Goal: Task Accomplishment & Management: Use online tool/utility

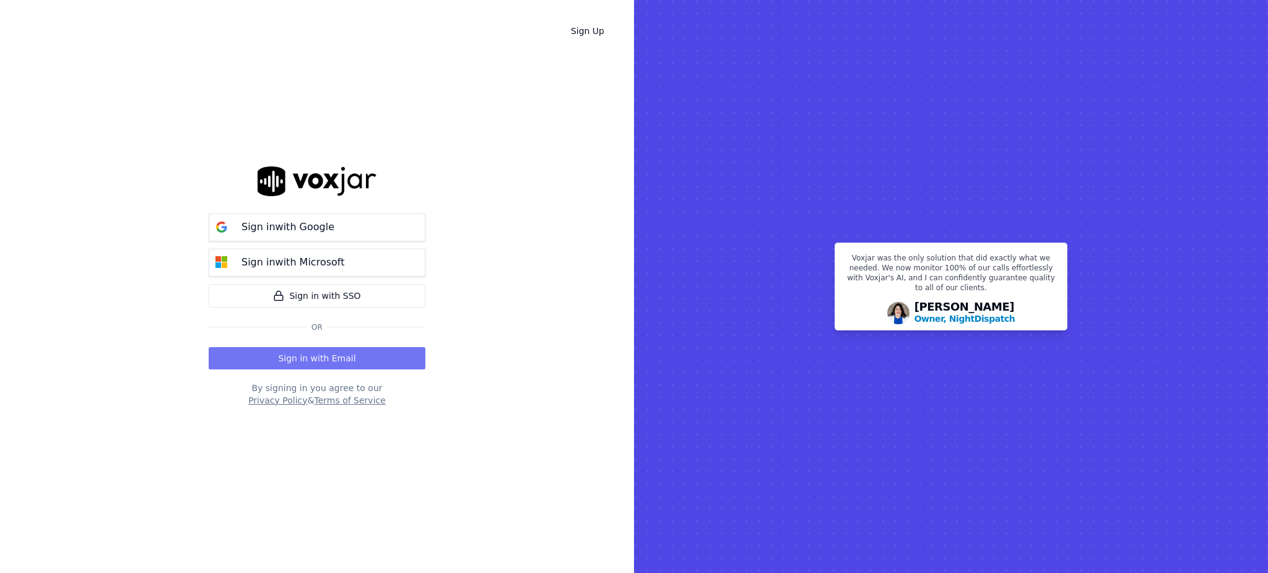
click at [336, 360] on button "Sign in with Email" at bounding box center [317, 358] width 217 height 22
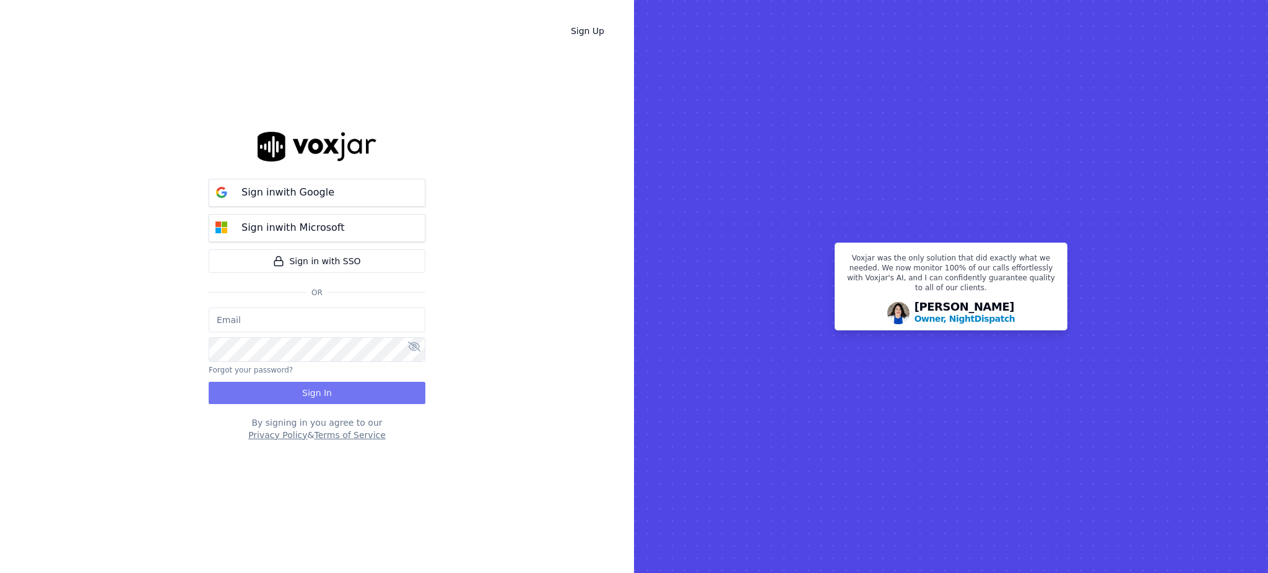
type input "fisqa@newwavepower.net"
click at [308, 389] on button "Sign In" at bounding box center [317, 393] width 217 height 22
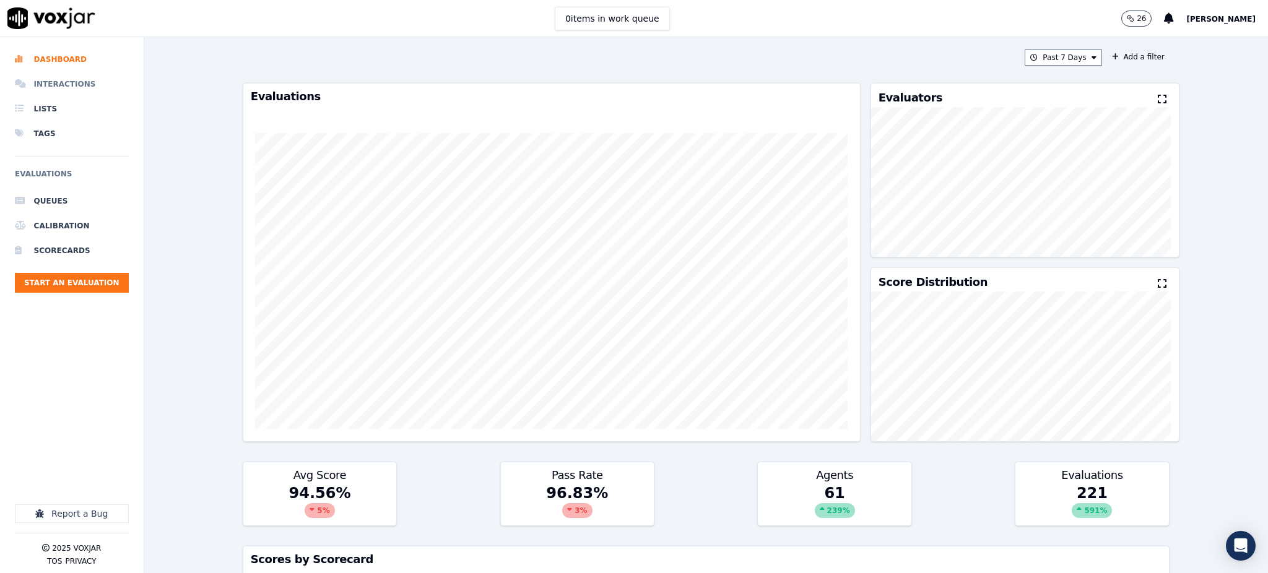
click at [82, 85] on li "Interactions" at bounding box center [72, 84] width 114 height 25
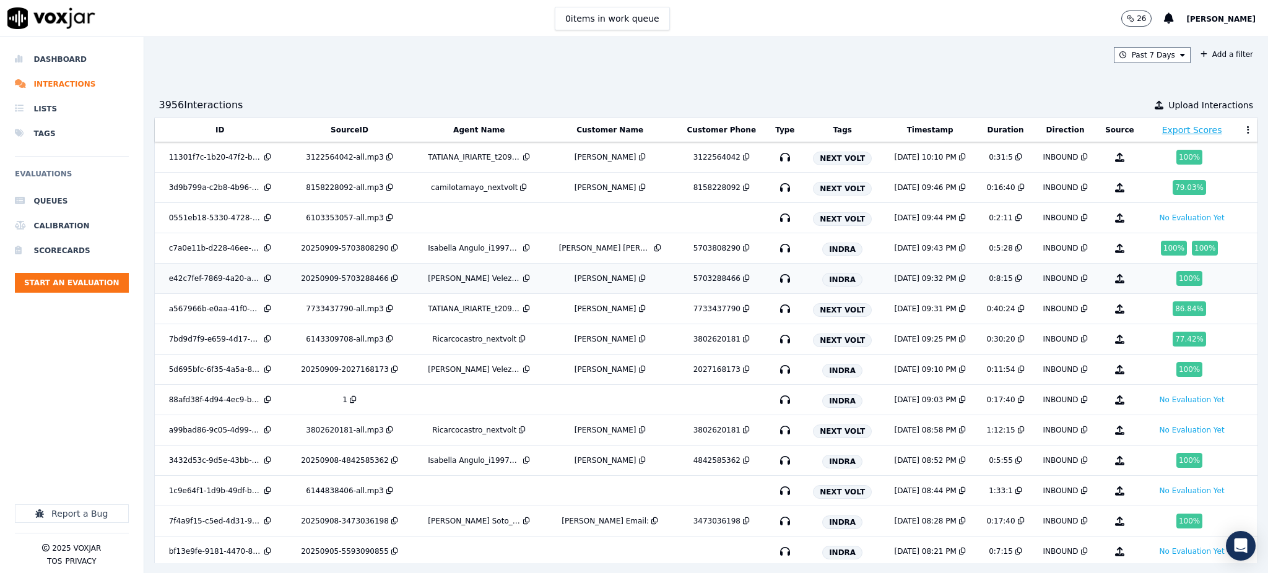
click at [775, 281] on icon "button" at bounding box center [785, 279] width 20 height 20
click at [775, 373] on icon "button" at bounding box center [785, 370] width 20 height 20
click at [775, 462] on icon "button" at bounding box center [785, 461] width 20 height 20
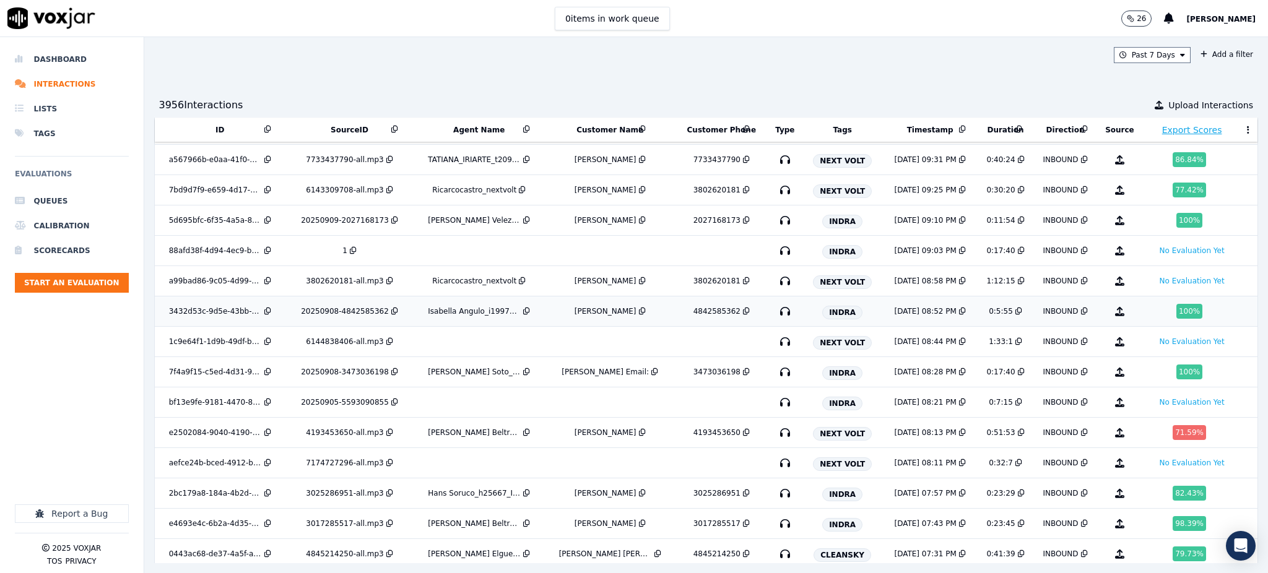
scroll to position [165, 0]
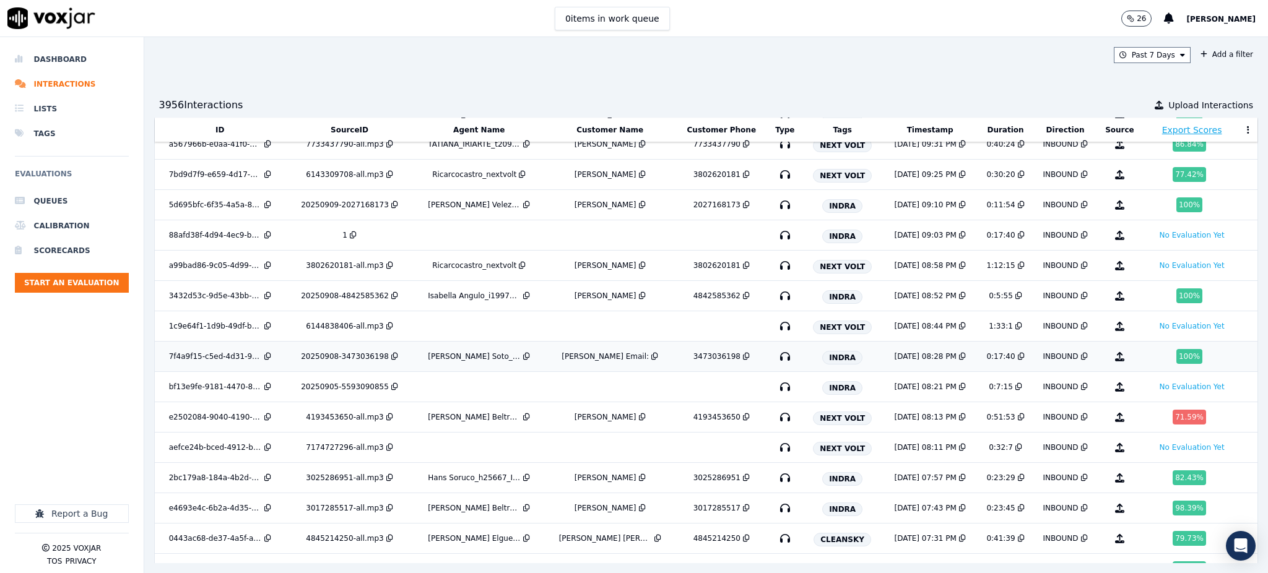
click at [775, 357] on icon "button" at bounding box center [785, 357] width 20 height 20
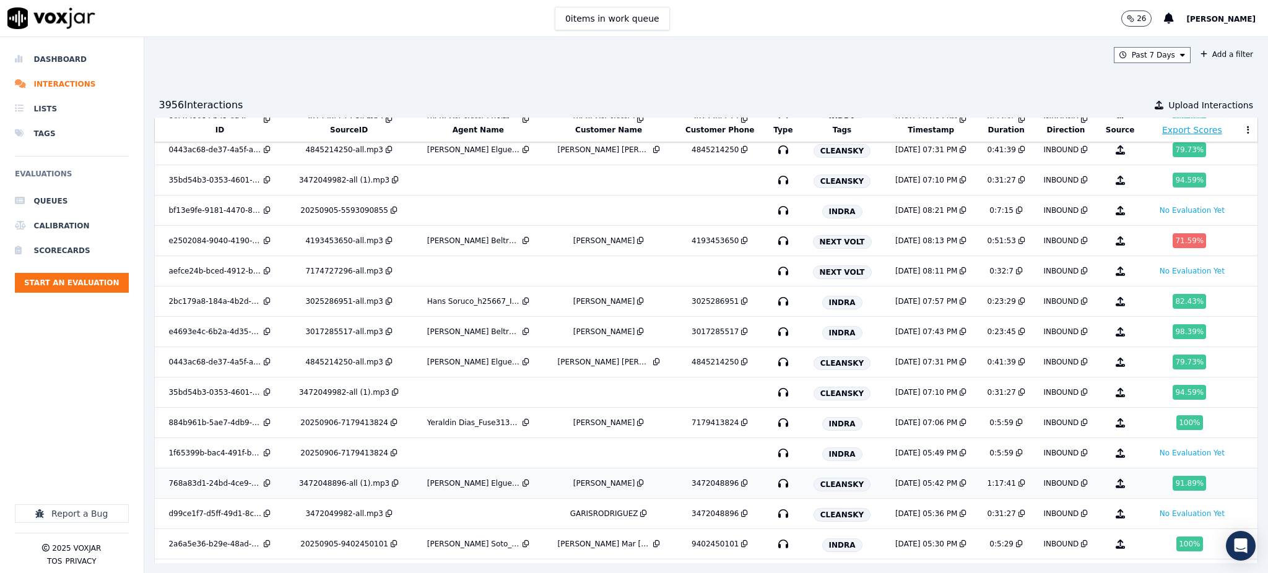
scroll to position [555, 0]
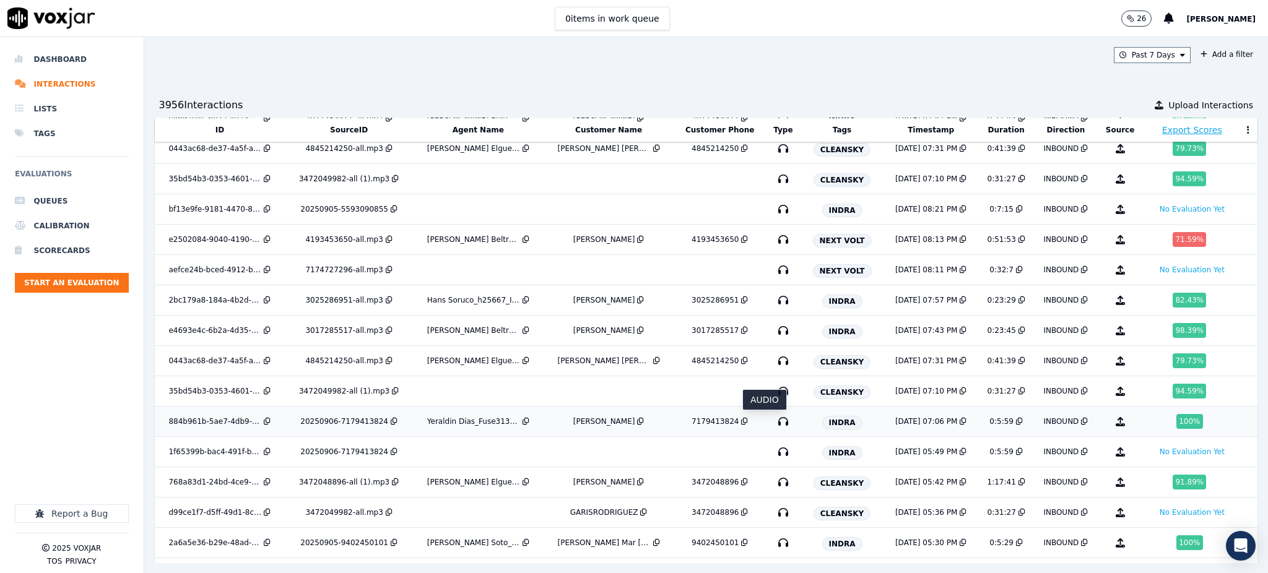
click at [773, 427] on icon "button" at bounding box center [783, 422] width 20 height 20
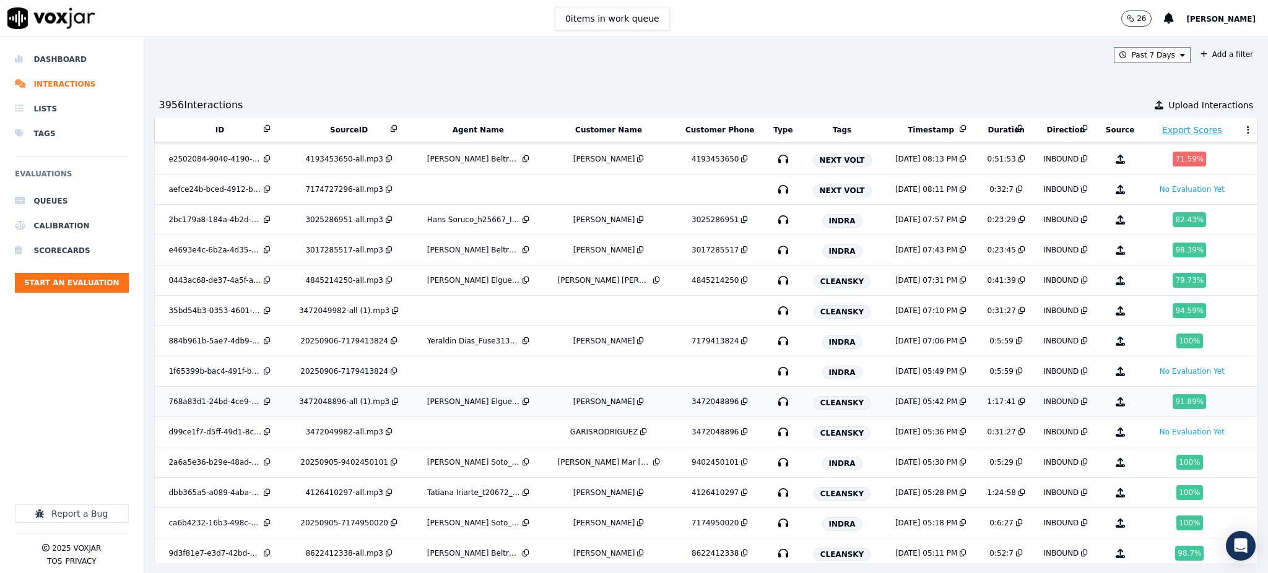
scroll to position [637, 0]
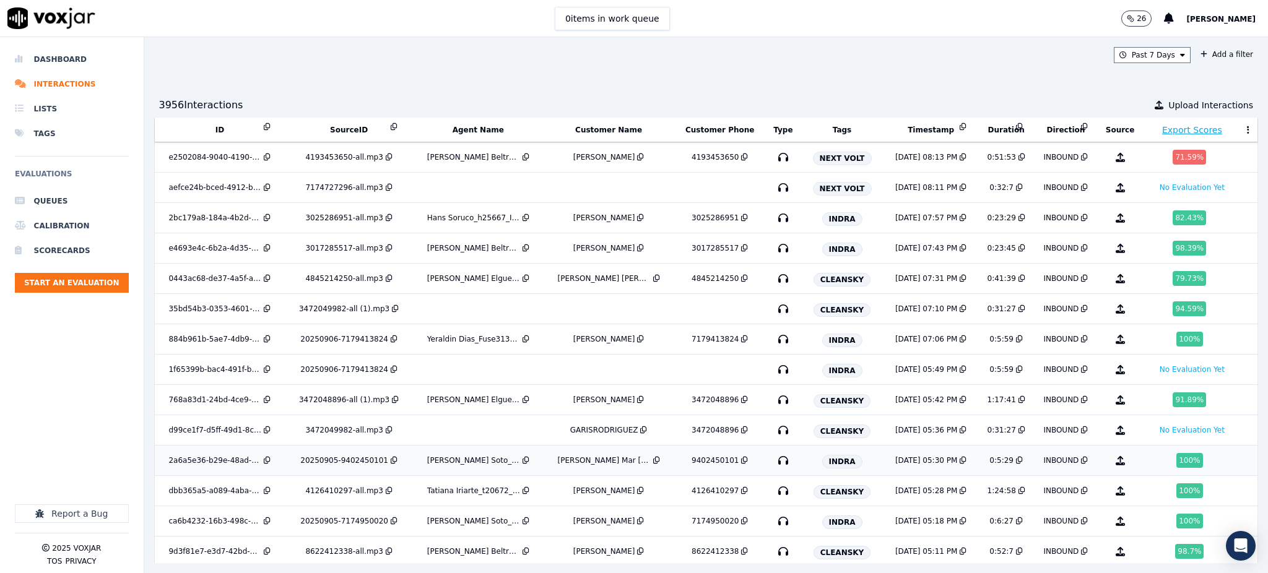
click at [773, 459] on icon "button" at bounding box center [783, 461] width 20 height 20
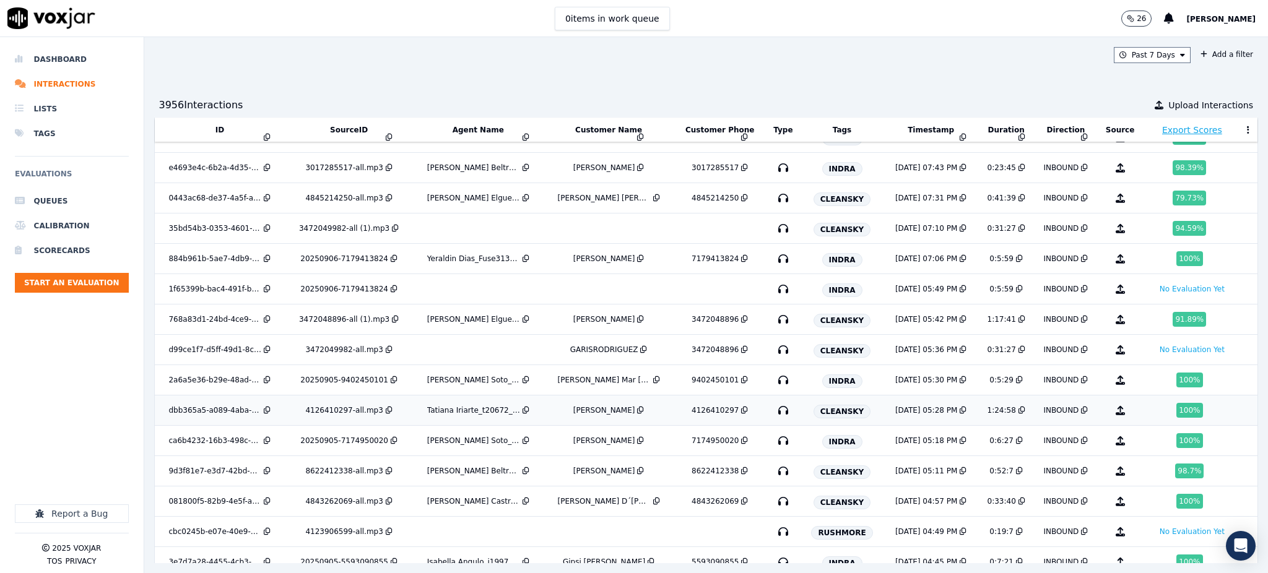
scroll to position [720, 0]
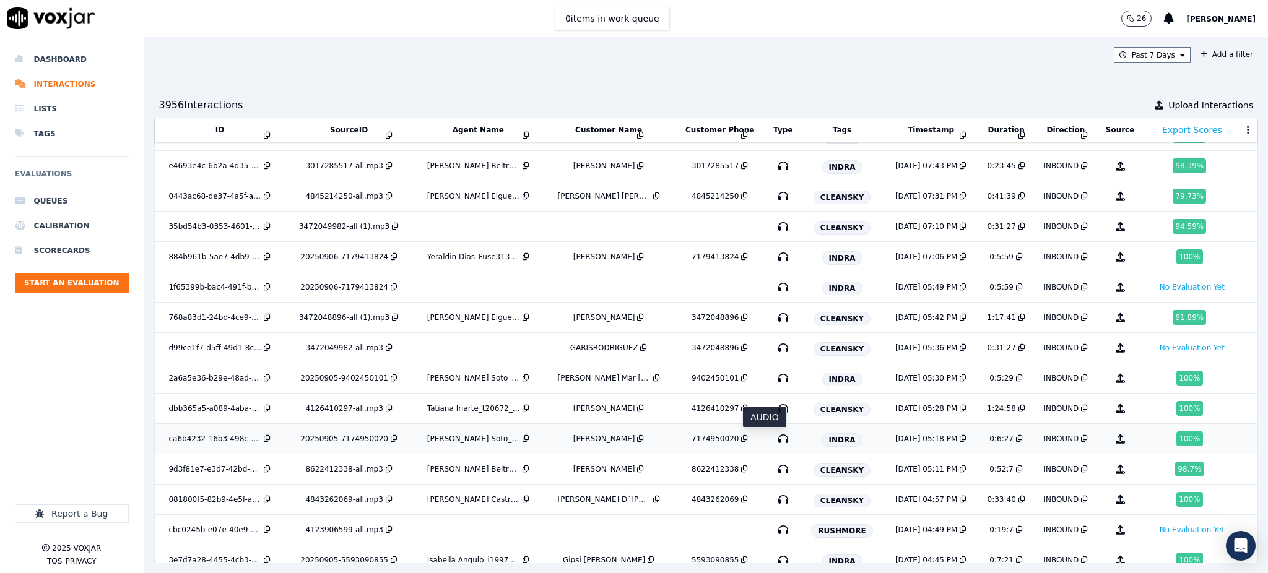
click at [773, 440] on icon "button" at bounding box center [783, 439] width 20 height 20
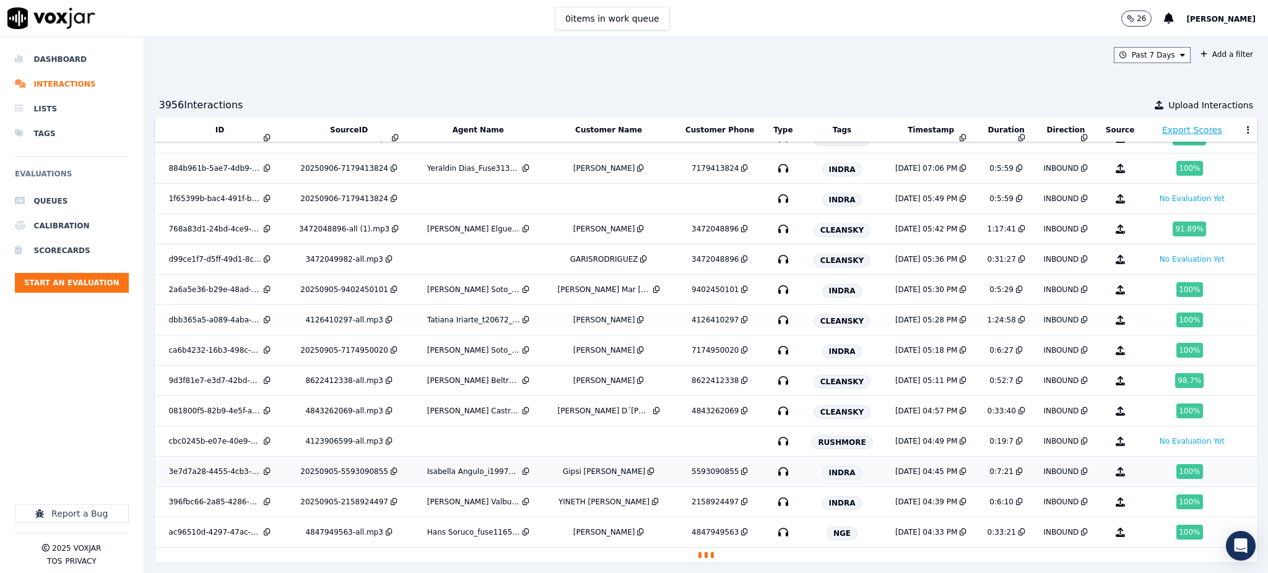
scroll to position [832, 0]
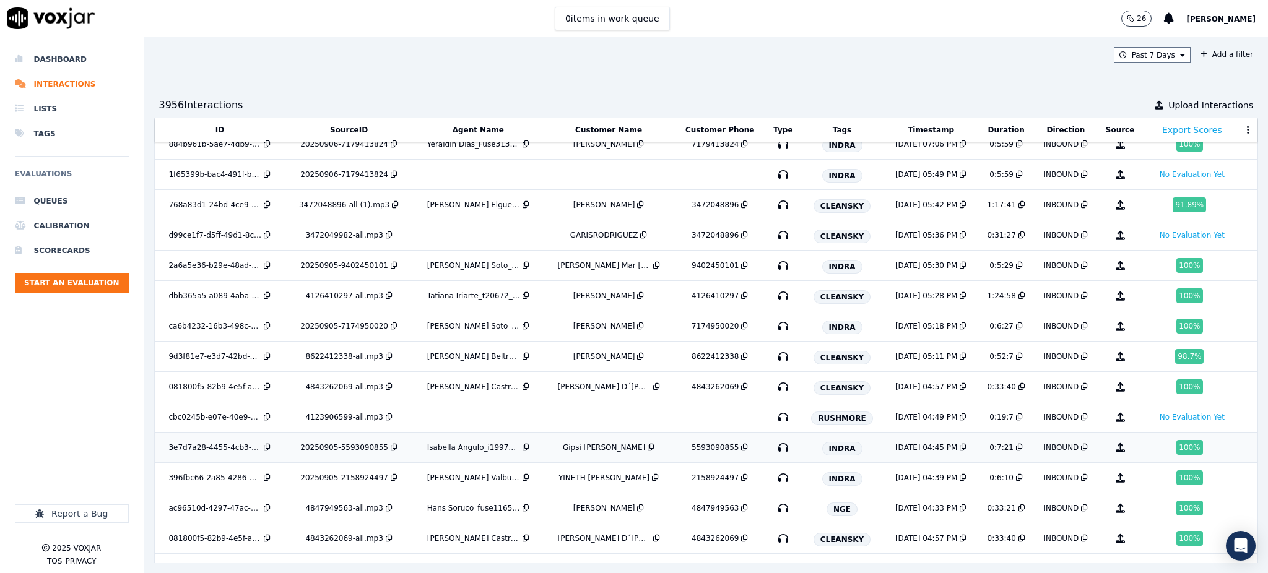
click at [773, 450] on icon "button" at bounding box center [783, 448] width 20 height 20
click at [773, 481] on icon "button" at bounding box center [783, 478] width 20 height 20
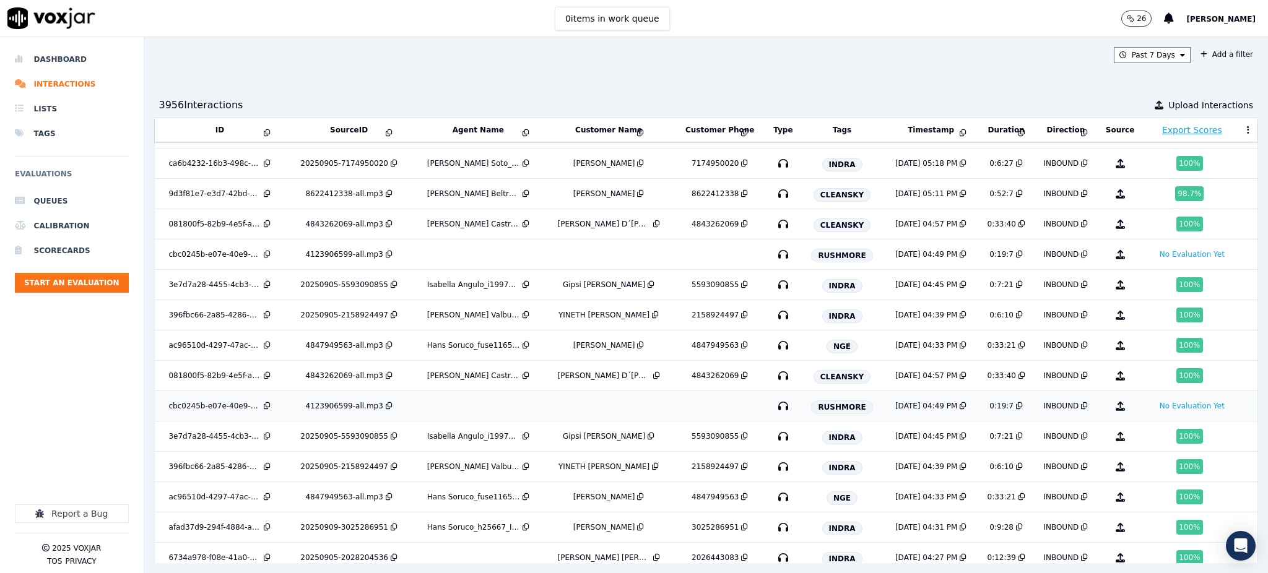
scroll to position [997, 0]
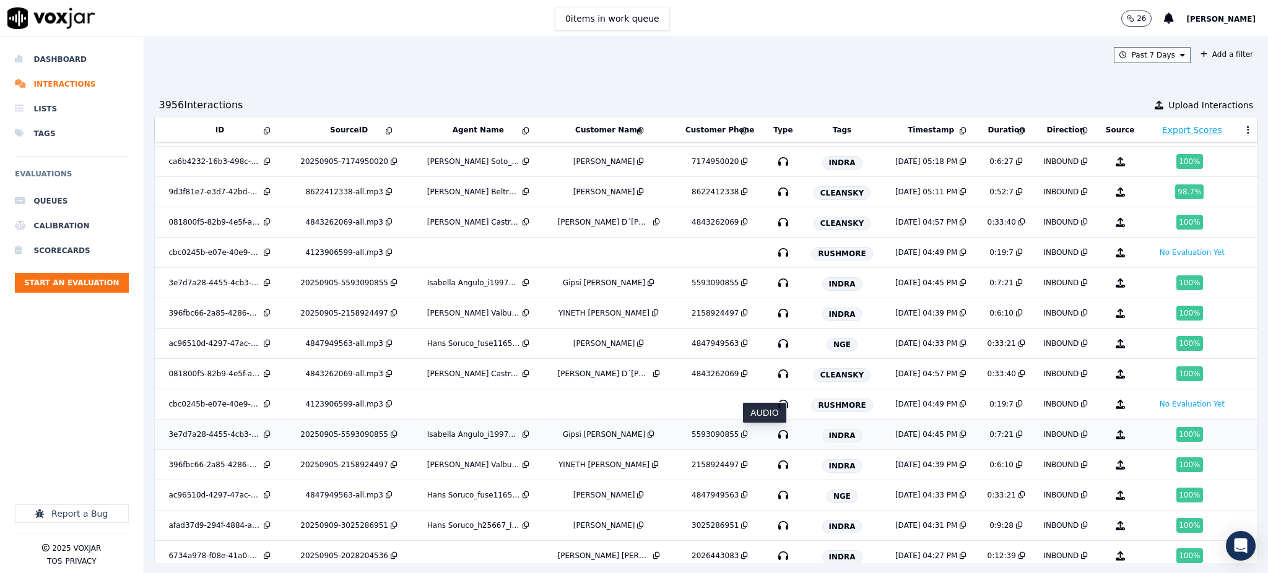
click at [773, 435] on icon "button" at bounding box center [783, 435] width 20 height 20
click at [773, 285] on icon "button" at bounding box center [783, 283] width 20 height 20
drag, startPoint x: 952, startPoint y: 44, endPoint x: 912, endPoint y: 30, distance: 41.9
click at [951, 44] on div "Past 7 Days Add a filter 3956 Interaction s Upload Interactions ID SourceID Age…" at bounding box center [706, 305] width 1125 height 536
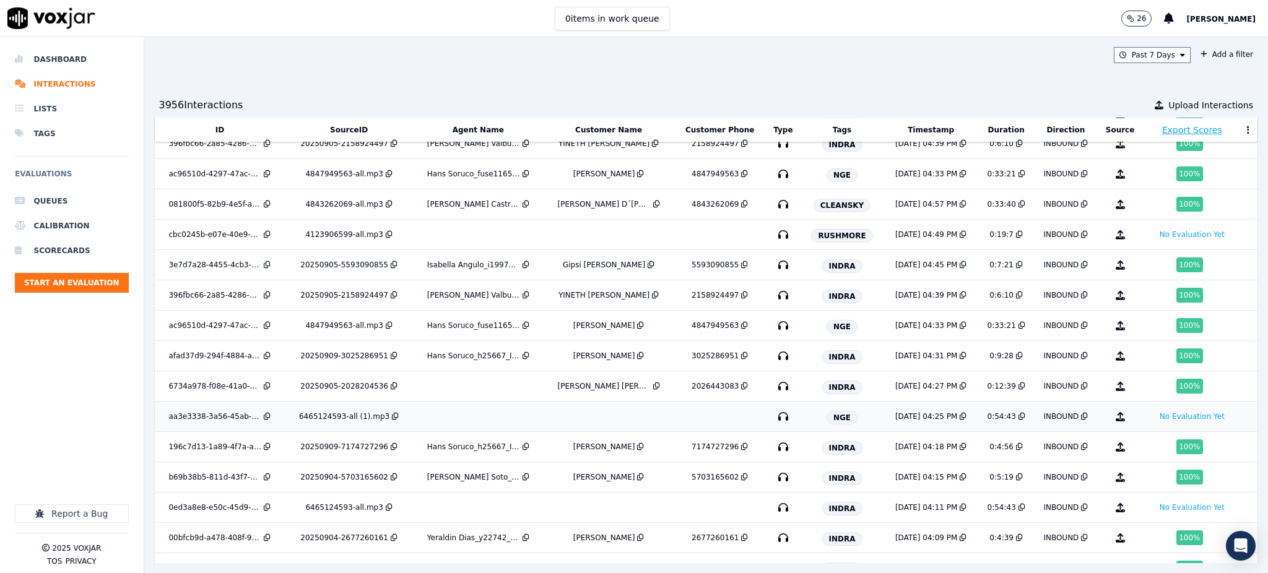
scroll to position [1245, 0]
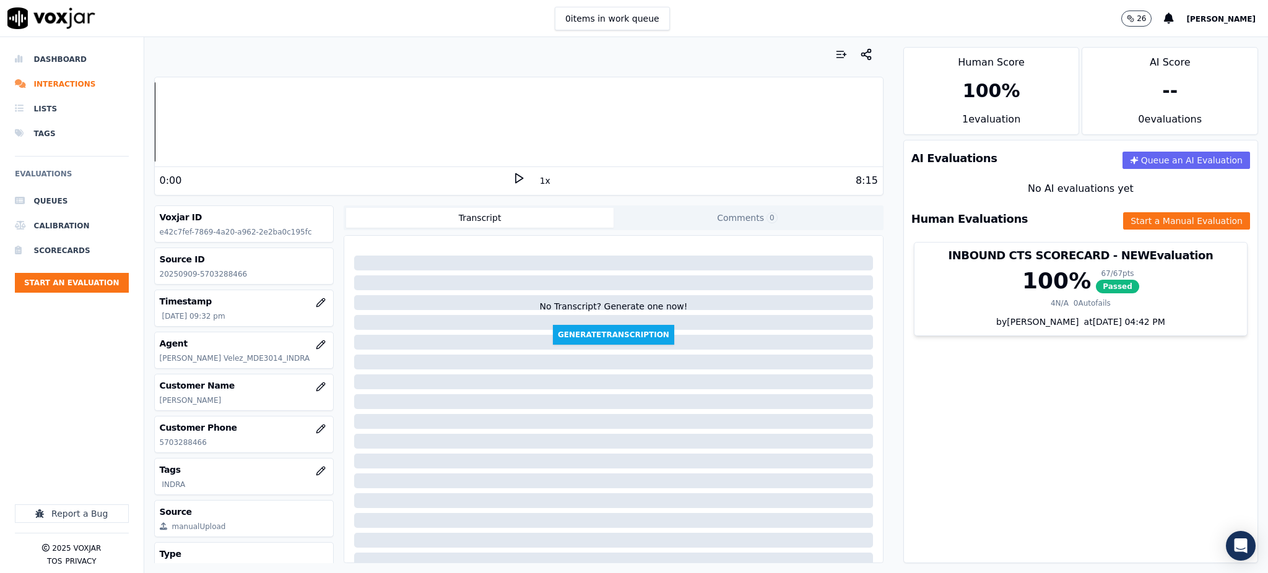
click at [513, 178] on icon at bounding box center [519, 178] width 12 height 12
drag, startPoint x: 215, startPoint y: 437, endPoint x: 160, endPoint y: 424, distance: 56.8
click at [155, 445] on div "Customer Phone 5703288466" at bounding box center [244, 435] width 179 height 36
copy p "5703288466"
click at [513, 181] on icon at bounding box center [519, 178] width 12 height 12
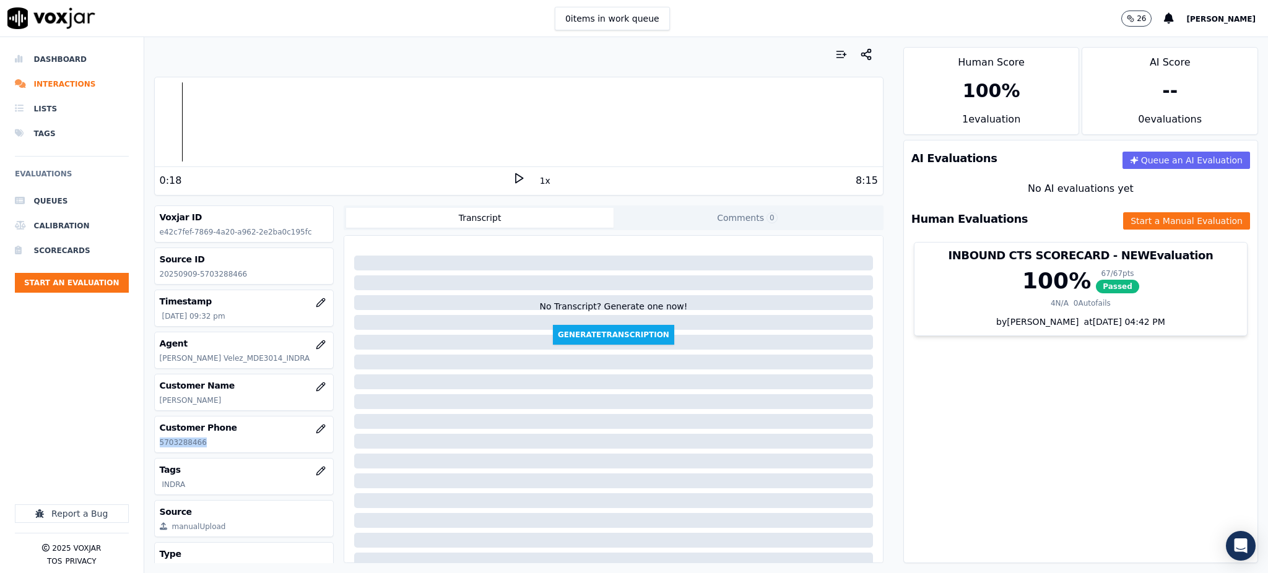
click at [513, 178] on icon at bounding box center [519, 178] width 12 height 12
click at [1158, 227] on button "Start a Manual Evaluation" at bounding box center [1186, 220] width 127 height 17
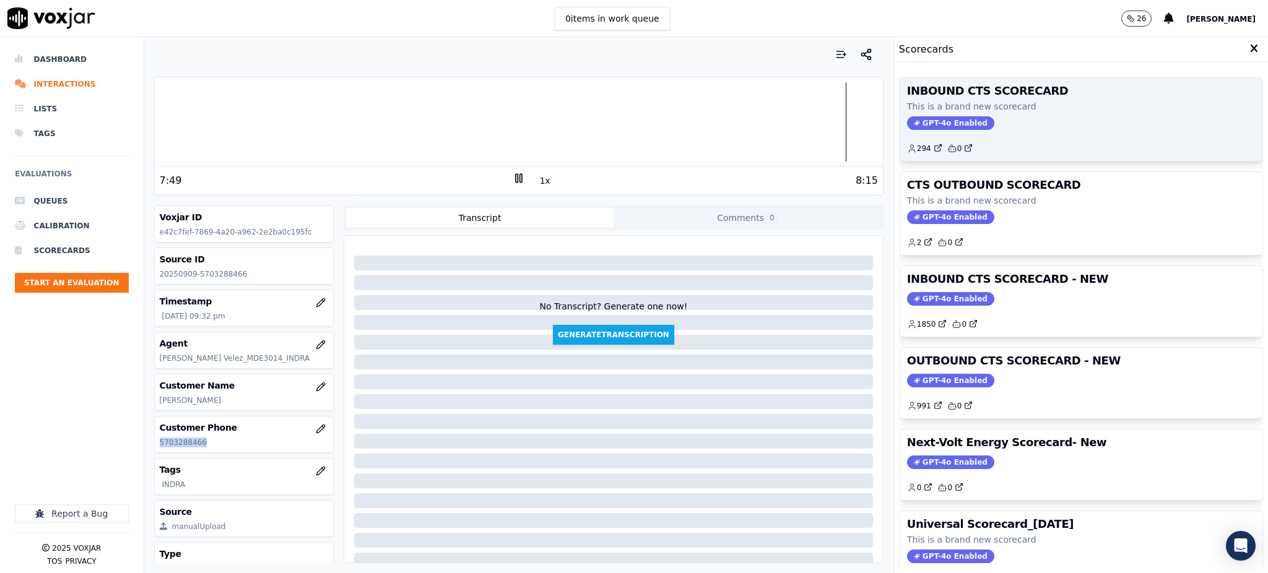
click at [908, 124] on span "GPT-4o Enabled" at bounding box center [950, 123] width 87 height 14
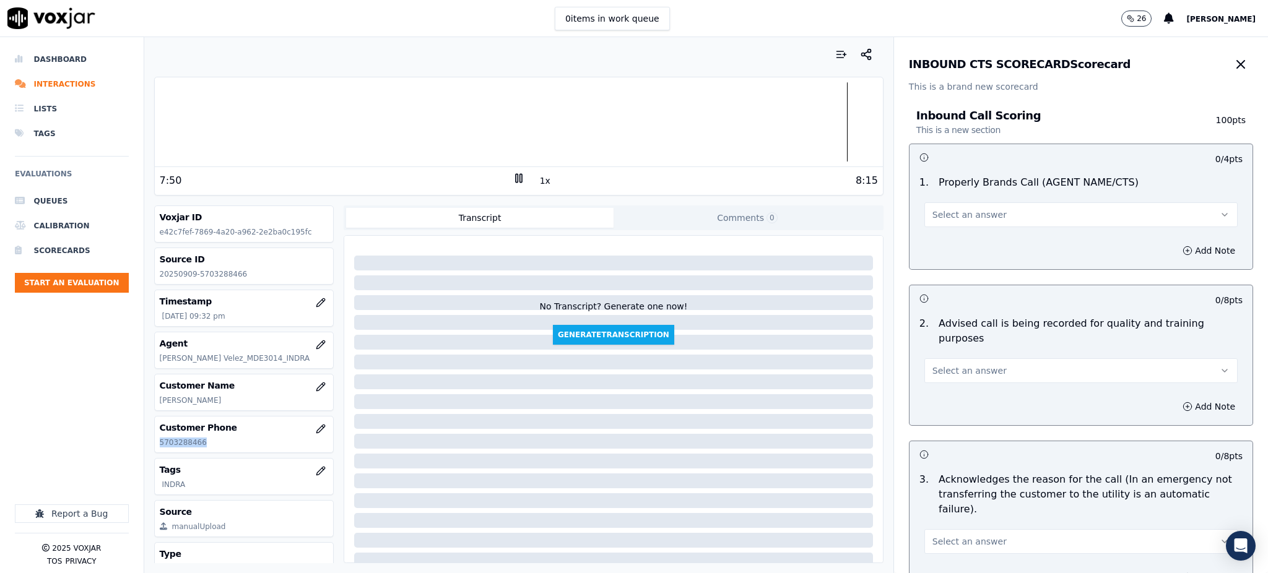
click at [933, 212] on span "Select an answer" at bounding box center [970, 215] width 74 height 12
click at [930, 244] on div "Yes" at bounding box center [1054, 243] width 286 height 20
click at [935, 365] on span "Select an answer" at bounding box center [970, 371] width 74 height 12
click at [934, 380] on div "Yes" at bounding box center [1054, 384] width 286 height 20
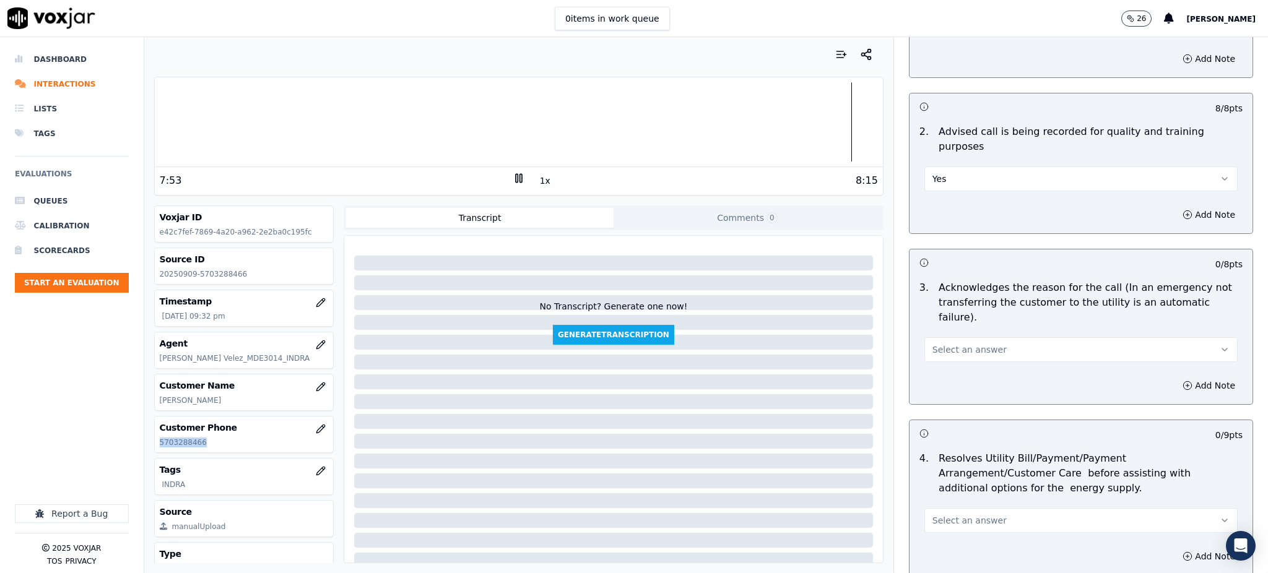
scroll to position [248, 0]
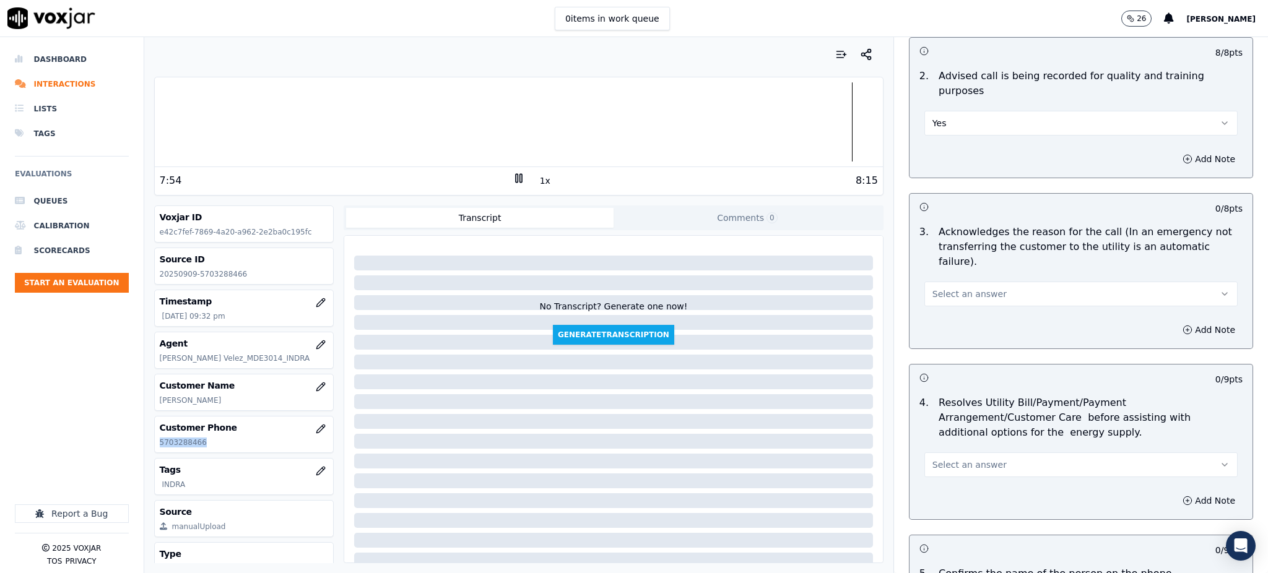
click at [933, 288] on span "Select an answer" at bounding box center [970, 294] width 74 height 12
click at [932, 293] on div "Yes" at bounding box center [1054, 292] width 286 height 20
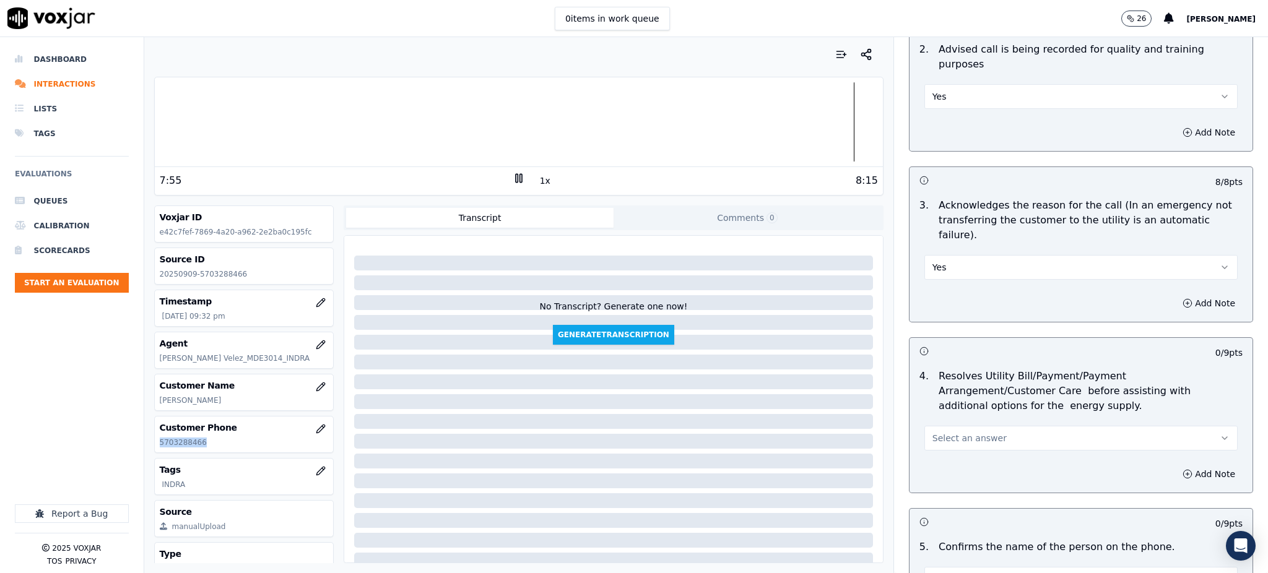
scroll to position [495, 0]
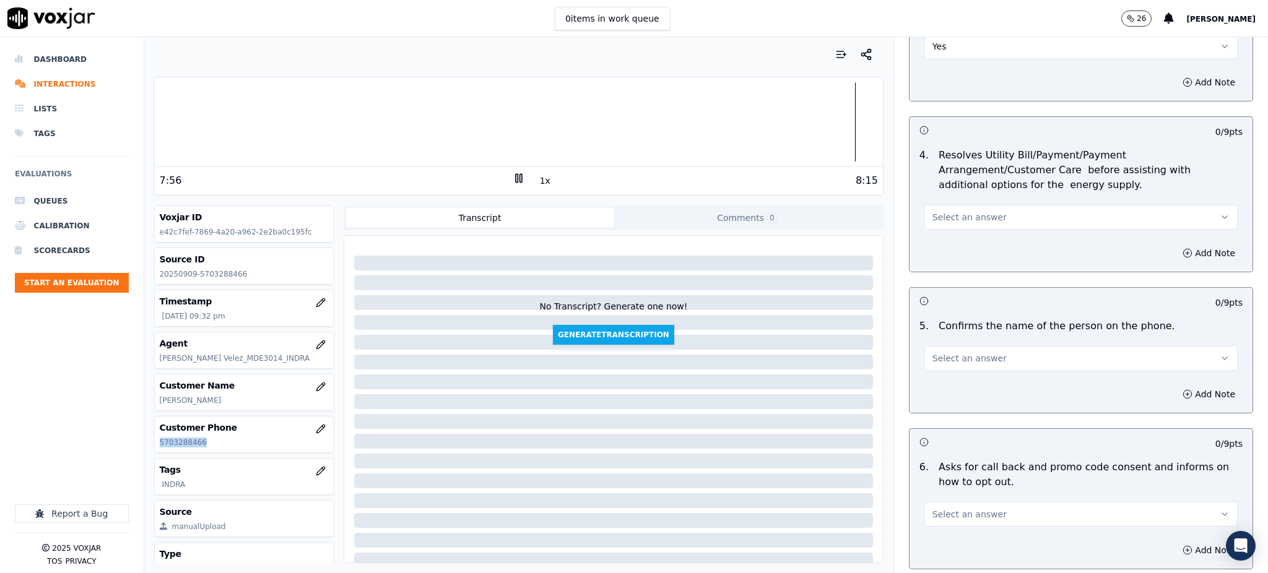
click at [943, 211] on span "Select an answer" at bounding box center [970, 217] width 74 height 12
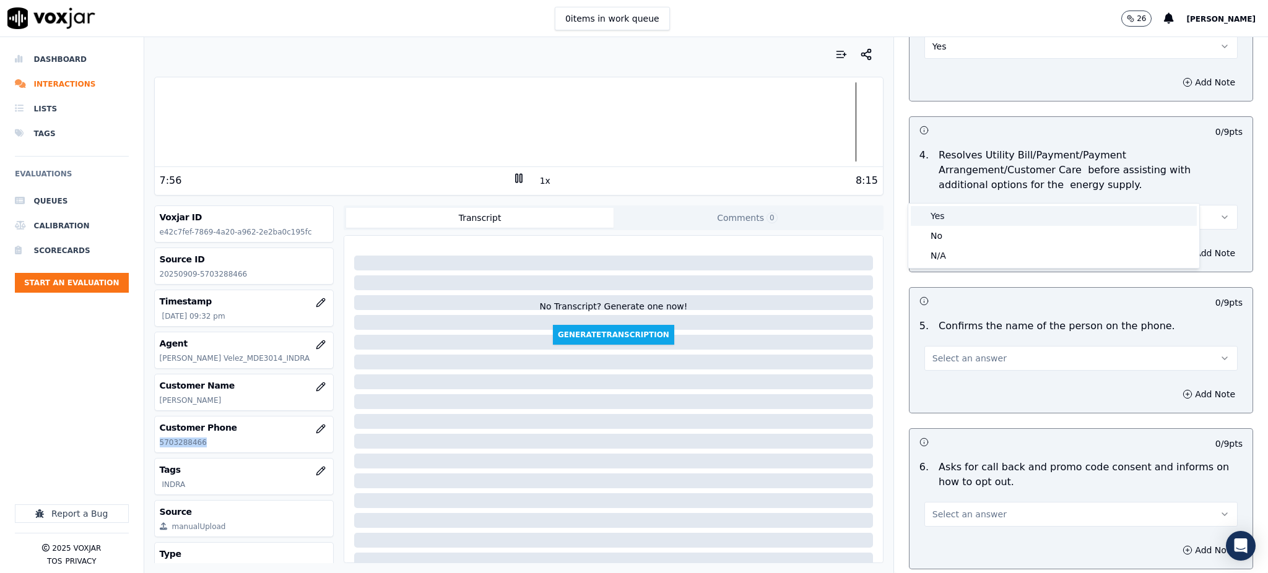
click at [930, 224] on div "Yes" at bounding box center [1054, 216] width 286 height 20
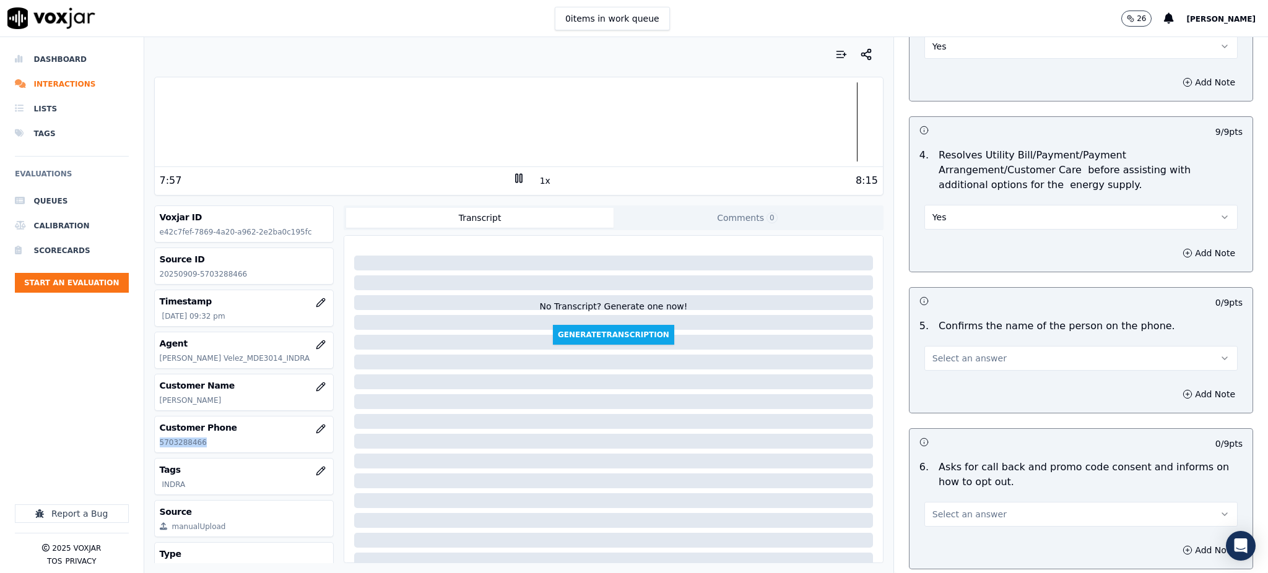
click at [933, 352] on span "Select an answer" at bounding box center [970, 358] width 74 height 12
click at [942, 359] on div "Yes" at bounding box center [1054, 357] width 286 height 20
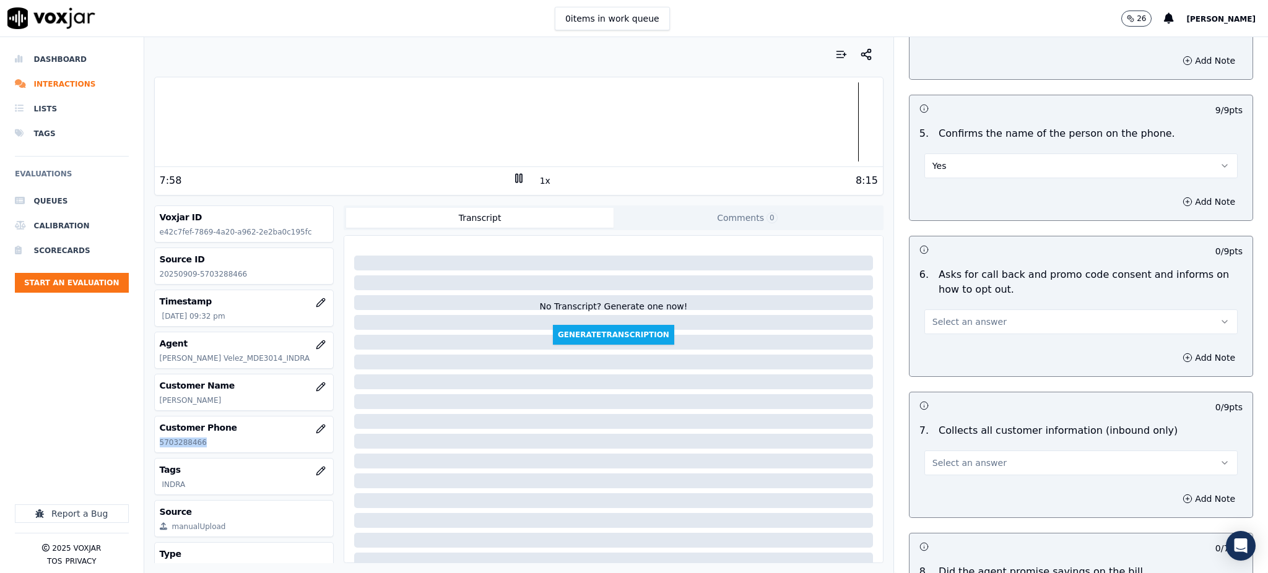
scroll to position [743, 0]
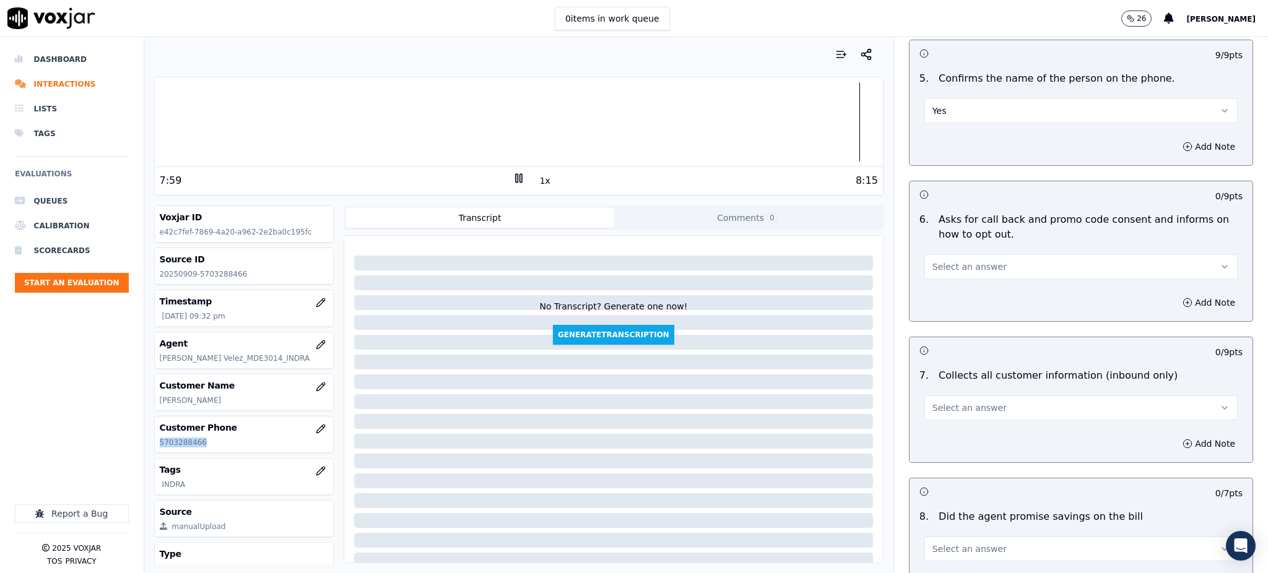
click at [933, 261] on span "Select an answer" at bounding box center [970, 267] width 74 height 12
click at [926, 272] on div "Yes" at bounding box center [1054, 266] width 286 height 20
click at [938, 402] on span "Select an answer" at bounding box center [970, 408] width 74 height 12
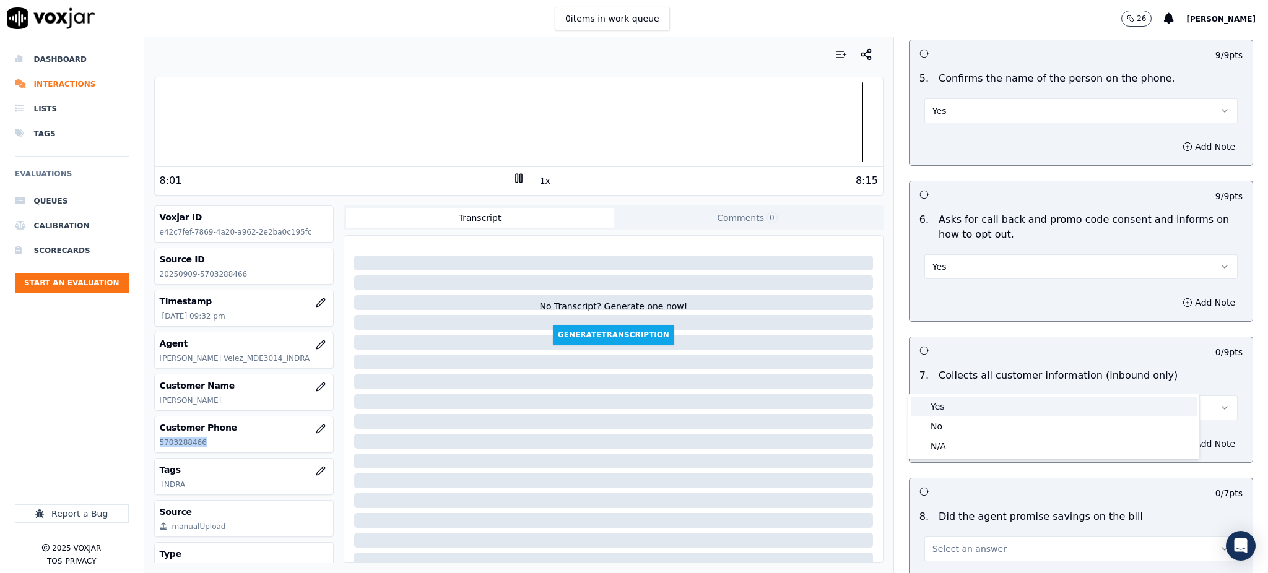
drag, startPoint x: 938, startPoint y: 403, endPoint x: 931, endPoint y: 404, distance: 6.5
click at [937, 403] on div "Yes" at bounding box center [1054, 407] width 286 height 20
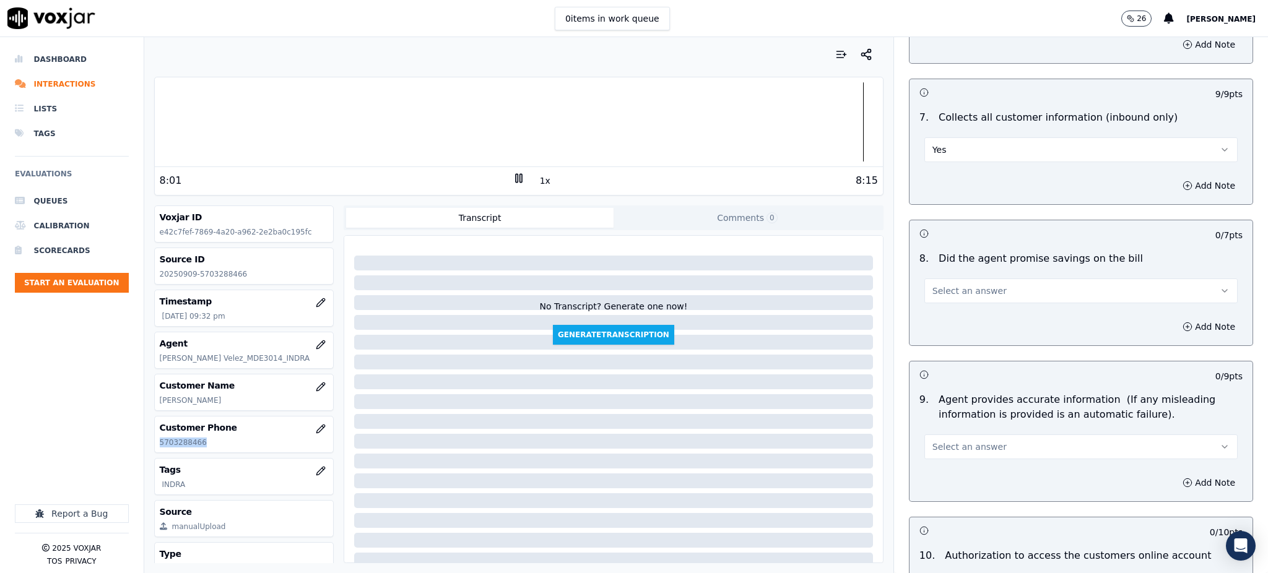
scroll to position [1073, 0]
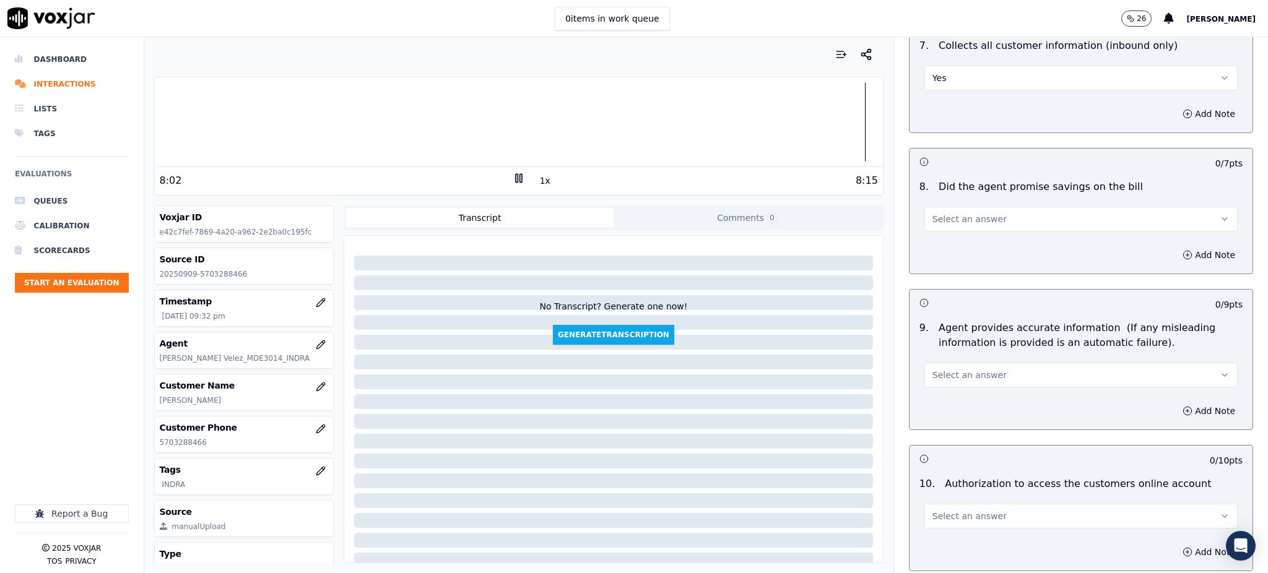
click at [913, 237] on div "Add Note" at bounding box center [1081, 255] width 343 height 37
click at [925, 207] on button "Select an answer" at bounding box center [1081, 219] width 313 height 25
click at [929, 219] on div "Yes" at bounding box center [1054, 218] width 286 height 20
click at [934, 369] on span "Select an answer" at bounding box center [970, 375] width 74 height 12
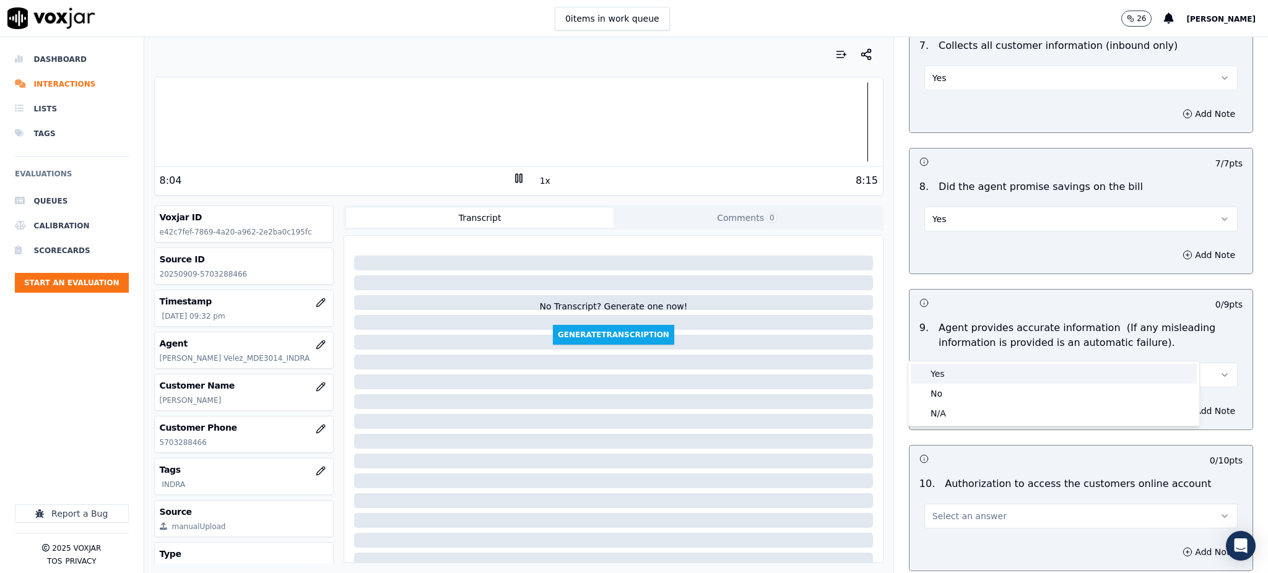
click at [935, 371] on div "Yes" at bounding box center [1054, 374] width 286 height 20
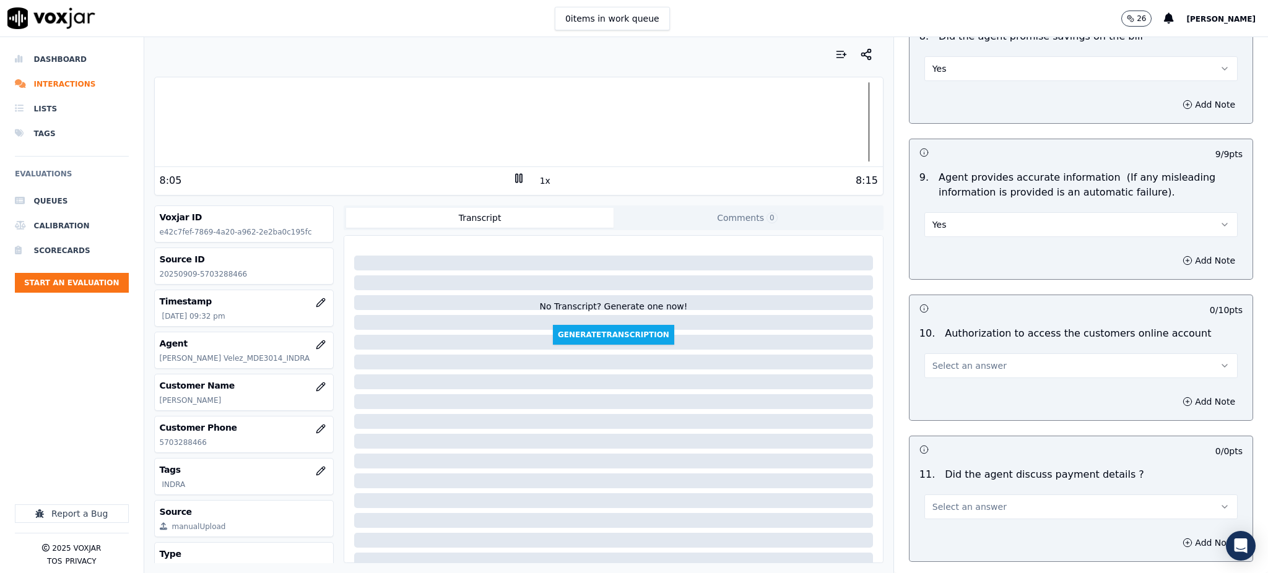
scroll to position [1238, 0]
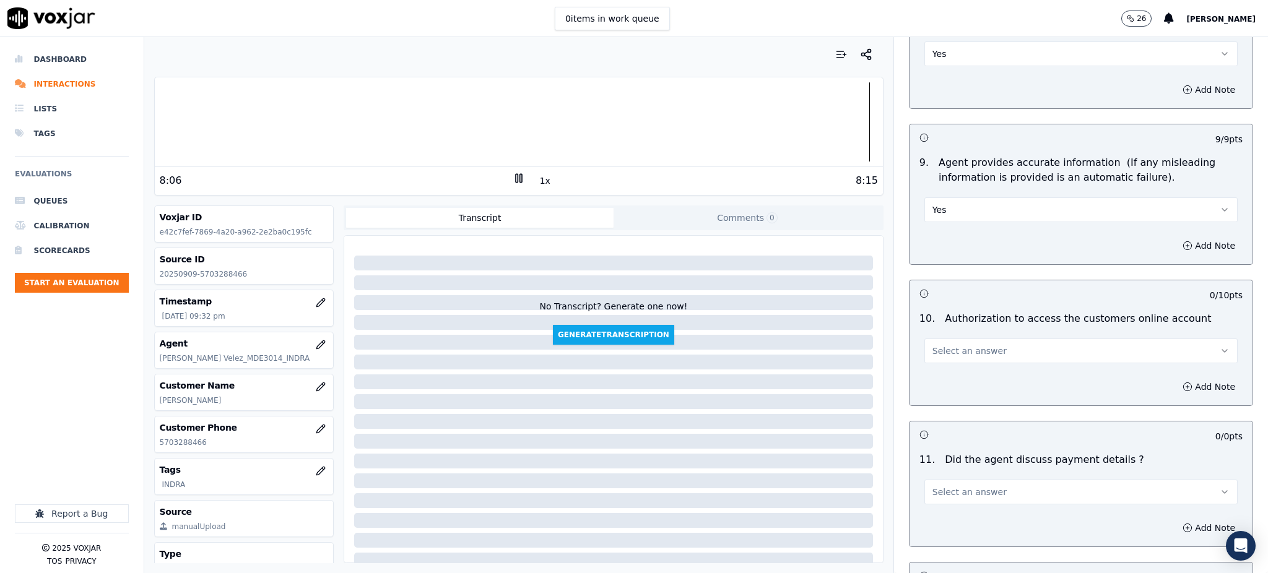
click at [933, 345] on span "Select an answer" at bounding box center [970, 351] width 74 height 12
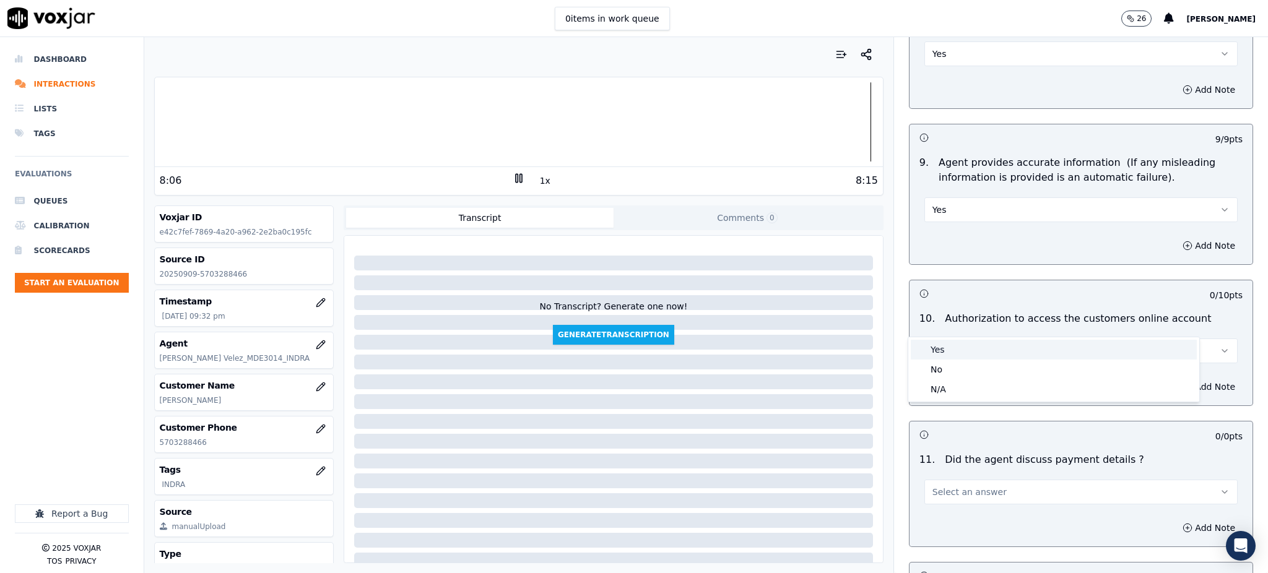
click at [926, 347] on div "Yes" at bounding box center [1054, 350] width 286 height 20
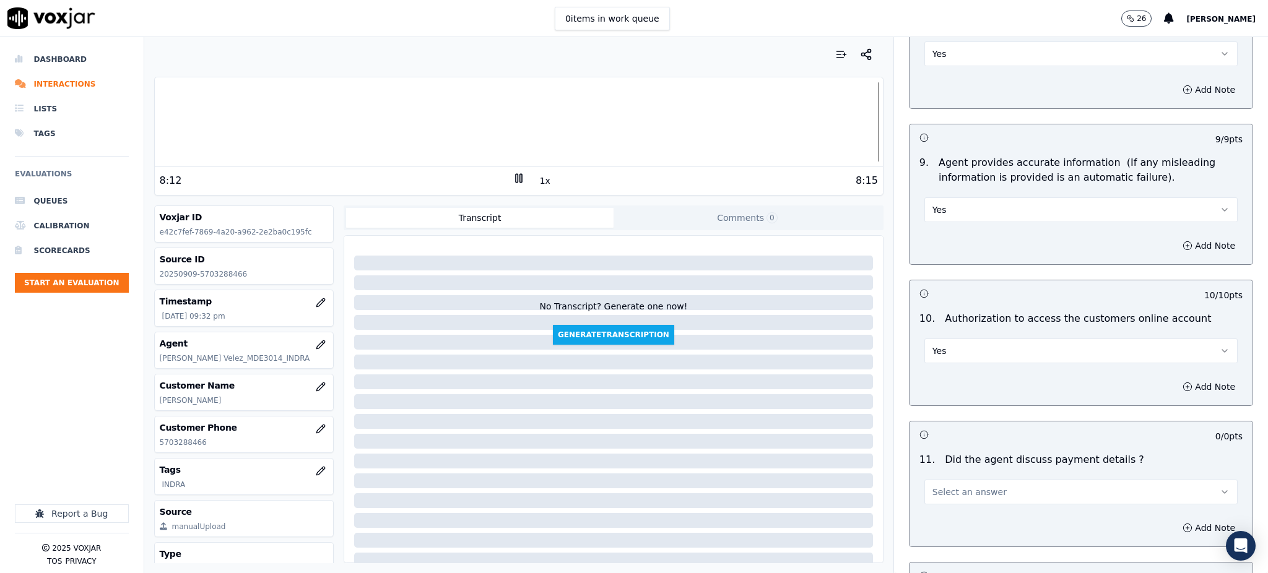
click at [938, 486] on span "Select an answer" at bounding box center [970, 492] width 74 height 12
click at [941, 526] on div "N/A" at bounding box center [1054, 531] width 286 height 20
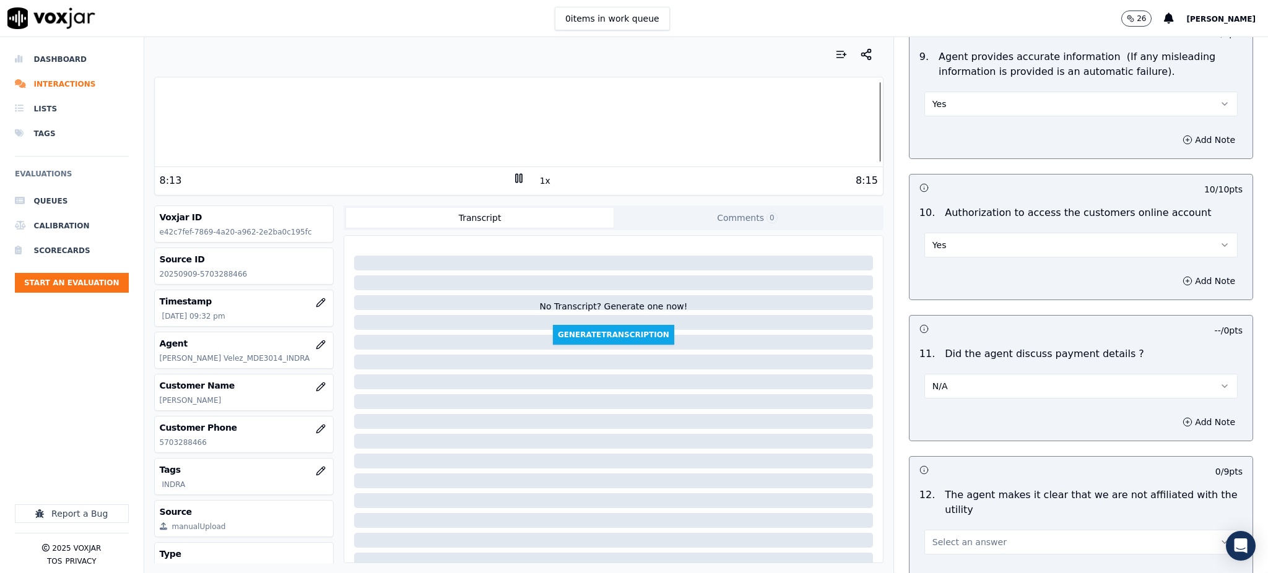
scroll to position [1403, 0]
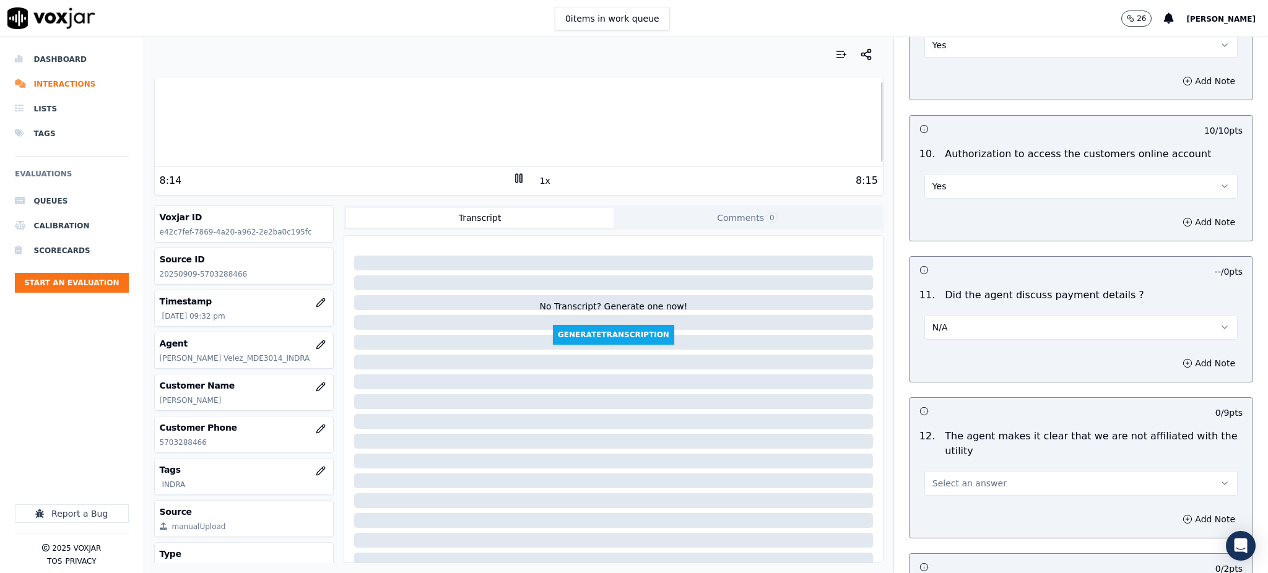
click at [943, 477] on span "Select an answer" at bounding box center [970, 483] width 74 height 12
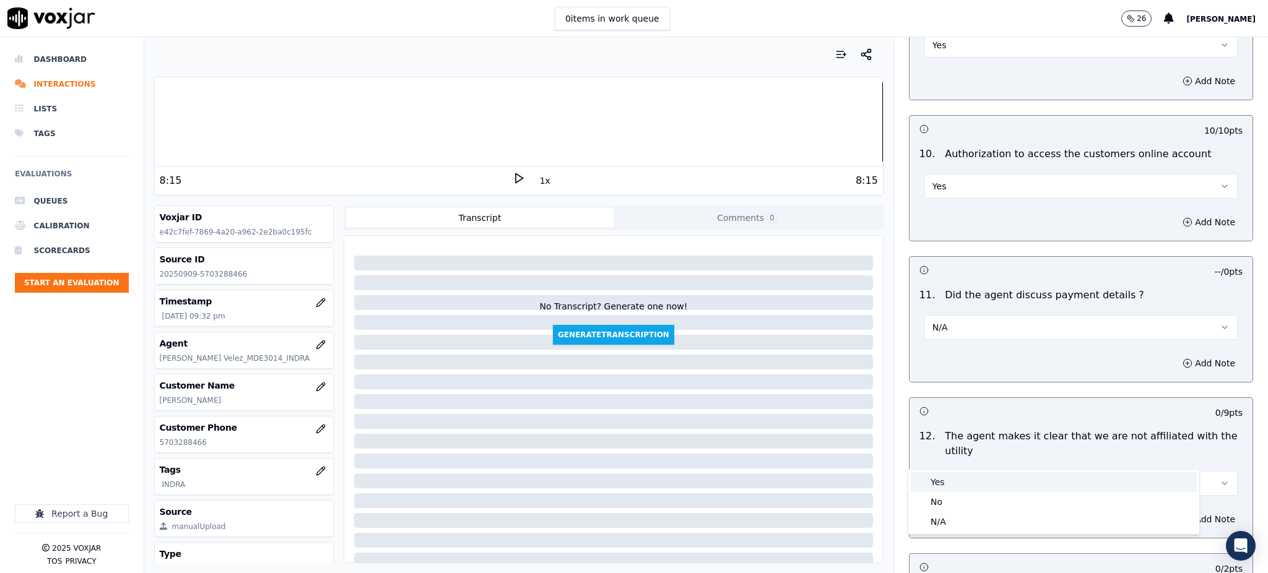
click at [955, 485] on div "Yes" at bounding box center [1054, 482] width 286 height 20
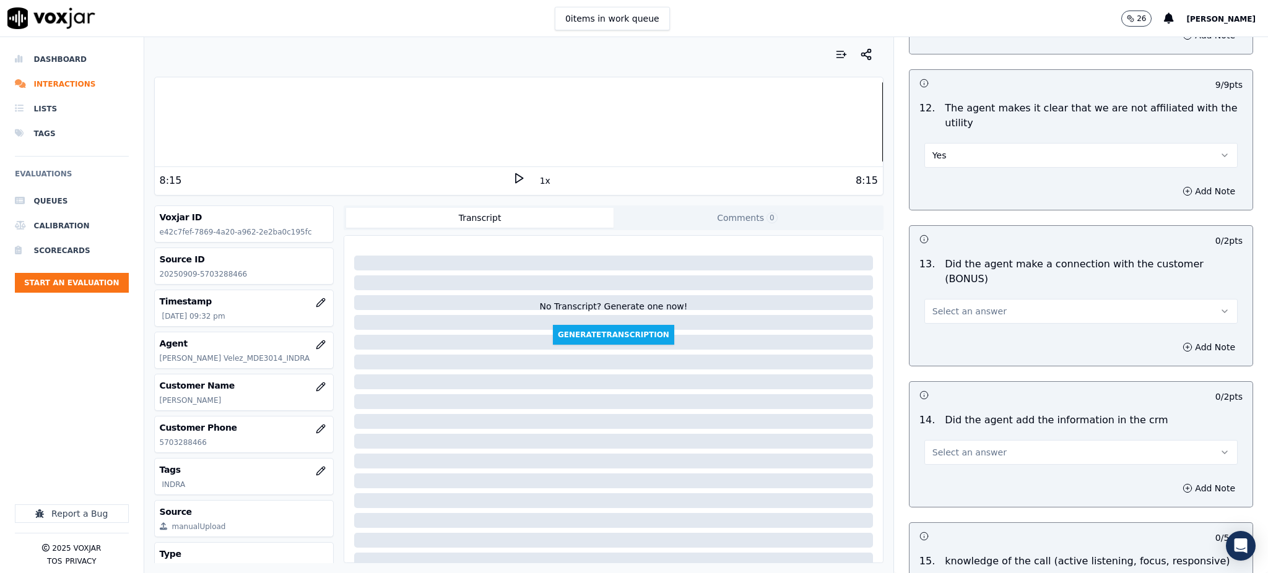
scroll to position [1734, 0]
click at [944, 303] on span "Select an answer" at bounding box center [970, 309] width 74 height 12
click at [946, 297] on div "Yes" at bounding box center [1054, 294] width 286 height 20
click at [939, 444] on span "Select an answer" at bounding box center [970, 450] width 74 height 12
click at [938, 430] on div "Yes" at bounding box center [1054, 435] width 286 height 20
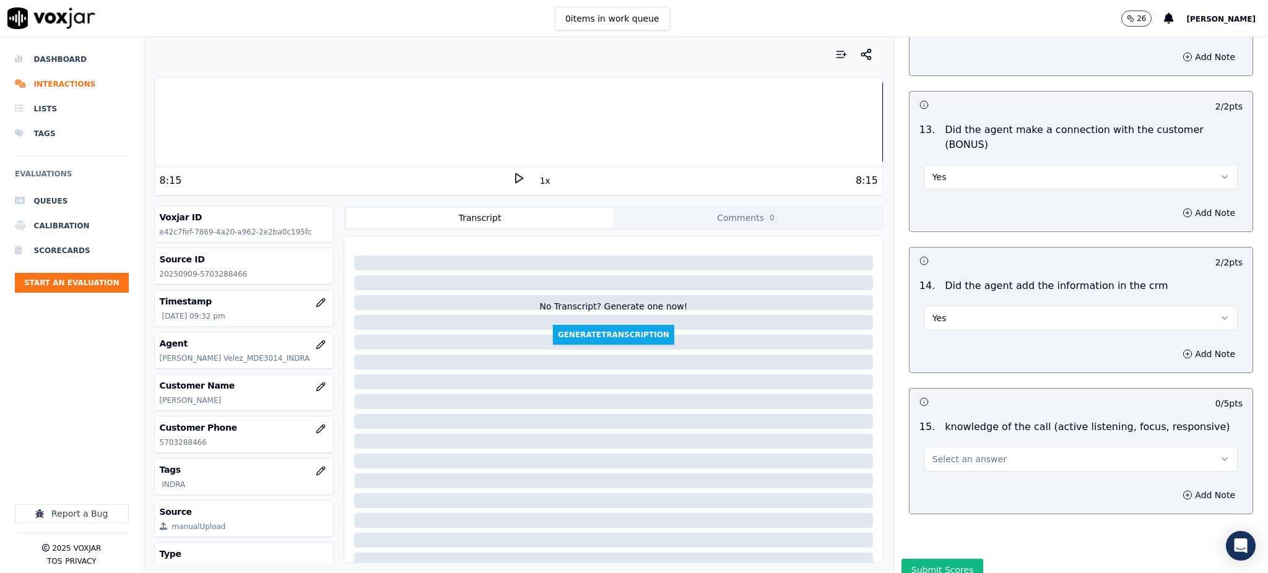
scroll to position [1874, 0]
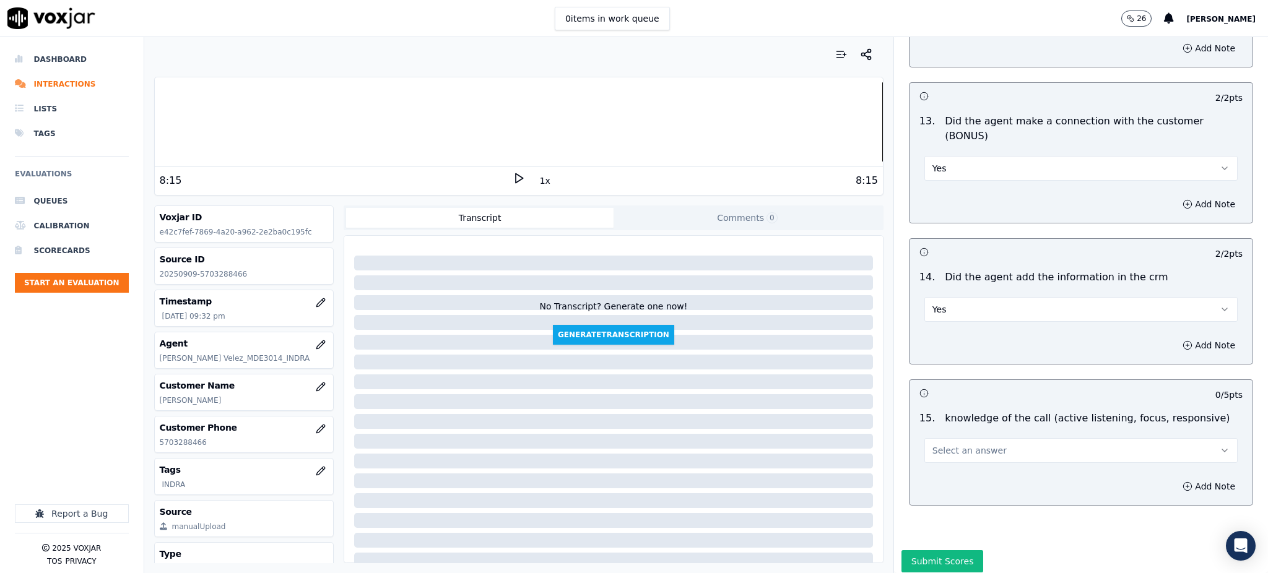
click at [933, 445] on span "Select an answer" at bounding box center [970, 451] width 74 height 12
click at [929, 433] on div "Yes" at bounding box center [1054, 435] width 286 height 20
click at [926, 550] on button "Submit Scores" at bounding box center [943, 561] width 82 height 22
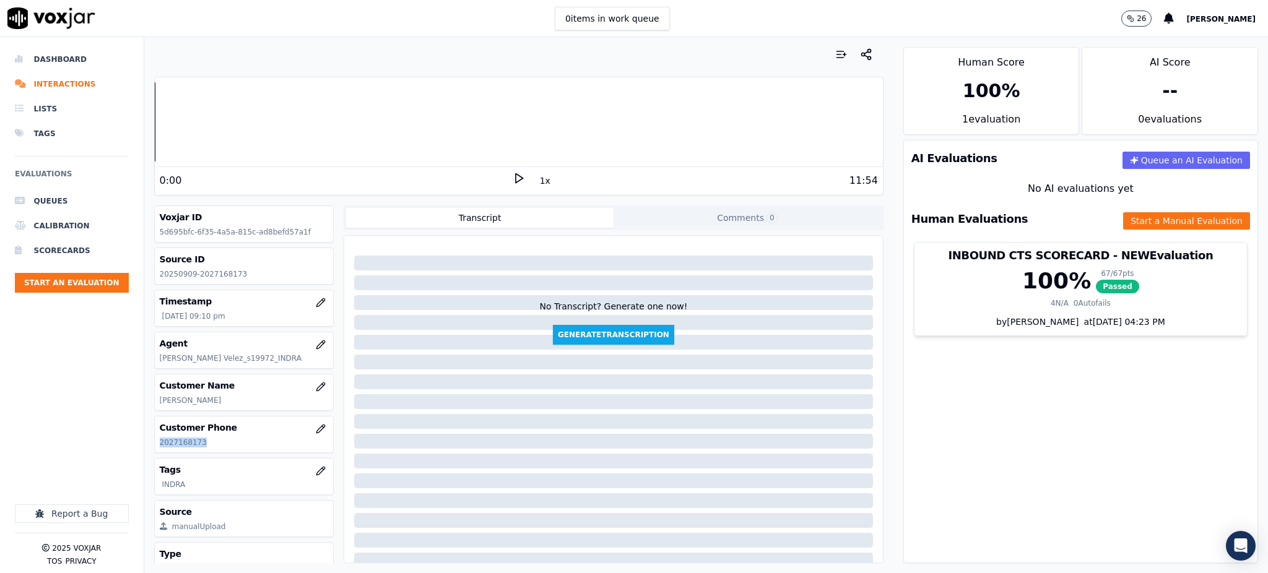
drag, startPoint x: 203, startPoint y: 444, endPoint x: 157, endPoint y: 451, distance: 46.4
click at [157, 451] on div "Customer Phone [PHONE_NUMBER]" at bounding box center [244, 435] width 179 height 36
copy p "2027168173"
click at [513, 179] on icon at bounding box center [519, 178] width 12 height 12
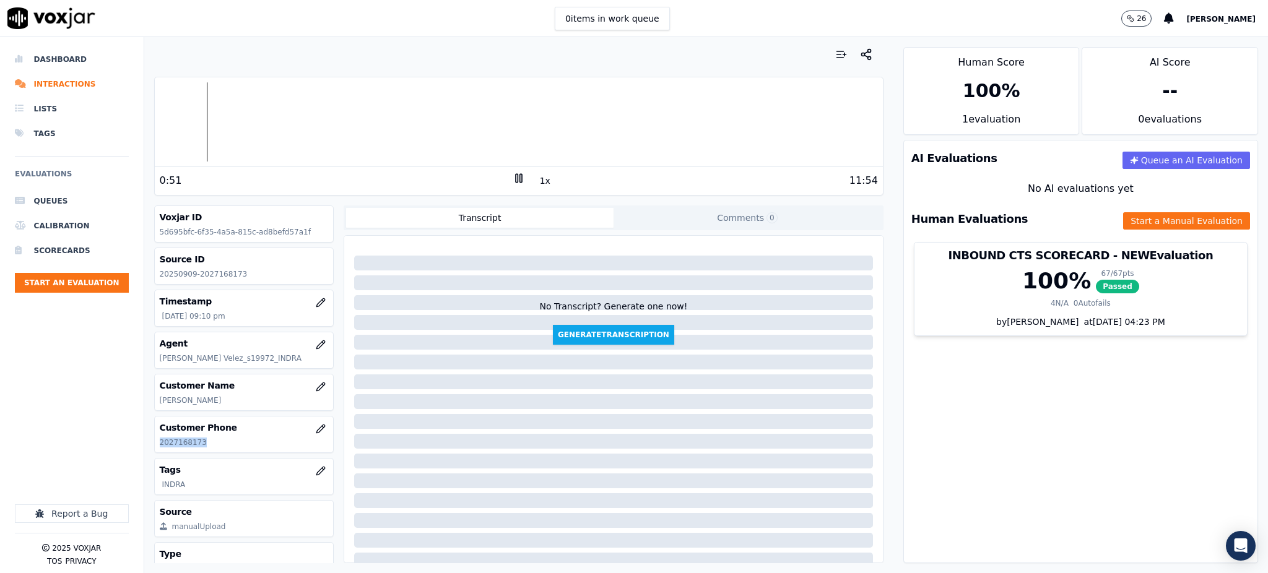
click at [520, 182] on rect at bounding box center [521, 178] width 2 height 8
click at [516, 176] on polygon at bounding box center [519, 178] width 7 height 9
copy p "2027168173"
click at [1123, 221] on button "Start a Manual Evaluation" at bounding box center [1186, 220] width 127 height 17
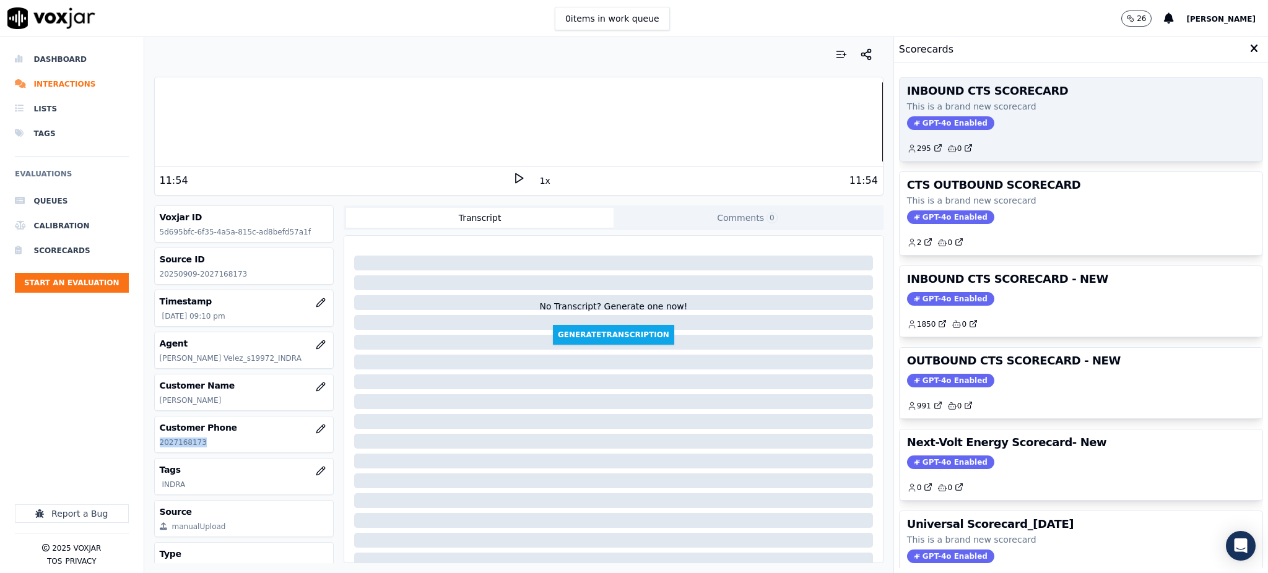
click at [930, 123] on span "GPT-4o Enabled" at bounding box center [950, 123] width 87 height 14
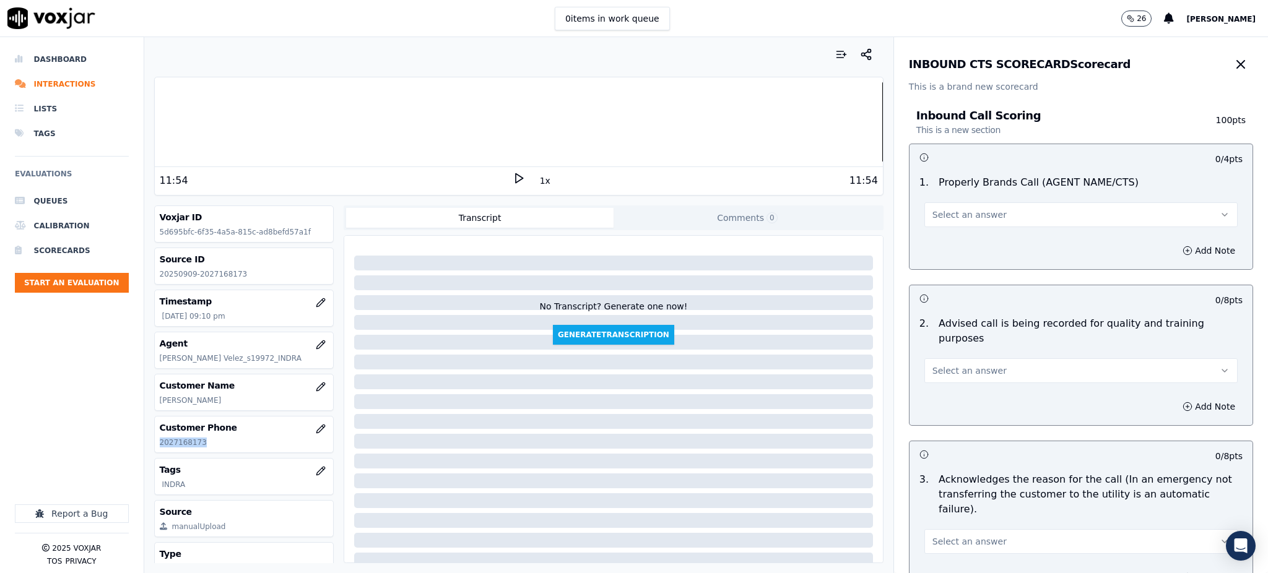
click at [933, 207] on button "Select an answer" at bounding box center [1081, 214] width 313 height 25
click at [931, 249] on div "Yes" at bounding box center [1054, 243] width 286 height 20
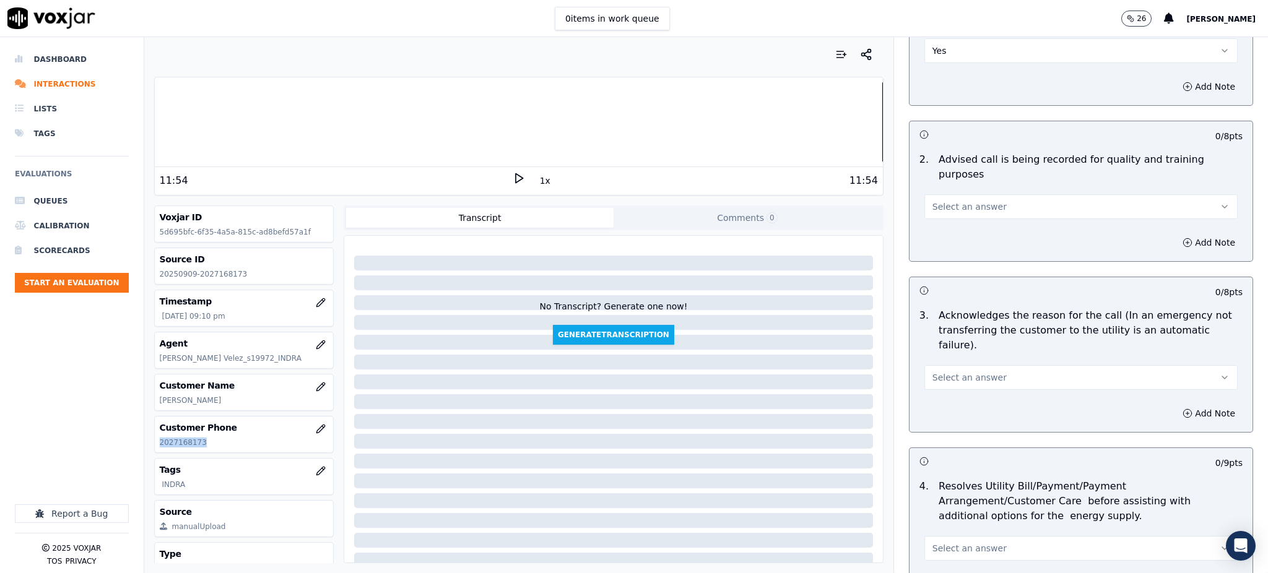
scroll to position [165, 0]
click at [939, 200] on span "Select an answer" at bounding box center [970, 206] width 74 height 12
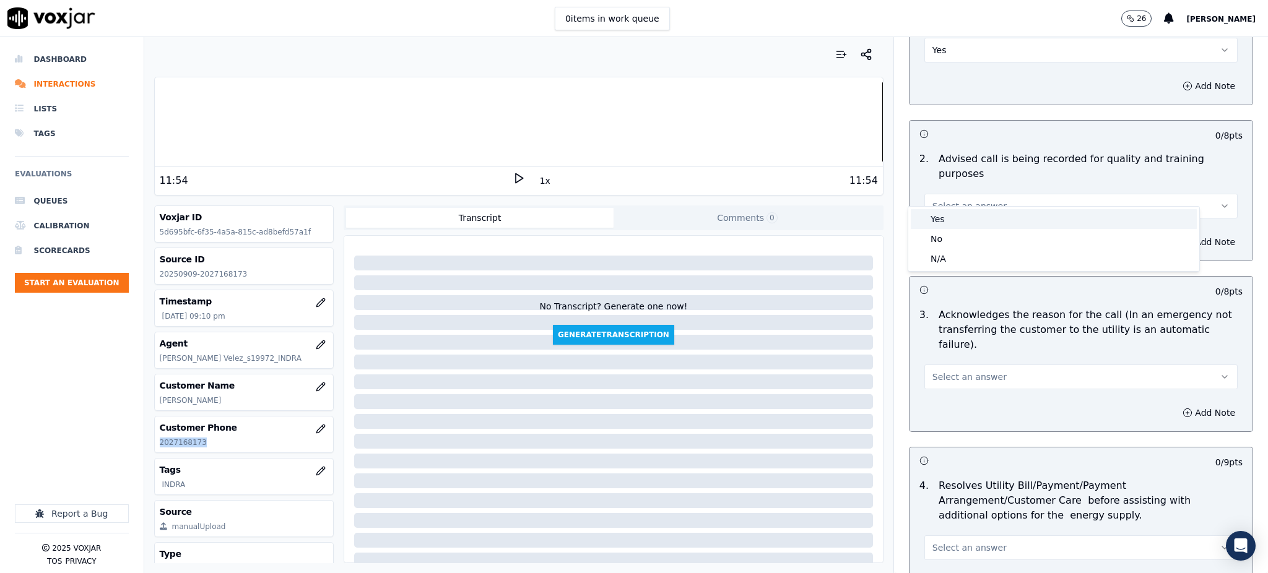
click at [942, 225] on div "Yes" at bounding box center [1054, 219] width 286 height 20
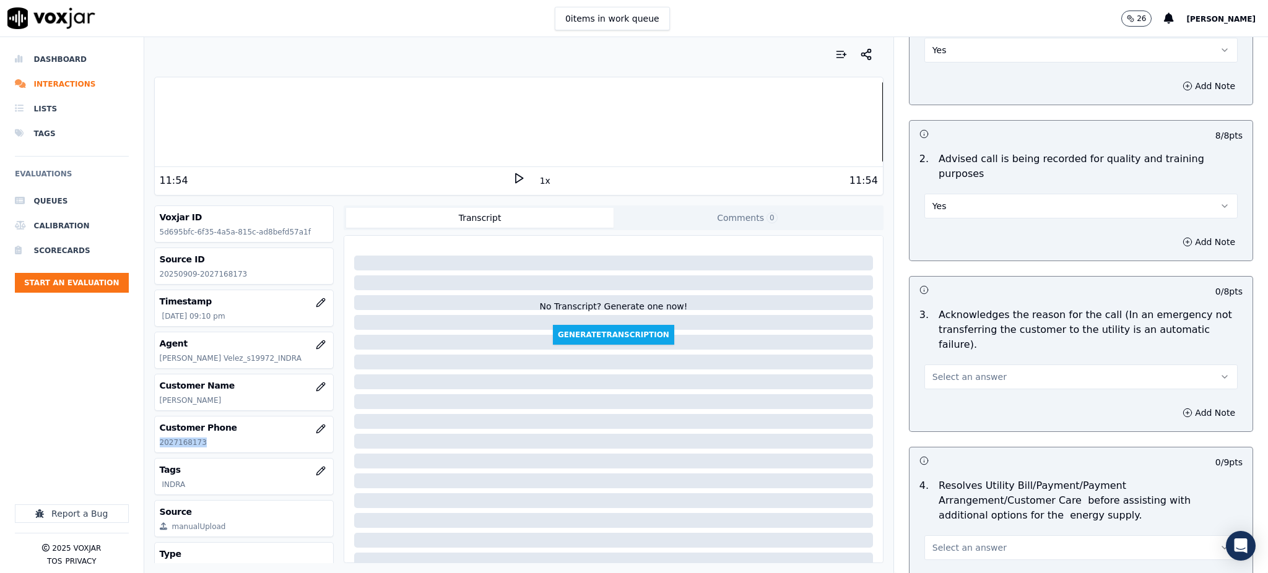
click at [933, 371] on span "Select an answer" at bounding box center [970, 377] width 74 height 12
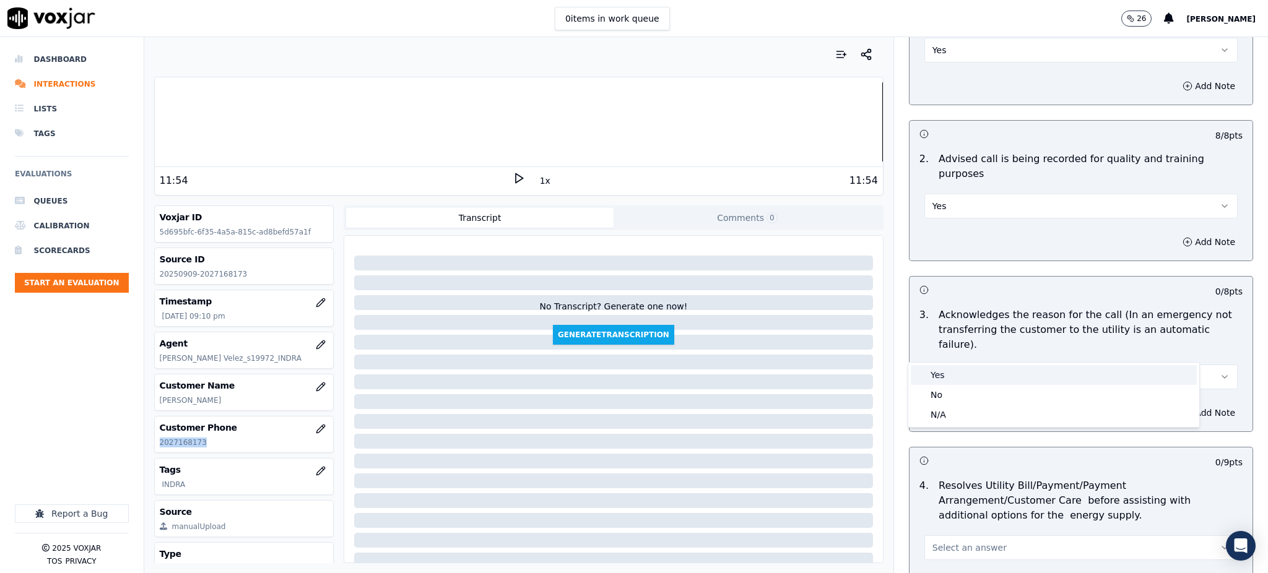
click at [939, 373] on div "Yes" at bounding box center [1054, 375] width 286 height 20
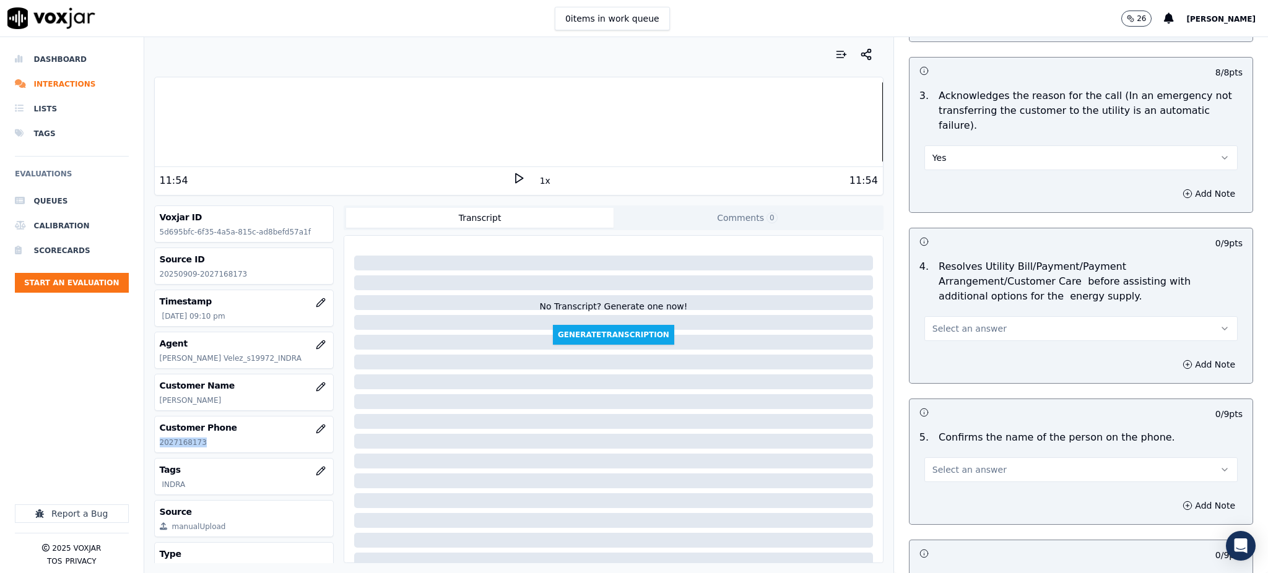
scroll to position [412, 0]
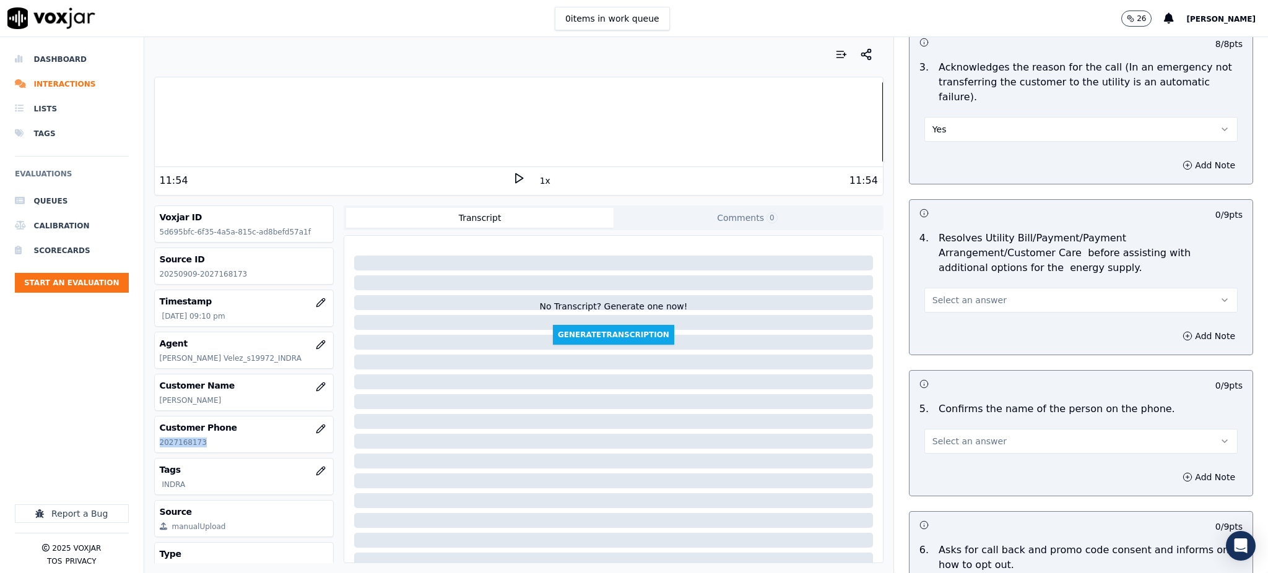
click at [938, 294] on span "Select an answer" at bounding box center [970, 300] width 74 height 12
drag, startPoint x: 937, startPoint y: 293, endPoint x: 944, endPoint y: 372, distance: 79.6
click at [937, 294] on div "Yes" at bounding box center [1054, 299] width 286 height 20
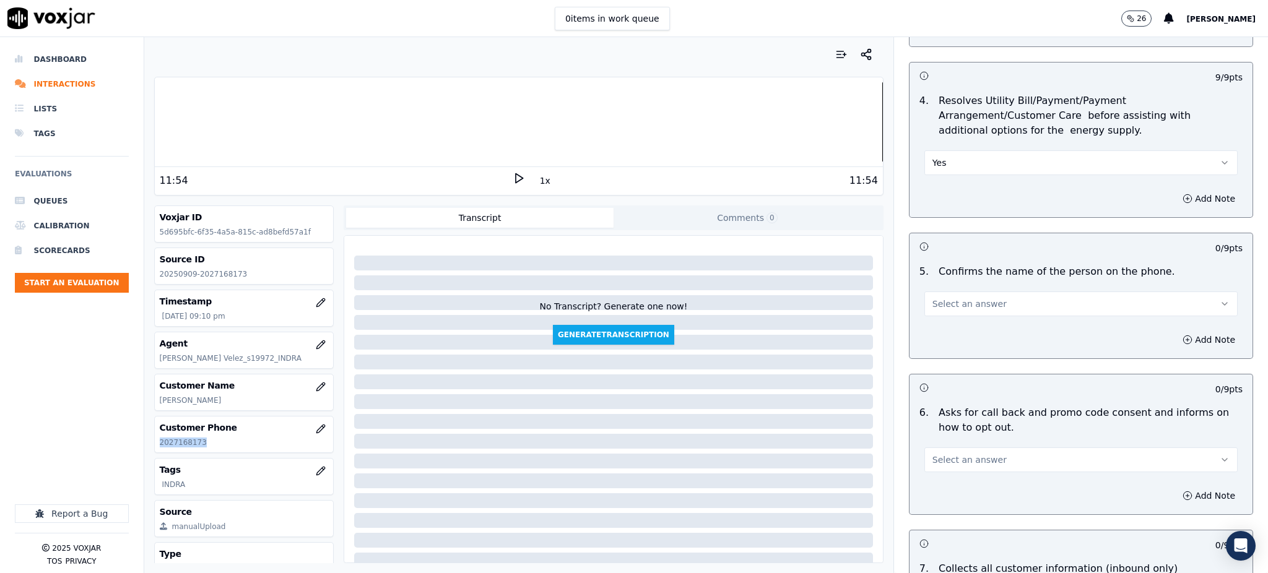
scroll to position [578, 0]
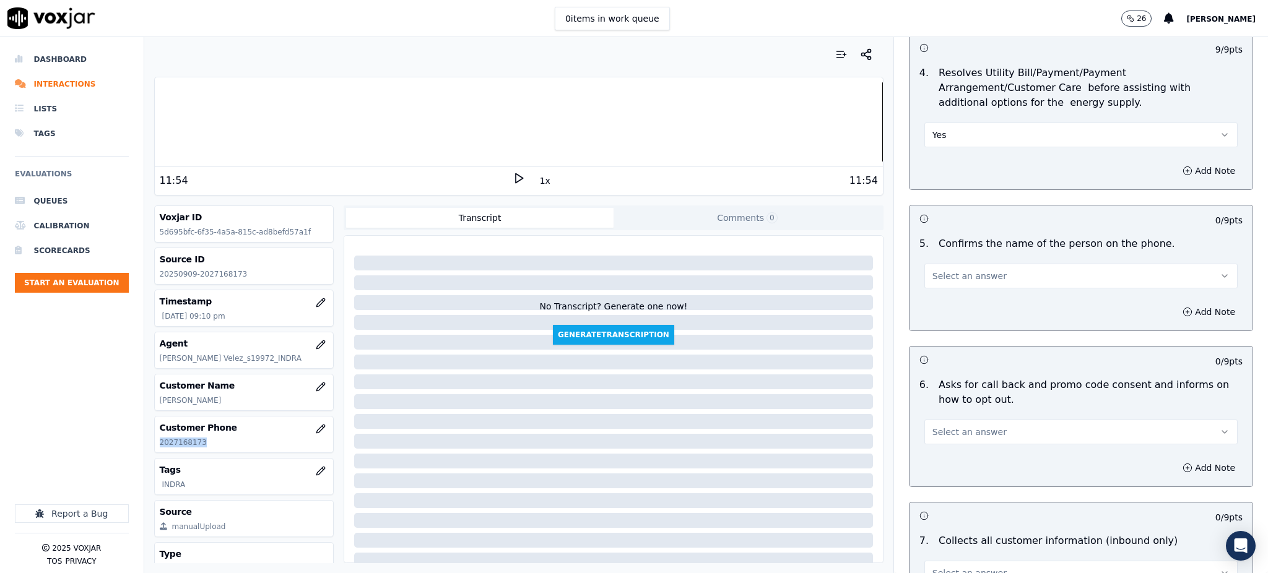
click at [947, 270] on span "Select an answer" at bounding box center [970, 276] width 74 height 12
click at [948, 276] on div "Yes" at bounding box center [1054, 274] width 286 height 20
click at [949, 426] on span "Select an answer" at bounding box center [970, 432] width 74 height 12
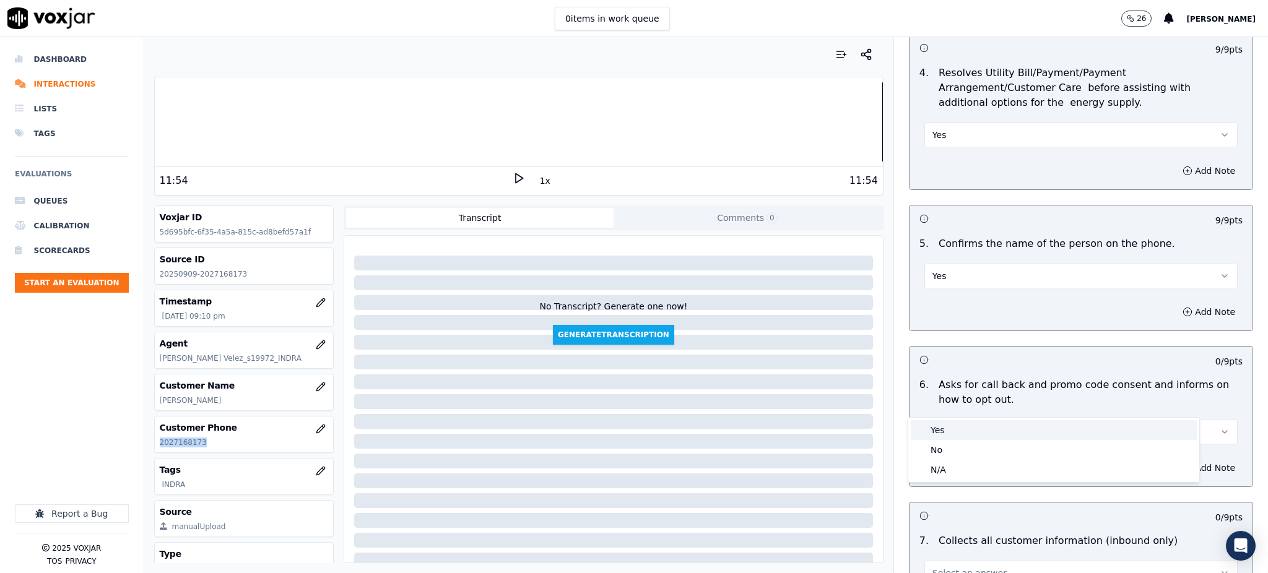
click at [952, 424] on div "Yes" at bounding box center [1054, 430] width 286 height 20
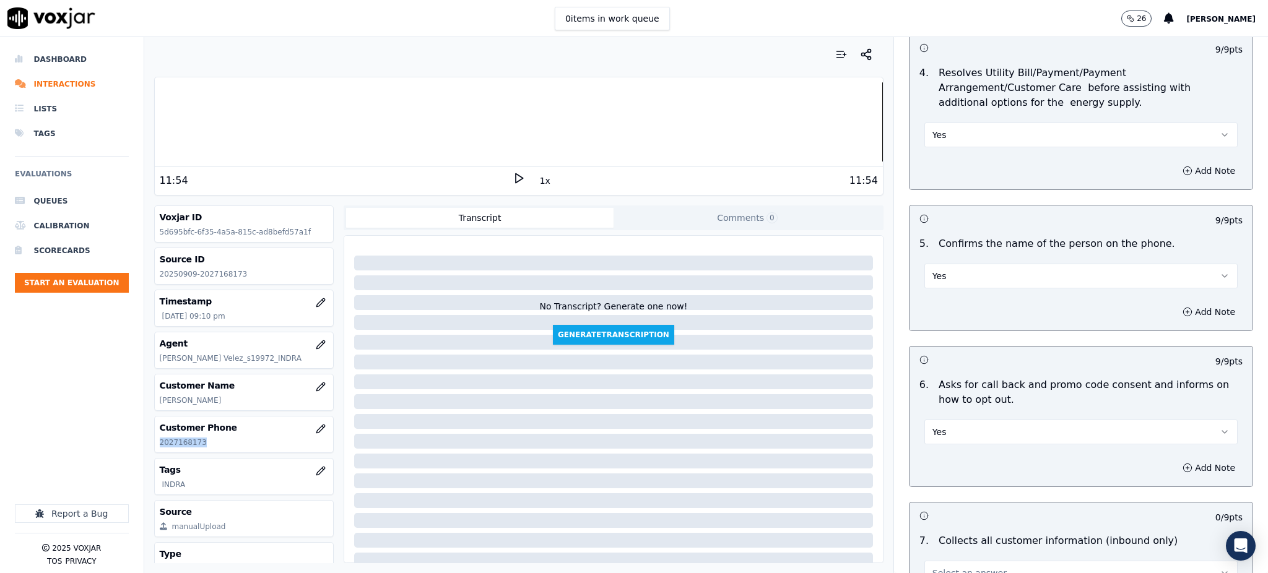
scroll to position [825, 0]
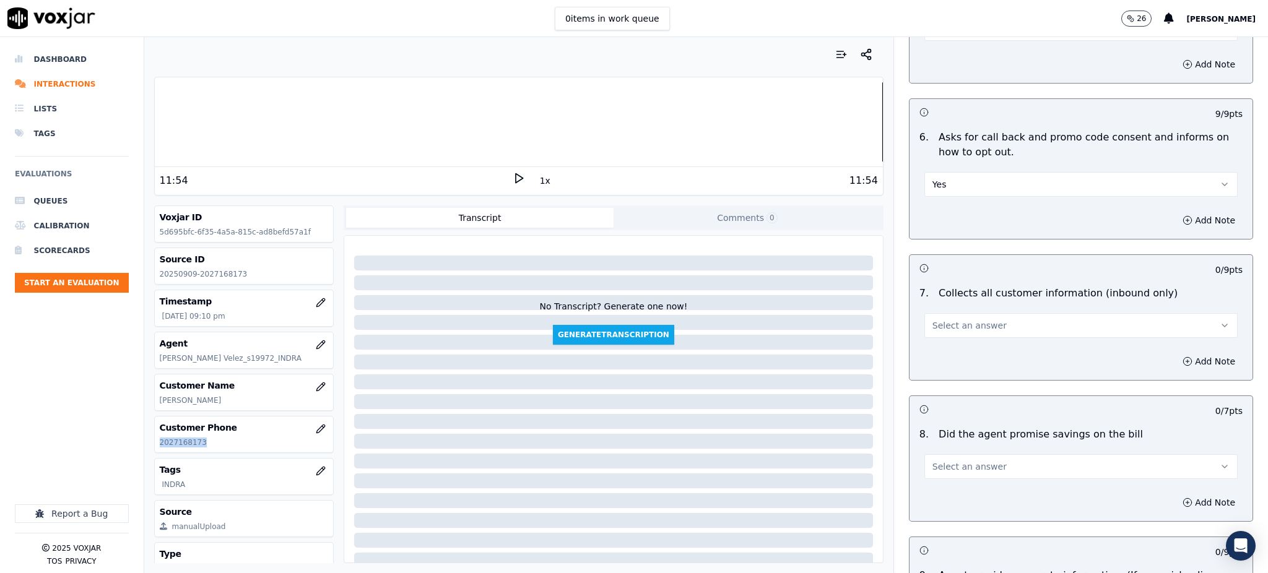
click at [954, 313] on button "Select an answer" at bounding box center [1081, 325] width 313 height 25
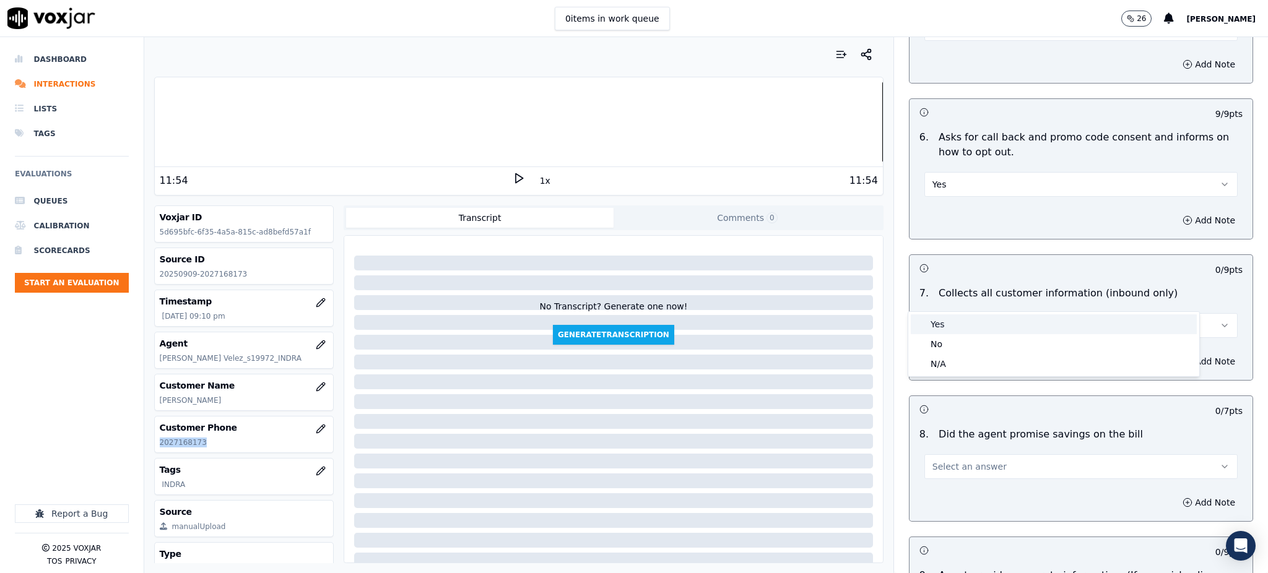
click at [946, 330] on div "Yes" at bounding box center [1054, 325] width 286 height 20
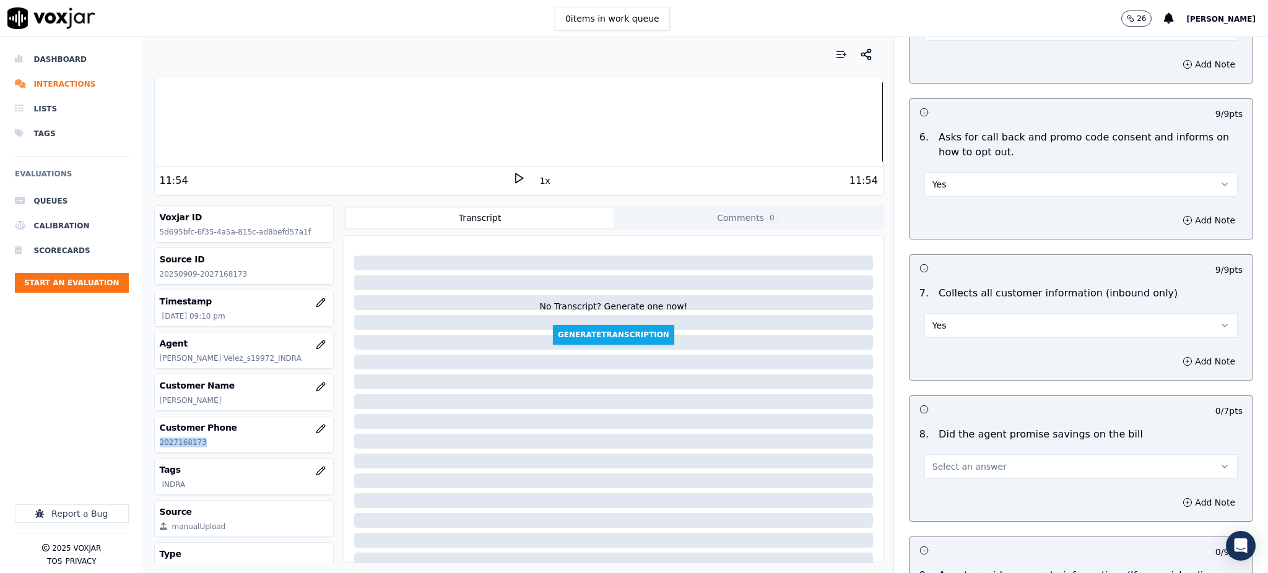
drag, startPoint x: 942, startPoint y: 436, endPoint x: 939, endPoint y: 450, distance: 13.8
click at [942, 461] on span "Select an answer" at bounding box center [970, 467] width 74 height 12
click at [936, 470] on div "Yes" at bounding box center [1054, 466] width 286 height 20
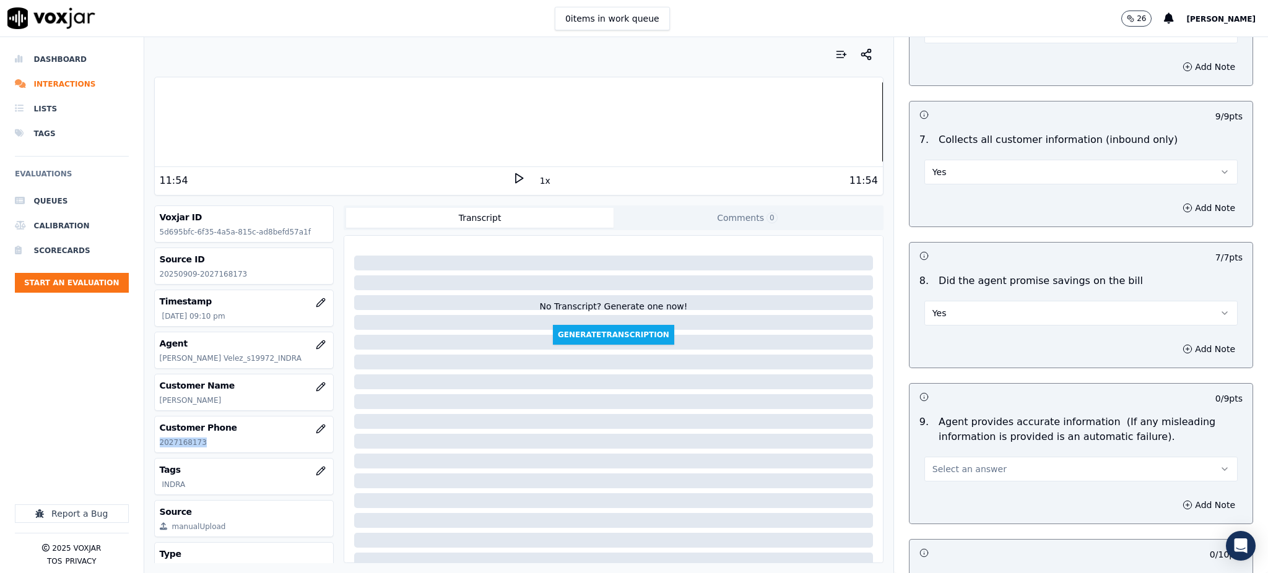
scroll to position [991, 0]
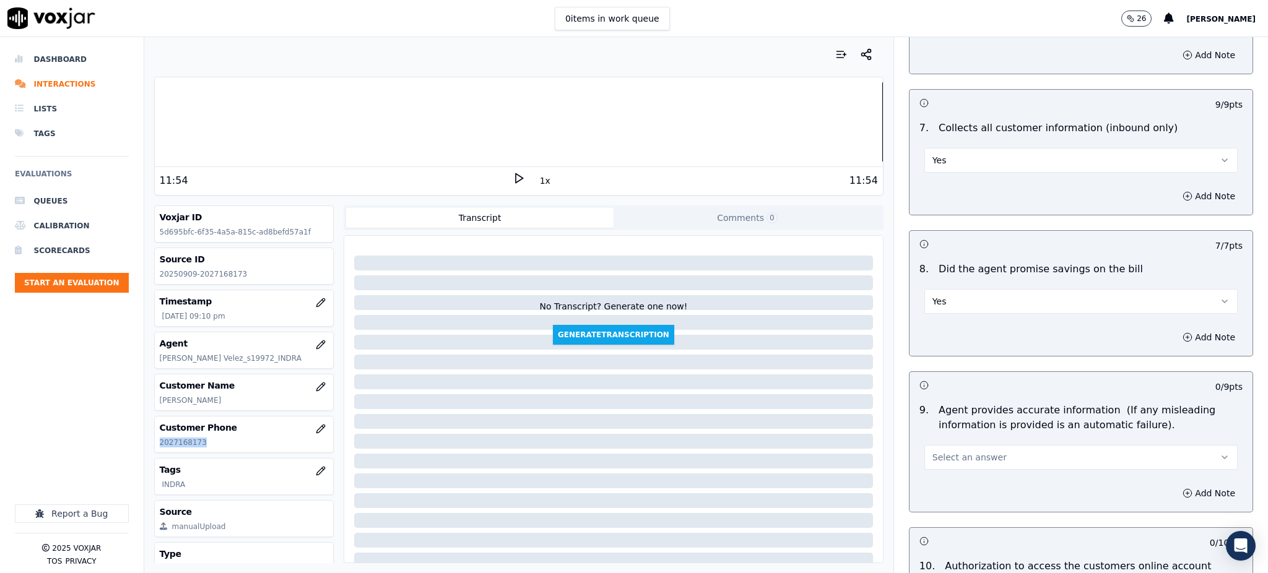
click at [933, 451] on span "Select an answer" at bounding box center [970, 457] width 74 height 12
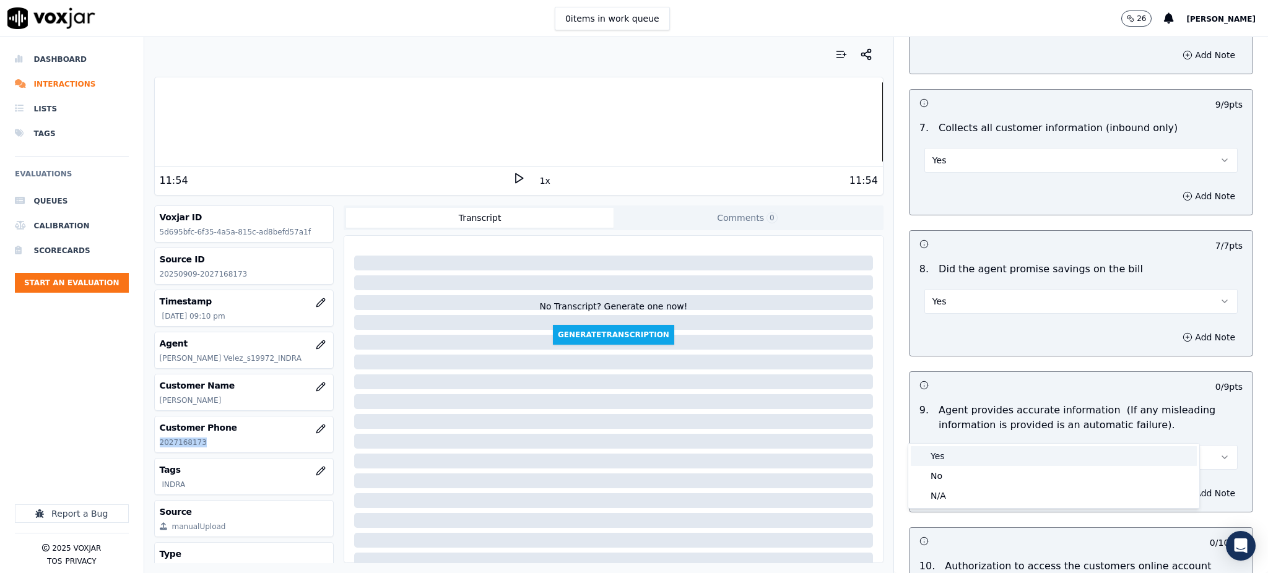
click at [941, 456] on div "Yes" at bounding box center [1054, 456] width 286 height 20
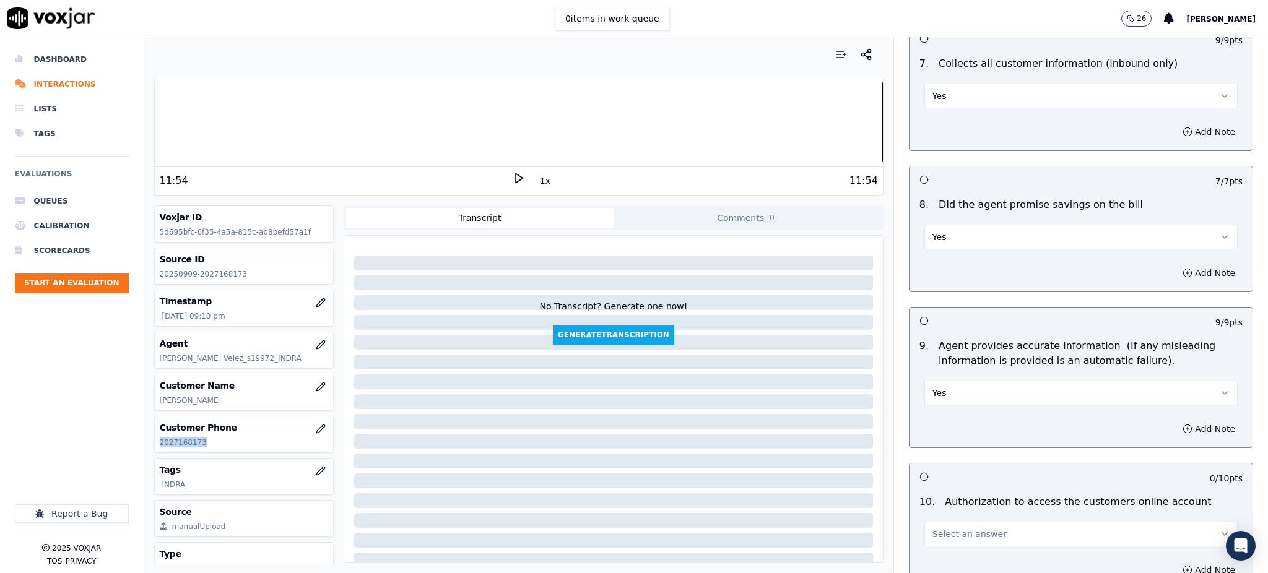
scroll to position [1238, 0]
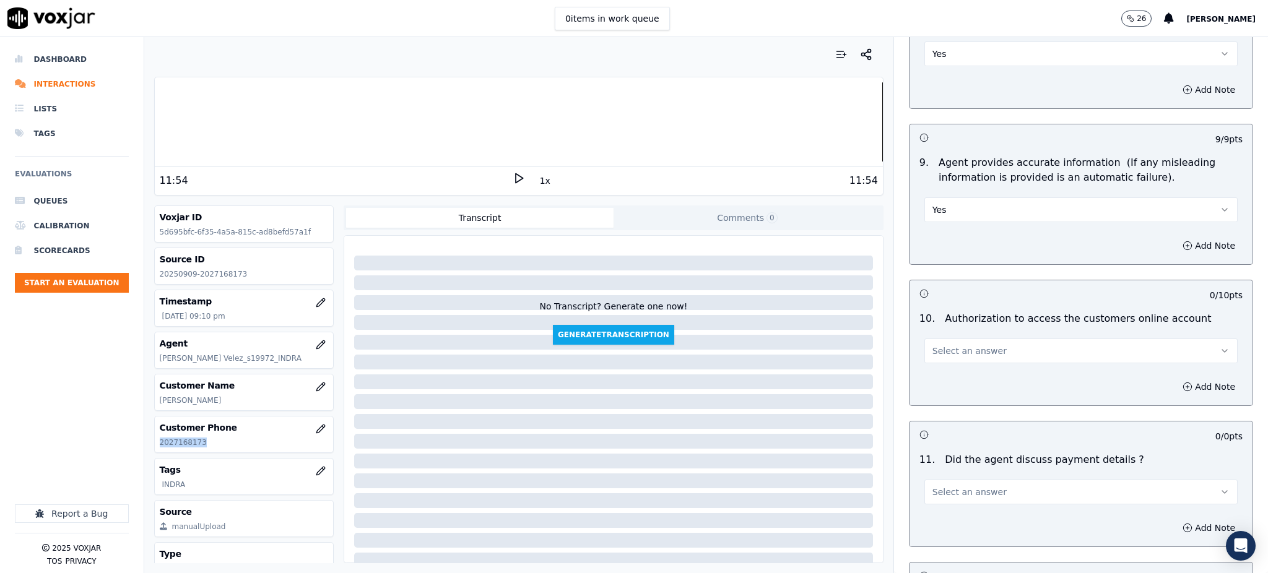
drag, startPoint x: 930, startPoint y: 321, endPoint x: 929, endPoint y: 333, distance: 11.8
click at [933, 345] on span "Select an answer" at bounding box center [970, 351] width 74 height 12
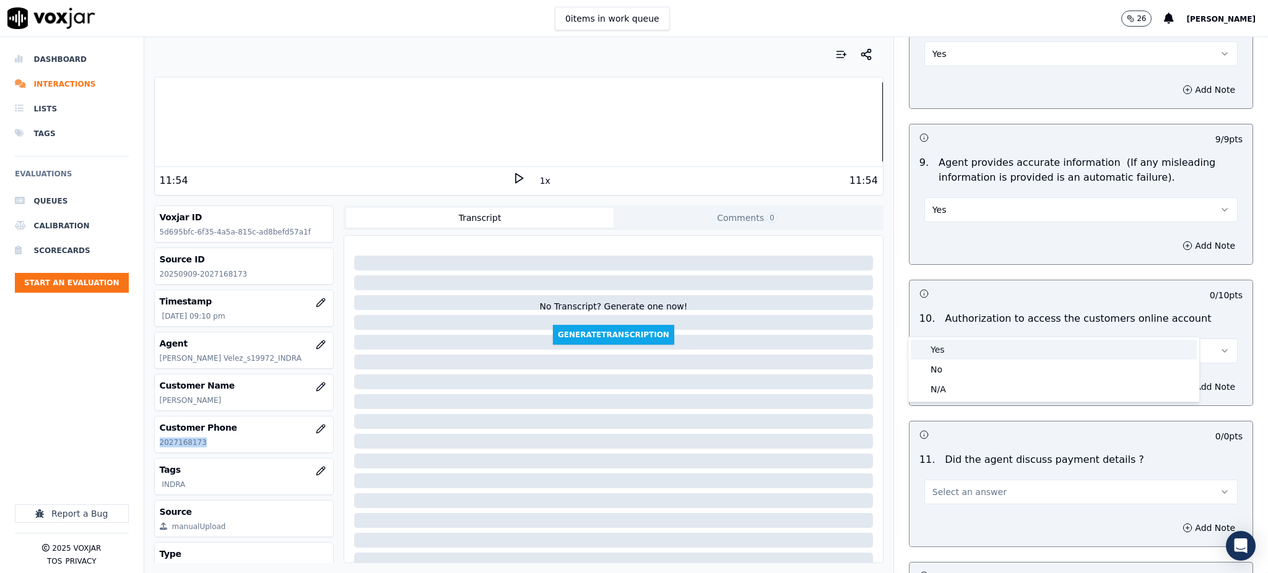
click at [935, 352] on div "Yes" at bounding box center [1054, 350] width 286 height 20
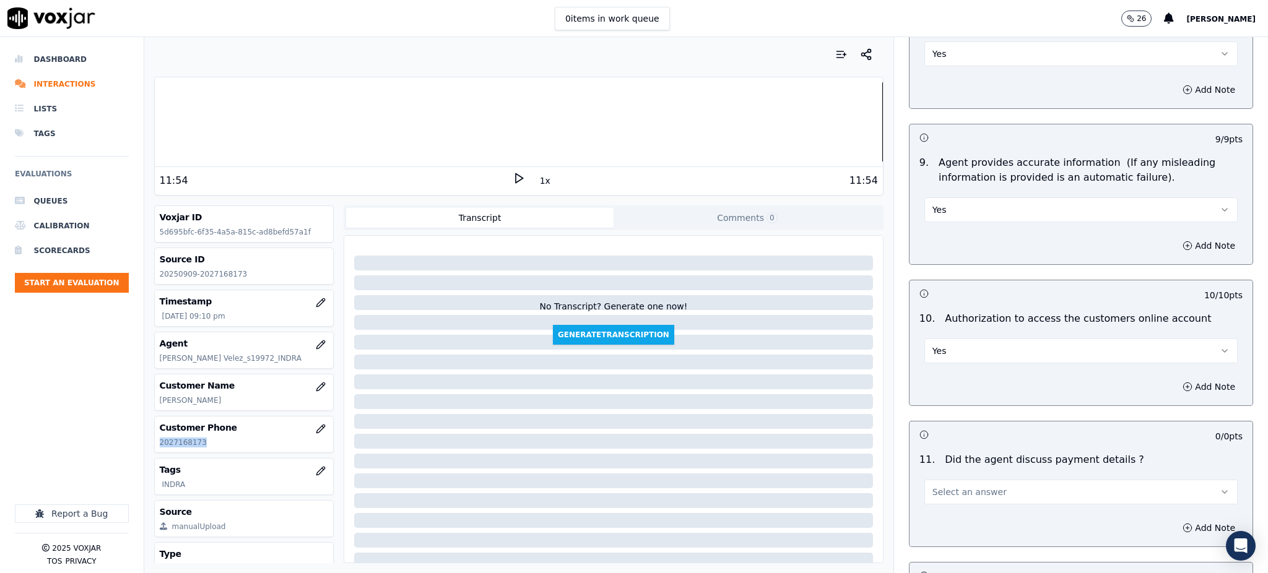
click at [934, 486] on span "Select an answer" at bounding box center [970, 492] width 74 height 12
click at [929, 535] on div "N/A" at bounding box center [1054, 531] width 286 height 20
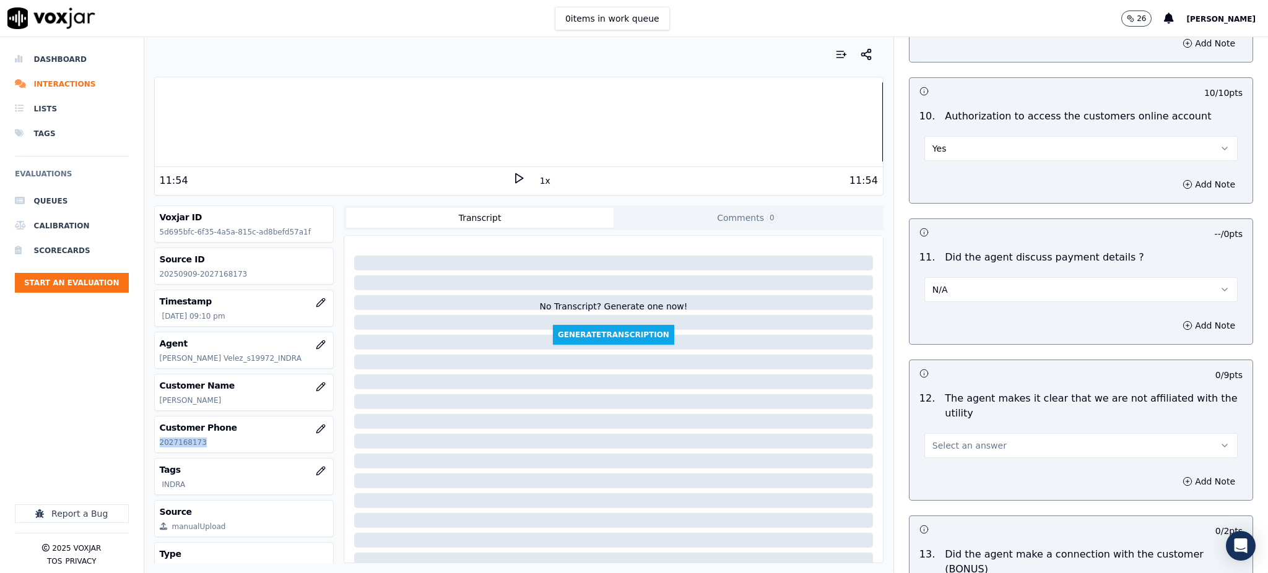
scroll to position [1569, 0]
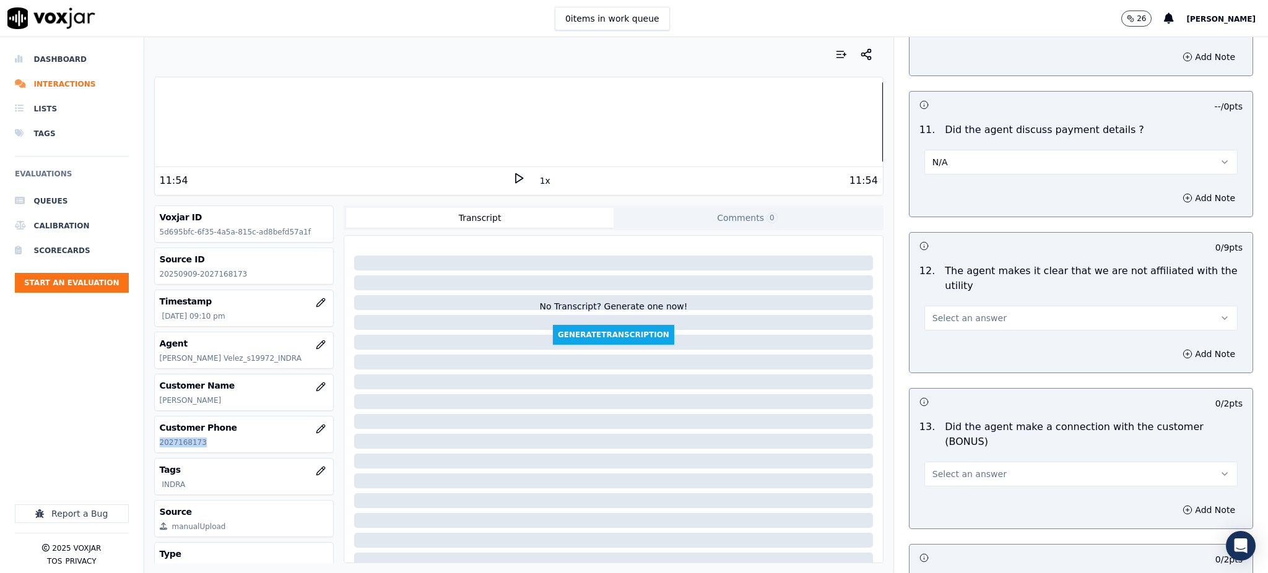
click at [933, 312] on span "Select an answer" at bounding box center [970, 318] width 74 height 12
click at [940, 311] on div "Yes" at bounding box center [1054, 317] width 286 height 20
click at [939, 468] on span "Select an answer" at bounding box center [970, 474] width 74 height 12
click at [945, 464] on div "Yes" at bounding box center [1054, 458] width 286 height 20
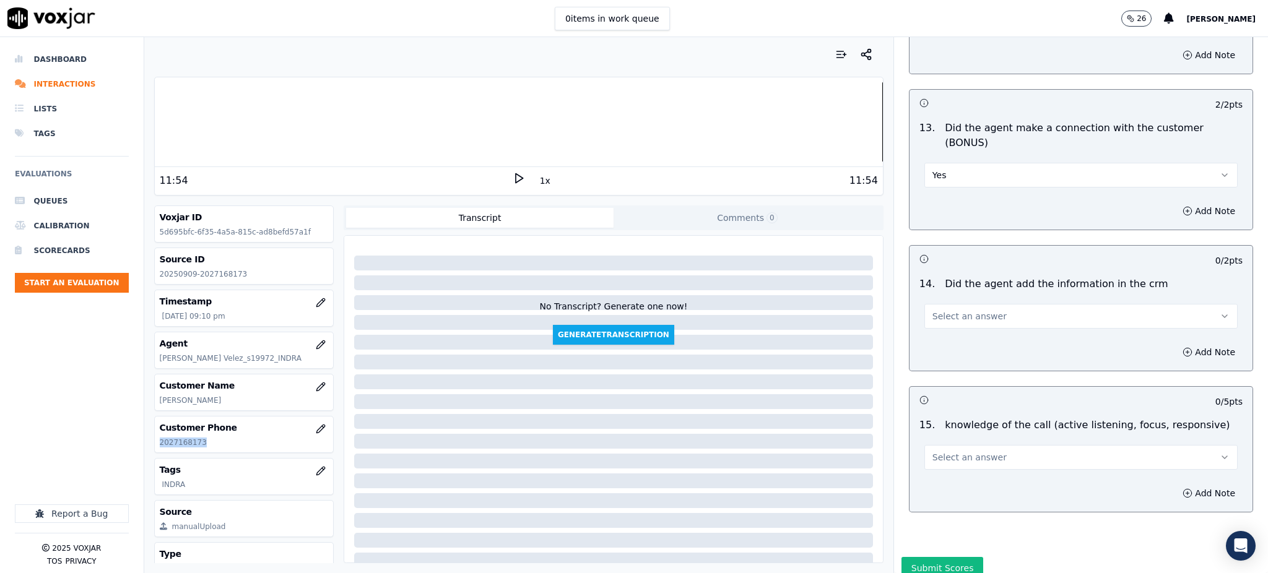
scroll to position [1874, 0]
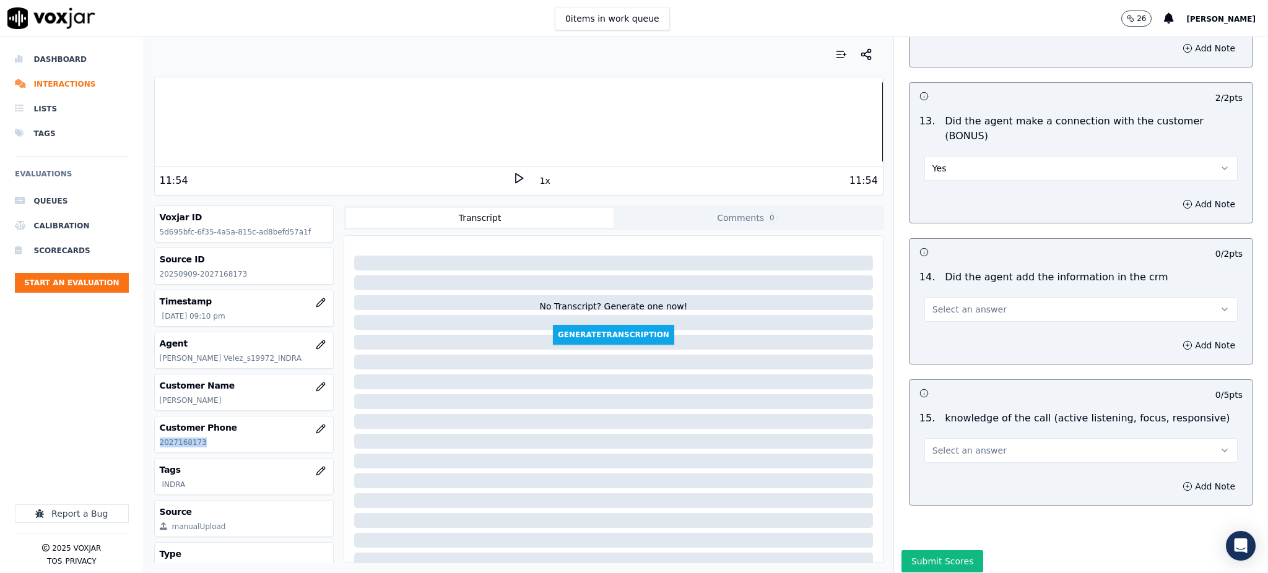
click at [933, 303] on span "Select an answer" at bounding box center [970, 309] width 74 height 12
click at [943, 286] on div "Yes" at bounding box center [1054, 294] width 286 height 20
click at [939, 445] on span "Select an answer" at bounding box center [970, 451] width 74 height 12
click at [943, 476] on div "N/A" at bounding box center [1054, 475] width 286 height 20
click at [933, 438] on button "N/A" at bounding box center [1081, 450] width 313 height 25
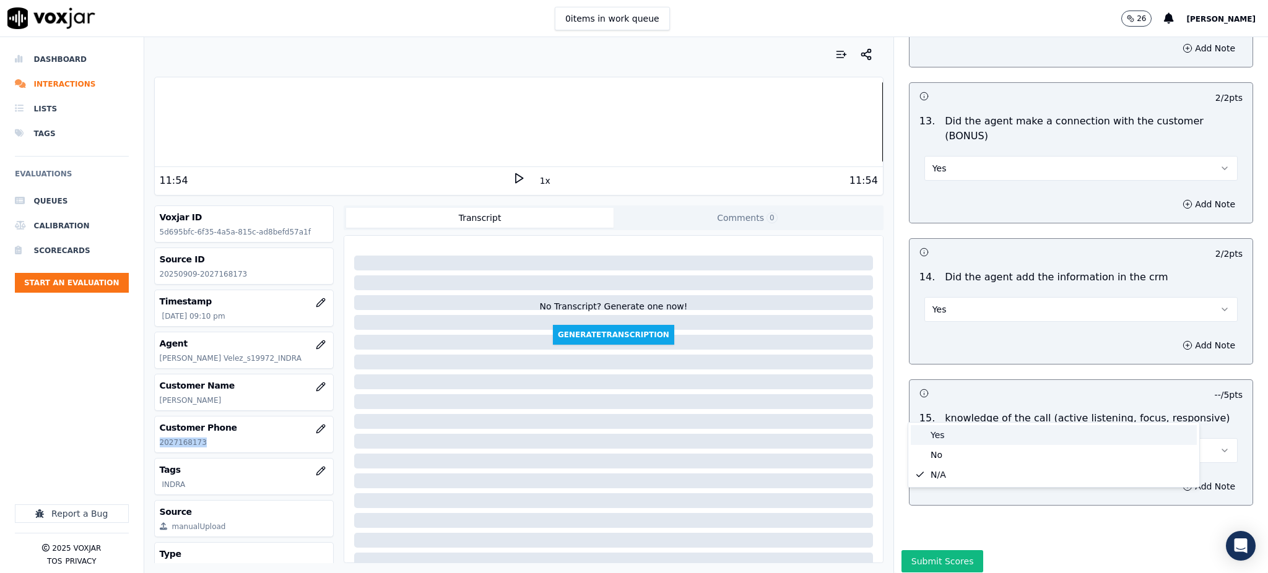
click at [945, 429] on div "Yes" at bounding box center [1054, 435] width 286 height 20
click at [912, 550] on button "Submit Scores" at bounding box center [943, 561] width 82 height 22
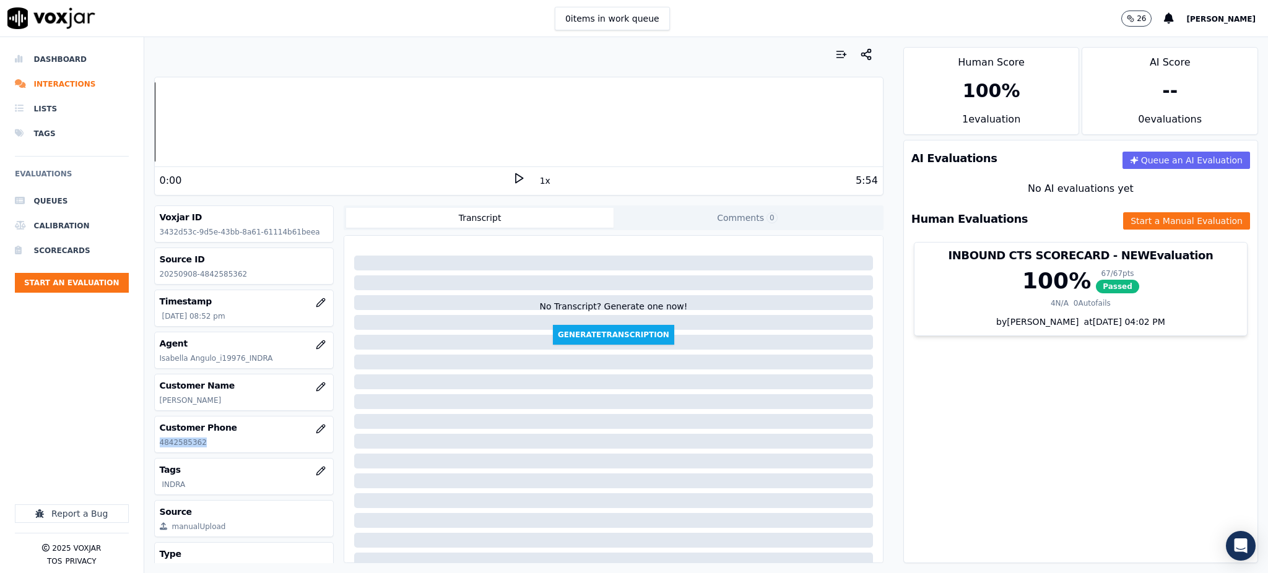
drag, startPoint x: 203, startPoint y: 442, endPoint x: 150, endPoint y: 442, distance: 53.3
click at [150, 442] on div "Your browser does not support the audio element. 0:00 1x 5:54 Voxjar ID 3432d53…" at bounding box center [518, 305] width 749 height 536
click at [516, 178] on polygon at bounding box center [519, 178] width 7 height 9
click at [513, 176] on icon at bounding box center [519, 178] width 12 height 12
click at [513, 178] on icon at bounding box center [519, 178] width 12 height 12
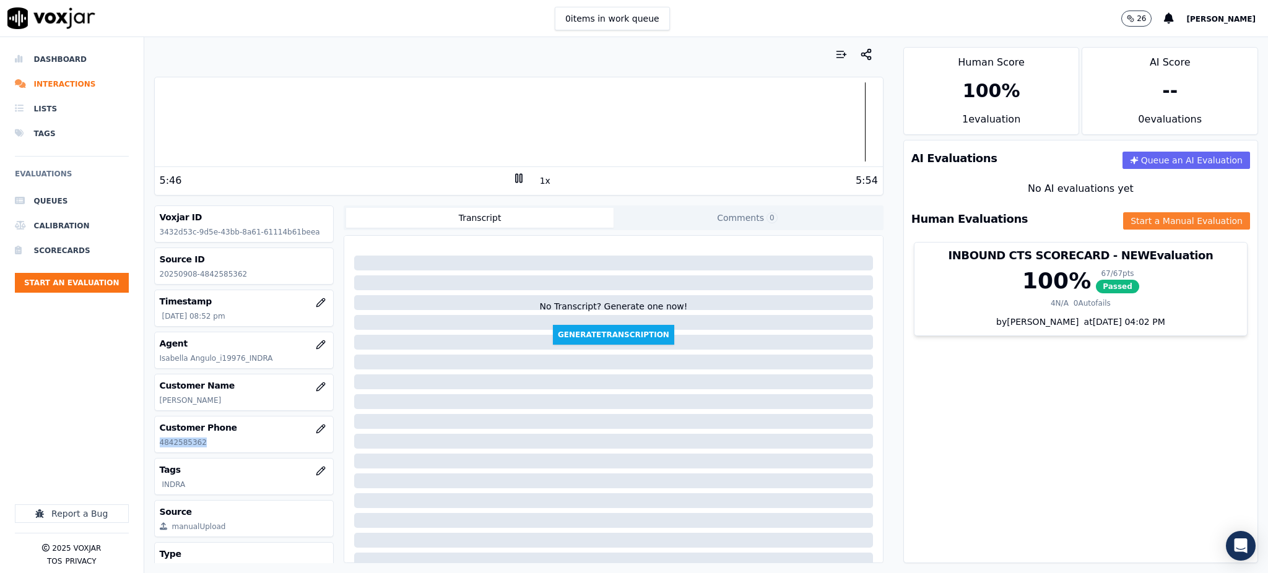
click at [1123, 216] on button "Start a Manual Evaluation" at bounding box center [1186, 220] width 127 height 17
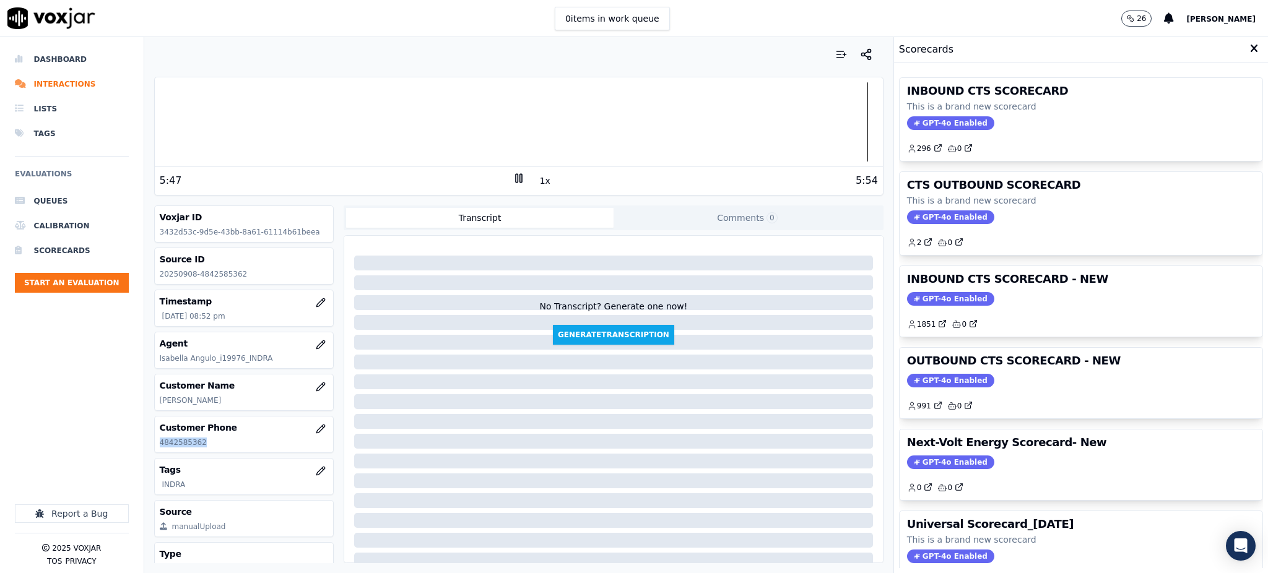
click at [923, 117] on span "GPT-4o Enabled" at bounding box center [950, 123] width 87 height 14
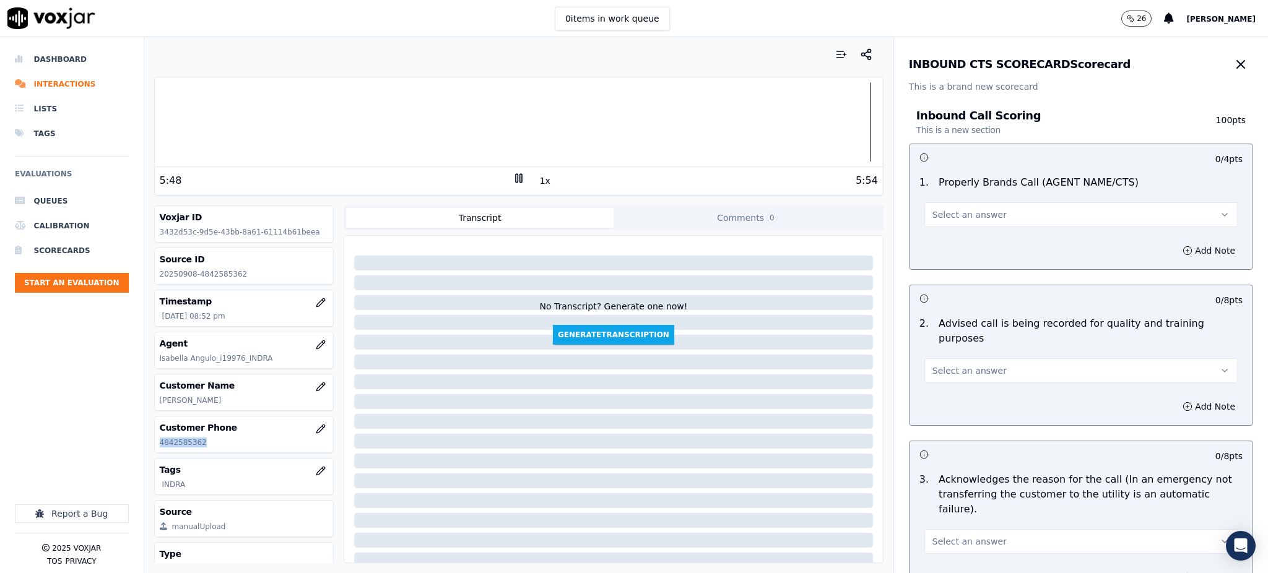
click at [933, 206] on button "Select an answer" at bounding box center [1081, 214] width 313 height 25
click at [936, 246] on div "Yes" at bounding box center [1054, 243] width 286 height 20
click at [946, 365] on span "Select an answer" at bounding box center [970, 371] width 74 height 12
click at [944, 384] on div "Yes" at bounding box center [1054, 384] width 286 height 20
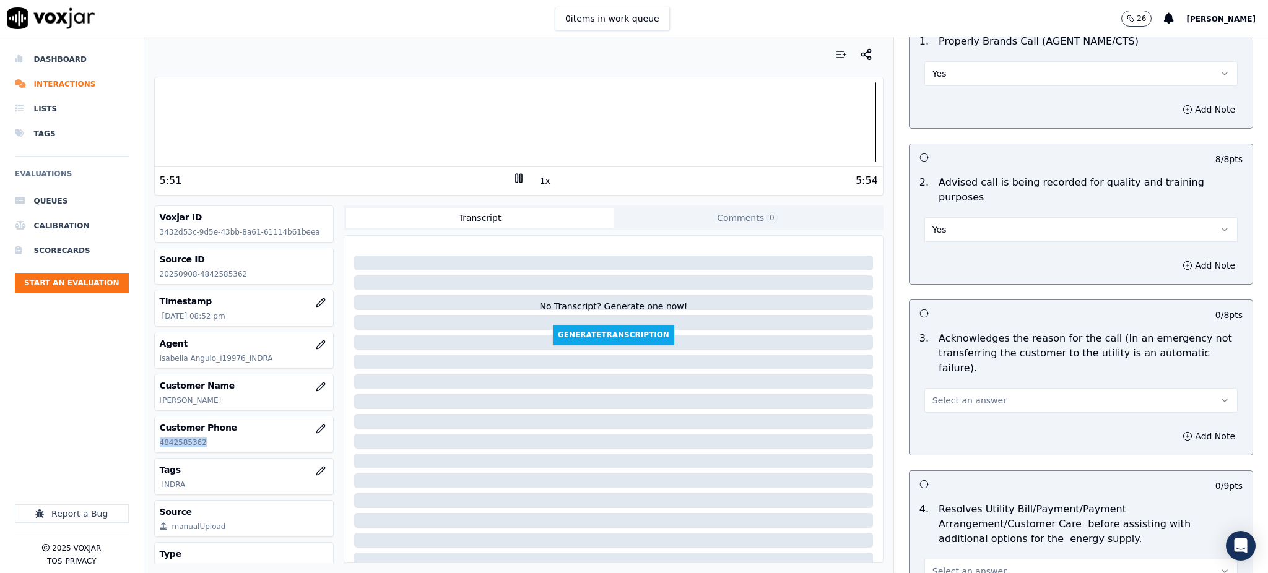
scroll to position [165, 0]
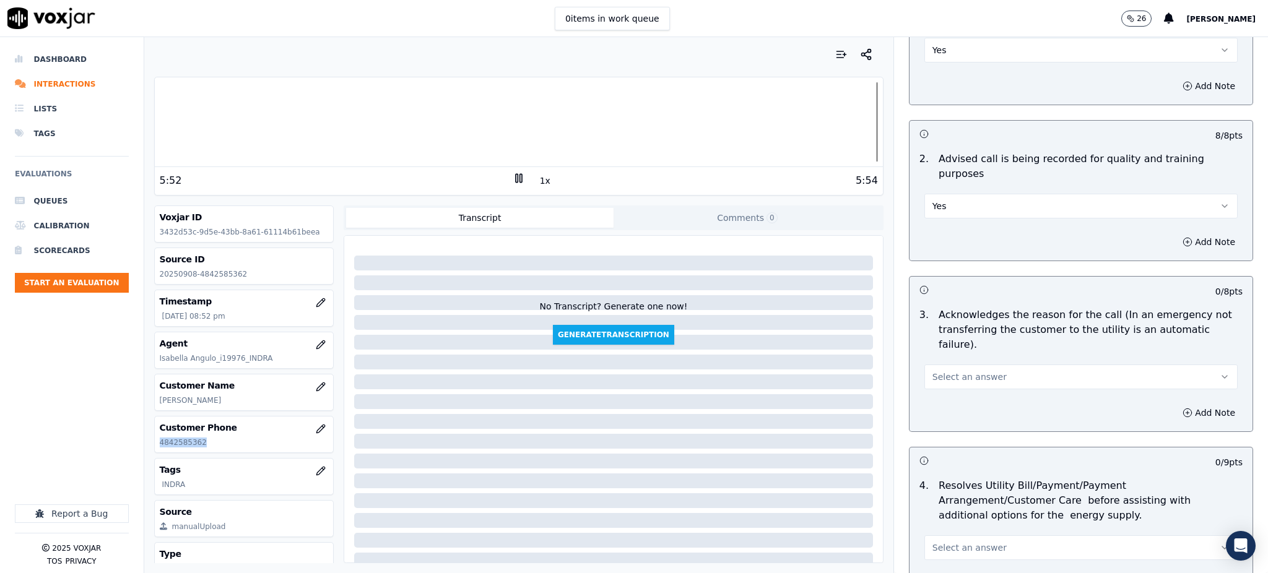
click at [949, 371] on span "Select an answer" at bounding box center [970, 377] width 74 height 12
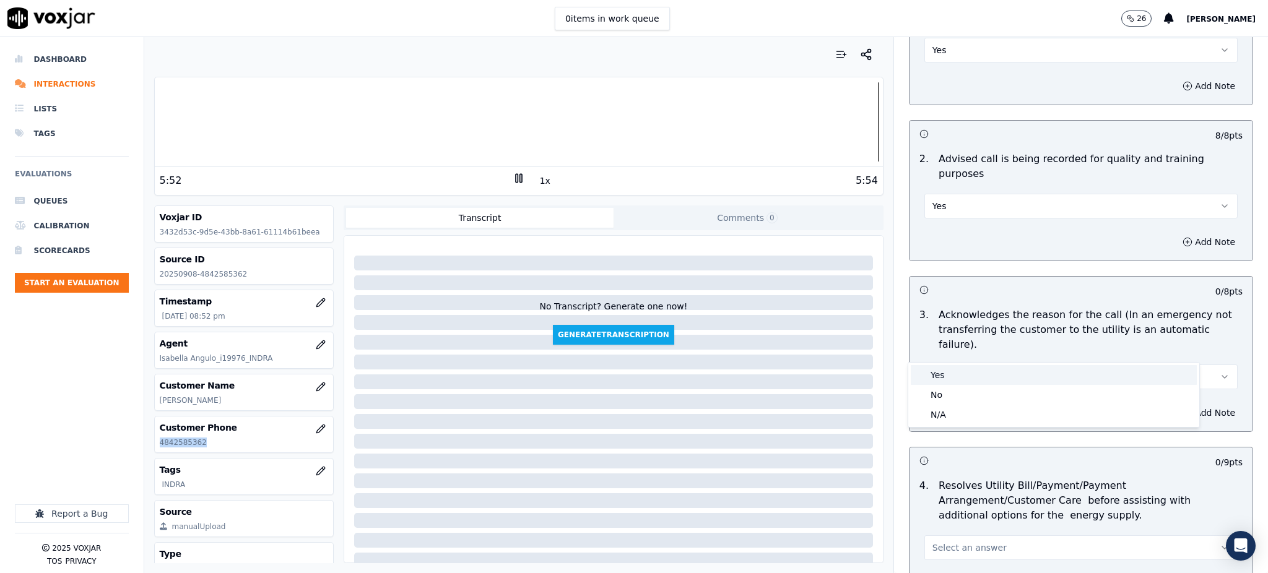
click at [947, 370] on div "Yes" at bounding box center [1054, 375] width 286 height 20
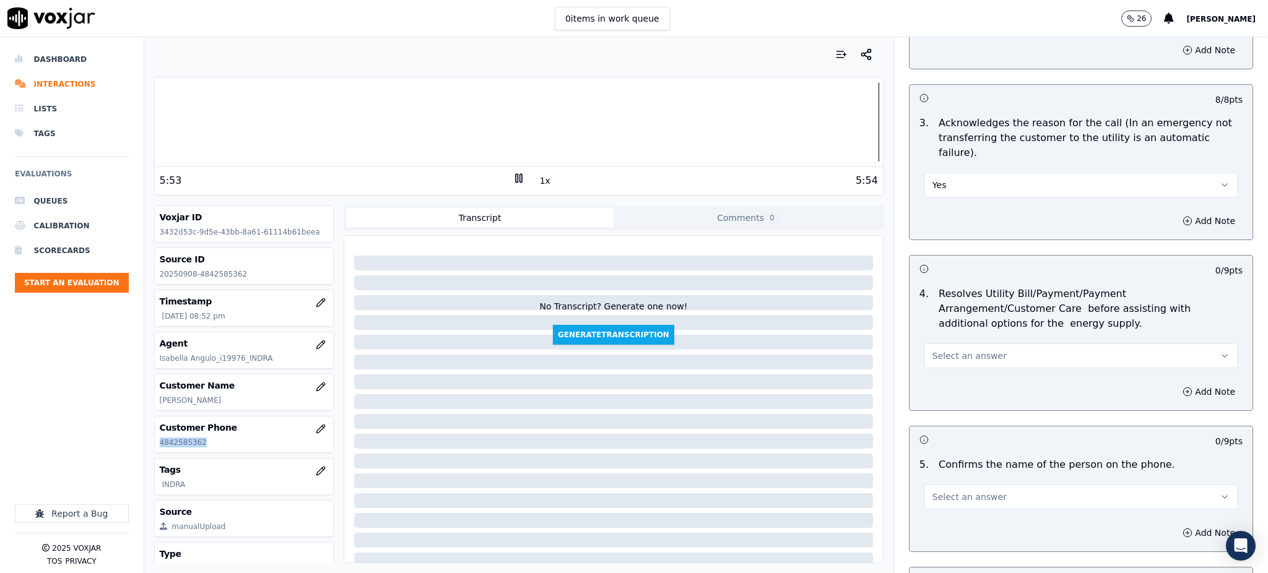
scroll to position [412, 0]
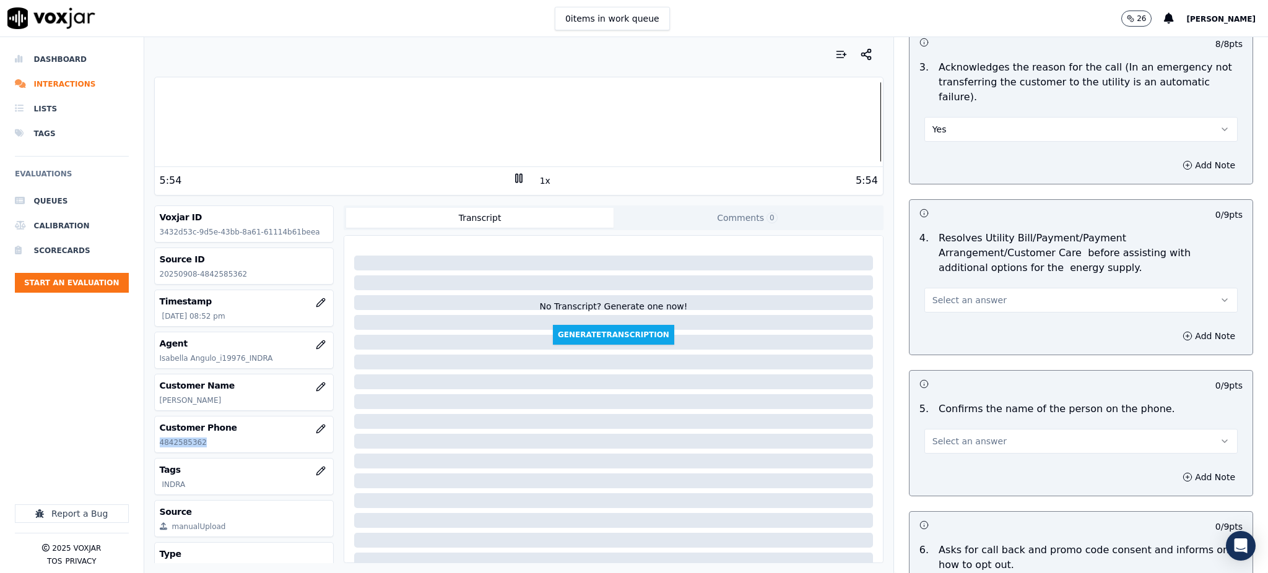
click at [960, 294] on span "Select an answer" at bounding box center [970, 300] width 74 height 12
click at [948, 298] on div "Yes" at bounding box center [1054, 299] width 286 height 20
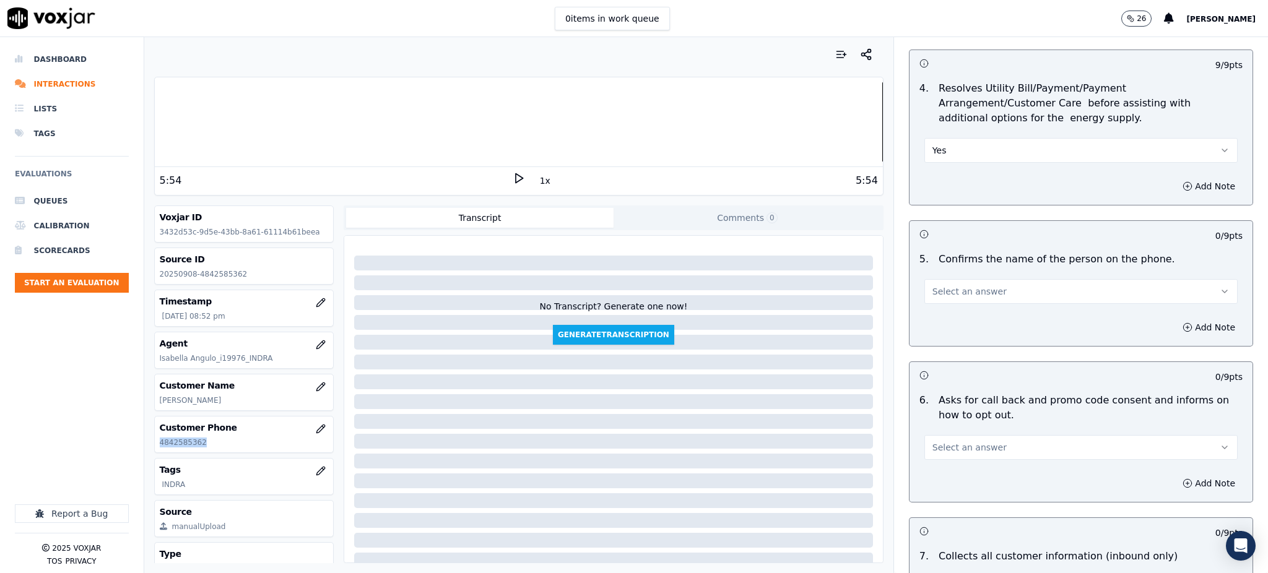
scroll to position [578, 0]
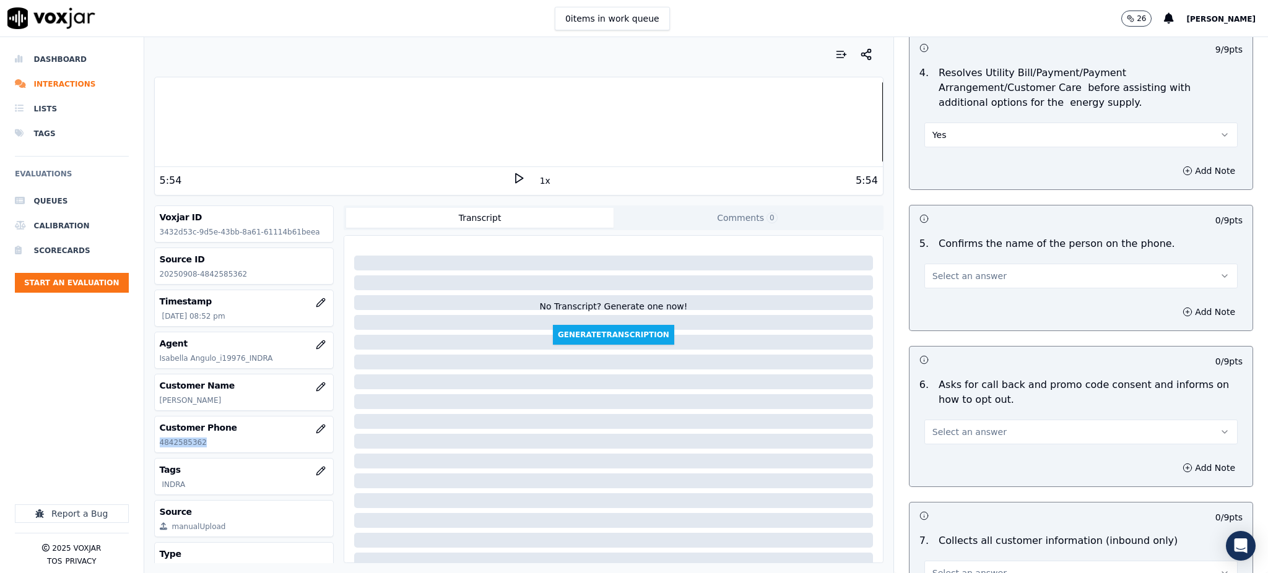
click at [936, 270] on span "Select an answer" at bounding box center [970, 276] width 74 height 12
click at [933, 274] on div "Yes" at bounding box center [1054, 274] width 286 height 20
click at [952, 426] on span "Select an answer" at bounding box center [970, 432] width 74 height 12
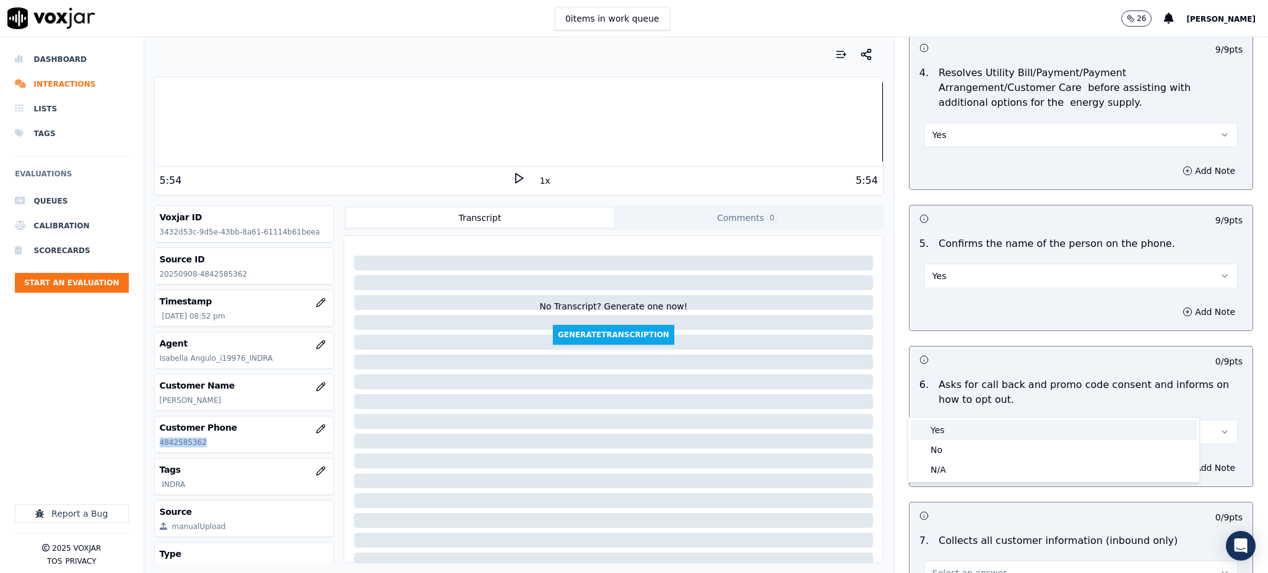
click at [951, 433] on div "Yes" at bounding box center [1054, 430] width 286 height 20
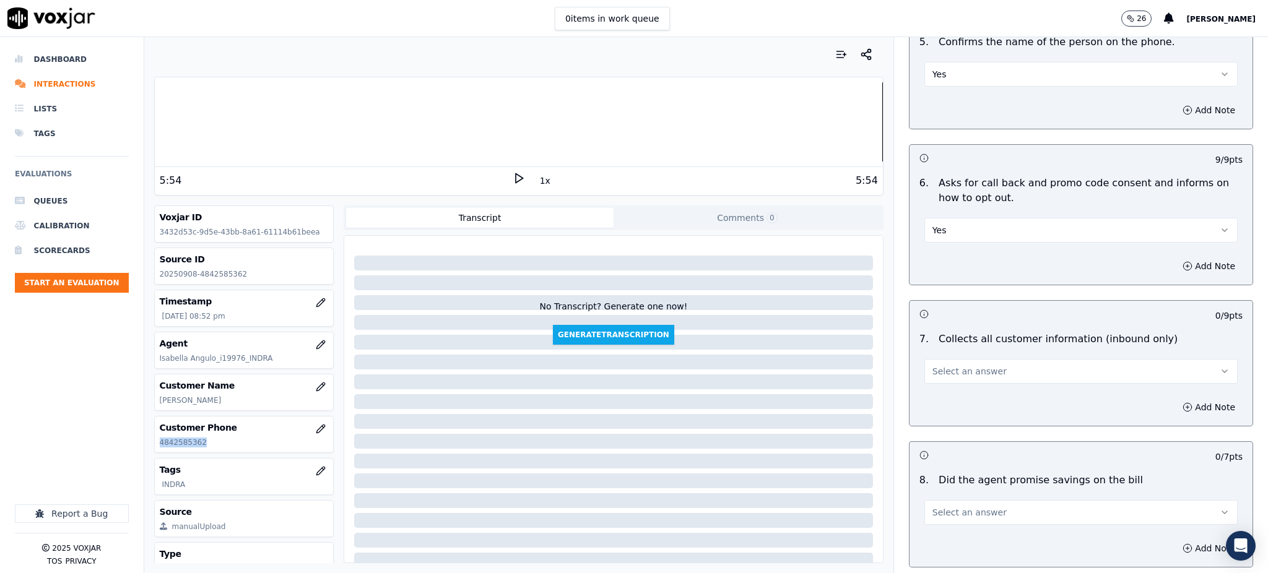
scroll to position [825, 0]
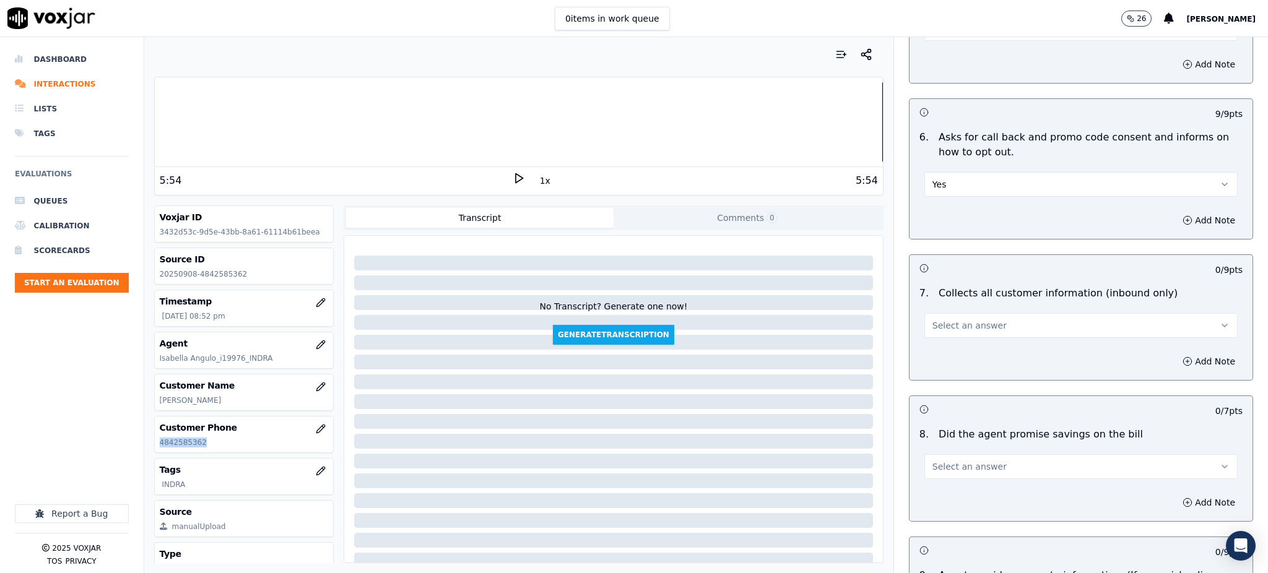
click at [948, 313] on button "Select an answer" at bounding box center [1081, 325] width 313 height 25
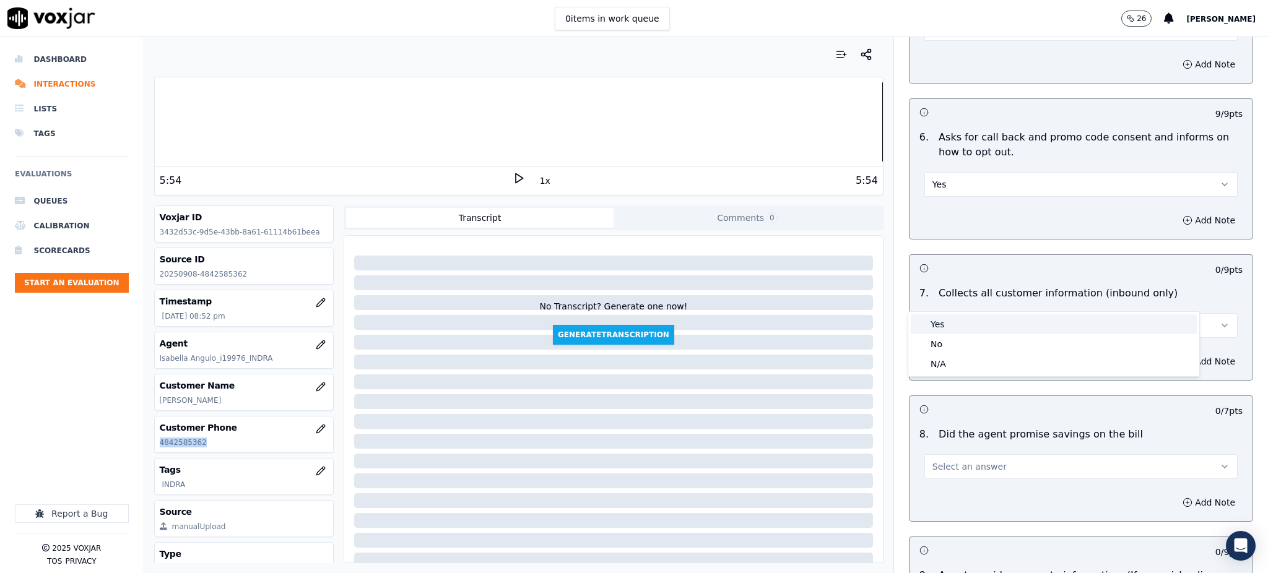
drag, startPoint x: 942, startPoint y: 323, endPoint x: 932, endPoint y: 344, distance: 23.8
click at [941, 324] on div "Yes" at bounding box center [1054, 325] width 286 height 20
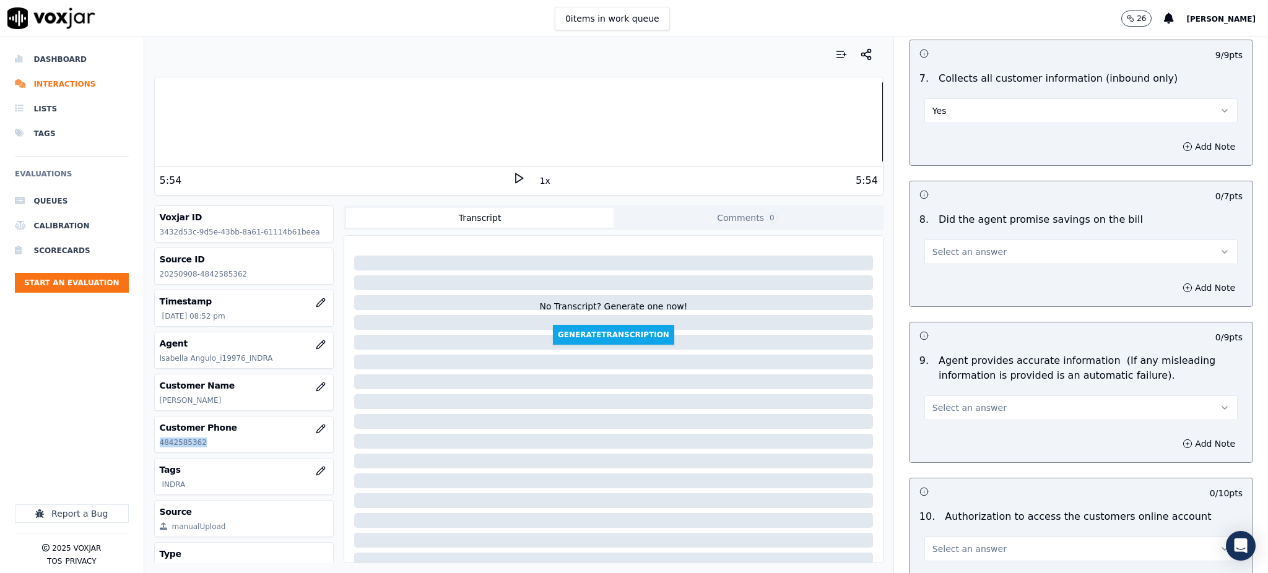
scroll to position [1073, 0]
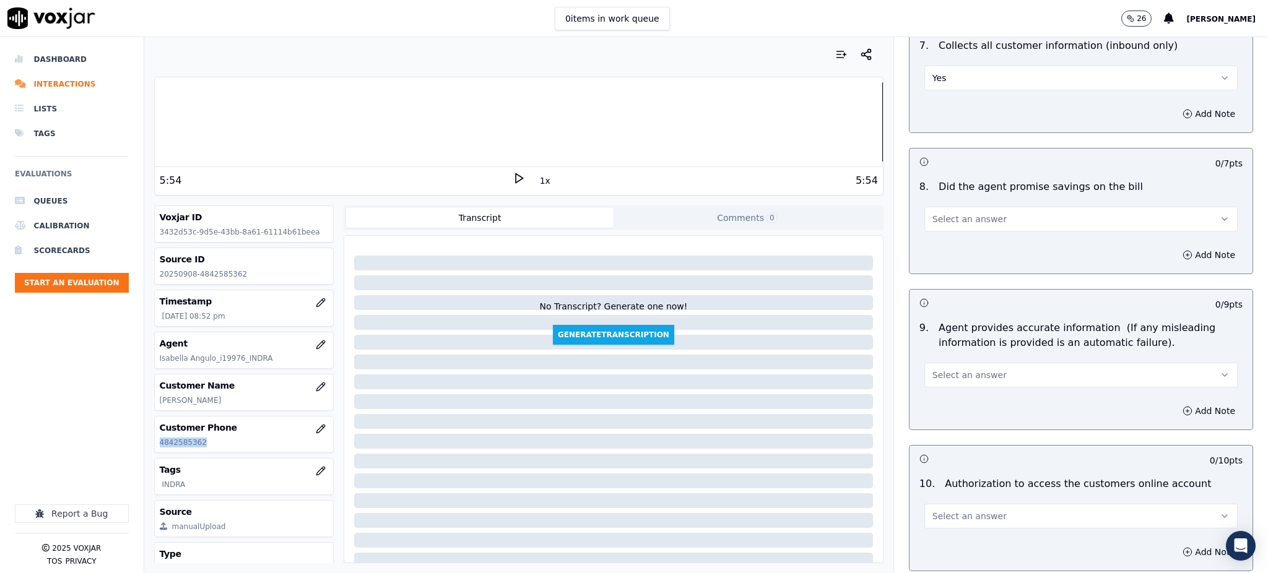
click at [942, 207] on button "Select an answer" at bounding box center [1081, 219] width 313 height 25
click at [945, 221] on div "Yes" at bounding box center [1054, 218] width 286 height 20
click at [933, 363] on button "Select an answer" at bounding box center [1081, 375] width 313 height 25
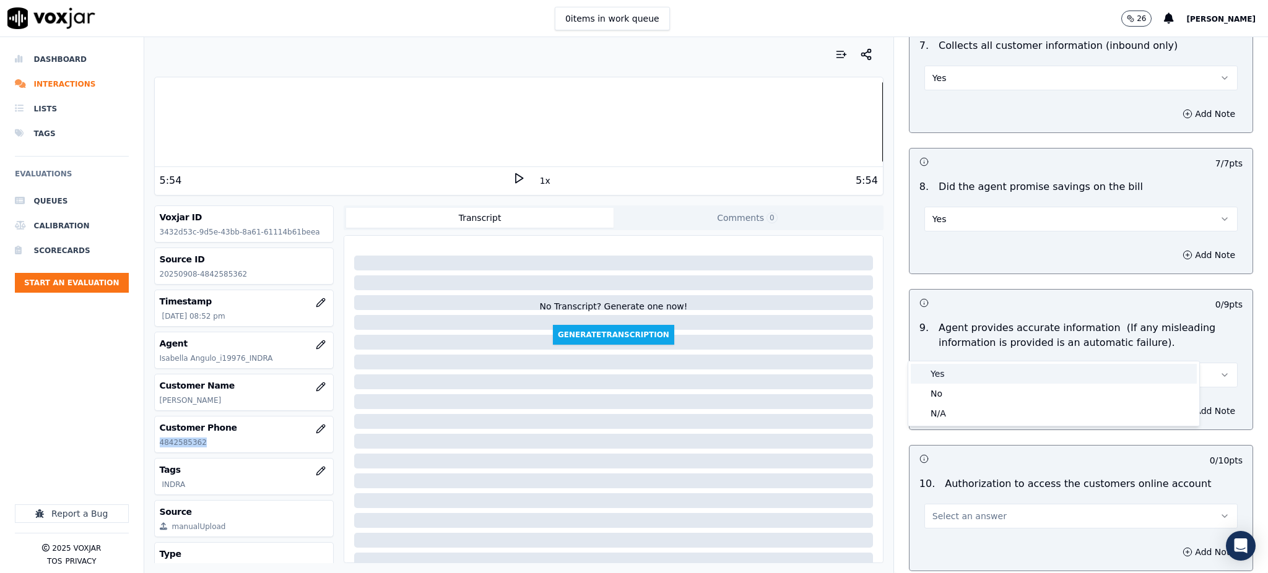
click at [934, 375] on div "Yes" at bounding box center [1054, 374] width 286 height 20
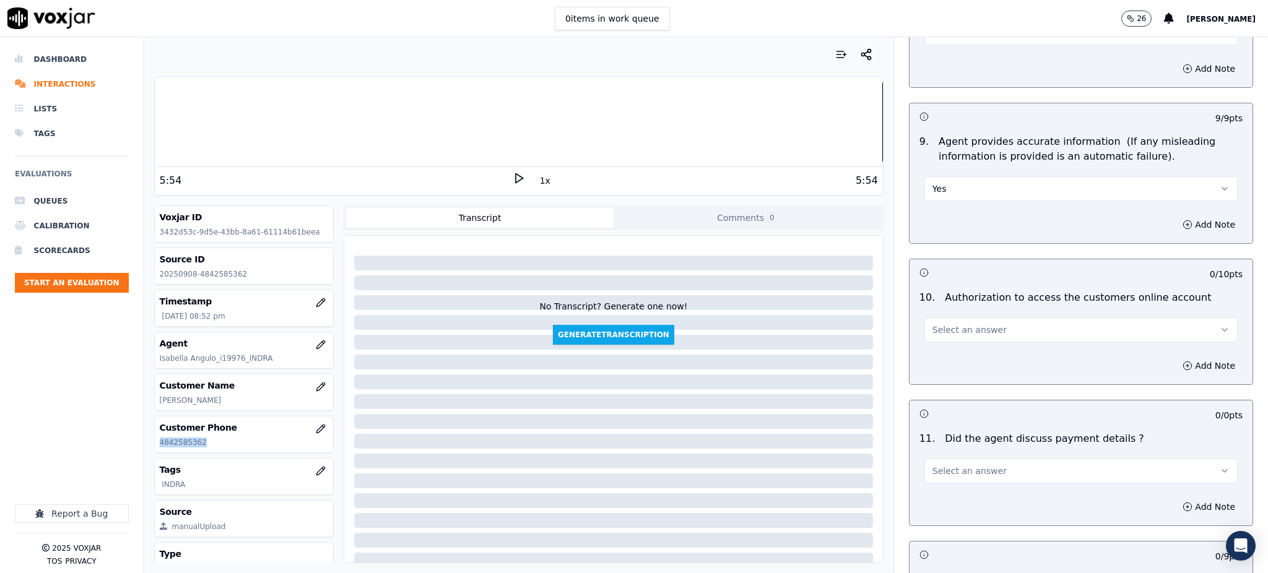
scroll to position [1321, 0]
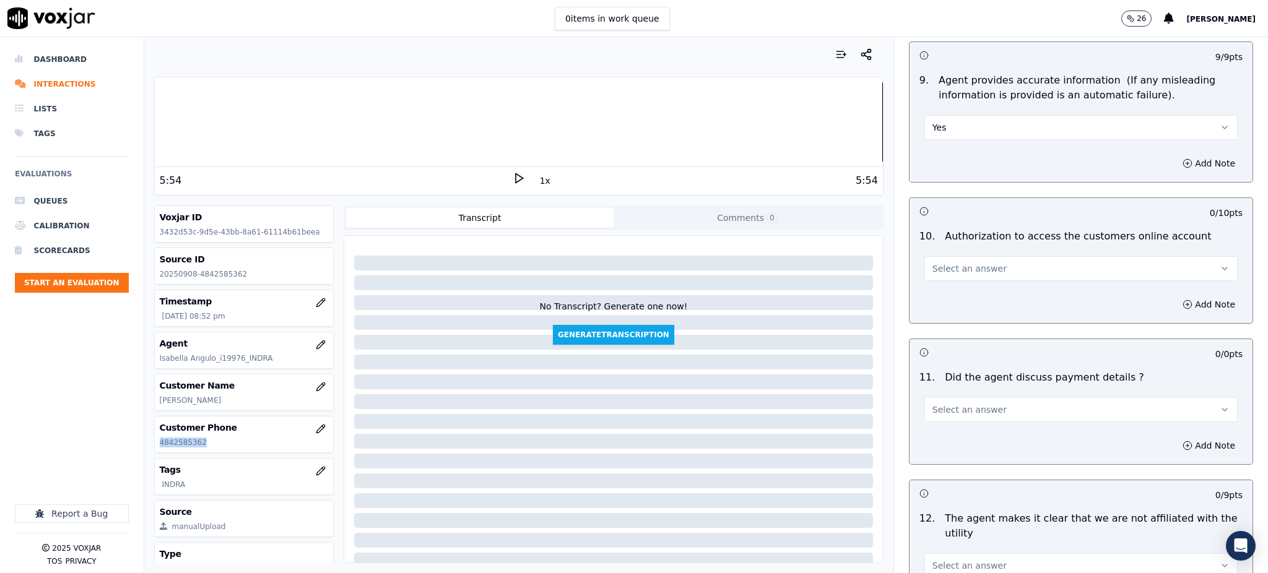
click at [938, 256] on button "Select an answer" at bounding box center [1081, 268] width 313 height 25
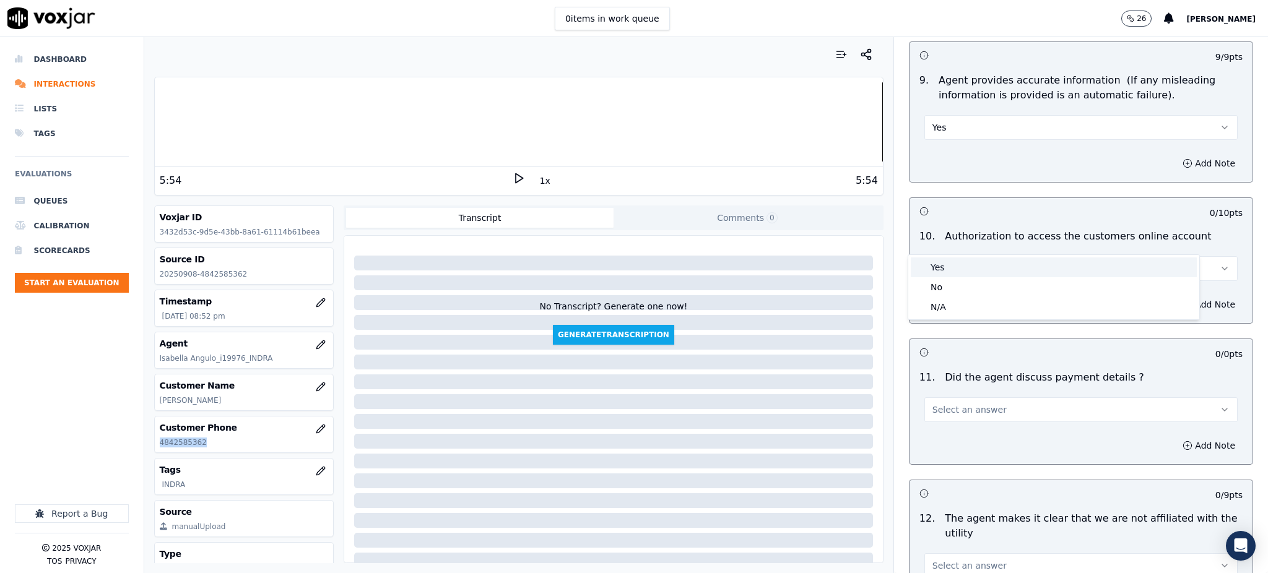
click at [936, 258] on div "Yes" at bounding box center [1054, 268] width 286 height 20
click at [933, 404] on span "Select an answer" at bounding box center [970, 410] width 74 height 12
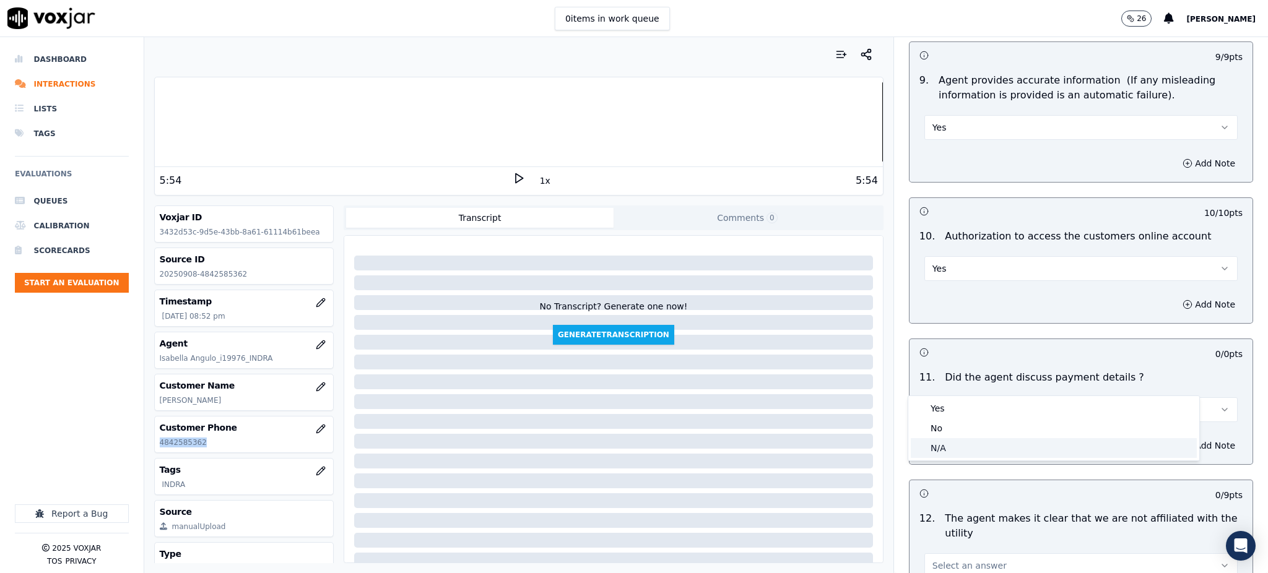
click at [931, 445] on div "N/A" at bounding box center [1054, 448] width 286 height 20
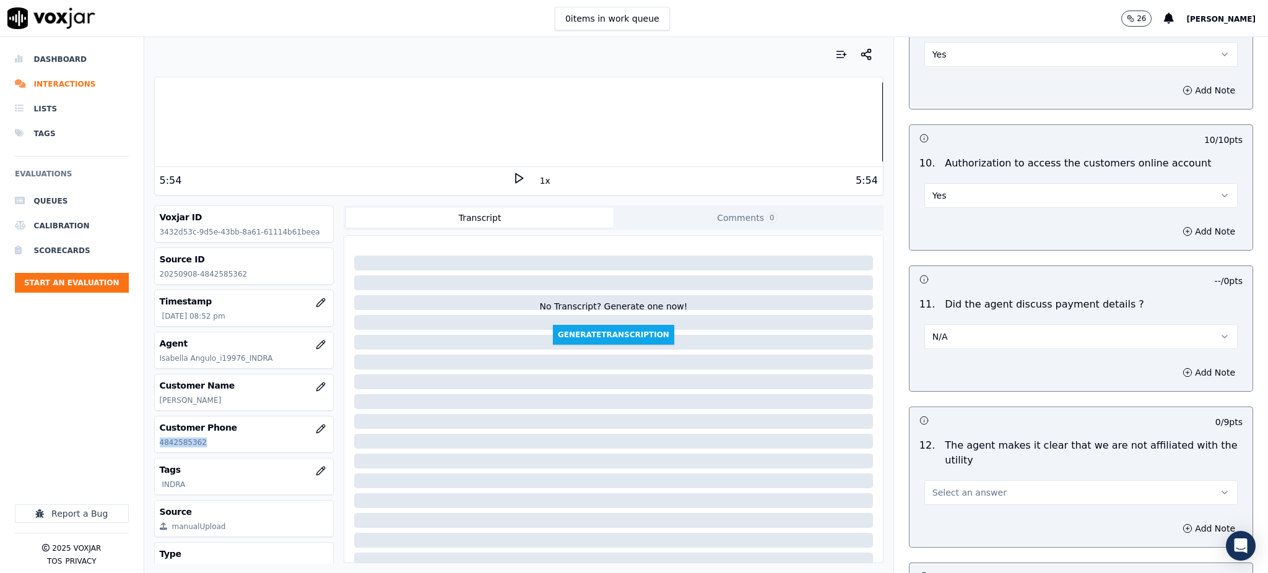
scroll to position [1569, 0]
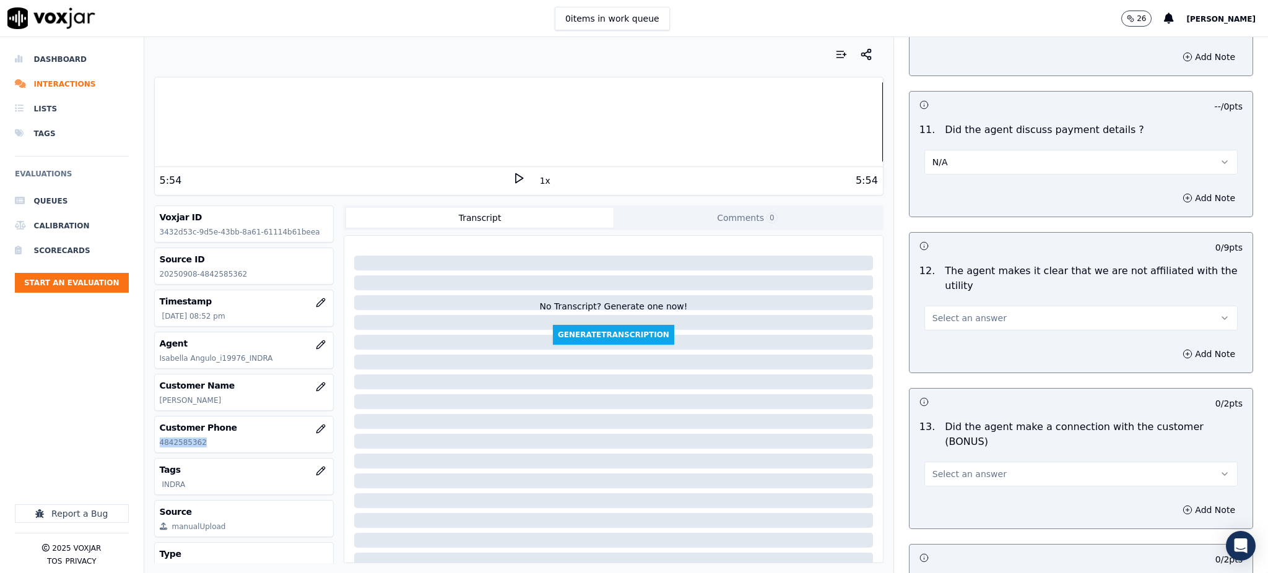
click at [936, 312] on span "Select an answer" at bounding box center [970, 318] width 74 height 12
click at [942, 321] on div "Yes" at bounding box center [1054, 317] width 286 height 20
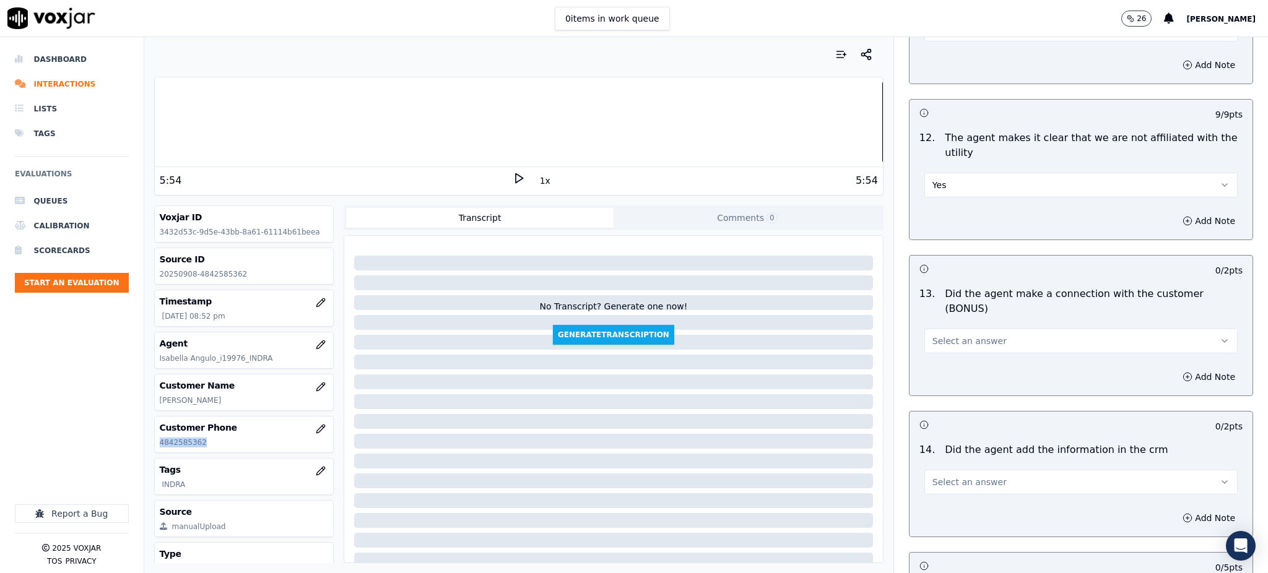
scroll to position [1734, 0]
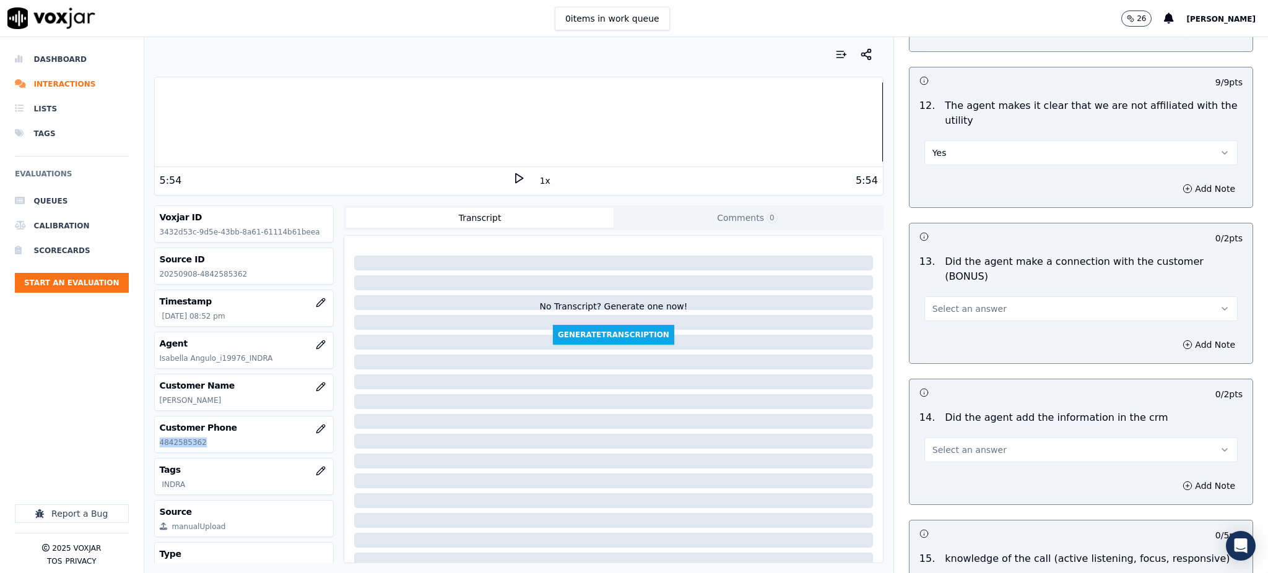
click at [955, 303] on span "Select an answer" at bounding box center [970, 309] width 74 height 12
click at [949, 292] on div "Yes" at bounding box center [1054, 294] width 286 height 20
click at [934, 444] on span "Select an answer" at bounding box center [970, 450] width 74 height 12
click at [935, 432] on div "Yes" at bounding box center [1054, 435] width 286 height 20
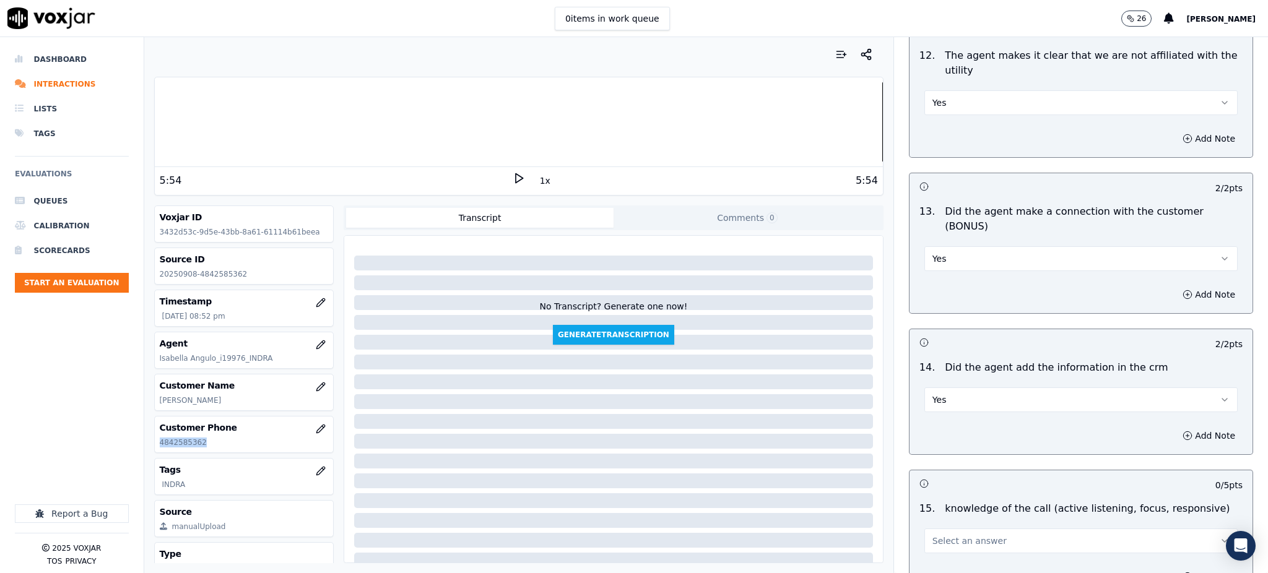
scroll to position [1874, 0]
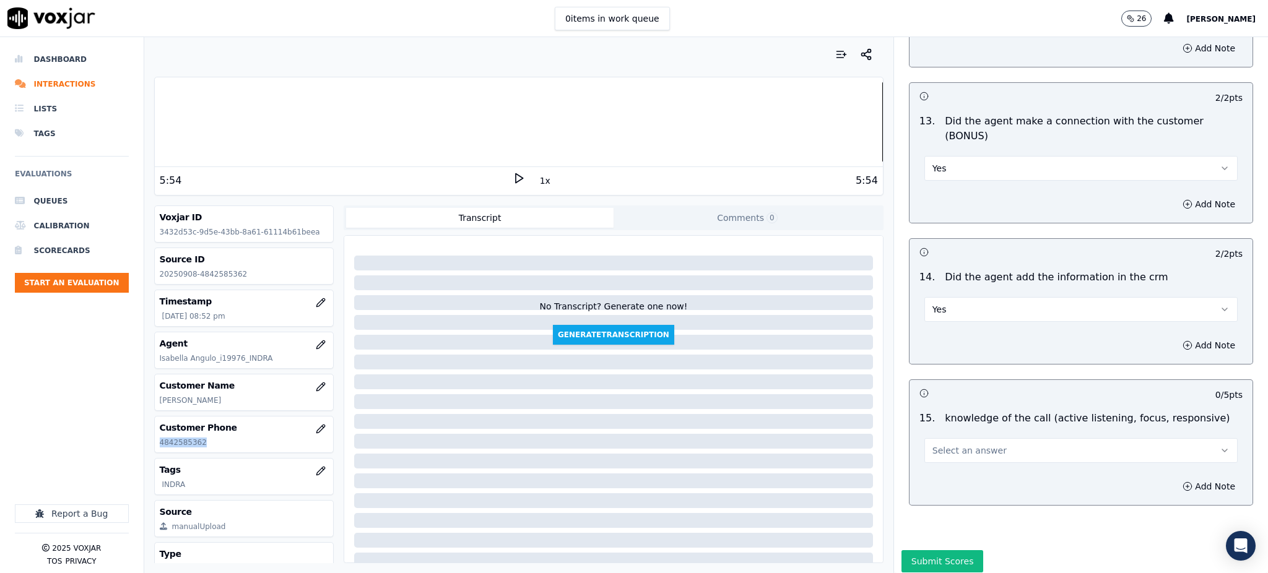
click at [936, 438] on button "Select an answer" at bounding box center [1081, 450] width 313 height 25
click at [933, 431] on div "Yes" at bounding box center [1054, 435] width 286 height 20
click at [934, 550] on button "Submit Scores" at bounding box center [943, 561] width 82 height 22
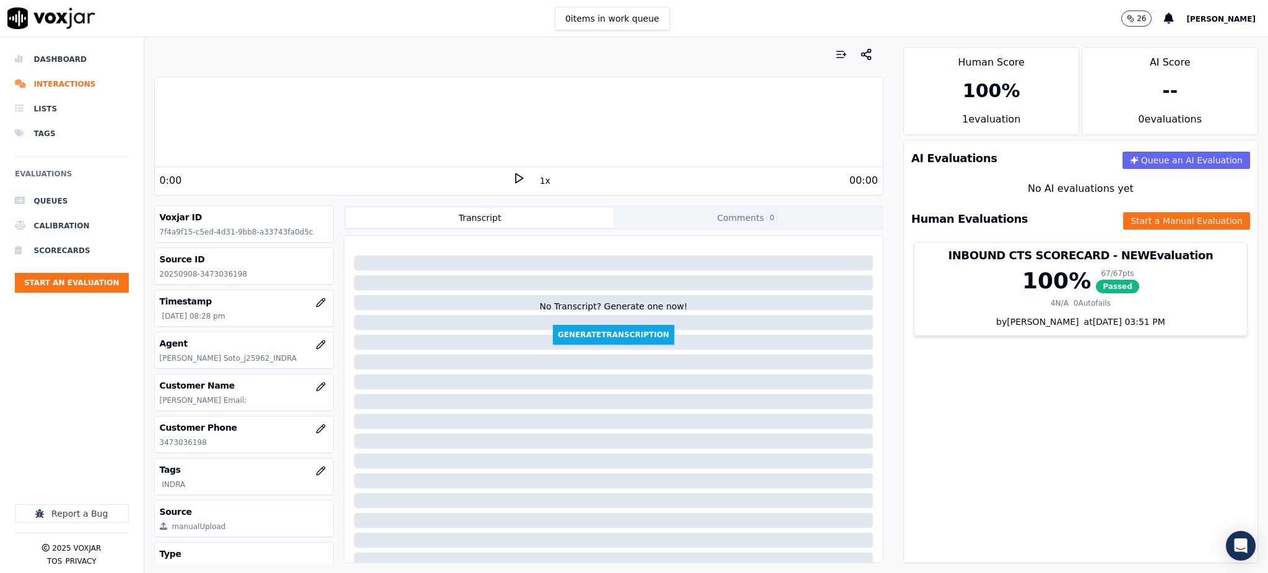
click at [516, 176] on polygon at bounding box center [519, 178] width 7 height 9
drag, startPoint x: 212, startPoint y: 441, endPoint x: 155, endPoint y: 447, distance: 56.7
click at [155, 451] on div "Customer Phone [PHONE_NUMBER]" at bounding box center [244, 435] width 179 height 36
copy p "3473036198"
click at [513, 178] on icon at bounding box center [519, 178] width 12 height 12
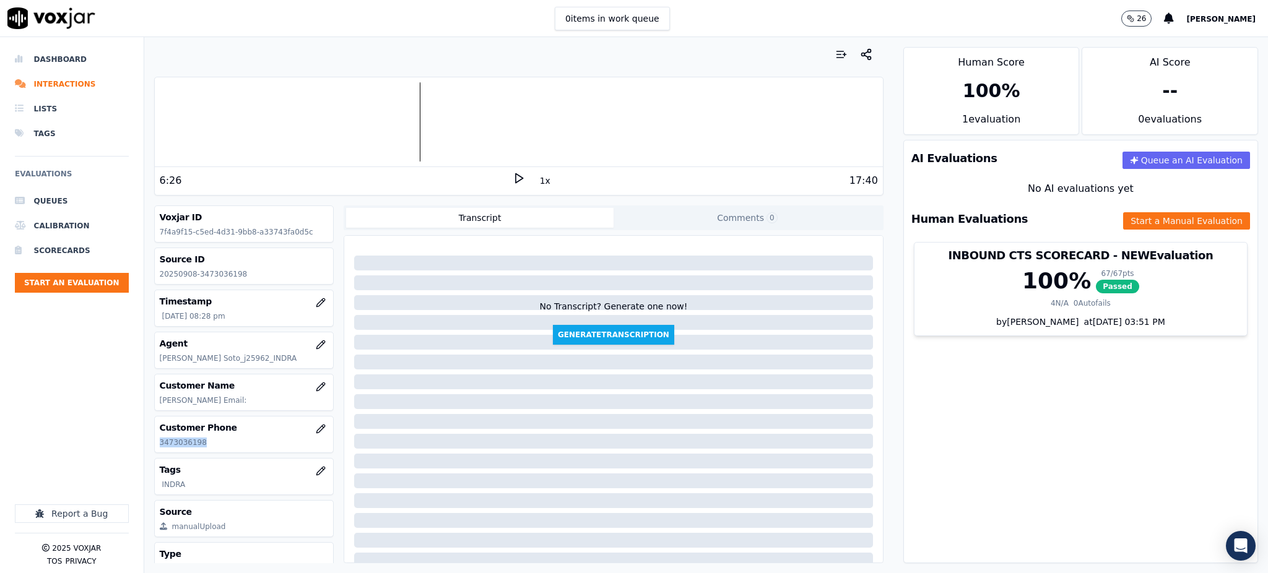
click at [516, 178] on polygon at bounding box center [519, 178] width 7 height 9
click at [513, 176] on icon at bounding box center [519, 178] width 12 height 12
drag, startPoint x: 1230, startPoint y: 148, endPoint x: 1226, endPoint y: 138, distance: 10.6
click at [1232, 148] on div "Human Score 100 % 1 evaluation AI Score -- 0 evaluation s AI Evaluations Queue …" at bounding box center [1081, 305] width 375 height 536
click at [516, 176] on polygon at bounding box center [519, 178] width 7 height 9
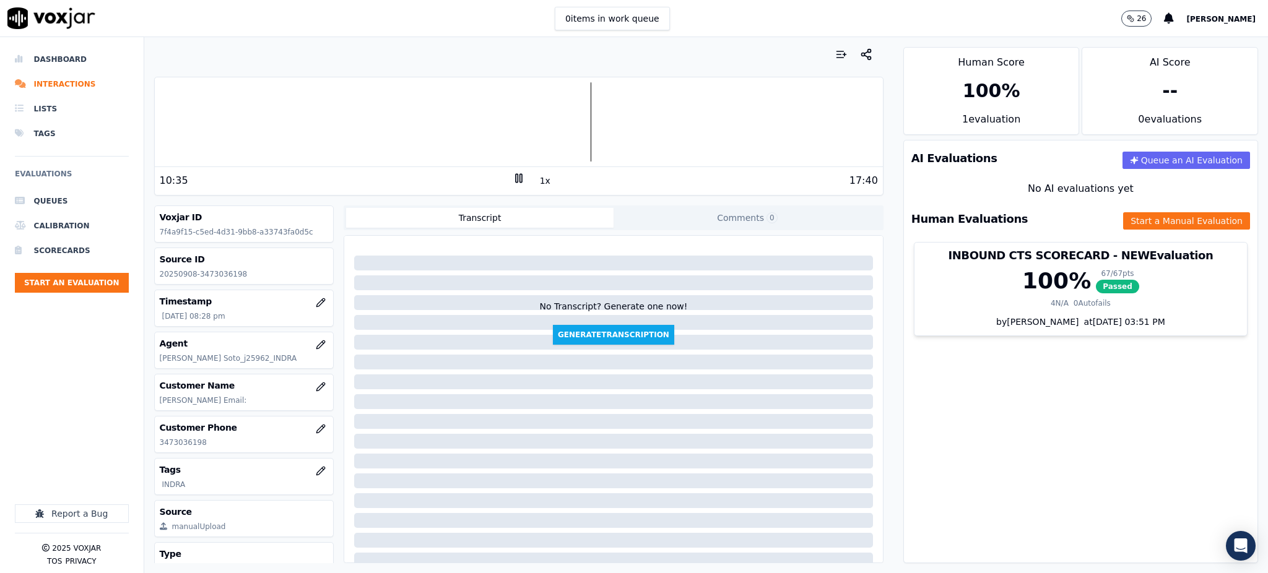
click at [1147, 209] on div "Human Evaluations Start a Manual Evaluation" at bounding box center [1081, 219] width 354 height 36
click at [1146, 217] on button "Start a Manual Evaluation" at bounding box center [1186, 220] width 127 height 17
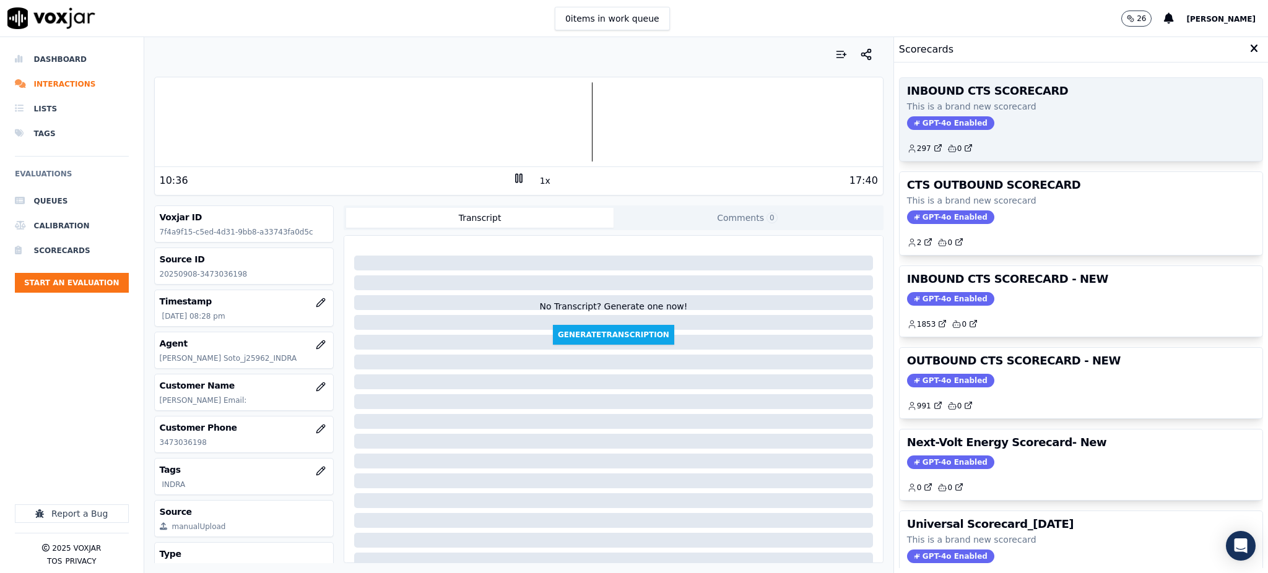
click at [907, 119] on span "GPT-4o Enabled" at bounding box center [950, 123] width 87 height 14
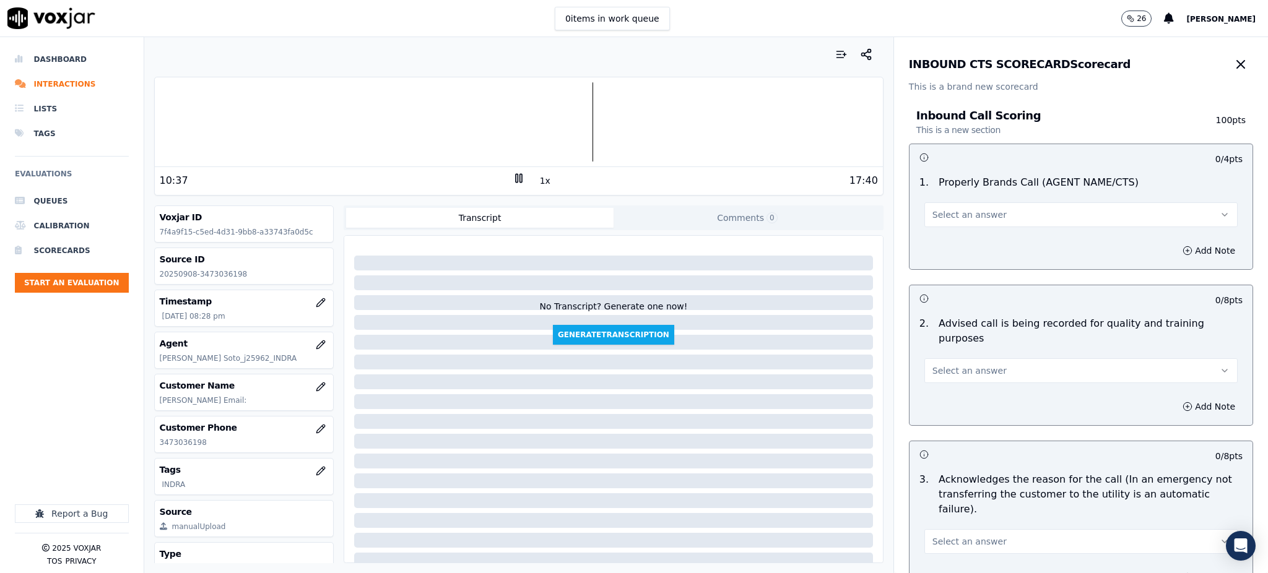
drag, startPoint x: 936, startPoint y: 204, endPoint x: 938, endPoint y: 212, distance: 8.1
click at [936, 204] on button "Select an answer" at bounding box center [1081, 214] width 313 height 25
click at [939, 244] on div "Yes" at bounding box center [1054, 243] width 286 height 20
click at [933, 365] on span "Select an answer" at bounding box center [970, 371] width 74 height 12
drag, startPoint x: 931, startPoint y: 389, endPoint x: 918, endPoint y: 435, distance: 47.2
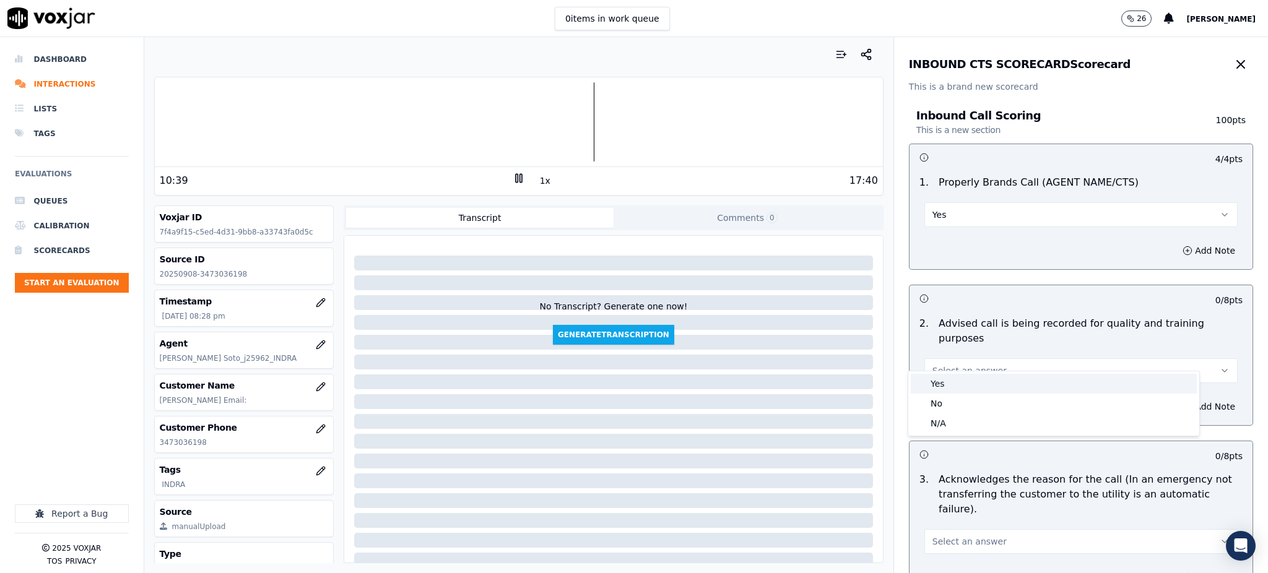
click at [933, 389] on div "Yes" at bounding box center [1054, 384] width 286 height 20
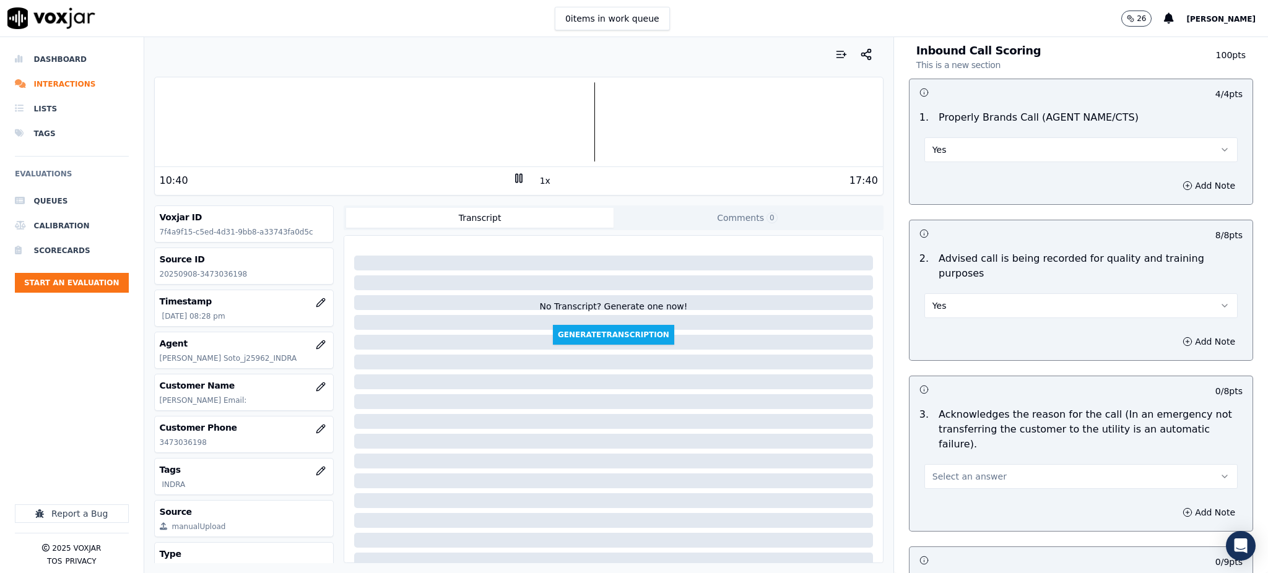
scroll to position [248, 0]
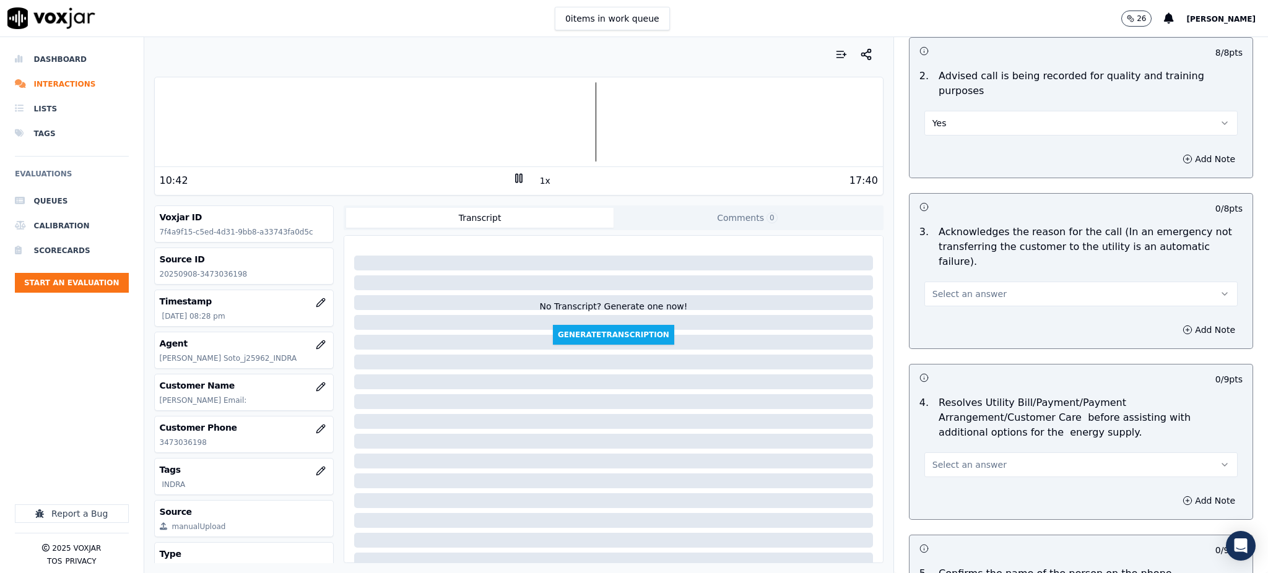
click at [933, 288] on span "Select an answer" at bounding box center [970, 294] width 74 height 12
click at [925, 295] on div "Yes" at bounding box center [1054, 292] width 286 height 20
click at [938, 459] on span "Select an answer" at bounding box center [970, 465] width 74 height 12
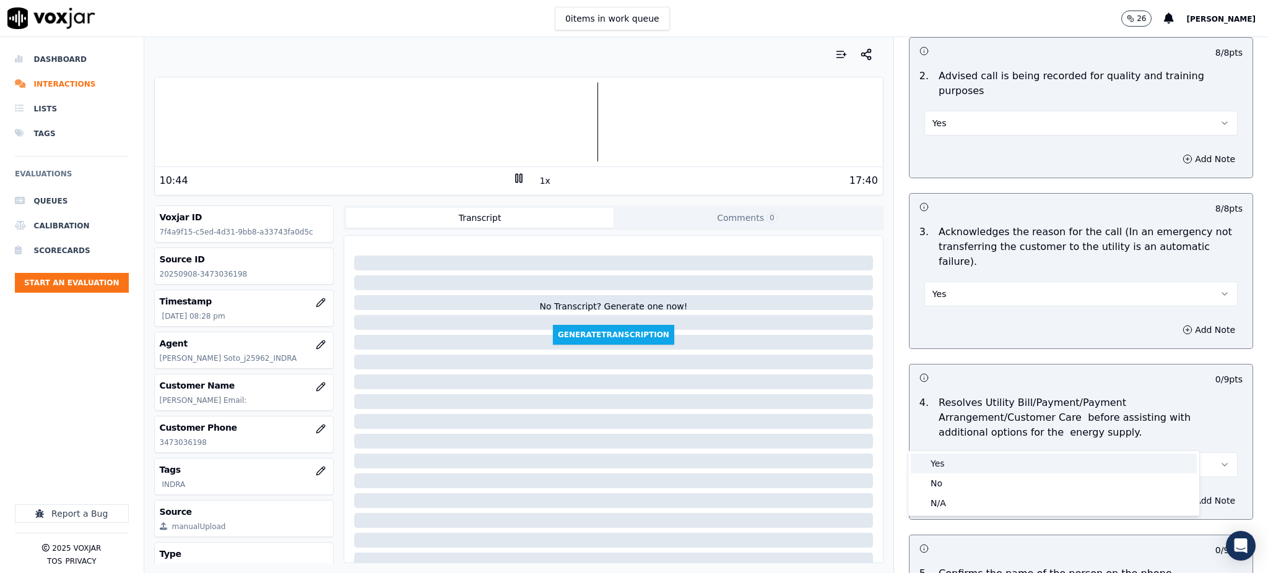
click at [939, 458] on div "Yes" at bounding box center [1054, 464] width 286 height 20
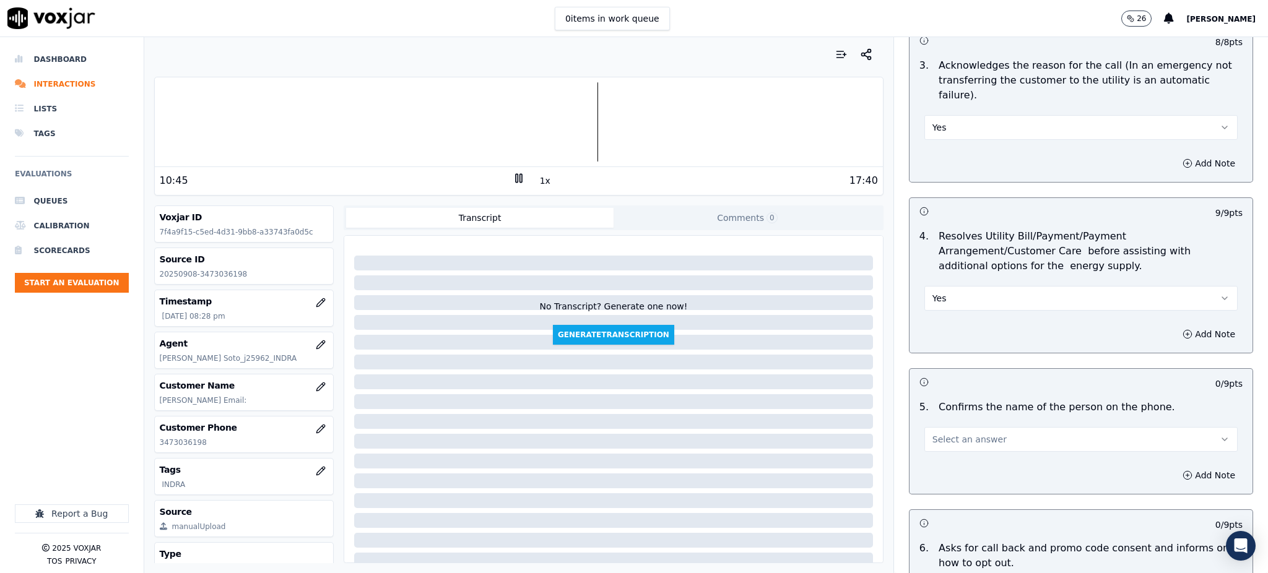
scroll to position [495, 0]
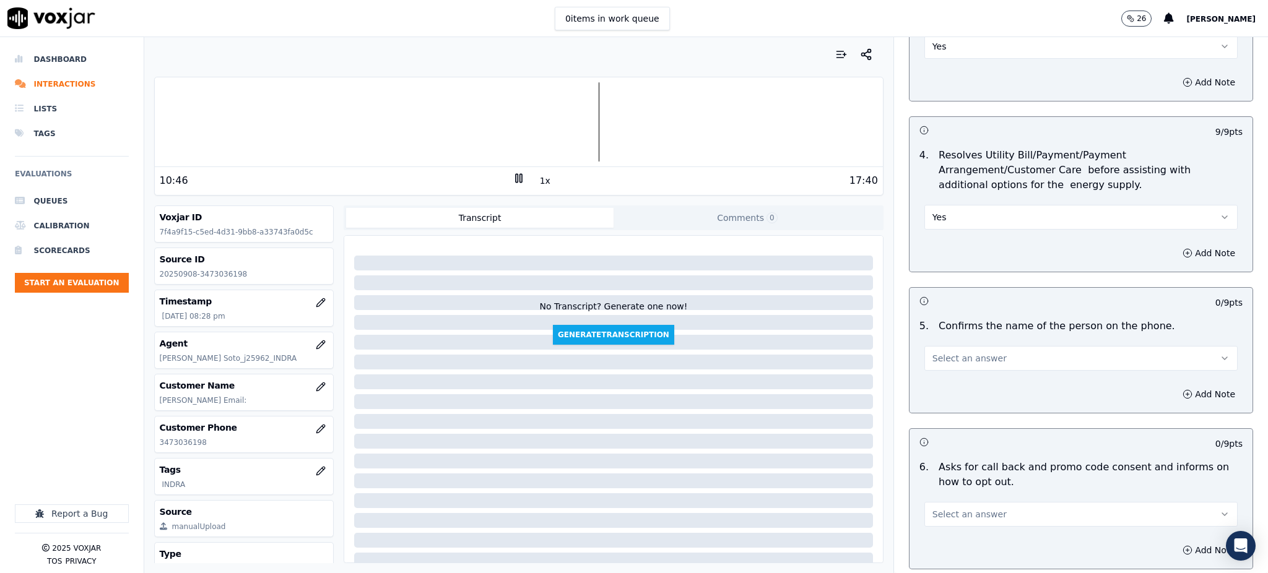
click at [943, 352] on span "Select an answer" at bounding box center [970, 358] width 74 height 12
click at [952, 362] on div "Yes" at bounding box center [1054, 357] width 286 height 20
click at [939, 508] on span "Select an answer" at bounding box center [970, 514] width 74 height 12
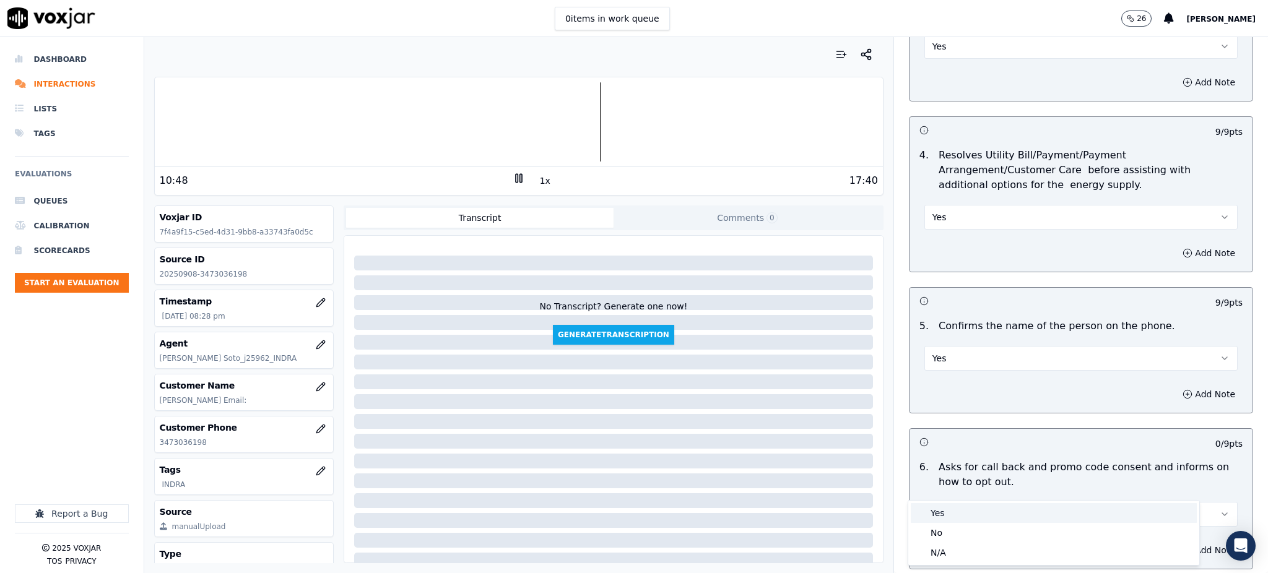
click at [938, 511] on div "Yes" at bounding box center [1054, 513] width 286 height 20
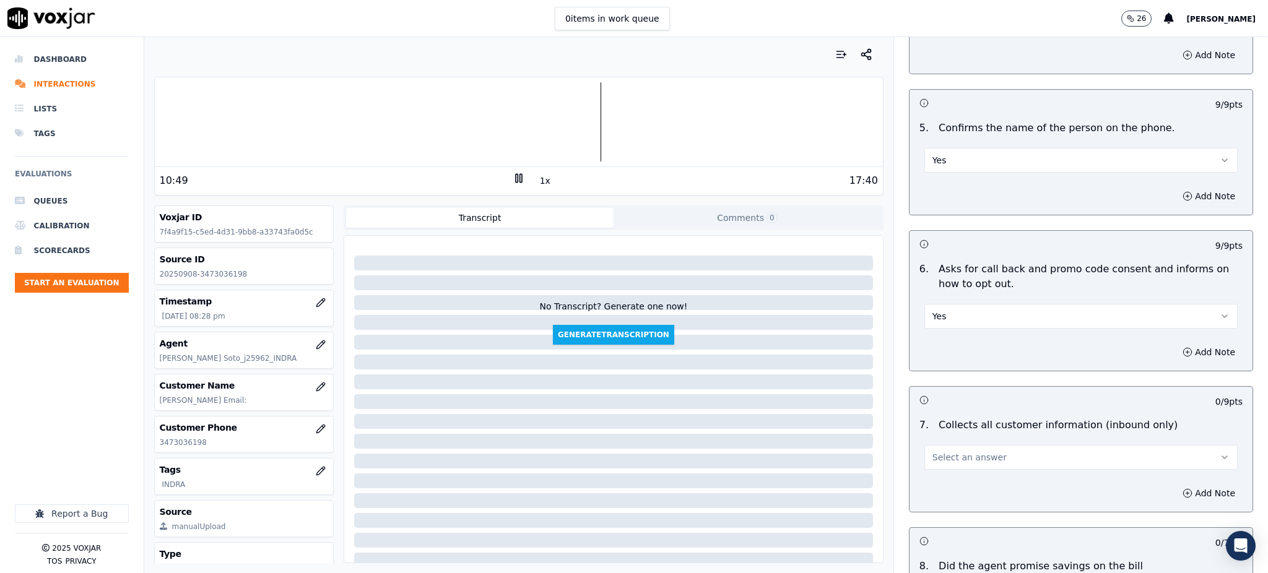
scroll to position [743, 0]
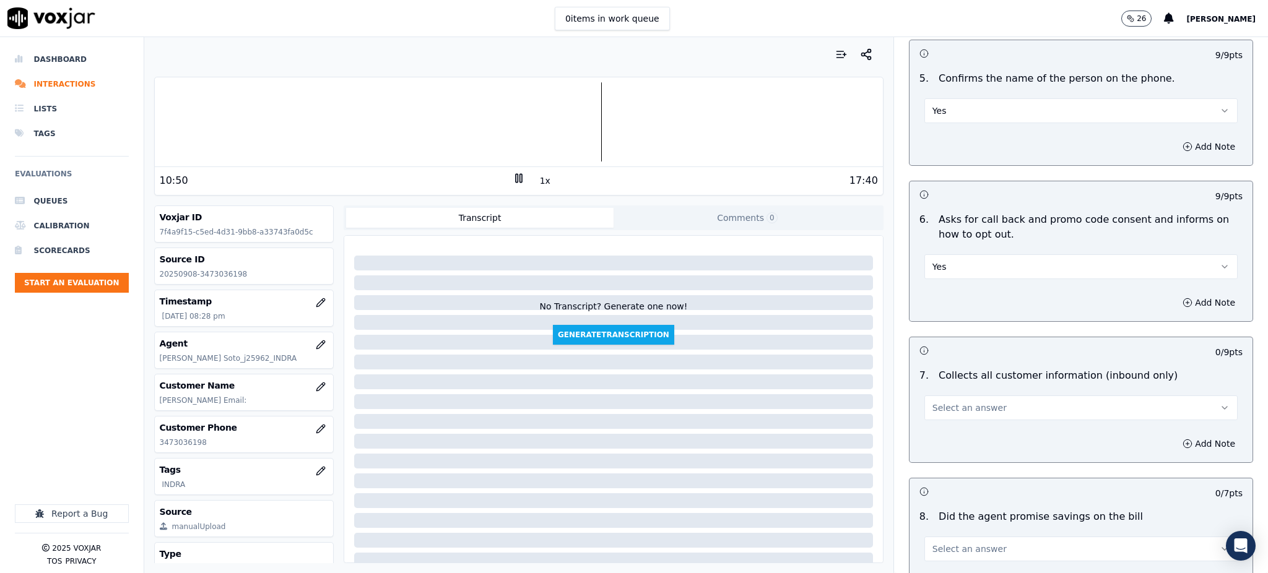
click at [947, 402] on span "Select an answer" at bounding box center [970, 408] width 74 height 12
drag, startPoint x: 946, startPoint y: 406, endPoint x: 919, endPoint y: 481, distance: 79.7
click at [946, 407] on div "Yes" at bounding box center [1054, 407] width 286 height 20
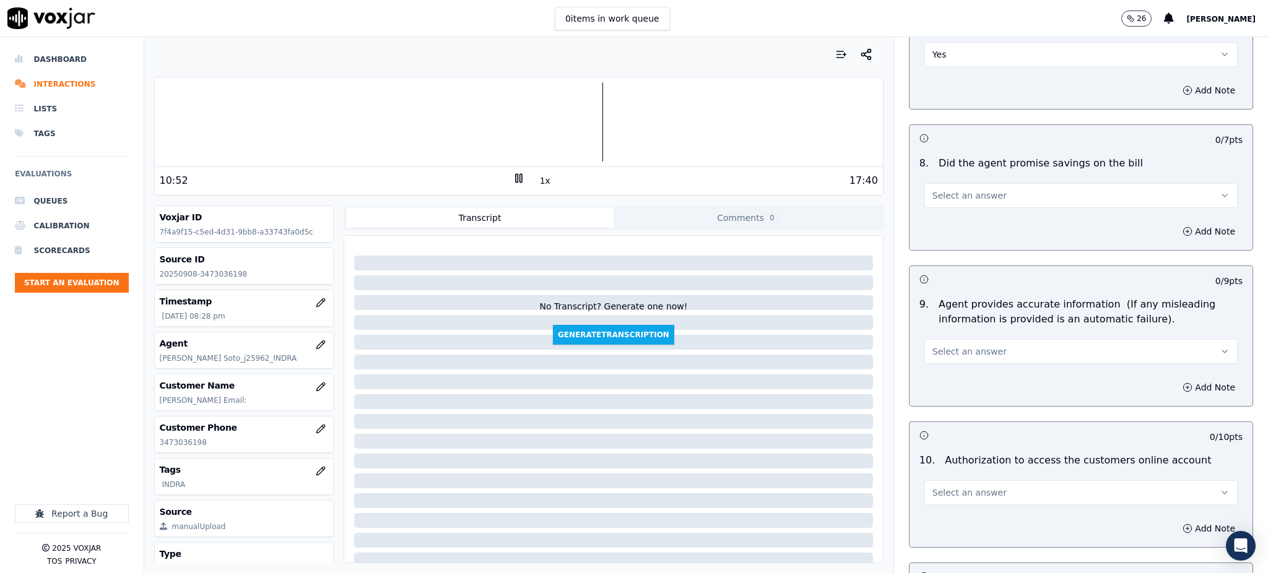
scroll to position [1155, 0]
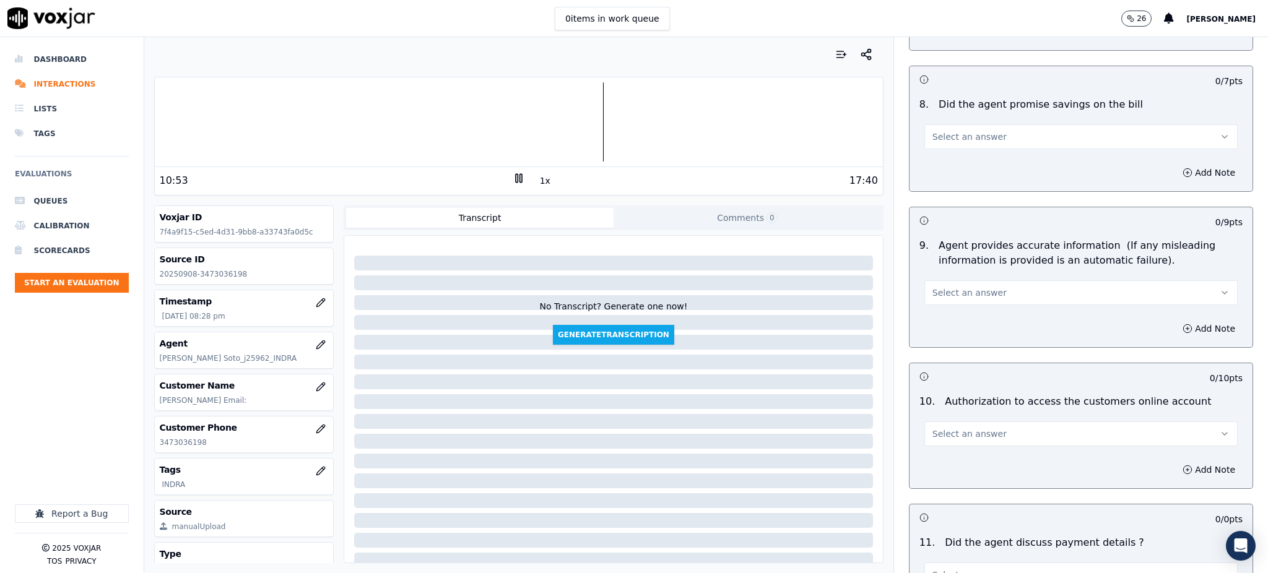
drag, startPoint x: 936, startPoint y: 94, endPoint x: 943, endPoint y: 123, distance: 29.4
click at [936, 122] on div "Select an answer" at bounding box center [1081, 135] width 313 height 27
drag, startPoint x: 950, startPoint y: 107, endPoint x: 952, endPoint y: 120, distance: 13.1
click at [951, 131] on span "Select an answer" at bounding box center [970, 137] width 74 height 12
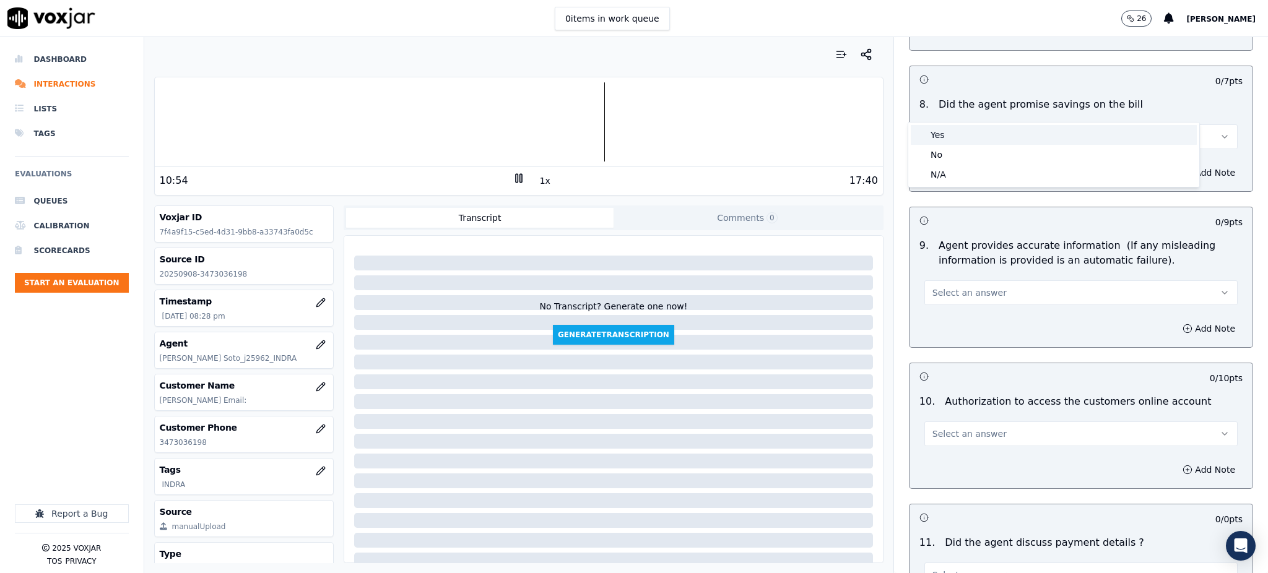
click at [955, 135] on div "Yes" at bounding box center [1054, 135] width 286 height 20
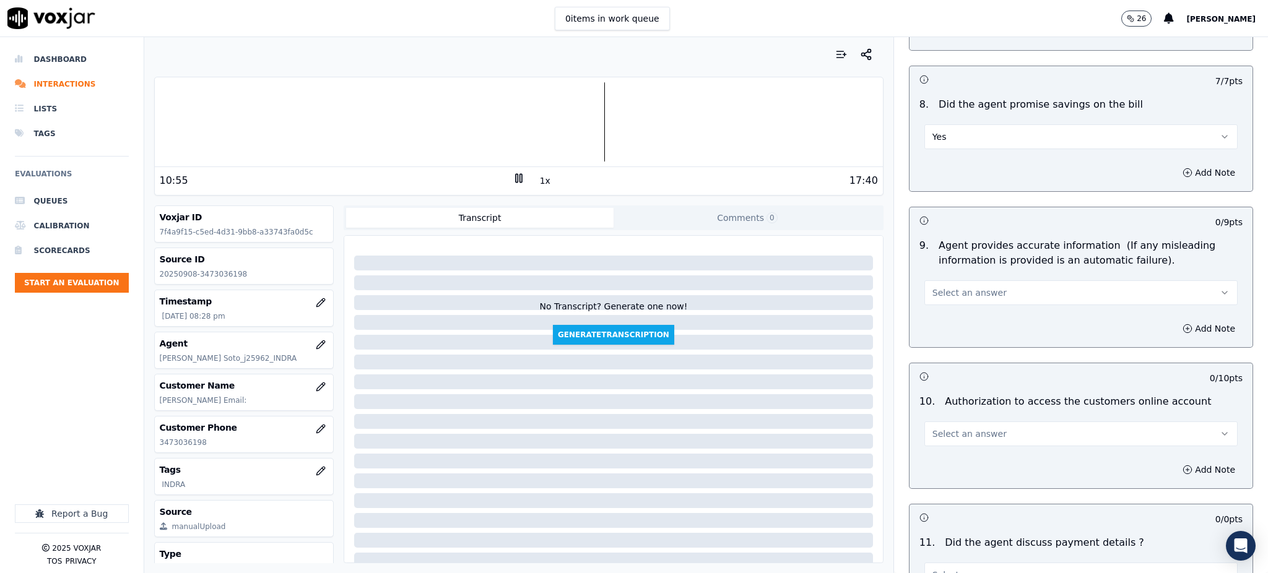
click at [944, 287] on span "Select an answer" at bounding box center [970, 293] width 74 height 12
click at [938, 287] on div "Yes" at bounding box center [1054, 292] width 286 height 20
click at [933, 428] on span "Select an answer" at bounding box center [970, 434] width 74 height 12
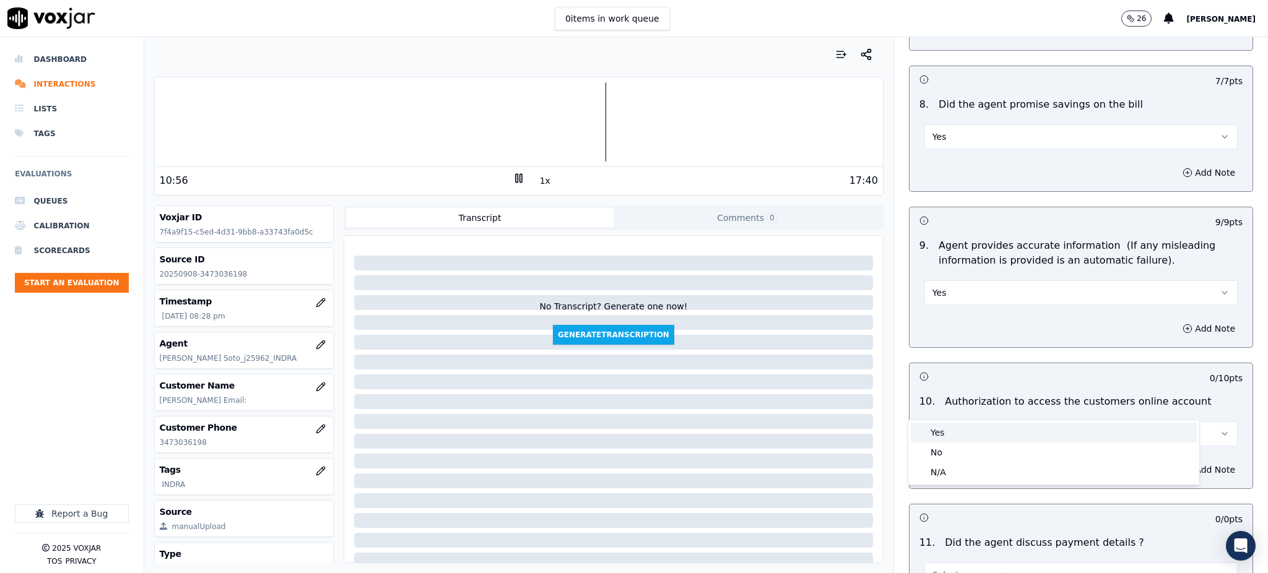
click at [937, 430] on div "Yes" at bounding box center [1054, 433] width 286 height 20
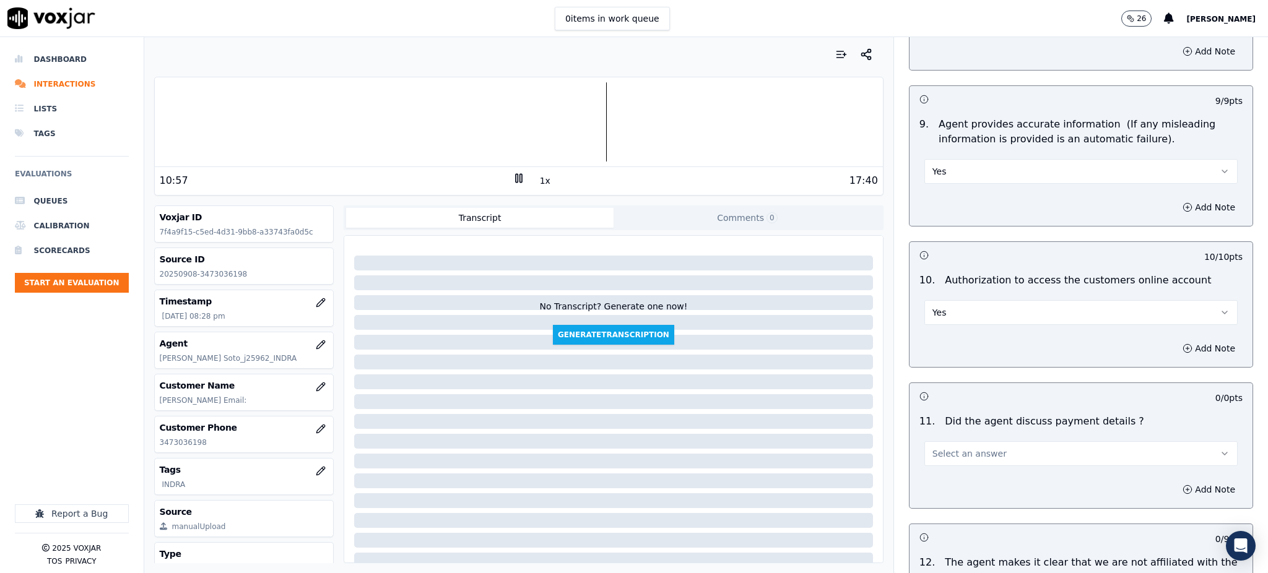
scroll to position [1321, 0]
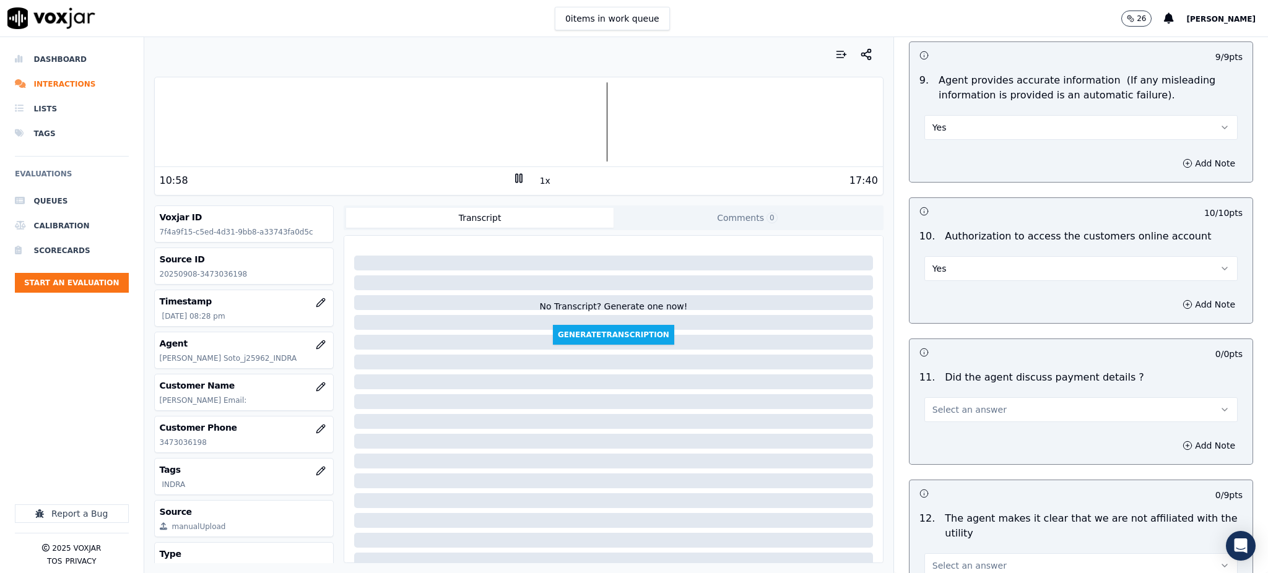
click at [937, 404] on span "Select an answer" at bounding box center [970, 410] width 74 height 12
click at [946, 403] on div "Yes" at bounding box center [1054, 409] width 286 height 20
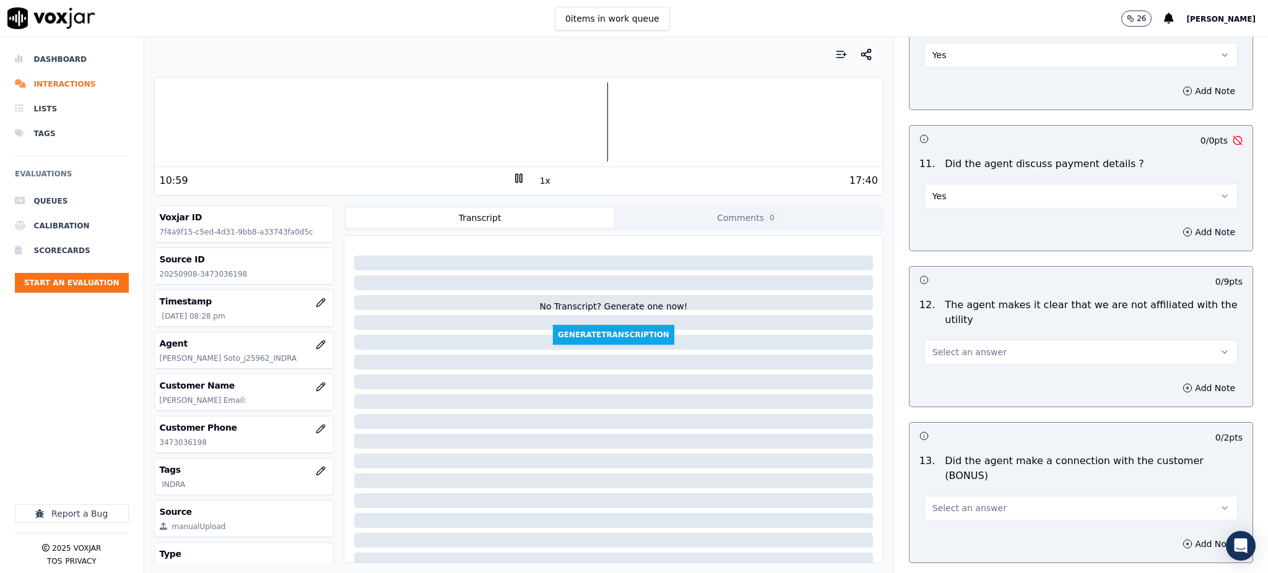
scroll to position [1569, 0]
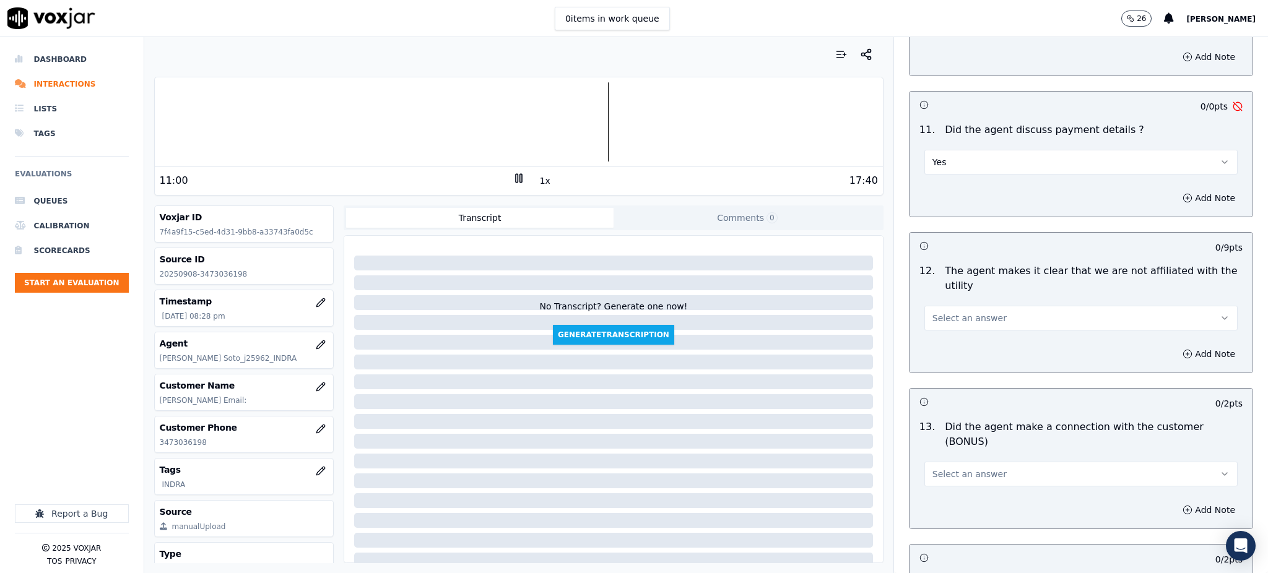
click at [938, 306] on button "Select an answer" at bounding box center [1081, 318] width 313 height 25
drag, startPoint x: 939, startPoint y: 316, endPoint x: 939, endPoint y: 396, distance: 79.9
click at [939, 316] on div "Yes" at bounding box center [1054, 317] width 286 height 20
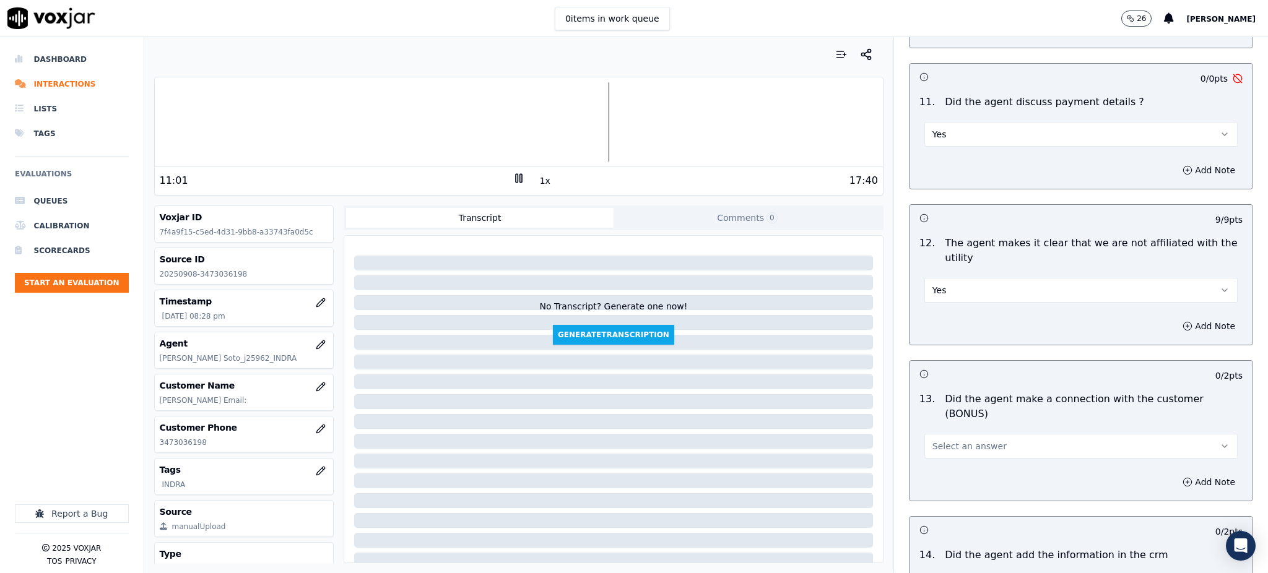
scroll to position [1816, 0]
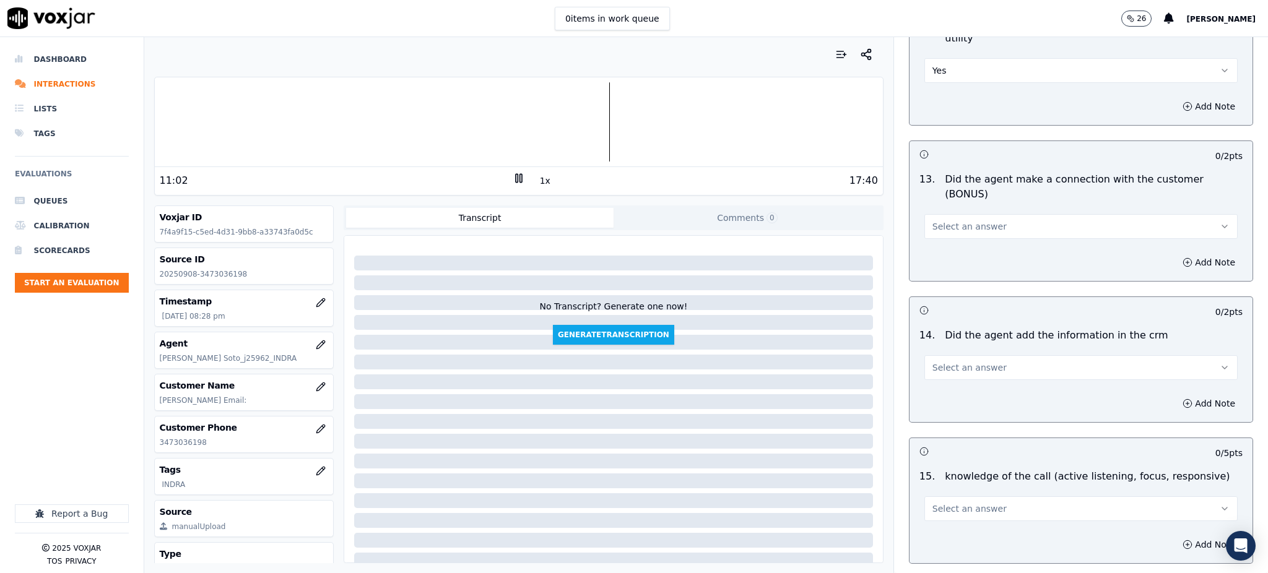
click at [946, 220] on span "Select an answer" at bounding box center [970, 226] width 74 height 12
drag, startPoint x: 949, startPoint y: 206, endPoint x: 945, endPoint y: 264, distance: 57.7
click at [949, 207] on div "Yes" at bounding box center [1054, 211] width 286 height 20
click at [955, 355] on button "Select an answer" at bounding box center [1081, 367] width 313 height 25
click at [946, 353] on div "Yes" at bounding box center [1054, 352] width 286 height 20
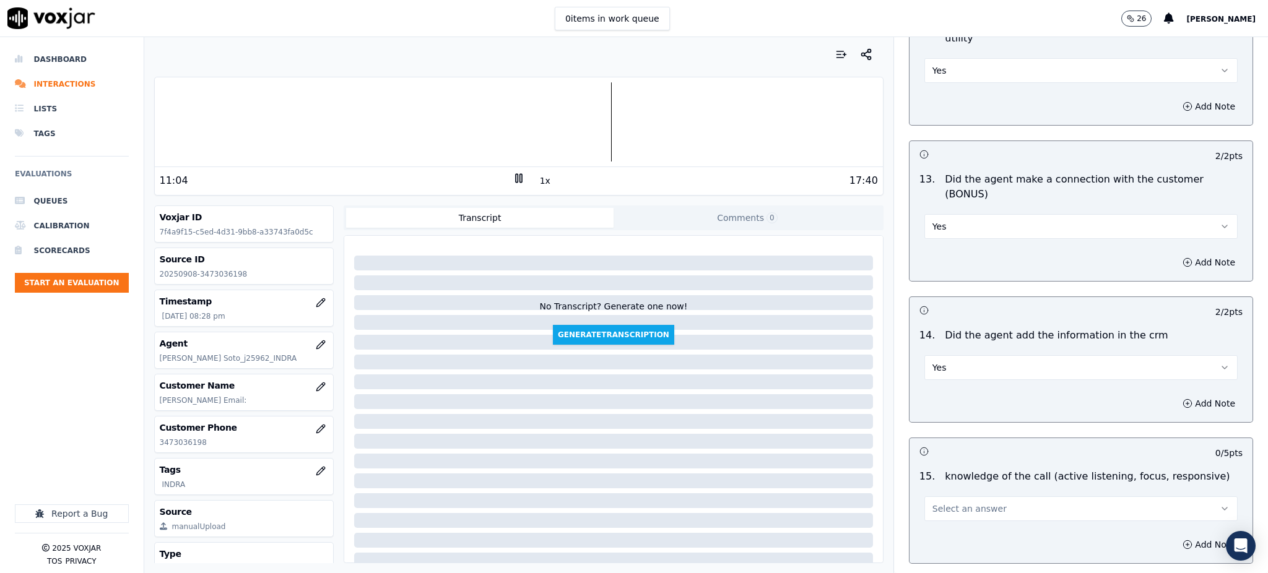
scroll to position [1874, 0]
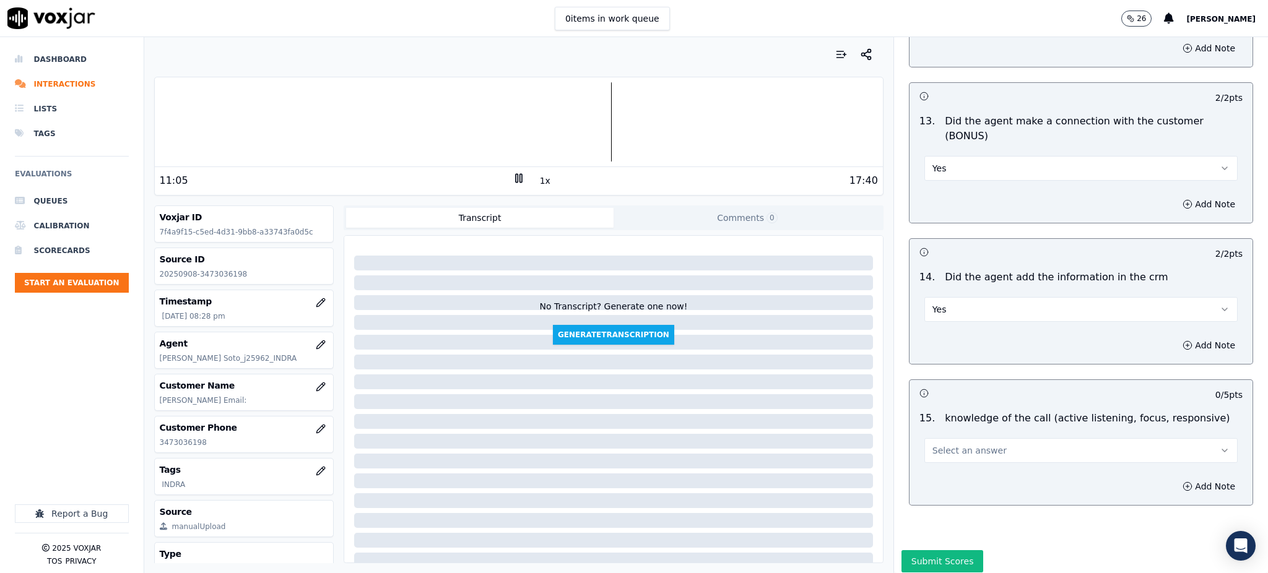
click at [934, 438] on button "Select an answer" at bounding box center [1081, 450] width 313 height 25
click at [934, 435] on div "Yes" at bounding box center [1054, 435] width 286 height 20
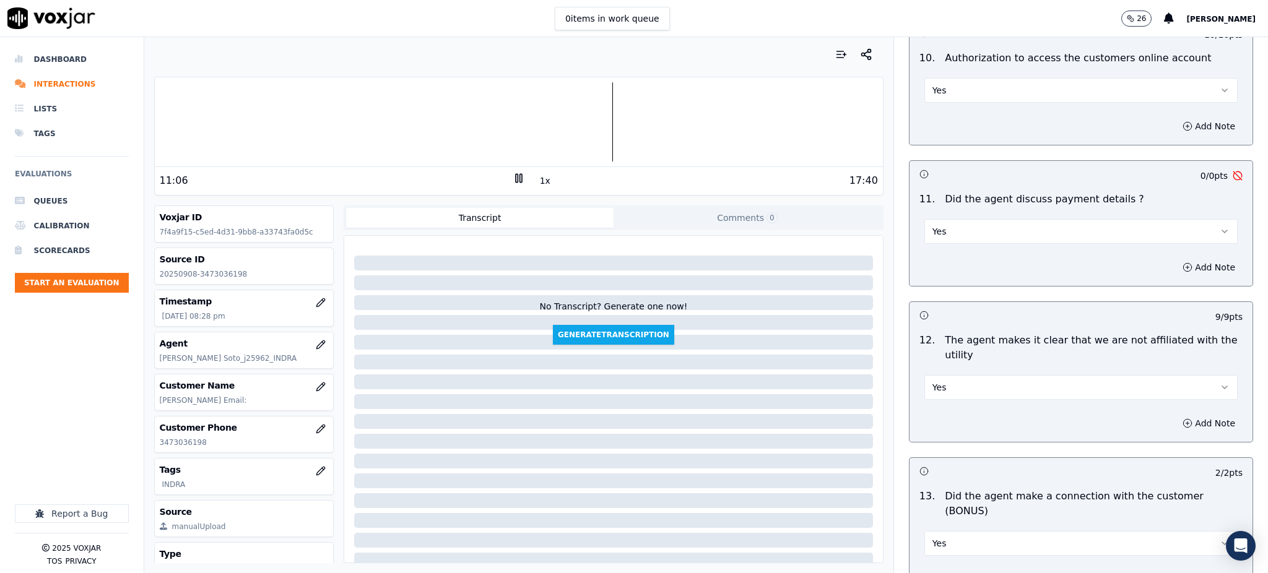
scroll to position [1461, 0]
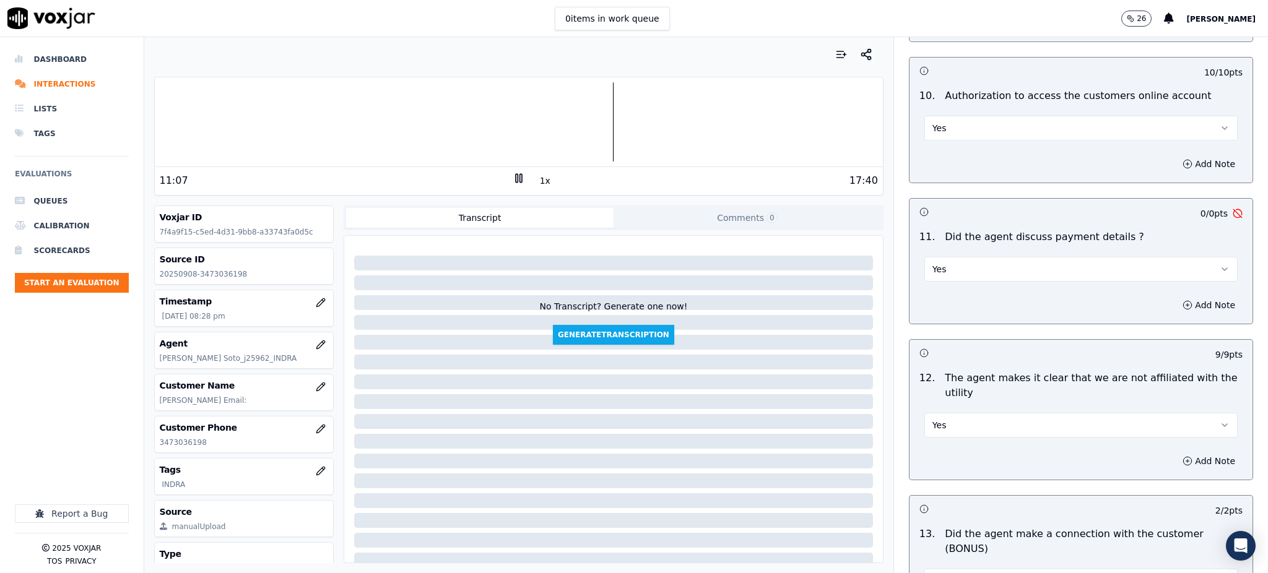
drag, startPoint x: 949, startPoint y: 230, endPoint x: 949, endPoint y: 253, distance: 22.3
click at [949, 257] on button "Yes" at bounding box center [1081, 269] width 313 height 25
click at [944, 311] on div "N/A" at bounding box center [1054, 308] width 286 height 20
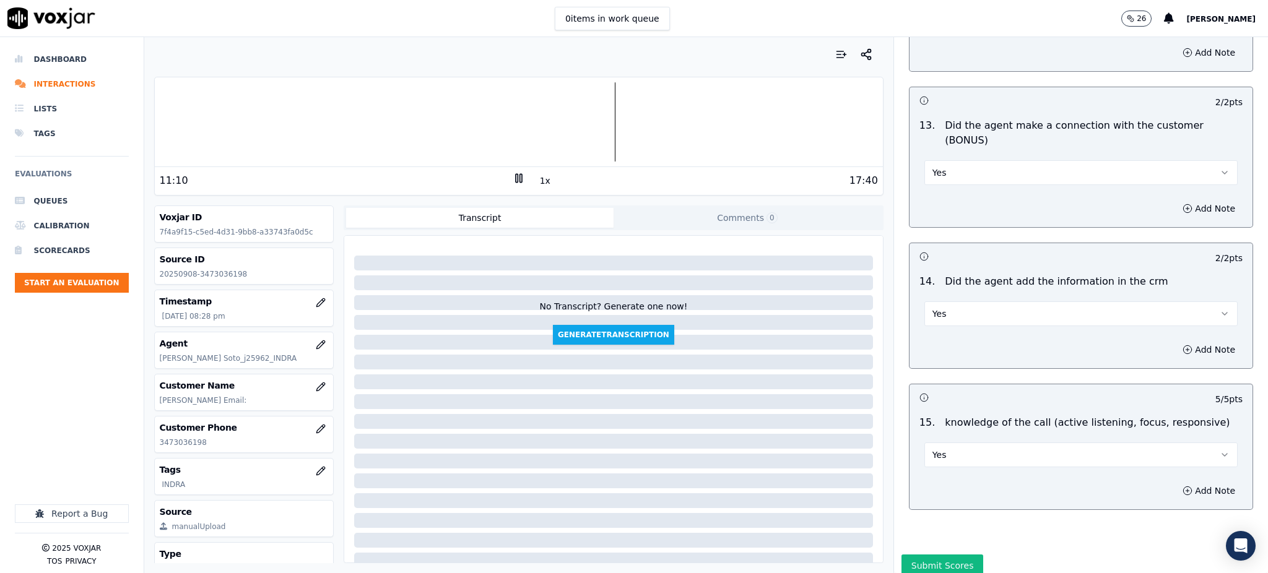
scroll to position [1874, 0]
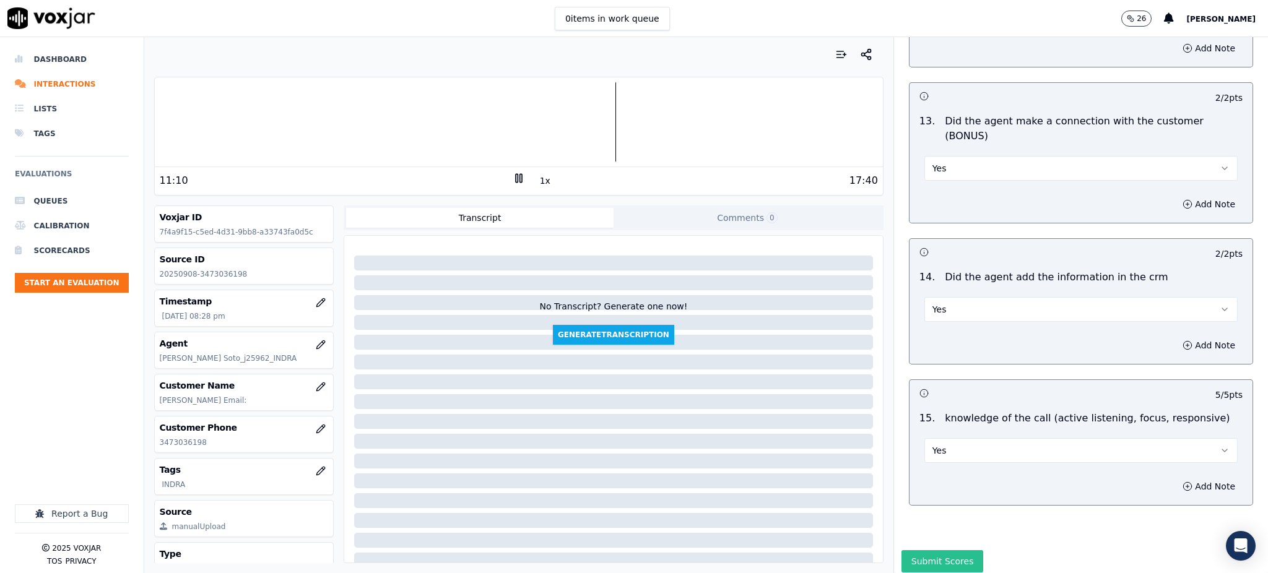
click at [913, 550] on button "Submit Scores" at bounding box center [943, 561] width 82 height 22
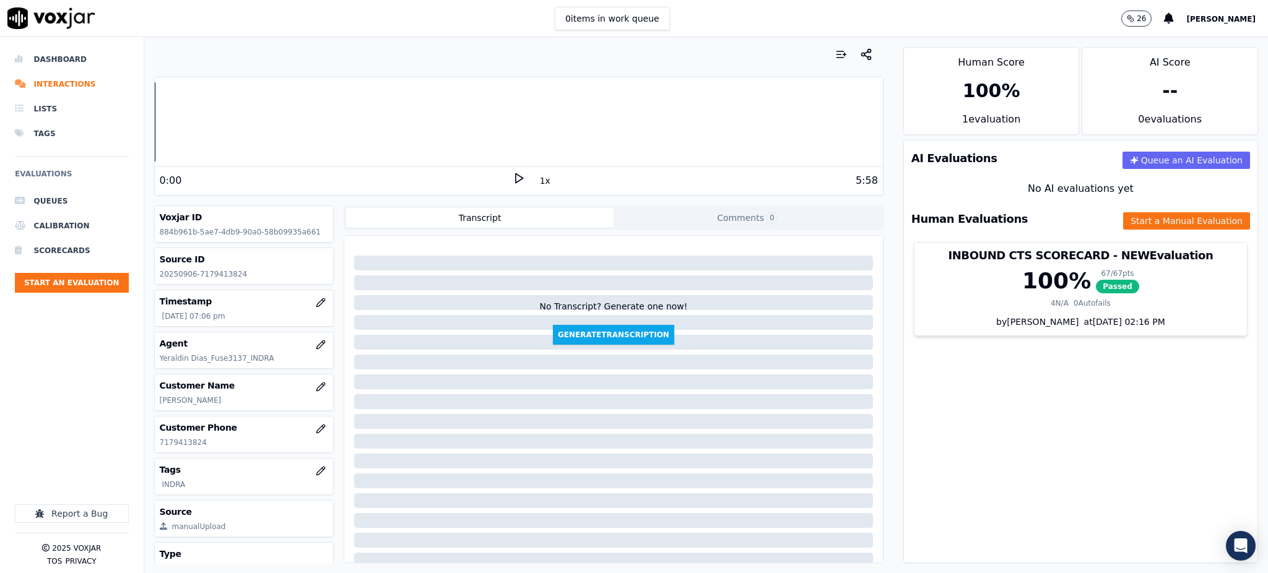
click at [513, 179] on icon at bounding box center [519, 178] width 12 height 12
drag, startPoint x: 200, startPoint y: 442, endPoint x: 157, endPoint y: 450, distance: 44.2
click at [157, 450] on div "Customer Phone 7179413824" at bounding box center [244, 435] width 179 height 36
copy p "7179413824"
click at [513, 181] on icon at bounding box center [519, 178] width 12 height 12
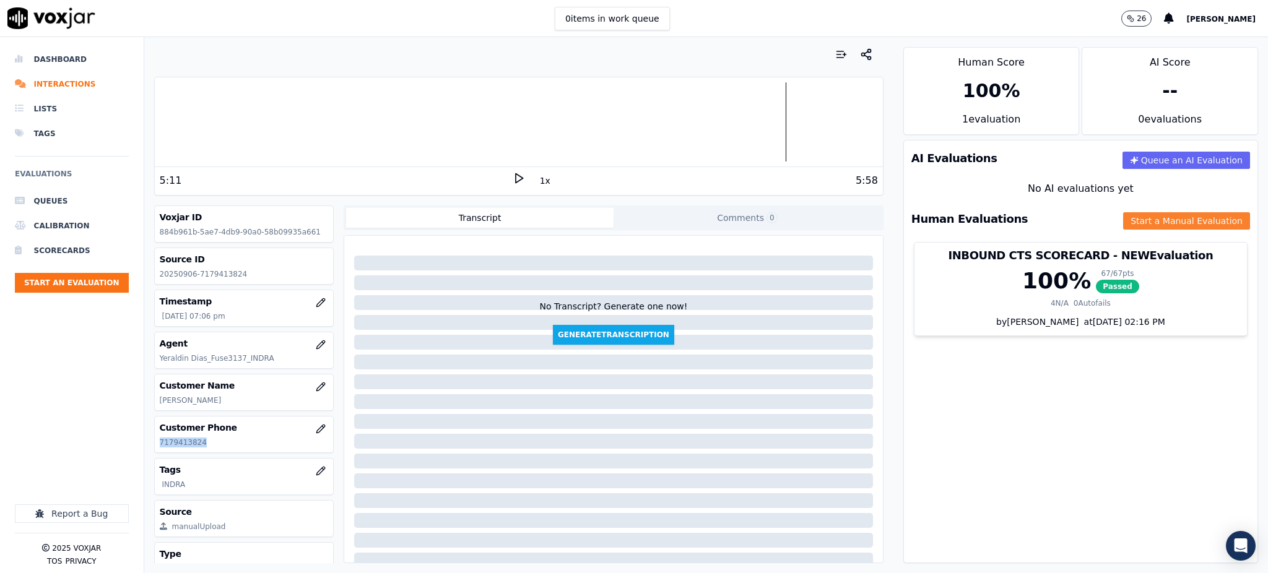
click at [1123, 218] on button "Start a Manual Evaluation" at bounding box center [1186, 220] width 127 height 17
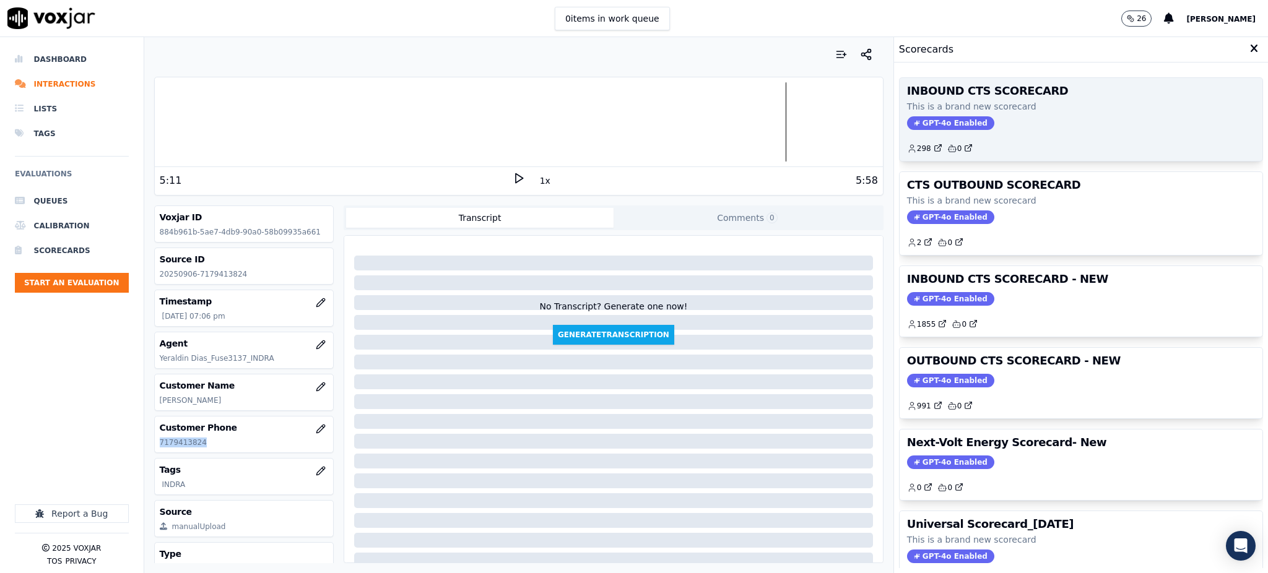
click at [928, 128] on span "GPT-4o Enabled" at bounding box center [950, 123] width 87 height 14
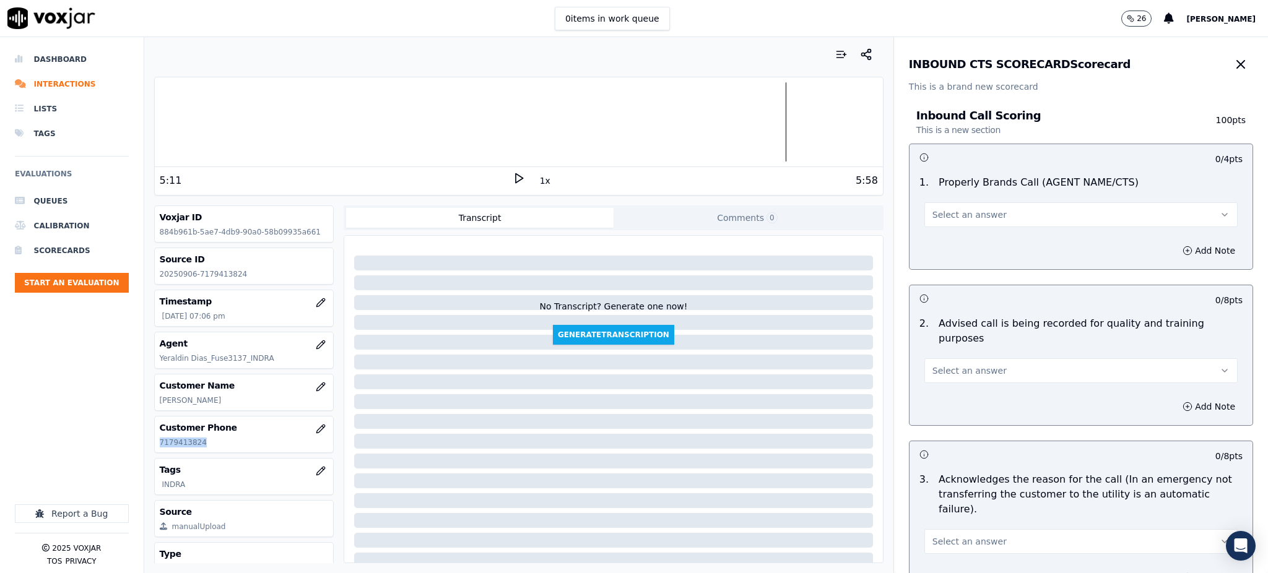
click at [936, 207] on button "Select an answer" at bounding box center [1081, 214] width 313 height 25
click at [939, 249] on div "Yes" at bounding box center [1054, 243] width 286 height 20
click at [938, 365] on span "Select an answer" at bounding box center [970, 371] width 74 height 12
click at [945, 386] on div "Yes" at bounding box center [1054, 384] width 286 height 20
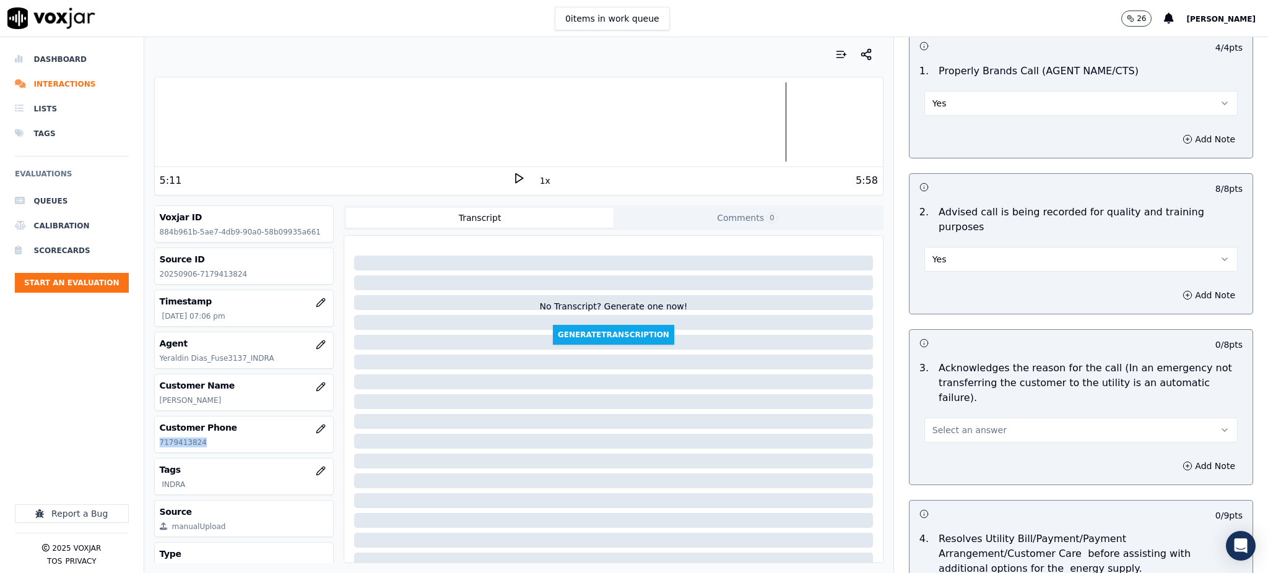
scroll to position [248, 0]
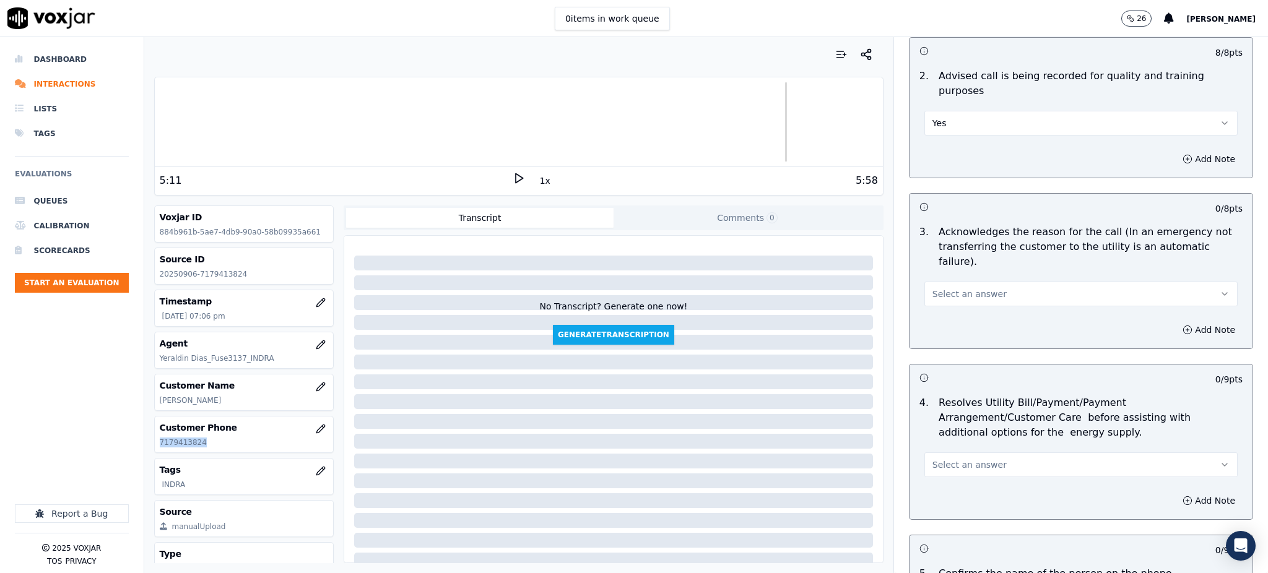
click at [949, 288] on span "Select an answer" at bounding box center [970, 294] width 74 height 12
click at [948, 292] on div "Yes" at bounding box center [1054, 292] width 286 height 20
click at [942, 459] on span "Select an answer" at bounding box center [970, 465] width 74 height 12
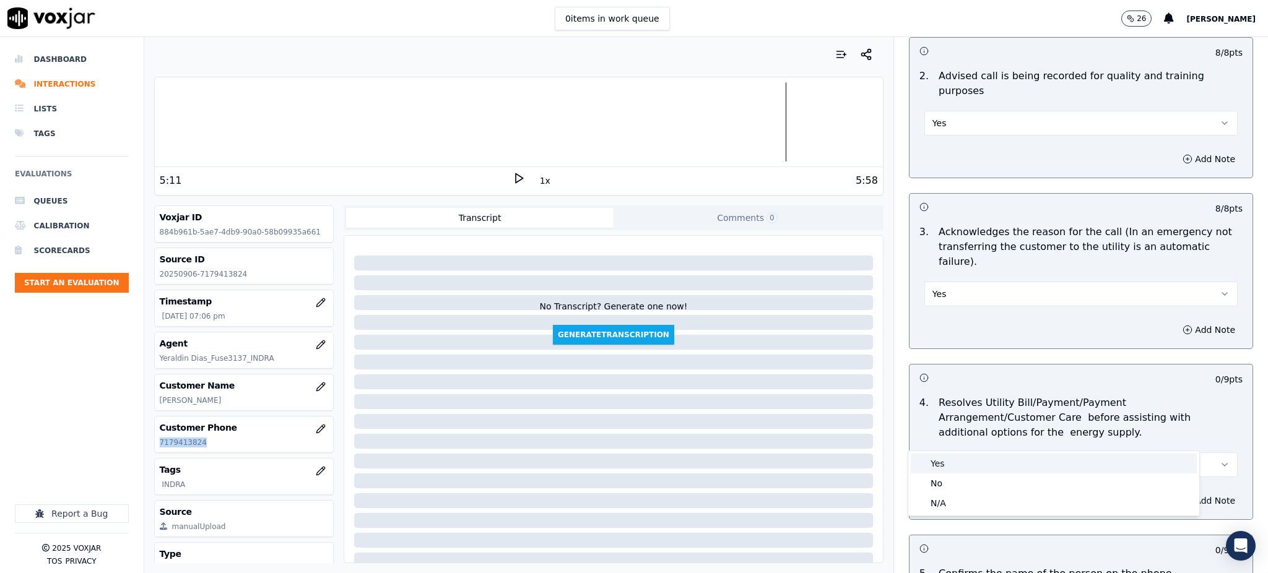
click at [942, 461] on div "Yes" at bounding box center [1054, 464] width 286 height 20
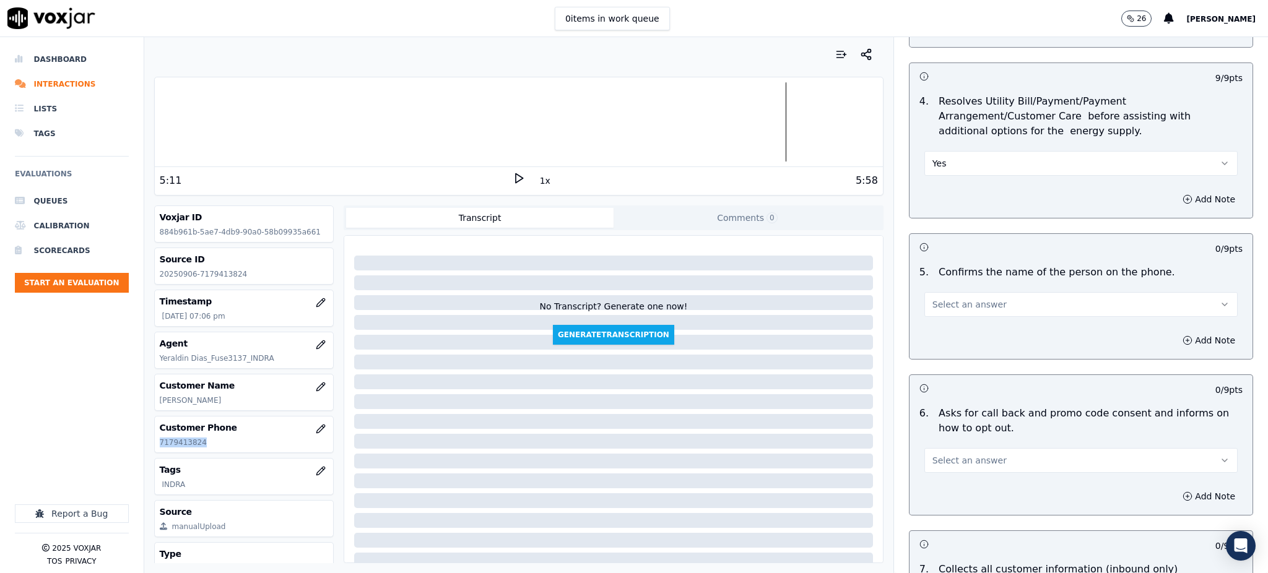
scroll to position [578, 0]
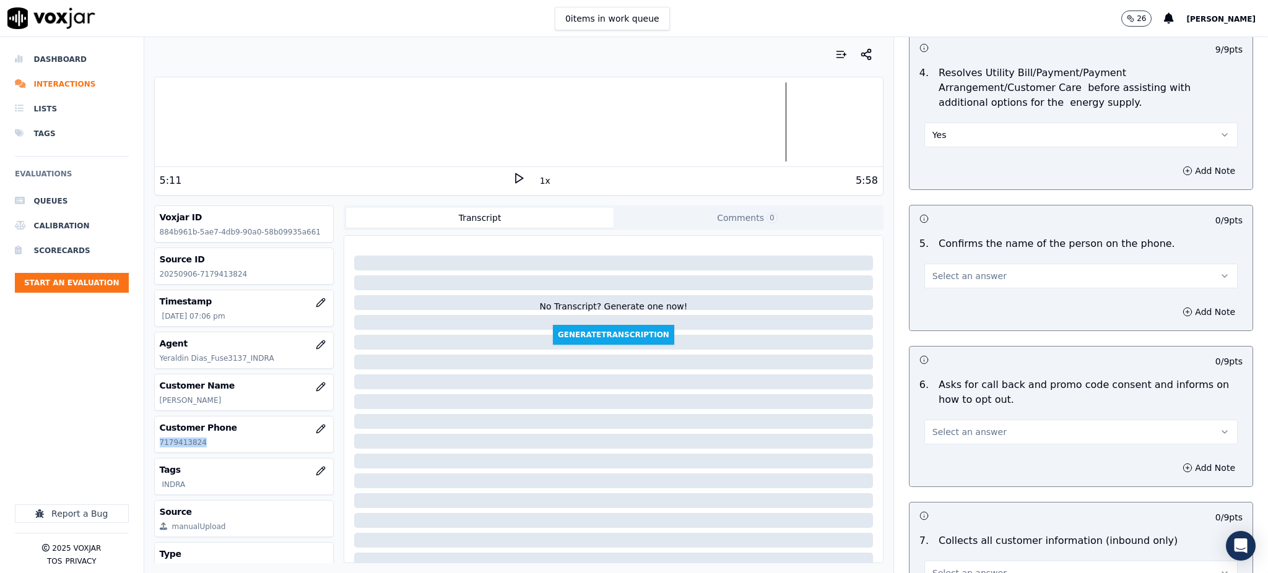
click at [933, 270] on span "Select an answer" at bounding box center [970, 276] width 74 height 12
click at [934, 276] on div "Yes" at bounding box center [1054, 274] width 286 height 20
click at [925, 420] on button "Select an answer" at bounding box center [1081, 432] width 313 height 25
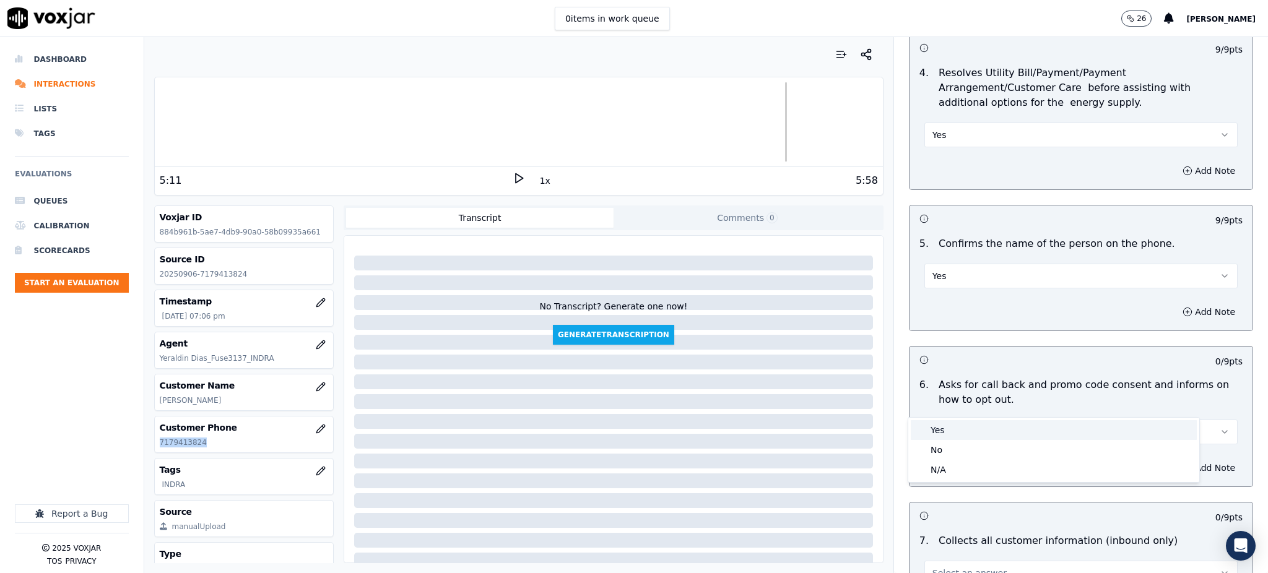
click at [928, 426] on div "Yes" at bounding box center [1054, 430] width 286 height 20
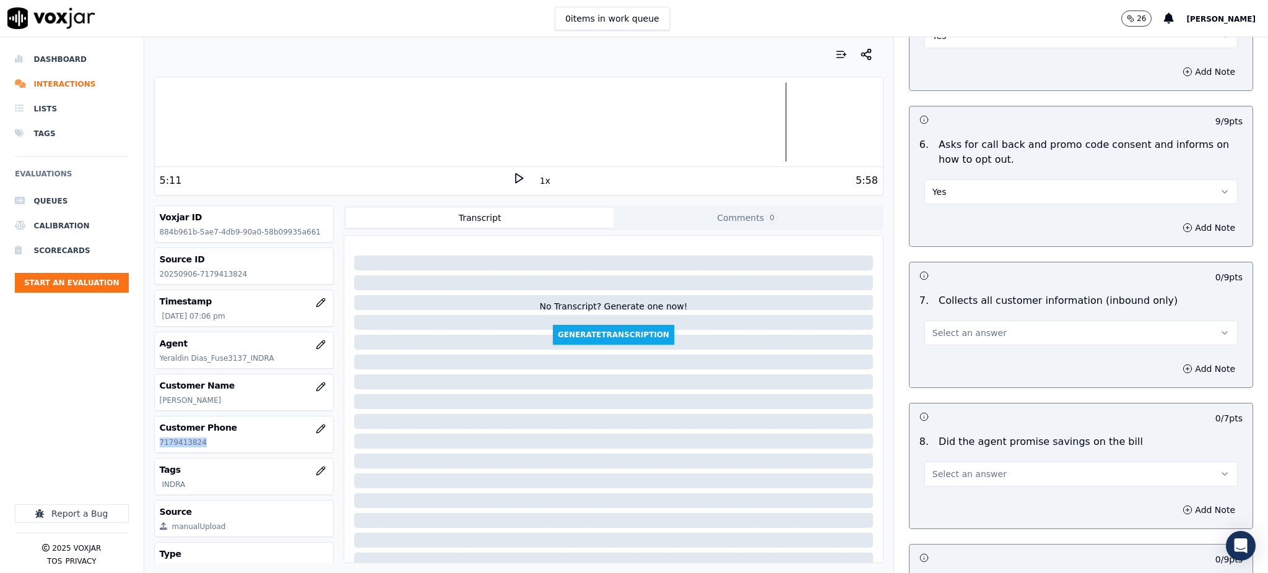
scroll to position [825, 0]
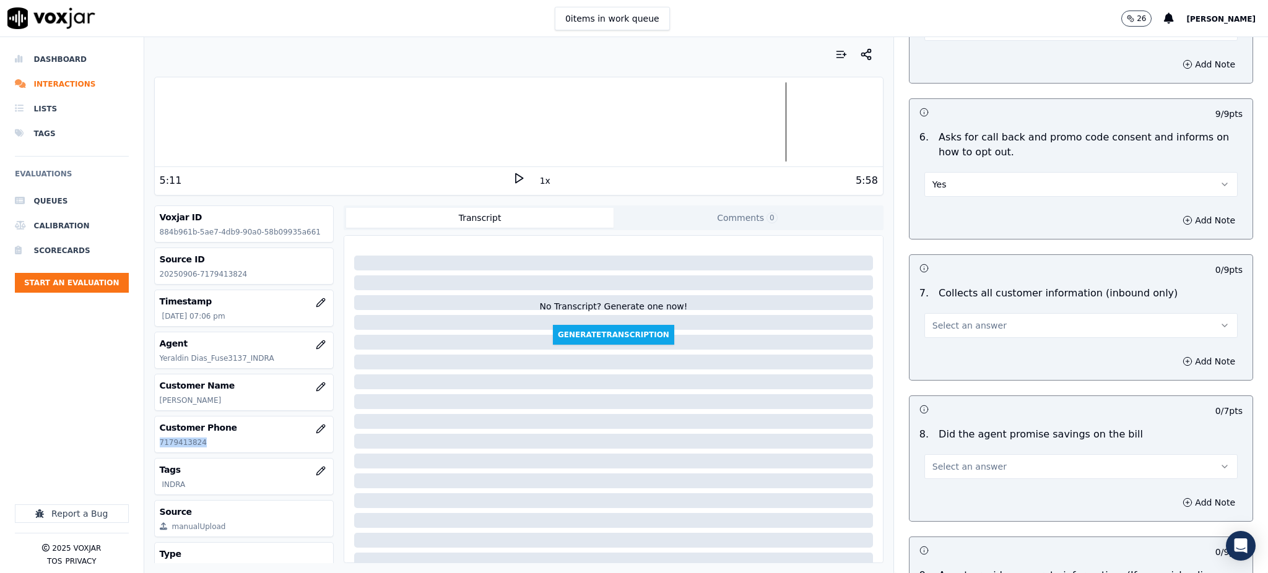
click at [933, 320] on span "Select an answer" at bounding box center [970, 326] width 74 height 12
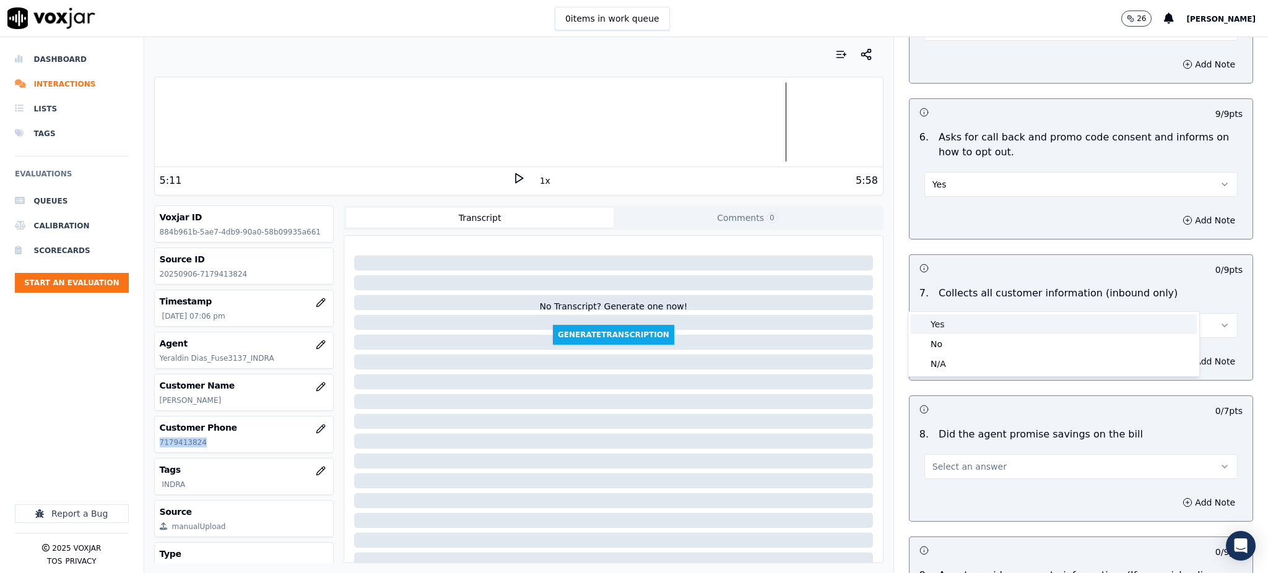
click at [929, 328] on div "Yes" at bounding box center [1054, 325] width 286 height 20
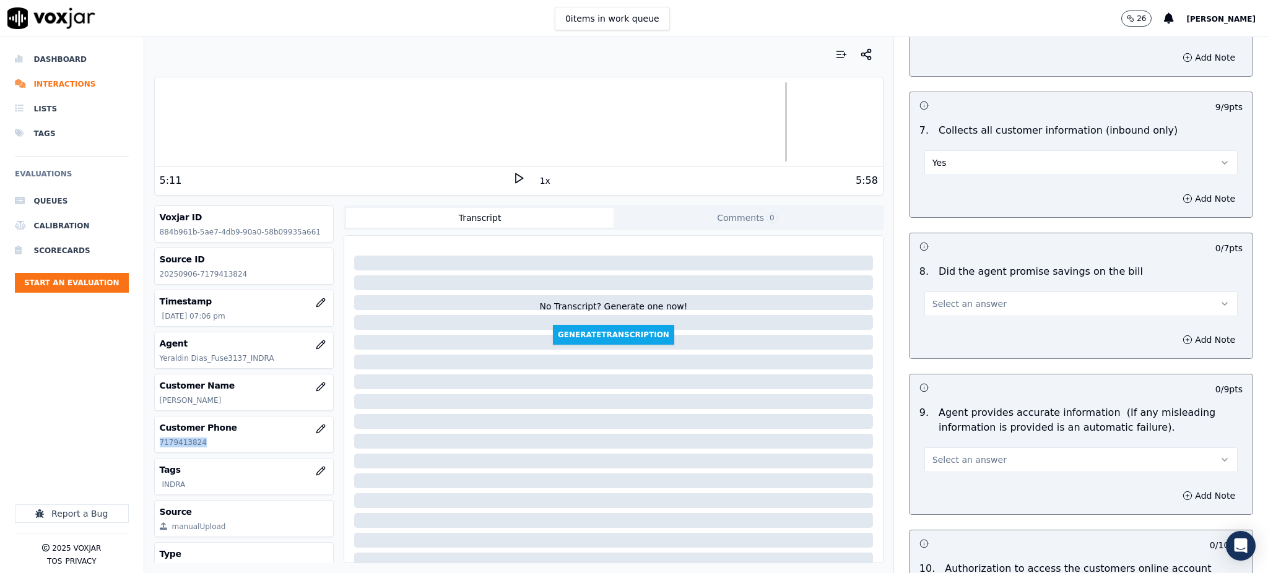
scroll to position [991, 0]
click at [955, 289] on button "Select an answer" at bounding box center [1081, 301] width 313 height 25
click at [945, 304] on div "Yes" at bounding box center [1054, 300] width 286 height 20
click at [940, 451] on span "Select an answer" at bounding box center [970, 457] width 74 height 12
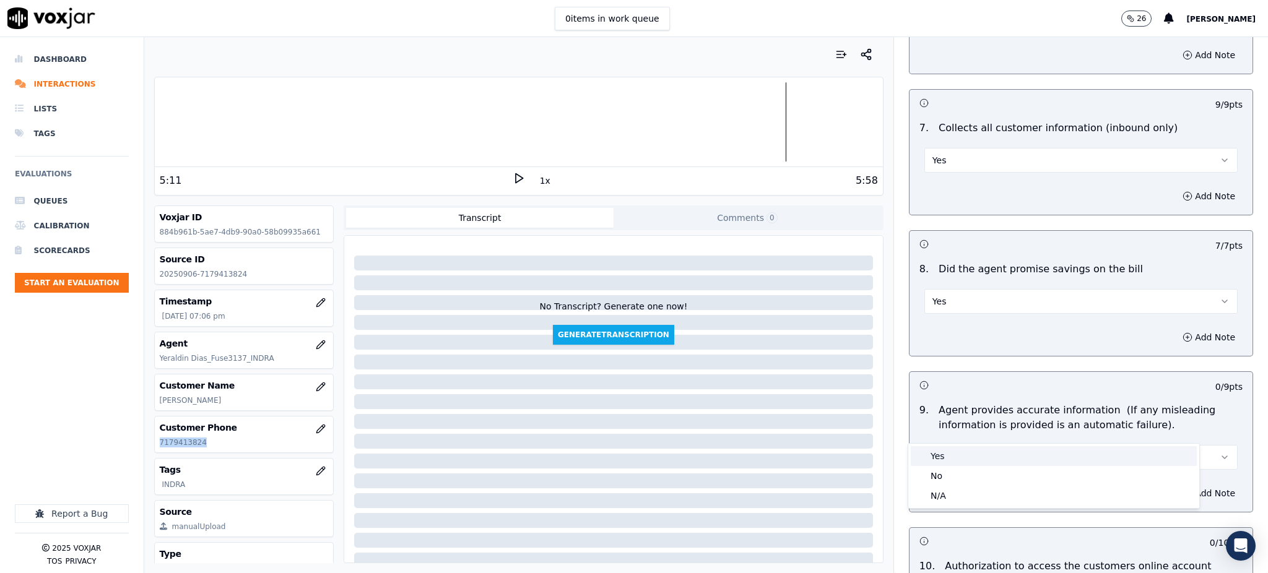
click at [943, 451] on div "Yes" at bounding box center [1054, 456] width 286 height 20
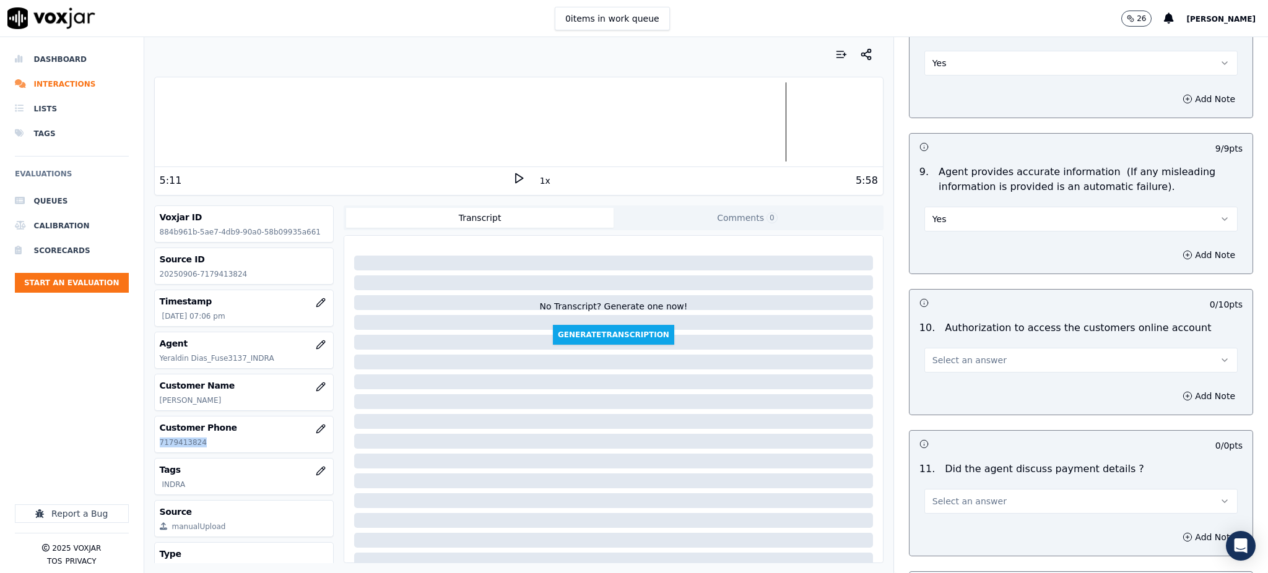
scroll to position [1238, 0]
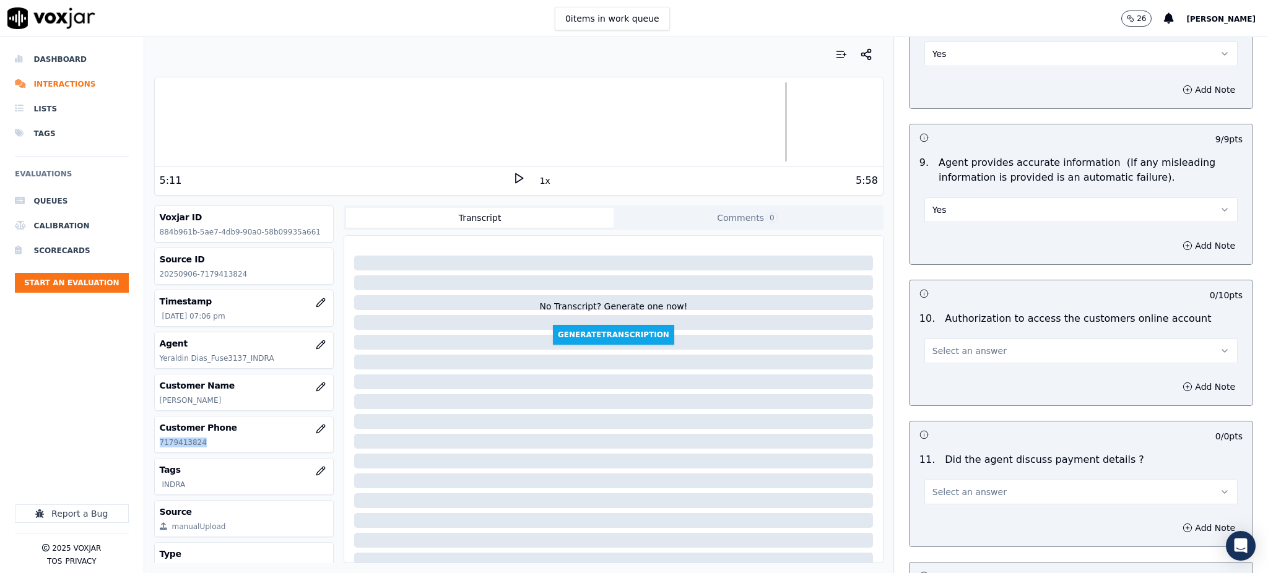
click at [933, 345] on span "Select an answer" at bounding box center [970, 351] width 74 height 12
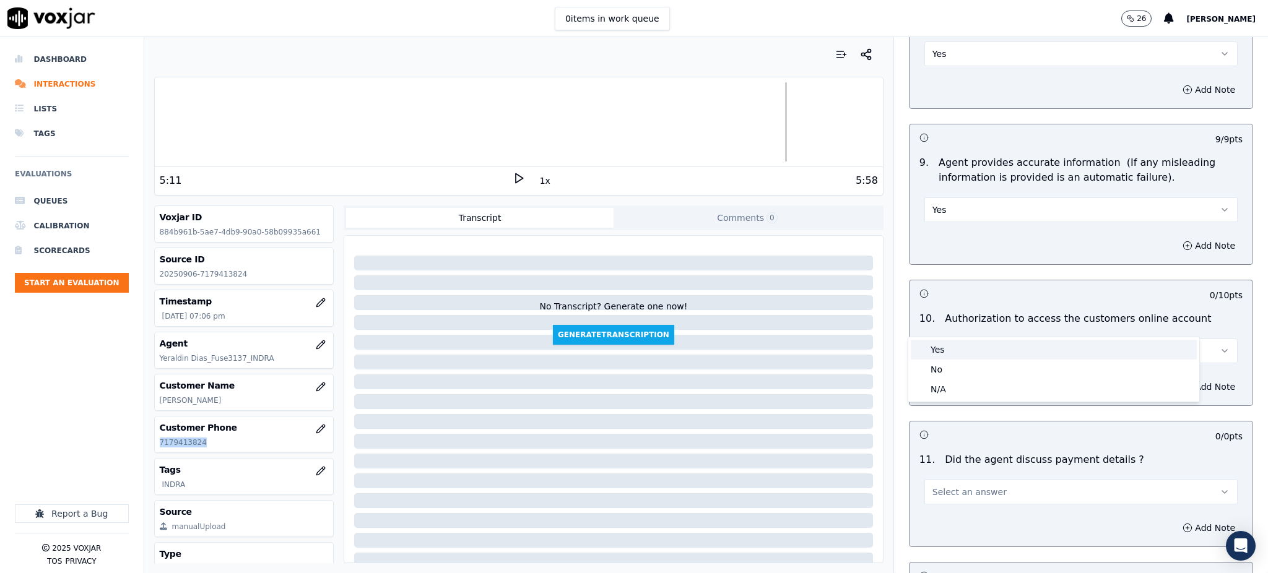
click at [952, 352] on div "Yes" at bounding box center [1054, 350] width 286 height 20
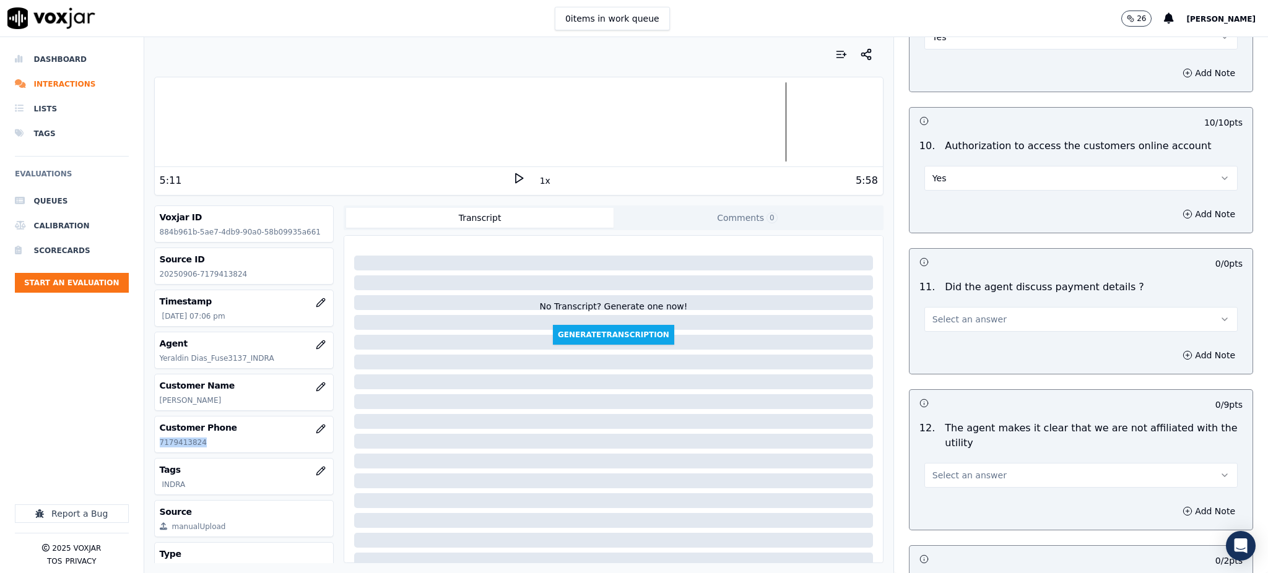
scroll to position [1486, 0]
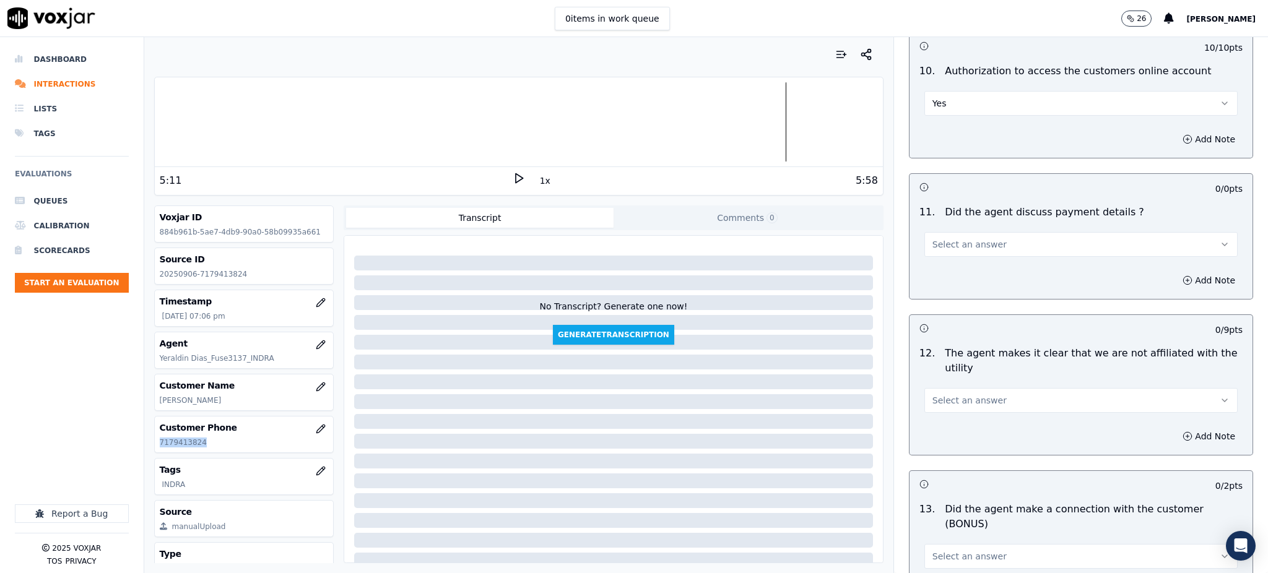
click at [937, 238] on span "Select an answer" at bounding box center [970, 244] width 74 height 12
click at [944, 285] on div "N/A" at bounding box center [1054, 283] width 286 height 20
click at [933, 394] on span "Select an answer" at bounding box center [970, 400] width 74 height 12
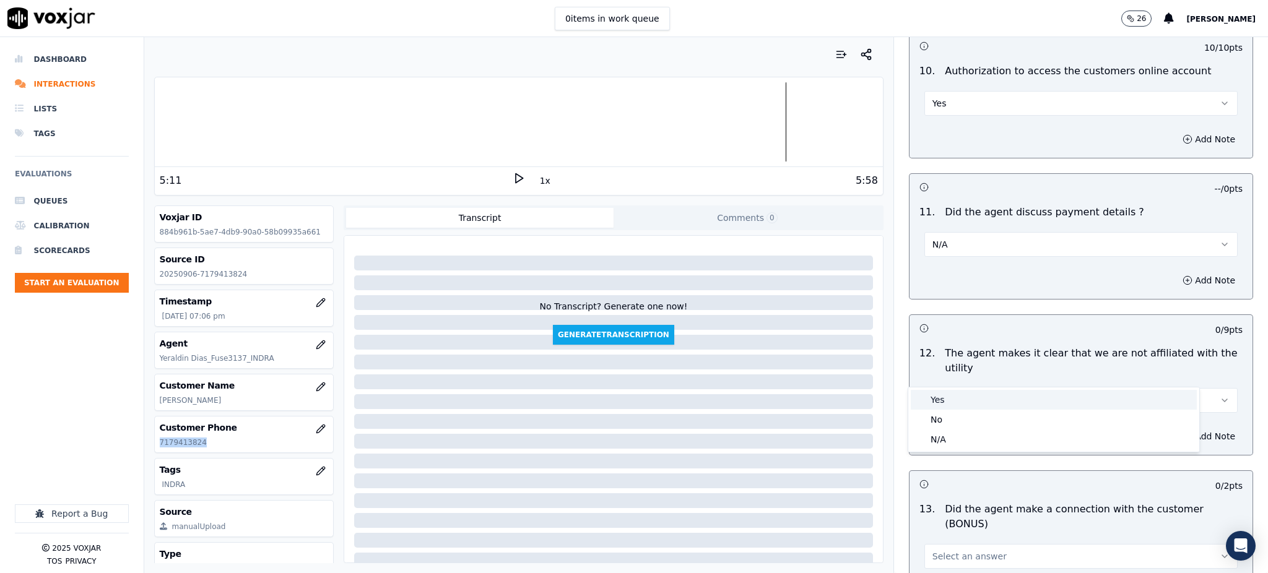
click at [928, 406] on div "Yes" at bounding box center [1054, 400] width 286 height 20
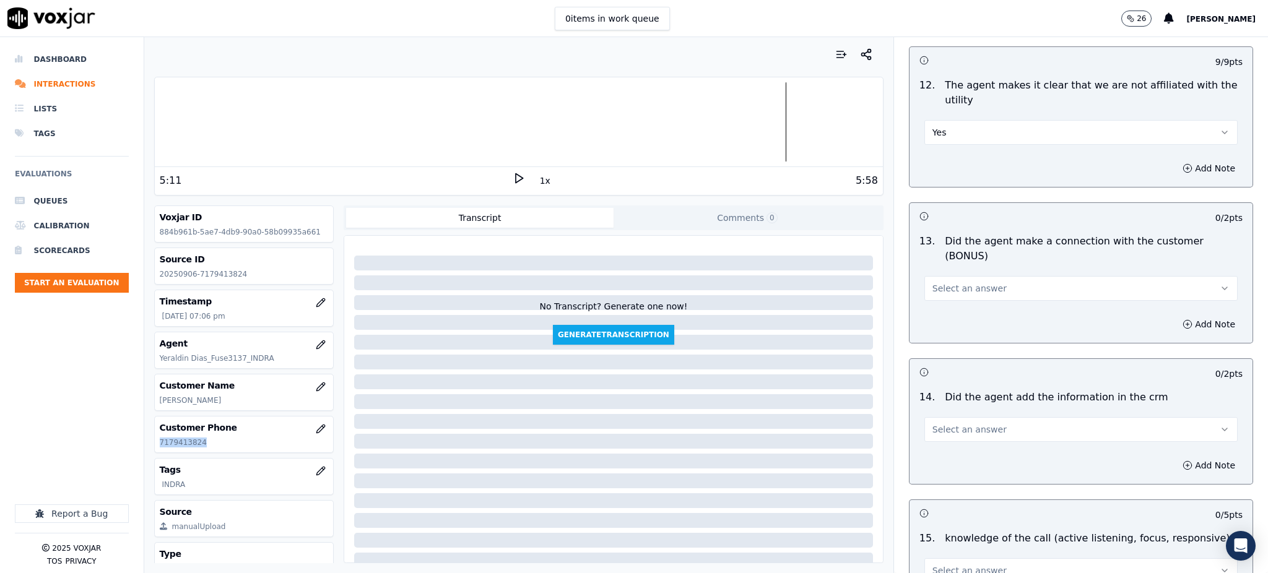
scroll to position [1816, 0]
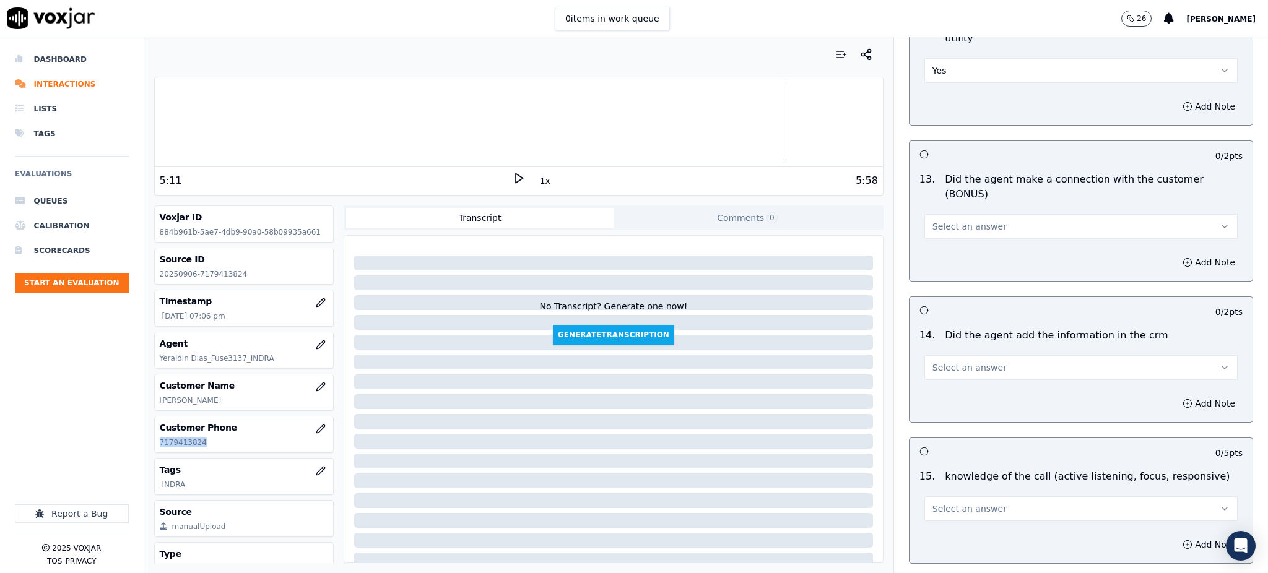
click at [933, 220] on span "Select an answer" at bounding box center [970, 226] width 74 height 12
click at [934, 209] on div "Yes" at bounding box center [1054, 211] width 286 height 20
click at [945, 362] on span "Select an answer" at bounding box center [970, 368] width 74 height 12
click at [941, 356] on div "Yes" at bounding box center [1054, 352] width 286 height 20
click at [933, 503] on span "Select an answer" at bounding box center [970, 509] width 74 height 12
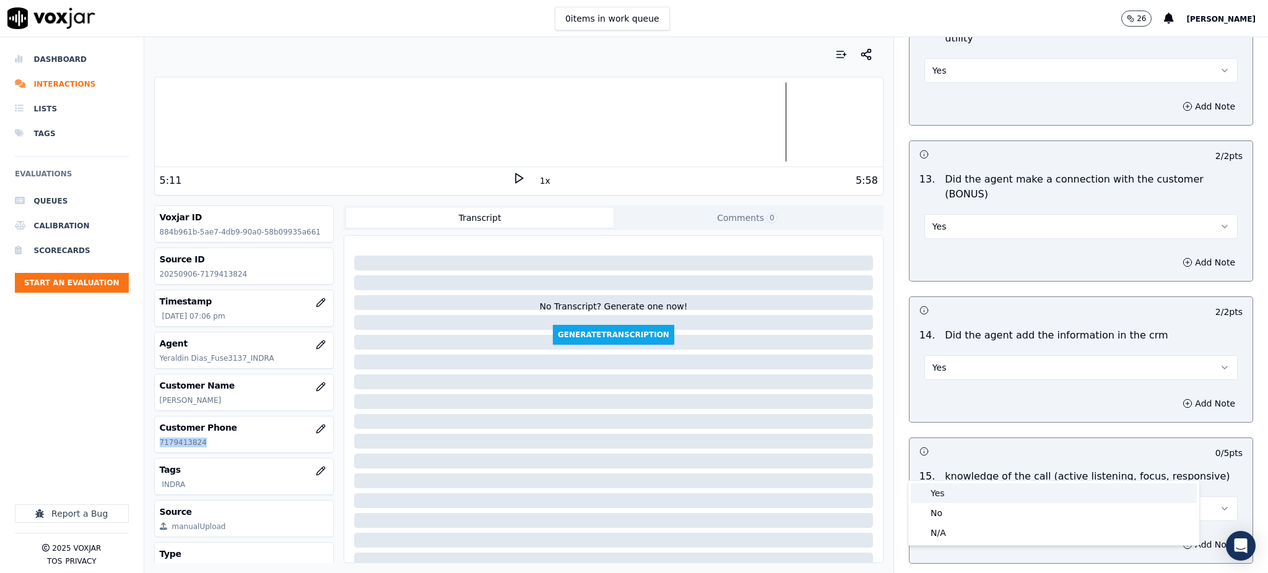
click at [932, 494] on div "Yes" at bounding box center [1054, 494] width 286 height 20
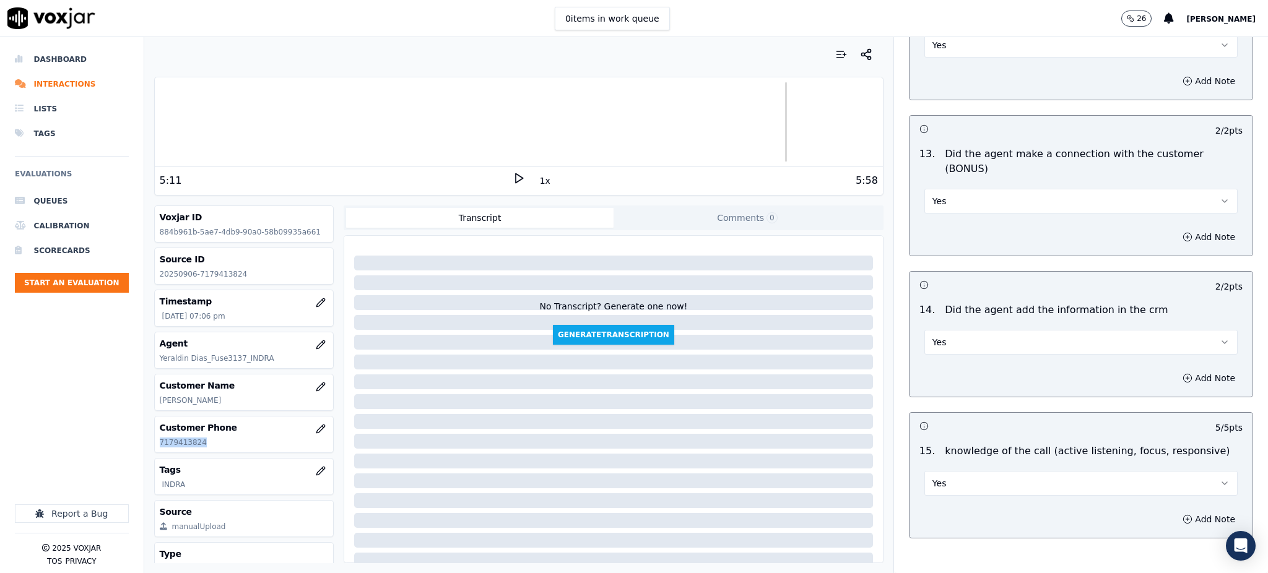
scroll to position [1874, 0]
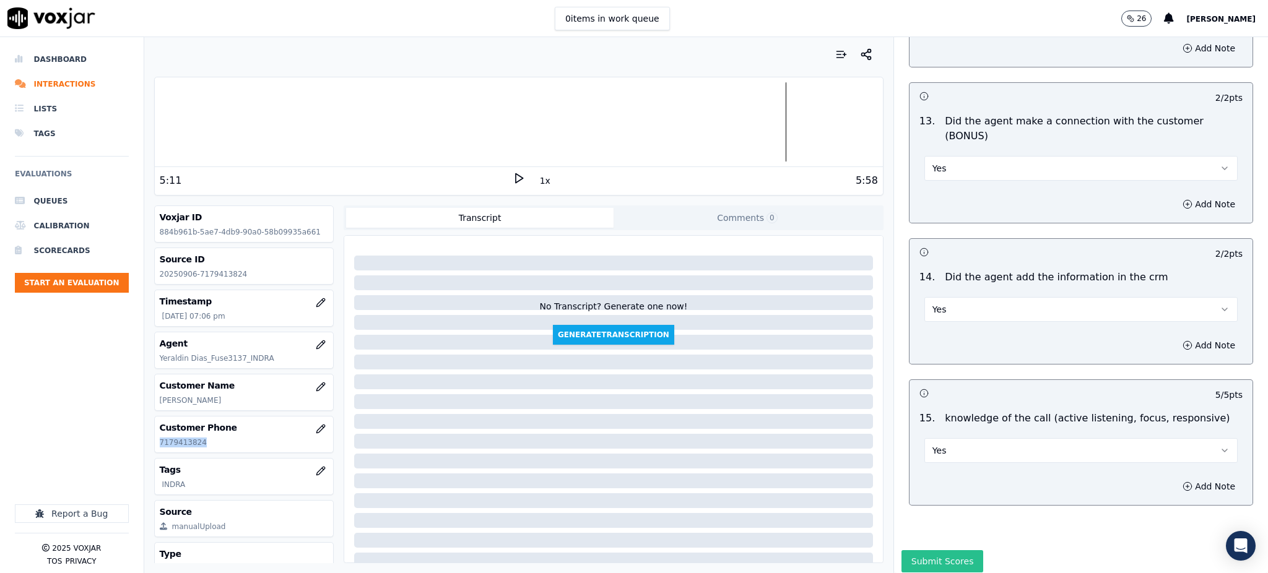
click at [933, 550] on button "Submit Scores" at bounding box center [943, 561] width 82 height 22
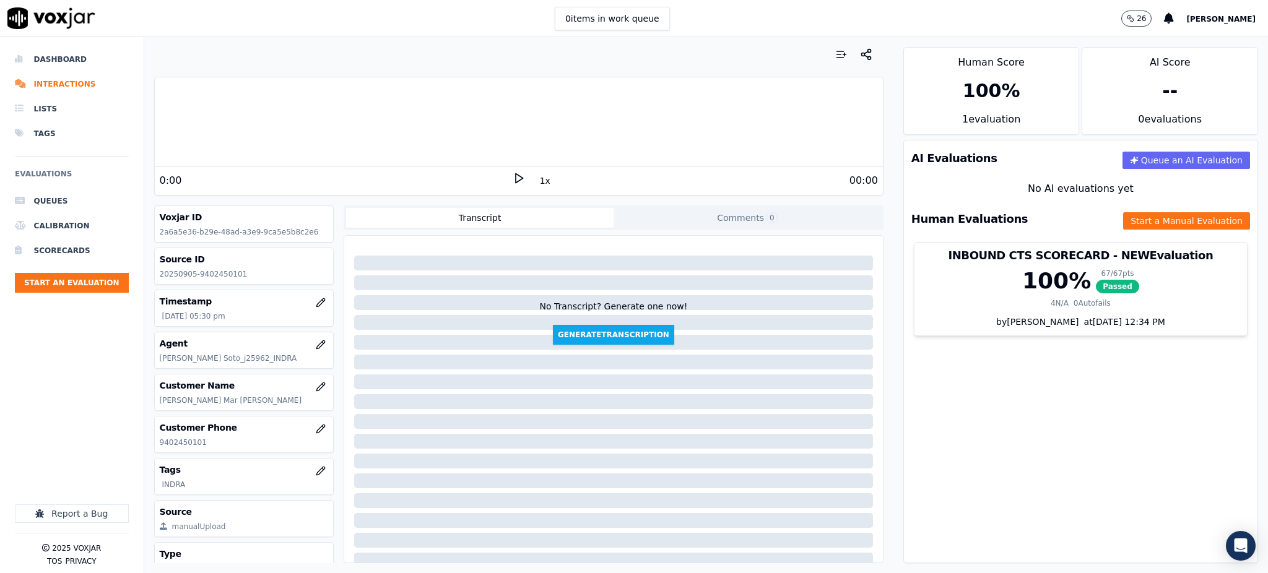
click at [513, 175] on icon at bounding box center [519, 178] width 12 height 12
drag, startPoint x: 211, startPoint y: 440, endPoint x: 159, endPoint y: 443, distance: 52.8
click at [159, 443] on div "Customer Phone 9402450101" at bounding box center [244, 435] width 179 height 36
copy p "9402450101"
click at [1123, 224] on button "Start a Manual Evaluation" at bounding box center [1186, 220] width 127 height 17
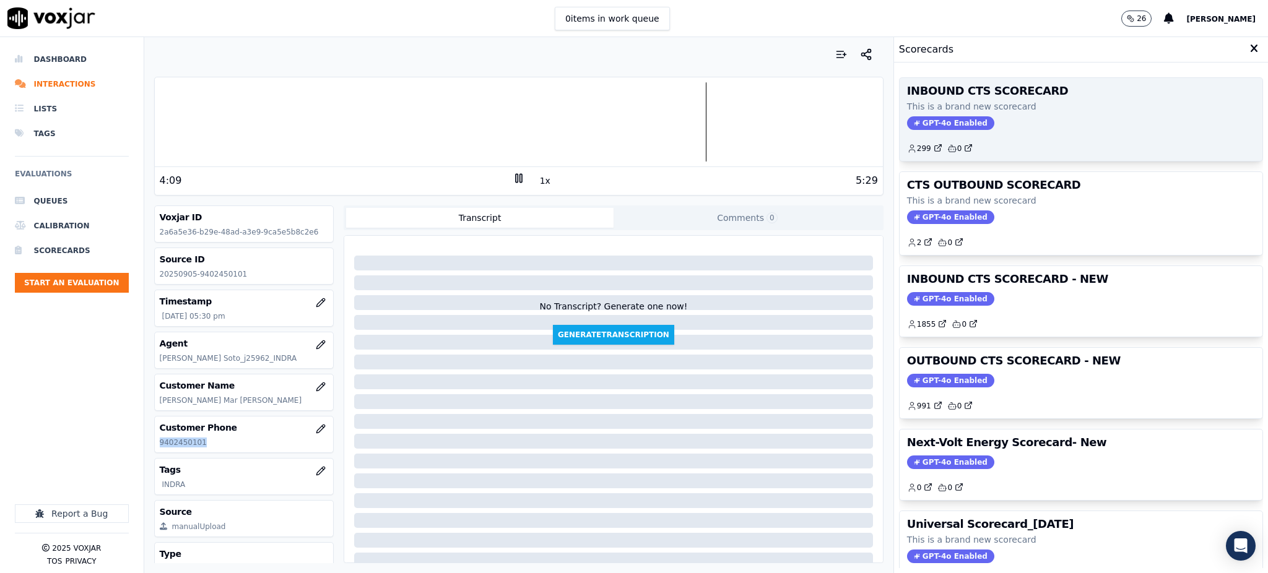
click at [918, 122] on span "GPT-4o Enabled" at bounding box center [950, 123] width 87 height 14
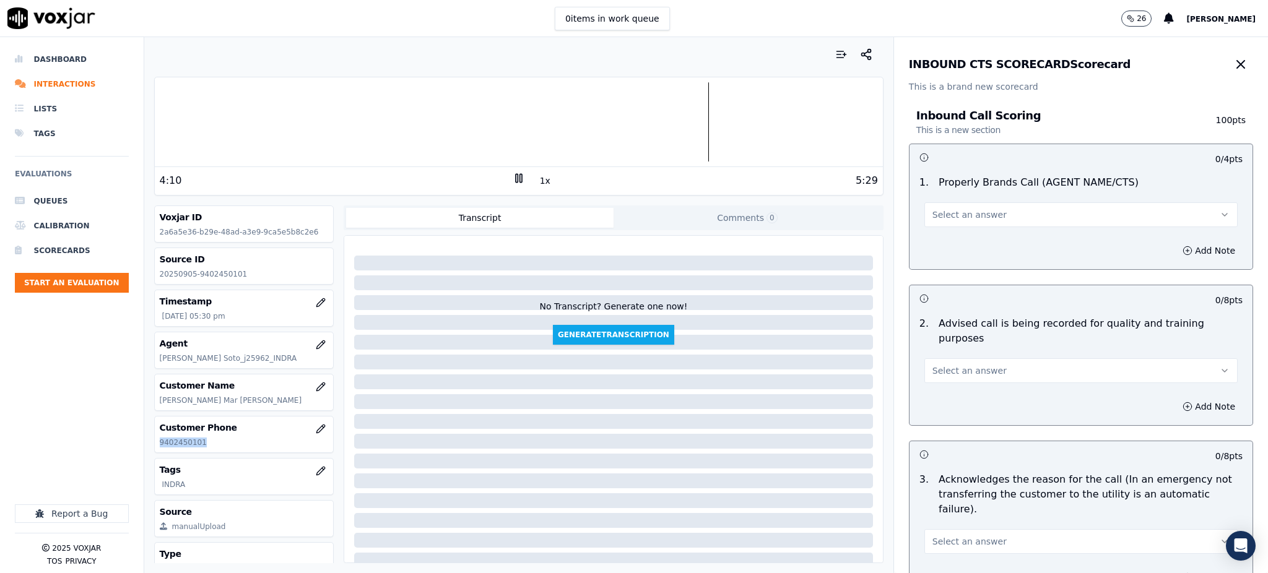
click at [942, 217] on span "Select an answer" at bounding box center [970, 215] width 74 height 12
click at [938, 243] on div "Yes" at bounding box center [1054, 243] width 286 height 20
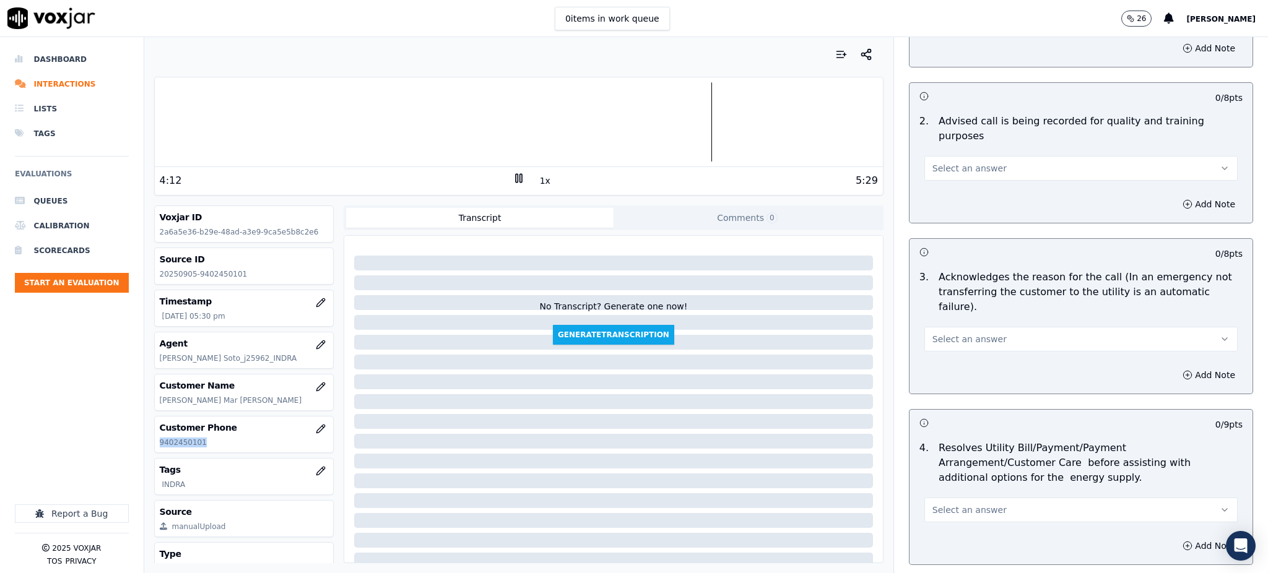
scroll to position [248, 0]
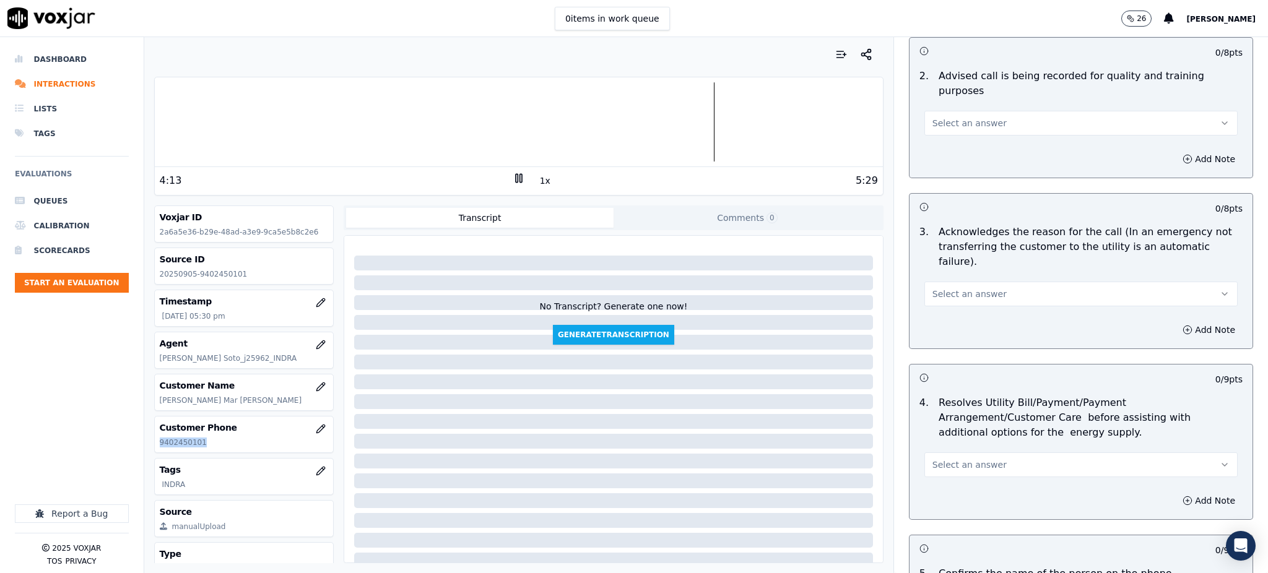
click at [933, 117] on span "Select an answer" at bounding box center [970, 123] width 74 height 12
click at [931, 145] on div "Yes" at bounding box center [1054, 136] width 286 height 20
click at [942, 288] on span "Select an answer" at bounding box center [970, 294] width 74 height 12
click at [934, 287] on div "Yes" at bounding box center [1054, 292] width 286 height 20
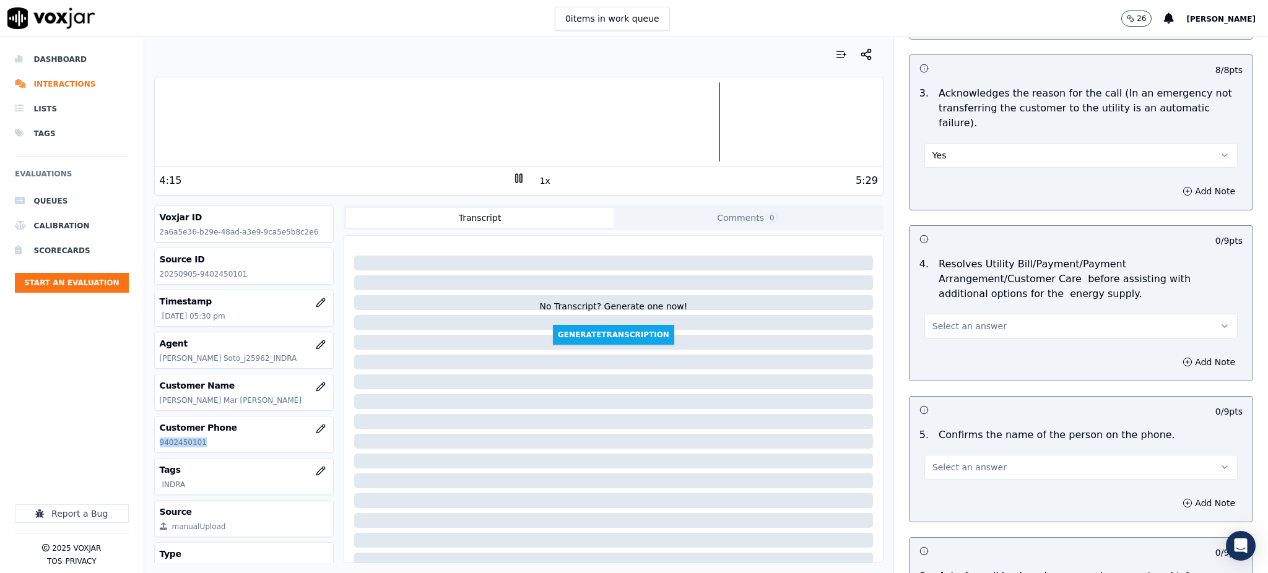
scroll to position [412, 0]
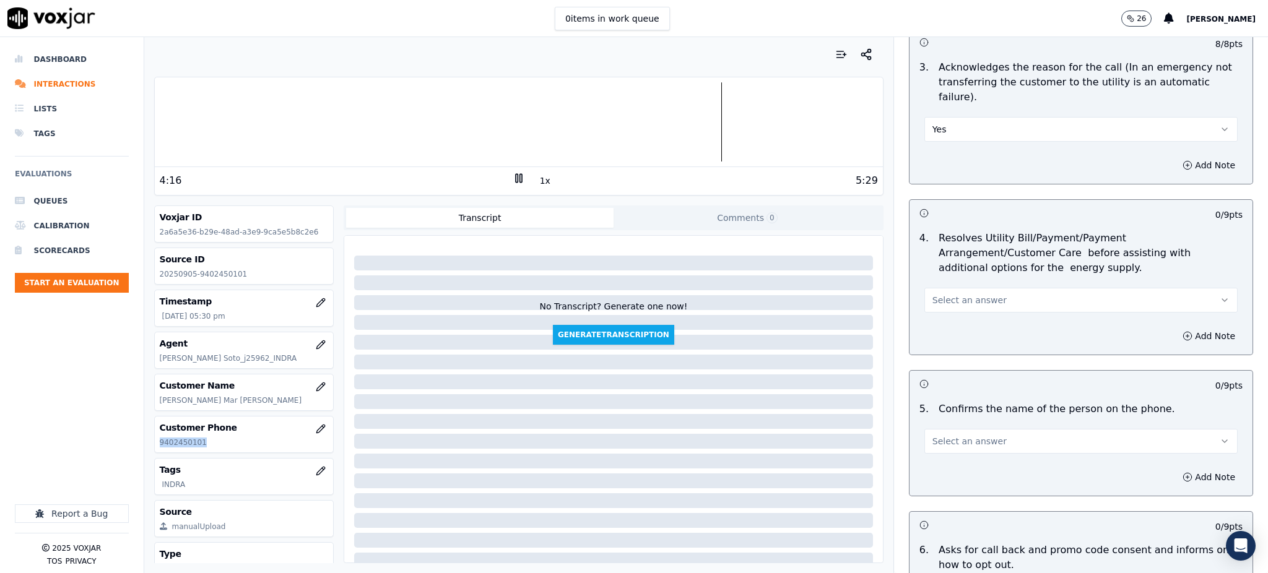
click at [935, 294] on span "Select an answer" at bounding box center [970, 300] width 74 height 12
click at [936, 302] on div "Yes" at bounding box center [1054, 299] width 286 height 20
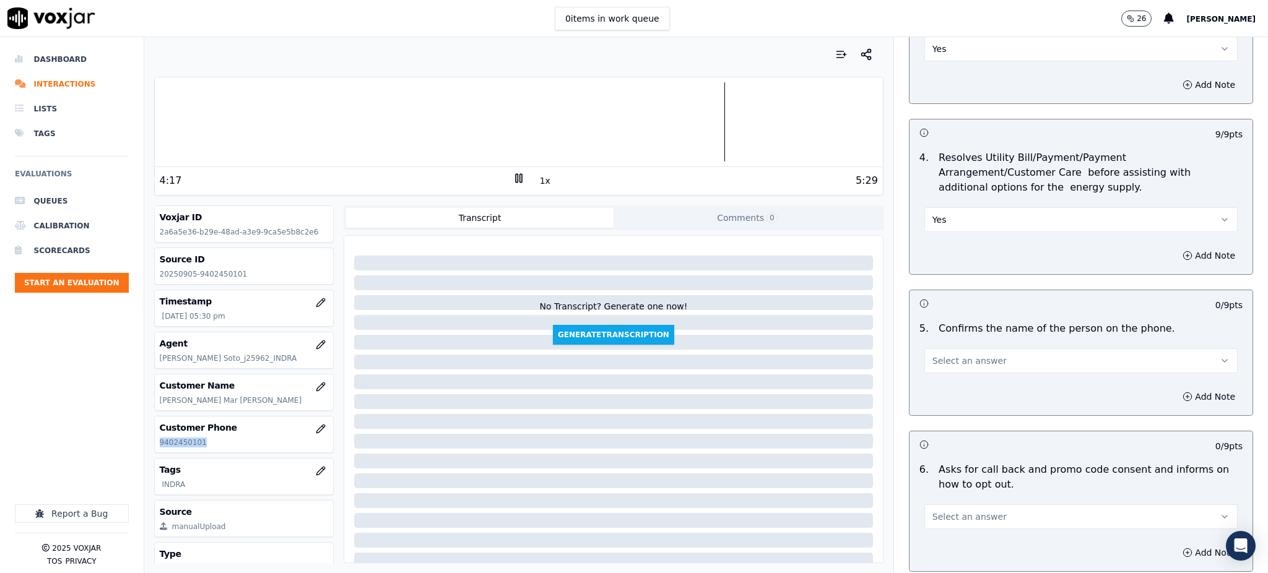
scroll to position [495, 0]
click at [933, 346] on button "Select an answer" at bounding box center [1081, 358] width 313 height 25
click at [940, 352] on div "Yes" at bounding box center [1054, 357] width 286 height 20
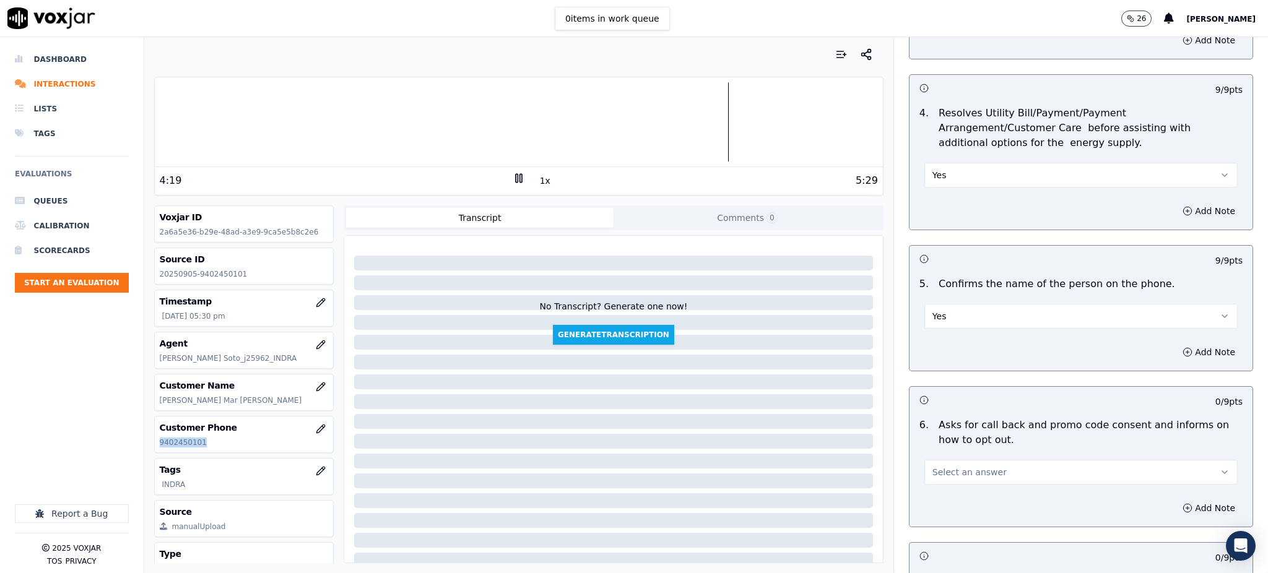
scroll to position [743, 0]
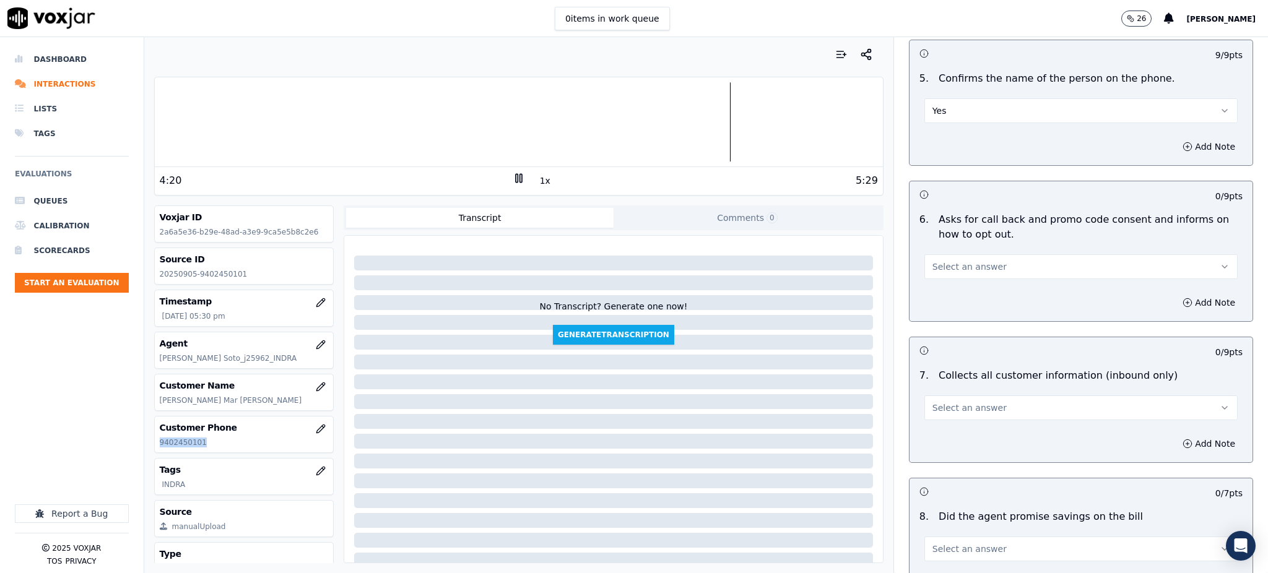
click at [938, 255] on button "Select an answer" at bounding box center [1081, 267] width 313 height 25
click at [937, 268] on div "Yes" at bounding box center [1054, 266] width 286 height 20
click at [933, 402] on span "Select an answer" at bounding box center [970, 408] width 74 height 12
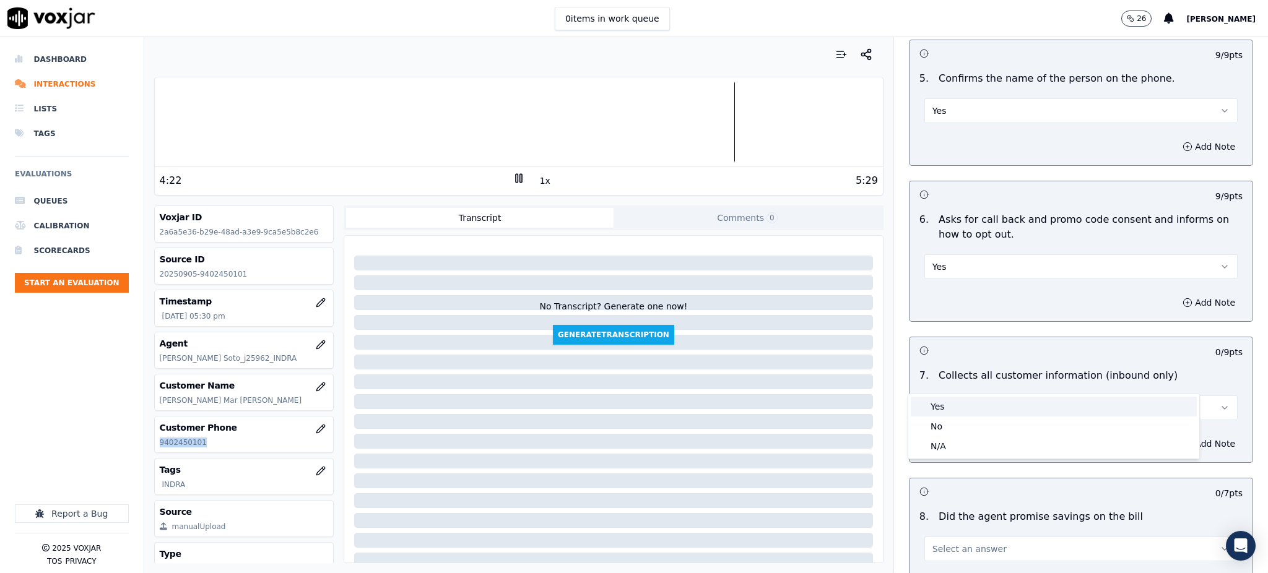
click at [938, 403] on div "Yes" at bounding box center [1054, 407] width 286 height 20
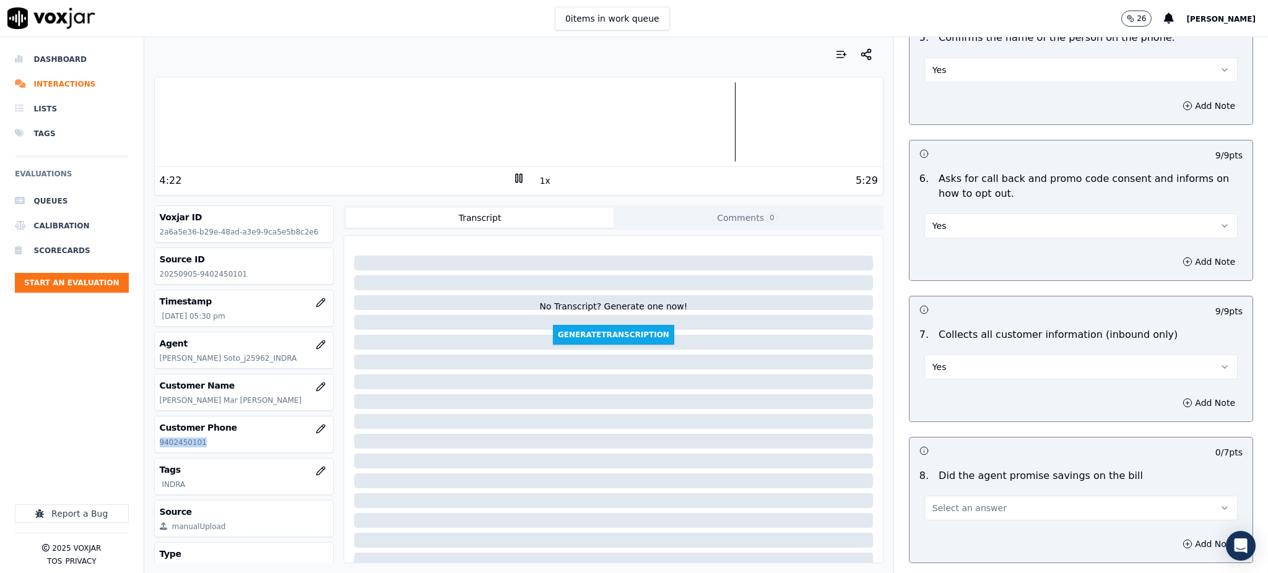
scroll to position [908, 0]
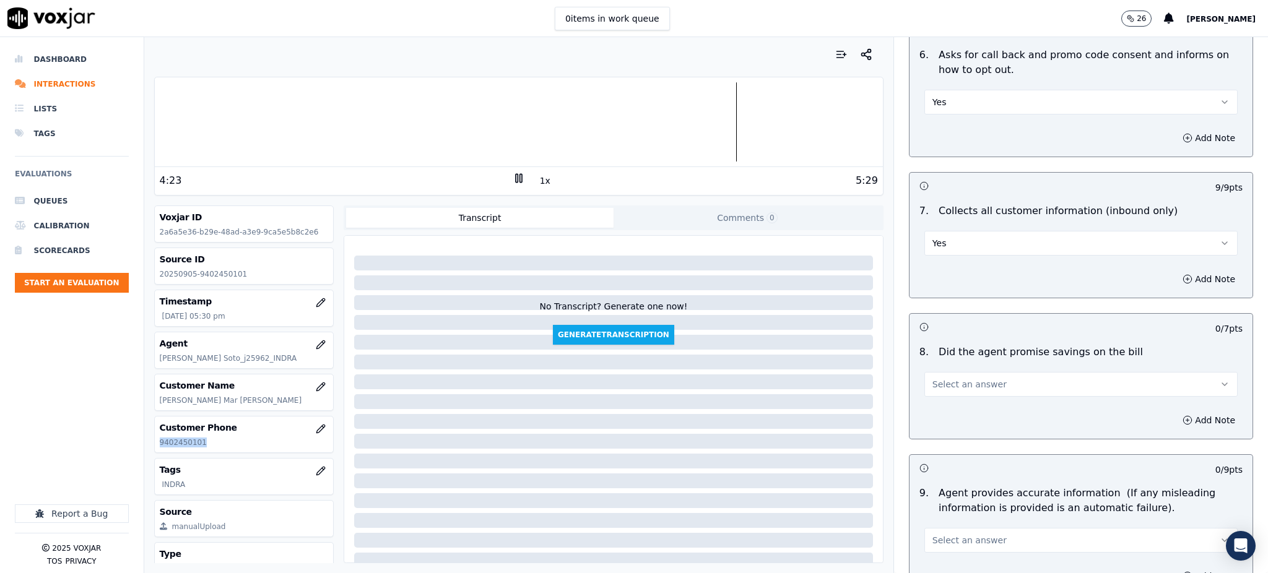
click at [934, 378] on span "Select an answer" at bounding box center [970, 384] width 74 height 12
click at [934, 379] on div "Yes" at bounding box center [1054, 383] width 286 height 20
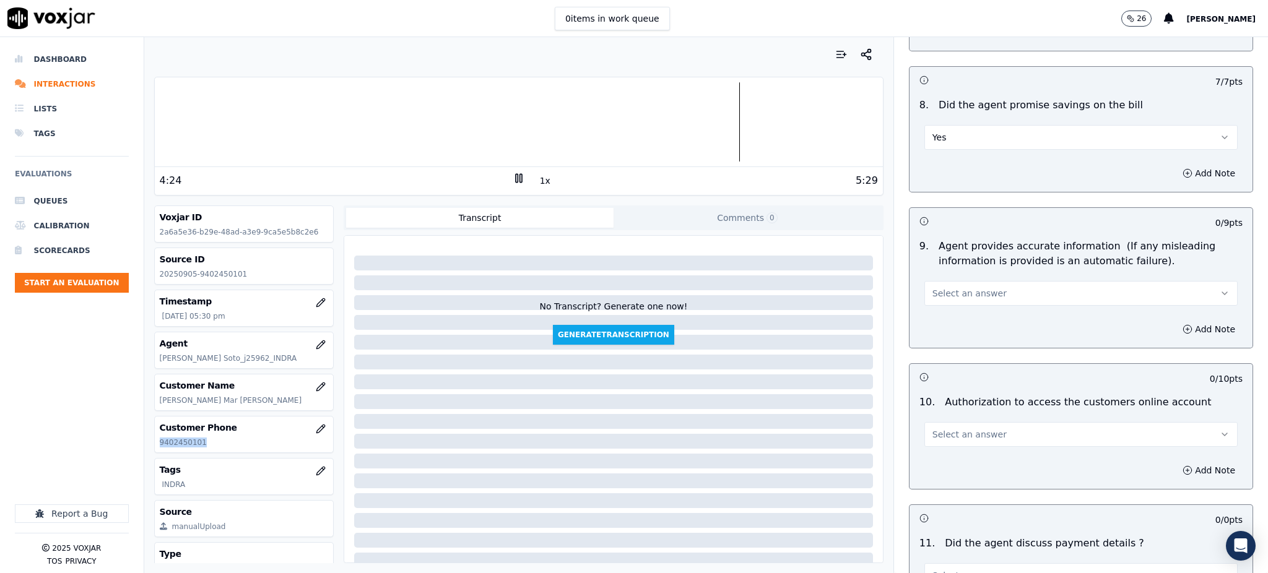
scroll to position [1155, 0]
click at [949, 281] on button "Select an answer" at bounding box center [1081, 293] width 313 height 25
click at [941, 294] on div "Yes" at bounding box center [1054, 292] width 286 height 20
click at [934, 428] on span "Select an answer" at bounding box center [970, 434] width 74 height 12
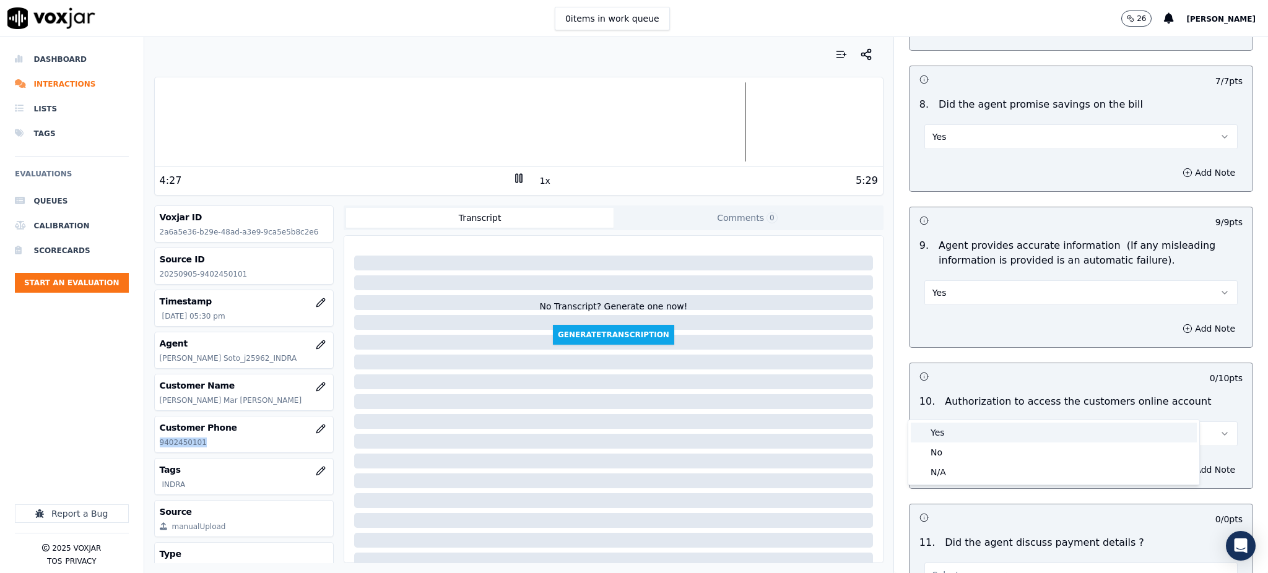
click at [943, 424] on div "Yes" at bounding box center [1054, 433] width 286 height 20
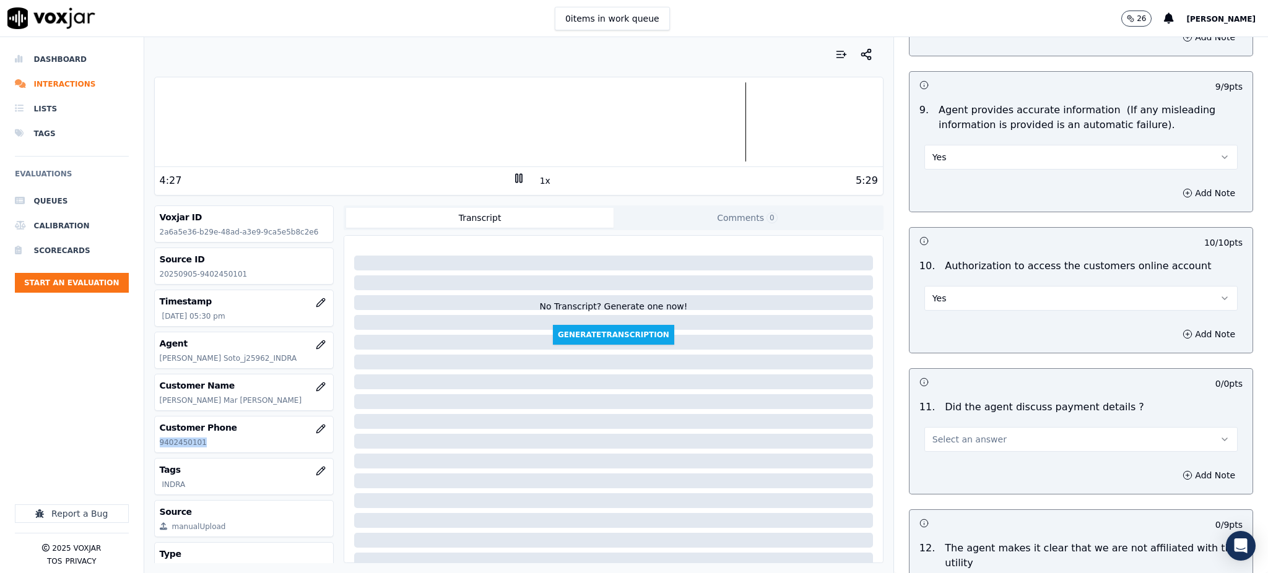
scroll to position [1321, 0]
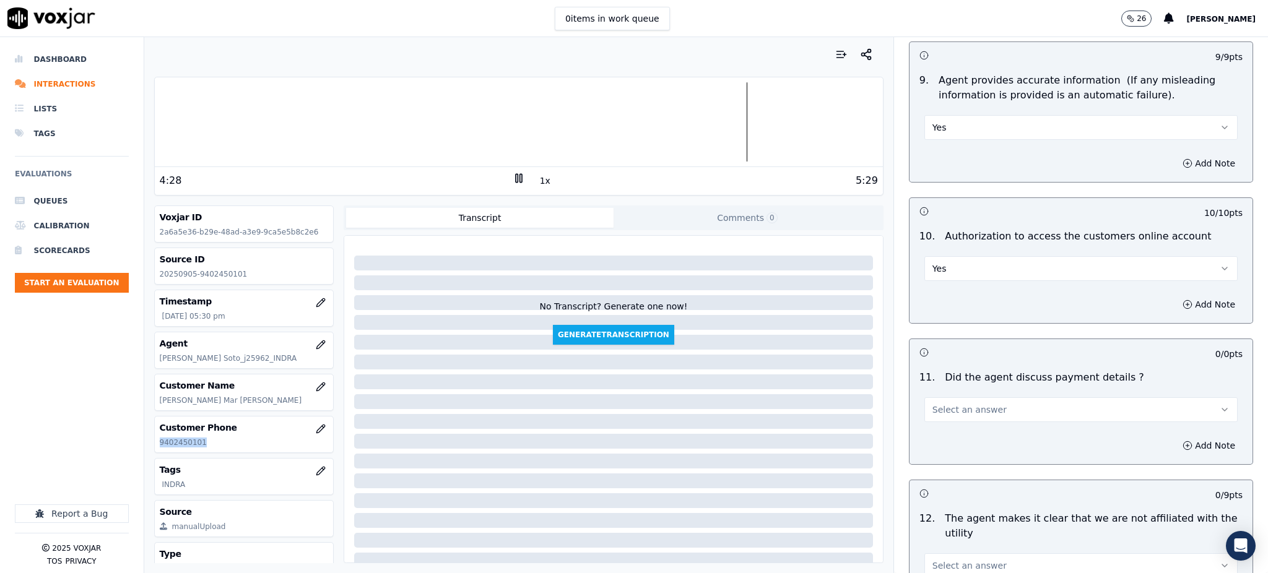
click at [940, 404] on span "Select an answer" at bounding box center [970, 410] width 74 height 12
click at [948, 443] on div "N/A" at bounding box center [1054, 448] width 286 height 20
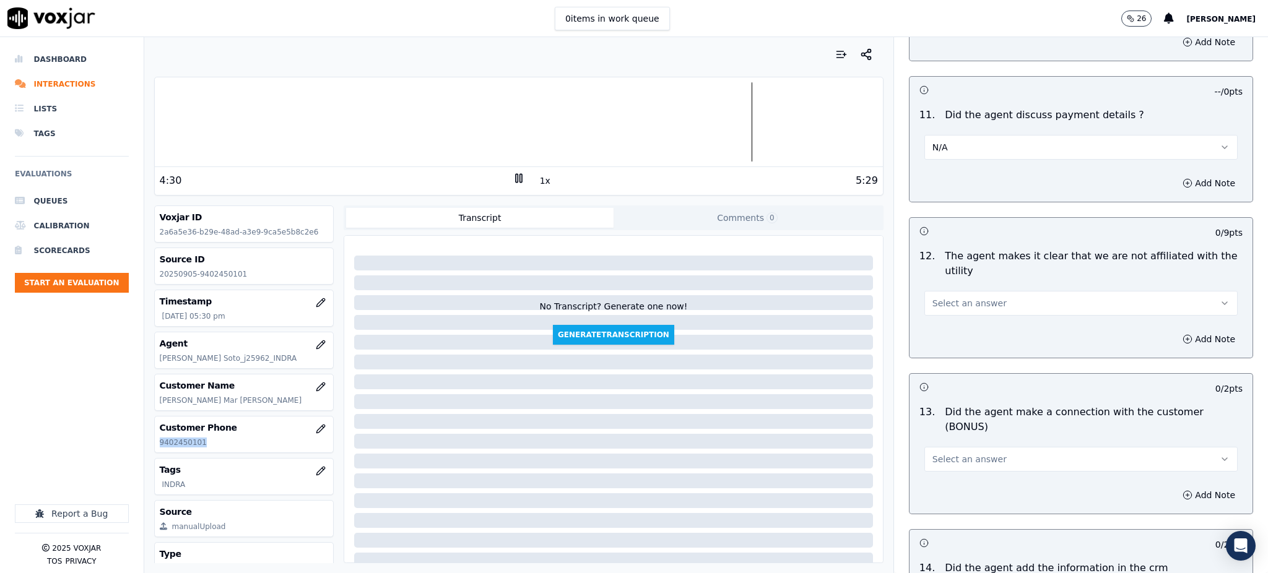
scroll to position [1651, 0]
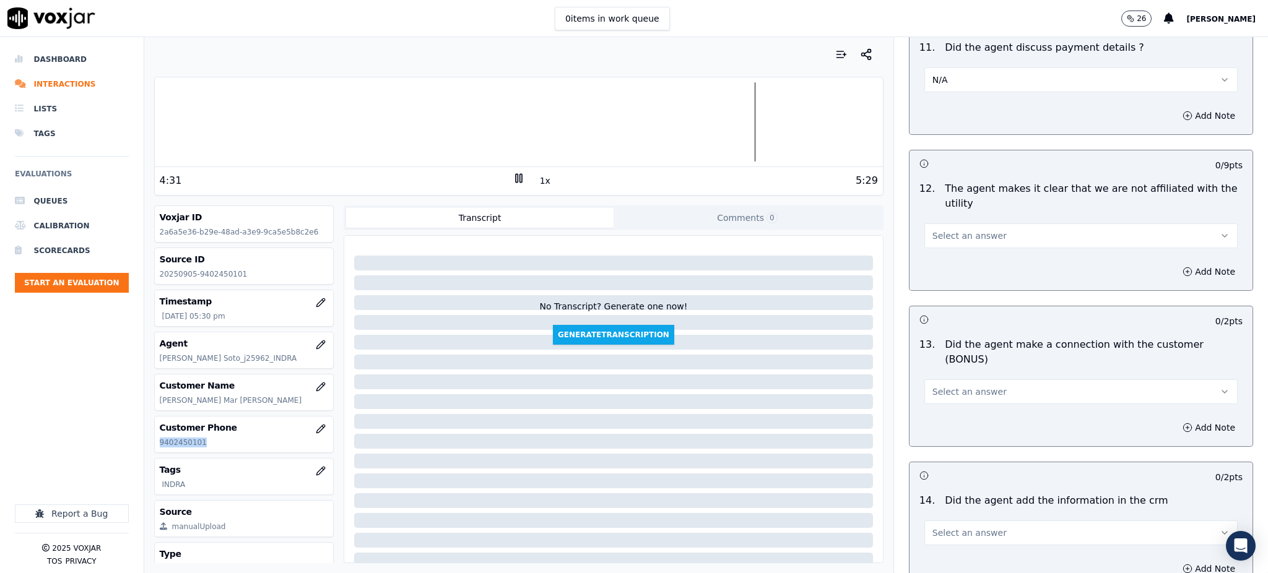
click at [935, 230] on span "Select an answer" at bounding box center [970, 236] width 74 height 12
click at [934, 239] on div "Yes" at bounding box center [1054, 235] width 286 height 20
click at [937, 386] on span "Select an answer" at bounding box center [970, 392] width 74 height 12
click at [943, 373] on div "Yes" at bounding box center [1054, 376] width 286 height 20
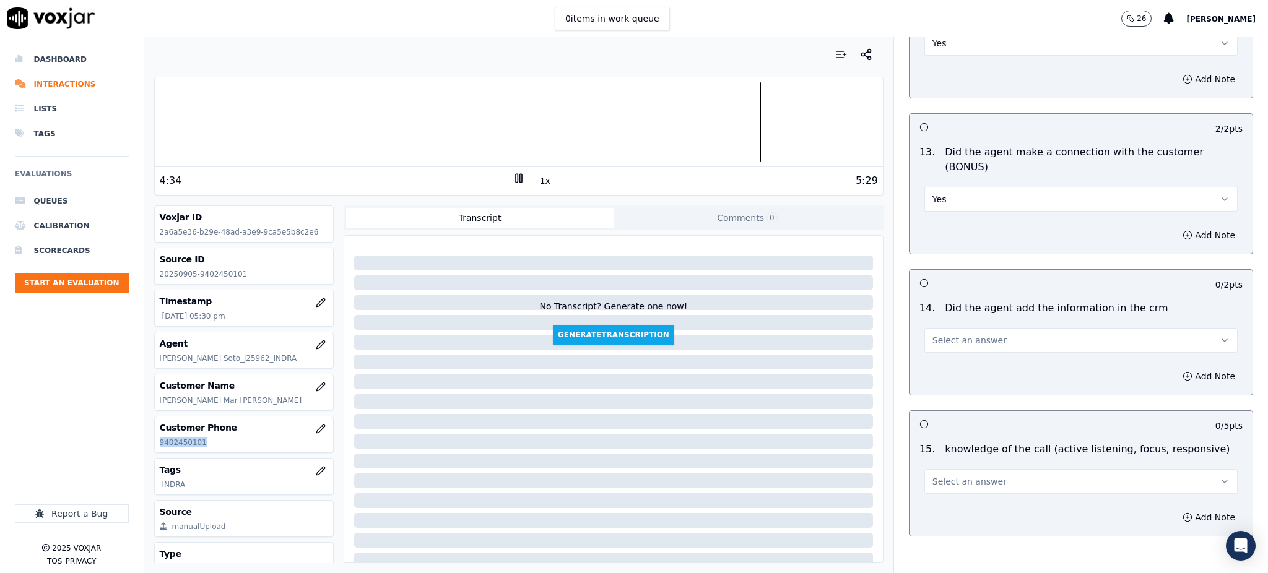
scroll to position [1874, 0]
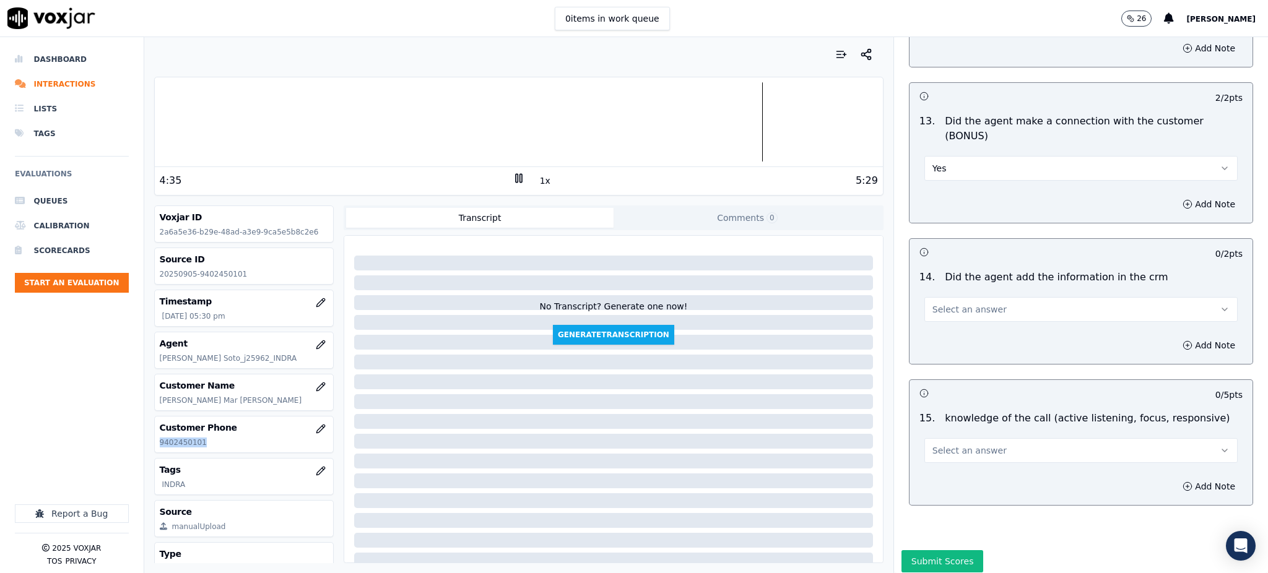
click at [950, 303] on span "Select an answer" at bounding box center [970, 309] width 74 height 12
click at [939, 294] on div "Yes" at bounding box center [1054, 294] width 286 height 20
drag, startPoint x: 940, startPoint y: 403, endPoint x: 938, endPoint y: 420, distance: 17.5
click at [941, 445] on span "Select an answer" at bounding box center [970, 451] width 74 height 12
click at [940, 438] on div "Yes" at bounding box center [1054, 435] width 286 height 20
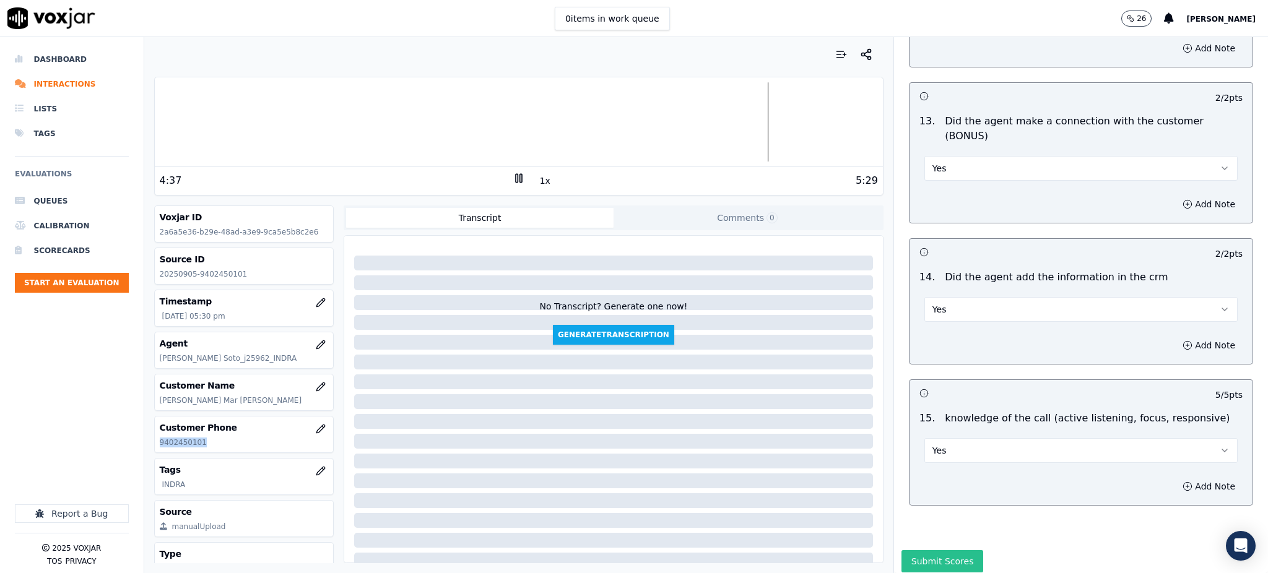
click at [925, 550] on button "Submit Scores" at bounding box center [943, 561] width 82 height 22
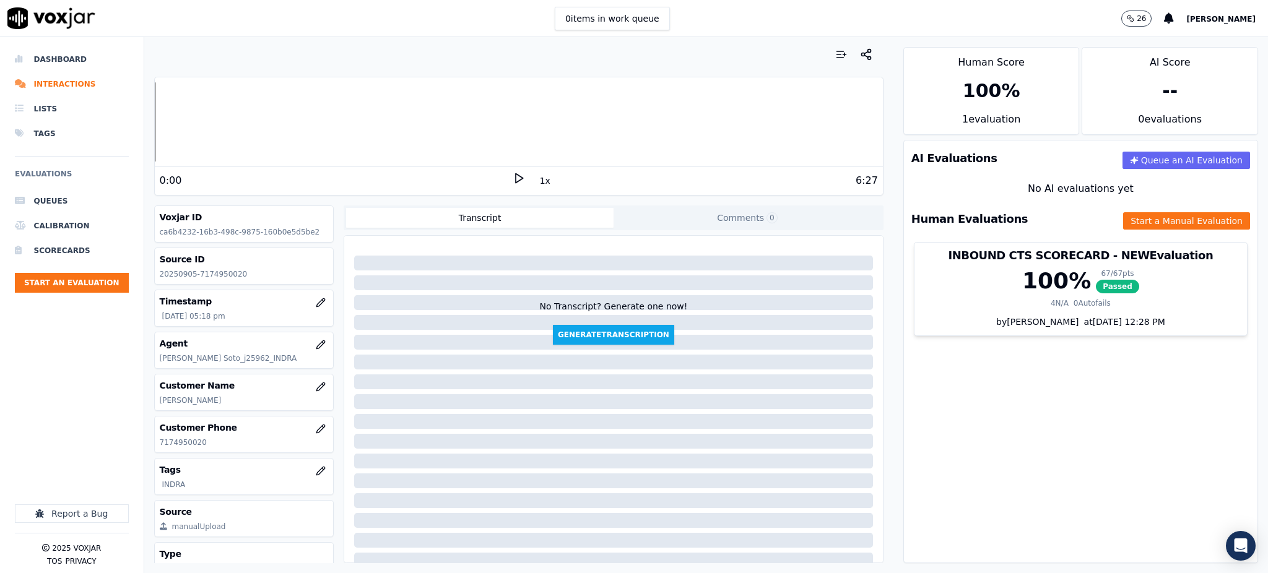
click at [513, 178] on icon at bounding box center [519, 178] width 12 height 12
drag, startPoint x: 207, startPoint y: 444, endPoint x: 152, endPoint y: 447, distance: 55.2
click at [152, 447] on div "Your browser does not support the audio element. 0:02 1x 6:27 Voxjar ID ca6b423…" at bounding box center [518, 305] width 749 height 536
copy p "7174950020"
click at [513, 176] on icon at bounding box center [519, 178] width 12 height 12
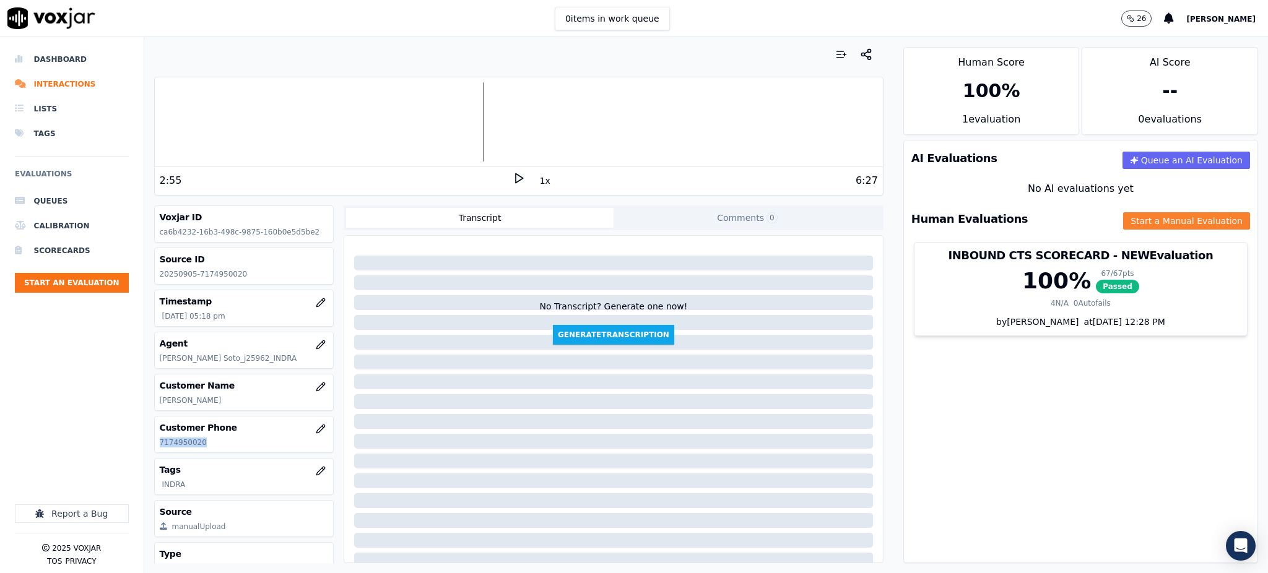
click at [1123, 222] on button "Start a Manual Evaluation" at bounding box center [1186, 220] width 127 height 17
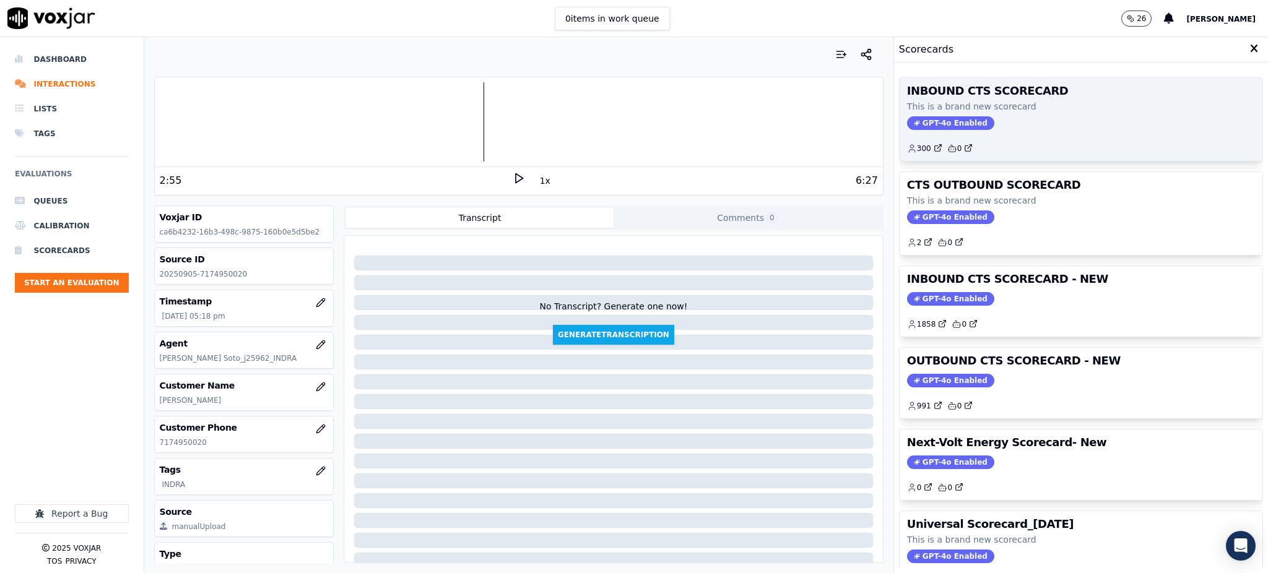
click at [921, 113] on p "This is a brand new scorecard" at bounding box center [1081, 106] width 348 height 12
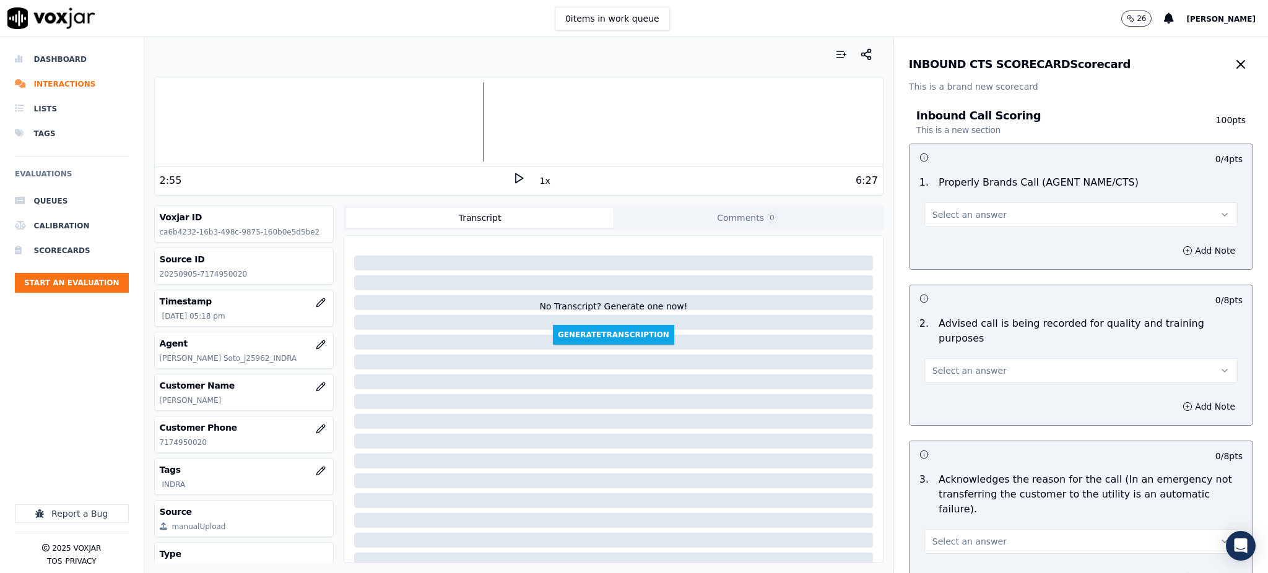
click at [946, 220] on span "Select an answer" at bounding box center [970, 215] width 74 height 12
click at [939, 239] on div "Yes" at bounding box center [1054, 243] width 286 height 20
click at [933, 365] on span "Select an answer" at bounding box center [970, 371] width 74 height 12
click at [936, 390] on div "Yes" at bounding box center [1054, 384] width 286 height 20
click at [933, 536] on span "Select an answer" at bounding box center [970, 542] width 74 height 12
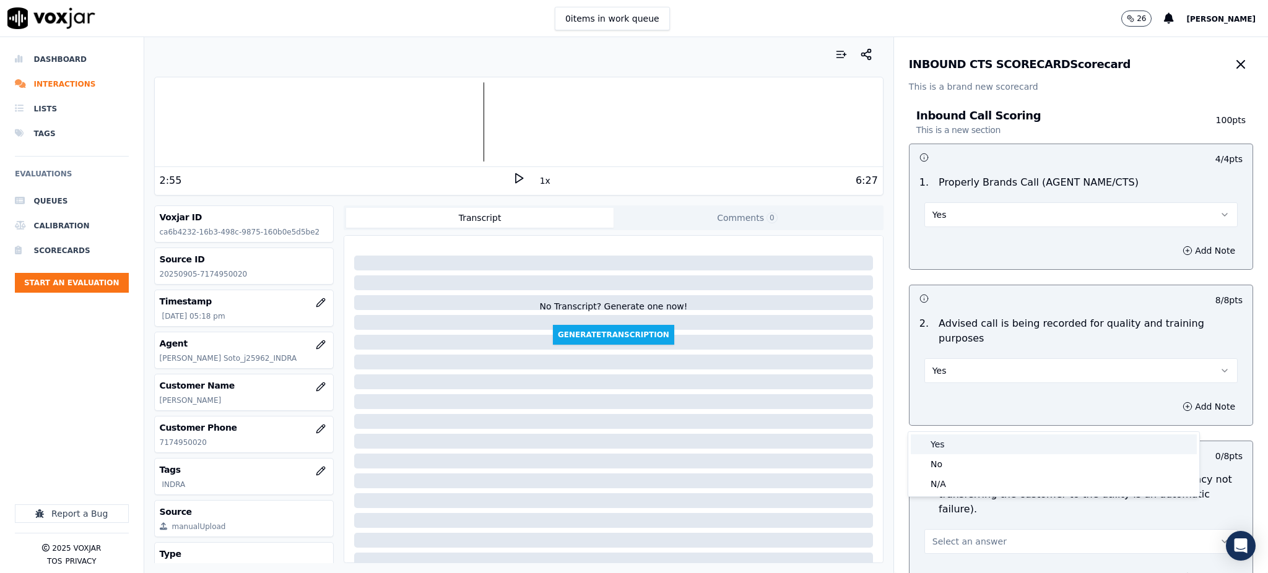
click at [933, 445] on div "Yes" at bounding box center [1054, 445] width 286 height 20
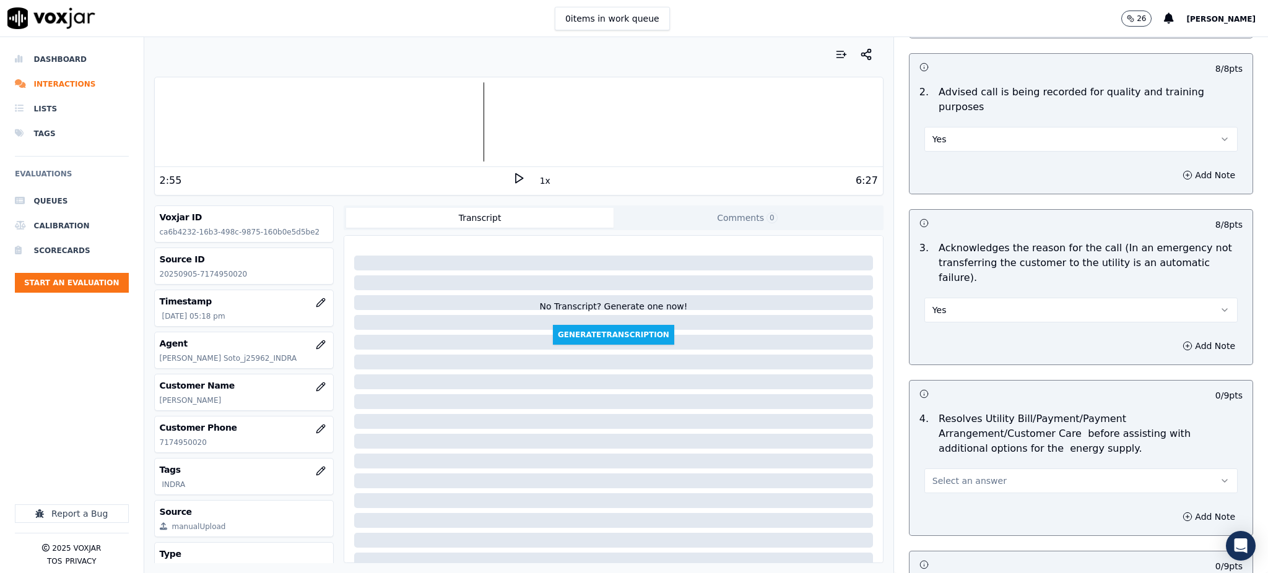
scroll to position [248, 0]
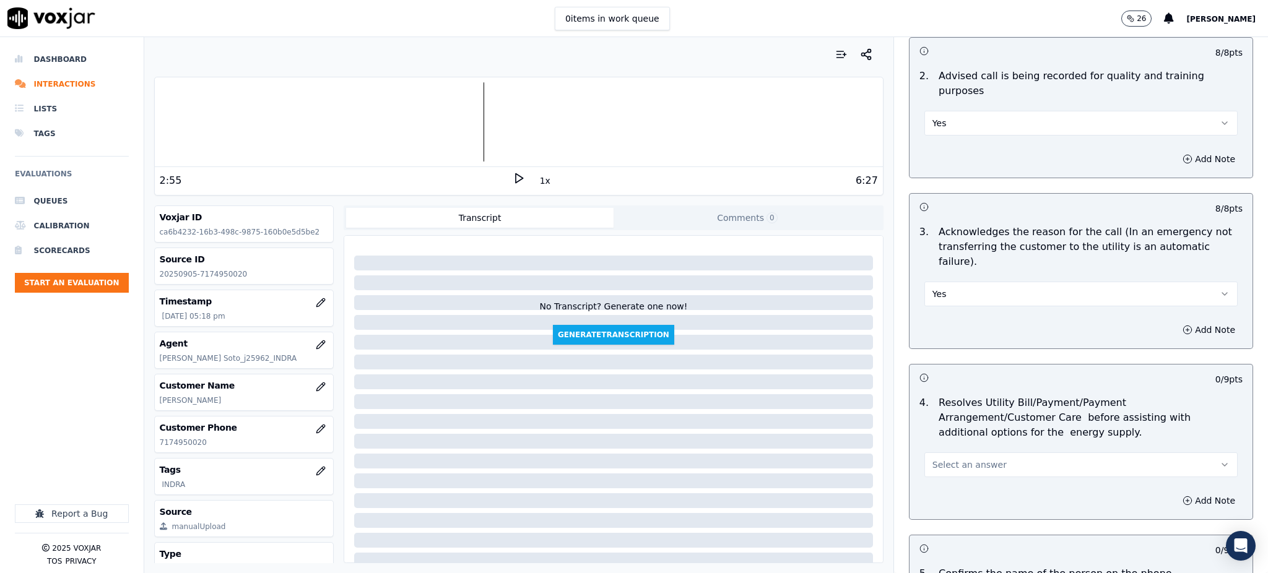
click at [933, 459] on span "Select an answer" at bounding box center [970, 465] width 74 height 12
click at [939, 466] on div "Yes" at bounding box center [1054, 464] width 286 height 20
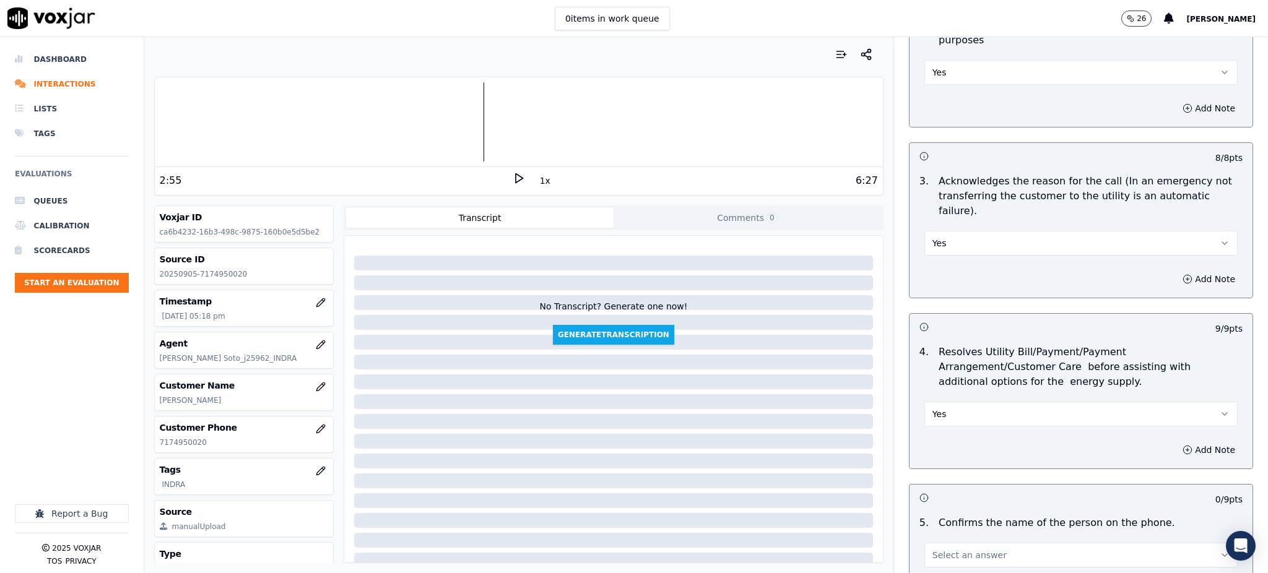
scroll to position [412, 0]
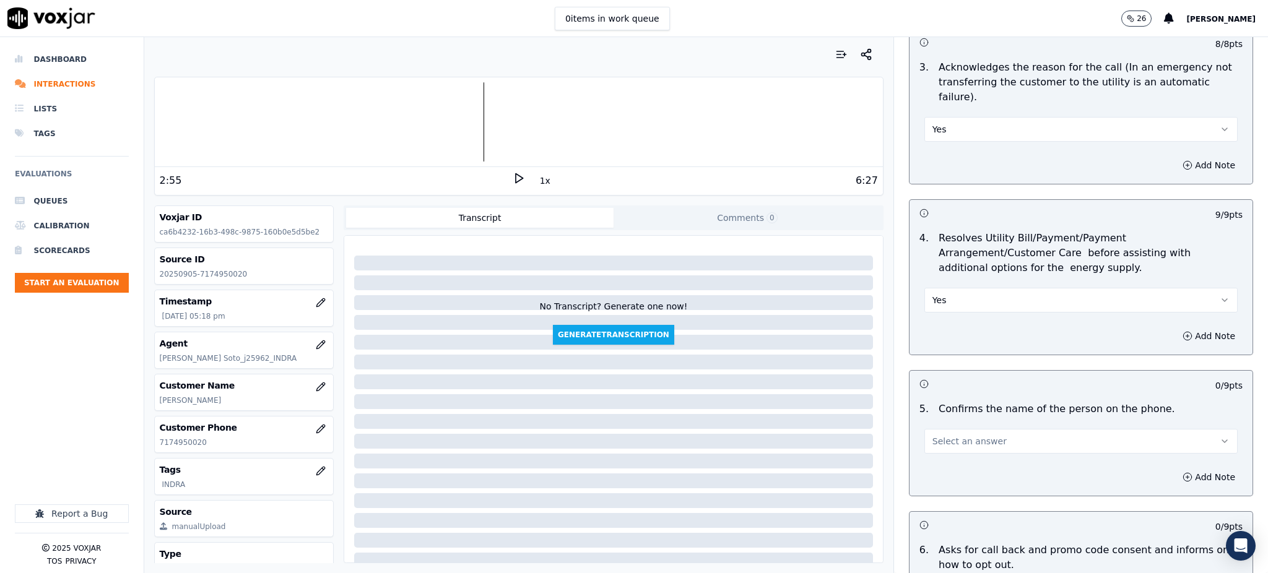
click at [933, 435] on span "Select an answer" at bounding box center [970, 441] width 74 height 12
click at [946, 442] on div "Yes" at bounding box center [1054, 440] width 286 height 20
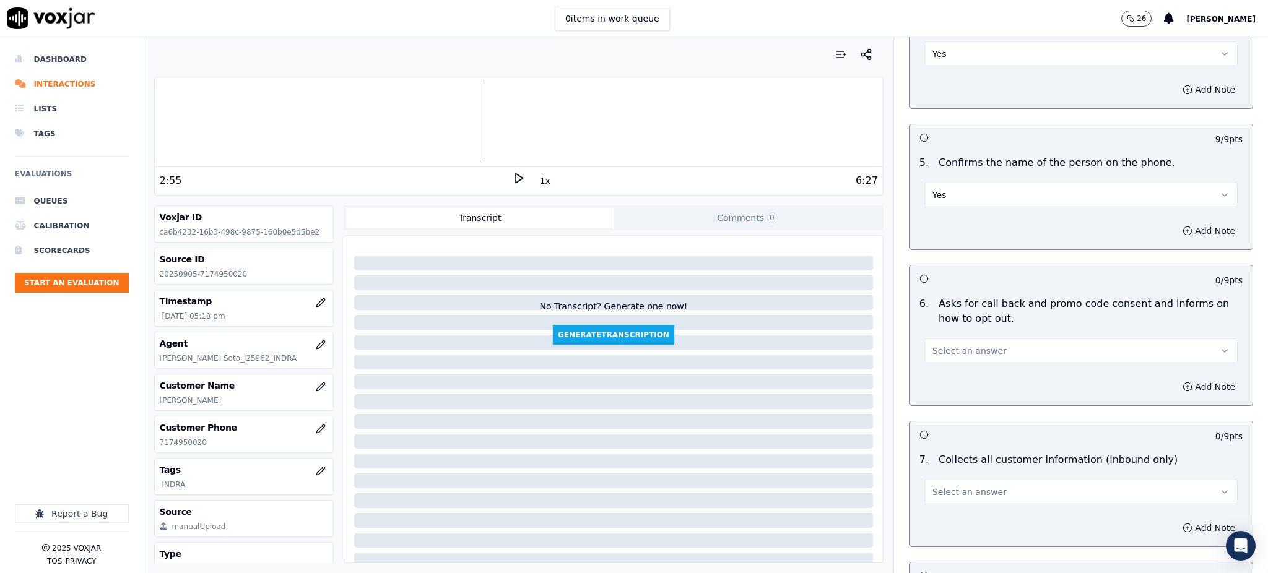
scroll to position [660, 0]
click at [964, 344] on span "Select an answer" at bounding box center [970, 350] width 74 height 12
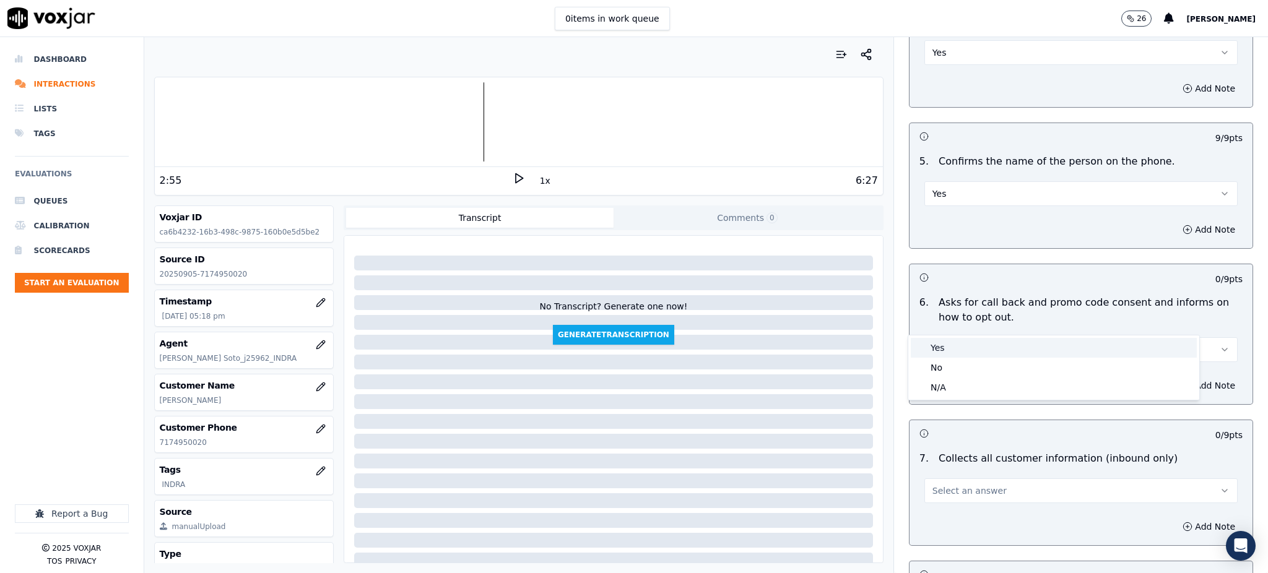
click at [957, 338] on div "Yes" at bounding box center [1054, 348] width 286 height 20
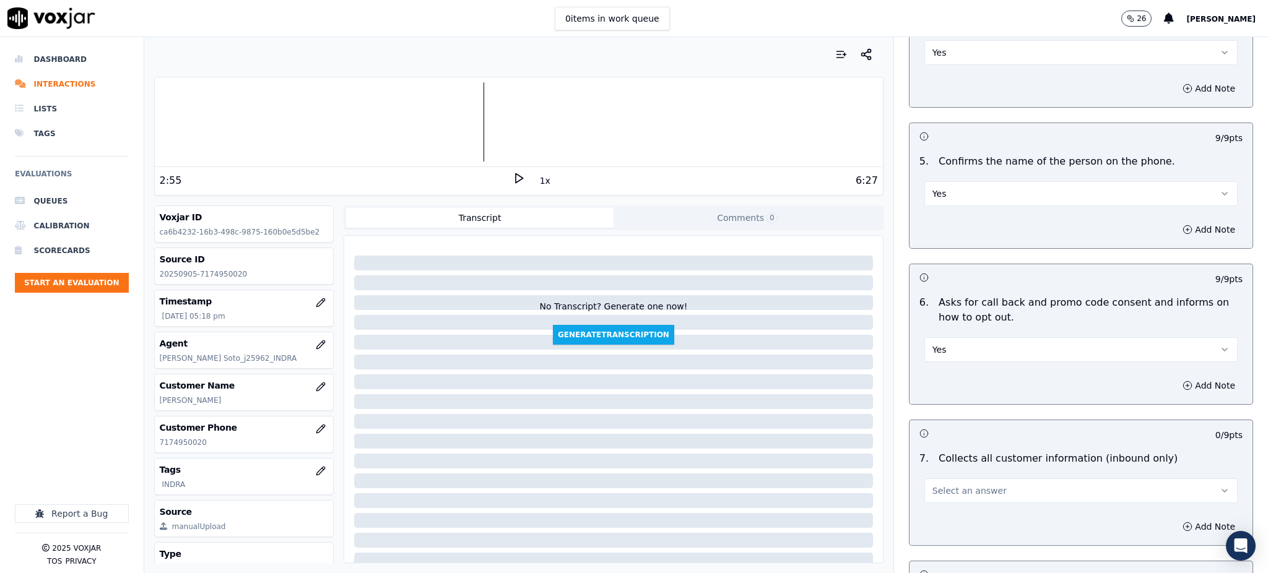
click at [933, 485] on span "Select an answer" at bounding box center [970, 491] width 74 height 12
click at [939, 490] on div "Yes" at bounding box center [1054, 489] width 286 height 20
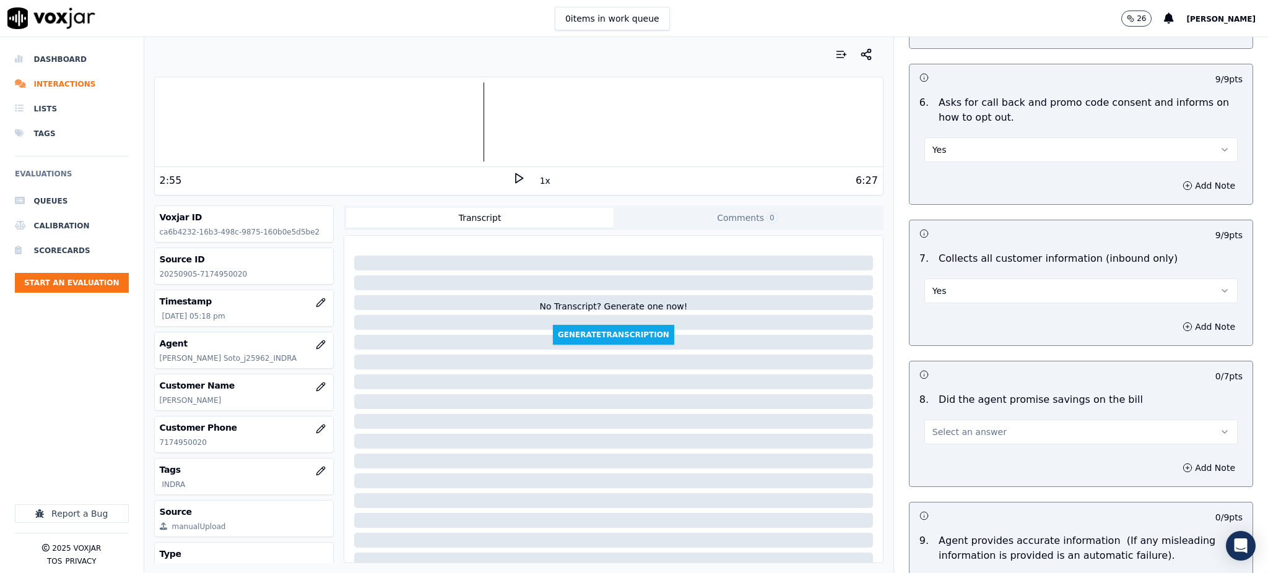
scroll to position [908, 0]
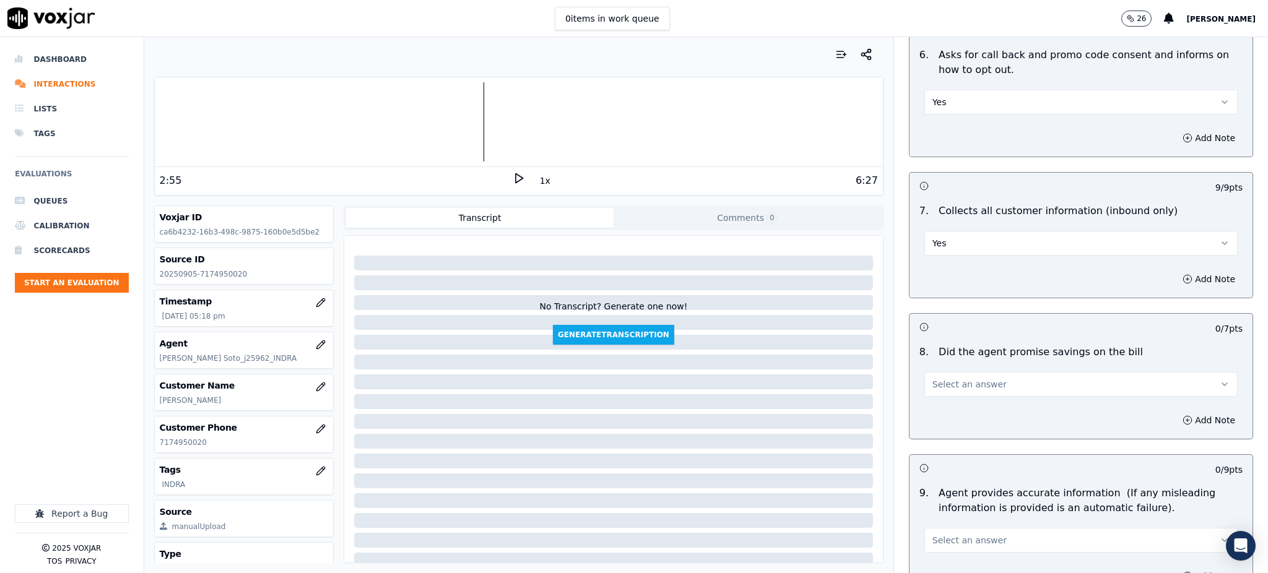
click at [936, 372] on button "Select an answer" at bounding box center [1081, 384] width 313 height 25
click at [936, 376] on div "Yes" at bounding box center [1054, 383] width 286 height 20
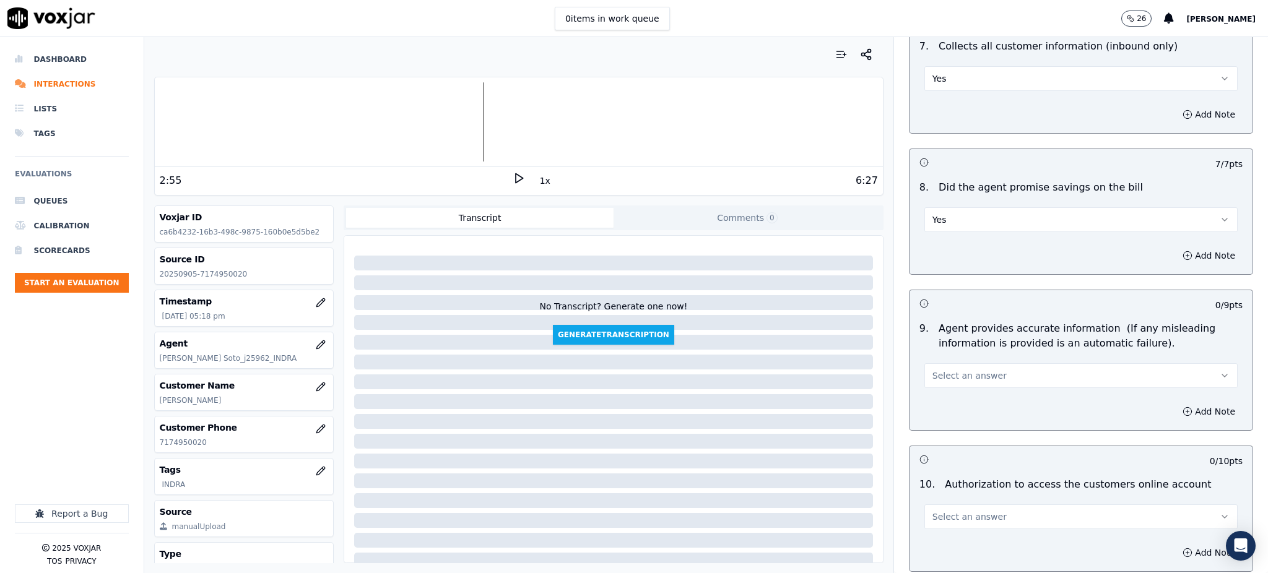
scroll to position [1073, 0]
click at [937, 369] on span "Select an answer" at bounding box center [970, 375] width 74 height 12
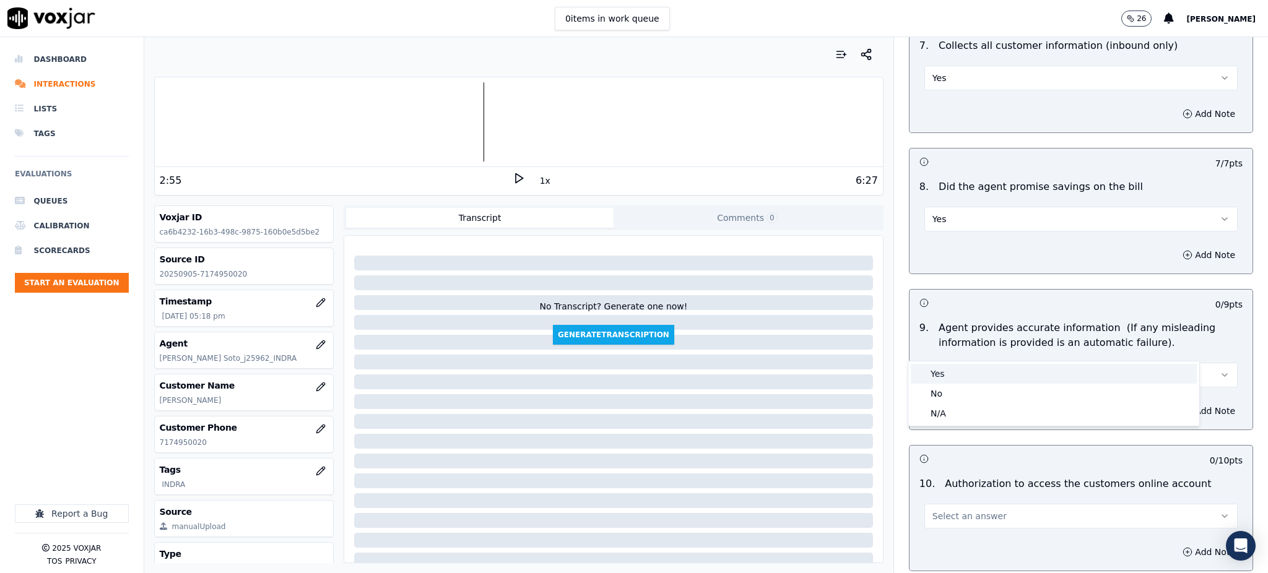
click at [940, 374] on div "Yes" at bounding box center [1054, 374] width 286 height 20
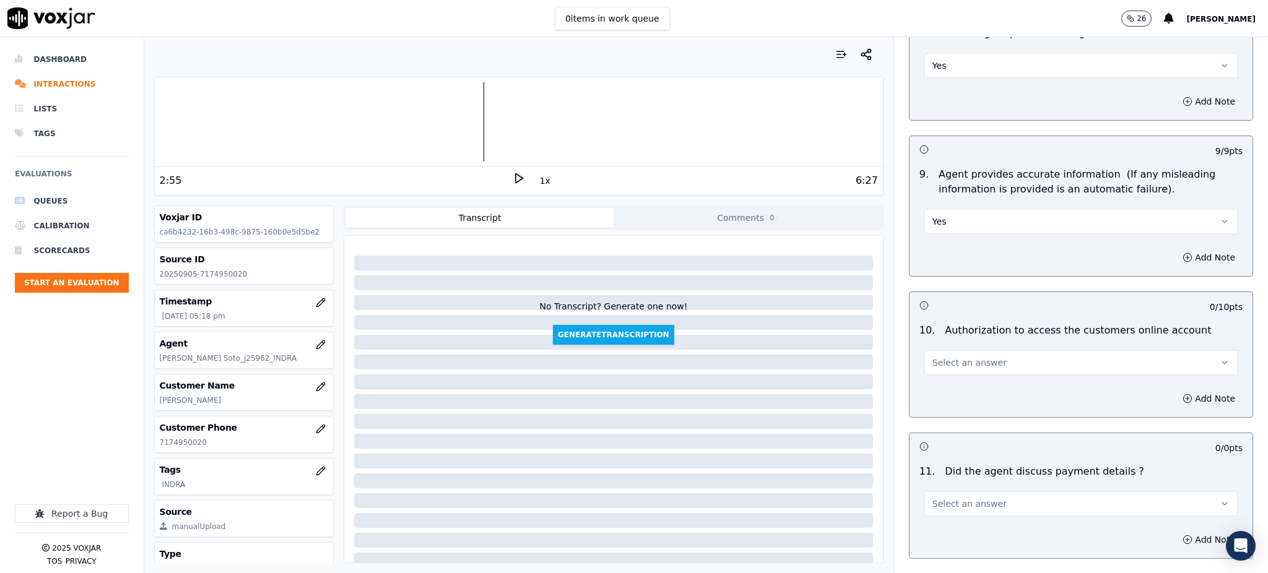
scroll to position [1238, 0]
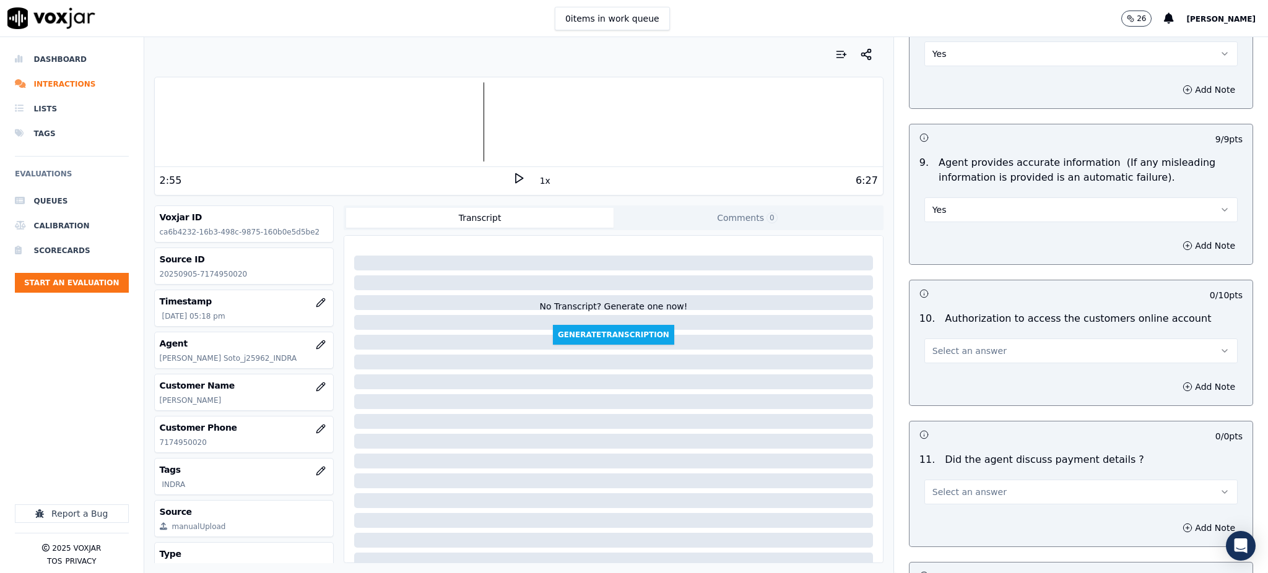
click at [946, 339] on button "Select an answer" at bounding box center [1081, 351] width 313 height 25
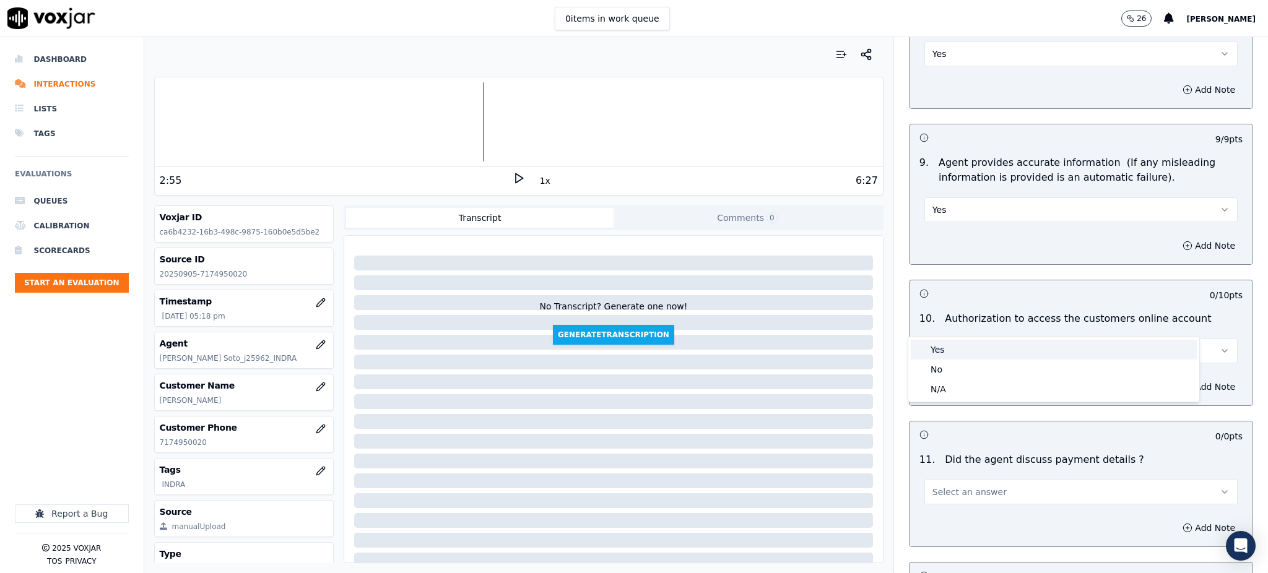
click at [949, 352] on div "Yes" at bounding box center [1054, 350] width 286 height 20
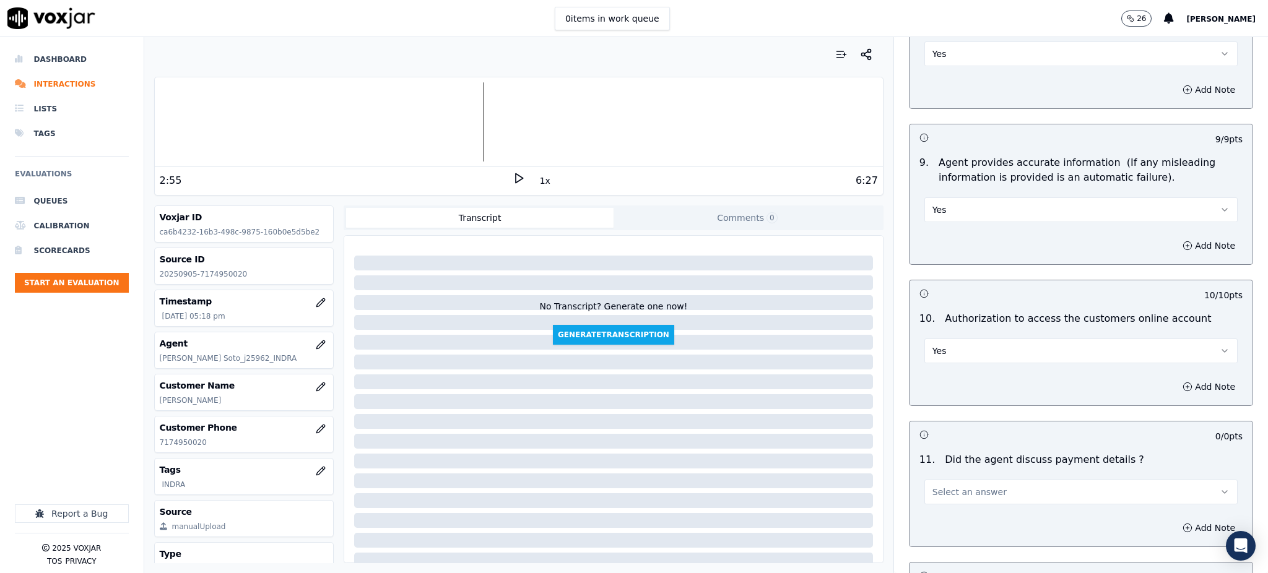
click at [938, 480] on button "Select an answer" at bounding box center [1081, 492] width 313 height 25
click at [941, 531] on div "N/A" at bounding box center [1054, 531] width 286 height 20
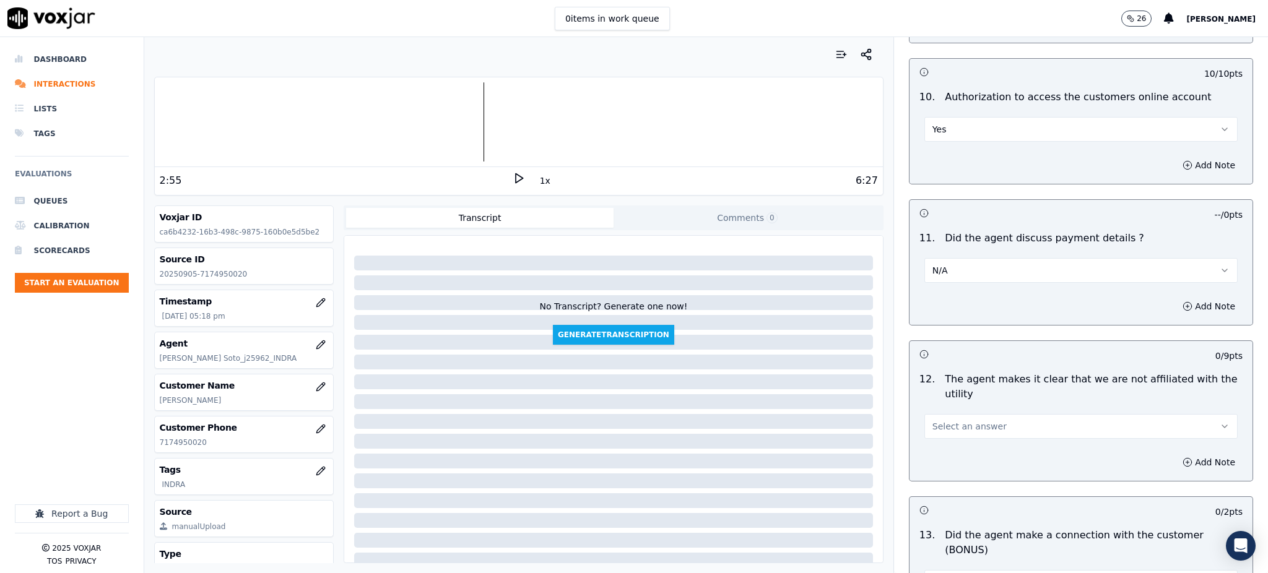
scroll to position [1486, 0]
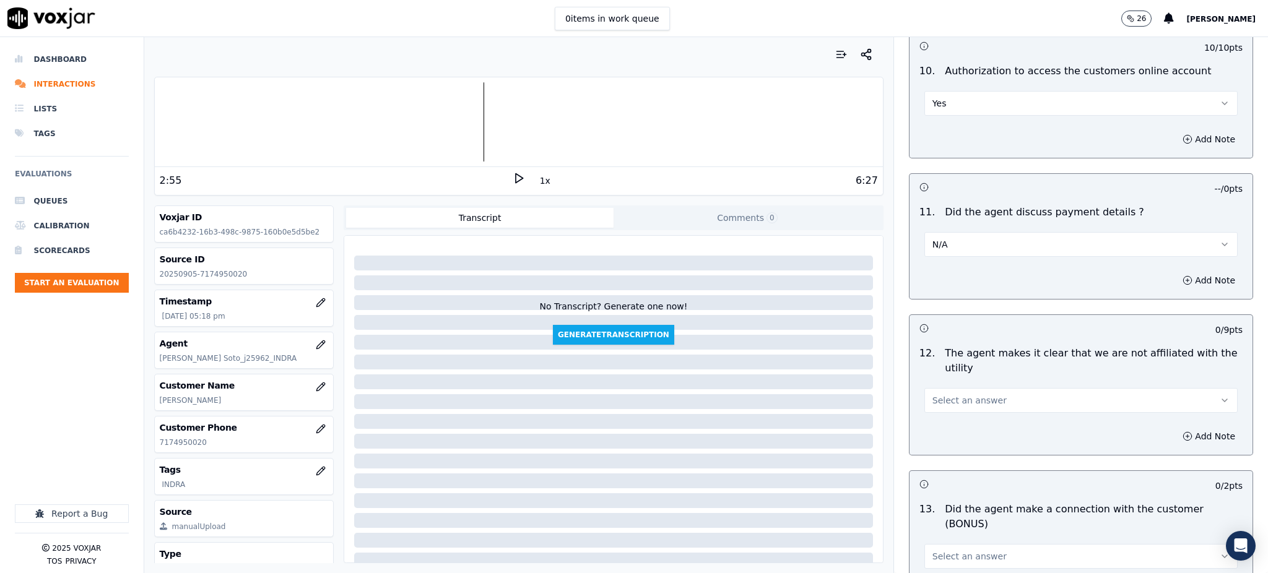
click at [933, 394] on span "Select an answer" at bounding box center [970, 400] width 74 height 12
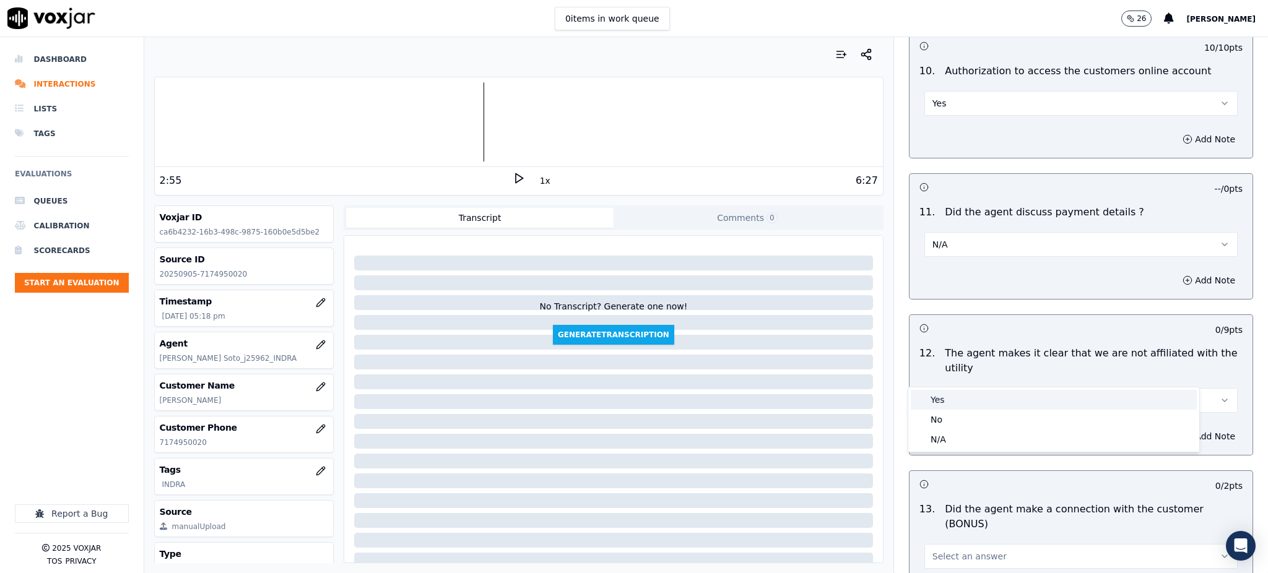
click at [933, 394] on div "Yes" at bounding box center [1054, 400] width 286 height 20
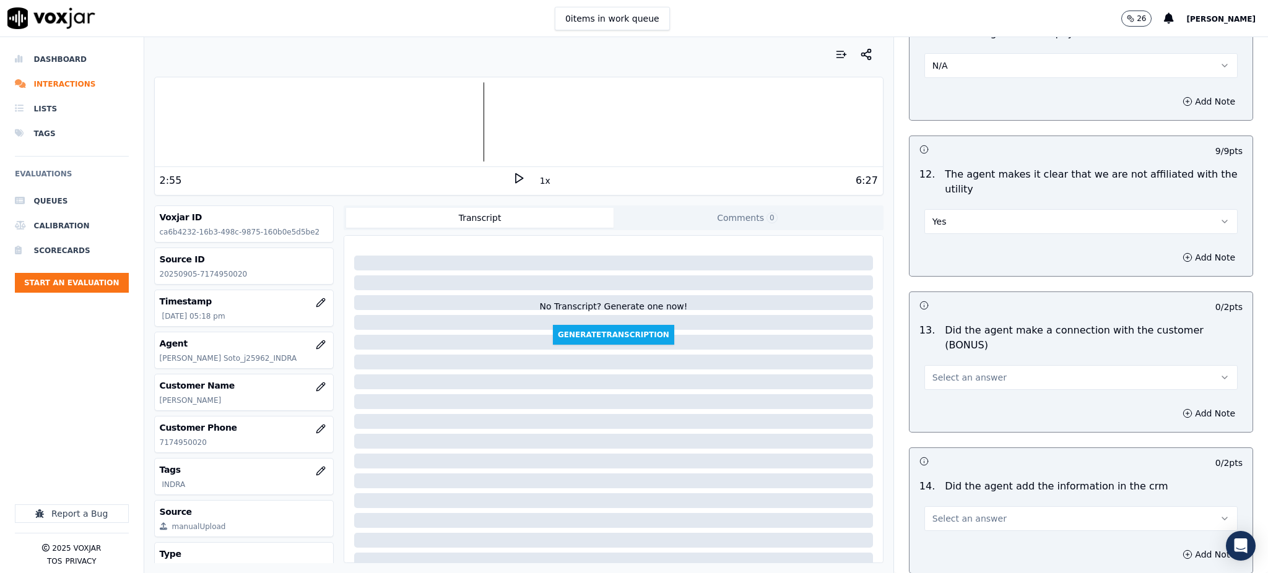
scroll to position [1734, 0]
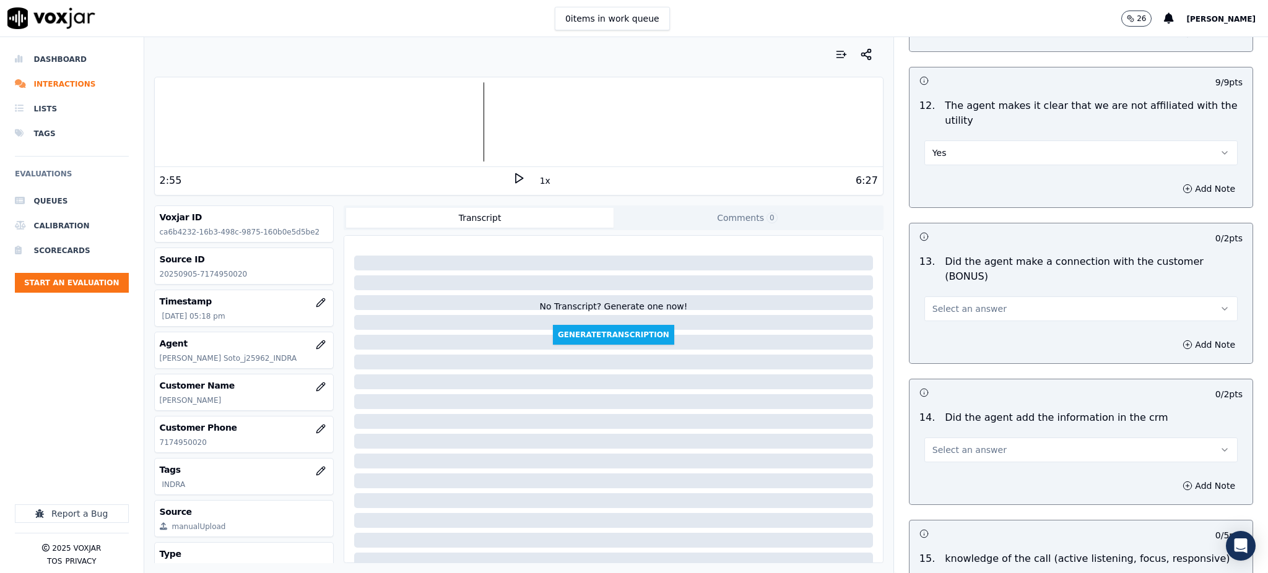
click at [944, 278] on div "13 . Did the agent make a connection with the customer (BONUS) Select an answer" at bounding box center [1081, 288] width 343 height 77
click at [944, 303] on span "Select an answer" at bounding box center [970, 309] width 74 height 12
click at [945, 291] on div "Yes" at bounding box center [1054, 294] width 286 height 20
click at [937, 438] on button "Select an answer" at bounding box center [1081, 450] width 313 height 25
click at [935, 431] on div "Yes" at bounding box center [1054, 435] width 286 height 20
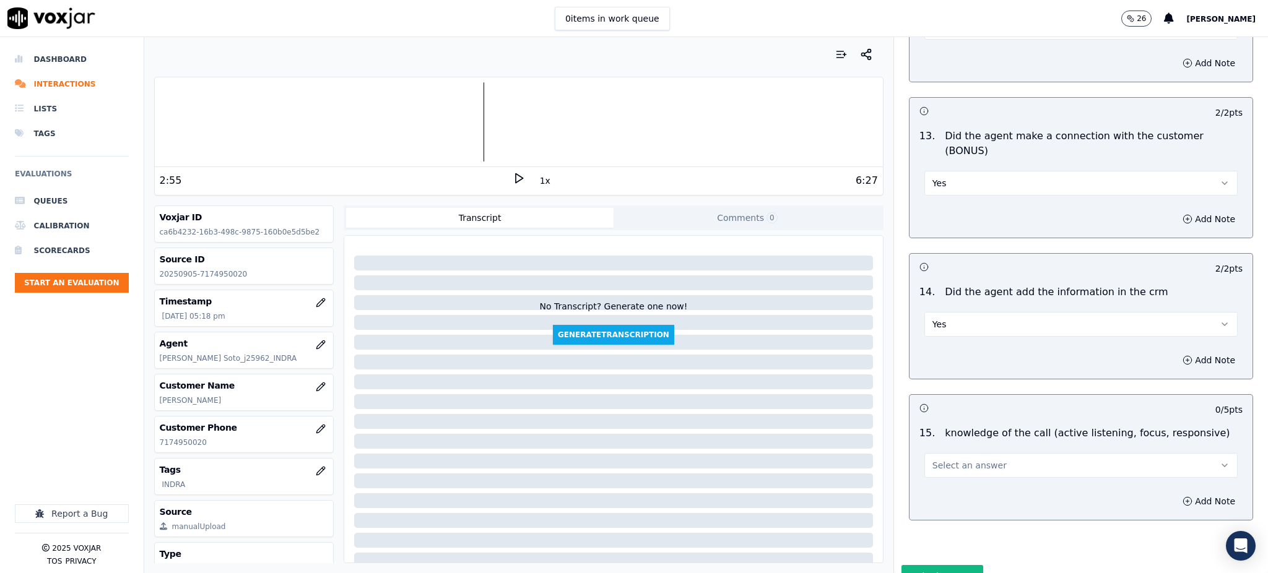
scroll to position [1874, 0]
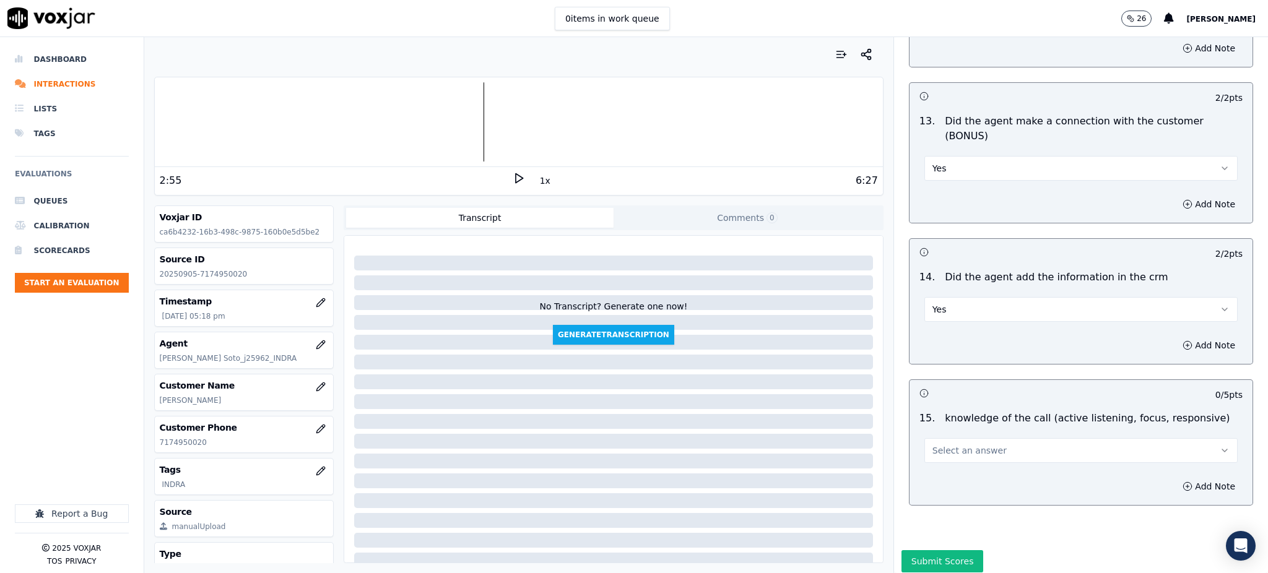
drag, startPoint x: 936, startPoint y: 404, endPoint x: 937, endPoint y: 420, distance: 16.8
click at [936, 445] on span "Select an answer" at bounding box center [970, 451] width 74 height 12
click at [939, 431] on div "Yes" at bounding box center [1054, 435] width 286 height 20
click at [925, 550] on button "Submit Scores" at bounding box center [943, 561] width 82 height 22
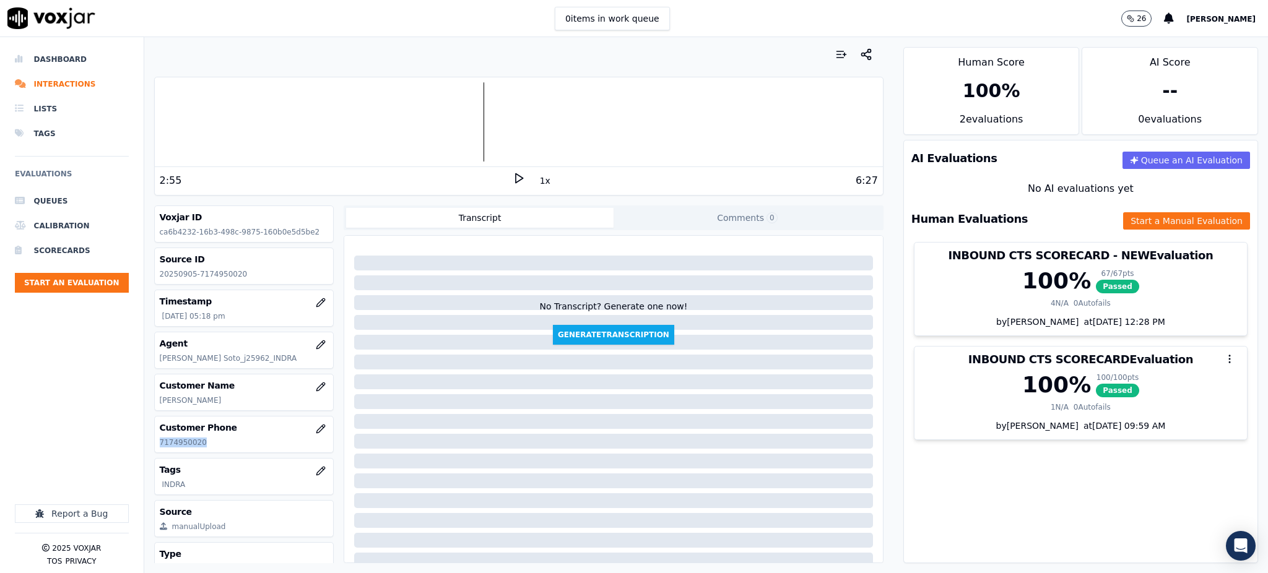
drag, startPoint x: 199, startPoint y: 444, endPoint x: 160, endPoint y: 447, distance: 39.1
click at [160, 447] on p "7174950020" at bounding box center [244, 443] width 169 height 10
copy p "7174950020"
click at [937, 508] on div "AI Evaluations Queue an AI Evaluation No AI evaluations yet Human Evaluations S…" at bounding box center [1080, 352] width 355 height 424
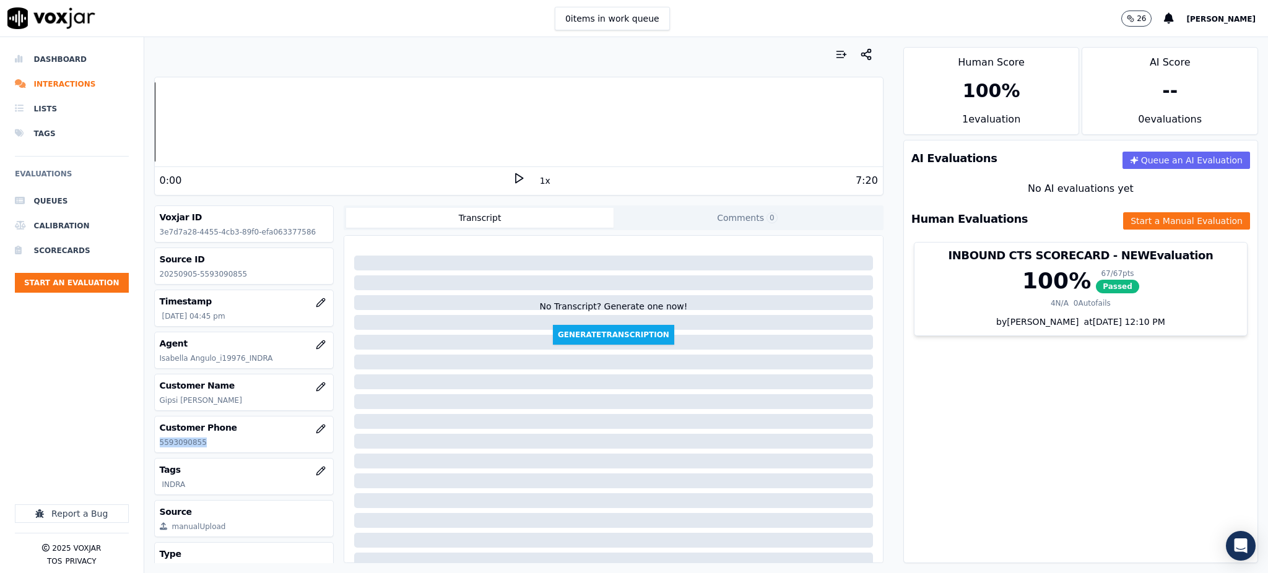
drag, startPoint x: 210, startPoint y: 444, endPoint x: 155, endPoint y: 447, distance: 55.2
click at [155, 447] on div "Customer Phone [PHONE_NUMBER]" at bounding box center [244, 435] width 179 height 36
copy p "5593090855"
click at [1019, 453] on div "AI Evaluations Queue an AI Evaluation No AI evaluations yet Human Evaluations S…" at bounding box center [1080, 352] width 355 height 424
click at [513, 181] on icon at bounding box center [519, 178] width 12 height 12
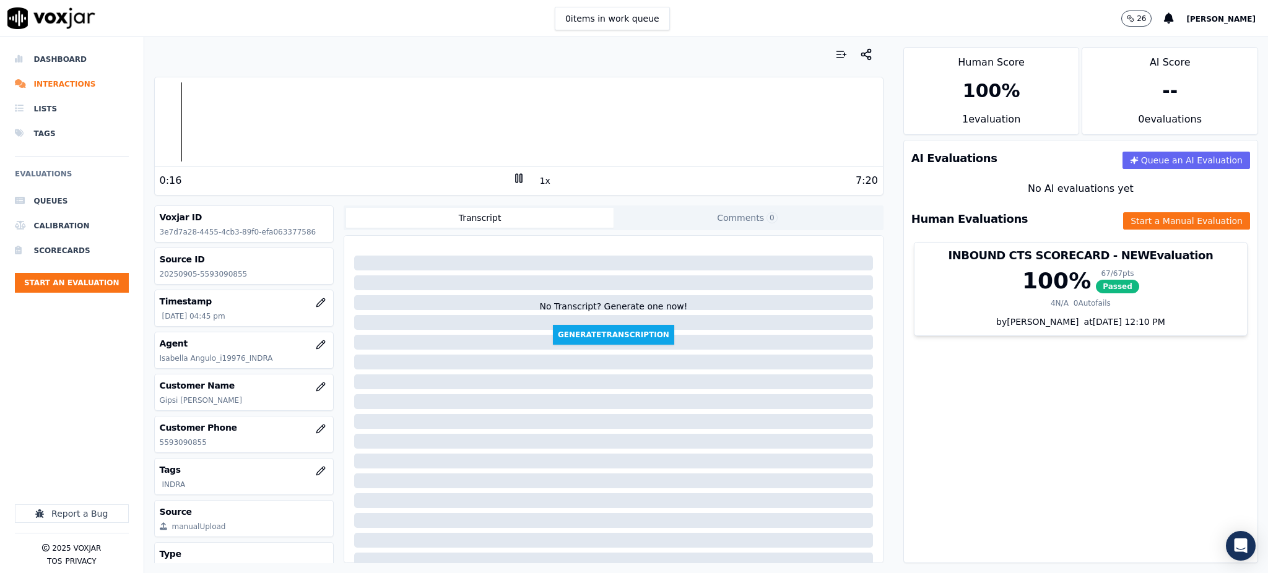
click at [514, 178] on icon at bounding box center [519, 178] width 12 height 12
click at [516, 183] on polygon at bounding box center [519, 178] width 7 height 9
click at [513, 179] on icon at bounding box center [519, 178] width 12 height 12
click at [513, 177] on icon at bounding box center [519, 178] width 12 height 12
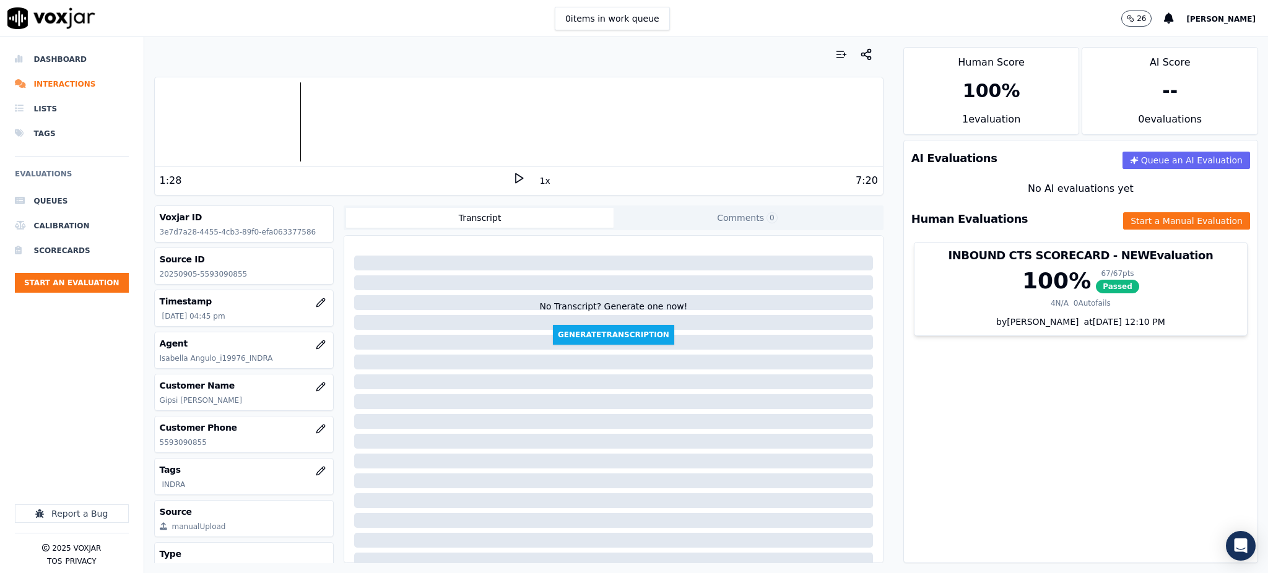
click at [513, 177] on icon at bounding box center [519, 178] width 12 height 12
drag, startPoint x: 200, startPoint y: 446, endPoint x: 152, endPoint y: 448, distance: 47.7
click at [152, 448] on div "Your browser does not support the audio element. 1:39 1x 7:20 Voxjar ID 3e7d7a2…" at bounding box center [518, 305] width 749 height 536
copy p "5593090855"
click at [1051, 430] on div "AI Evaluations Queue an AI Evaluation No AI evaluations yet Human Evaluations S…" at bounding box center [1080, 352] width 355 height 424
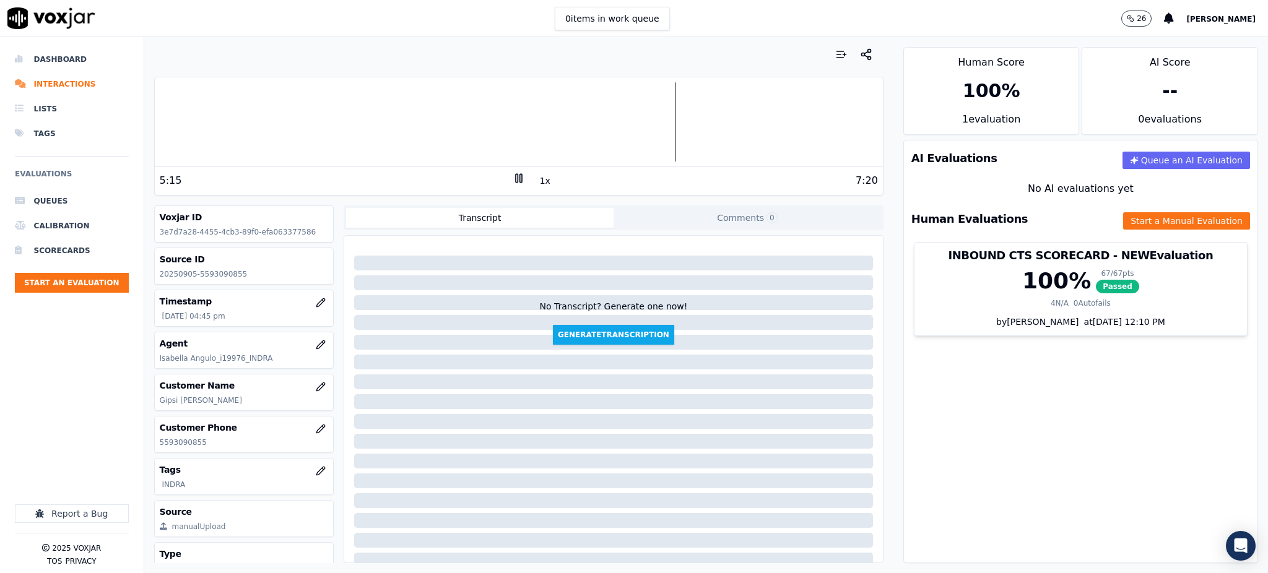
click at [516, 176] on rect at bounding box center [517, 178] width 2 height 8
click at [516, 175] on polygon at bounding box center [519, 178] width 7 height 9
click at [1123, 222] on button "Start a Manual Evaluation" at bounding box center [1186, 220] width 127 height 17
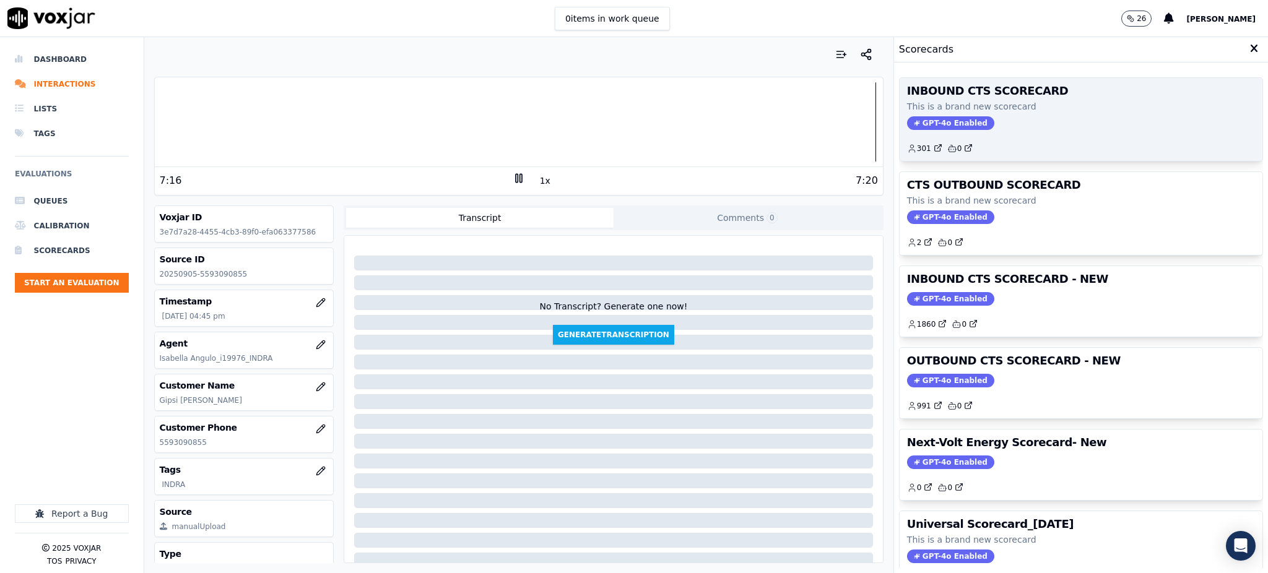
click at [907, 128] on span "GPT-4o Enabled" at bounding box center [950, 123] width 87 height 14
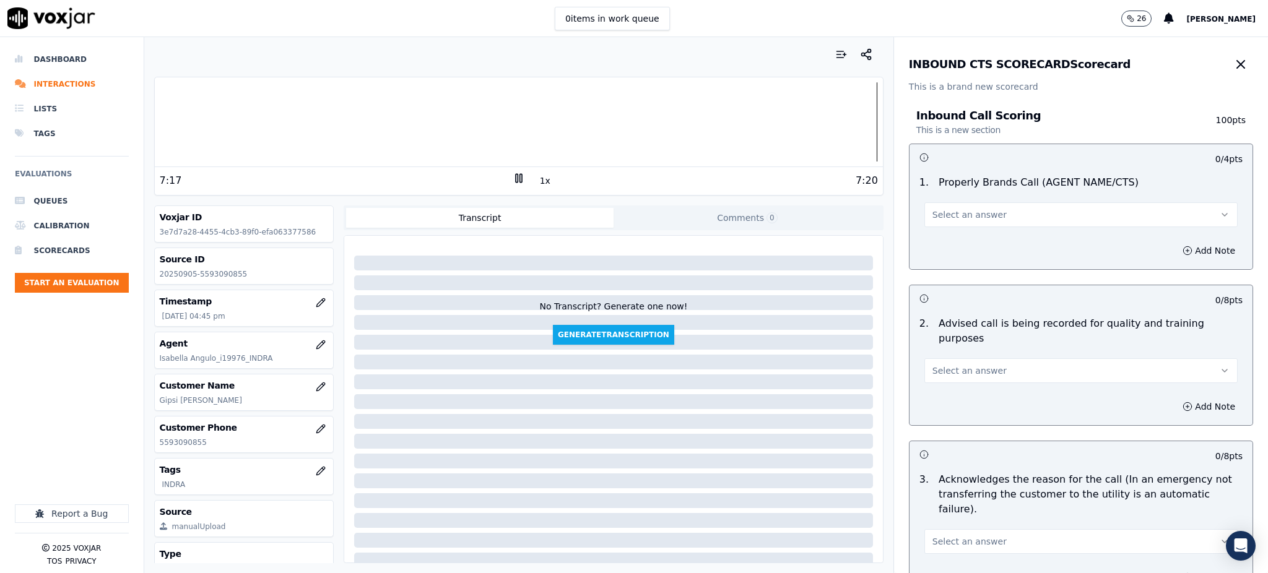
drag, startPoint x: 952, startPoint y: 208, endPoint x: 956, endPoint y: 225, distance: 17.1
click at [953, 209] on span "Select an answer" at bounding box center [970, 215] width 74 height 12
click at [954, 238] on div "Yes" at bounding box center [1054, 243] width 286 height 20
click at [942, 365] on span "Select an answer" at bounding box center [970, 371] width 74 height 12
click at [944, 381] on div "Yes" at bounding box center [1054, 384] width 286 height 20
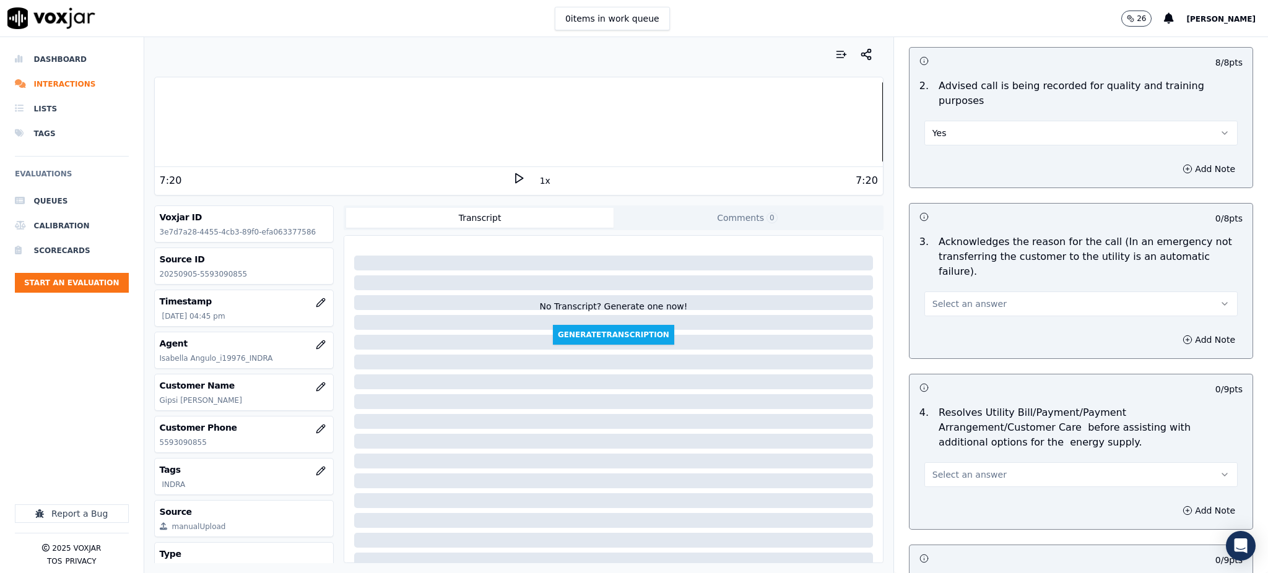
scroll to position [248, 0]
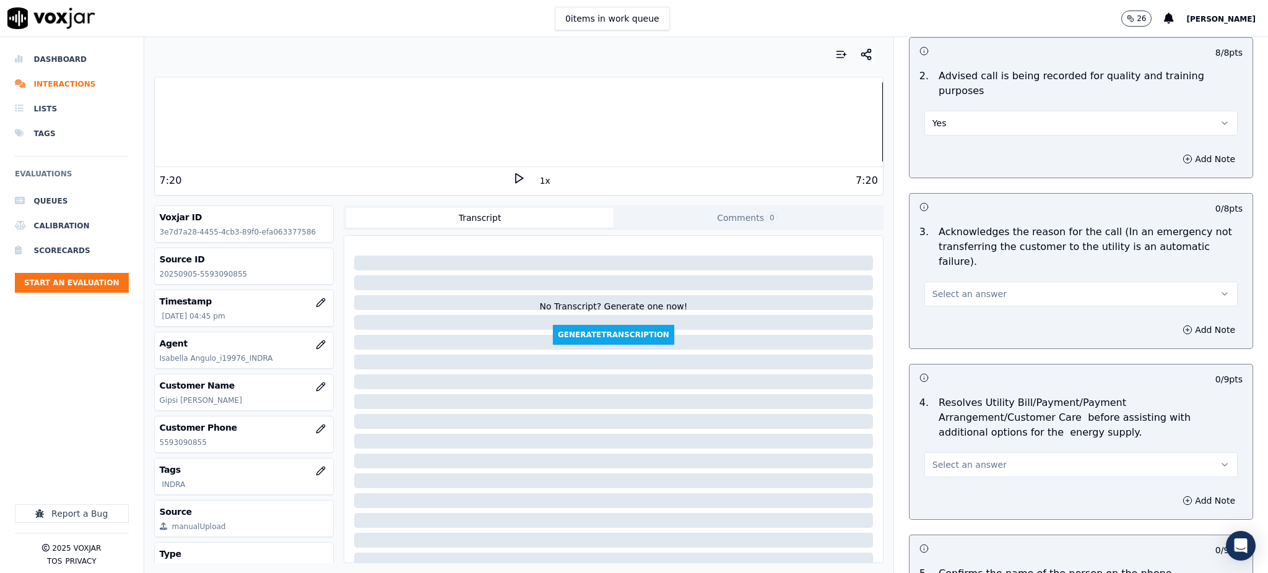
click at [941, 288] on span "Select an answer" at bounding box center [970, 294] width 74 height 12
click at [949, 289] on div "Yes" at bounding box center [1054, 292] width 286 height 20
click at [955, 459] on span "Select an answer" at bounding box center [970, 465] width 74 height 12
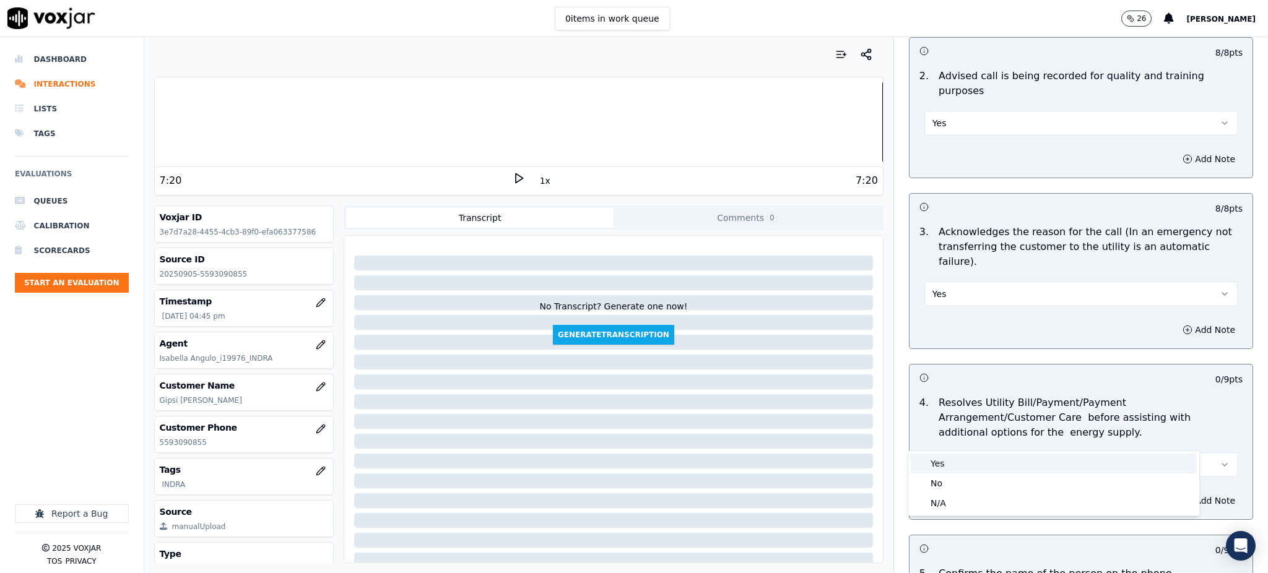
click at [956, 464] on div "Yes" at bounding box center [1054, 464] width 286 height 20
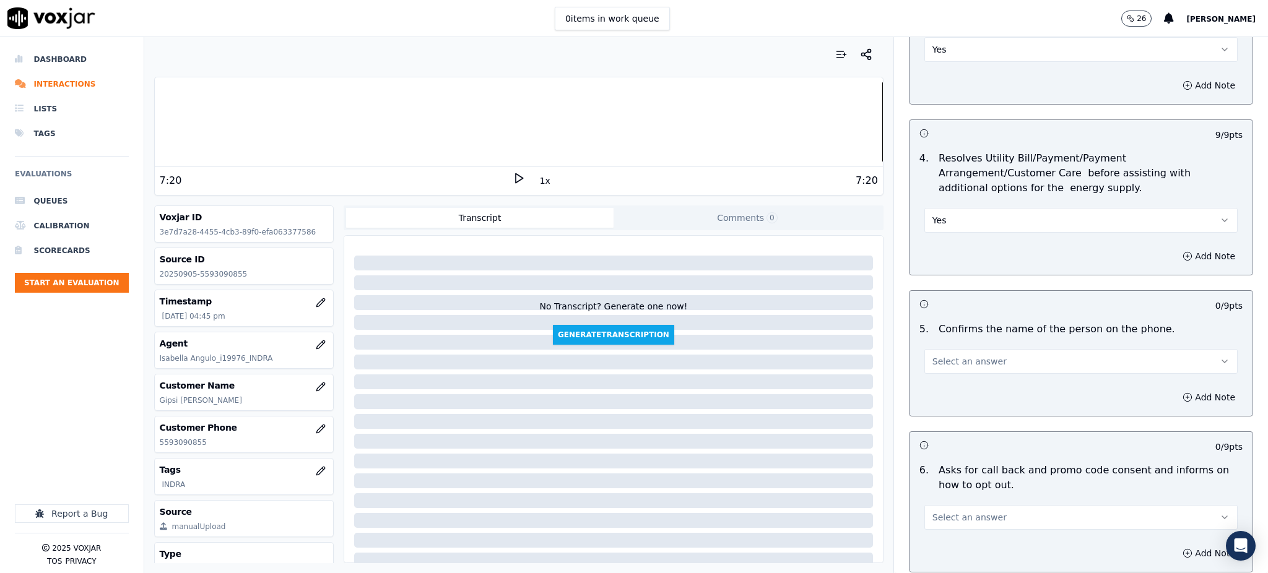
scroll to position [495, 0]
click at [933, 352] on span "Select an answer" at bounding box center [970, 358] width 74 height 12
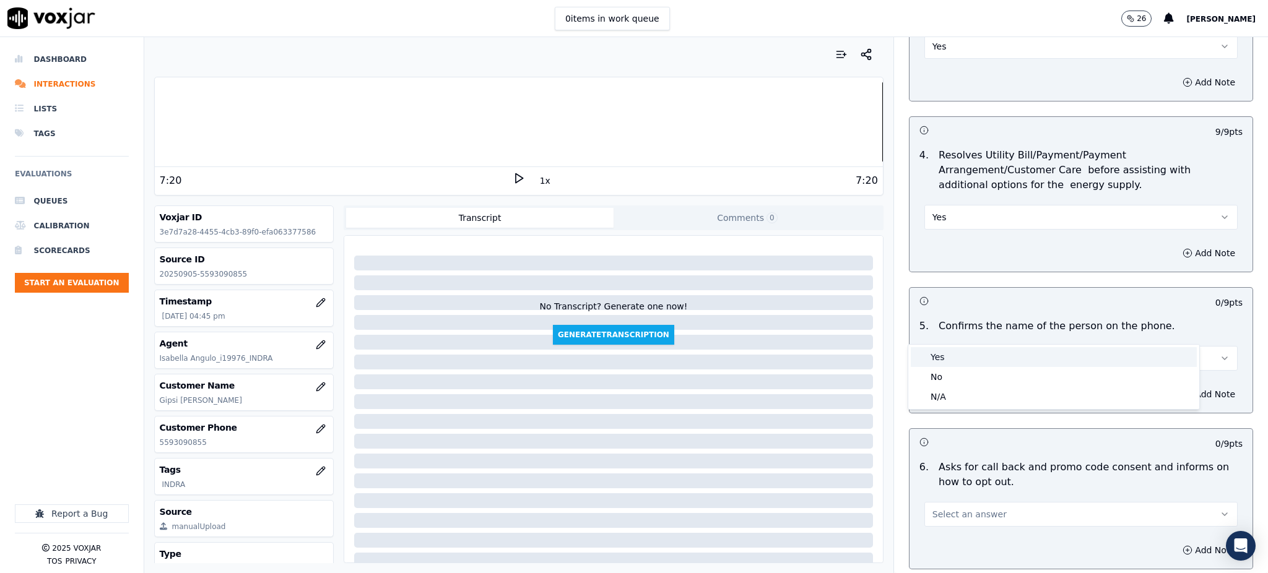
click at [933, 361] on div "Yes" at bounding box center [1054, 357] width 286 height 20
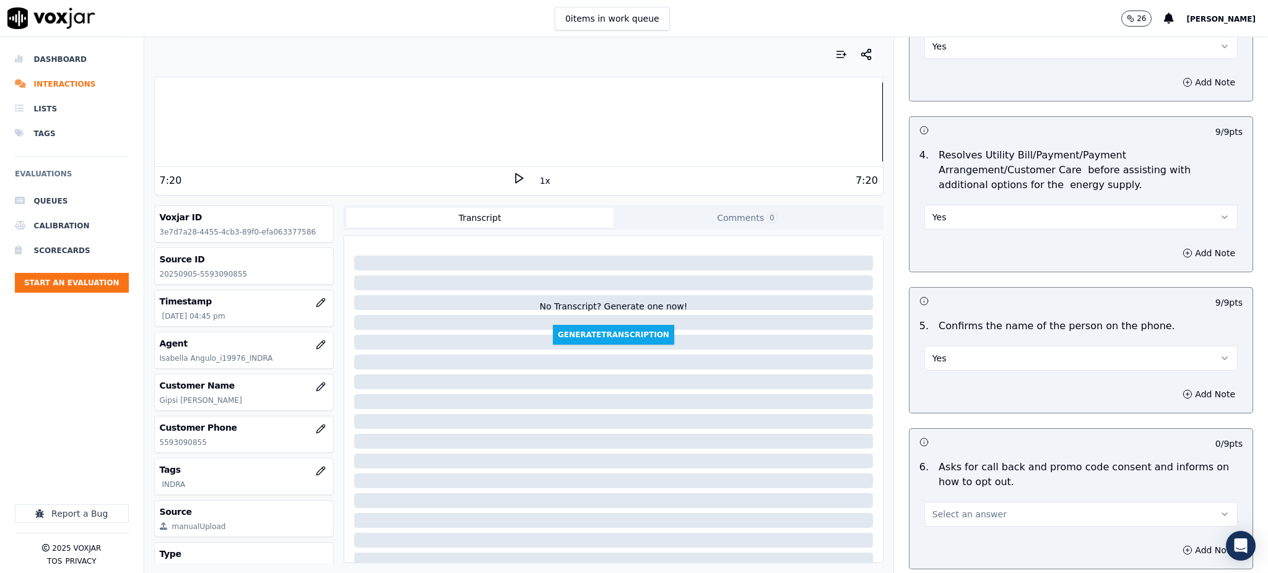
click at [965, 508] on span "Select an answer" at bounding box center [970, 514] width 74 height 12
click at [946, 516] on div "Yes" at bounding box center [1054, 513] width 286 height 20
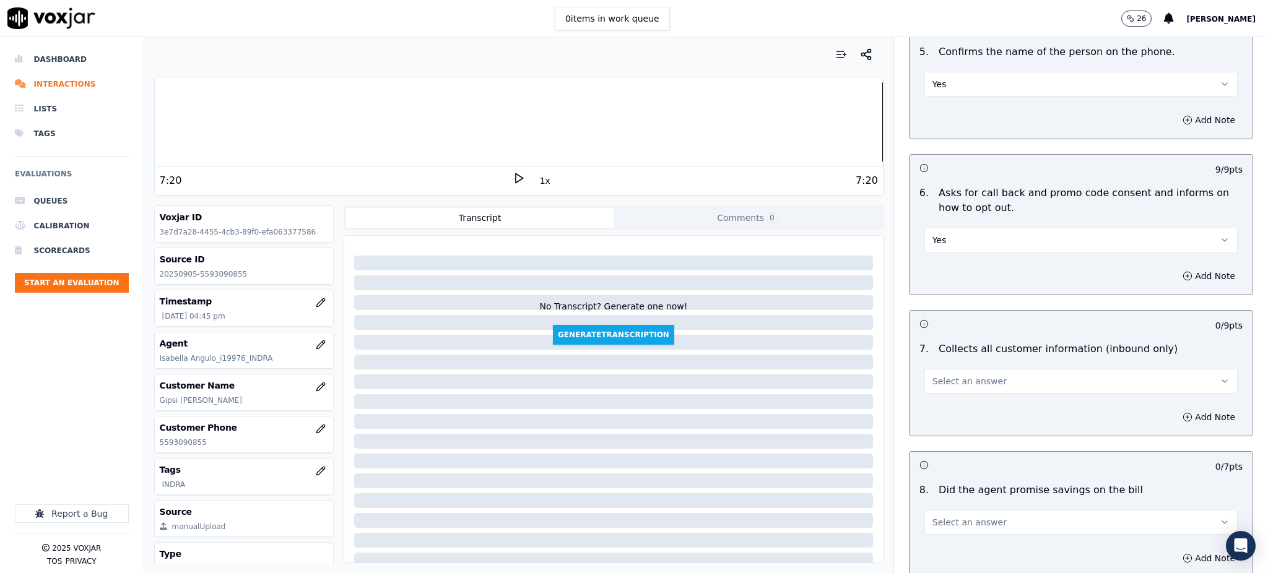
scroll to position [825, 0]
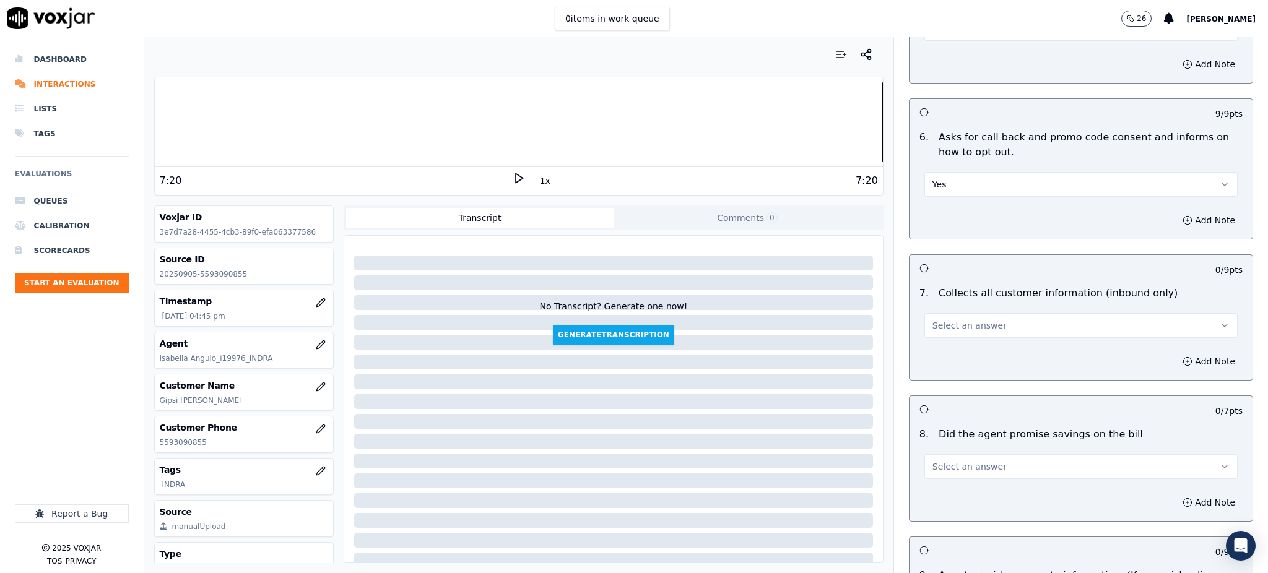
click at [945, 313] on button "Select an answer" at bounding box center [1081, 325] width 313 height 25
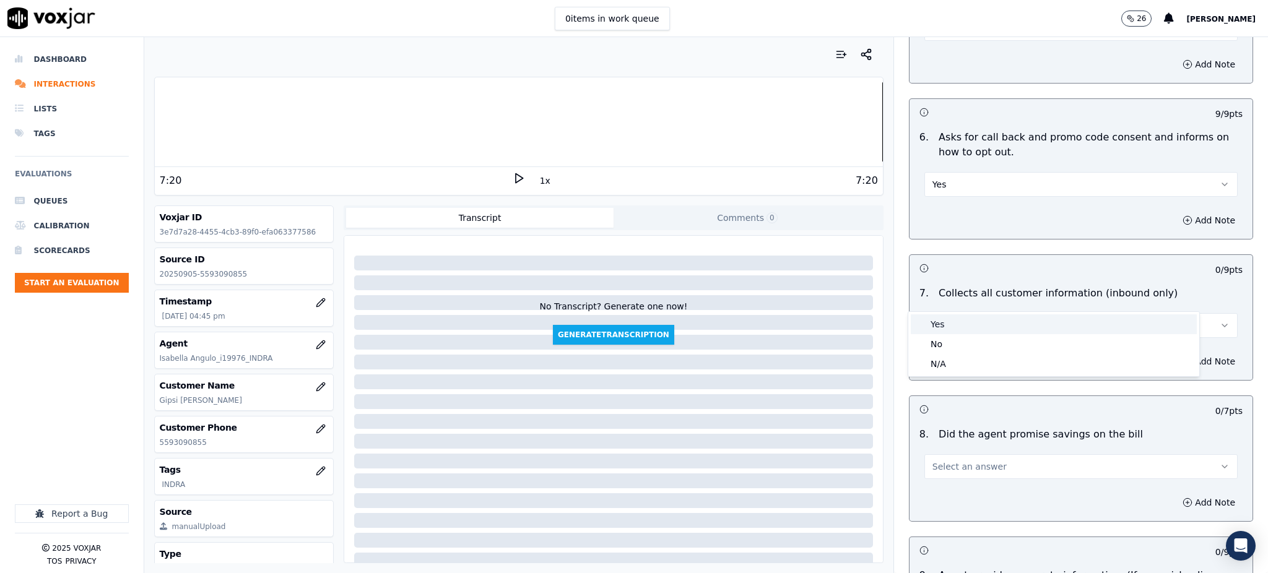
click at [944, 324] on div "Yes" at bounding box center [1054, 325] width 286 height 20
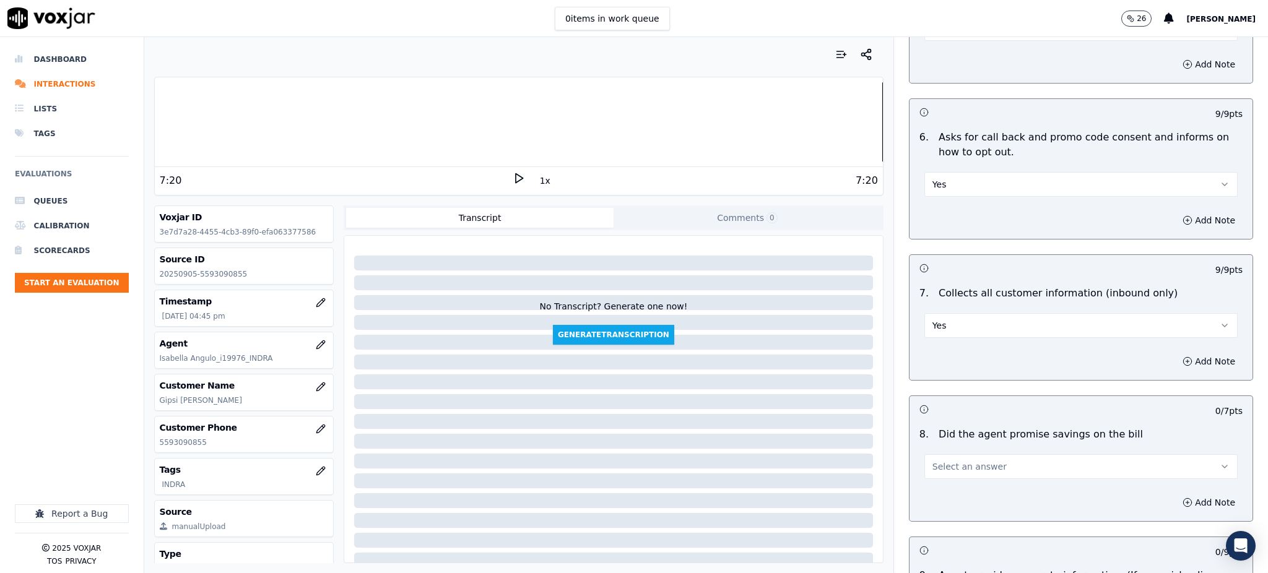
click at [933, 461] on span "Select an answer" at bounding box center [970, 467] width 74 height 12
click at [935, 462] on div "Yes" at bounding box center [1054, 466] width 286 height 20
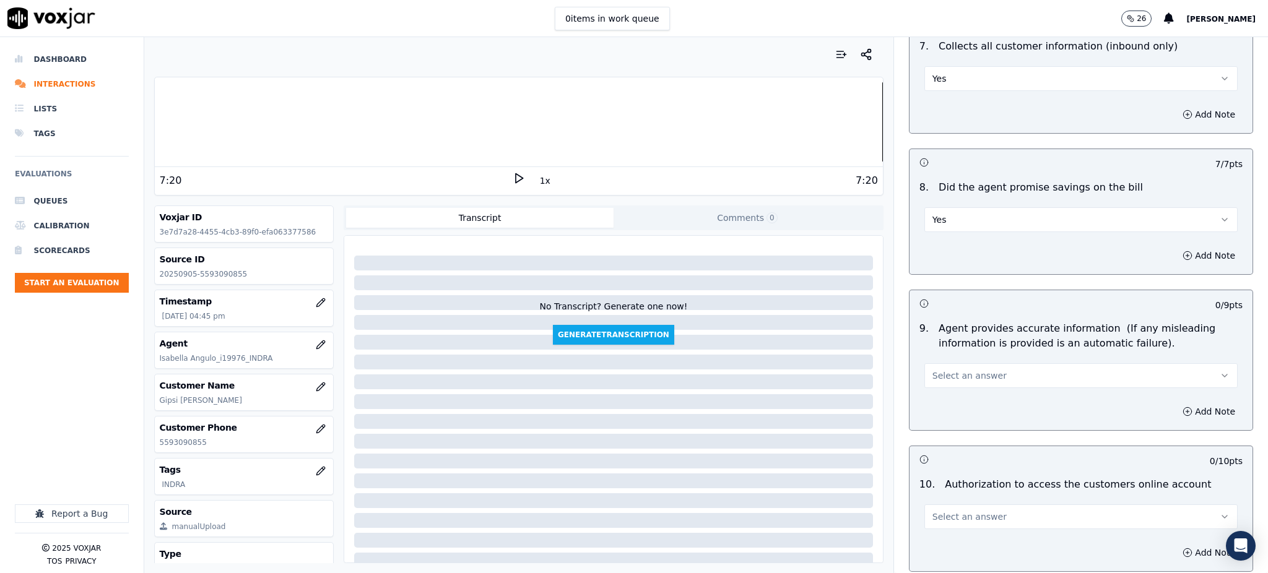
scroll to position [1073, 0]
click at [933, 369] on span "Select an answer" at bounding box center [970, 375] width 74 height 12
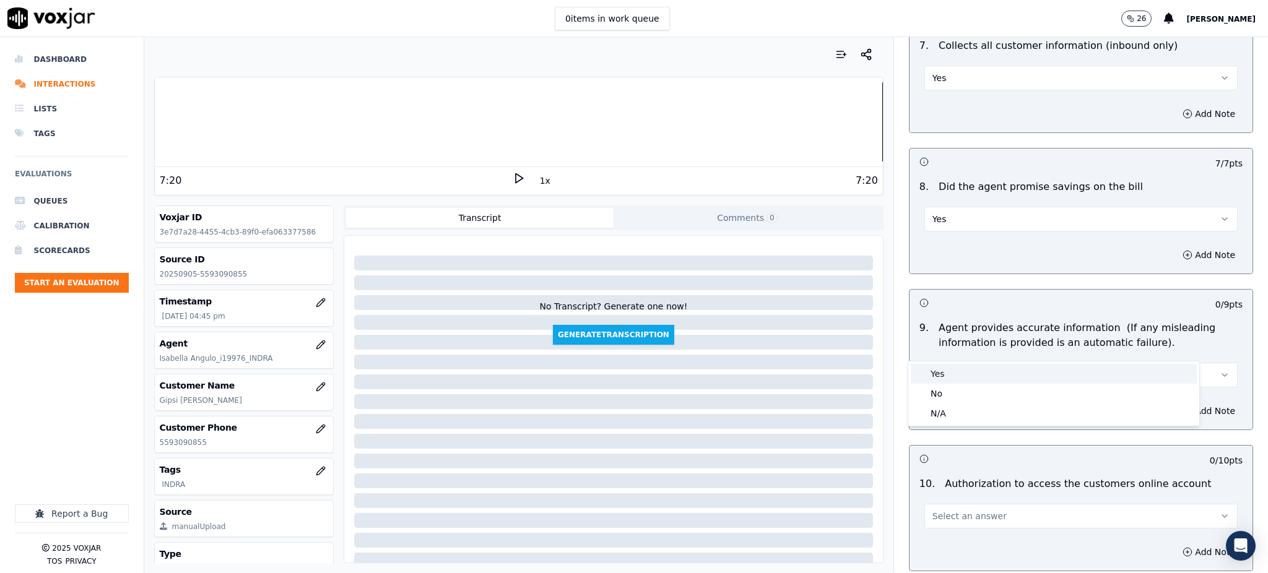
click at [928, 374] on div "Yes" at bounding box center [1054, 374] width 286 height 20
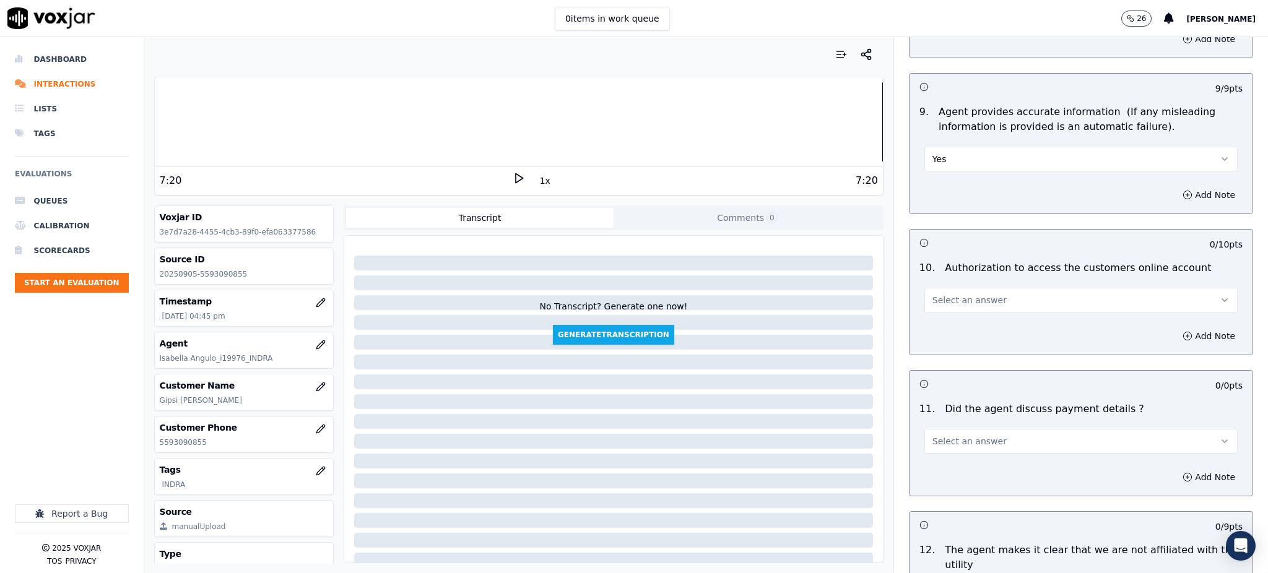
scroll to position [1321, 0]
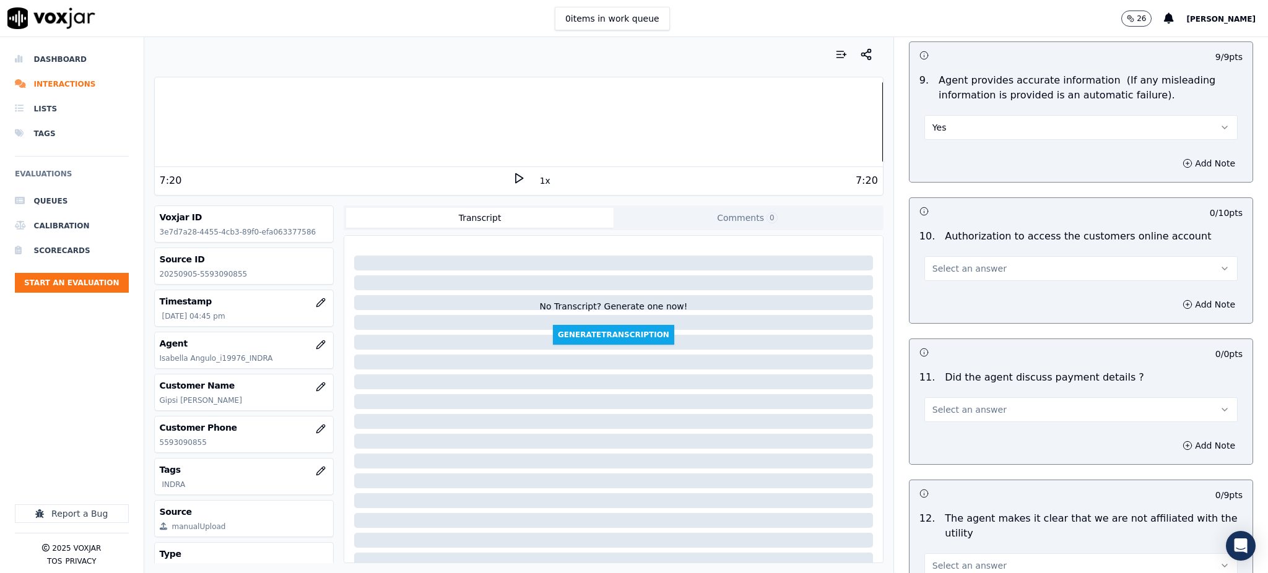
click at [947, 256] on button "Select an answer" at bounding box center [1081, 268] width 313 height 25
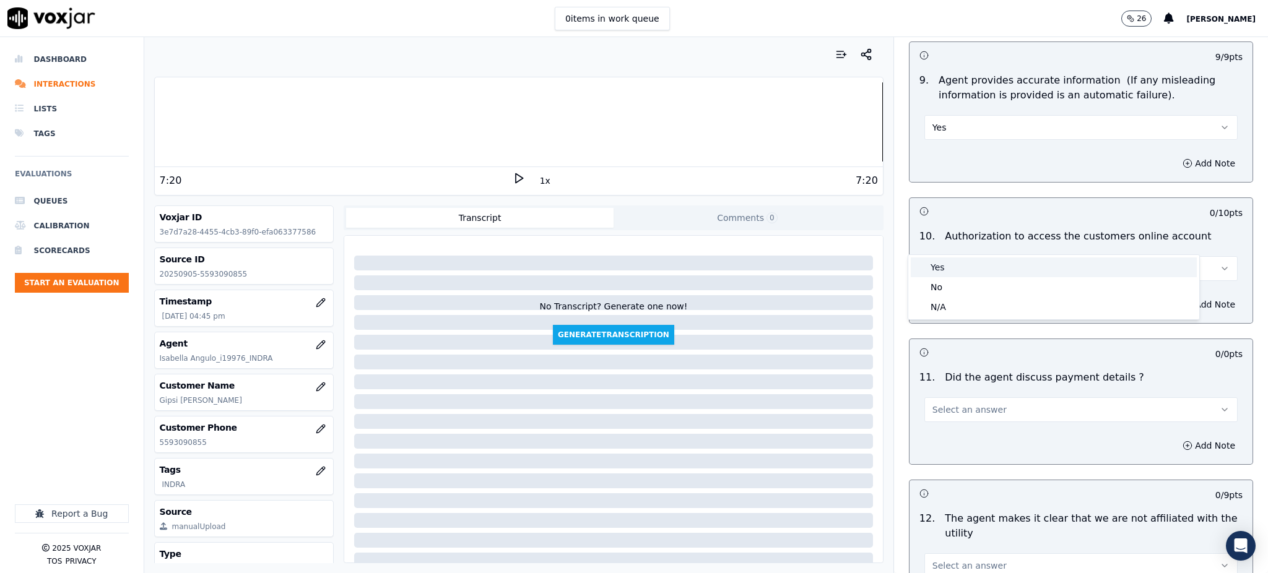
click at [959, 266] on div "Yes" at bounding box center [1054, 268] width 286 height 20
click at [957, 404] on span "Select an answer" at bounding box center [970, 410] width 74 height 12
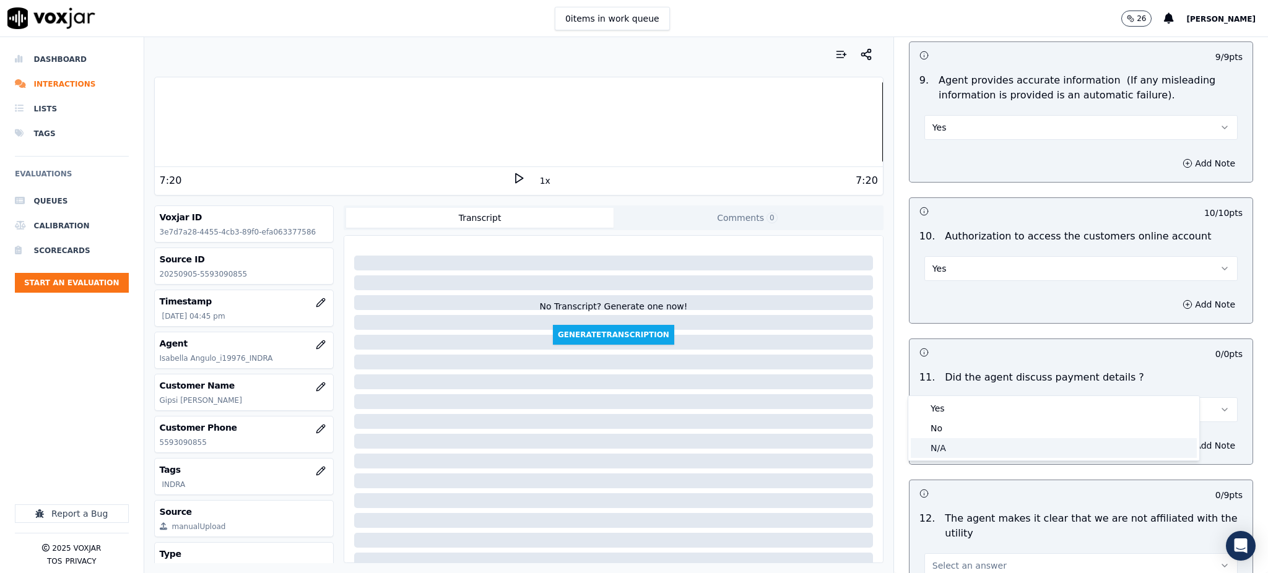
click at [951, 447] on div "N/A" at bounding box center [1054, 448] width 286 height 20
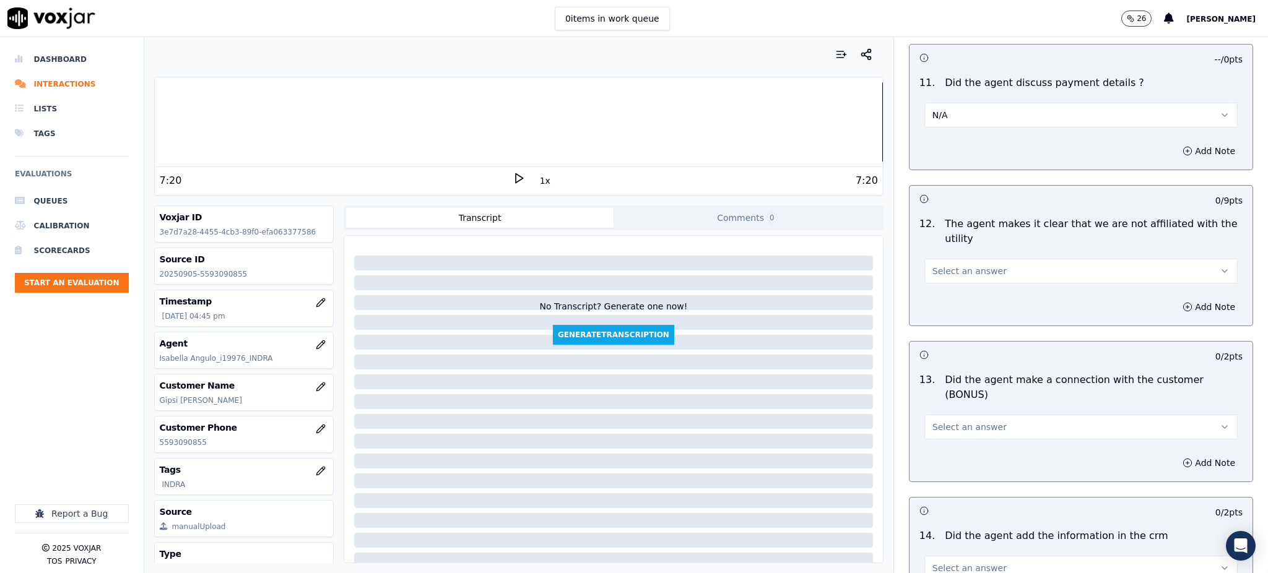
scroll to position [1651, 0]
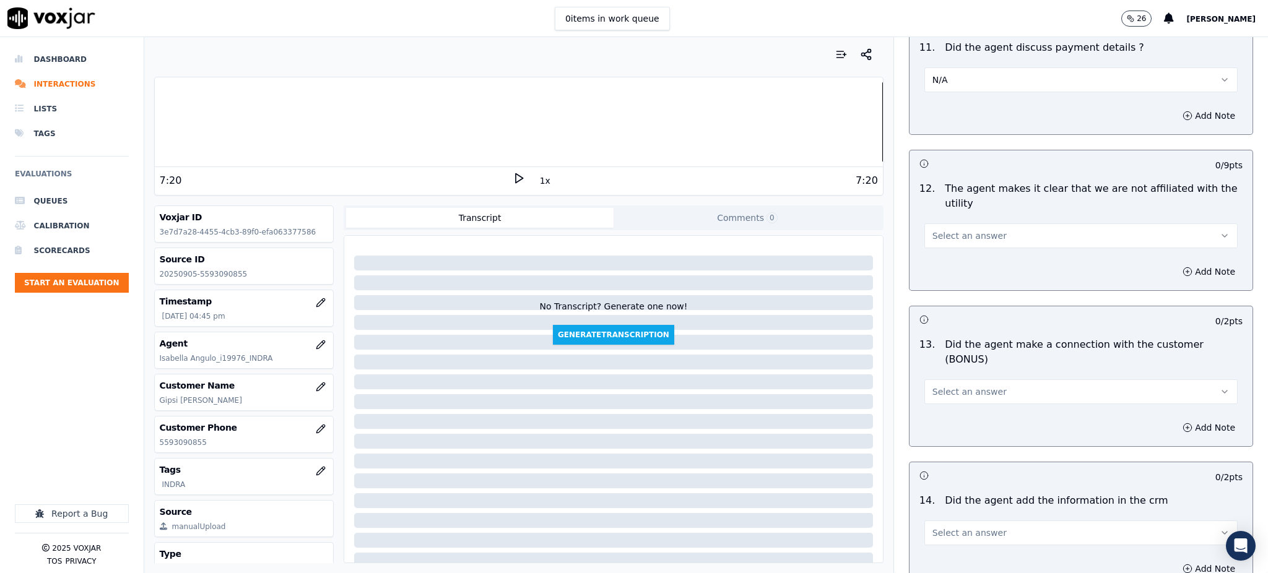
click at [933, 230] on span "Select an answer" at bounding box center [970, 236] width 74 height 12
click at [926, 230] on div "Yes" at bounding box center [1054, 235] width 286 height 20
click at [962, 386] on span "Select an answer" at bounding box center [970, 392] width 74 height 12
click at [946, 381] on div "Yes" at bounding box center [1054, 376] width 286 height 20
click at [933, 527] on span "Select an answer" at bounding box center [970, 533] width 74 height 12
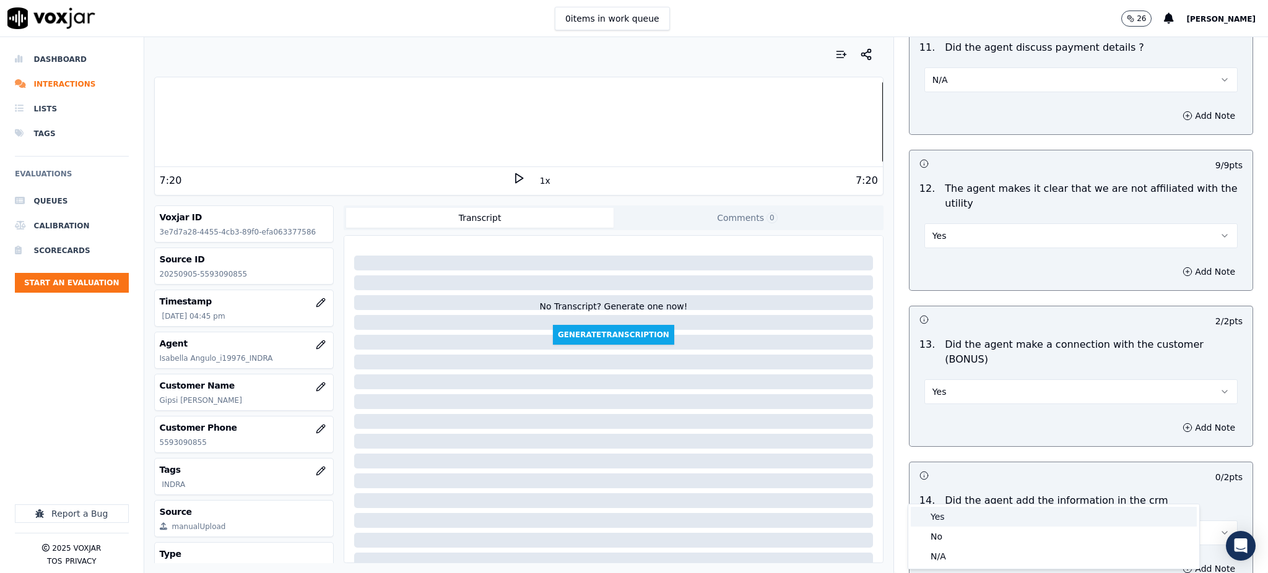
click at [939, 509] on div "Yes" at bounding box center [1054, 517] width 286 height 20
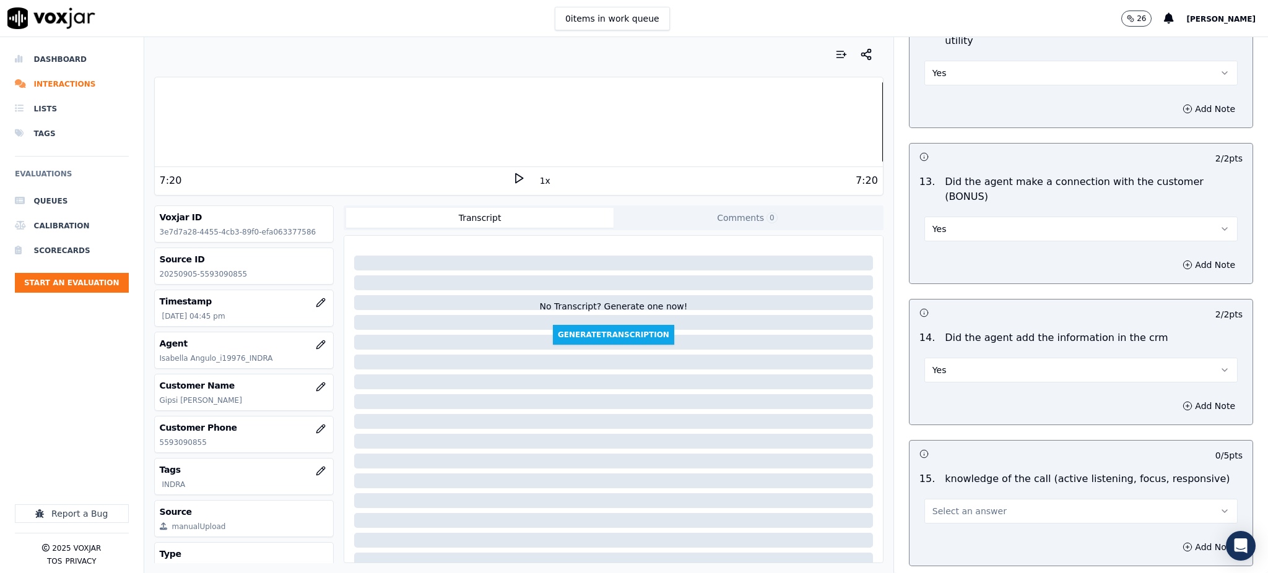
scroll to position [1816, 0]
click at [949, 503] on span "Select an answer" at bounding box center [970, 509] width 74 height 12
click at [954, 488] on div "Yes" at bounding box center [1054, 494] width 286 height 20
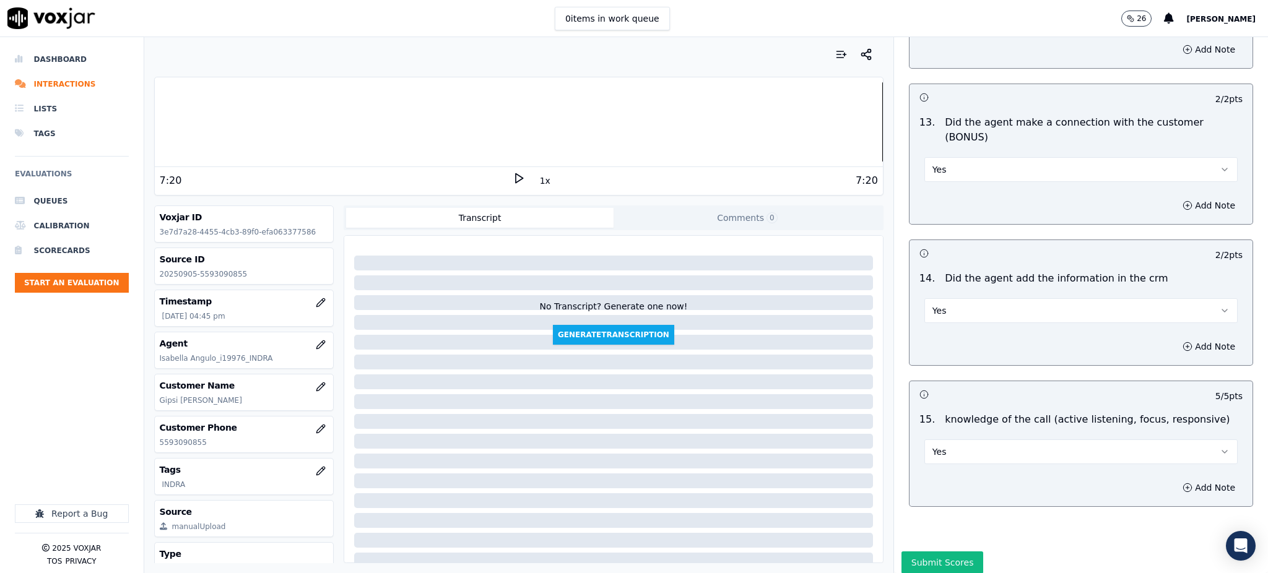
scroll to position [1874, 0]
click at [923, 550] on button "Submit Scores" at bounding box center [943, 561] width 82 height 22
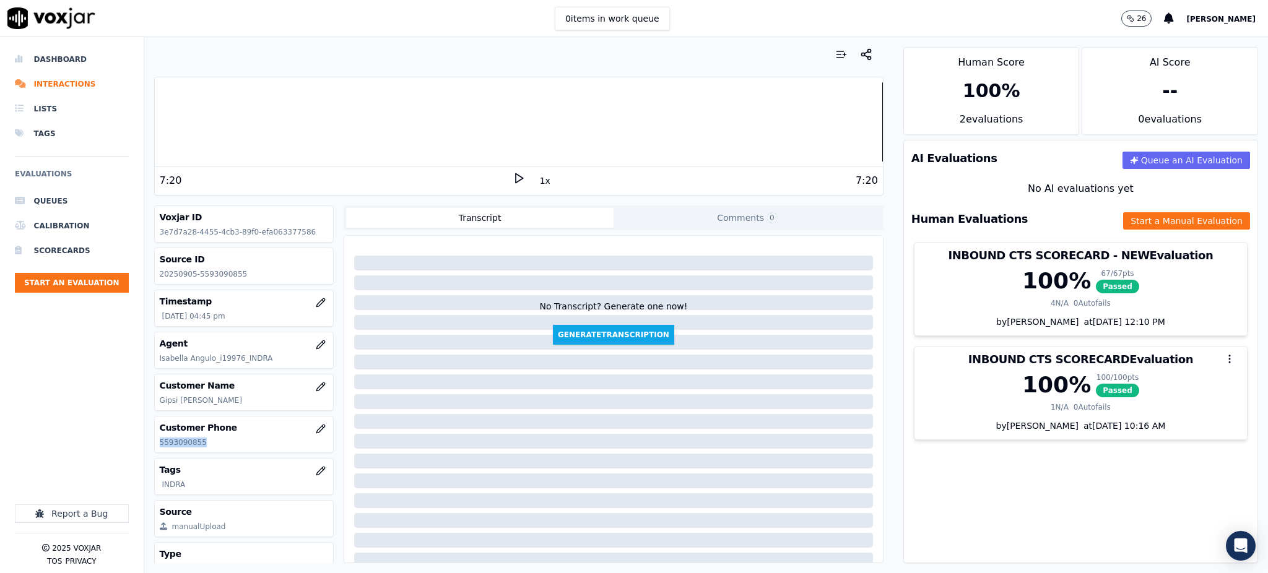
drag, startPoint x: 200, startPoint y: 443, endPoint x: 159, endPoint y: 444, distance: 40.9
click at [160, 444] on p "5593090855" at bounding box center [244, 443] width 169 height 10
copy p "5593090855"
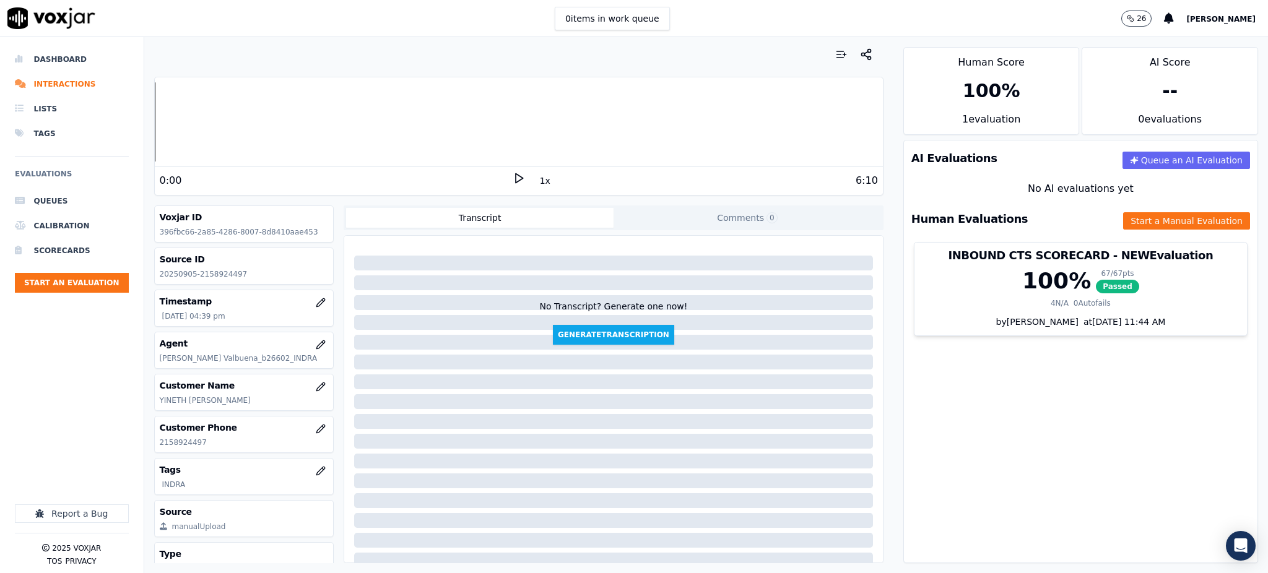
click at [513, 180] on icon at bounding box center [519, 178] width 12 height 12
drag, startPoint x: 200, startPoint y: 445, endPoint x: 156, endPoint y: 456, distance: 45.2
click at [156, 456] on div "Voxjar ID 396fbc66-2a85-4286-8007-8d8410aae453 Source ID 20250905-2158924497 Ti…" at bounding box center [244, 385] width 180 height 358
copy p "2158924497"
click at [1123, 219] on button "Start a Manual Evaluation" at bounding box center [1186, 220] width 127 height 17
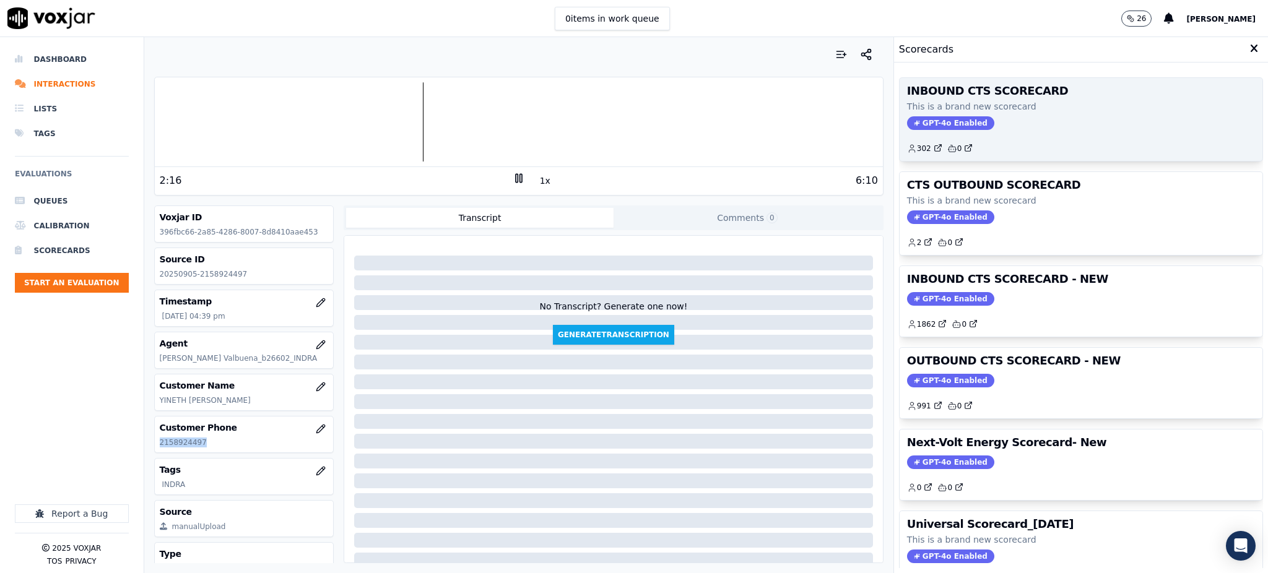
click at [935, 123] on span "GPT-4o Enabled" at bounding box center [950, 123] width 87 height 14
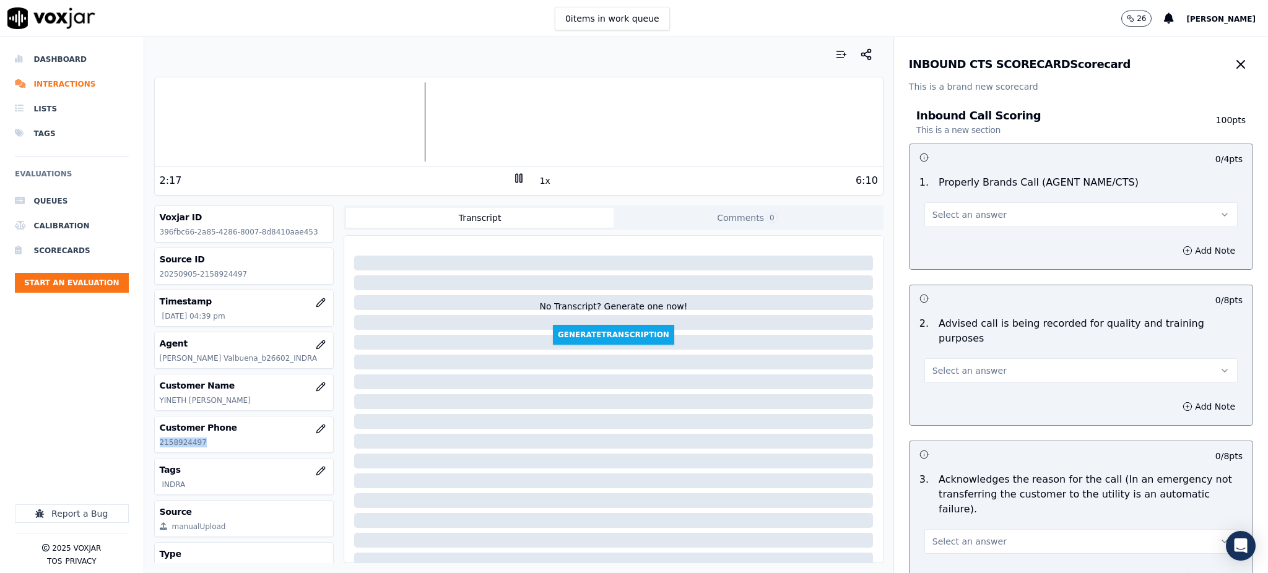
click at [947, 218] on span "Select an answer" at bounding box center [970, 215] width 74 height 12
click at [945, 242] on div "Yes" at bounding box center [1054, 243] width 286 height 20
click at [938, 365] on span "Select an answer" at bounding box center [970, 371] width 74 height 12
click at [940, 381] on div "Yes" at bounding box center [1054, 384] width 286 height 20
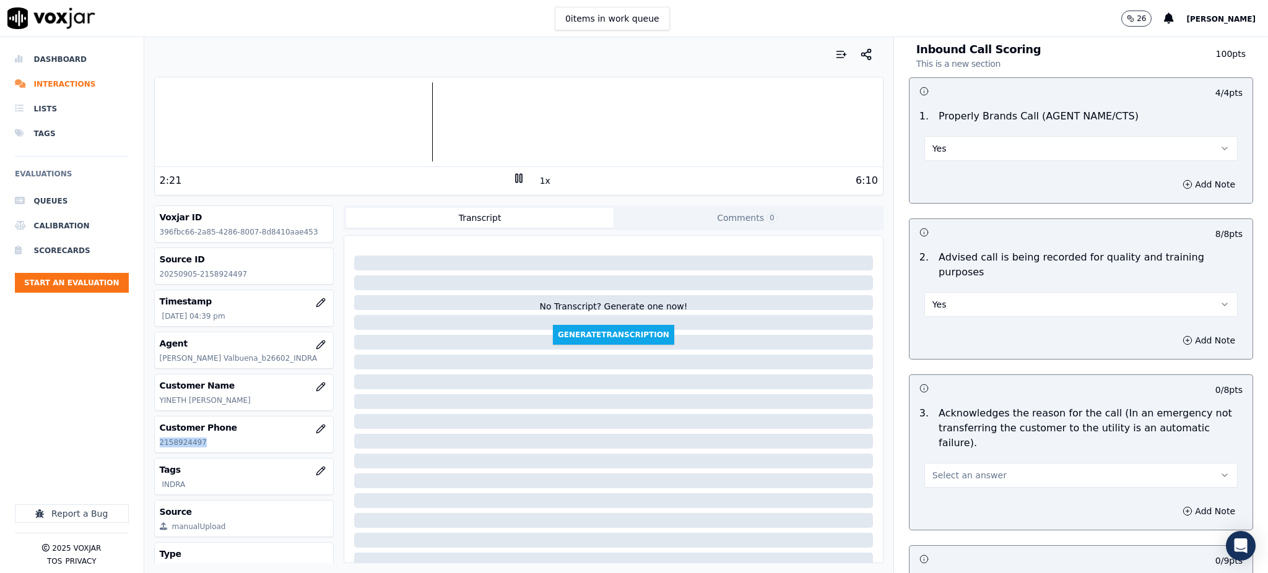
scroll to position [248, 0]
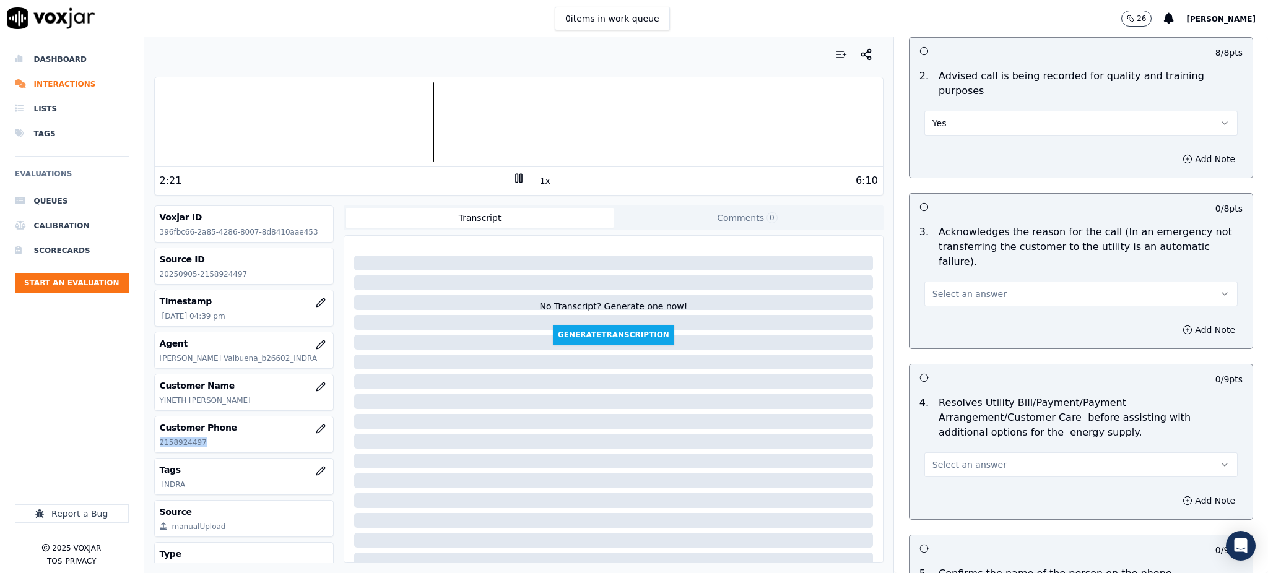
click at [933, 288] on span "Select an answer" at bounding box center [970, 294] width 74 height 12
click at [933, 288] on div "Yes" at bounding box center [1054, 292] width 286 height 20
click at [938, 459] on span "Select an answer" at bounding box center [970, 465] width 74 height 12
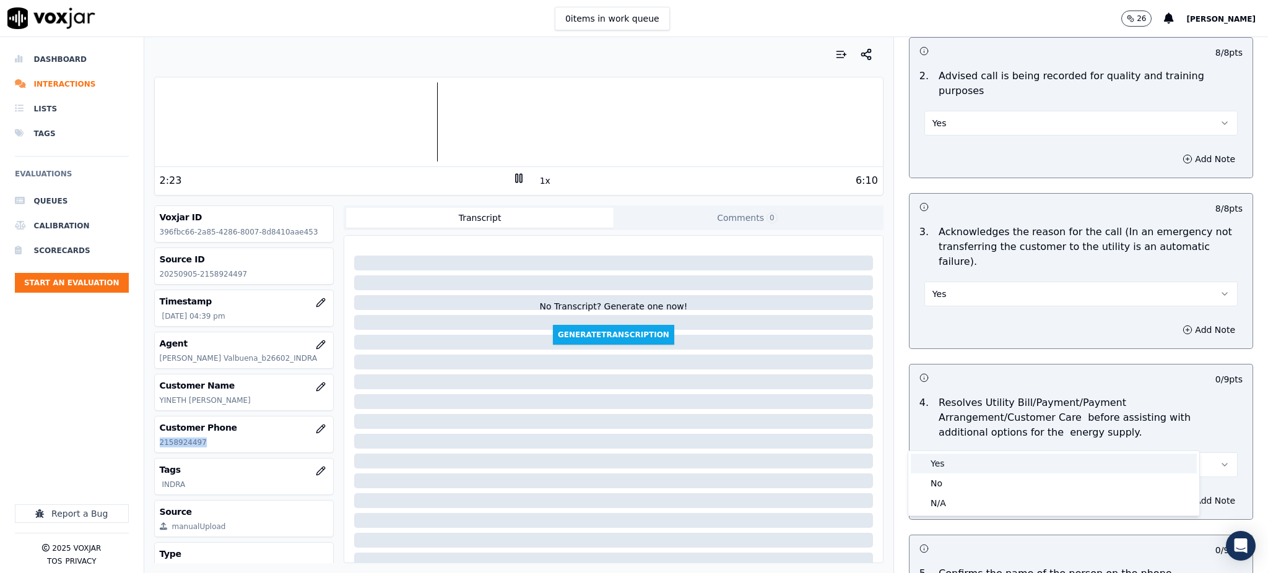
click at [941, 466] on div "Yes" at bounding box center [1054, 464] width 286 height 20
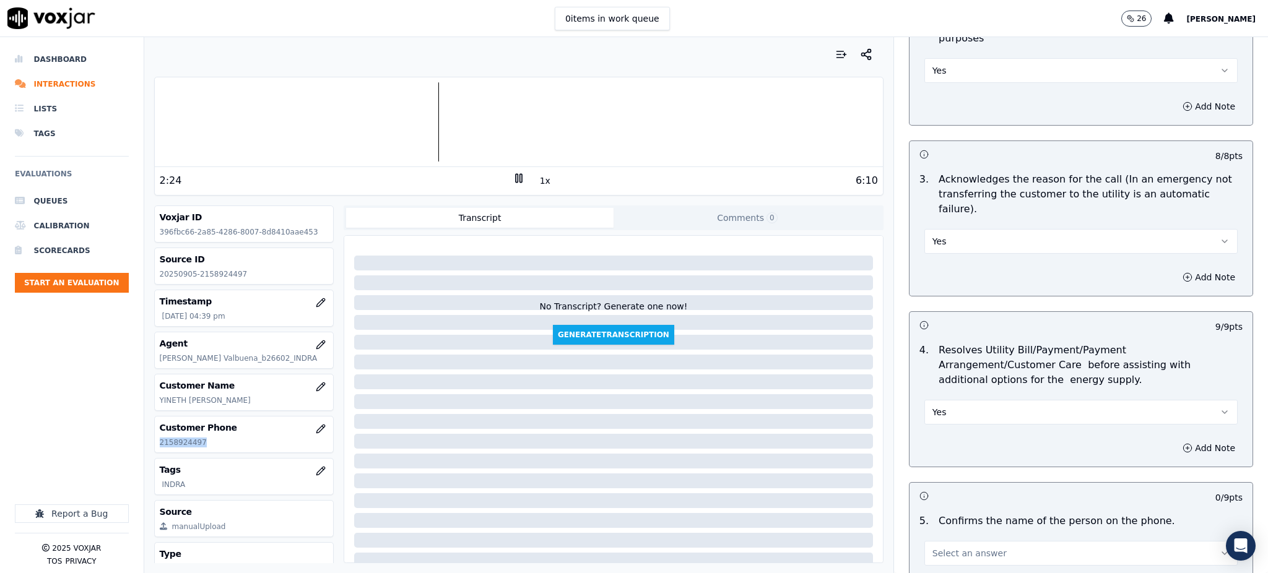
scroll to position [495, 0]
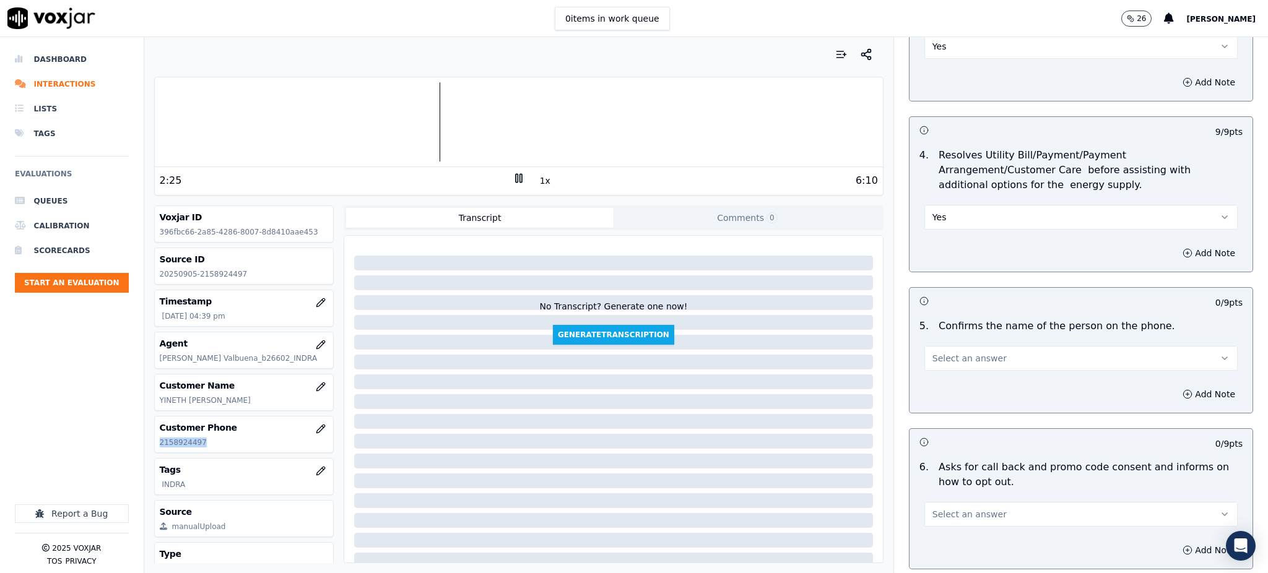
click at [935, 352] on span "Select an answer" at bounding box center [970, 358] width 74 height 12
drag, startPoint x: 936, startPoint y: 358, endPoint x: 936, endPoint y: 393, distance: 34.7
click at [936, 358] on div "Yes" at bounding box center [1054, 357] width 286 height 20
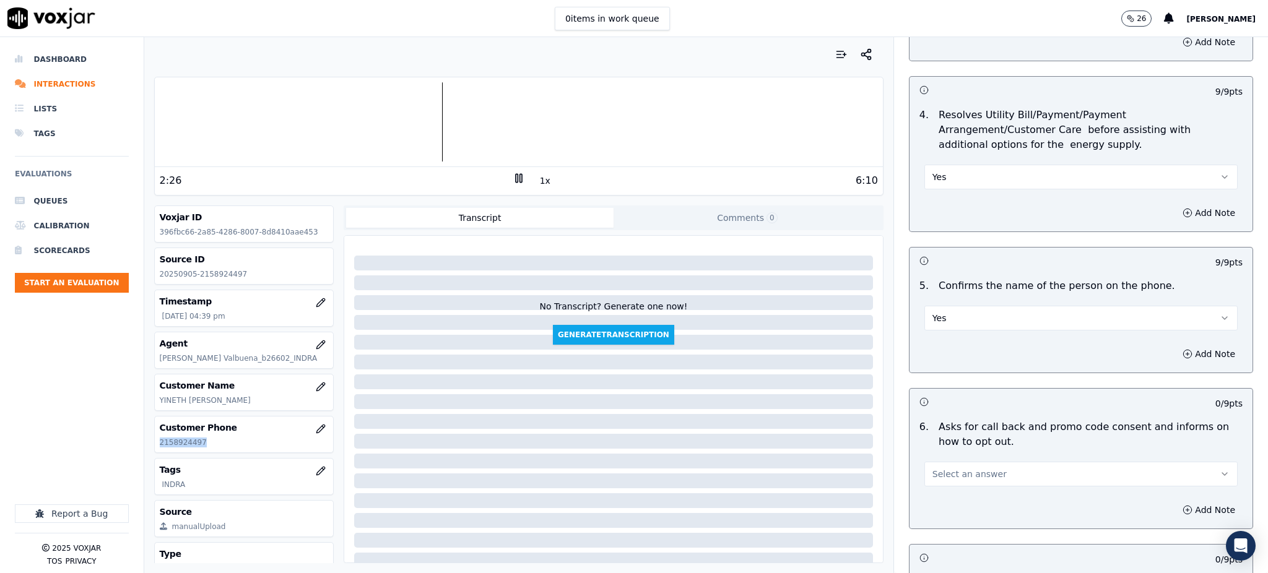
scroll to position [743, 0]
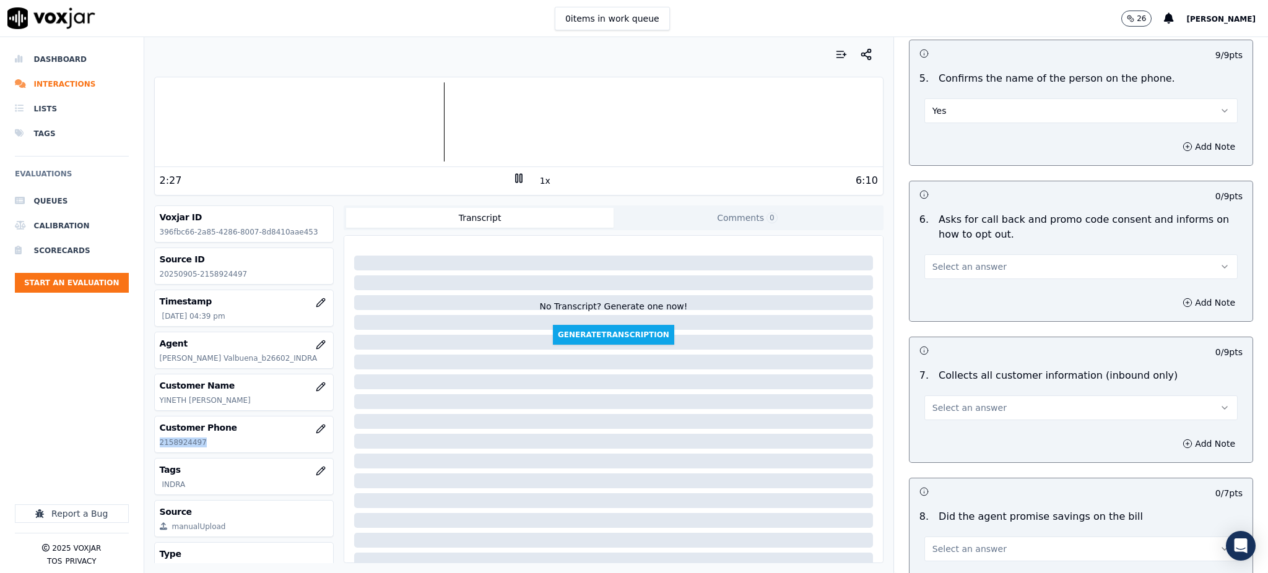
click at [936, 261] on span "Select an answer" at bounding box center [970, 267] width 74 height 12
click at [939, 268] on div "Yes" at bounding box center [1054, 266] width 286 height 20
click at [946, 402] on span "Select an answer" at bounding box center [970, 408] width 74 height 12
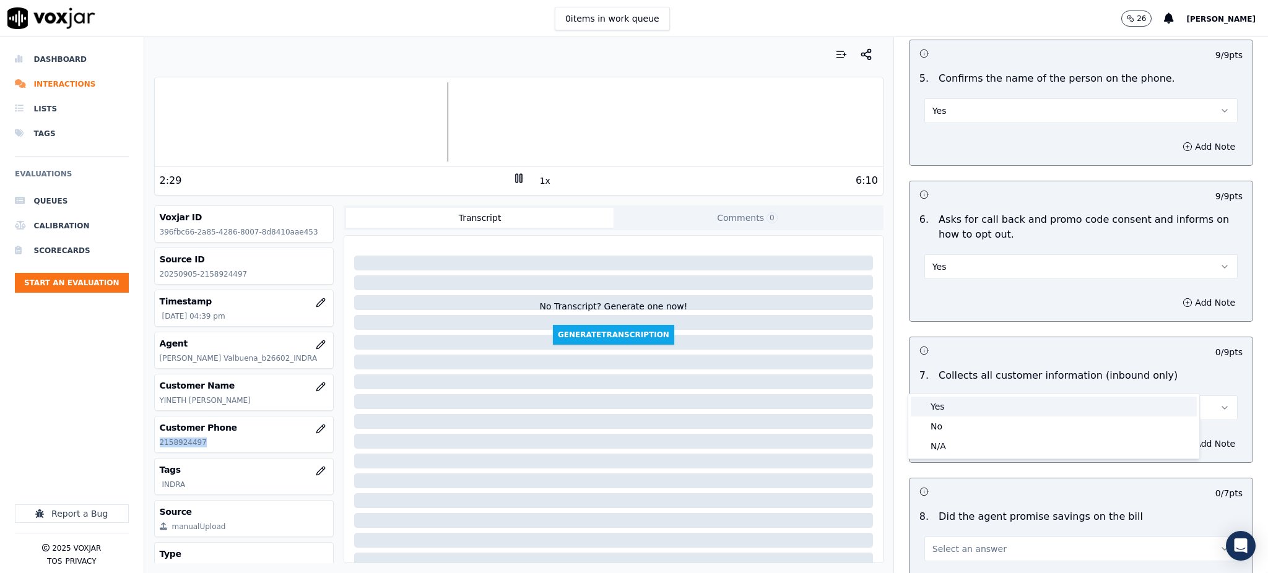
click at [942, 412] on div "Yes" at bounding box center [1054, 407] width 286 height 20
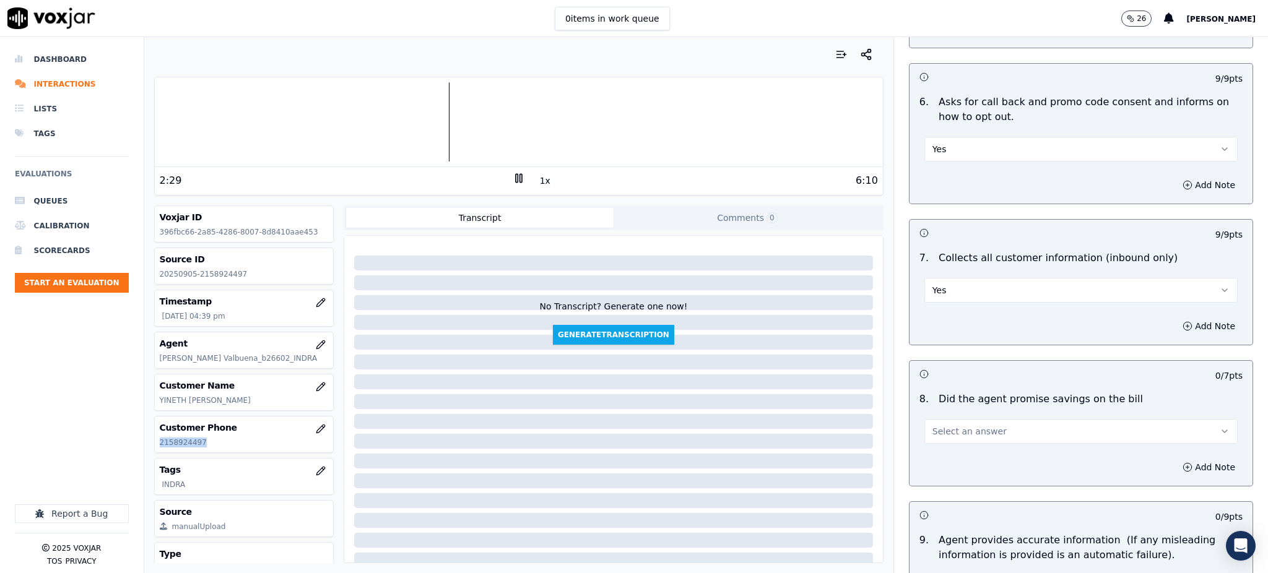
scroll to position [1073, 0]
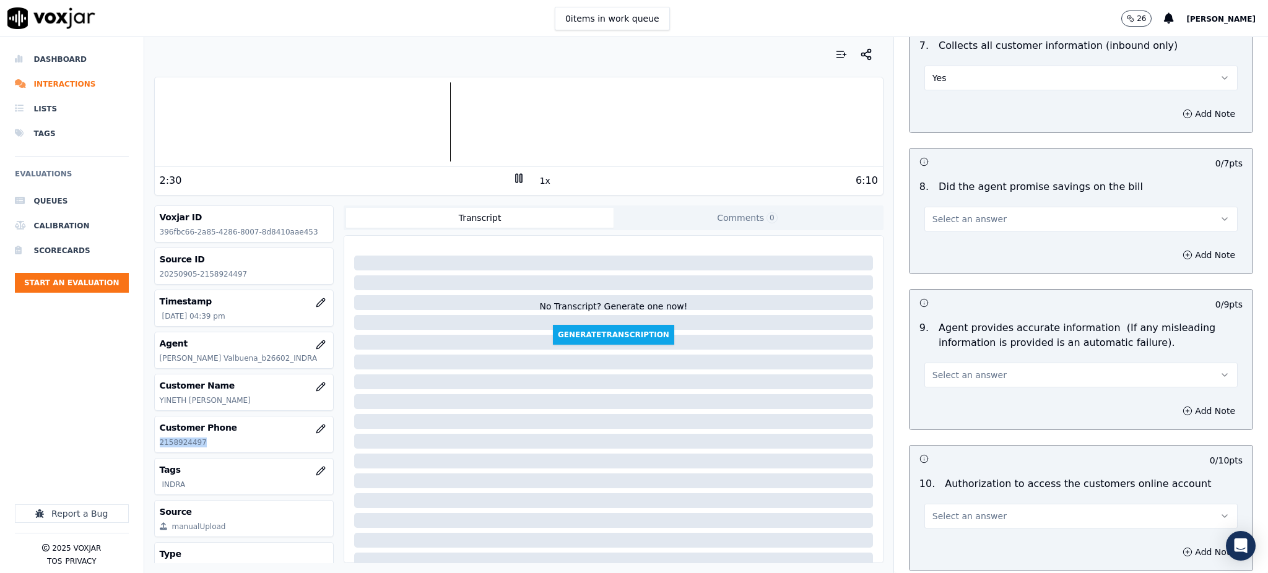
click at [942, 213] on span "Select an answer" at bounding box center [970, 219] width 74 height 12
click at [956, 212] on div "Yes" at bounding box center [1054, 218] width 286 height 20
click at [933, 369] on span "Select an answer" at bounding box center [970, 375] width 74 height 12
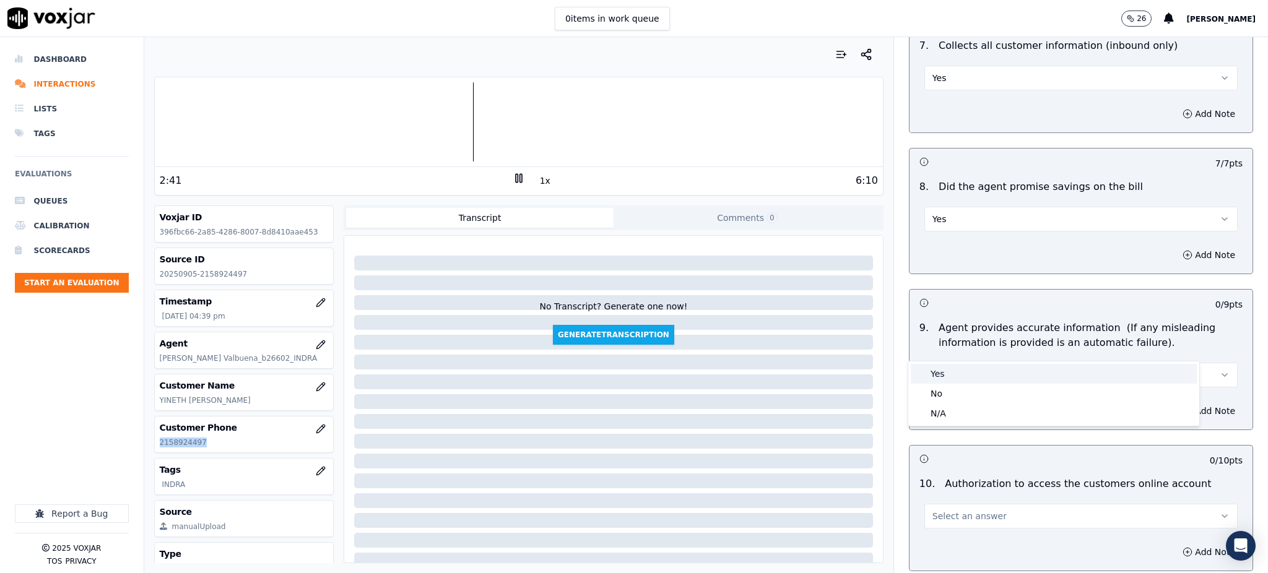
click at [962, 377] on div "Yes" at bounding box center [1054, 374] width 286 height 20
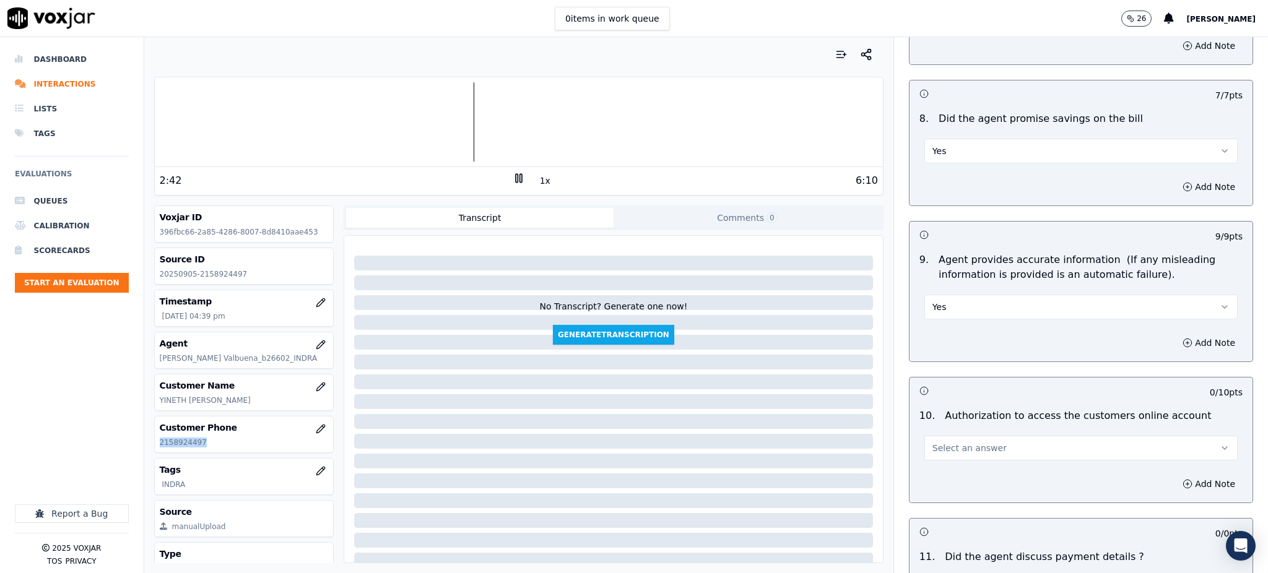
scroll to position [1321, 0]
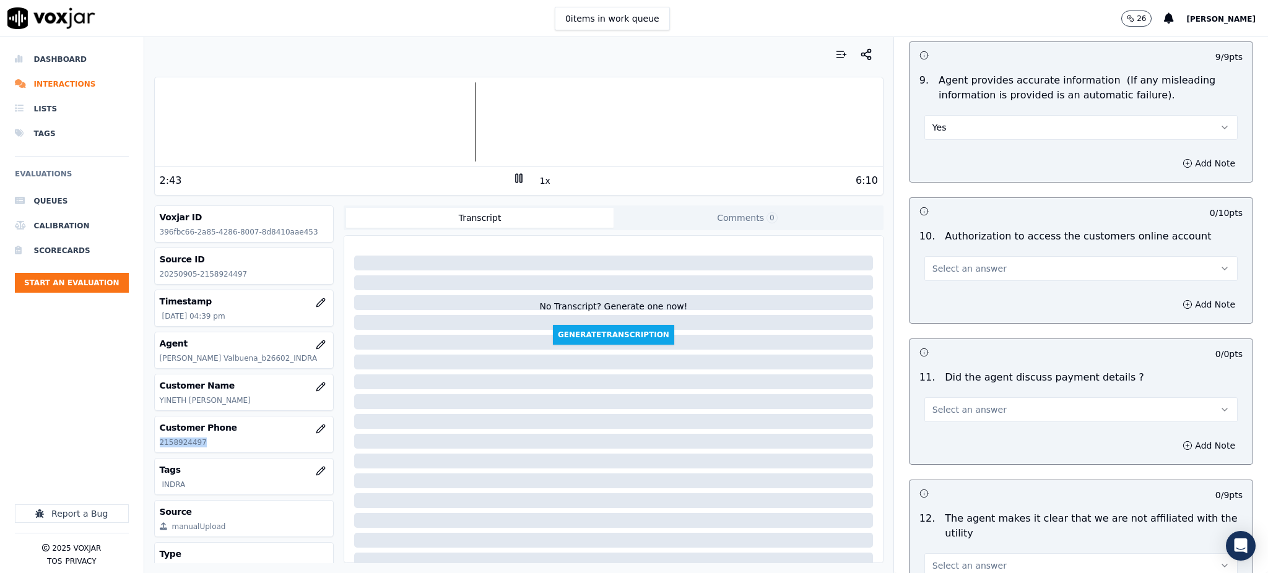
click at [961, 263] on span "Select an answer" at bounding box center [970, 269] width 74 height 12
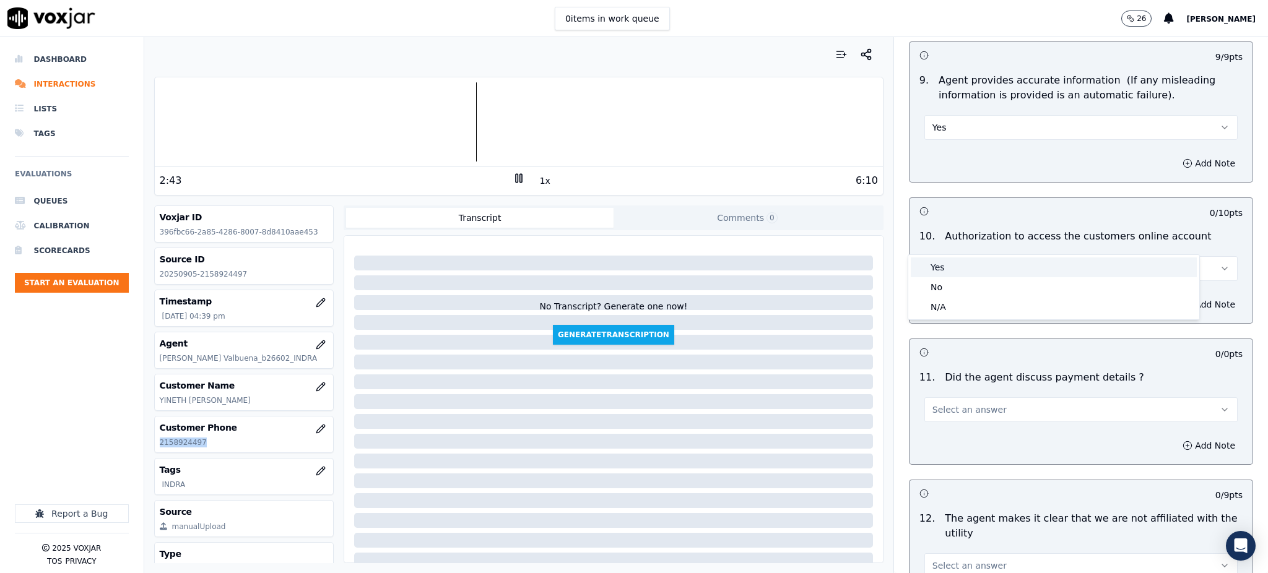
click at [963, 265] on div "Yes" at bounding box center [1054, 268] width 286 height 20
click at [956, 404] on span "Select an answer" at bounding box center [970, 410] width 74 height 12
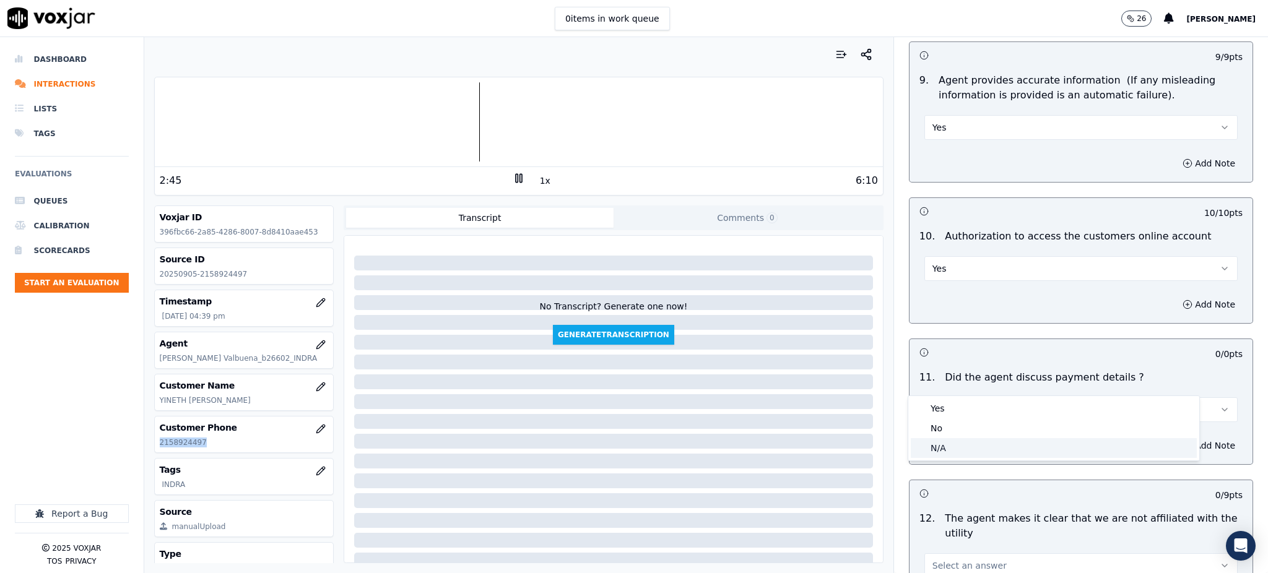
click at [949, 452] on div "N/A" at bounding box center [1054, 448] width 286 height 20
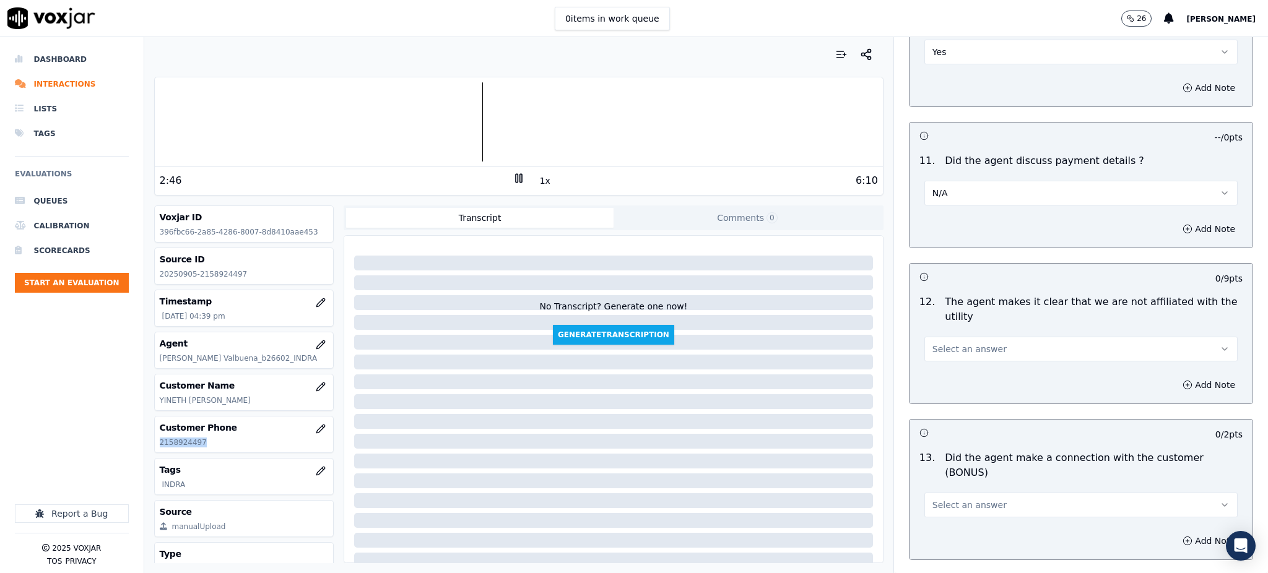
scroll to position [1569, 0]
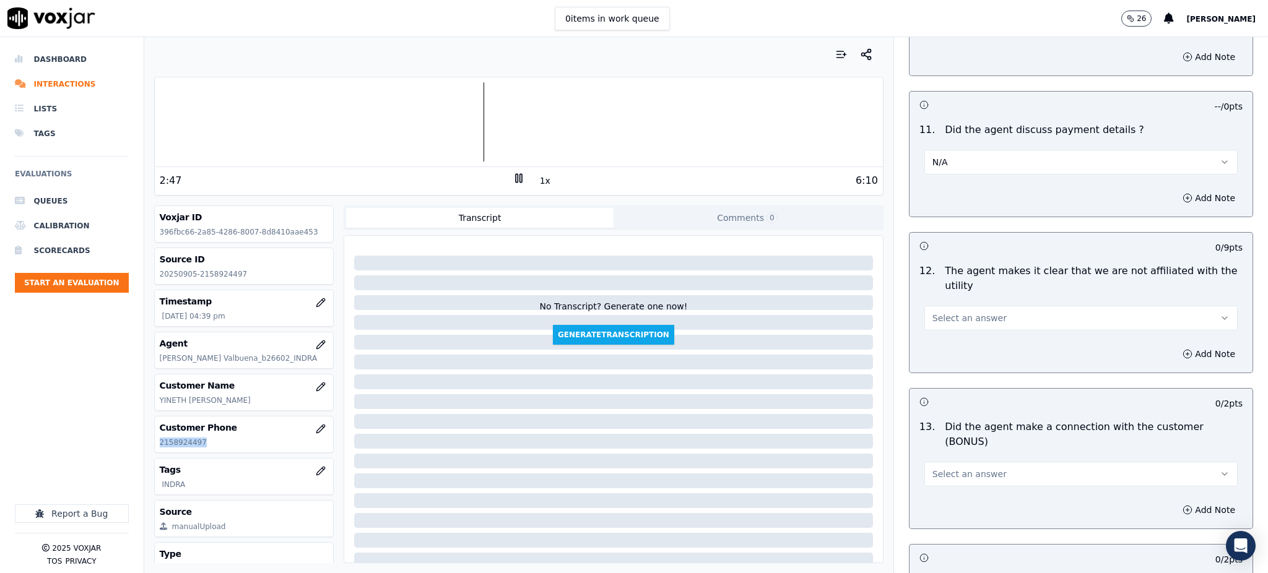
click at [933, 312] on span "Select an answer" at bounding box center [970, 318] width 74 height 12
click at [938, 311] on div "Yes" at bounding box center [1054, 317] width 286 height 20
click at [933, 468] on span "Select an answer" at bounding box center [970, 474] width 74 height 12
click at [935, 458] on div "Yes" at bounding box center [1054, 458] width 286 height 20
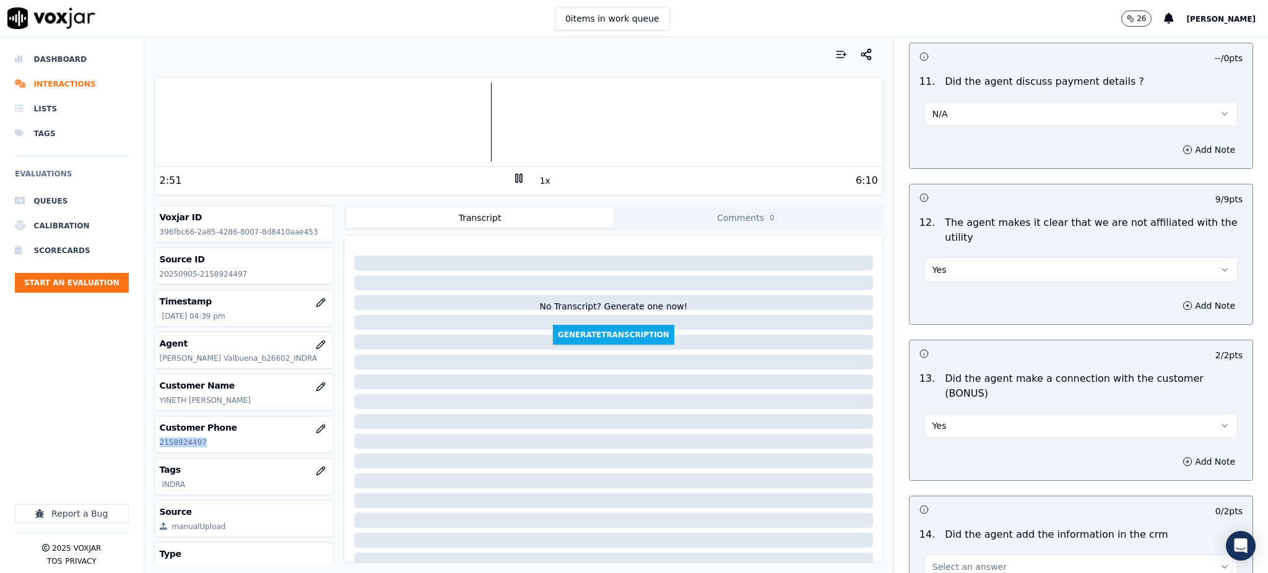
scroll to position [1816, 0]
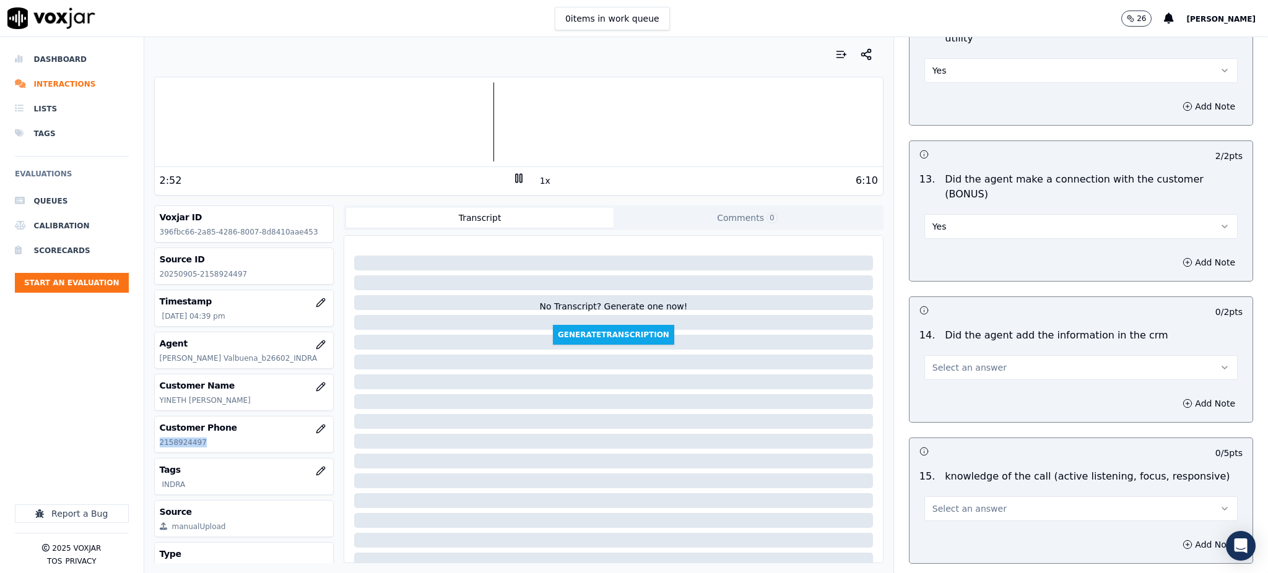
click at [934, 362] on span "Select an answer" at bounding box center [970, 368] width 74 height 12
click at [932, 347] on div "Yes" at bounding box center [1054, 352] width 286 height 20
click at [934, 503] on span "Select an answer" at bounding box center [970, 509] width 74 height 12
click at [933, 489] on div "Yes" at bounding box center [1054, 494] width 286 height 20
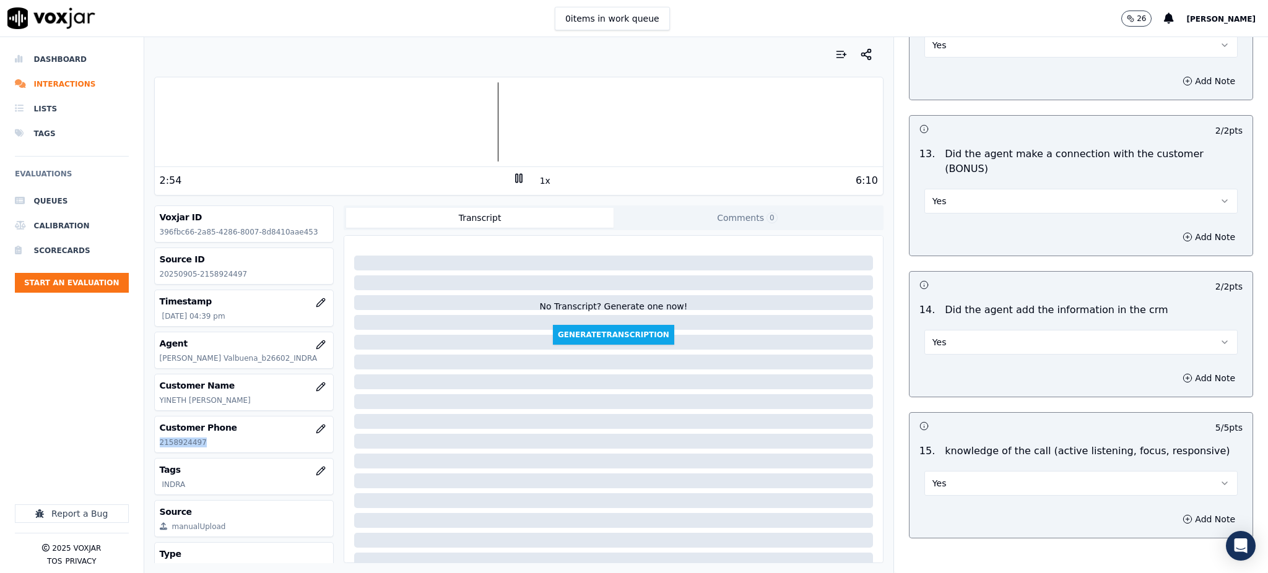
scroll to position [1874, 0]
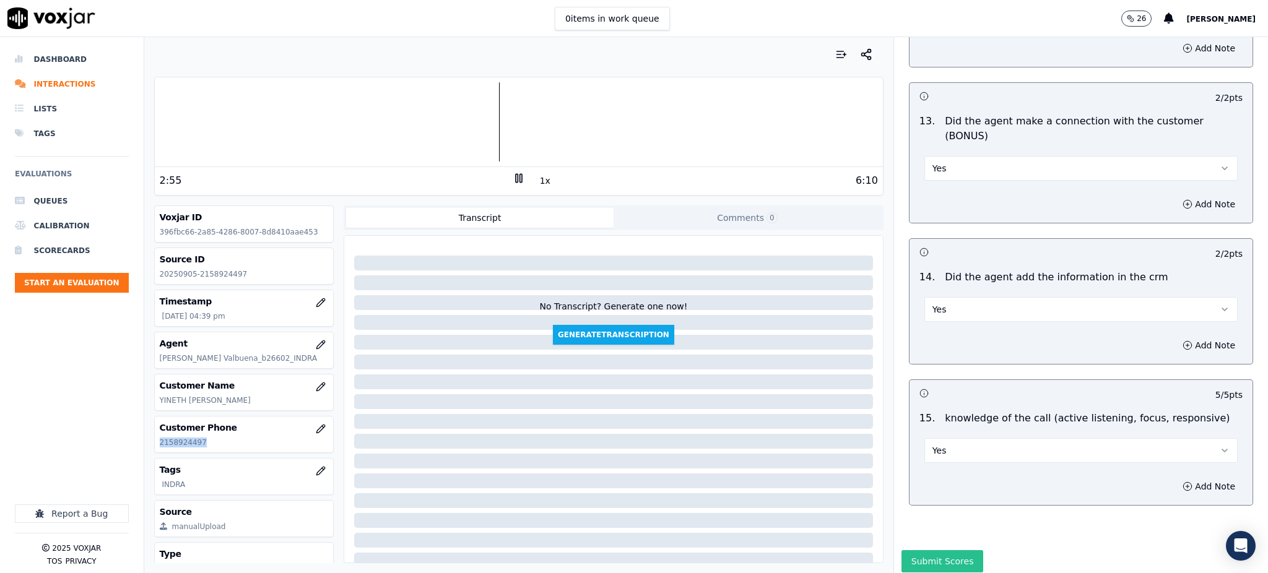
click at [927, 550] on button "Submit Scores" at bounding box center [943, 561] width 82 height 22
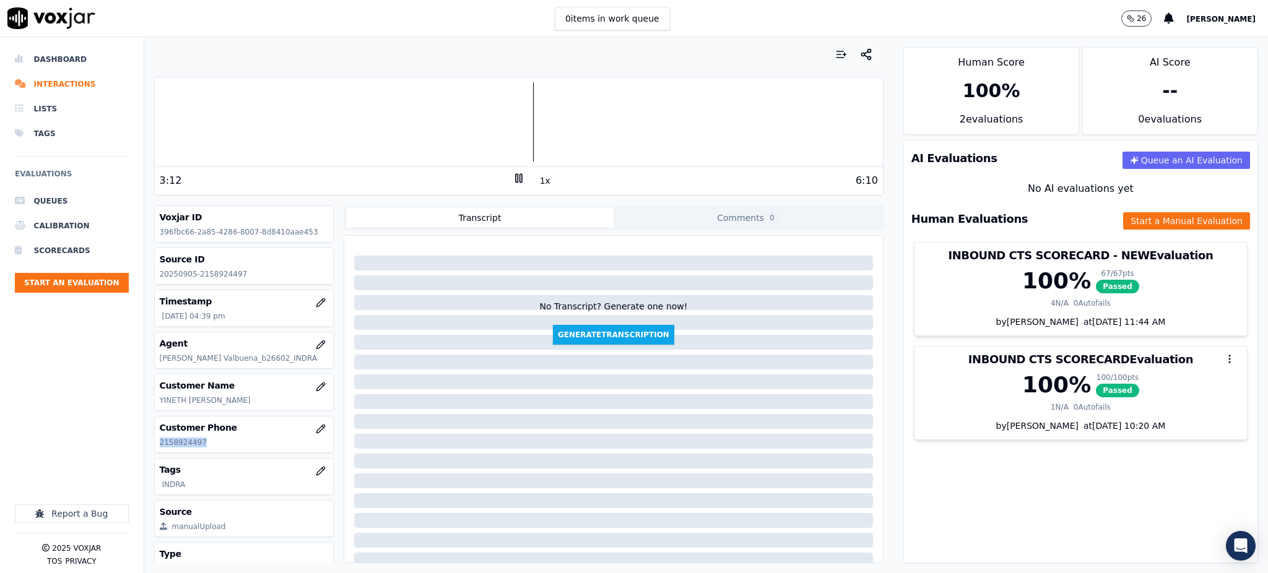
copy p "2158924497"
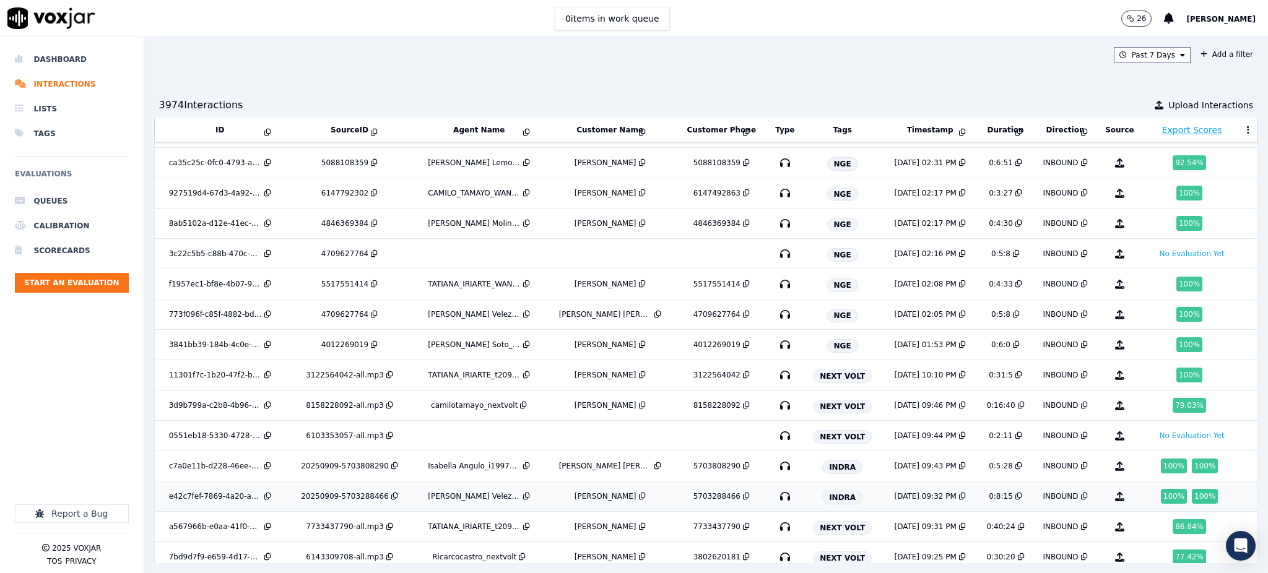
scroll to position [389, 0]
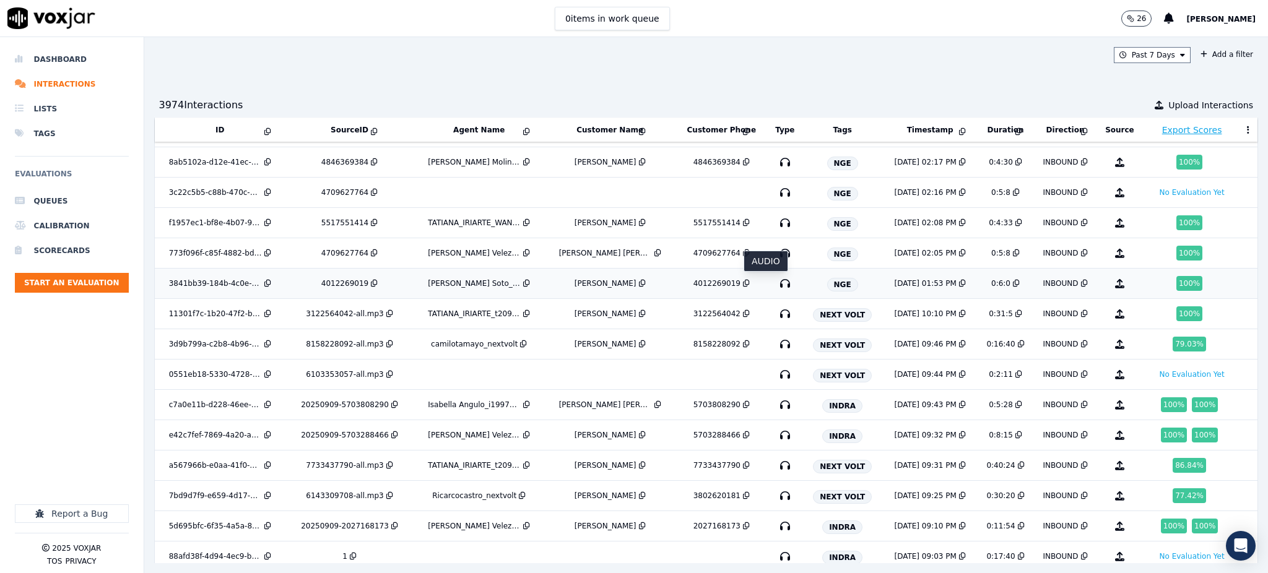
click at [775, 282] on icon "button" at bounding box center [785, 284] width 20 height 20
click at [775, 251] on icon "button" at bounding box center [785, 253] width 20 height 20
click at [775, 159] on icon "button" at bounding box center [785, 162] width 20 height 20
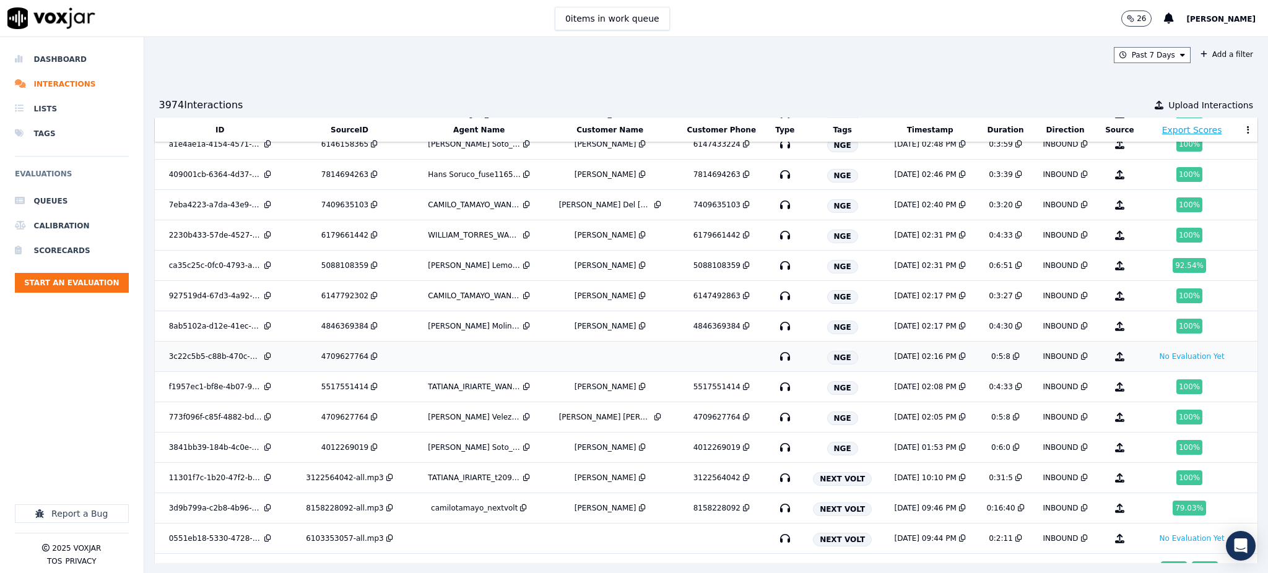
scroll to position [224, 0]
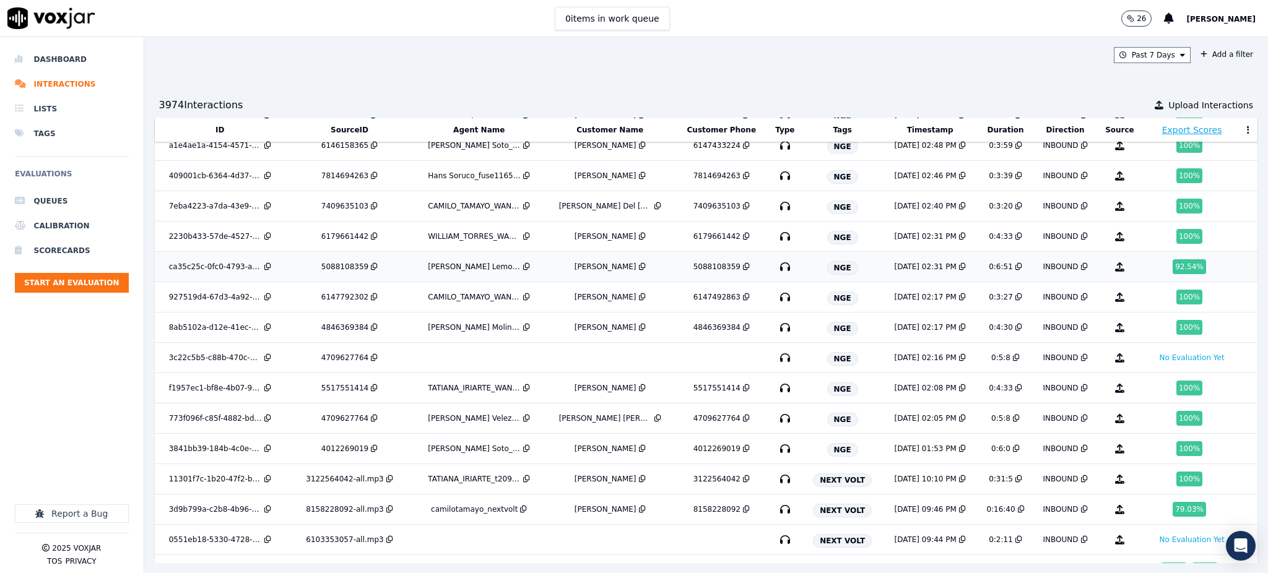
click at [775, 270] on icon "button" at bounding box center [785, 267] width 20 height 20
click at [775, 147] on icon "button" at bounding box center [785, 146] width 20 height 20
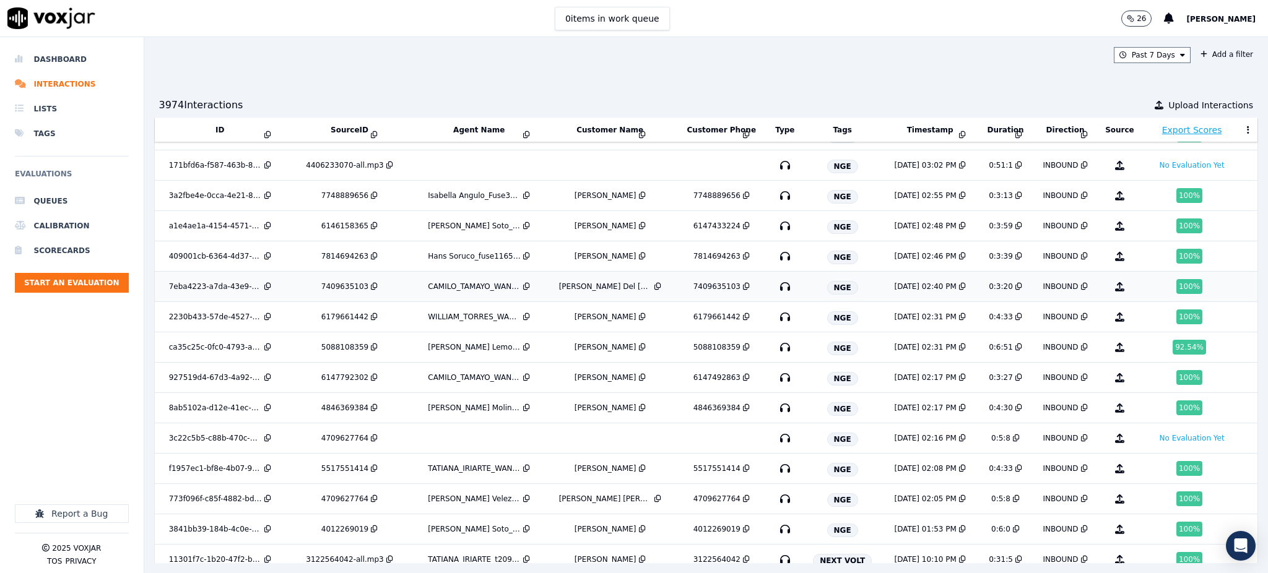
scroll to position [142, 0]
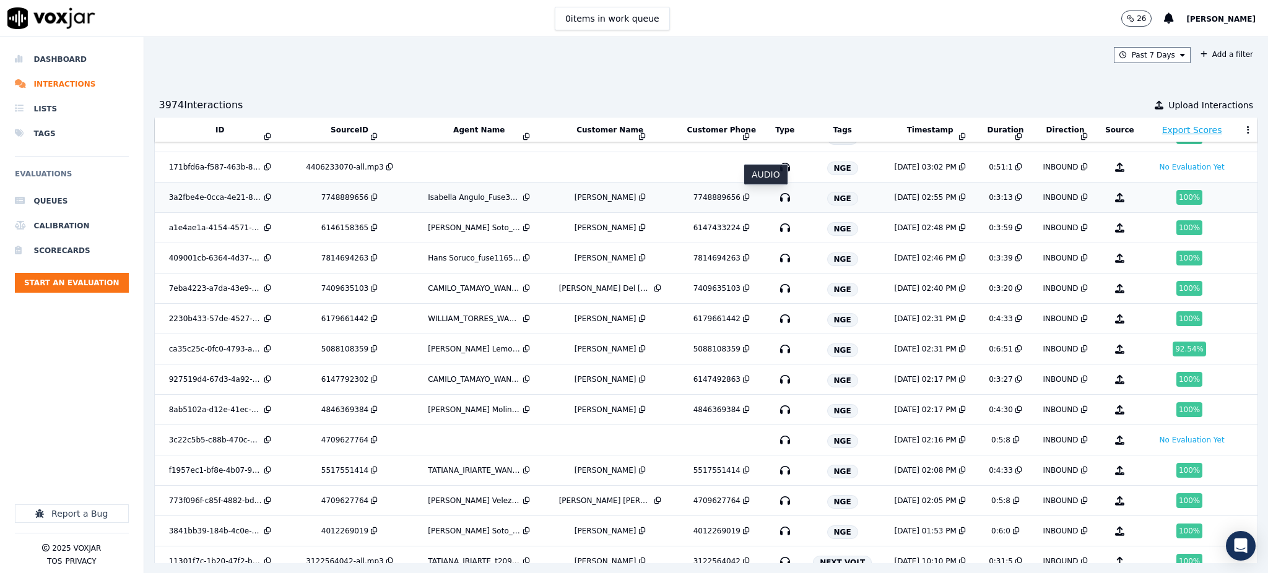
click at [775, 198] on icon "button" at bounding box center [785, 198] width 20 height 20
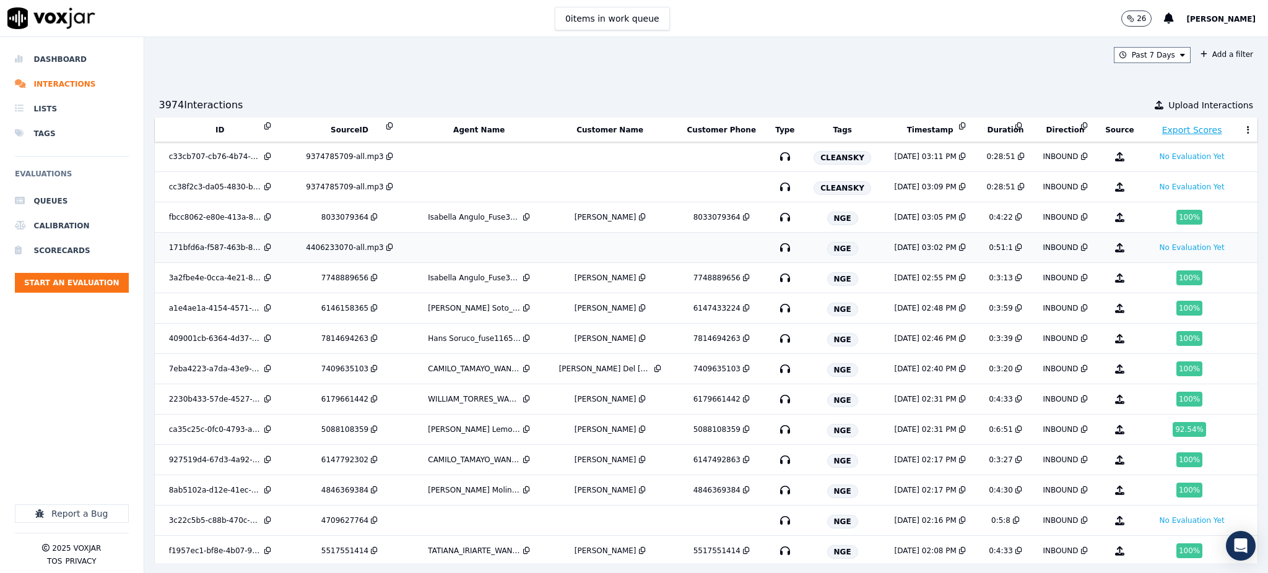
scroll to position [59, 0]
click at [775, 251] on icon "button" at bounding box center [785, 250] width 20 height 20
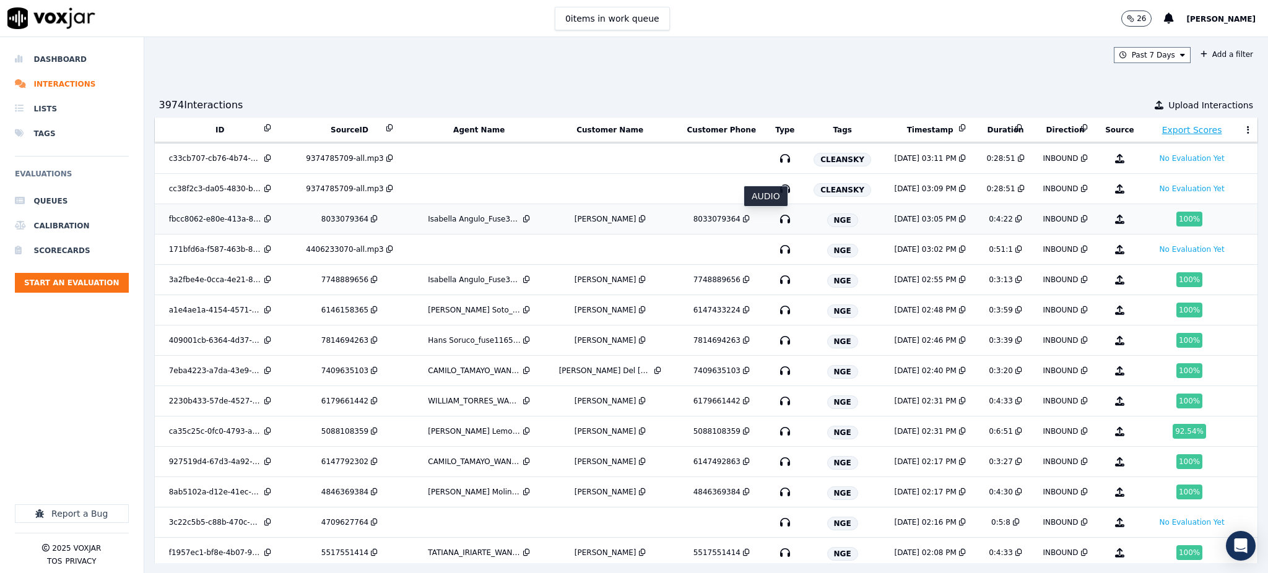
click at [775, 221] on icon "button" at bounding box center [785, 219] width 20 height 20
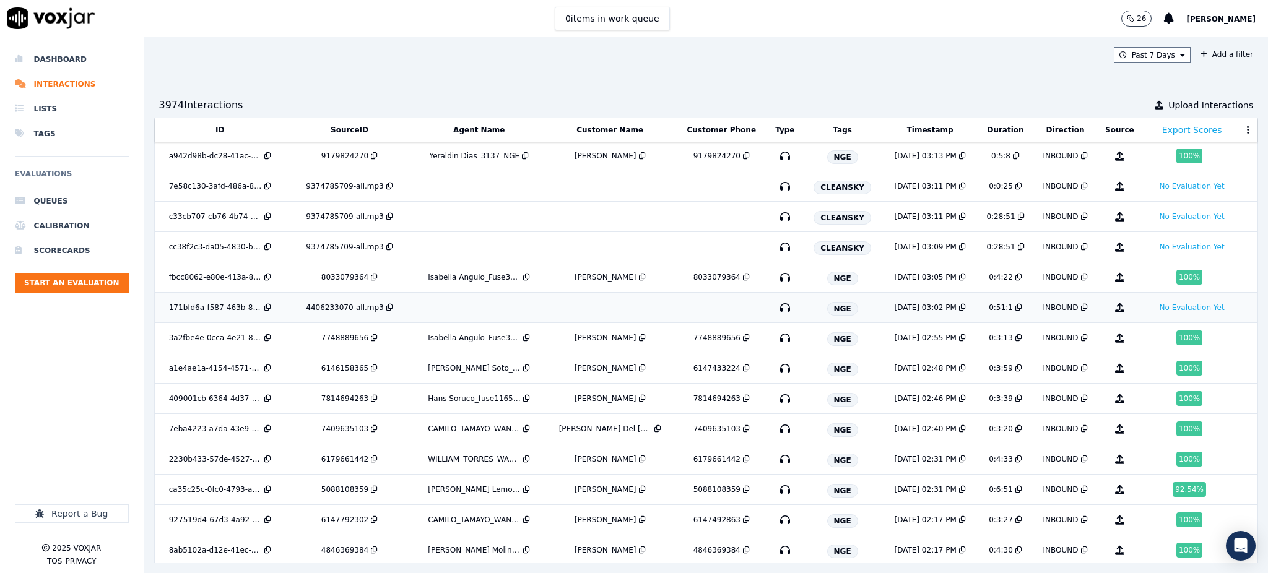
scroll to position [0, 0]
click at [775, 159] on icon "button" at bounding box center [785, 157] width 20 height 20
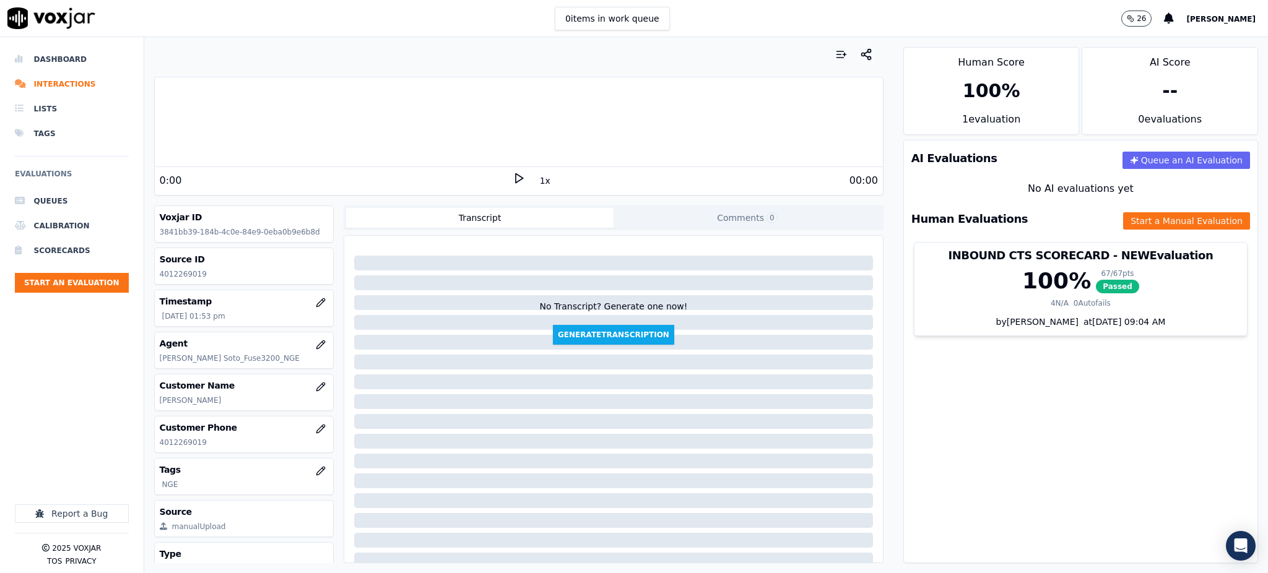
click at [513, 176] on icon at bounding box center [519, 178] width 12 height 12
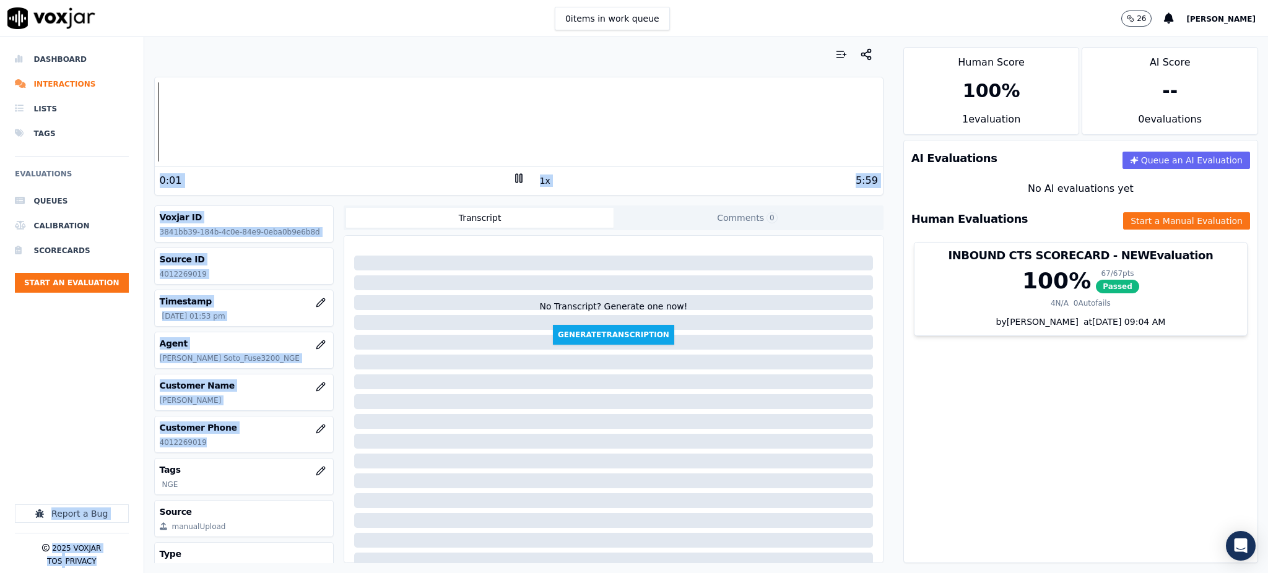
drag, startPoint x: 208, startPoint y: 444, endPoint x: 147, endPoint y: 430, distance: 62.3
click at [133, 446] on div "Dashboard Interactions Lists Tags Evaluations Queues Calibration Scorecards Sta…" at bounding box center [634, 305] width 1268 height 536
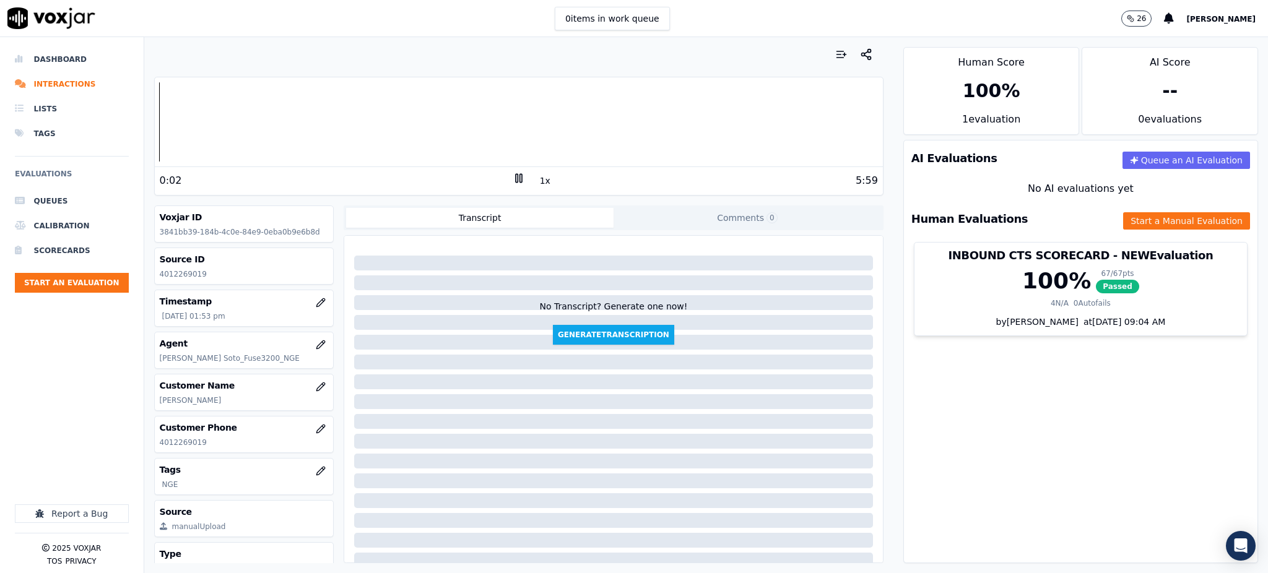
click at [442, 352] on div at bounding box center [613, 404] width 539 height 327
click at [516, 181] on polygon at bounding box center [519, 178] width 7 height 9
drag, startPoint x: 201, startPoint y: 445, endPoint x: 157, endPoint y: 445, distance: 43.3
click at [157, 445] on div "Customer Phone 4709627764" at bounding box center [244, 445] width 179 height 36
copy p "4709627764"
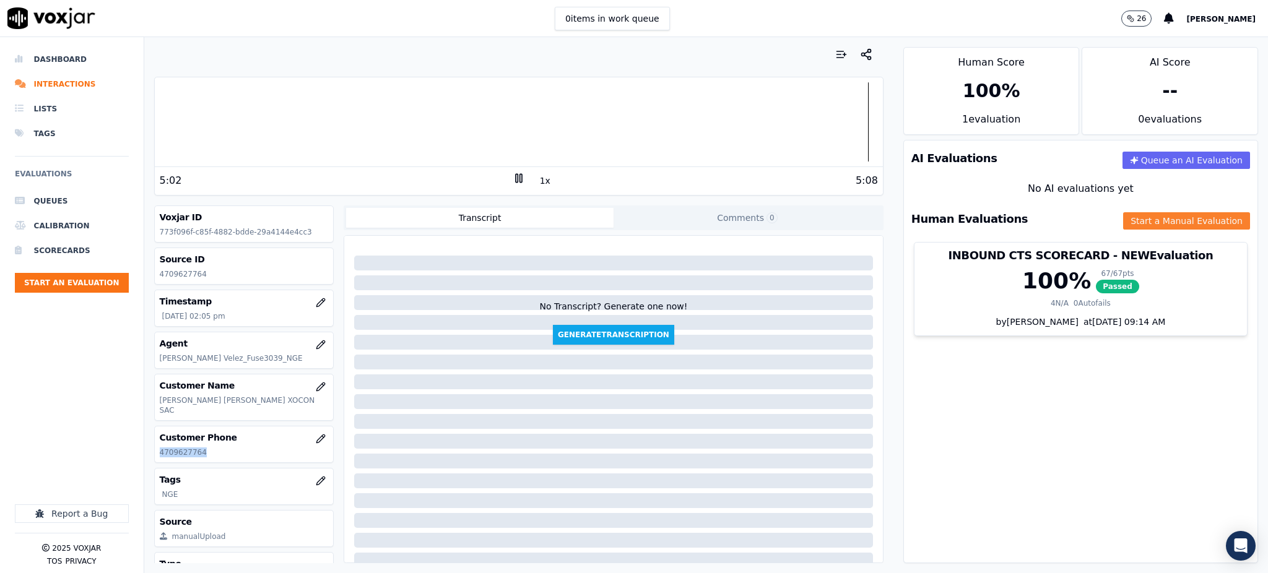
click at [1123, 217] on button "Start a Manual Evaluation" at bounding box center [1186, 220] width 127 height 17
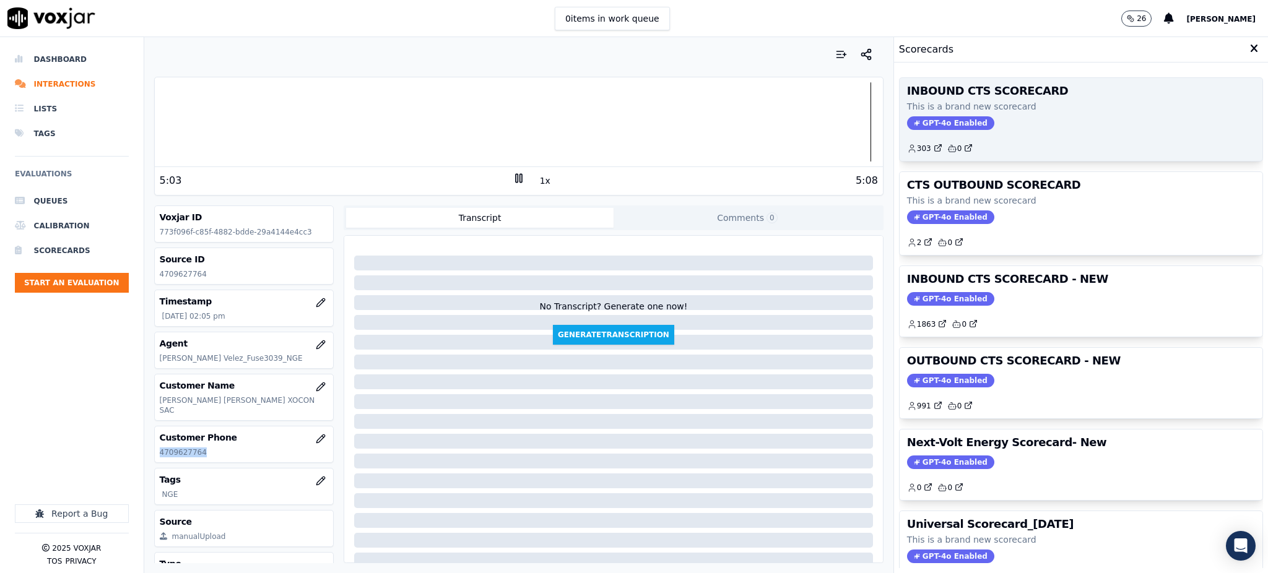
click at [949, 120] on span "GPT-4o Enabled" at bounding box center [950, 123] width 87 height 14
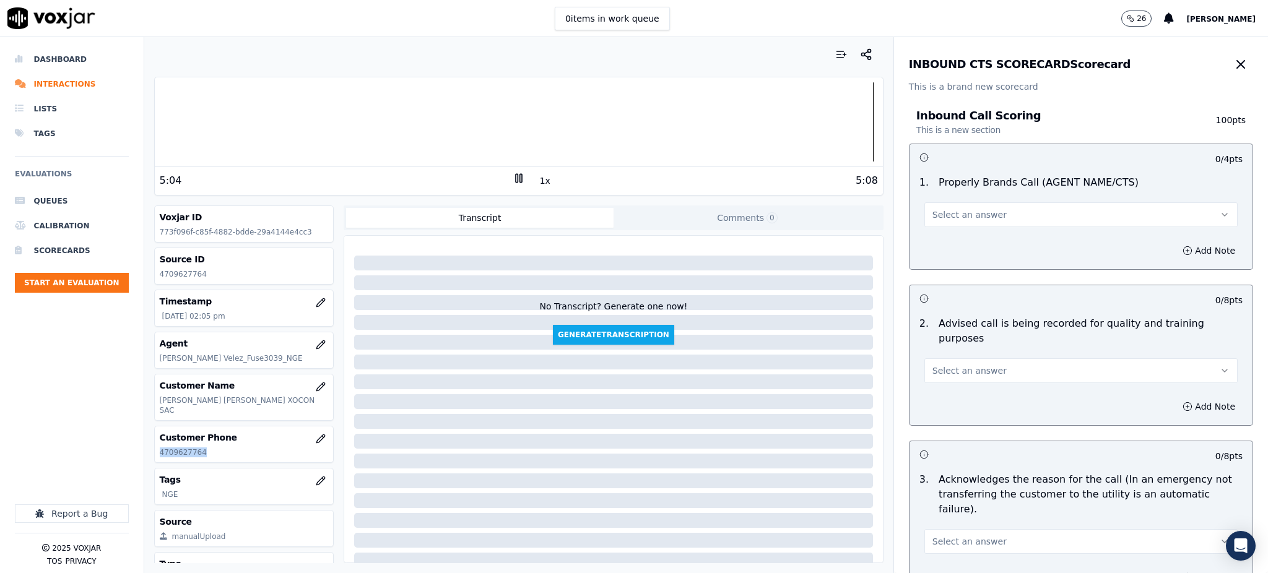
click at [944, 209] on span "Select an answer" at bounding box center [970, 215] width 74 height 12
click at [947, 251] on div "Yes" at bounding box center [1054, 243] width 286 height 20
click at [950, 365] on span "Select an answer" at bounding box center [970, 371] width 74 height 12
click at [957, 383] on div "Yes" at bounding box center [1054, 384] width 286 height 20
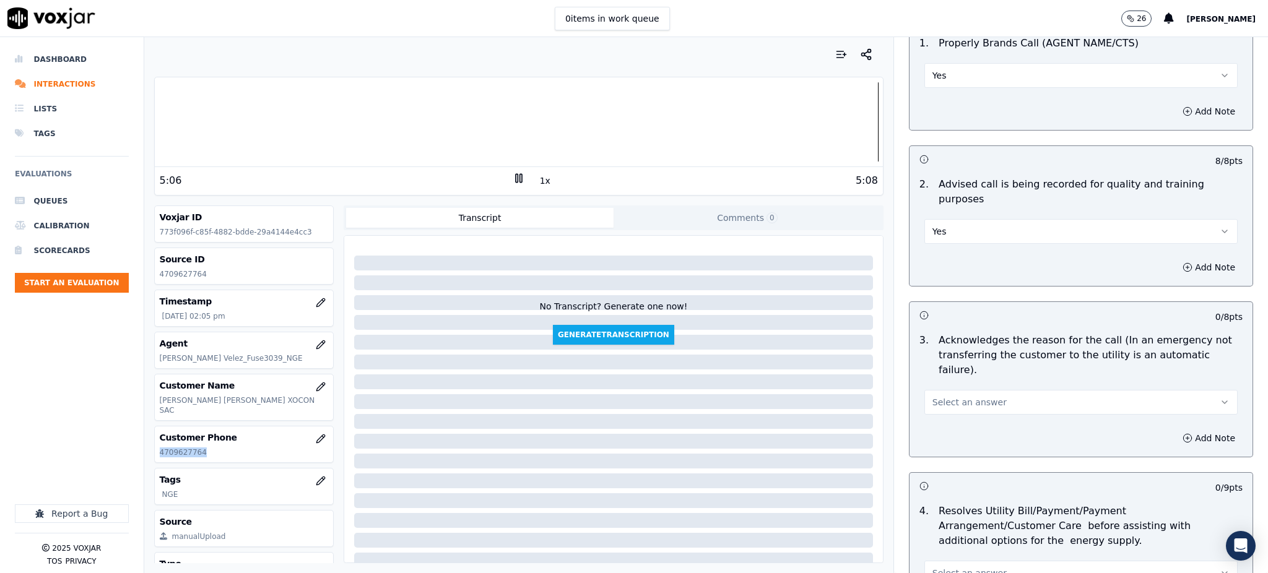
scroll to position [165, 0]
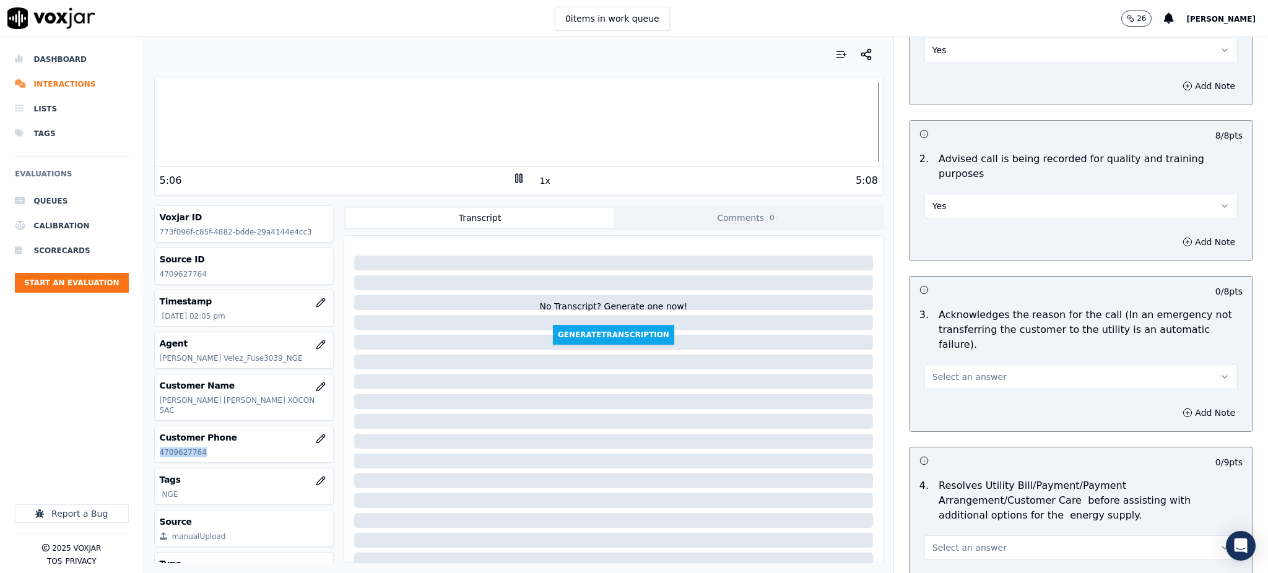
click at [935, 371] on span "Select an answer" at bounding box center [970, 377] width 74 height 12
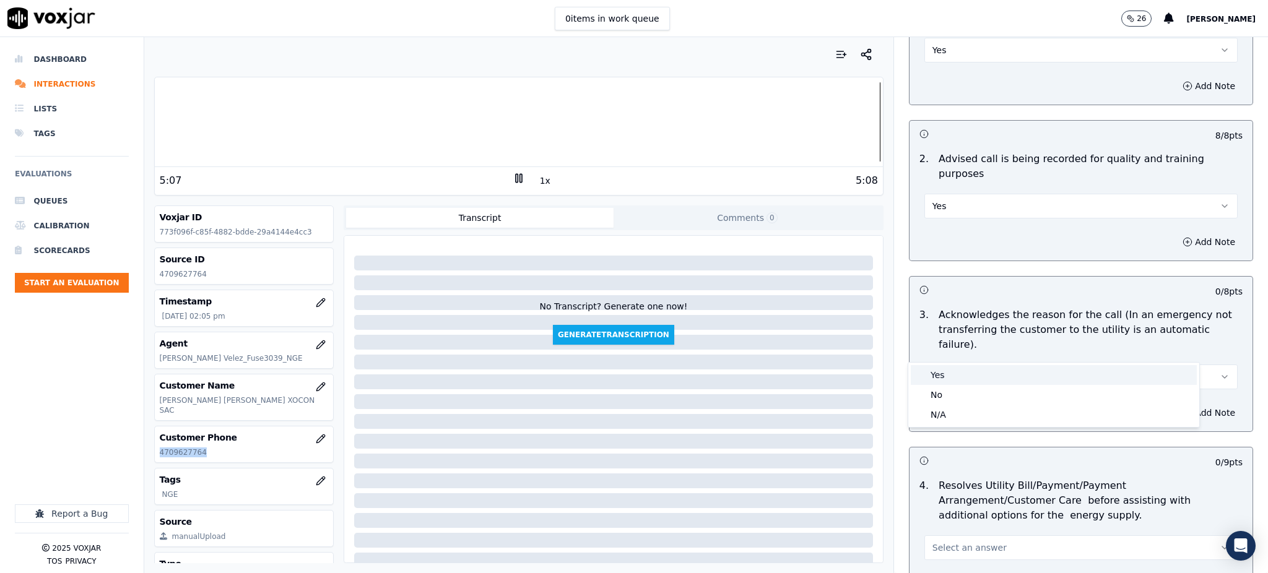
click at [955, 370] on div "Yes" at bounding box center [1054, 375] width 286 height 20
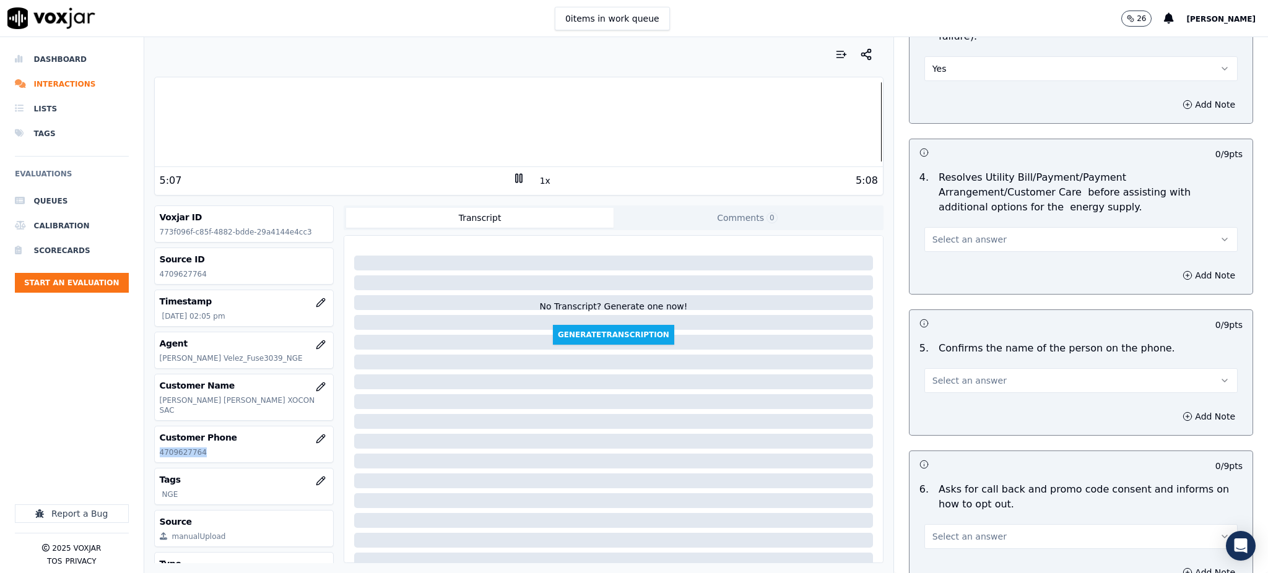
scroll to position [495, 0]
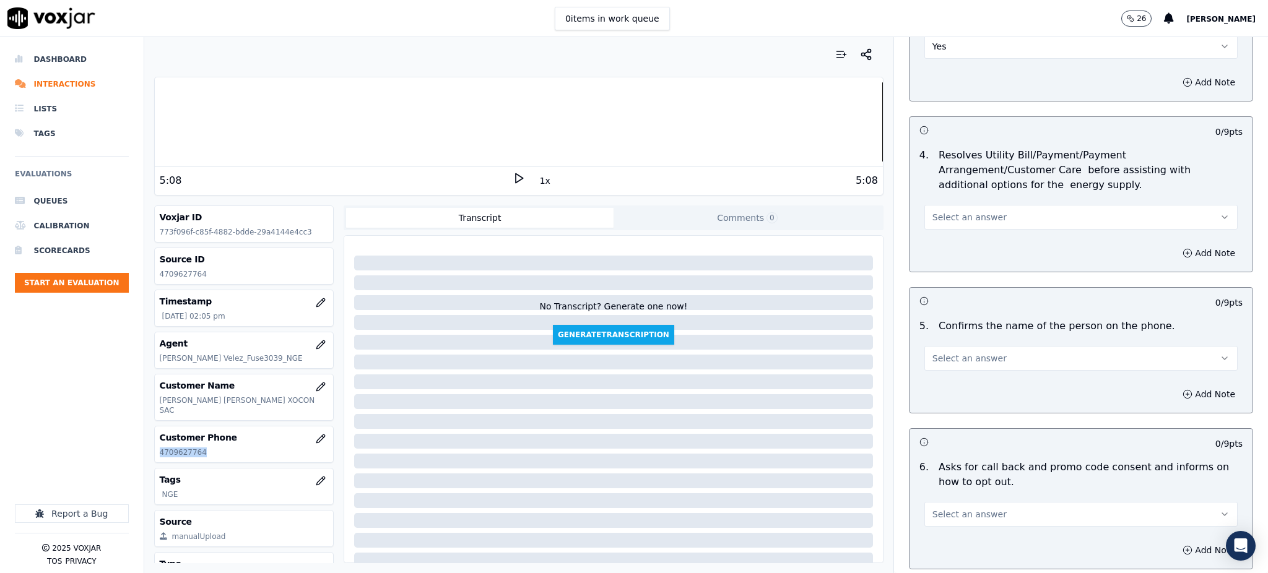
click at [953, 211] on span "Select an answer" at bounding box center [970, 217] width 74 height 12
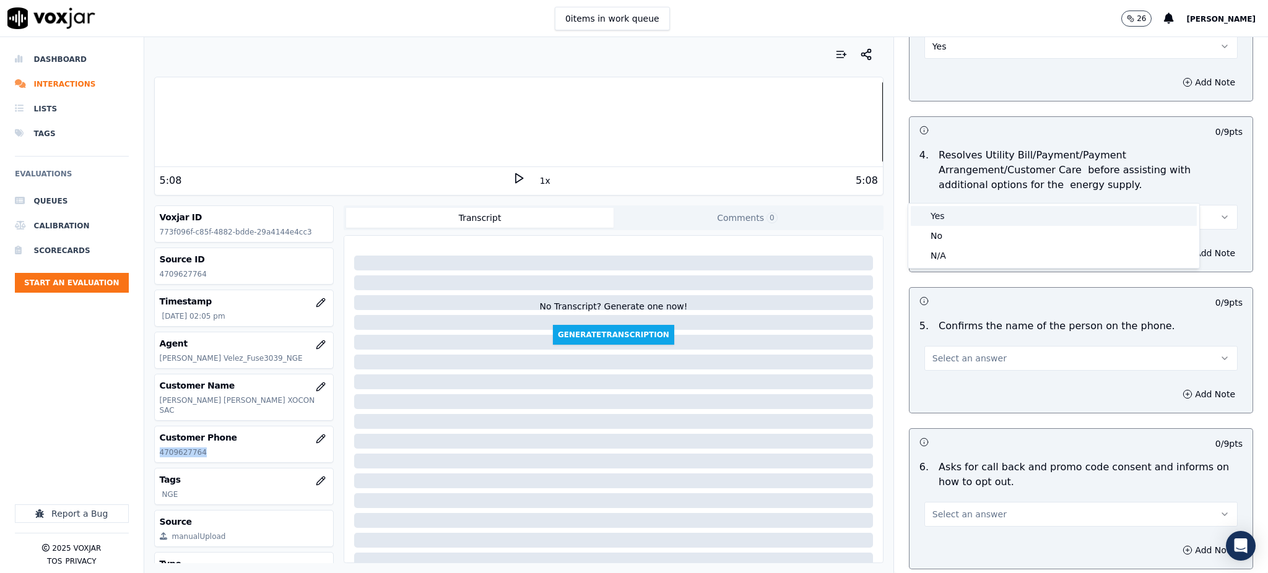
click at [952, 211] on div "Yes" at bounding box center [1054, 216] width 286 height 20
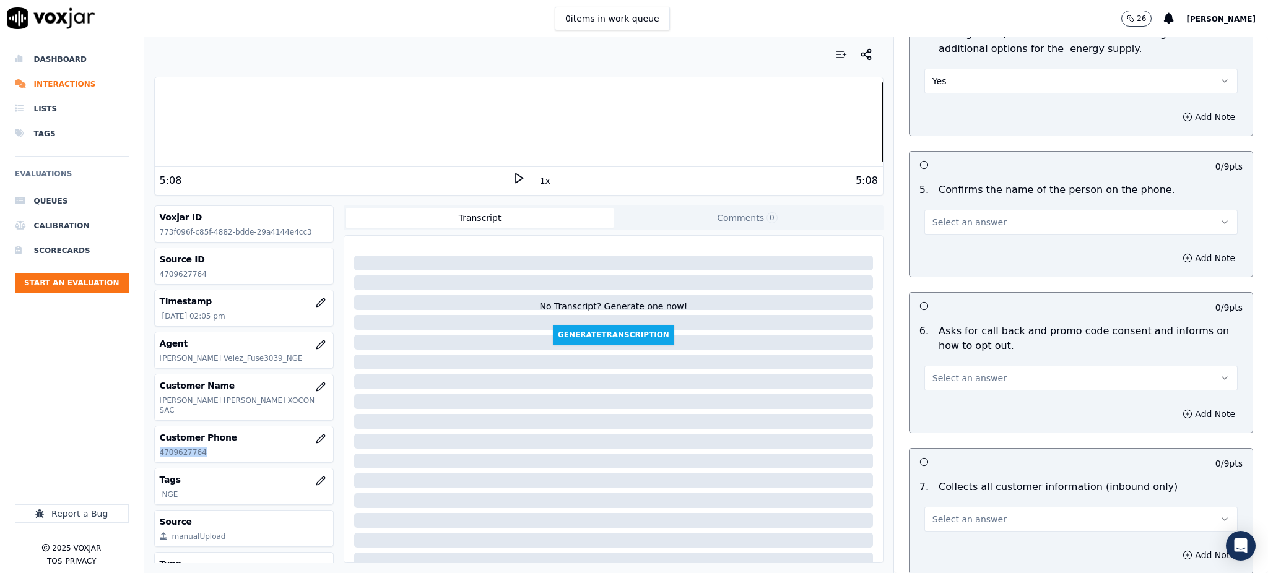
scroll to position [660, 0]
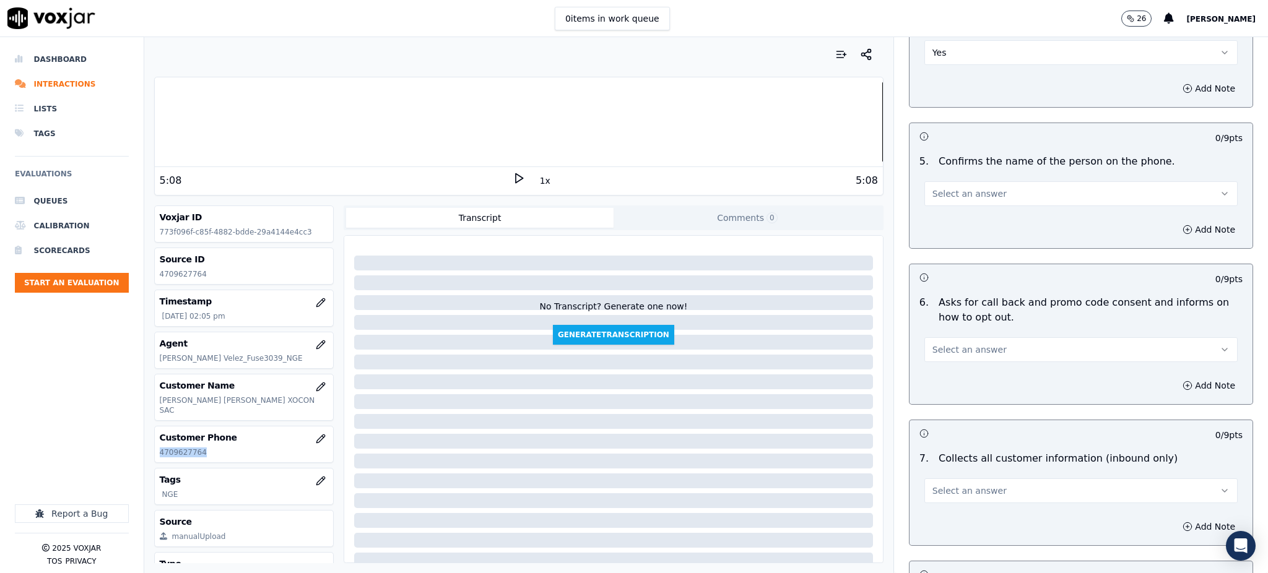
click at [939, 188] on span "Select an answer" at bounding box center [970, 194] width 74 height 12
click at [950, 193] on div "Yes" at bounding box center [1054, 192] width 286 height 20
click at [958, 337] on button "Select an answer" at bounding box center [1081, 349] width 313 height 25
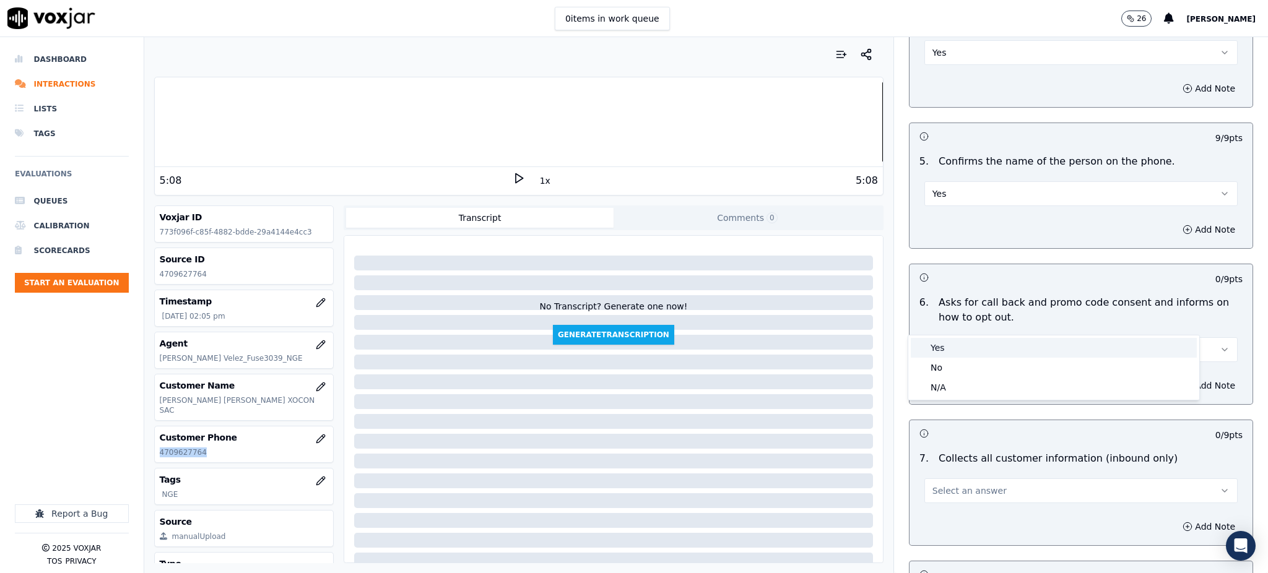
click at [949, 344] on div "Yes" at bounding box center [1054, 348] width 286 height 20
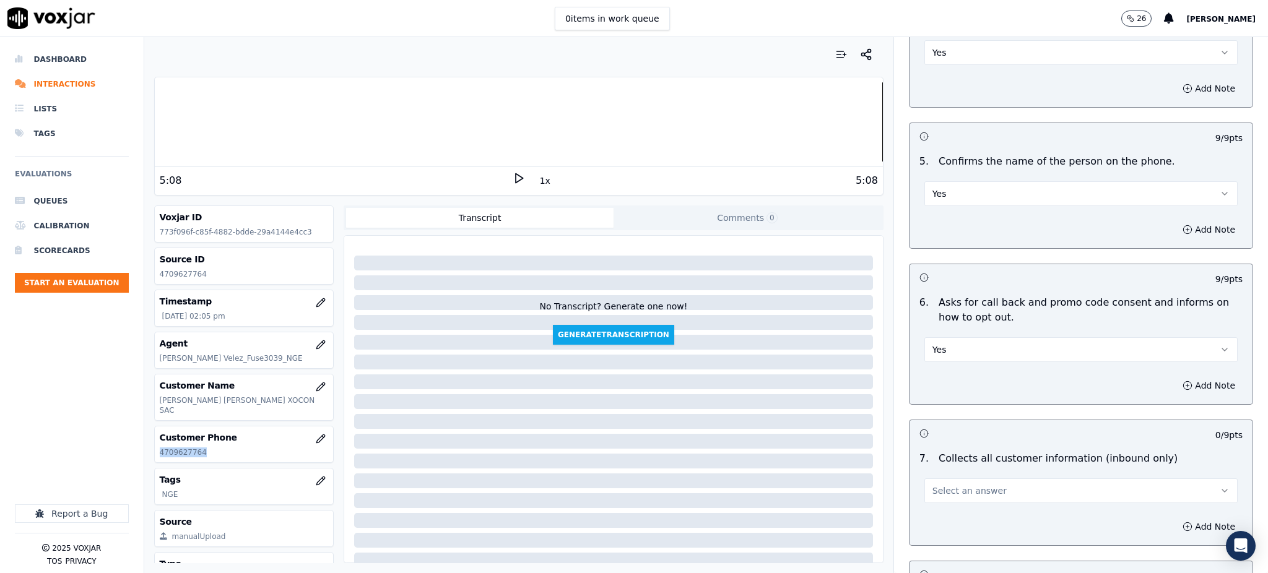
click at [955, 485] on span "Select an answer" at bounding box center [970, 491] width 74 height 12
click at [955, 479] on button "Select an answer" at bounding box center [1081, 491] width 313 height 25
click at [949, 485] on span "Select an answer" at bounding box center [970, 491] width 74 height 12
click at [945, 484] on div "Yes" at bounding box center [1054, 489] width 286 height 20
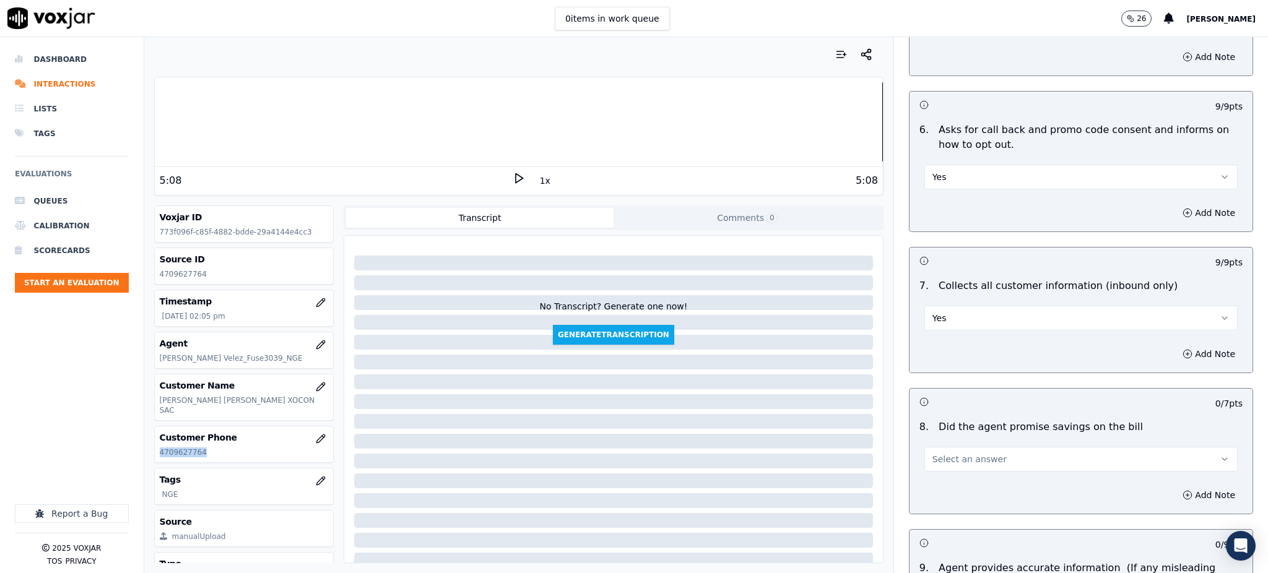
scroll to position [908, 0]
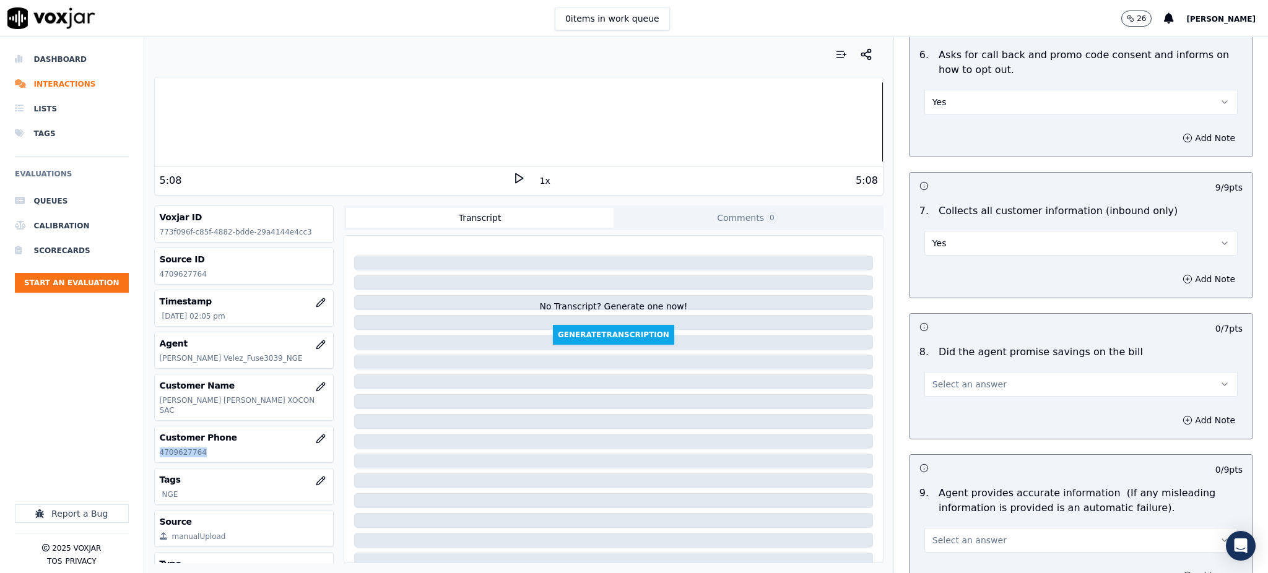
click at [933, 378] on span "Select an answer" at bounding box center [970, 384] width 74 height 12
click at [942, 386] on div "Yes" at bounding box center [1054, 383] width 286 height 20
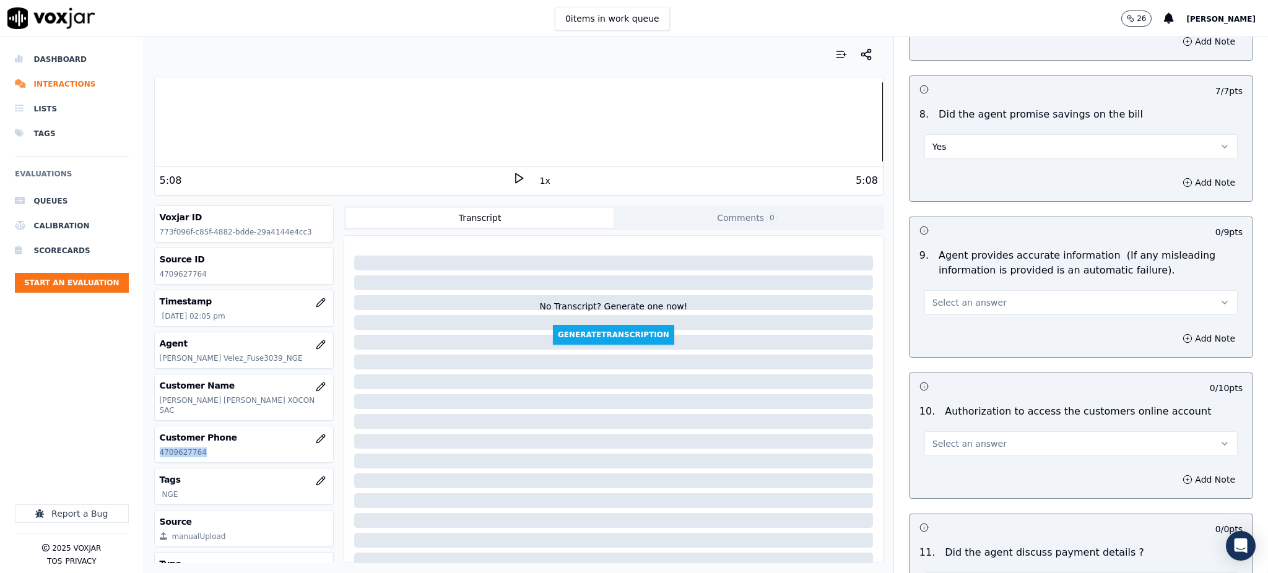
scroll to position [1155, 0]
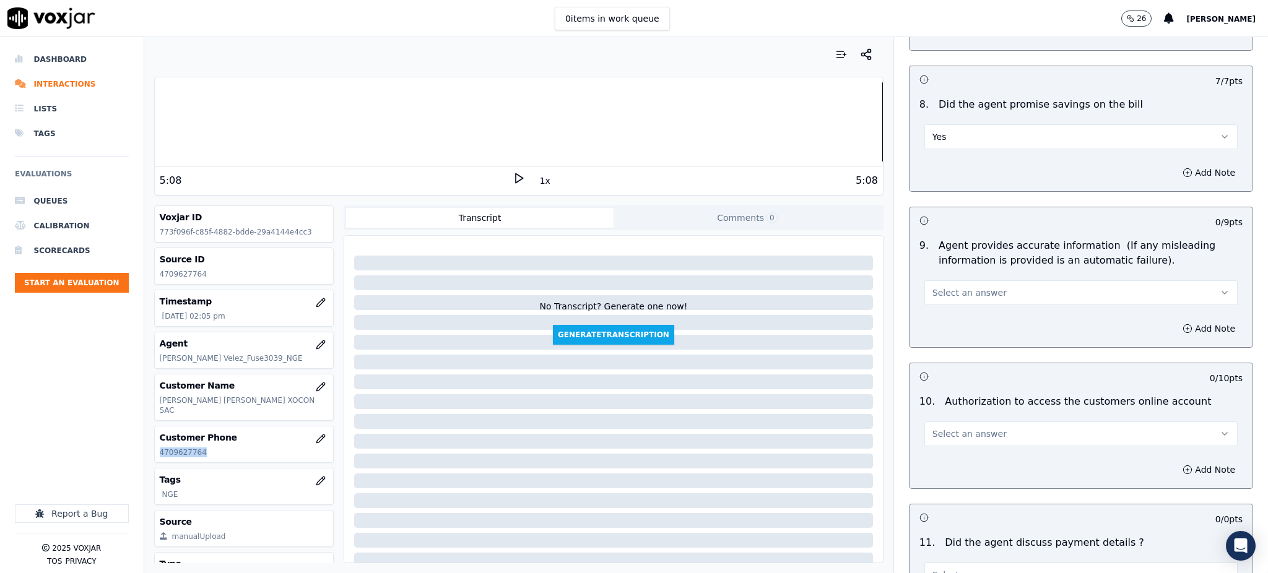
click at [933, 287] on span "Select an answer" at bounding box center [970, 293] width 74 height 12
click at [937, 300] on div "Yes" at bounding box center [1054, 292] width 286 height 20
click at [933, 428] on span "Select an answer" at bounding box center [970, 434] width 74 height 12
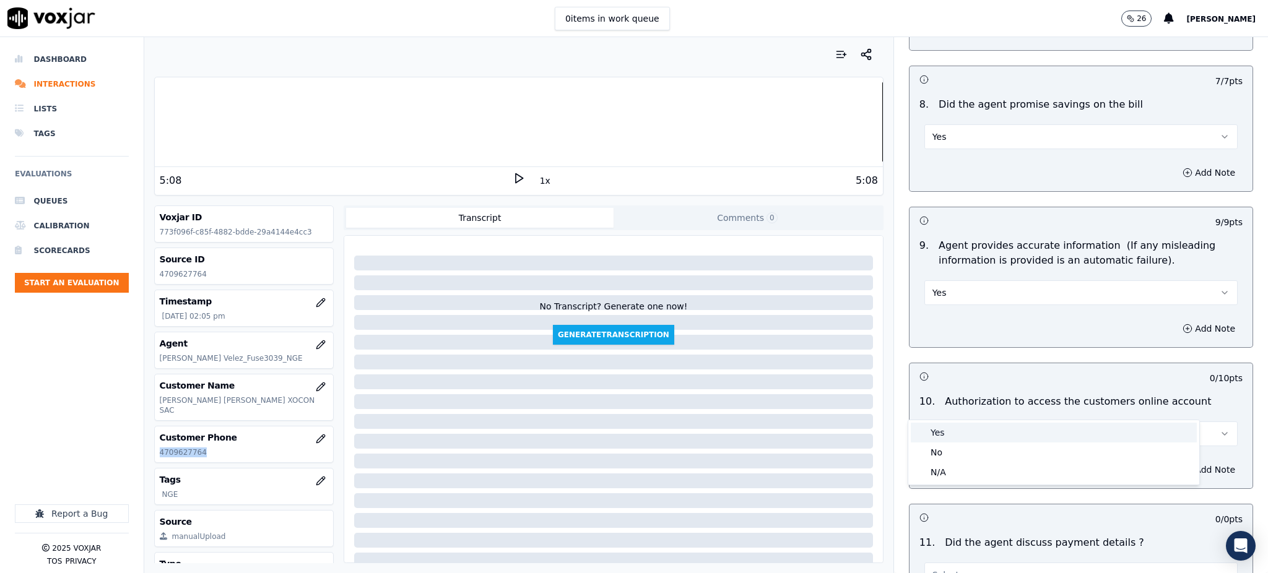
click at [938, 432] on div "Yes" at bounding box center [1054, 433] width 286 height 20
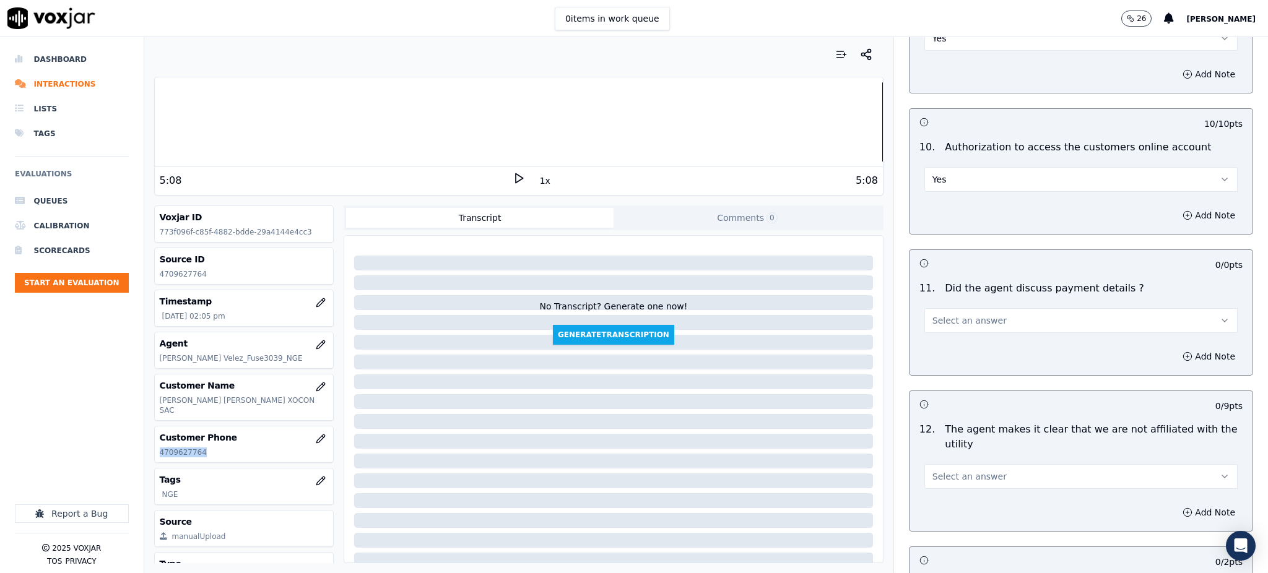
scroll to position [1486, 0]
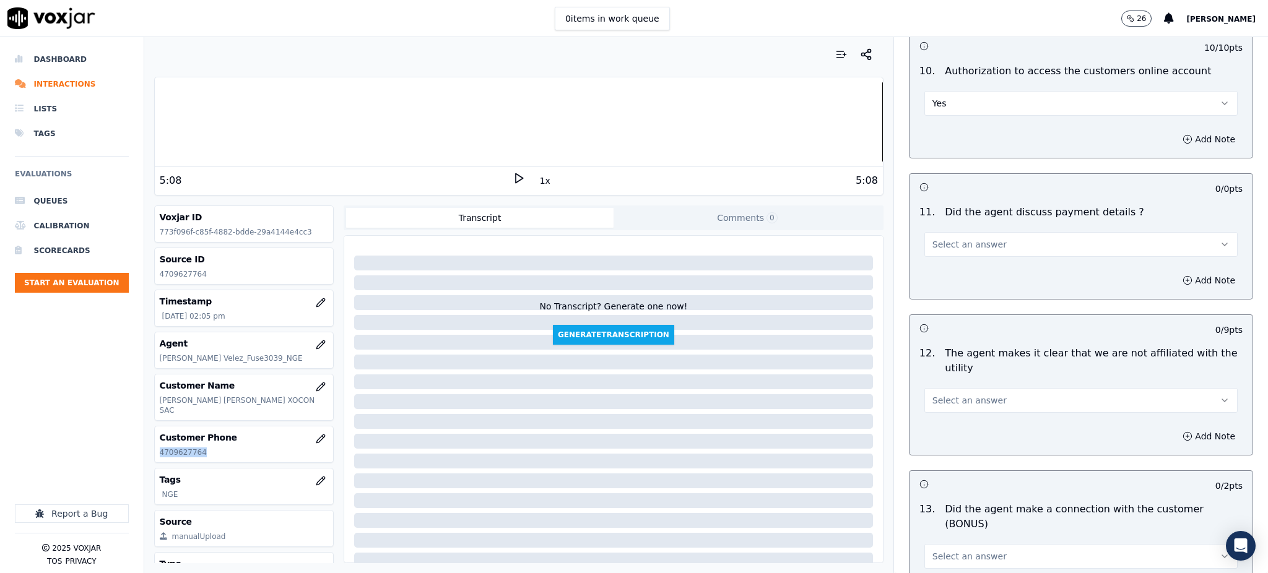
click at [938, 232] on button "Select an answer" at bounding box center [1081, 244] width 313 height 25
click at [961, 281] on div "N/A" at bounding box center [1054, 283] width 286 height 20
click at [947, 394] on span "Select an answer" at bounding box center [970, 400] width 74 height 12
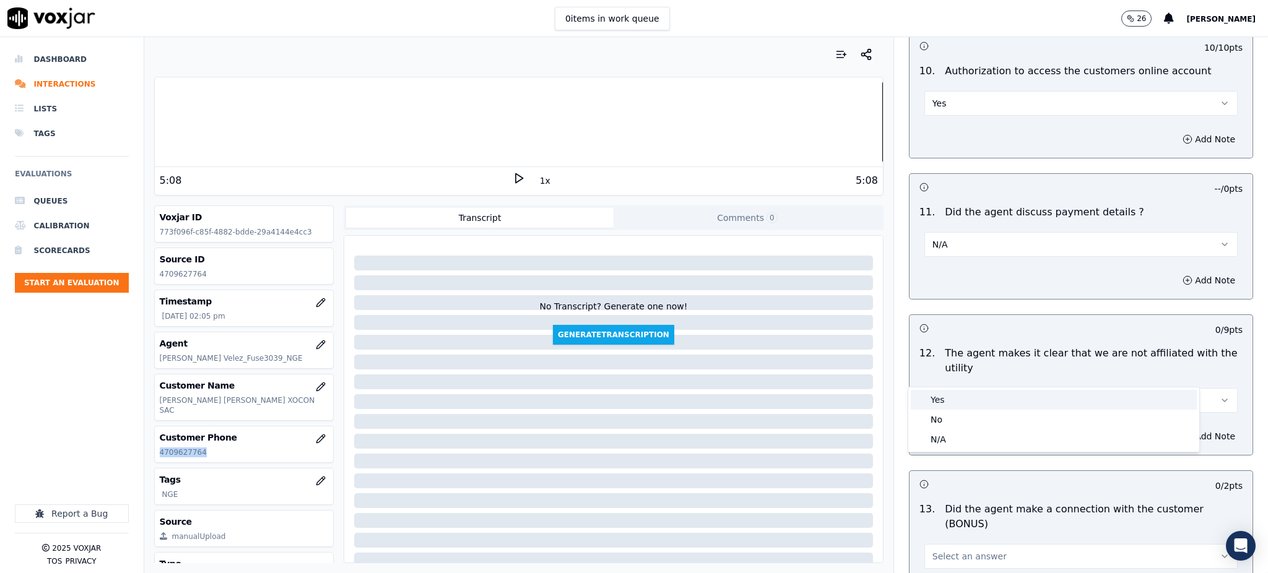
click at [942, 401] on div "Yes" at bounding box center [1054, 400] width 286 height 20
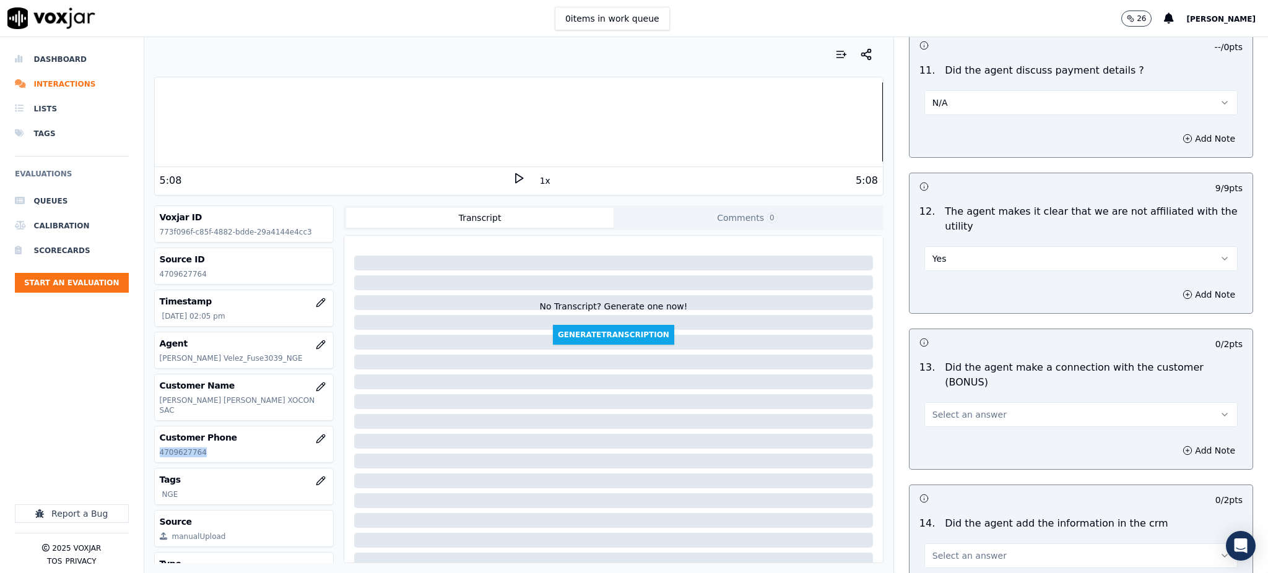
scroll to position [1651, 0]
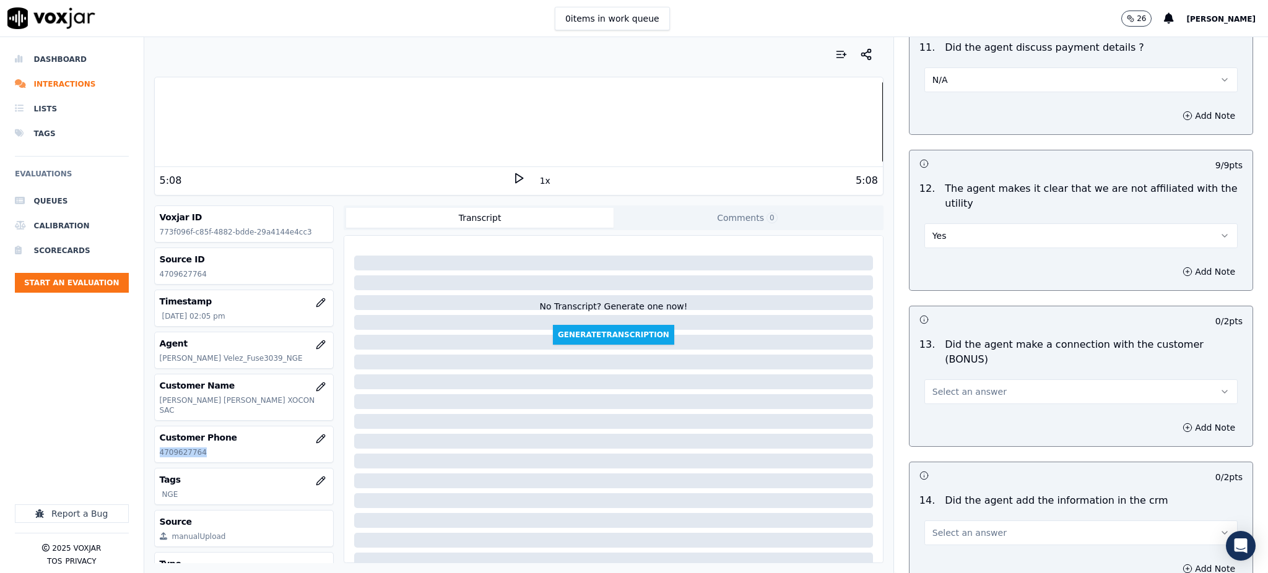
click at [936, 386] on span "Select an answer" at bounding box center [970, 392] width 74 height 12
click at [946, 380] on div "Yes" at bounding box center [1054, 376] width 286 height 20
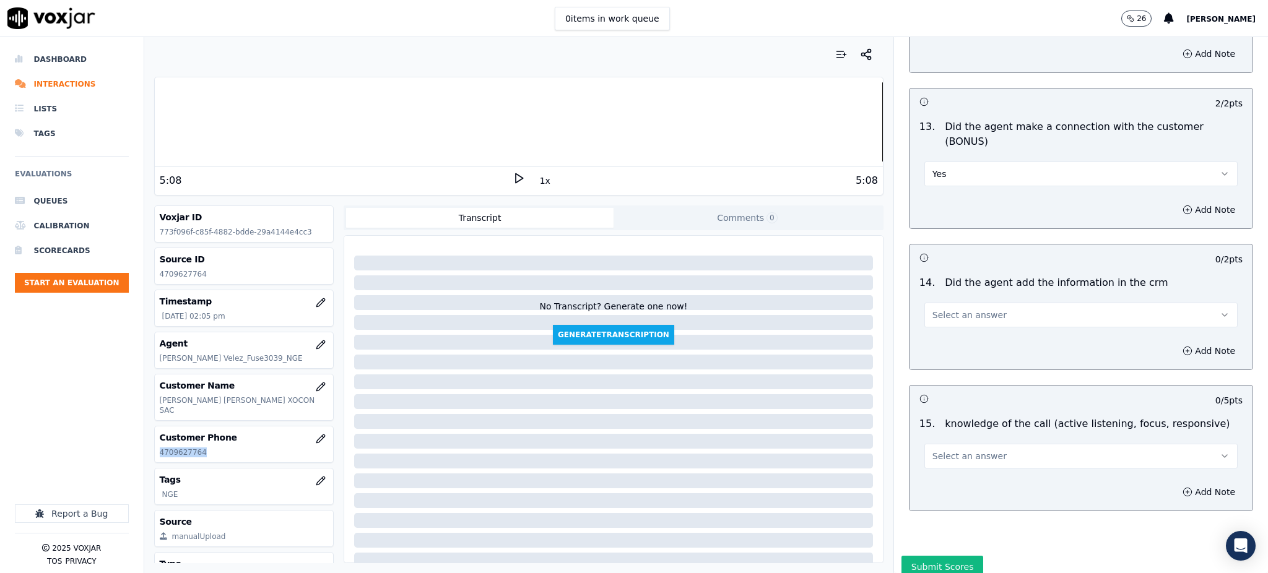
scroll to position [1874, 0]
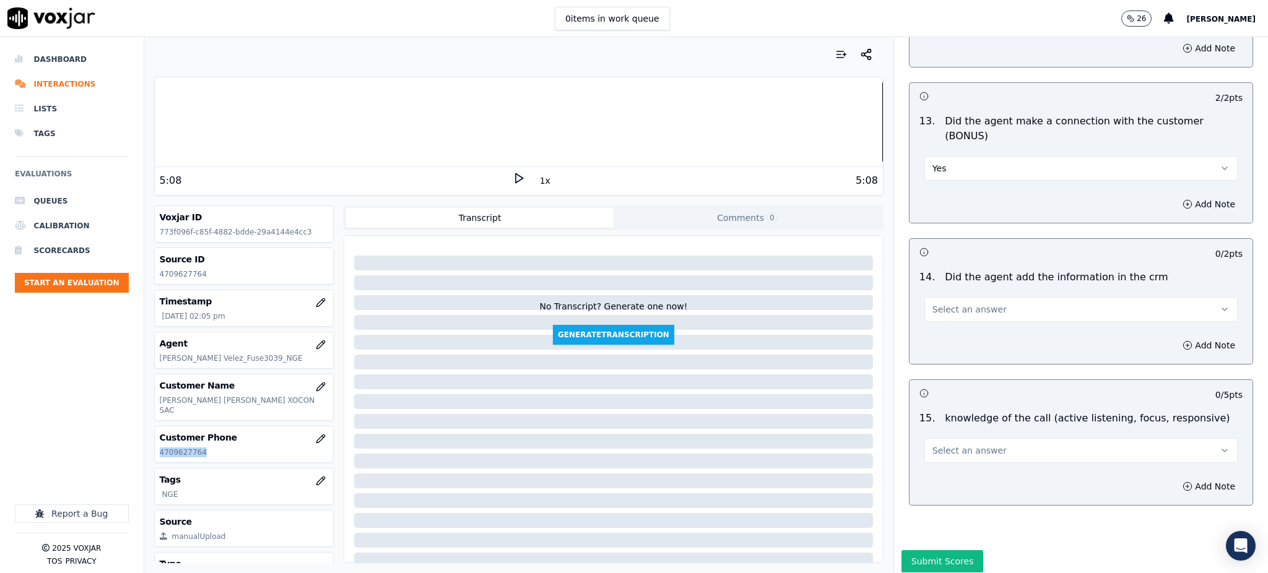
click at [938, 303] on span "Select an answer" at bounding box center [970, 309] width 74 height 12
click at [939, 285] on div "Yes" at bounding box center [1054, 294] width 286 height 20
click at [942, 445] on span "Select an answer" at bounding box center [970, 451] width 74 height 12
click at [947, 436] on div "Yes" at bounding box center [1054, 435] width 286 height 20
click at [932, 550] on button "Submit Scores" at bounding box center [943, 561] width 82 height 22
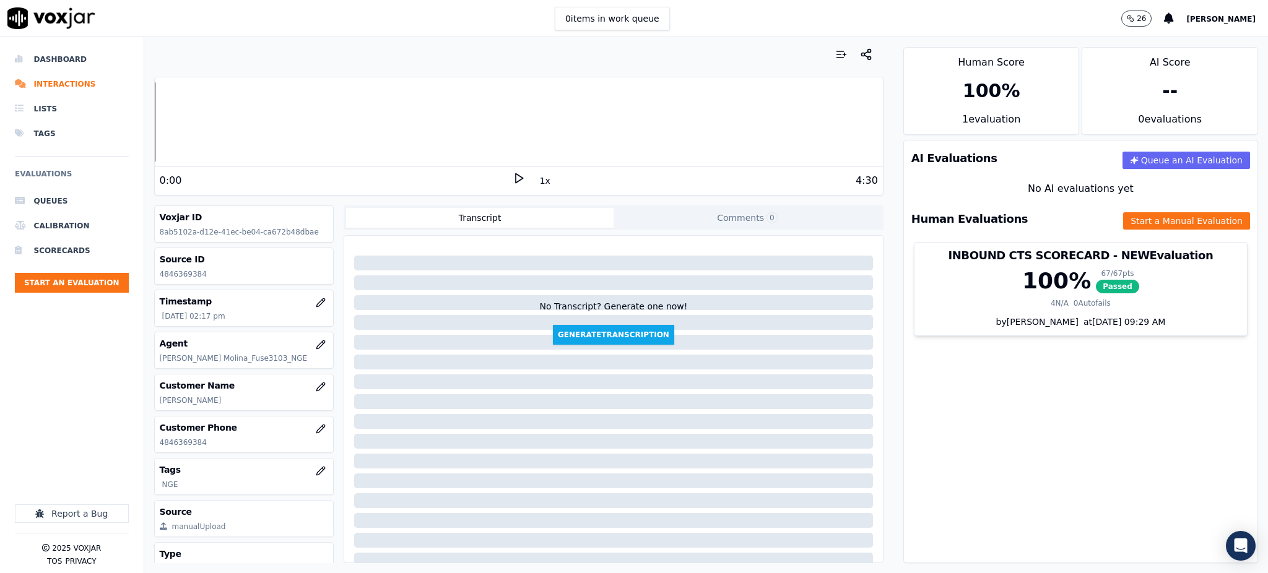
click at [513, 178] on icon at bounding box center [519, 178] width 12 height 12
drag, startPoint x: 206, startPoint y: 440, endPoint x: 149, endPoint y: 442, distance: 57.0
click at [149, 442] on div "Your browser does not support the audio element. 0:01 1x 4:30 Voxjar ID 8ab5102…" at bounding box center [518, 305] width 749 height 536
copy p "4846369384"
click at [985, 448] on div "AI Evaluations Queue an AI Evaluation No AI evaluations yet Human Evaluations S…" at bounding box center [1080, 352] width 355 height 424
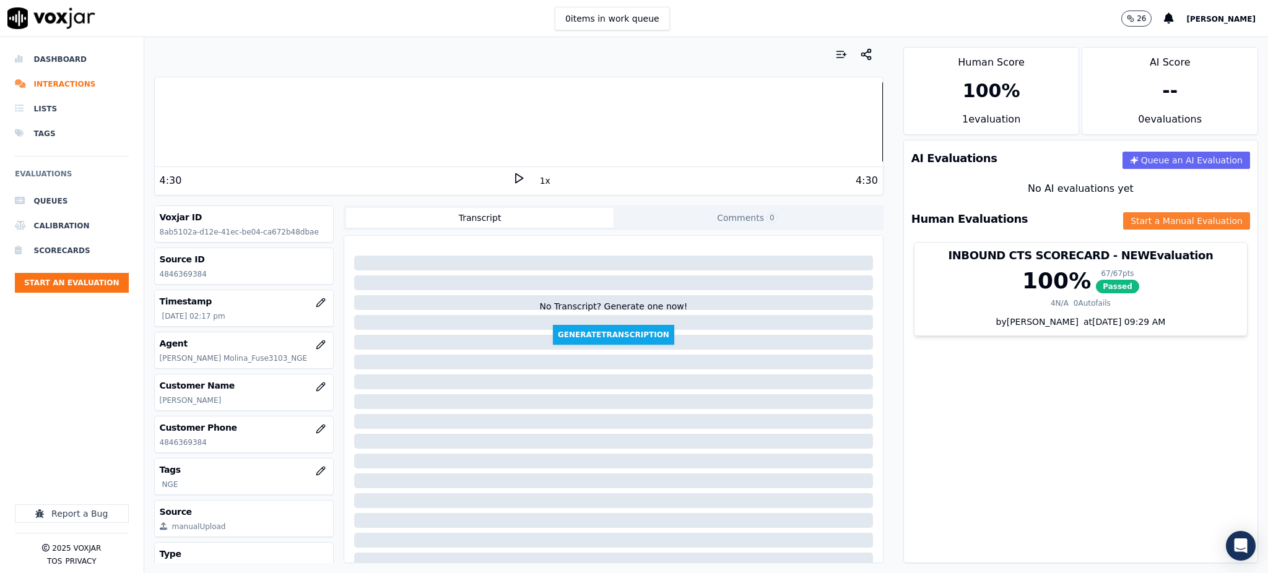
click at [1123, 220] on button "Start a Manual Evaluation" at bounding box center [1186, 220] width 127 height 17
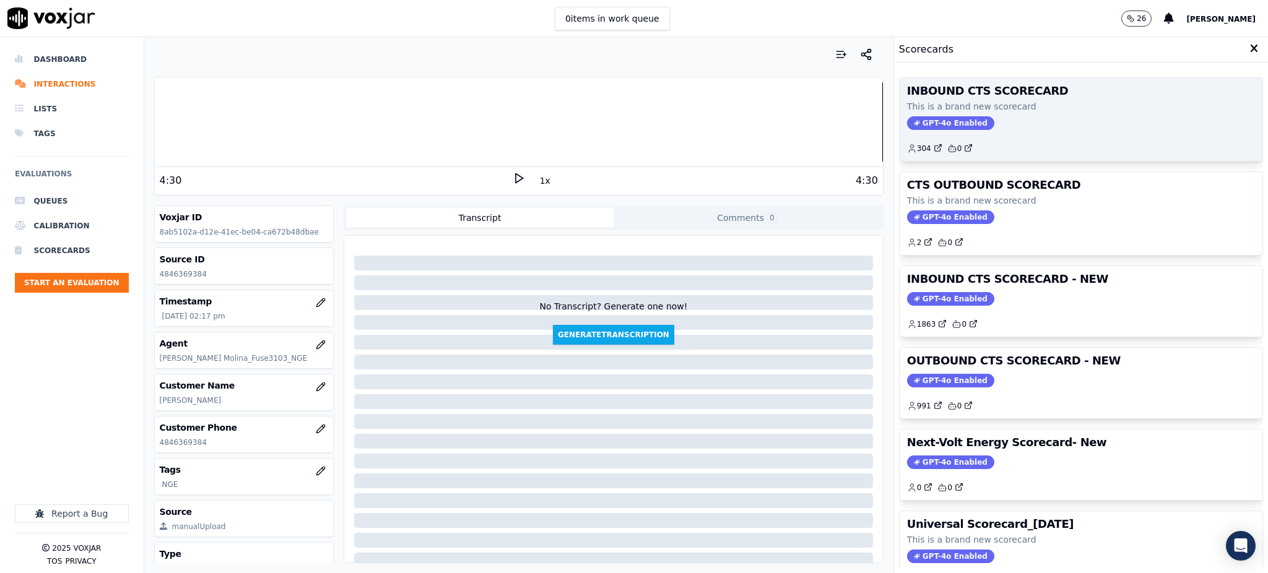
click at [914, 125] on icon at bounding box center [917, 123] width 6 height 6
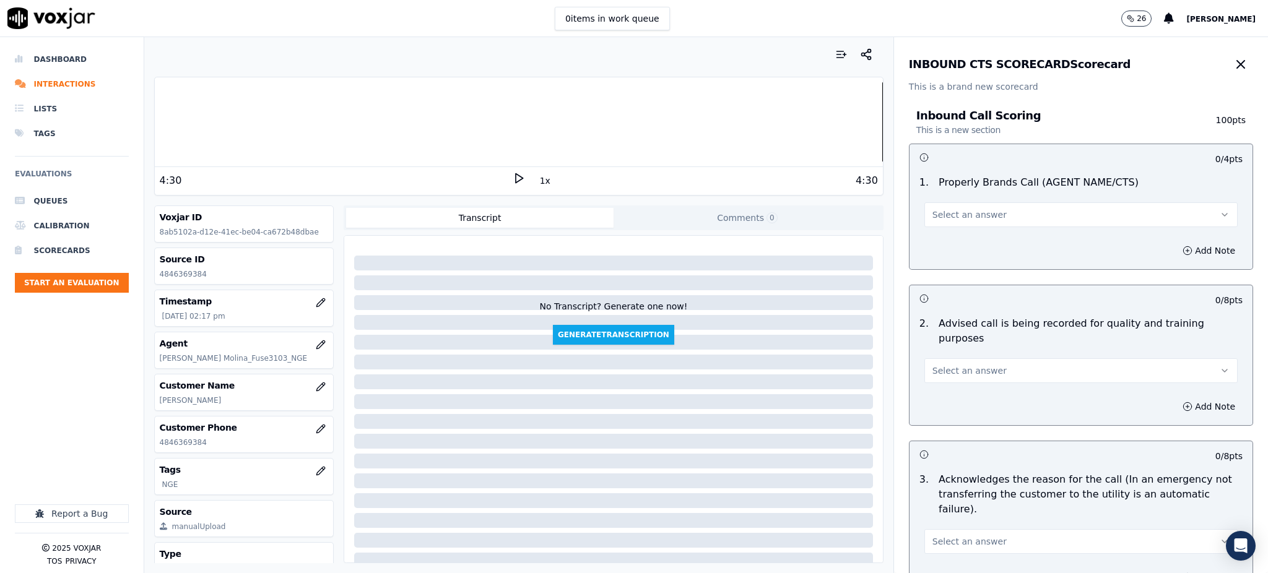
click at [933, 219] on span "Select an answer" at bounding box center [970, 215] width 74 height 12
drag, startPoint x: 937, startPoint y: 244, endPoint x: 945, endPoint y: 422, distance: 177.9
click at [937, 247] on div "Yes" at bounding box center [1054, 243] width 286 height 20
click at [943, 365] on span "Select an answer" at bounding box center [970, 371] width 74 height 12
click at [929, 385] on div "Yes" at bounding box center [1054, 384] width 286 height 20
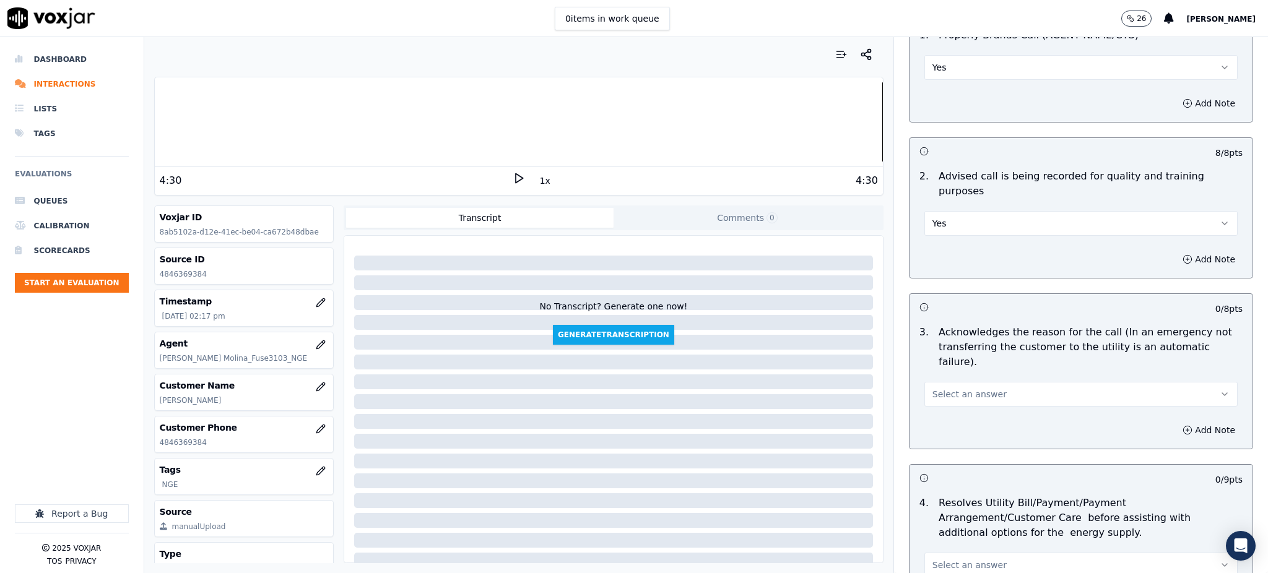
scroll to position [165, 0]
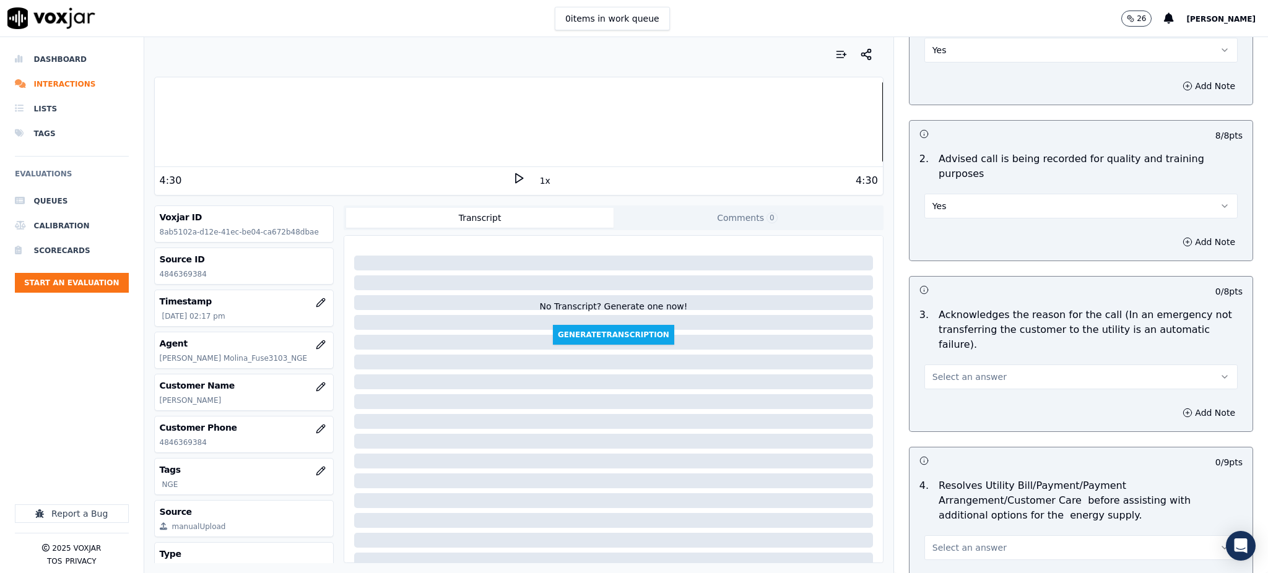
click at [949, 365] on button "Select an answer" at bounding box center [1081, 377] width 313 height 25
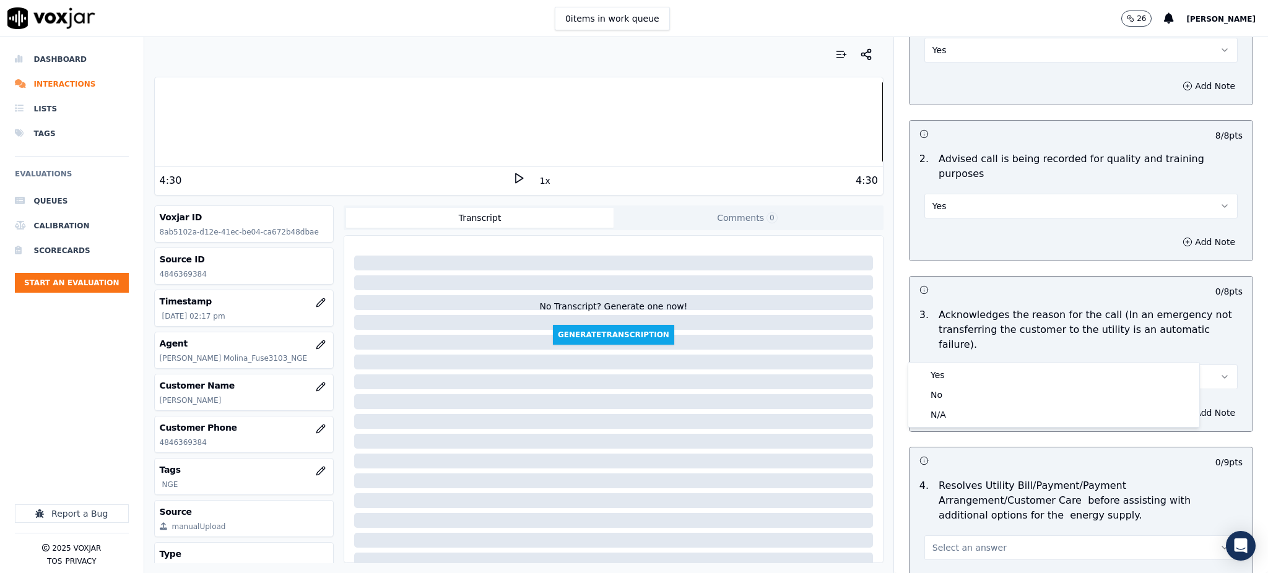
click at [945, 367] on div "Yes No N/A" at bounding box center [1053, 395] width 291 height 64
click at [945, 374] on div "Yes" at bounding box center [1054, 375] width 286 height 20
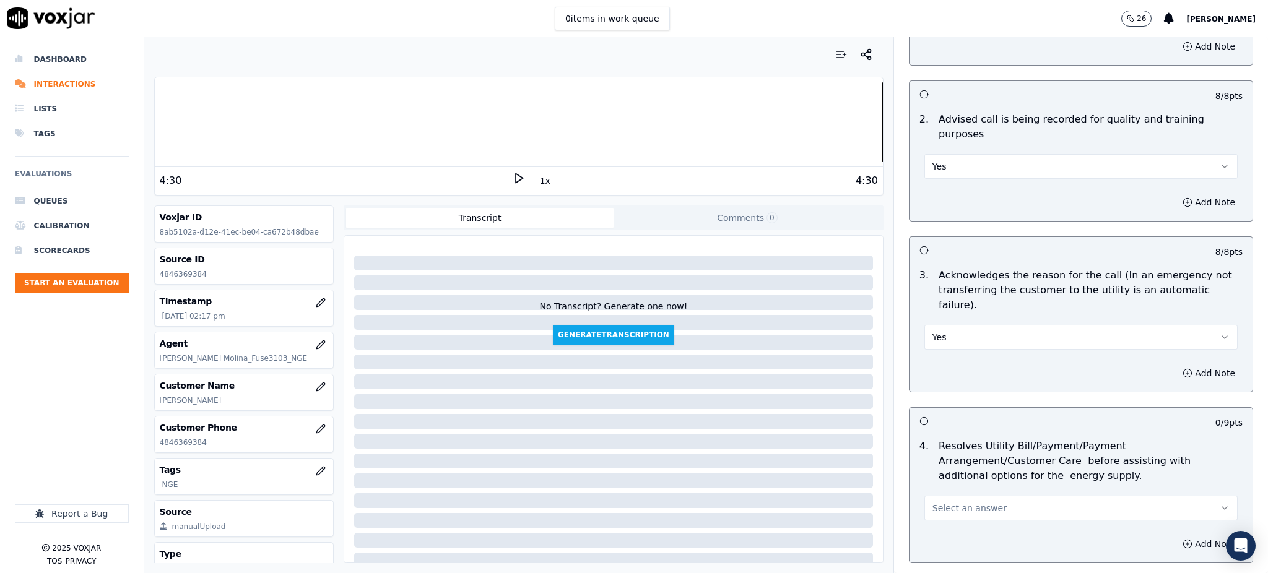
scroll to position [330, 0]
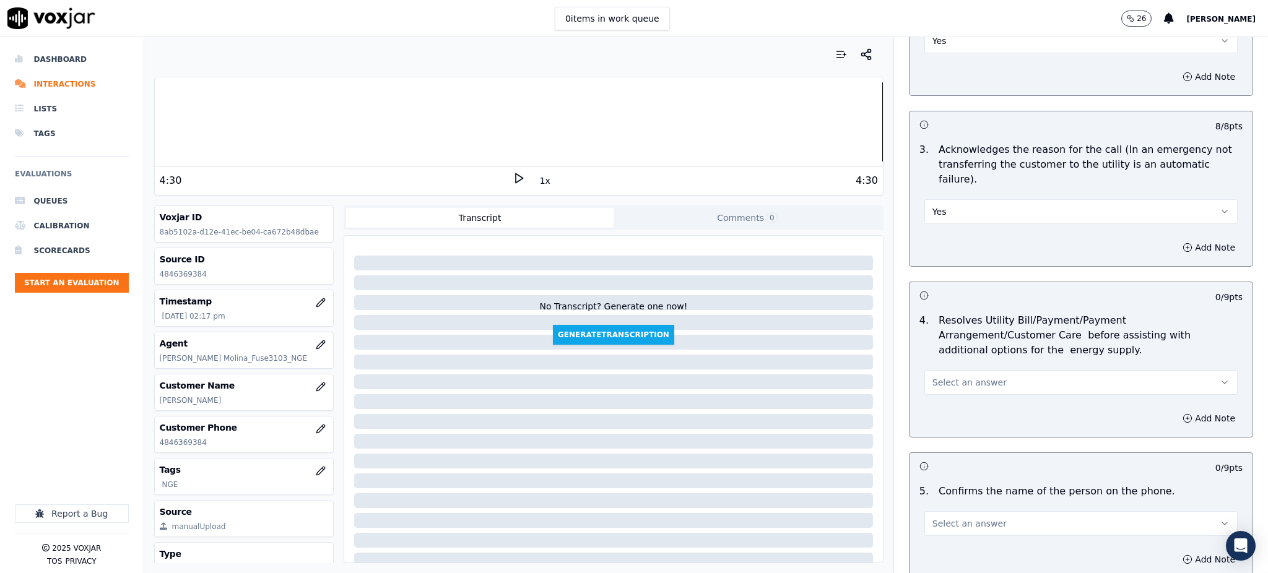
click at [943, 376] on span "Select an answer" at bounding box center [970, 382] width 74 height 12
click at [942, 382] on div "Yes" at bounding box center [1054, 381] width 286 height 20
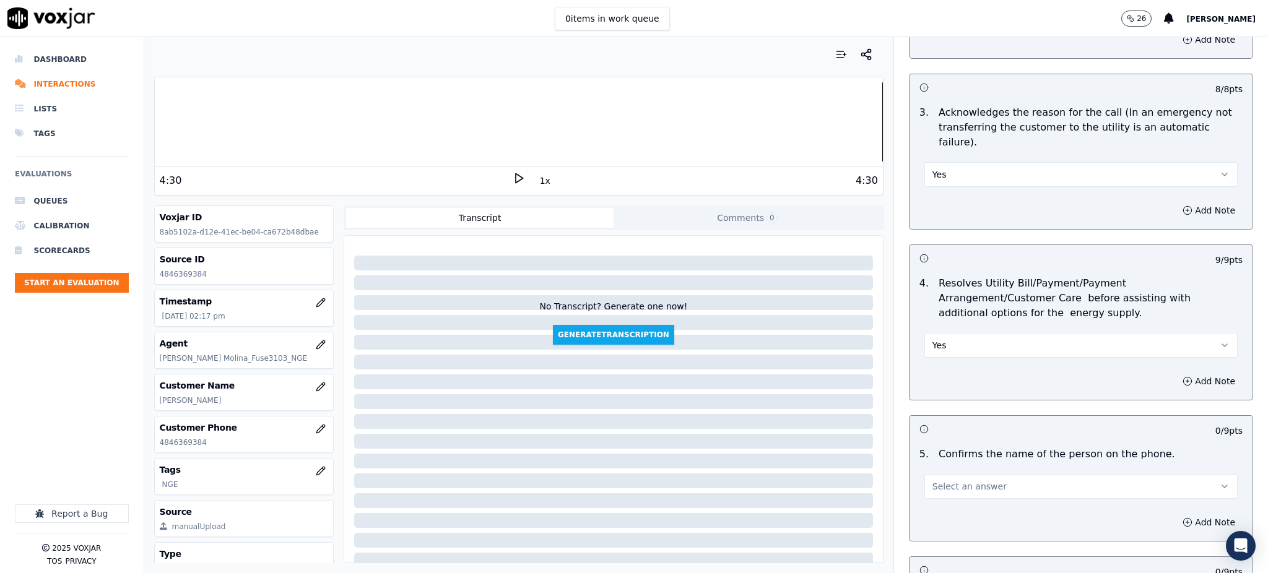
scroll to position [578, 0]
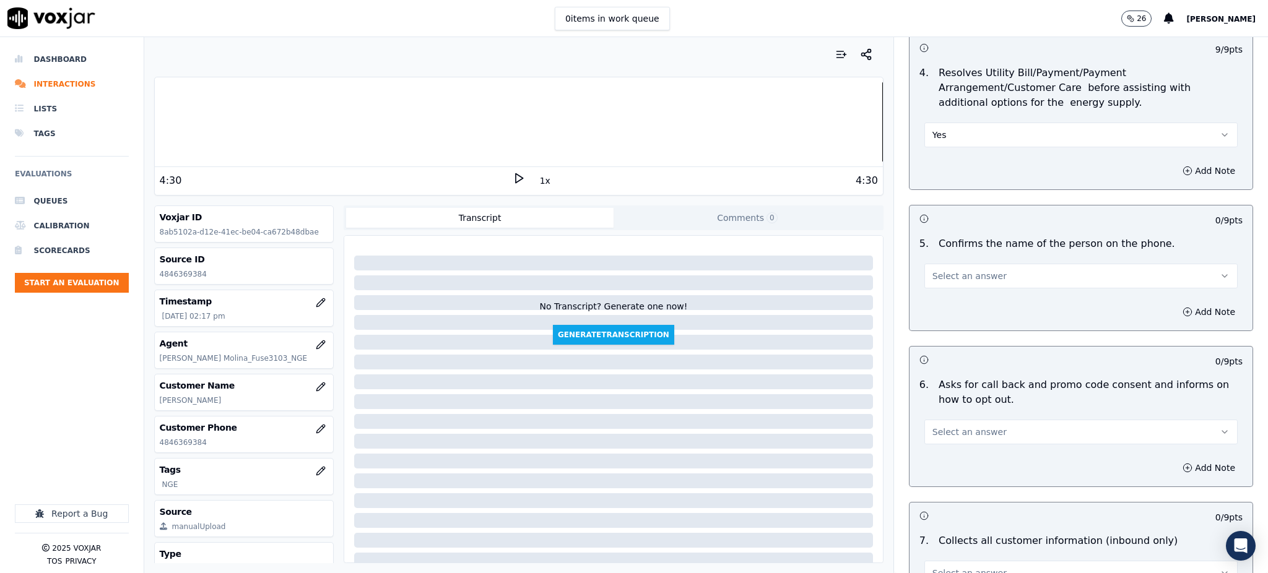
click at [947, 270] on span "Select an answer" at bounding box center [970, 276] width 74 height 12
click at [944, 281] on div "Yes" at bounding box center [1054, 274] width 286 height 20
click at [933, 426] on span "Select an answer" at bounding box center [970, 432] width 74 height 12
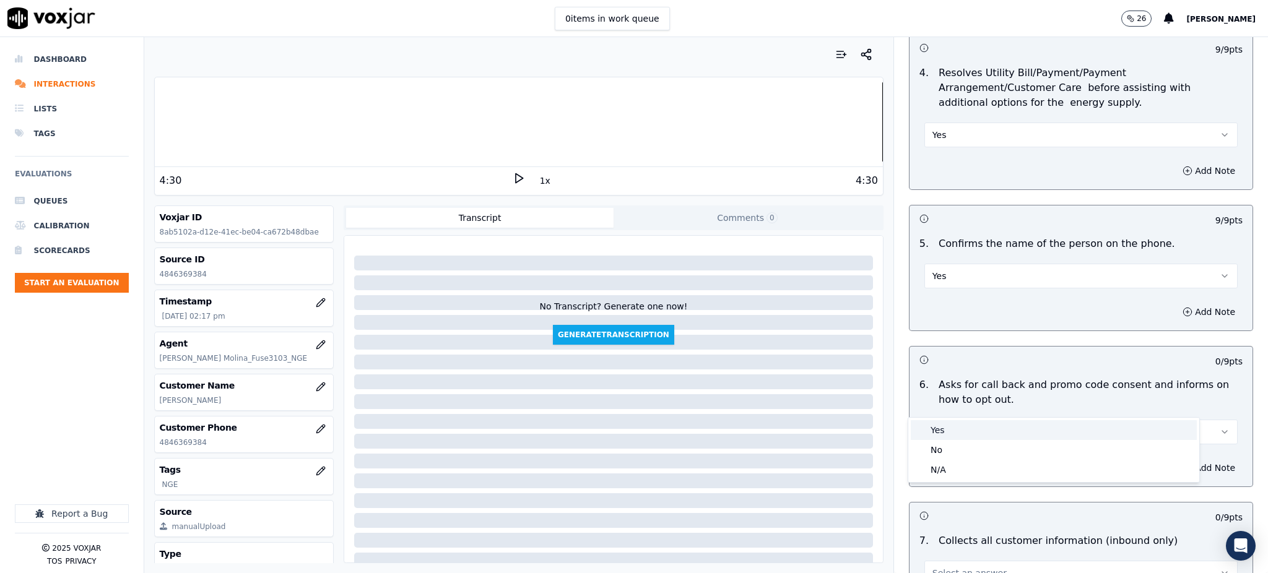
click at [924, 431] on span at bounding box center [920, 430] width 9 height 9
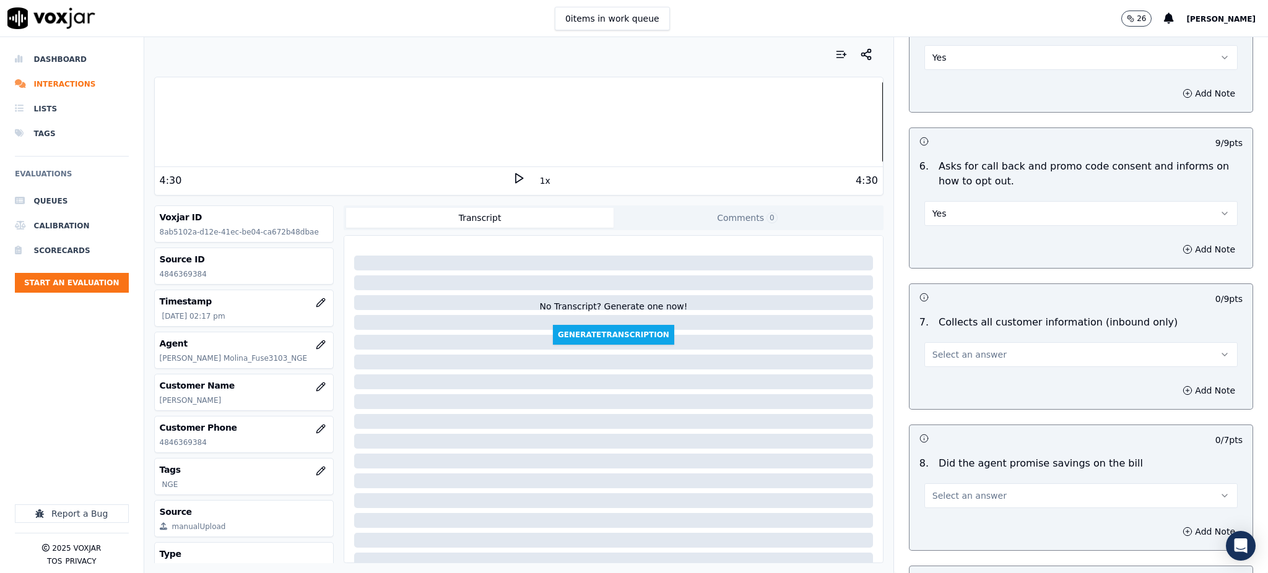
scroll to position [825, 0]
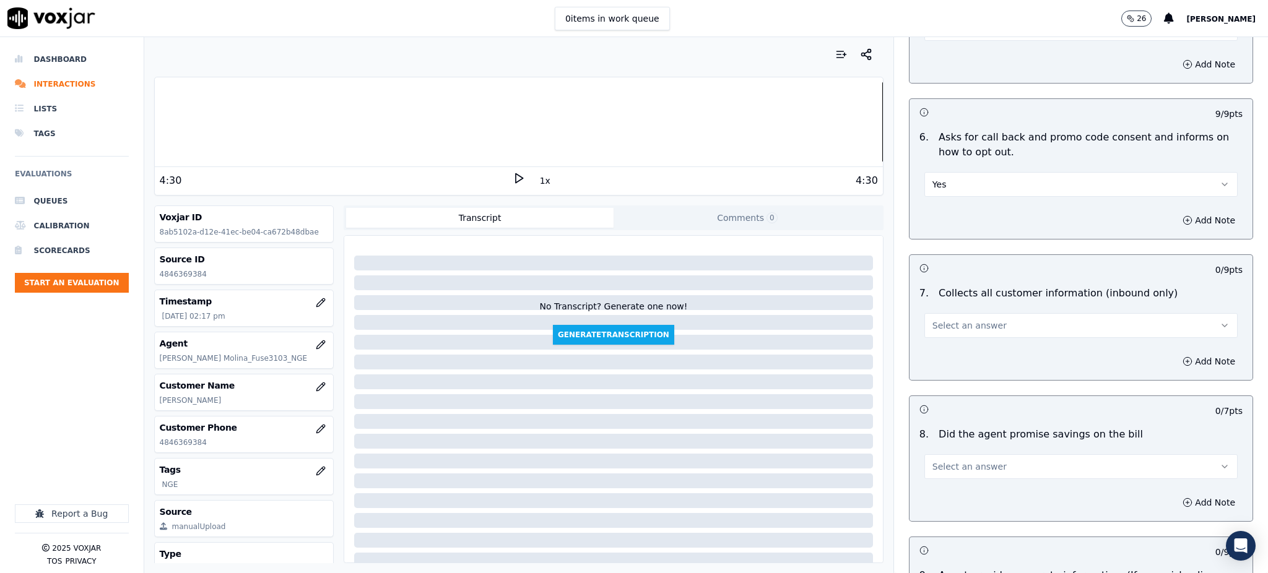
click at [944, 313] on button "Select an answer" at bounding box center [1081, 325] width 313 height 25
click at [944, 335] on div "No" at bounding box center [1054, 344] width 286 height 20
click at [942, 313] on button "No" at bounding box center [1081, 325] width 313 height 25
drag, startPoint x: 933, startPoint y: 323, endPoint x: 933, endPoint y: 419, distance: 96.0
click at [933, 324] on div "Yes" at bounding box center [1054, 325] width 286 height 20
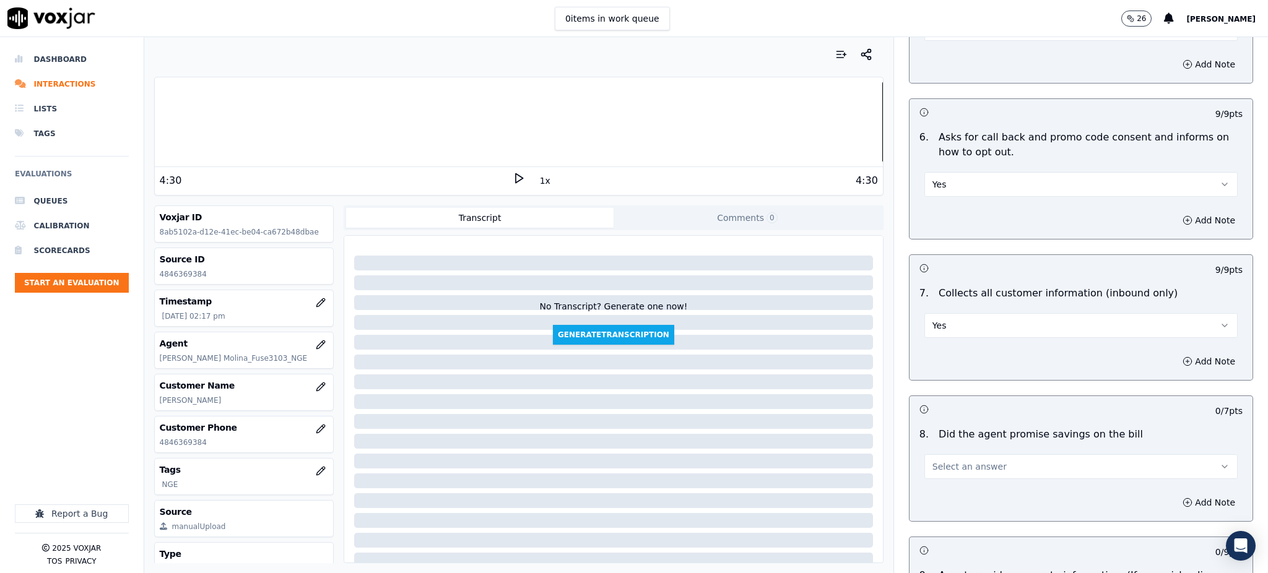
click at [934, 455] on button "Select an answer" at bounding box center [1081, 467] width 313 height 25
click at [932, 459] on div "Yes" at bounding box center [1054, 466] width 286 height 20
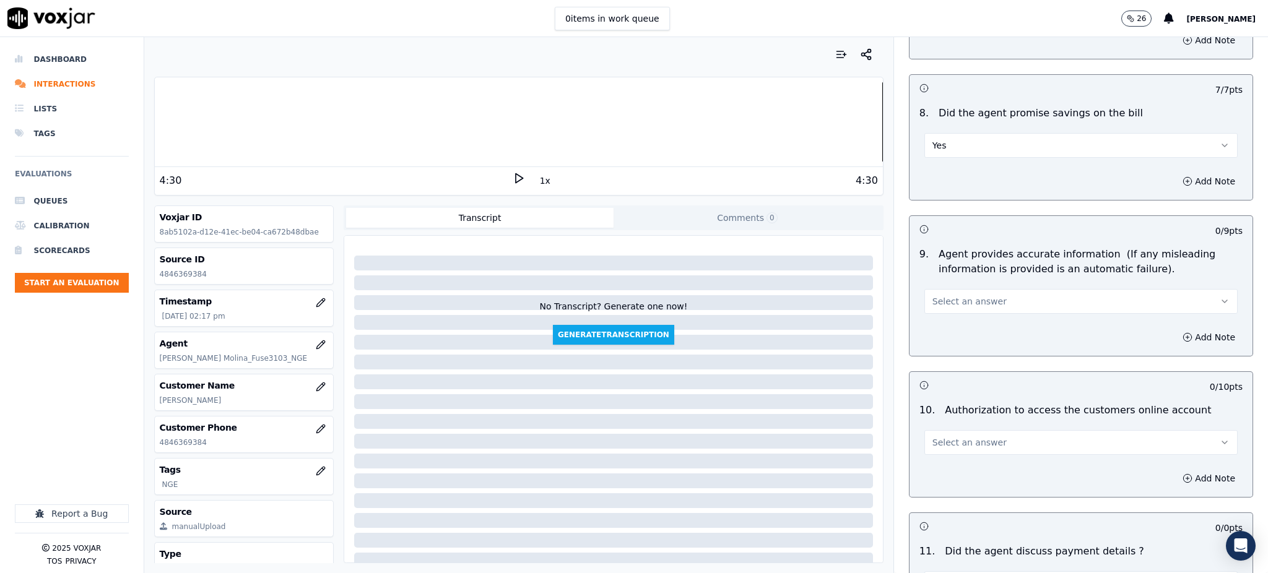
scroll to position [1155, 0]
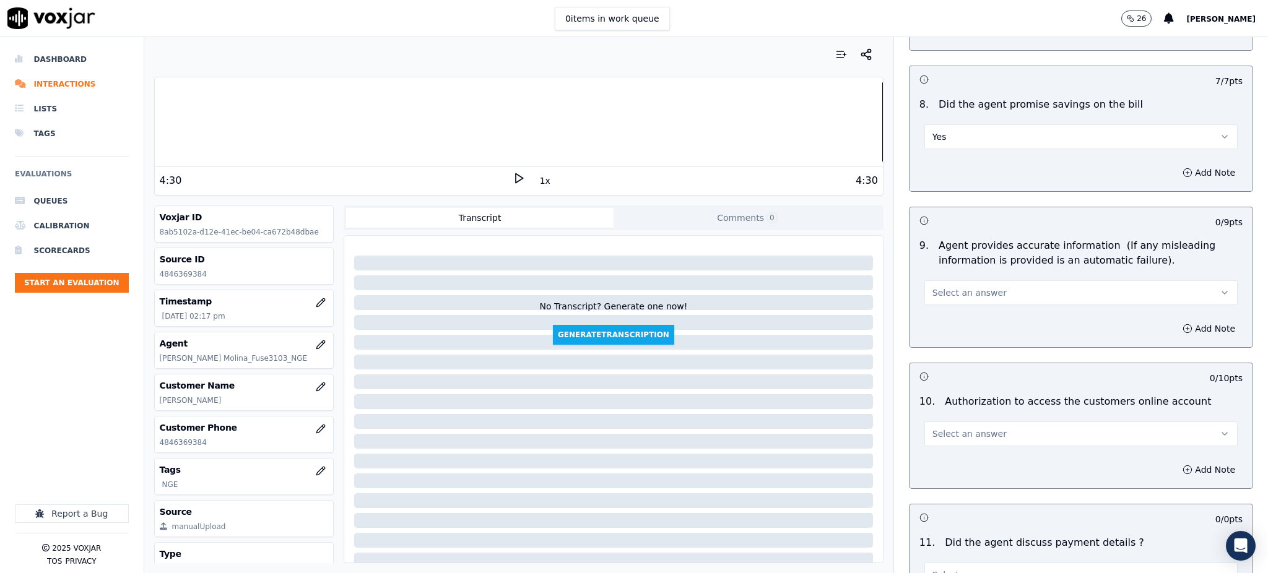
click at [933, 287] on span "Select an answer" at bounding box center [970, 293] width 74 height 12
click at [944, 288] on div "Yes" at bounding box center [1054, 292] width 286 height 20
click at [939, 428] on span "Select an answer" at bounding box center [970, 434] width 74 height 12
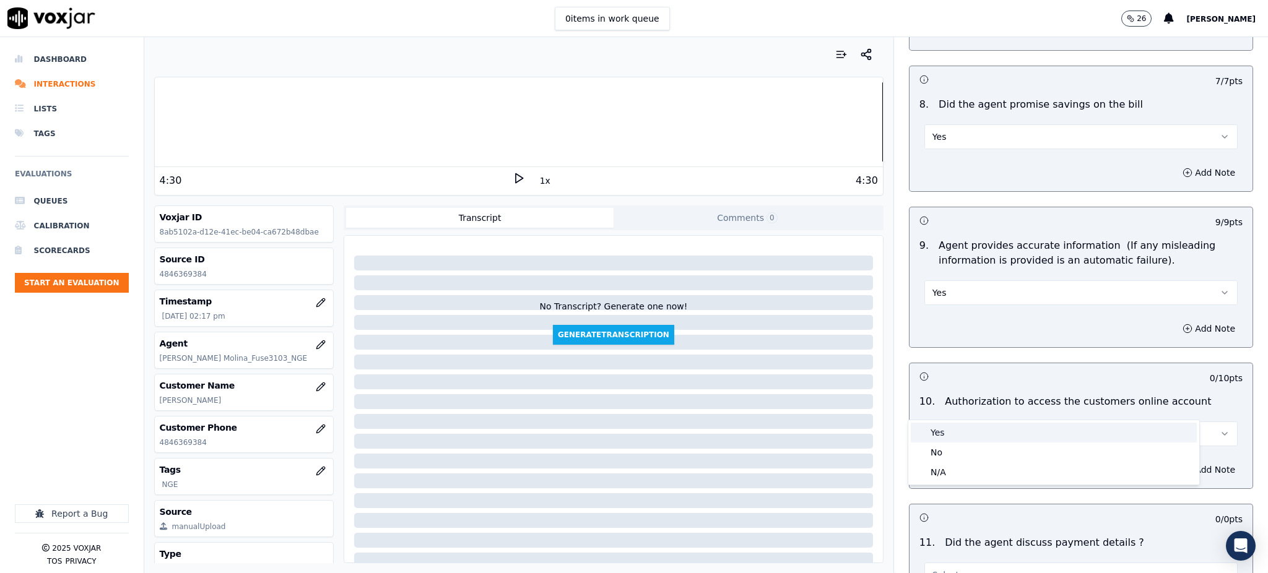
click at [945, 434] on div "Yes" at bounding box center [1054, 433] width 286 height 20
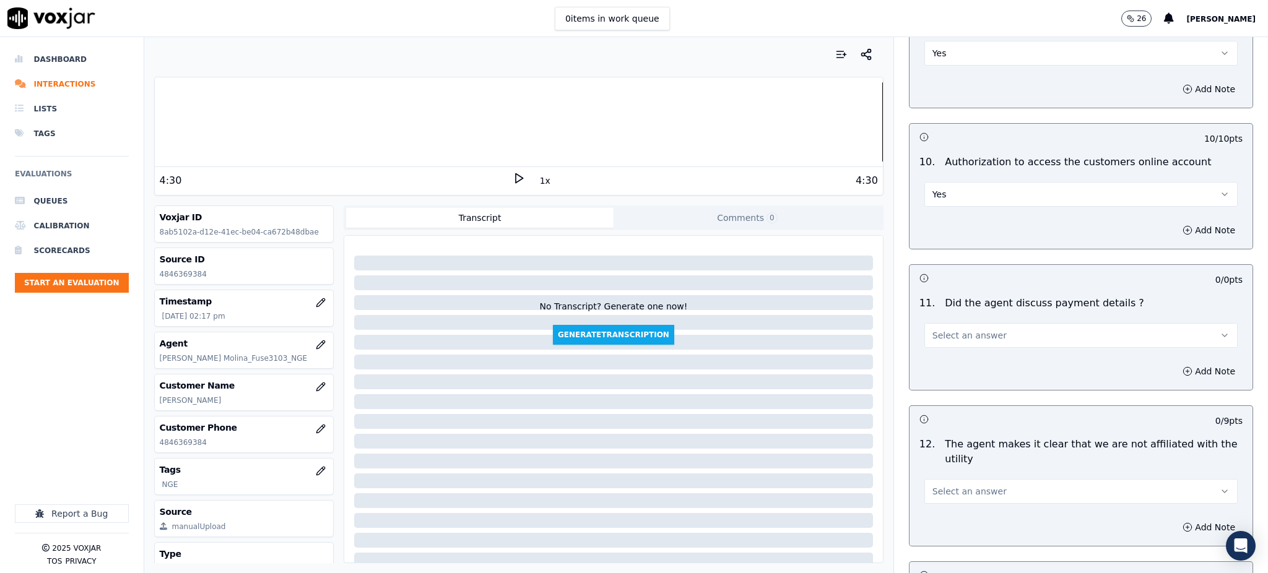
scroll to position [1403, 0]
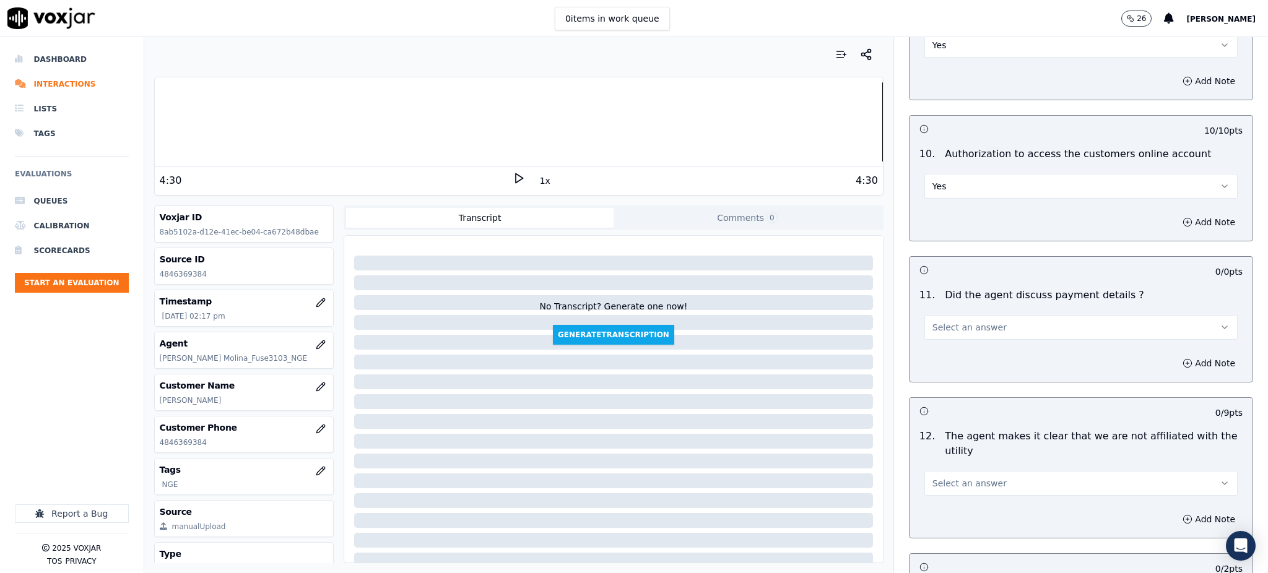
click at [939, 321] on span "Select an answer" at bounding box center [970, 327] width 74 height 12
drag, startPoint x: 934, startPoint y: 363, endPoint x: 934, endPoint y: 370, distance: 6.8
click at [934, 364] on div "N/A" at bounding box center [1054, 366] width 286 height 20
click at [933, 477] on span "Select an answer" at bounding box center [970, 483] width 74 height 12
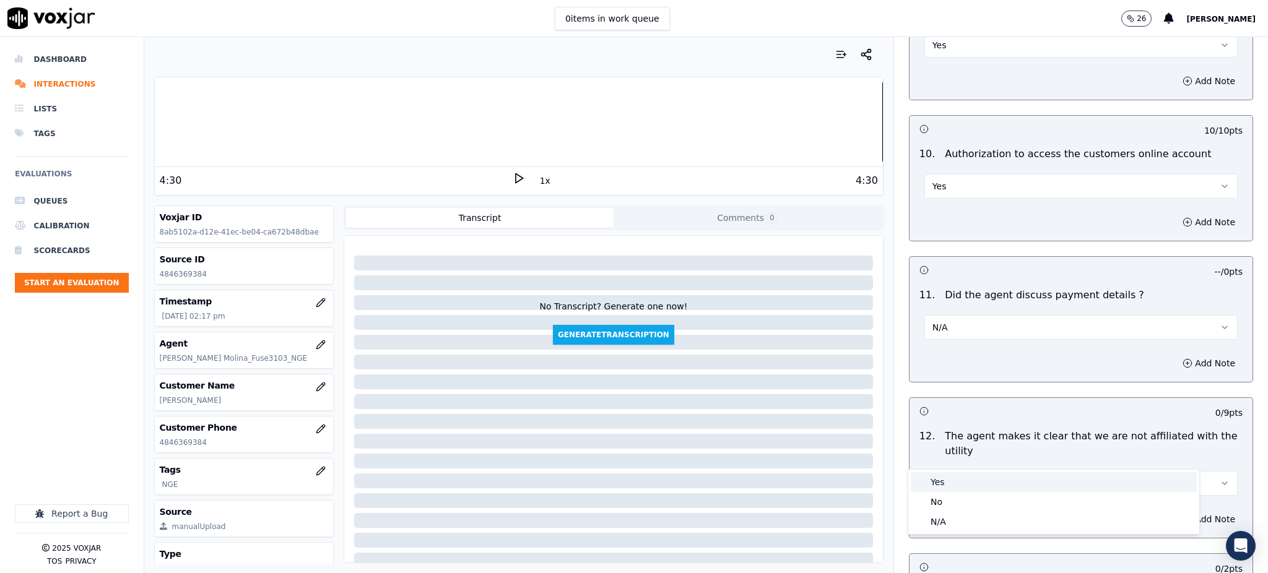
click at [936, 482] on div "Yes" at bounding box center [1054, 482] width 286 height 20
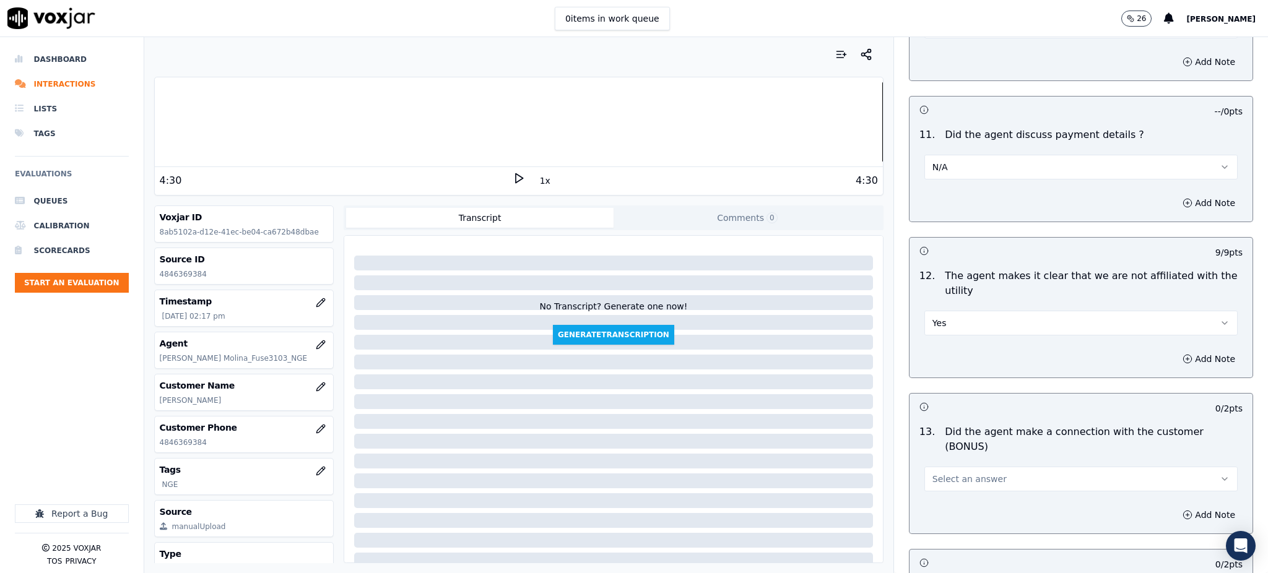
scroll to position [1569, 0]
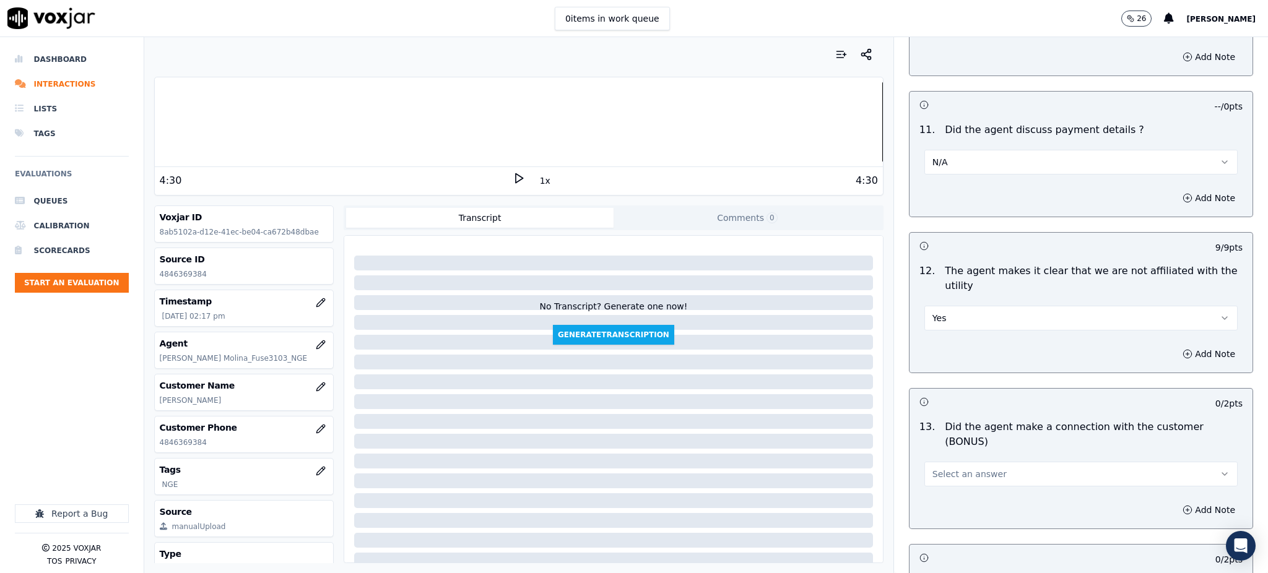
drag, startPoint x: 942, startPoint y: 429, endPoint x: 942, endPoint y: 443, distance: 14.2
click at [942, 468] on span "Select an answer" at bounding box center [970, 474] width 74 height 12
click at [938, 463] on div "Yes" at bounding box center [1054, 458] width 286 height 20
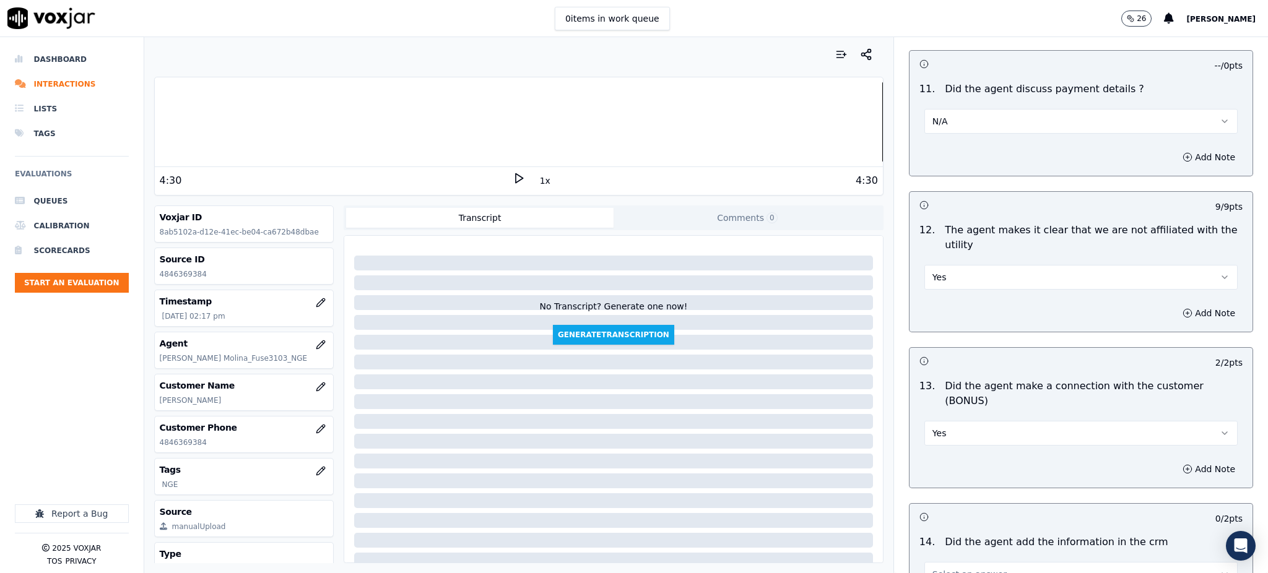
scroll to position [1874, 0]
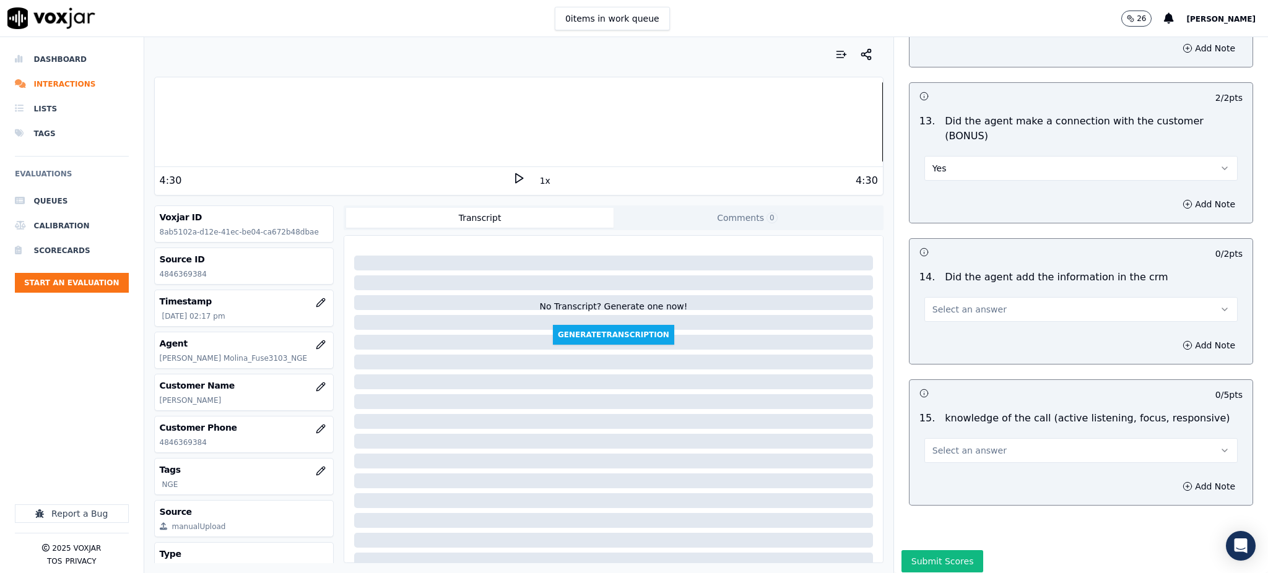
click at [945, 303] on span "Select an answer" at bounding box center [970, 309] width 74 height 12
drag, startPoint x: 945, startPoint y: 276, endPoint x: 935, endPoint y: 375, distance: 99.6
click at [945, 290] on div "Yes" at bounding box center [1054, 294] width 286 height 20
click at [933, 445] on span "Select an answer" at bounding box center [970, 451] width 74 height 12
click at [933, 430] on div "Yes" at bounding box center [1054, 435] width 286 height 20
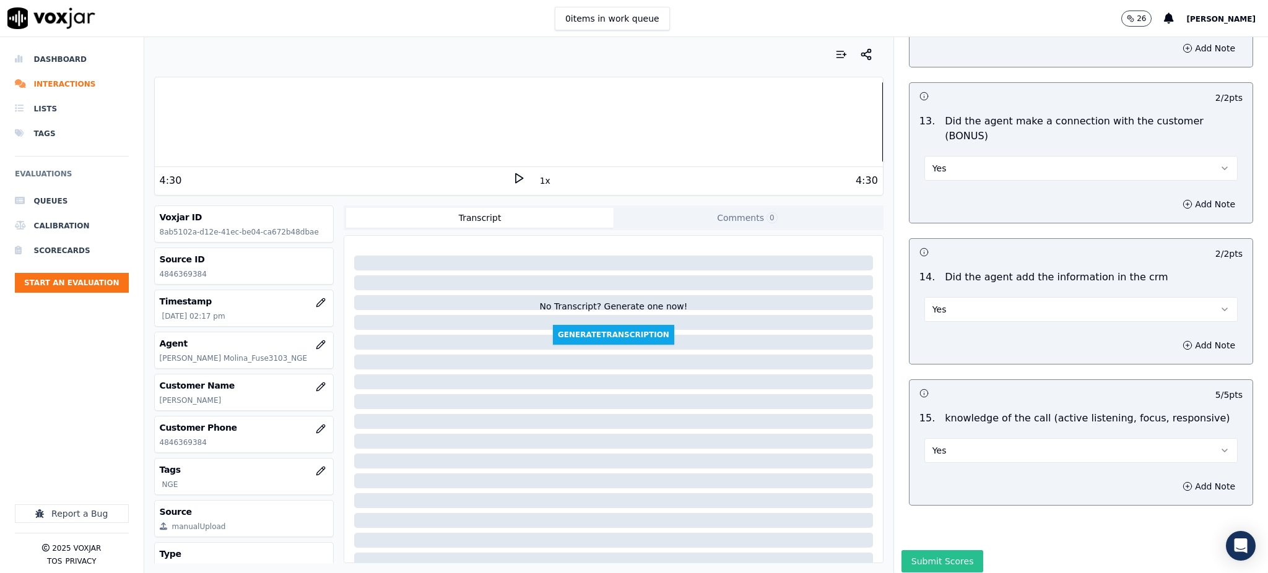
click at [927, 550] on button "Submit Scores" at bounding box center [943, 561] width 82 height 22
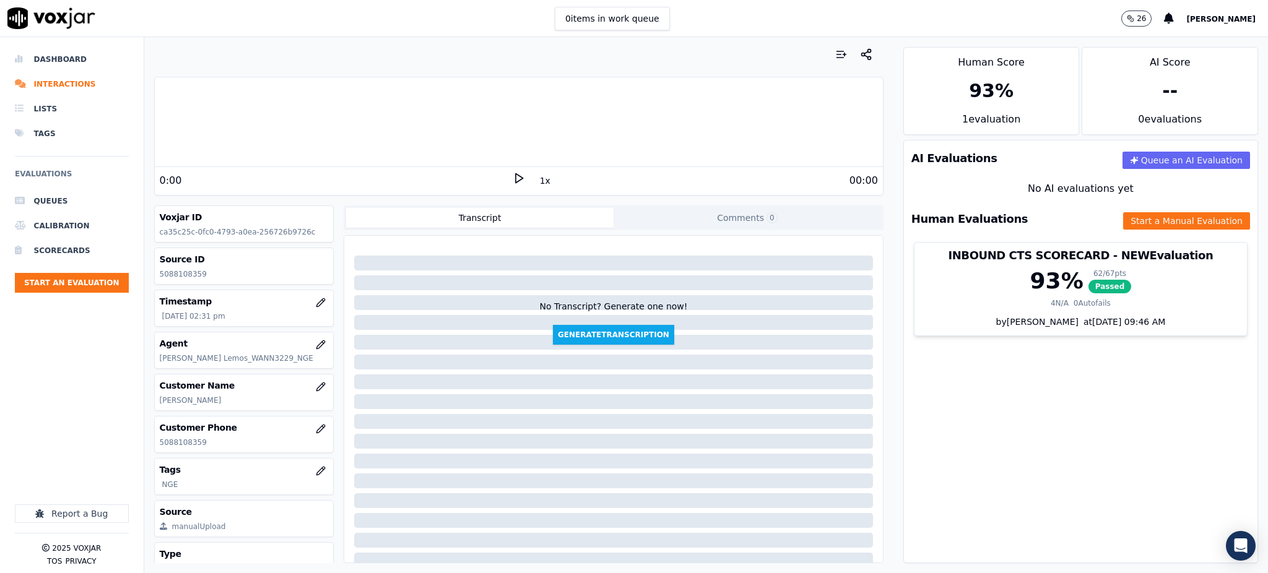
click at [513, 177] on icon at bounding box center [519, 178] width 12 height 12
drag, startPoint x: 209, startPoint y: 439, endPoint x: 150, endPoint y: 453, distance: 61.1
click at [150, 453] on div "Your browser does not support the audio element. 0:00 1x 6:50 Voxjar ID ca35c25…" at bounding box center [518, 305] width 749 height 536
copy p "5088108359"
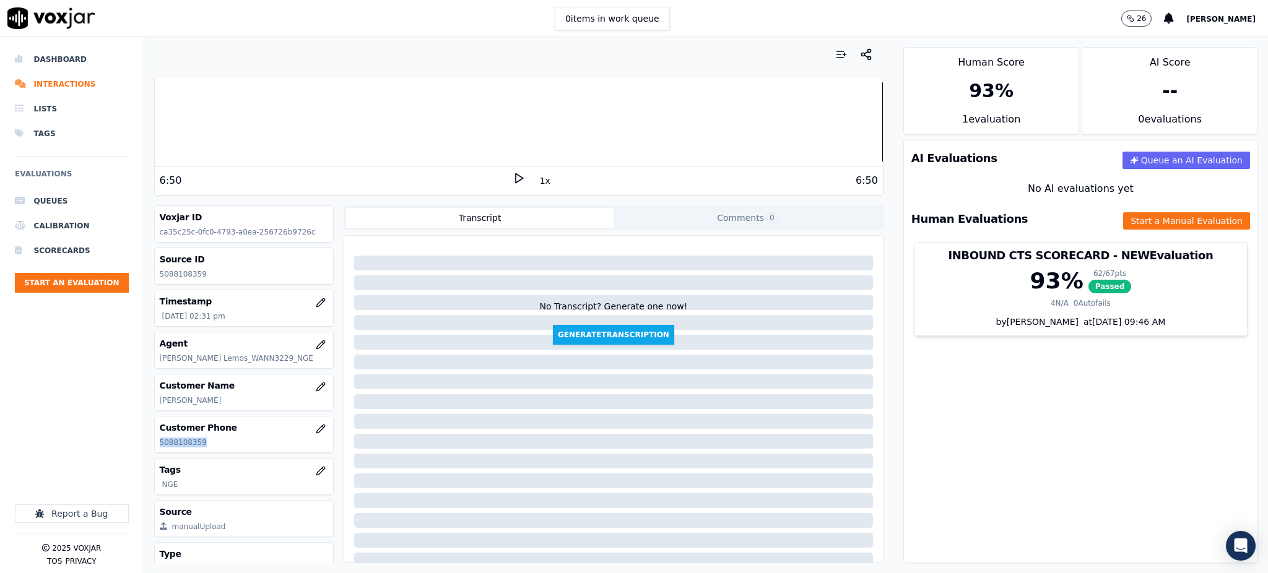
click at [516, 180] on polygon at bounding box center [519, 178] width 7 height 9
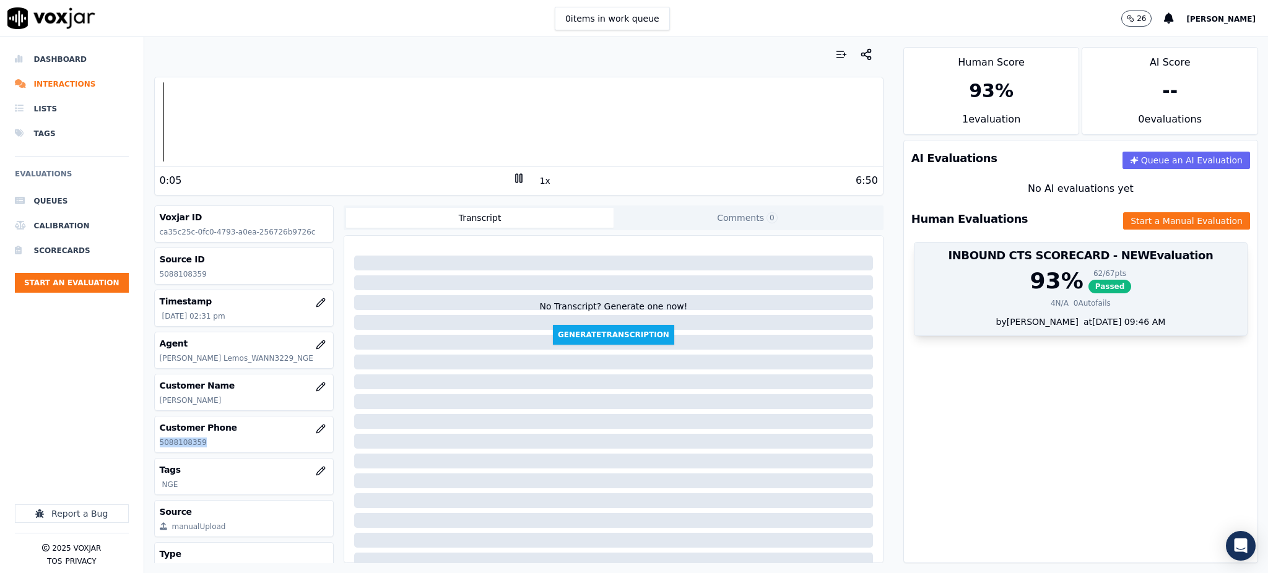
click at [1089, 287] on span "Passed" at bounding box center [1110, 287] width 43 height 14
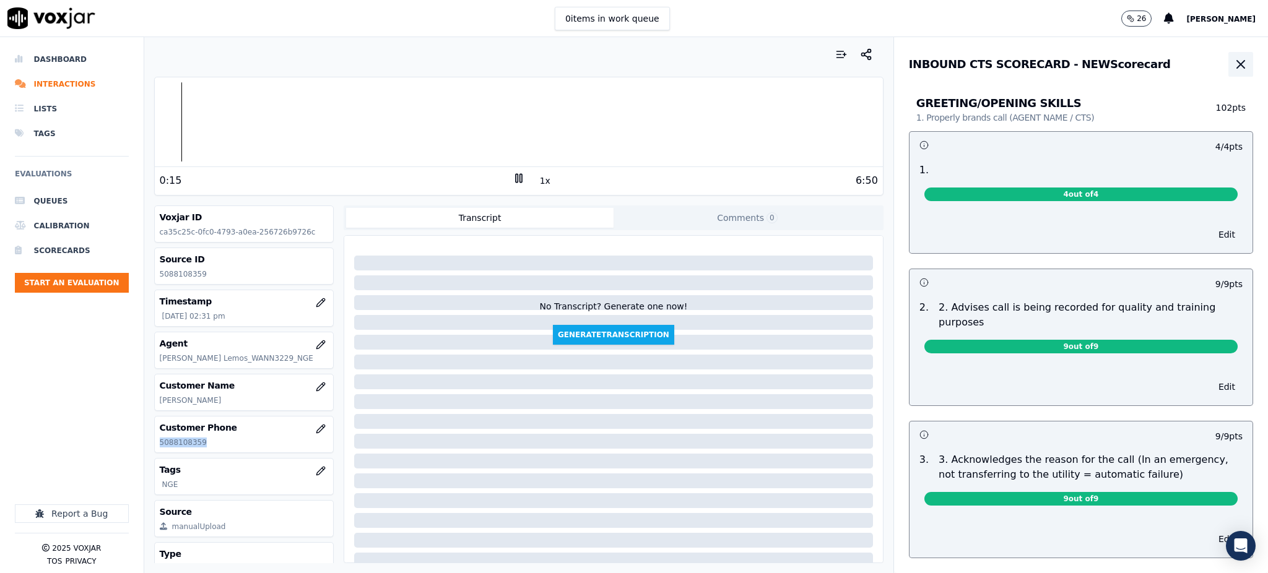
click at [1237, 64] on icon "button" at bounding box center [1240, 64] width 7 height 7
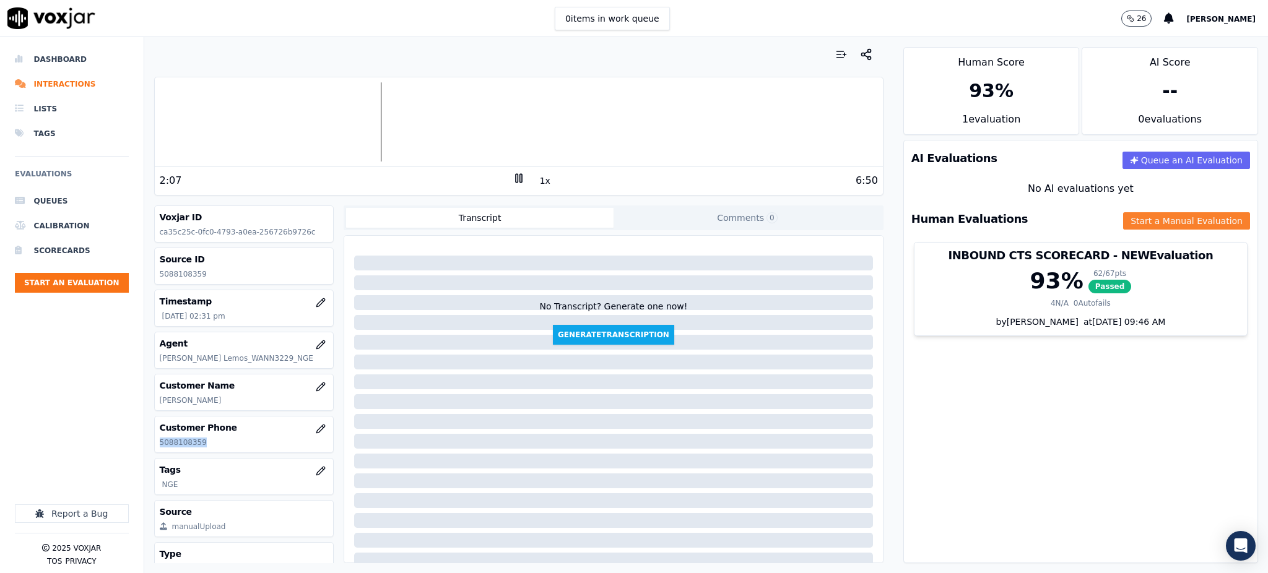
click at [1123, 224] on button "Start a Manual Evaluation" at bounding box center [1186, 220] width 127 height 17
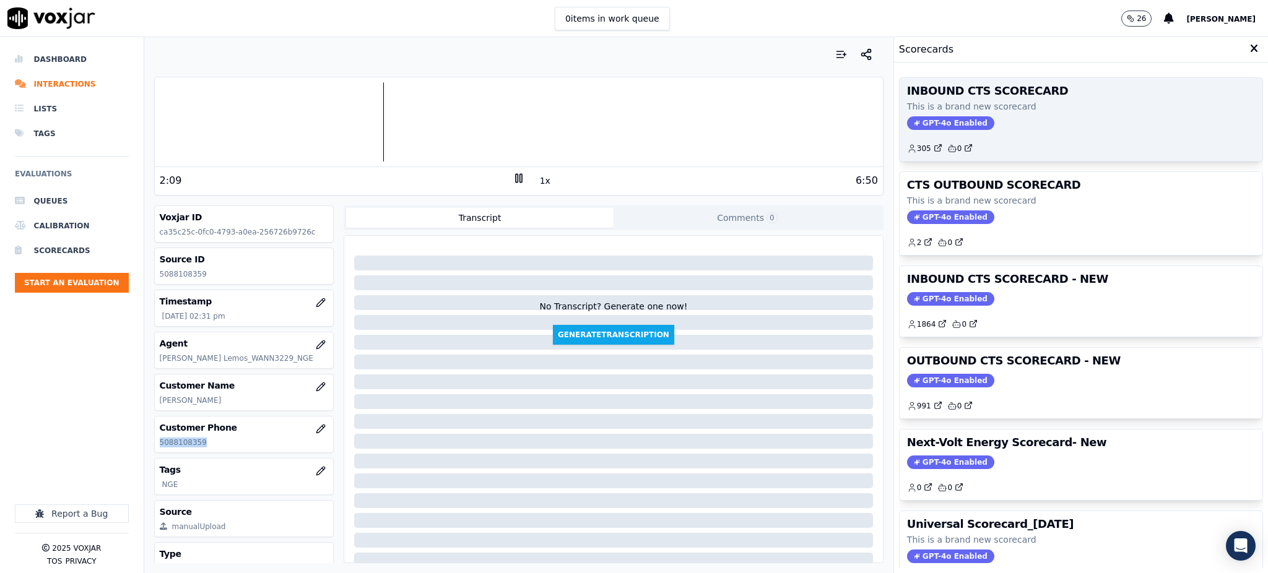
click at [920, 124] on span "GPT-4o Enabled" at bounding box center [950, 123] width 87 height 14
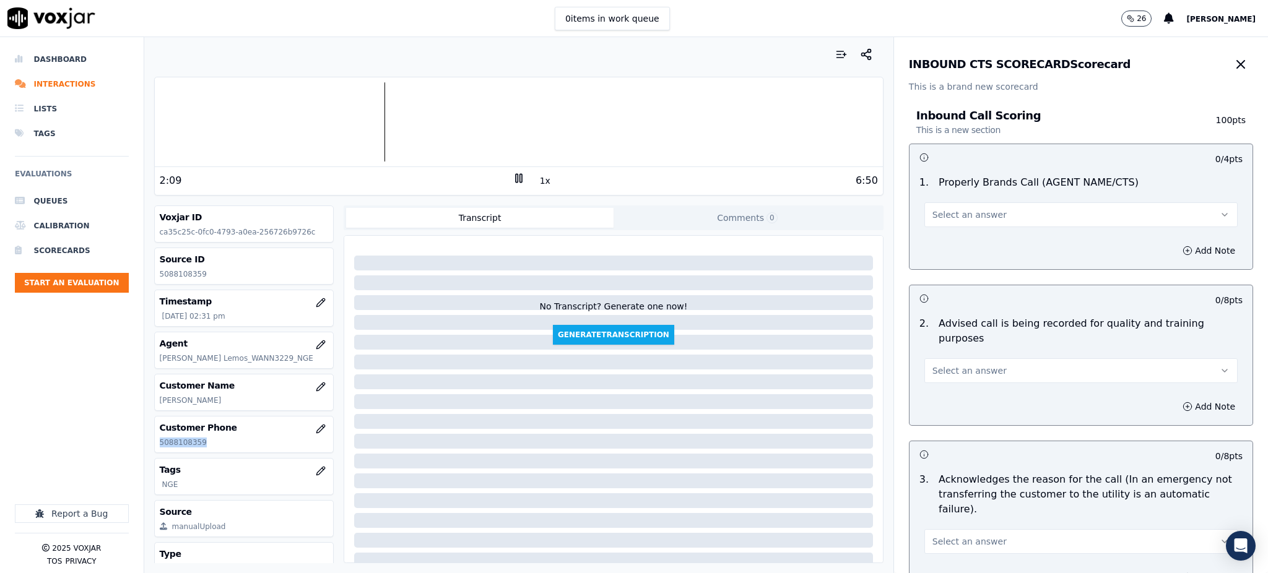
drag, startPoint x: 948, startPoint y: 207, endPoint x: 949, endPoint y: 215, distance: 7.5
click at [949, 211] on button "Select an answer" at bounding box center [1081, 214] width 313 height 25
click at [956, 238] on div "Yes" at bounding box center [1054, 243] width 286 height 20
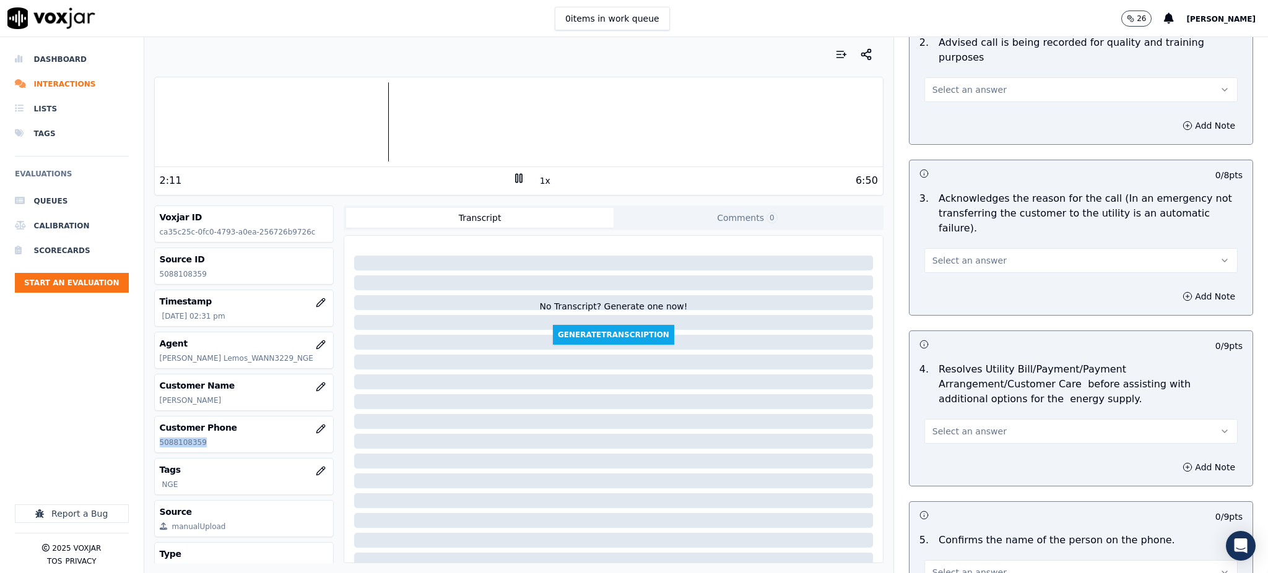
scroll to position [165, 0]
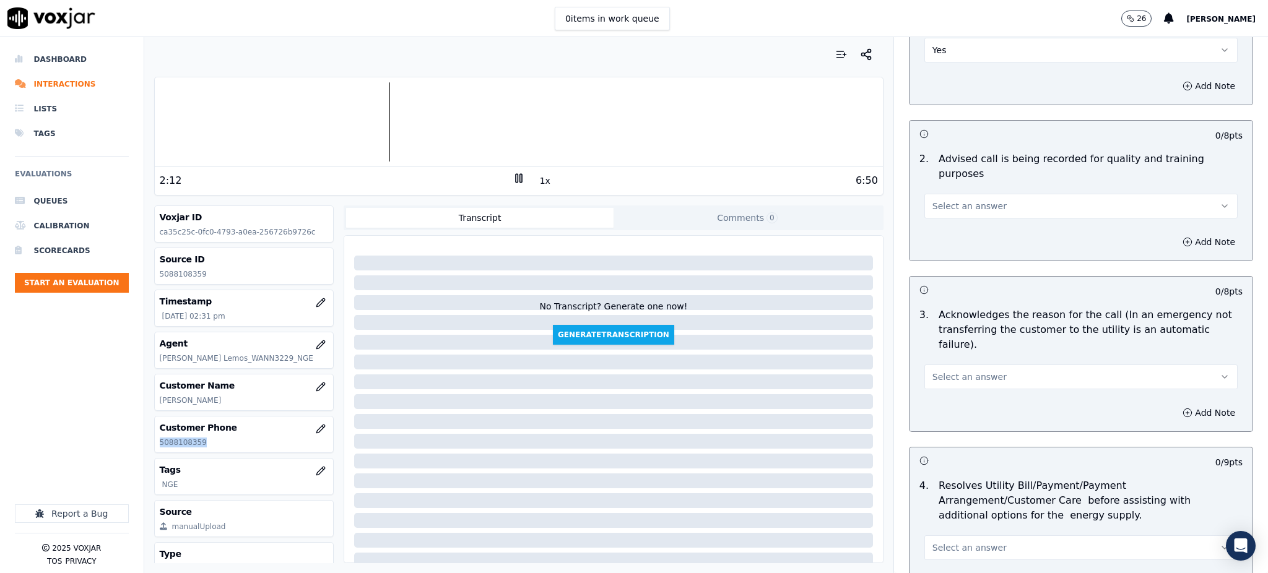
click at [942, 194] on button "Select an answer" at bounding box center [1081, 206] width 313 height 25
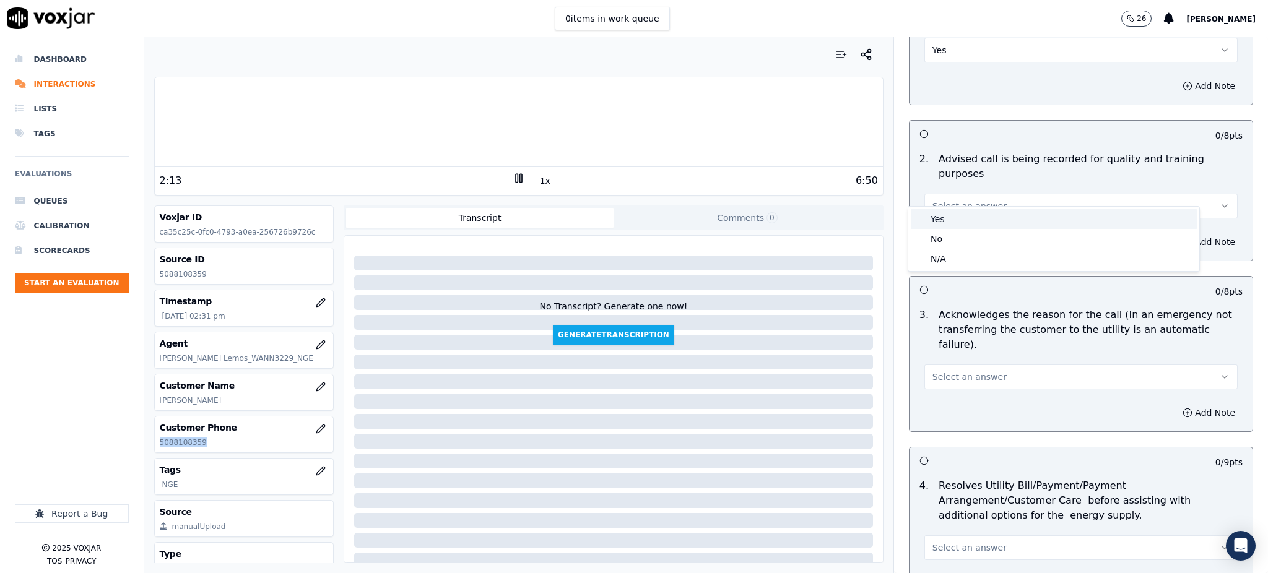
click at [942, 222] on div "Yes" at bounding box center [1054, 219] width 286 height 20
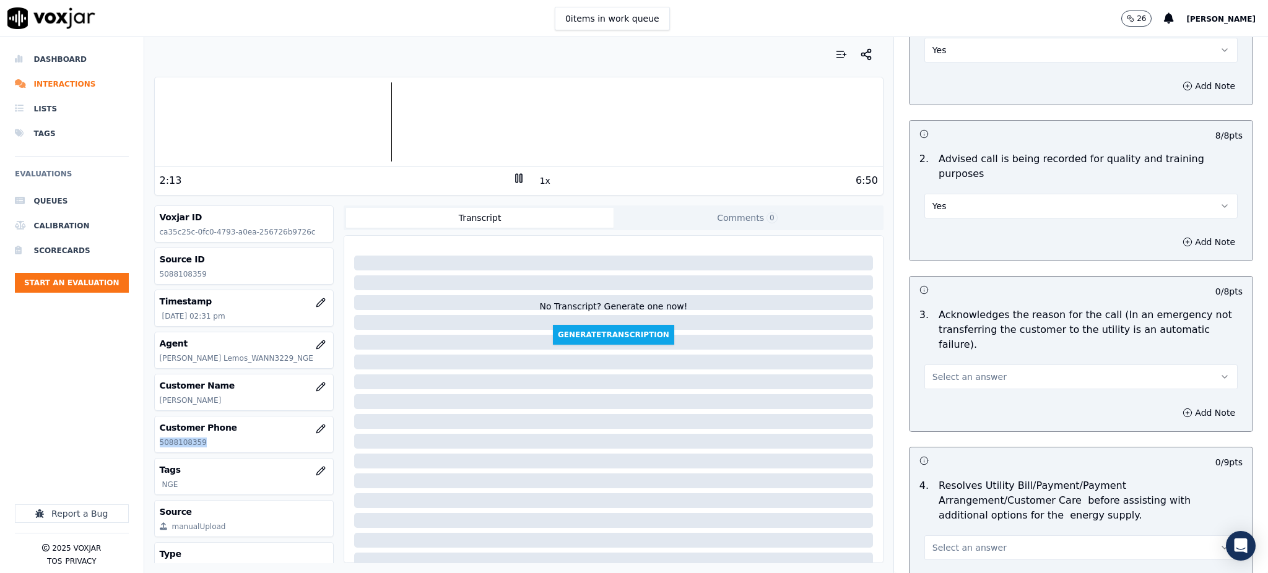
click at [962, 371] on span "Select an answer" at bounding box center [970, 377] width 74 height 12
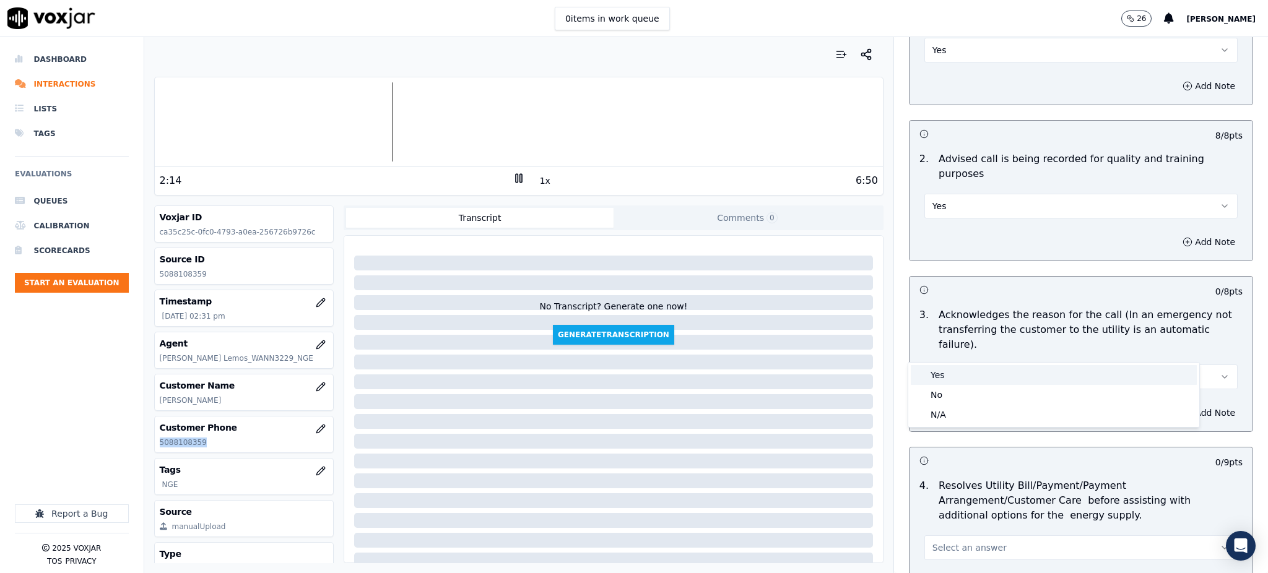
click at [960, 375] on div "Yes" at bounding box center [1054, 375] width 286 height 20
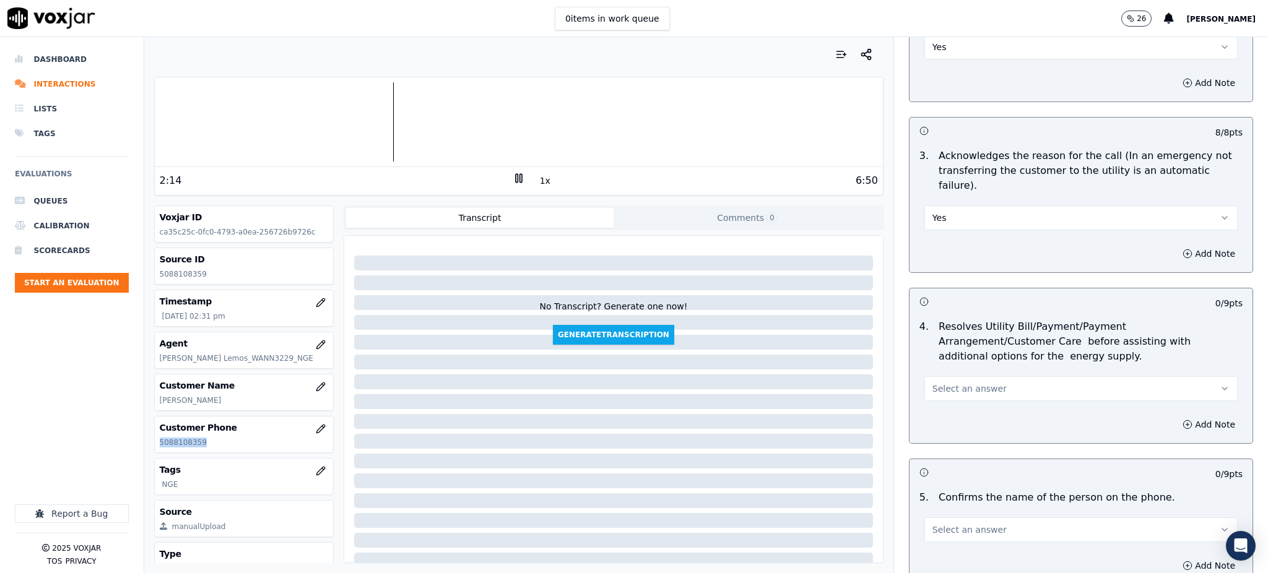
scroll to position [330, 0]
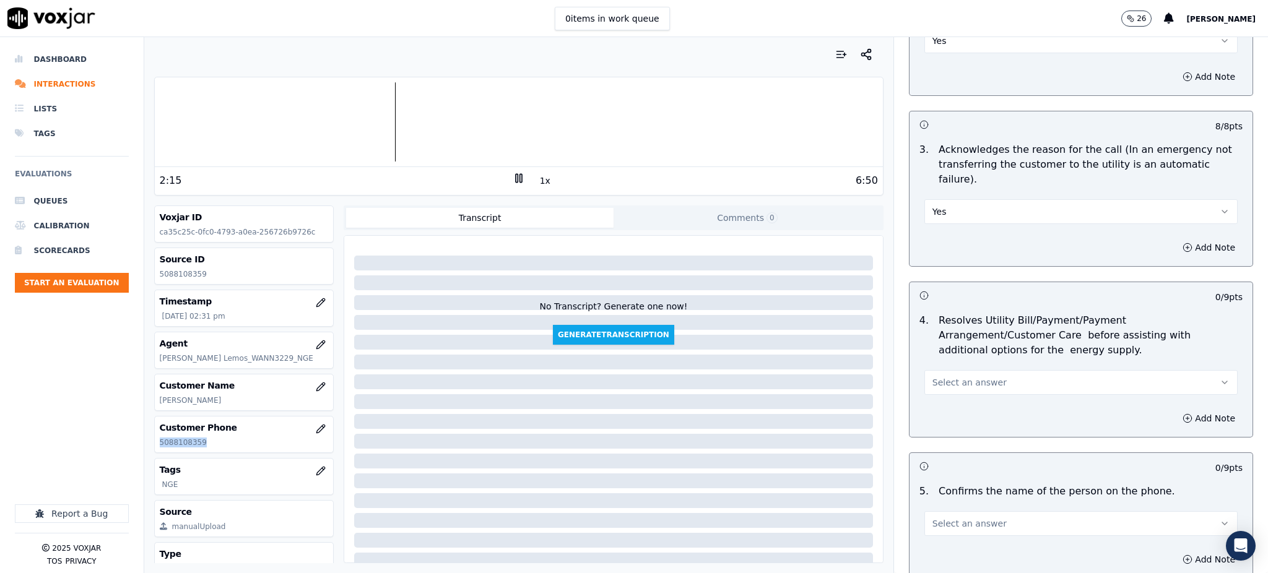
click at [945, 376] on span "Select an answer" at bounding box center [970, 382] width 74 height 12
click at [936, 374] on div "Yes" at bounding box center [1054, 381] width 286 height 20
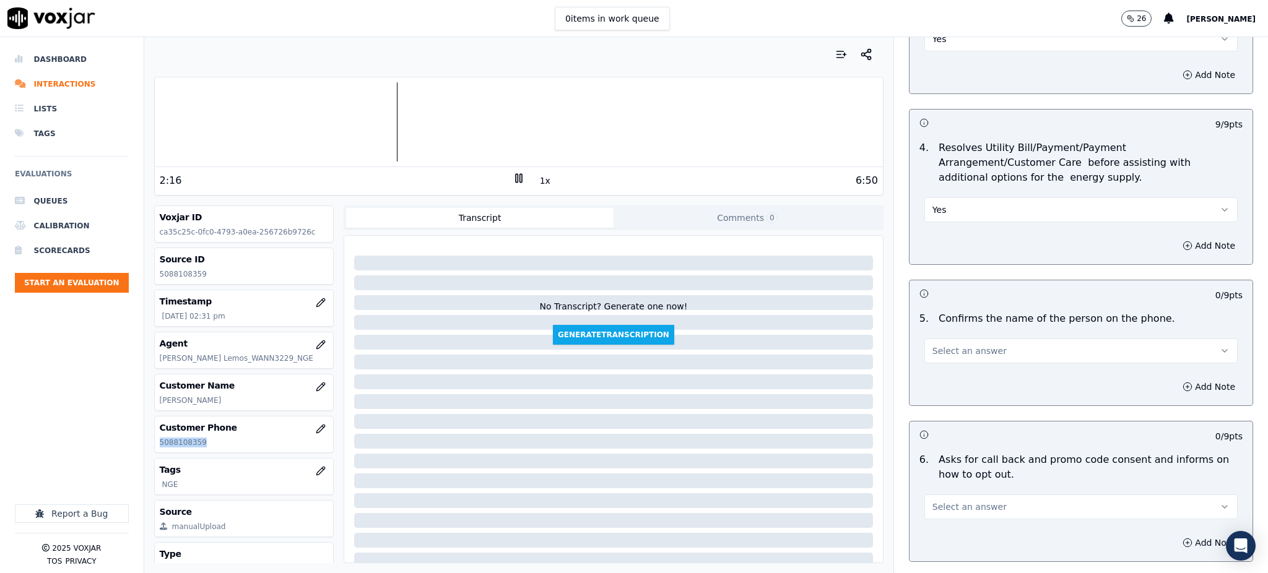
scroll to position [578, 0]
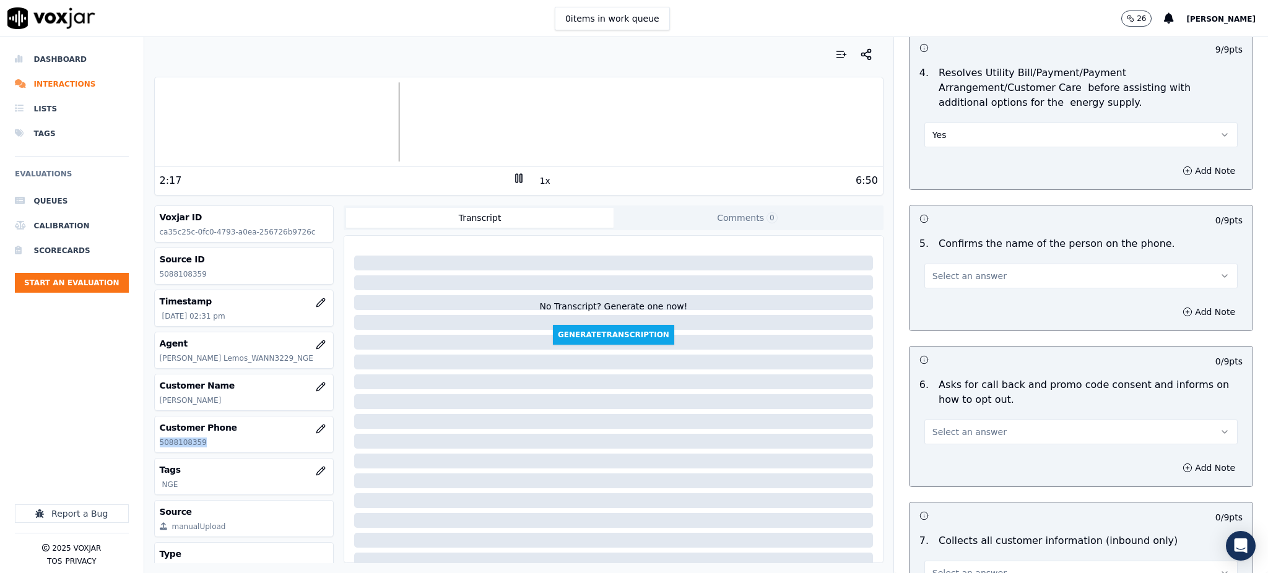
click at [957, 264] on button "Select an answer" at bounding box center [1081, 276] width 313 height 25
click at [942, 267] on div "Yes" at bounding box center [1054, 274] width 286 height 20
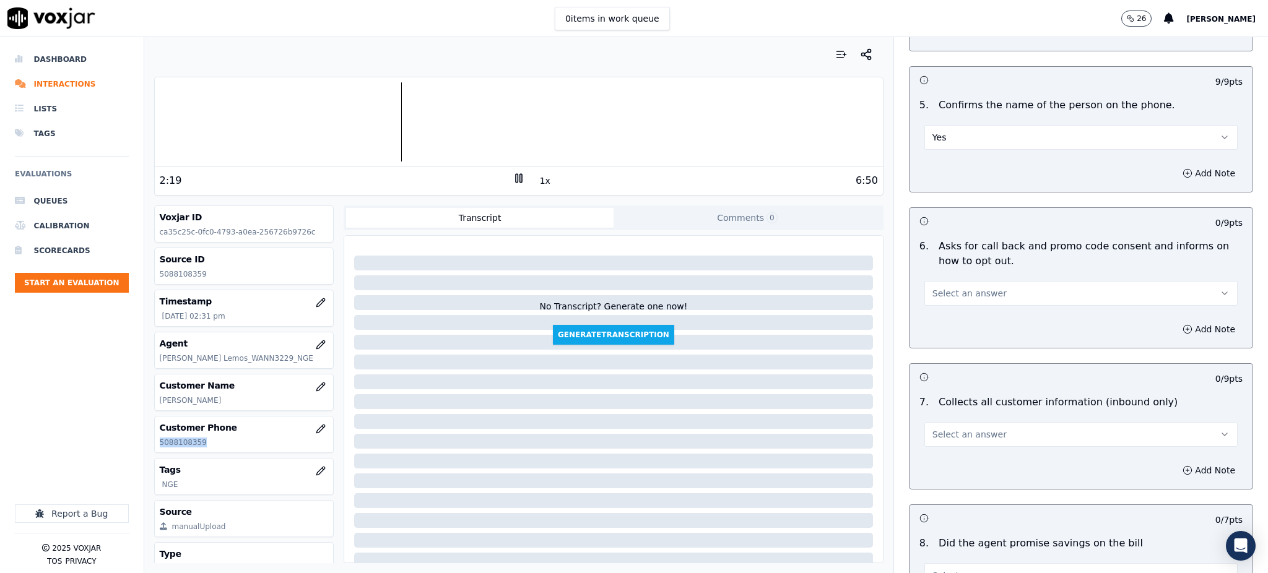
scroll to position [743, 0]
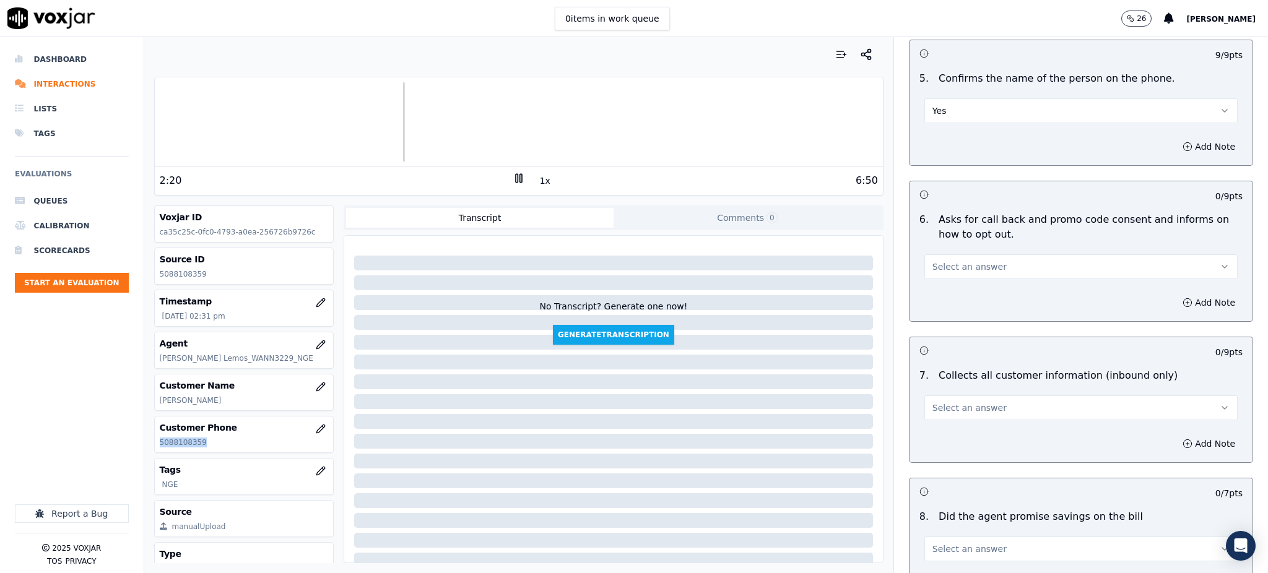
click at [934, 261] on span "Select an answer" at bounding box center [970, 267] width 74 height 12
click at [947, 264] on div "Yes" at bounding box center [1054, 266] width 286 height 20
click at [954, 396] on button "Select an answer" at bounding box center [1081, 408] width 313 height 25
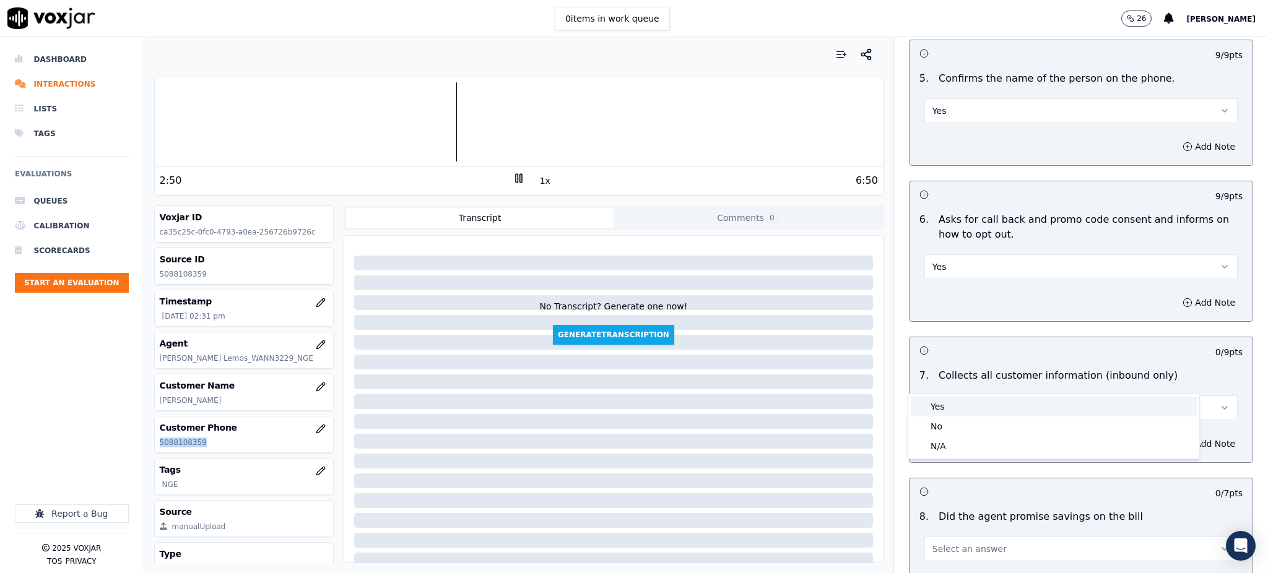
click at [959, 411] on div "Yes" at bounding box center [1054, 407] width 286 height 20
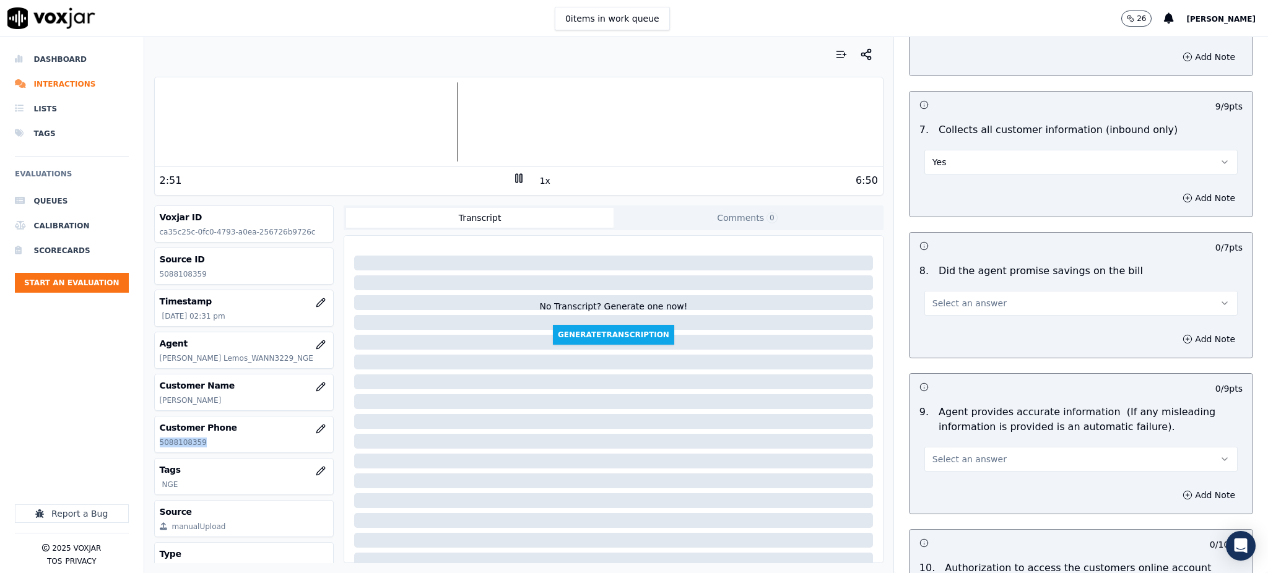
scroll to position [991, 0]
click at [935, 295] on span "Select an answer" at bounding box center [970, 301] width 74 height 12
click at [933, 305] on div "Yes" at bounding box center [1054, 300] width 286 height 20
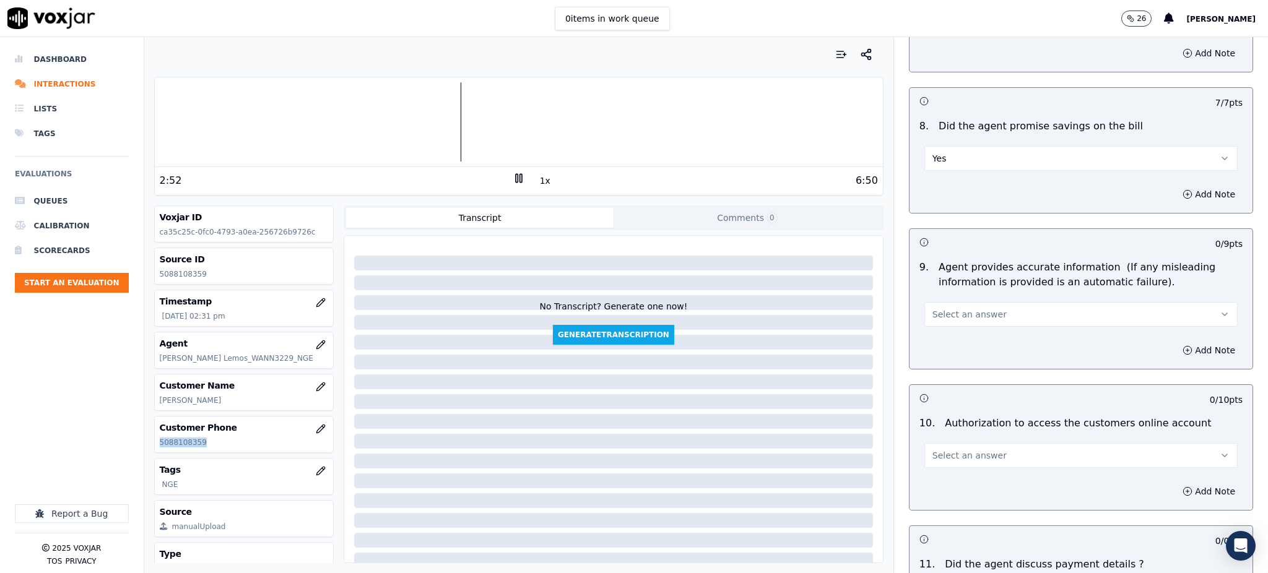
scroll to position [1155, 0]
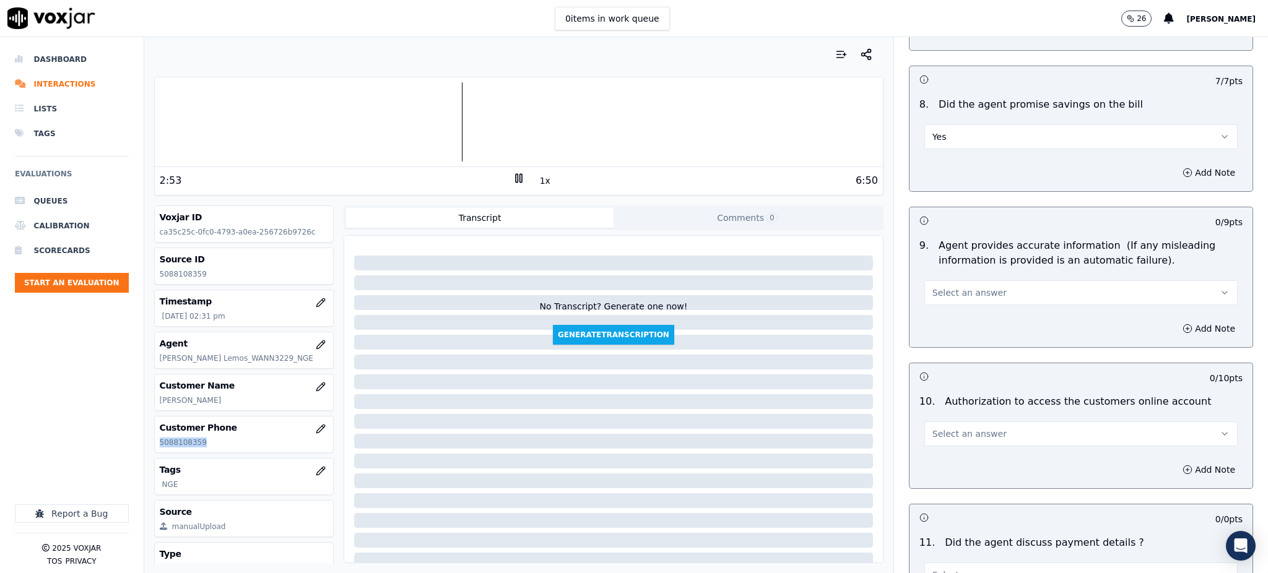
click at [933, 287] on span "Select an answer" at bounding box center [970, 293] width 74 height 12
click at [929, 300] on div "Yes" at bounding box center [1054, 292] width 286 height 20
drag, startPoint x: 949, startPoint y: 406, endPoint x: 947, endPoint y: 417, distance: 11.3
click at [949, 428] on span "Select an answer" at bounding box center [970, 434] width 74 height 12
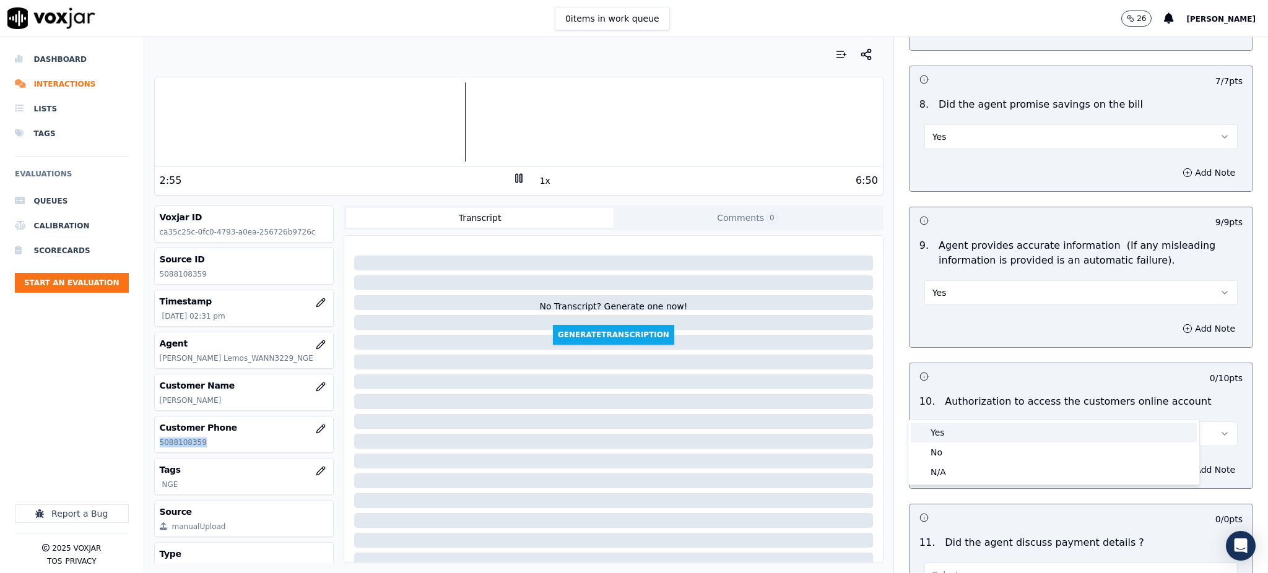
click at [947, 433] on div "Yes" at bounding box center [1054, 433] width 286 height 20
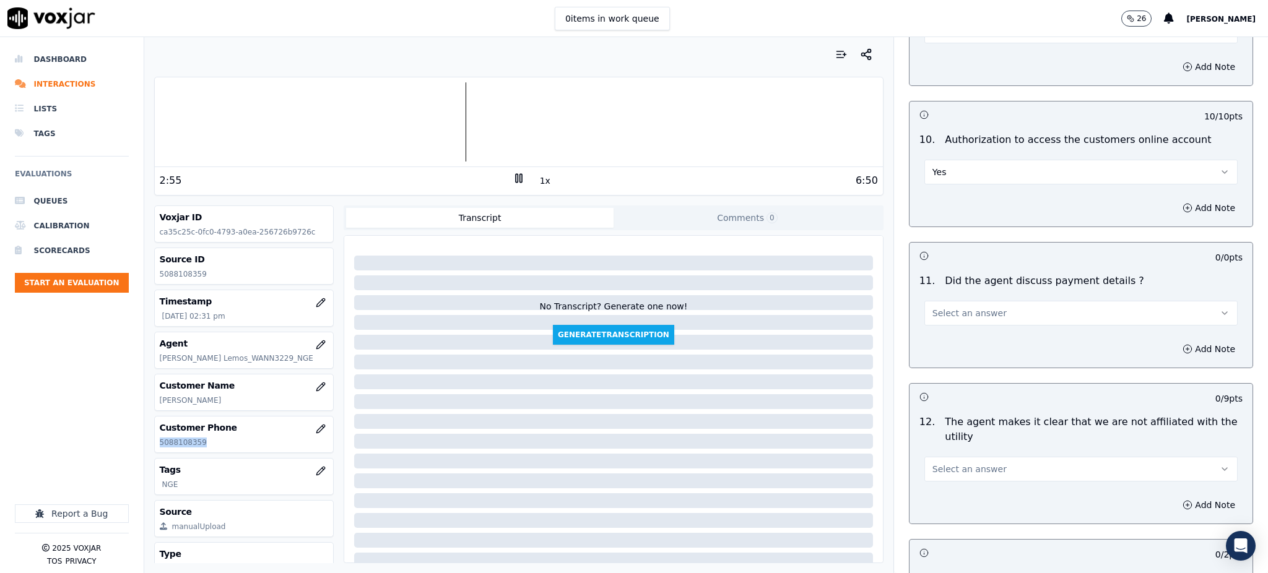
scroll to position [1486, 0]
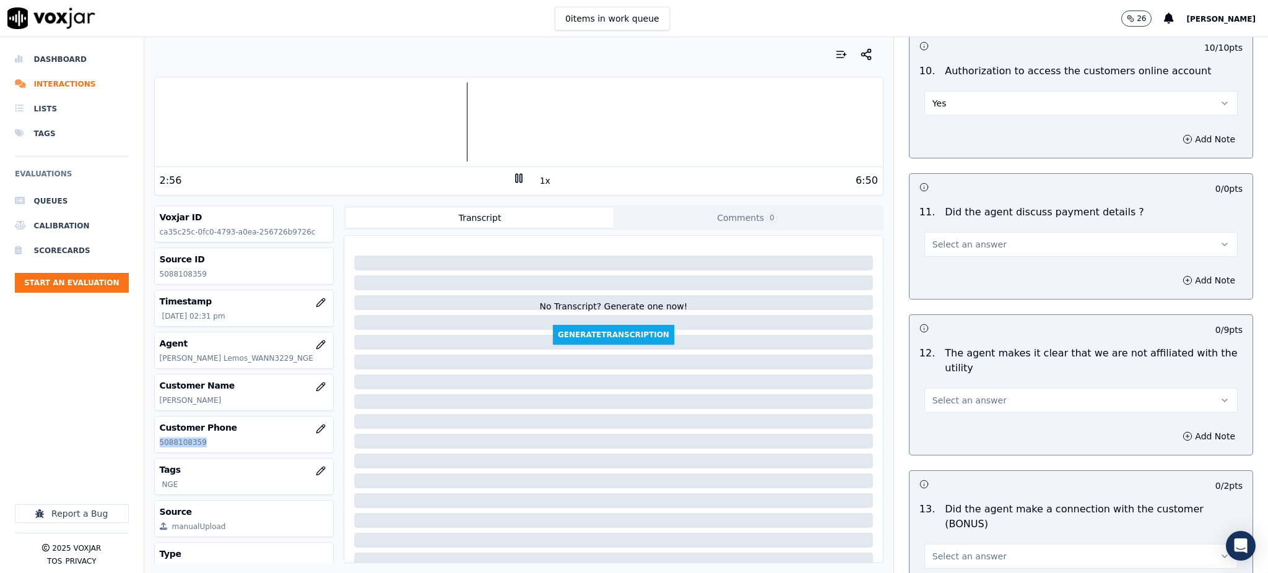
click at [941, 238] on span "Select an answer" at bounding box center [970, 244] width 74 height 12
click at [949, 284] on div "N/A" at bounding box center [1054, 283] width 286 height 20
click at [937, 394] on span "Select an answer" at bounding box center [970, 400] width 74 height 12
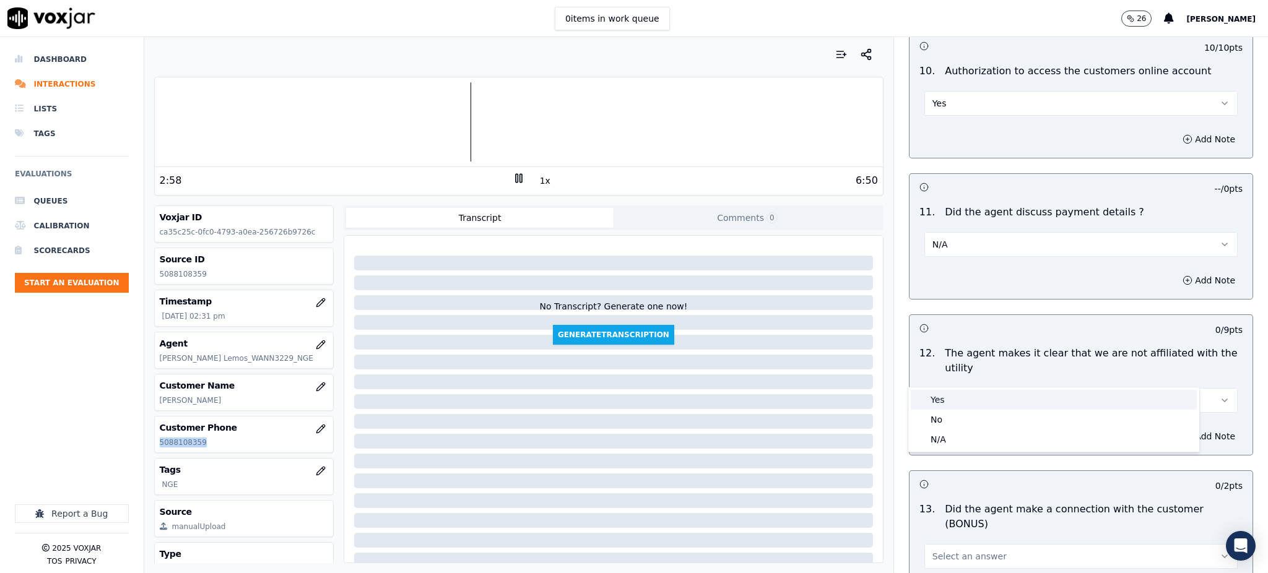
click at [942, 400] on div "Yes" at bounding box center [1054, 400] width 286 height 20
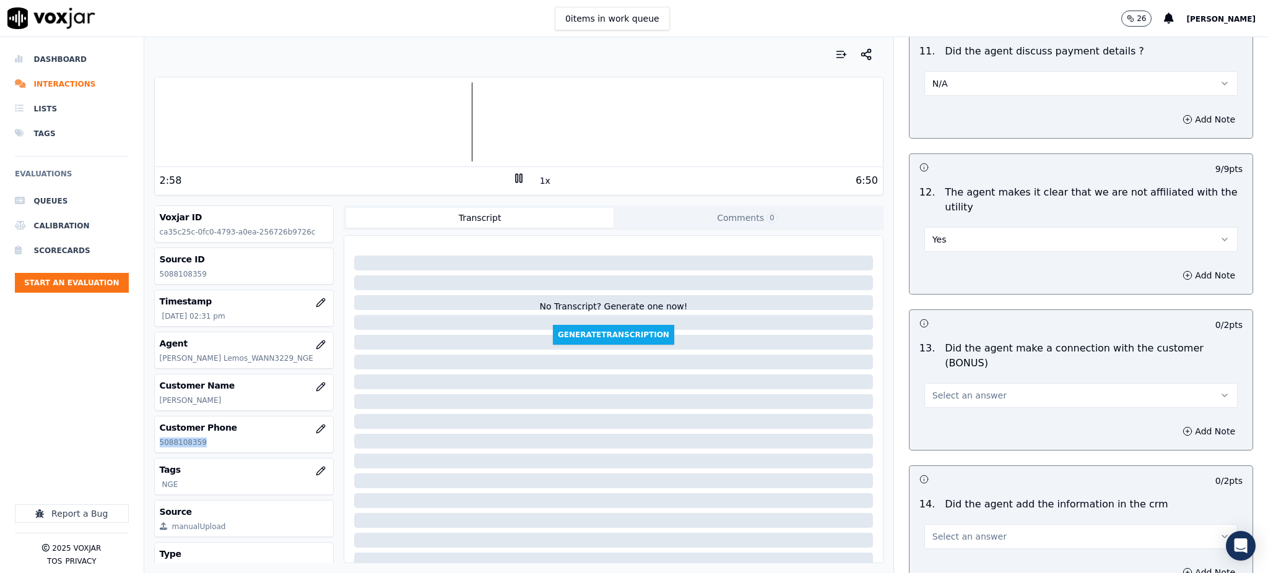
scroll to position [1651, 0]
click at [942, 386] on span "Select an answer" at bounding box center [970, 392] width 74 height 12
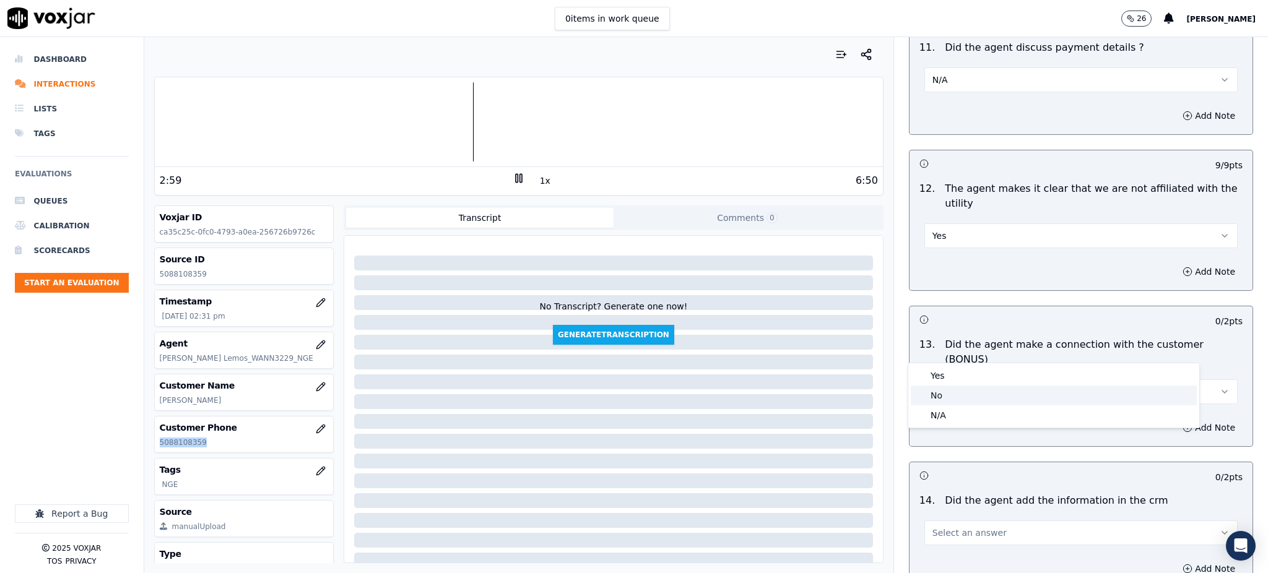
click at [945, 387] on div "No" at bounding box center [1054, 396] width 286 height 20
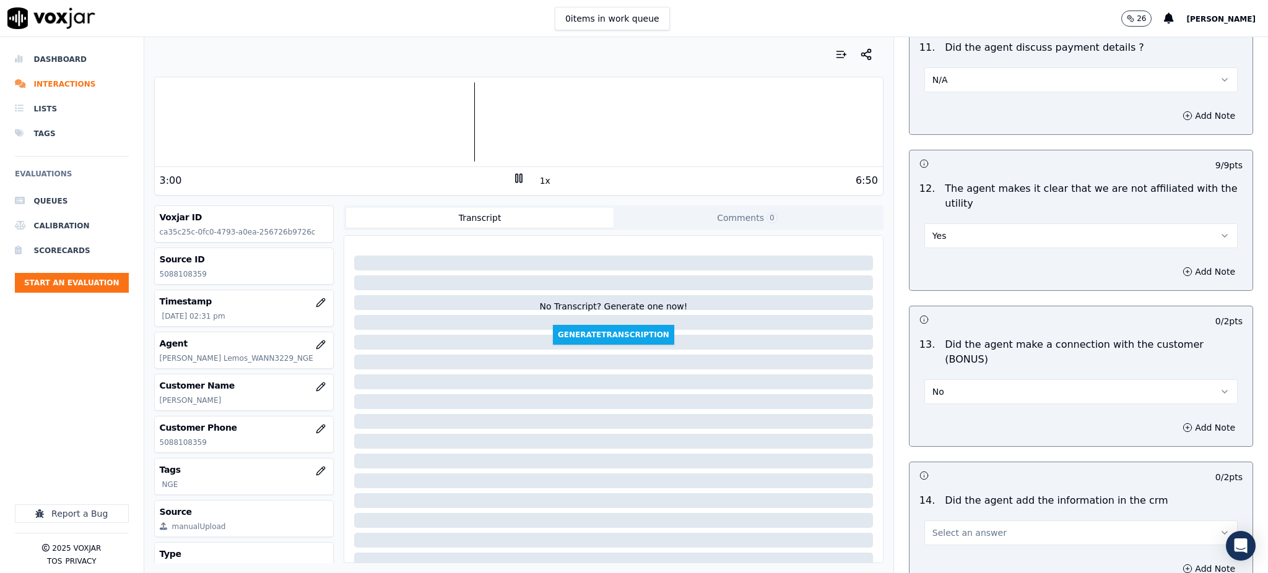
click at [942, 377] on div "No" at bounding box center [1081, 390] width 313 height 27
click at [935, 380] on button "No" at bounding box center [1081, 392] width 313 height 25
click at [932, 380] on div "Yes" at bounding box center [1054, 376] width 286 height 20
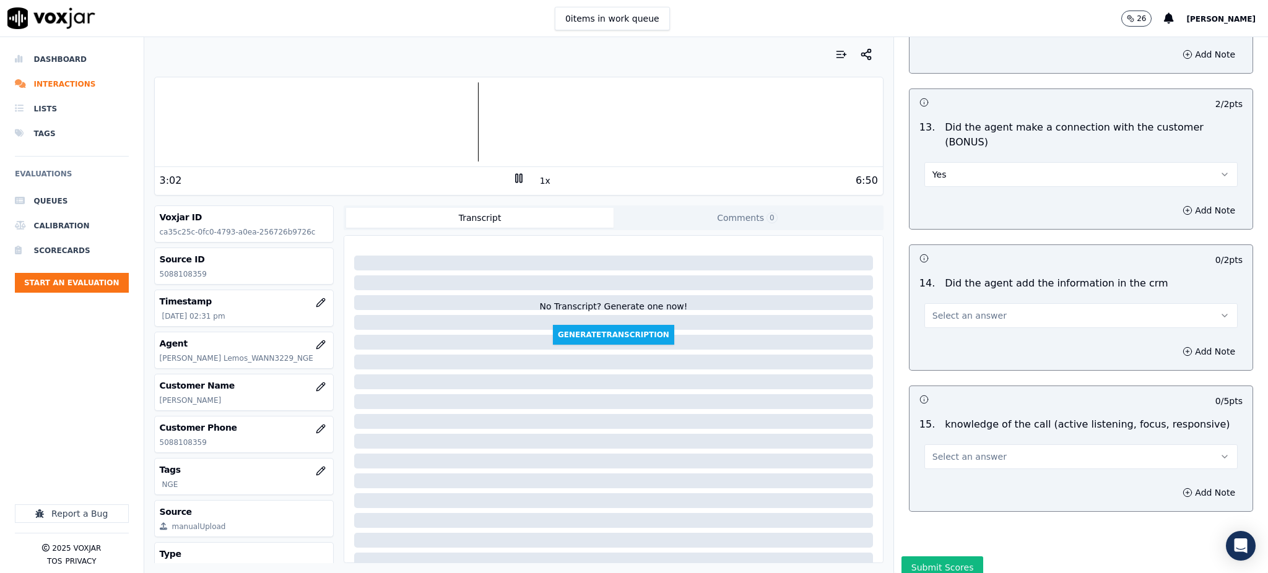
scroll to position [1874, 0]
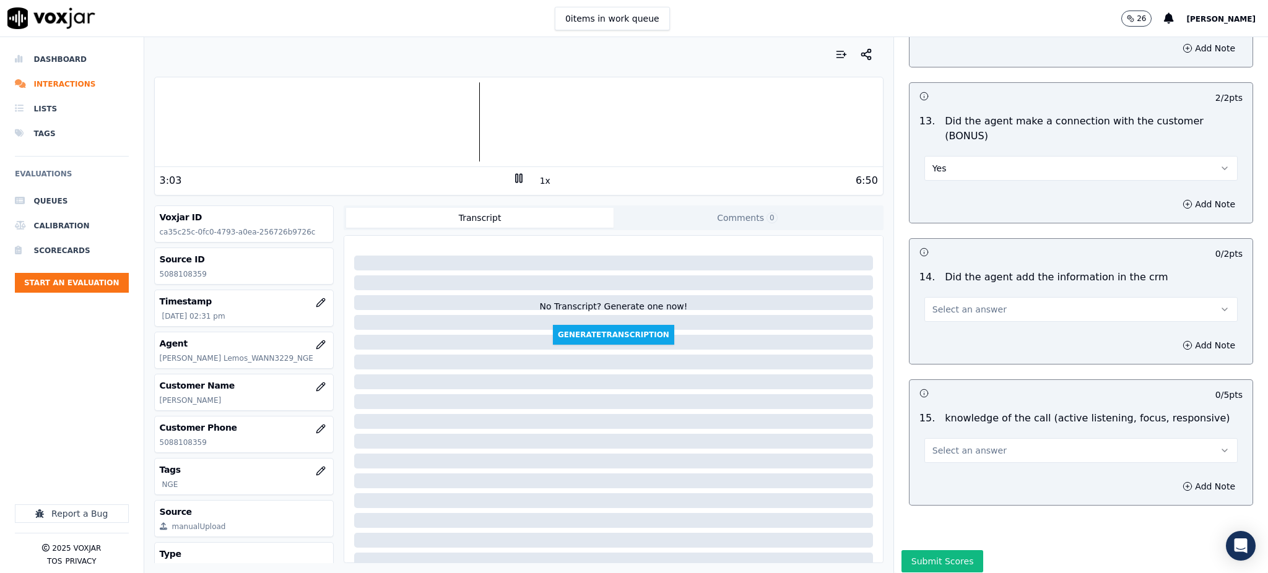
click at [939, 297] on button "Select an answer" at bounding box center [1081, 309] width 313 height 25
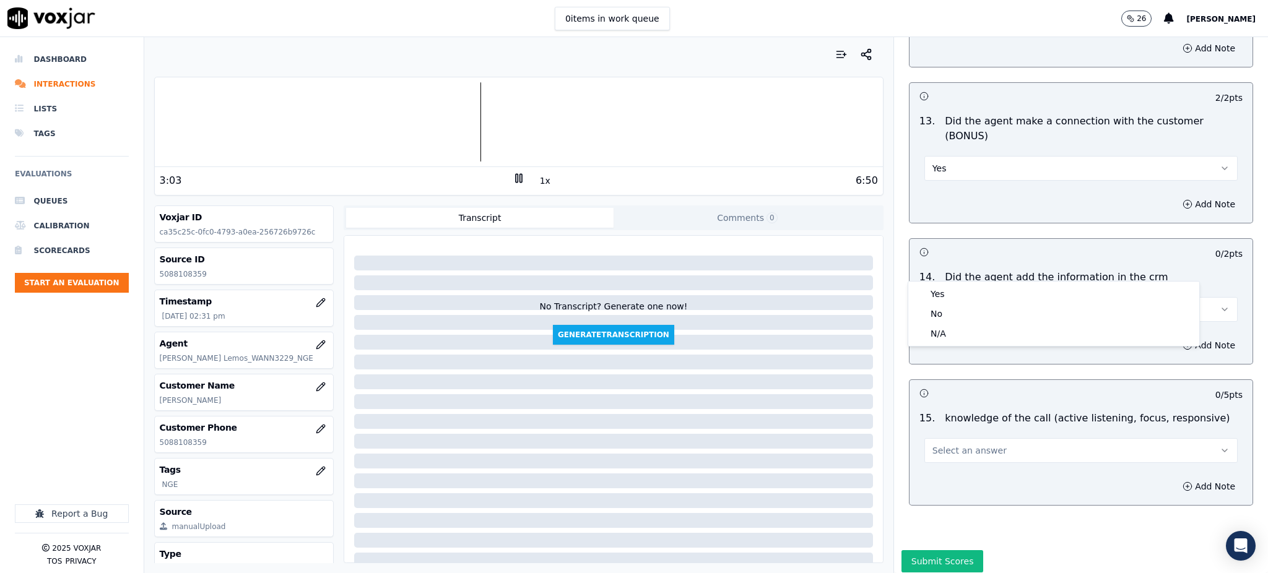
click at [938, 284] on div "Yes" at bounding box center [1054, 294] width 286 height 20
click at [947, 445] on span "Select an answer" at bounding box center [970, 451] width 74 height 12
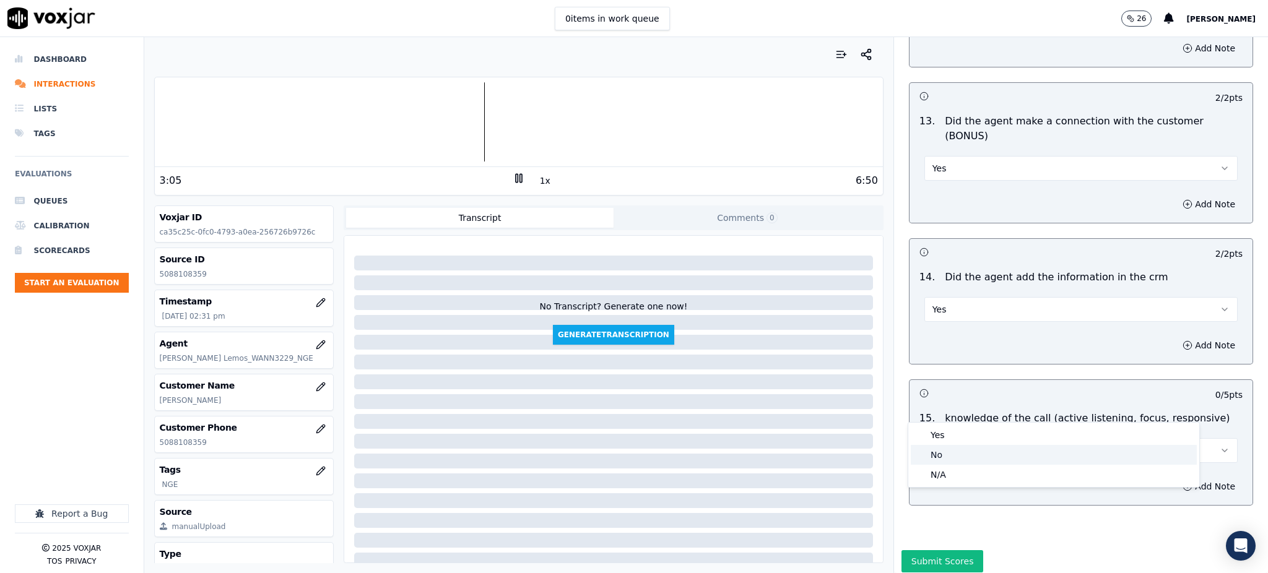
click at [952, 456] on div "No" at bounding box center [1054, 455] width 286 height 20
click at [1175, 478] on button "Add Note" at bounding box center [1208, 486] width 67 height 17
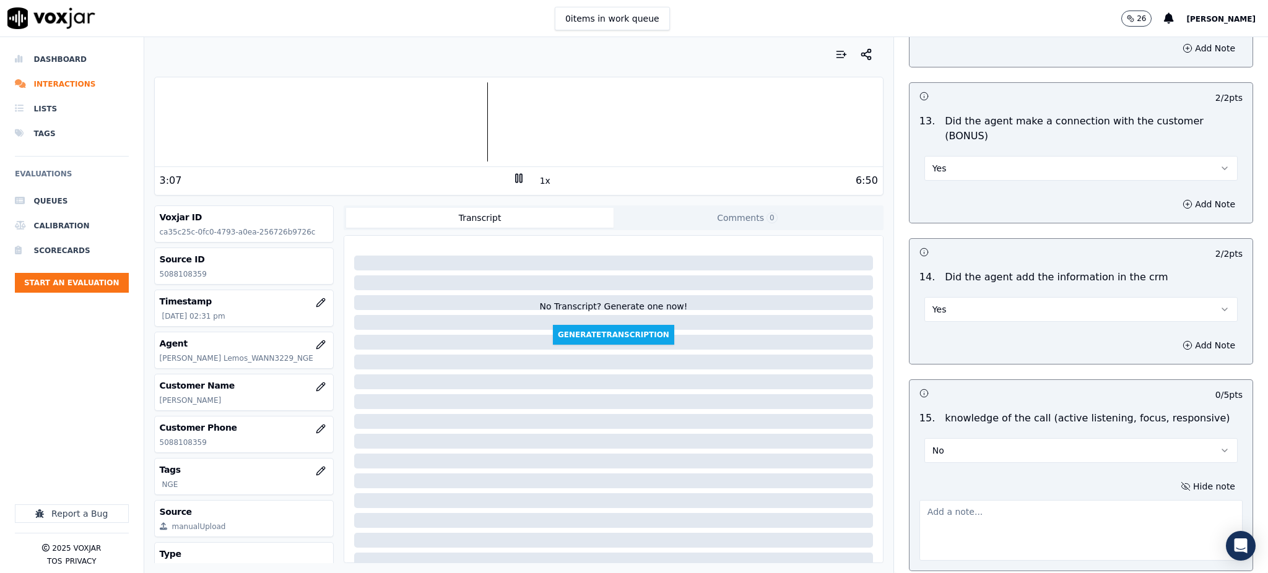
click at [953, 500] on textarea at bounding box center [1081, 530] width 323 height 61
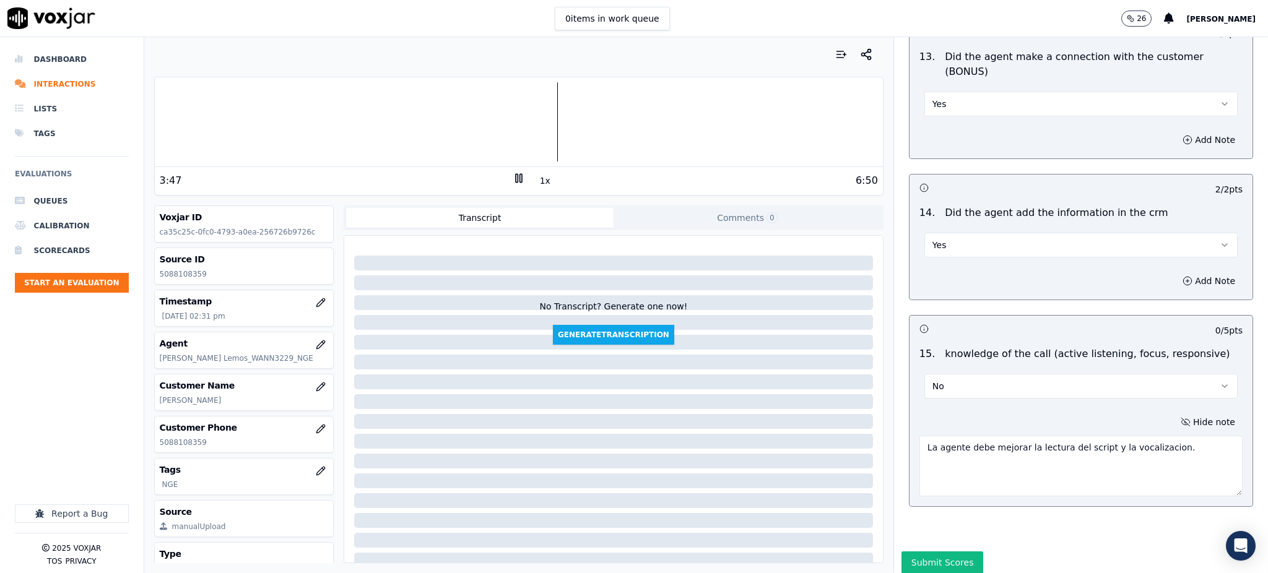
scroll to position [1940, 0]
type textarea "La agente debe mejorar la lectura del script y la vocalizacion."
click at [928, 550] on button "Submit Scores" at bounding box center [943, 561] width 82 height 22
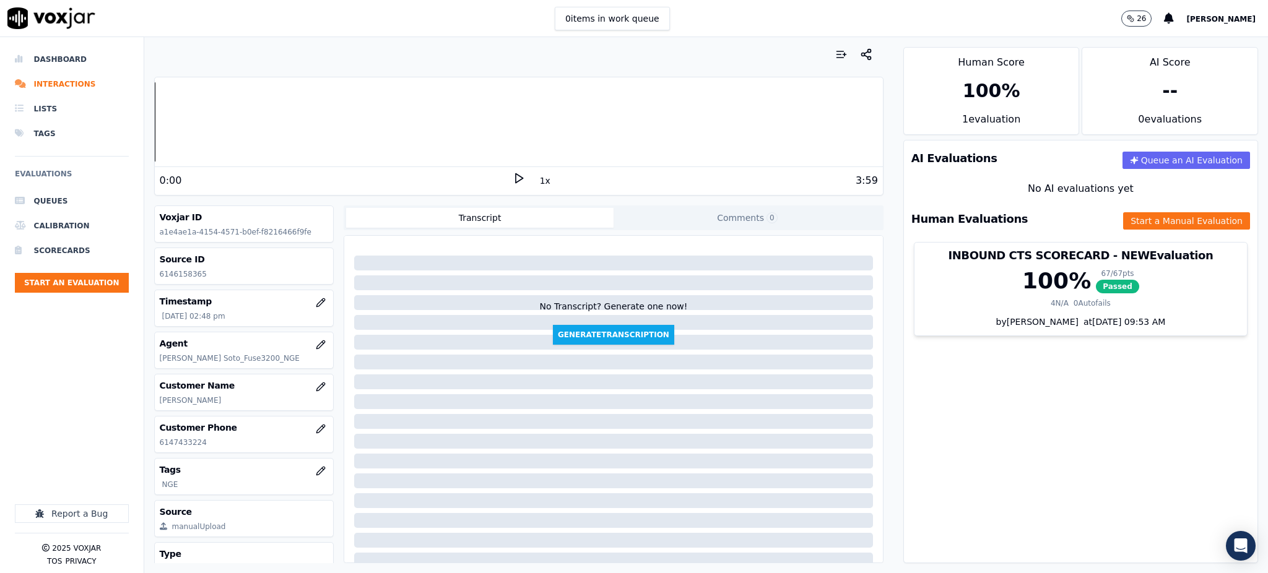
click at [513, 176] on icon at bounding box center [519, 178] width 12 height 12
drag, startPoint x: 206, startPoint y: 448, endPoint x: 157, endPoint y: 451, distance: 49.6
click at [157, 451] on div "Customer Phone [PHONE_NUMBER]" at bounding box center [244, 435] width 179 height 36
copy p "6147433224"
click at [1123, 223] on button "Start a Manual Evaluation" at bounding box center [1186, 220] width 127 height 17
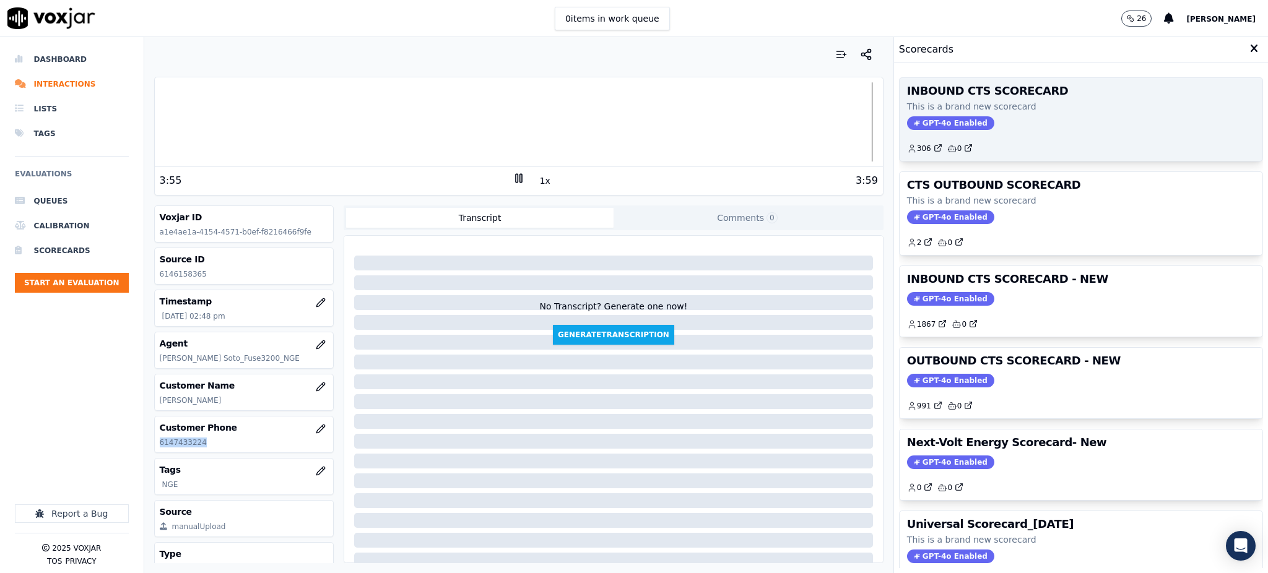
click at [913, 119] on span "GPT-4o Enabled" at bounding box center [950, 123] width 87 height 14
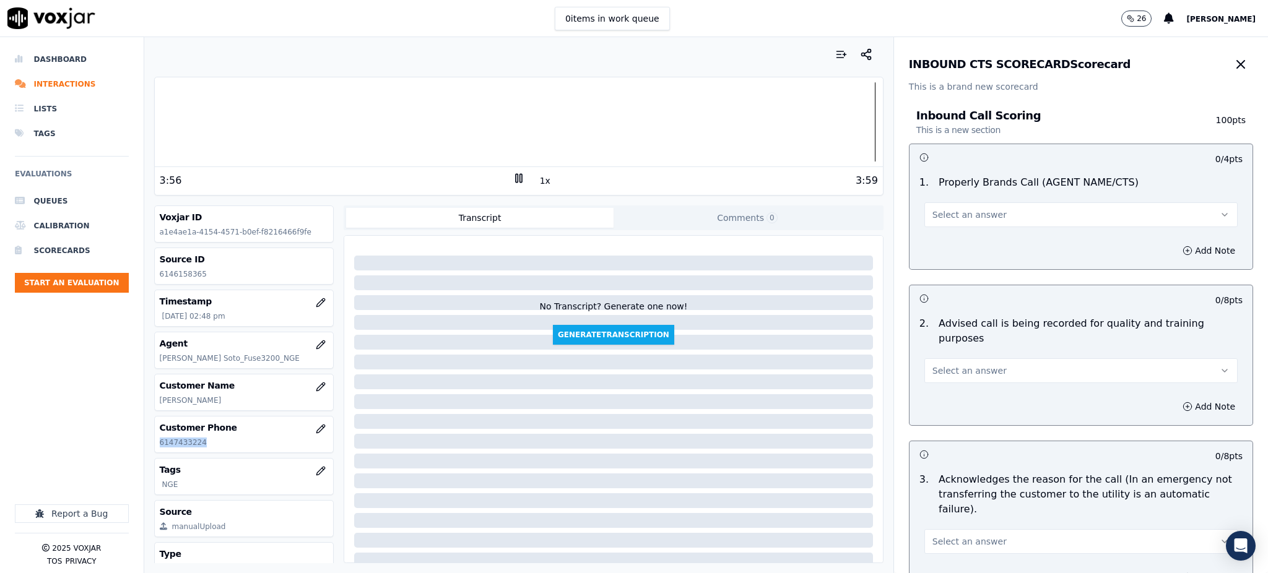
click at [945, 214] on span "Select an answer" at bounding box center [970, 215] width 74 height 12
click at [941, 246] on div "Yes" at bounding box center [1054, 243] width 286 height 20
click at [956, 362] on button "Select an answer" at bounding box center [1081, 371] width 313 height 25
click at [934, 391] on div "Yes" at bounding box center [1054, 384] width 286 height 20
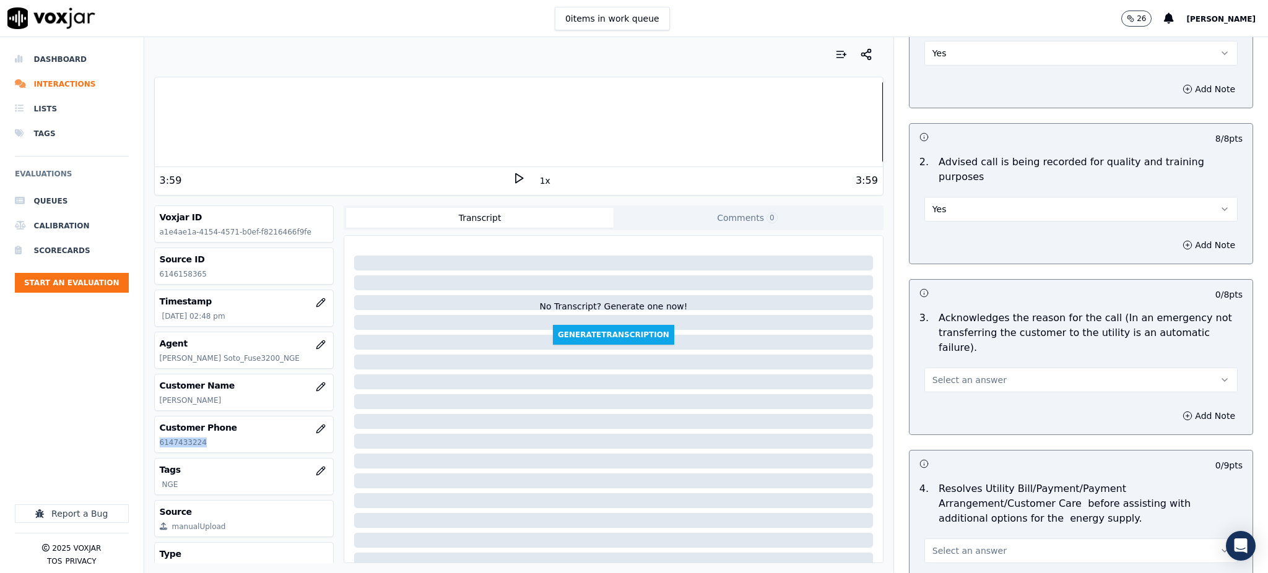
scroll to position [165, 0]
click at [939, 371] on span "Select an answer" at bounding box center [970, 377] width 74 height 12
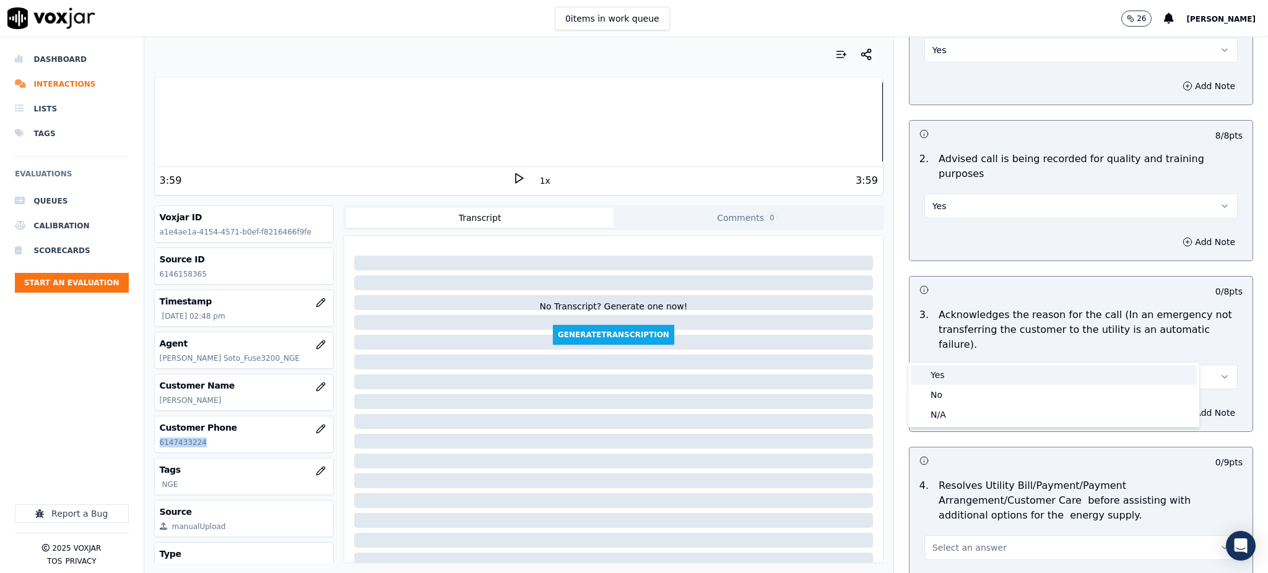
click at [939, 383] on div "Yes" at bounding box center [1054, 375] width 286 height 20
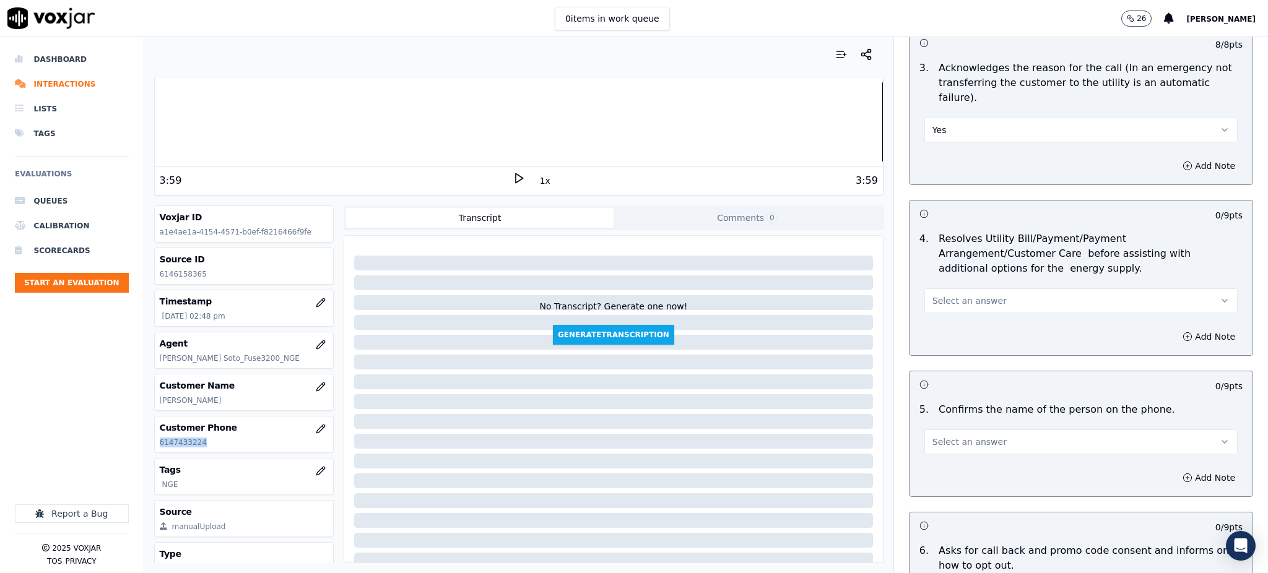
scroll to position [412, 0]
click at [944, 288] on button "Select an answer" at bounding box center [1081, 300] width 313 height 25
click at [942, 306] on div "Yes" at bounding box center [1054, 299] width 286 height 20
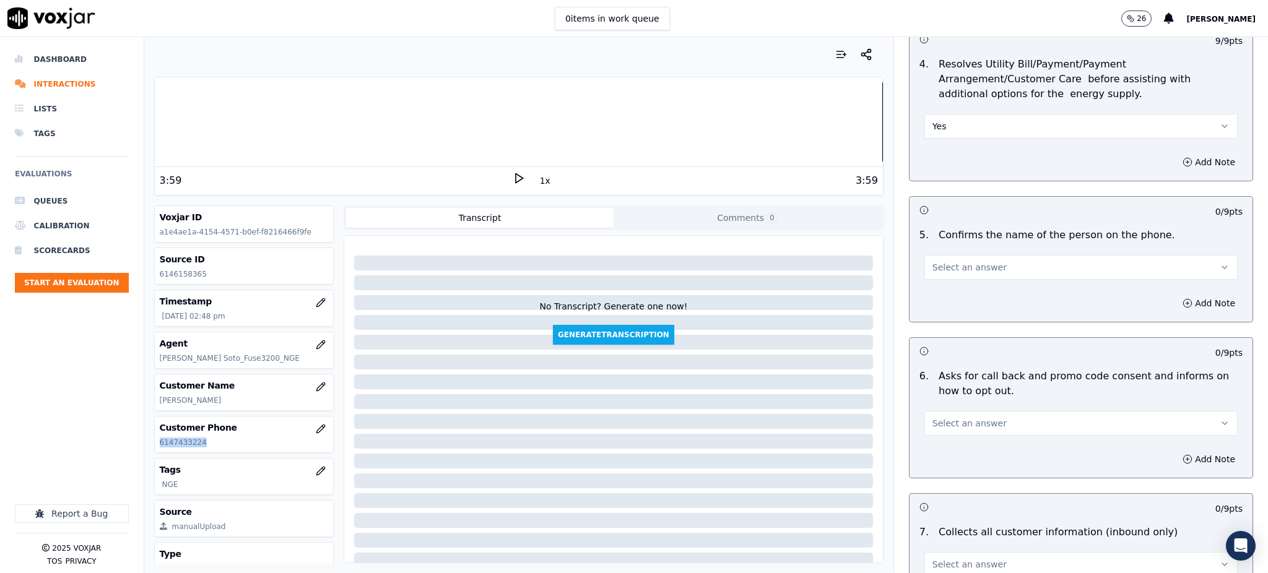
scroll to position [660, 0]
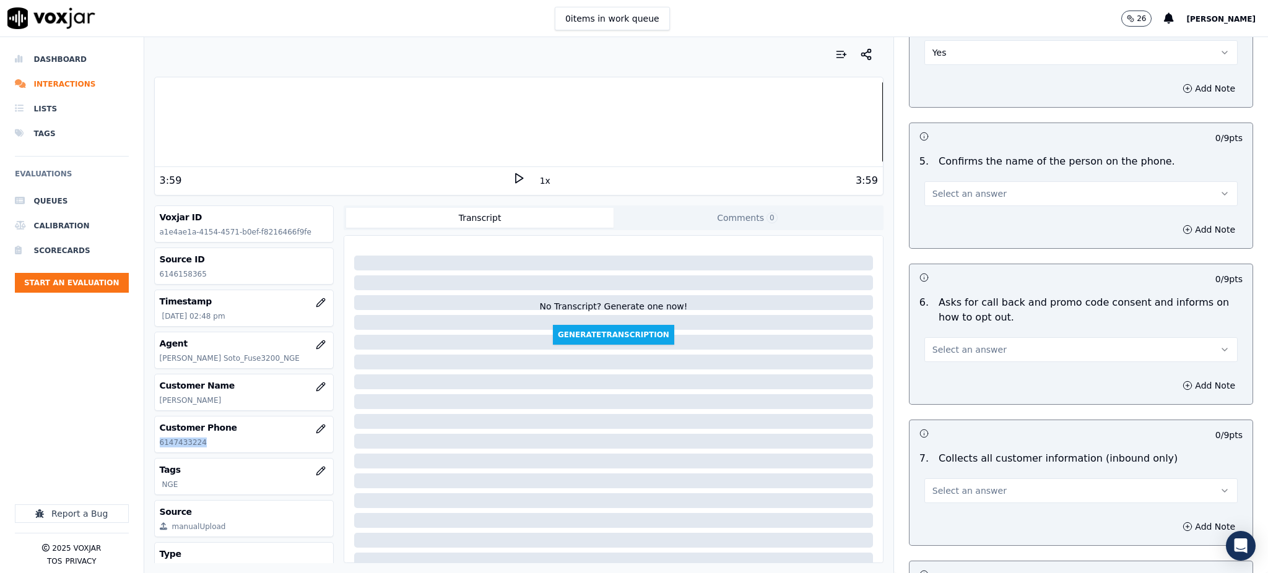
click at [933, 188] on span "Select an answer" at bounding box center [970, 194] width 74 height 12
click at [936, 188] on div "Yes" at bounding box center [1054, 192] width 286 height 20
click at [939, 344] on span "Select an answer" at bounding box center [970, 350] width 74 height 12
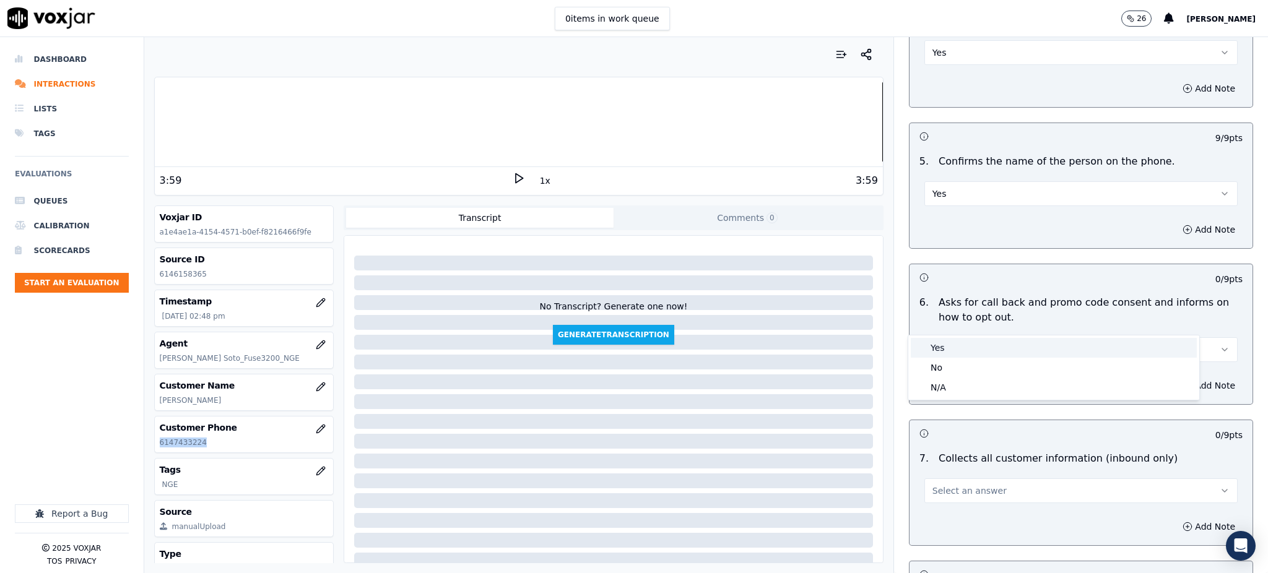
click at [944, 346] on div "Yes" at bounding box center [1054, 348] width 286 height 20
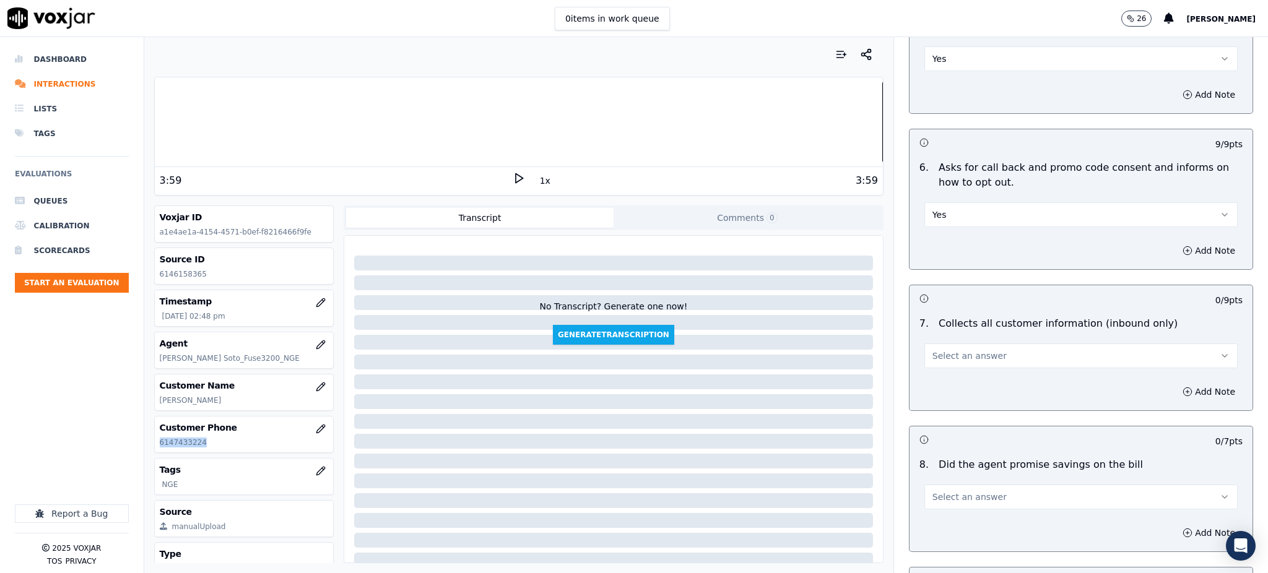
scroll to position [825, 0]
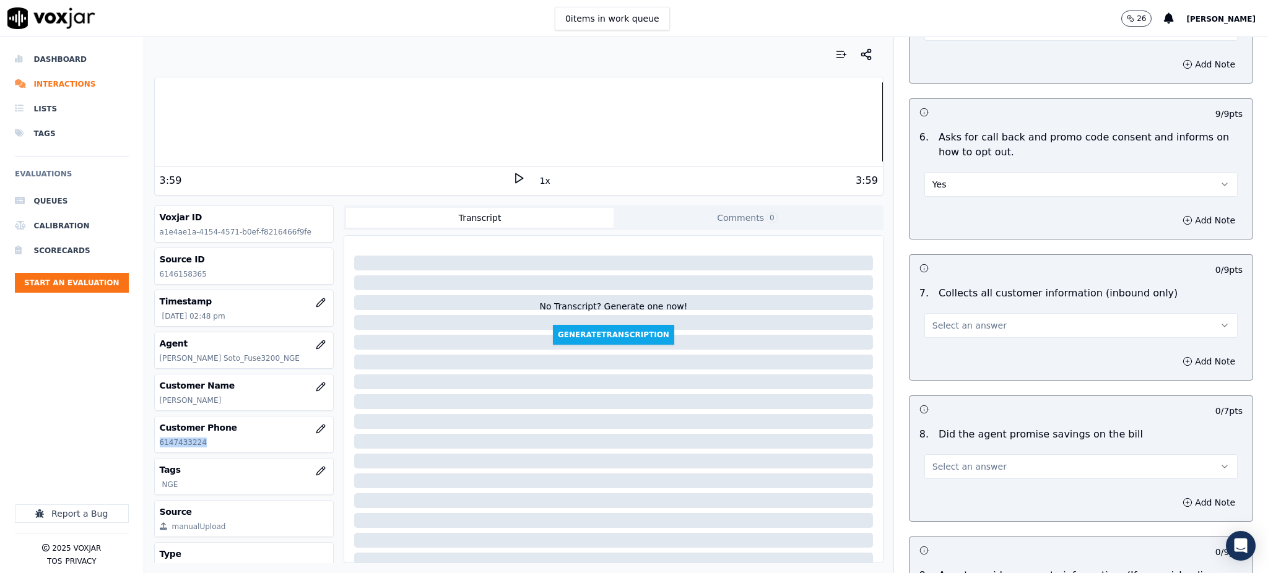
click at [933, 320] on span "Select an answer" at bounding box center [970, 326] width 74 height 12
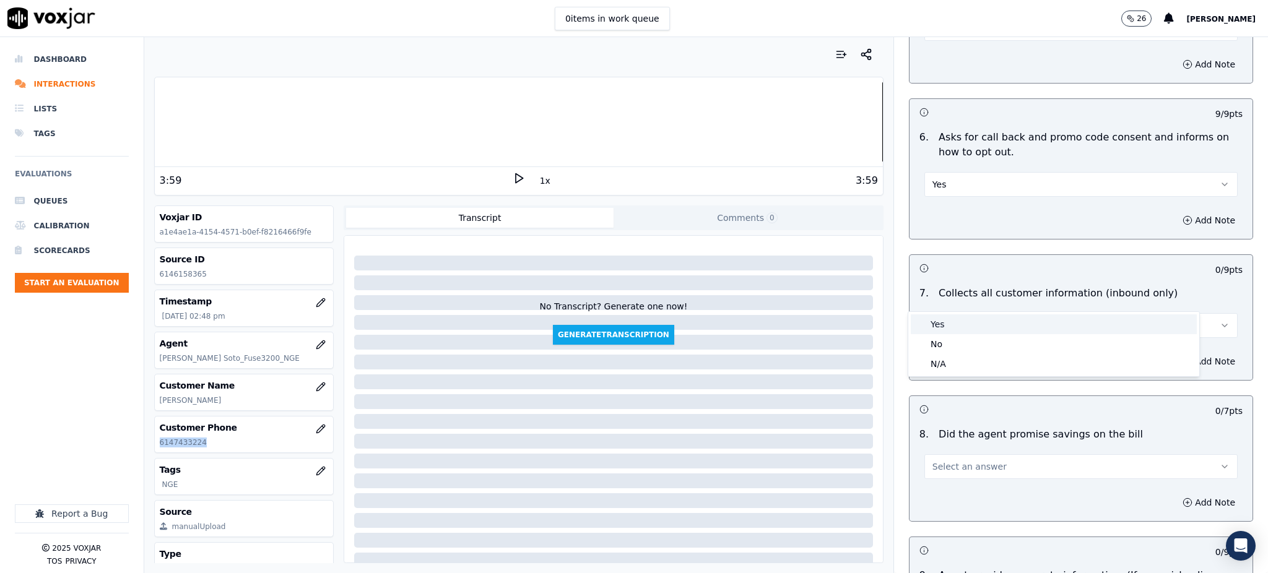
click at [939, 327] on div "Yes" at bounding box center [1054, 325] width 286 height 20
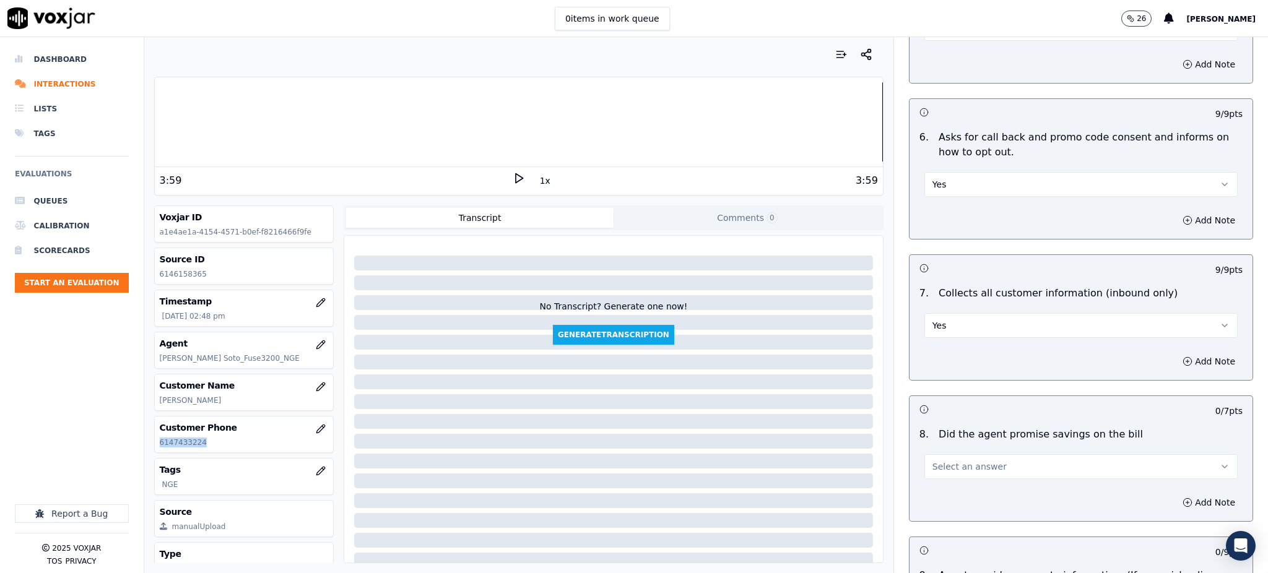
click at [933, 461] on span "Select an answer" at bounding box center [970, 467] width 74 height 12
click at [934, 466] on div "Yes" at bounding box center [1054, 466] width 286 height 20
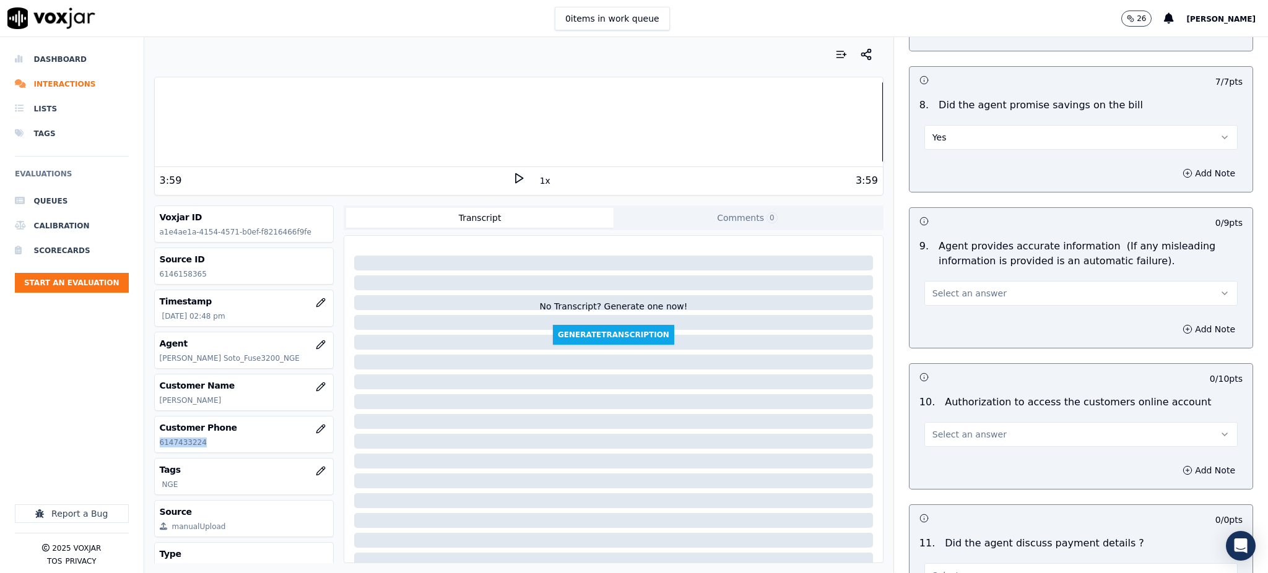
scroll to position [1155, 0]
click at [933, 287] on span "Select an answer" at bounding box center [970, 293] width 74 height 12
click at [934, 290] on div "Yes" at bounding box center [1054, 292] width 286 height 20
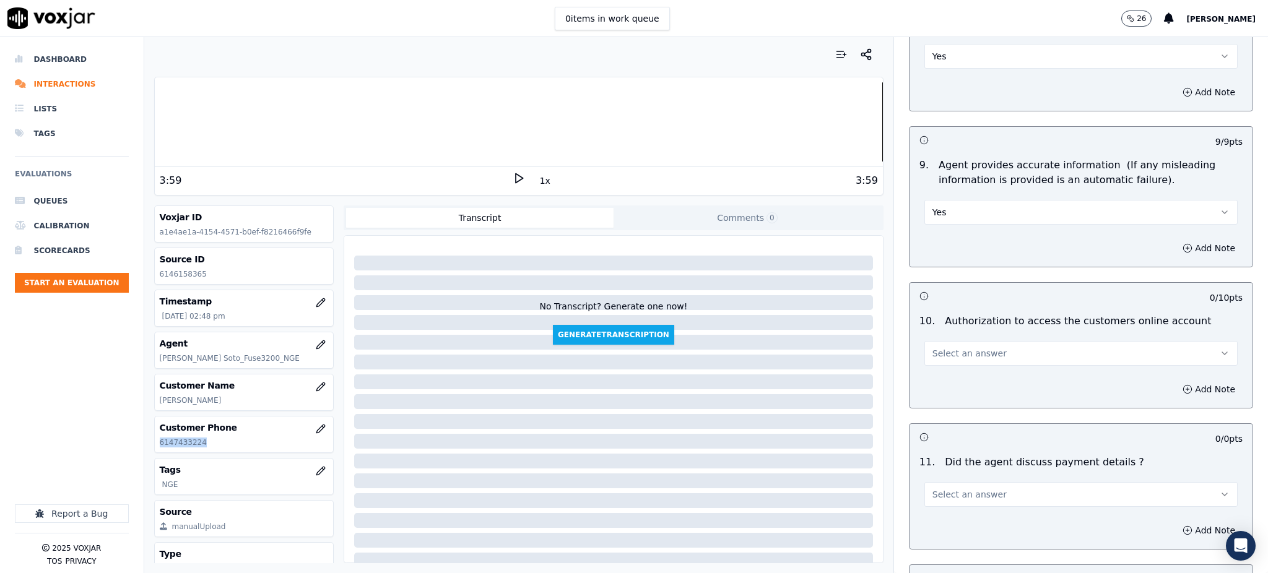
scroll to position [1238, 0]
click at [933, 345] on span "Select an answer" at bounding box center [970, 351] width 74 height 12
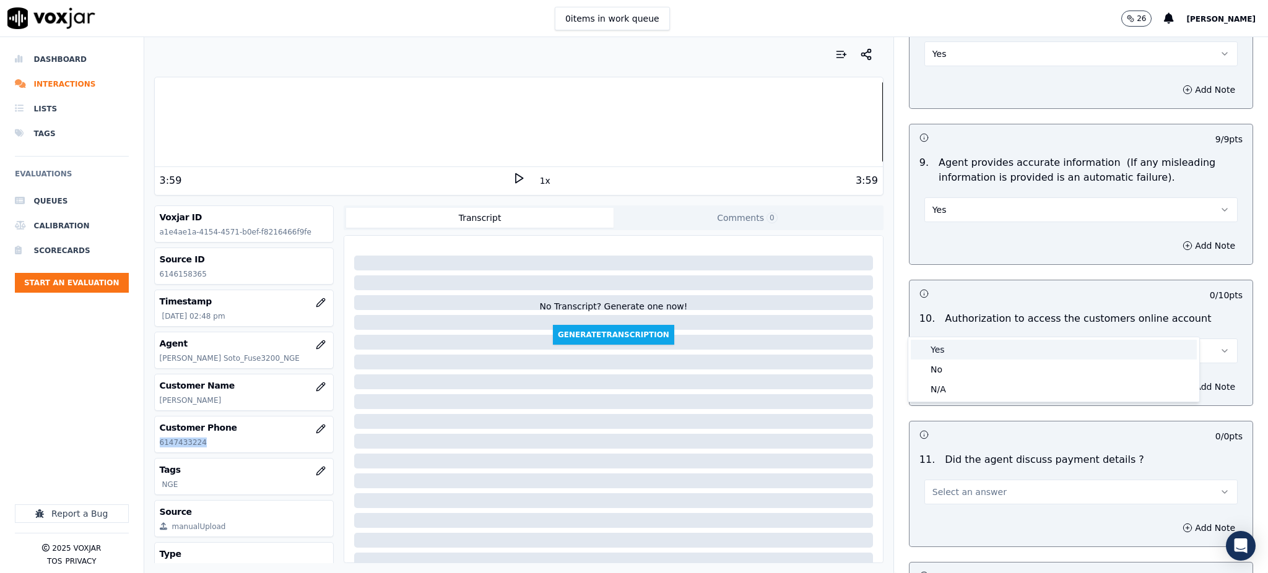
click at [939, 349] on div "Yes" at bounding box center [1054, 350] width 286 height 20
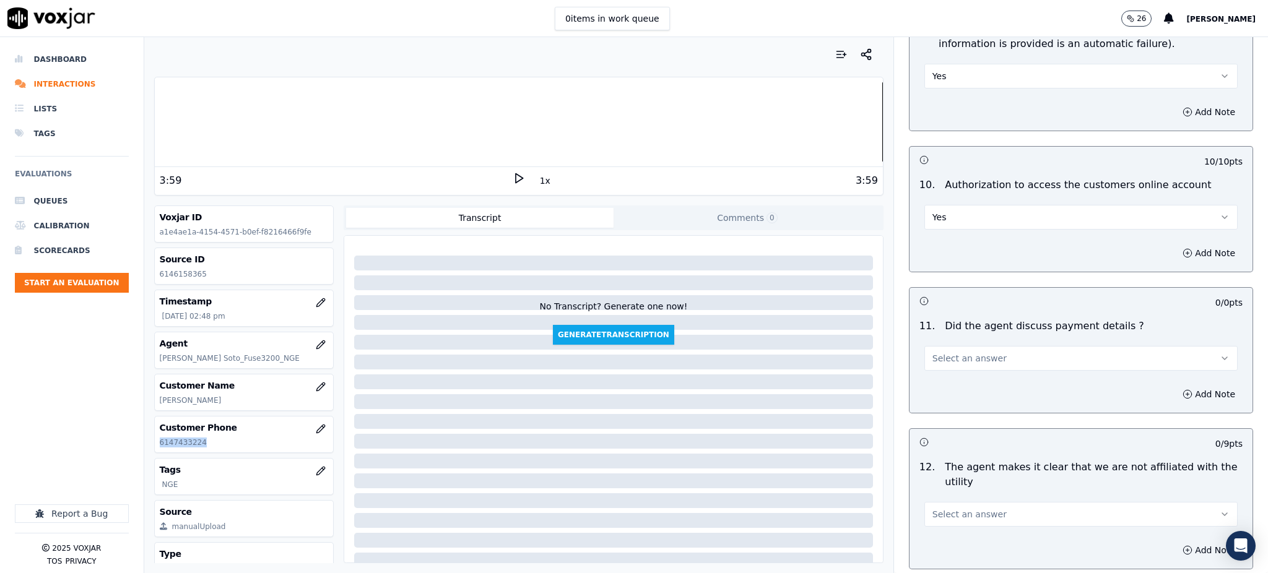
scroll to position [1486, 0]
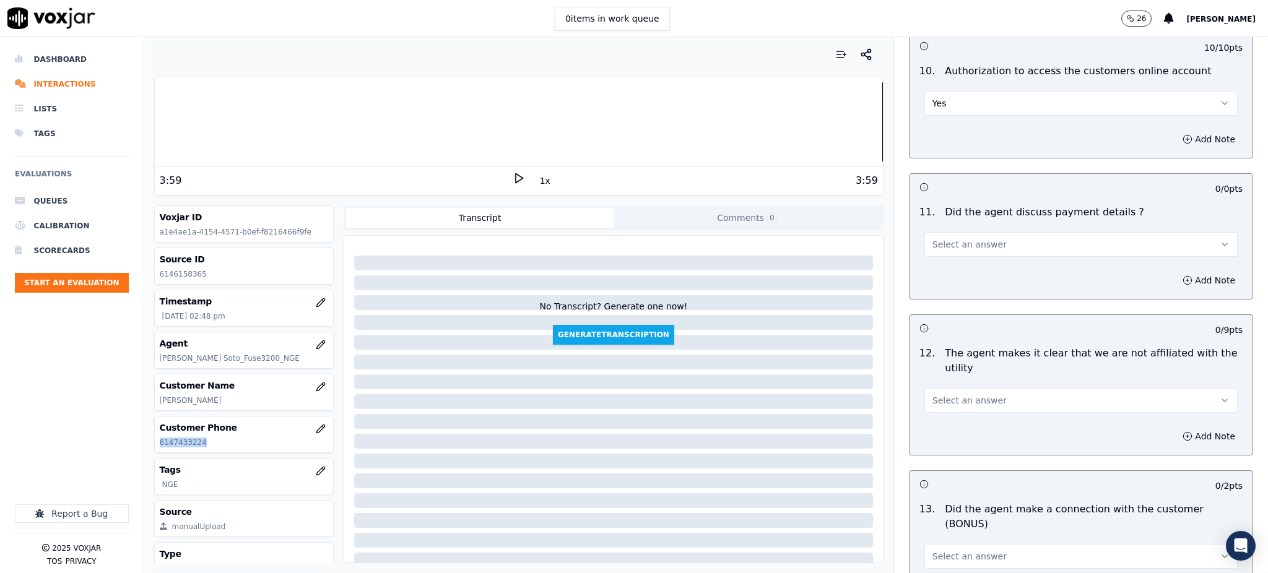
click at [933, 238] on span "Select an answer" at bounding box center [970, 244] width 74 height 12
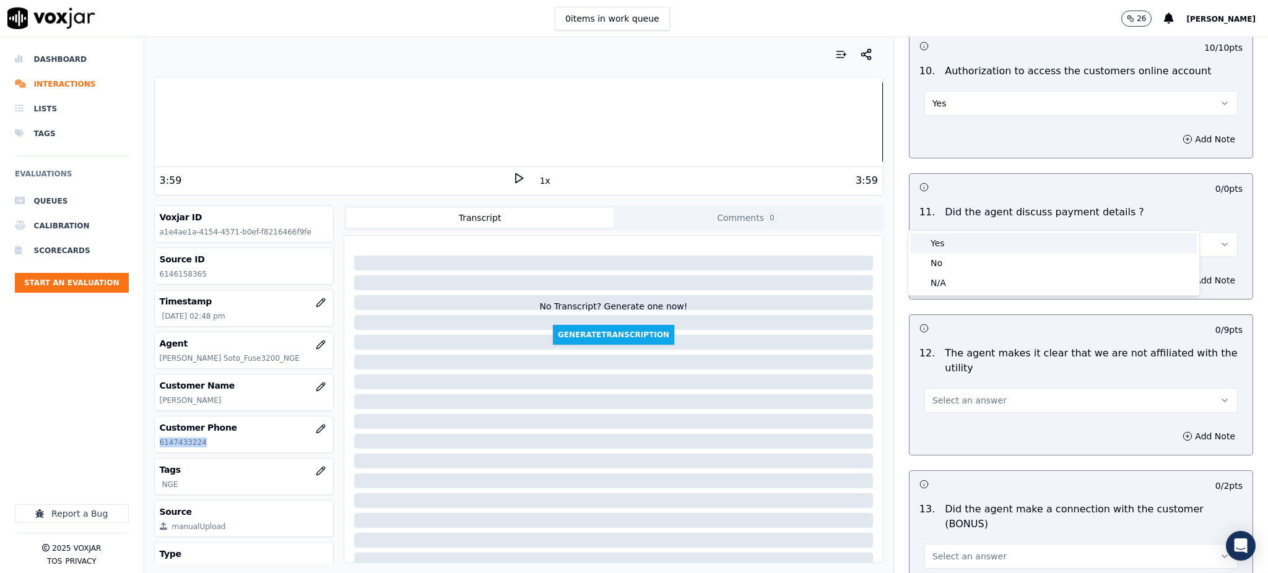
click at [943, 245] on div "Yes" at bounding box center [1054, 243] width 286 height 20
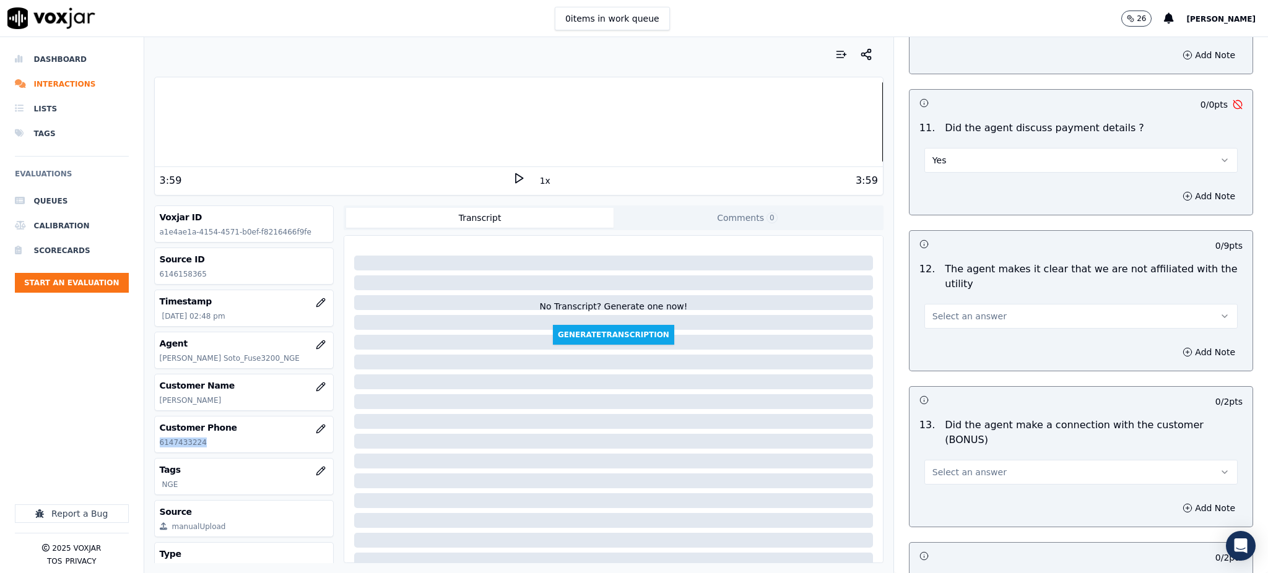
scroll to position [1569, 0]
click at [963, 150] on button "Yes" at bounding box center [1081, 162] width 313 height 25
click at [957, 196] on div "N/A" at bounding box center [1054, 201] width 286 height 20
click at [933, 312] on span "Select an answer" at bounding box center [970, 318] width 74 height 12
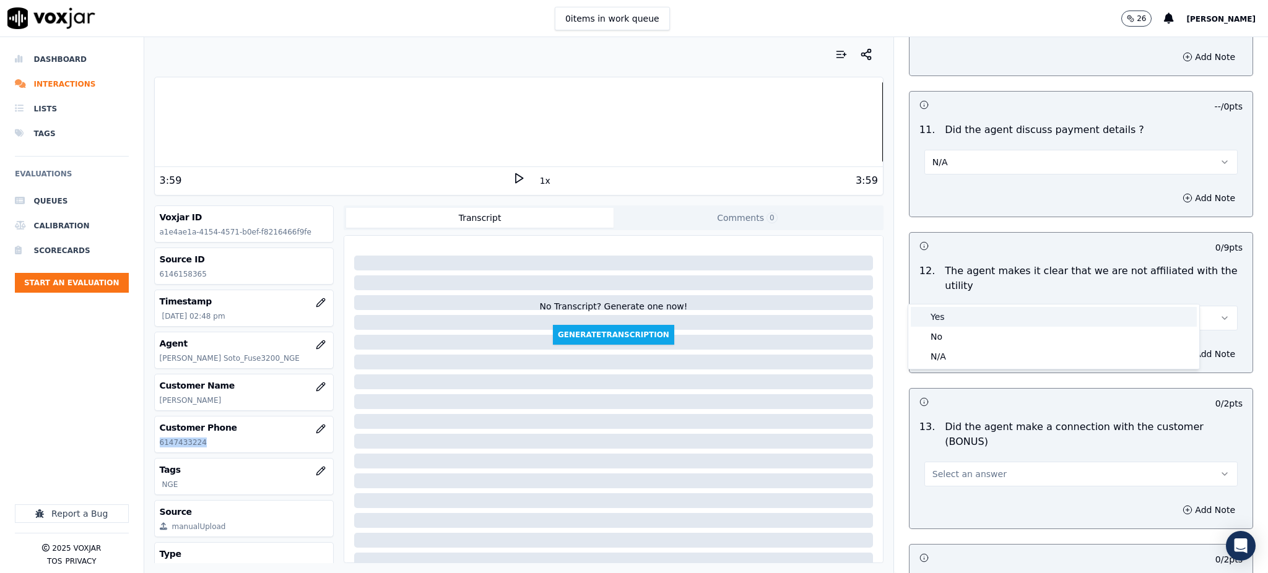
click at [935, 323] on div "Yes" at bounding box center [1054, 317] width 286 height 20
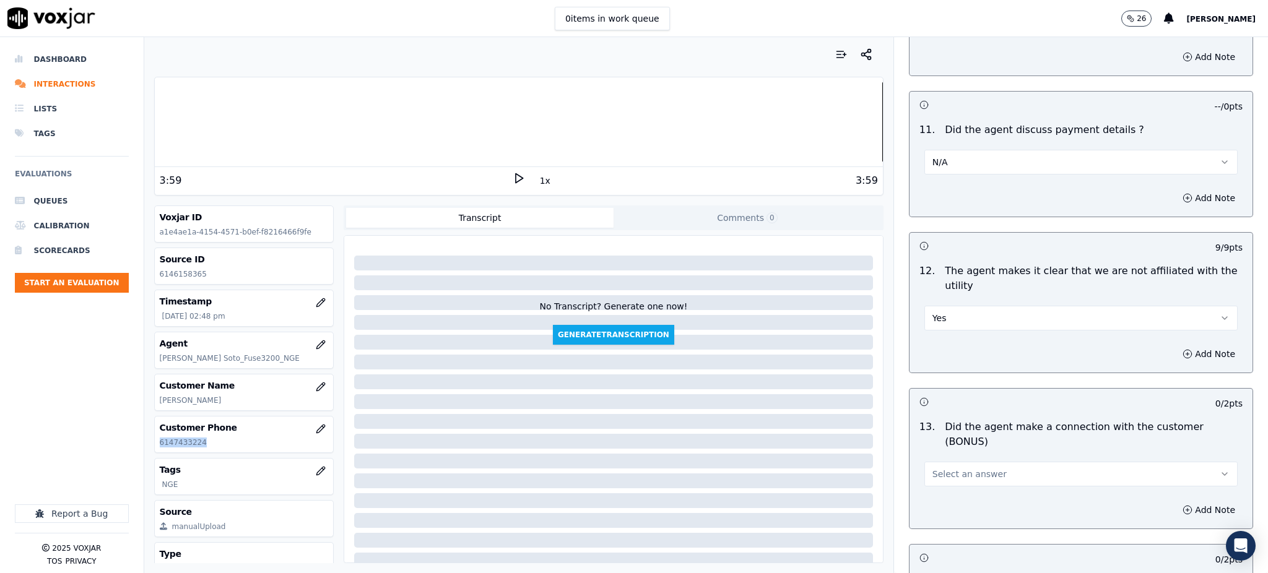
click at [933, 468] on span "Select an answer" at bounding box center [970, 474] width 74 height 12
click at [945, 457] on div "Yes" at bounding box center [1054, 458] width 286 height 20
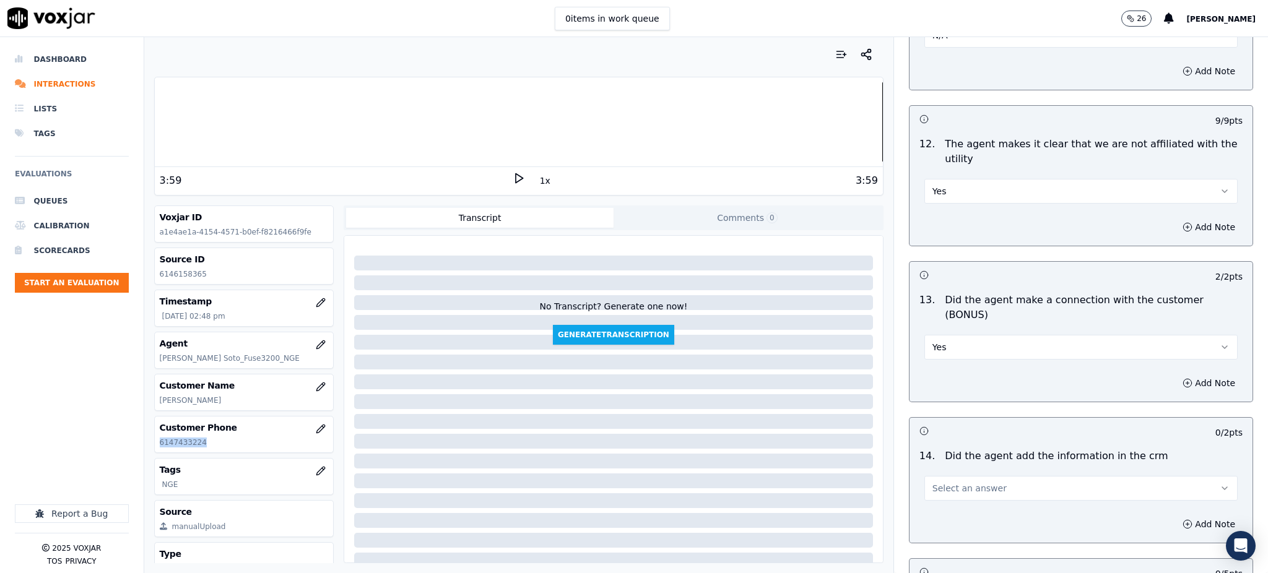
scroll to position [1734, 0]
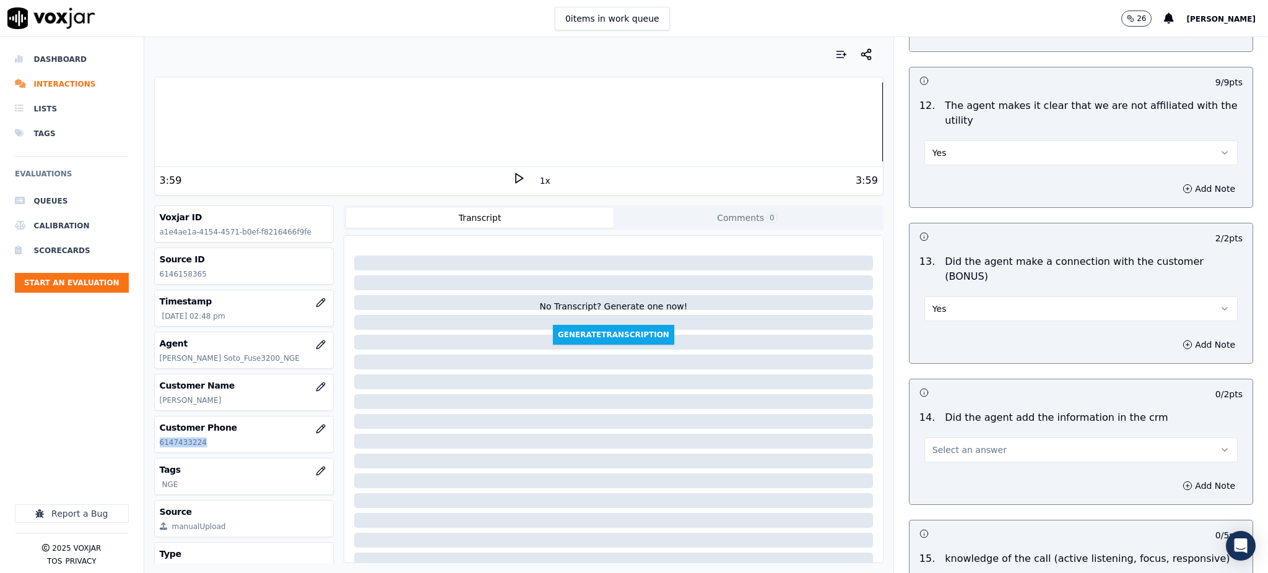
click at [935, 438] on button "Select an answer" at bounding box center [1081, 450] width 313 height 25
click at [947, 436] on div "Yes" at bounding box center [1054, 435] width 286 height 20
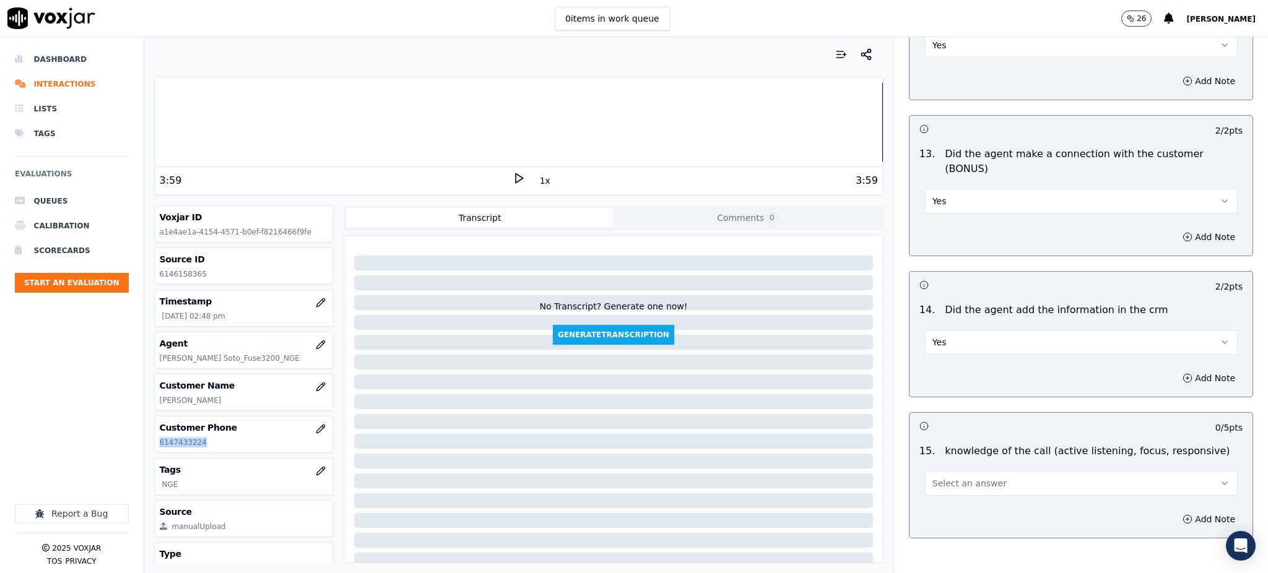
scroll to position [1874, 0]
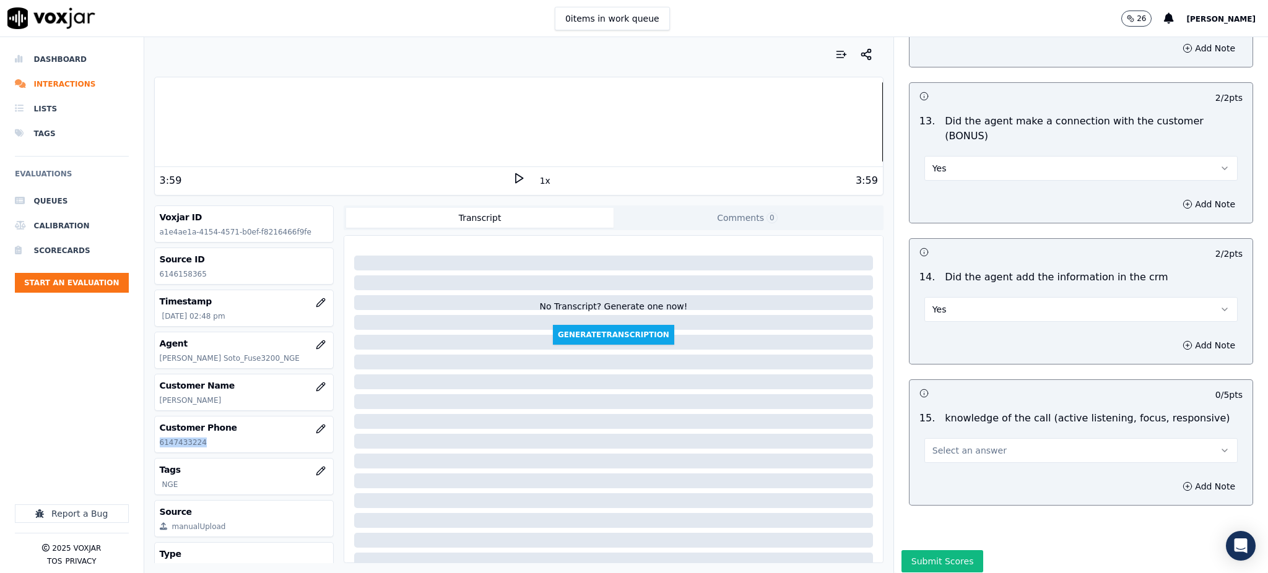
click at [943, 445] on span "Select an answer" at bounding box center [970, 451] width 74 height 12
click at [942, 433] on div "Yes" at bounding box center [1054, 435] width 286 height 20
click at [913, 550] on button "Submit Scores" at bounding box center [943, 561] width 82 height 22
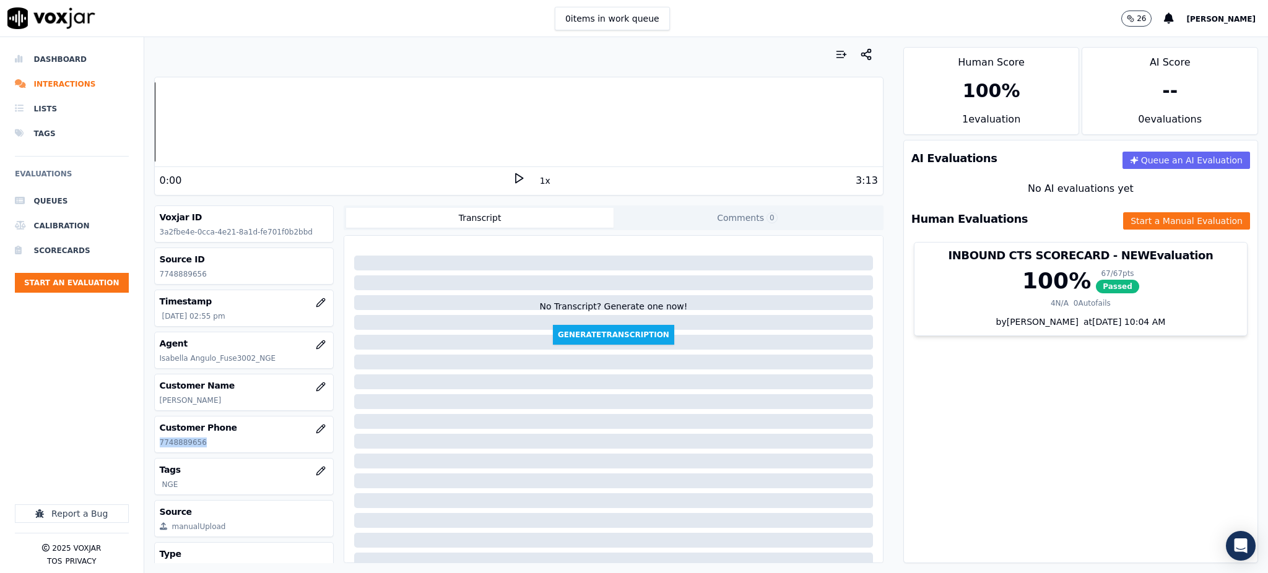
drag, startPoint x: 206, startPoint y: 440, endPoint x: 157, endPoint y: 442, distance: 49.6
click at [157, 442] on div "Customer Phone [PHONE_NUMBER]" at bounding box center [244, 435] width 179 height 36
copy p "7748889656"
click at [513, 178] on icon at bounding box center [519, 178] width 12 height 12
click at [1126, 220] on button "Start a Manual Evaluation" at bounding box center [1186, 220] width 127 height 17
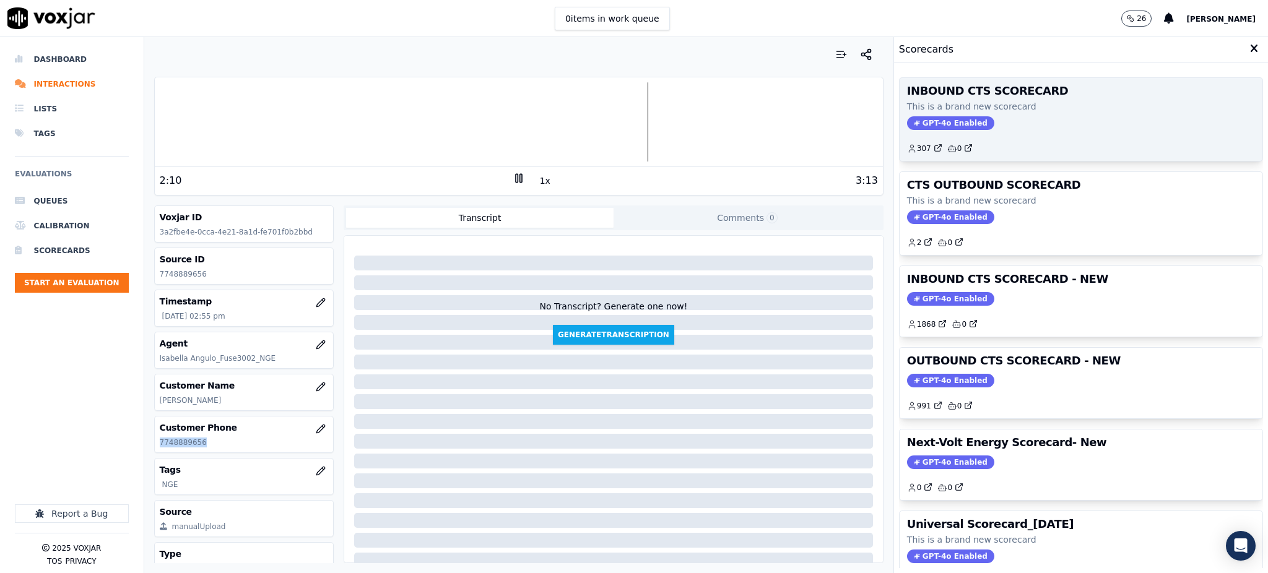
click at [912, 124] on span "GPT-4o Enabled" at bounding box center [950, 123] width 87 height 14
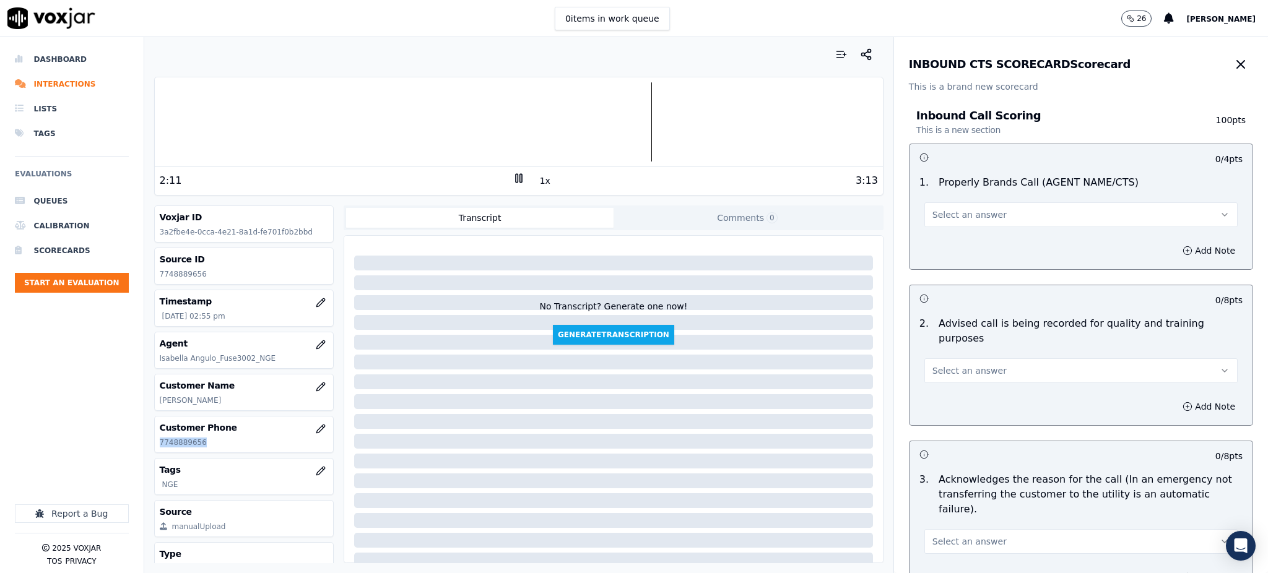
click at [958, 218] on span "Select an answer" at bounding box center [970, 215] width 74 height 12
click at [951, 250] on div "Yes" at bounding box center [1054, 243] width 286 height 20
click at [947, 365] on span "Select an answer" at bounding box center [970, 371] width 74 height 12
click at [940, 391] on div "Yes" at bounding box center [1054, 384] width 286 height 20
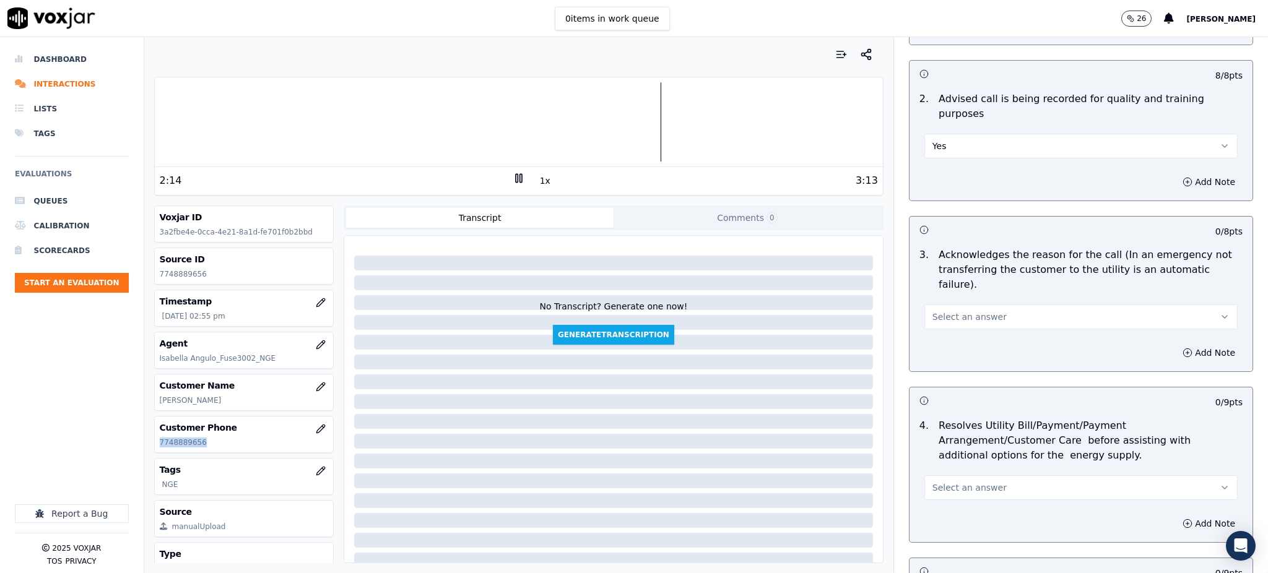
scroll to position [248, 0]
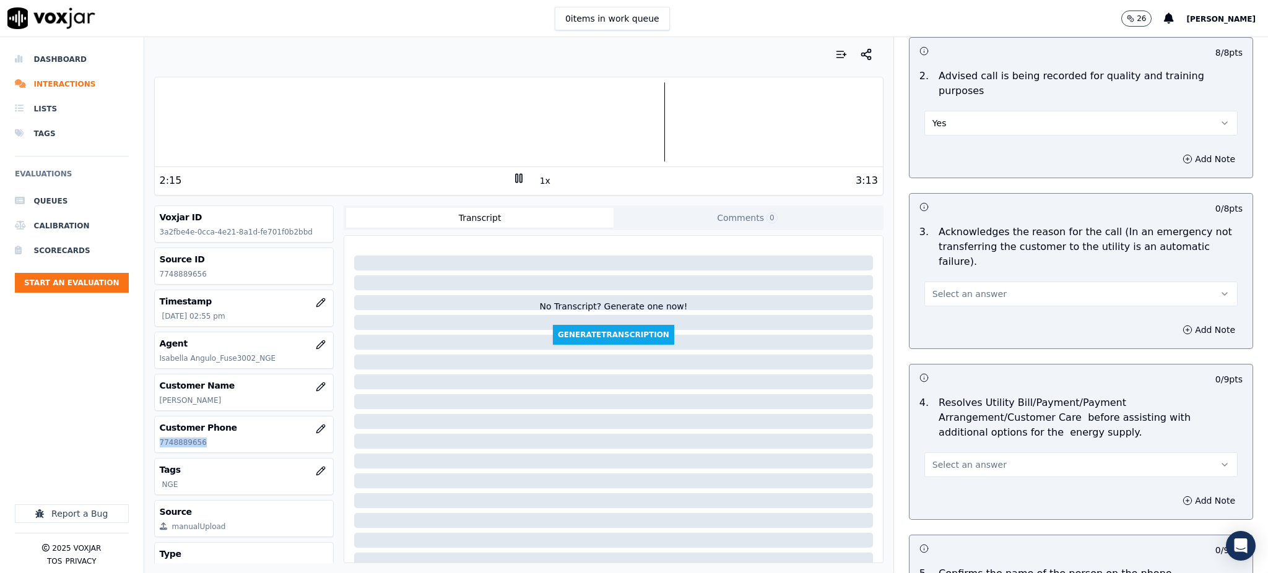
click at [941, 288] on span "Select an answer" at bounding box center [970, 294] width 74 height 12
click at [944, 291] on div "Yes" at bounding box center [1054, 292] width 286 height 20
click at [942, 459] on span "Select an answer" at bounding box center [970, 465] width 74 height 12
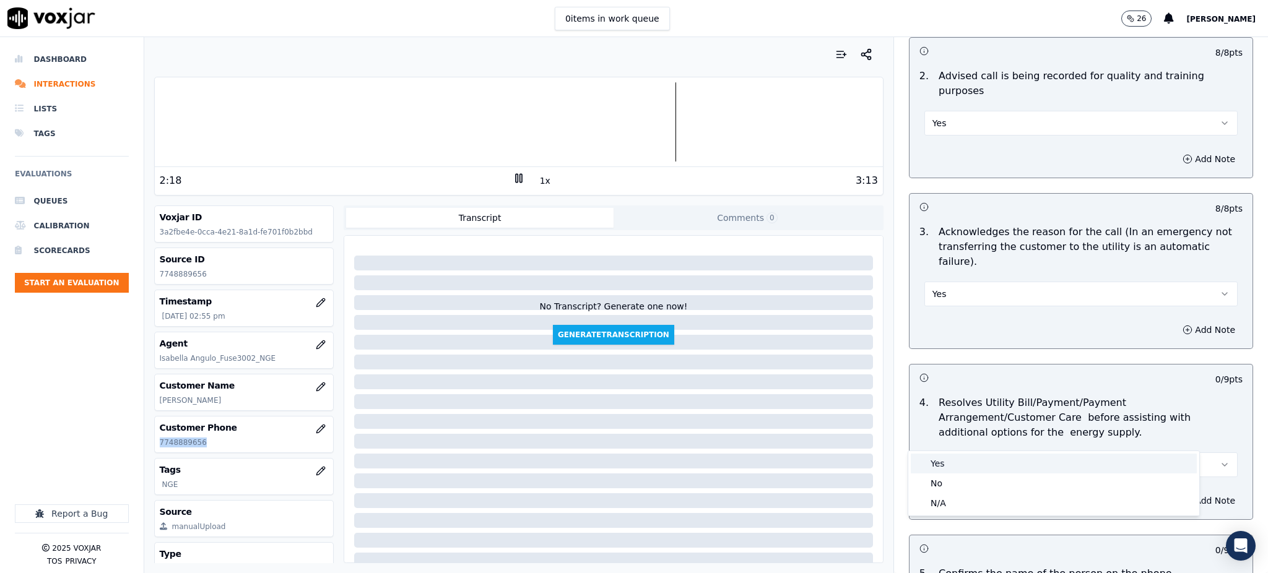
click at [944, 458] on div "Yes" at bounding box center [1054, 464] width 286 height 20
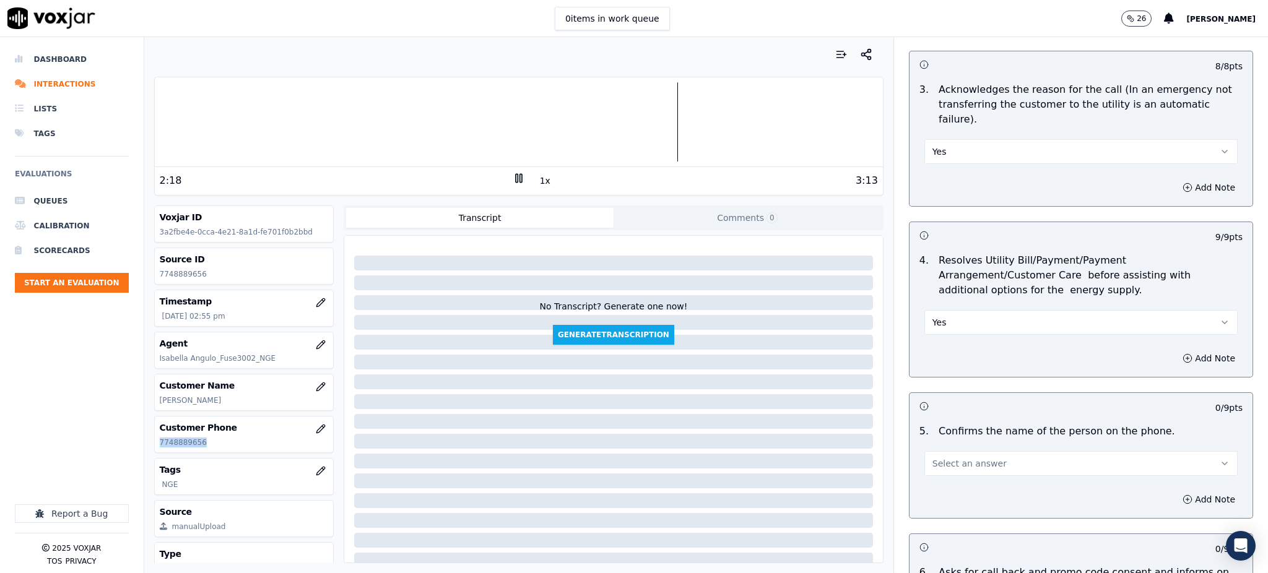
scroll to position [412, 0]
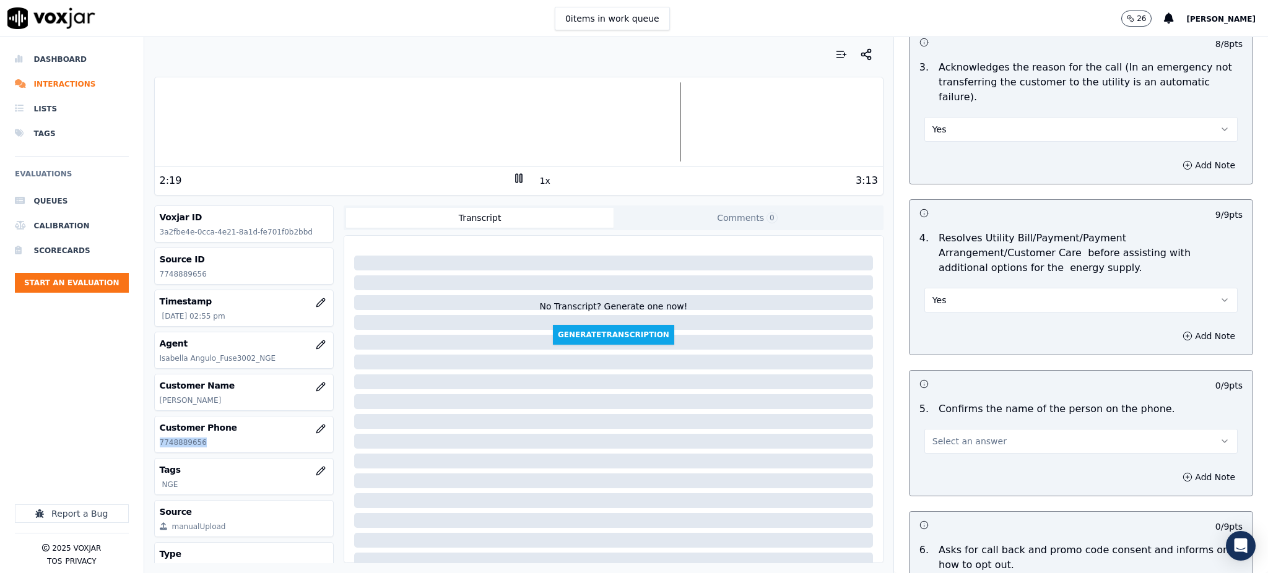
click at [933, 435] on span "Select an answer" at bounding box center [970, 441] width 74 height 12
click at [942, 435] on div "Yes" at bounding box center [1054, 440] width 286 height 20
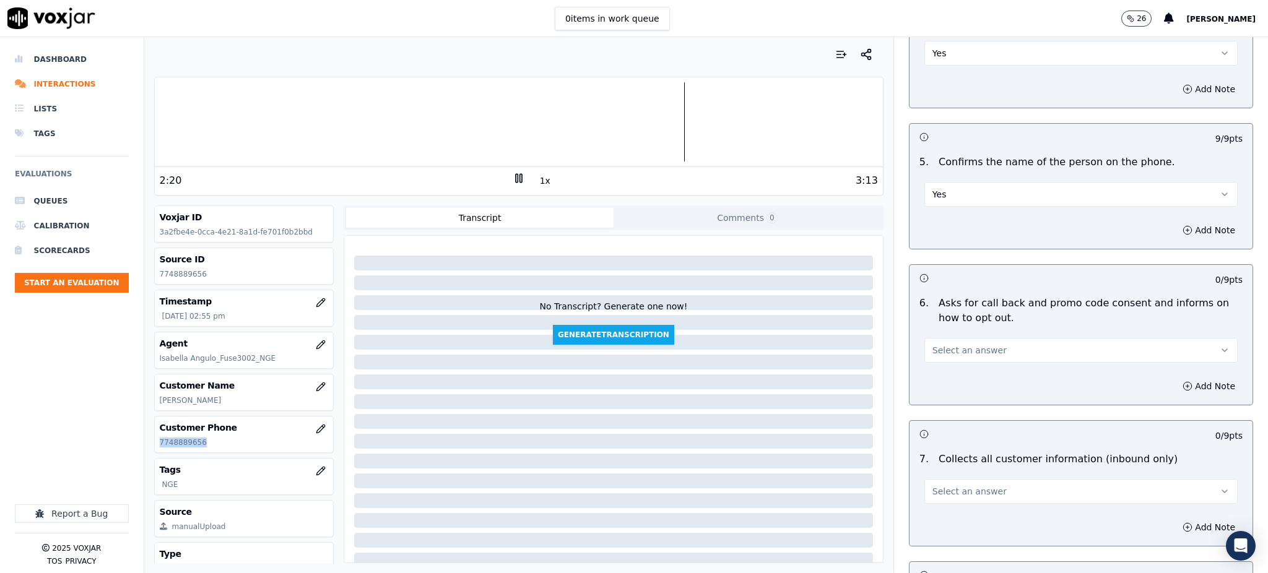
scroll to position [660, 0]
click at [938, 344] on span "Select an answer" at bounding box center [970, 350] width 74 height 12
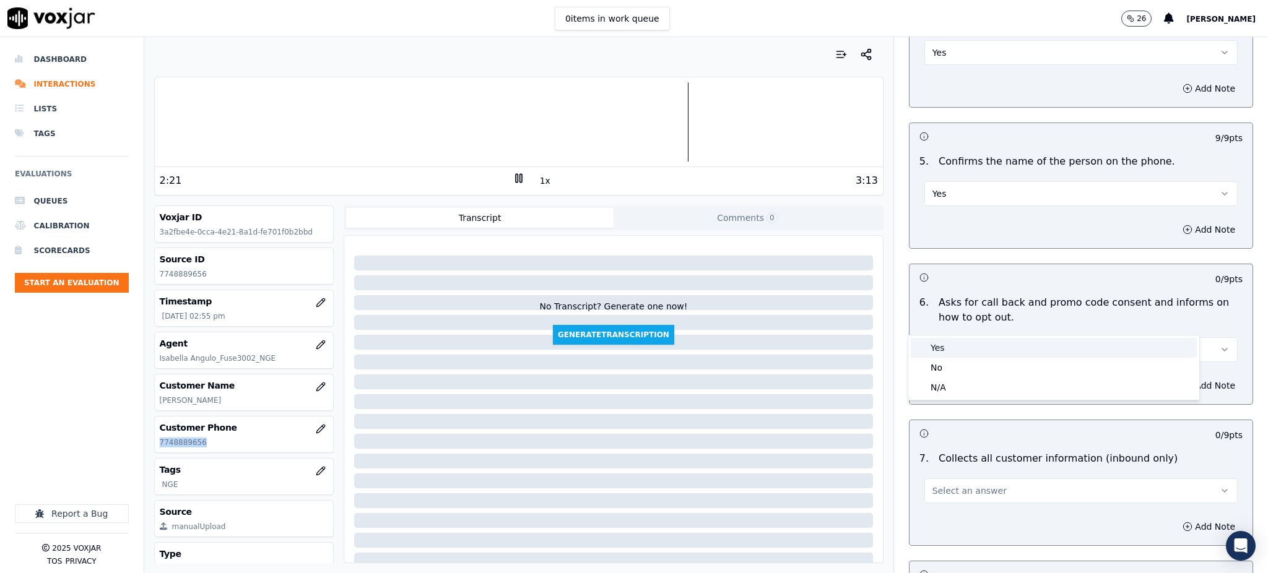
click at [953, 349] on div "Yes" at bounding box center [1054, 348] width 286 height 20
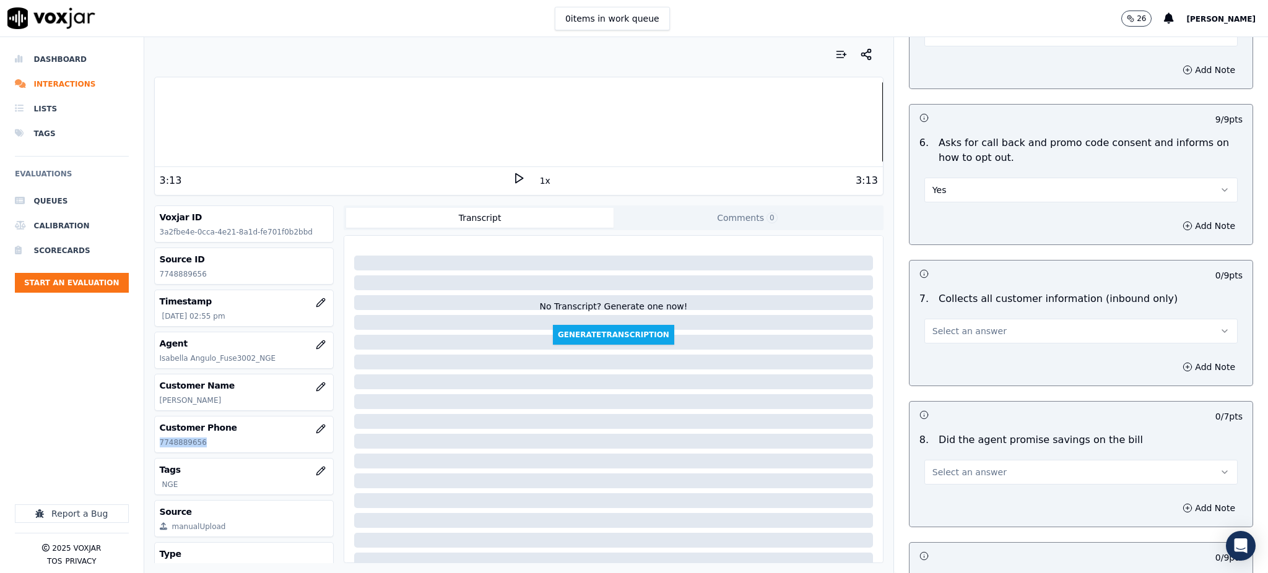
scroll to position [825, 0]
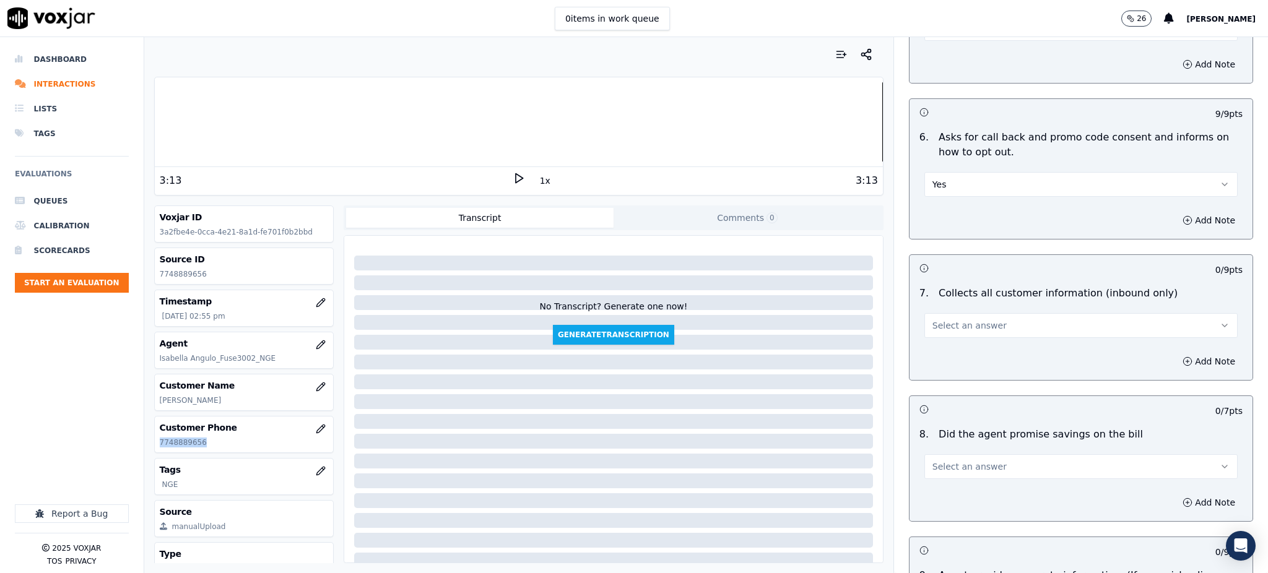
click at [933, 320] on span "Select an answer" at bounding box center [970, 326] width 74 height 12
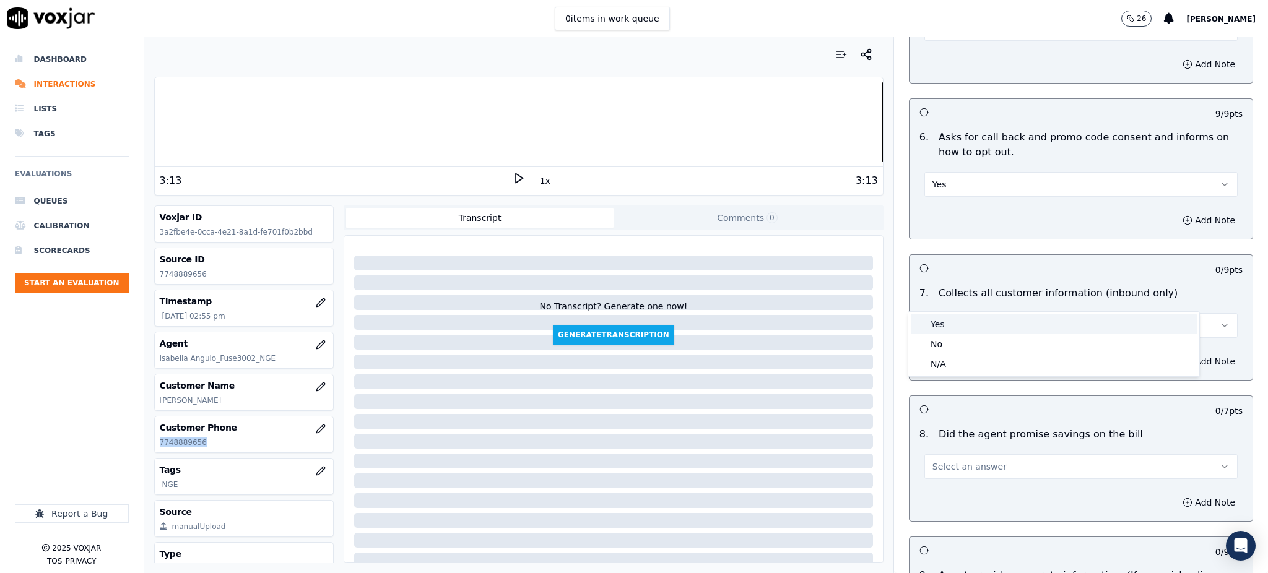
click at [942, 326] on div "Yes" at bounding box center [1054, 325] width 286 height 20
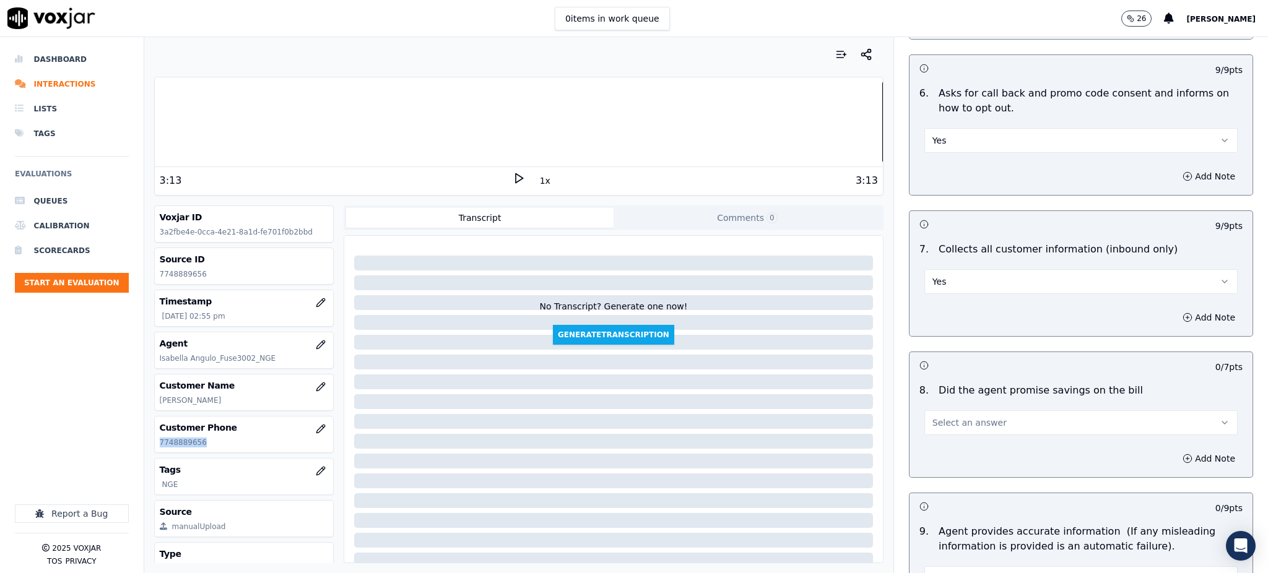
scroll to position [991, 0]
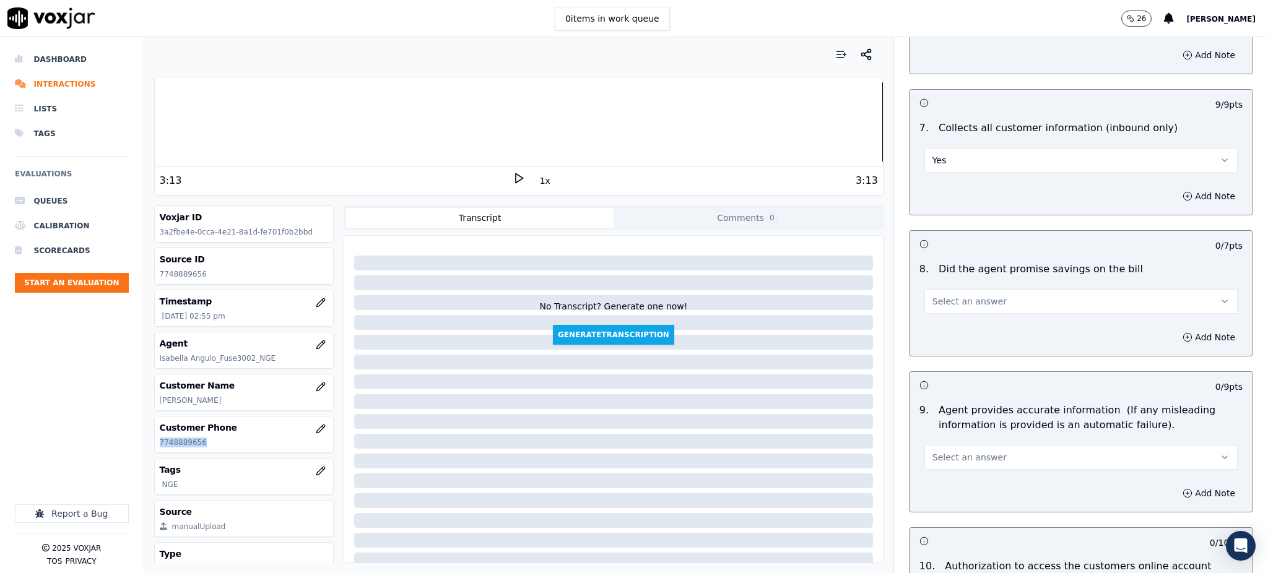
click at [939, 295] on span "Select an answer" at bounding box center [970, 301] width 74 height 12
click at [942, 305] on div "Yes" at bounding box center [1054, 300] width 286 height 20
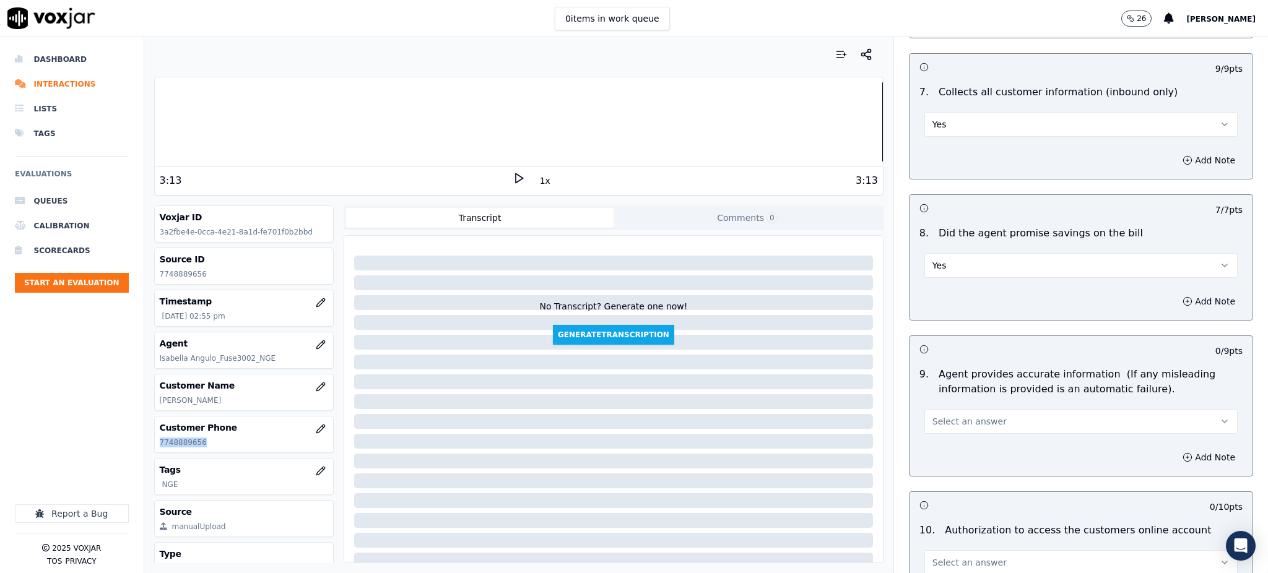
scroll to position [1155, 0]
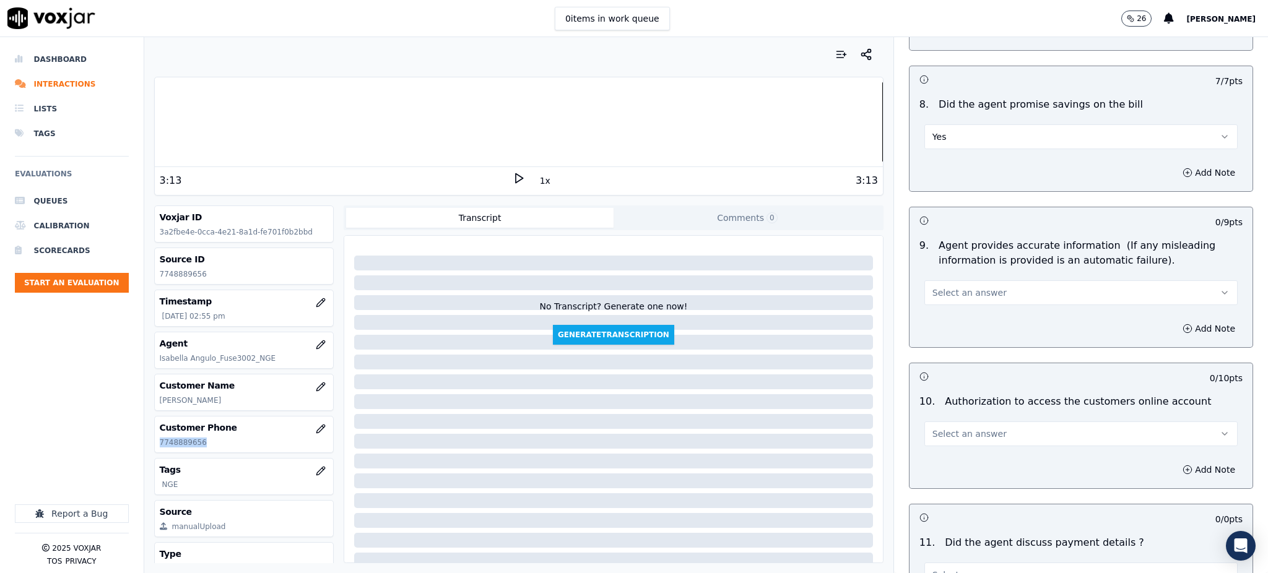
click at [933, 287] on span "Select an answer" at bounding box center [970, 293] width 74 height 12
click at [942, 294] on div "Yes" at bounding box center [1054, 292] width 286 height 20
click at [933, 428] on span "Select an answer" at bounding box center [970, 434] width 74 height 12
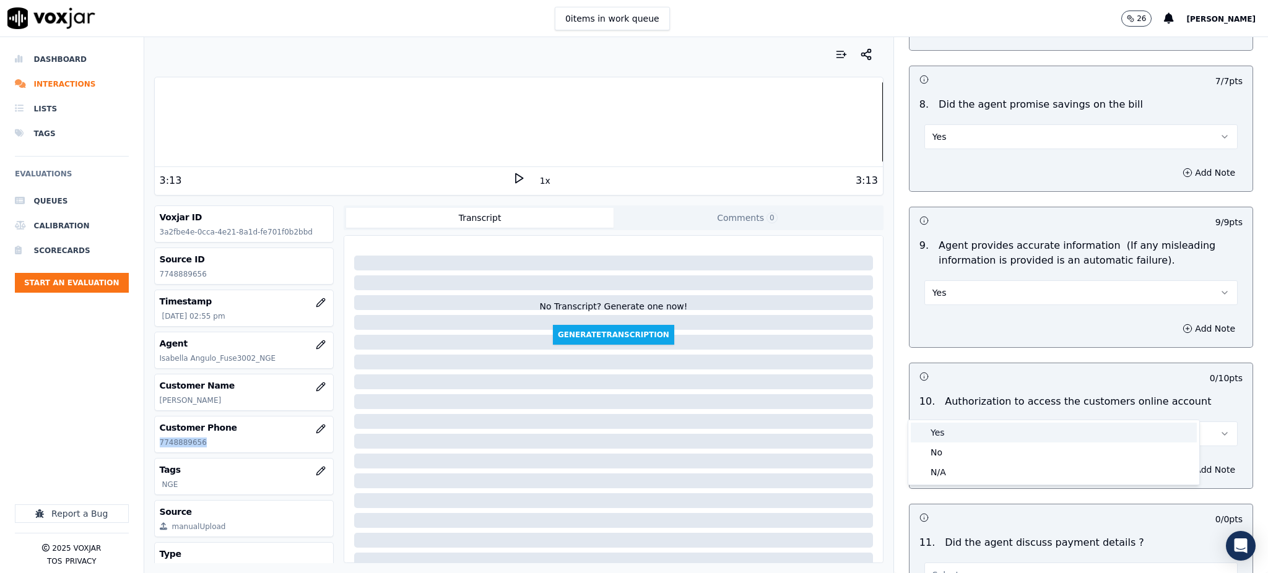
click at [938, 433] on div "Yes" at bounding box center [1054, 433] width 286 height 20
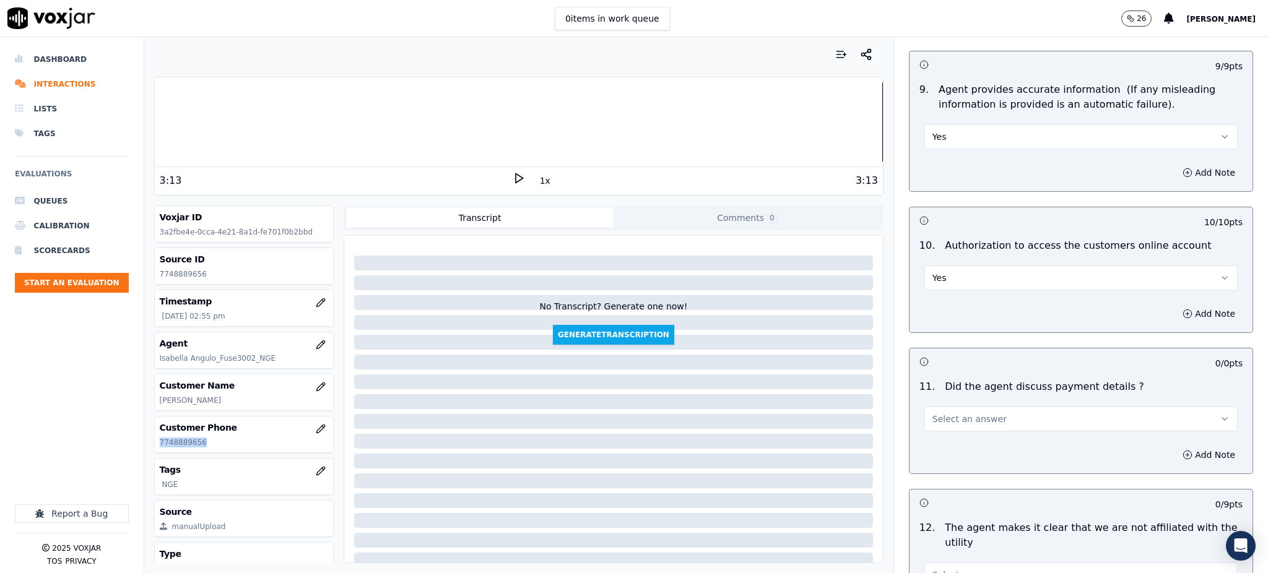
scroll to position [1321, 0]
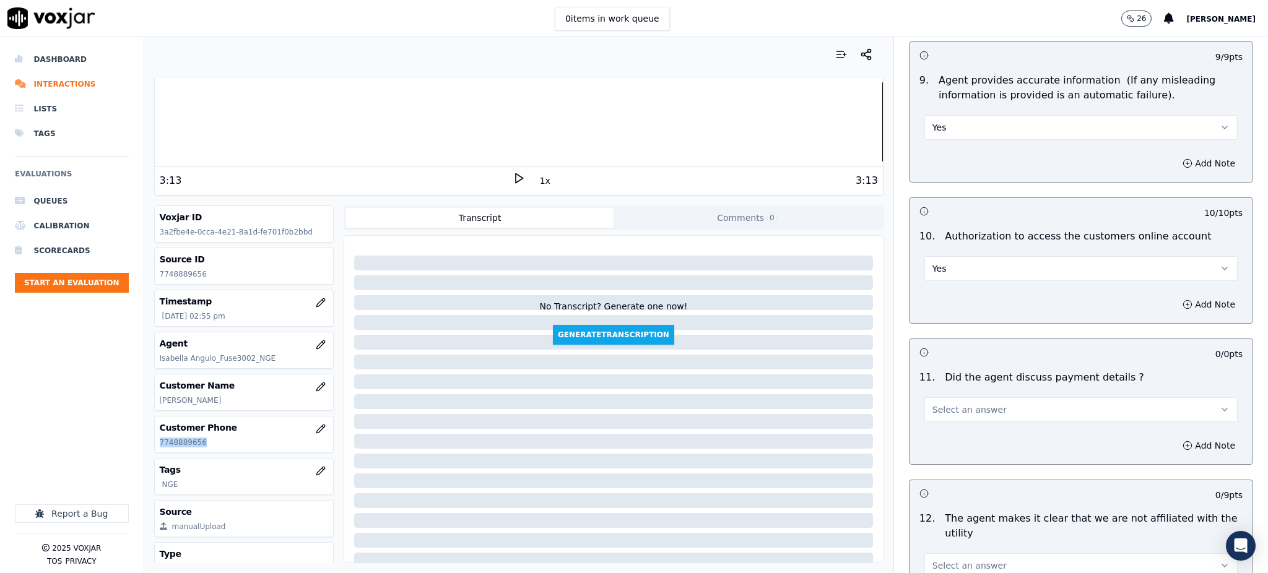
click at [933, 404] on span "Select an answer" at bounding box center [970, 410] width 74 height 12
click at [947, 449] on div "N/A" at bounding box center [1054, 448] width 286 height 20
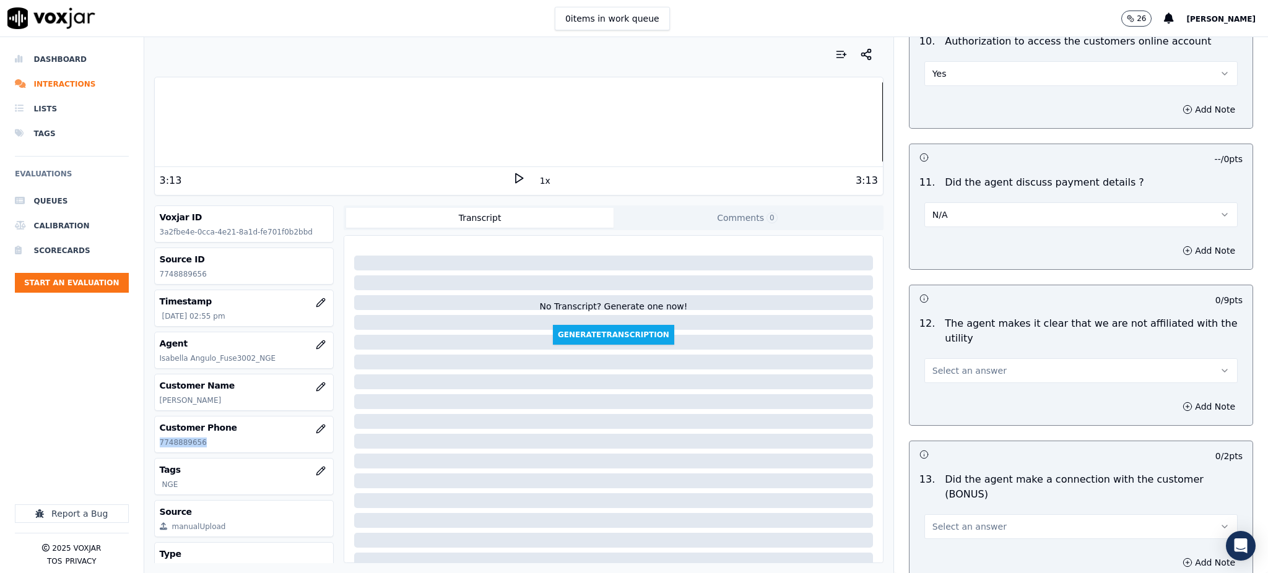
scroll to position [1569, 0]
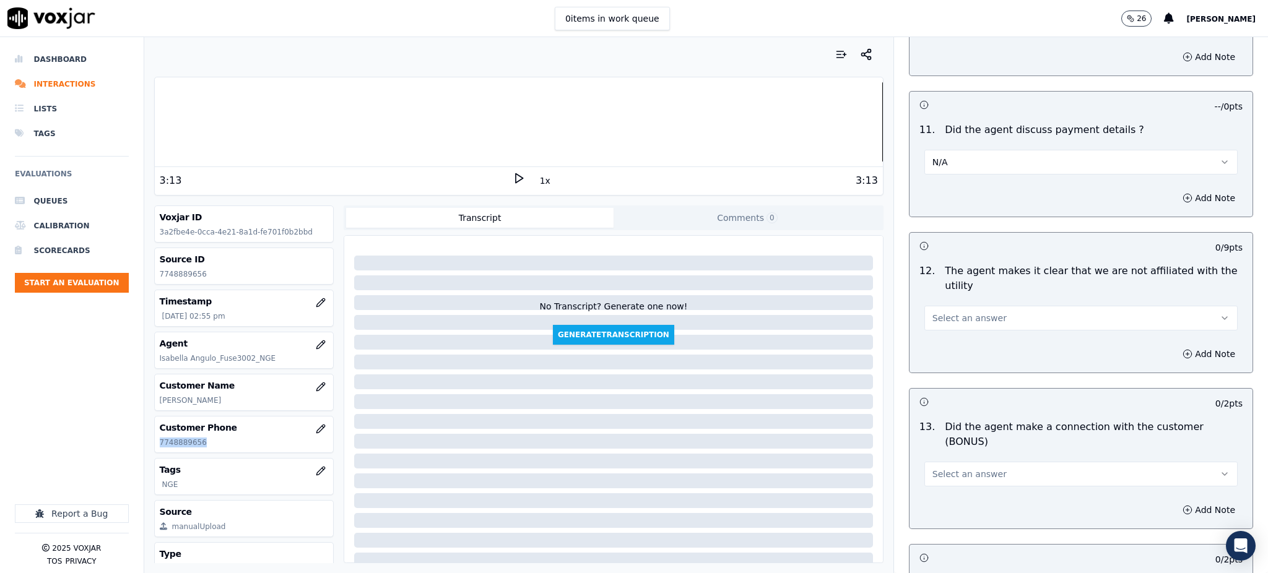
click at [933, 312] on span "Select an answer" at bounding box center [970, 318] width 74 height 12
click at [933, 318] on div "Yes" at bounding box center [1054, 317] width 286 height 20
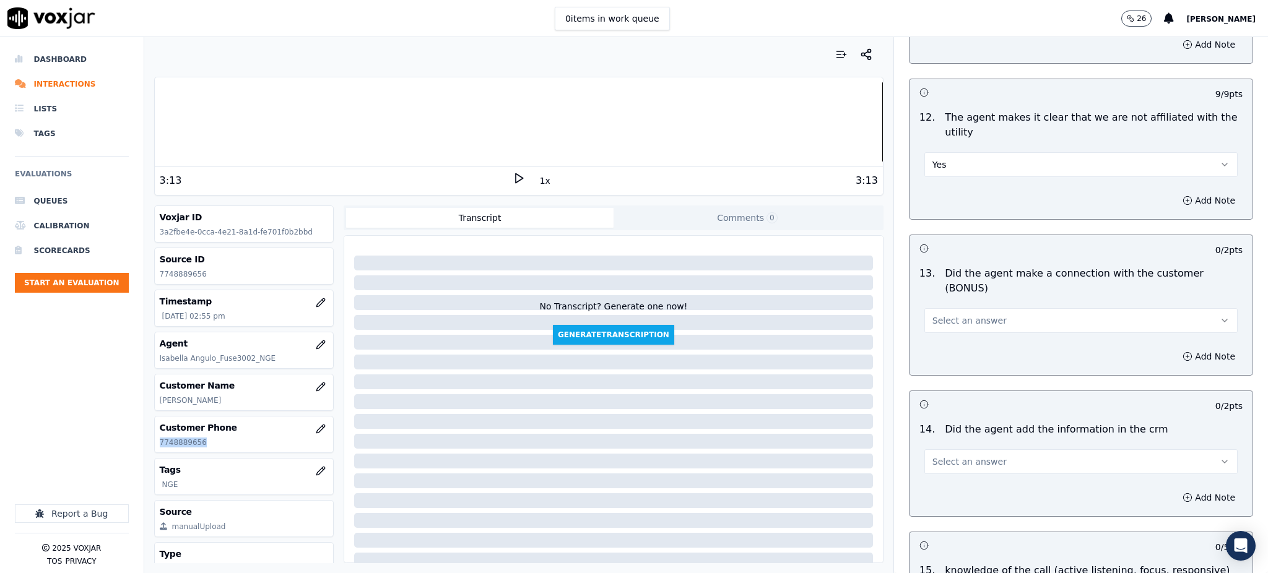
scroll to position [1734, 0]
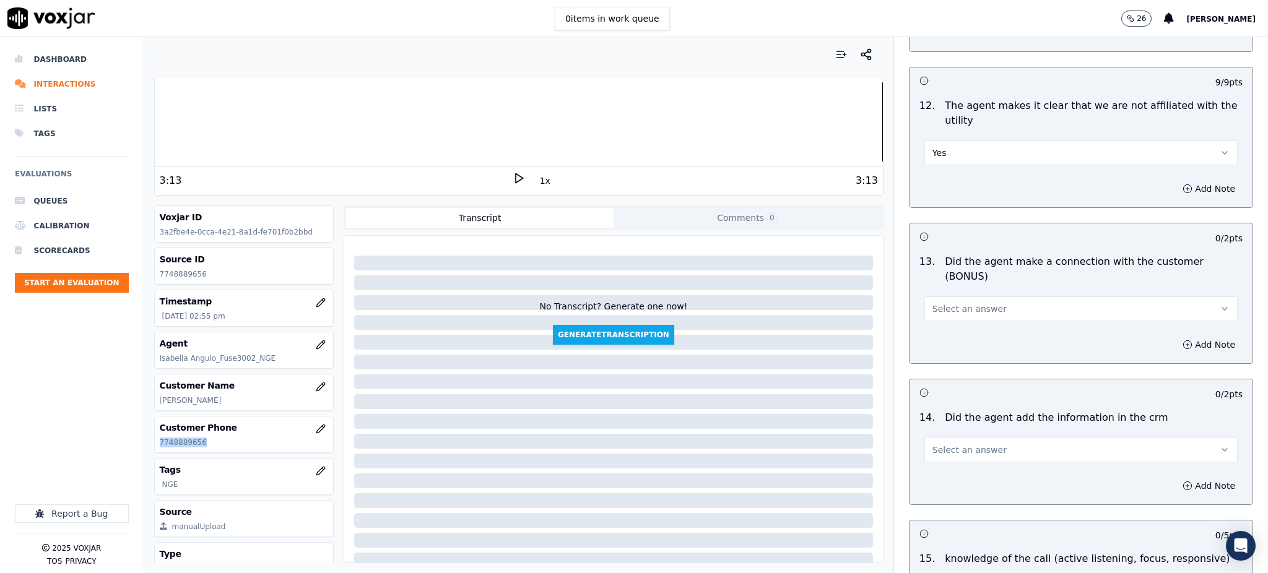
click at [934, 303] on span "Select an answer" at bounding box center [970, 309] width 74 height 12
click at [945, 302] on div "Yes" at bounding box center [1054, 294] width 286 height 20
click at [936, 444] on span "Select an answer" at bounding box center [970, 450] width 74 height 12
drag, startPoint x: 949, startPoint y: 434, endPoint x: 951, endPoint y: 456, distance: 21.8
click at [950, 434] on div "Yes" at bounding box center [1054, 435] width 286 height 20
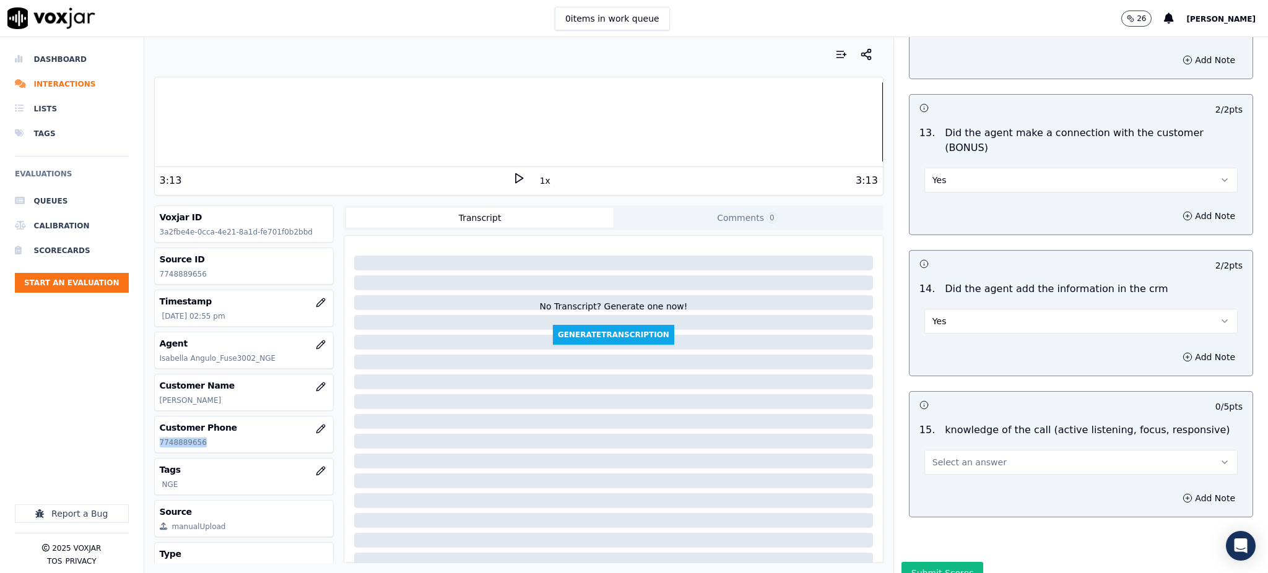
scroll to position [1874, 0]
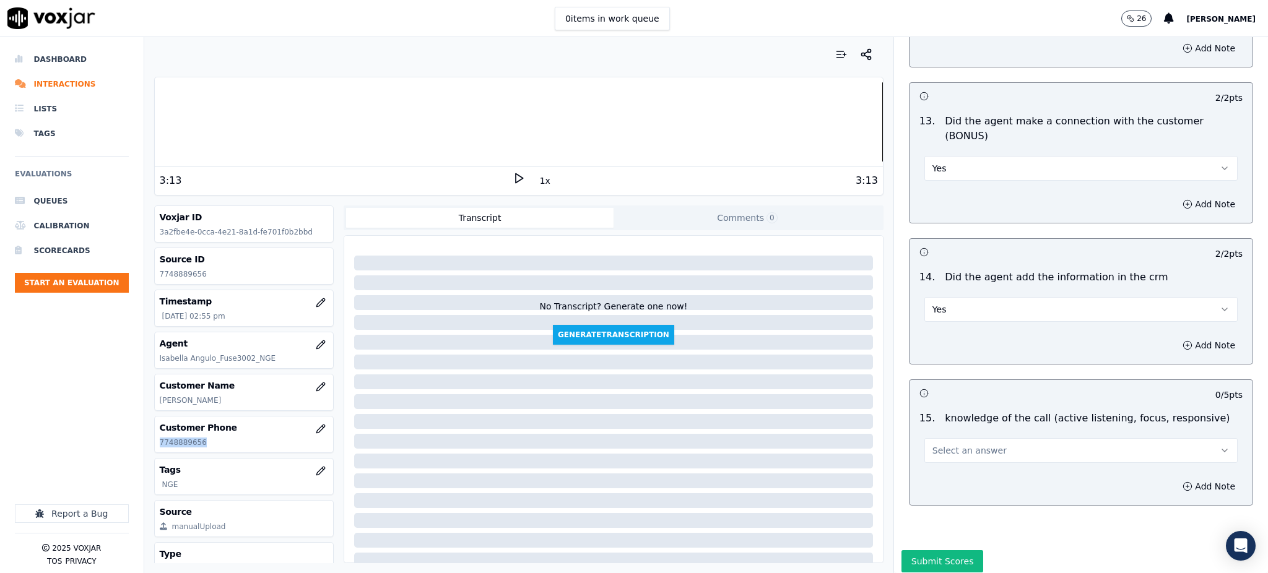
click at [944, 438] on button "Select an answer" at bounding box center [1081, 450] width 313 height 25
click at [945, 430] on div "Yes" at bounding box center [1054, 435] width 286 height 20
click at [933, 550] on button "Submit Scores" at bounding box center [943, 561] width 82 height 22
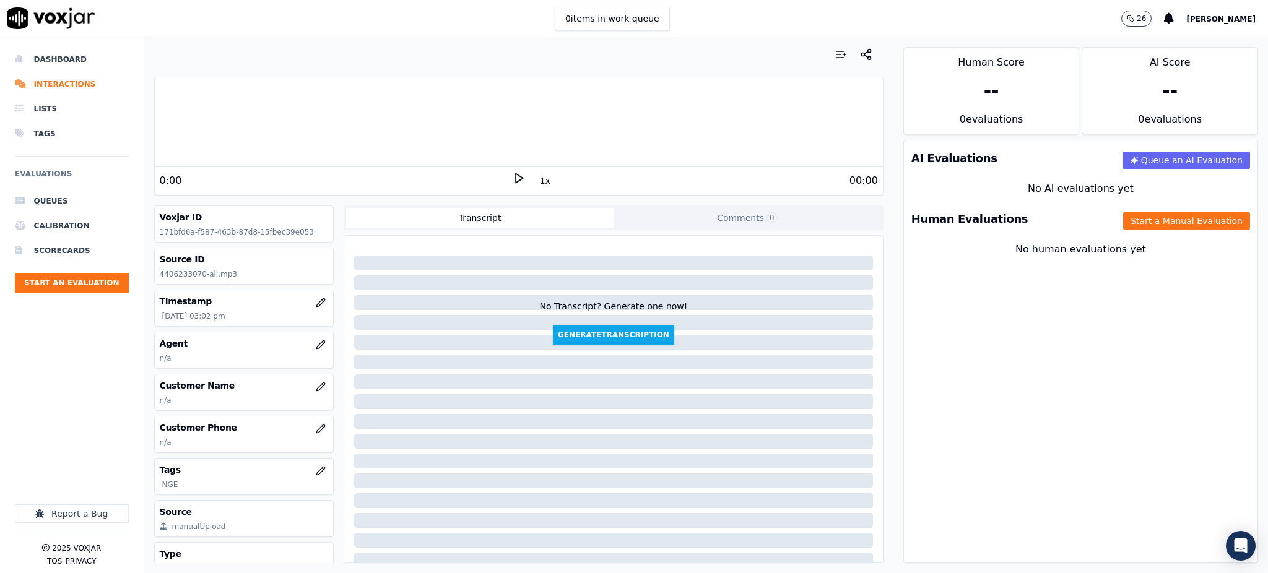
click at [513, 175] on icon at bounding box center [519, 178] width 12 height 12
click at [1219, 110] on div "--" at bounding box center [1169, 91] width 175 height 42
click at [513, 178] on icon at bounding box center [519, 178] width 12 height 12
click at [82, 381] on div "Dashboard Interactions Lists Tags Evaluations Queues Calibration Scorecards Sta…" at bounding box center [72, 225] width 114 height 357
click at [516, 176] on polygon at bounding box center [519, 178] width 7 height 9
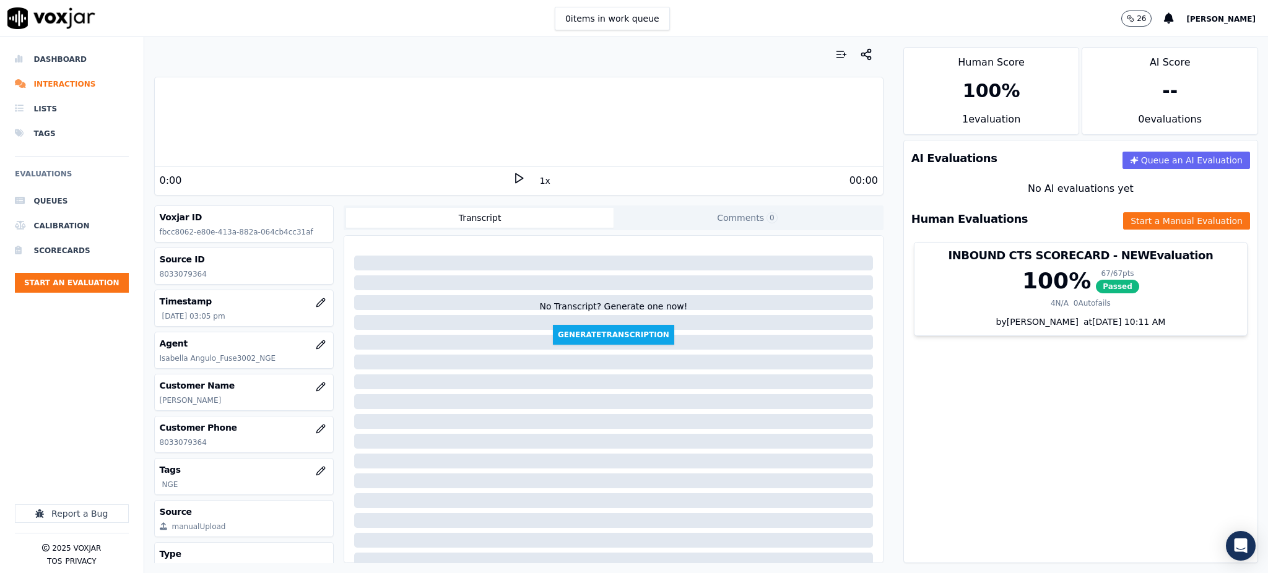
drag, startPoint x: 518, startPoint y: 174, endPoint x: 511, endPoint y: 176, distance: 7.2
click at [525, 174] on div "00:00" at bounding box center [701, 180] width 353 height 15
click at [516, 176] on polygon at bounding box center [519, 178] width 7 height 9
click at [1050, 407] on div "AI Evaluations Queue an AI Evaluation No AI evaluations yet Human Evaluations S…" at bounding box center [1080, 352] width 355 height 424
drag, startPoint x: 209, startPoint y: 435, endPoint x: 232, endPoint y: 448, distance: 26.3
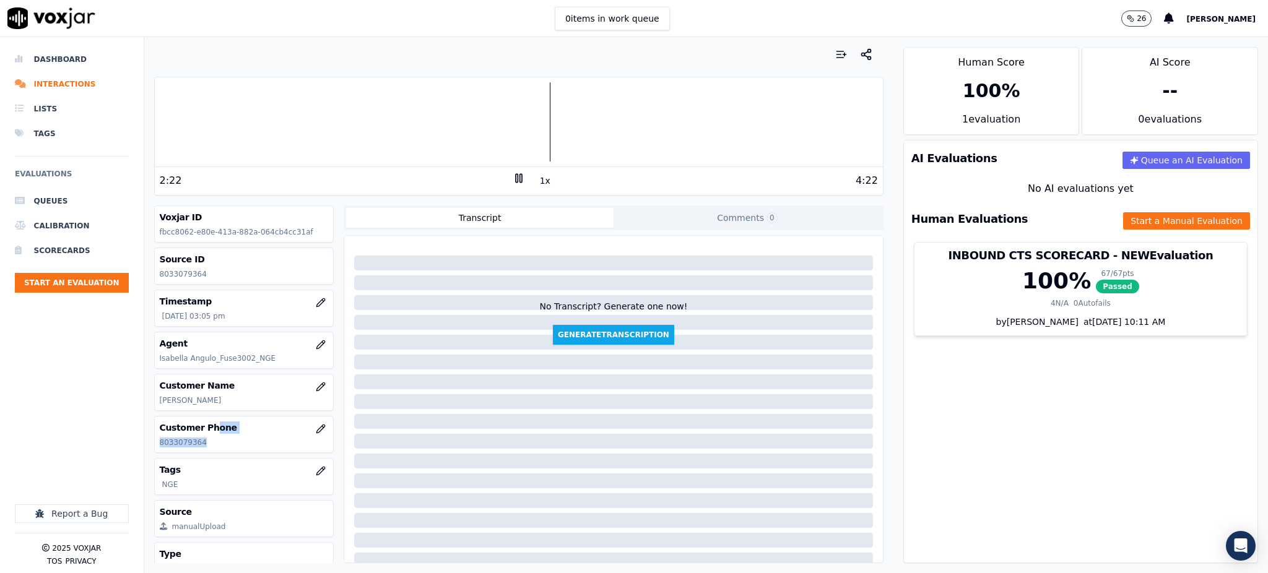
click at [232, 448] on div "Customer Phone [PHONE_NUMBER]" at bounding box center [244, 435] width 179 height 36
click at [216, 446] on p "8033079364" at bounding box center [244, 443] width 169 height 10
drag, startPoint x: 209, startPoint y: 445, endPoint x: 154, endPoint y: 445, distance: 55.7
click at [156, 445] on div "Customer Phone [PHONE_NUMBER]" at bounding box center [244, 435] width 179 height 36
copy p "8033079364"
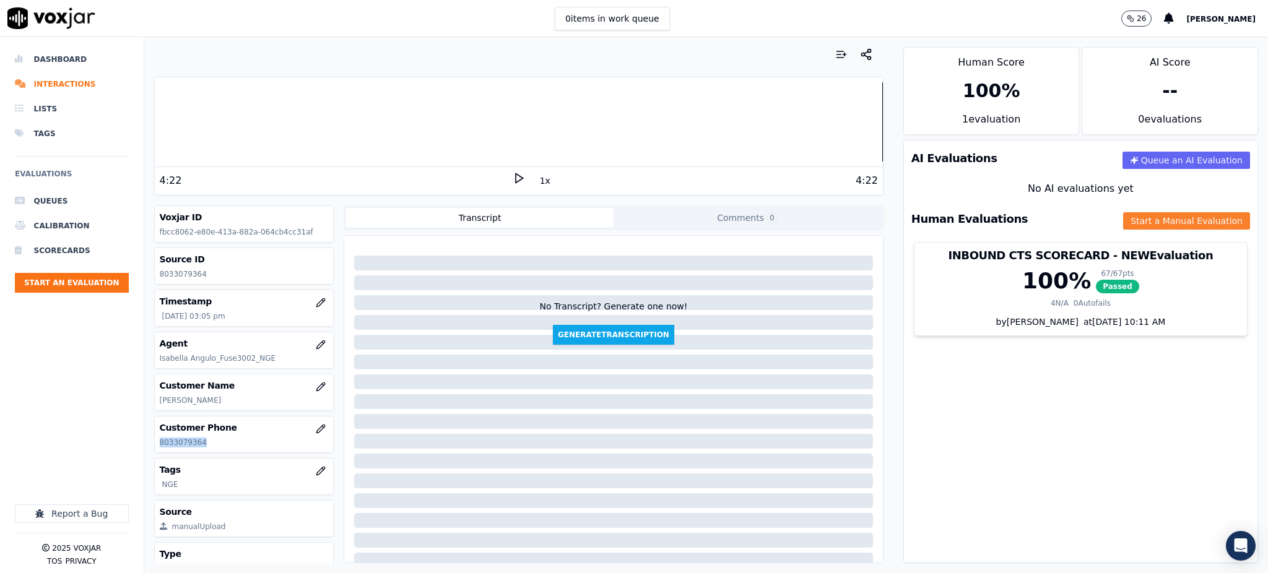
click at [1123, 219] on button "Start a Manual Evaluation" at bounding box center [1186, 220] width 127 height 17
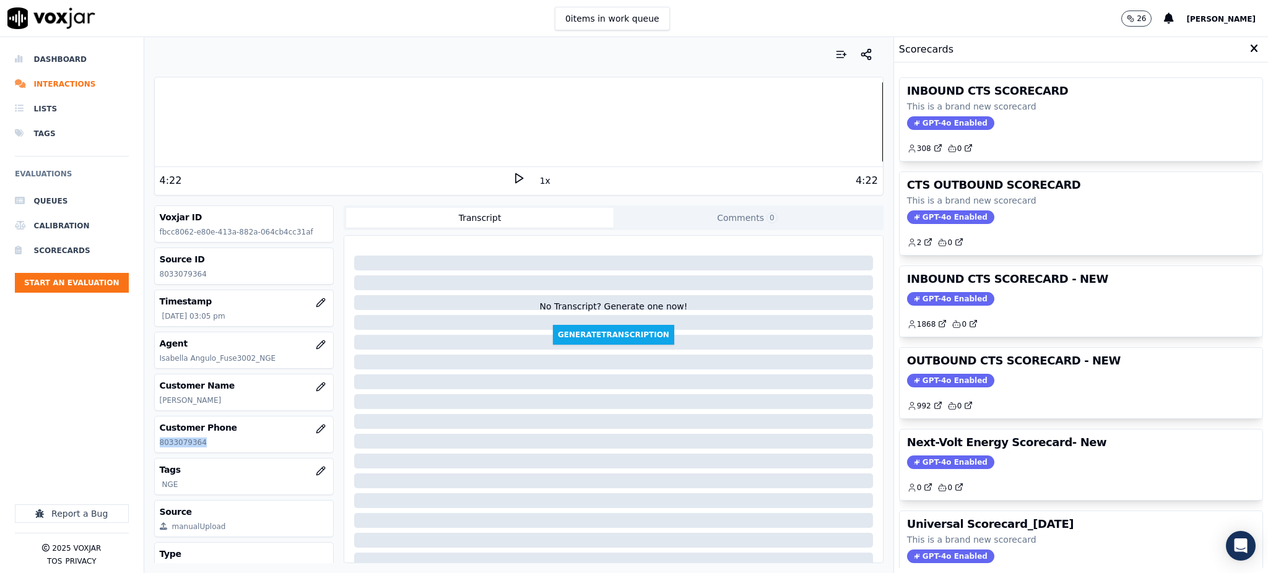
click at [907, 127] on span "GPT-4o Enabled" at bounding box center [950, 123] width 87 height 14
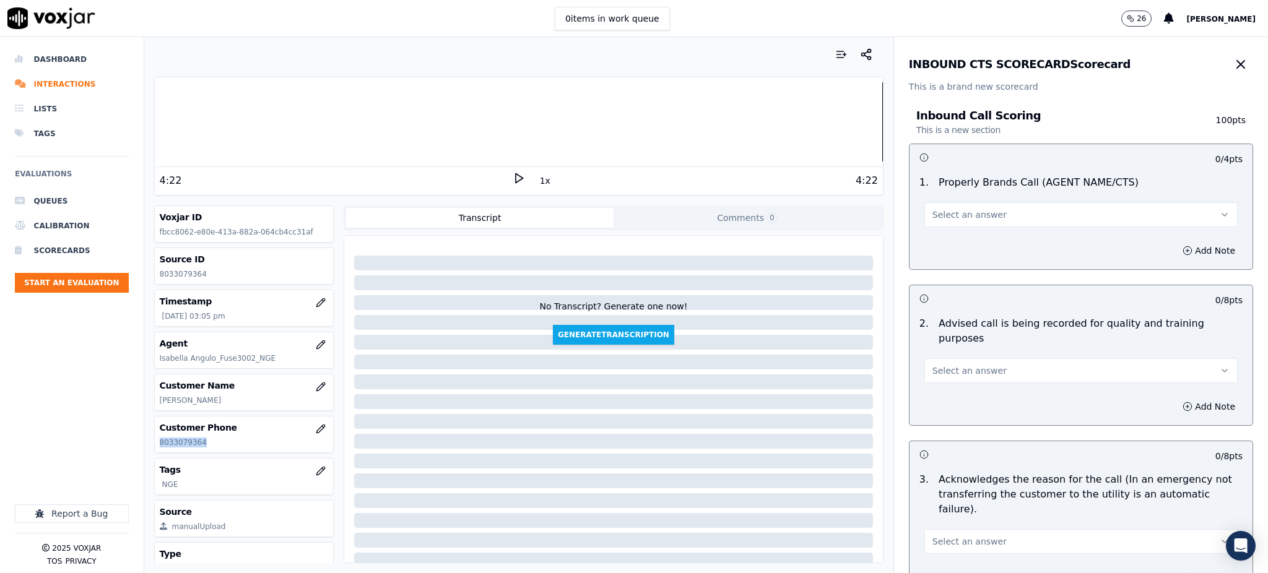
click at [933, 212] on span "Select an answer" at bounding box center [970, 215] width 74 height 12
click at [931, 244] on div "Yes" at bounding box center [1054, 243] width 286 height 20
click at [925, 364] on button "Select an answer" at bounding box center [1081, 371] width 313 height 25
click at [942, 383] on div "Yes" at bounding box center [1054, 384] width 286 height 20
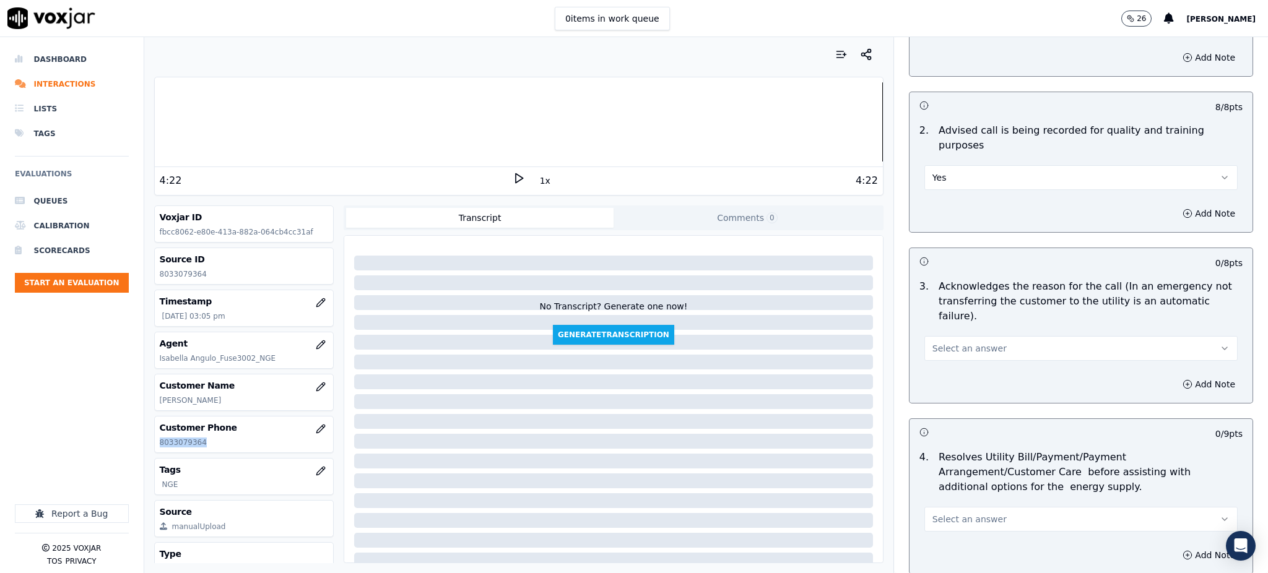
scroll to position [248, 0]
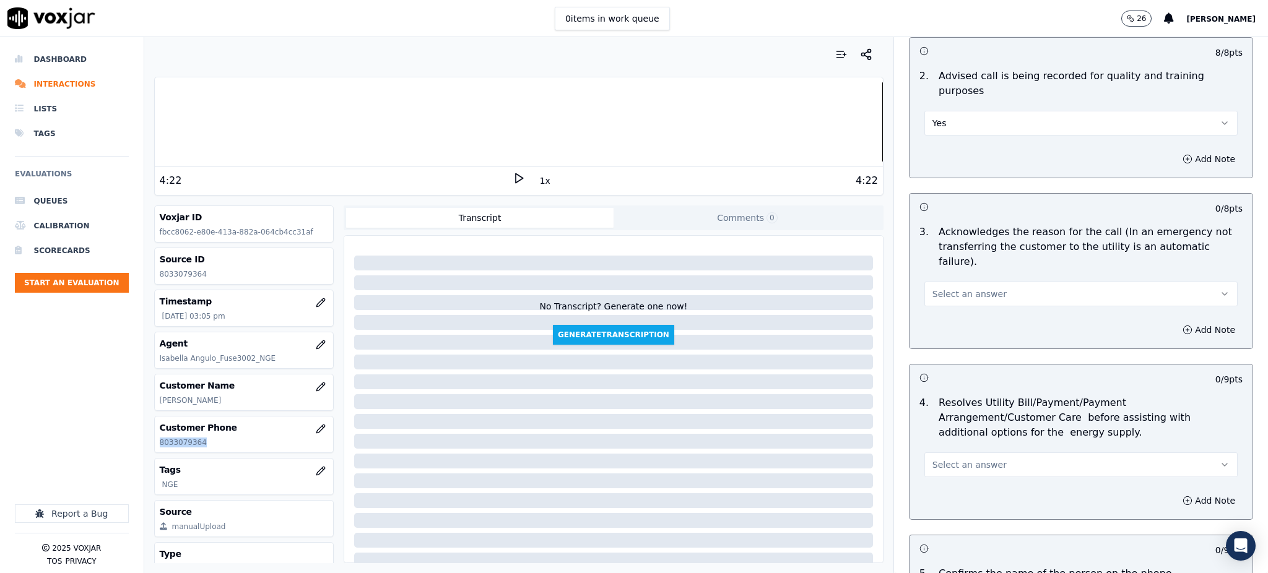
drag, startPoint x: 939, startPoint y: 252, endPoint x: 934, endPoint y: 276, distance: 24.2
click at [939, 282] on button "Select an answer" at bounding box center [1081, 294] width 313 height 25
drag, startPoint x: 934, startPoint y: 294, endPoint x: 925, endPoint y: 350, distance: 57.7
click at [935, 294] on div "Yes" at bounding box center [1054, 292] width 286 height 20
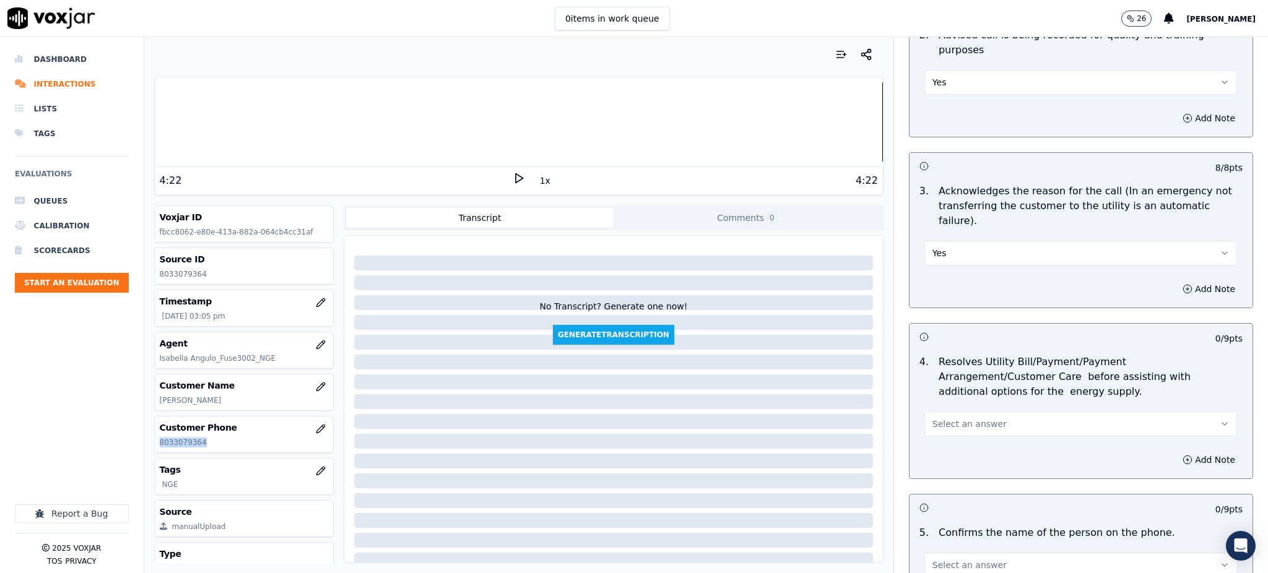
scroll to position [412, 0]
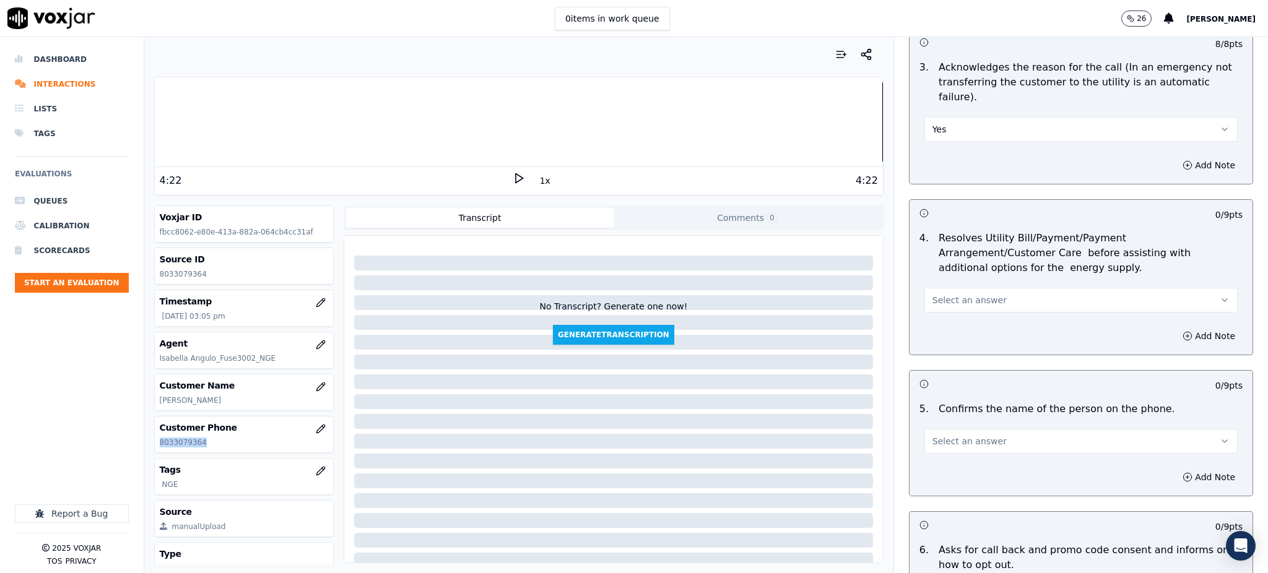
click at [953, 294] on span "Select an answer" at bounding box center [970, 300] width 74 height 12
click at [945, 305] on div "Yes" at bounding box center [1054, 299] width 286 height 20
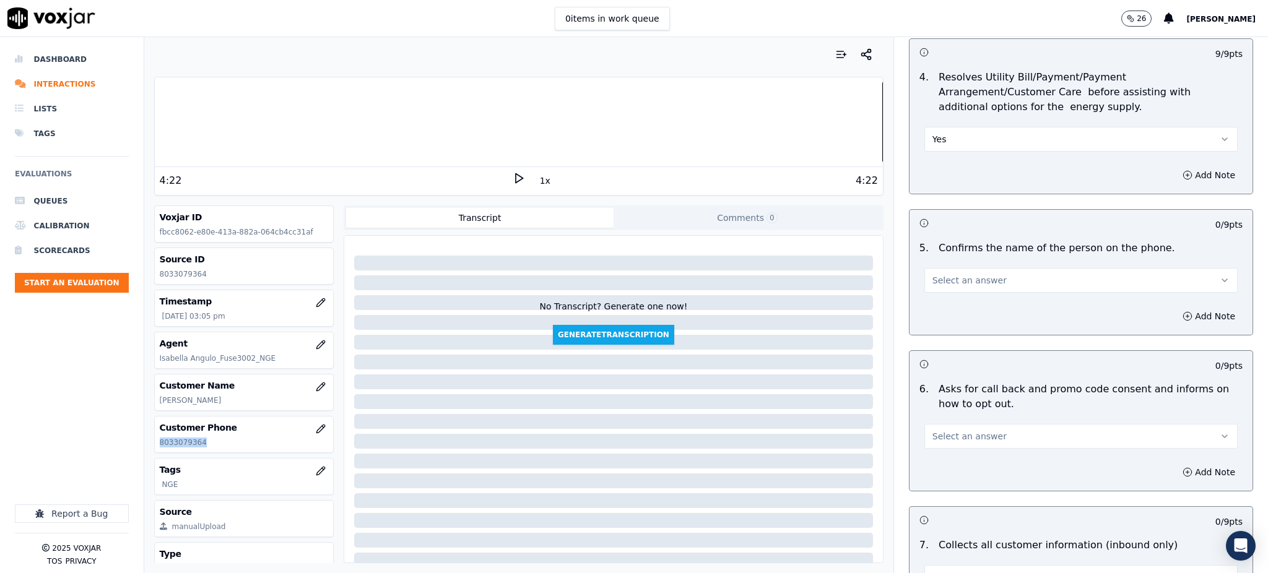
scroll to position [660, 0]
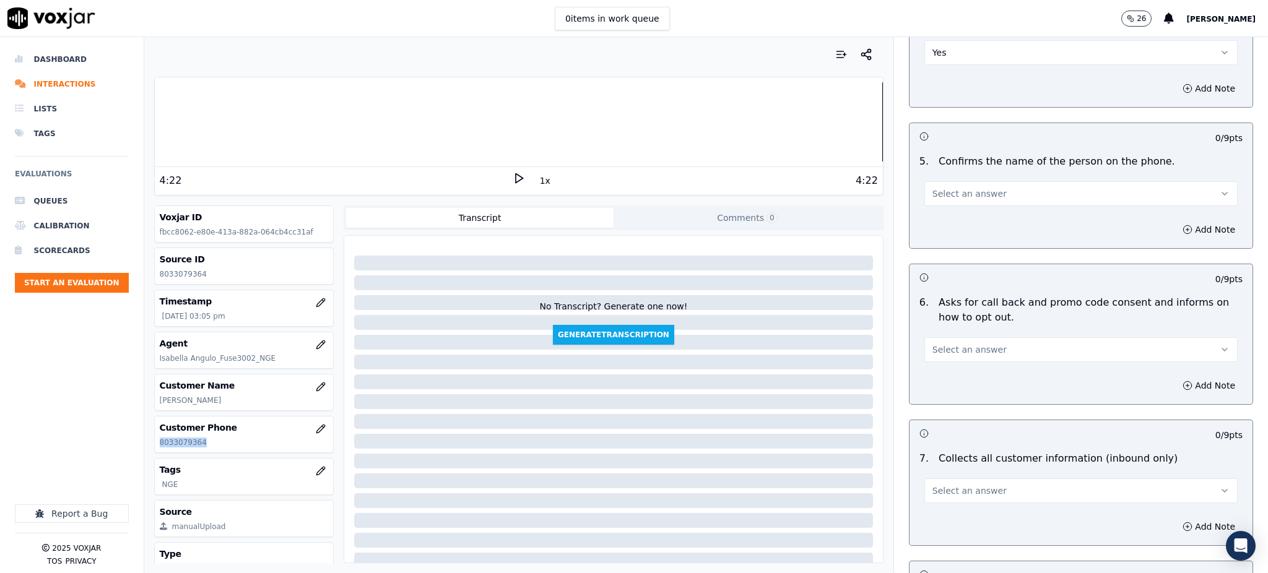
click at [946, 188] on span "Select an answer" at bounding box center [970, 194] width 74 height 12
click at [945, 191] on div "Yes" at bounding box center [1054, 192] width 286 height 20
click at [940, 344] on span "Select an answer" at bounding box center [970, 350] width 74 height 12
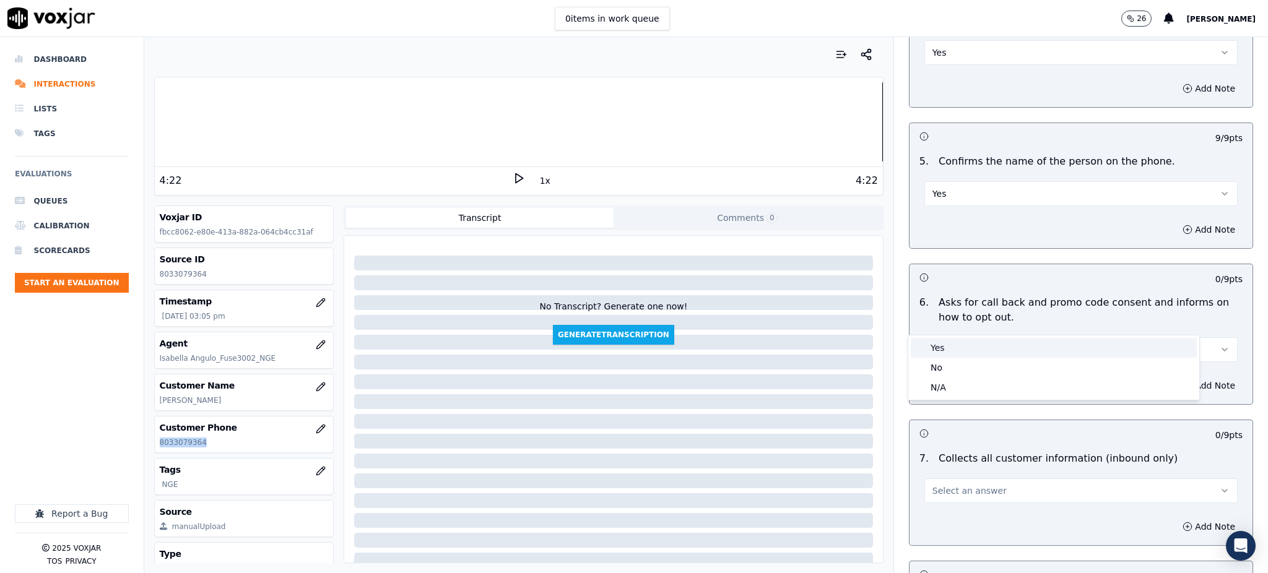
click at [940, 347] on div "Yes" at bounding box center [1054, 348] width 286 height 20
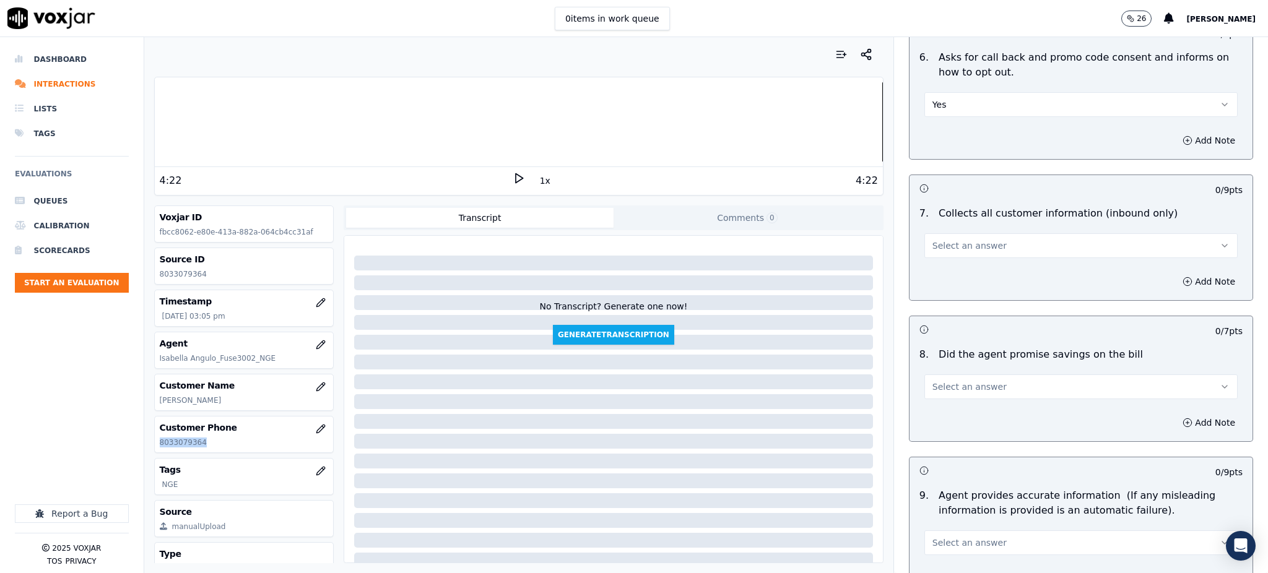
scroll to position [908, 0]
click at [952, 231] on button "Select an answer" at bounding box center [1081, 243] width 313 height 25
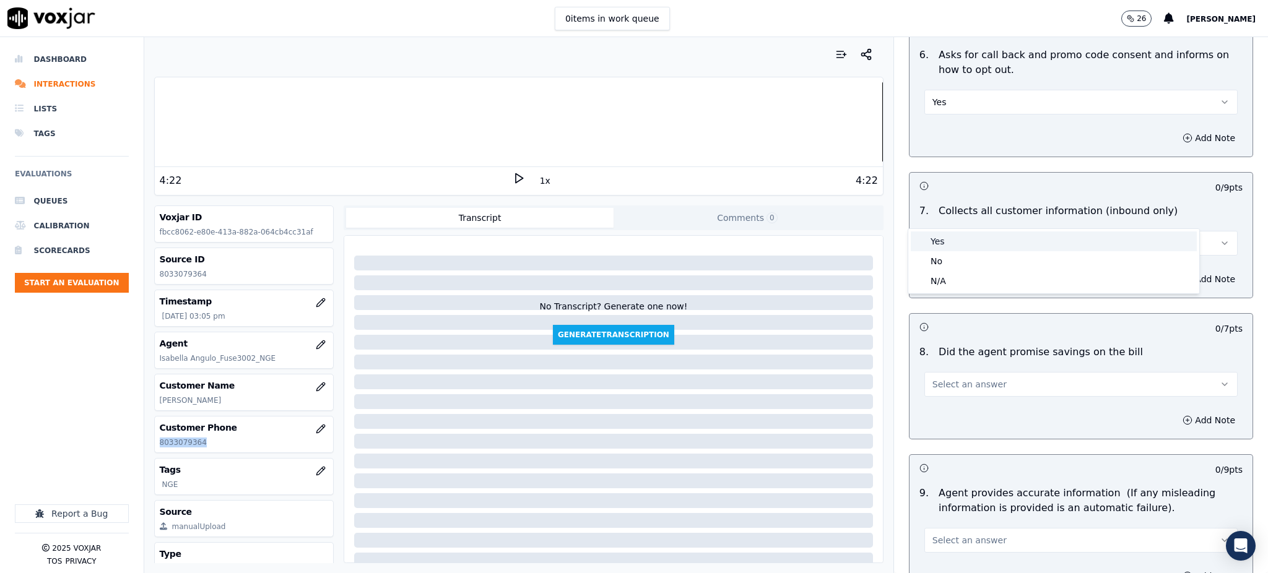
click at [934, 245] on div "Yes" at bounding box center [1054, 242] width 286 height 20
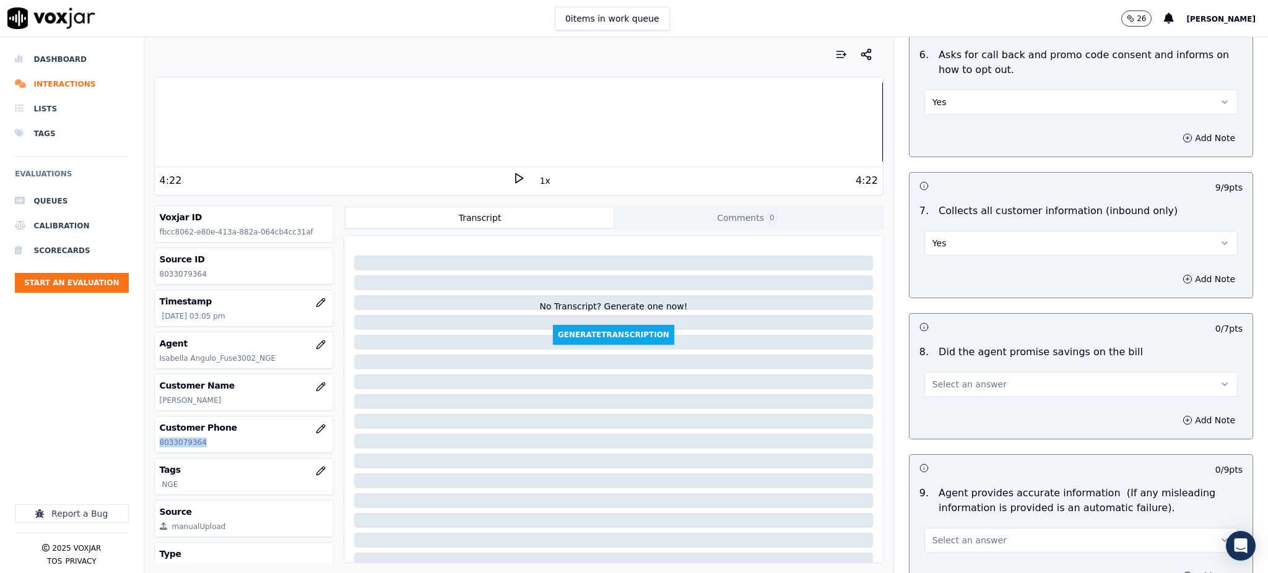
drag, startPoint x: 936, startPoint y: 349, endPoint x: 938, endPoint y: 362, distance: 13.1
click at [936, 378] on span "Select an answer" at bounding box center [970, 384] width 74 height 12
click at [942, 383] on div "Yes" at bounding box center [1054, 383] width 286 height 20
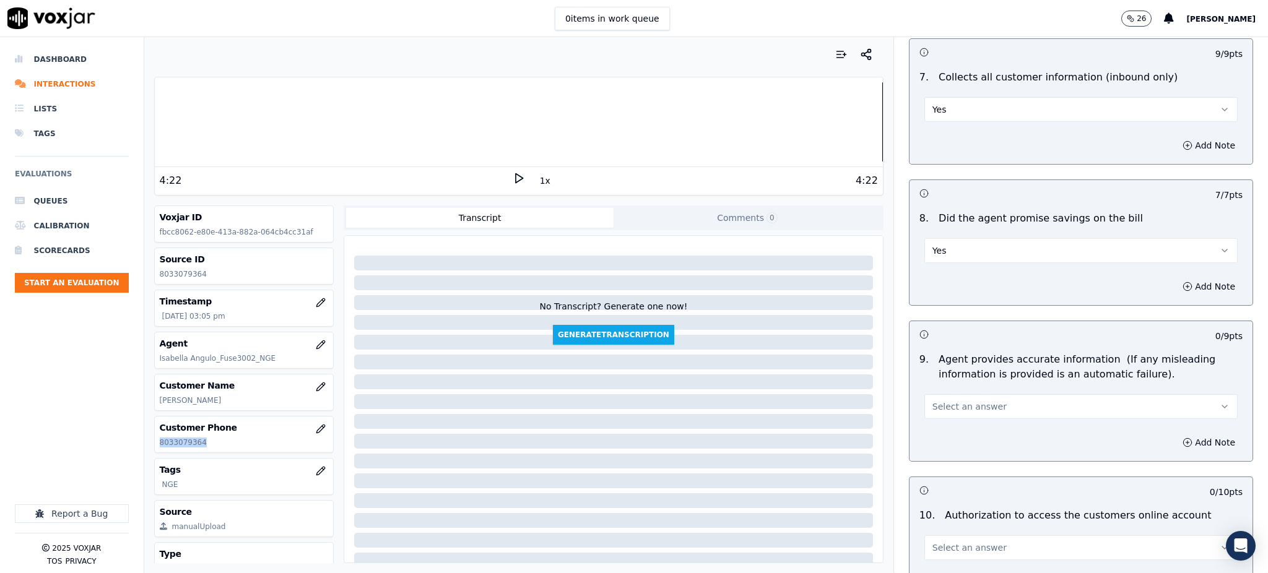
scroll to position [1073, 0]
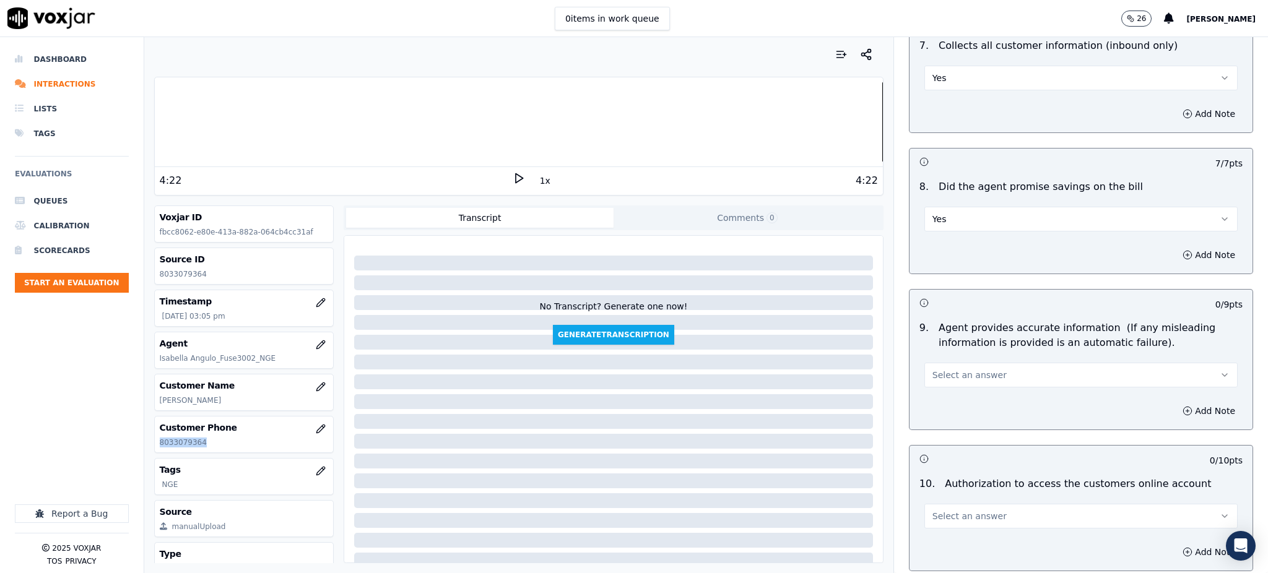
click at [925, 363] on button "Select an answer" at bounding box center [1081, 375] width 313 height 25
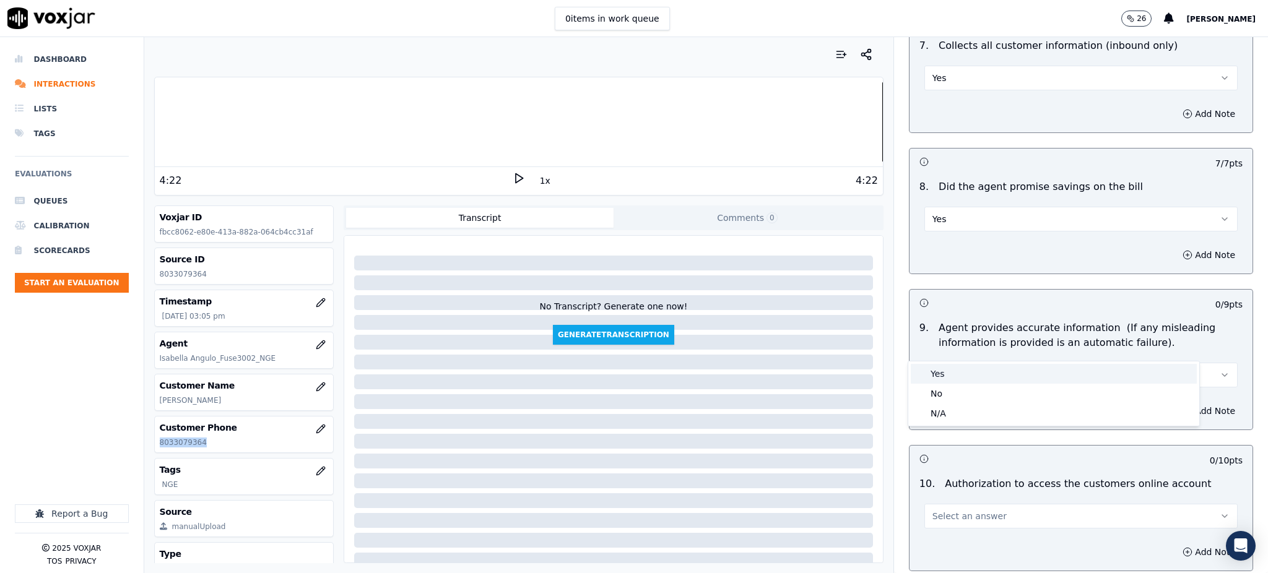
click at [934, 365] on div "Yes" at bounding box center [1054, 374] width 286 height 20
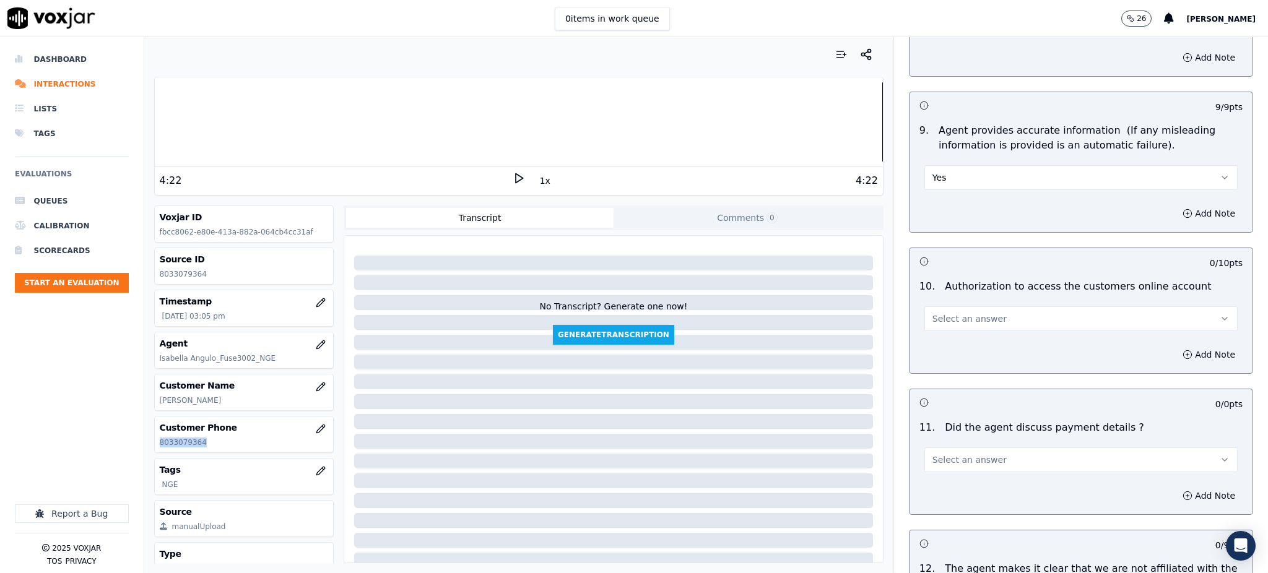
scroll to position [1321, 0]
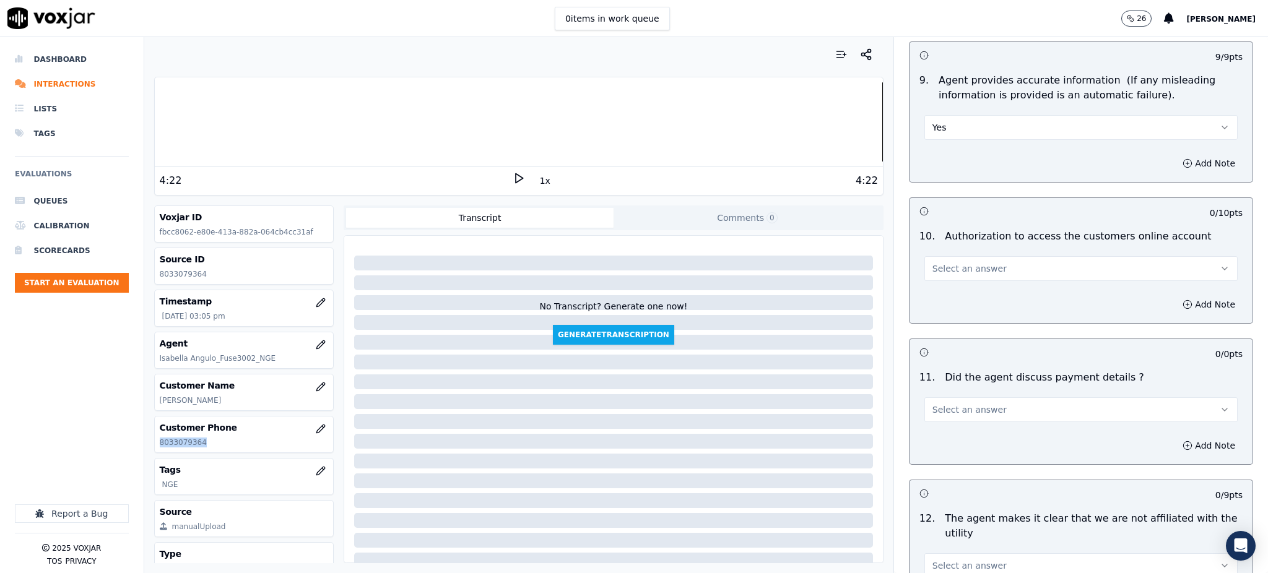
drag, startPoint x: 944, startPoint y: 234, endPoint x: 940, endPoint y: 253, distance: 18.9
click at [944, 263] on span "Select an answer" at bounding box center [970, 269] width 74 height 12
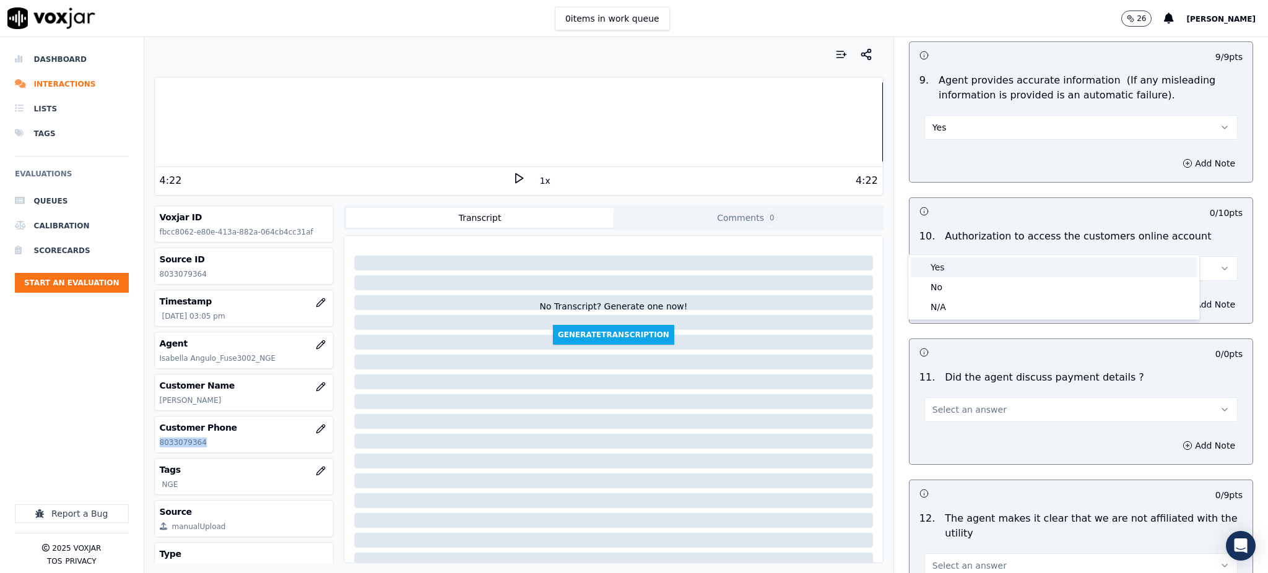
click at [939, 272] on div "Yes" at bounding box center [1054, 268] width 286 height 20
drag, startPoint x: 925, startPoint y: 382, endPoint x: 925, endPoint y: 392, distance: 9.9
click at [933, 404] on span "Select an answer" at bounding box center [970, 410] width 74 height 12
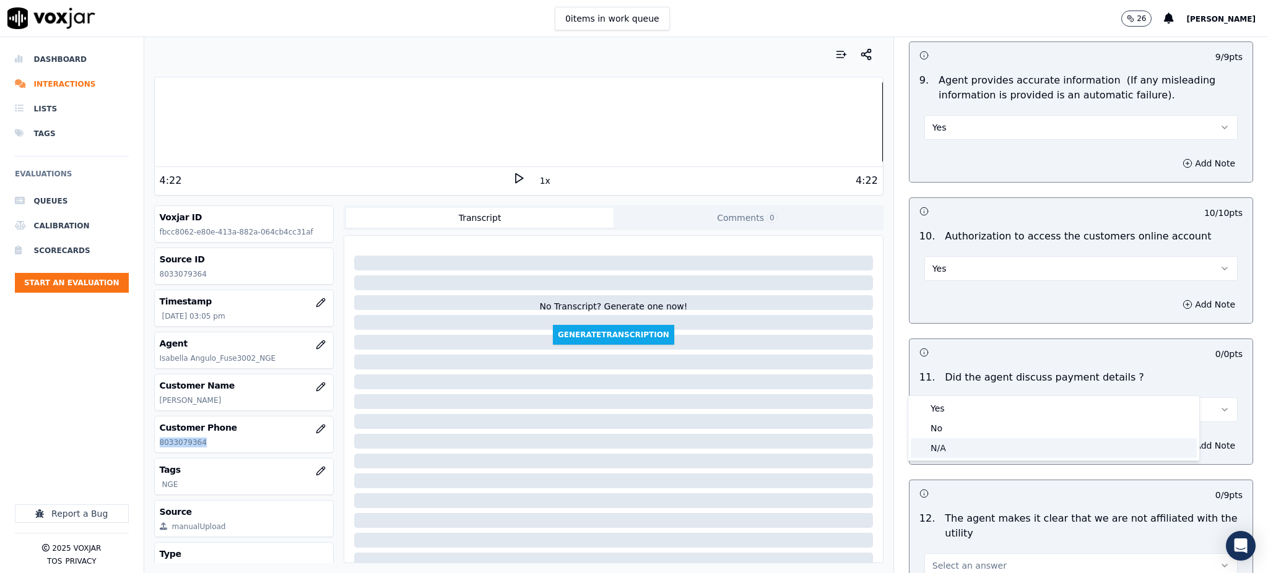
click at [940, 448] on div "N/A" at bounding box center [1054, 448] width 286 height 20
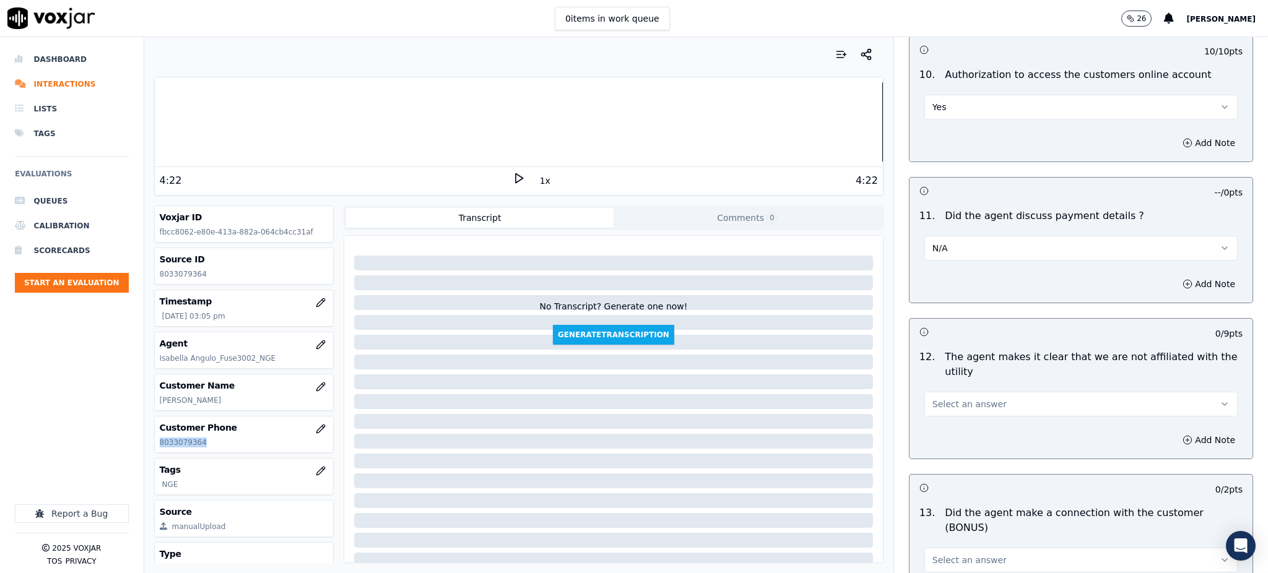
scroll to position [1486, 0]
click at [933, 394] on span "Select an answer" at bounding box center [970, 400] width 74 height 12
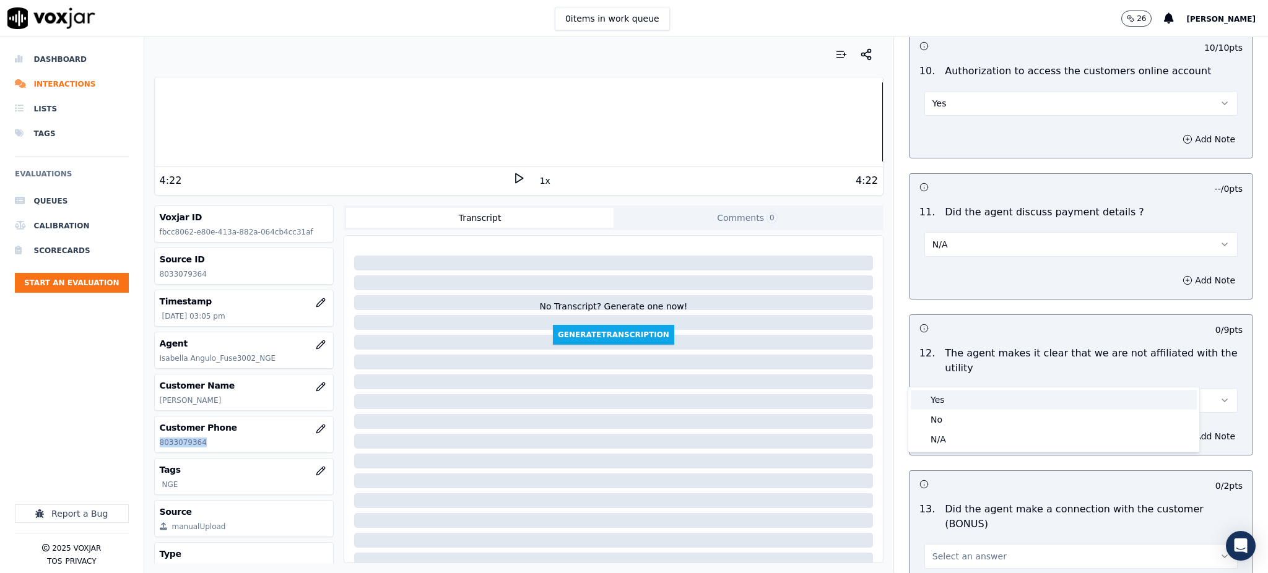
click at [944, 406] on div "Yes" at bounding box center [1054, 400] width 286 height 20
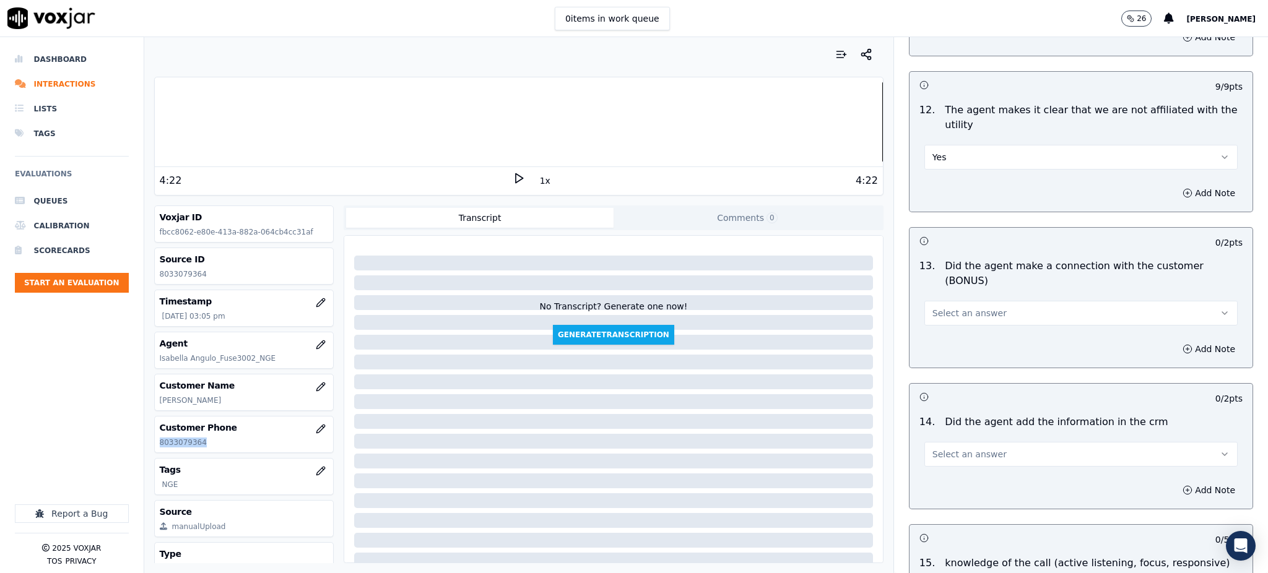
scroll to position [1734, 0]
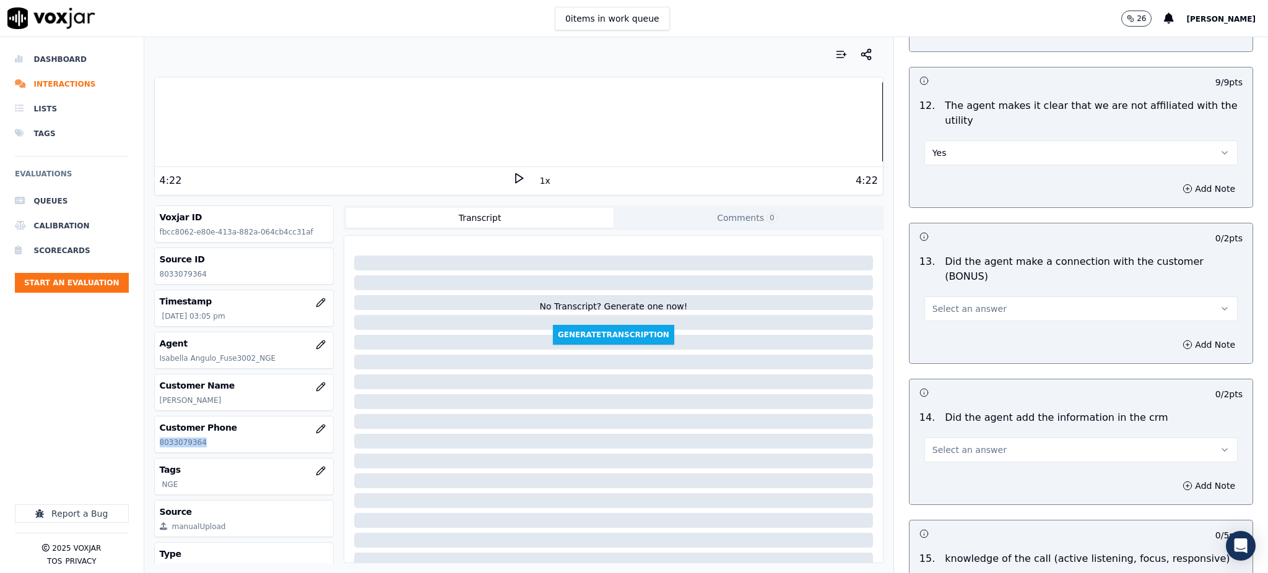
drag, startPoint x: 936, startPoint y: 264, endPoint x: 930, endPoint y: 269, distance: 7.5
click at [935, 303] on span "Select an answer" at bounding box center [970, 309] width 74 height 12
drag, startPoint x: 928, startPoint y: 297, endPoint x: 928, endPoint y: 304, distance: 7.4
click at [928, 298] on div "Yes" at bounding box center [1054, 294] width 286 height 20
click at [926, 438] on button "Select an answer" at bounding box center [1081, 450] width 313 height 25
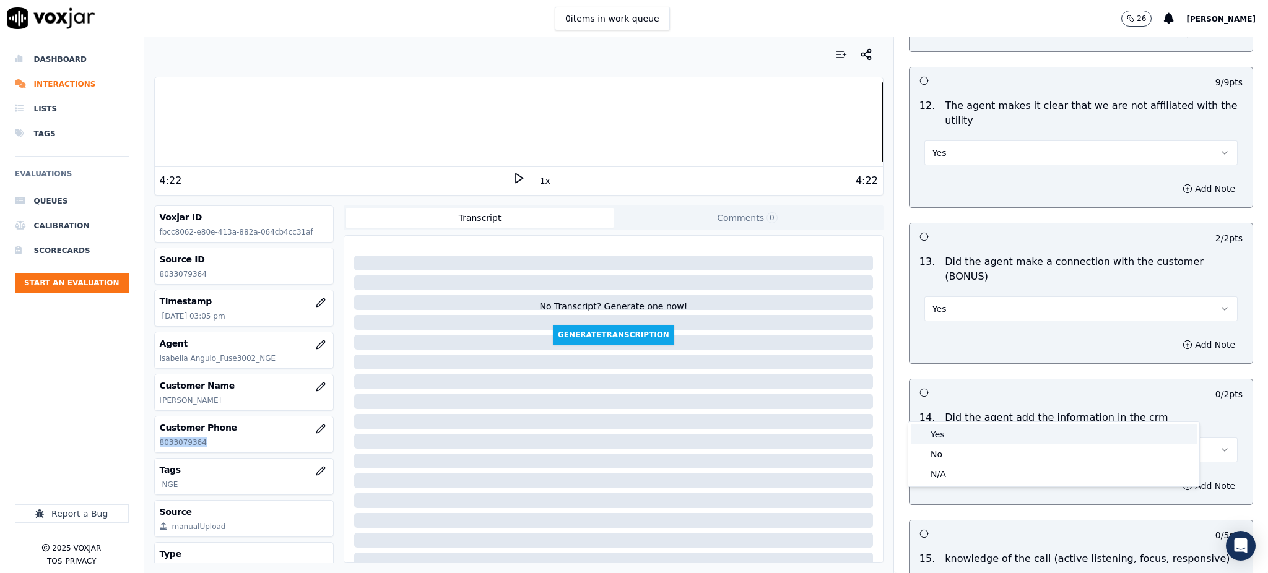
click at [938, 432] on div "Yes" at bounding box center [1054, 435] width 286 height 20
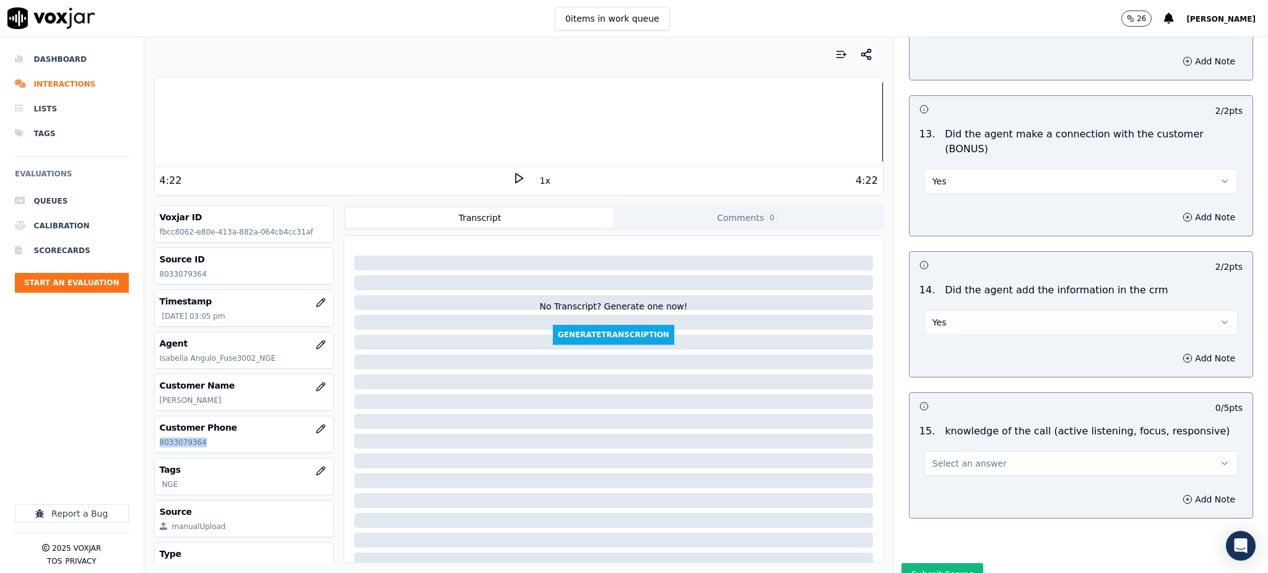
scroll to position [1874, 0]
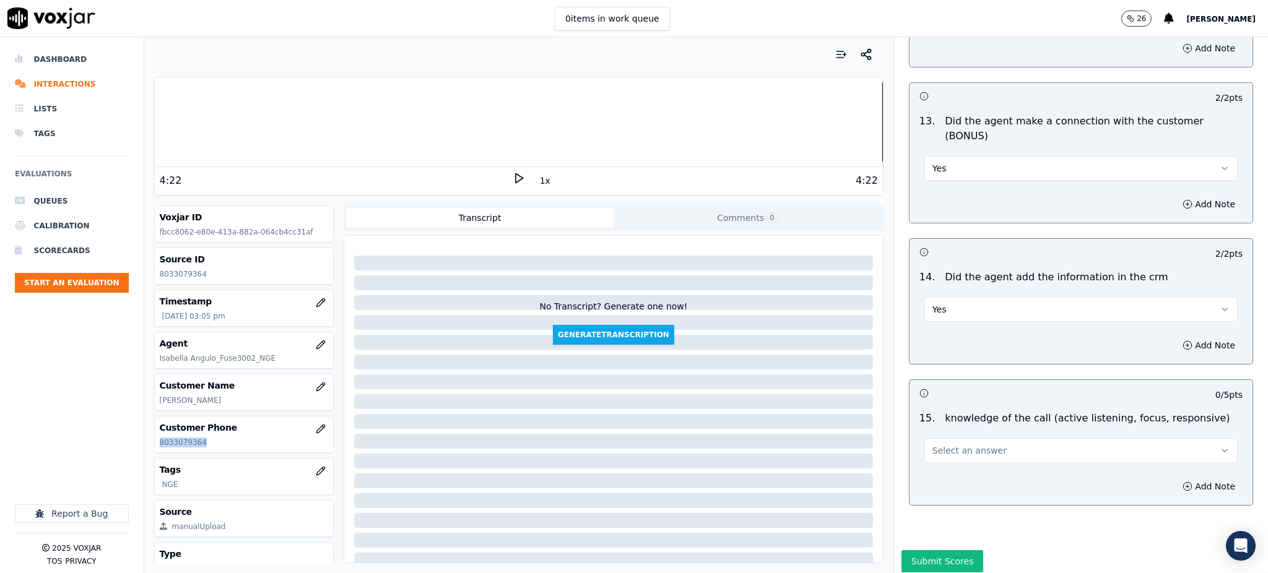
drag, startPoint x: 939, startPoint y: 403, endPoint x: 943, endPoint y: 419, distance: 16.5
click at [940, 445] on span "Select an answer" at bounding box center [970, 451] width 74 height 12
click at [946, 433] on div "Yes" at bounding box center [1054, 435] width 286 height 20
click at [925, 550] on button "Submit Scores" at bounding box center [943, 561] width 82 height 22
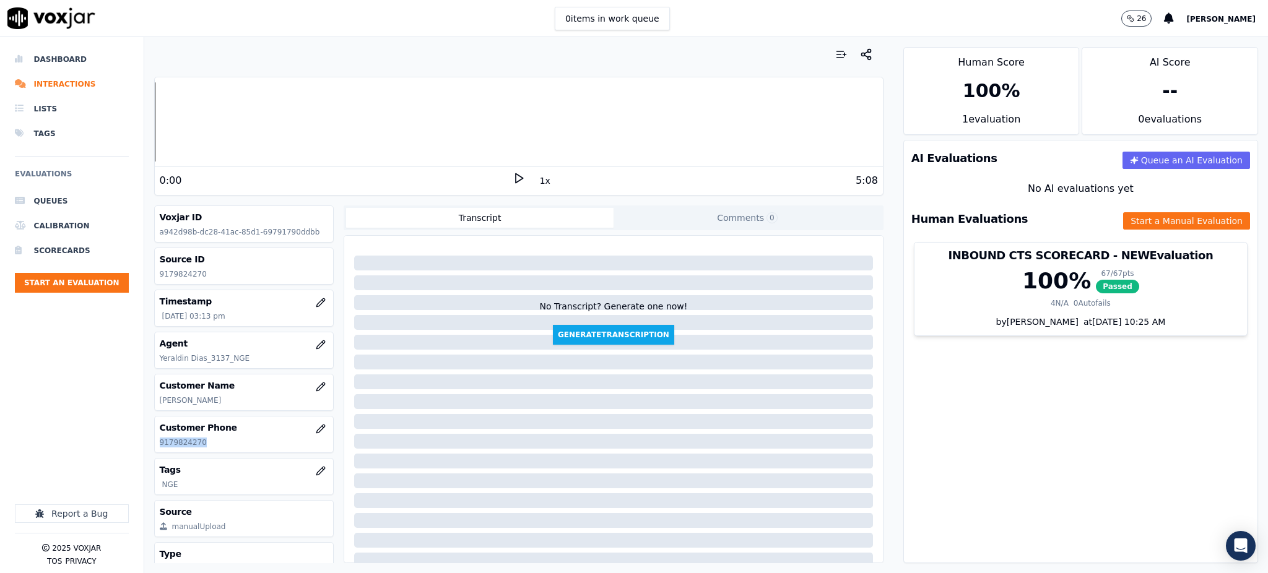
drag, startPoint x: 216, startPoint y: 441, endPoint x: 149, endPoint y: 450, distance: 67.4
click at [149, 450] on div "Your browser does not support the audio element. 0:00 1x 5:08 Voxjar ID a942d98…" at bounding box center [518, 305] width 749 height 536
copy p "9179824270"
drag, startPoint x: 511, startPoint y: 175, endPoint x: 509, endPoint y: 204, distance: 29.2
click at [513, 176] on icon at bounding box center [519, 178] width 12 height 12
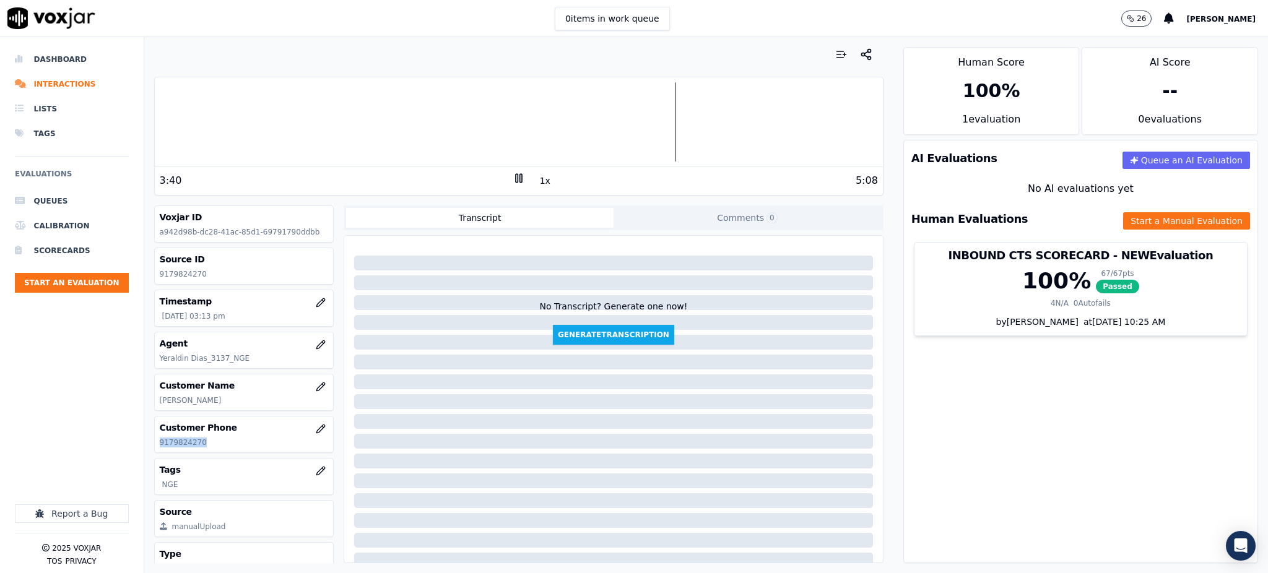
click at [513, 175] on icon at bounding box center [519, 178] width 12 height 12
click at [513, 177] on icon at bounding box center [519, 178] width 12 height 12
click at [513, 182] on icon at bounding box center [519, 178] width 12 height 12
click at [1137, 223] on button "Start a Manual Evaluation" at bounding box center [1186, 220] width 127 height 17
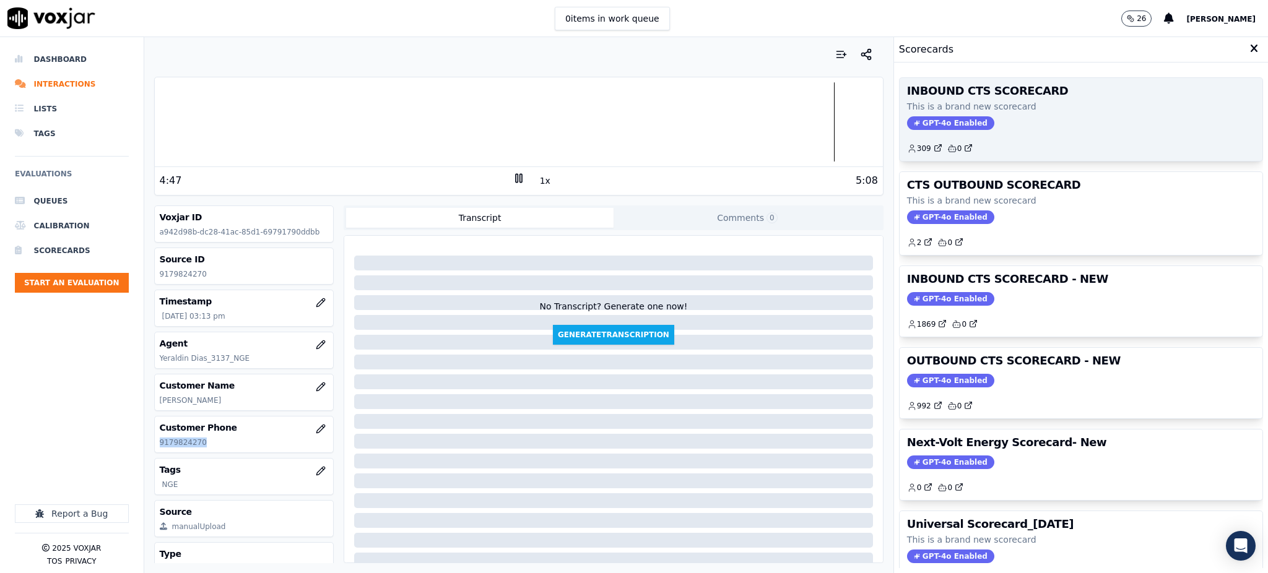
click at [929, 118] on span "GPT-4o Enabled" at bounding box center [950, 123] width 87 height 14
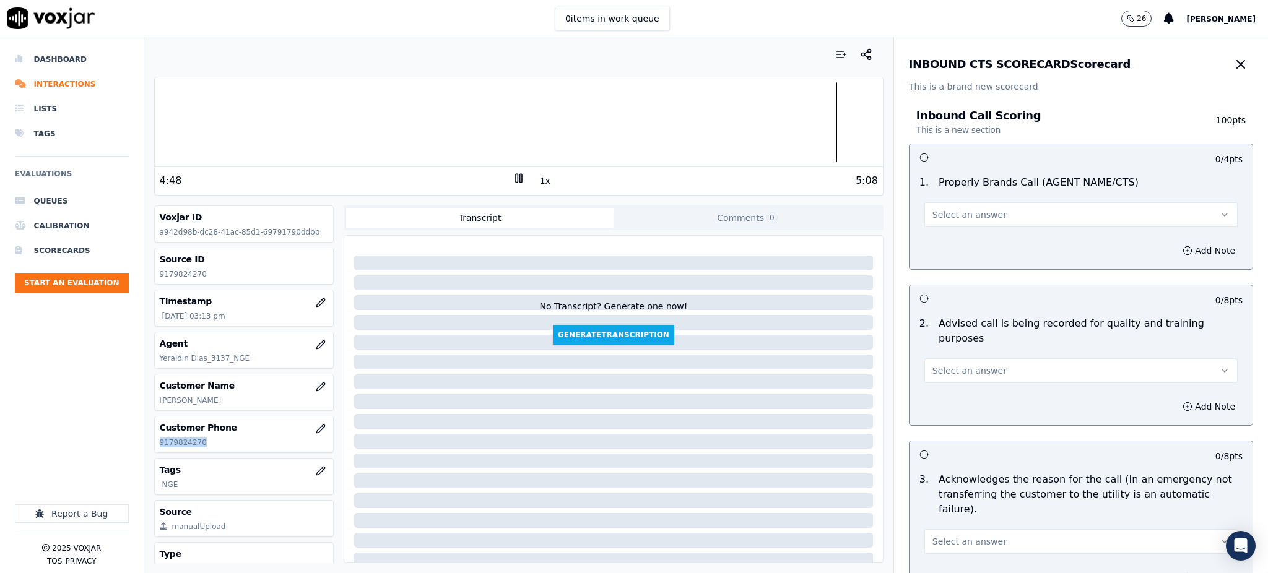
click at [955, 212] on span "Select an answer" at bounding box center [970, 215] width 74 height 12
click at [956, 235] on div "Yes" at bounding box center [1054, 243] width 286 height 20
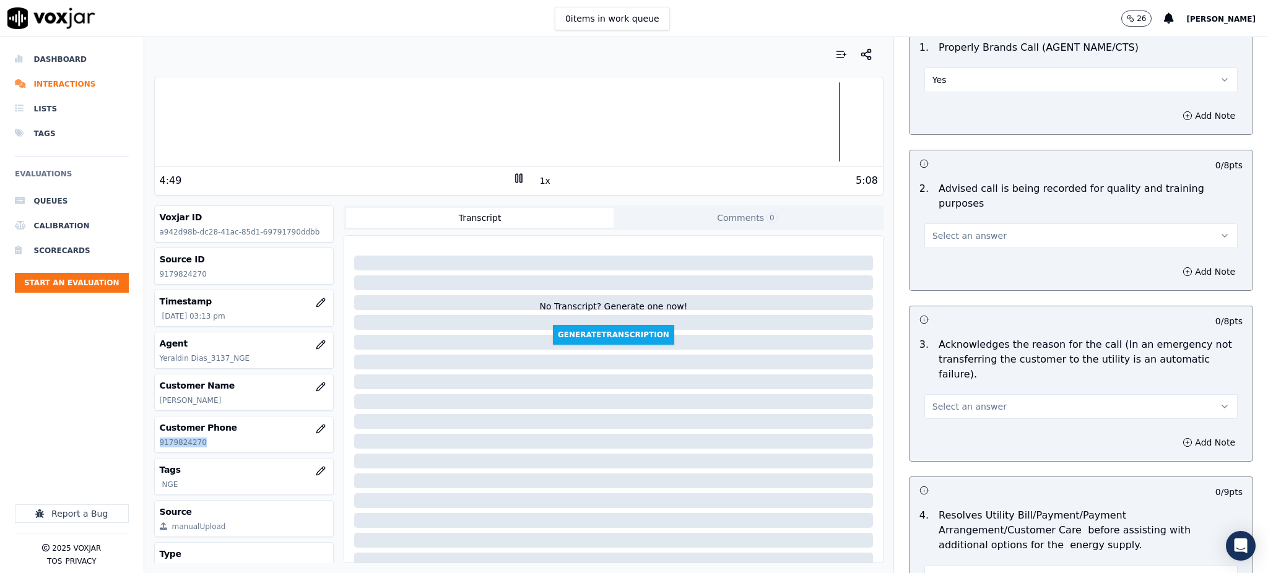
scroll to position [165, 0]
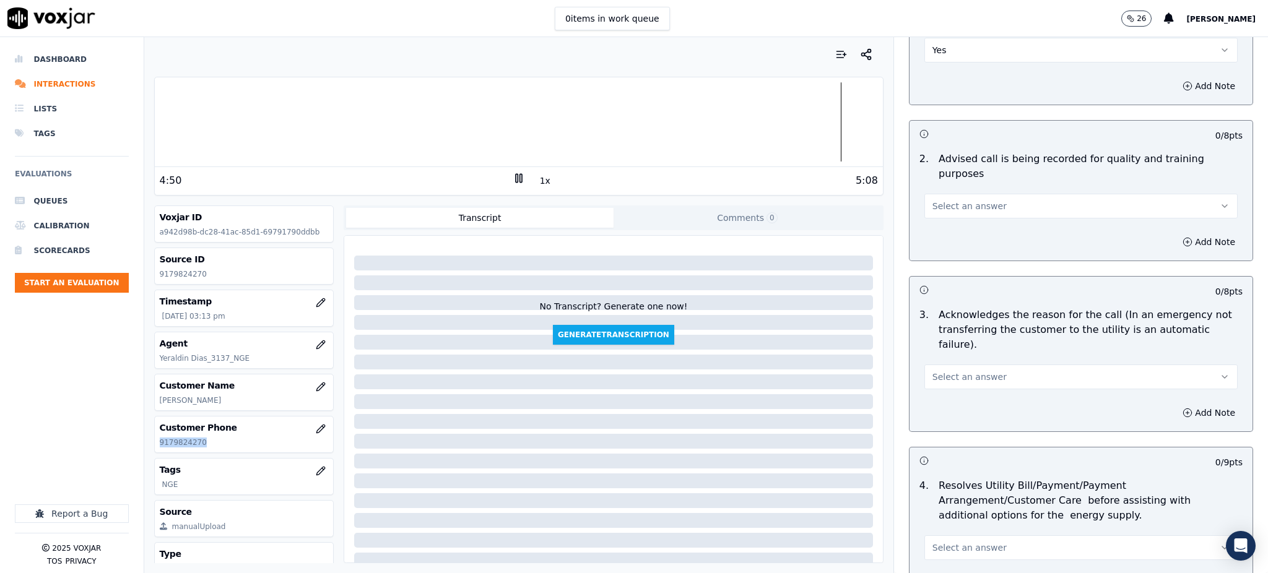
click at [949, 200] on span "Select an answer" at bounding box center [970, 206] width 74 height 12
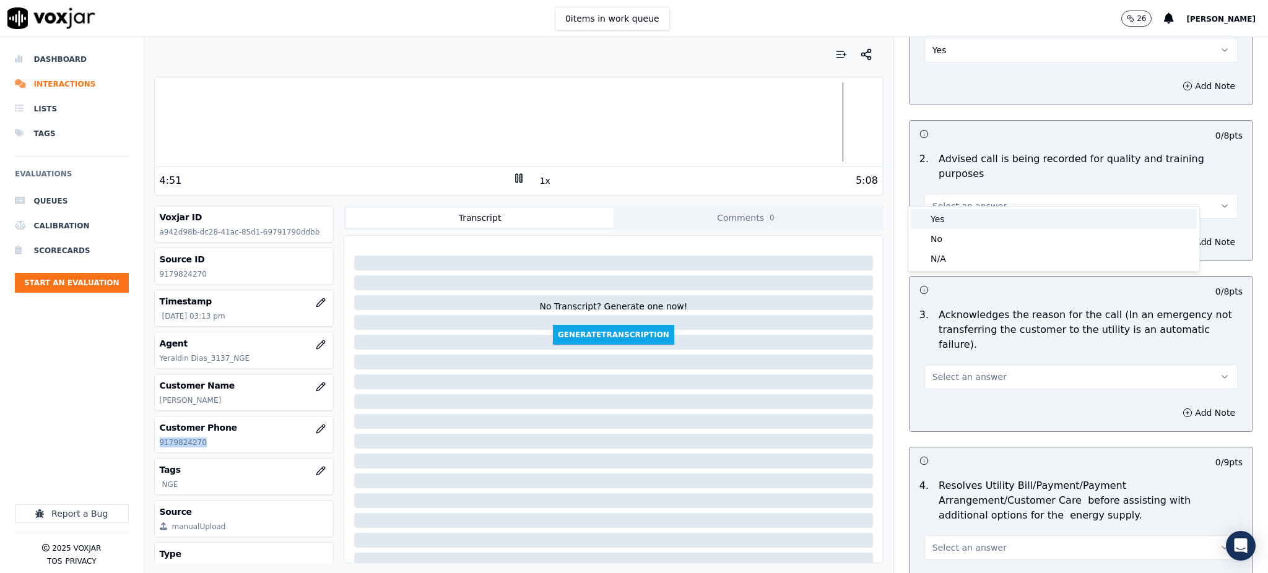
click at [953, 224] on div "Yes" at bounding box center [1054, 219] width 286 height 20
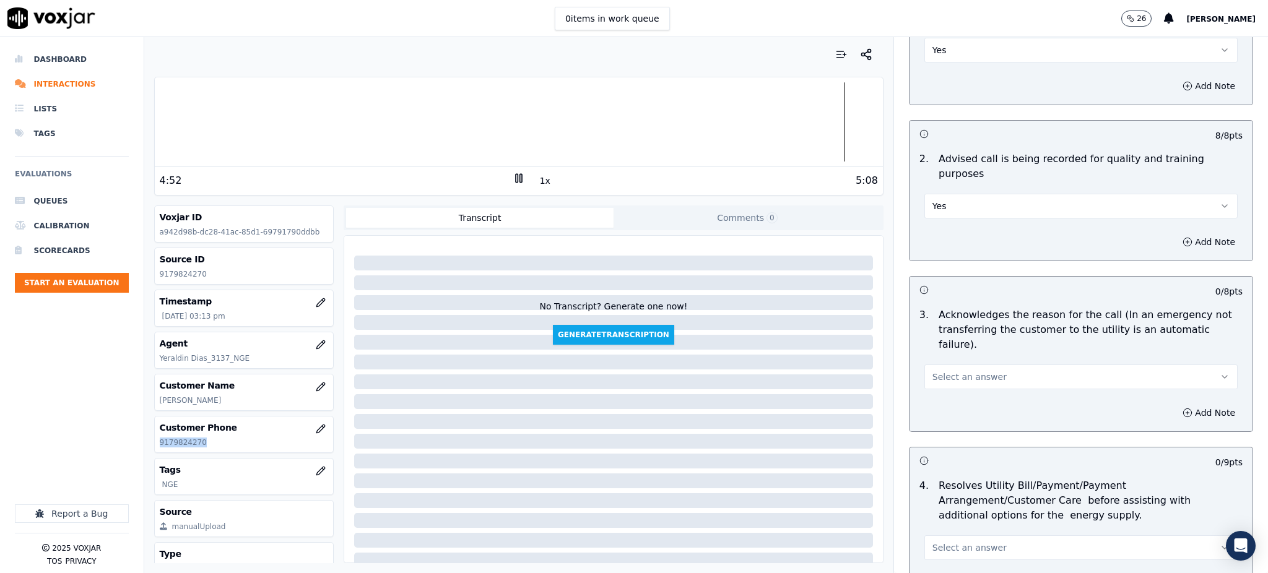
click at [962, 371] on span "Select an answer" at bounding box center [970, 377] width 74 height 12
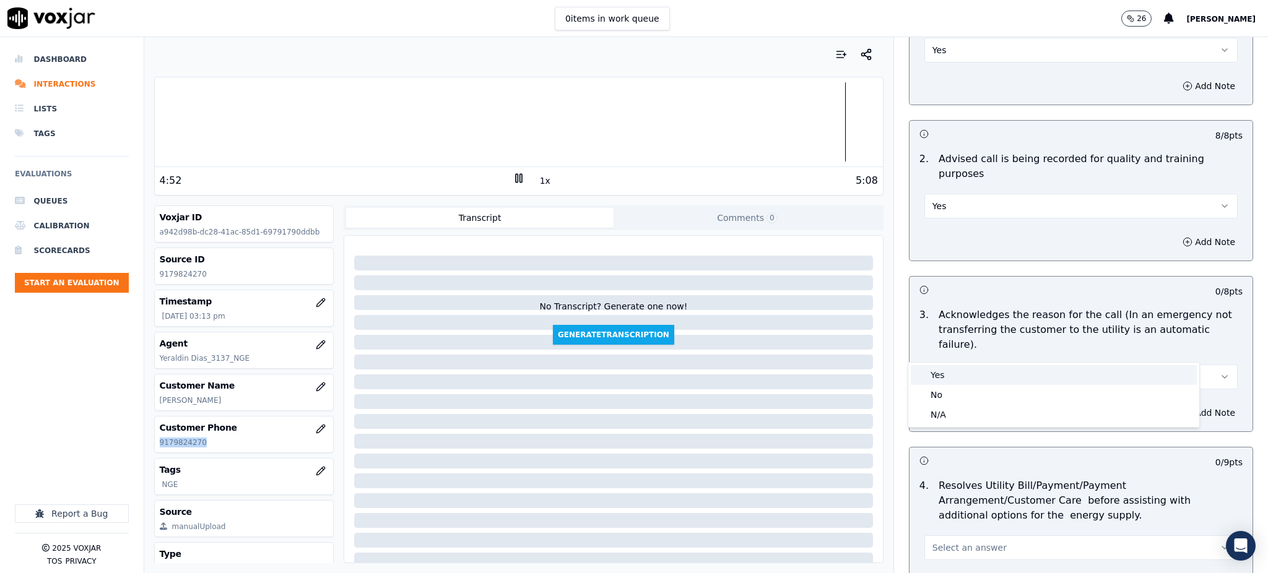
click at [971, 371] on div "Yes" at bounding box center [1054, 375] width 286 height 20
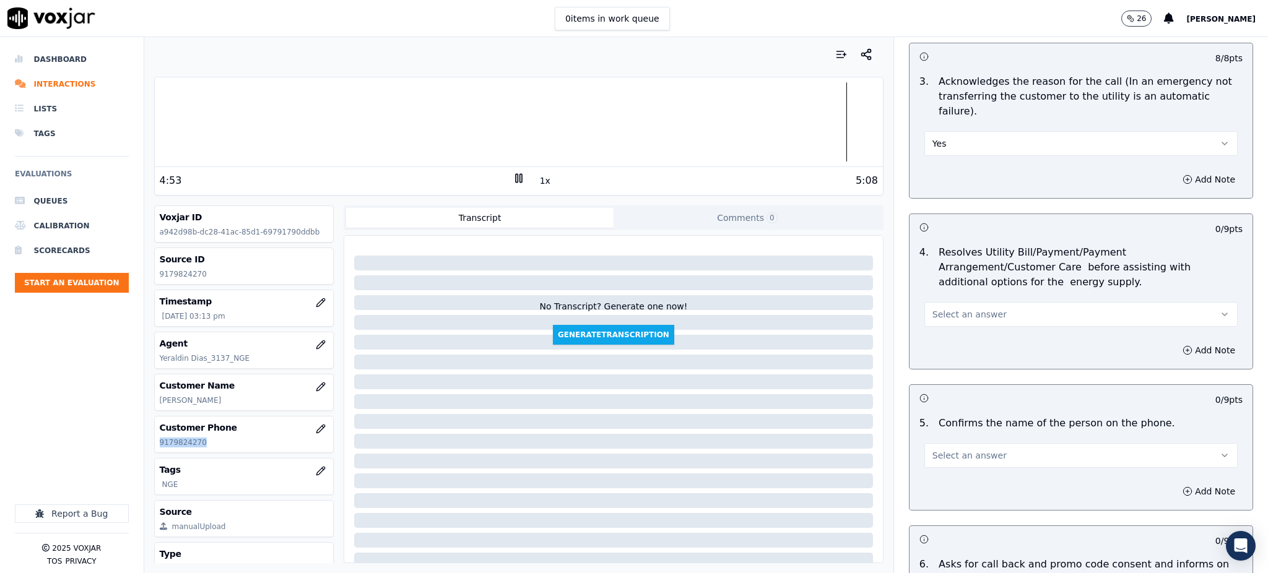
scroll to position [412, 0]
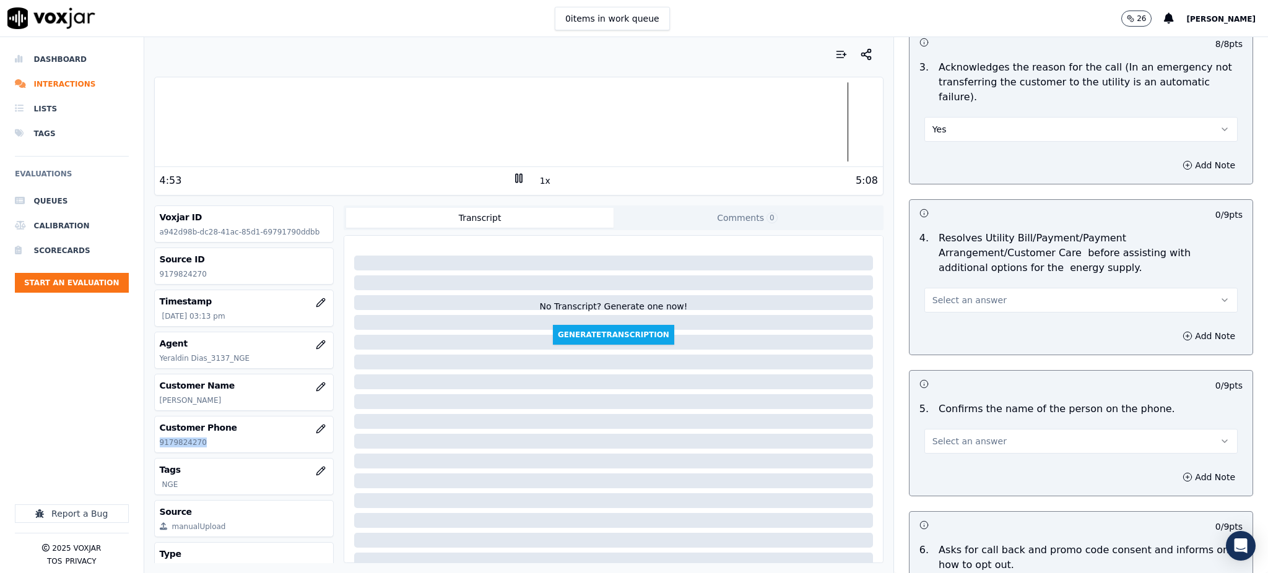
click at [944, 294] on span "Select an answer" at bounding box center [970, 300] width 74 height 12
click at [967, 295] on div "Yes" at bounding box center [1054, 299] width 286 height 20
click at [933, 435] on span "Select an answer" at bounding box center [970, 441] width 74 height 12
click at [930, 433] on div "Yes" at bounding box center [1054, 440] width 286 height 20
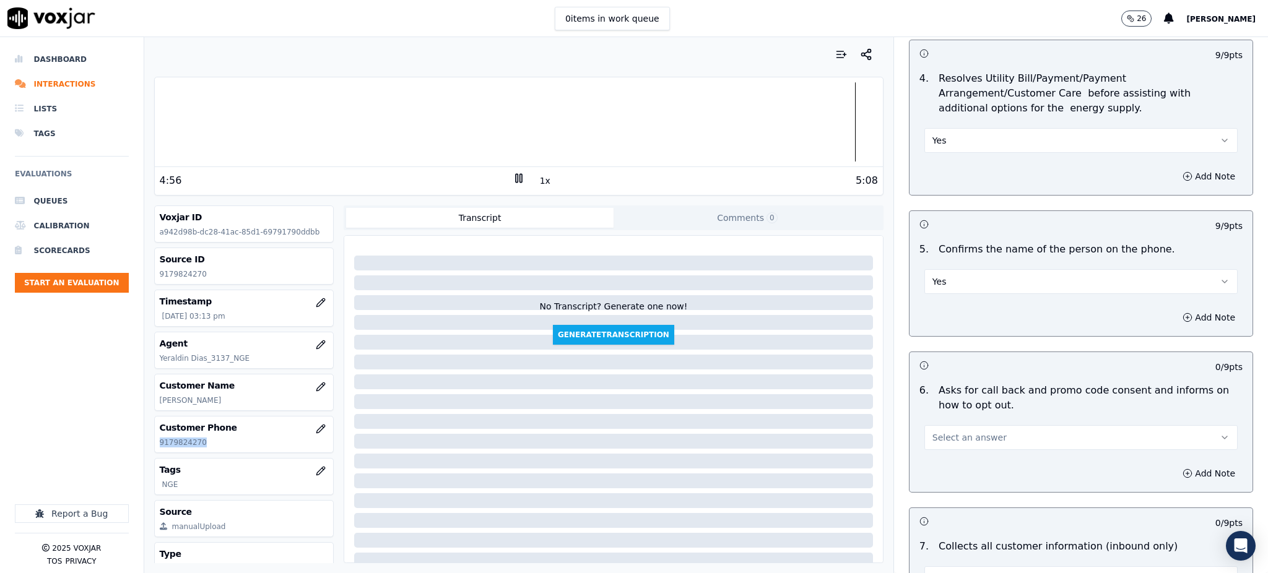
scroll to position [660, 0]
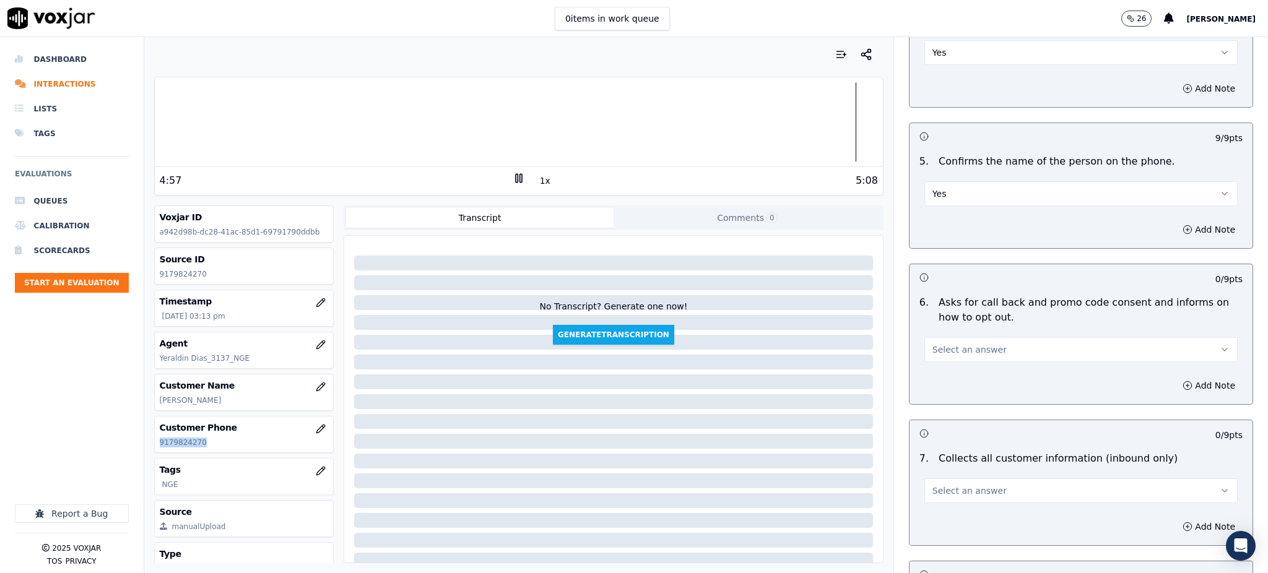
click at [933, 344] on span "Select an answer" at bounding box center [970, 350] width 74 height 12
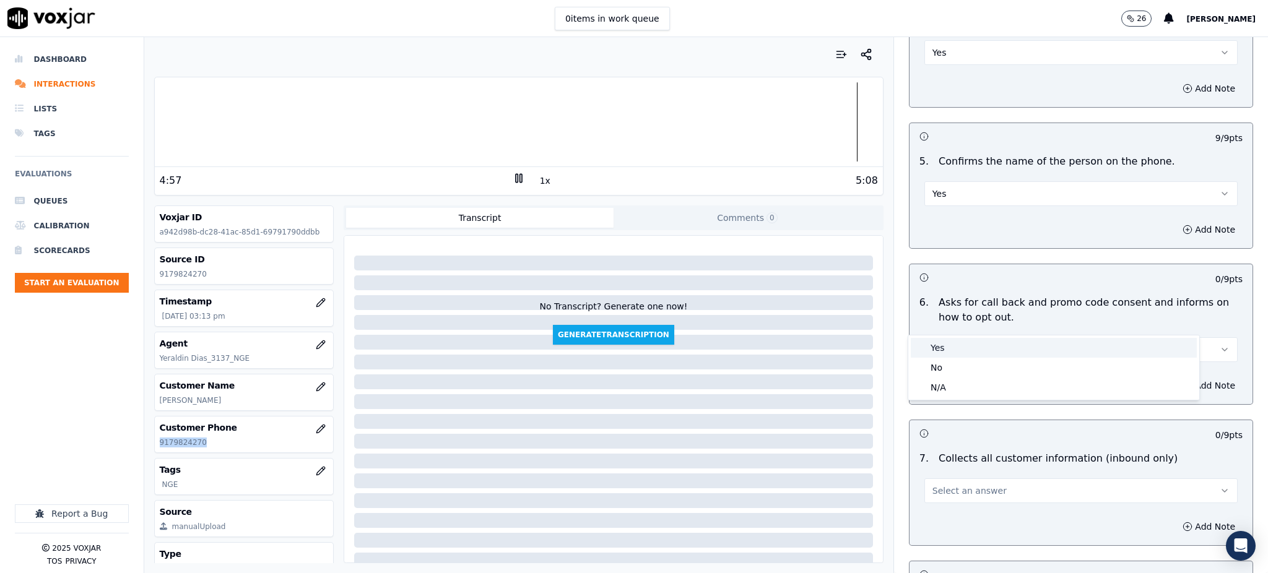
click at [946, 352] on div "Yes" at bounding box center [1054, 348] width 286 height 20
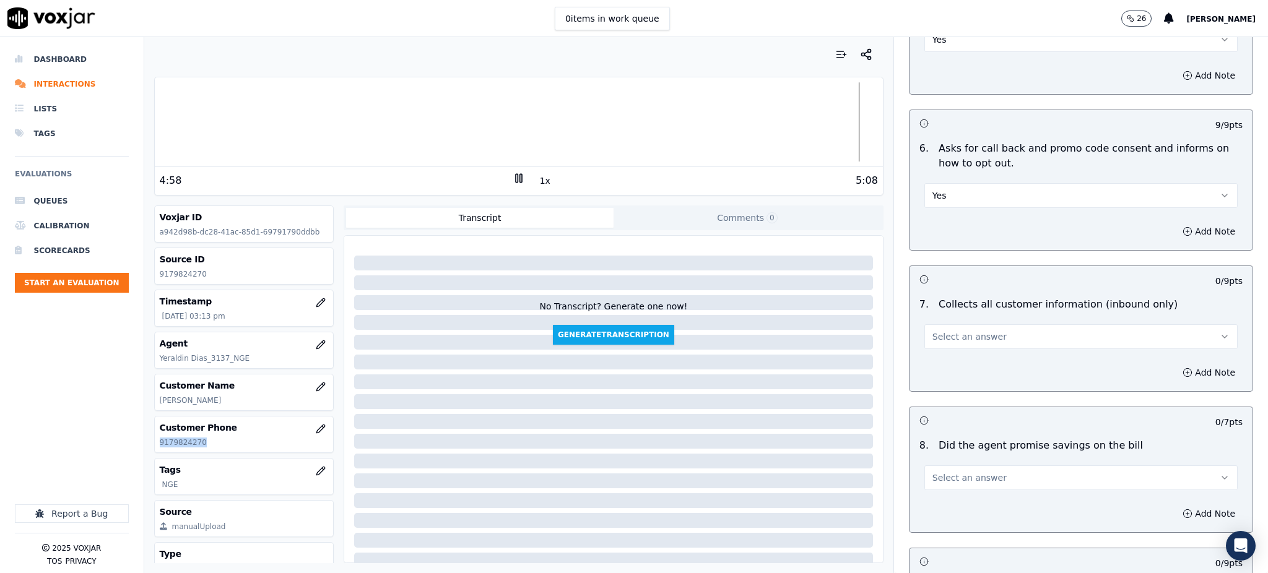
scroll to position [825, 0]
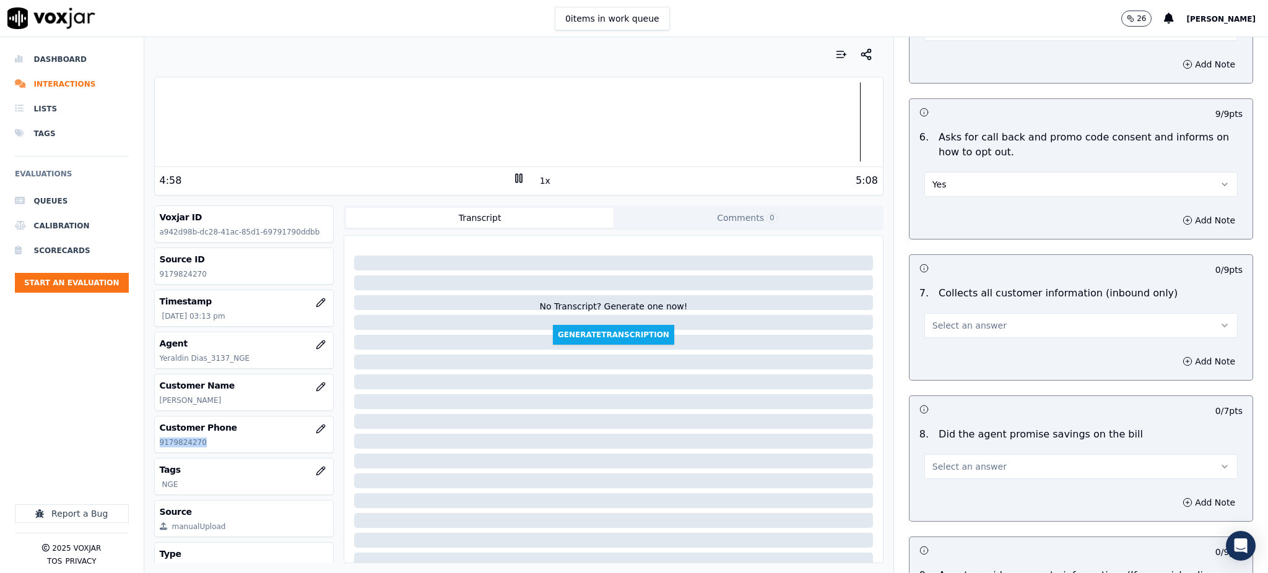
click at [947, 320] on span "Select an answer" at bounding box center [970, 326] width 74 height 12
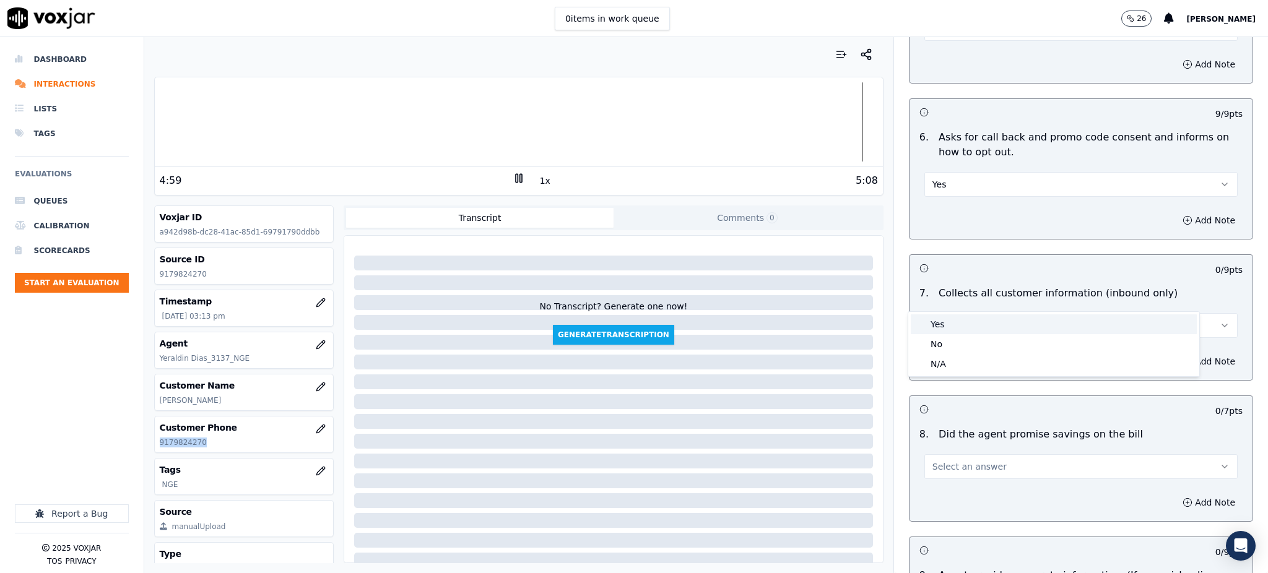
click at [961, 328] on div "Yes" at bounding box center [1054, 325] width 286 height 20
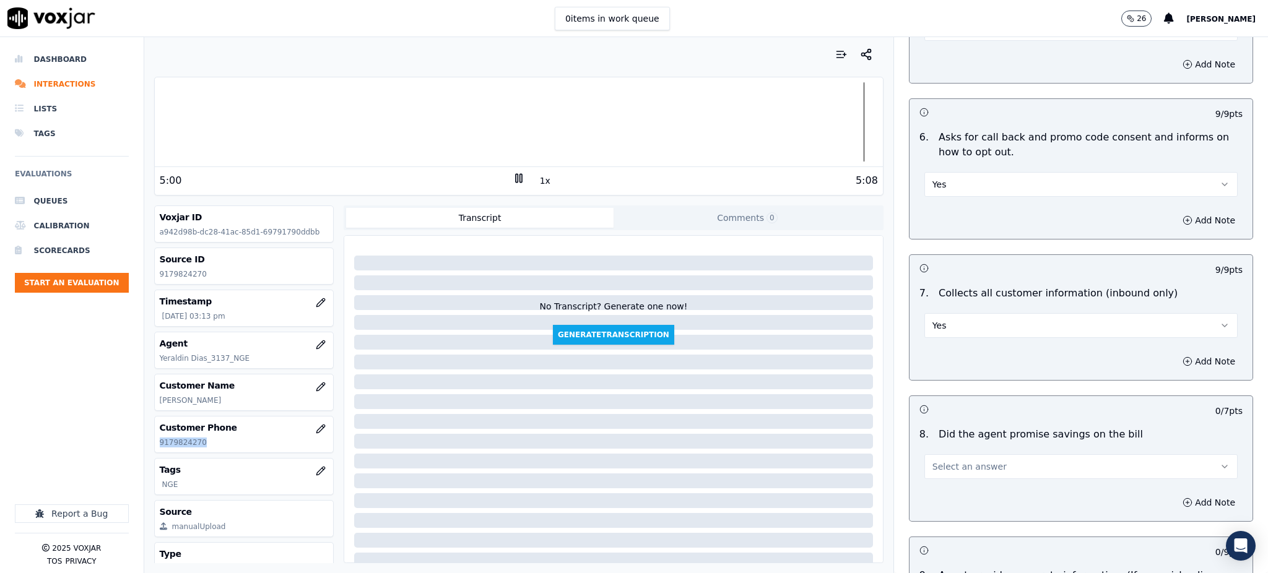
click at [933, 461] on span "Select an answer" at bounding box center [970, 467] width 74 height 12
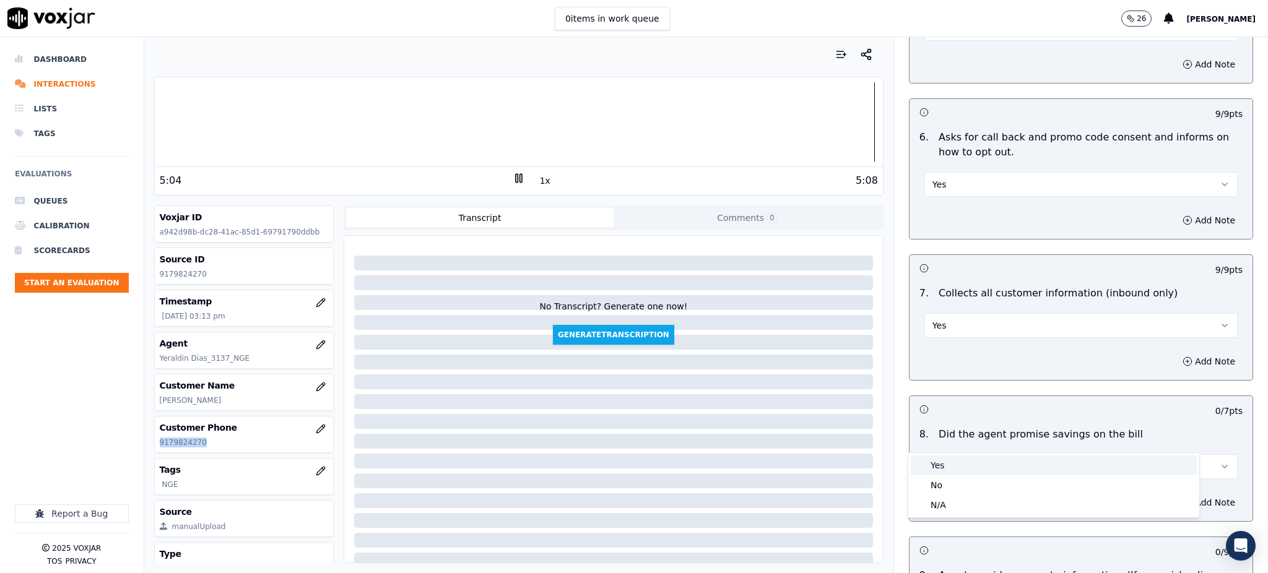
click at [929, 459] on div "Yes" at bounding box center [1054, 466] width 286 height 20
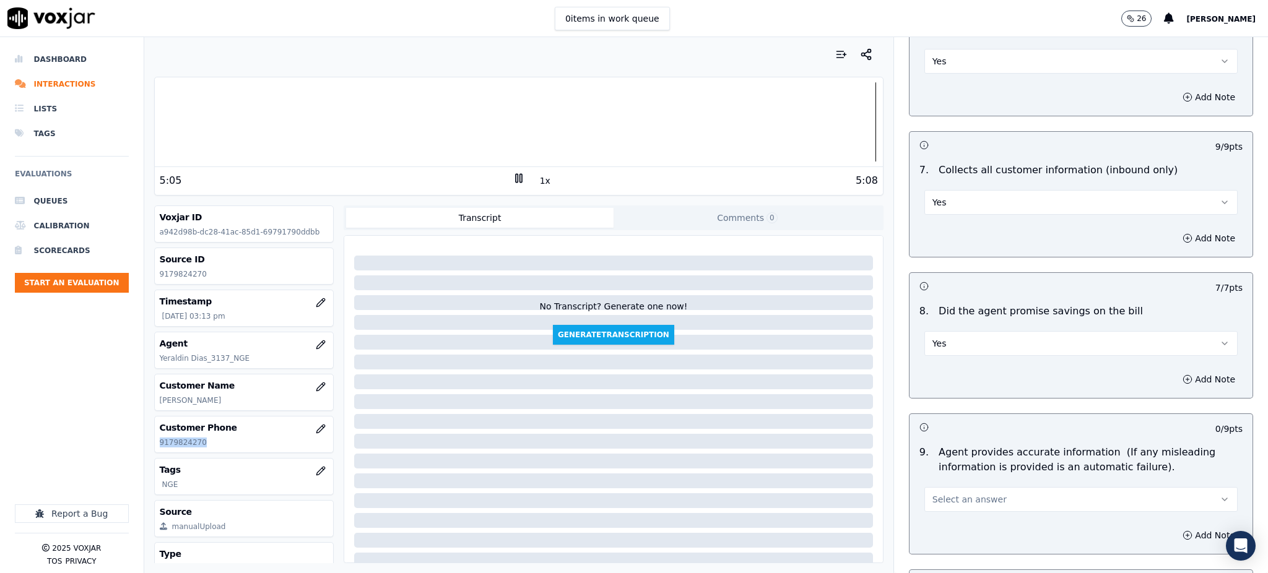
scroll to position [991, 0]
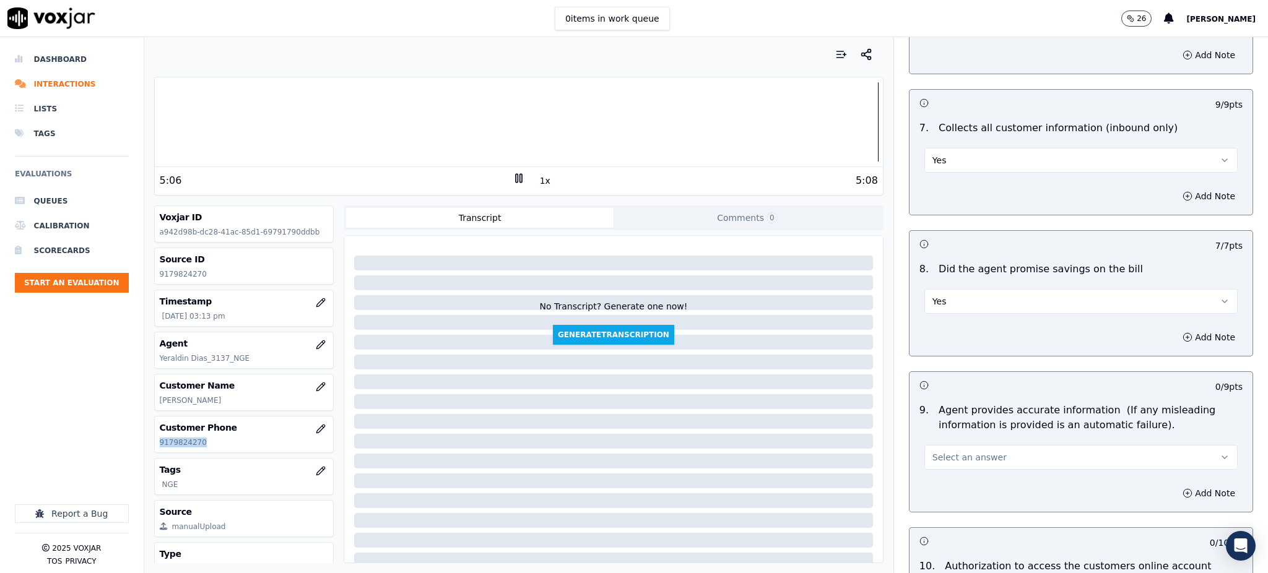
click at [939, 451] on span "Select an answer" at bounding box center [970, 457] width 74 height 12
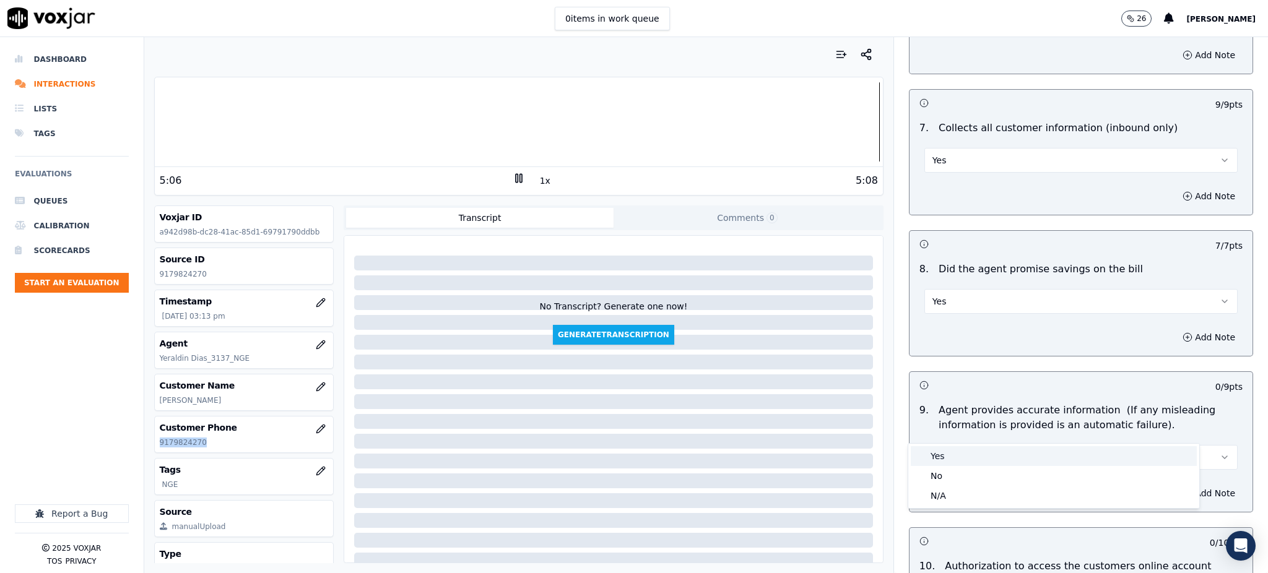
click at [940, 451] on div "Yes" at bounding box center [1054, 456] width 286 height 20
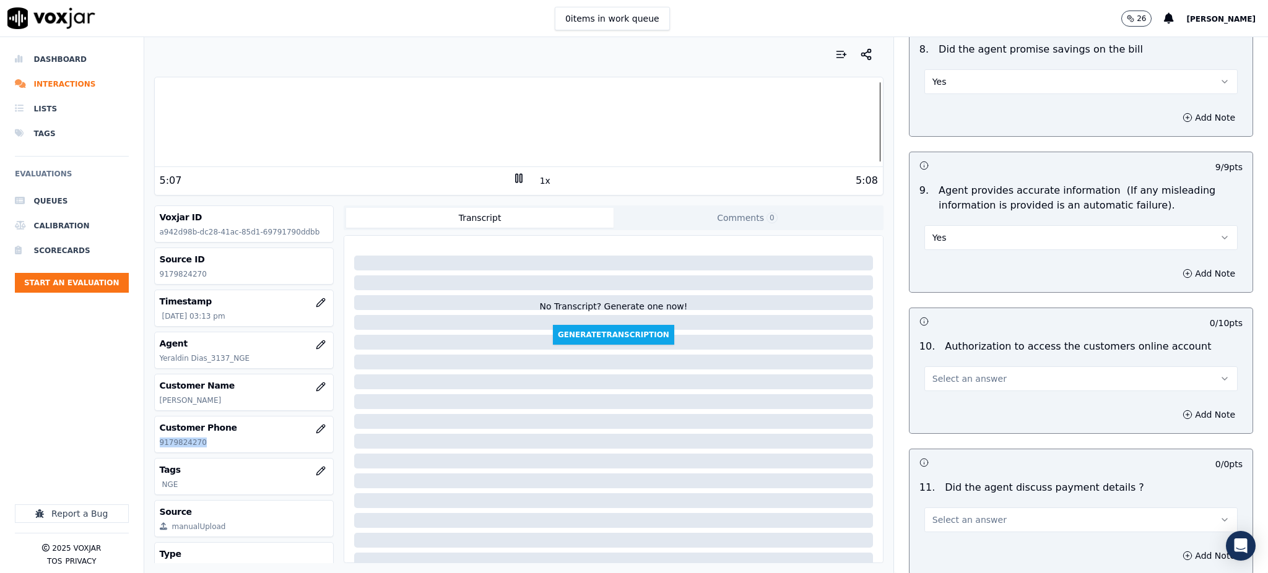
scroll to position [1238, 0]
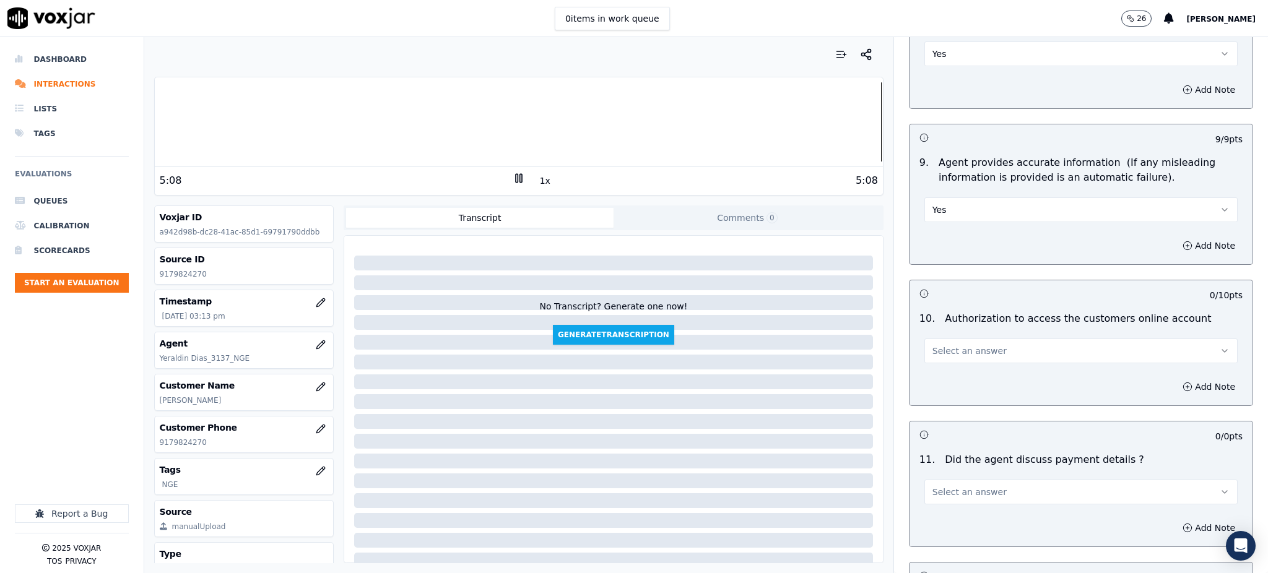
click at [948, 336] on div "Select an answer" at bounding box center [1081, 349] width 313 height 27
click at [948, 345] on span "Select an answer" at bounding box center [970, 351] width 74 height 12
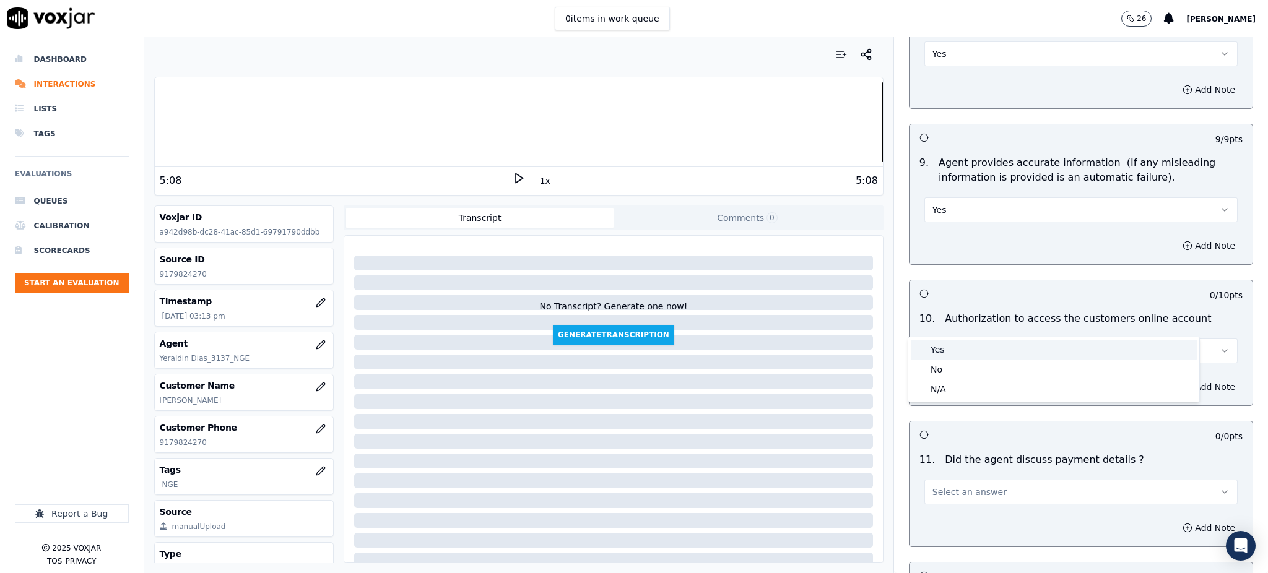
click at [941, 352] on div "Yes" at bounding box center [1054, 350] width 286 height 20
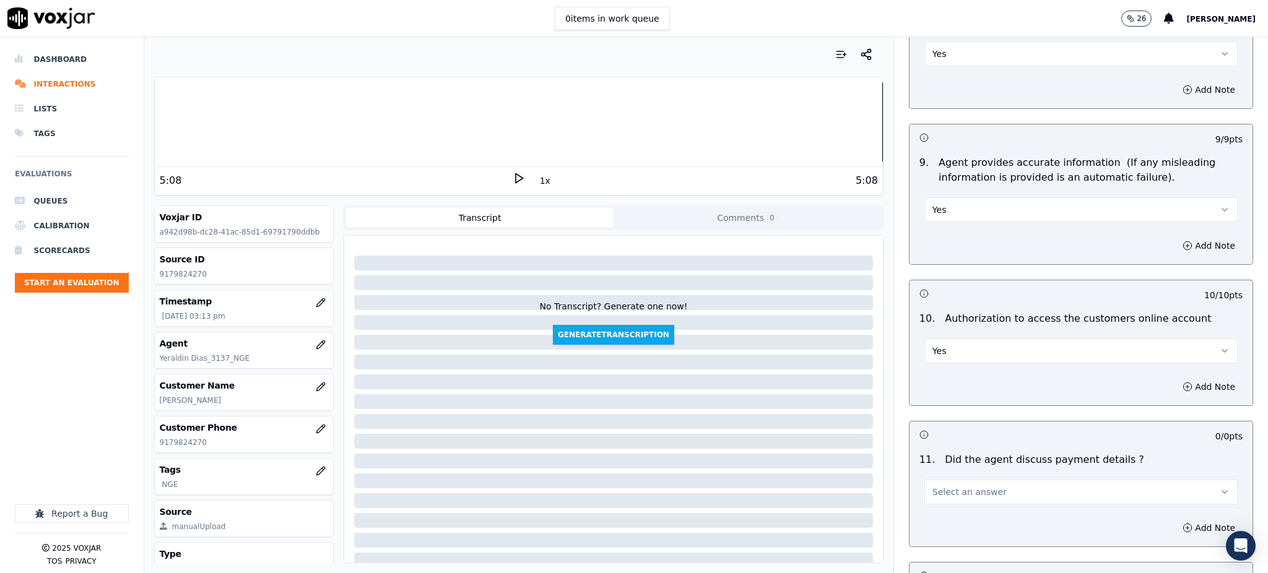
click at [947, 486] on span "Select an answer" at bounding box center [970, 492] width 74 height 12
click at [938, 531] on div "N/A" at bounding box center [1054, 531] width 286 height 20
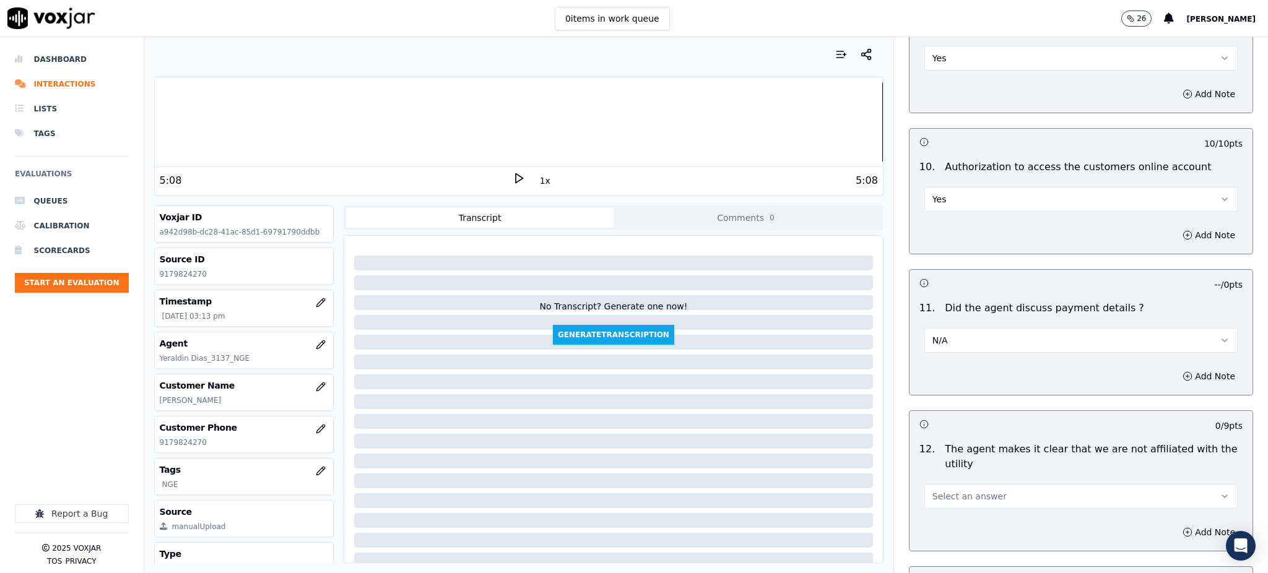
scroll to position [1486, 0]
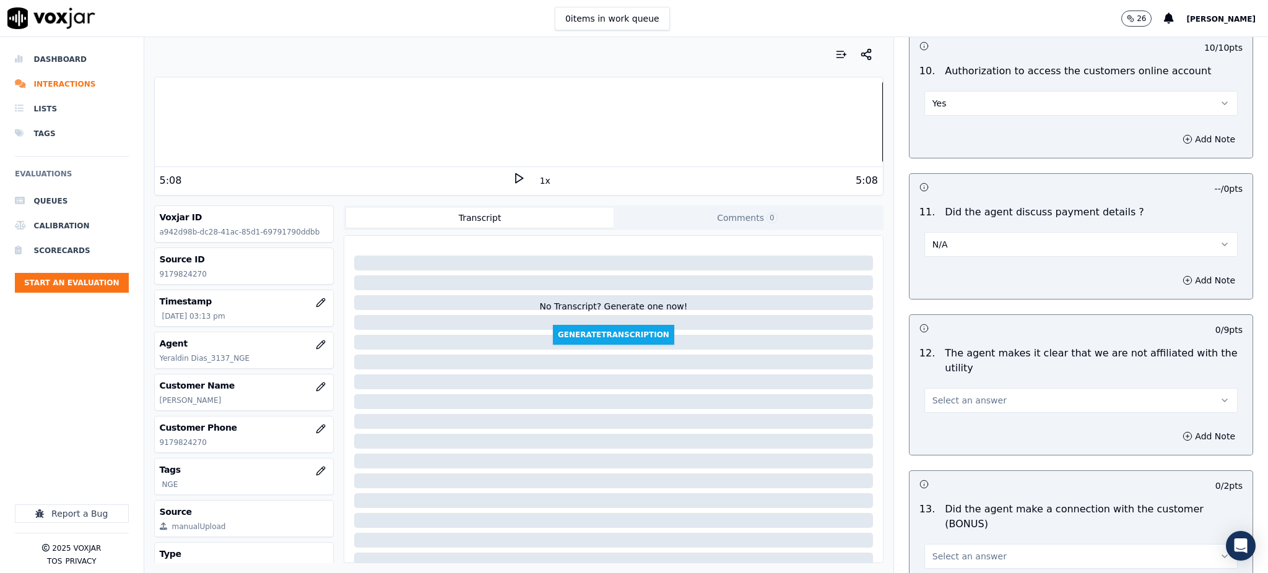
click at [948, 388] on button "Select an answer" at bounding box center [1081, 400] width 313 height 25
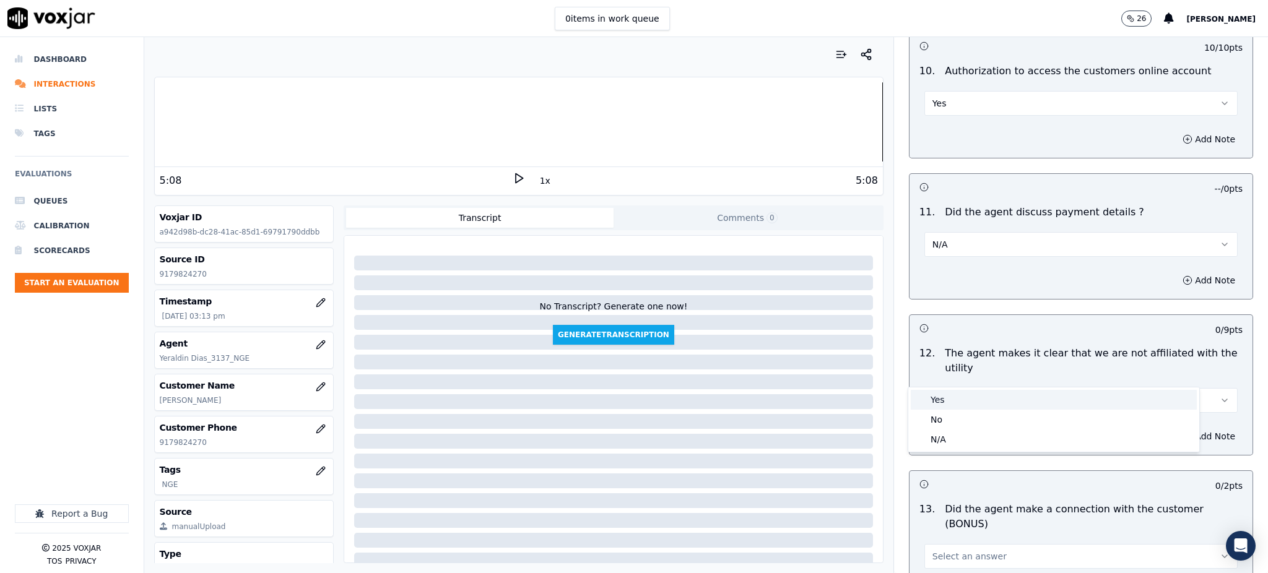
click at [933, 393] on div "Yes" at bounding box center [1054, 400] width 286 height 20
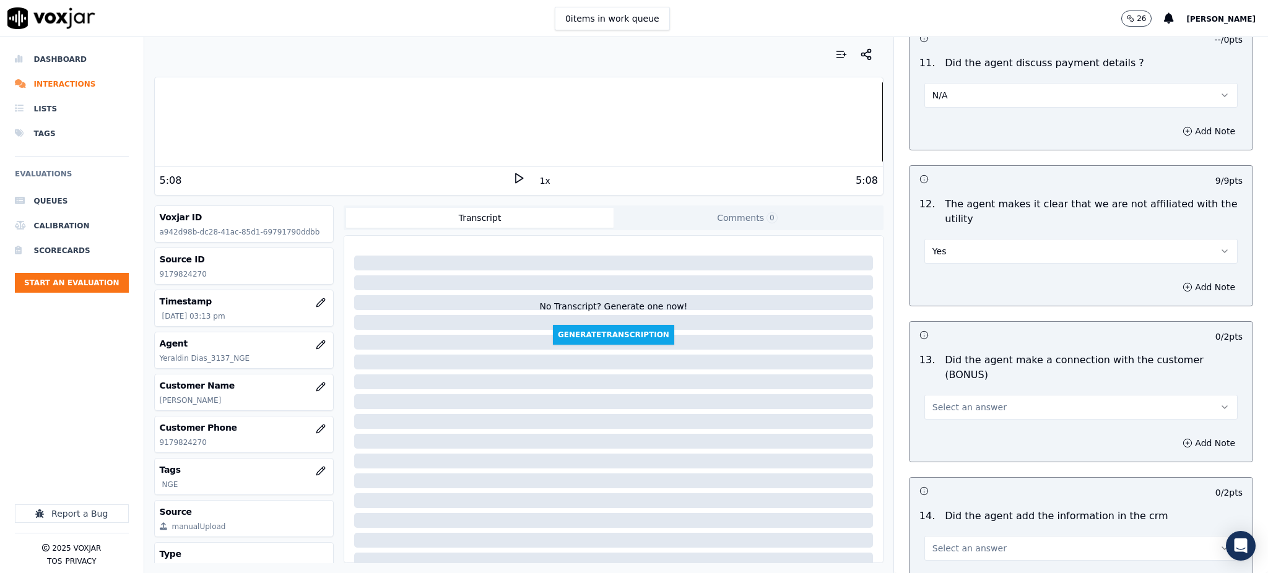
scroll to position [1651, 0]
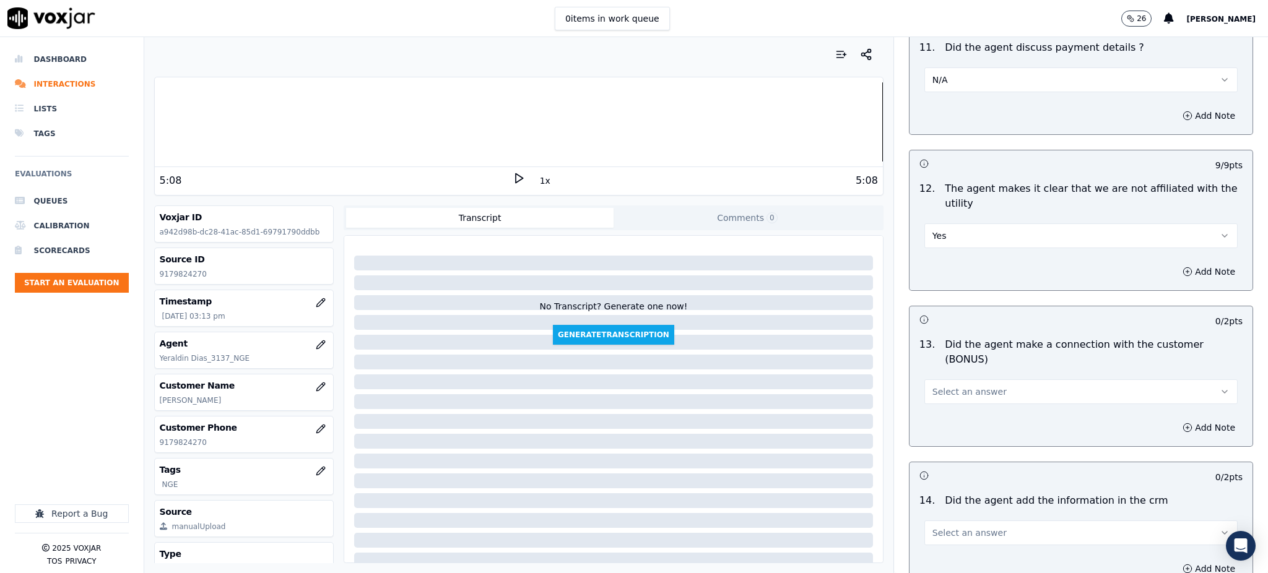
click at [947, 386] on span "Select an answer" at bounding box center [970, 392] width 74 height 12
click at [944, 375] on div "Yes" at bounding box center [1054, 376] width 286 height 20
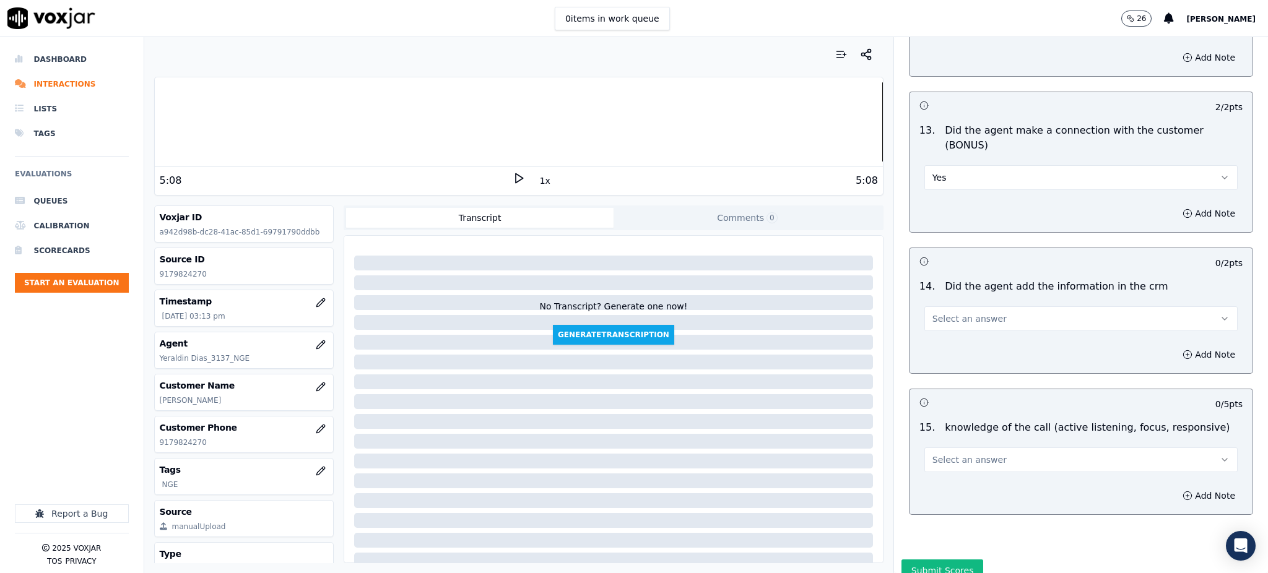
scroll to position [1874, 0]
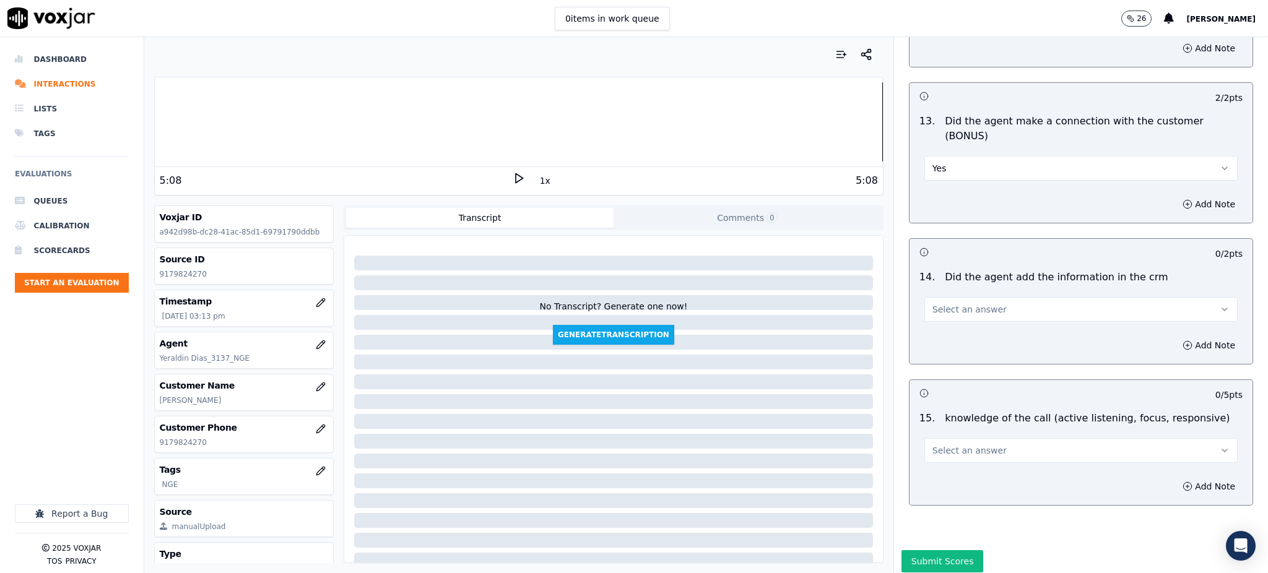
click at [951, 297] on button "Select an answer" at bounding box center [1081, 309] width 313 height 25
click at [953, 286] on div "Yes" at bounding box center [1054, 294] width 286 height 20
click at [950, 445] on span "Select an answer" at bounding box center [970, 451] width 74 height 12
click at [945, 437] on div "Yes" at bounding box center [1054, 435] width 286 height 20
click at [924, 550] on button "Submit Scores" at bounding box center [943, 561] width 82 height 22
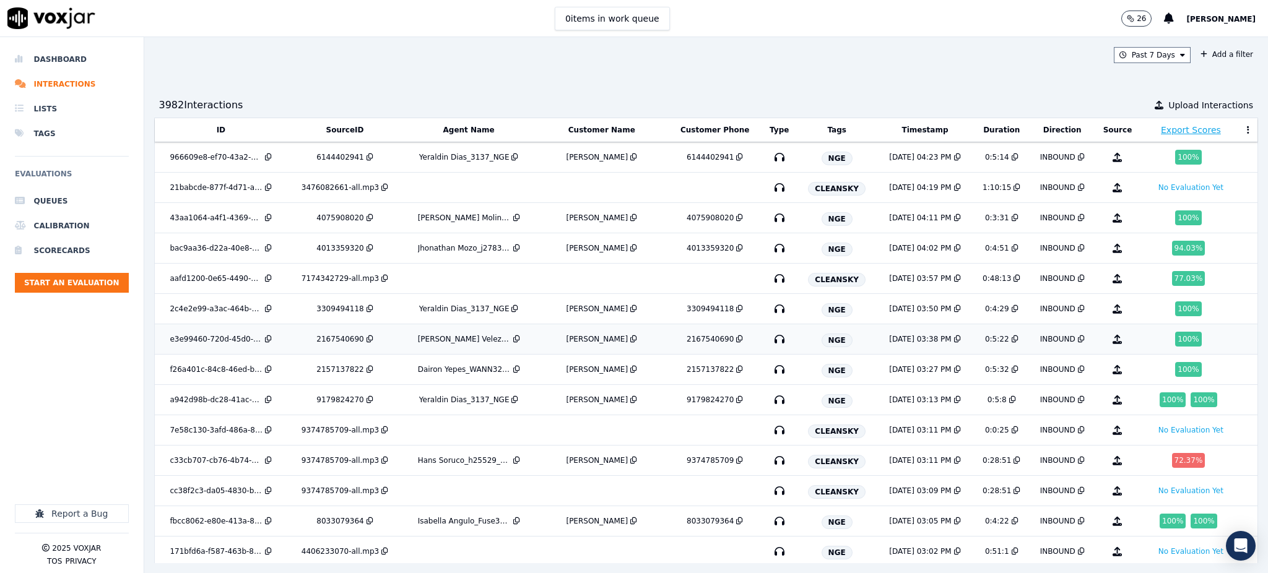
click at [770, 339] on icon "button" at bounding box center [780, 339] width 20 height 20
click at [770, 372] on icon "button" at bounding box center [780, 370] width 20 height 20
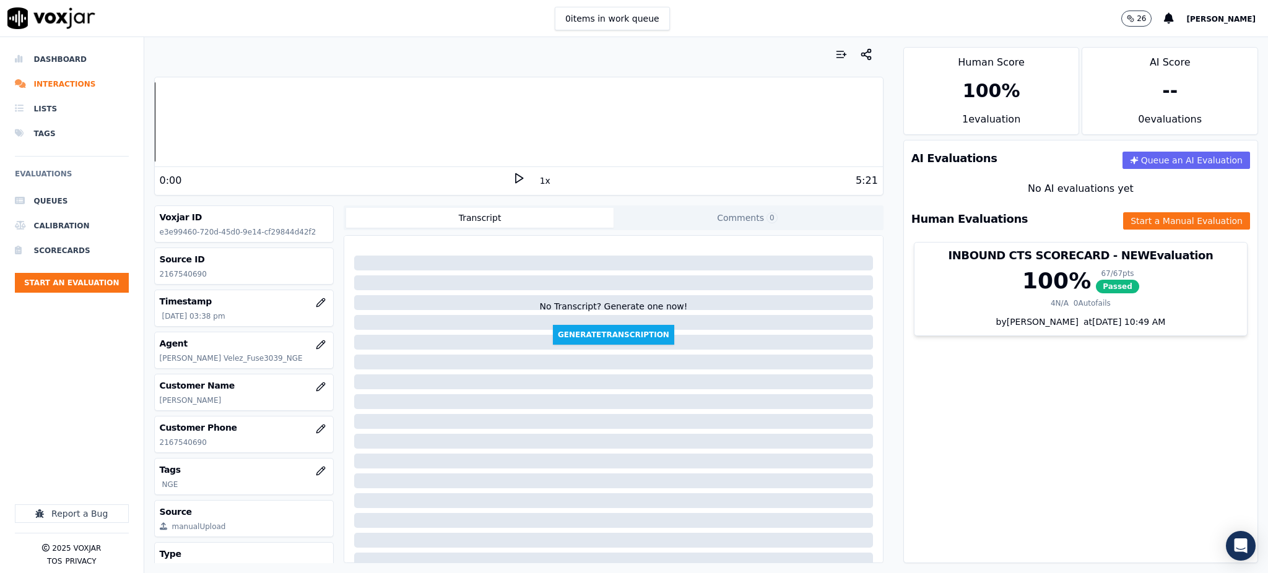
click at [513, 178] on icon at bounding box center [519, 178] width 12 height 12
click at [513, 181] on icon at bounding box center [519, 178] width 12 height 12
click at [513, 177] on icon at bounding box center [519, 178] width 12 height 12
drag, startPoint x: 202, startPoint y: 440, endPoint x: 152, endPoint y: 442, distance: 50.2
click at [152, 442] on div "Your browser does not support the audio element. 0:17 1x 5:21 Voxjar ID e3e9946…" at bounding box center [518, 305] width 749 height 536
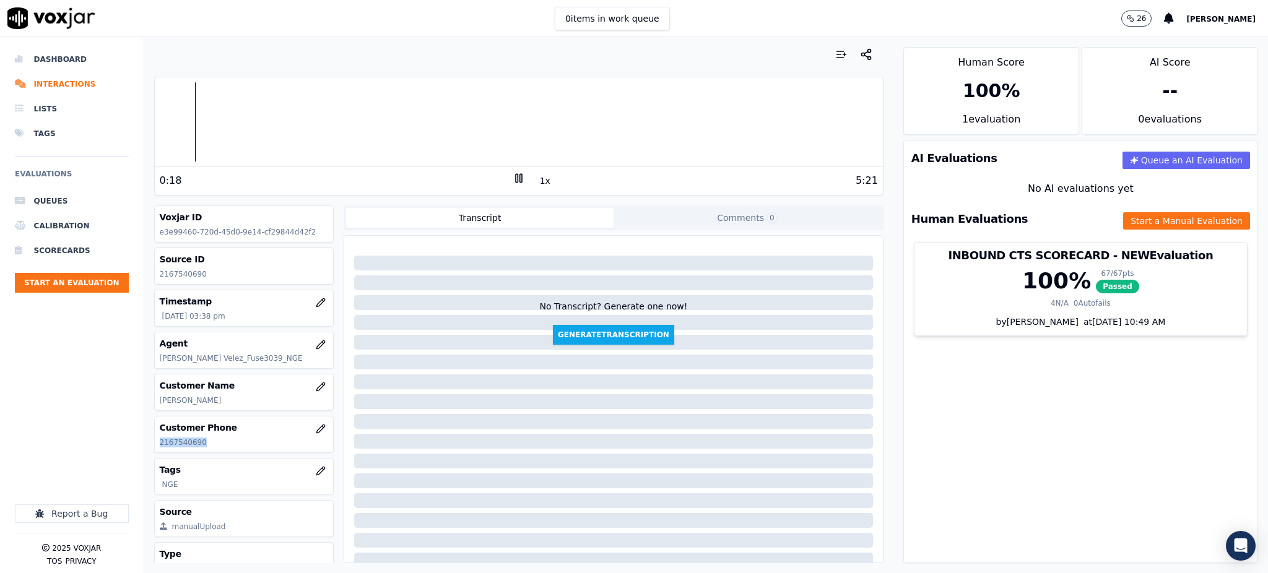
copy p "2167540690"
click at [513, 180] on icon at bounding box center [519, 178] width 12 height 12
click at [513, 176] on icon at bounding box center [519, 178] width 12 height 12
click at [207, 466] on h3 "Tags" at bounding box center [244, 470] width 169 height 12
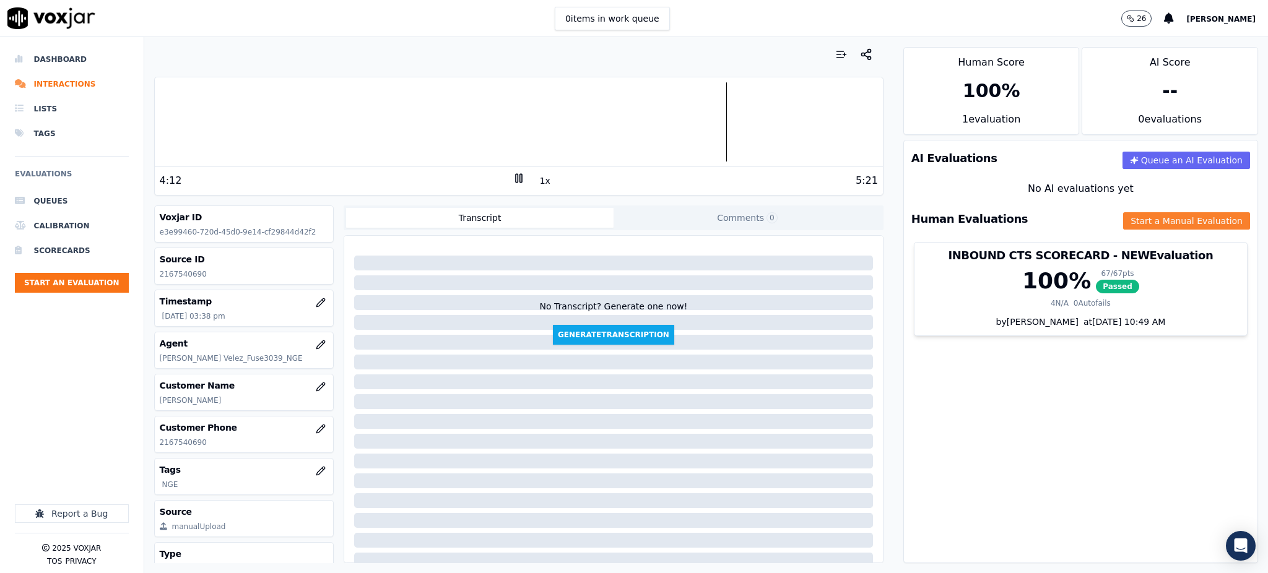
click at [1123, 217] on button "Start a Manual Evaluation" at bounding box center [1186, 220] width 127 height 17
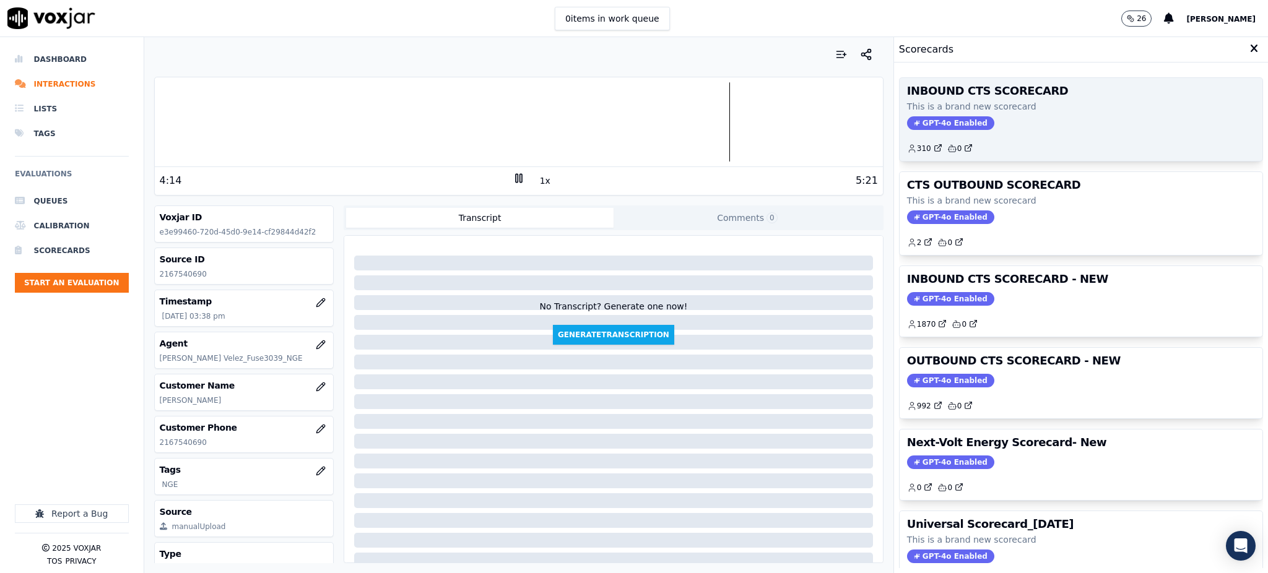
click at [924, 121] on span "GPT-4o Enabled" at bounding box center [950, 123] width 87 height 14
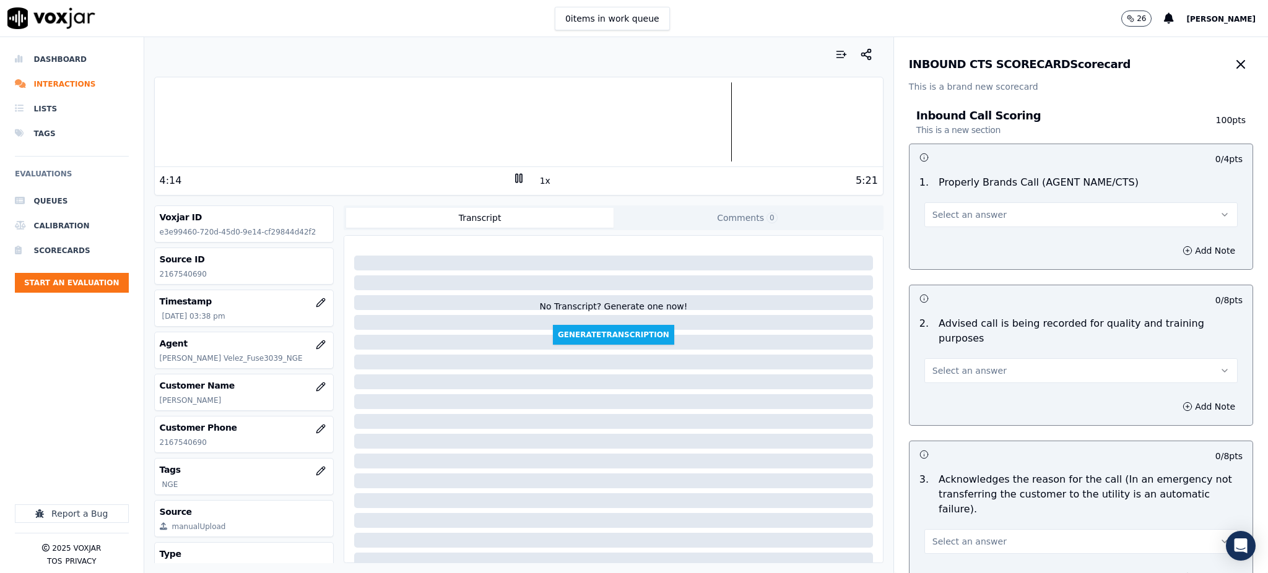
drag, startPoint x: 934, startPoint y: 214, endPoint x: 937, endPoint y: 226, distance: 12.2
click at [934, 215] on span "Select an answer" at bounding box center [970, 215] width 74 height 12
drag, startPoint x: 937, startPoint y: 236, endPoint x: 945, endPoint y: 253, distance: 18.6
click at [939, 237] on div "Yes" at bounding box center [1054, 243] width 286 height 20
drag, startPoint x: 957, startPoint y: 355, endPoint x: 960, endPoint y: 368, distance: 13.4
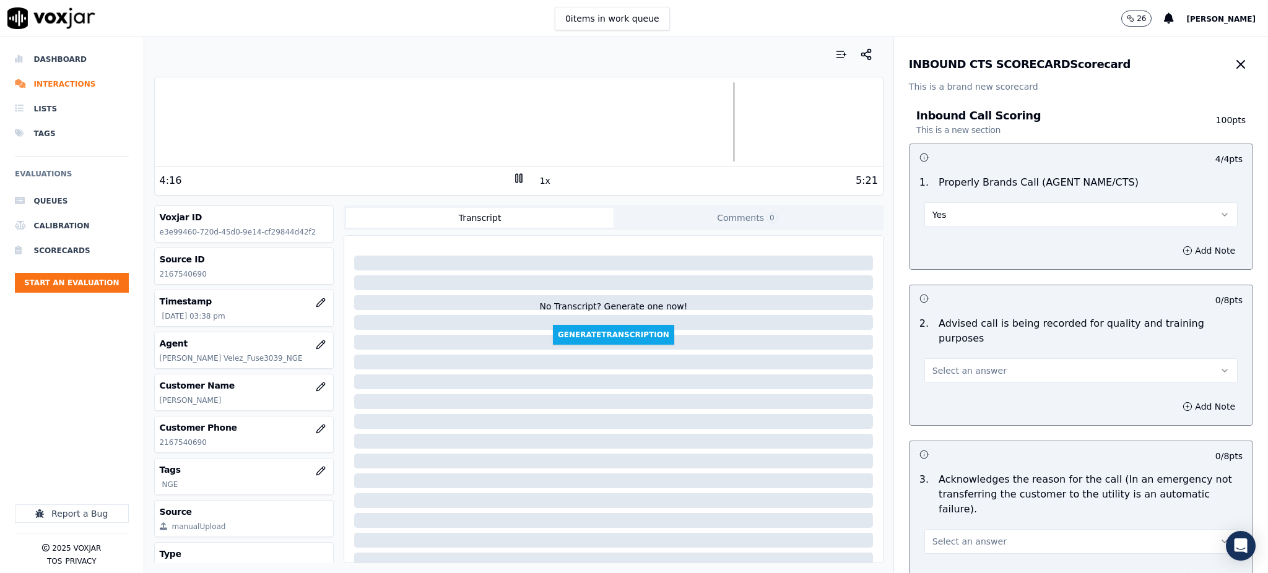
click at [957, 365] on span "Select an answer" at bounding box center [970, 371] width 74 height 12
click at [956, 385] on div "Yes" at bounding box center [1054, 384] width 286 height 20
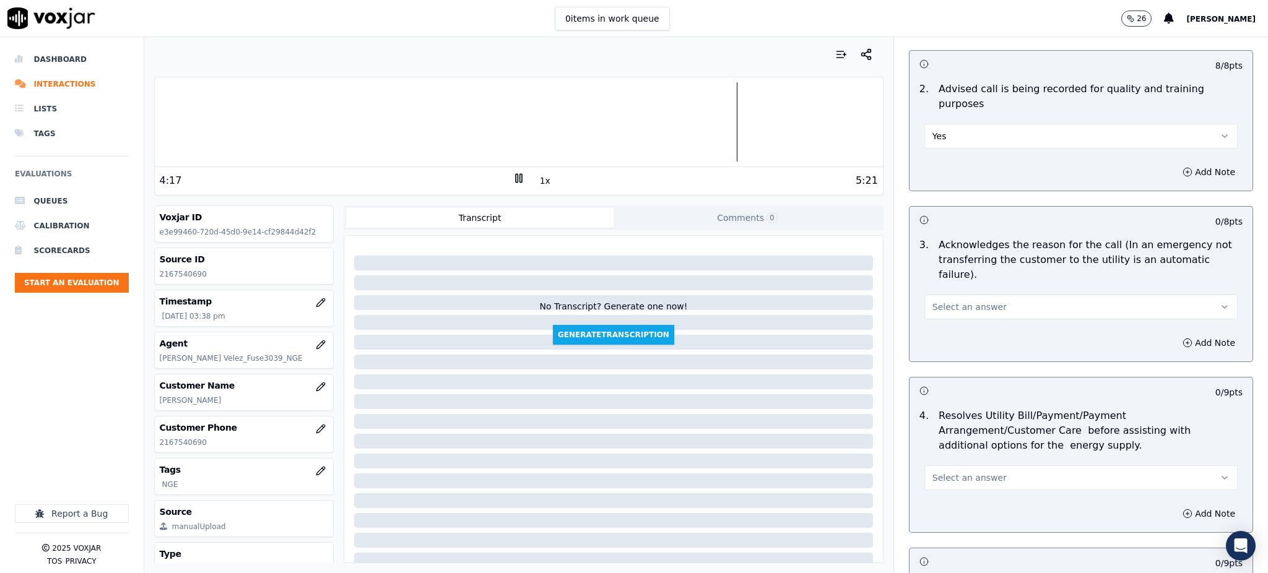
scroll to position [248, 0]
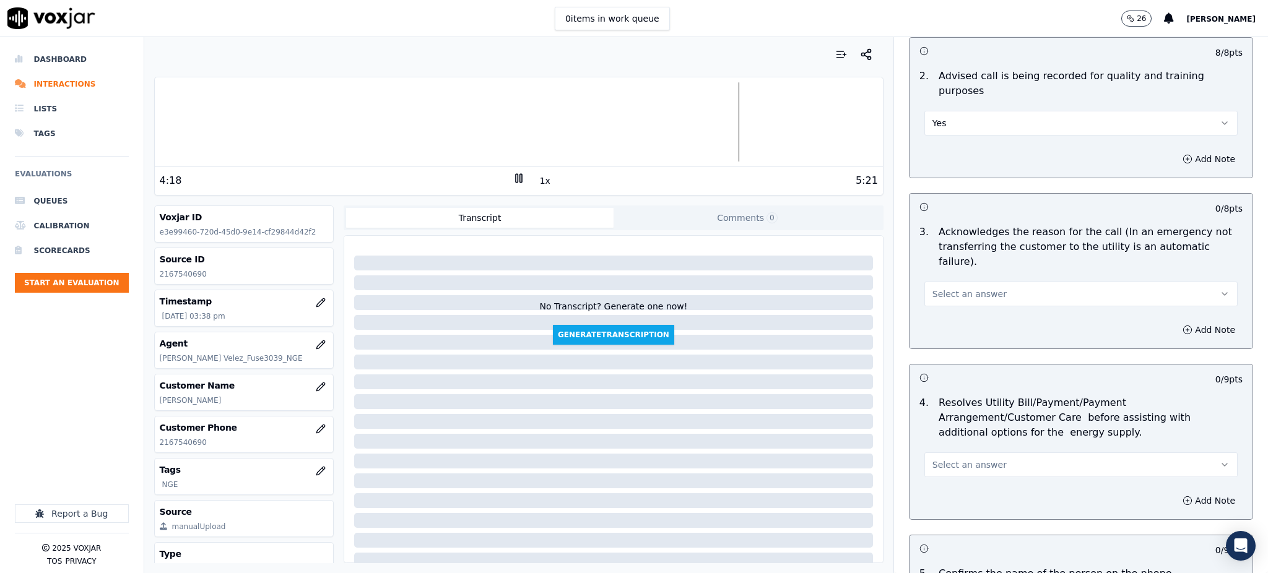
click at [949, 288] on span "Select an answer" at bounding box center [970, 294] width 74 height 12
click at [952, 294] on div "Yes" at bounding box center [1054, 292] width 286 height 20
click at [968, 459] on span "Select an answer" at bounding box center [970, 465] width 74 height 12
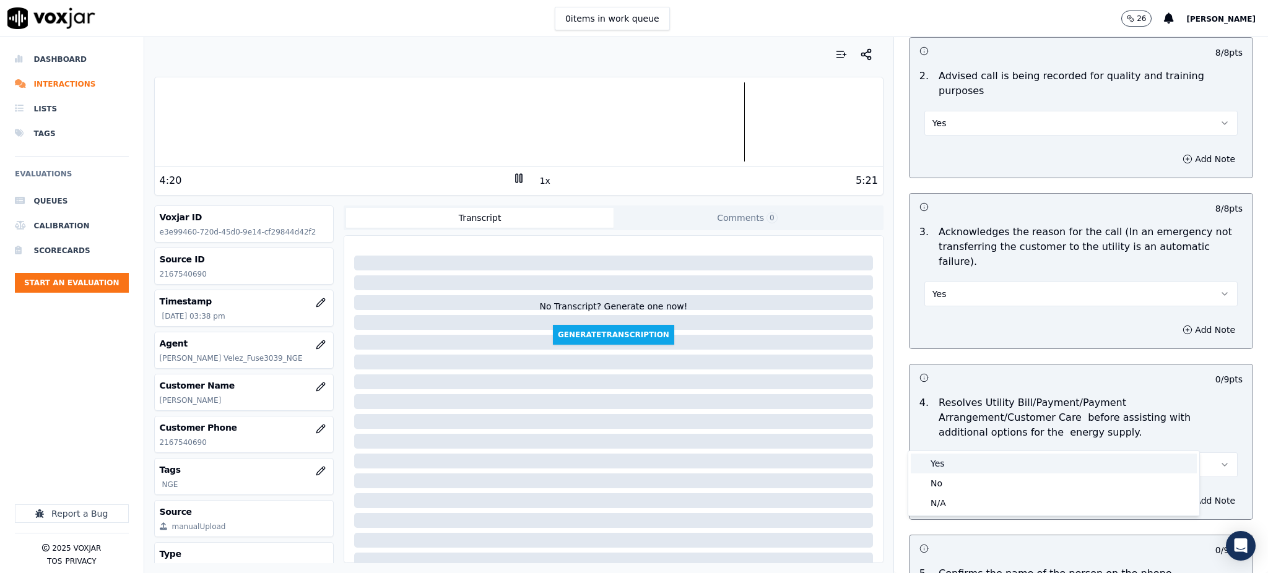
click at [963, 463] on div "Yes" at bounding box center [1054, 464] width 286 height 20
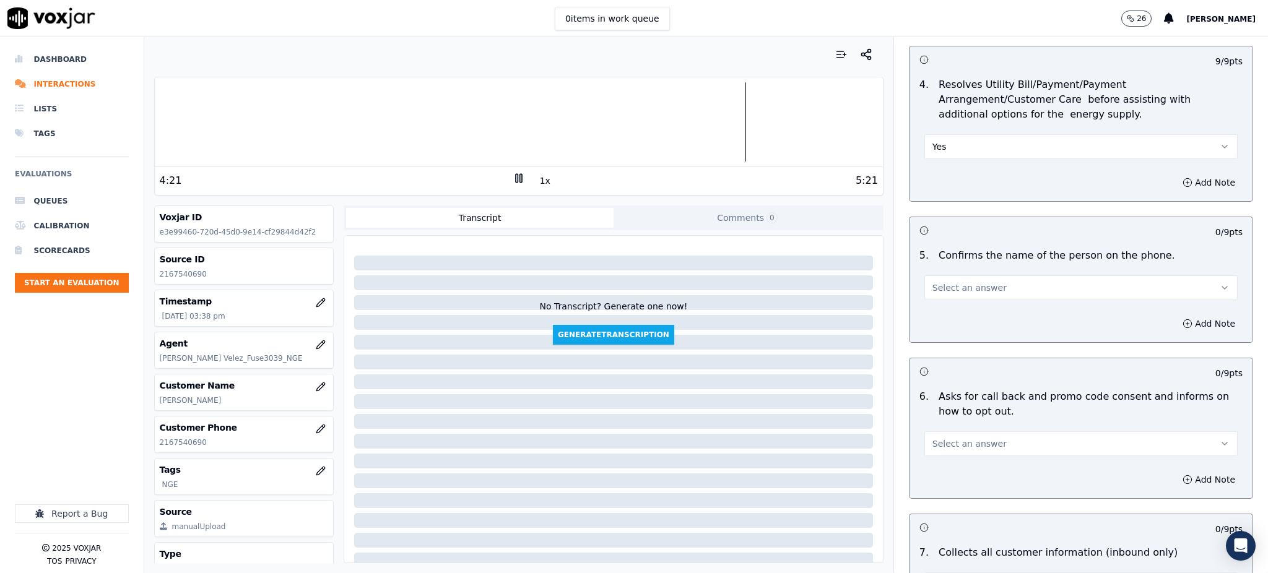
scroll to position [578, 0]
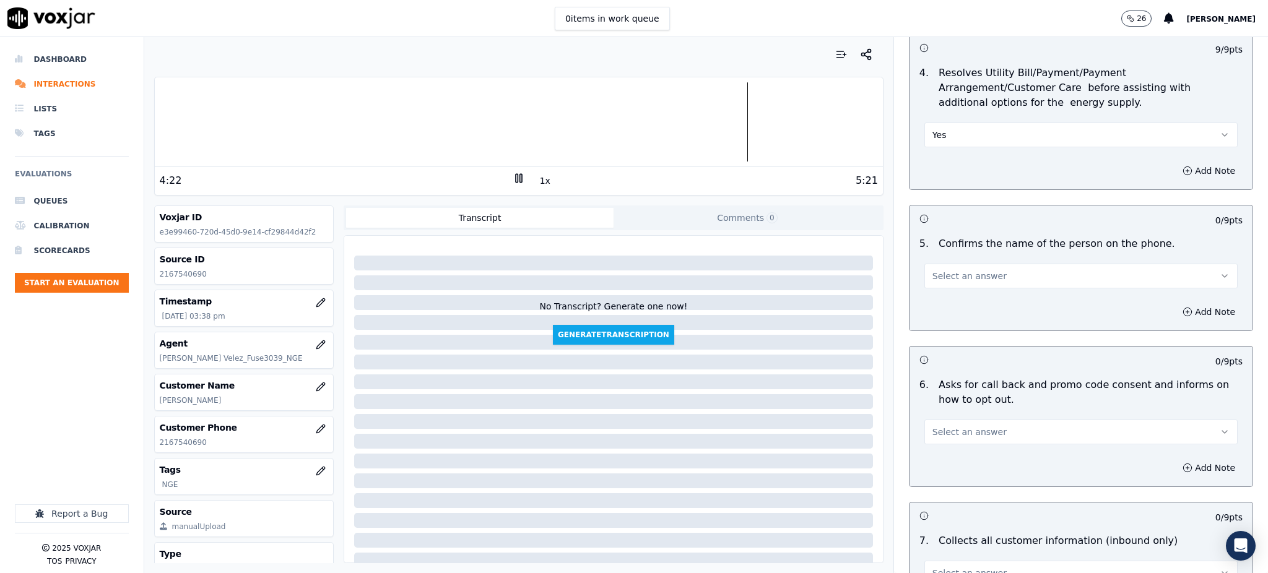
click at [939, 264] on button "Select an answer" at bounding box center [1081, 276] width 313 height 25
click at [954, 282] on div "Yes" at bounding box center [1054, 274] width 286 height 20
click at [944, 426] on span "Select an answer" at bounding box center [970, 432] width 74 height 12
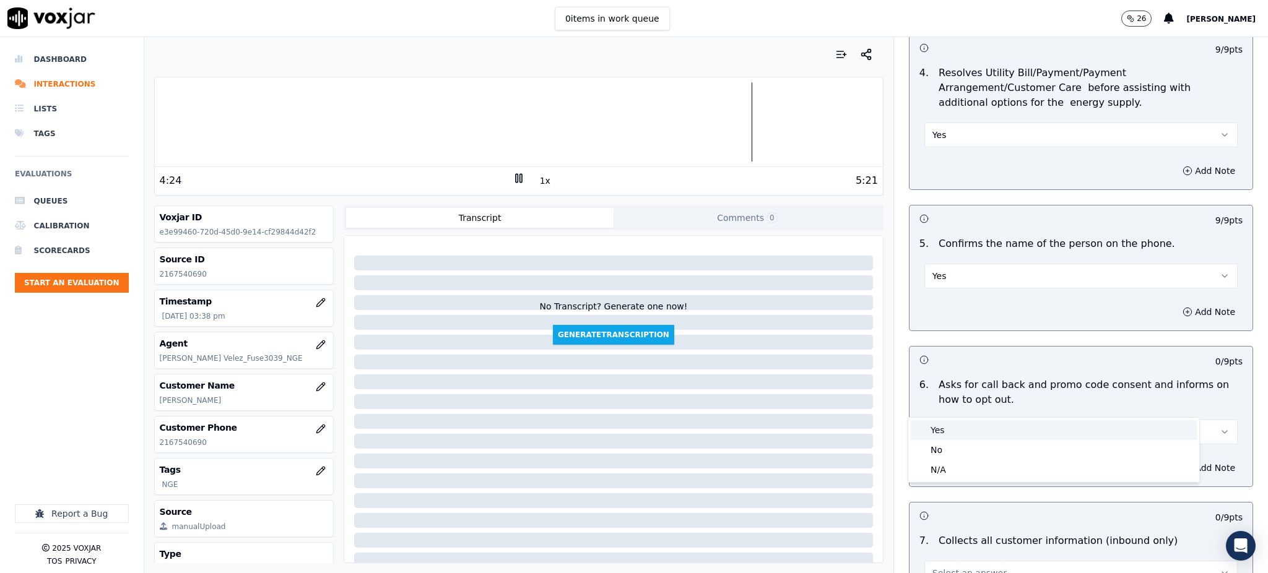
click at [946, 429] on div "Yes" at bounding box center [1054, 430] width 286 height 20
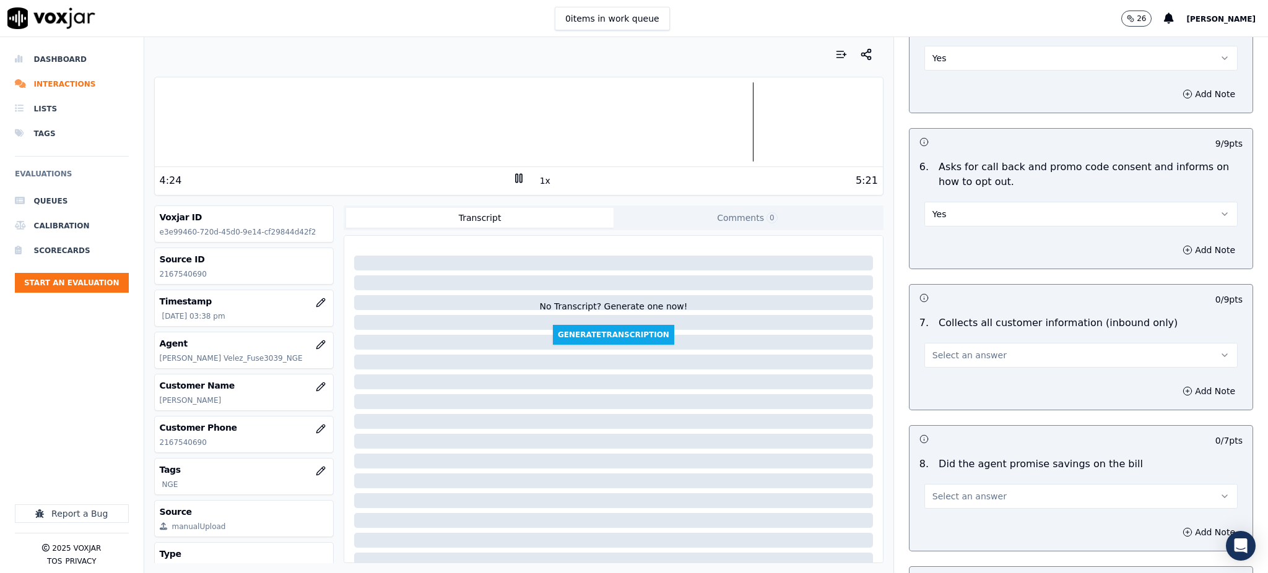
scroll to position [908, 0]
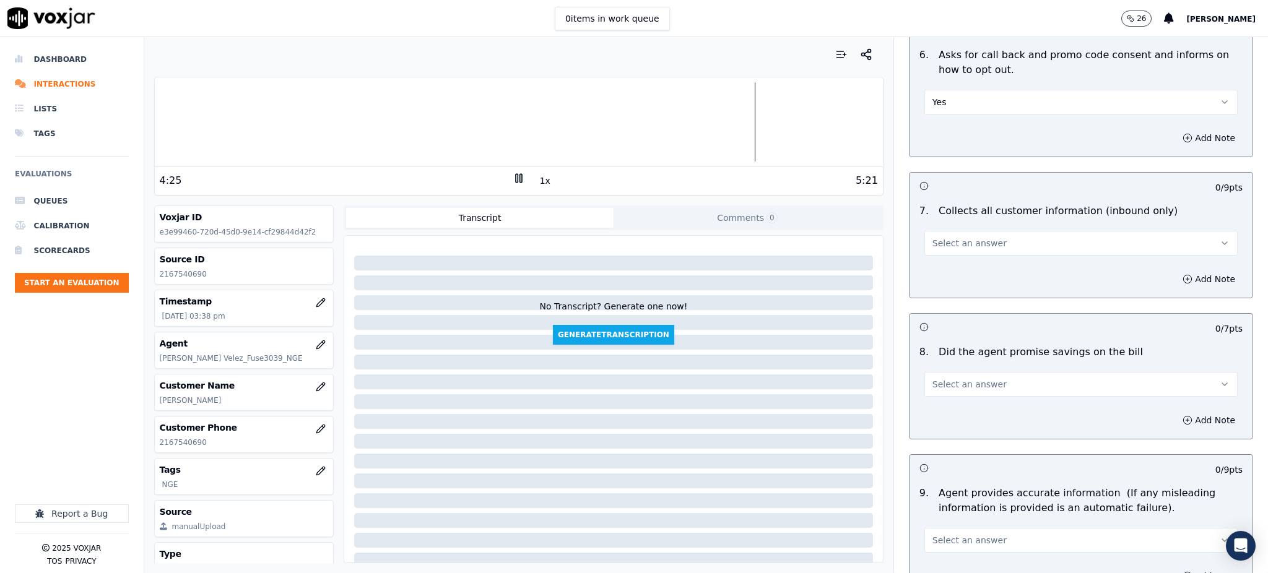
click at [945, 237] on span "Select an answer" at bounding box center [970, 243] width 74 height 12
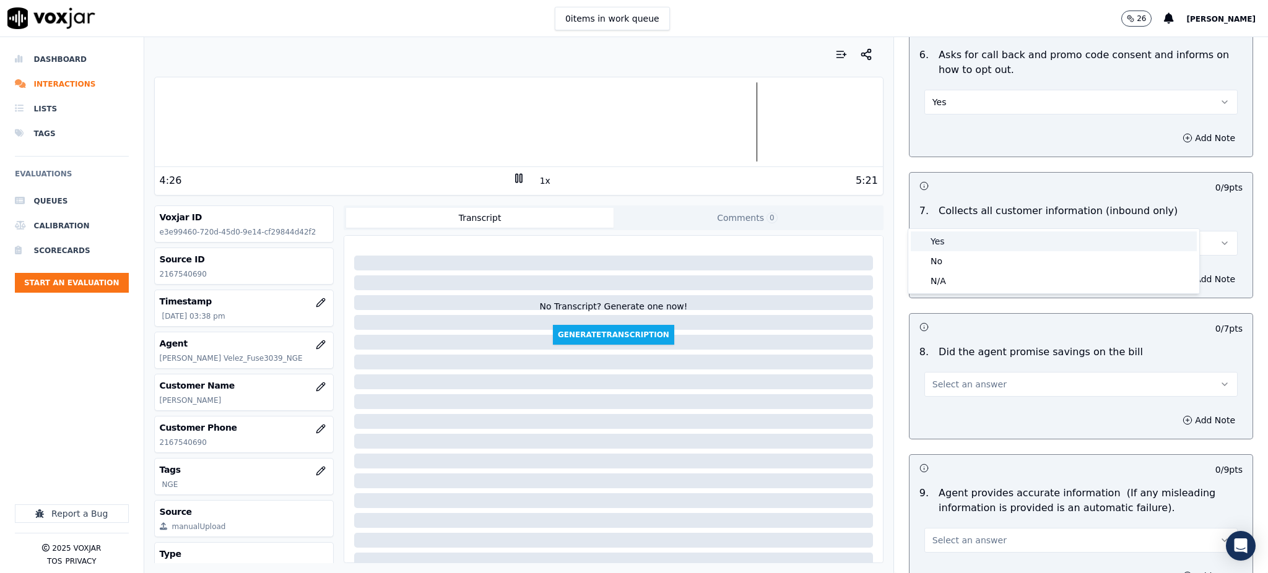
click at [953, 232] on div "Yes" at bounding box center [1054, 242] width 286 height 20
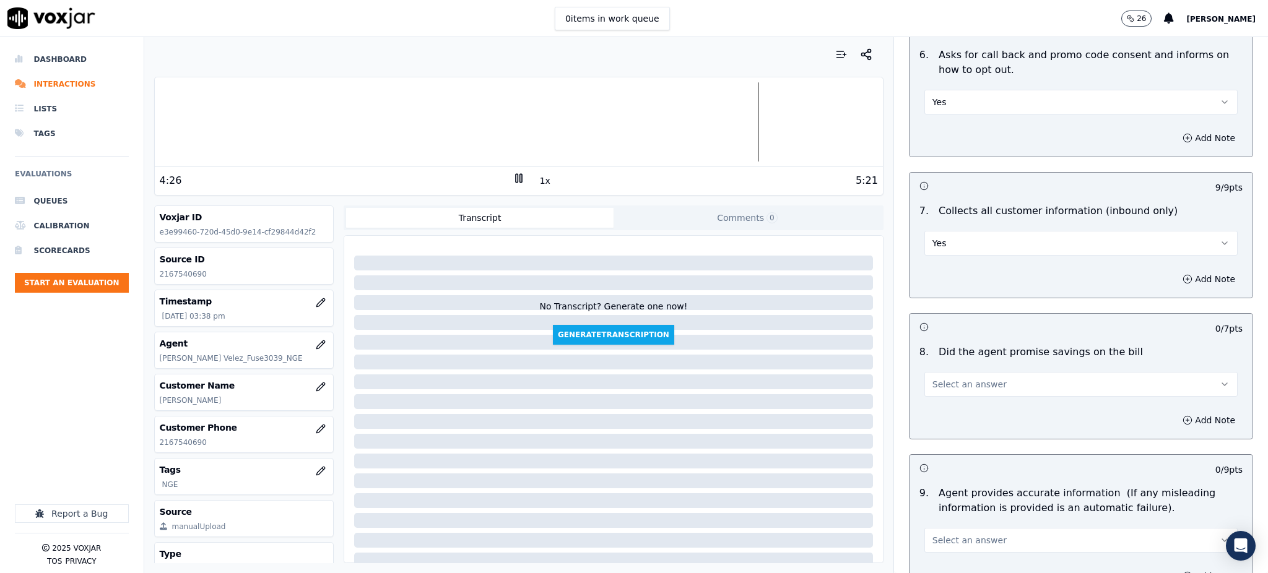
click at [944, 378] on span "Select an answer" at bounding box center [970, 384] width 74 height 12
click at [947, 388] on div "Yes" at bounding box center [1054, 383] width 286 height 20
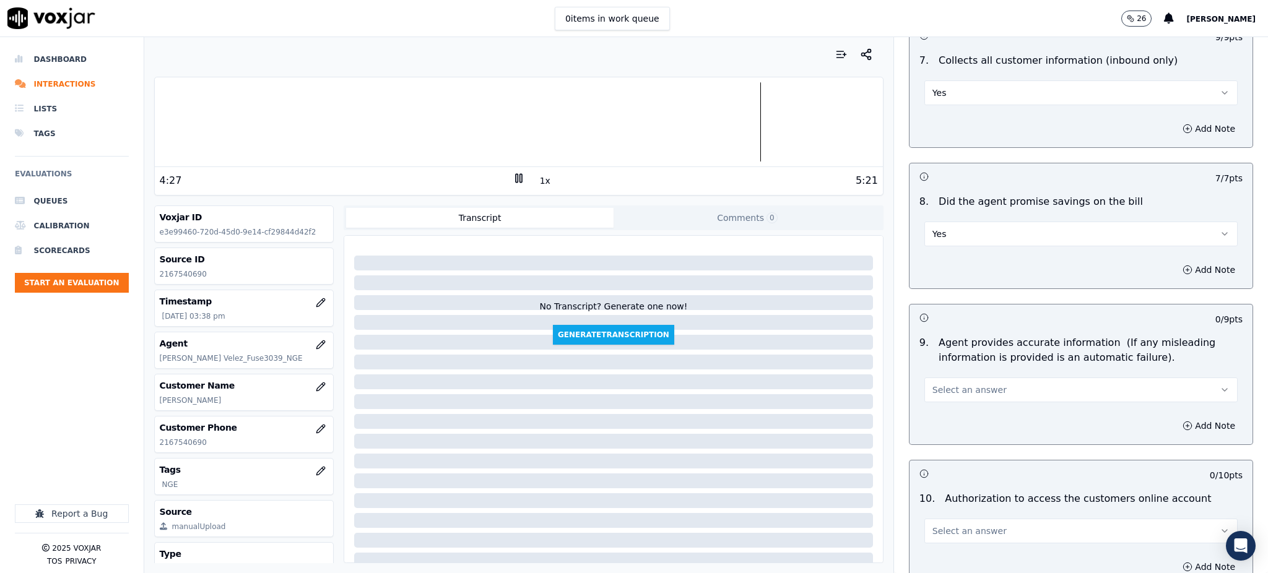
scroll to position [1073, 0]
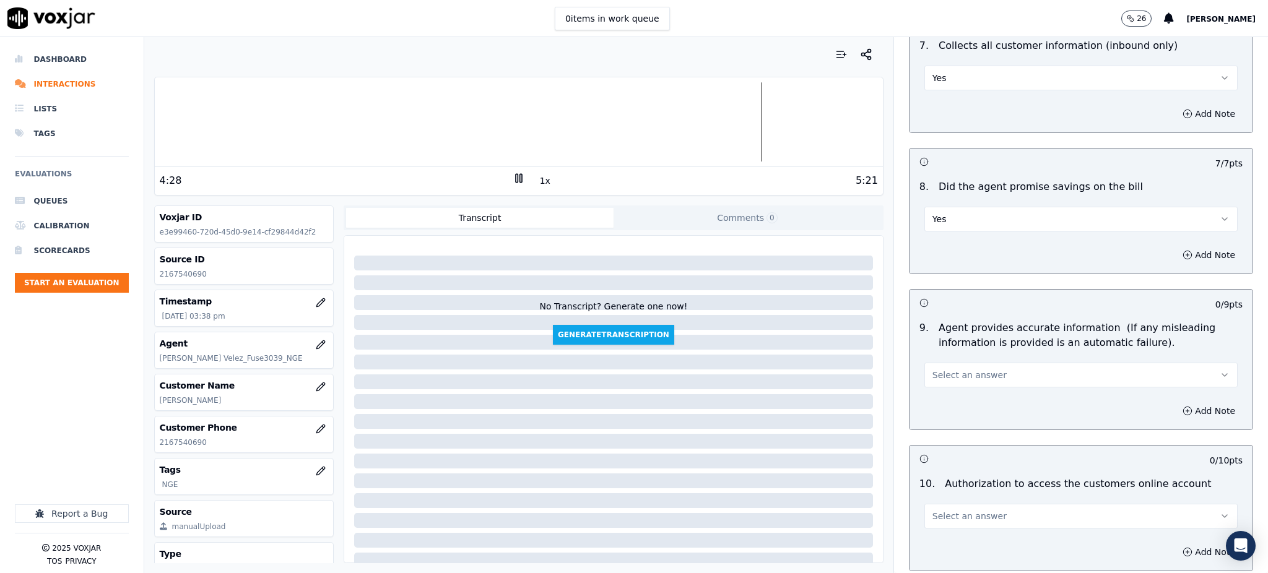
click at [933, 369] on span "Select an answer" at bounding box center [970, 375] width 74 height 12
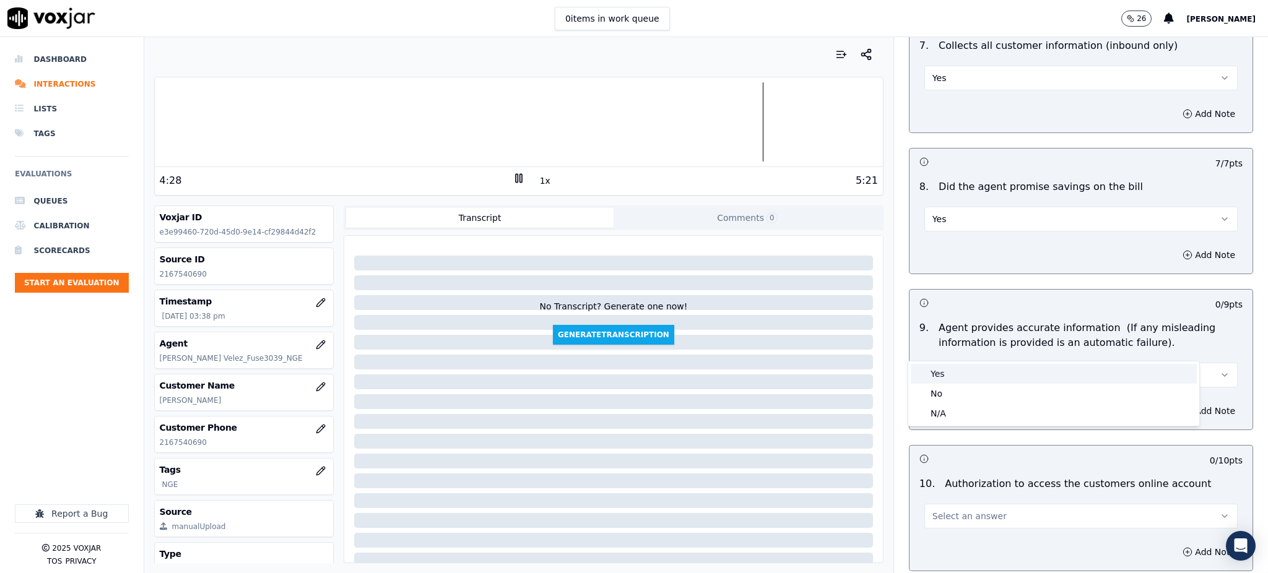
click at [945, 372] on div "Yes" at bounding box center [1054, 374] width 286 height 20
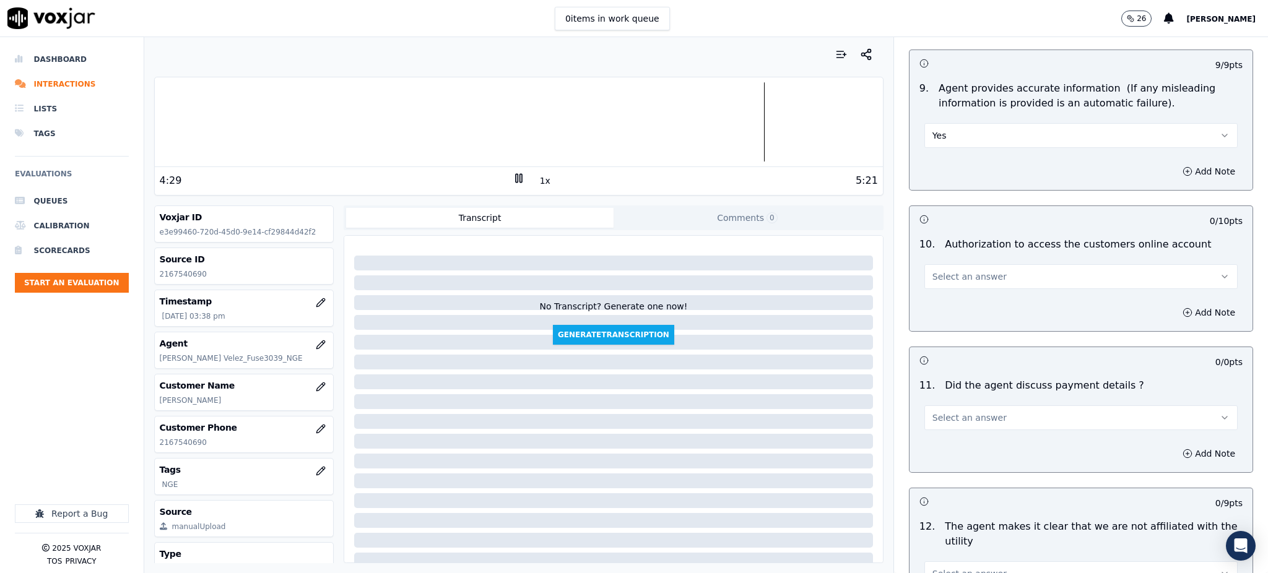
scroll to position [1321, 0]
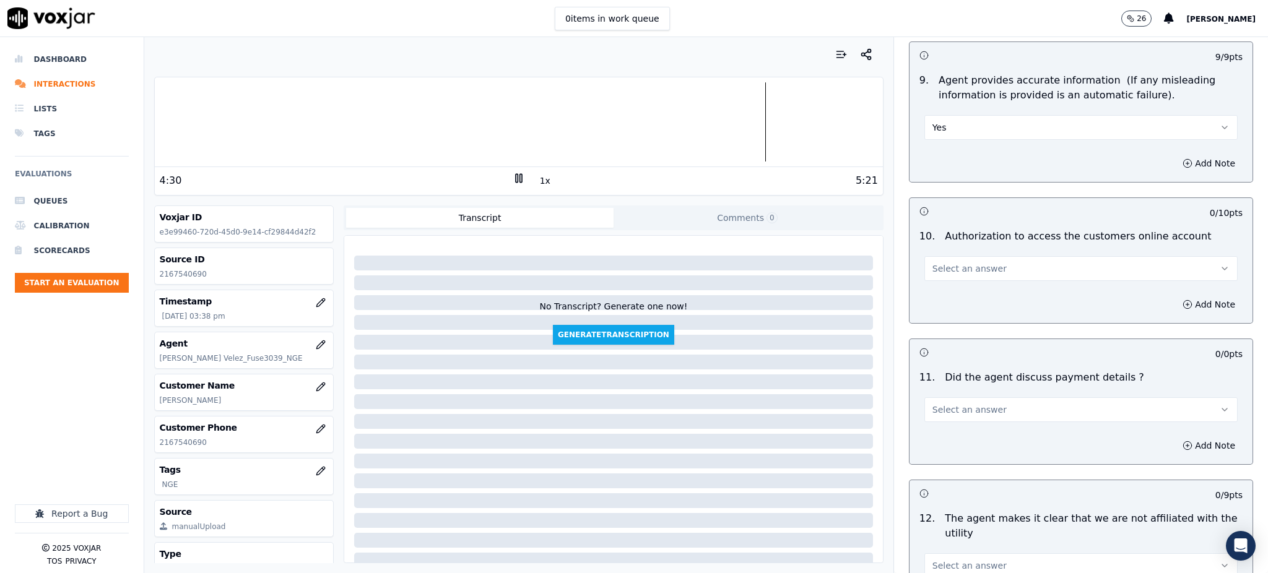
drag, startPoint x: 951, startPoint y: 235, endPoint x: 952, endPoint y: 251, distance: 15.5
click at [951, 263] on span "Select an answer" at bounding box center [970, 269] width 74 height 12
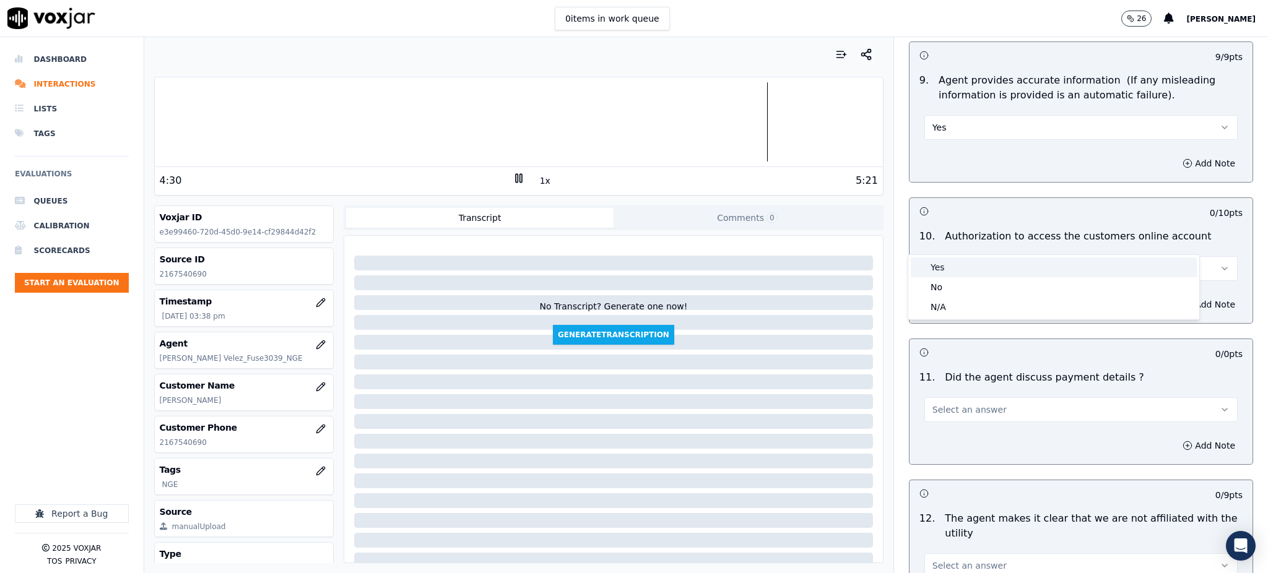
click at [946, 266] on div "Yes" at bounding box center [1054, 268] width 286 height 20
click at [938, 404] on span "Select an answer" at bounding box center [970, 410] width 74 height 12
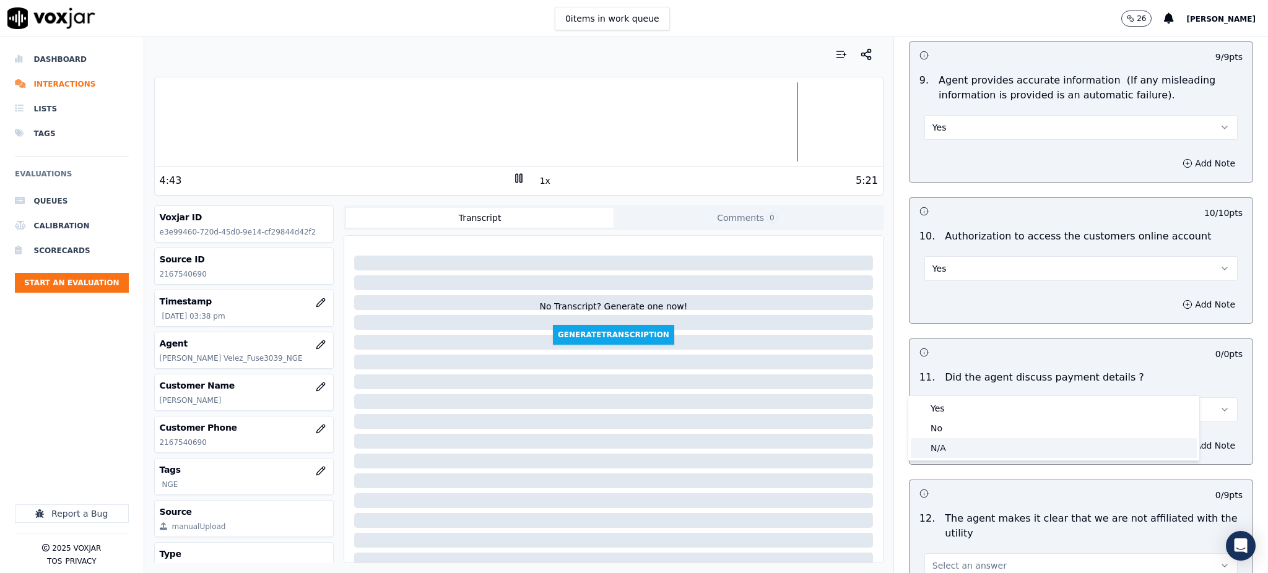
drag, startPoint x: 948, startPoint y: 450, endPoint x: 939, endPoint y: 463, distance: 16.1
click at [947, 450] on div "N/A" at bounding box center [1054, 448] width 286 height 20
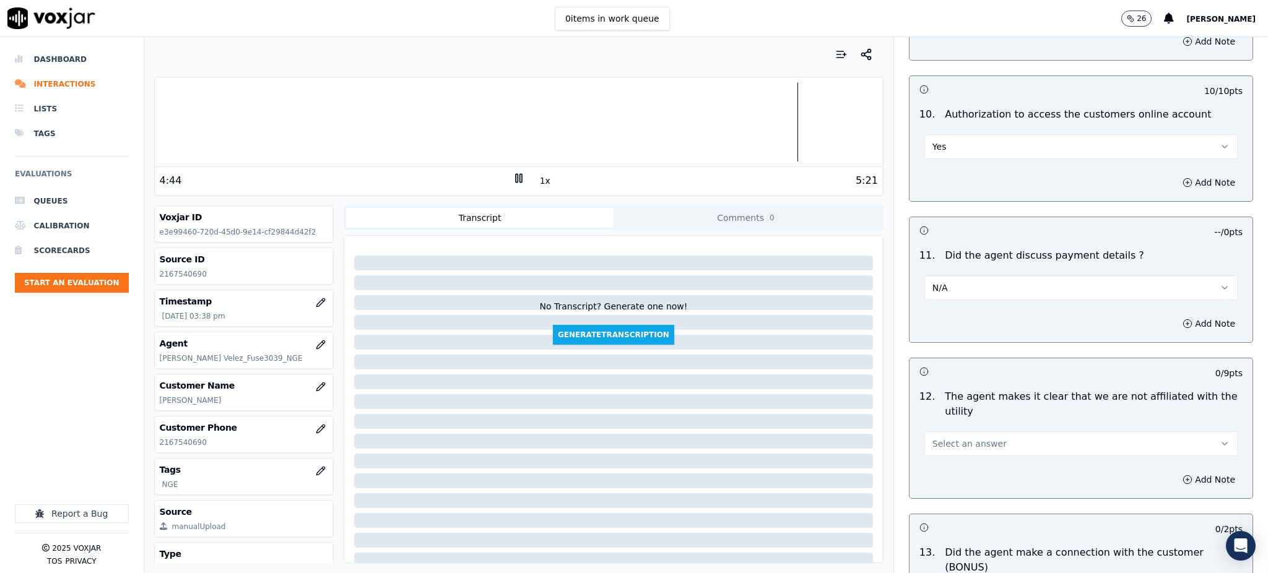
scroll to position [1651, 0]
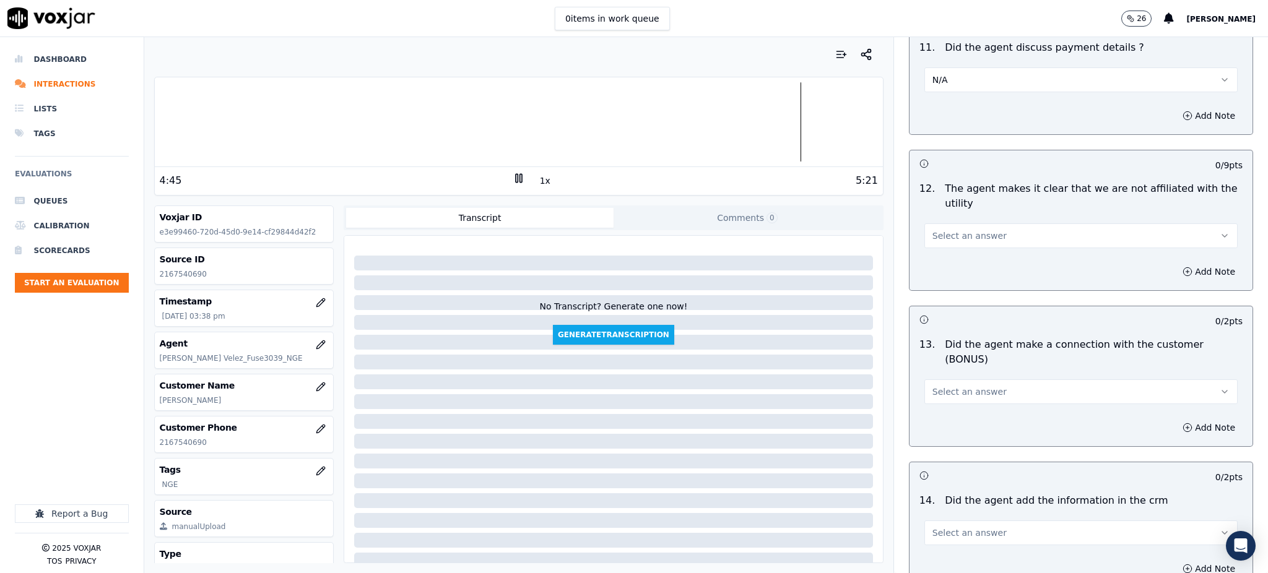
click at [934, 224] on button "Select an answer" at bounding box center [1081, 236] width 313 height 25
click at [966, 272] on div "N/A" at bounding box center [1054, 274] width 286 height 20
click at [949, 386] on span "Select an answer" at bounding box center [970, 392] width 74 height 12
drag, startPoint x: 957, startPoint y: 367, endPoint x: 950, endPoint y: 461, distance: 93.8
click at [957, 368] on div "Yes" at bounding box center [1054, 376] width 286 height 20
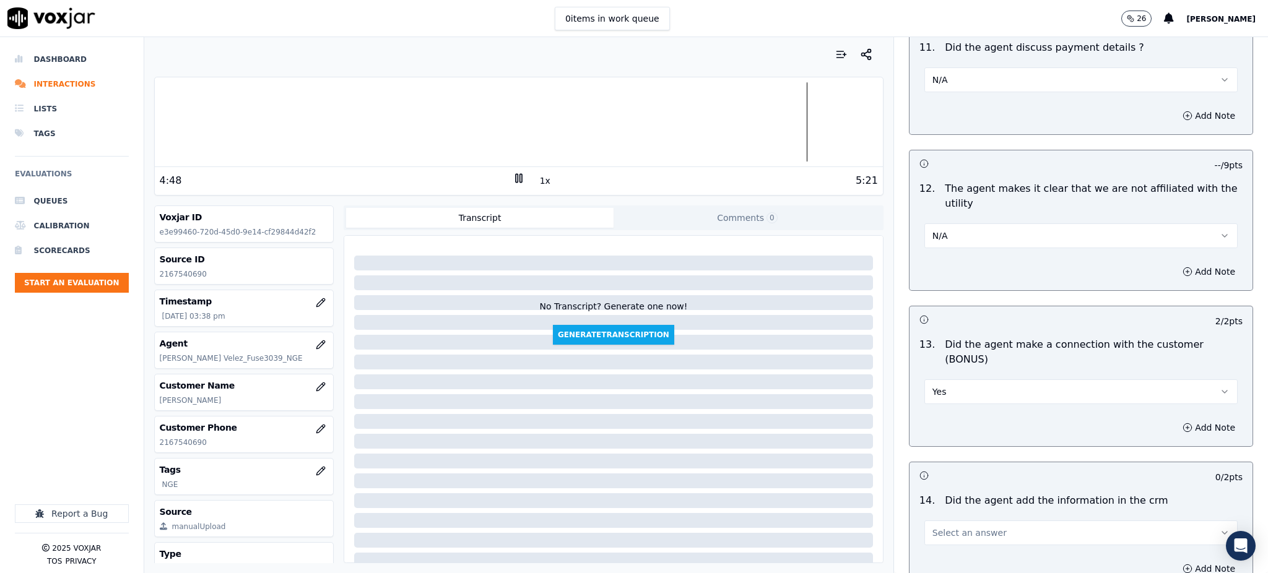
click at [950, 527] on span "Select an answer" at bounding box center [970, 533] width 74 height 12
click at [958, 520] on div "Yes" at bounding box center [1054, 517] width 286 height 20
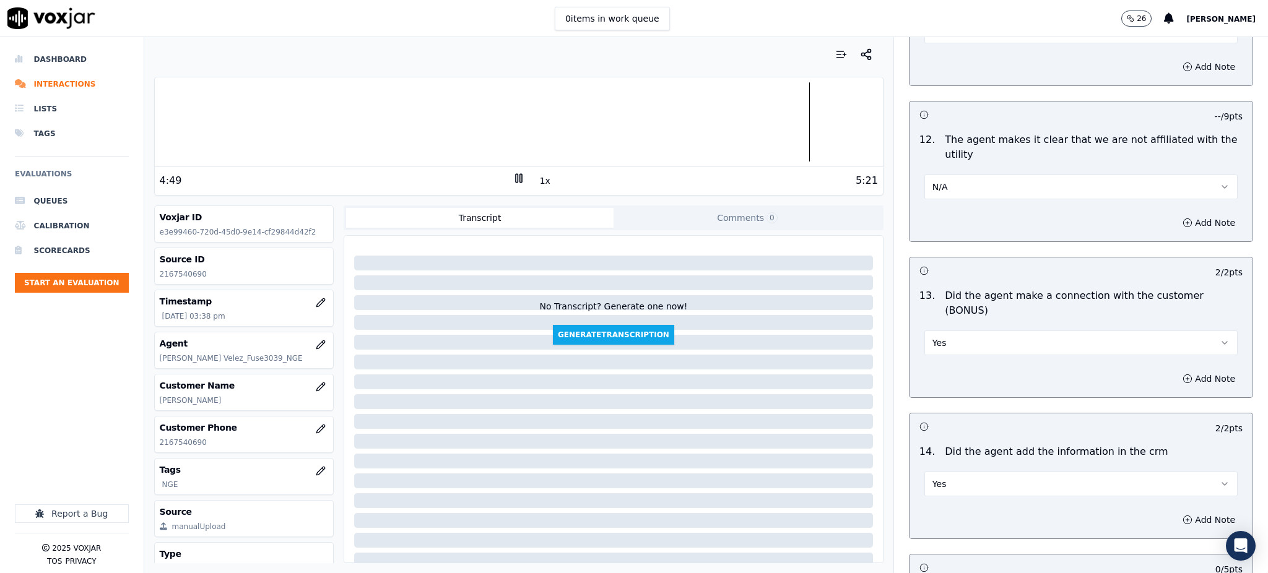
scroll to position [1874, 0]
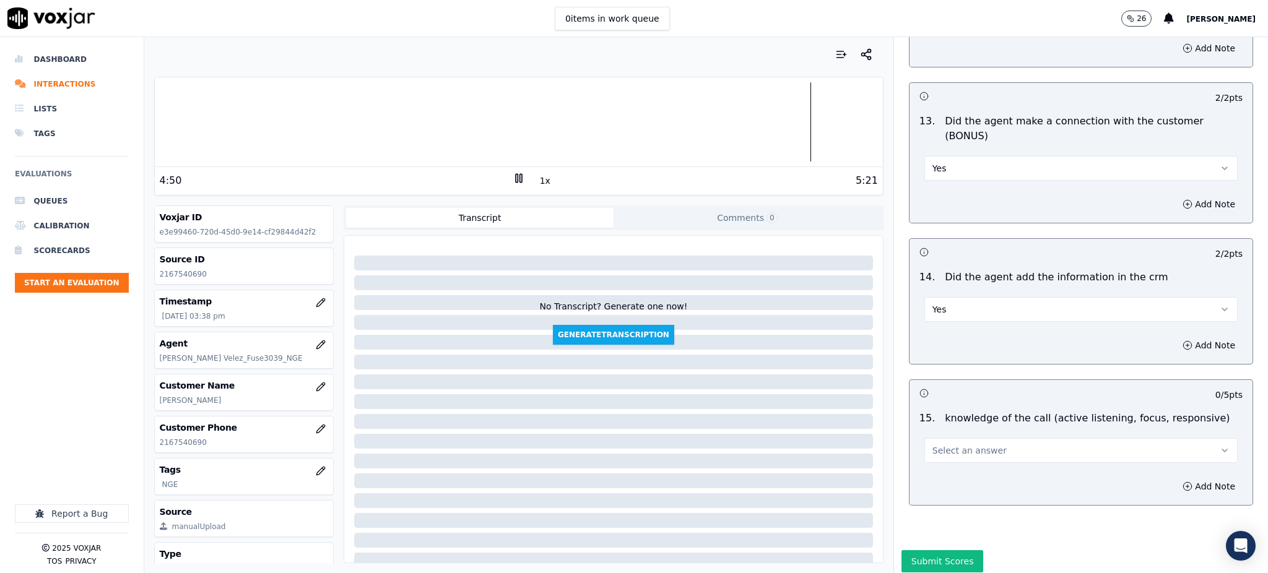
click at [944, 445] on span "Select an answer" at bounding box center [970, 451] width 74 height 12
click at [953, 433] on div "Yes" at bounding box center [1054, 435] width 286 height 20
click at [934, 550] on button "Submit Scores" at bounding box center [943, 561] width 82 height 22
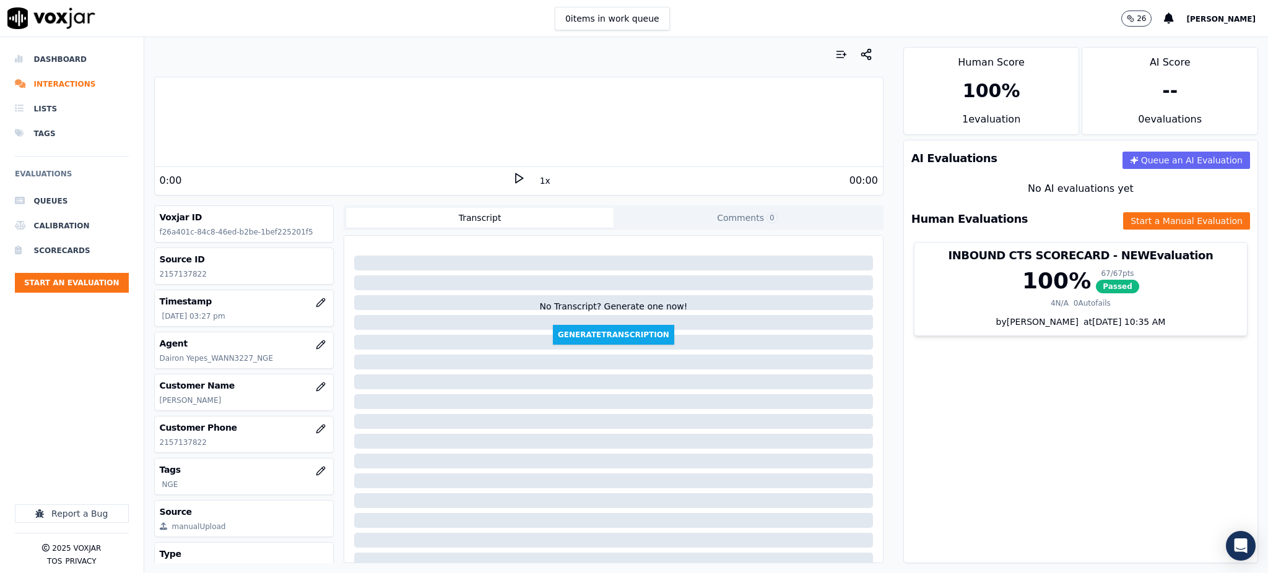
click at [513, 179] on icon at bounding box center [519, 178] width 12 height 12
click at [513, 180] on icon at bounding box center [519, 178] width 12 height 12
click at [503, 178] on div "0:23" at bounding box center [336, 180] width 353 height 15
click at [513, 175] on icon at bounding box center [519, 178] width 12 height 12
drag, startPoint x: 206, startPoint y: 442, endPoint x: 156, endPoint y: 447, distance: 49.8
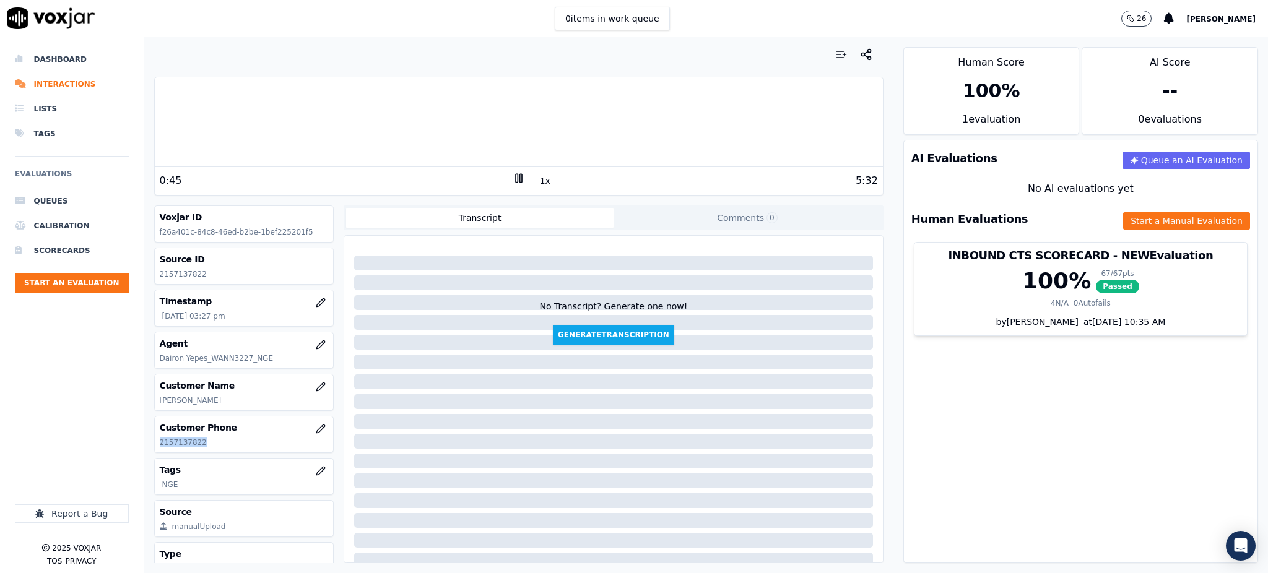
click at [156, 447] on div "Customer Phone [PHONE_NUMBER]" at bounding box center [244, 435] width 179 height 36
copy p "2157137822"
click at [513, 177] on icon at bounding box center [519, 178] width 12 height 12
click at [505, 170] on div "3:28 1x 5:32" at bounding box center [519, 180] width 728 height 27
click at [513, 178] on icon at bounding box center [519, 178] width 12 height 12
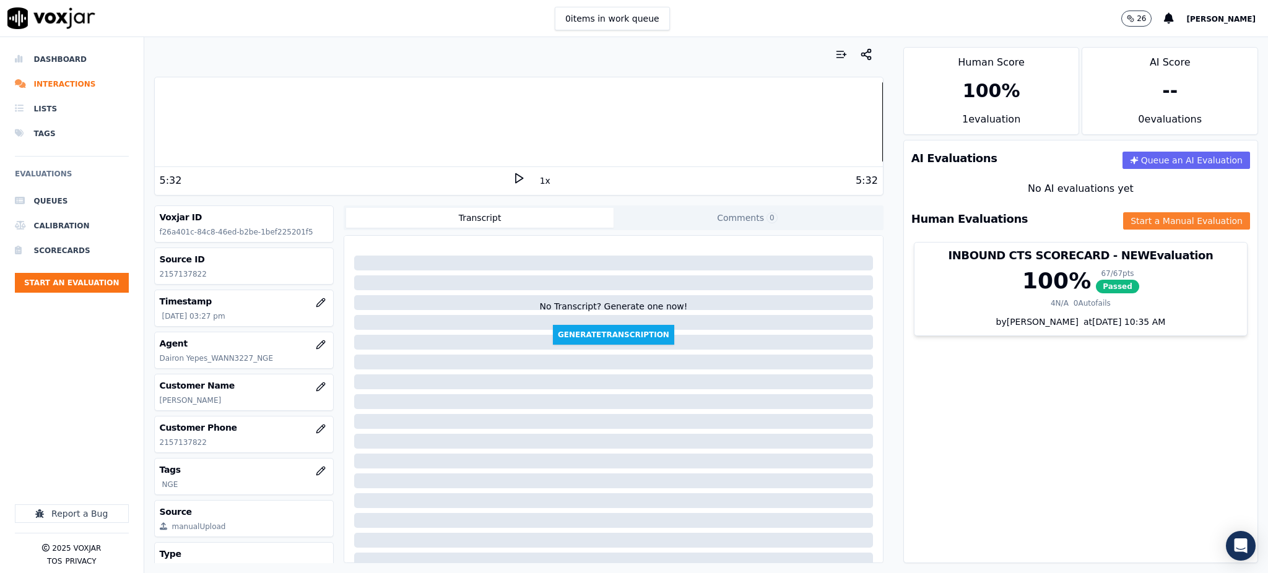
click at [1133, 222] on button "Start a Manual Evaluation" at bounding box center [1186, 220] width 127 height 17
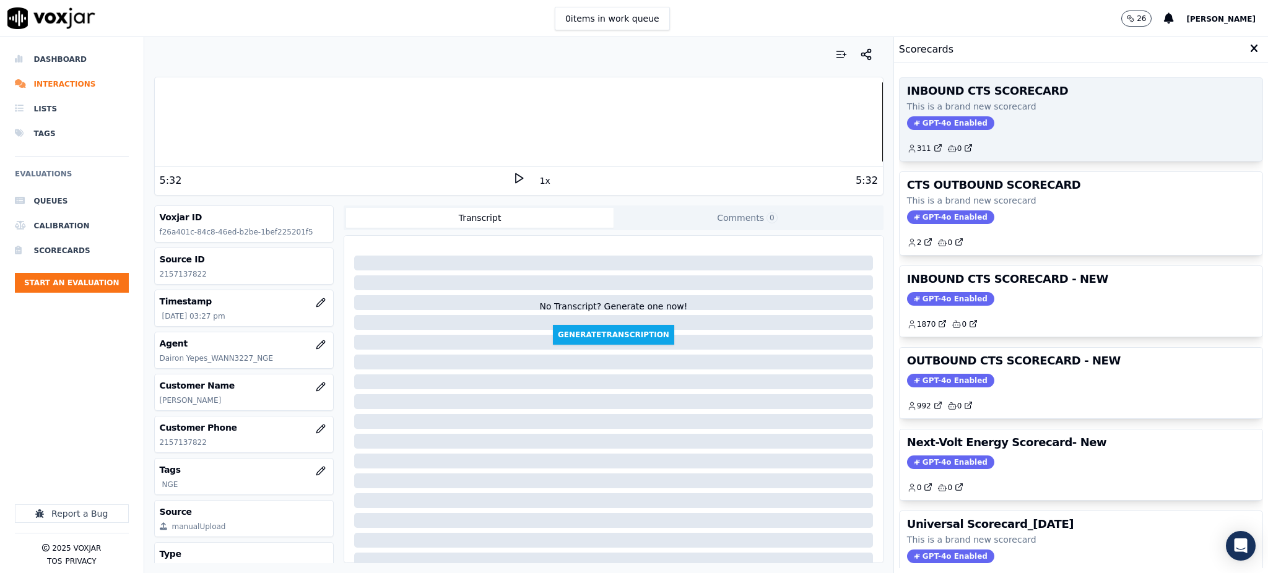
click at [929, 126] on span "GPT-4o Enabled" at bounding box center [950, 123] width 87 height 14
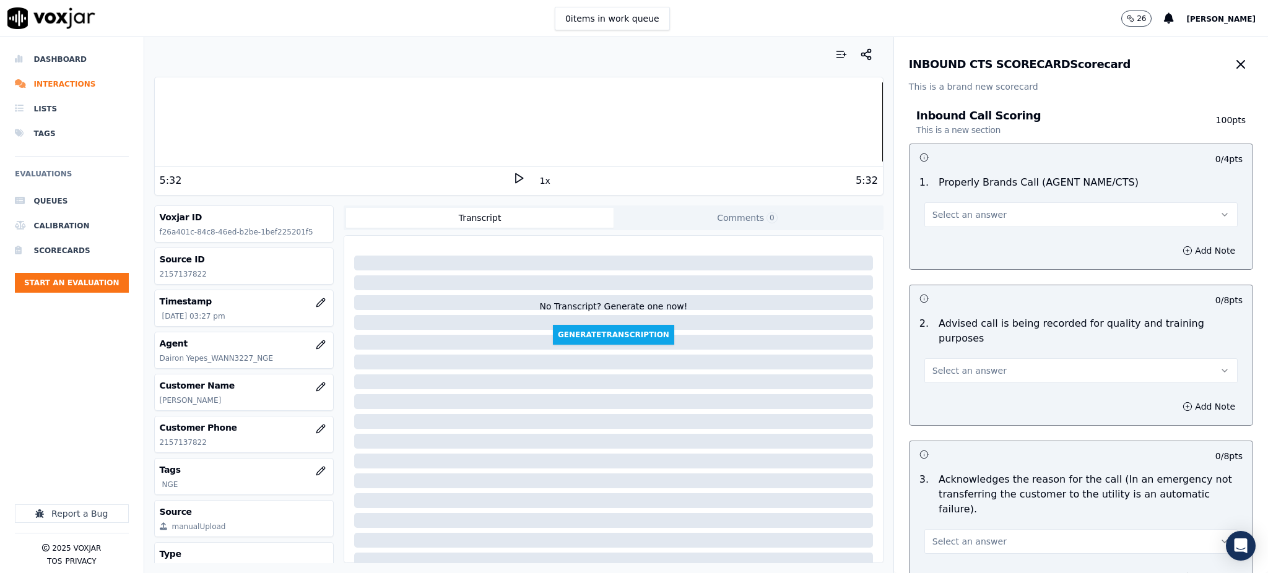
drag, startPoint x: 944, startPoint y: 208, endPoint x: 944, endPoint y: 228, distance: 19.8
click at [944, 209] on span "Select an answer" at bounding box center [970, 215] width 74 height 12
click at [940, 238] on div "Yes" at bounding box center [1054, 243] width 286 height 20
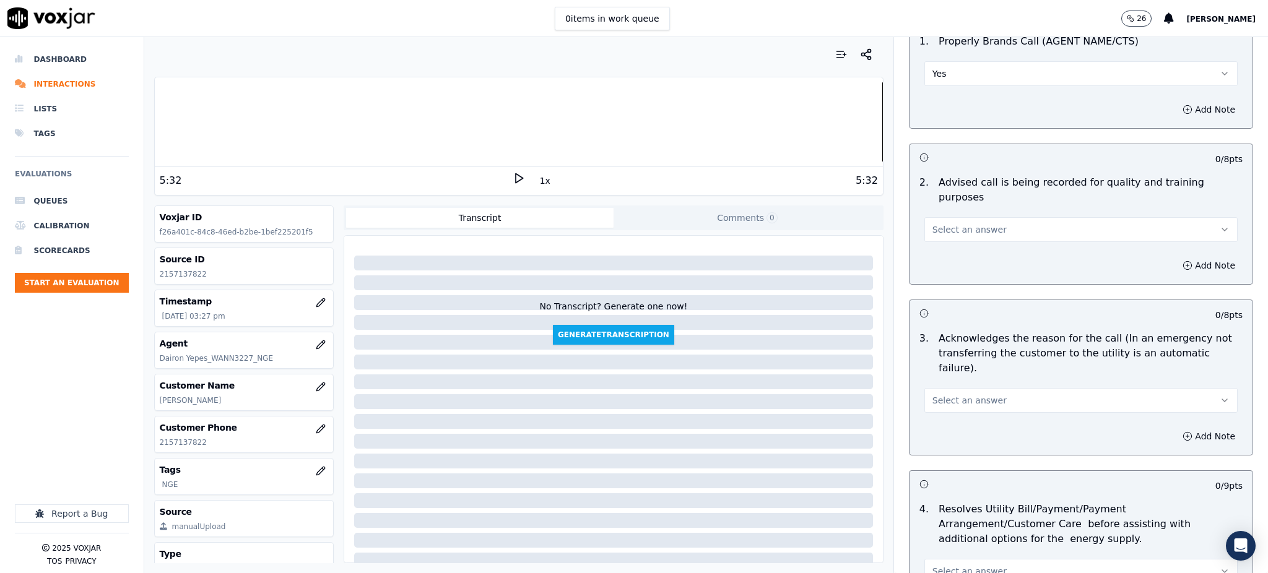
scroll to position [165, 0]
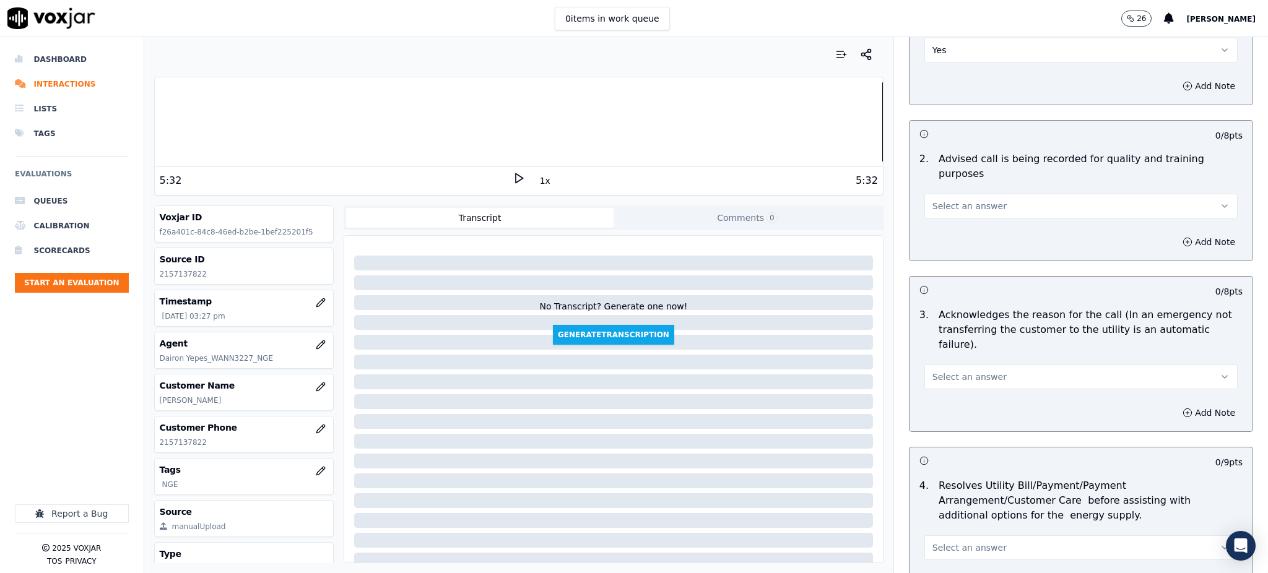
click at [951, 200] on span "Select an answer" at bounding box center [970, 206] width 74 height 12
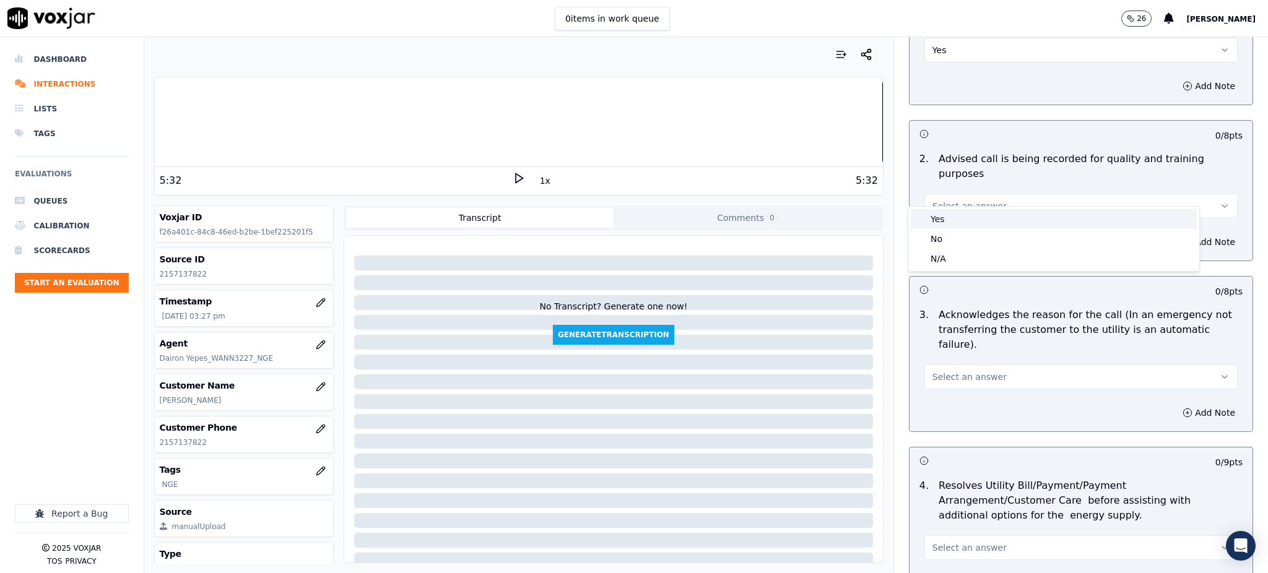
click at [942, 225] on div "Yes" at bounding box center [1054, 219] width 286 height 20
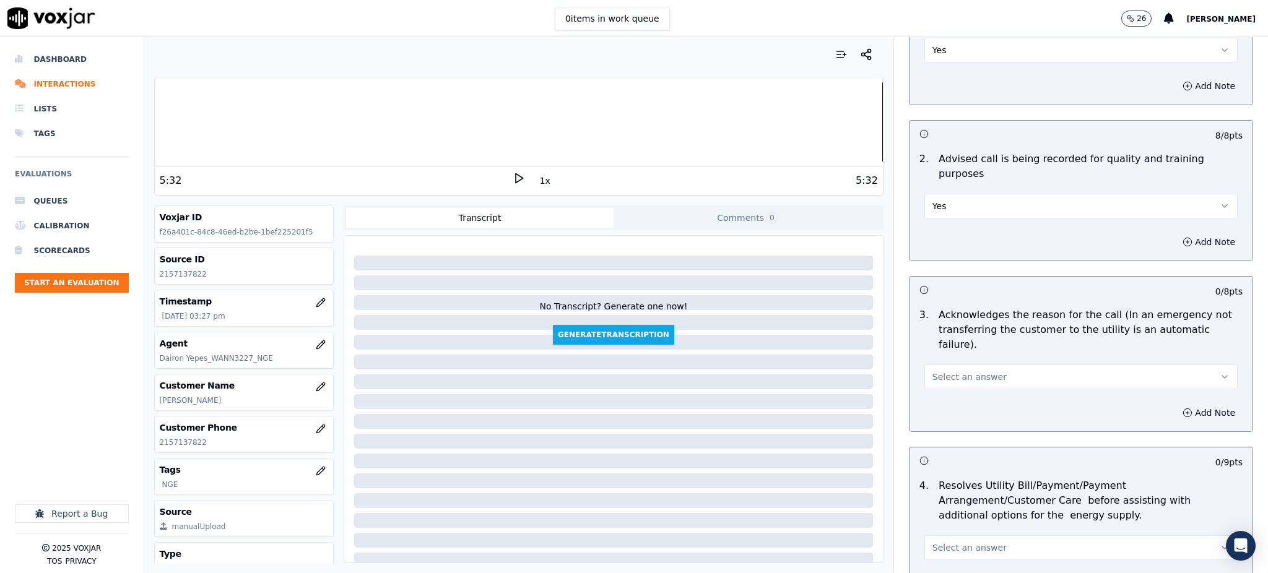
click at [931, 365] on button "Select an answer" at bounding box center [1081, 377] width 313 height 25
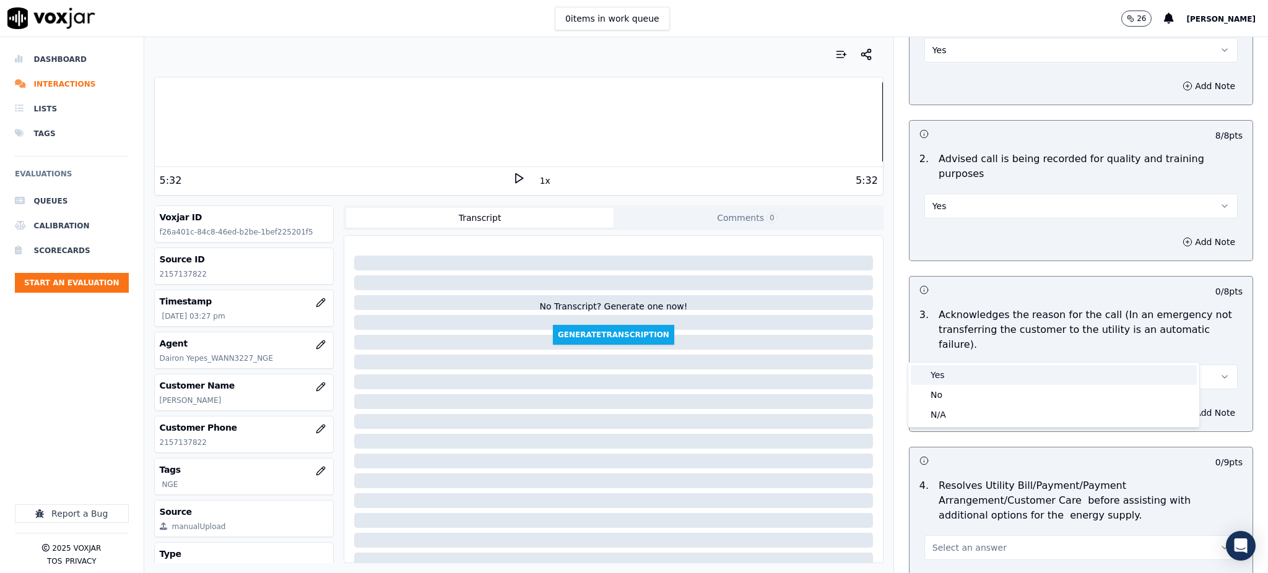
click at [936, 378] on div "Yes" at bounding box center [1054, 375] width 286 height 20
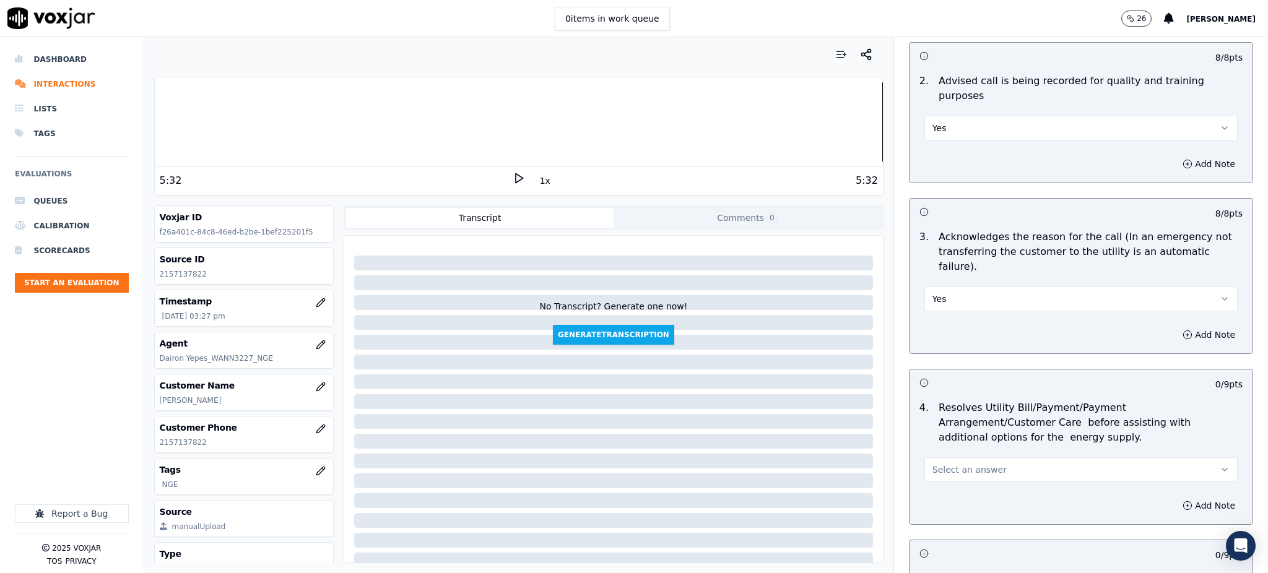
scroll to position [412, 0]
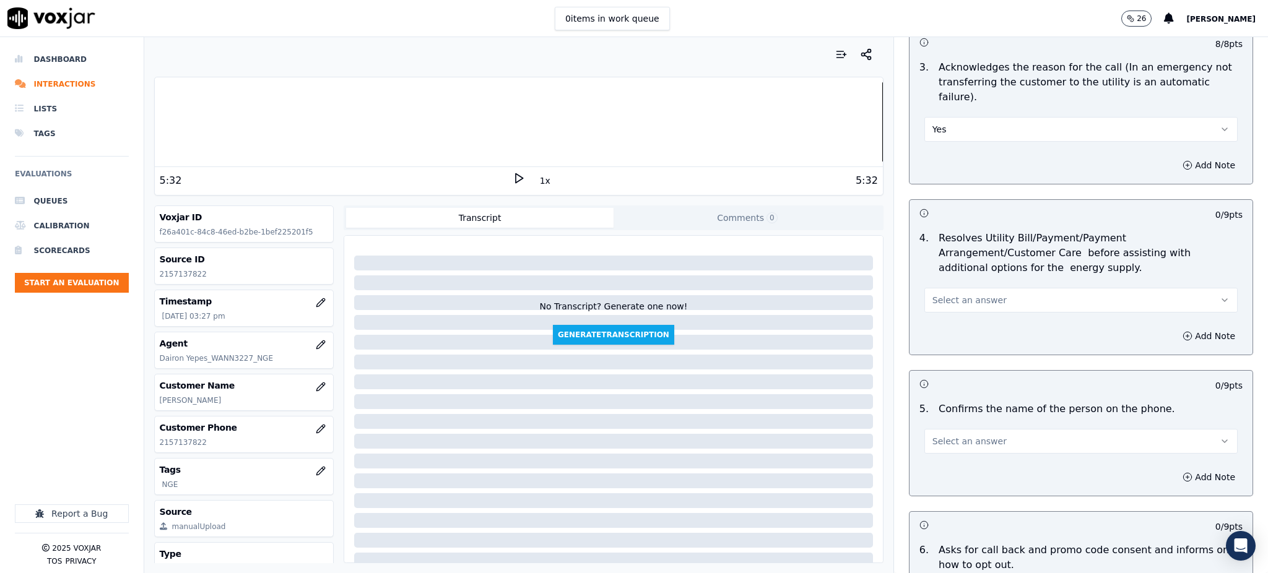
click at [956, 288] on button "Select an answer" at bounding box center [1081, 300] width 313 height 25
click at [948, 302] on div "Yes" at bounding box center [1054, 299] width 286 height 20
click at [944, 435] on span "Select an answer" at bounding box center [970, 441] width 74 height 12
click at [936, 437] on div "Yes" at bounding box center [1054, 440] width 286 height 20
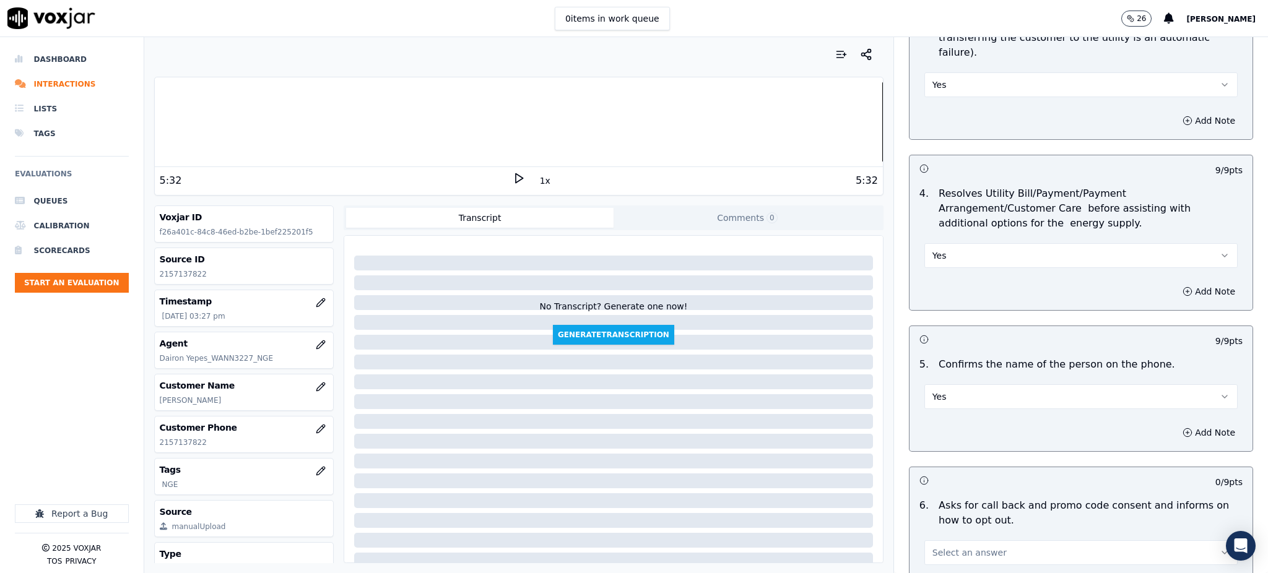
scroll to position [660, 0]
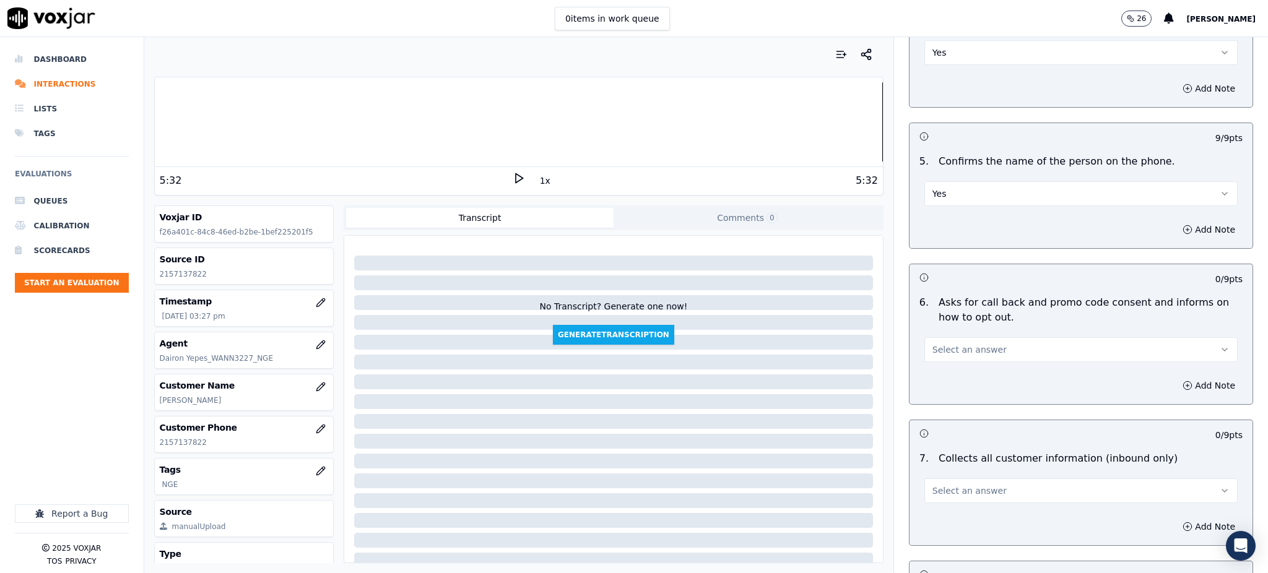
click at [949, 344] on span "Select an answer" at bounding box center [970, 350] width 74 height 12
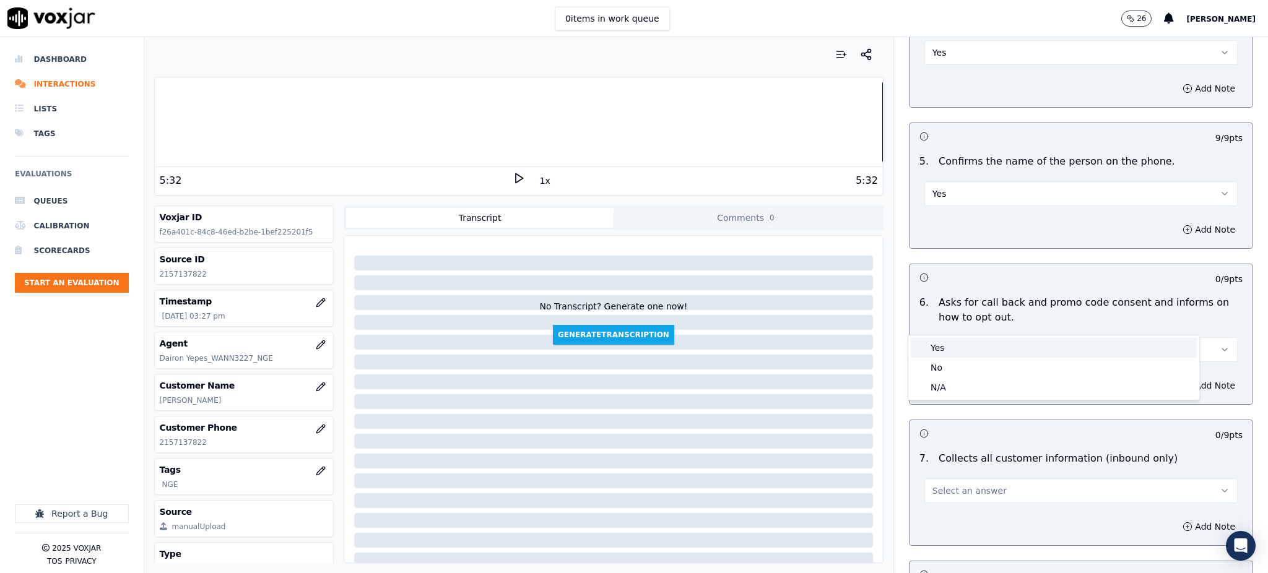
click at [942, 345] on div "Yes" at bounding box center [1054, 348] width 286 height 20
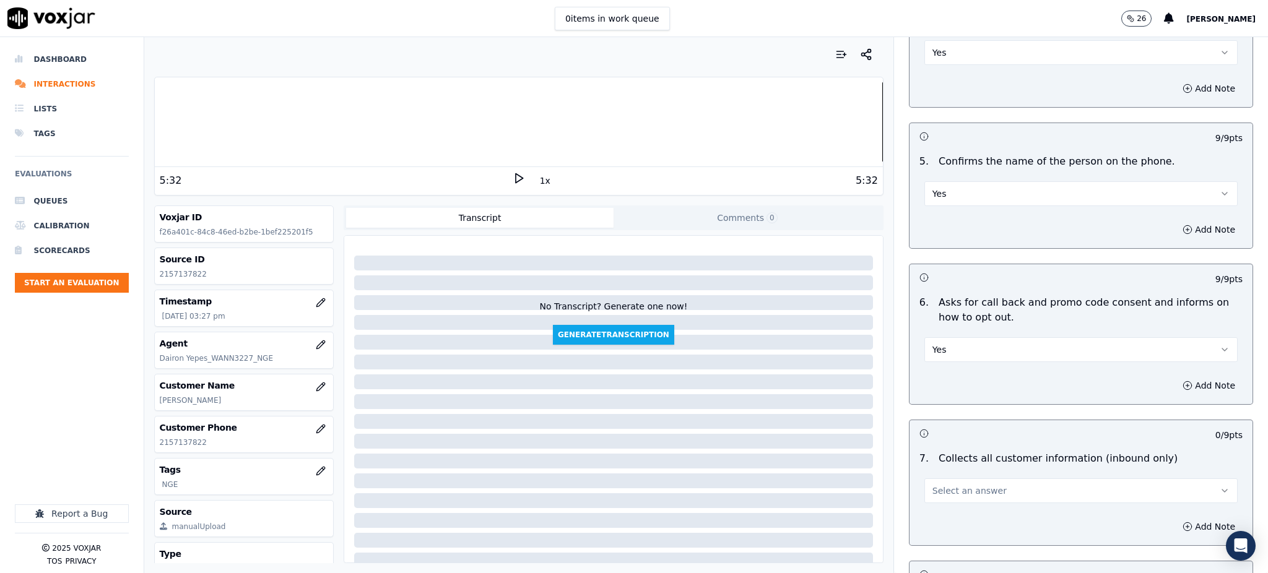
click at [933, 485] on span "Select an answer" at bounding box center [970, 491] width 74 height 12
click at [930, 488] on div "Yes" at bounding box center [1054, 489] width 286 height 20
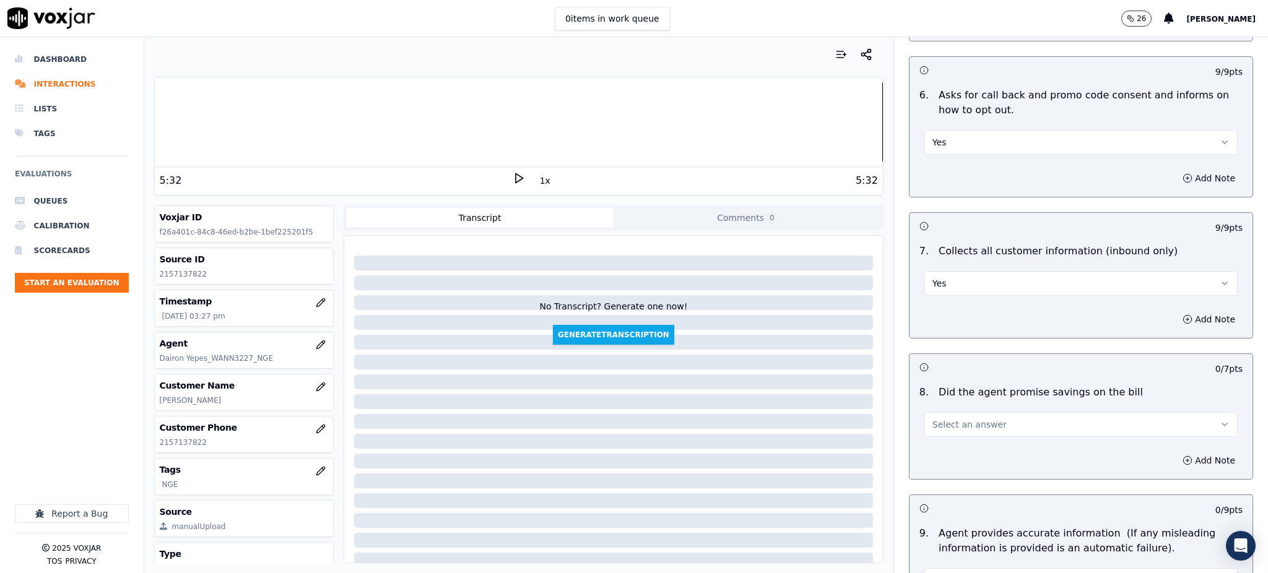
scroll to position [908, 0]
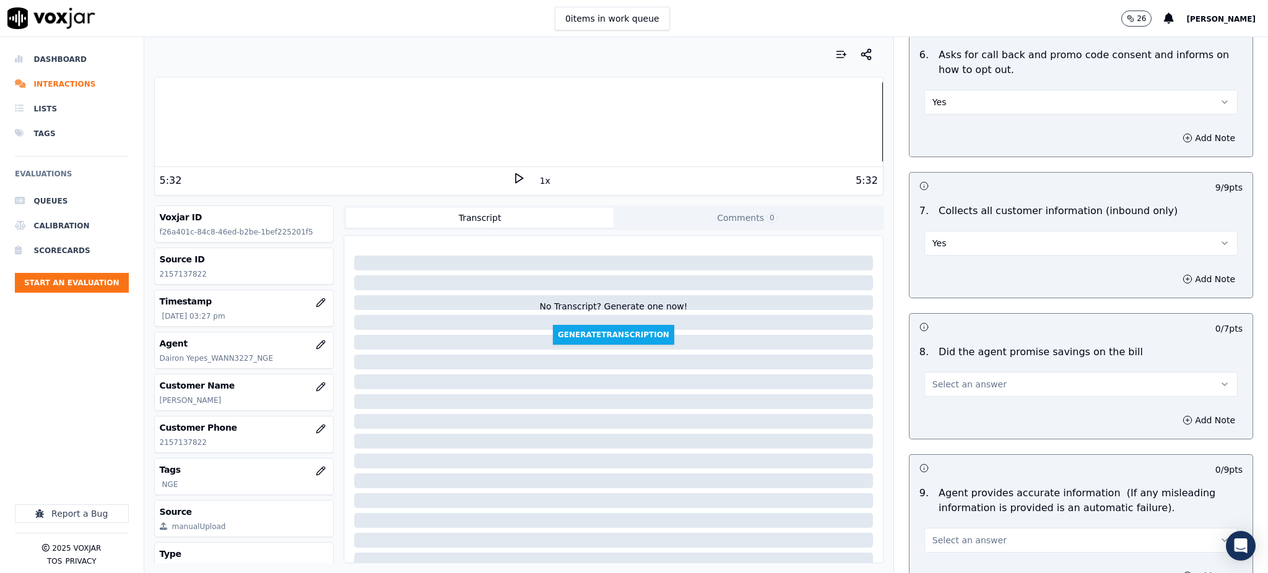
click at [949, 378] on span "Select an answer" at bounding box center [970, 384] width 74 height 12
click at [942, 387] on div "Yes" at bounding box center [1054, 383] width 286 height 20
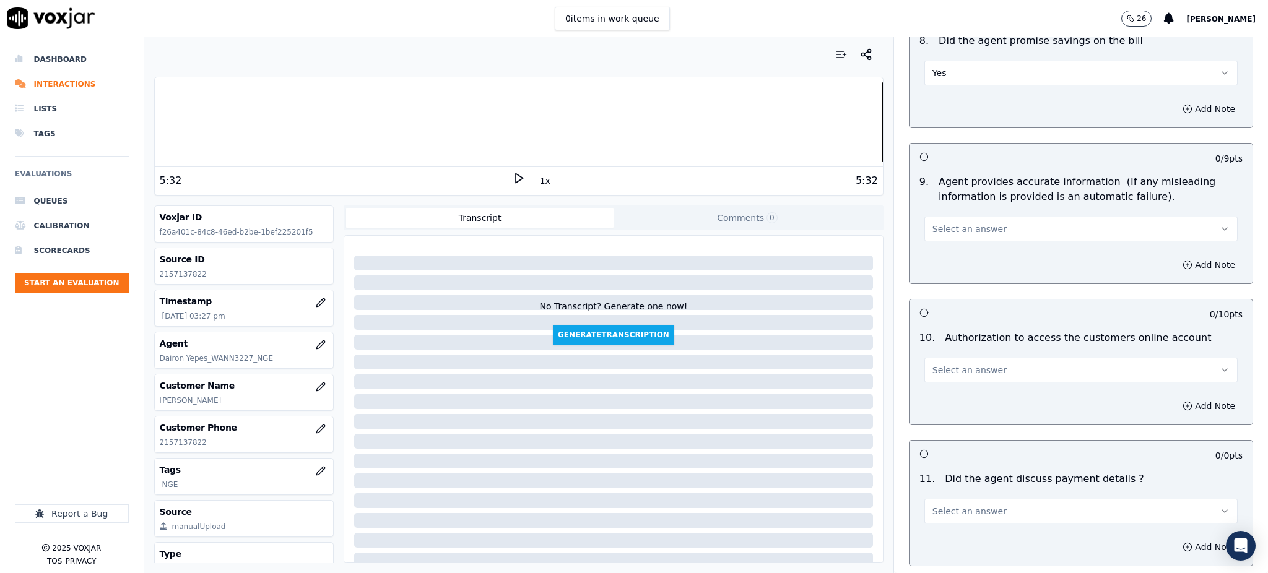
scroll to position [1238, 0]
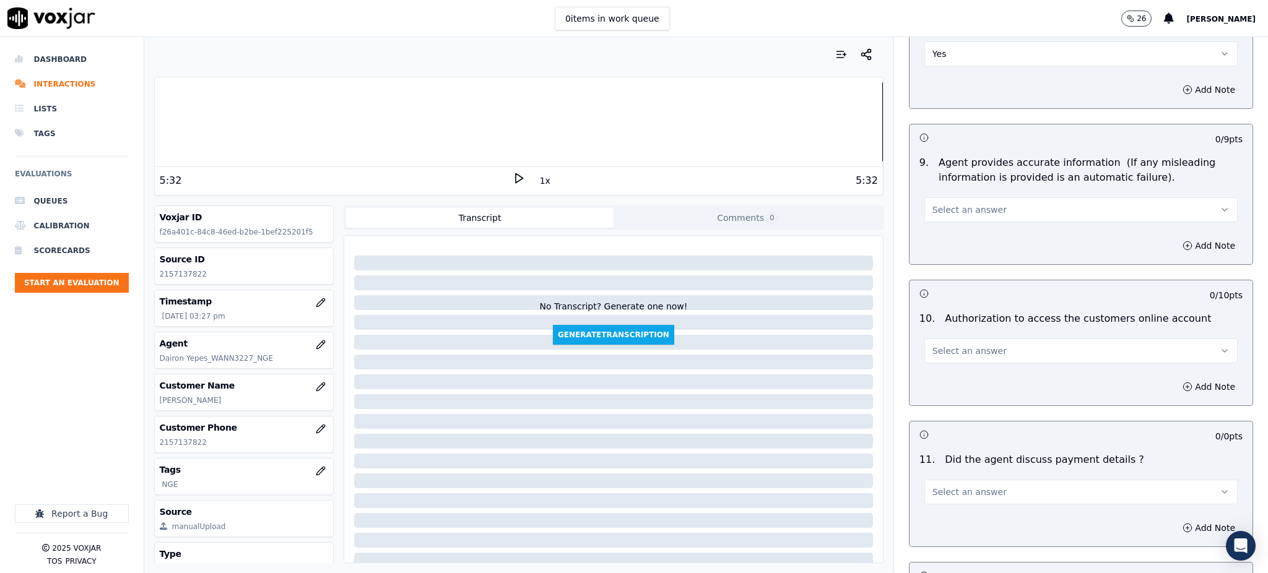
click at [935, 345] on span "Select an answer" at bounding box center [970, 351] width 74 height 12
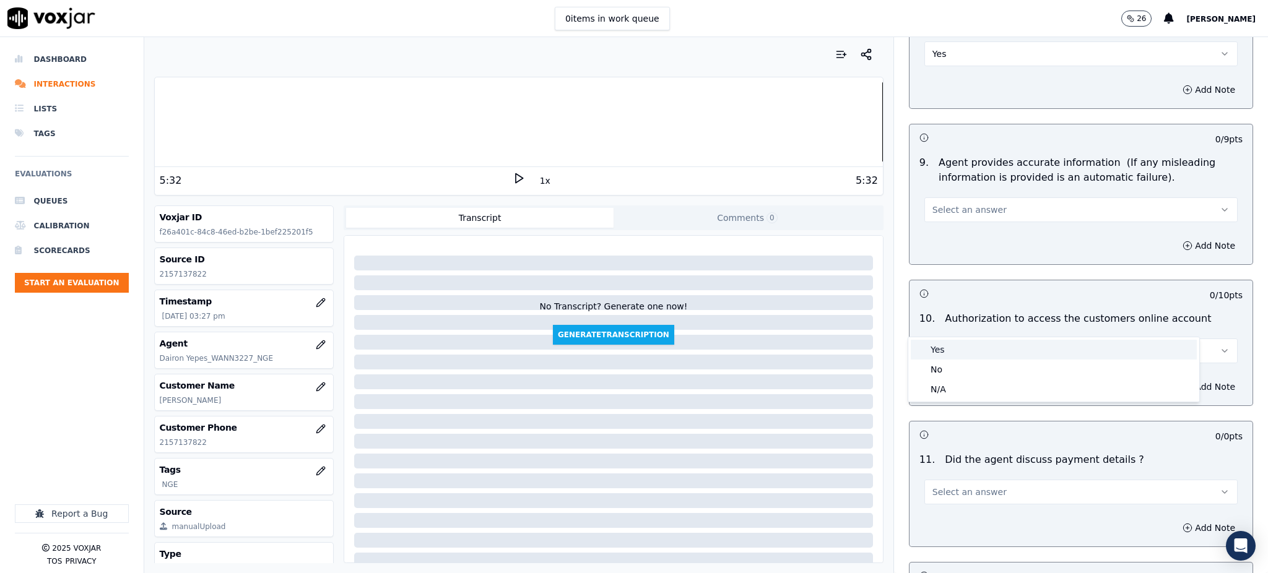
click at [930, 359] on div "Yes" at bounding box center [1054, 350] width 286 height 20
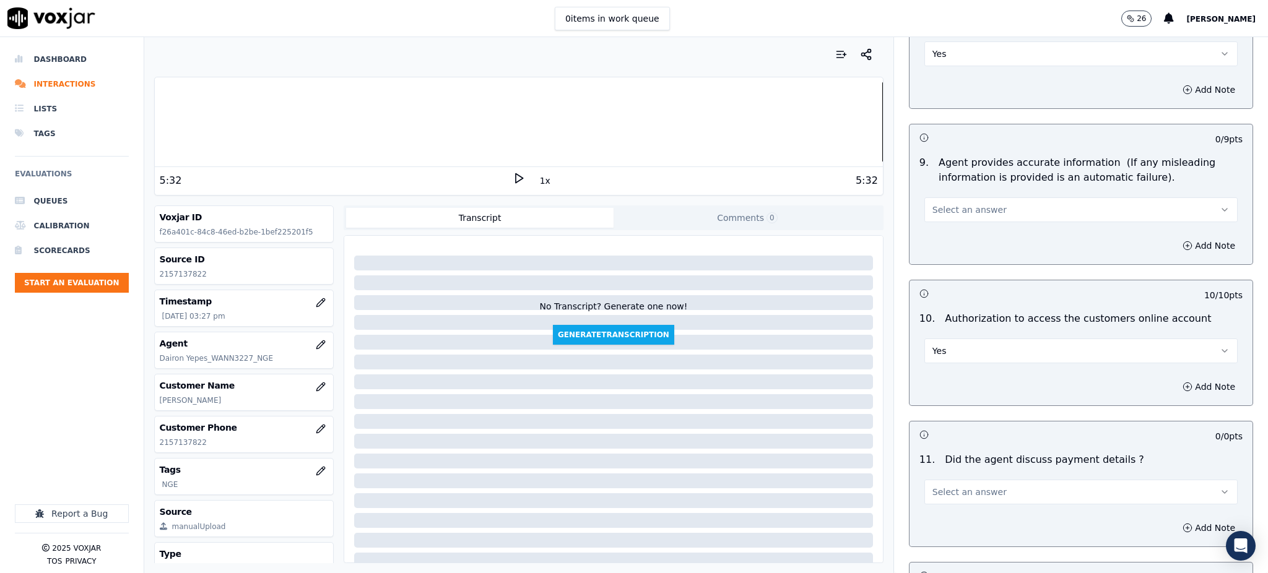
click at [939, 204] on span "Select an answer" at bounding box center [970, 210] width 74 height 12
drag, startPoint x: 938, startPoint y: 205, endPoint x: 951, endPoint y: 339, distance: 135.0
click at [939, 205] on div "Yes" at bounding box center [1054, 209] width 286 height 20
click at [937, 480] on button "Select an answer" at bounding box center [1081, 492] width 313 height 25
click at [938, 529] on div "N/A" at bounding box center [1054, 531] width 286 height 20
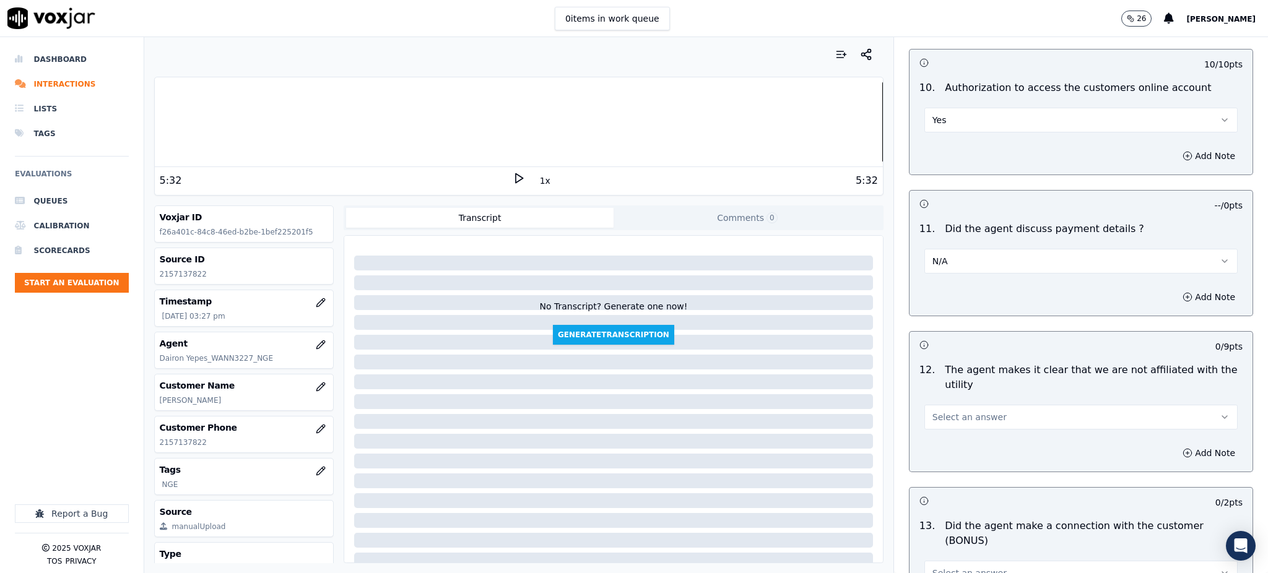
scroll to position [1486, 0]
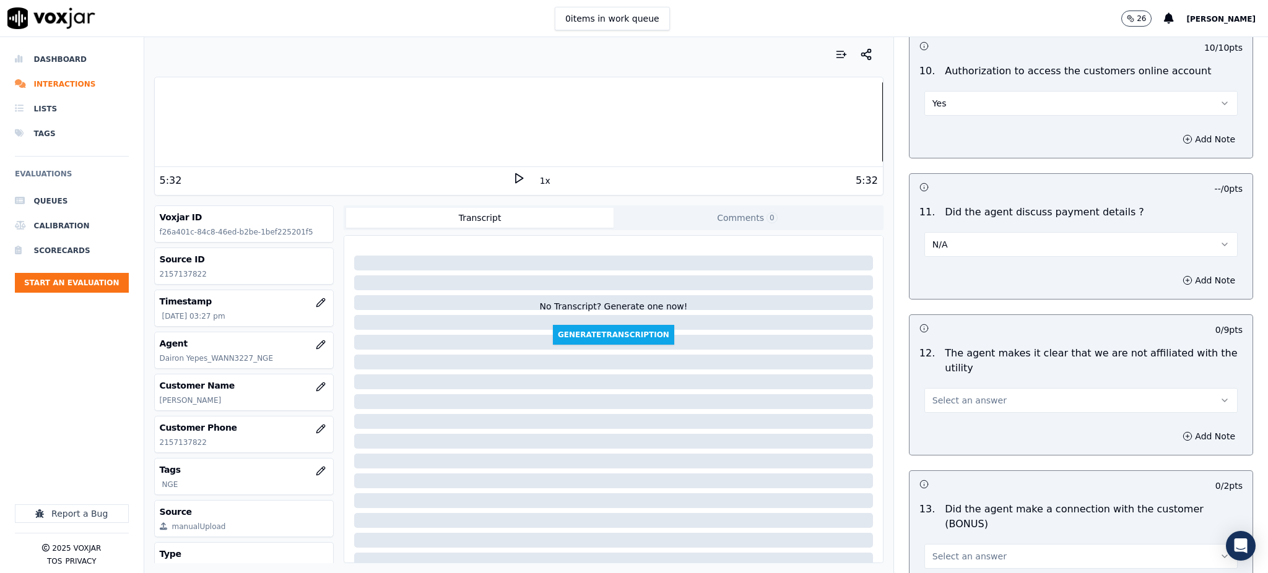
click at [933, 394] on span "Select an answer" at bounding box center [970, 400] width 74 height 12
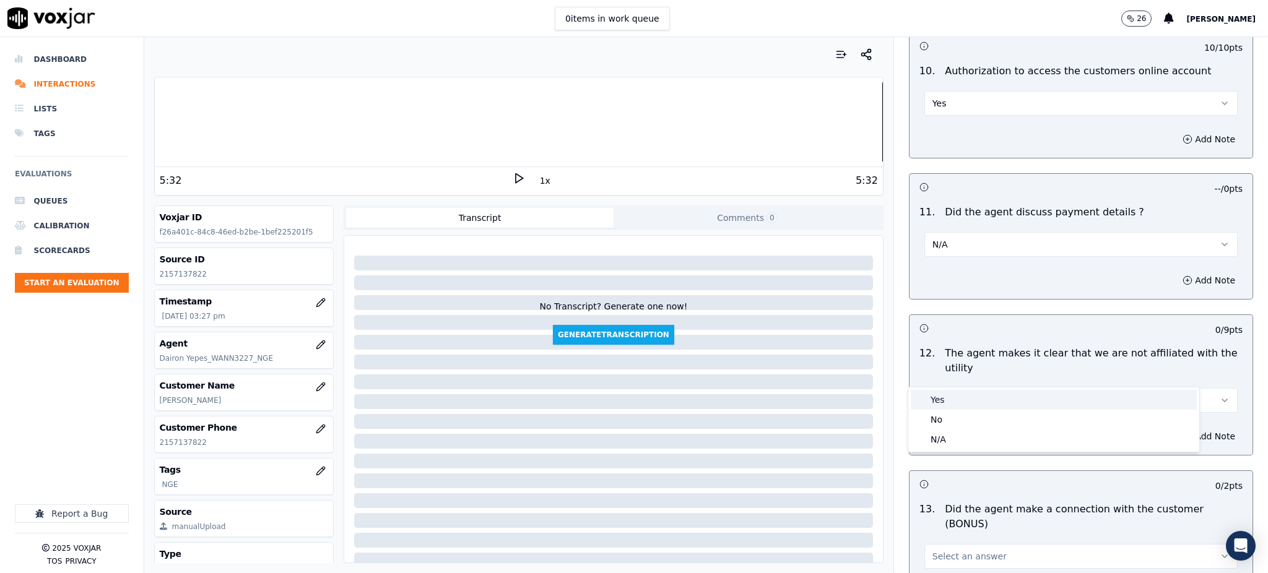
click at [933, 398] on div "Yes" at bounding box center [1054, 400] width 286 height 20
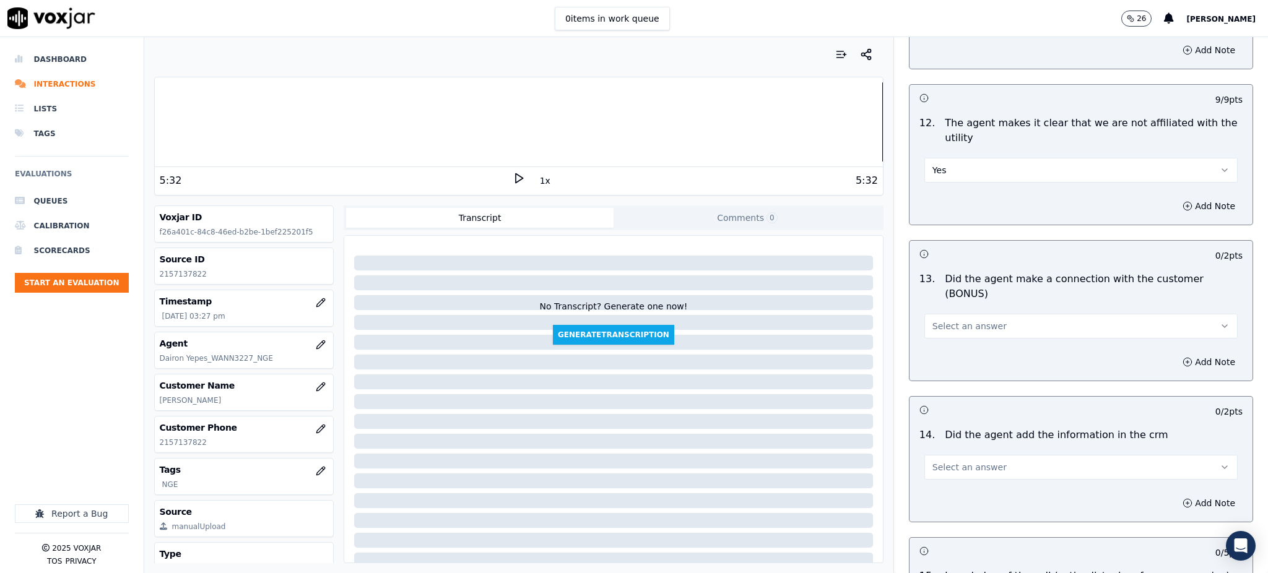
scroll to position [1734, 0]
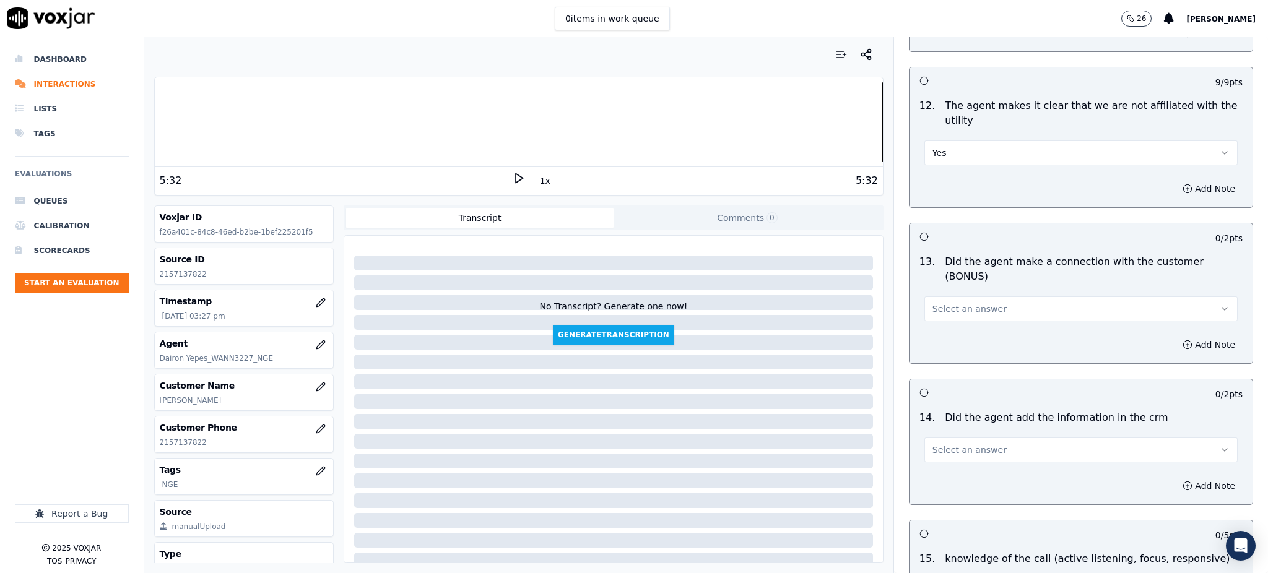
click at [933, 303] on span "Select an answer" at bounding box center [970, 309] width 74 height 12
click at [934, 285] on div "Yes" at bounding box center [1054, 294] width 286 height 20
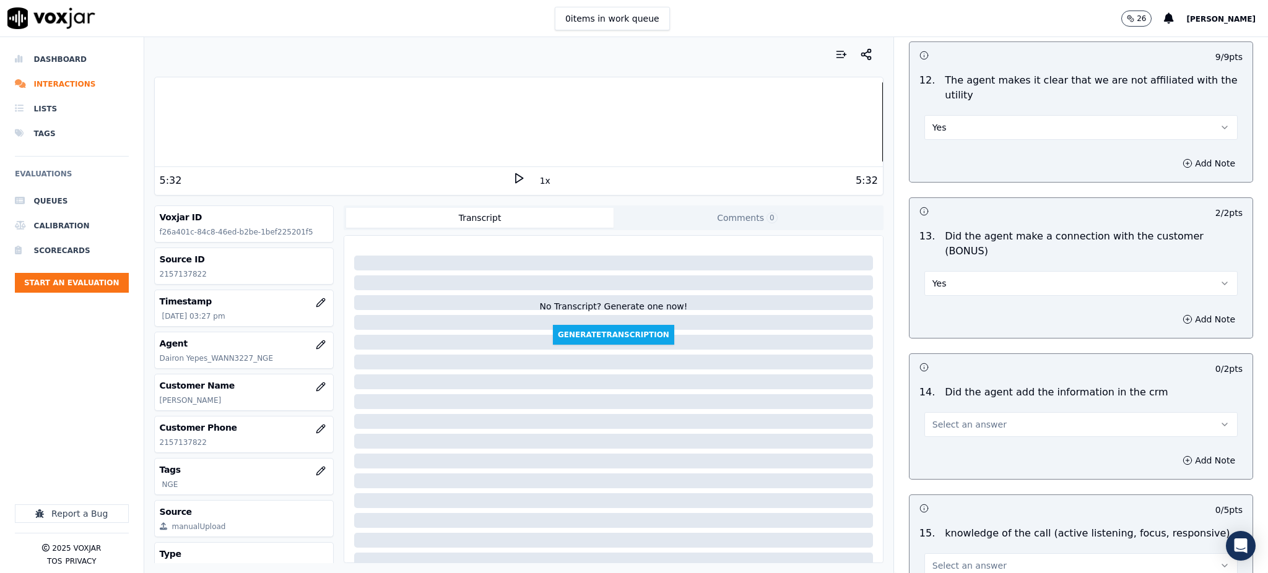
scroll to position [1874, 0]
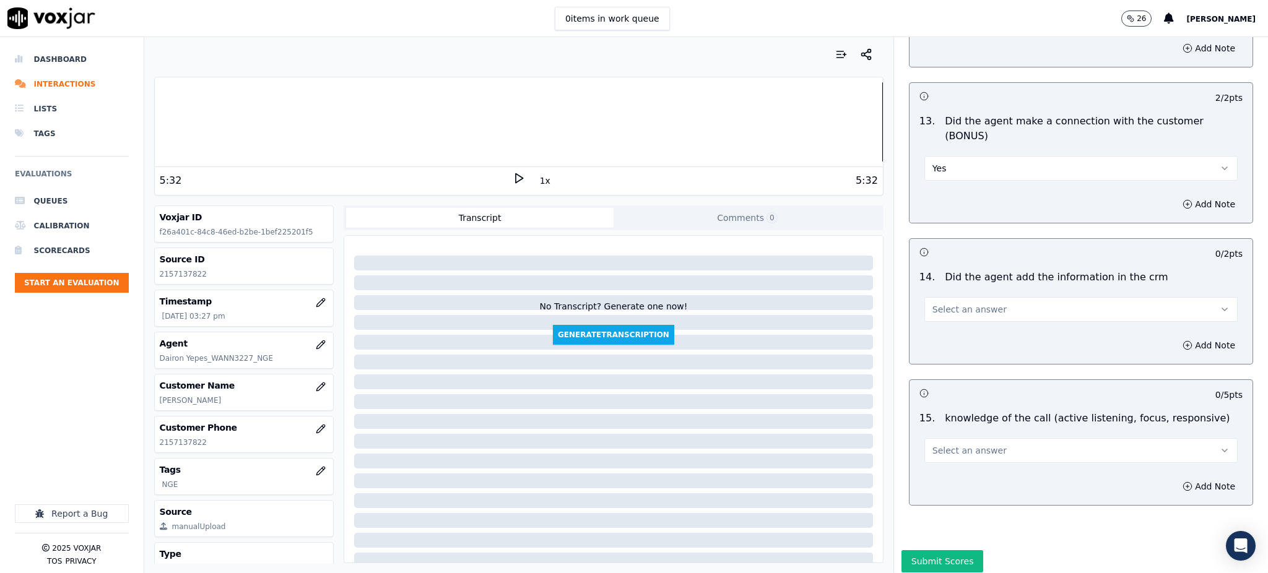
click at [939, 303] on span "Select an answer" at bounding box center [970, 309] width 74 height 12
drag, startPoint x: 942, startPoint y: 298, endPoint x: 936, endPoint y: 390, distance: 92.5
click at [943, 297] on div "Yes" at bounding box center [1054, 294] width 286 height 20
click at [934, 445] on span "Select an answer" at bounding box center [970, 451] width 74 height 12
drag, startPoint x: 942, startPoint y: 434, endPoint x: 918, endPoint y: 482, distance: 54.0
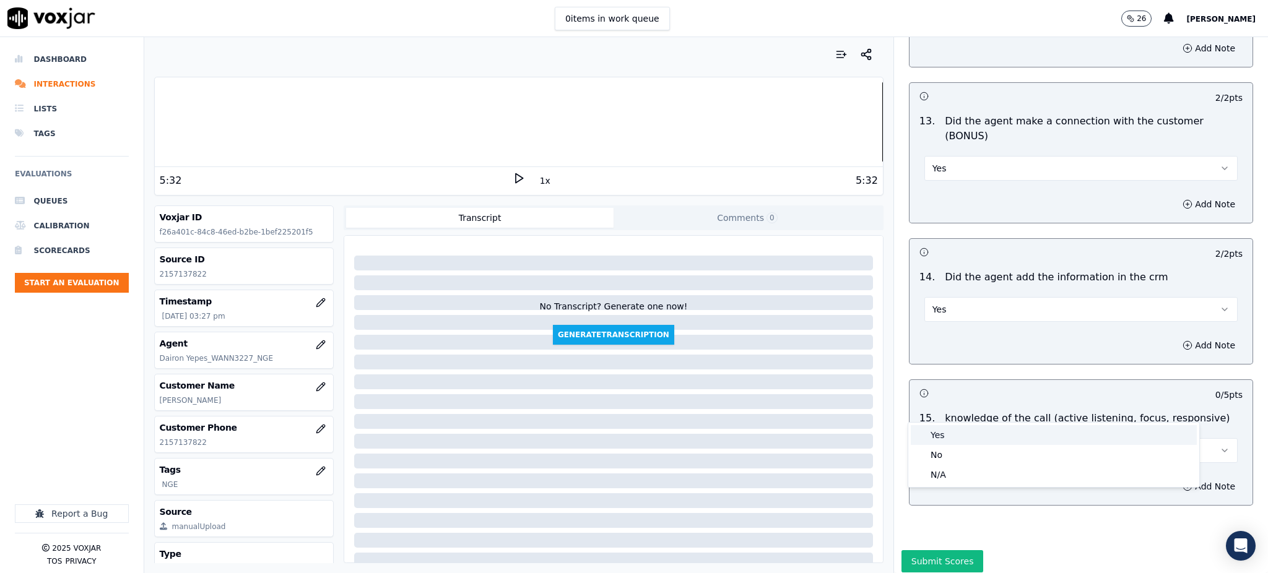
click at [942, 435] on div "Yes" at bounding box center [1054, 435] width 286 height 20
click at [913, 550] on button "Submit Scores" at bounding box center [943, 561] width 82 height 22
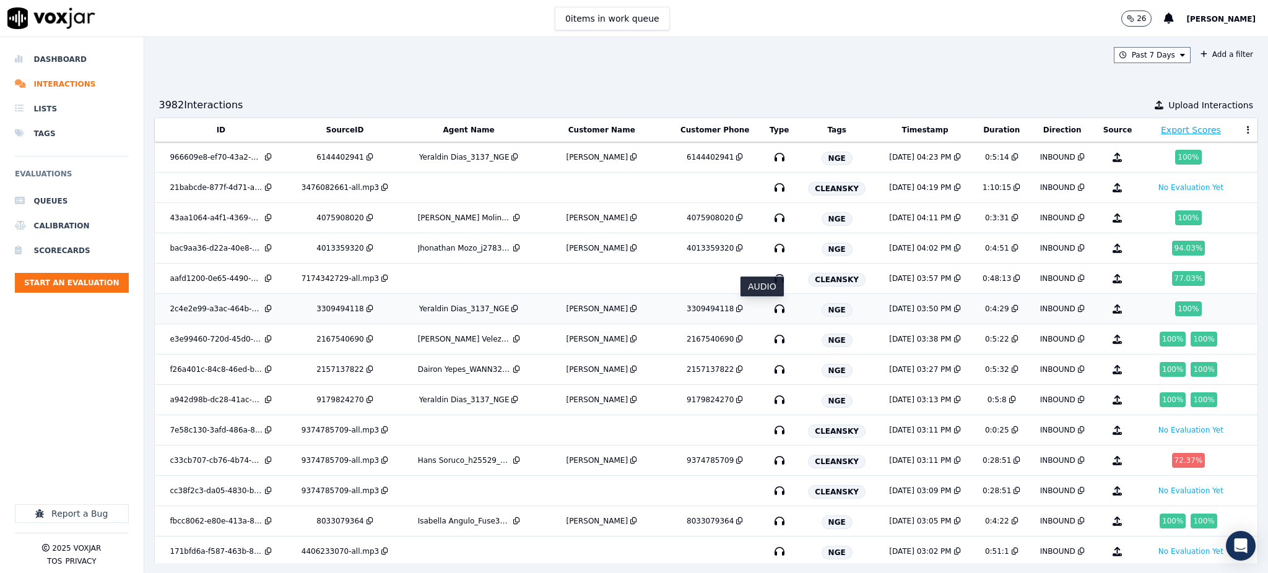
click at [770, 308] on icon "button" at bounding box center [780, 309] width 20 height 20
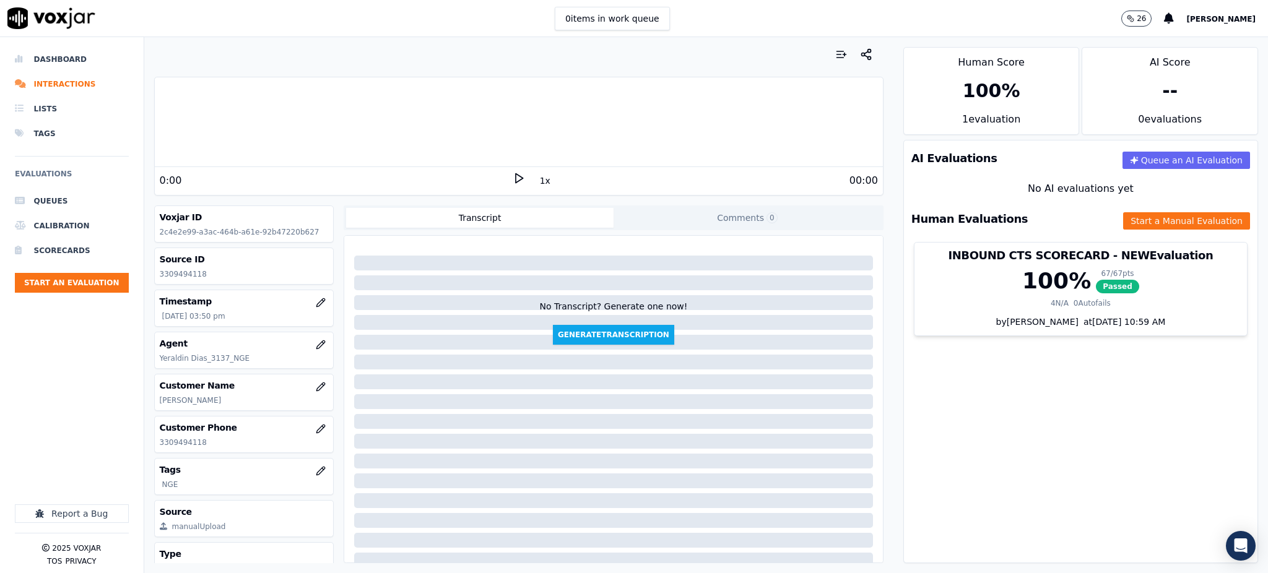
drag, startPoint x: 510, startPoint y: 173, endPoint x: 498, endPoint y: 175, distance: 11.2
click at [513, 173] on icon at bounding box center [519, 178] width 12 height 12
drag, startPoint x: 206, startPoint y: 442, endPoint x: 156, endPoint y: 446, distance: 49.7
click at [155, 446] on div "Customer Phone [PHONE_NUMBER]" at bounding box center [244, 435] width 179 height 36
copy p "3309494118"
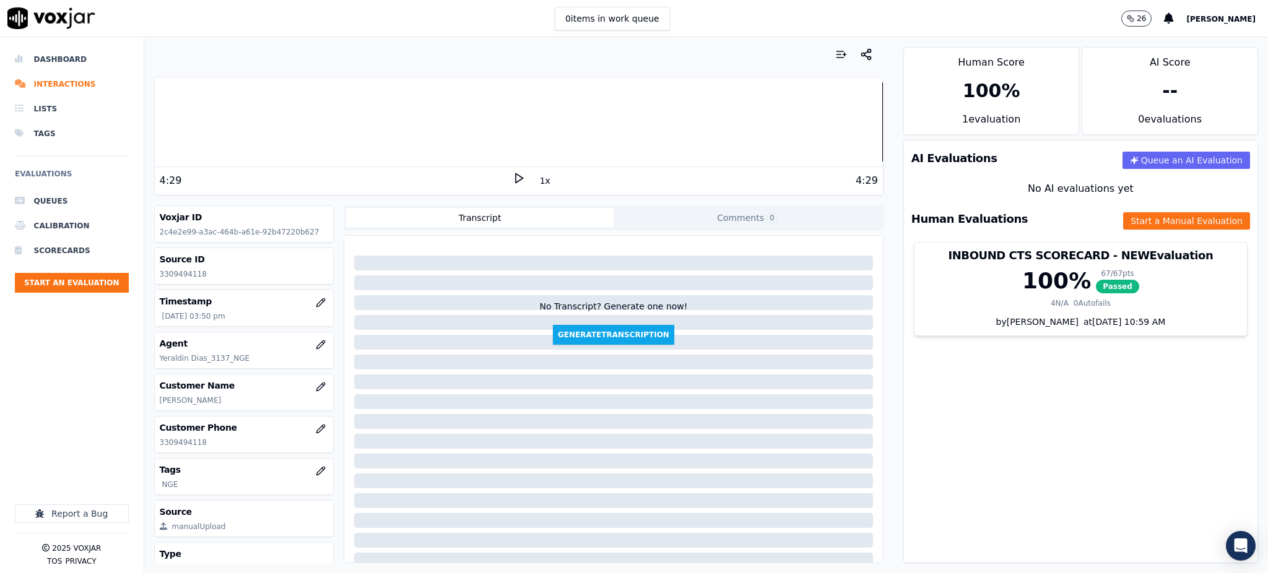
click at [1019, 431] on div "AI Evaluations Queue an AI Evaluation No AI evaluations yet Human Evaluations S…" at bounding box center [1080, 352] width 355 height 424
click at [1128, 214] on button "Start a Manual Evaluation" at bounding box center [1186, 220] width 127 height 17
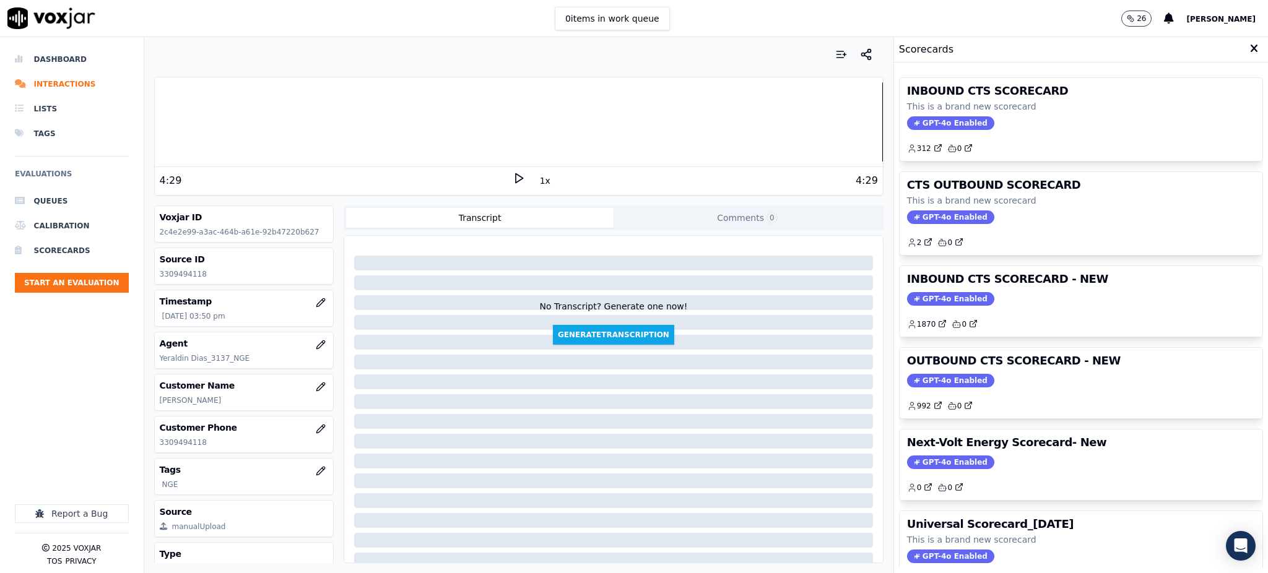
click at [942, 115] on div "INBOUND CTS SCORECARD This is a brand new scorecard GPT-4o Enabled 312 0" at bounding box center [1081, 119] width 363 height 83
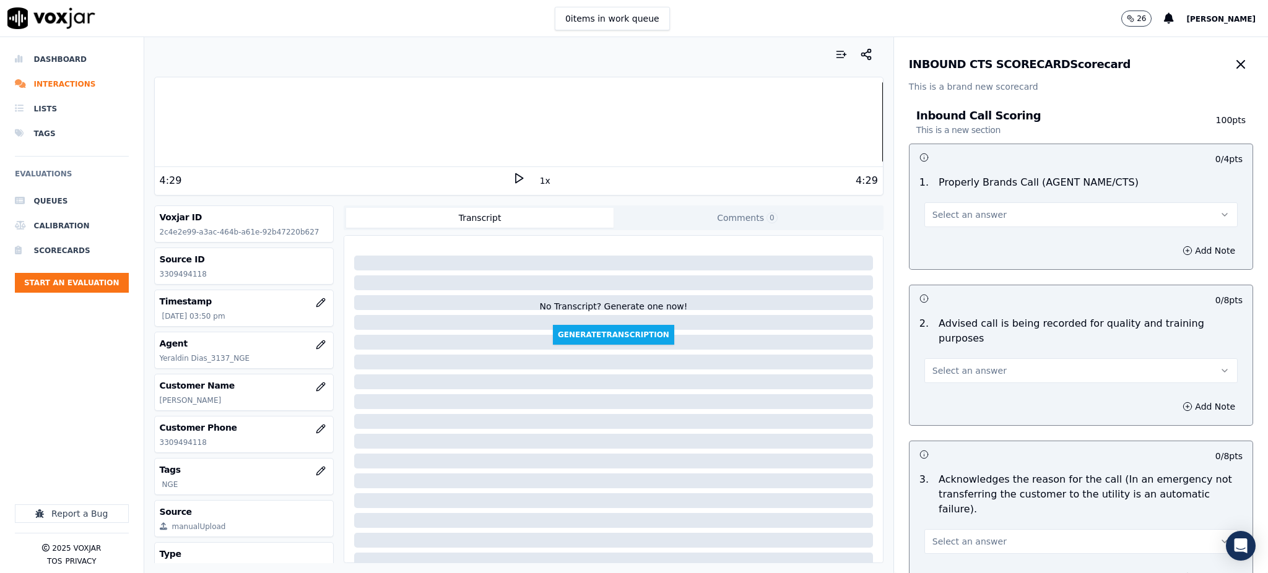
click at [952, 215] on span "Select an answer" at bounding box center [970, 215] width 74 height 12
click at [954, 242] on div "Yes" at bounding box center [1054, 243] width 286 height 20
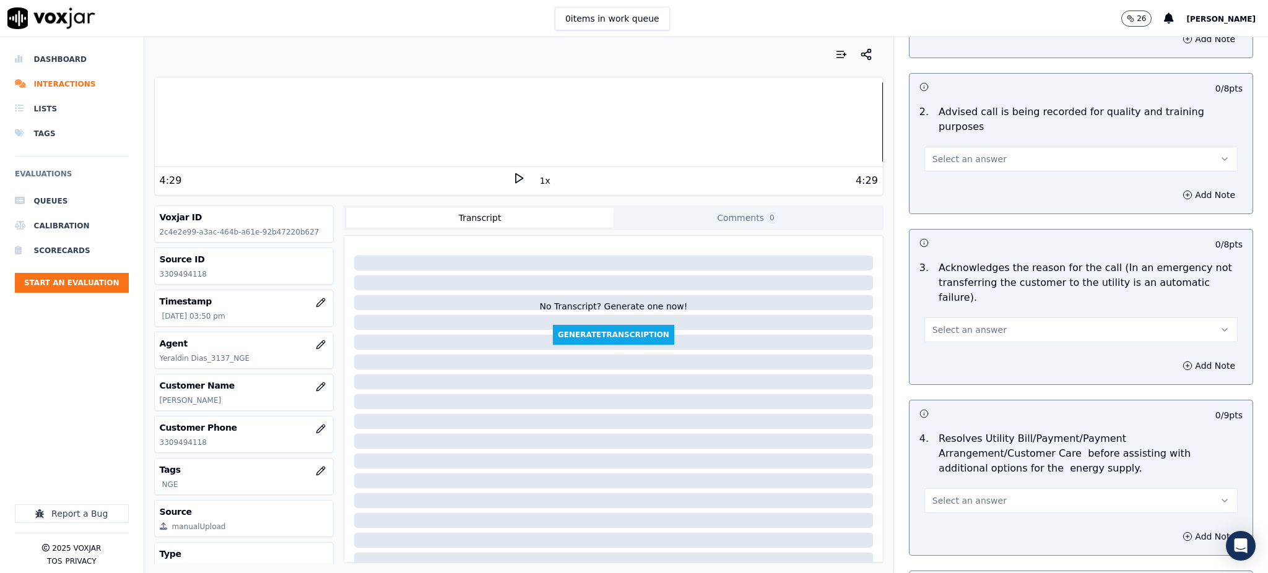
scroll to position [248, 0]
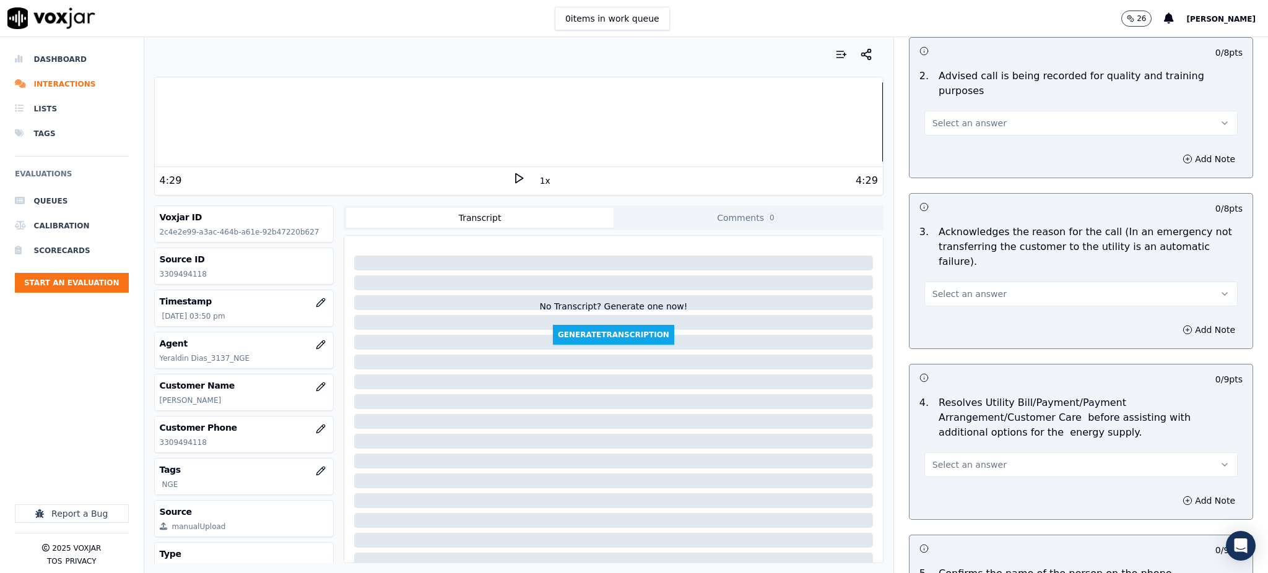
click at [945, 111] on button "Select an answer" at bounding box center [1081, 123] width 313 height 25
click at [942, 135] on div "Yes" at bounding box center [1054, 136] width 286 height 20
click at [952, 288] on span "Select an answer" at bounding box center [970, 294] width 74 height 12
click at [944, 293] on div "Yes" at bounding box center [1054, 292] width 286 height 20
click at [955, 459] on span "Select an answer" at bounding box center [970, 465] width 74 height 12
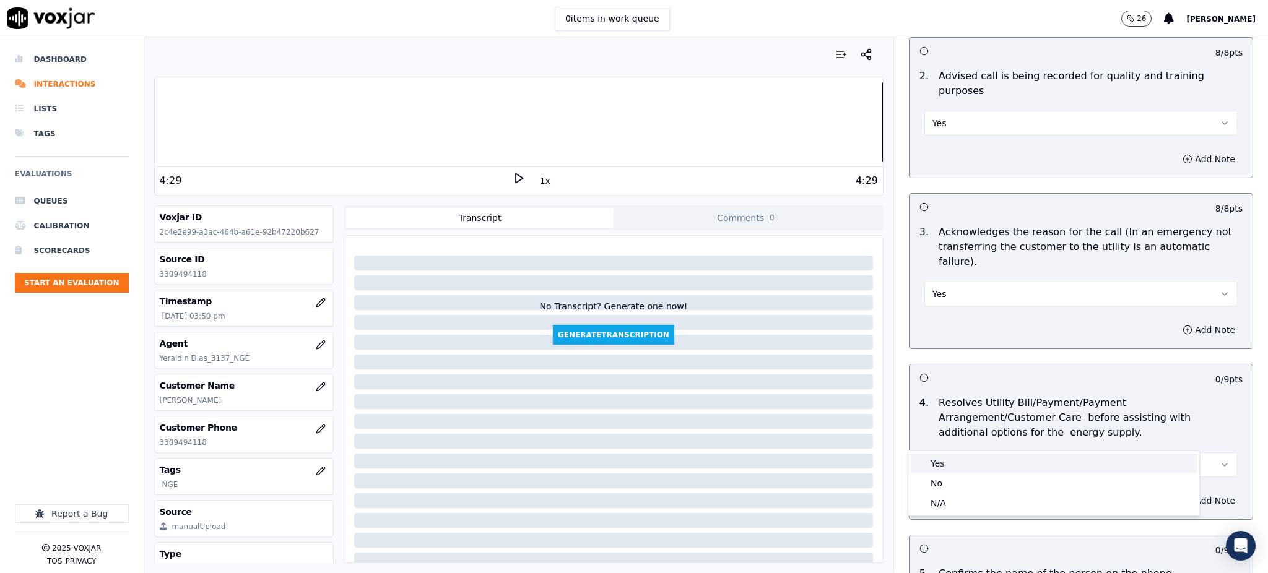
click at [940, 463] on div "Yes" at bounding box center [1054, 464] width 286 height 20
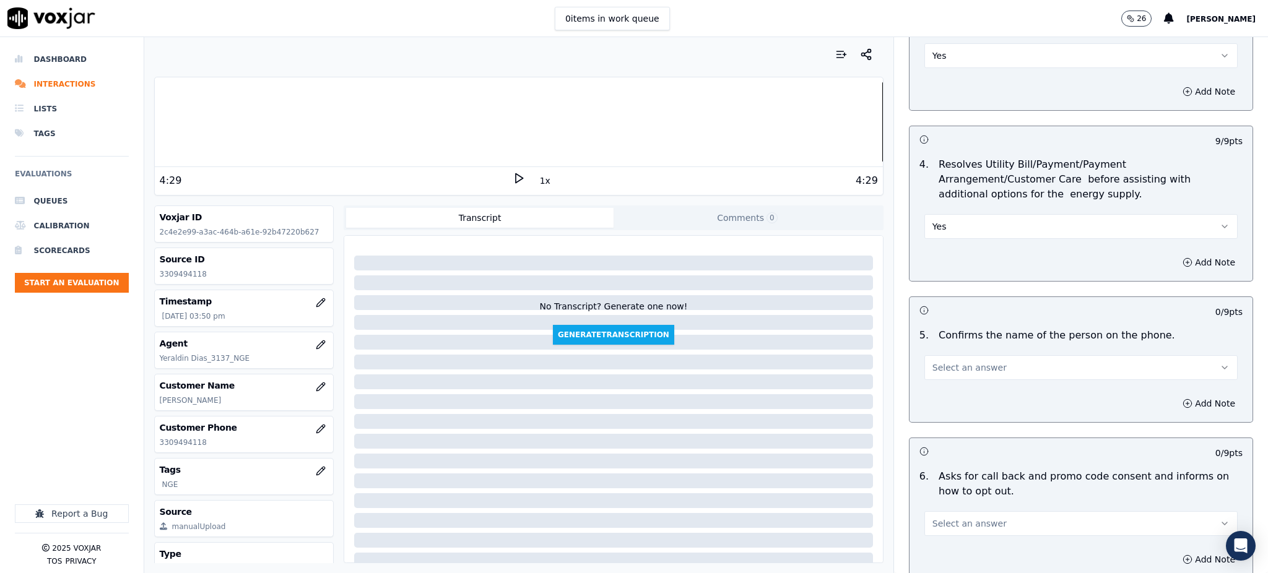
scroll to position [495, 0]
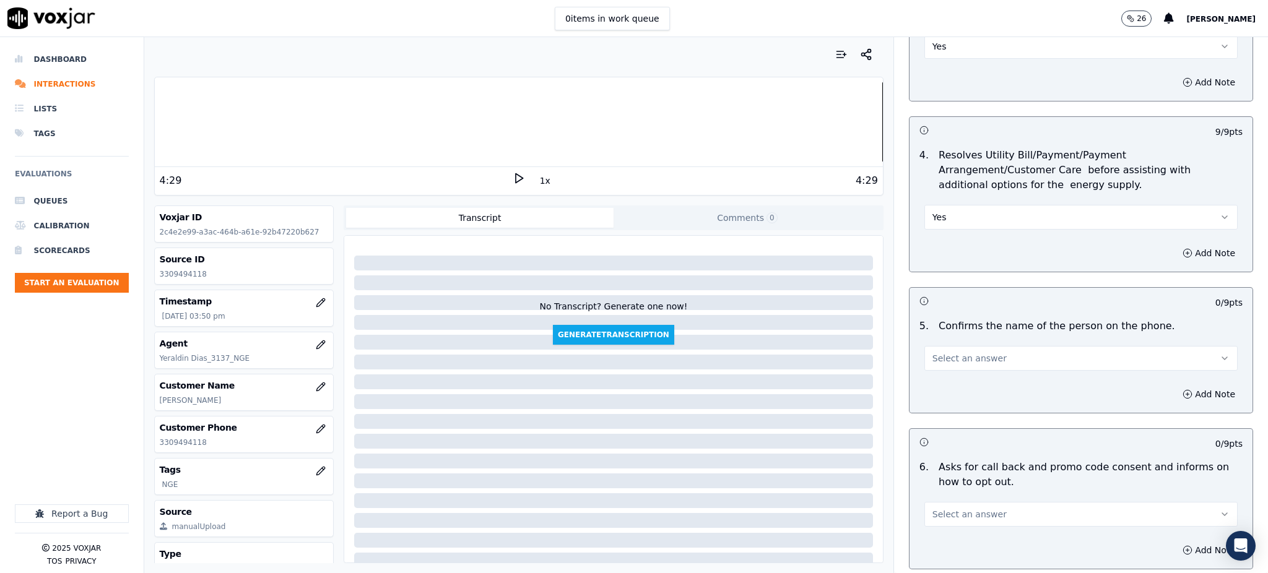
click at [946, 352] on span "Select an answer" at bounding box center [970, 358] width 74 height 12
click at [951, 354] on div "Yes" at bounding box center [1054, 357] width 286 height 20
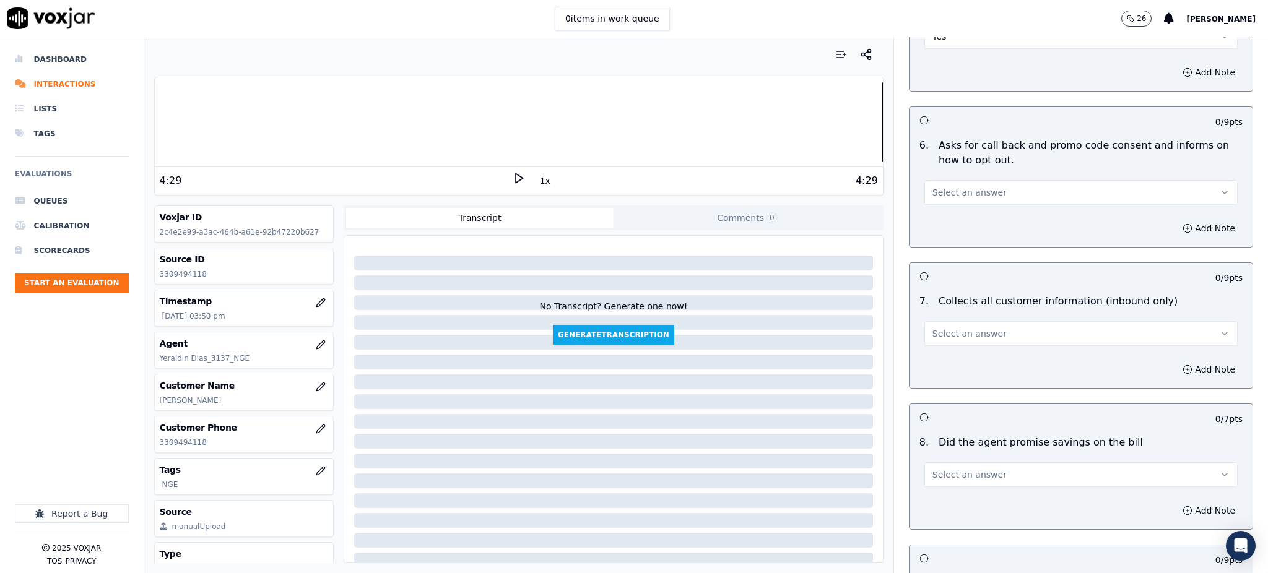
scroll to position [825, 0]
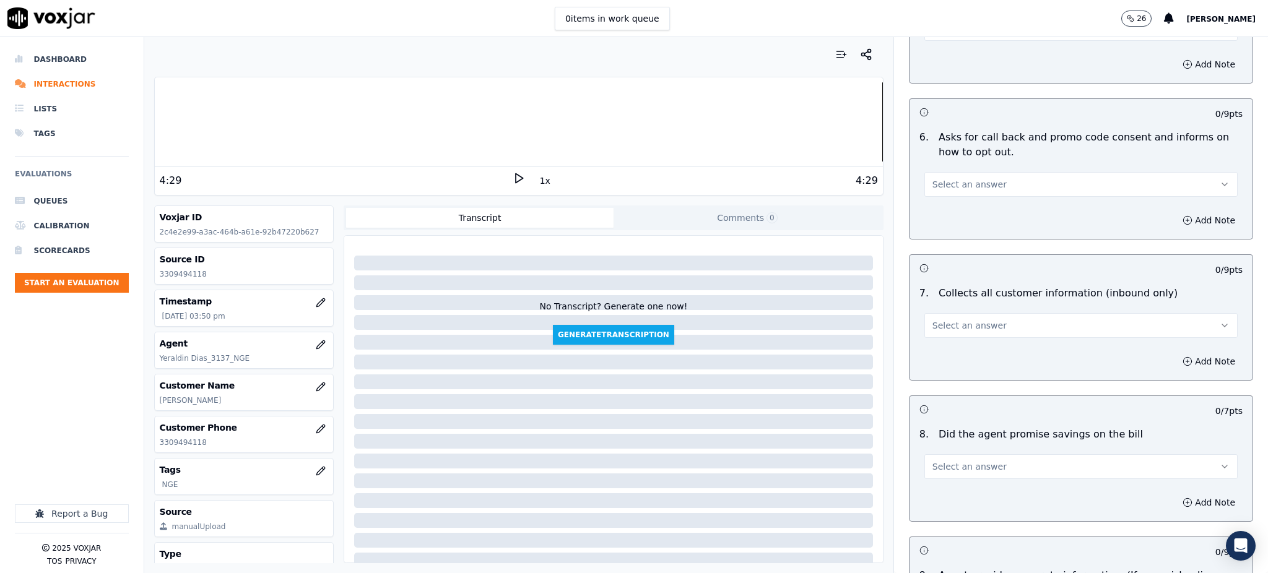
click at [942, 172] on button "Select an answer" at bounding box center [1081, 184] width 313 height 25
click at [942, 178] on div "Yes" at bounding box center [1054, 183] width 286 height 20
click at [943, 320] on span "Select an answer" at bounding box center [970, 326] width 74 height 12
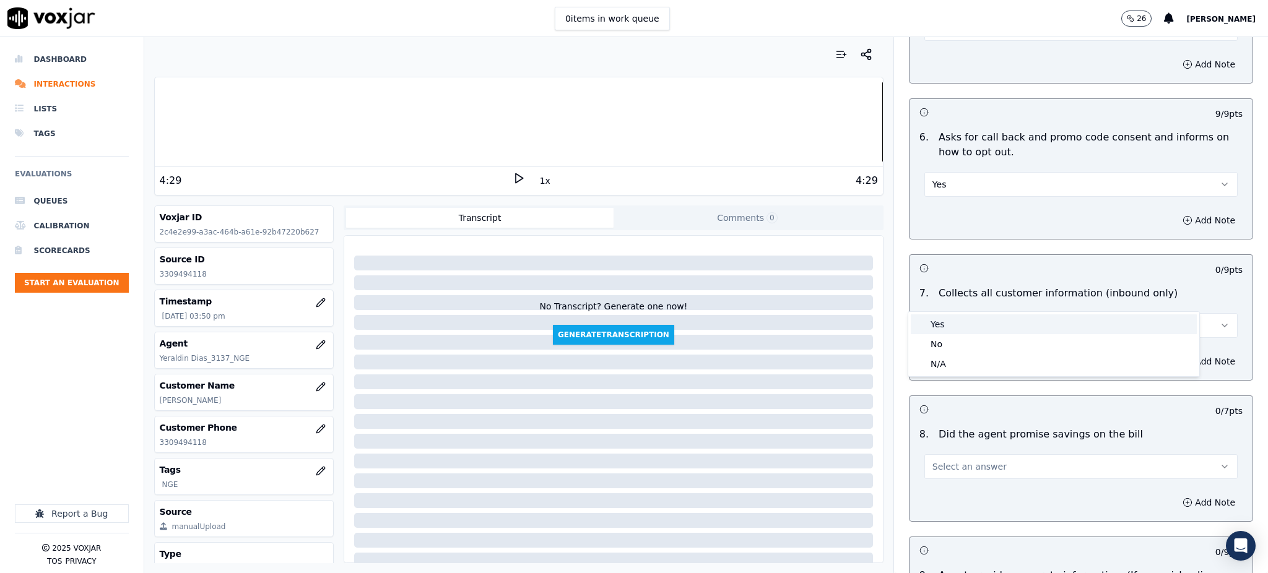
click at [934, 320] on div "Yes" at bounding box center [1054, 325] width 286 height 20
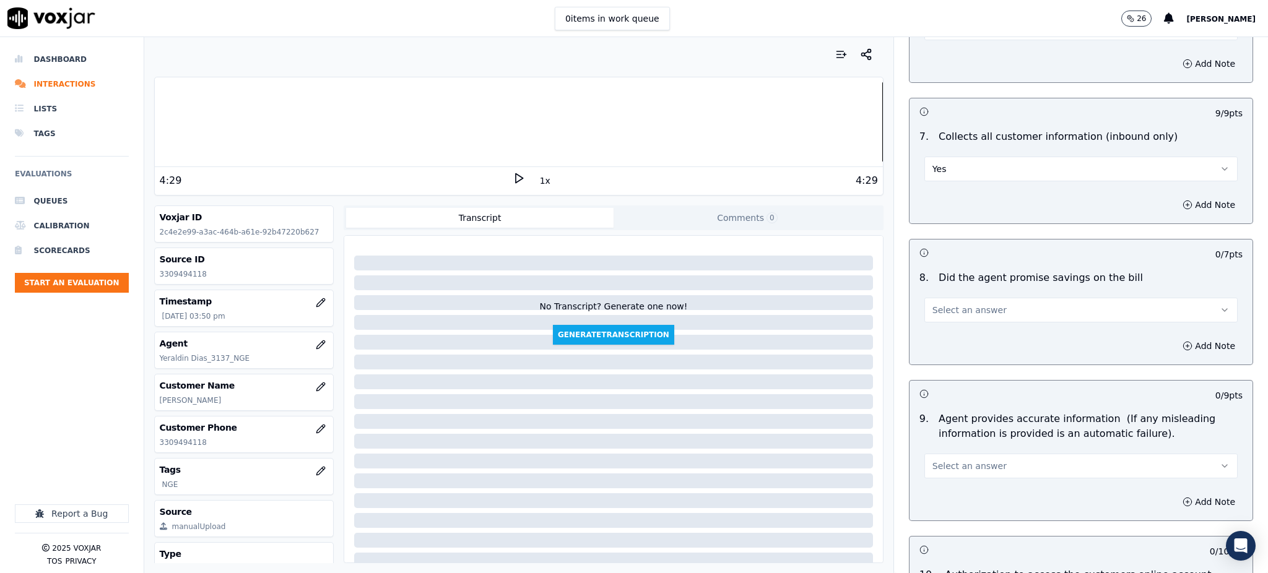
scroll to position [991, 0]
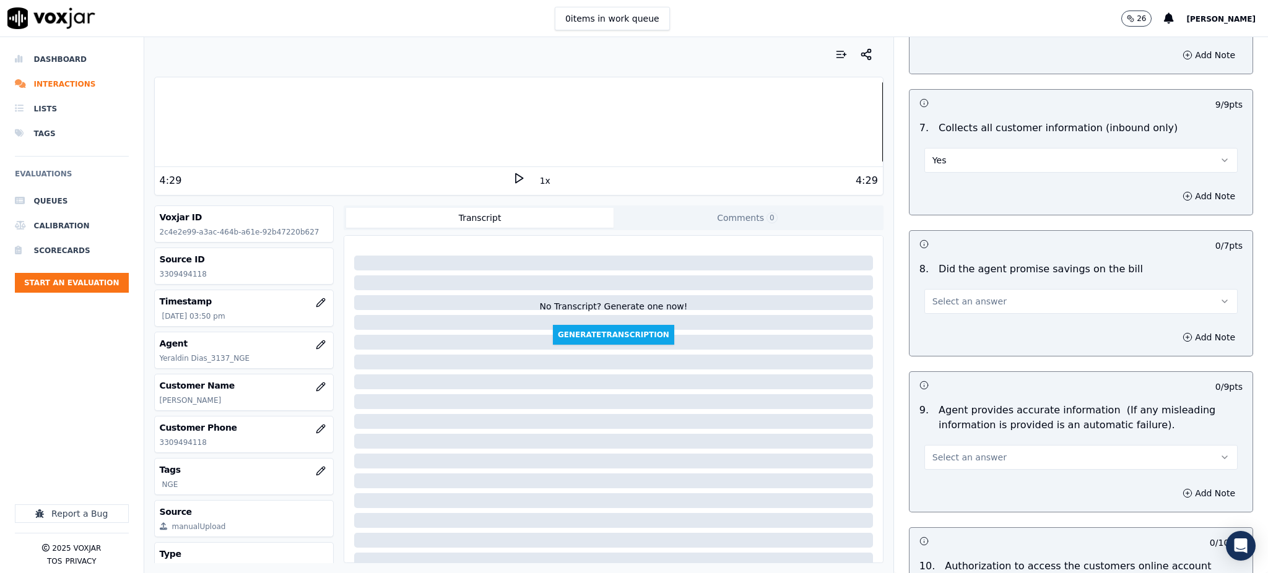
click at [955, 295] on span "Select an answer" at bounding box center [970, 301] width 74 height 12
click at [954, 300] on div "Yes" at bounding box center [1054, 300] width 286 height 20
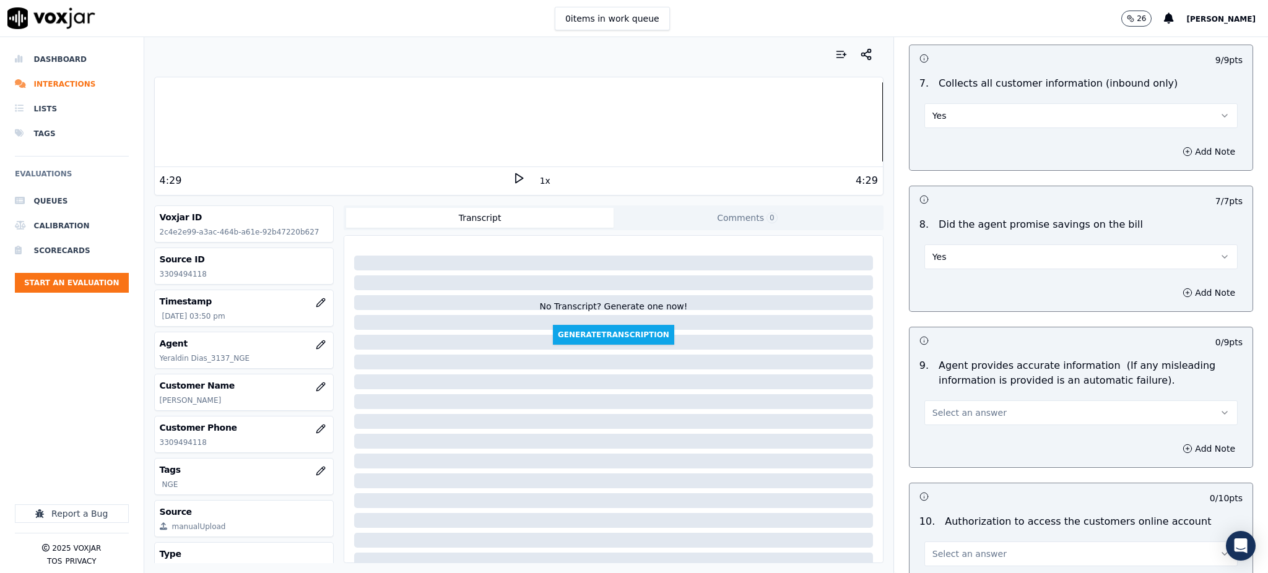
scroll to position [1155, 0]
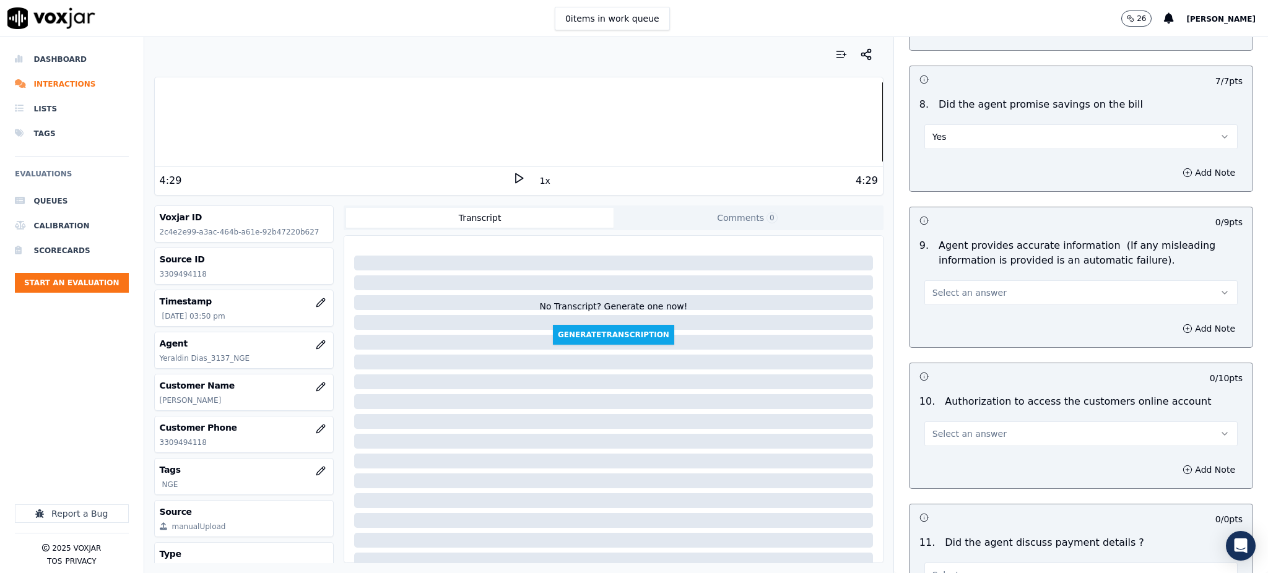
click at [939, 287] on span "Select an answer" at bounding box center [970, 293] width 74 height 12
click at [940, 292] on div "Yes" at bounding box center [1054, 292] width 286 height 20
click at [964, 428] on span "Select an answer" at bounding box center [970, 434] width 74 height 12
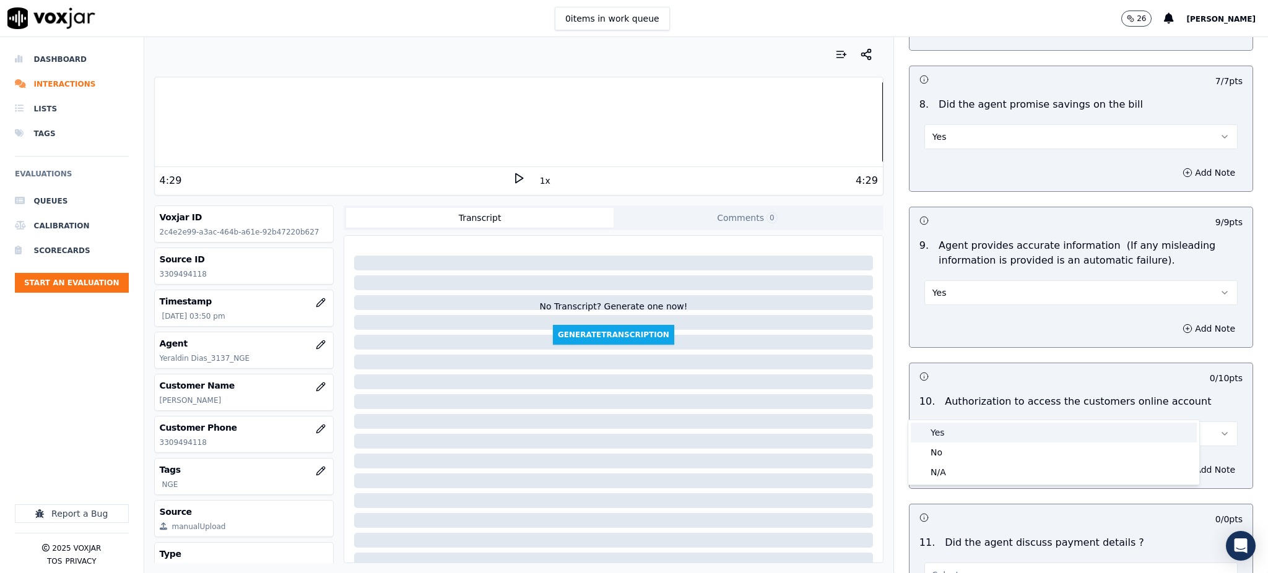
click at [964, 431] on div "Yes" at bounding box center [1054, 433] width 286 height 20
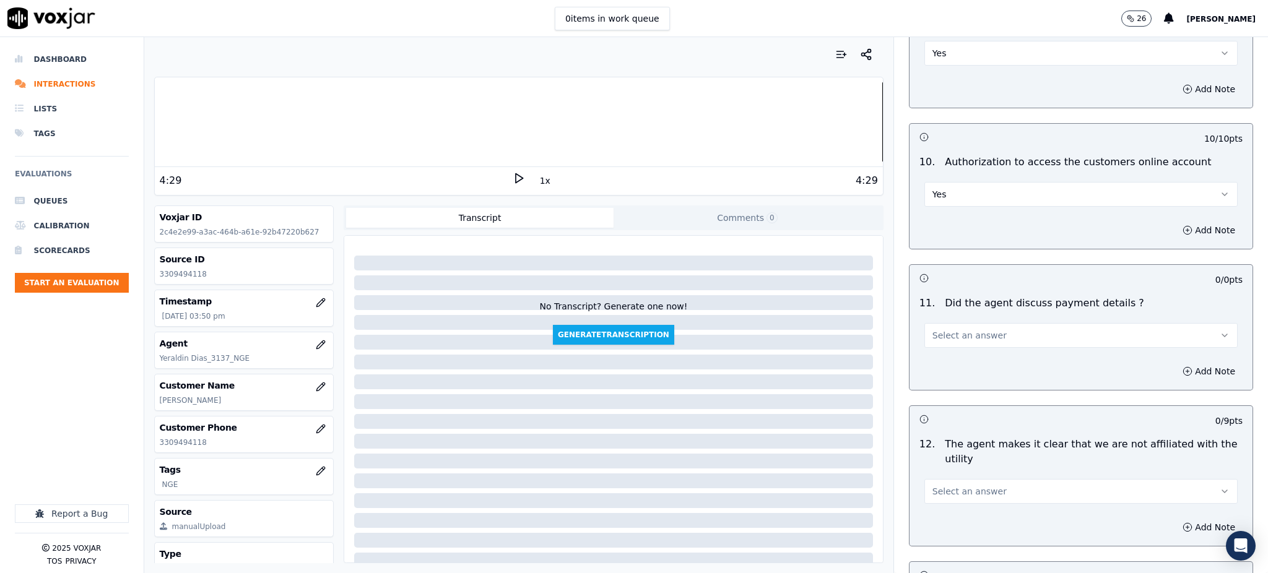
scroll to position [1403, 0]
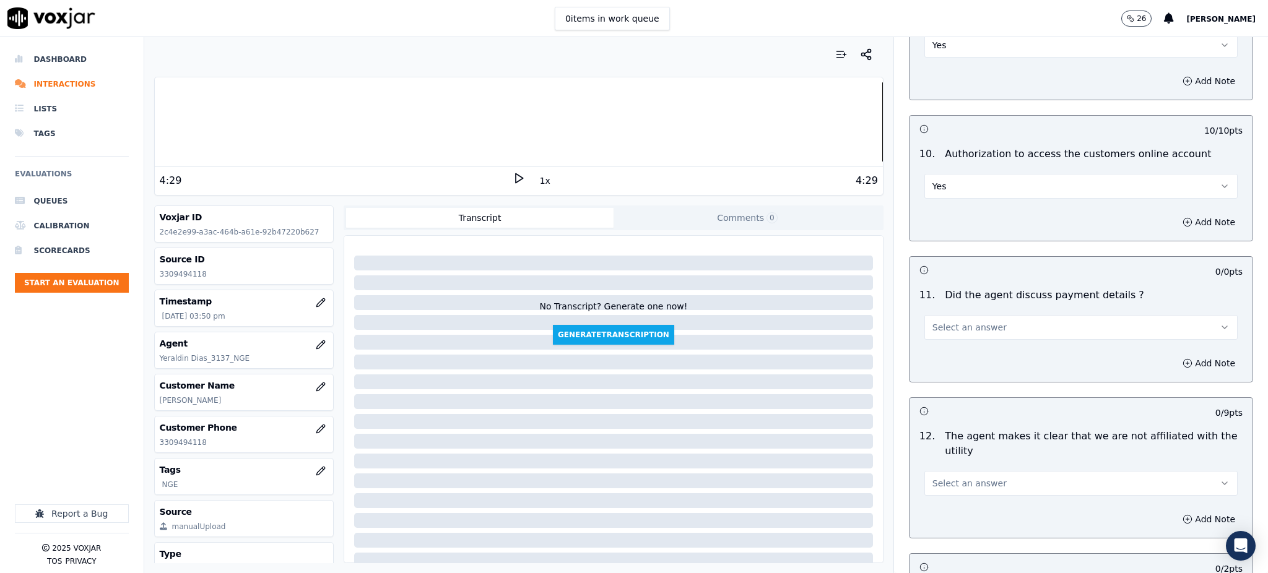
click at [955, 321] on span "Select an answer" at bounding box center [970, 327] width 74 height 12
click at [955, 360] on div "N/A" at bounding box center [1054, 366] width 286 height 20
click at [977, 477] on span "Select an answer" at bounding box center [970, 483] width 74 height 12
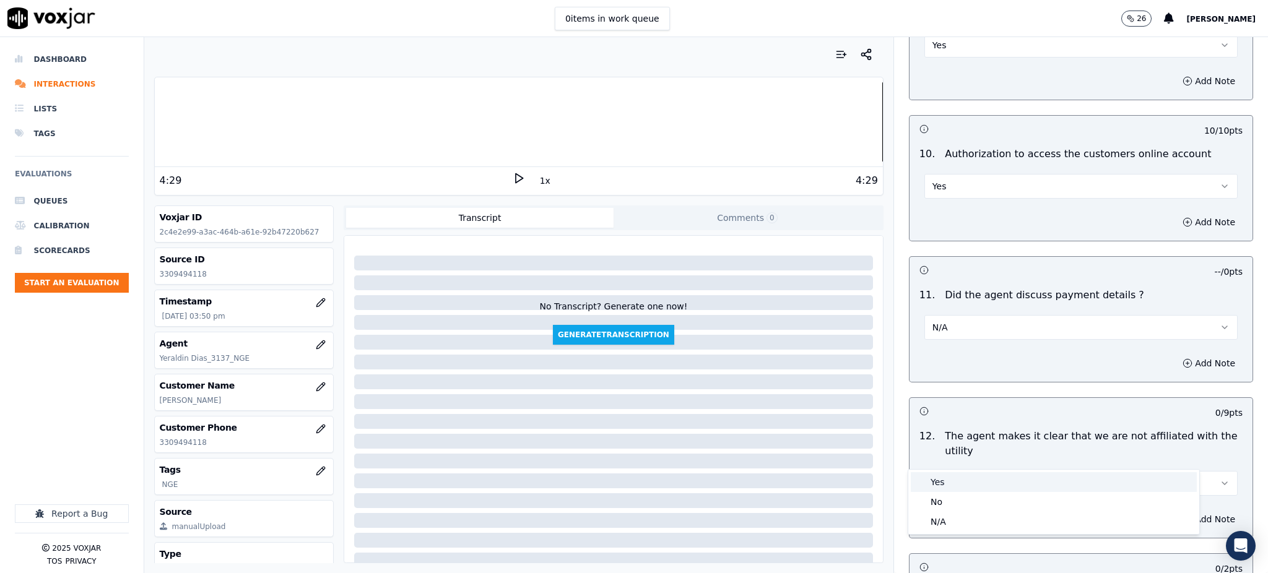
click at [954, 485] on div "Yes" at bounding box center [1054, 482] width 286 height 20
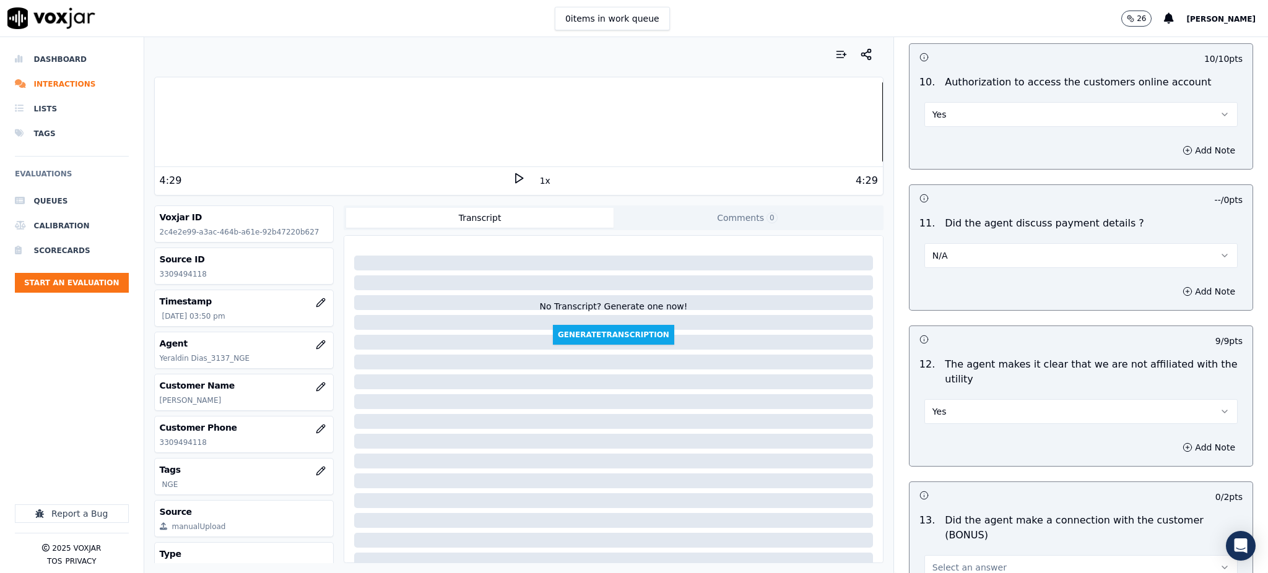
scroll to position [1734, 0]
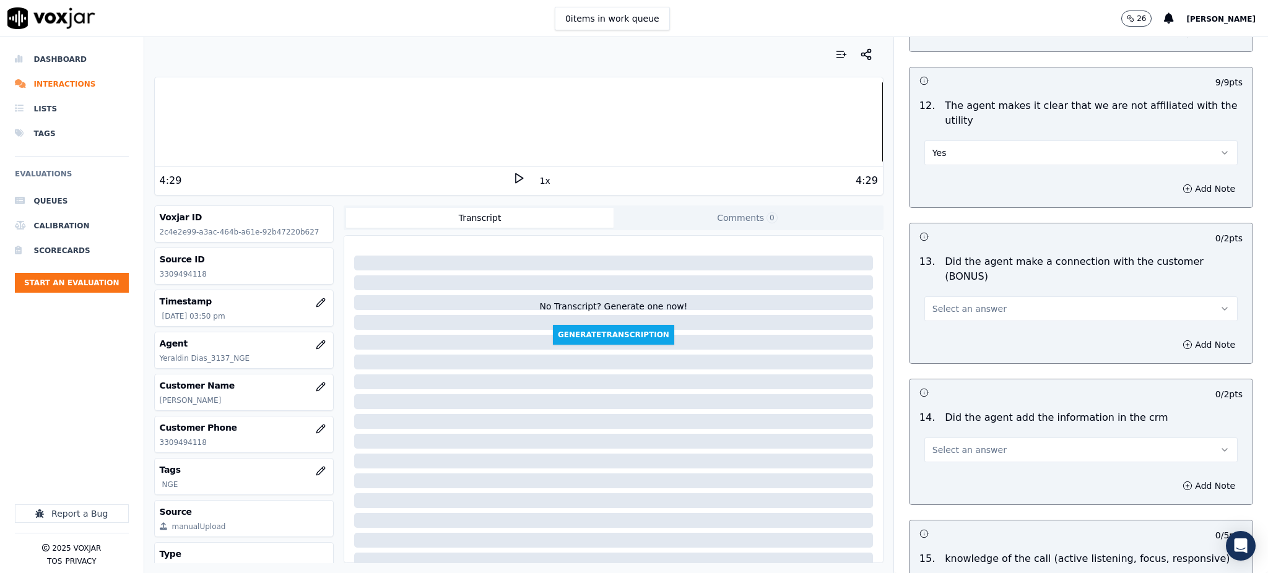
click at [933, 444] on span "Select an answer" at bounding box center [970, 450] width 74 height 12
click at [932, 431] on div "Yes" at bounding box center [1054, 435] width 286 height 20
click at [944, 303] on span "Select an answer" at bounding box center [970, 309] width 74 height 12
click at [952, 289] on div "Yes" at bounding box center [1054, 294] width 286 height 20
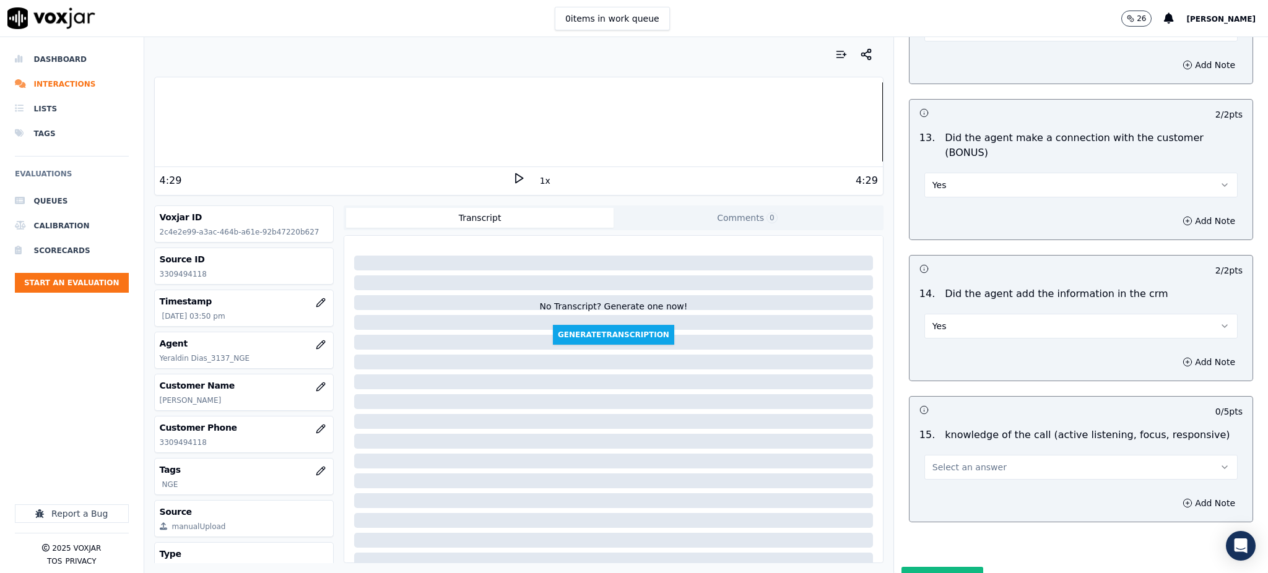
scroll to position [1874, 0]
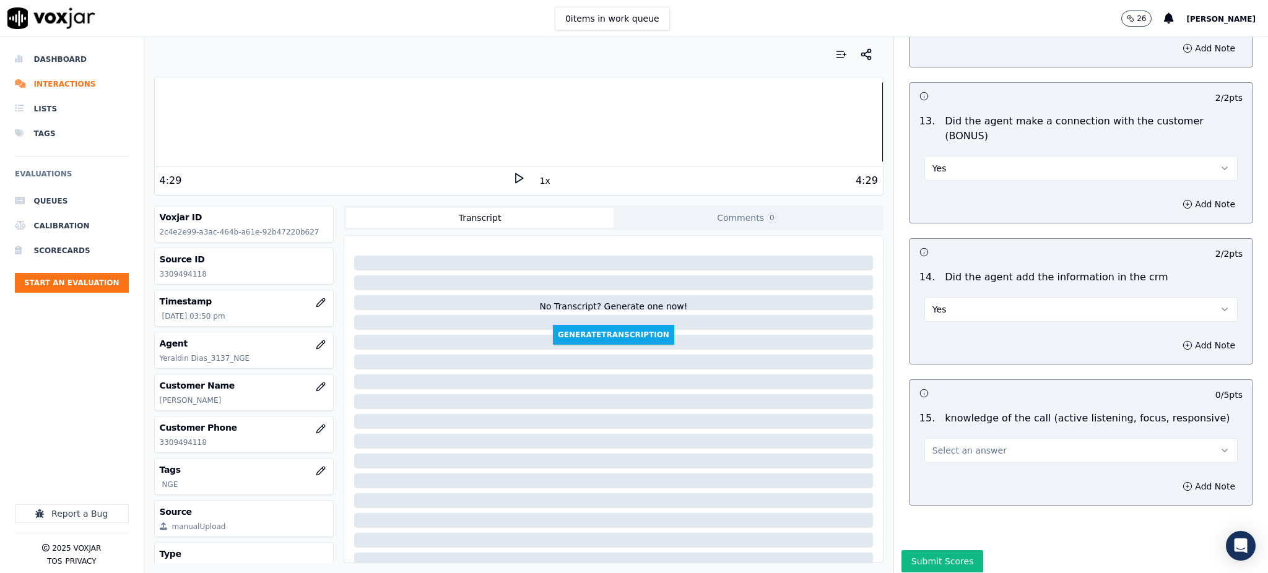
click at [942, 445] on span "Select an answer" at bounding box center [970, 451] width 74 height 12
click at [947, 433] on div "Yes" at bounding box center [1054, 435] width 286 height 20
click at [931, 550] on button "Submit Scores" at bounding box center [943, 561] width 82 height 22
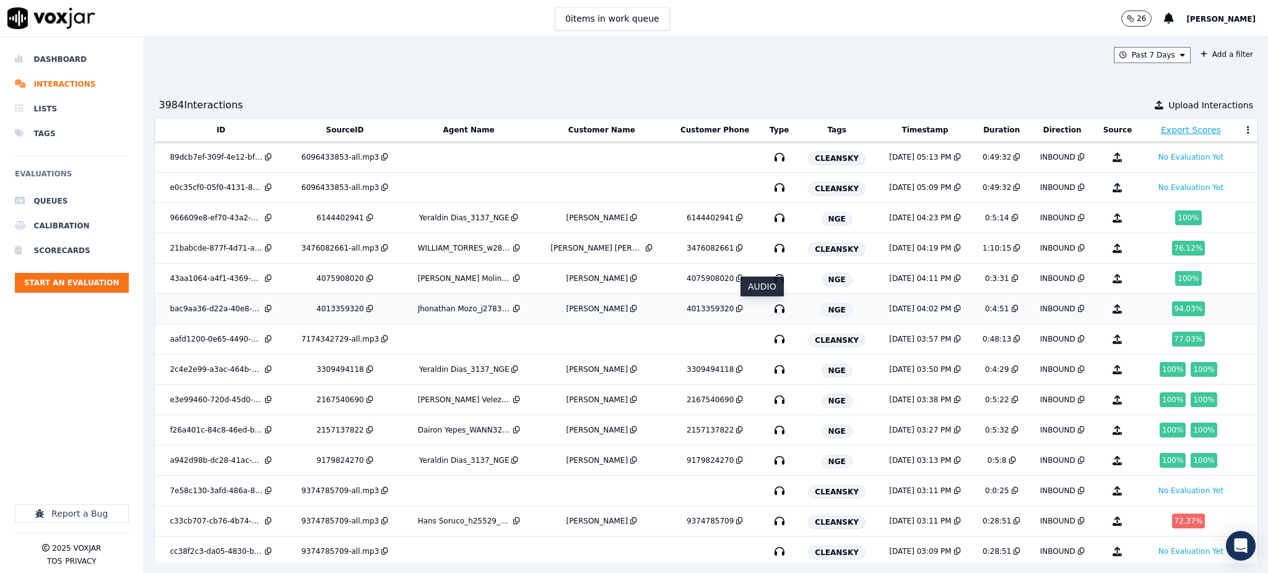
click at [770, 311] on icon "button" at bounding box center [780, 309] width 20 height 20
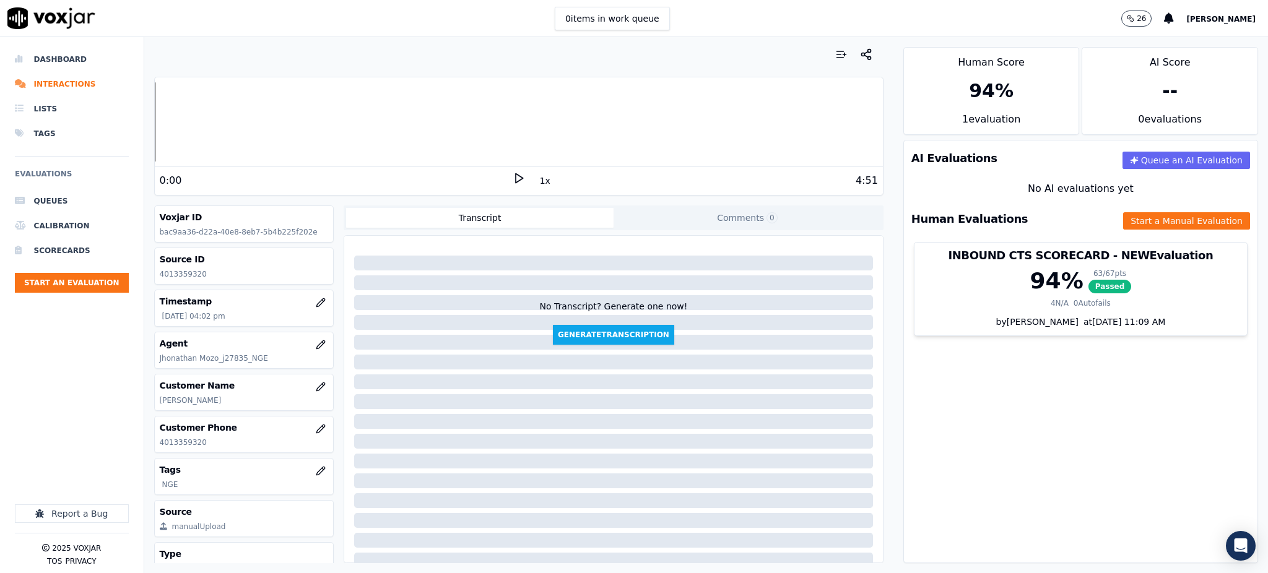
click at [513, 177] on icon at bounding box center [519, 178] width 12 height 12
click at [474, 134] on div at bounding box center [519, 121] width 728 height 79
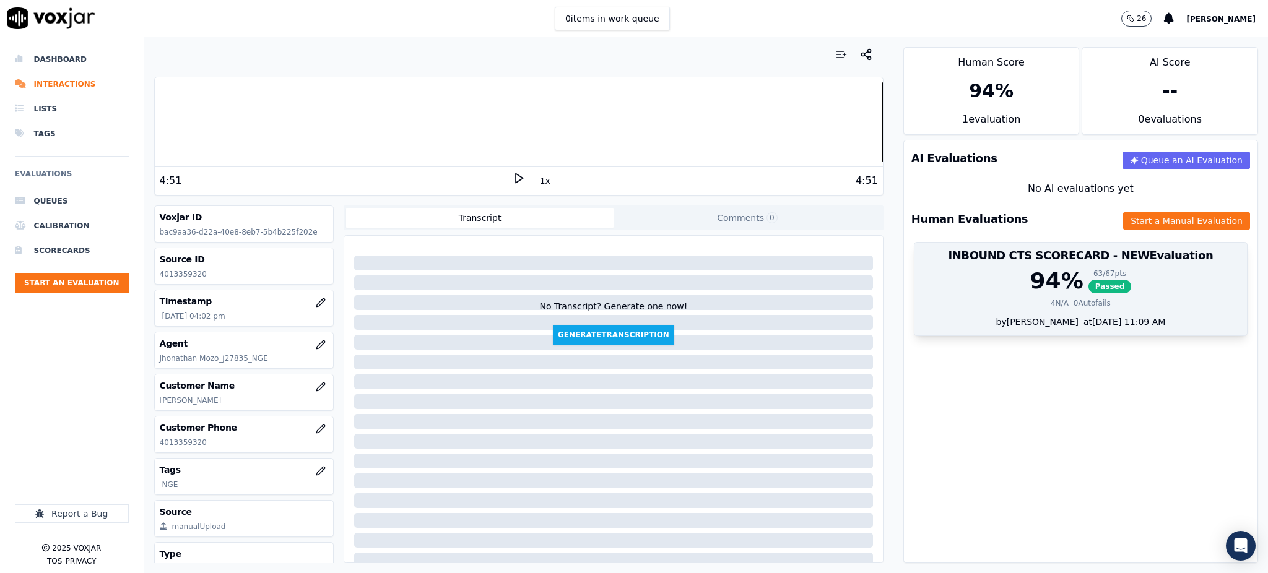
click at [1089, 287] on span "Passed" at bounding box center [1110, 287] width 43 height 14
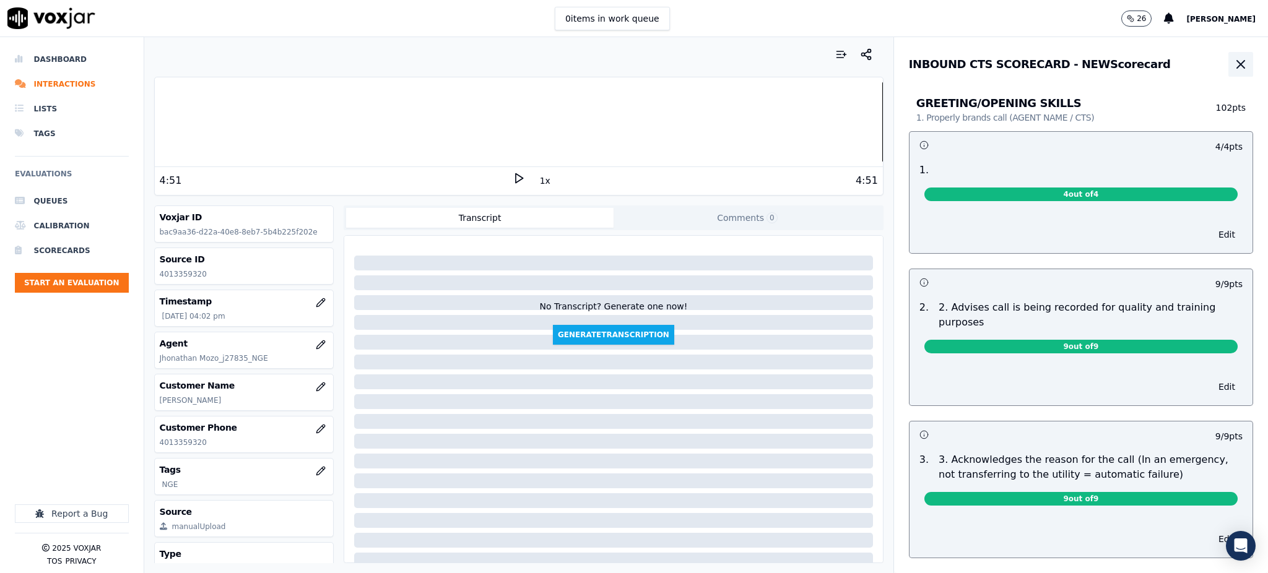
click at [1234, 67] on icon "button" at bounding box center [1241, 64] width 15 height 15
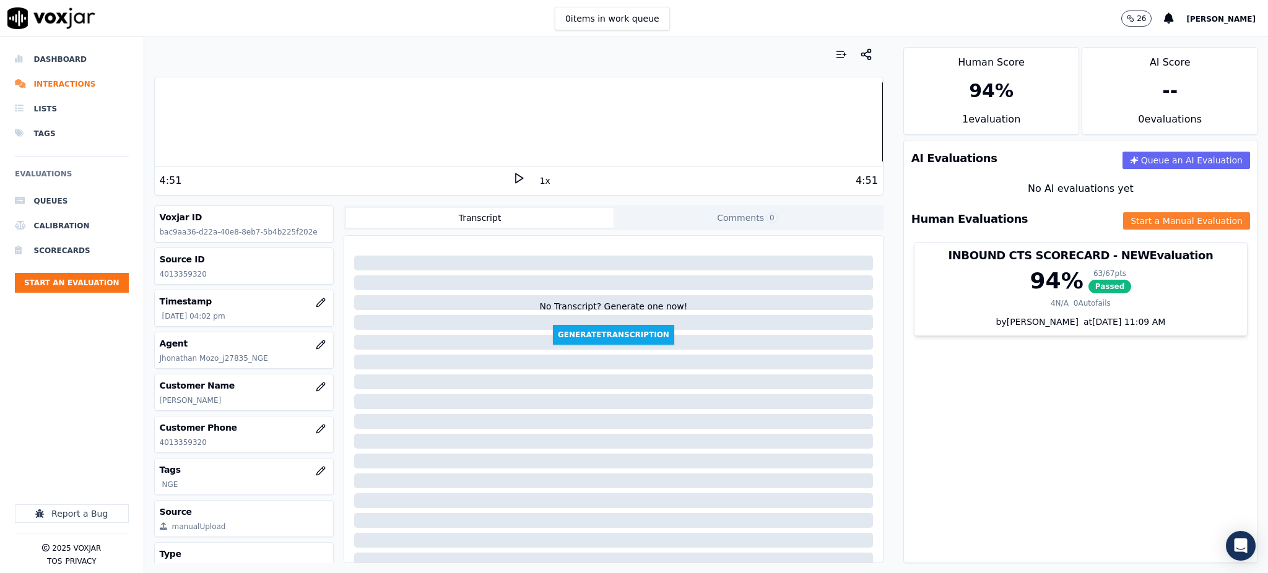
click at [1129, 219] on button "Start a Manual Evaluation" at bounding box center [1186, 220] width 127 height 17
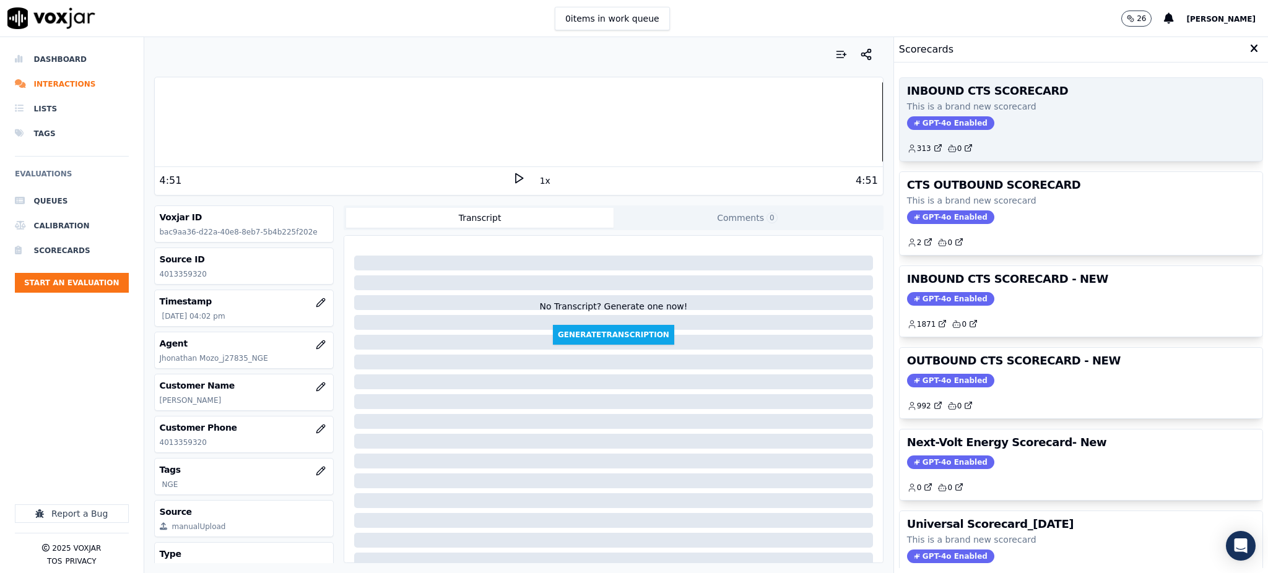
click at [939, 119] on span "GPT-4o Enabled" at bounding box center [950, 123] width 87 height 14
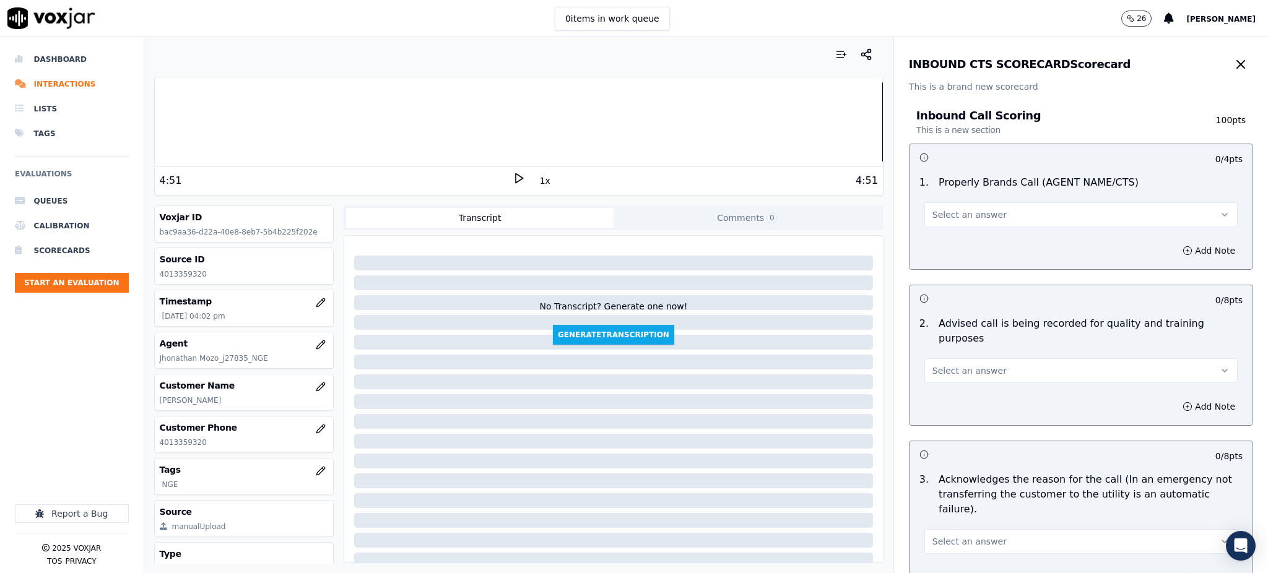
click at [955, 216] on span "Select an answer" at bounding box center [970, 215] width 74 height 12
click at [954, 242] on div "Yes" at bounding box center [1054, 243] width 286 height 20
click at [939, 365] on span "Select an answer" at bounding box center [970, 371] width 74 height 12
click at [948, 392] on div "Yes" at bounding box center [1054, 384] width 286 height 20
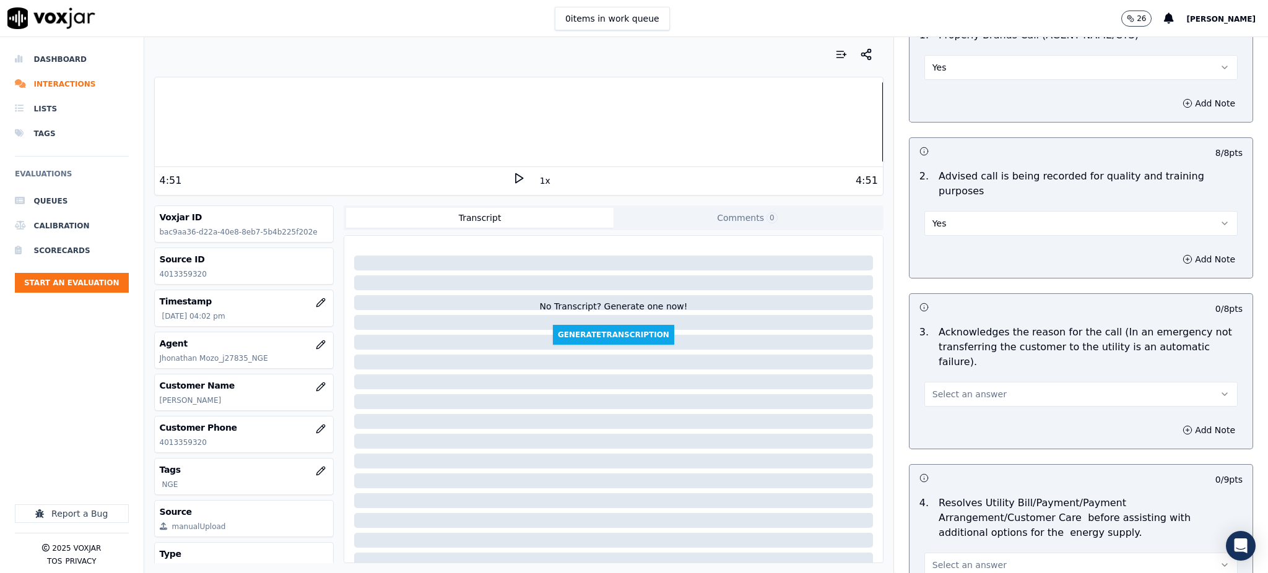
scroll to position [165, 0]
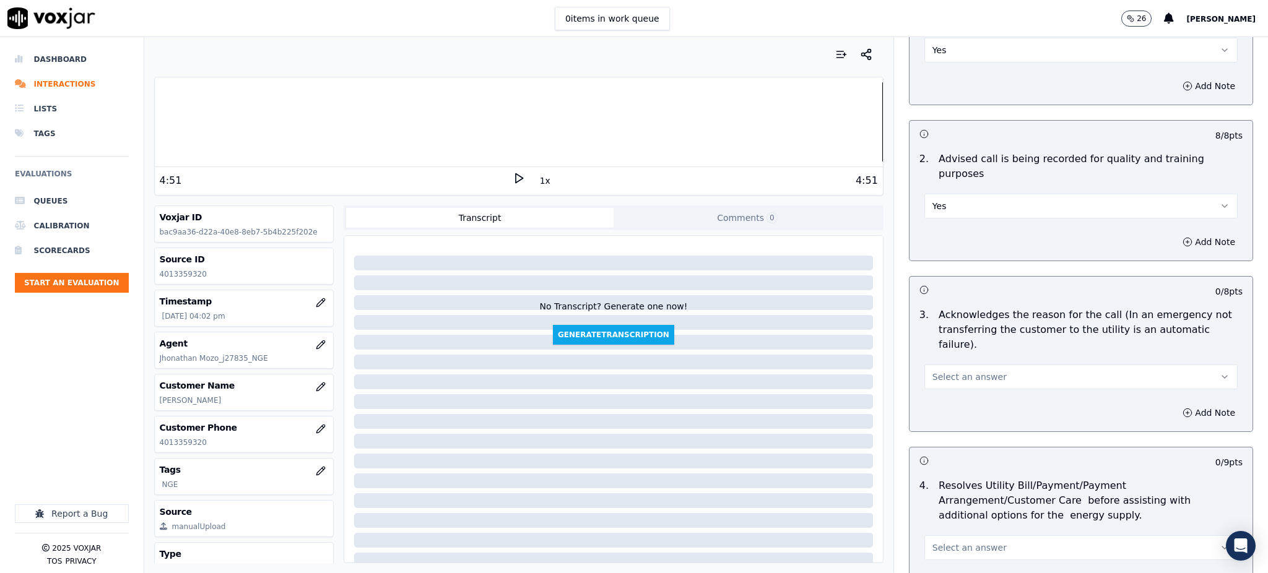
click at [948, 371] on span "Select an answer" at bounding box center [970, 377] width 74 height 12
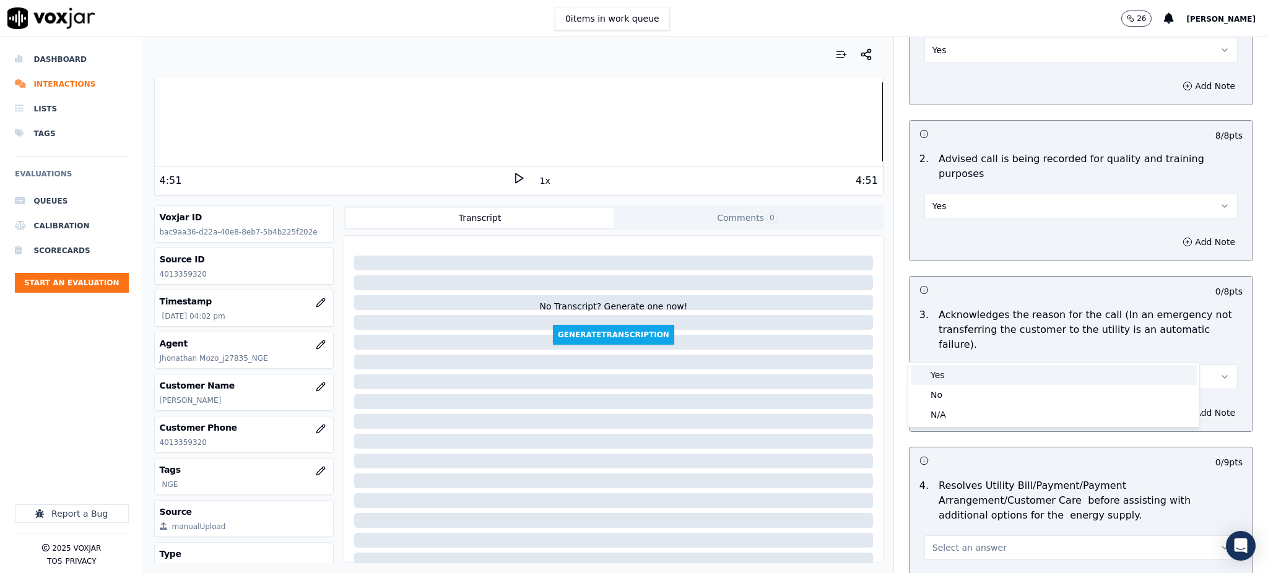
click at [947, 372] on div "Yes" at bounding box center [1054, 375] width 286 height 20
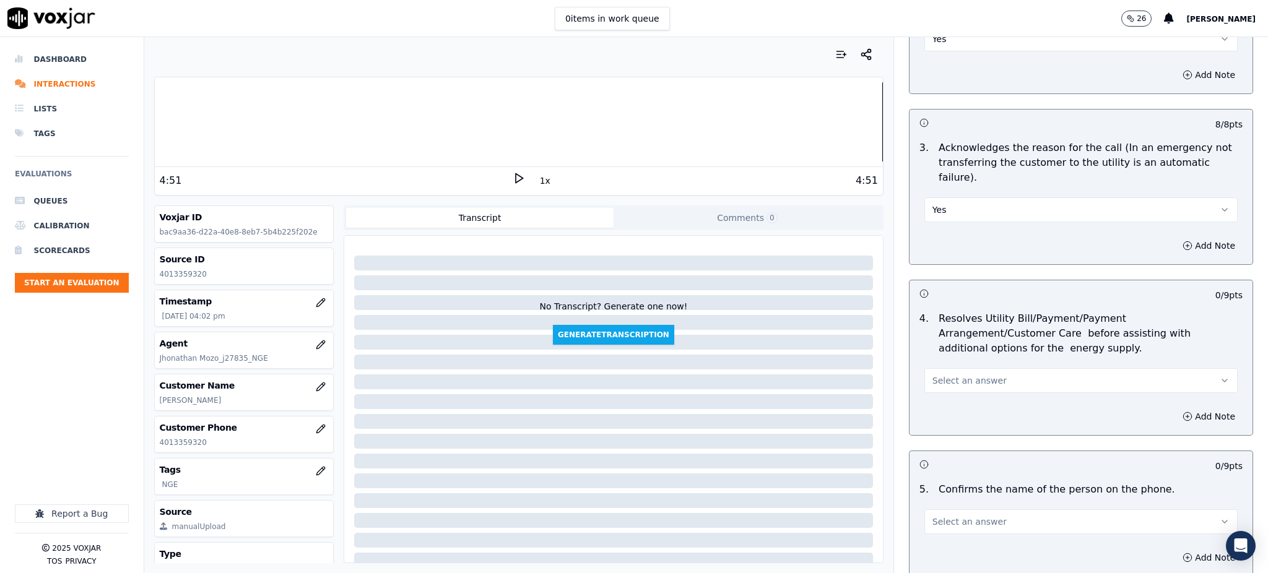
scroll to position [412, 0]
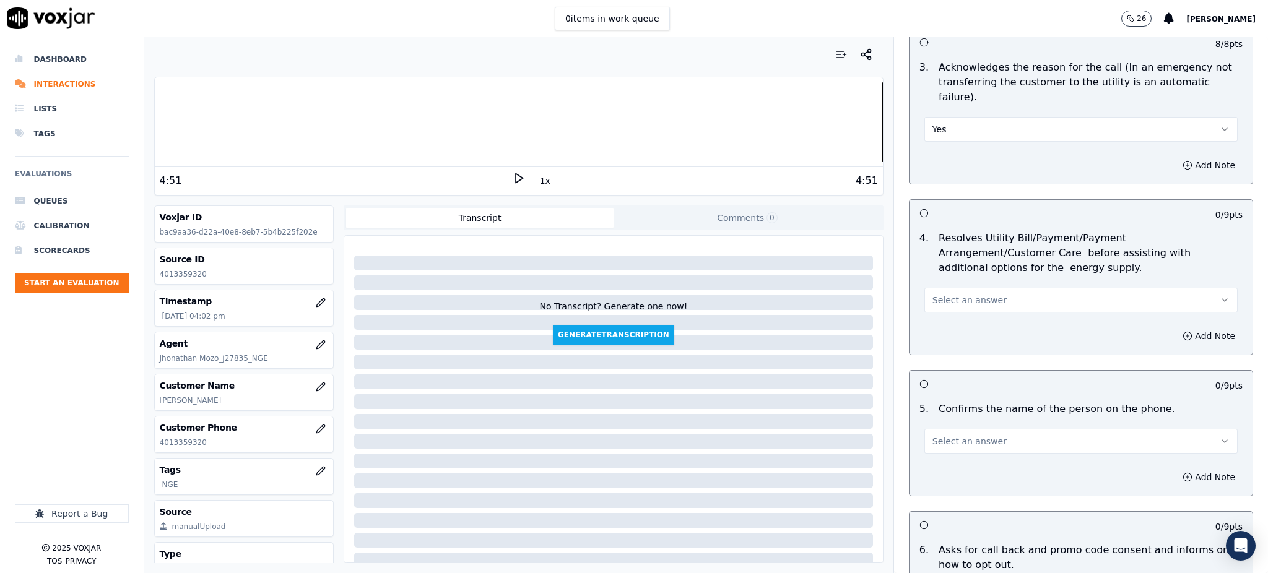
click at [938, 294] on span "Select an answer" at bounding box center [970, 300] width 74 height 12
click at [937, 292] on div "Yes" at bounding box center [1054, 299] width 286 height 20
click at [944, 429] on button "Select an answer" at bounding box center [1081, 441] width 313 height 25
click at [944, 437] on div "Yes" at bounding box center [1054, 440] width 286 height 20
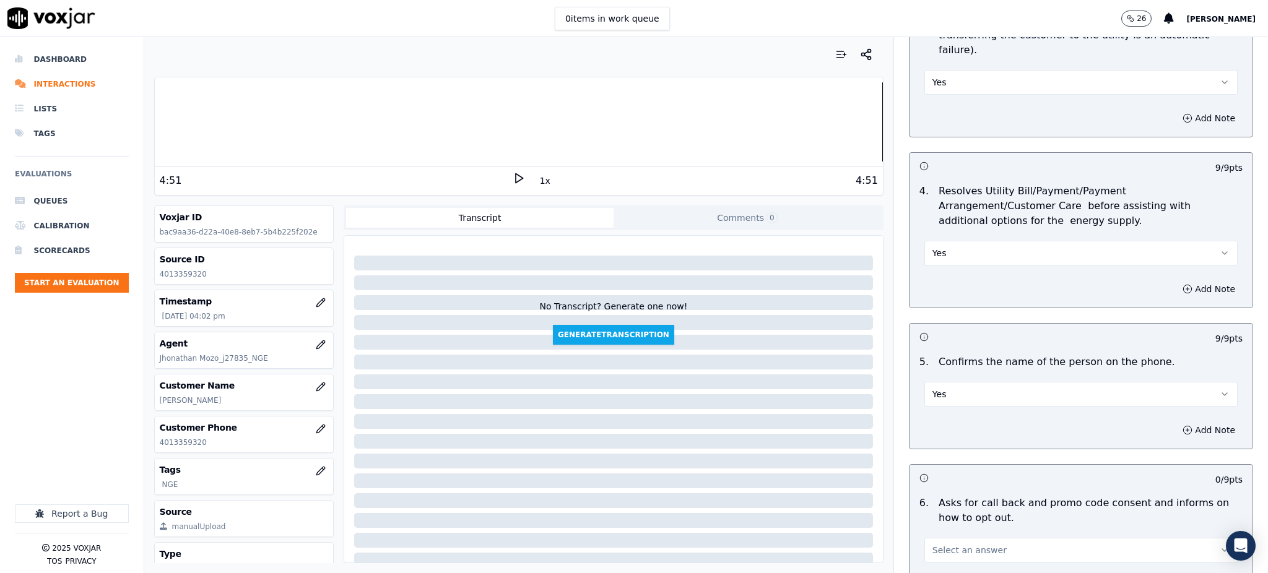
scroll to position [660, 0]
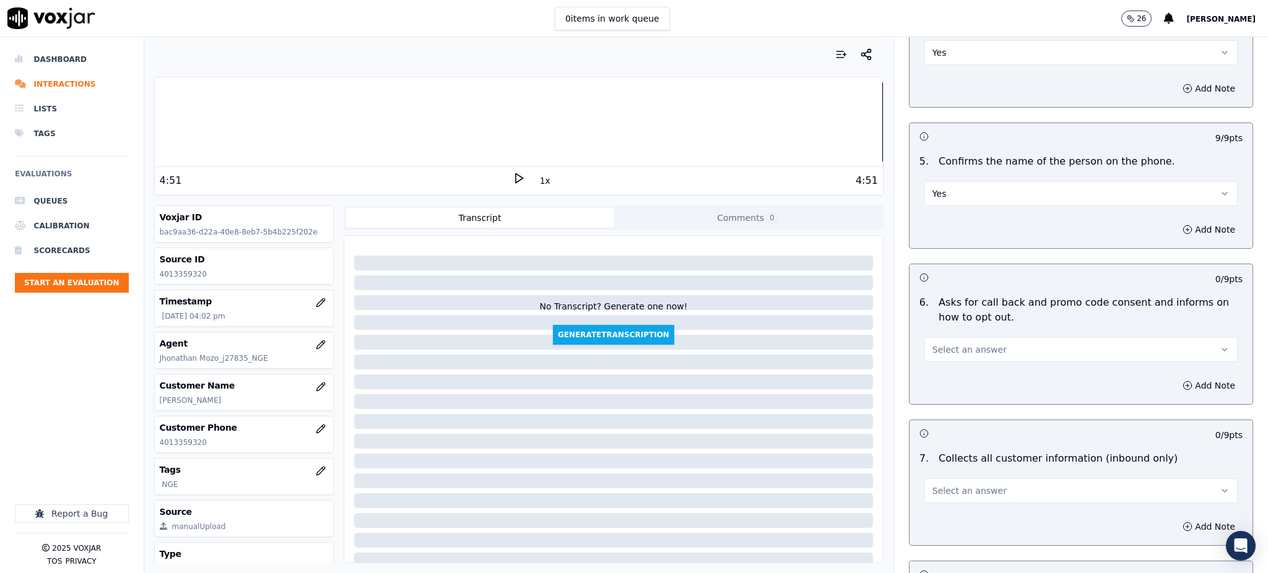
click at [933, 344] on span "Select an answer" at bounding box center [970, 350] width 74 height 12
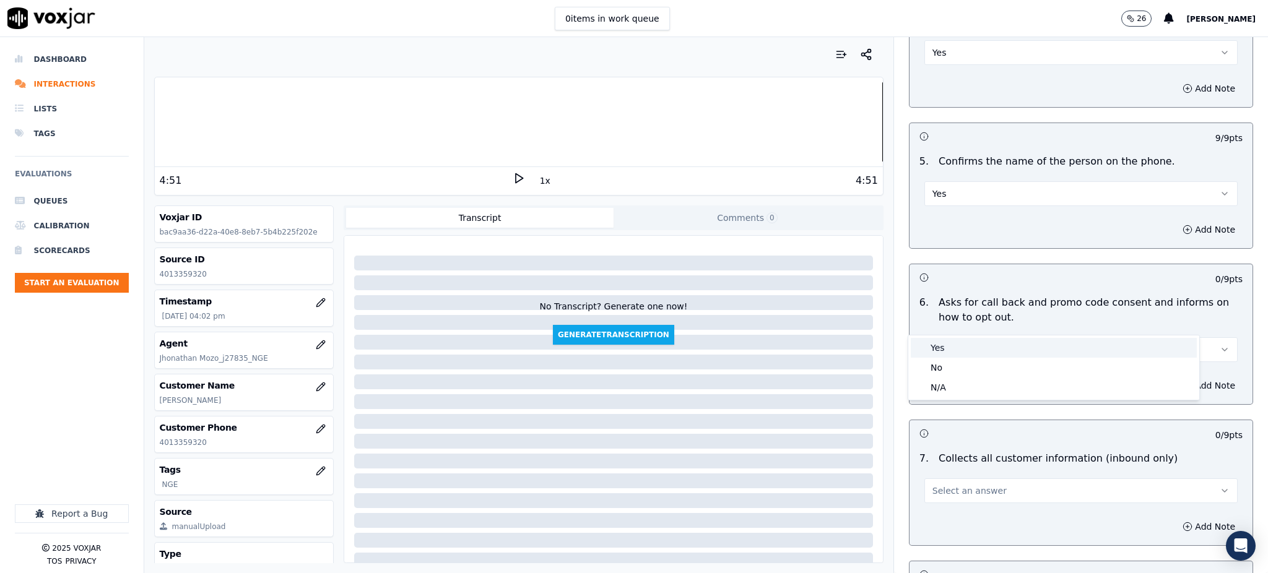
click at [934, 341] on div "Yes" at bounding box center [1054, 348] width 286 height 20
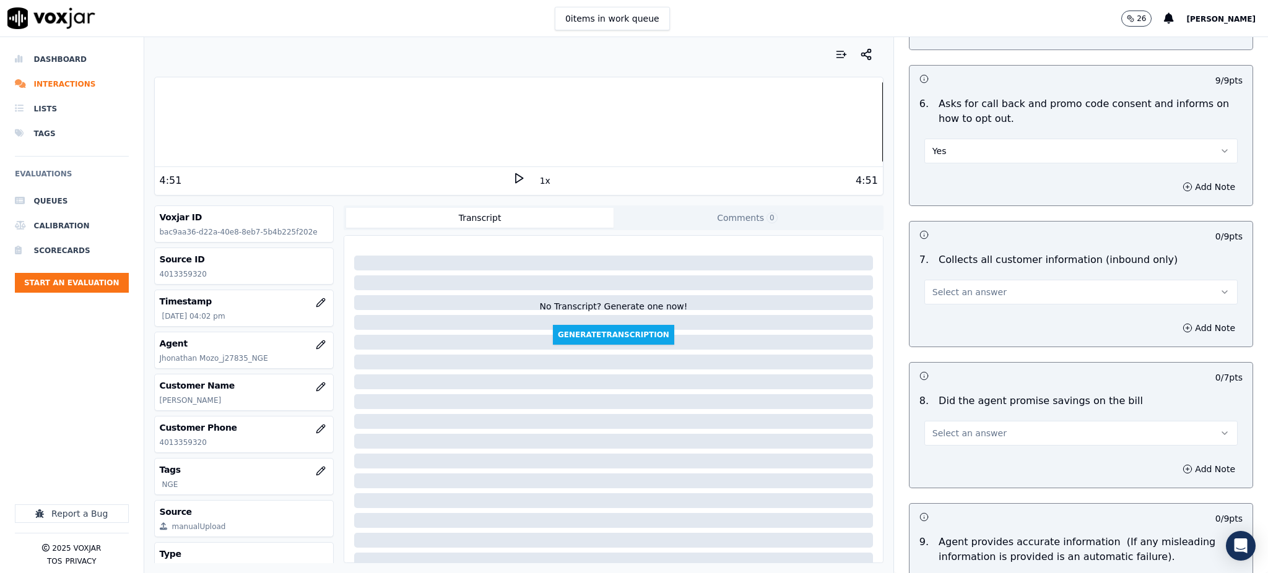
scroll to position [908, 0]
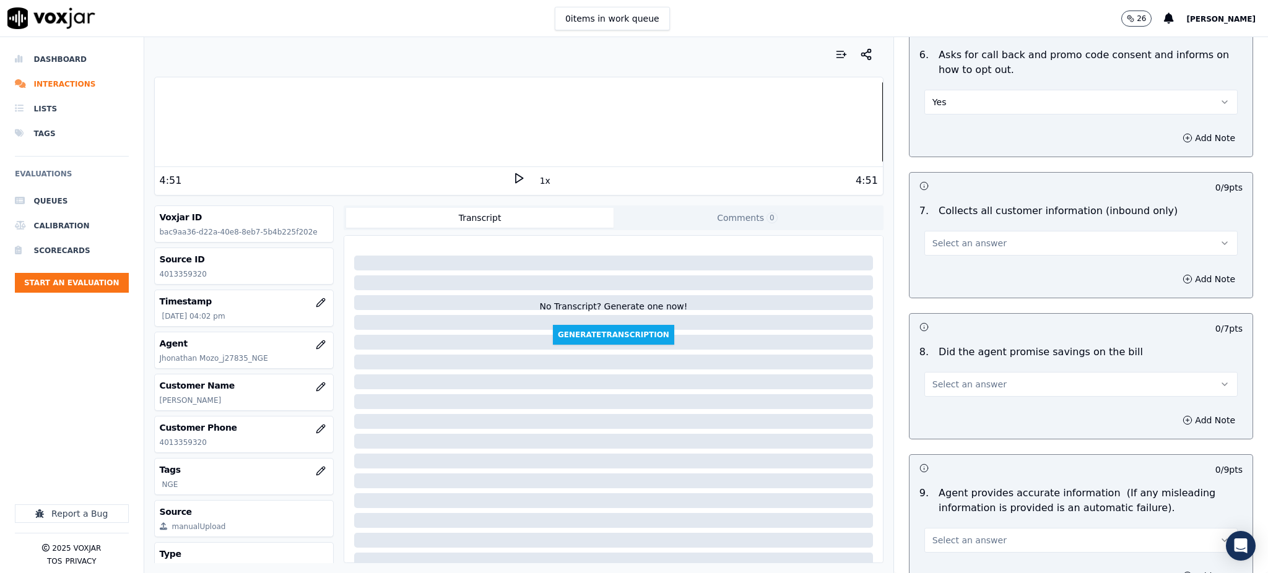
click at [933, 237] on span "Select an answer" at bounding box center [970, 243] width 74 height 12
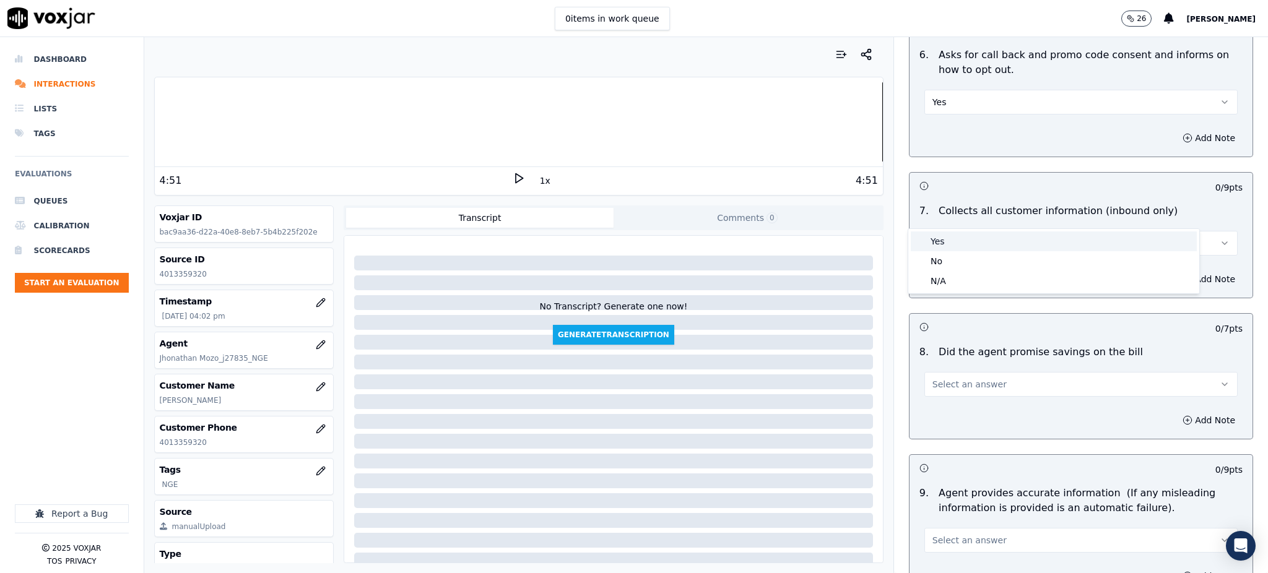
click at [931, 237] on div "Yes" at bounding box center [1054, 242] width 286 height 20
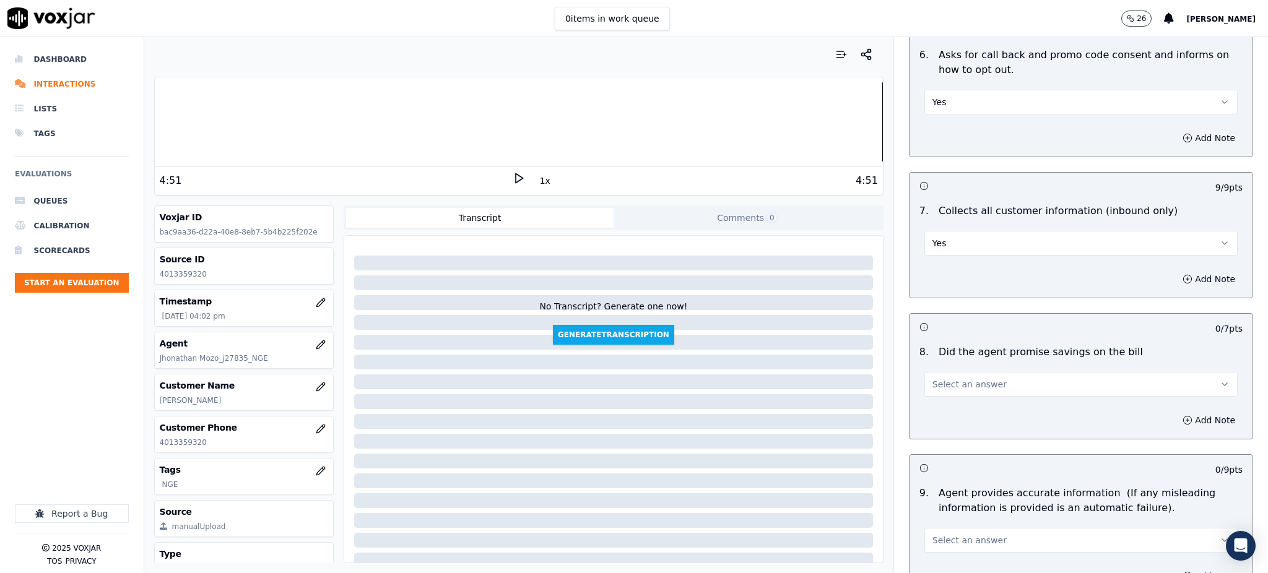
click at [949, 378] on span "Select an answer" at bounding box center [970, 384] width 74 height 12
click at [947, 376] on div "Yes" at bounding box center [1054, 383] width 286 height 20
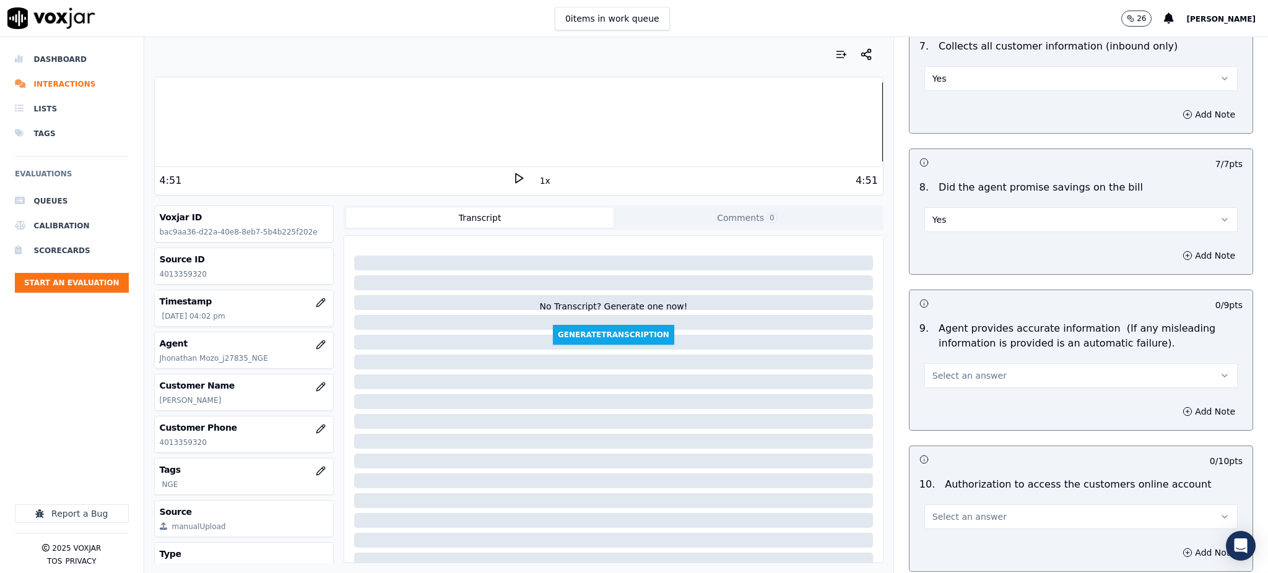
scroll to position [1073, 0]
click at [933, 369] on span "Select an answer" at bounding box center [970, 375] width 74 height 12
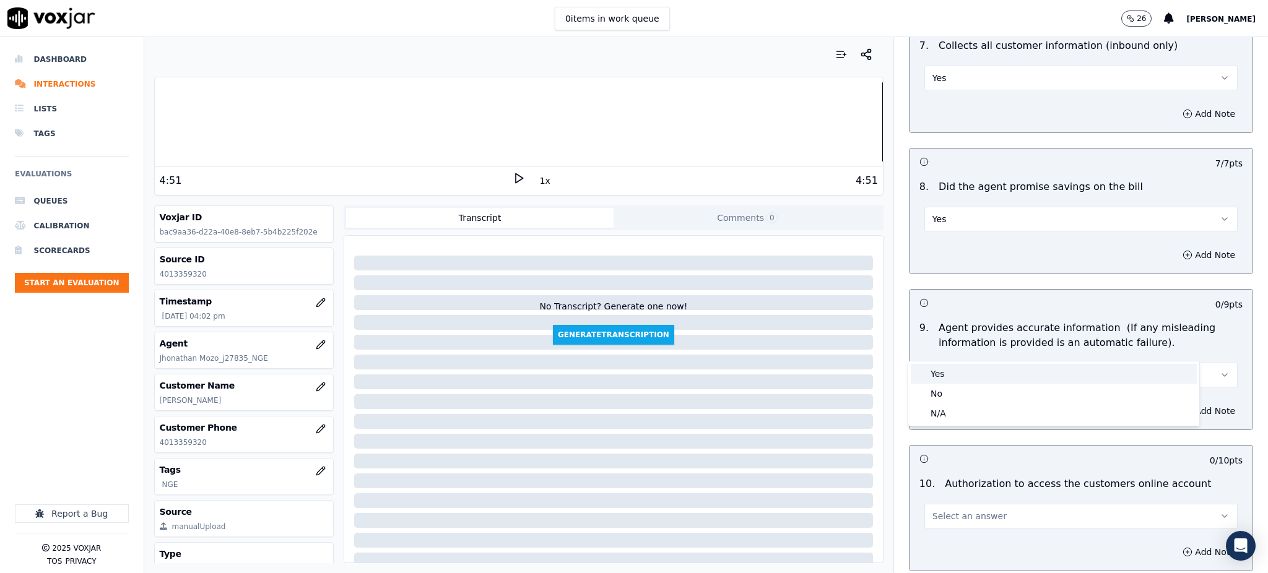
click at [933, 373] on div "Yes" at bounding box center [1054, 374] width 286 height 20
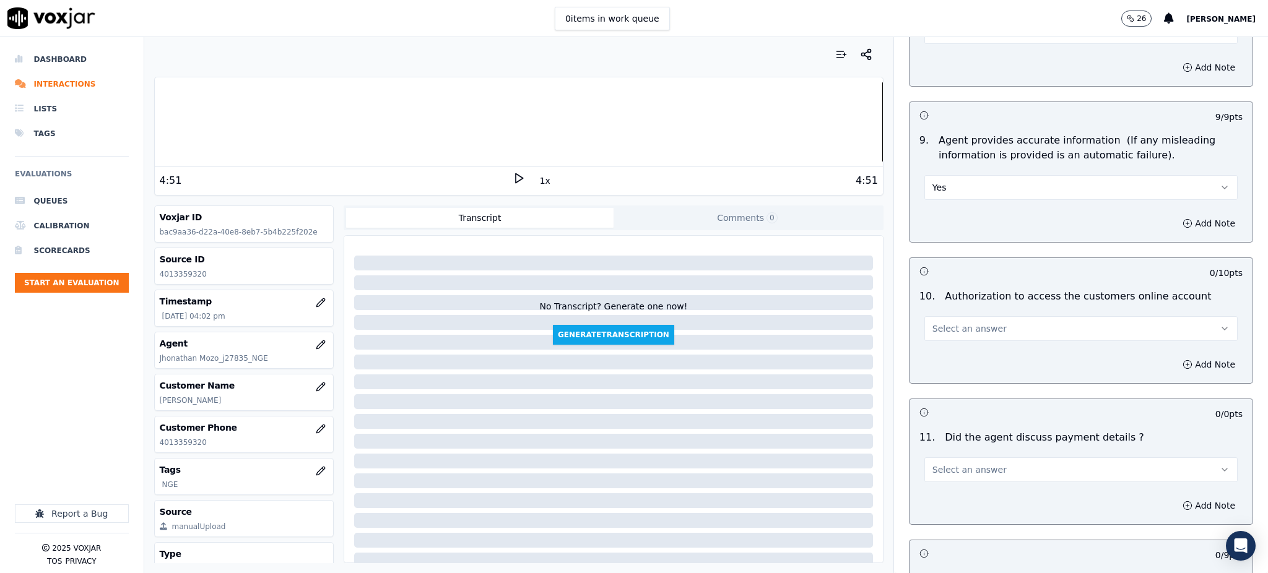
scroll to position [1321, 0]
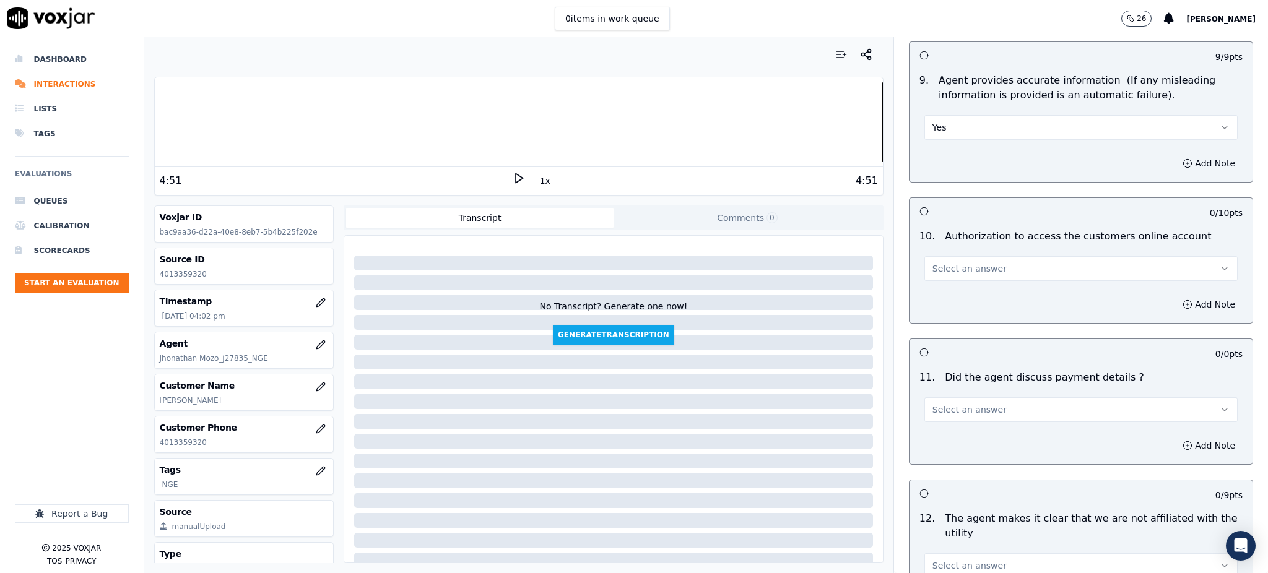
click at [944, 263] on span "Select an answer" at bounding box center [970, 269] width 74 height 12
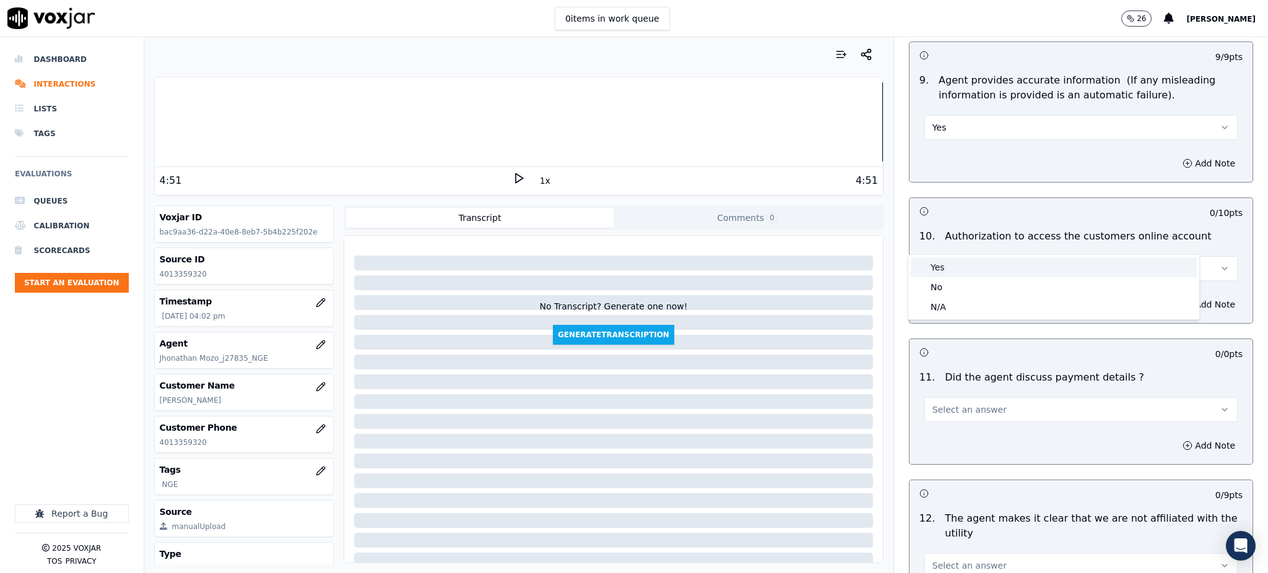
click at [952, 270] on div "Yes" at bounding box center [1054, 268] width 286 height 20
click at [954, 404] on span "Select an answer" at bounding box center [970, 410] width 74 height 12
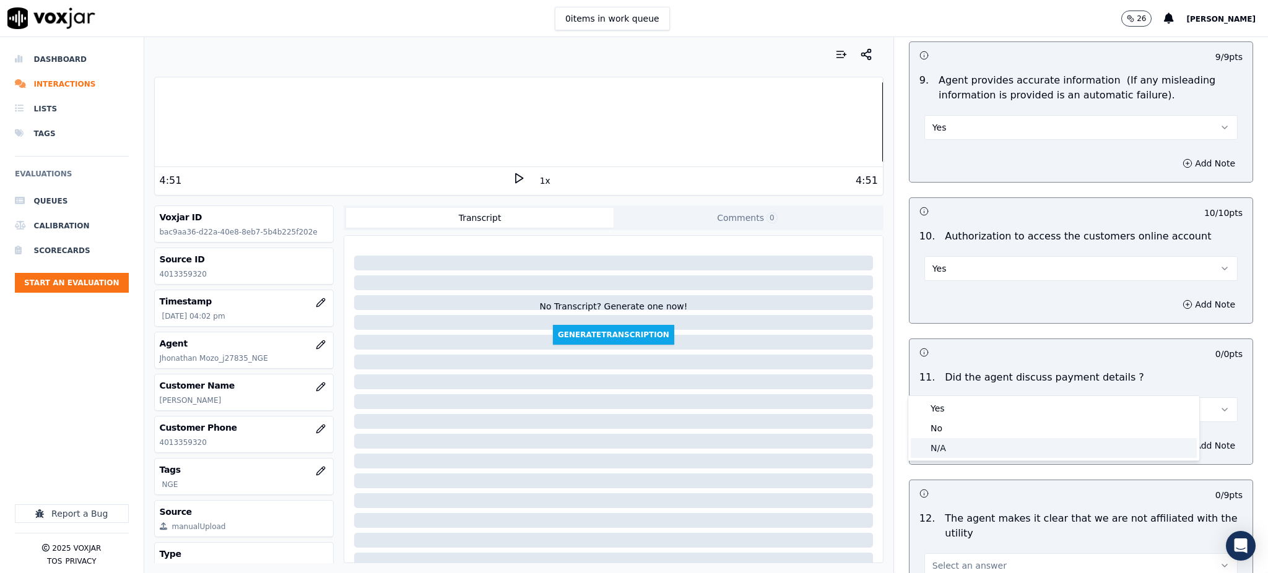
click at [956, 450] on div "N/A" at bounding box center [1054, 448] width 286 height 20
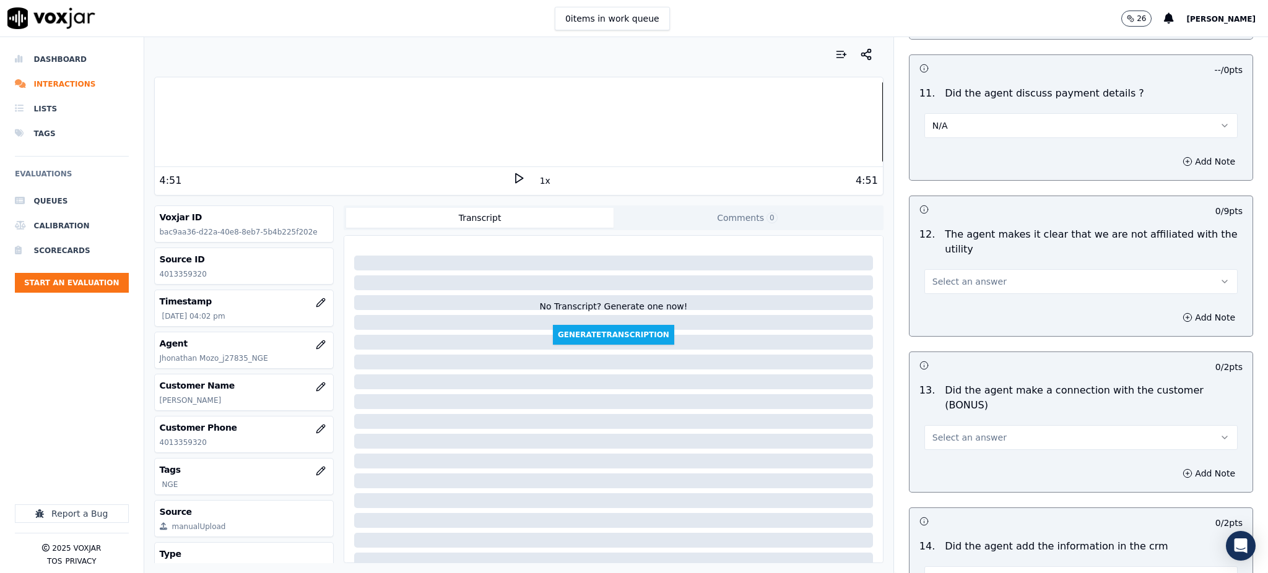
scroll to position [1651, 0]
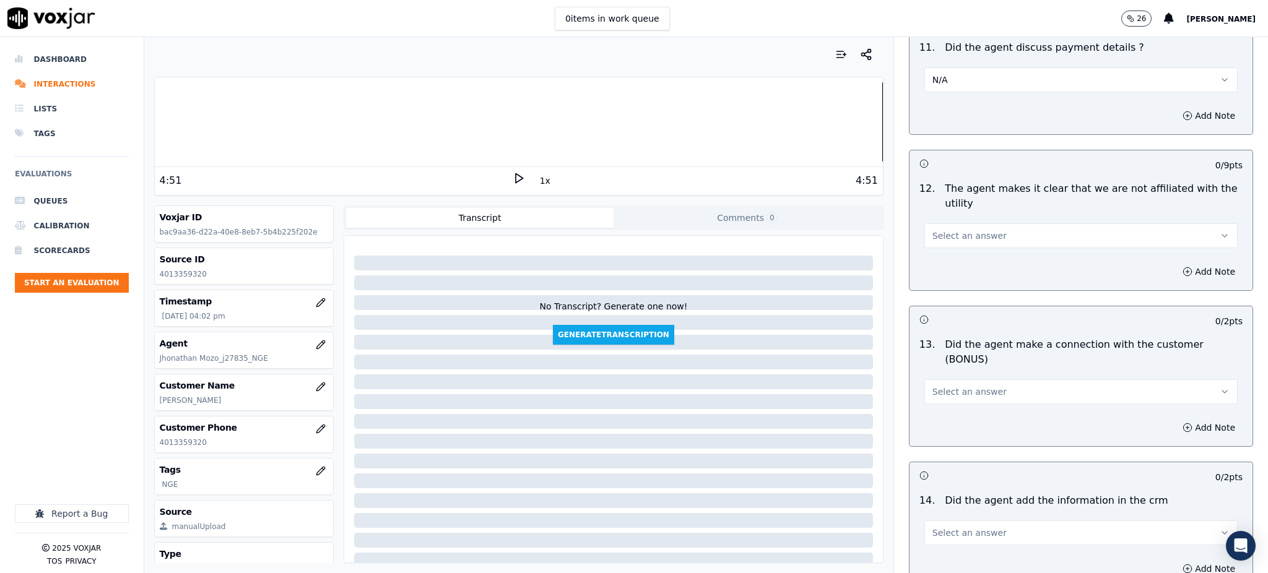
click at [934, 230] on span "Select an answer" at bounding box center [970, 236] width 74 height 12
click at [942, 241] on div "Yes" at bounding box center [1054, 235] width 286 height 20
click at [940, 386] on span "Select an answer" at bounding box center [970, 392] width 74 height 12
drag, startPoint x: 945, startPoint y: 380, endPoint x: 946, endPoint y: 456, distance: 76.2
click at [945, 381] on div "Yes" at bounding box center [1054, 376] width 286 height 20
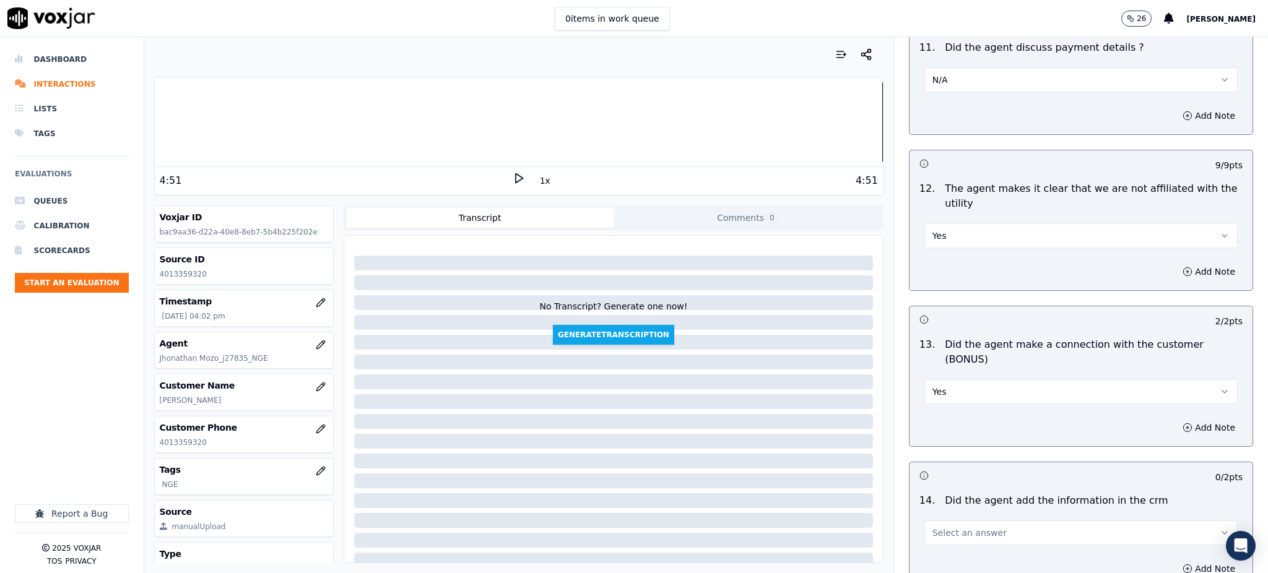
click at [939, 521] on button "Select an answer" at bounding box center [1081, 533] width 313 height 25
click at [942, 512] on div "Yes" at bounding box center [1054, 517] width 286 height 20
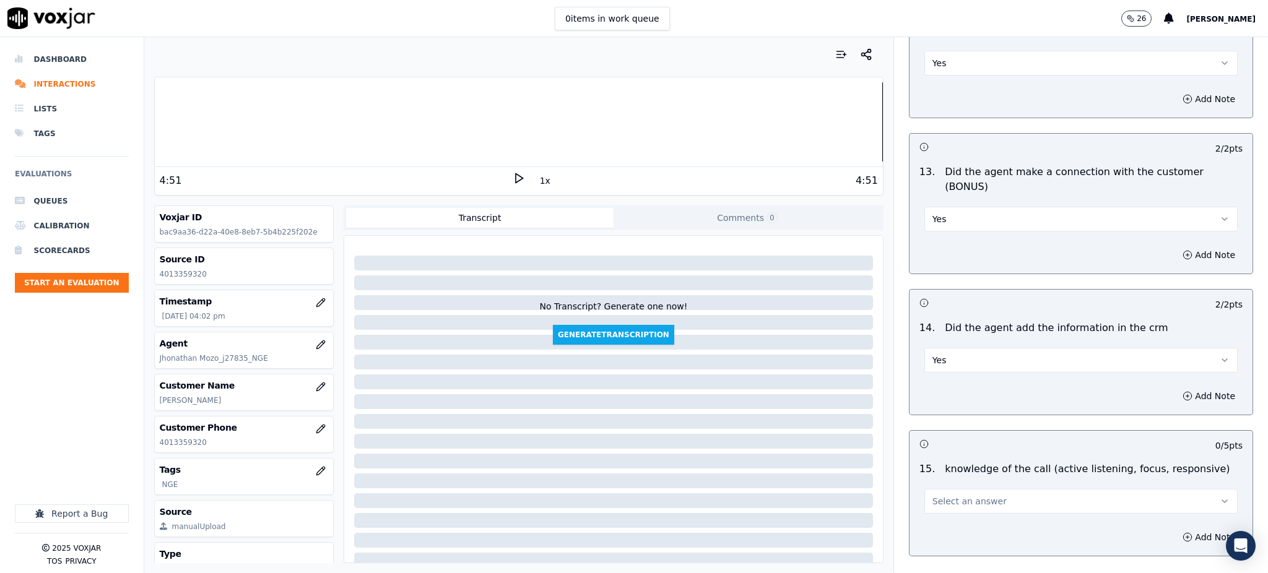
scroll to position [1874, 0]
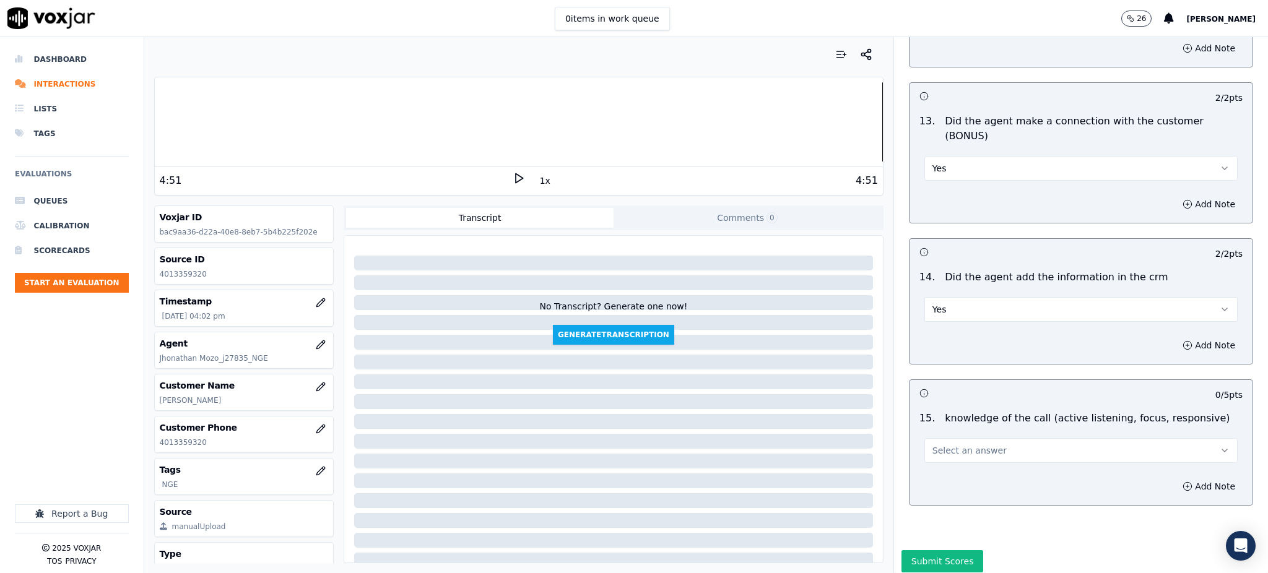
click at [933, 445] on span "Select an answer" at bounding box center [970, 451] width 74 height 12
click at [939, 437] on div "Yes" at bounding box center [1054, 435] width 286 height 20
click at [940, 550] on button "Submit Scores" at bounding box center [943, 561] width 82 height 22
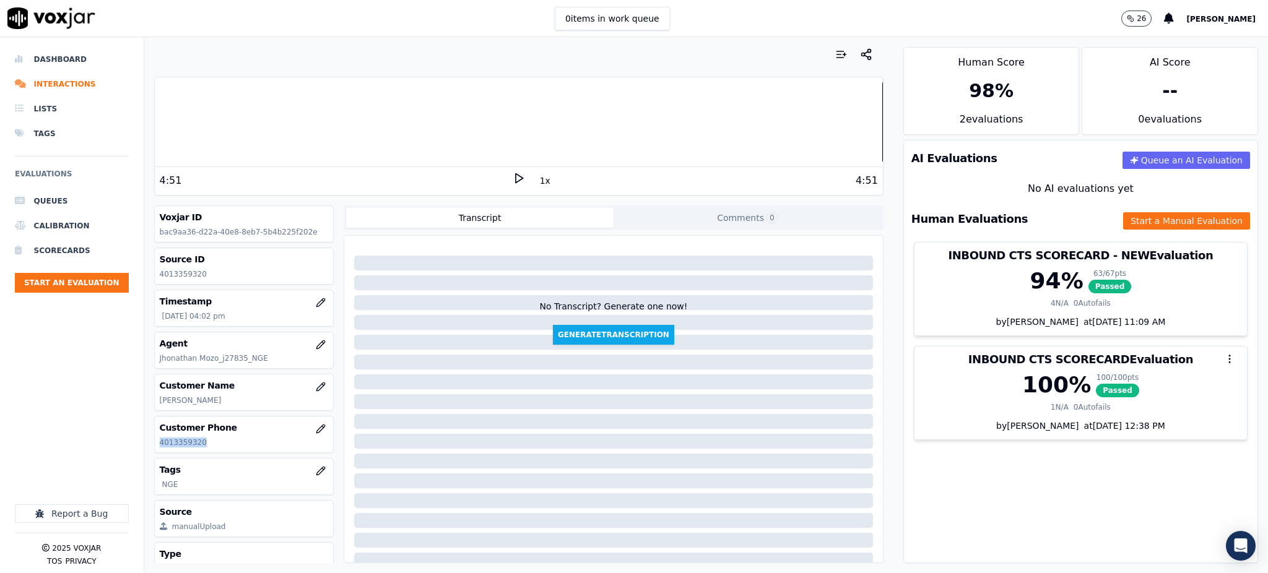
drag, startPoint x: 201, startPoint y: 439, endPoint x: 160, endPoint y: 450, distance: 42.4
click at [160, 450] on div "Customer Phone 4013359320" at bounding box center [244, 435] width 179 height 36
copy p "4013359320"
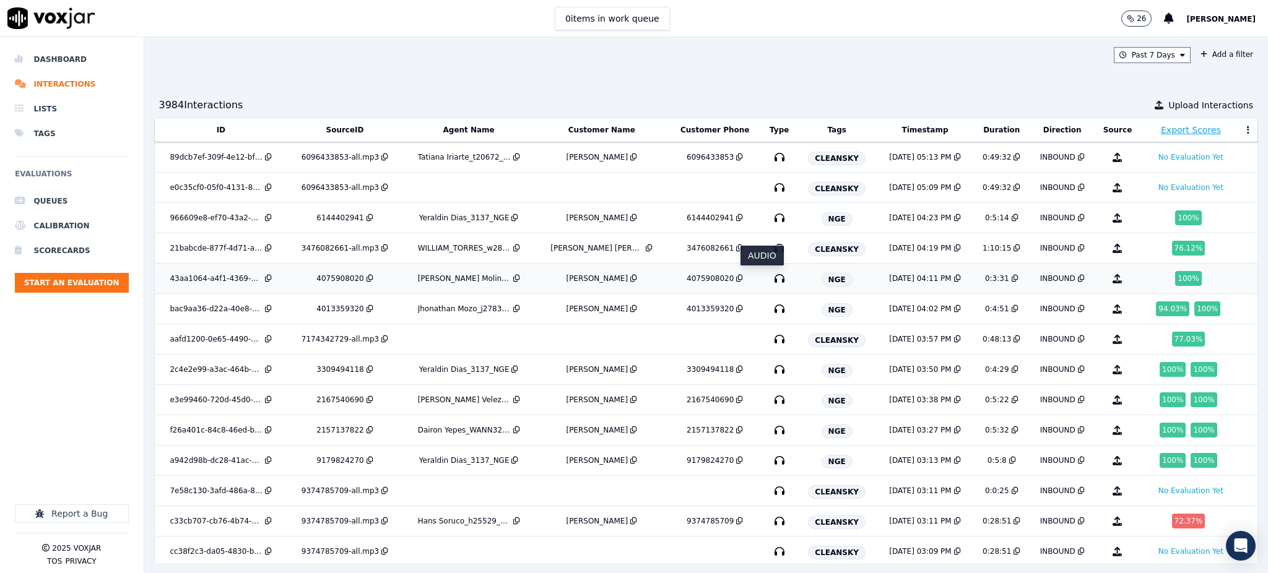
click at [770, 277] on icon "button" at bounding box center [780, 279] width 20 height 20
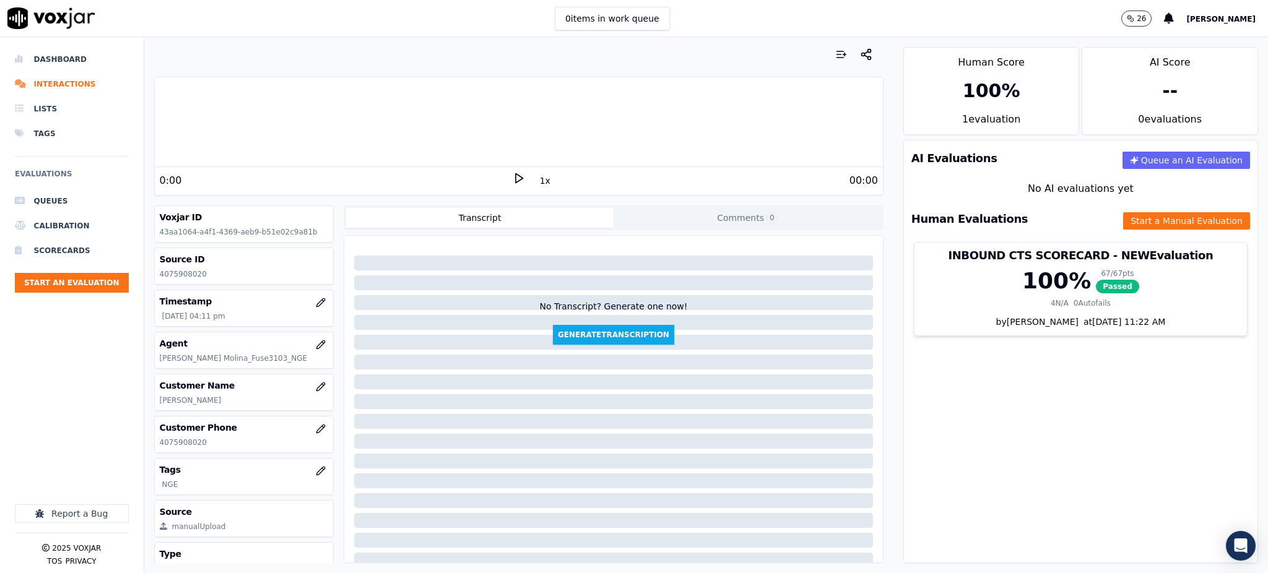
click at [513, 178] on icon at bounding box center [519, 178] width 12 height 12
drag, startPoint x: 202, startPoint y: 446, endPoint x: 159, endPoint y: 452, distance: 43.8
click at [159, 452] on div "Customer Phone [PHONE_NUMBER]" at bounding box center [244, 435] width 179 height 36
copy p "4075908020"
click at [1135, 218] on button "Start a Manual Evaluation" at bounding box center [1186, 220] width 127 height 17
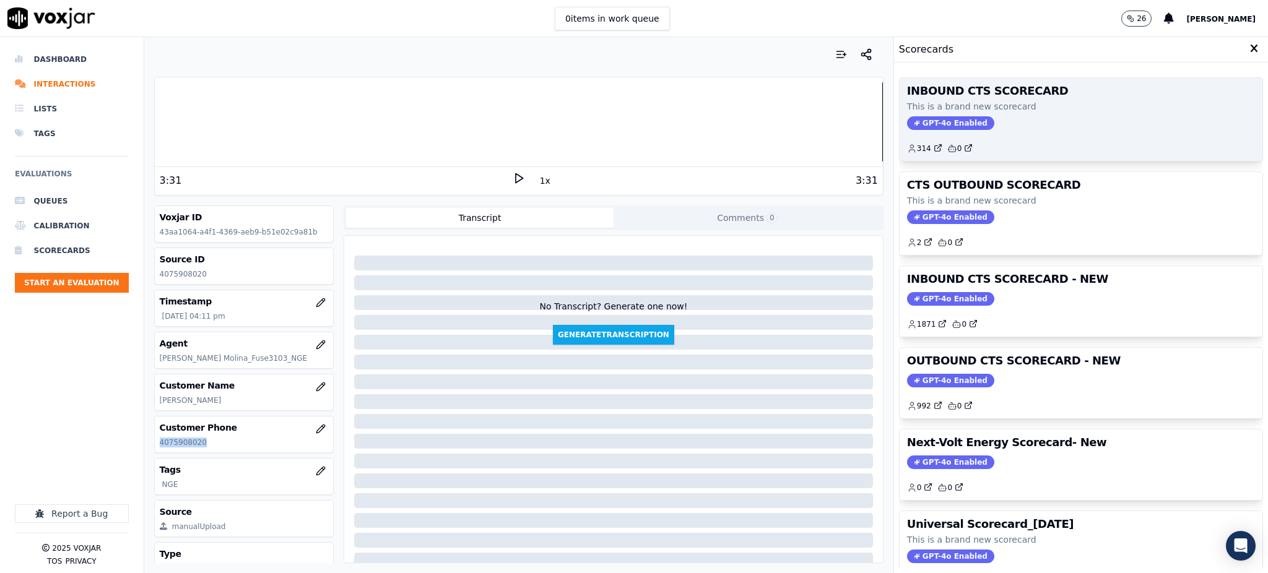
click at [938, 120] on span "GPT-4o Enabled" at bounding box center [950, 123] width 87 height 14
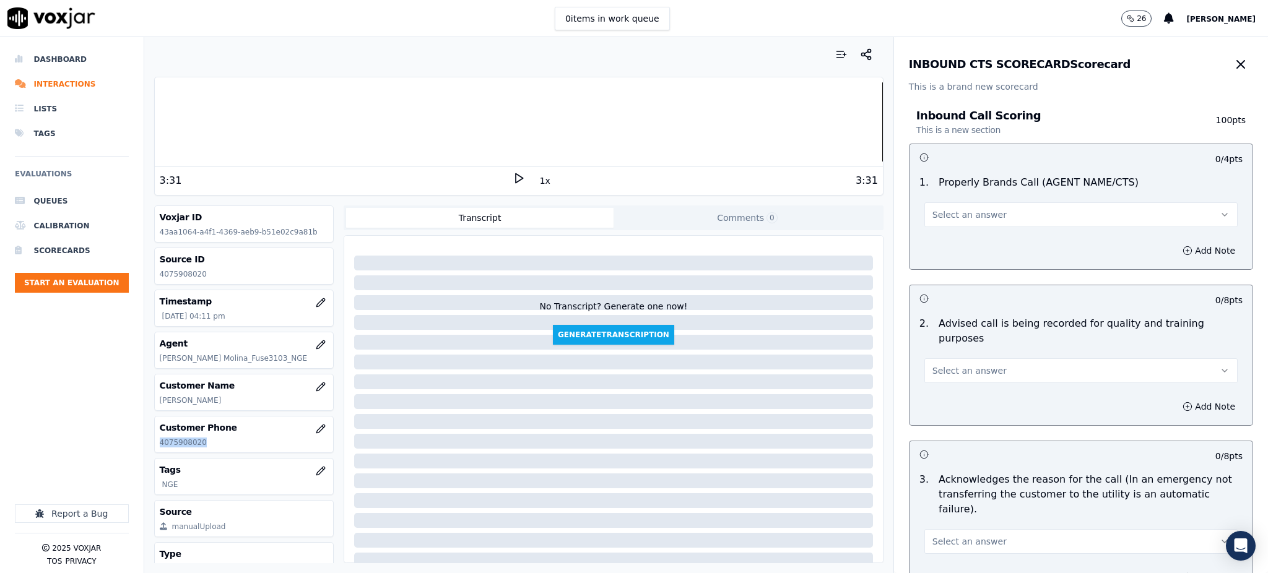
click at [933, 219] on span "Select an answer" at bounding box center [970, 215] width 74 height 12
drag, startPoint x: 947, startPoint y: 241, endPoint x: 954, endPoint y: 295, distance: 54.4
click at [947, 242] on div "Yes" at bounding box center [1054, 243] width 286 height 20
click at [952, 365] on span "Select an answer" at bounding box center [970, 371] width 74 height 12
click at [949, 383] on div "Yes" at bounding box center [1054, 384] width 286 height 20
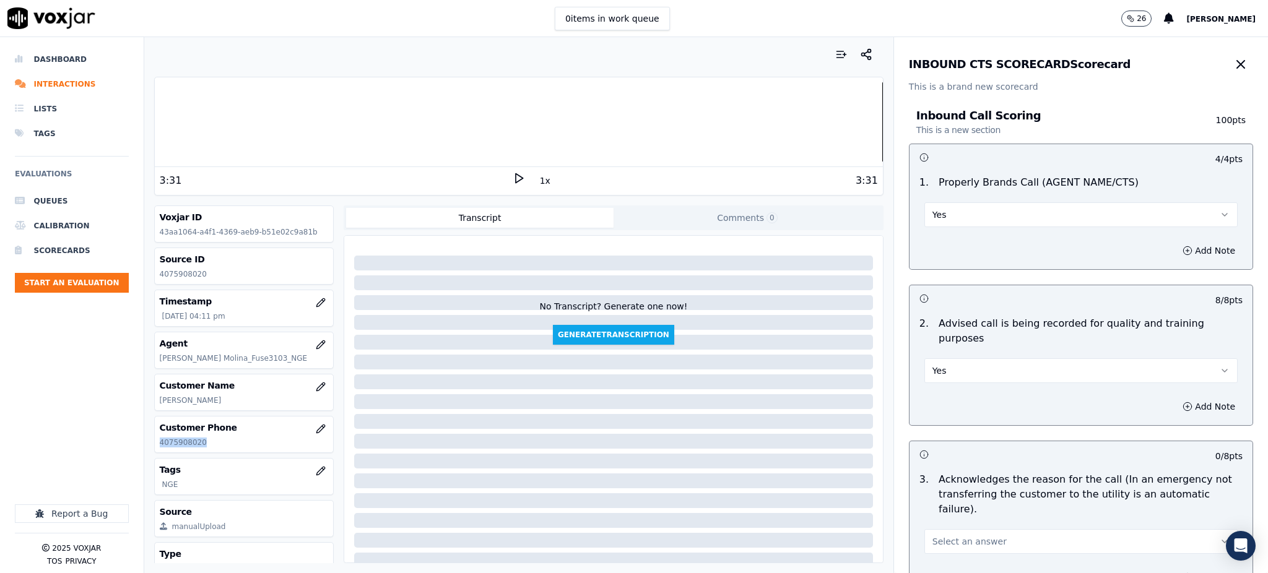
click at [936, 536] on span "Select an answer" at bounding box center [970, 542] width 74 height 12
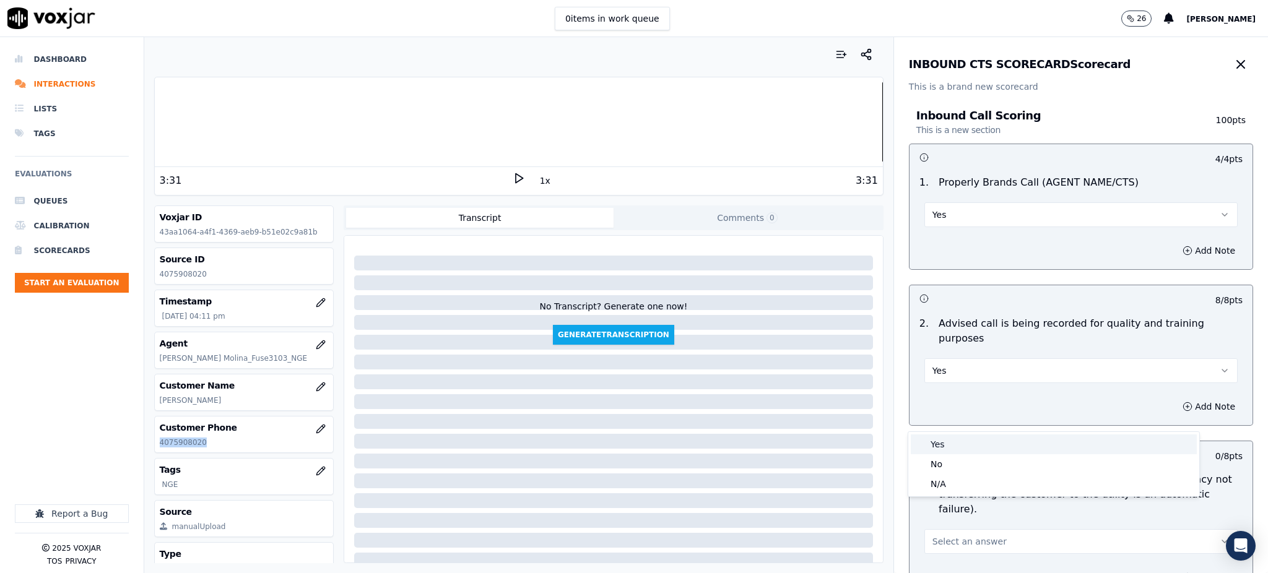
click at [941, 446] on div "Yes" at bounding box center [1054, 445] width 286 height 20
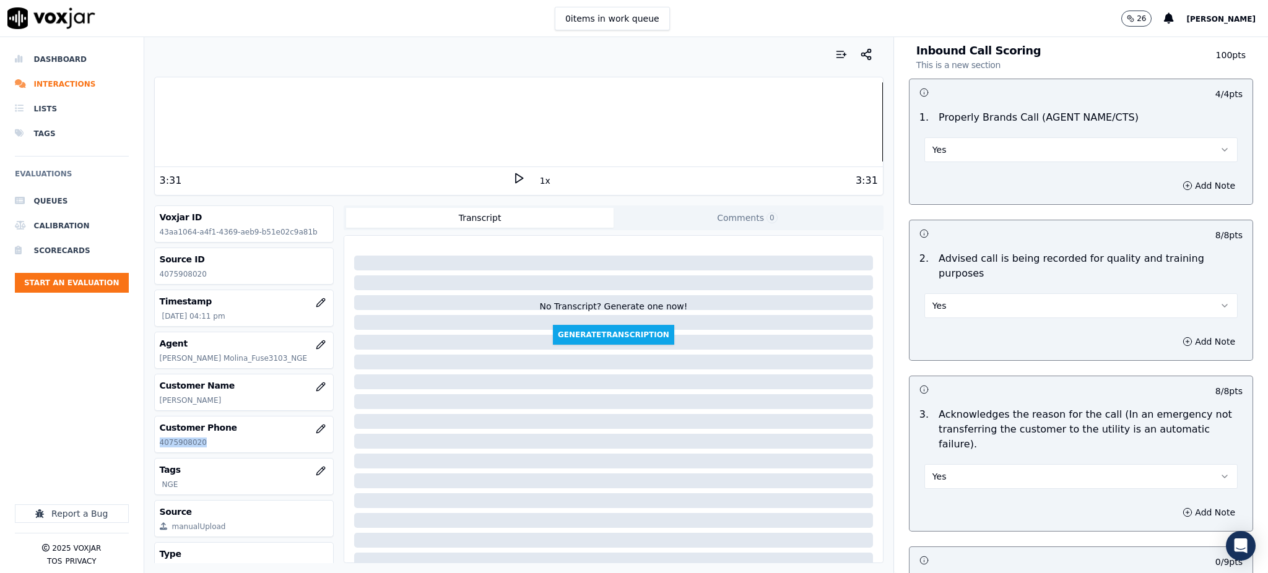
scroll to position [330, 0]
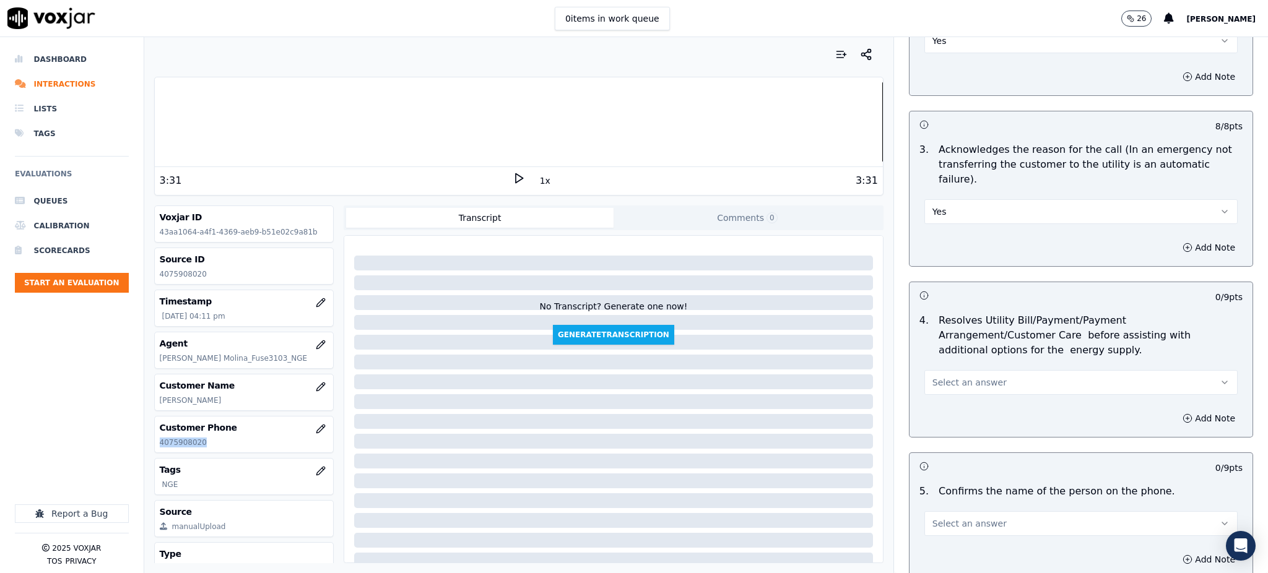
click at [933, 376] on span "Select an answer" at bounding box center [970, 382] width 74 height 12
drag, startPoint x: 928, startPoint y: 380, endPoint x: 929, endPoint y: 386, distance: 6.3
click at [928, 381] on div "Yes" at bounding box center [1054, 381] width 286 height 20
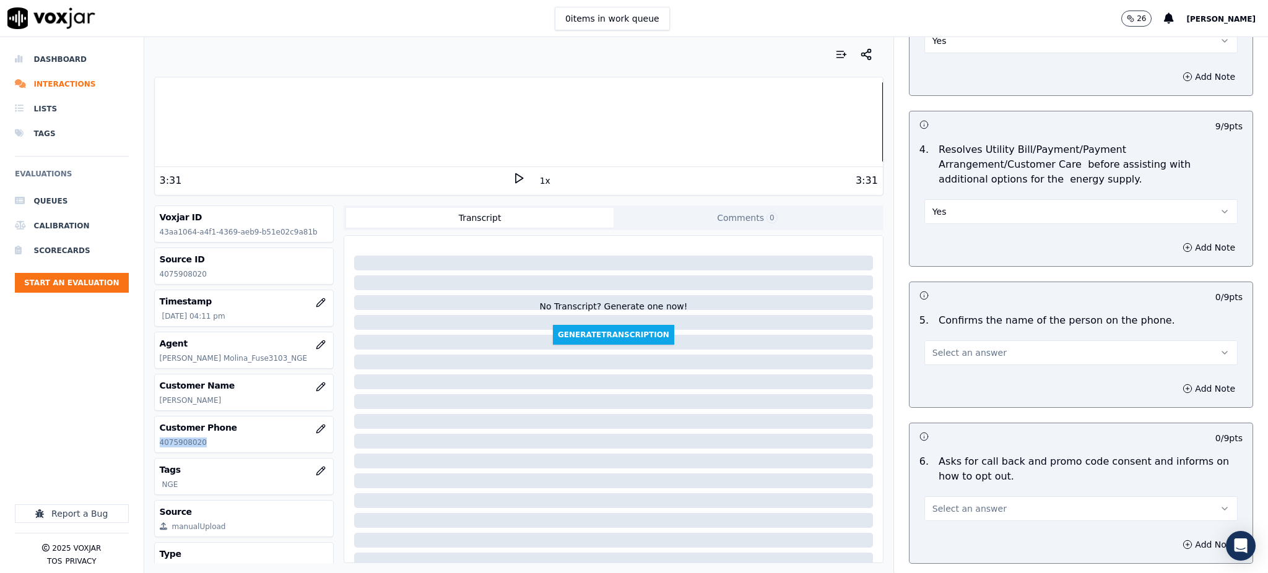
scroll to position [578, 0]
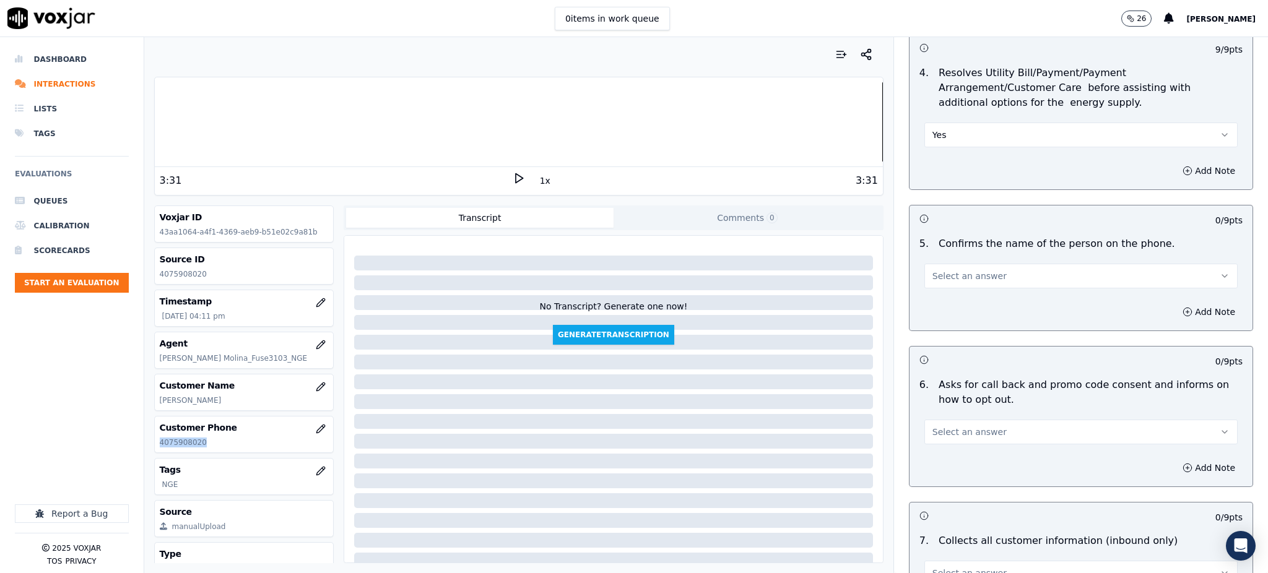
click at [933, 270] on span "Select an answer" at bounding box center [970, 276] width 74 height 12
click at [931, 278] on div "Yes" at bounding box center [1054, 274] width 286 height 20
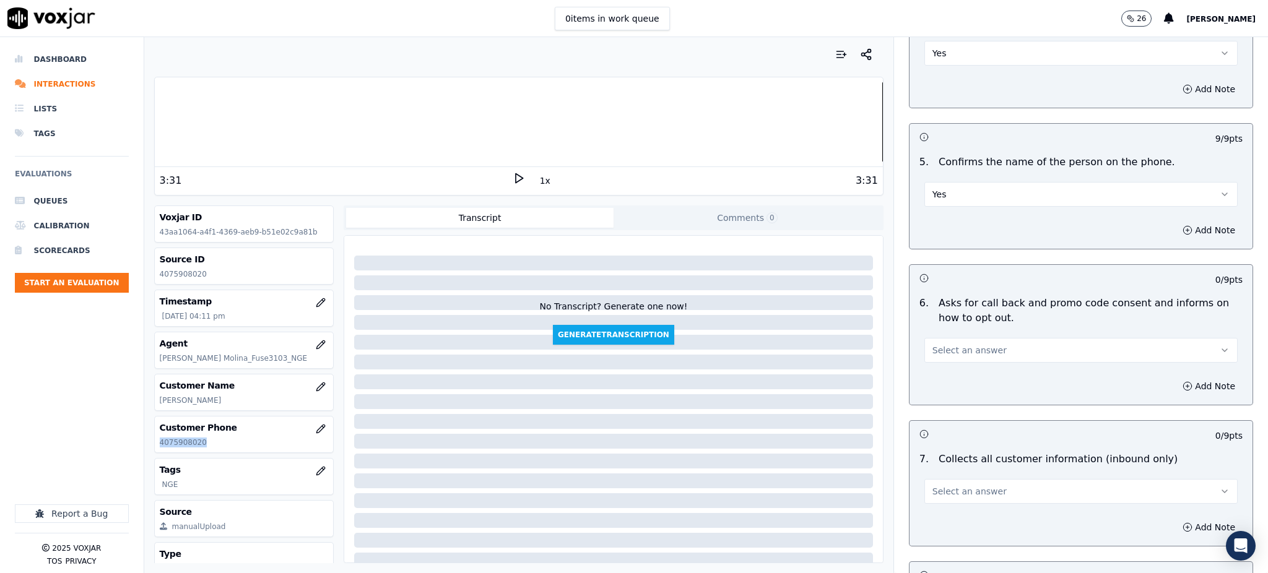
scroll to position [660, 0]
click at [945, 344] on span "Select an answer" at bounding box center [970, 350] width 74 height 12
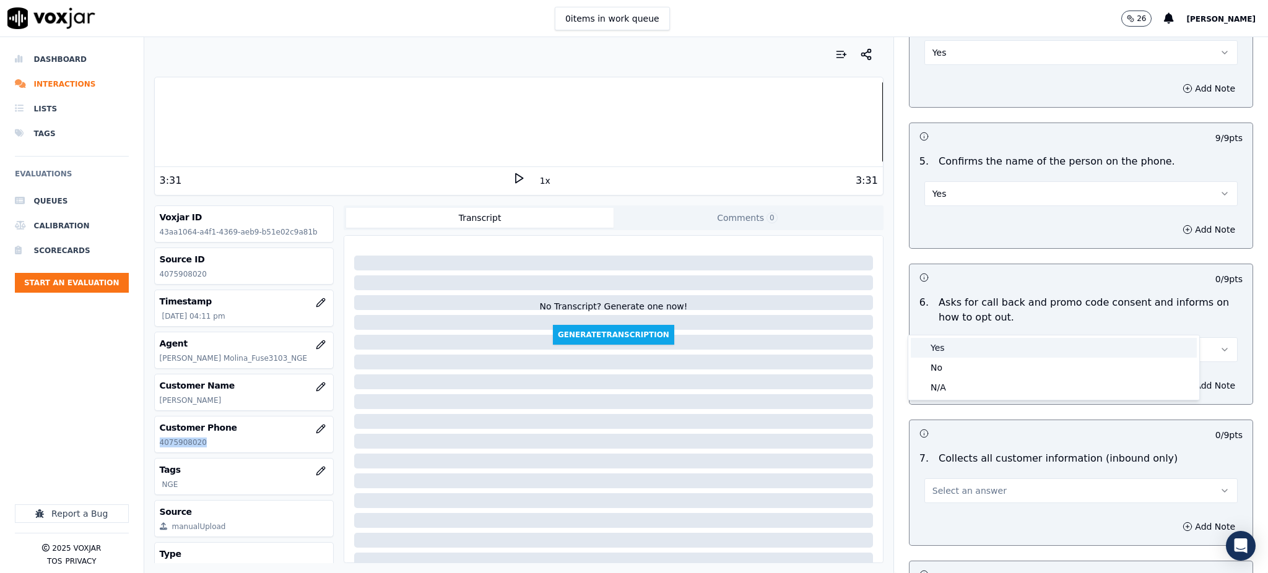
click at [945, 341] on div "Yes" at bounding box center [1054, 348] width 286 height 20
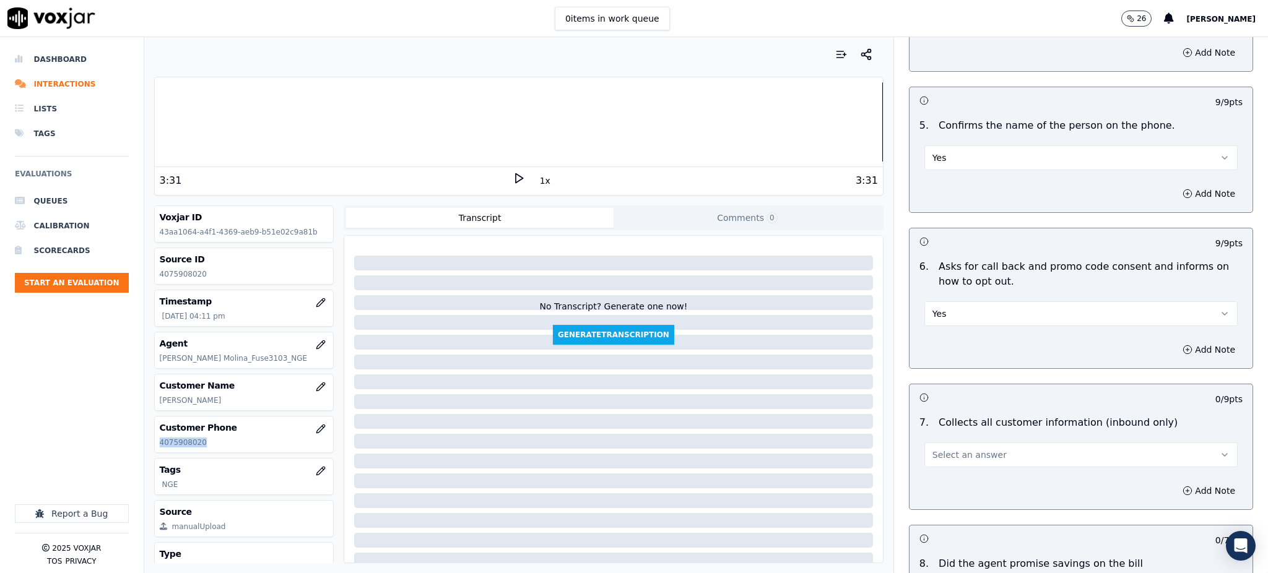
scroll to position [825, 0]
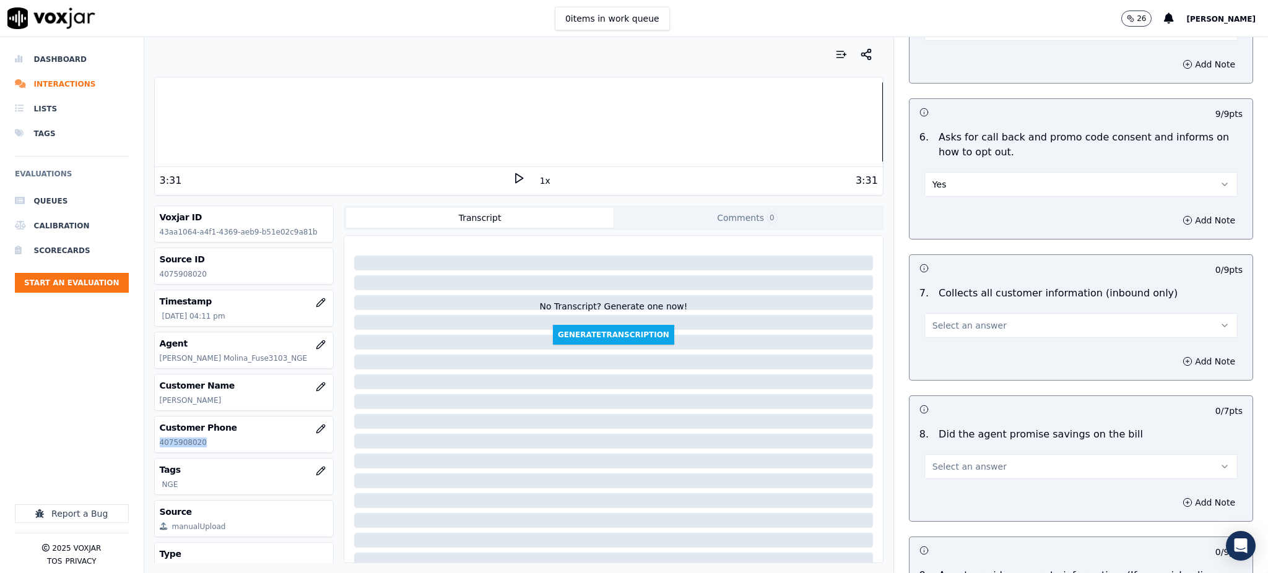
click at [967, 320] on span "Select an answer" at bounding box center [970, 326] width 74 height 12
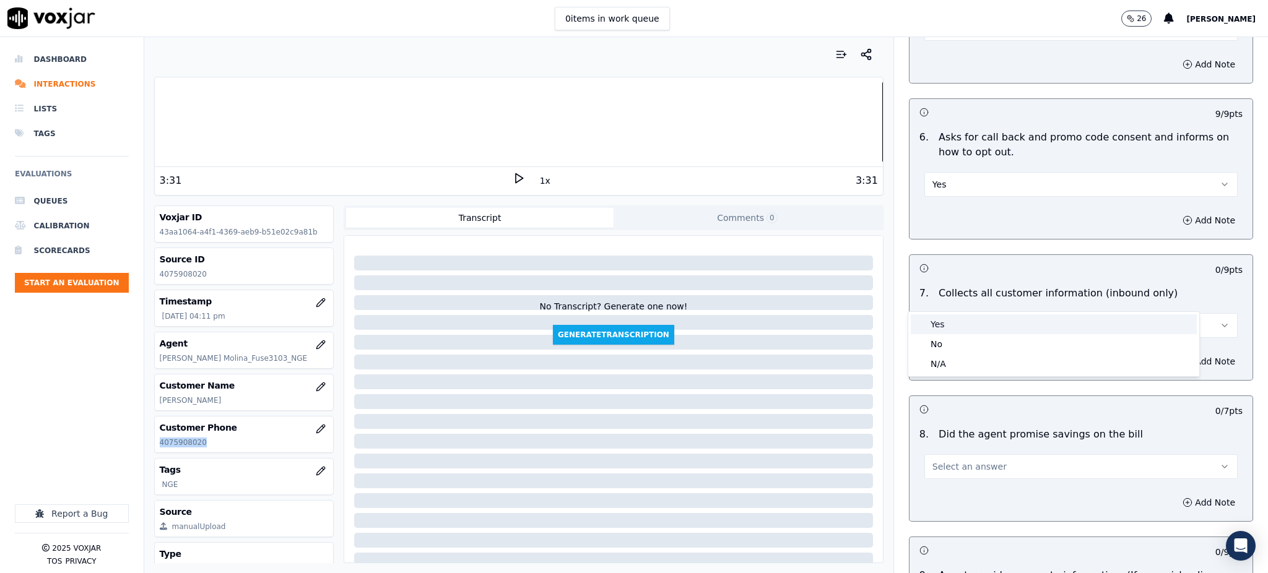
click at [947, 328] on div "Yes" at bounding box center [1054, 325] width 286 height 20
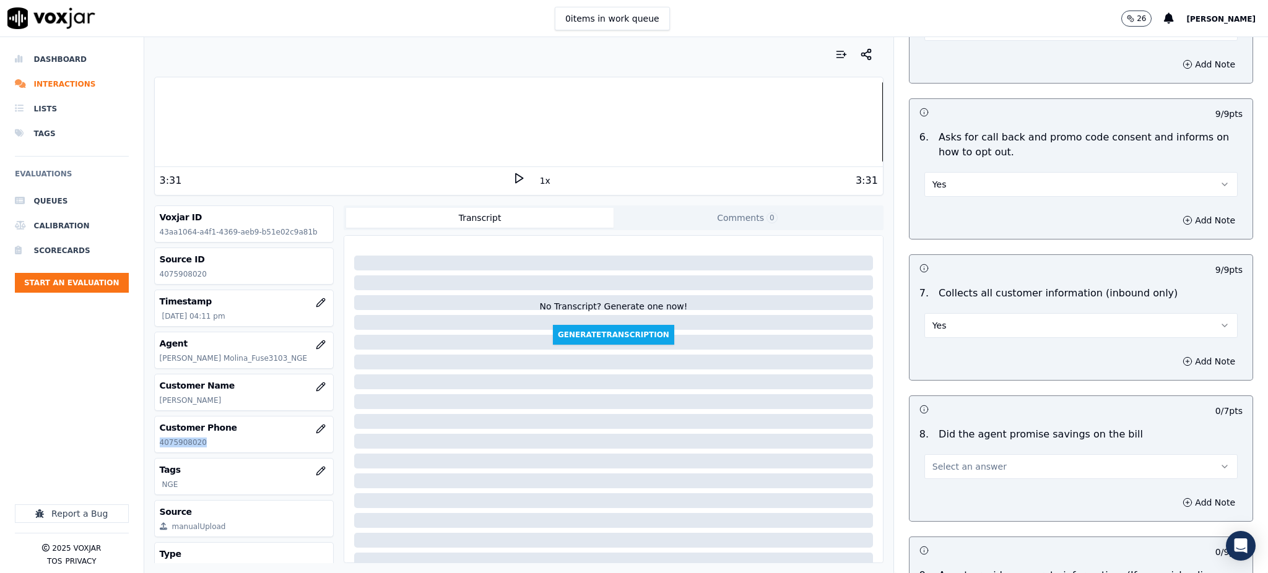
click at [942, 461] on span "Select an answer" at bounding box center [970, 467] width 74 height 12
click at [940, 463] on div "Yes" at bounding box center [1054, 466] width 286 height 20
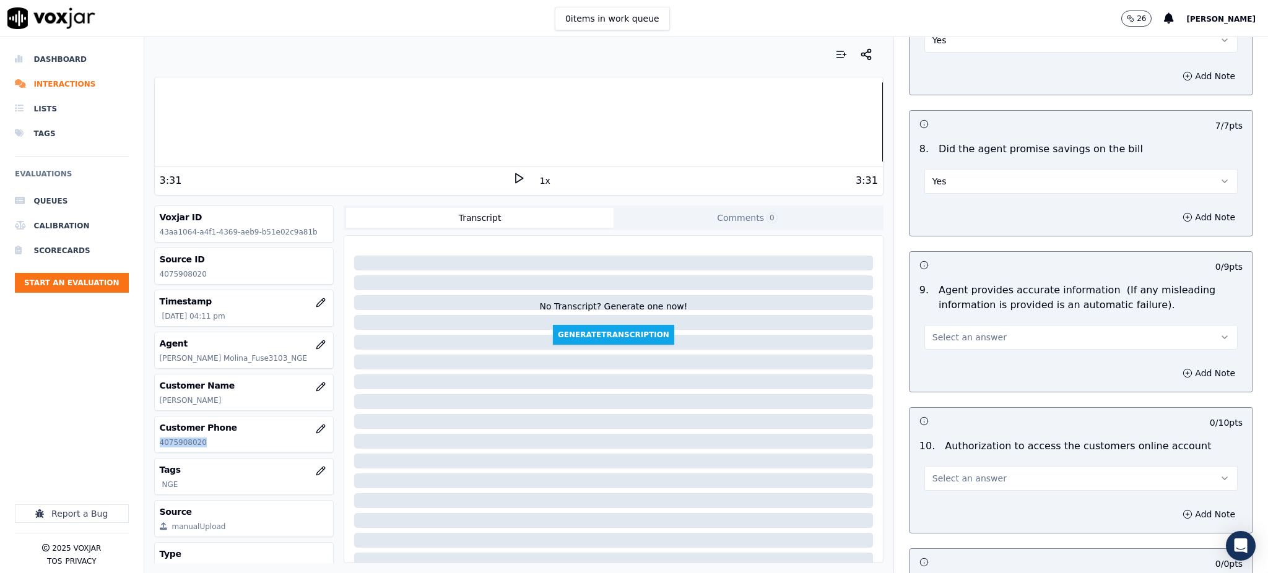
scroll to position [1155, 0]
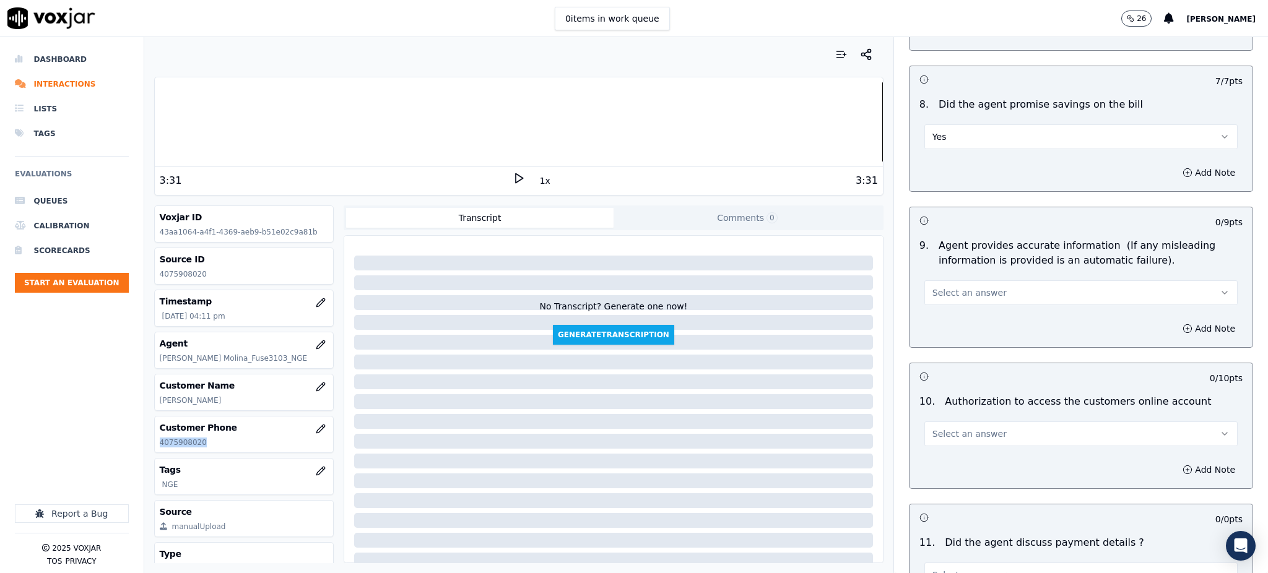
click at [933, 287] on span "Select an answer" at bounding box center [970, 293] width 74 height 12
click at [934, 301] on div "Yes" at bounding box center [1054, 292] width 286 height 20
click at [952, 428] on span "Select an answer" at bounding box center [970, 434] width 74 height 12
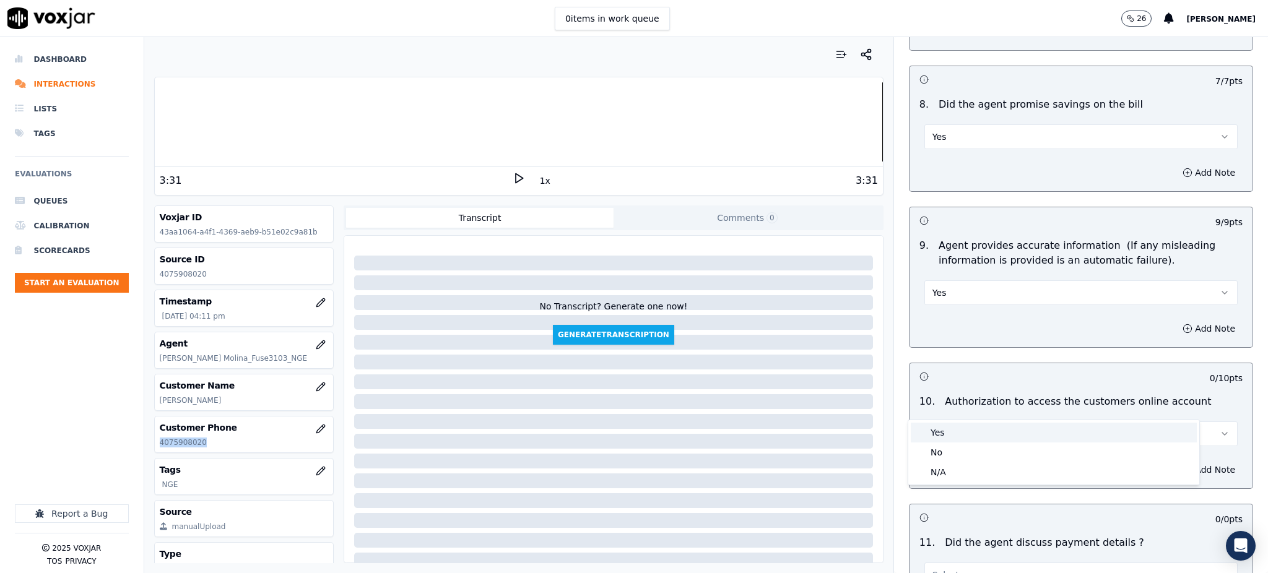
click at [944, 424] on div "Yes" at bounding box center [1054, 433] width 286 height 20
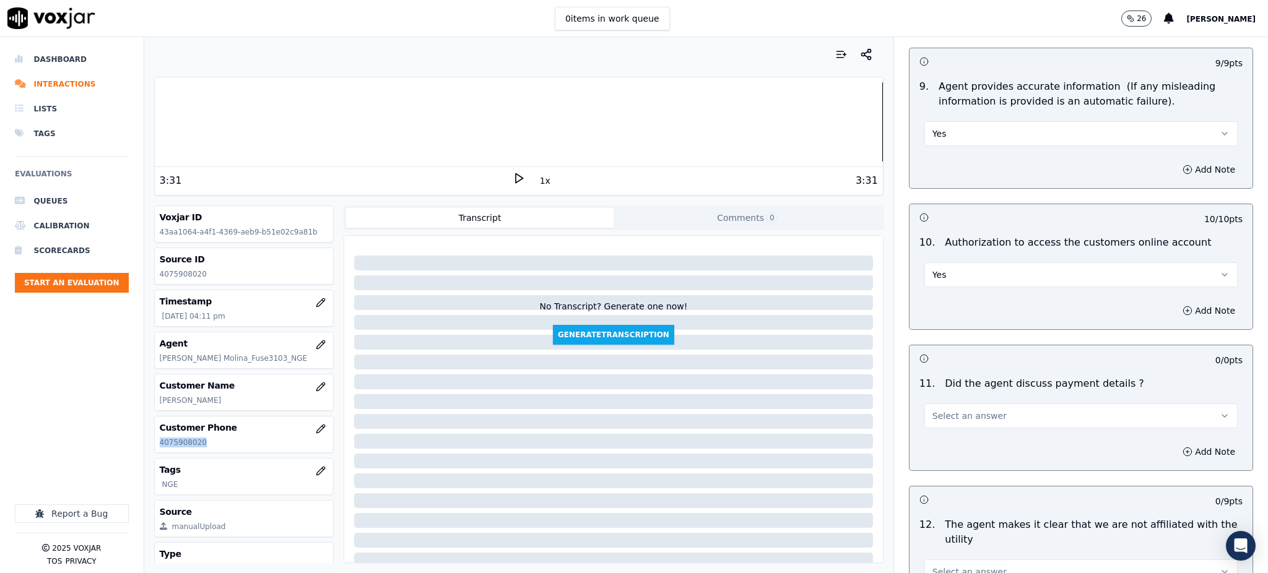
scroll to position [1321, 0]
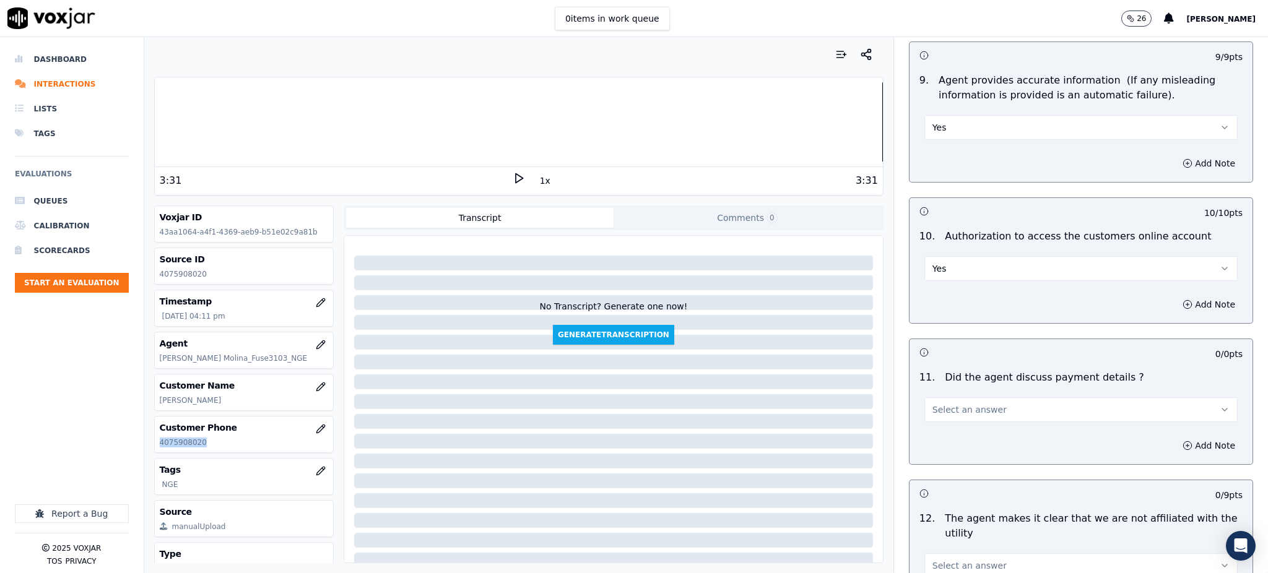
click at [933, 404] on span "Select an answer" at bounding box center [970, 410] width 74 height 12
click at [936, 406] on div "Yes" at bounding box center [1054, 409] width 286 height 20
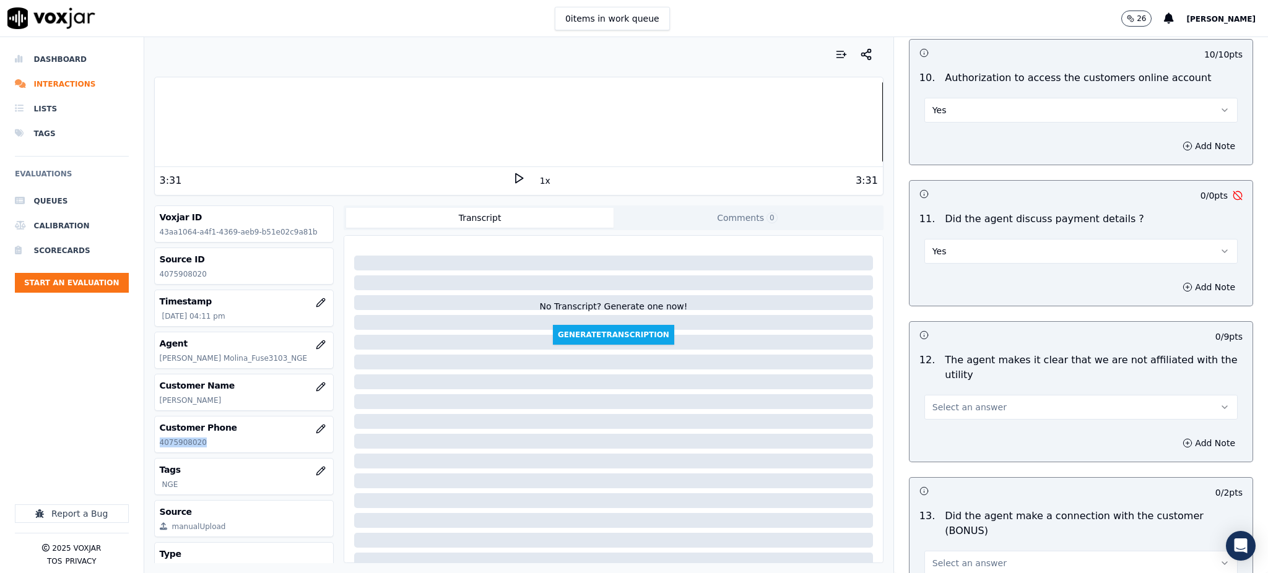
scroll to position [1486, 0]
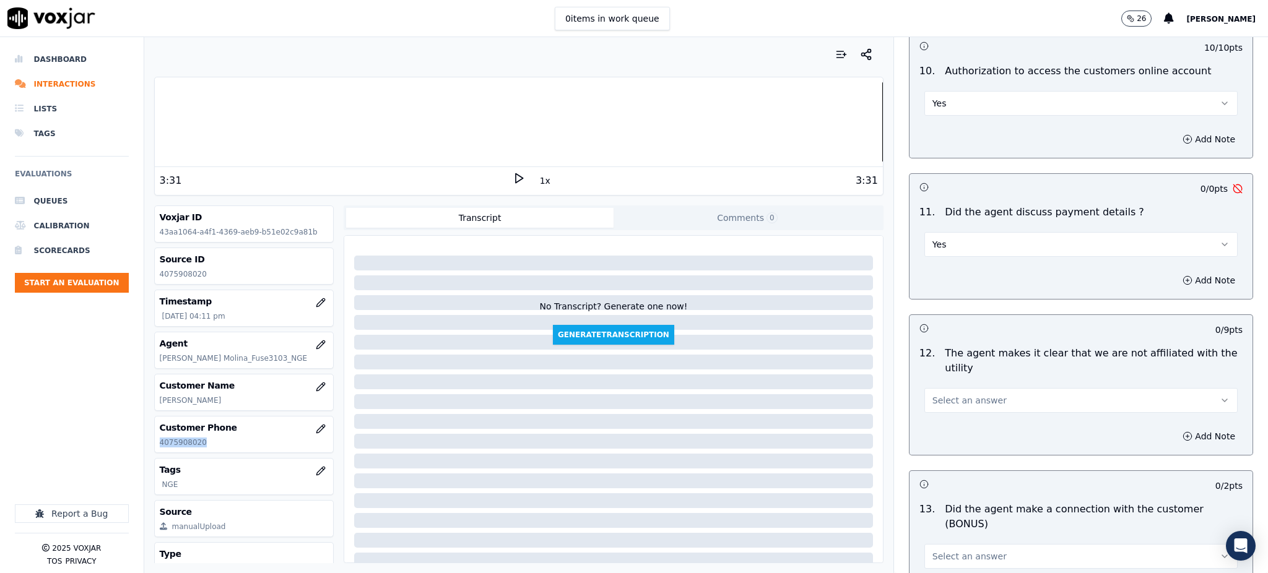
click at [933, 394] on span "Select an answer" at bounding box center [970, 400] width 74 height 12
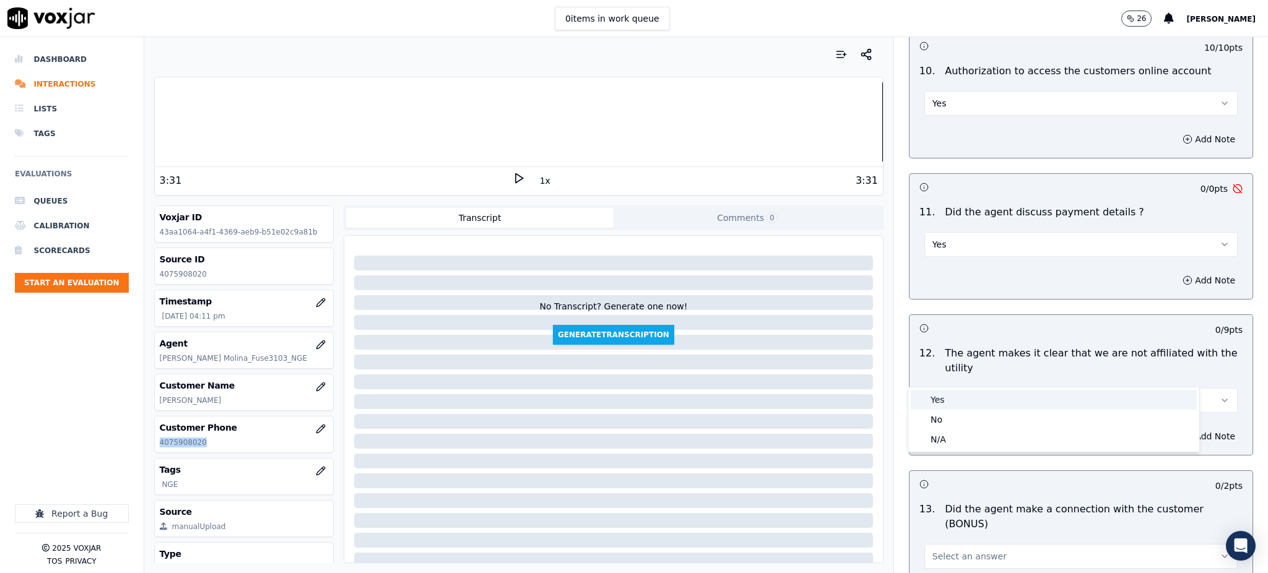
click at [942, 401] on div "Yes" at bounding box center [1054, 400] width 286 height 20
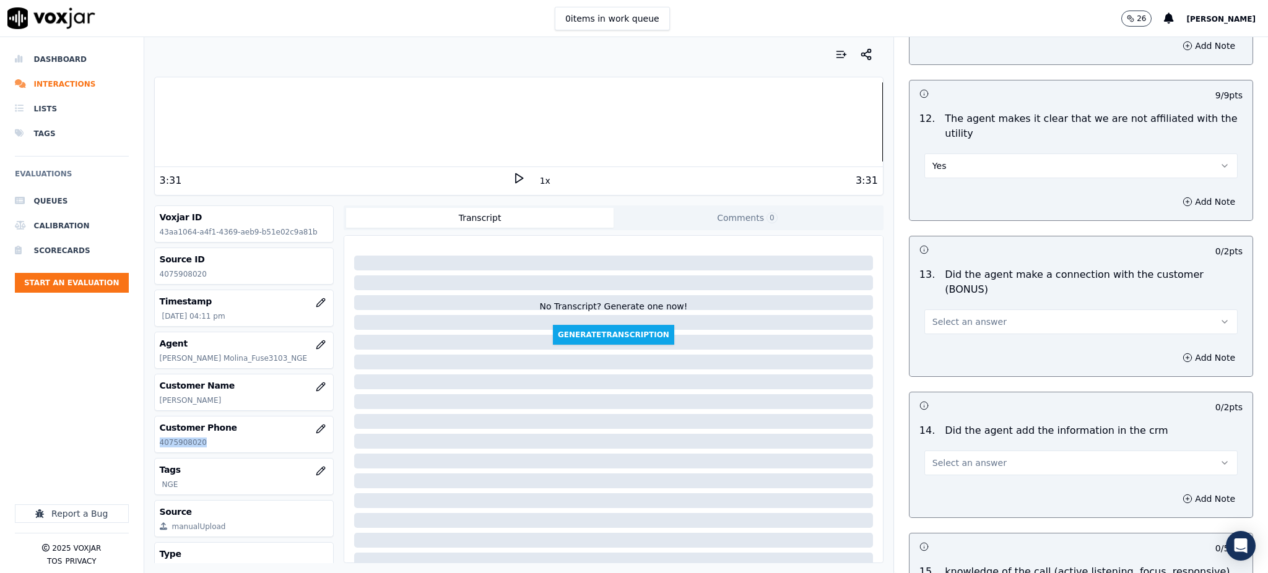
scroll to position [1734, 0]
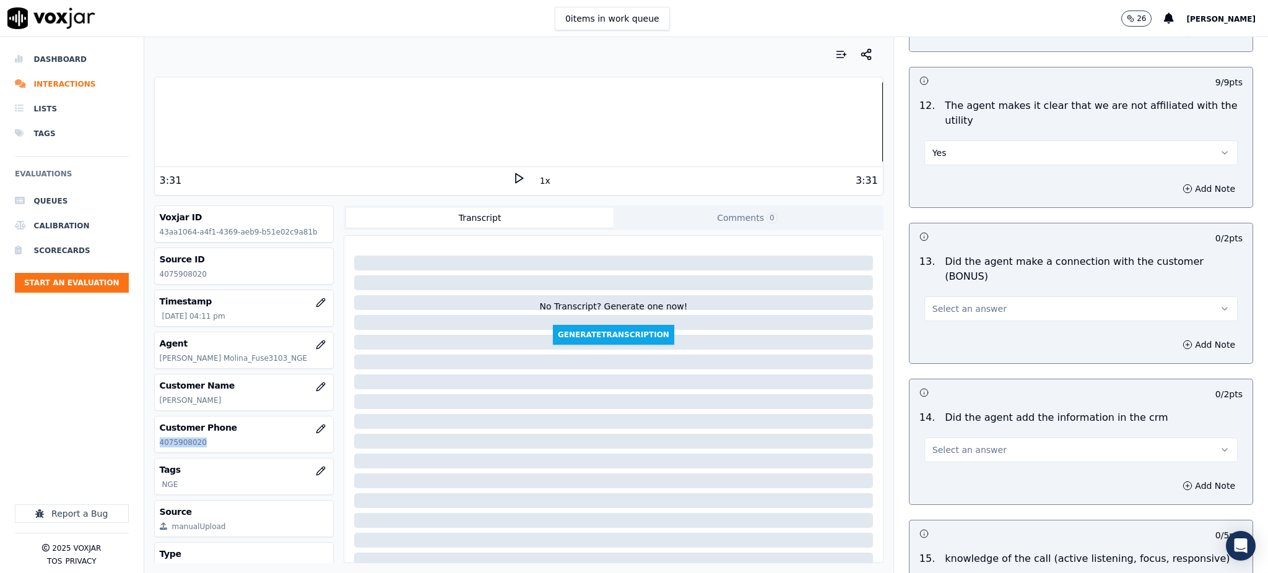
click at [949, 303] on span "Select an answer" at bounding box center [970, 309] width 74 height 12
click at [947, 328] on div "N/A" at bounding box center [1054, 333] width 286 height 20
click at [947, 297] on button "N/A" at bounding box center [1081, 309] width 313 height 25
click at [939, 298] on div "Yes" at bounding box center [1054, 294] width 286 height 20
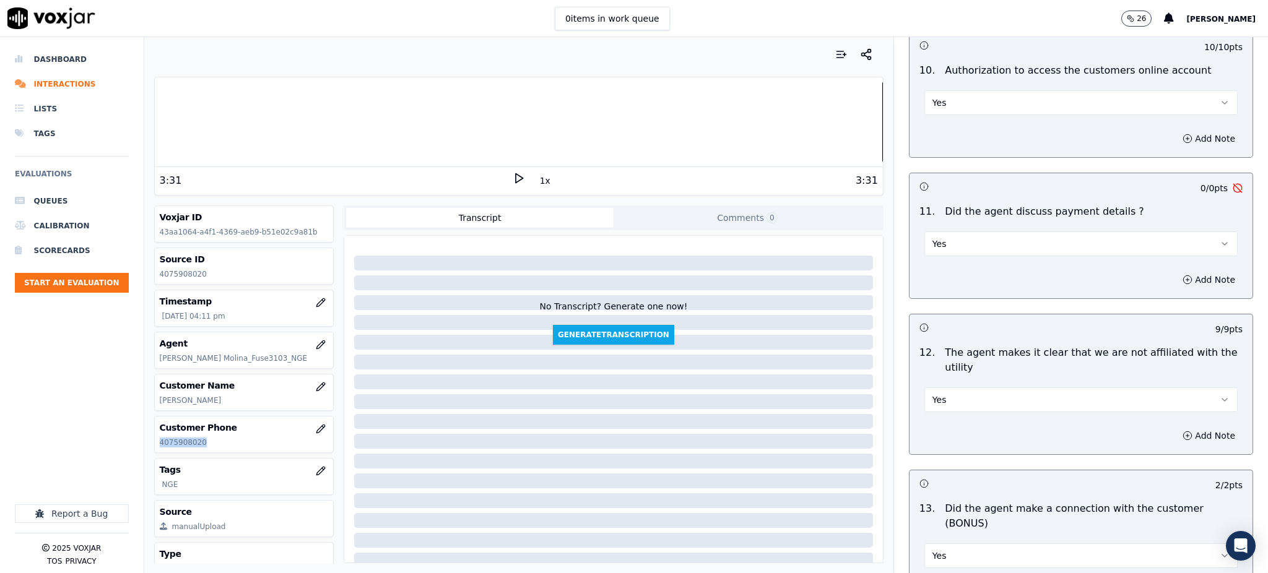
scroll to position [1486, 0]
click at [961, 232] on button "Yes" at bounding box center [1081, 244] width 313 height 25
click at [952, 281] on div "N/A" at bounding box center [1054, 283] width 286 height 20
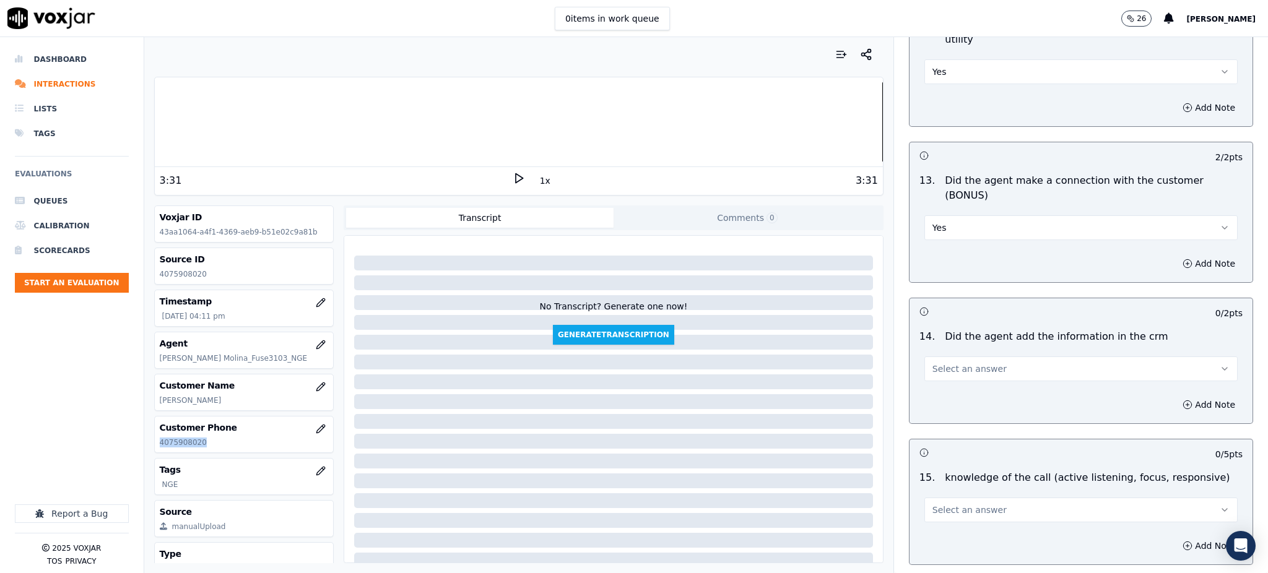
scroll to position [1874, 0]
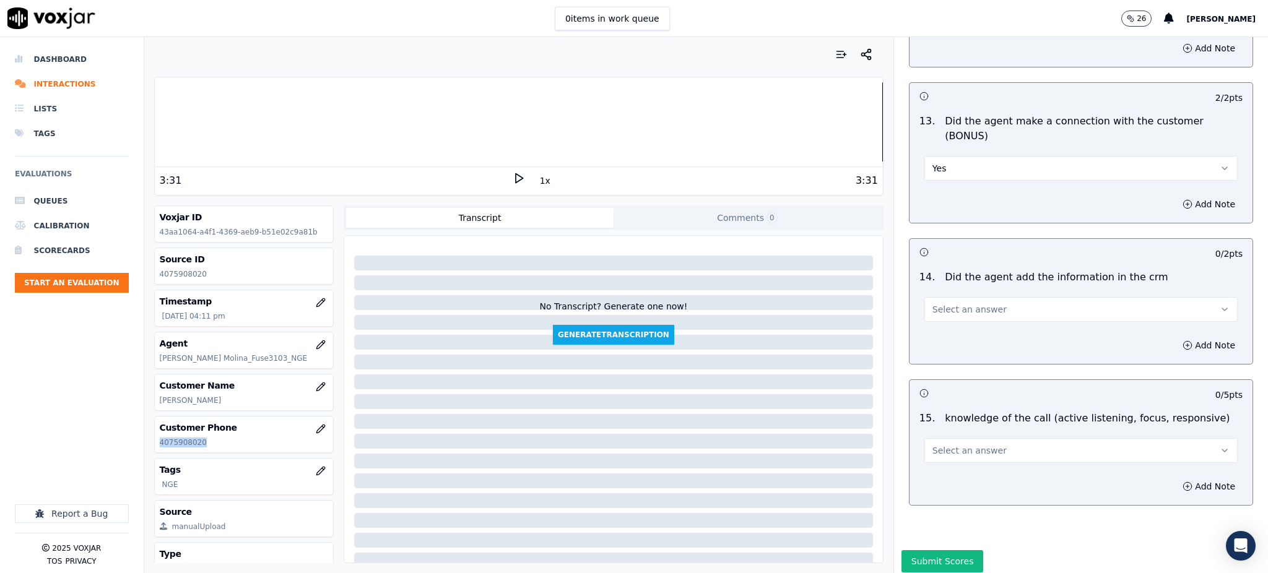
click at [944, 303] on span "Select an answer" at bounding box center [970, 309] width 74 height 12
drag, startPoint x: 947, startPoint y: 280, endPoint x: 934, endPoint y: 380, distance: 101.1
click at [952, 292] on div "Yes" at bounding box center [1054, 294] width 286 height 20
click at [934, 420] on div "15 . knowledge of the call (active listening, focus, responsive) Select an answ…" at bounding box center [1081, 437] width 343 height 62
click at [939, 445] on span "Select an answer" at bounding box center [970, 451] width 74 height 12
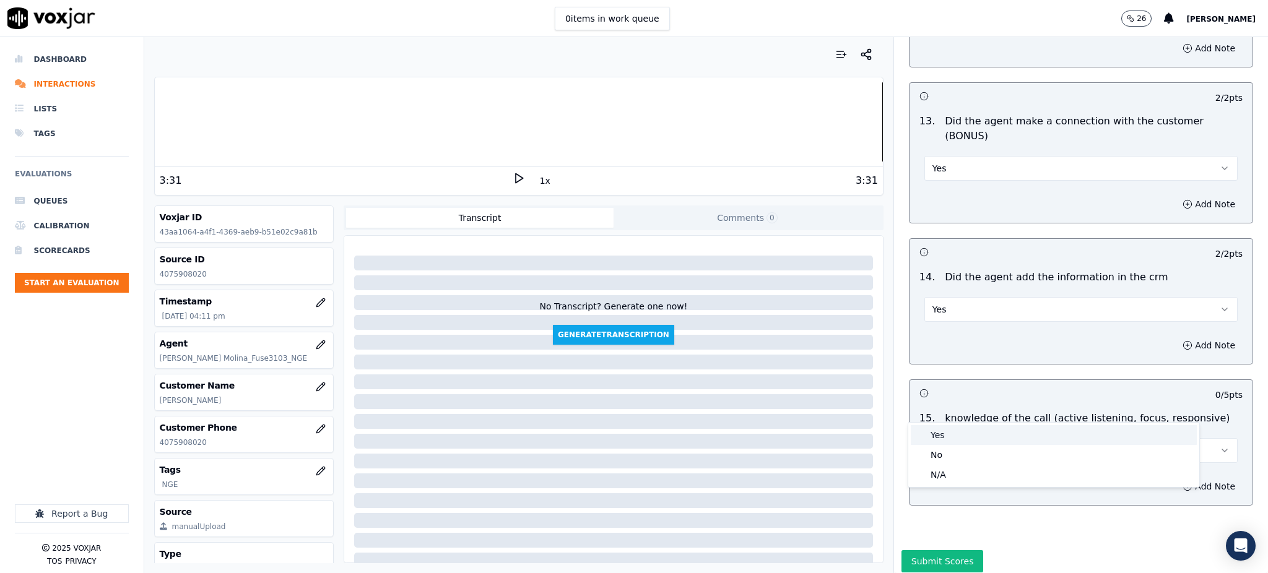
click at [932, 437] on div "Yes" at bounding box center [1054, 435] width 286 height 20
drag, startPoint x: 933, startPoint y: 518, endPoint x: 926, endPoint y: 522, distance: 8.3
click at [934, 550] on button "Submit Scores" at bounding box center [943, 561] width 82 height 22
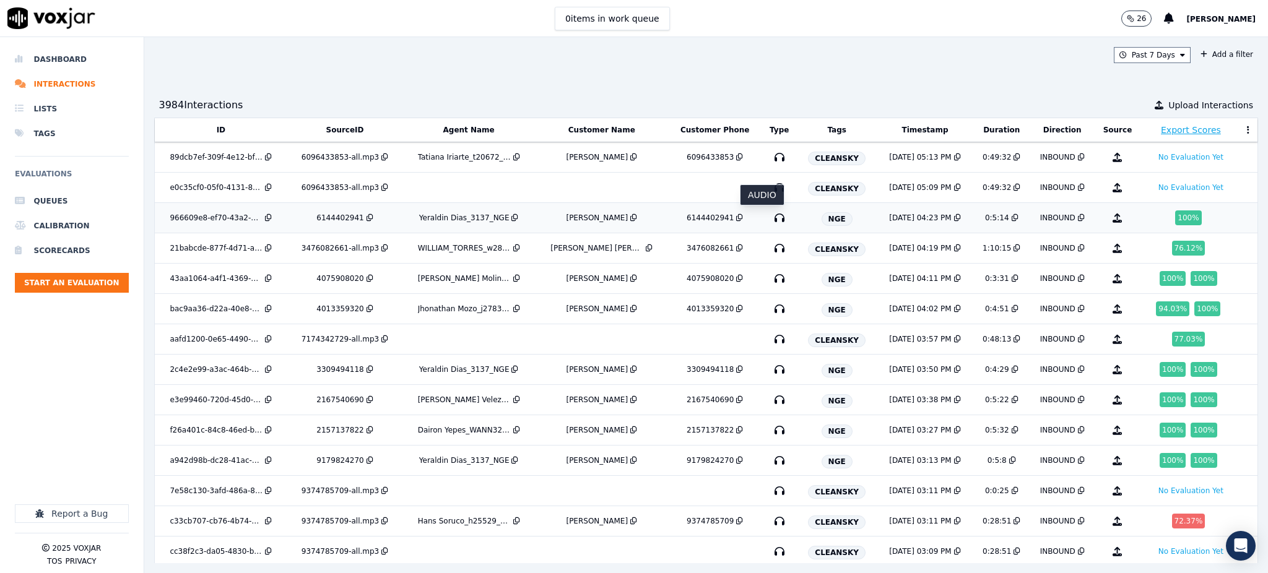
click at [770, 217] on icon "button" at bounding box center [780, 218] width 20 height 20
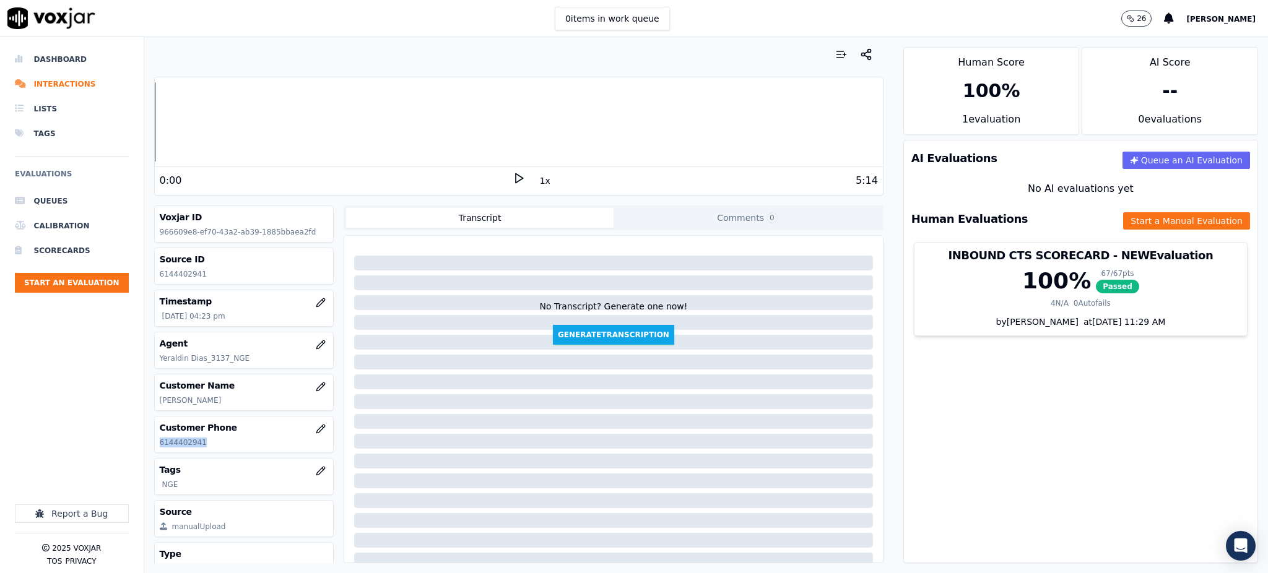
drag, startPoint x: 193, startPoint y: 446, endPoint x: 167, endPoint y: 437, distance: 28.4
click at [161, 442] on p "6144402941" at bounding box center [244, 443] width 169 height 10
copy p "6144402941"
click at [513, 180] on icon at bounding box center [519, 178] width 12 height 12
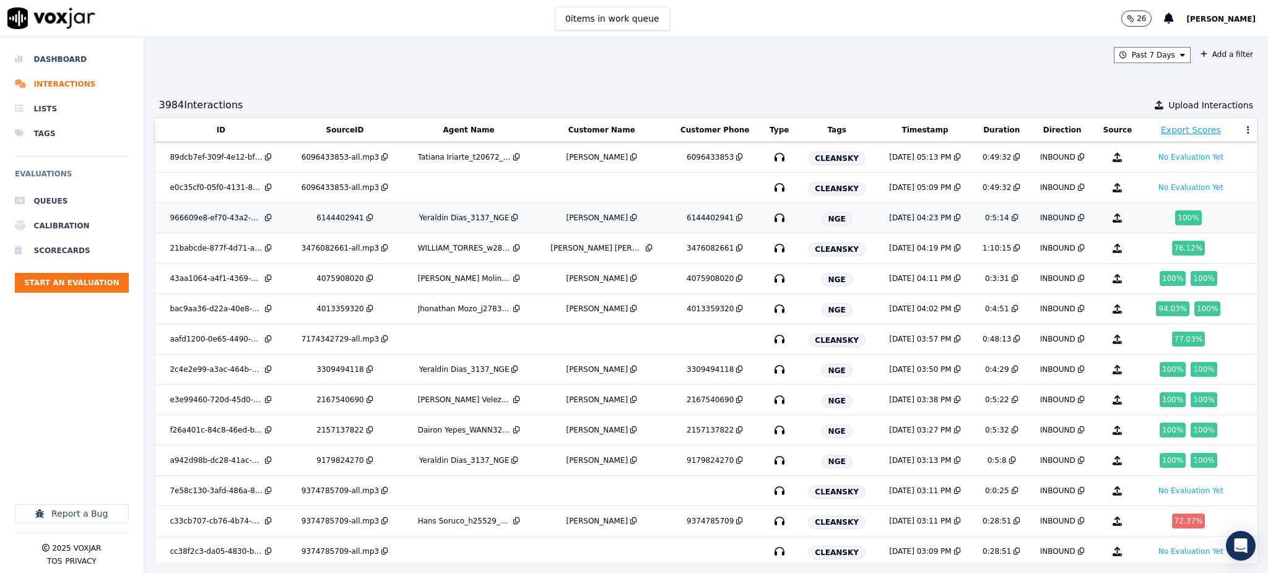
click at [770, 216] on icon "button" at bounding box center [780, 218] width 20 height 20
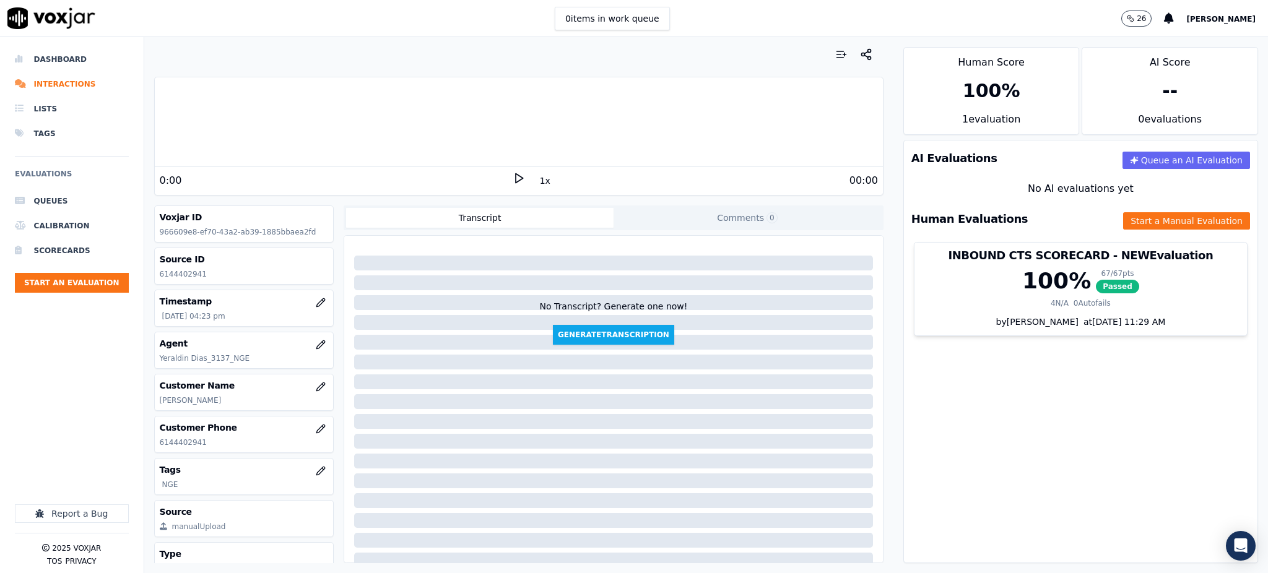
click at [516, 176] on polygon at bounding box center [519, 178] width 7 height 9
click at [1136, 222] on button "Start a Manual Evaluation" at bounding box center [1186, 220] width 127 height 17
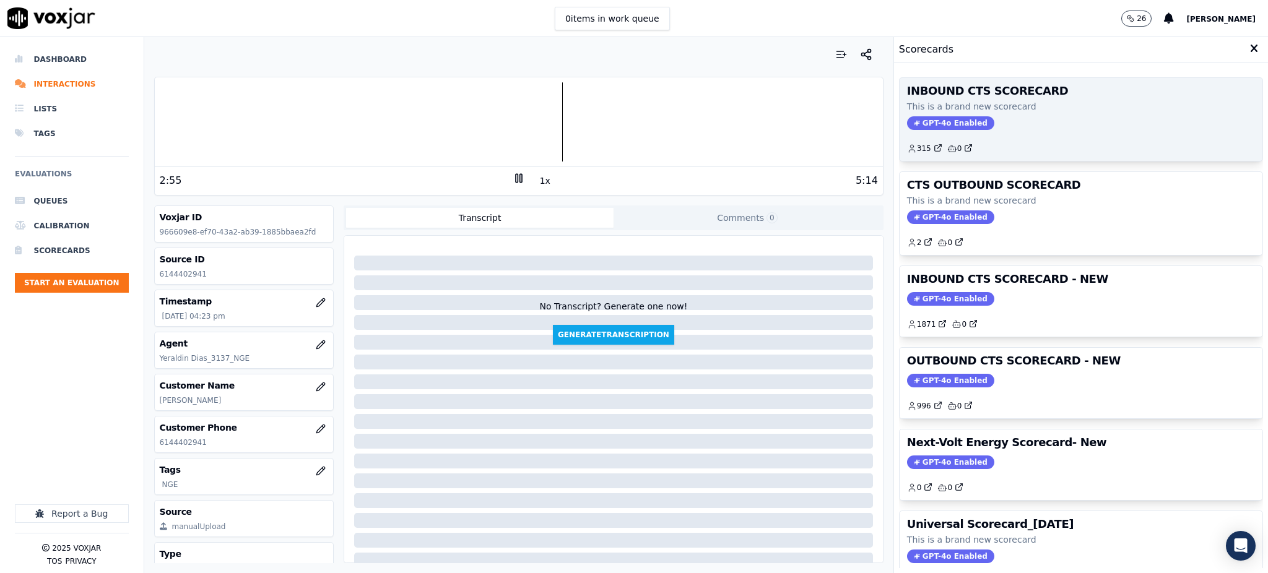
click at [945, 127] on span "GPT-4o Enabled" at bounding box center [950, 123] width 87 height 14
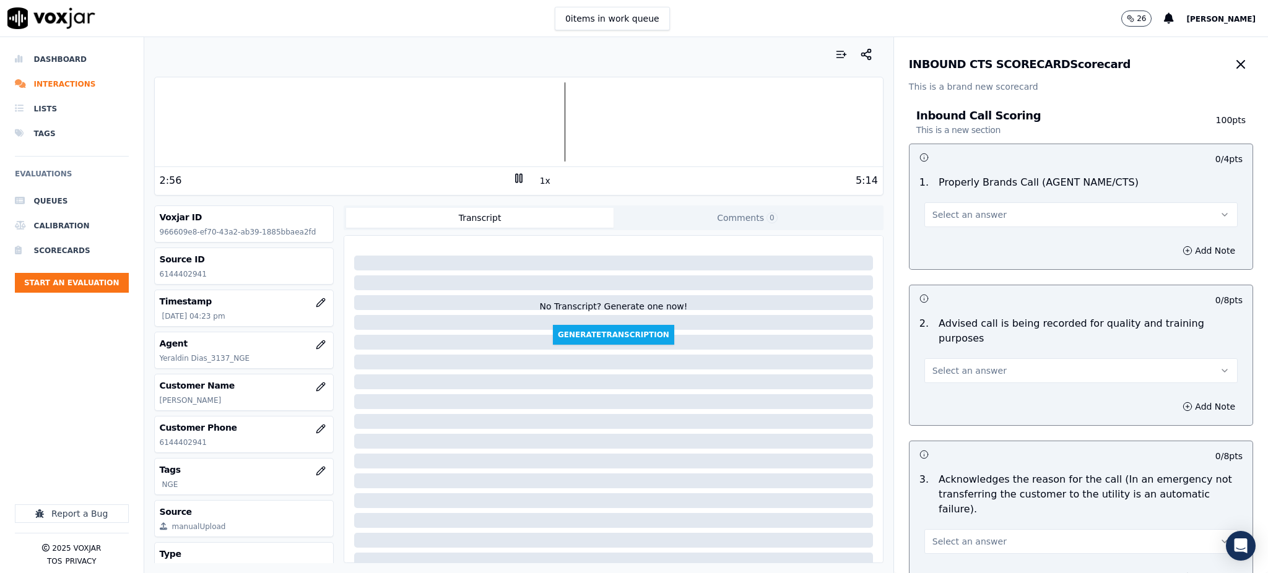
click at [955, 209] on span "Select an answer" at bounding box center [970, 215] width 74 height 12
click at [955, 237] on div "Yes" at bounding box center [1054, 243] width 286 height 20
click at [959, 365] on span "Select an answer" at bounding box center [970, 371] width 74 height 12
click at [956, 375] on div "Yes" at bounding box center [1054, 384] width 286 height 20
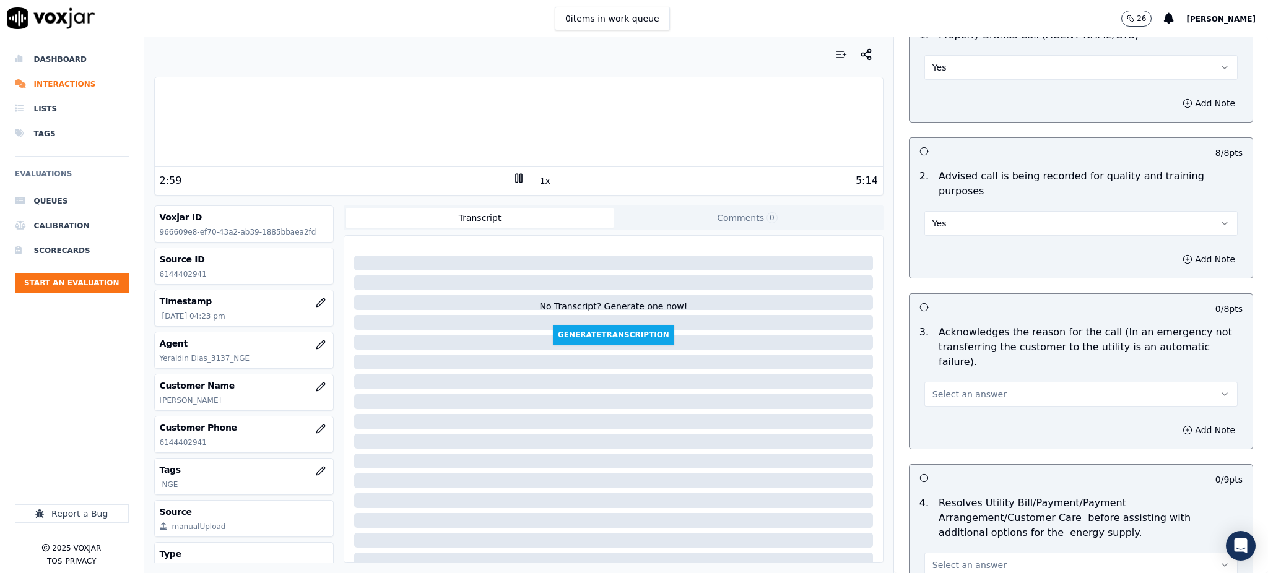
scroll to position [165, 0]
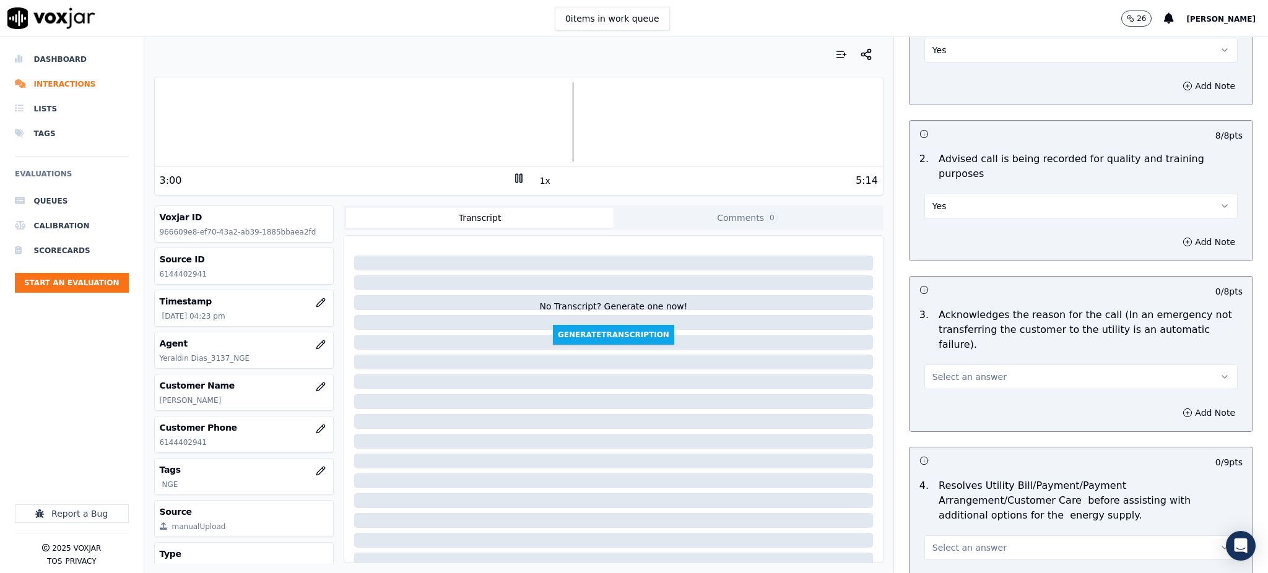
click at [938, 371] on span "Select an answer" at bounding box center [970, 377] width 74 height 12
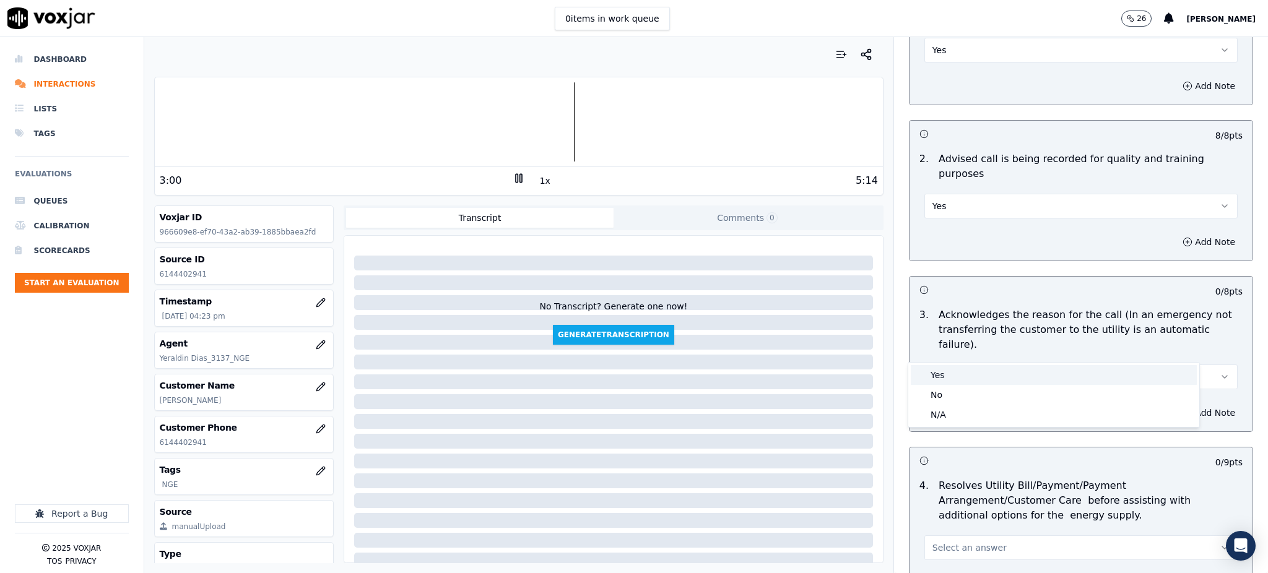
click at [944, 373] on div "Yes" at bounding box center [1054, 375] width 286 height 20
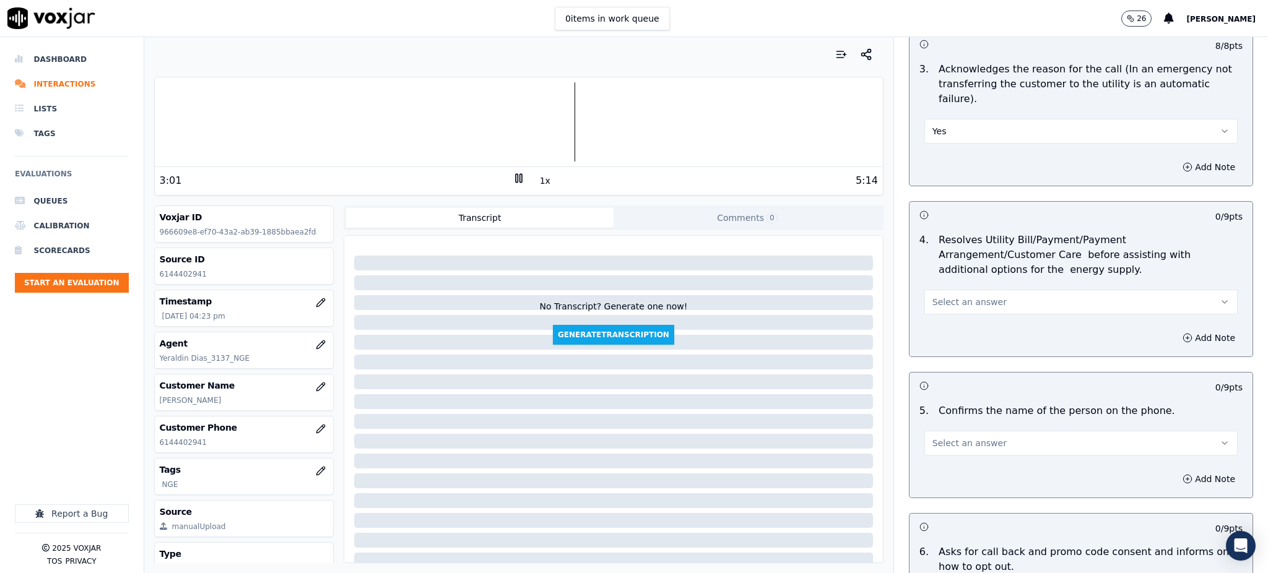
scroll to position [412, 0]
click at [933, 294] on span "Select an answer" at bounding box center [970, 300] width 74 height 12
click at [938, 295] on div "Yes" at bounding box center [1054, 299] width 286 height 20
click at [940, 435] on span "Select an answer" at bounding box center [970, 441] width 74 height 12
click at [945, 440] on div "Yes" at bounding box center [1054, 440] width 286 height 20
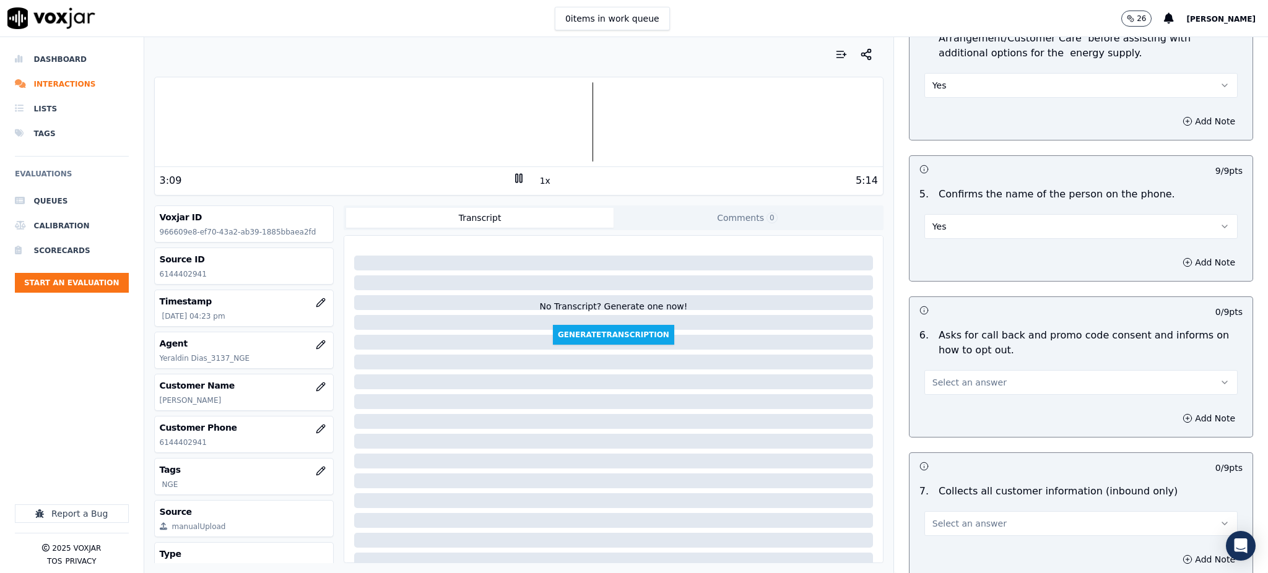
scroll to position [660, 0]
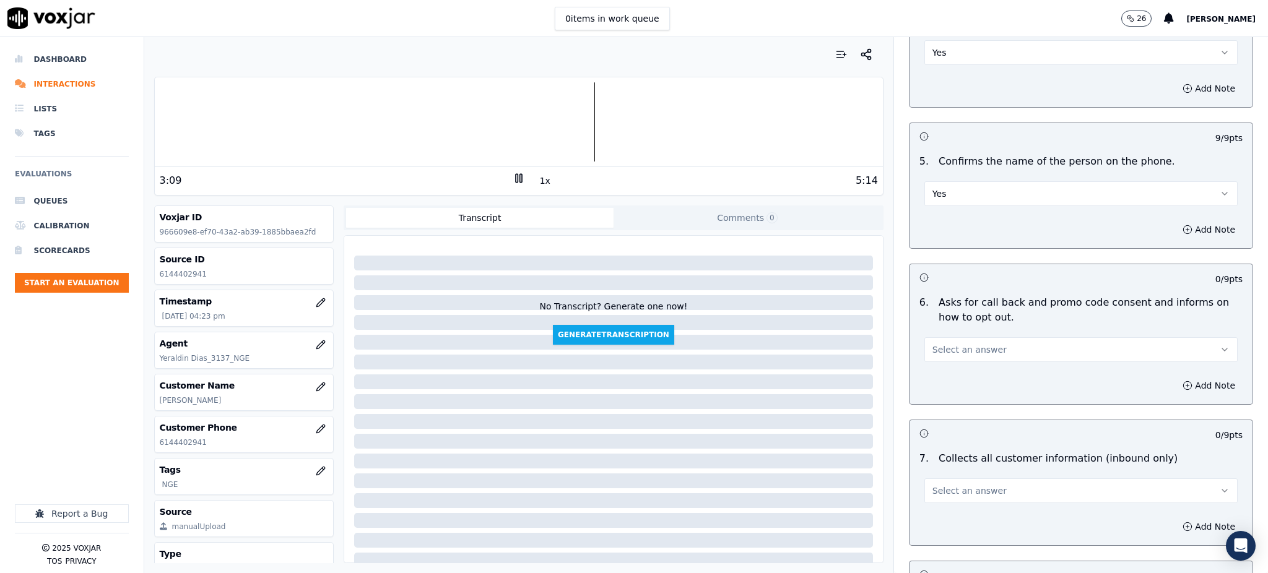
click at [943, 344] on span "Select an answer" at bounding box center [970, 350] width 74 height 12
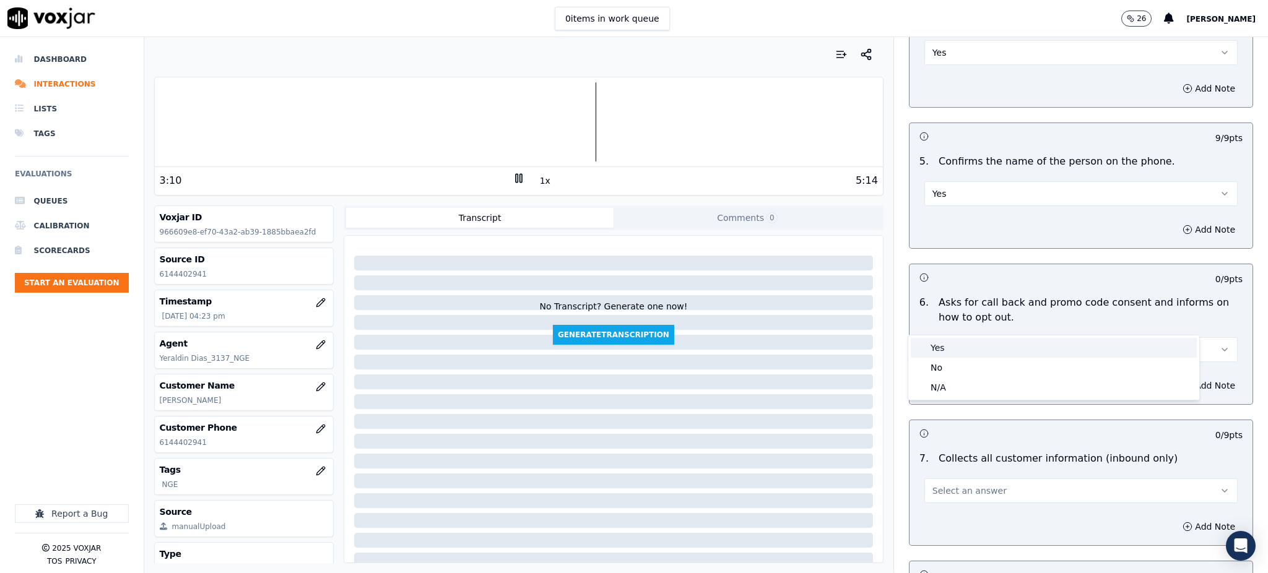
drag, startPoint x: 943, startPoint y: 342, endPoint x: 943, endPoint y: 362, distance: 19.2
click at [944, 342] on div "Yes" at bounding box center [1054, 348] width 286 height 20
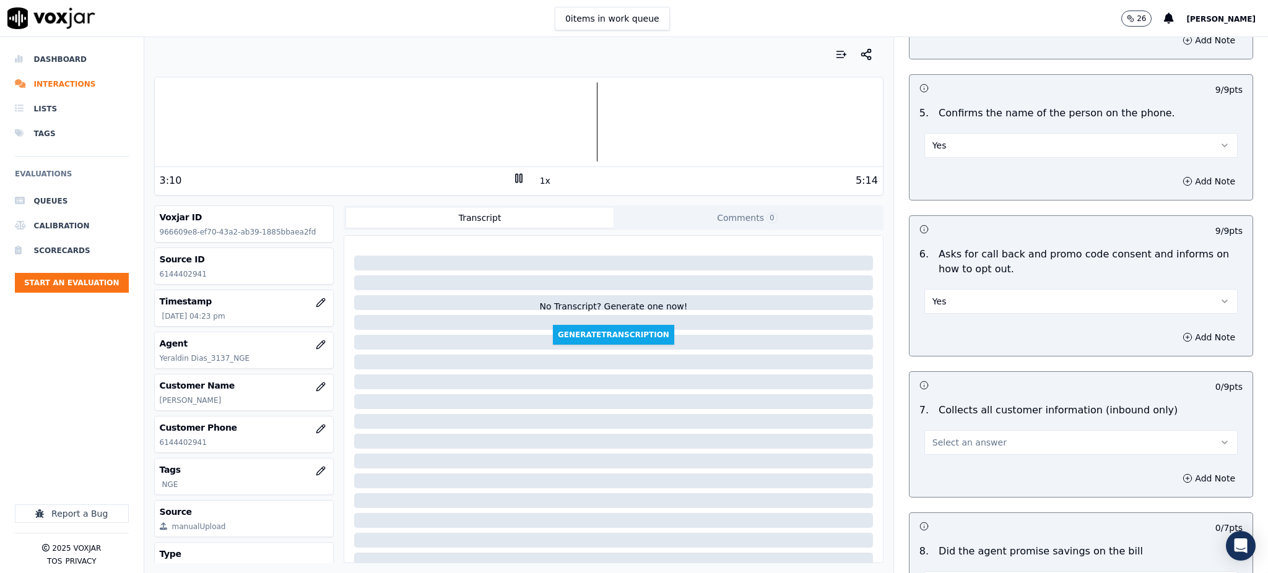
scroll to position [825, 0]
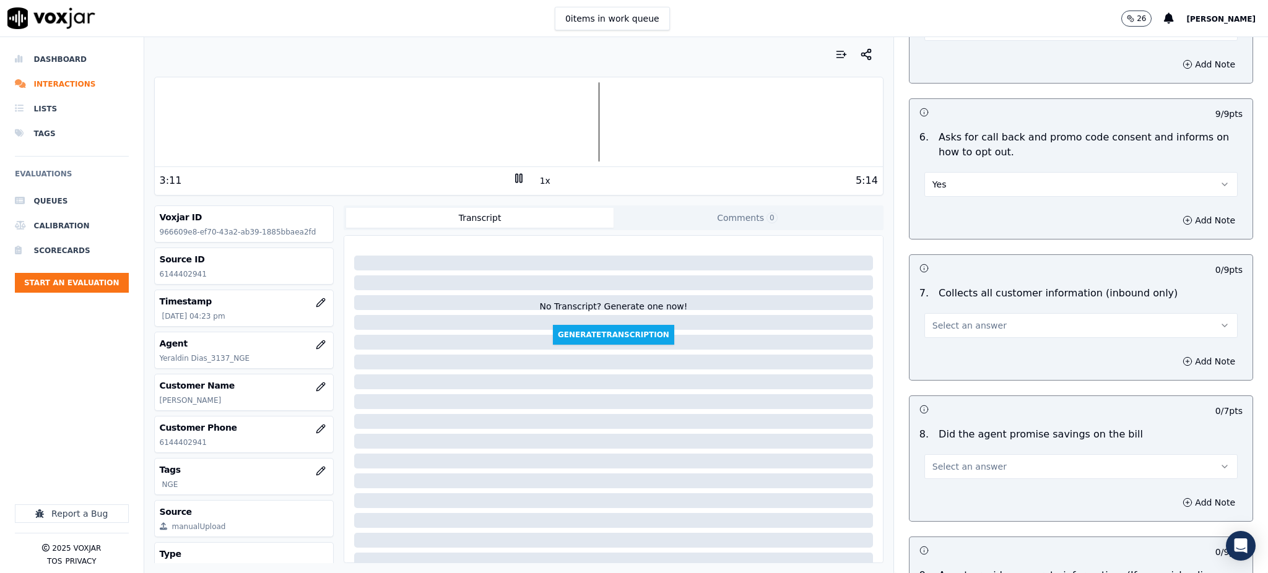
click at [959, 320] on span "Select an answer" at bounding box center [970, 326] width 74 height 12
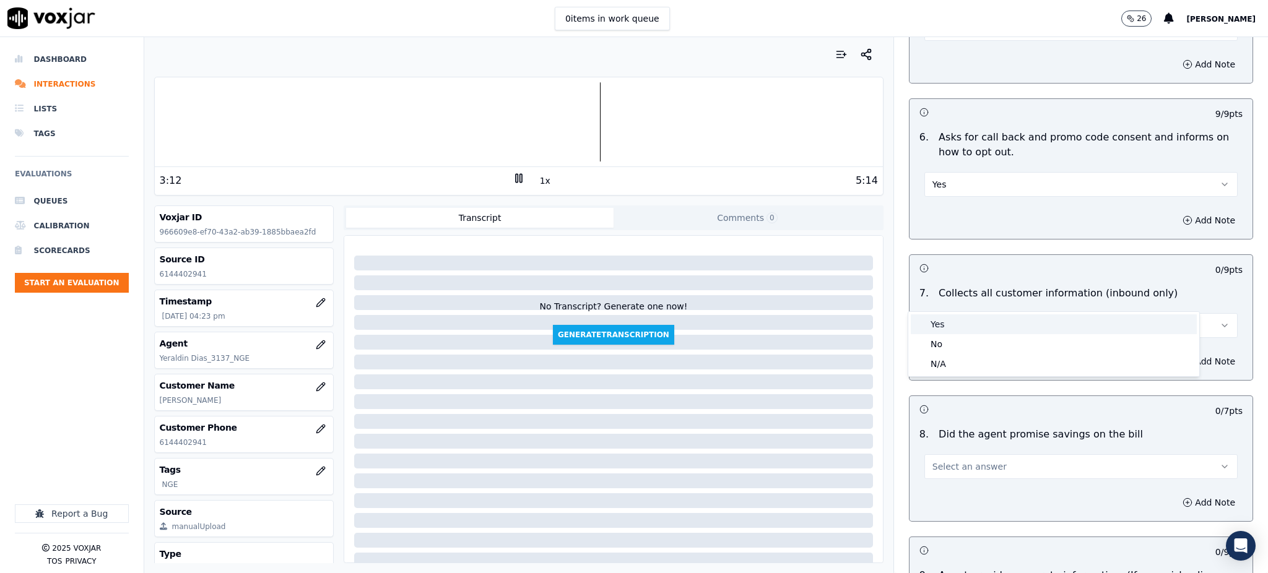
click at [957, 317] on div "Yes" at bounding box center [1054, 325] width 286 height 20
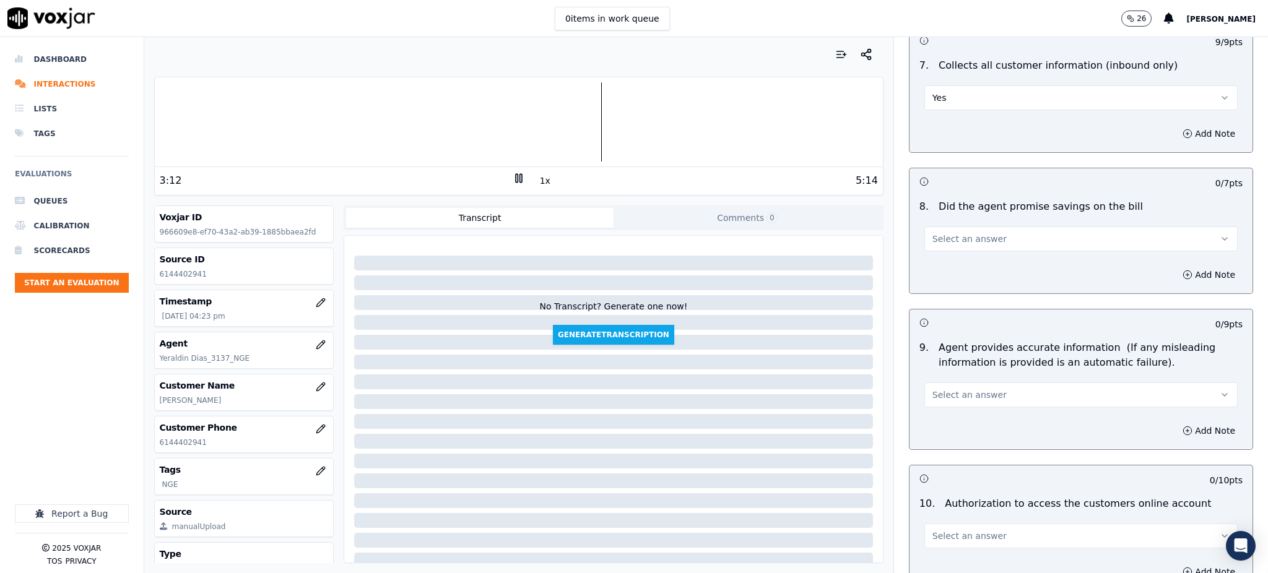
scroll to position [1073, 0]
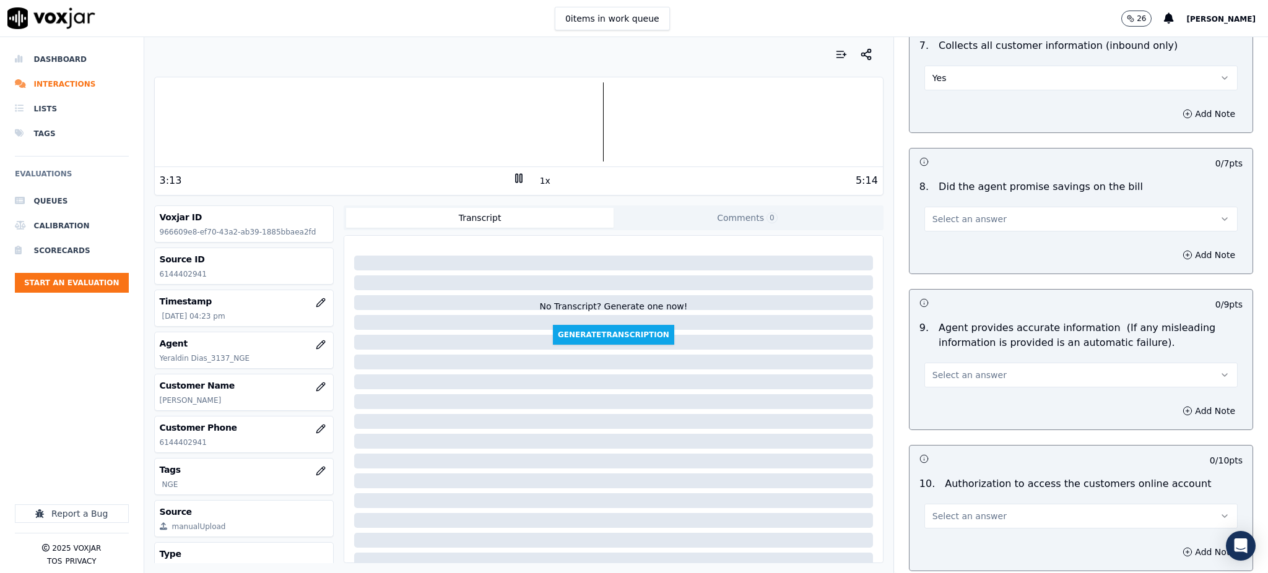
click at [951, 213] on span "Select an answer" at bounding box center [970, 219] width 74 height 12
click at [944, 216] on div "Yes" at bounding box center [1054, 218] width 286 height 20
click at [944, 369] on span "Select an answer" at bounding box center [970, 375] width 74 height 12
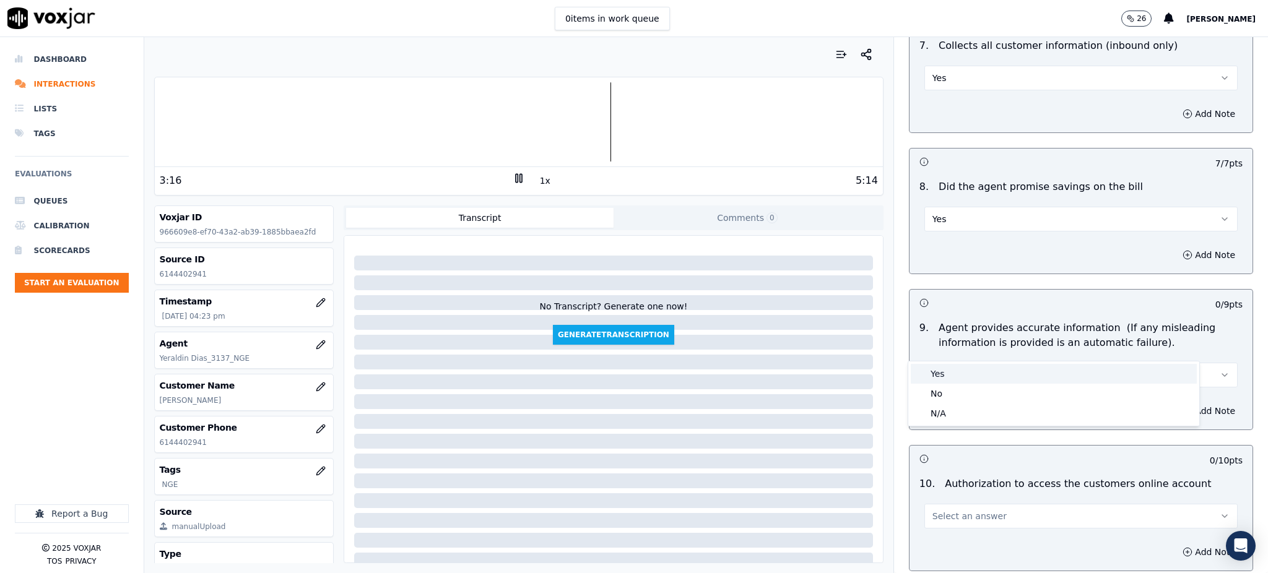
click at [941, 376] on div "Yes" at bounding box center [1054, 374] width 286 height 20
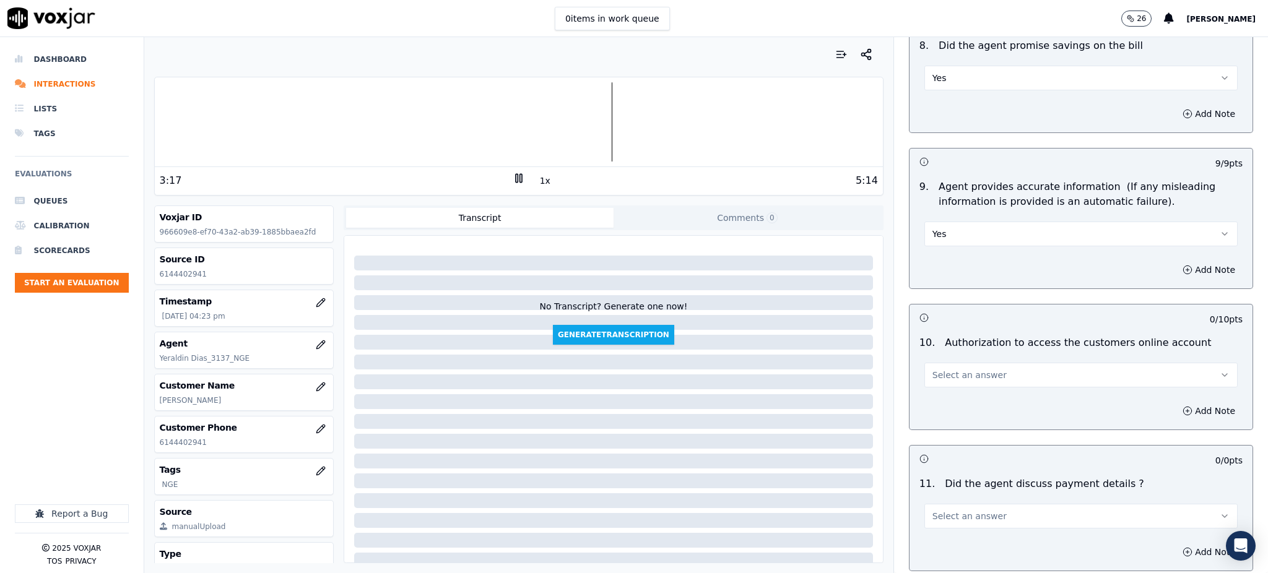
scroll to position [1238, 0]
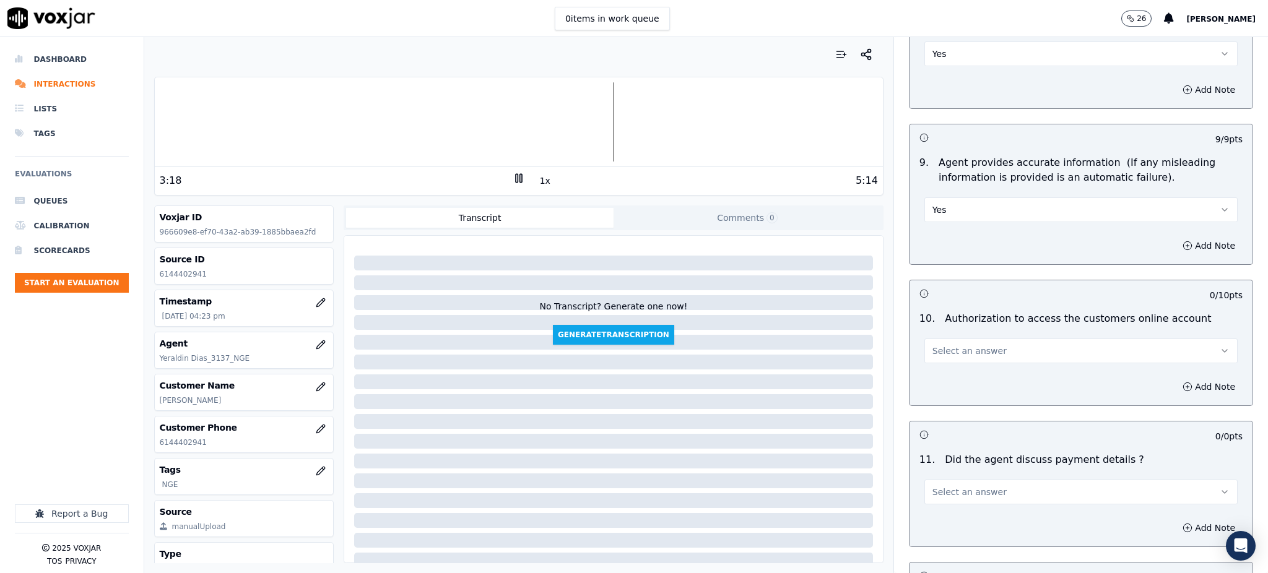
click at [933, 345] on span "Select an answer" at bounding box center [970, 351] width 74 height 12
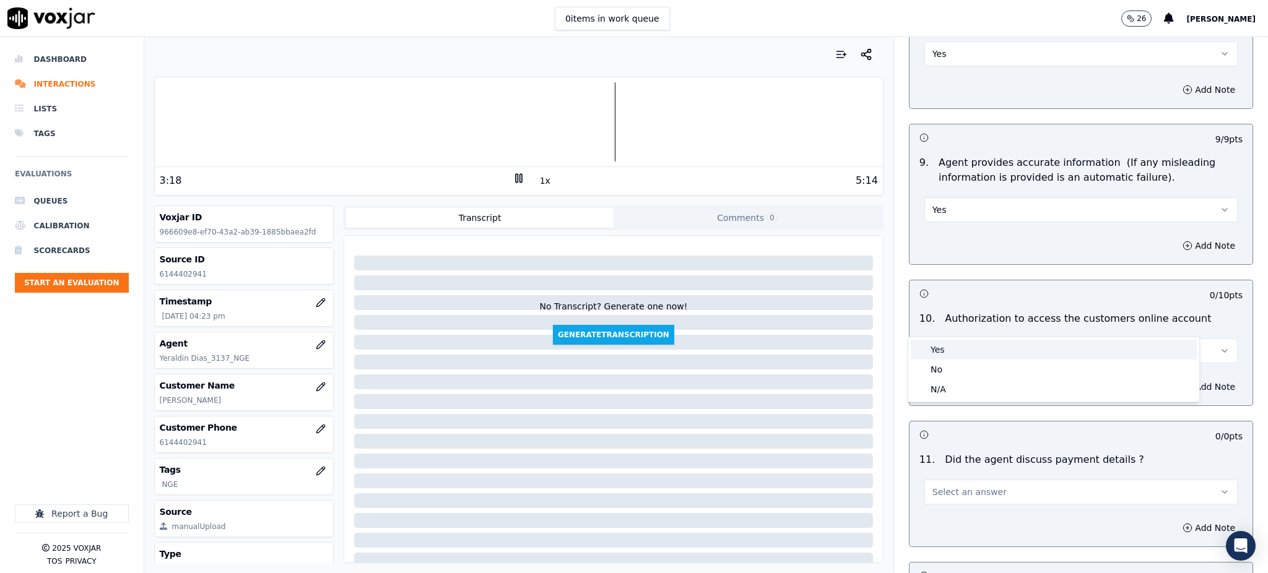
drag, startPoint x: 939, startPoint y: 349, endPoint x: 939, endPoint y: 430, distance: 80.5
click at [939, 351] on div "Yes" at bounding box center [1054, 350] width 286 height 20
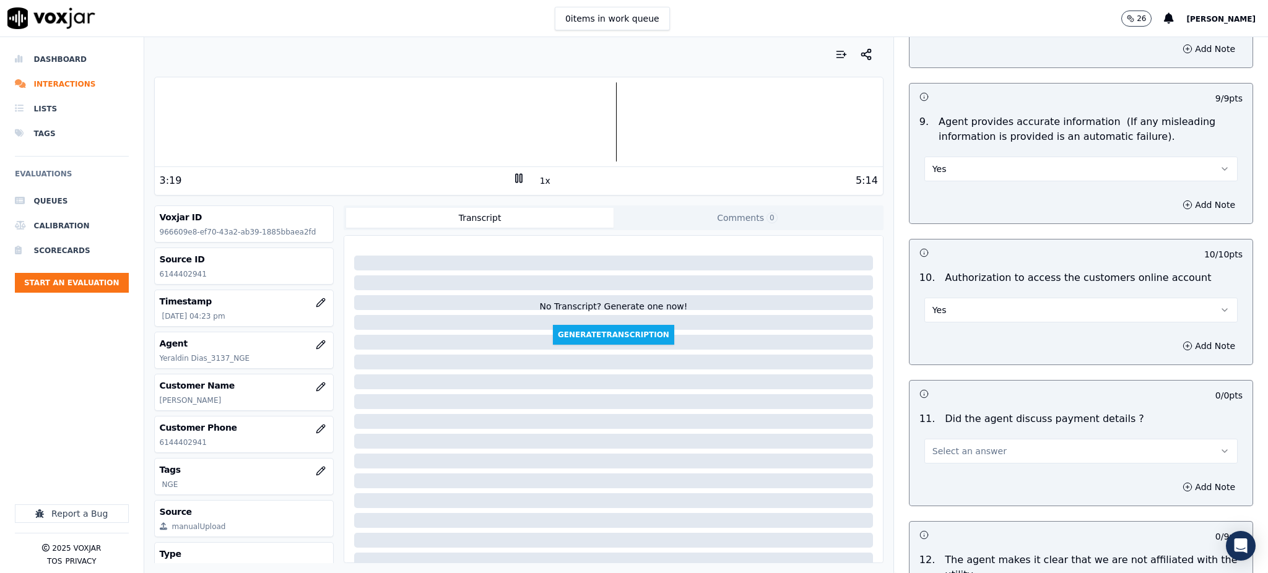
scroll to position [1486, 0]
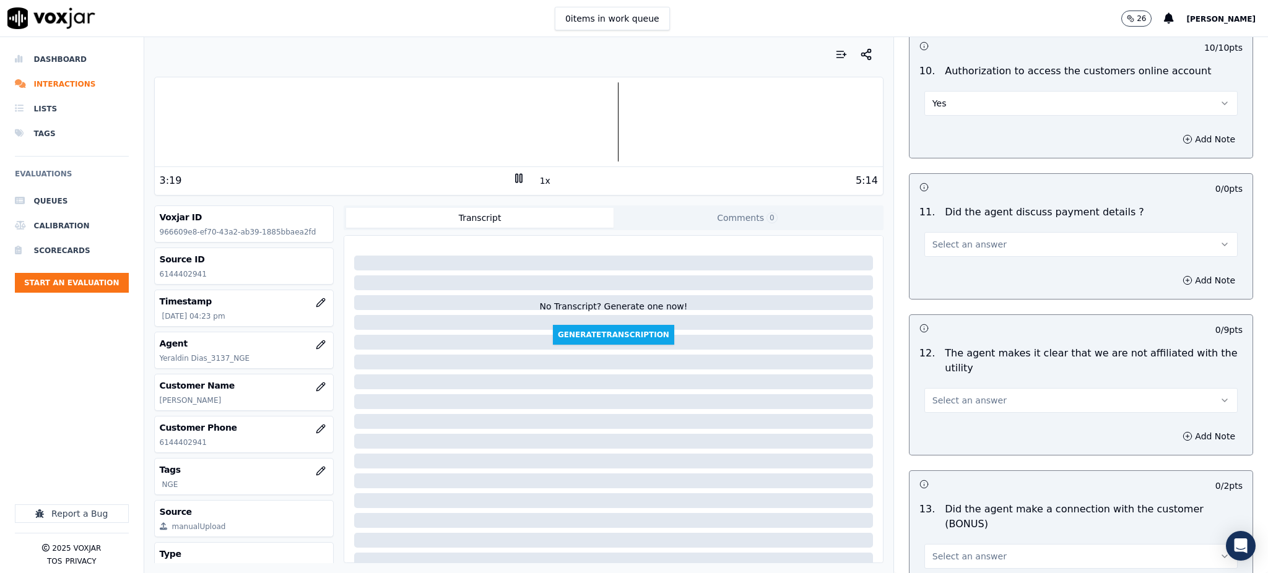
drag, startPoint x: 947, startPoint y: 218, endPoint x: 947, endPoint y: 228, distance: 10.5
click at [947, 238] on span "Select an answer" at bounding box center [970, 244] width 74 height 12
click at [946, 283] on div "N/A" at bounding box center [1054, 283] width 286 height 20
click at [942, 394] on span "Select an answer" at bounding box center [970, 400] width 74 height 12
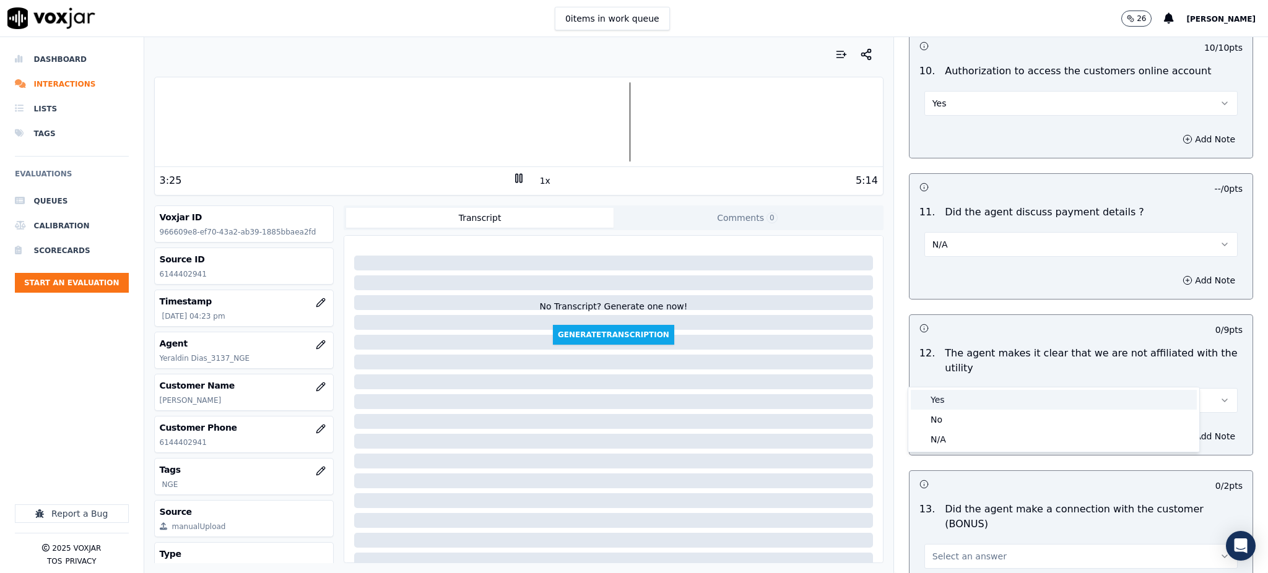
click at [944, 404] on div "Yes" at bounding box center [1054, 400] width 286 height 20
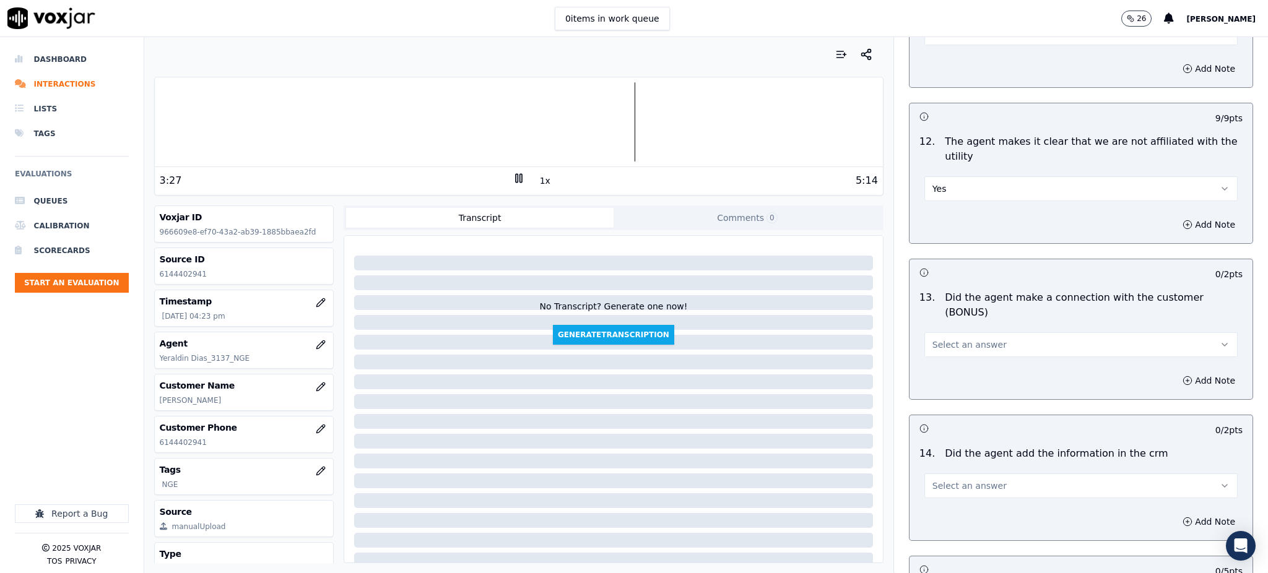
scroll to position [1734, 0]
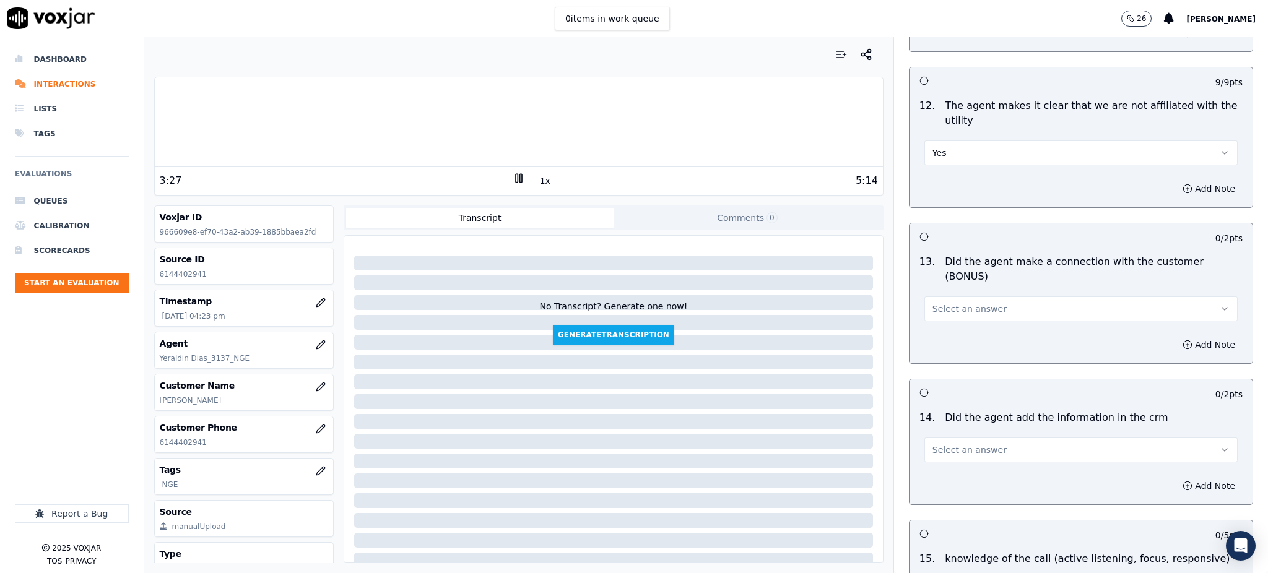
click at [942, 303] on span "Select an answer" at bounding box center [970, 309] width 74 height 12
click at [946, 293] on div "Yes" at bounding box center [1054, 294] width 286 height 20
click at [933, 444] on span "Select an answer" at bounding box center [970, 450] width 74 height 12
click at [923, 429] on div "Yes" at bounding box center [1054, 435] width 286 height 20
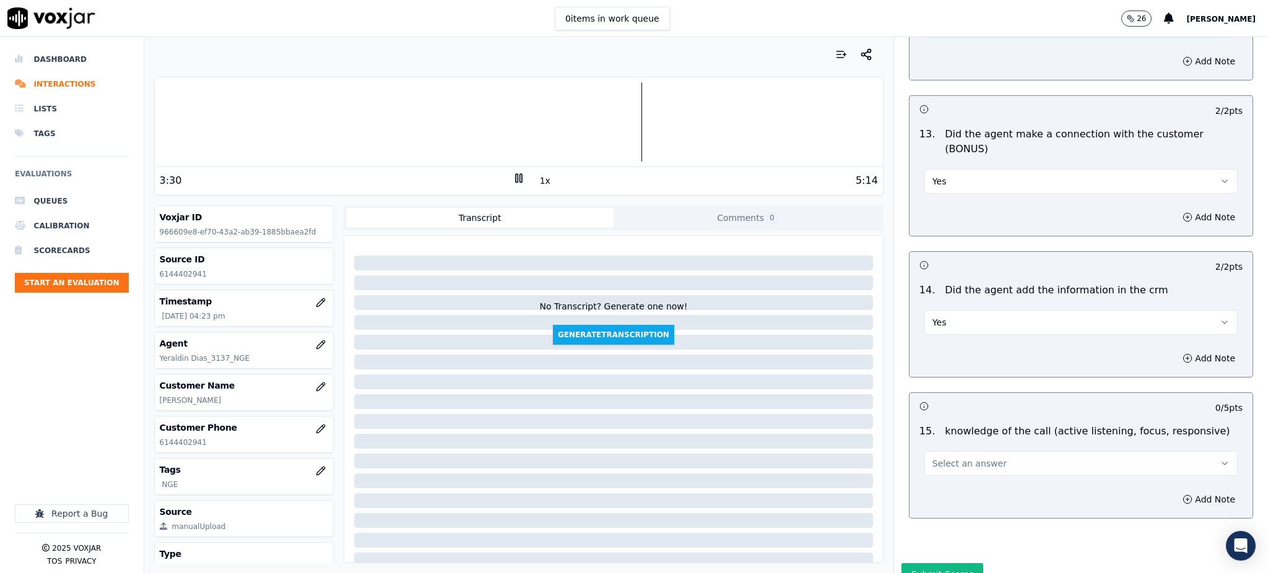
scroll to position [1874, 0]
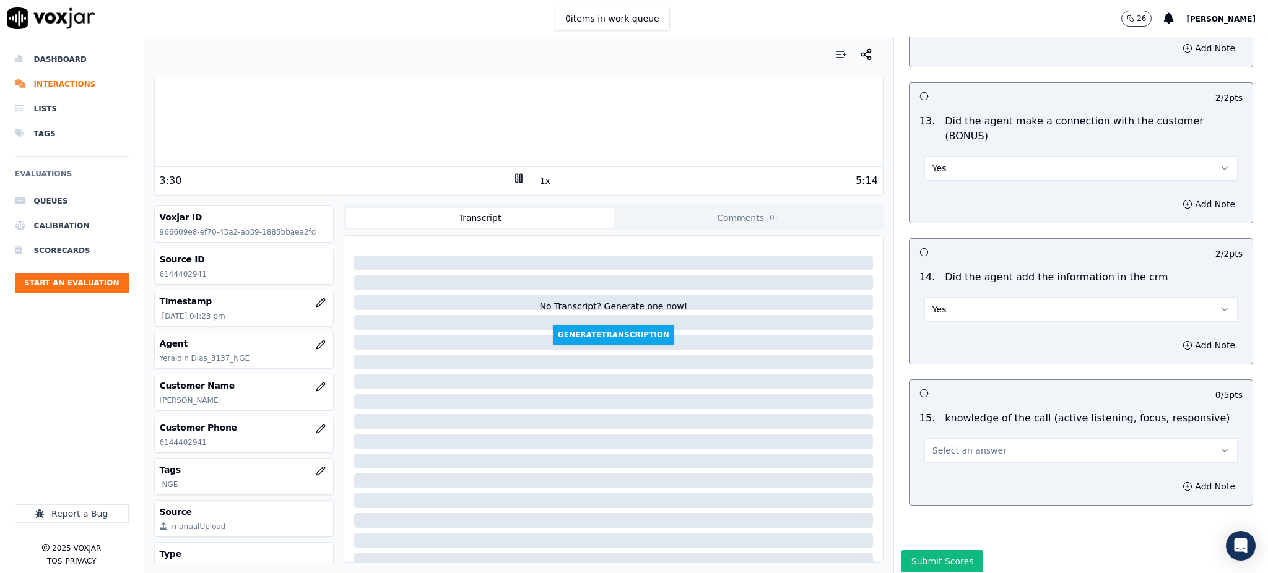
drag, startPoint x: 939, startPoint y: 404, endPoint x: 935, endPoint y: 420, distance: 16.1
click at [939, 445] on span "Select an answer" at bounding box center [970, 451] width 74 height 12
click at [934, 435] on div "Yes" at bounding box center [1054, 435] width 286 height 20
click at [917, 550] on button "Submit Scores" at bounding box center [943, 561] width 82 height 22
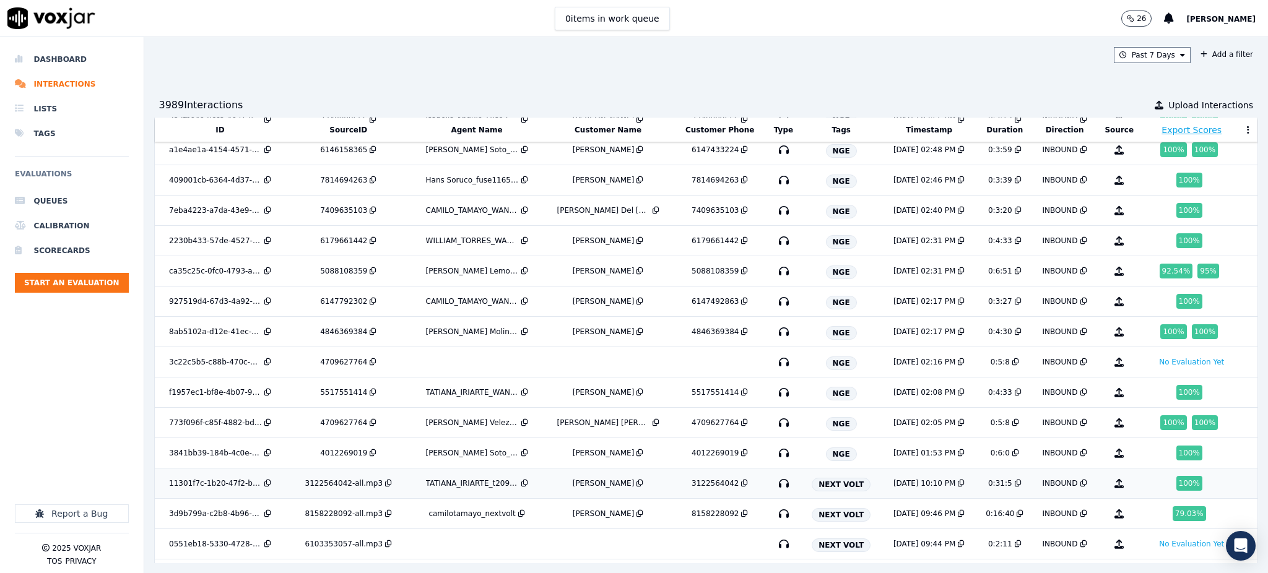
scroll to position [555, 0]
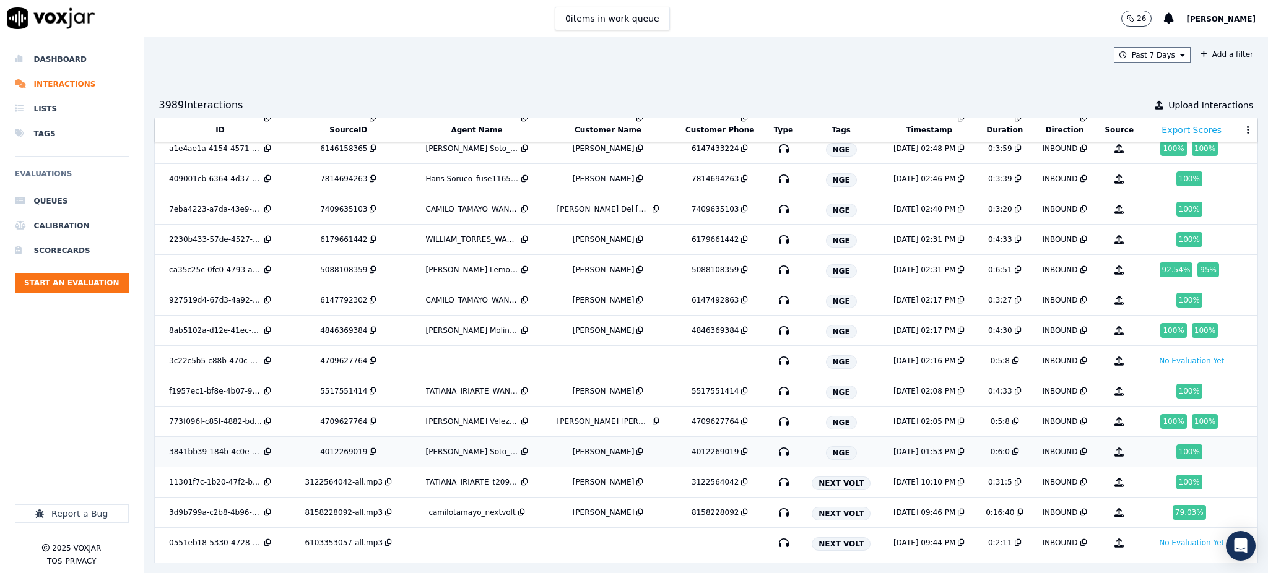
click at [774, 454] on icon "button" at bounding box center [784, 452] width 20 height 20
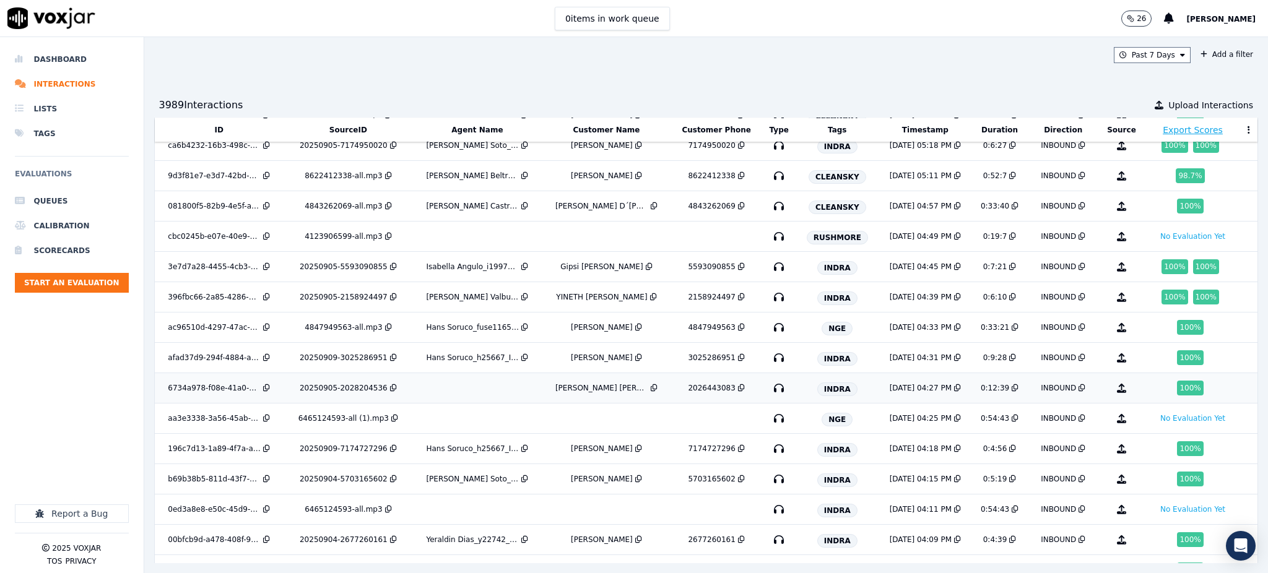
scroll to position [1687, 0]
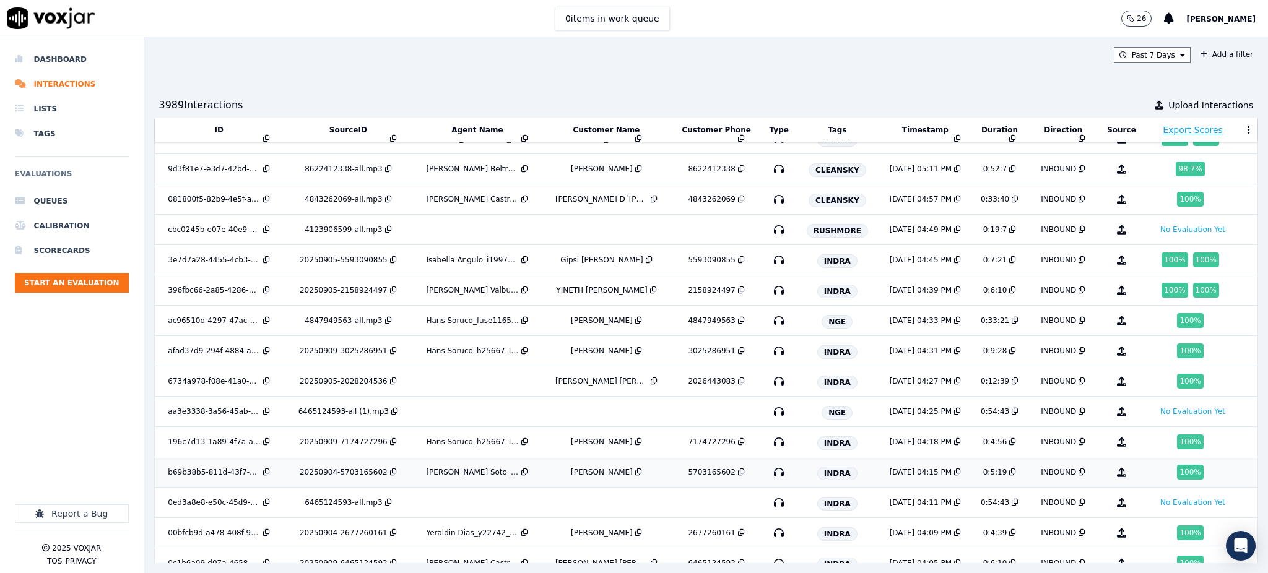
click at [769, 474] on icon "button" at bounding box center [779, 473] width 20 height 20
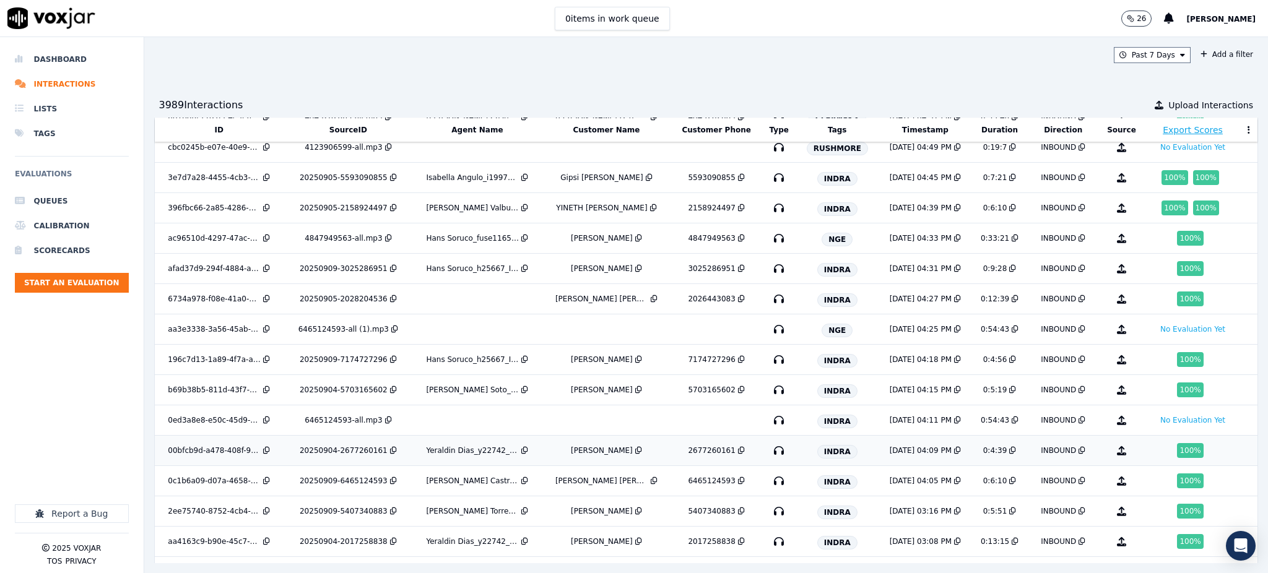
click at [769, 454] on icon "button" at bounding box center [779, 451] width 20 height 20
click at [769, 455] on icon "button" at bounding box center [779, 451] width 20 height 20
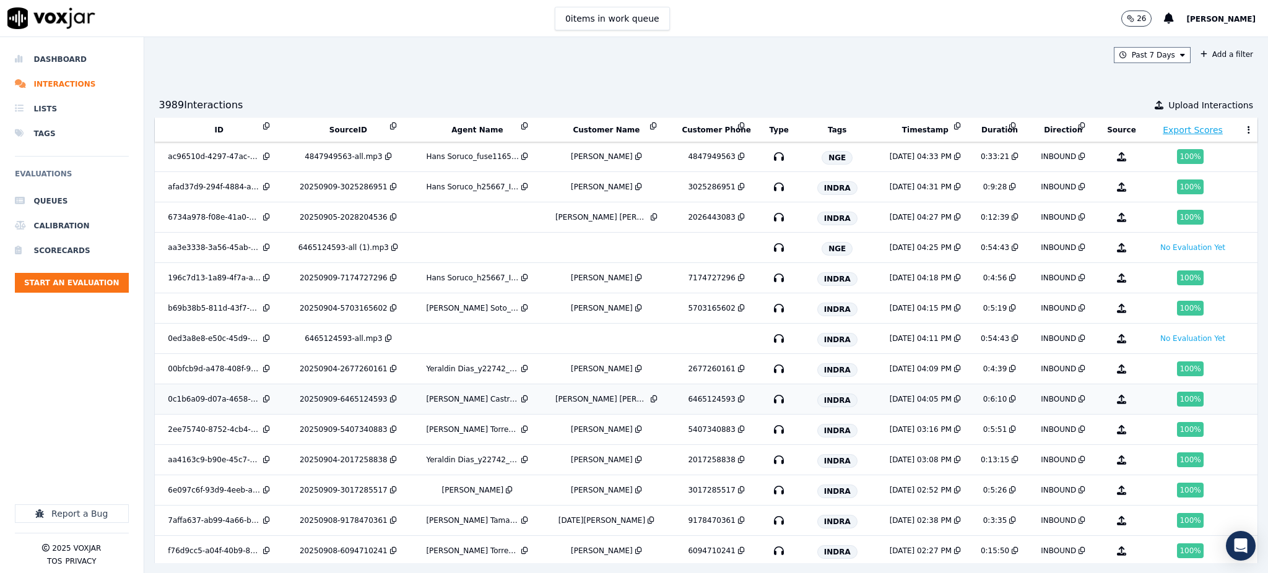
scroll to position [1853, 0]
click at [769, 462] on icon "button" at bounding box center [779, 459] width 20 height 20
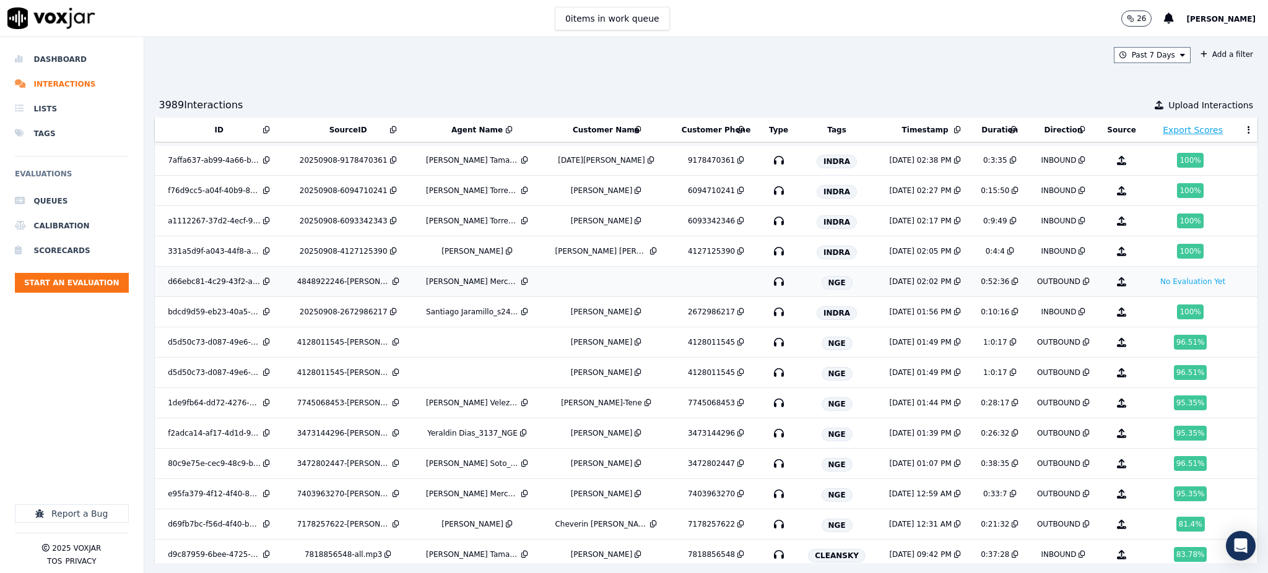
scroll to position [2213, 0]
click at [769, 410] on icon "button" at bounding box center [779, 403] width 20 height 20
click at [769, 435] on icon "button" at bounding box center [779, 433] width 20 height 20
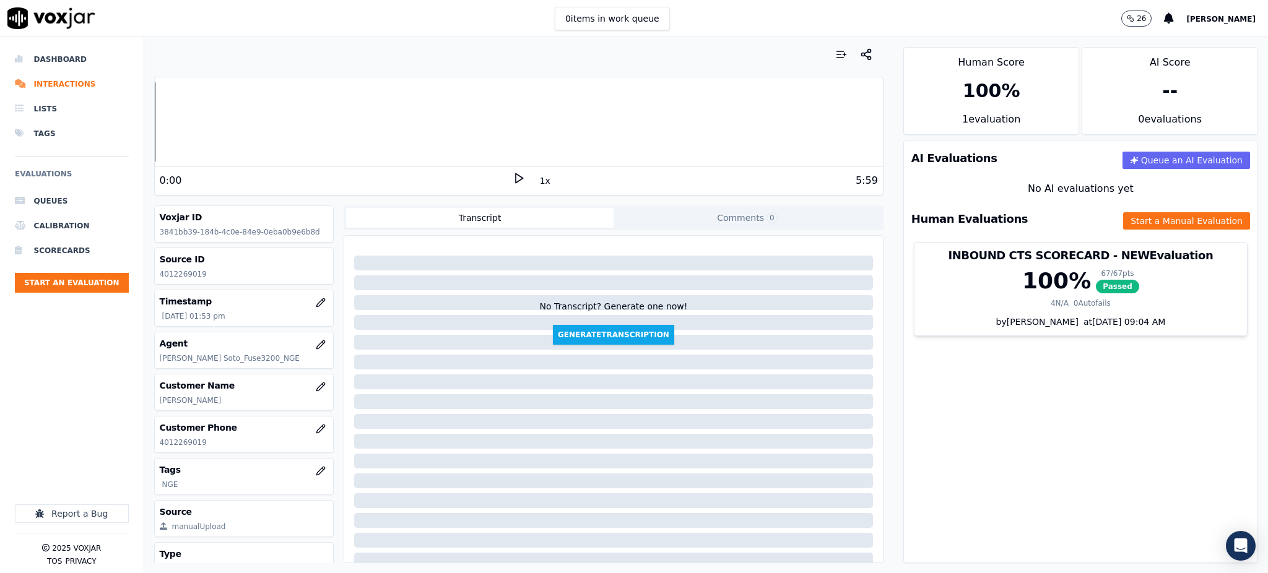
click at [513, 179] on icon at bounding box center [519, 178] width 12 height 12
click at [503, 178] on div "0:00" at bounding box center [336, 180] width 353 height 15
click at [513, 177] on icon at bounding box center [519, 178] width 12 height 12
click at [513, 175] on icon at bounding box center [519, 178] width 12 height 12
drag, startPoint x: 206, startPoint y: 439, endPoint x: 159, endPoint y: 448, distance: 47.4
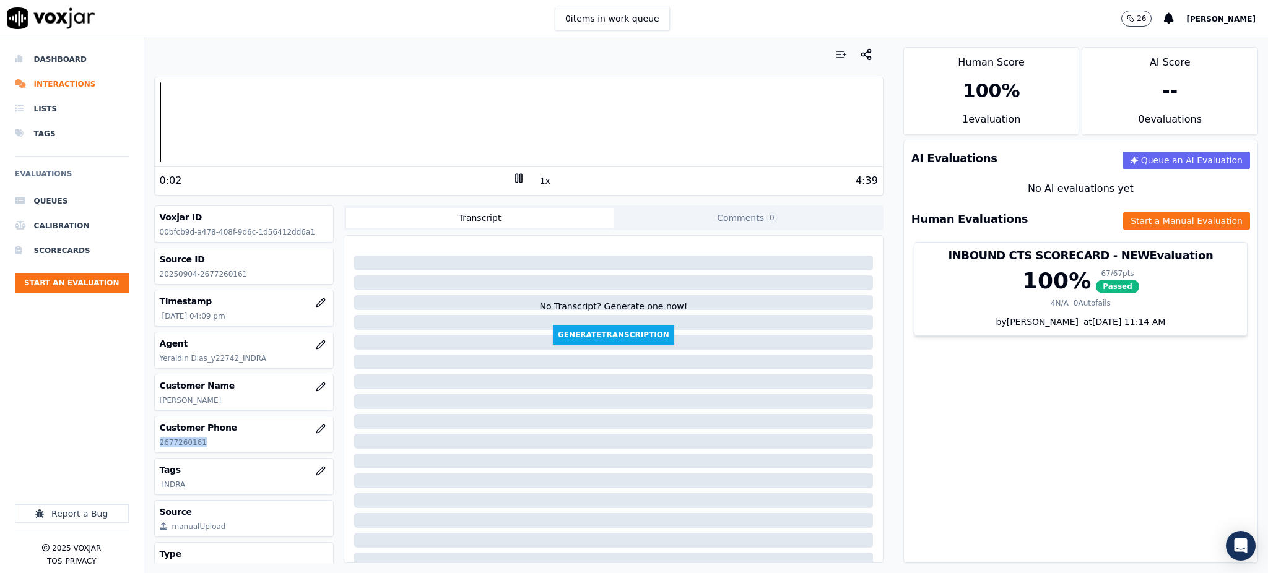
click at [159, 448] on div "Customer Phone [PHONE_NUMBER]" at bounding box center [244, 435] width 179 height 36
copy p "2677260161"
drag, startPoint x: 509, startPoint y: 176, endPoint x: 425, endPoint y: 11, distance: 185.5
click at [513, 176] on icon at bounding box center [519, 178] width 12 height 12
click at [1123, 221] on button "Start a Manual Evaluation" at bounding box center [1186, 220] width 127 height 17
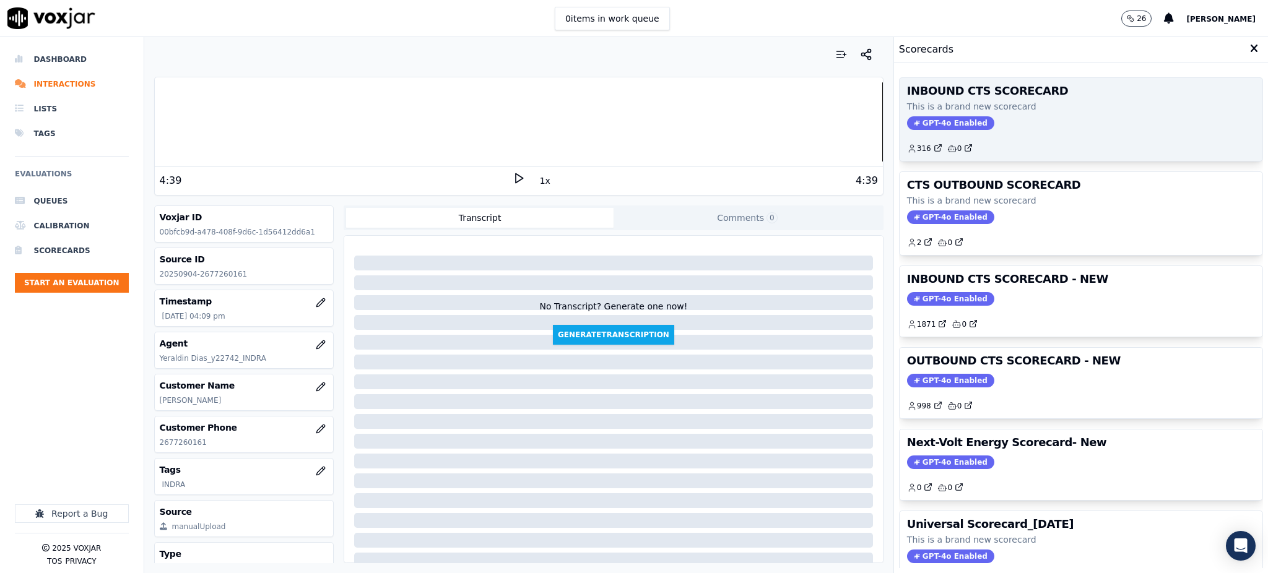
click at [909, 120] on span "GPT-4o Enabled" at bounding box center [950, 123] width 87 height 14
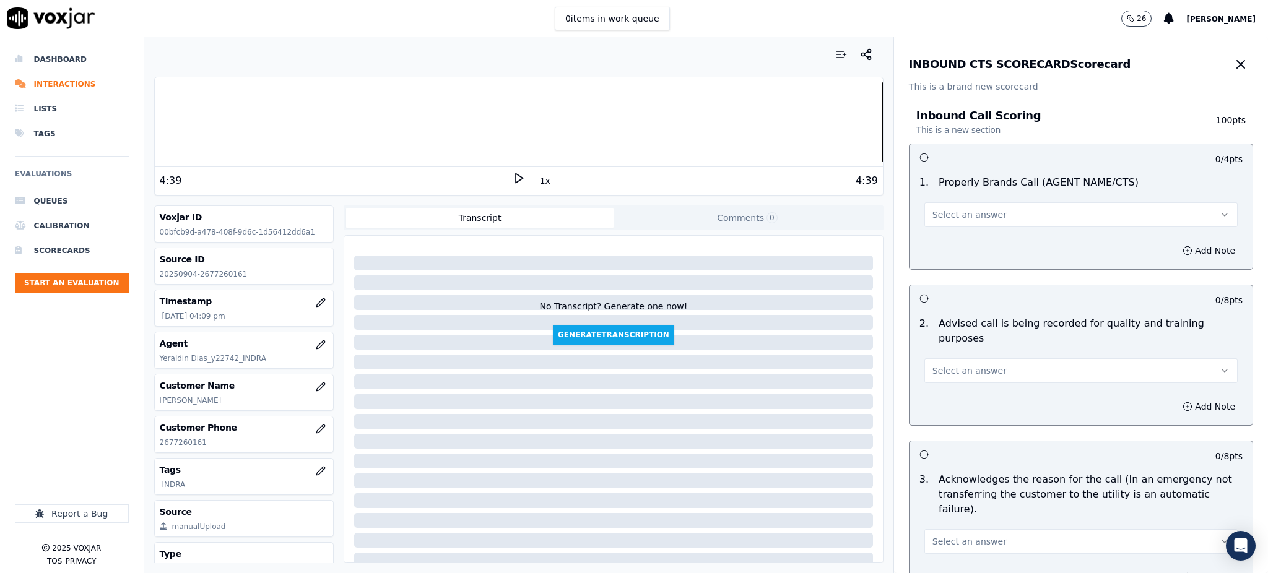
click at [942, 212] on span "Select an answer" at bounding box center [970, 215] width 74 height 12
click at [943, 243] on div "Yes" at bounding box center [1054, 243] width 286 height 20
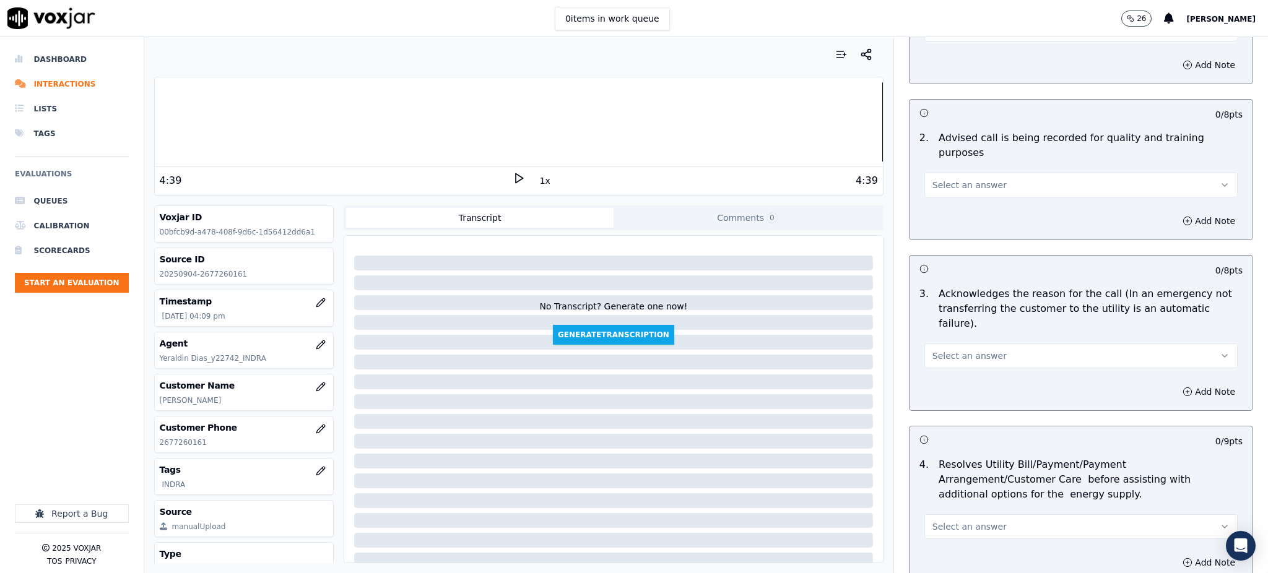
scroll to position [248, 0]
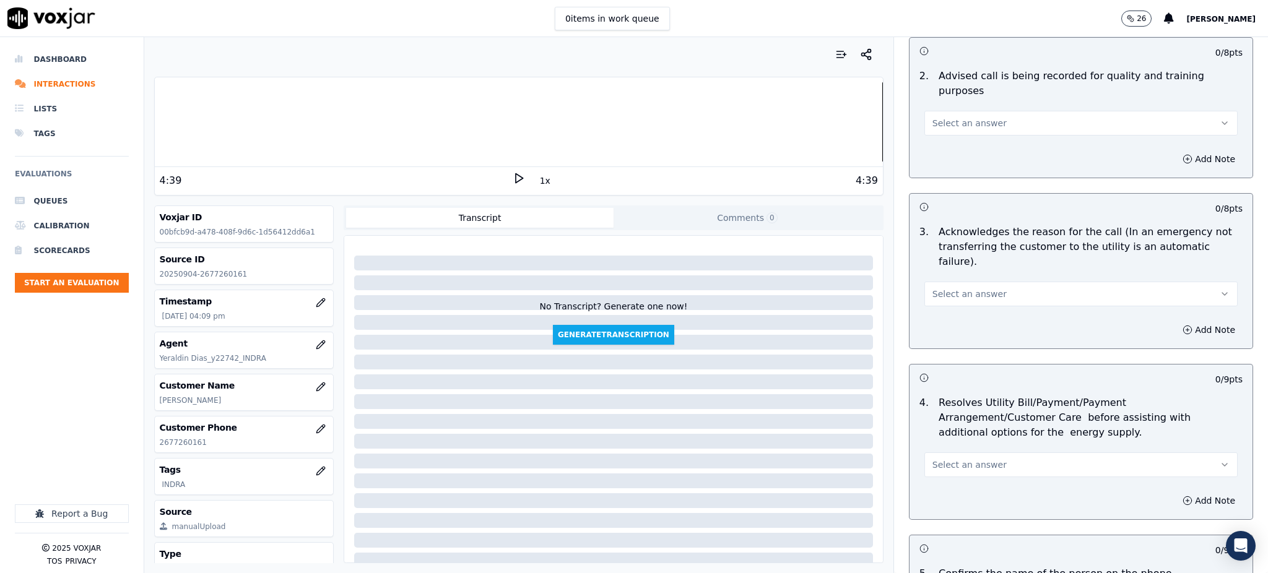
click at [945, 117] on span "Select an answer" at bounding box center [970, 123] width 74 height 12
drag, startPoint x: 941, startPoint y: 137, endPoint x: 944, endPoint y: 188, distance: 50.8
click at [941, 139] on div "Yes" at bounding box center [1054, 136] width 286 height 20
drag, startPoint x: 965, startPoint y: 258, endPoint x: 964, endPoint y: 272, distance: 14.3
click at [965, 288] on span "Select an answer" at bounding box center [970, 294] width 74 height 12
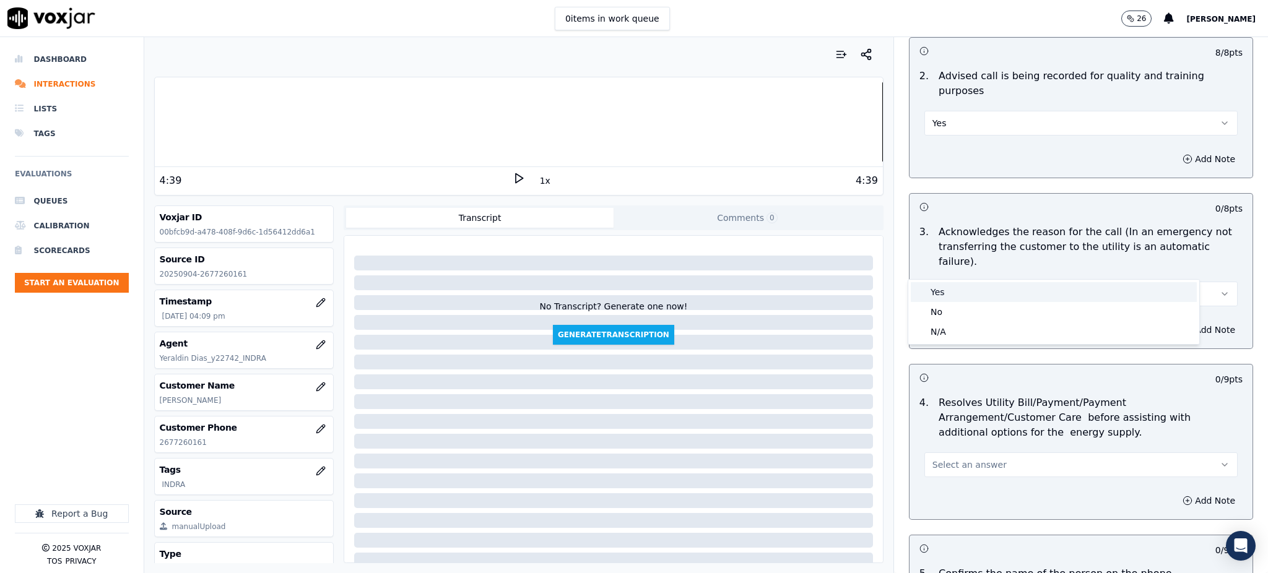
click at [961, 291] on div "Yes" at bounding box center [1054, 292] width 286 height 20
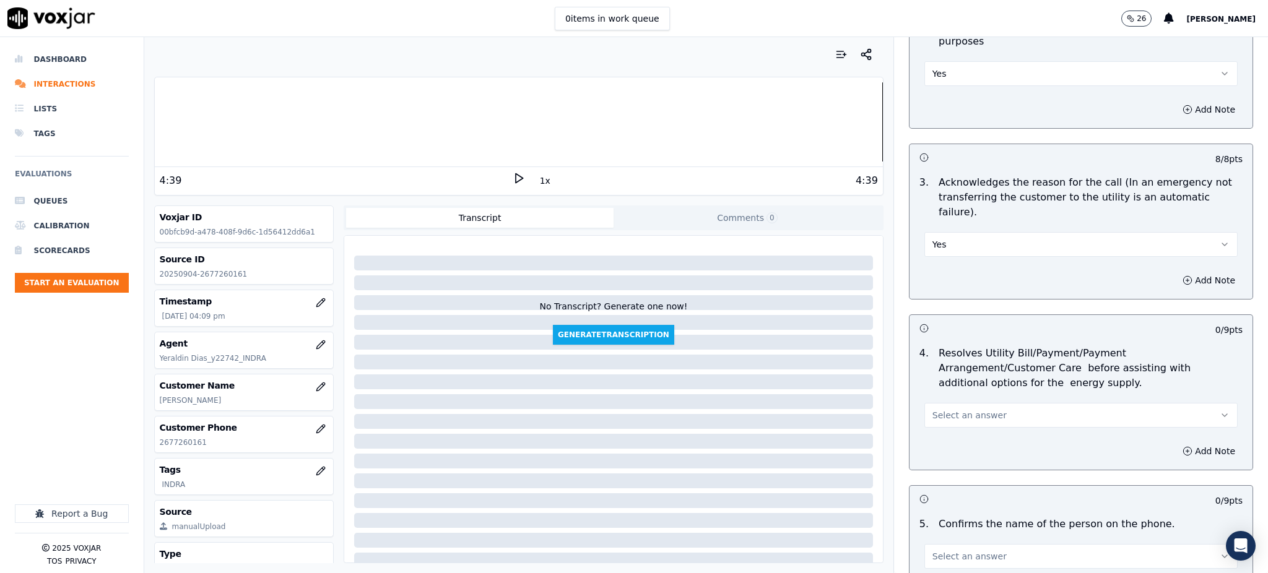
scroll to position [412, 0]
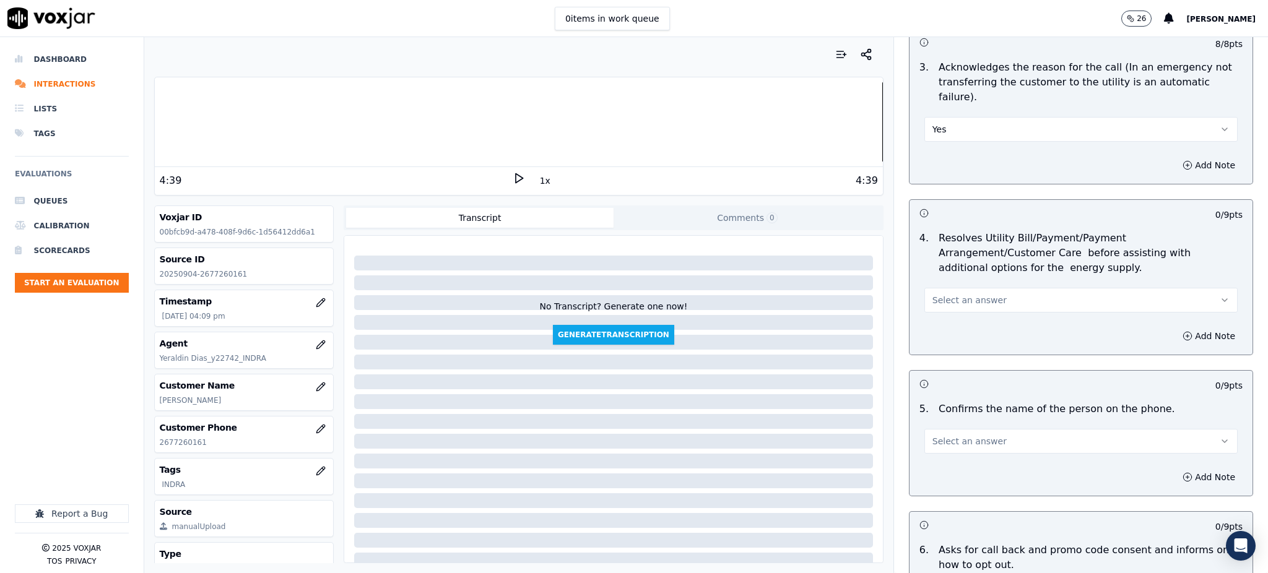
click at [938, 294] on span "Select an answer" at bounding box center [970, 300] width 74 height 12
click at [934, 307] on div "Yes" at bounding box center [1054, 299] width 286 height 20
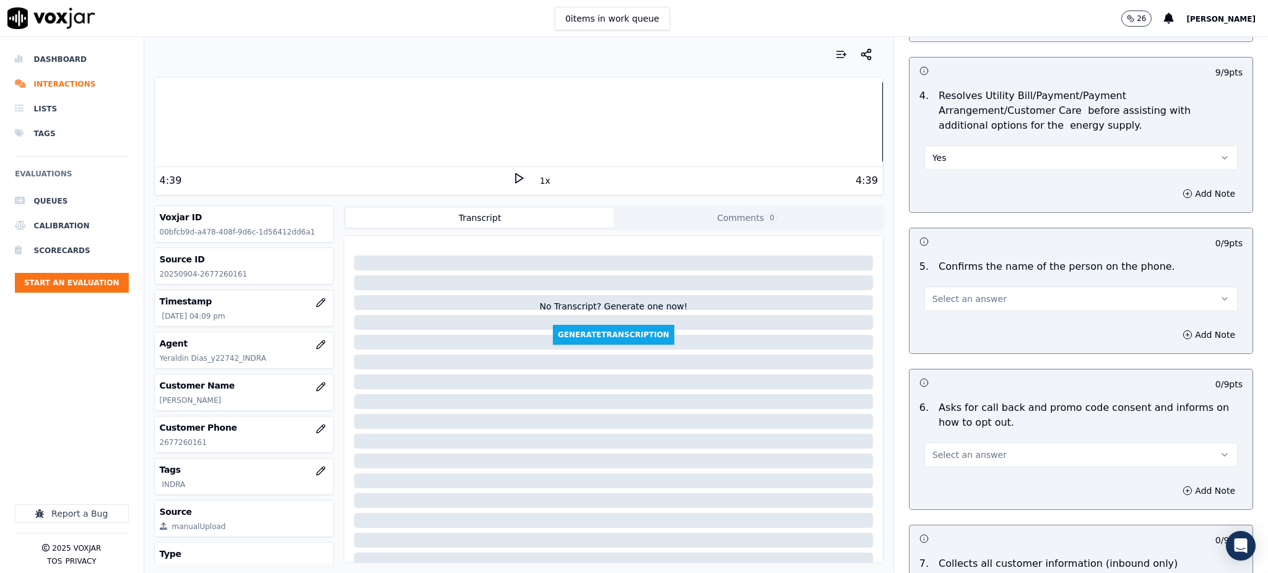
scroll to position [578, 0]
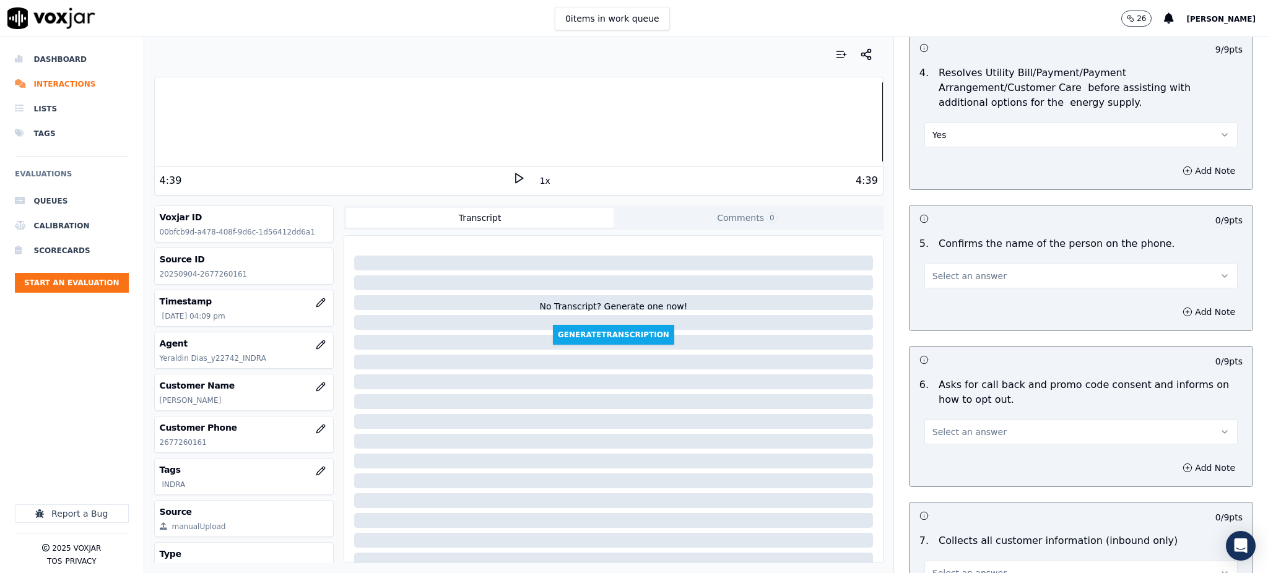
click at [945, 270] on span "Select an answer" at bounding box center [970, 276] width 74 height 12
click at [933, 281] on div "Yes" at bounding box center [1054, 274] width 286 height 20
click at [939, 420] on button "Select an answer" at bounding box center [1081, 432] width 313 height 25
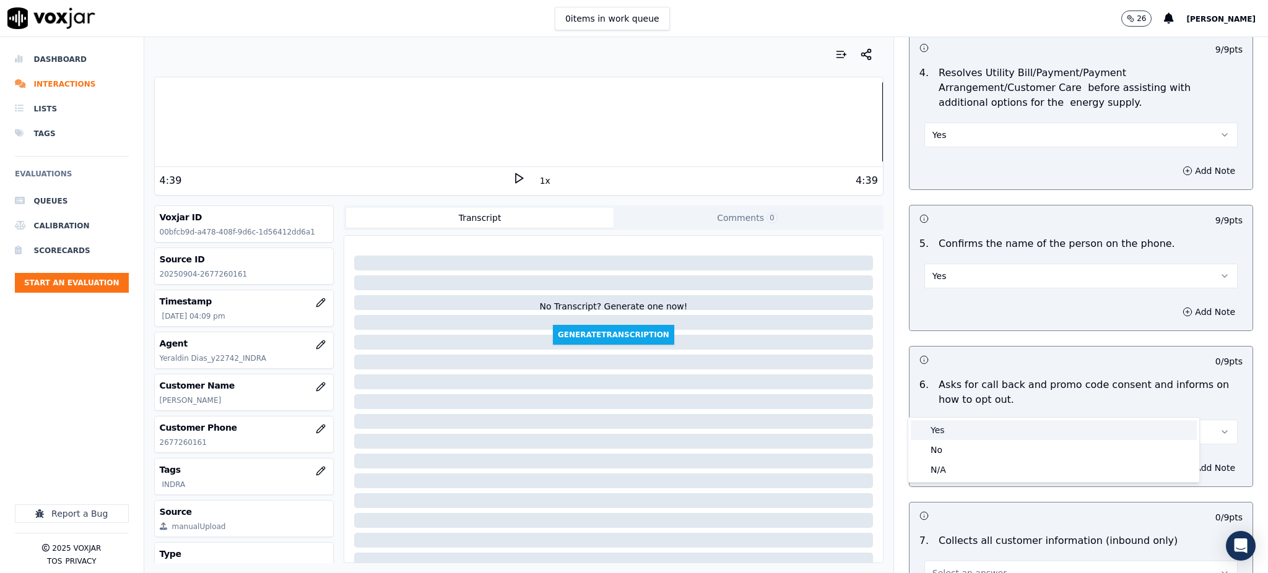
click at [938, 422] on div "Yes" at bounding box center [1054, 430] width 286 height 20
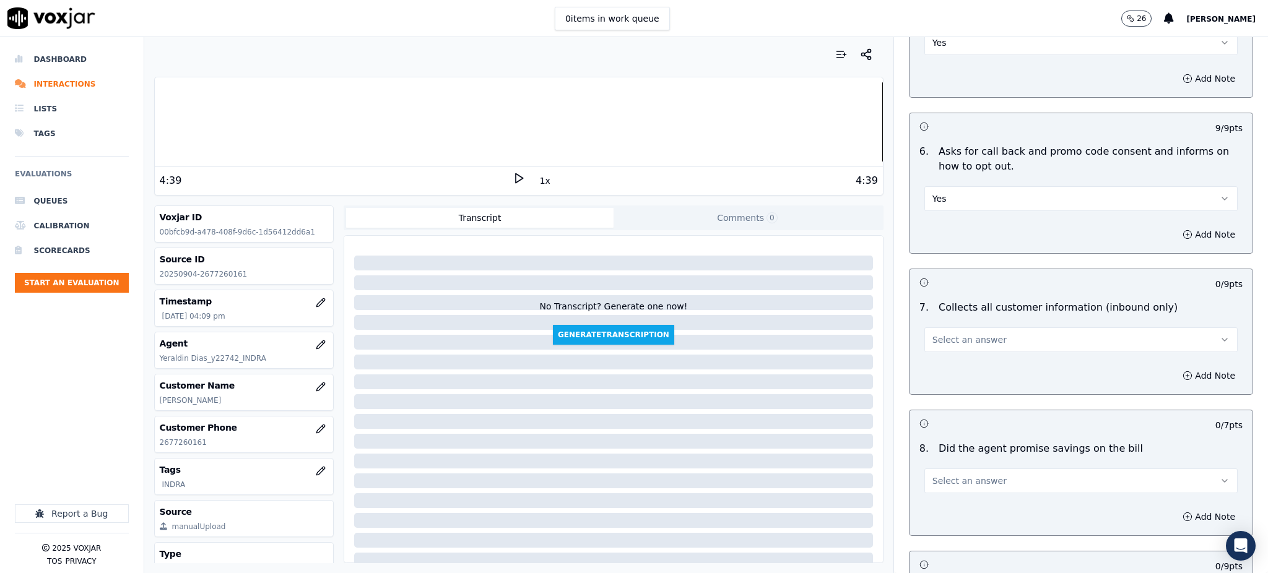
scroll to position [825, 0]
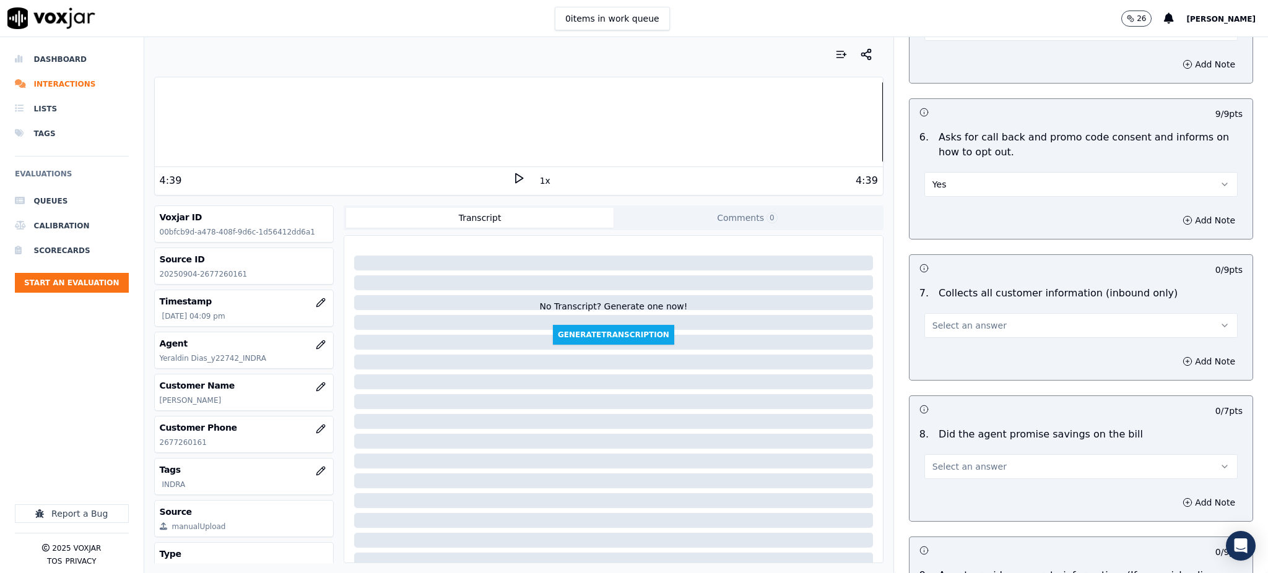
click at [933, 320] on span "Select an answer" at bounding box center [970, 326] width 74 height 12
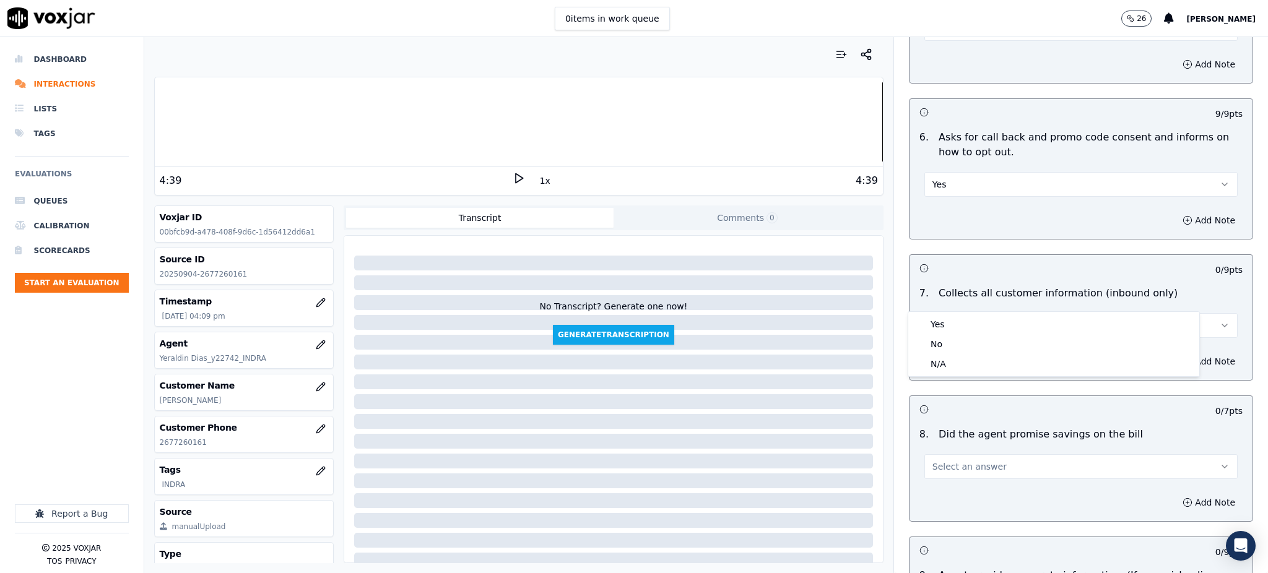
drag, startPoint x: 930, startPoint y: 313, endPoint x: 930, endPoint y: 324, distance: 11.8
click at [930, 315] on div "Yes No N/A" at bounding box center [1053, 344] width 291 height 64
click at [930, 324] on div "Yes" at bounding box center [1054, 325] width 286 height 20
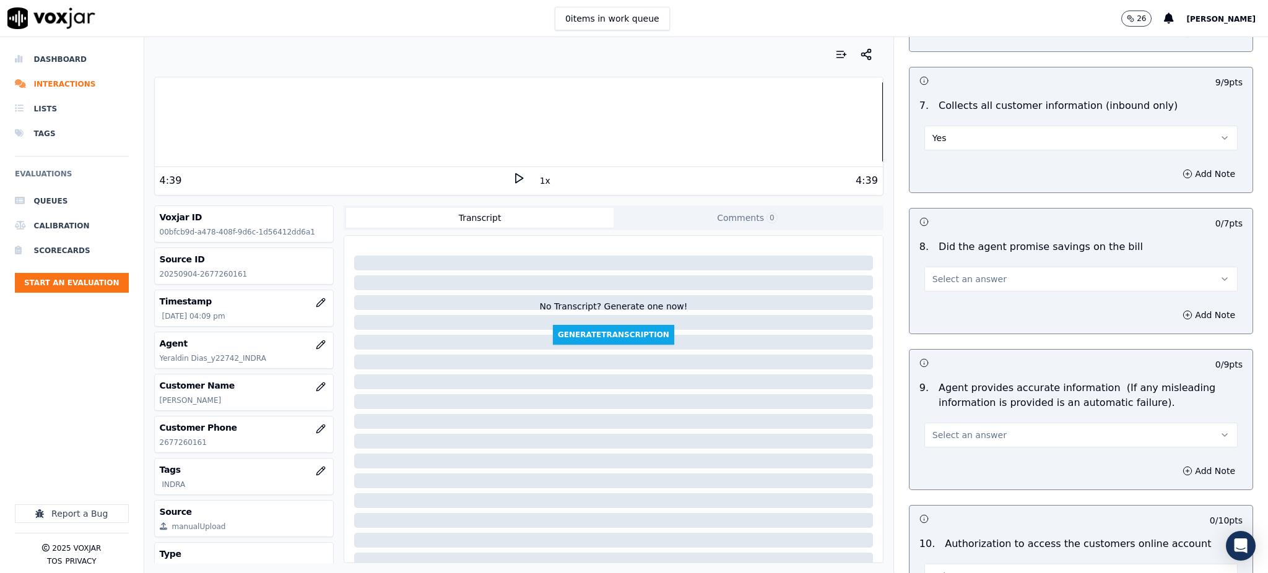
scroll to position [1073, 0]
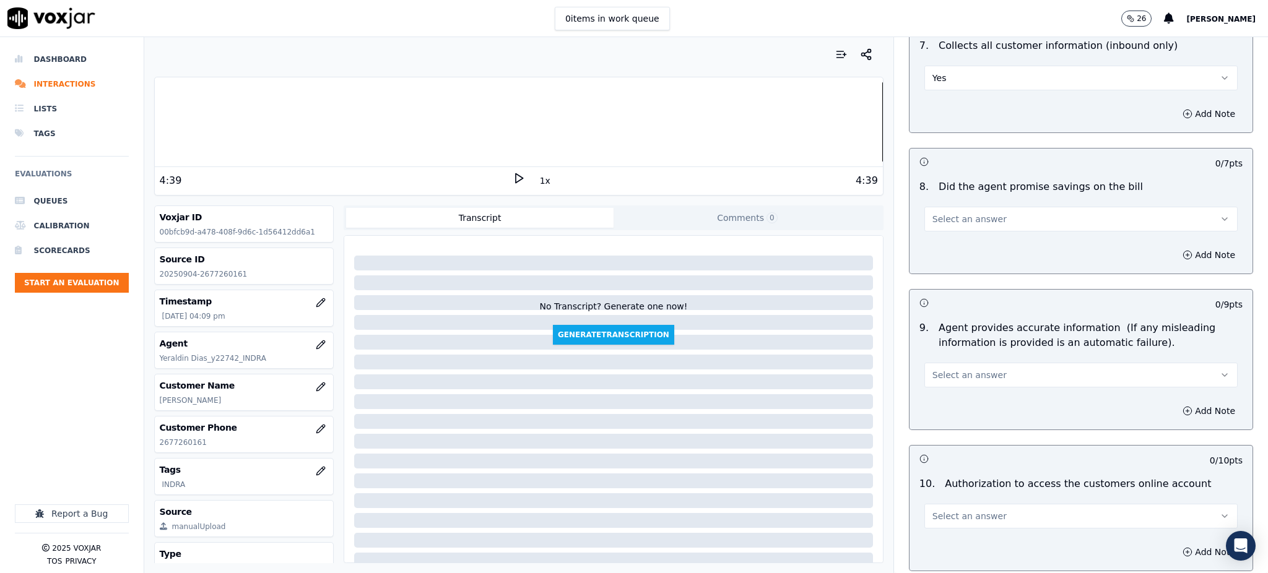
click at [942, 213] on span "Select an answer" at bounding box center [970, 219] width 74 height 12
click at [940, 225] on div "Yes" at bounding box center [1054, 218] width 286 height 20
click at [946, 369] on span "Select an answer" at bounding box center [970, 375] width 74 height 12
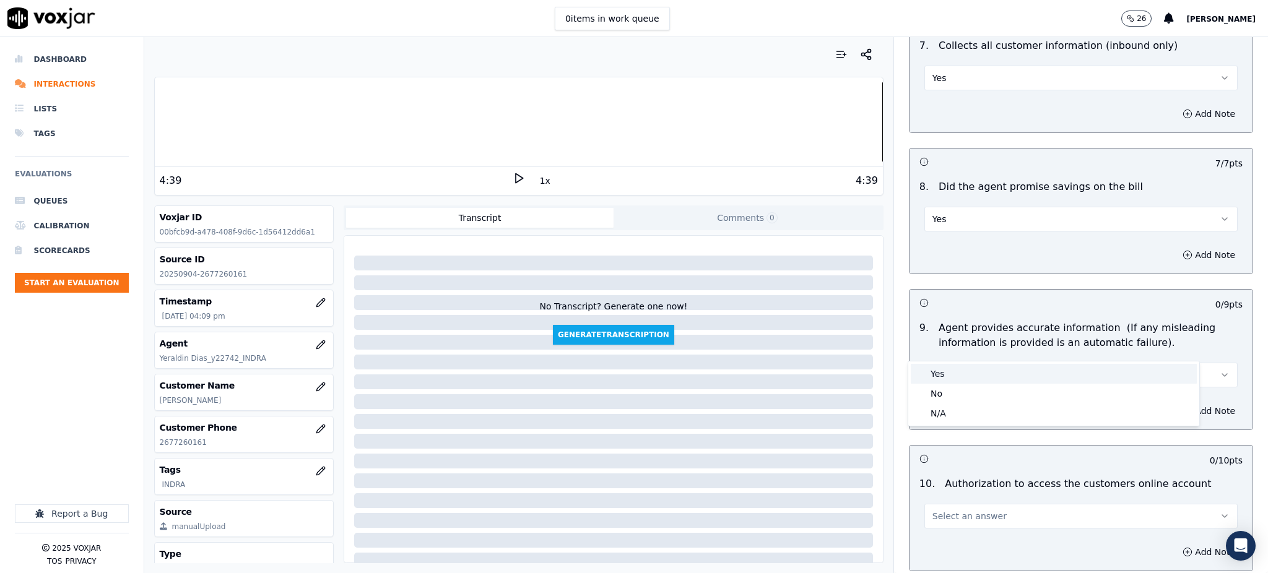
click at [949, 375] on div "Yes" at bounding box center [1054, 374] width 286 height 20
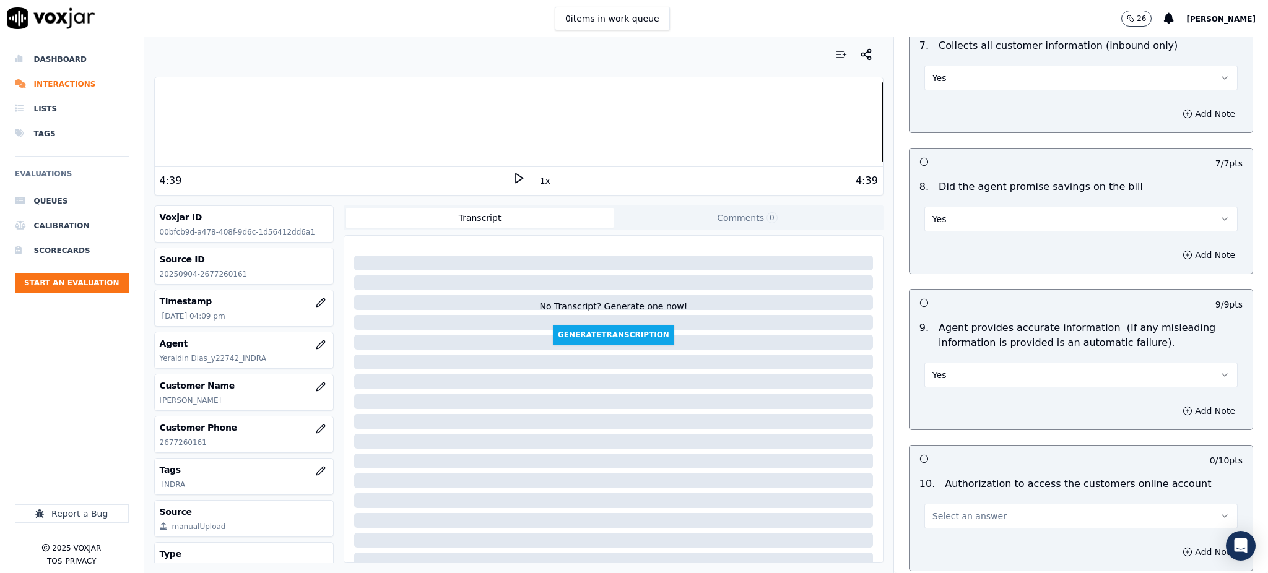
click at [947, 510] on span "Select an answer" at bounding box center [970, 516] width 74 height 12
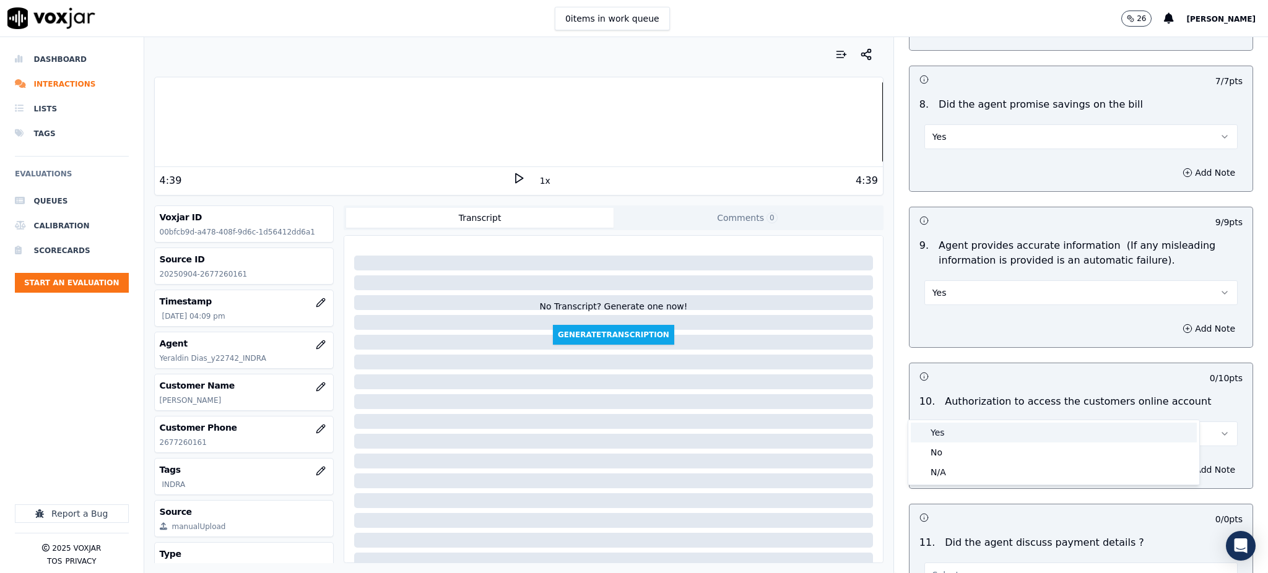
click at [933, 434] on div "Yes" at bounding box center [1054, 433] width 286 height 20
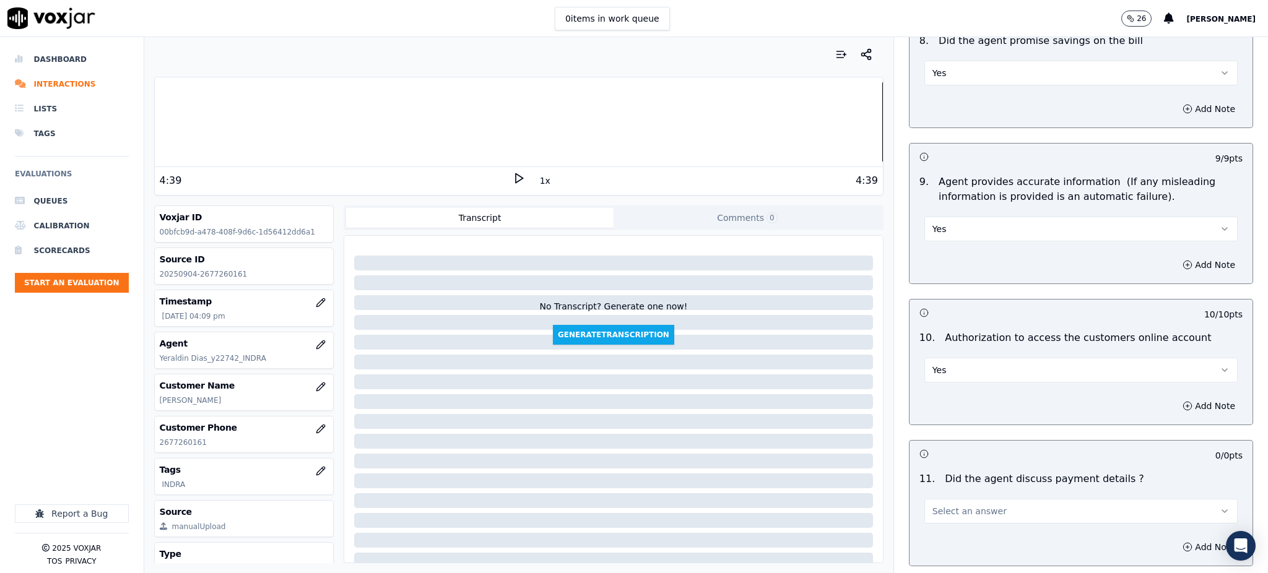
scroll to position [1403, 0]
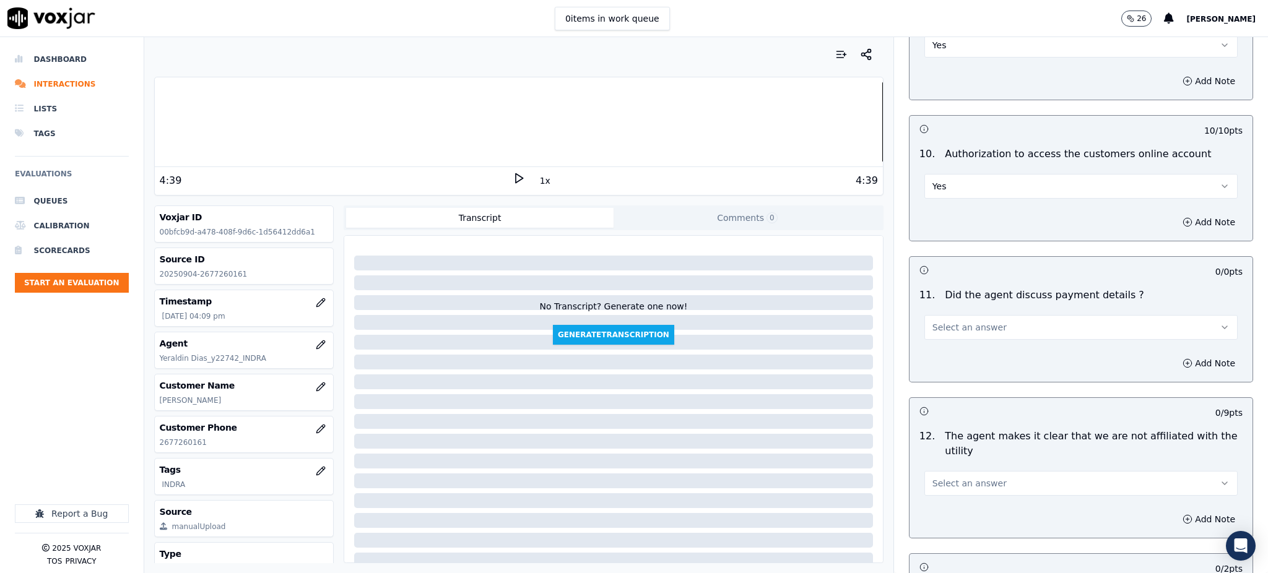
click at [960, 321] on span "Select an answer" at bounding box center [970, 327] width 74 height 12
click at [949, 367] on div "N/A" at bounding box center [1054, 366] width 286 height 20
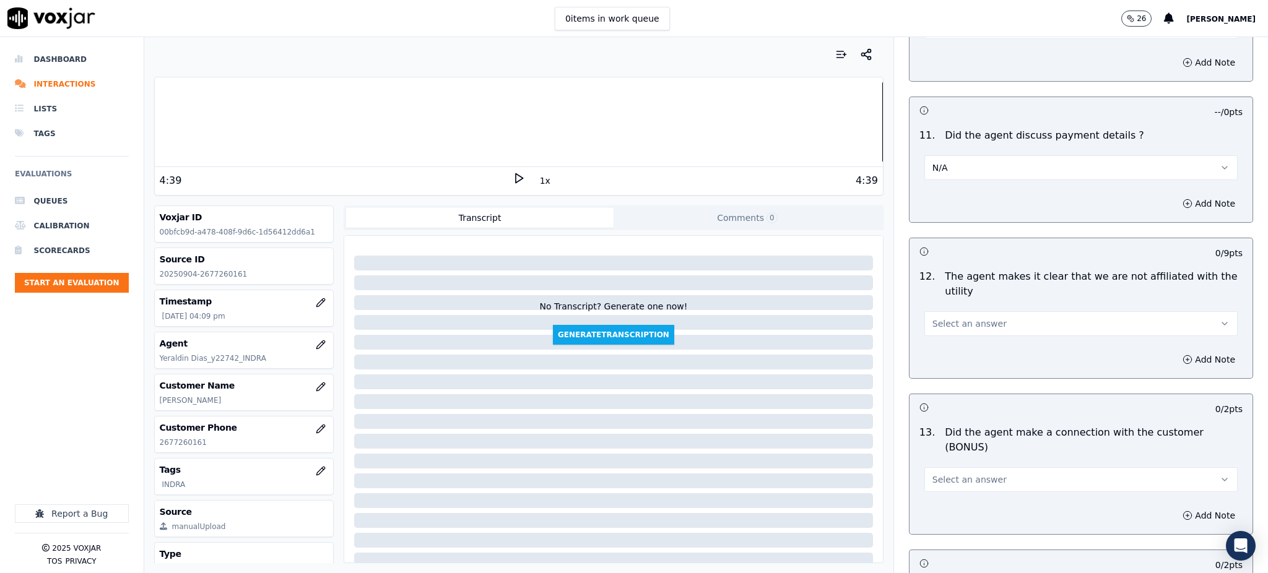
scroll to position [1569, 0]
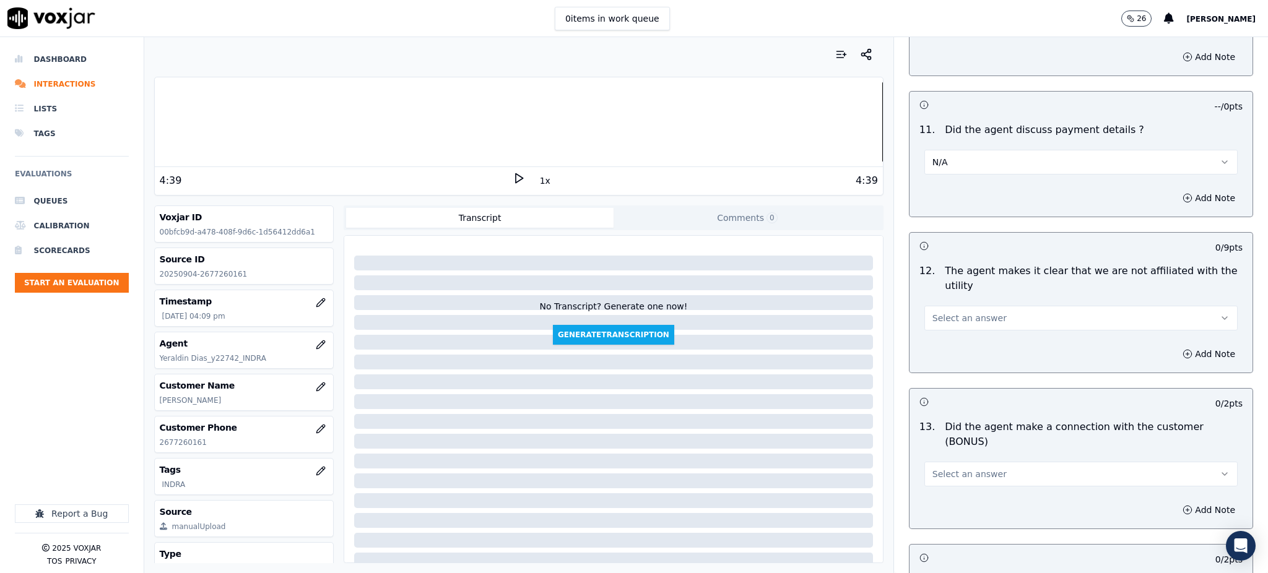
click at [962, 303] on div "12 . The agent makes it clear that we are not affiliated with the utility Selec…" at bounding box center [1081, 297] width 343 height 77
click at [960, 312] on span "Select an answer" at bounding box center [970, 318] width 74 height 12
click at [957, 322] on div "Yes" at bounding box center [1054, 317] width 286 height 20
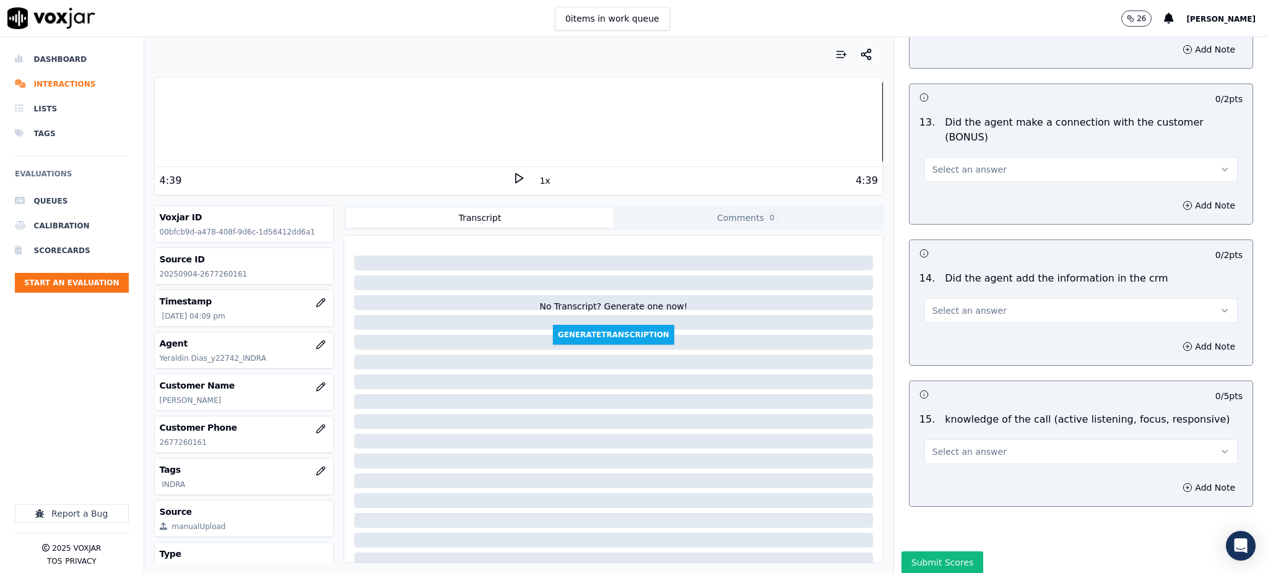
click at [957, 156] on button "Select an answer" at bounding box center [1081, 168] width 313 height 25
click at [963, 153] on div "Yes" at bounding box center [1054, 153] width 286 height 20
click at [934, 303] on span "Select an answer" at bounding box center [970, 309] width 74 height 12
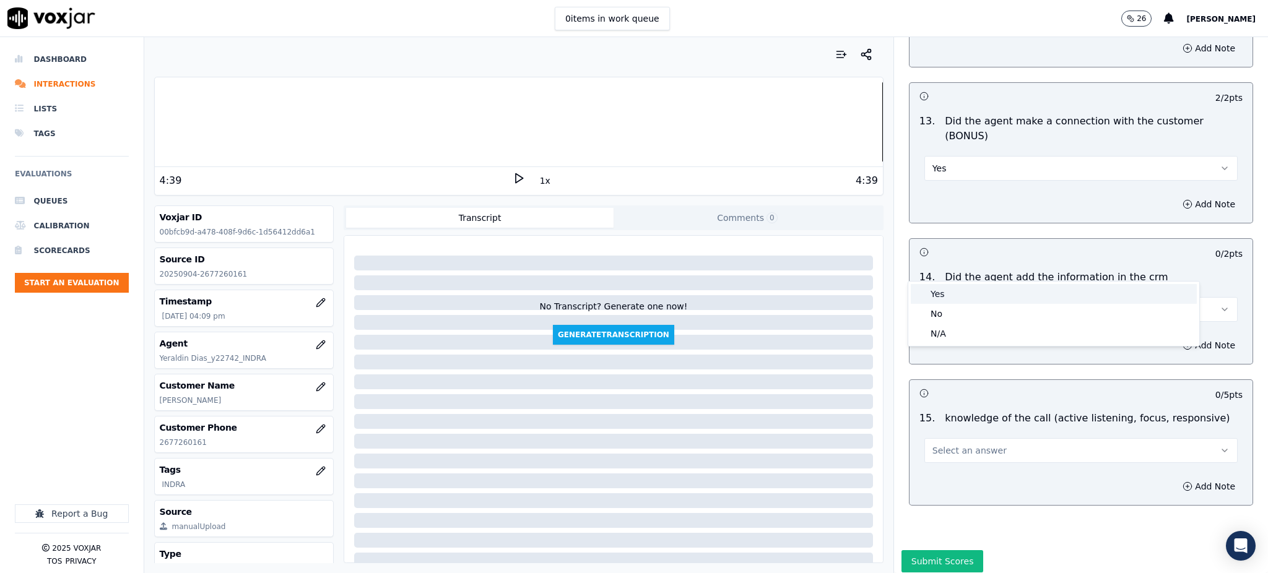
drag, startPoint x: 934, startPoint y: 280, endPoint x: 933, endPoint y: 307, distance: 26.6
click at [934, 286] on div "Yes" at bounding box center [1054, 294] width 286 height 20
click at [948, 445] on span "Select an answer" at bounding box center [970, 451] width 74 height 12
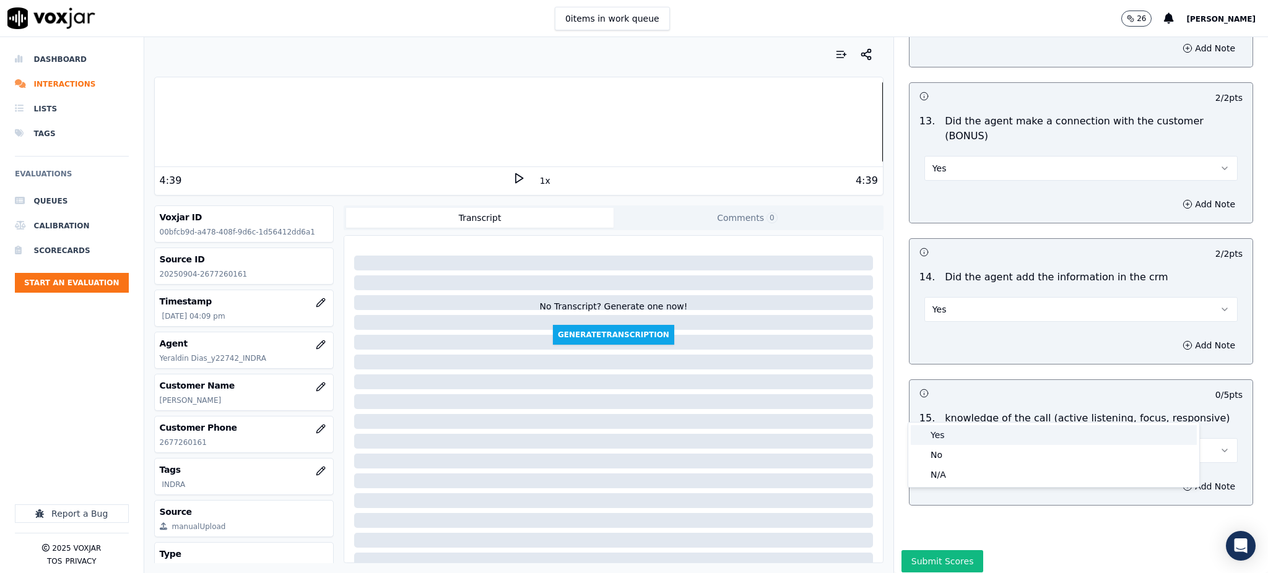
drag, startPoint x: 941, startPoint y: 433, endPoint x: 923, endPoint y: 469, distance: 39.9
click at [941, 434] on div "Yes" at bounding box center [1054, 435] width 286 height 20
click at [933, 550] on button "Submit Scores" at bounding box center [943, 561] width 82 height 22
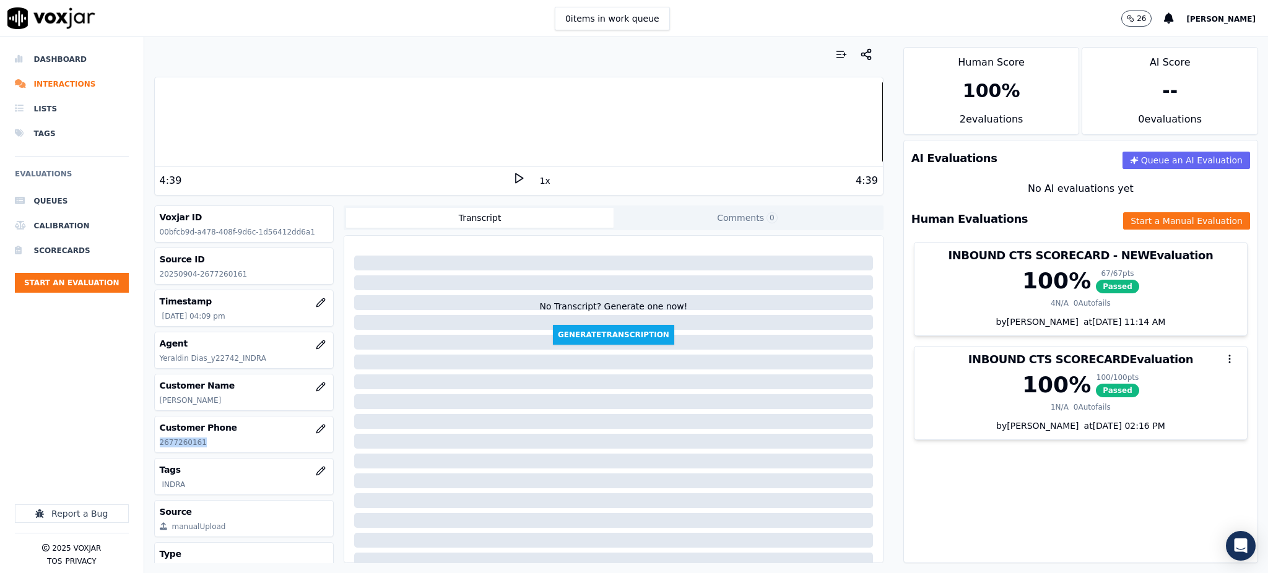
drag, startPoint x: 201, startPoint y: 441, endPoint x: 155, endPoint y: 452, distance: 47.2
click at [155, 452] on div "Customer Phone [PHONE_NUMBER]" at bounding box center [244, 435] width 179 height 36
copy p "2677260161"
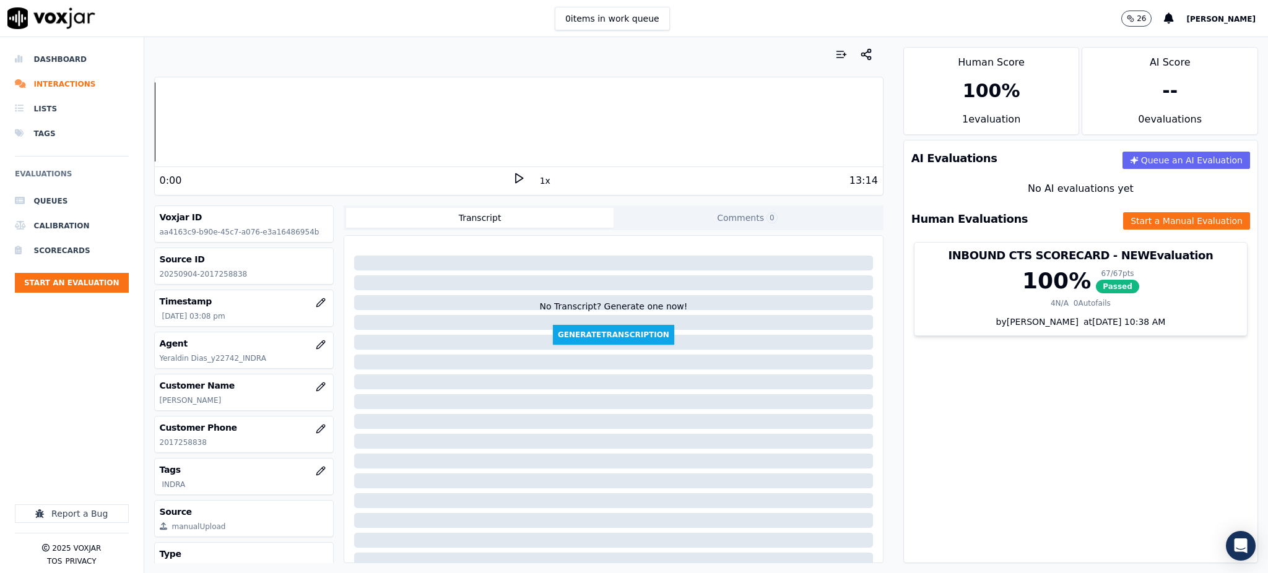
click at [516, 175] on polygon at bounding box center [519, 178] width 7 height 9
click at [513, 178] on icon at bounding box center [519, 178] width 12 height 12
click at [288, 129] on div at bounding box center [519, 121] width 728 height 79
click at [520, 176] on rect at bounding box center [521, 178] width 2 height 8
click at [513, 175] on icon at bounding box center [519, 178] width 12 height 12
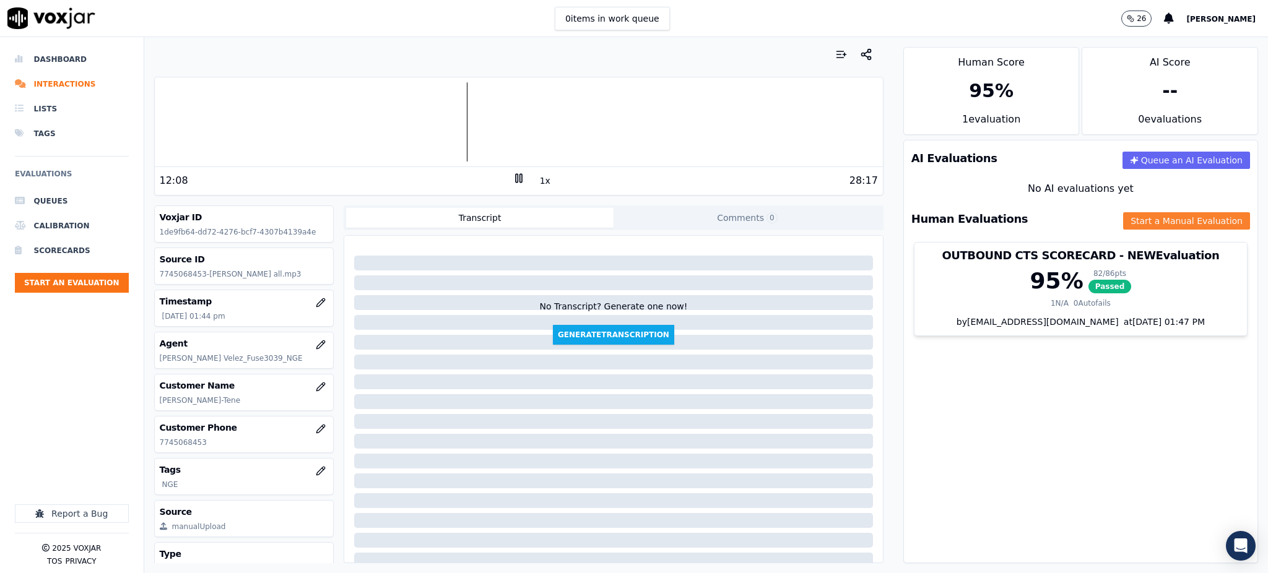
click at [1142, 215] on button "Start a Manual Evaluation" at bounding box center [1186, 220] width 127 height 17
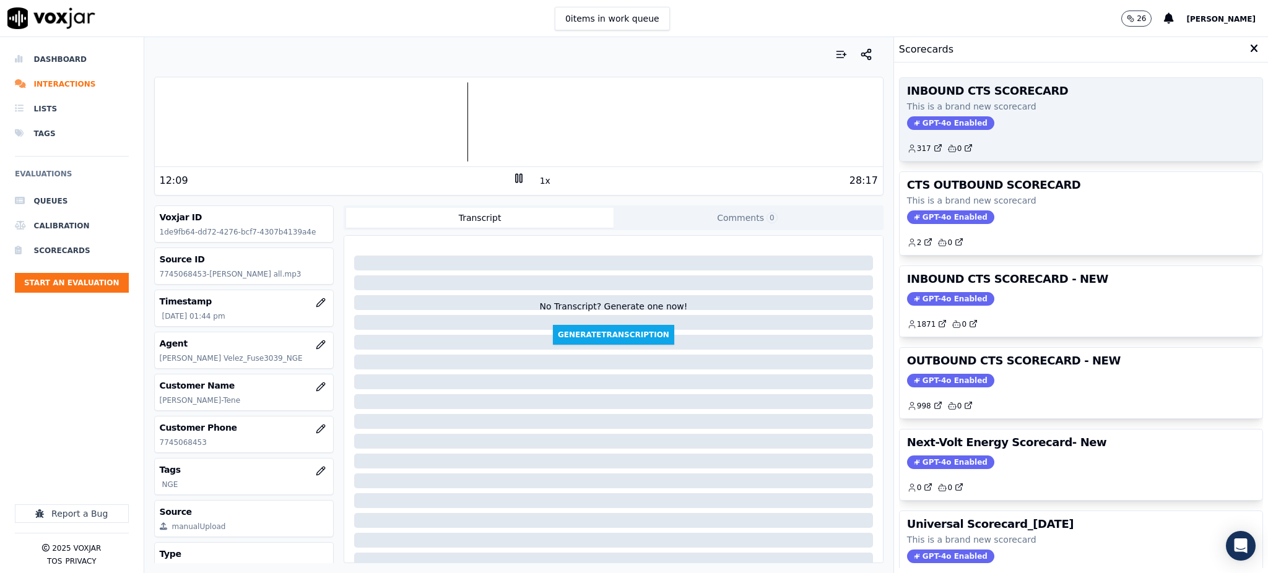
click at [919, 129] on span "GPT-4o Enabled" at bounding box center [950, 123] width 87 height 14
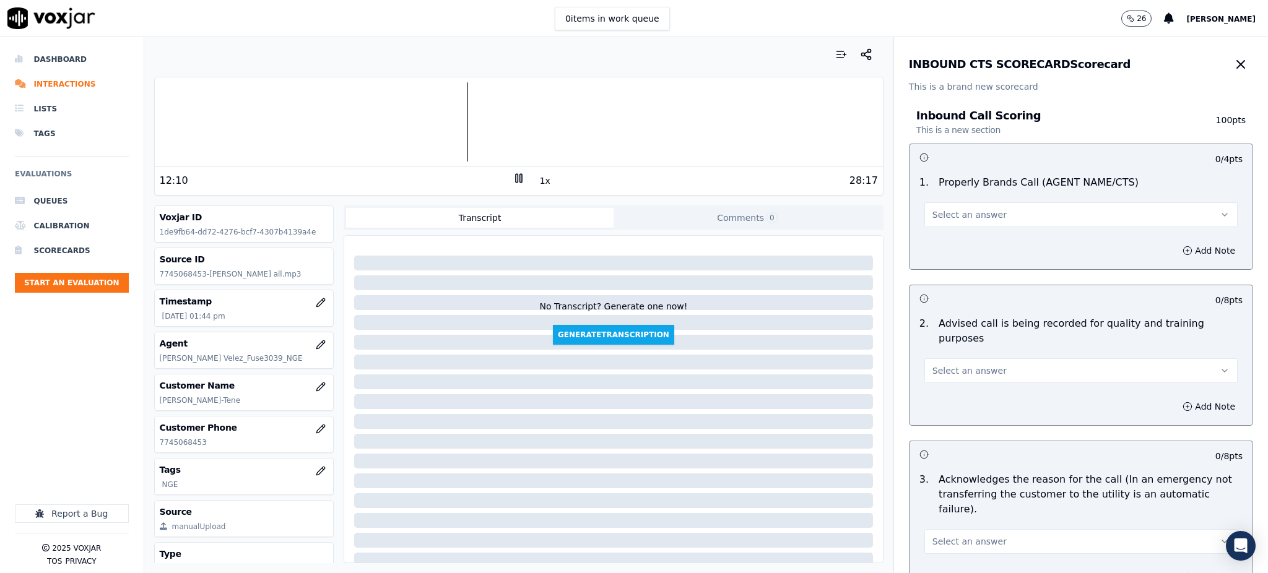
click at [950, 218] on span "Select an answer" at bounding box center [970, 215] width 74 height 12
click at [952, 243] on div "Yes" at bounding box center [1054, 243] width 286 height 20
click at [945, 365] on span "Select an answer" at bounding box center [970, 371] width 74 height 12
click at [946, 383] on div "Yes" at bounding box center [1054, 384] width 286 height 20
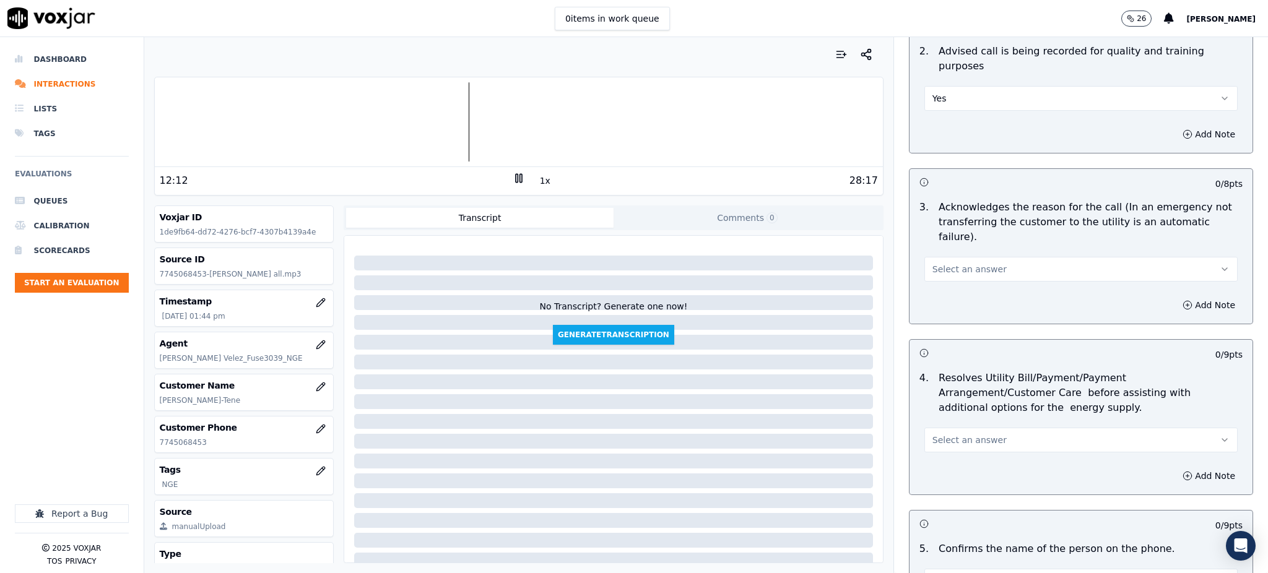
scroll to position [330, 0]
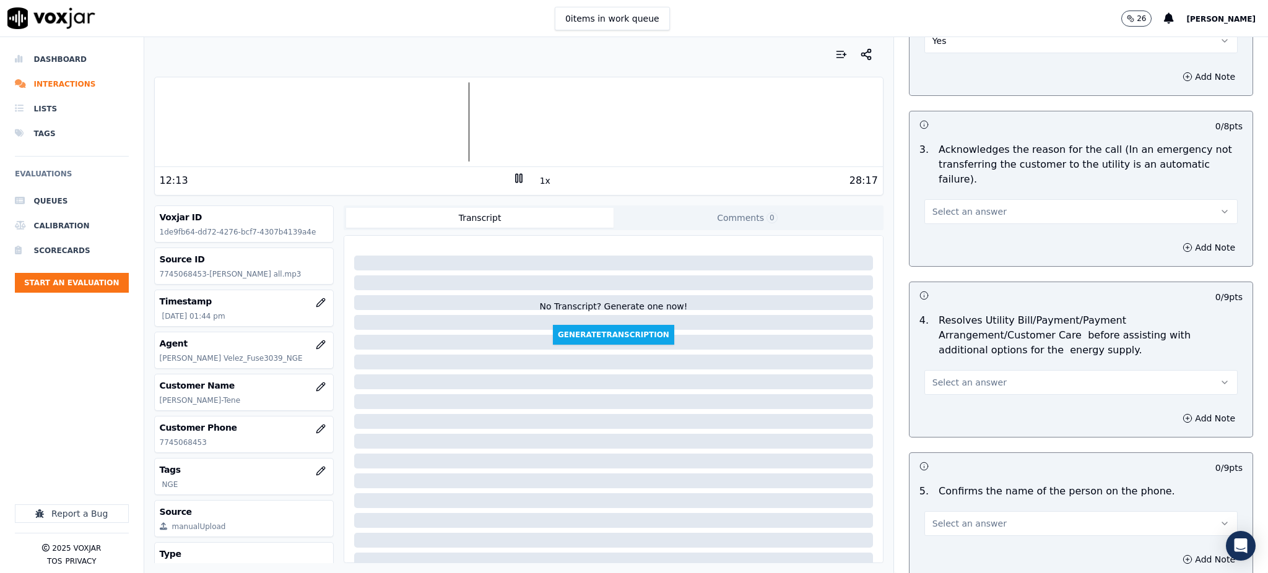
click at [965, 197] on div "Select an answer" at bounding box center [1081, 210] width 313 height 27
click at [964, 206] on span "Select an answer" at bounding box center [970, 212] width 74 height 12
click at [957, 205] on div "Yes" at bounding box center [1054, 210] width 286 height 20
click at [954, 376] on span "Select an answer" at bounding box center [970, 382] width 74 height 12
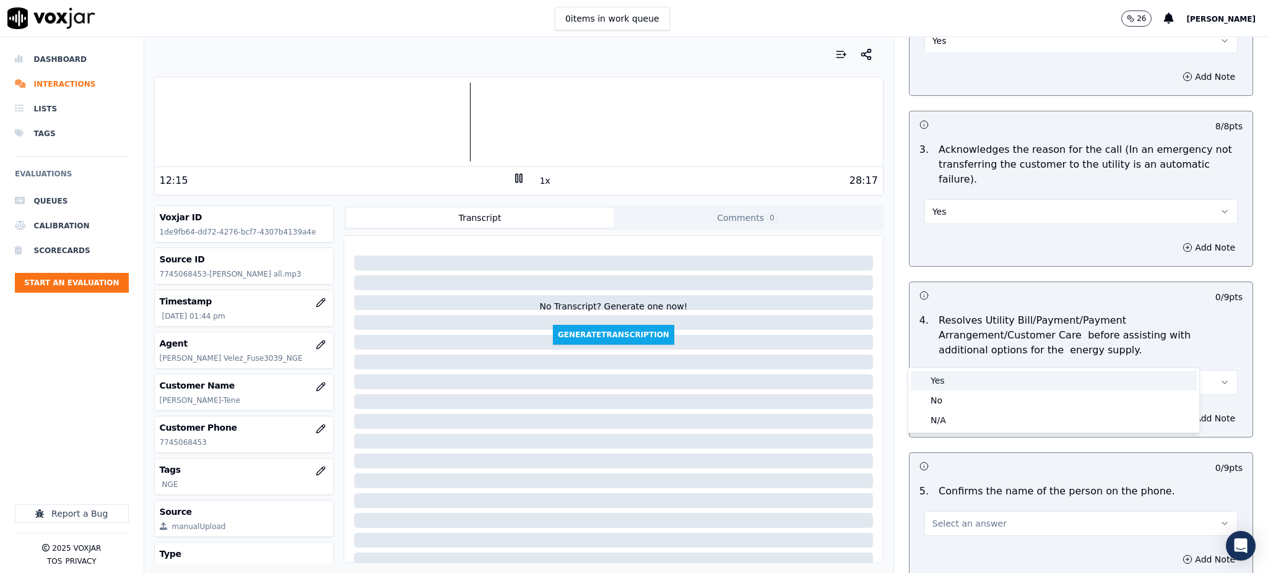
click at [958, 373] on div "Yes" at bounding box center [1054, 381] width 286 height 20
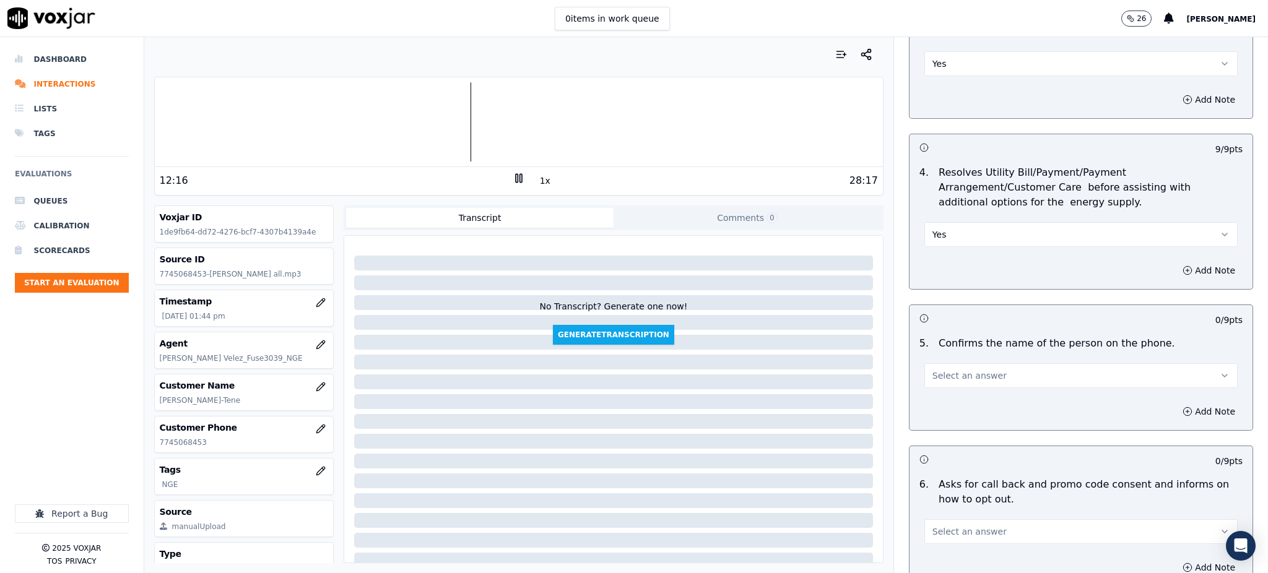
scroll to position [495, 0]
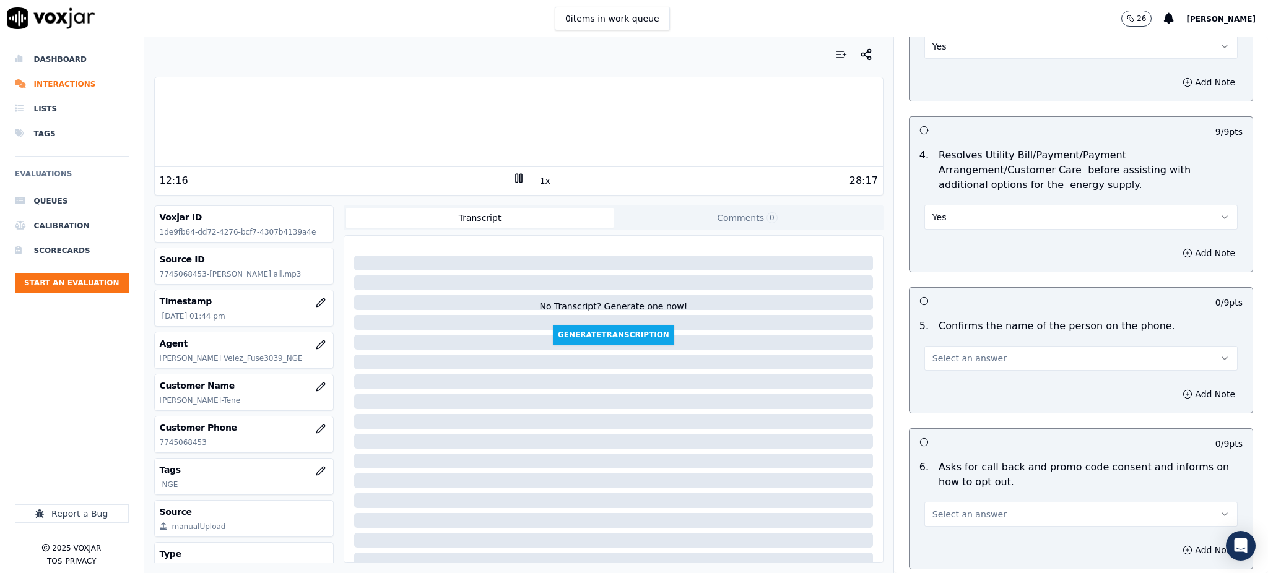
click at [931, 346] on button "Select an answer" at bounding box center [1081, 358] width 313 height 25
click at [931, 357] on div "Yes" at bounding box center [1054, 357] width 286 height 20
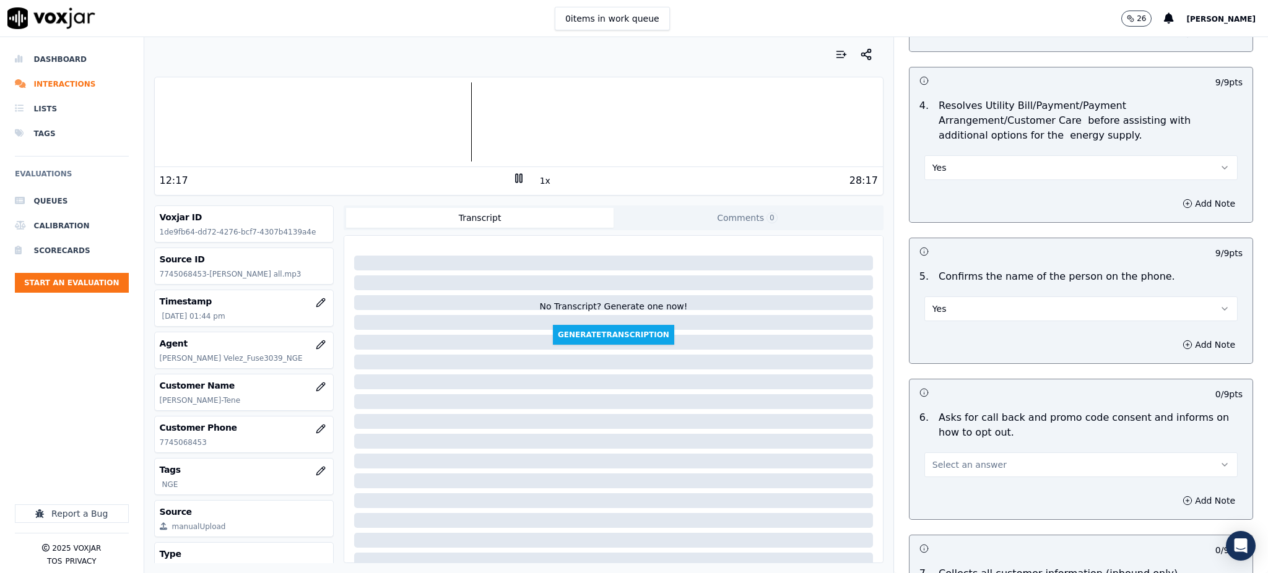
scroll to position [660, 0]
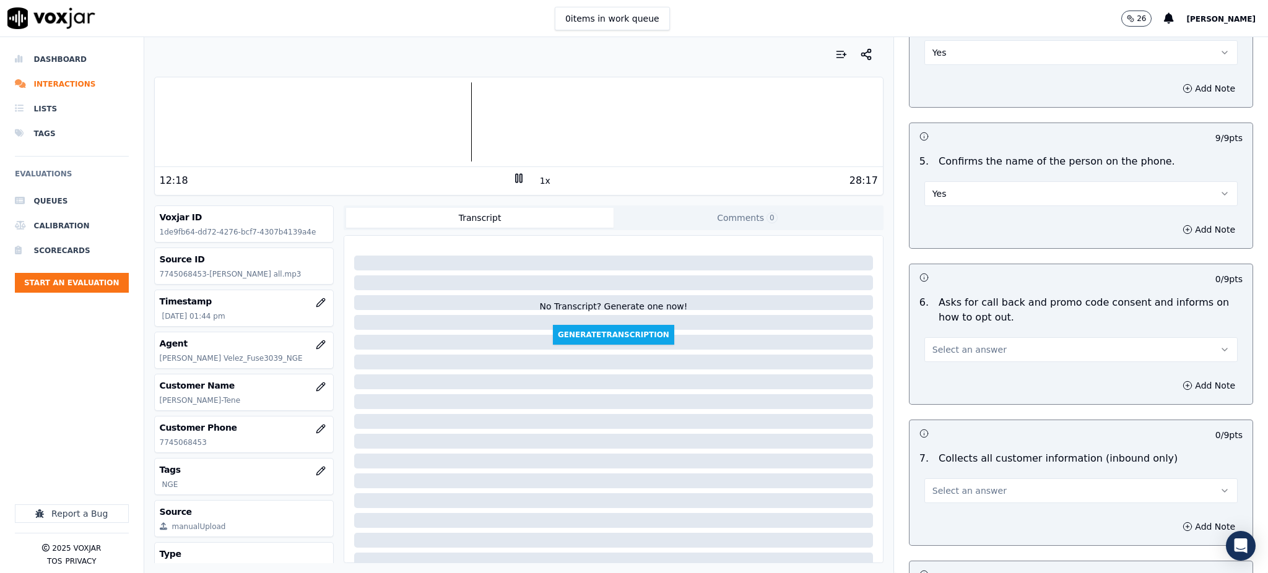
click at [938, 344] on span "Select an answer" at bounding box center [970, 350] width 74 height 12
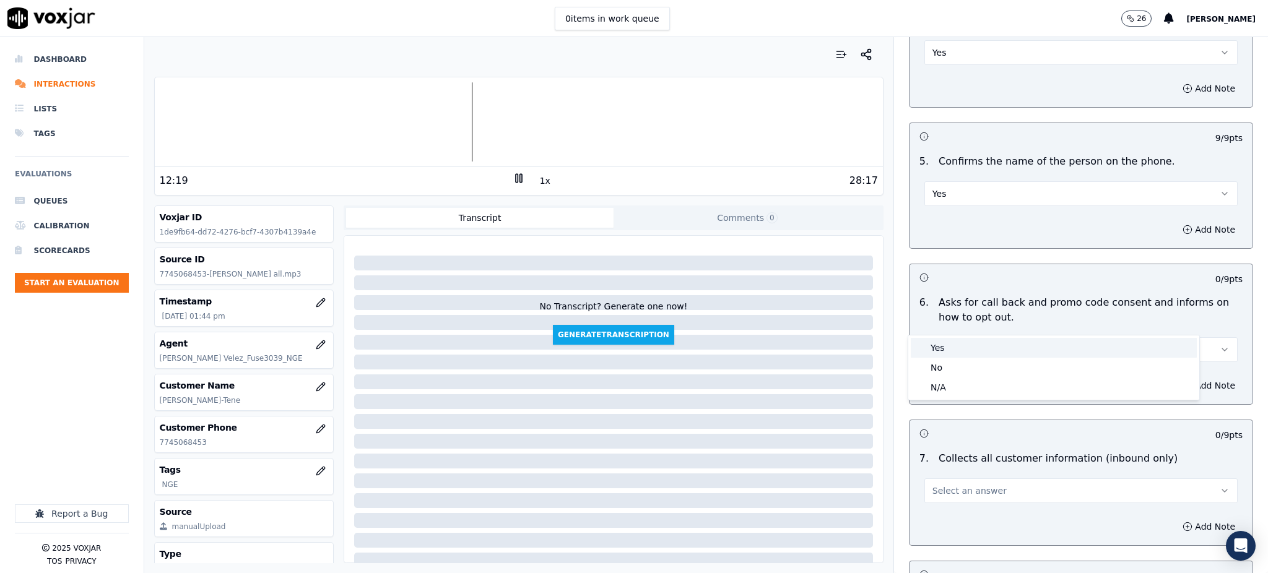
click at [938, 346] on div "Yes" at bounding box center [1054, 348] width 286 height 20
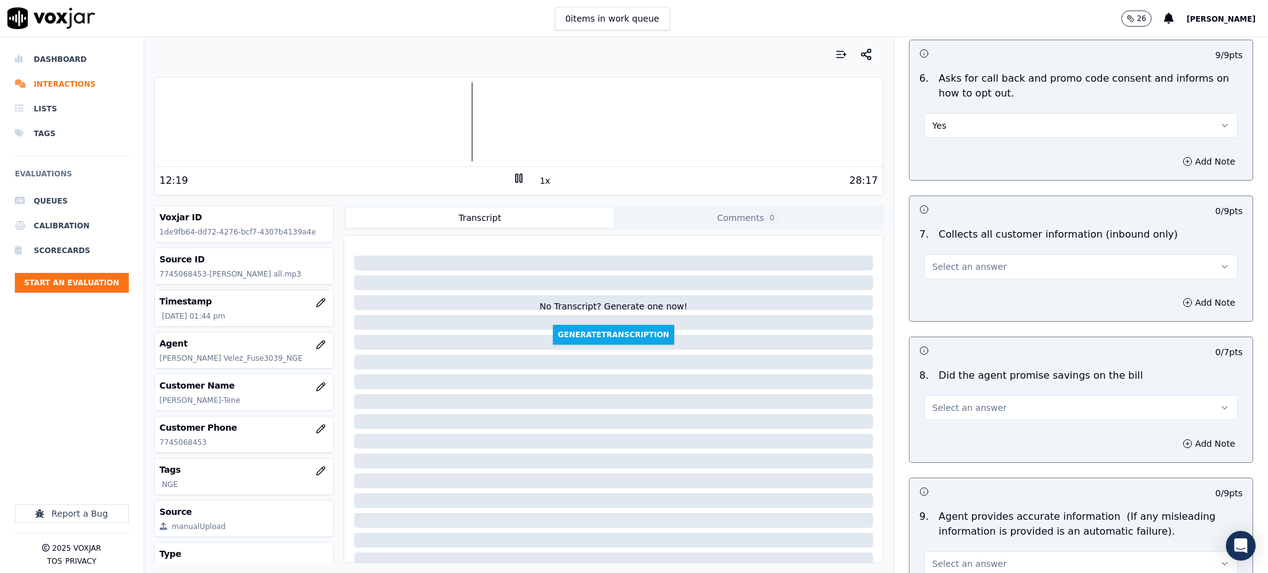
scroll to position [908, 0]
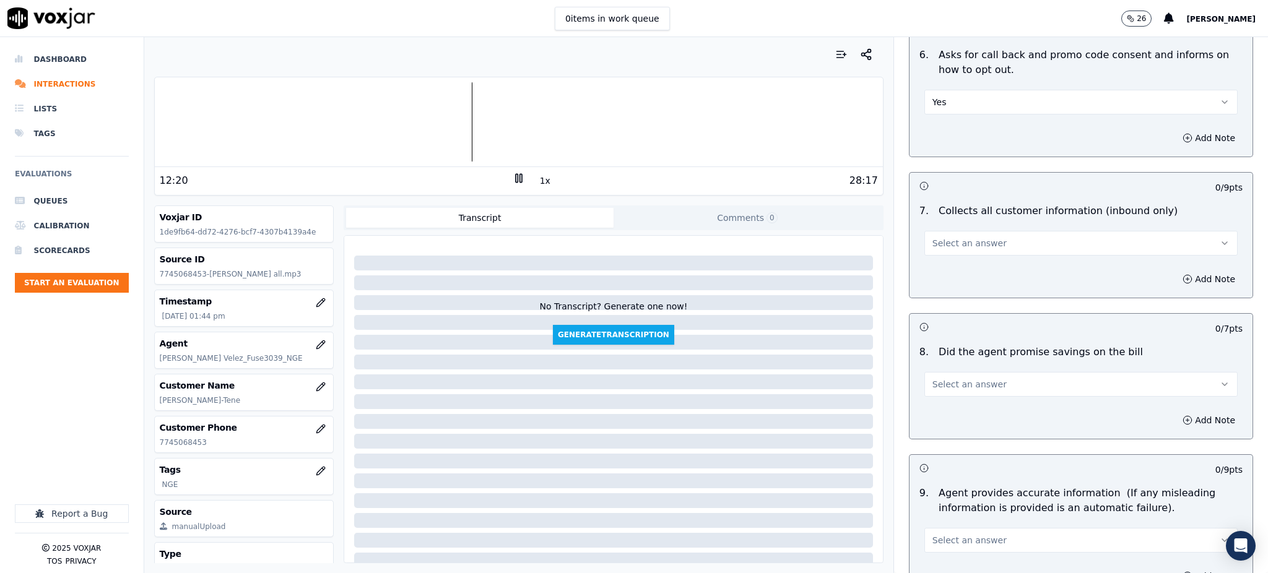
click at [960, 237] on span "Select an answer" at bounding box center [970, 243] width 74 height 12
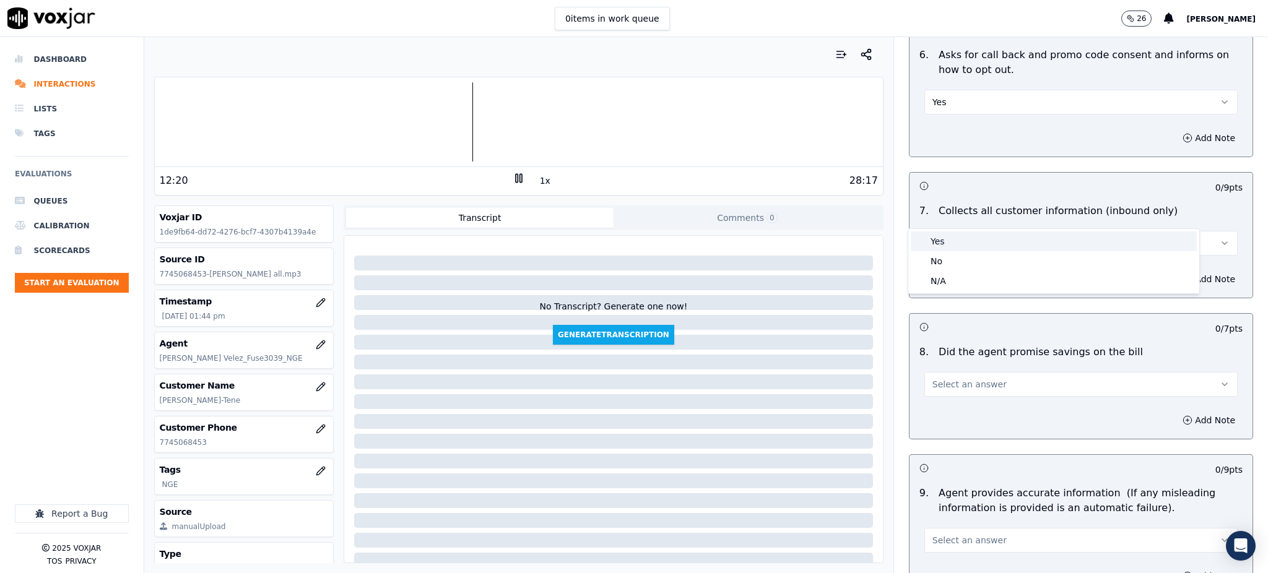
click at [959, 238] on div "Yes" at bounding box center [1054, 242] width 286 height 20
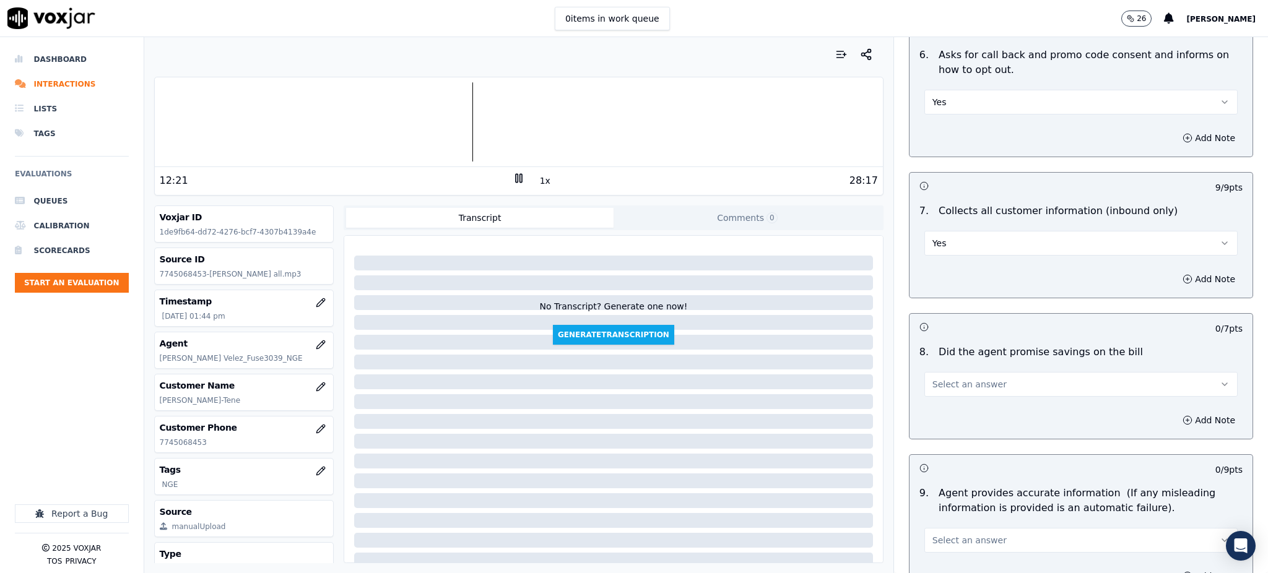
click at [950, 378] on span "Select an answer" at bounding box center [970, 384] width 74 height 12
drag, startPoint x: 944, startPoint y: 378, endPoint x: 933, endPoint y: 412, distance: 36.4
click at [944, 380] on div "Yes" at bounding box center [1054, 383] width 286 height 20
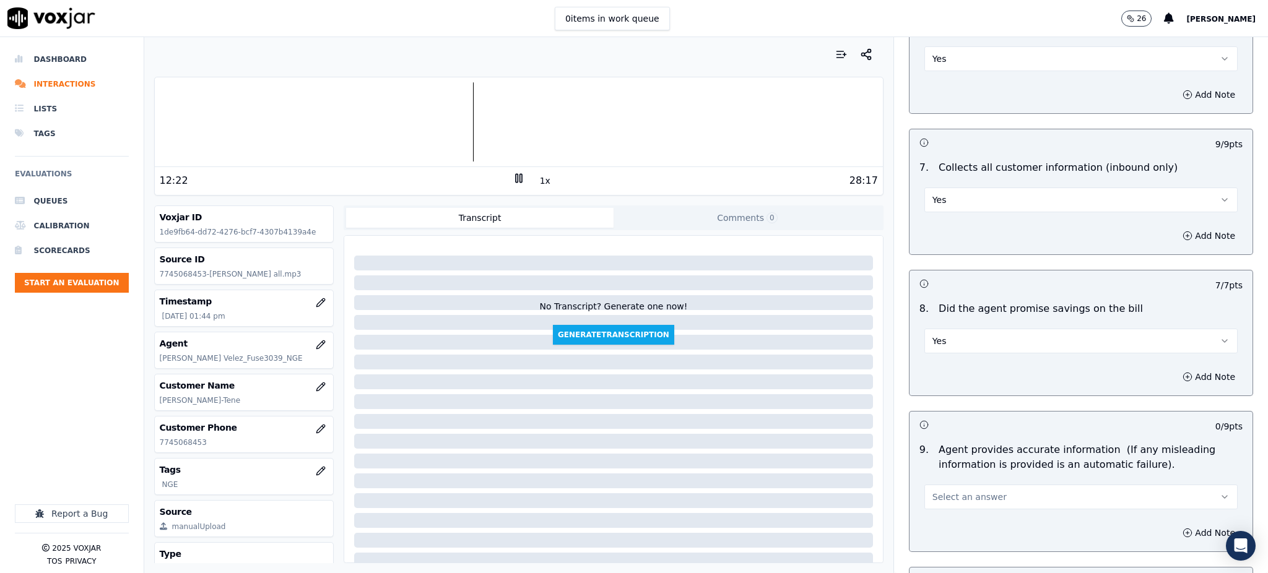
scroll to position [1073, 0]
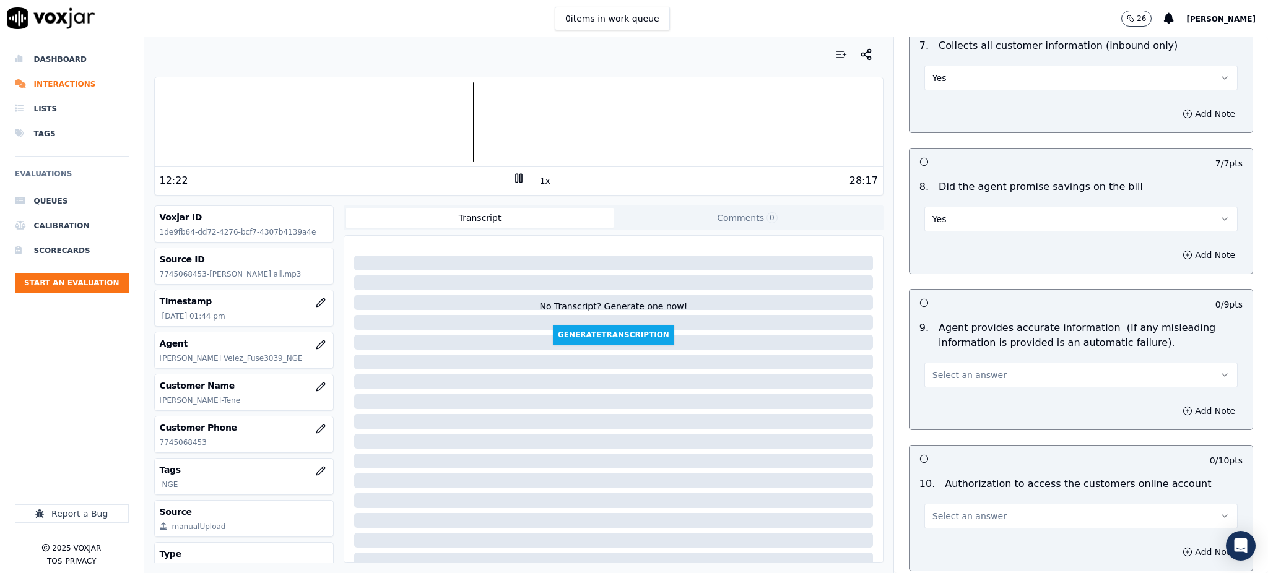
click at [925, 363] on button "Select an answer" at bounding box center [1081, 375] width 313 height 25
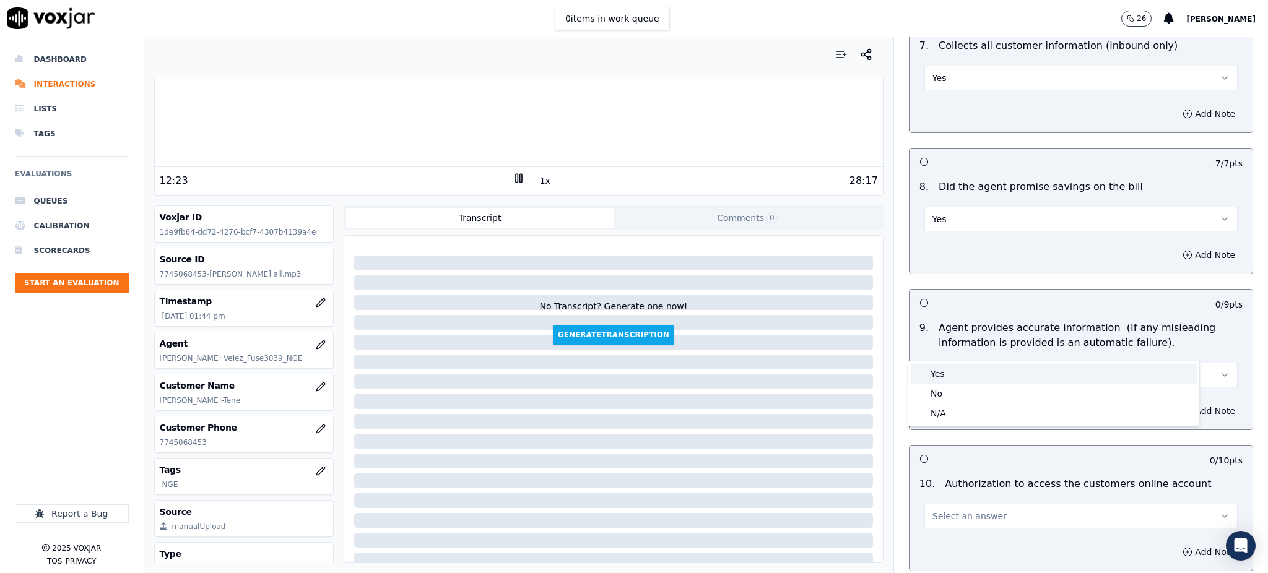
click at [943, 380] on div "Yes" at bounding box center [1054, 374] width 286 height 20
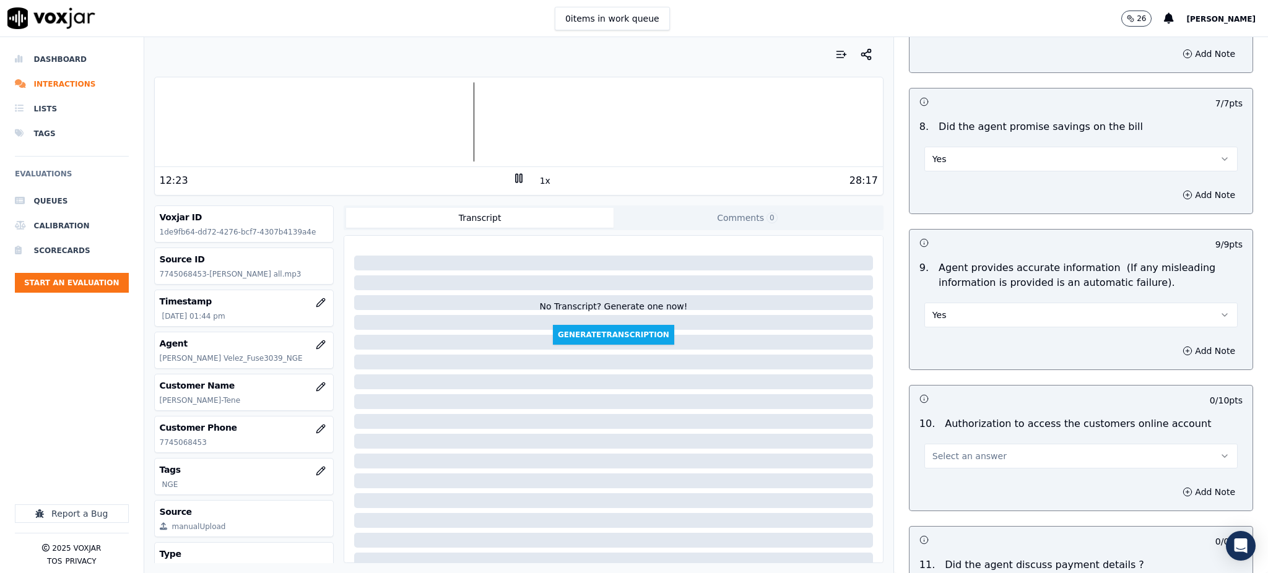
scroll to position [1321, 0]
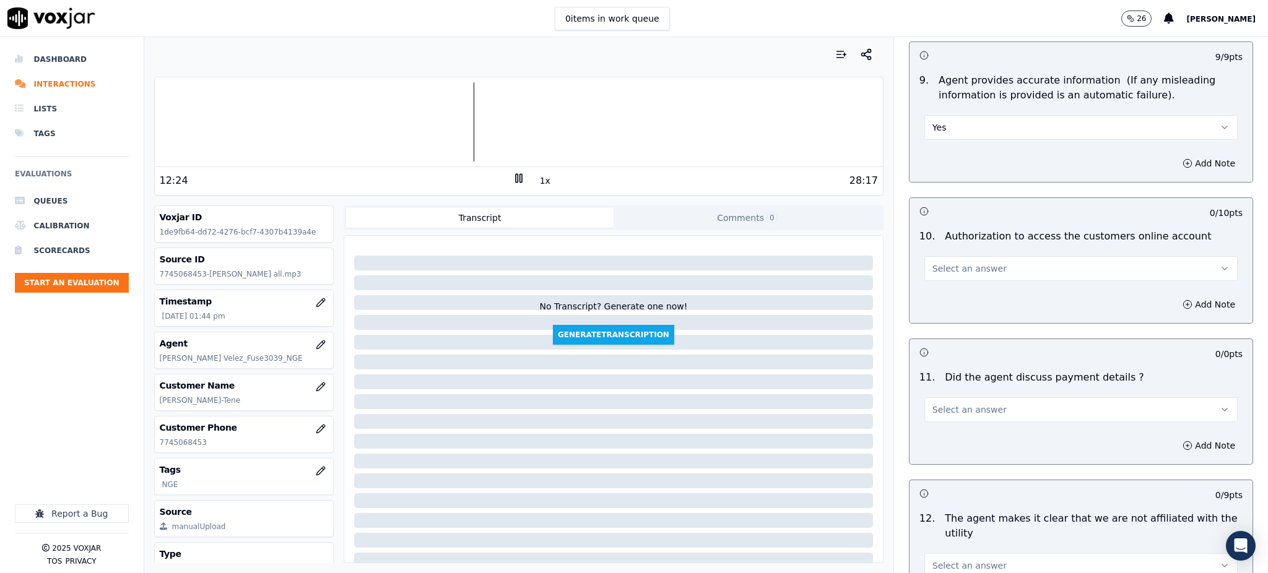
click at [938, 256] on button "Select an answer" at bounding box center [1081, 268] width 313 height 25
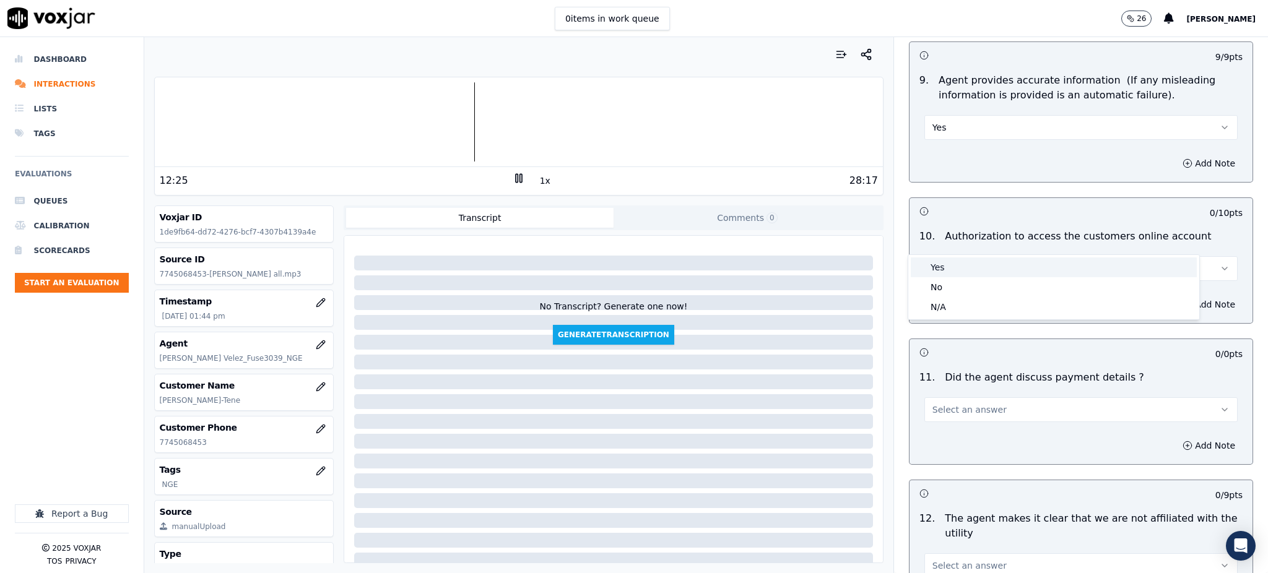
click at [947, 270] on div "Yes" at bounding box center [1054, 268] width 286 height 20
click at [940, 385] on div "Select an answer" at bounding box center [1081, 403] width 333 height 37
click at [939, 398] on button "Select an answer" at bounding box center [1081, 410] width 313 height 25
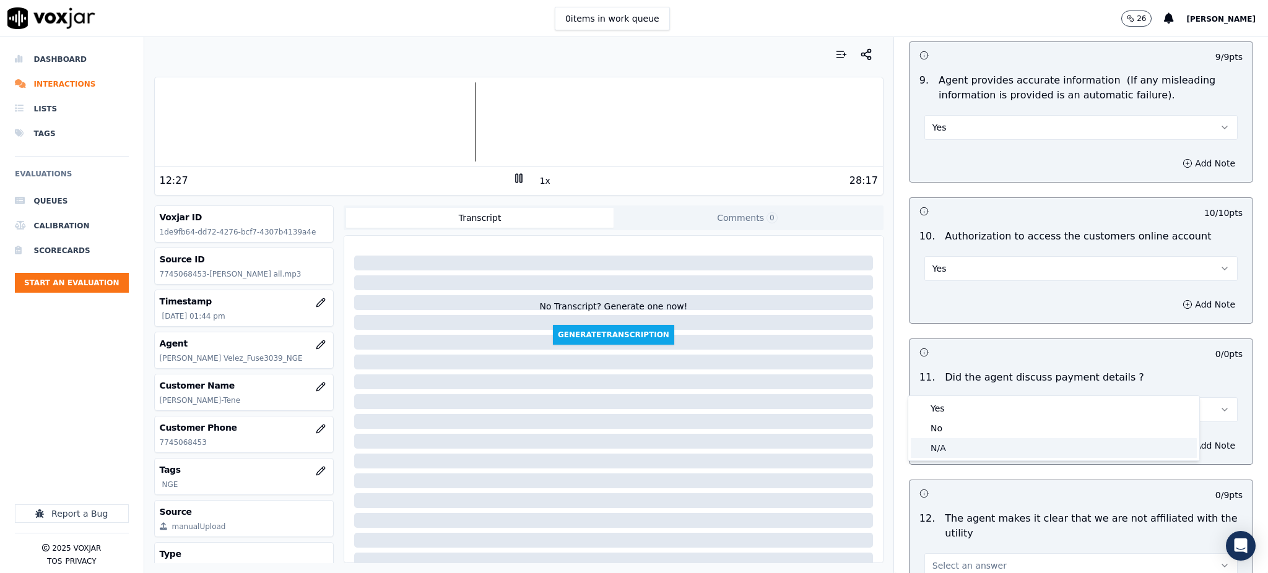
click at [948, 445] on div "N/A" at bounding box center [1054, 448] width 286 height 20
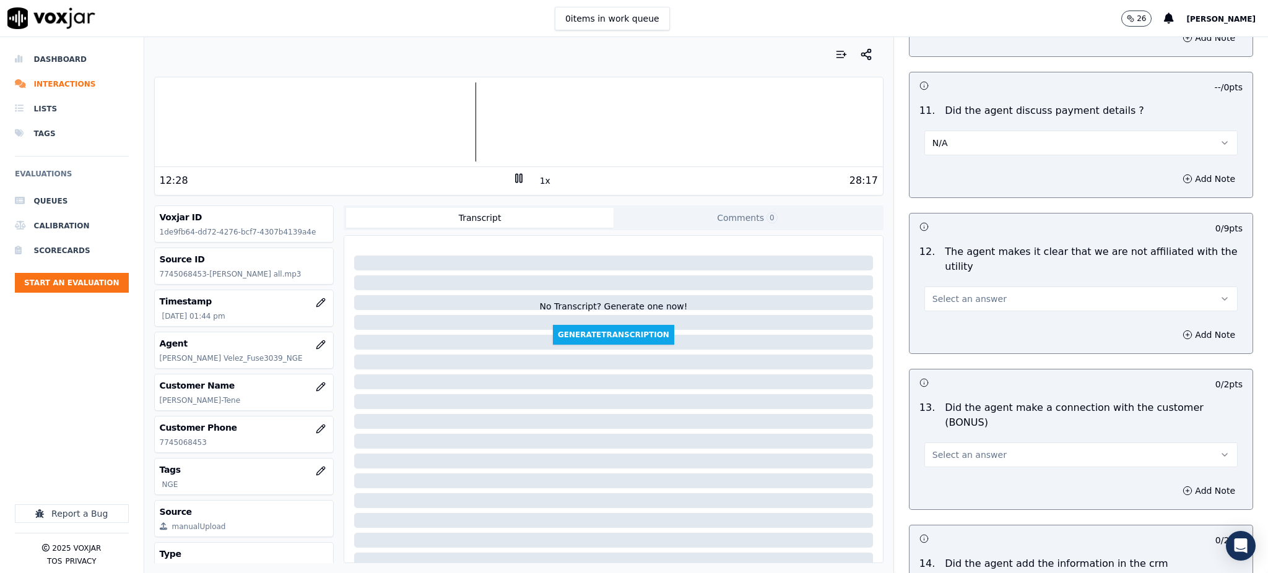
scroll to position [1651, 0]
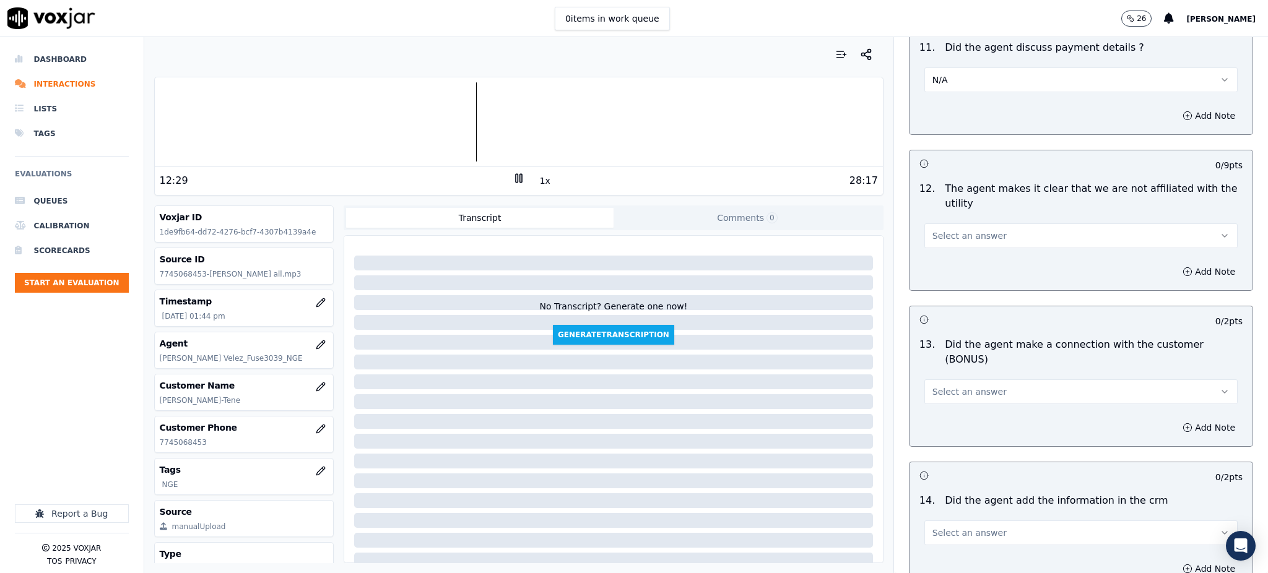
click at [965, 230] on span "Select an answer" at bounding box center [970, 236] width 74 height 12
click at [957, 234] on div "Yes" at bounding box center [1054, 235] width 286 height 20
click at [950, 386] on span "Select an answer" at bounding box center [970, 392] width 74 height 12
click at [936, 381] on div "Yes" at bounding box center [1054, 376] width 286 height 20
click at [947, 527] on span "Select an answer" at bounding box center [970, 533] width 74 height 12
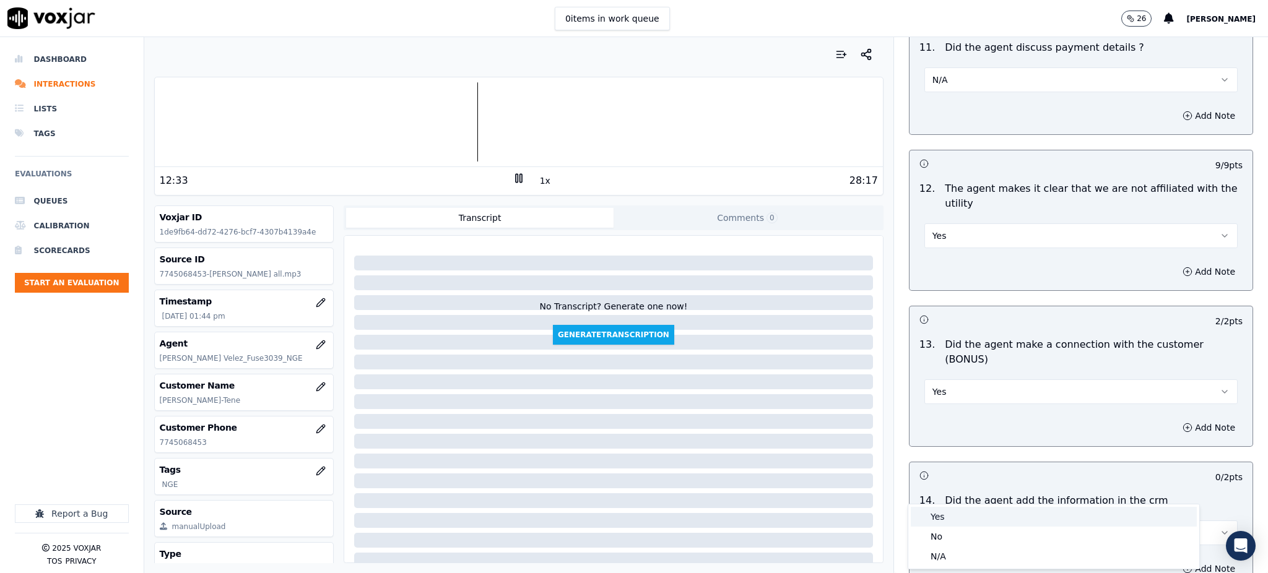
click at [962, 518] on div "Yes" at bounding box center [1054, 517] width 286 height 20
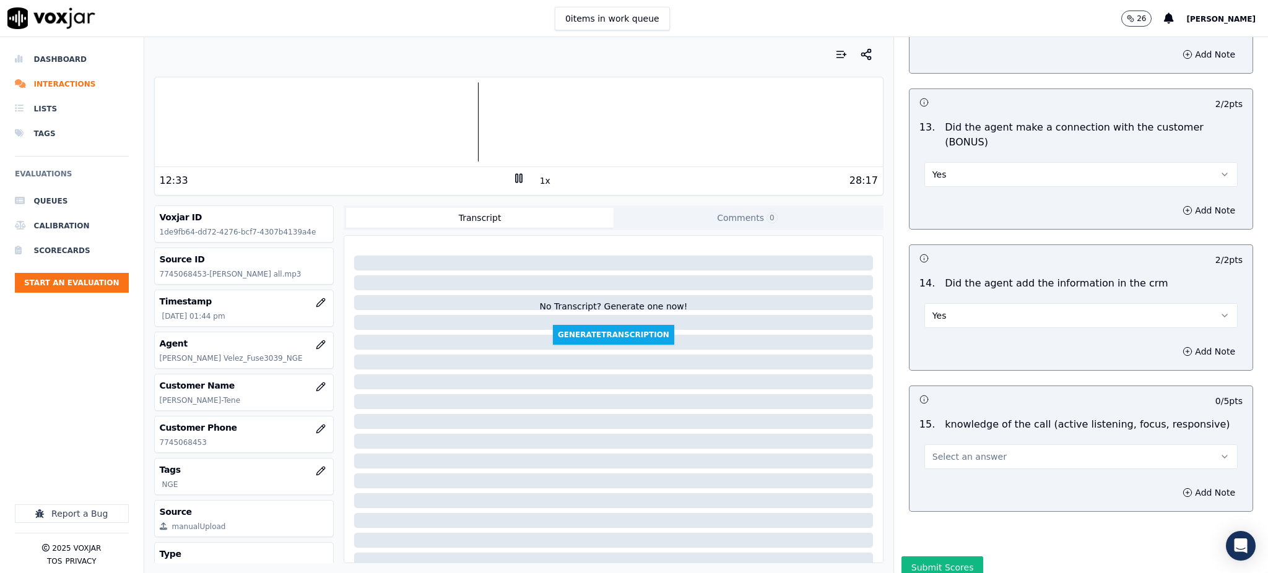
scroll to position [1874, 0]
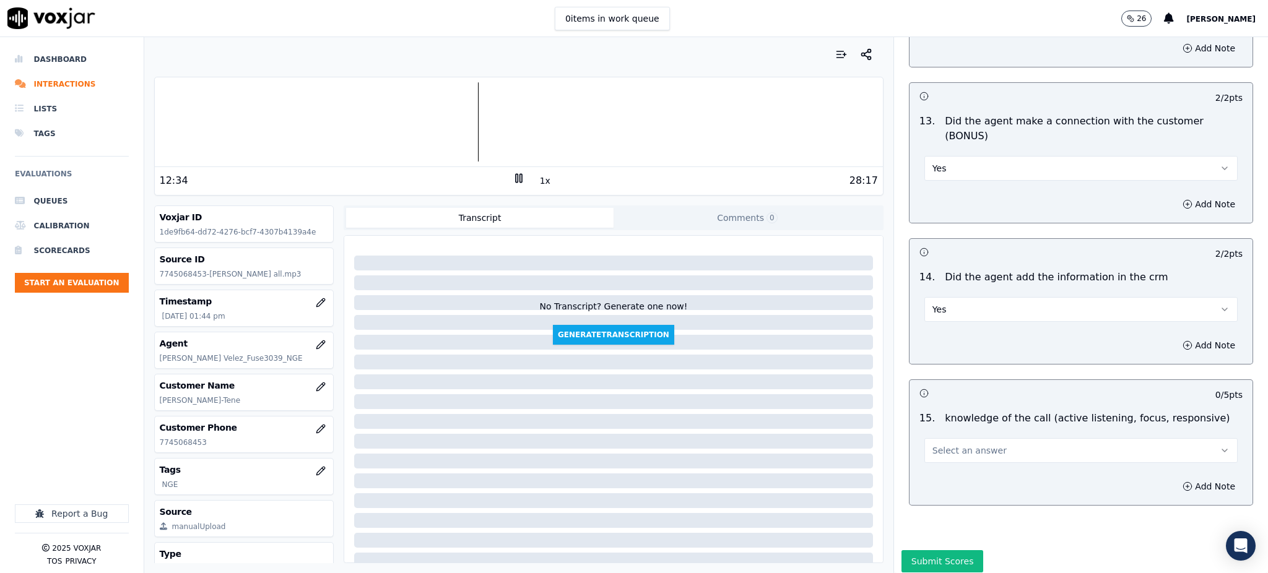
click at [933, 445] on span "Select an answer" at bounding box center [970, 451] width 74 height 12
click at [936, 433] on div "Yes" at bounding box center [1054, 435] width 286 height 20
click at [903, 550] on button "Submit Scores" at bounding box center [943, 561] width 82 height 22
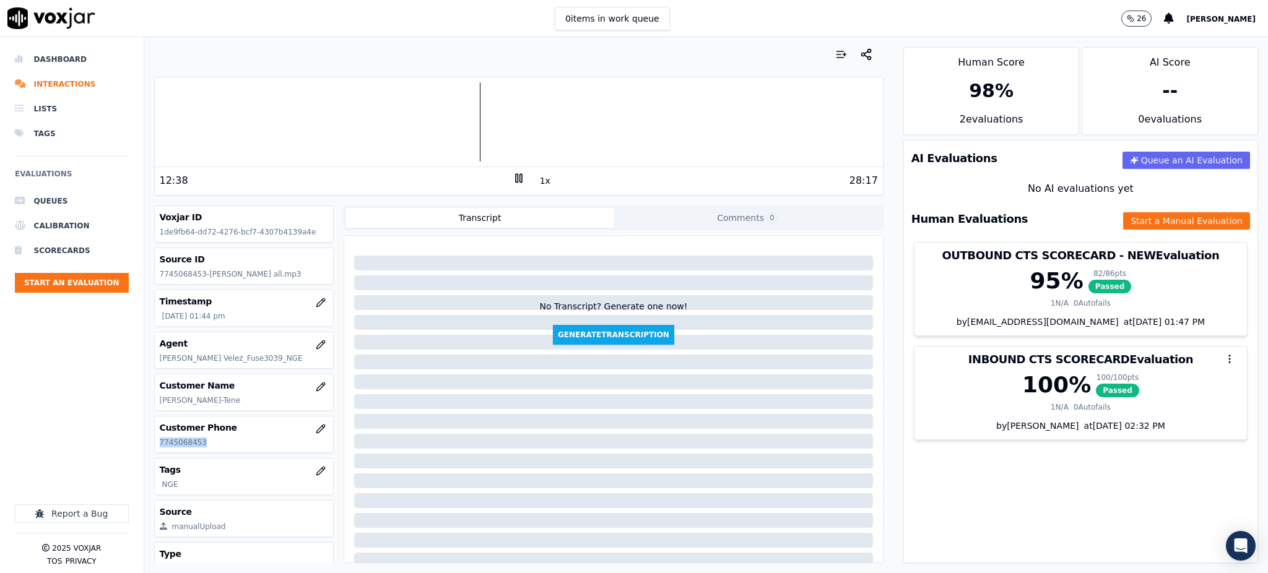
drag, startPoint x: 181, startPoint y: 446, endPoint x: 149, endPoint y: 443, distance: 32.3
click at [151, 450] on div "Your browser does not support the audio element. 12:38 1x 28:17 Voxjar ID 1de9f…" at bounding box center [518, 305] width 749 height 536
copy p "7745068453"
drag, startPoint x: 1024, startPoint y: 459, endPoint x: 1014, endPoint y: 459, distance: 9.3
click at [1024, 460] on div "AI Evaluations Queue an AI Evaluation No AI evaluations yet Human Evaluations S…" at bounding box center [1080, 352] width 355 height 424
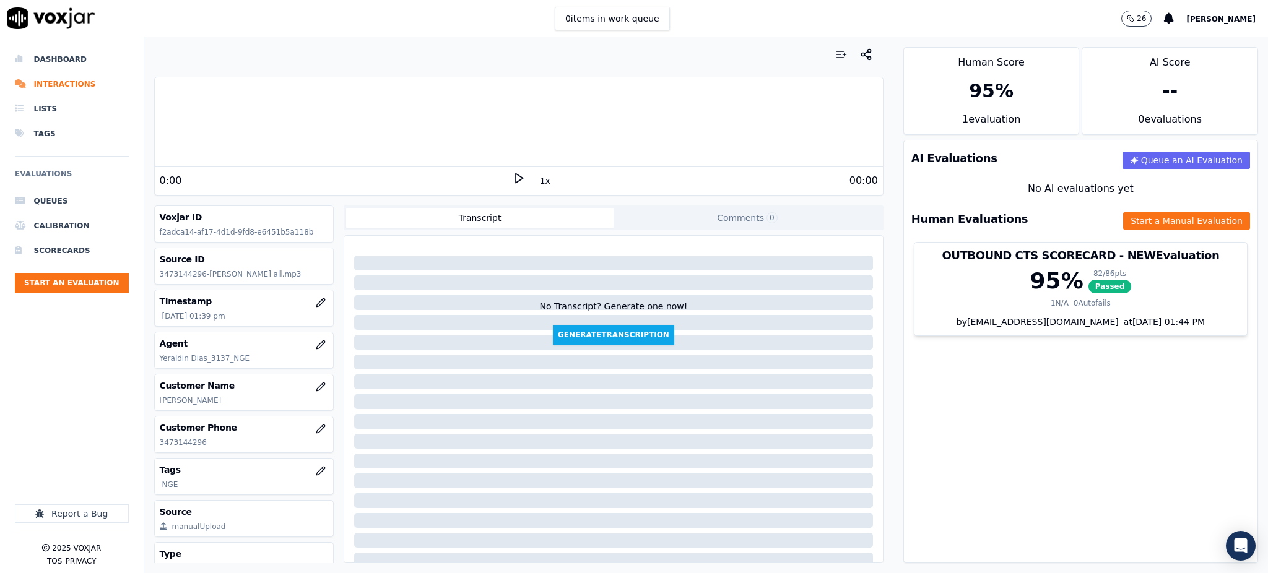
click at [513, 175] on icon at bounding box center [519, 178] width 12 height 12
click at [515, 173] on icon at bounding box center [519, 178] width 12 height 12
drag, startPoint x: 201, startPoint y: 442, endPoint x: 157, endPoint y: 452, distance: 45.2
click at [157, 452] on div "Customer Phone 3473144296" at bounding box center [244, 435] width 179 height 36
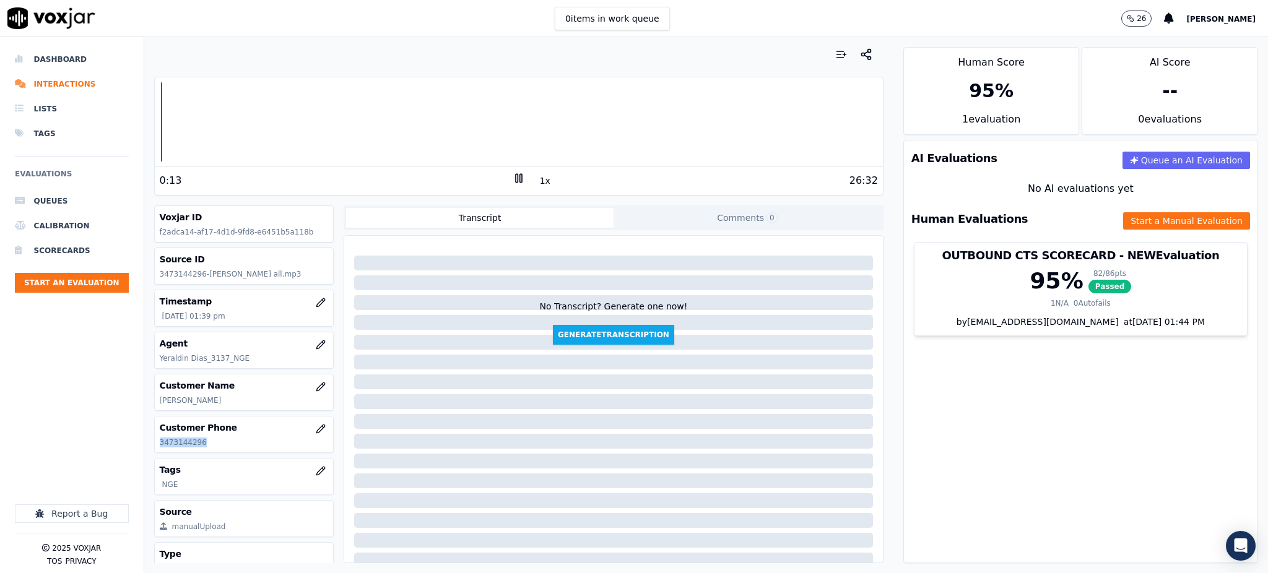
copy p "3473144296"
click at [513, 176] on icon at bounding box center [519, 178] width 12 height 12
drag, startPoint x: 1034, startPoint y: 456, endPoint x: 1068, endPoint y: 482, distance: 42.9
click at [1035, 461] on div "AI Evaluations Queue an AI Evaluation No AI evaluations yet Human Evaluations S…" at bounding box center [1080, 352] width 355 height 424
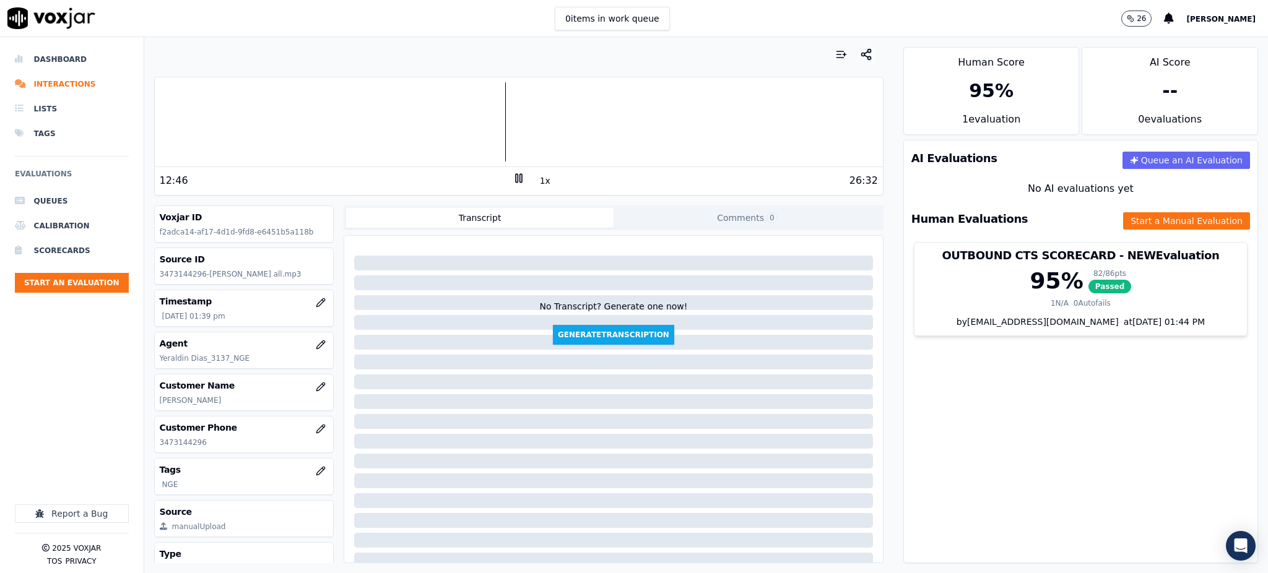
click at [513, 181] on icon at bounding box center [519, 178] width 12 height 12
click at [516, 178] on polygon at bounding box center [519, 178] width 7 height 9
click at [1123, 215] on button "Start a Manual Evaluation" at bounding box center [1186, 220] width 127 height 17
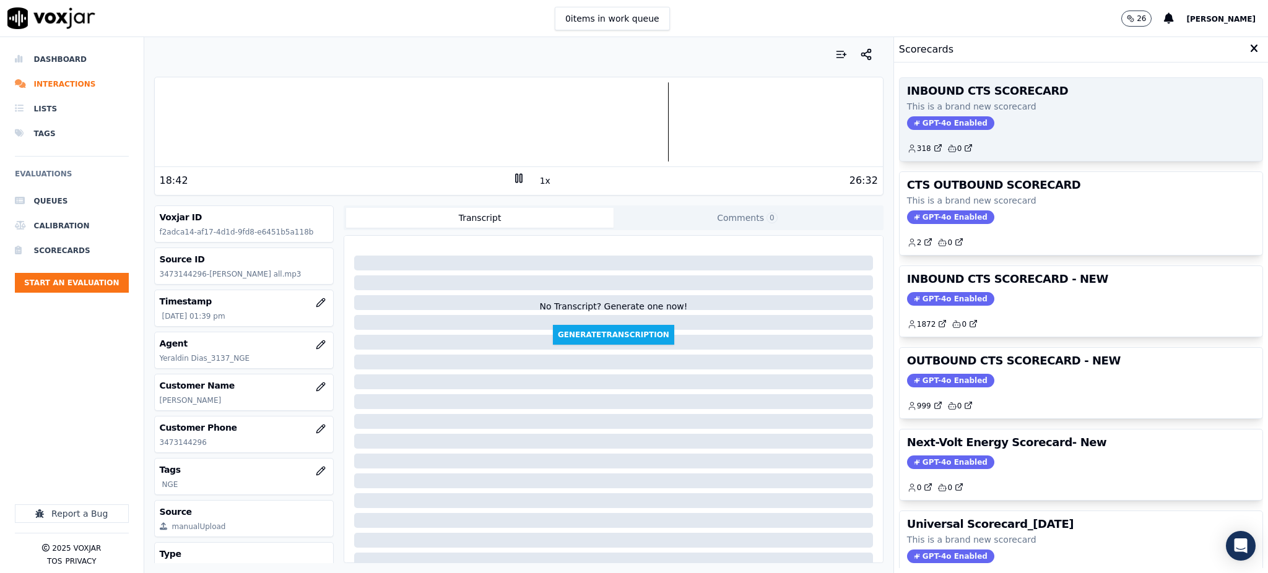
click at [950, 122] on span "GPT-4o Enabled" at bounding box center [950, 123] width 87 height 14
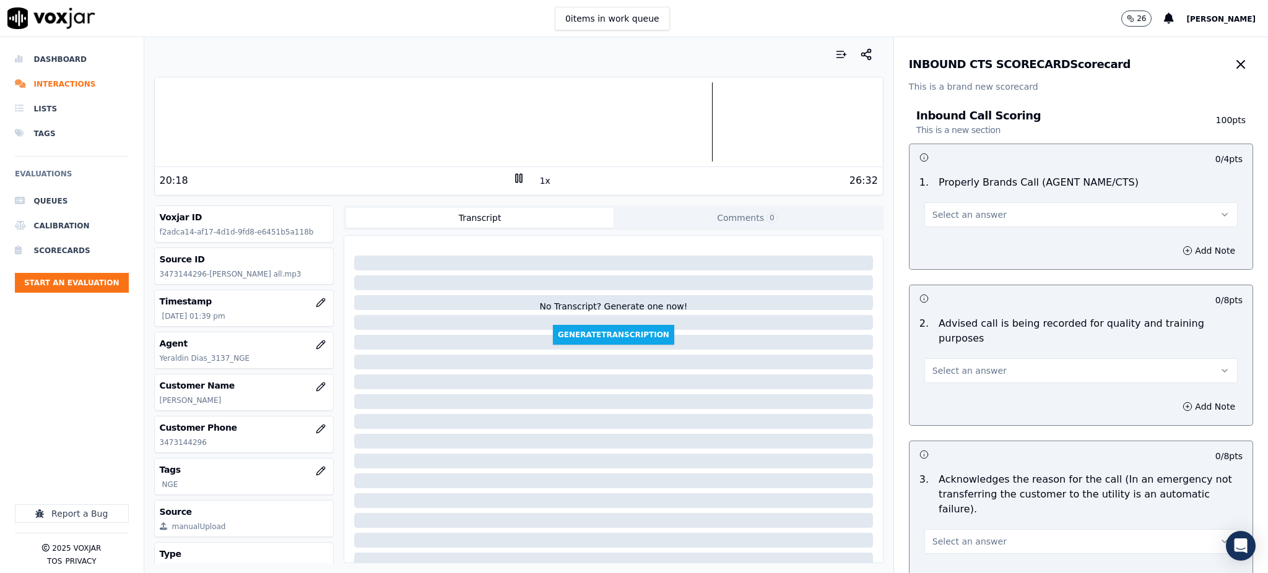
click at [933, 213] on span "Select an answer" at bounding box center [970, 215] width 74 height 12
click at [938, 241] on div "Yes" at bounding box center [1054, 243] width 286 height 20
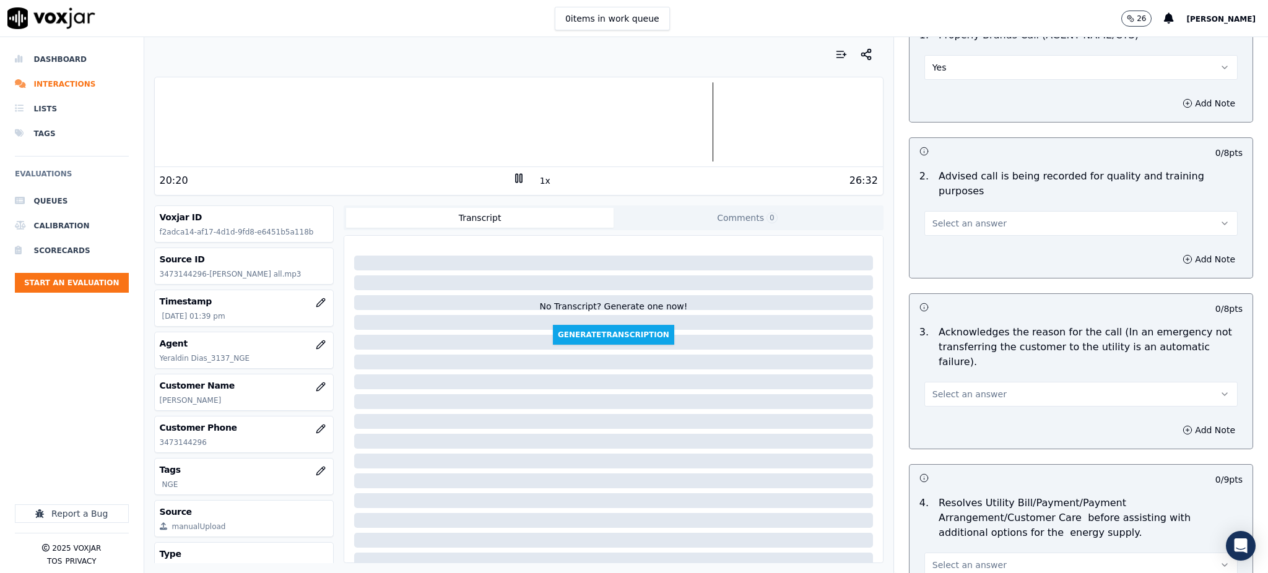
scroll to position [165, 0]
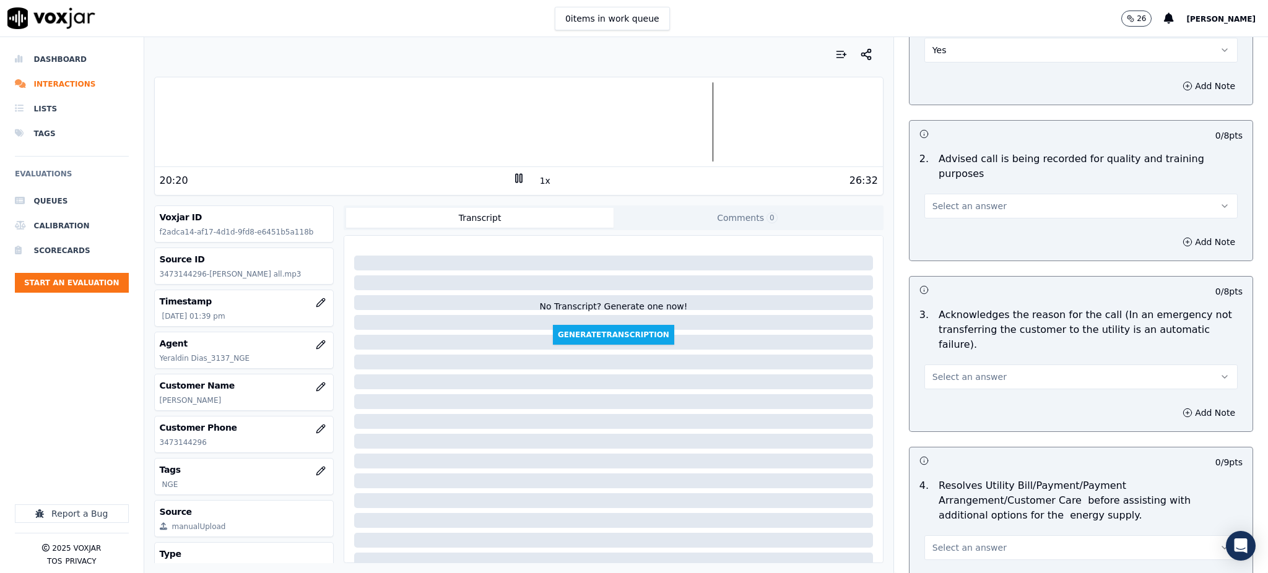
click at [933, 200] on span "Select an answer" at bounding box center [970, 206] width 74 height 12
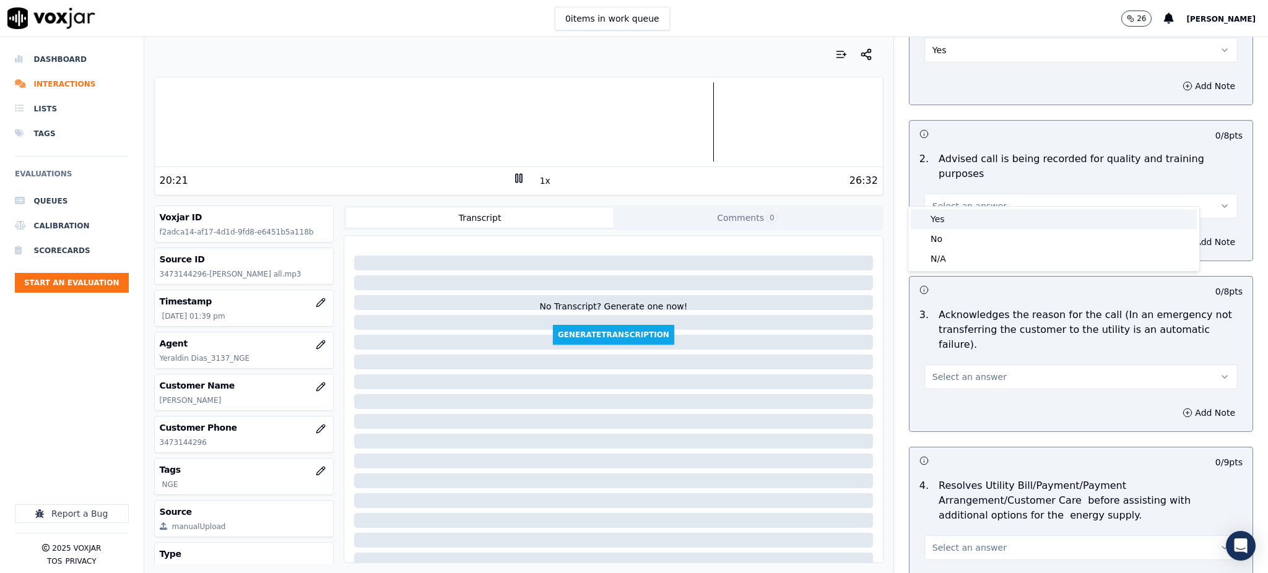
click at [937, 220] on div "Yes" at bounding box center [1054, 219] width 286 height 20
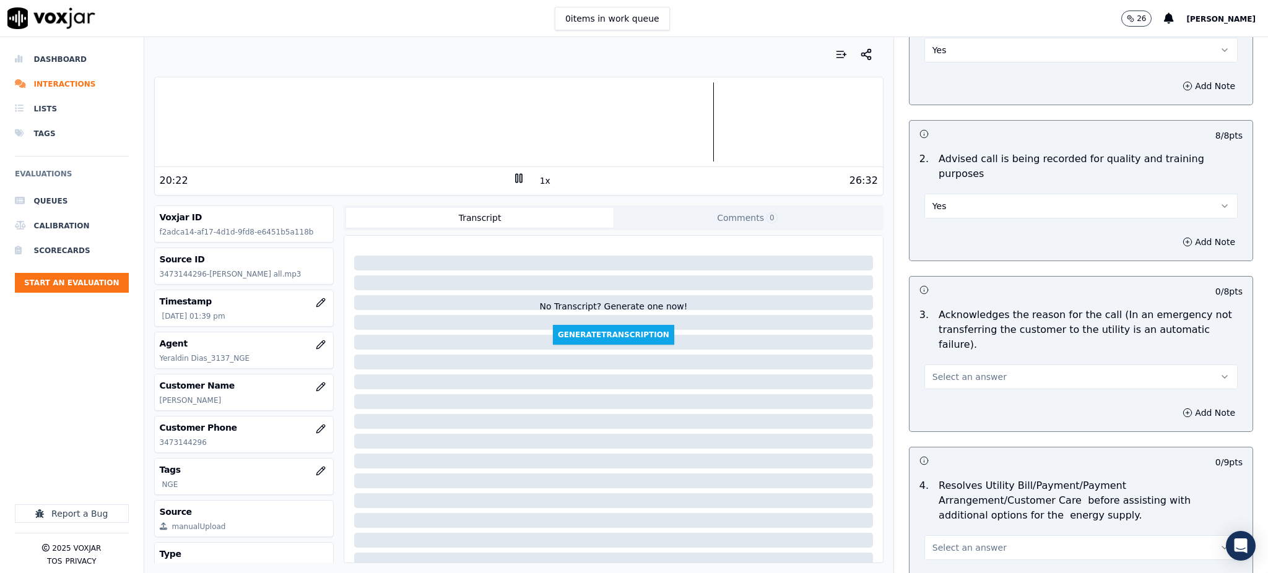
drag, startPoint x: 920, startPoint y: 337, endPoint x: 930, endPoint y: 360, distance: 25.8
click at [925, 365] on button "Select an answer" at bounding box center [1081, 377] width 313 height 25
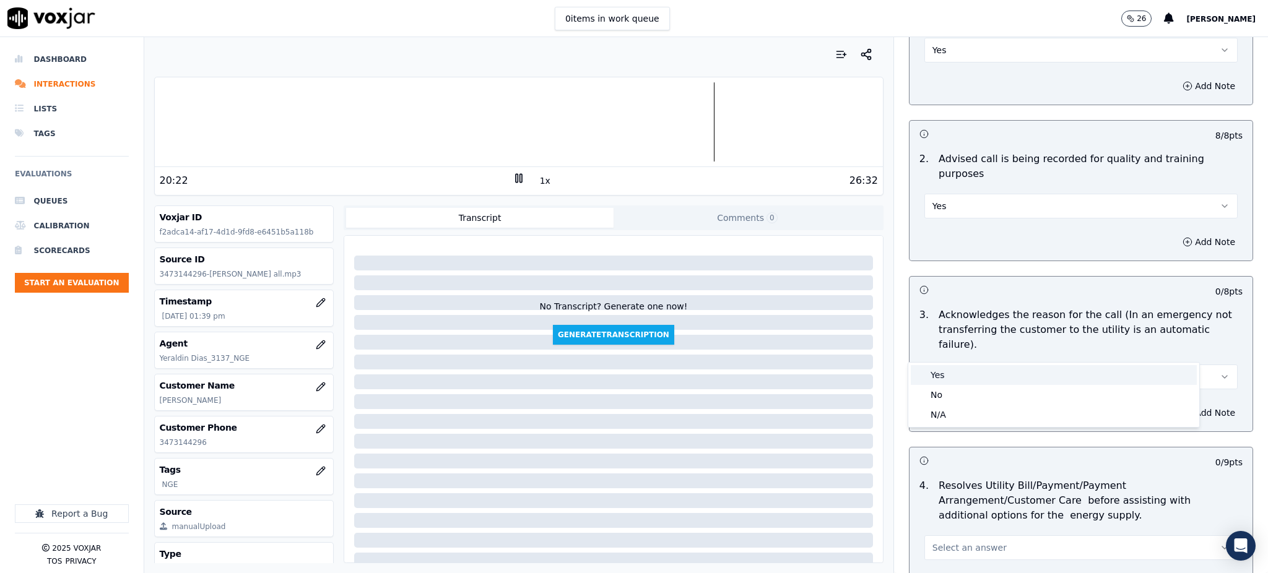
click at [939, 375] on div "Yes" at bounding box center [1054, 375] width 286 height 20
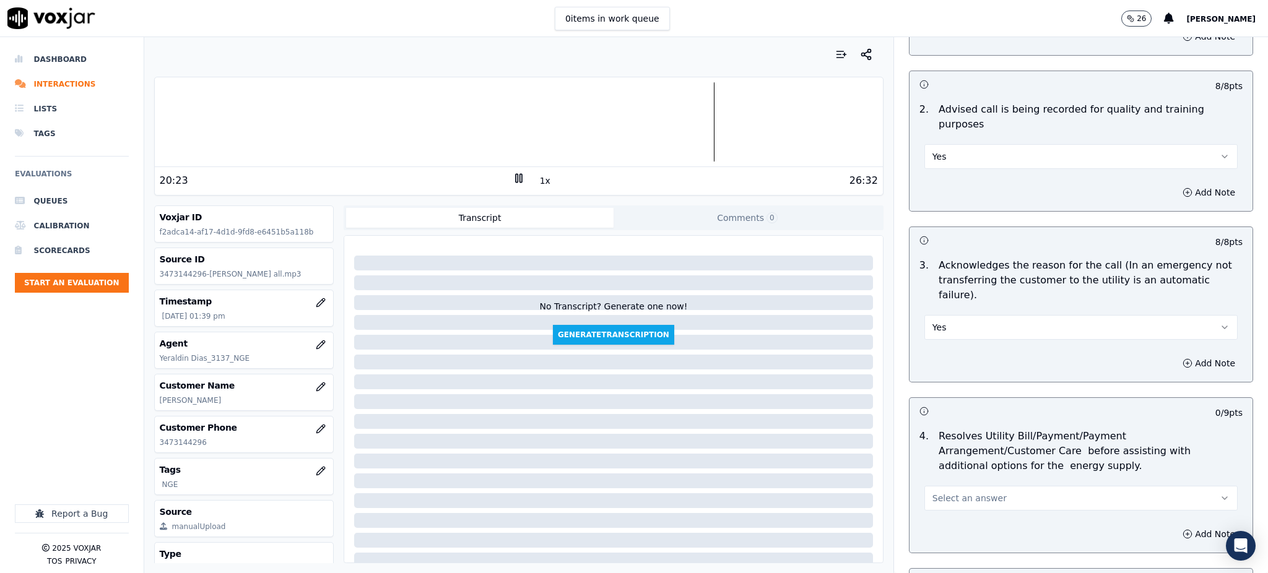
scroll to position [412, 0]
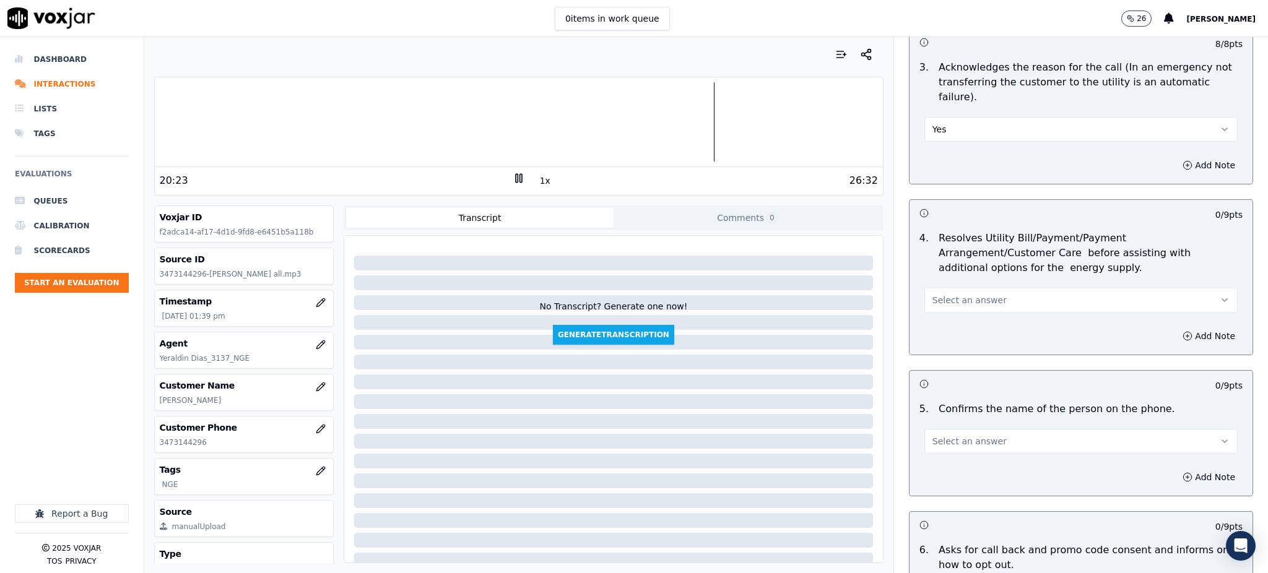
drag, startPoint x: 912, startPoint y: 267, endPoint x: 913, endPoint y: 275, distance: 8.3
click at [925, 288] on button "Select an answer" at bounding box center [1081, 300] width 313 height 25
click at [930, 297] on div "Yes" at bounding box center [1054, 299] width 286 height 20
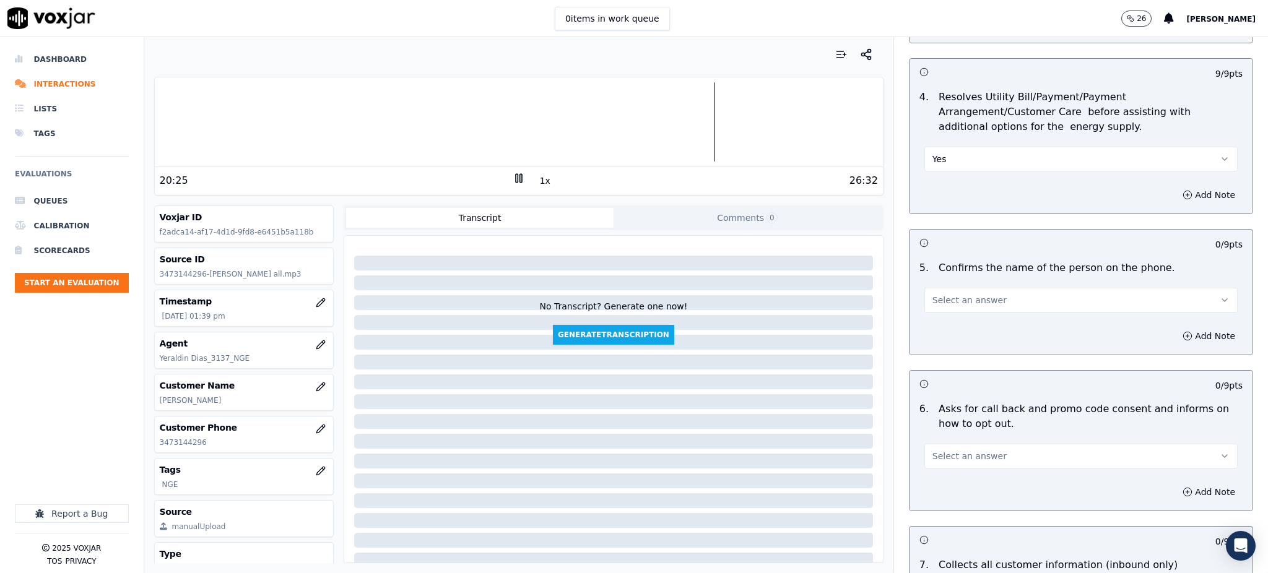
scroll to position [578, 0]
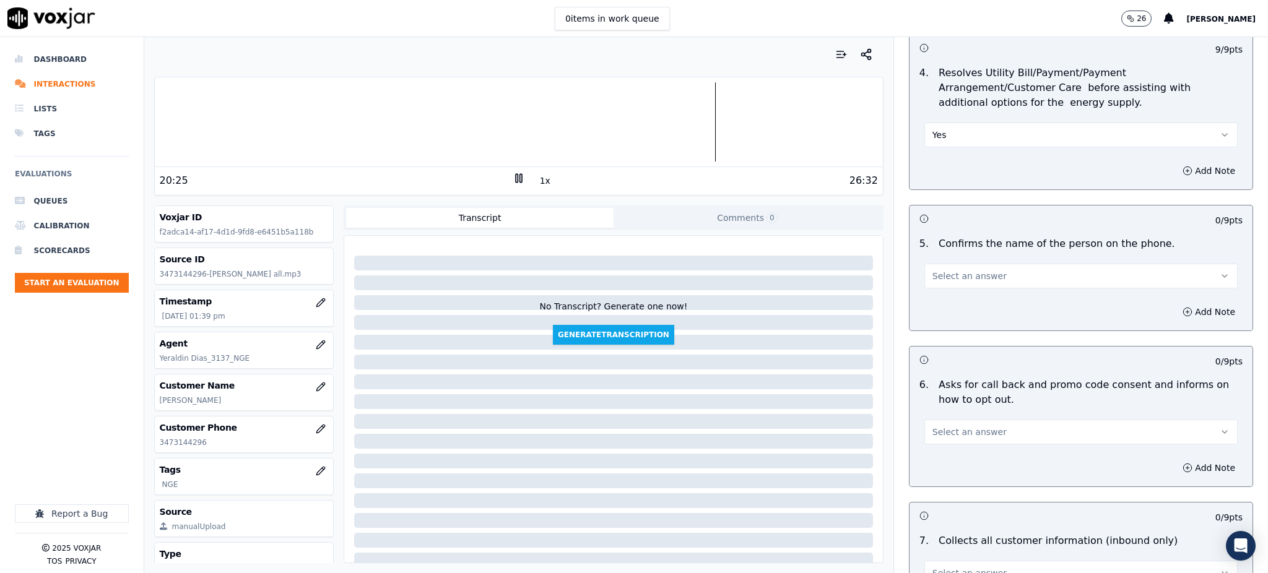
click at [933, 270] on span "Select an answer" at bounding box center [970, 276] width 74 height 12
click at [928, 275] on div "Yes" at bounding box center [1054, 274] width 286 height 20
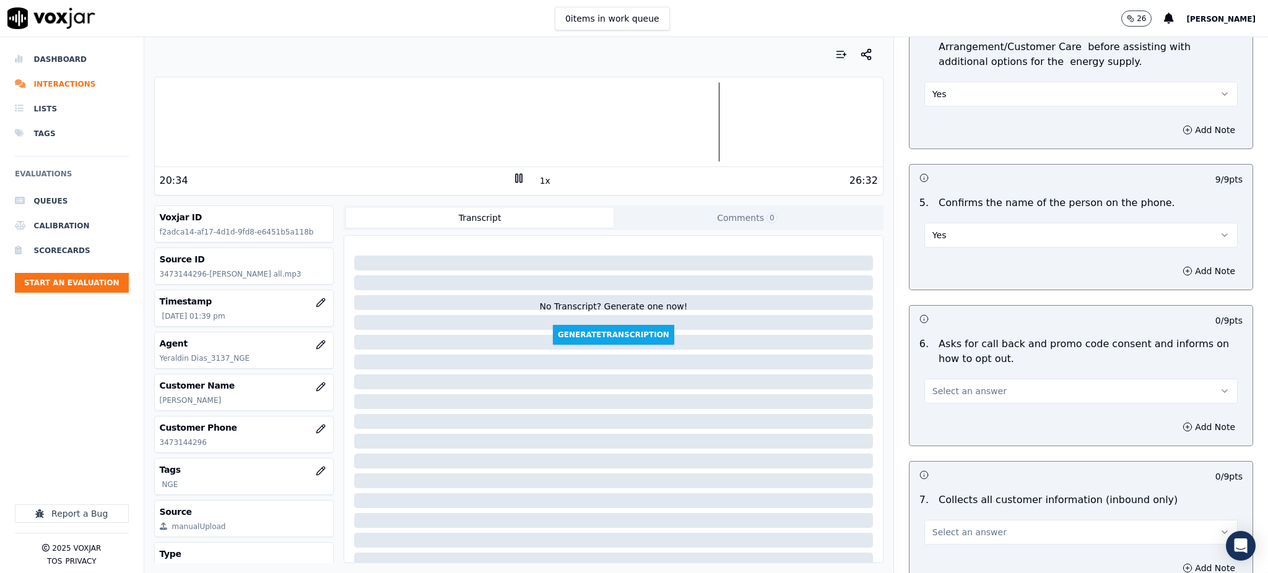
scroll to position [743, 0]
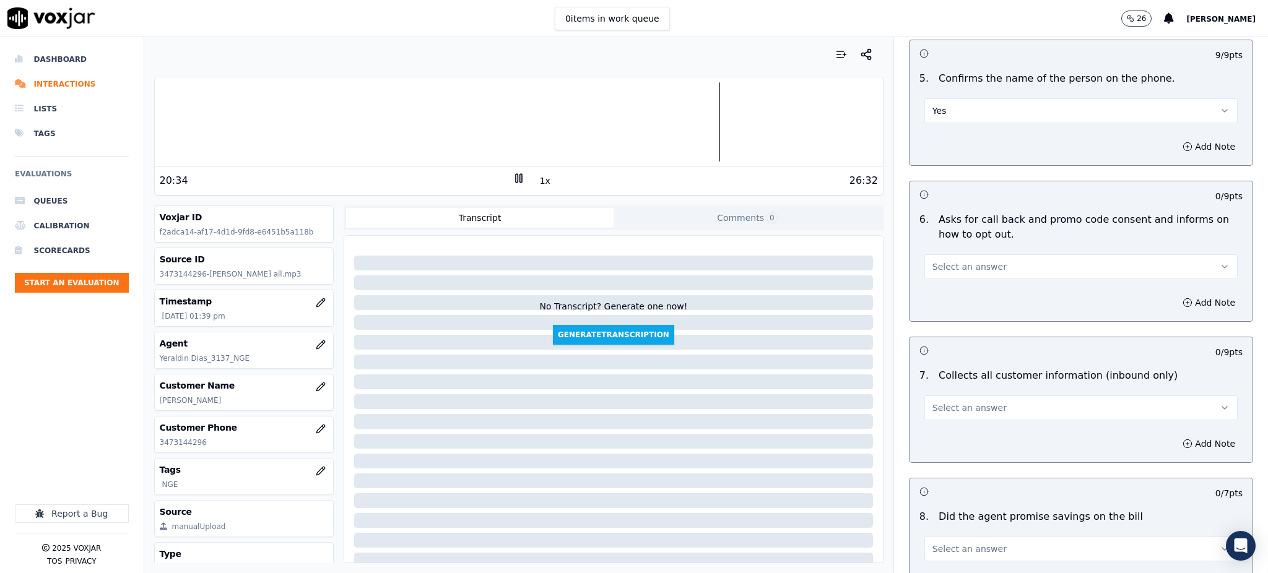
click at [935, 261] on span "Select an answer" at bounding box center [970, 267] width 74 height 12
drag, startPoint x: 946, startPoint y: 264, endPoint x: 943, endPoint y: 279, distance: 14.5
click at [946, 267] on div "Yes" at bounding box center [1054, 266] width 286 height 20
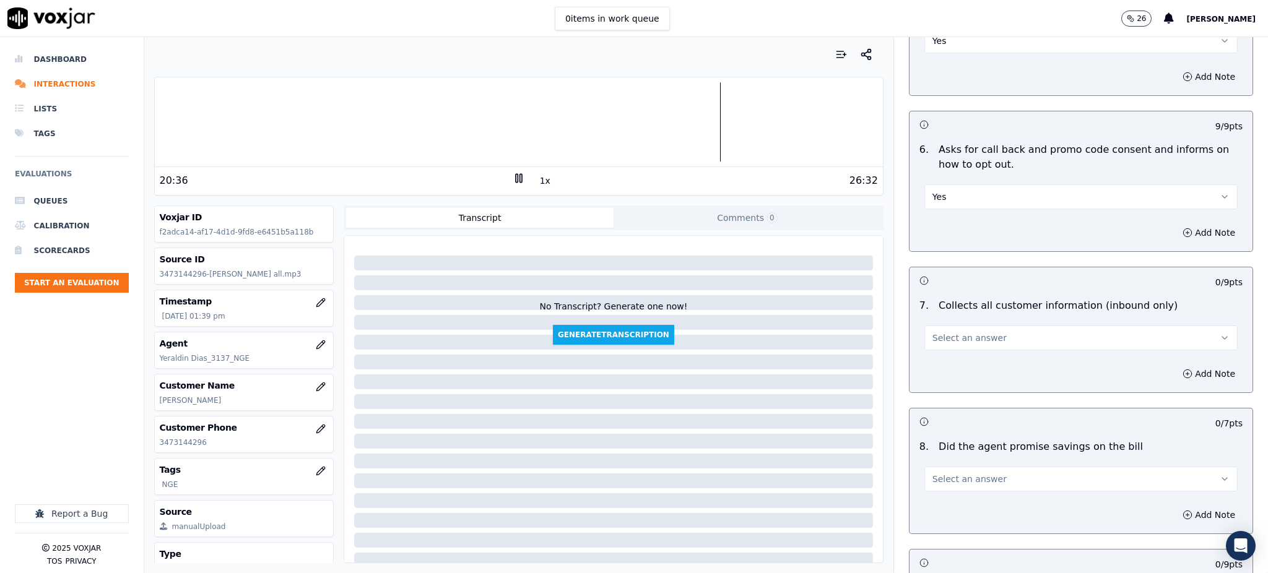
scroll to position [991, 0]
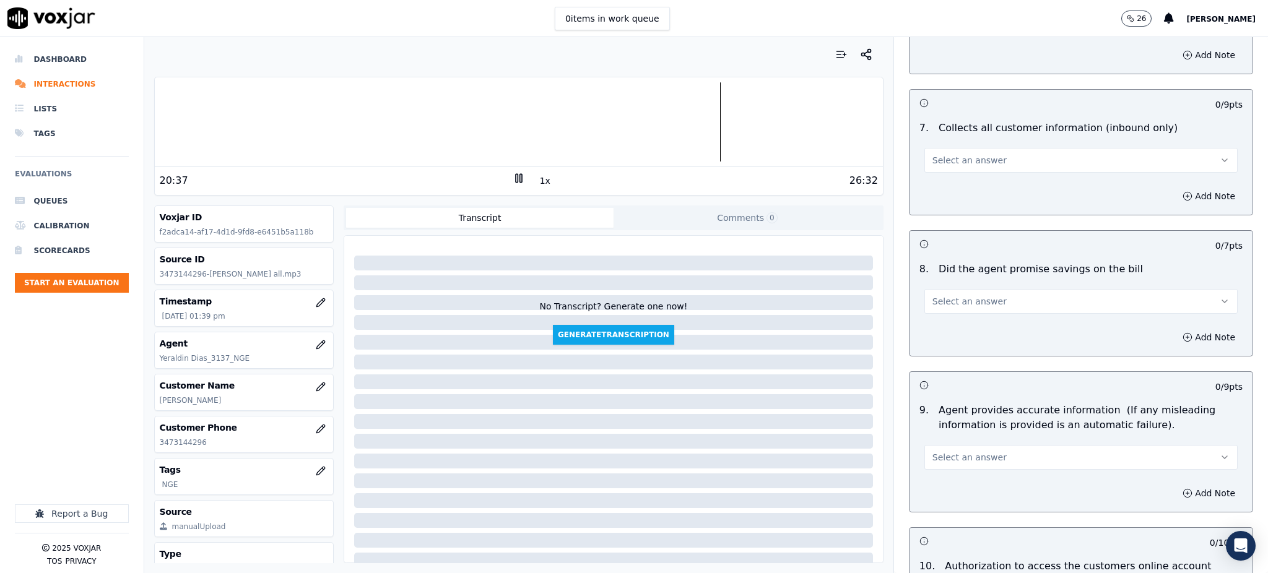
click at [933, 154] on span "Select an answer" at bounding box center [970, 160] width 74 height 12
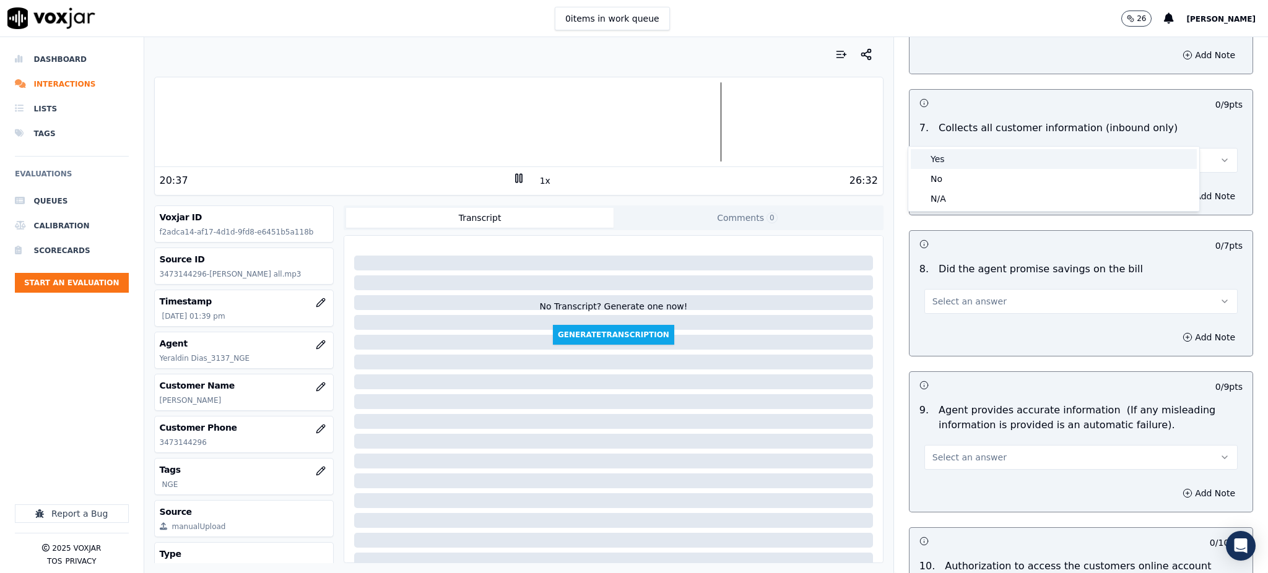
drag, startPoint x: 937, startPoint y: 155, endPoint x: 957, endPoint y: 261, distance: 107.2
click at [938, 155] on div "Yes" at bounding box center [1054, 159] width 286 height 20
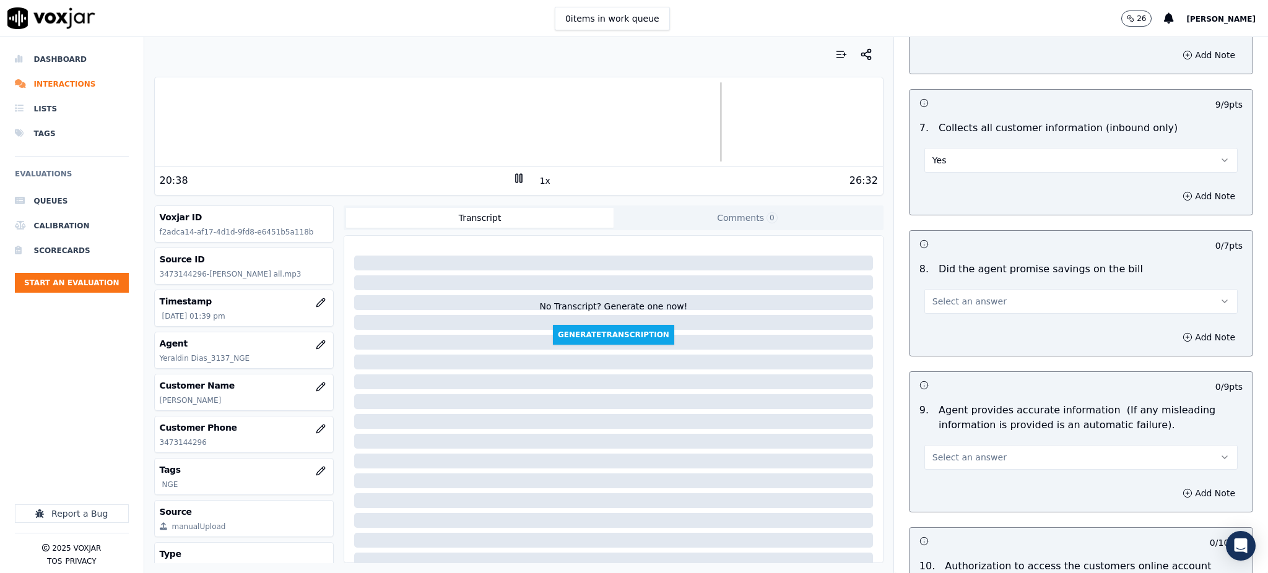
click at [953, 295] on span "Select an answer" at bounding box center [970, 301] width 74 height 12
click at [946, 297] on div "Yes" at bounding box center [1054, 300] width 286 height 20
click at [938, 451] on span "Select an answer" at bounding box center [970, 457] width 74 height 12
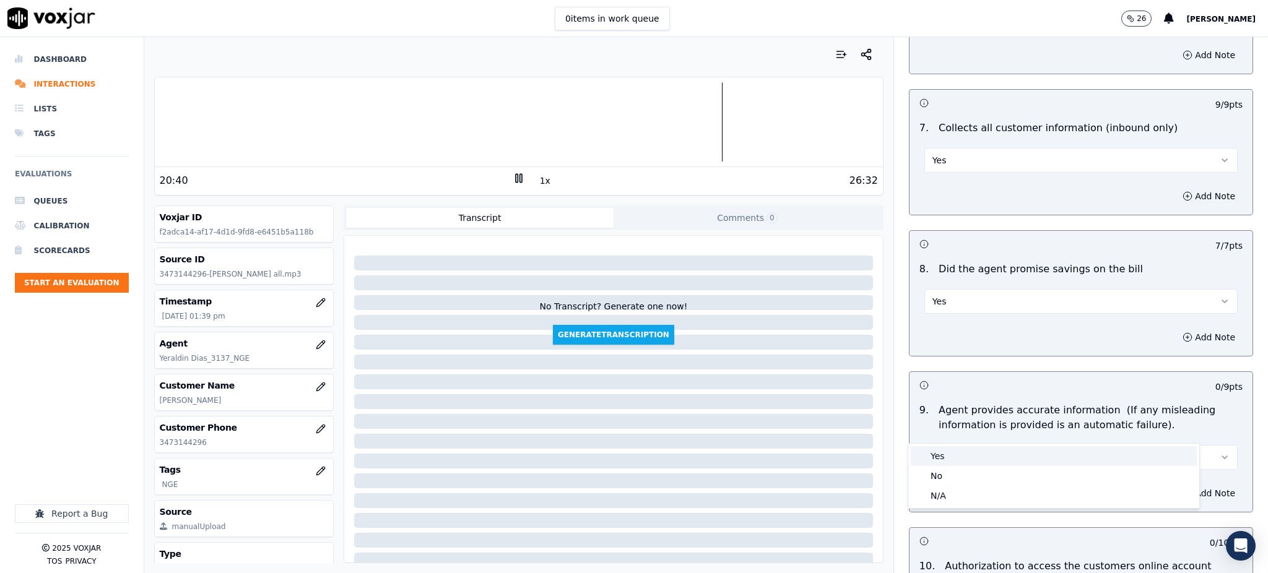
click at [943, 454] on div "Yes" at bounding box center [1054, 456] width 286 height 20
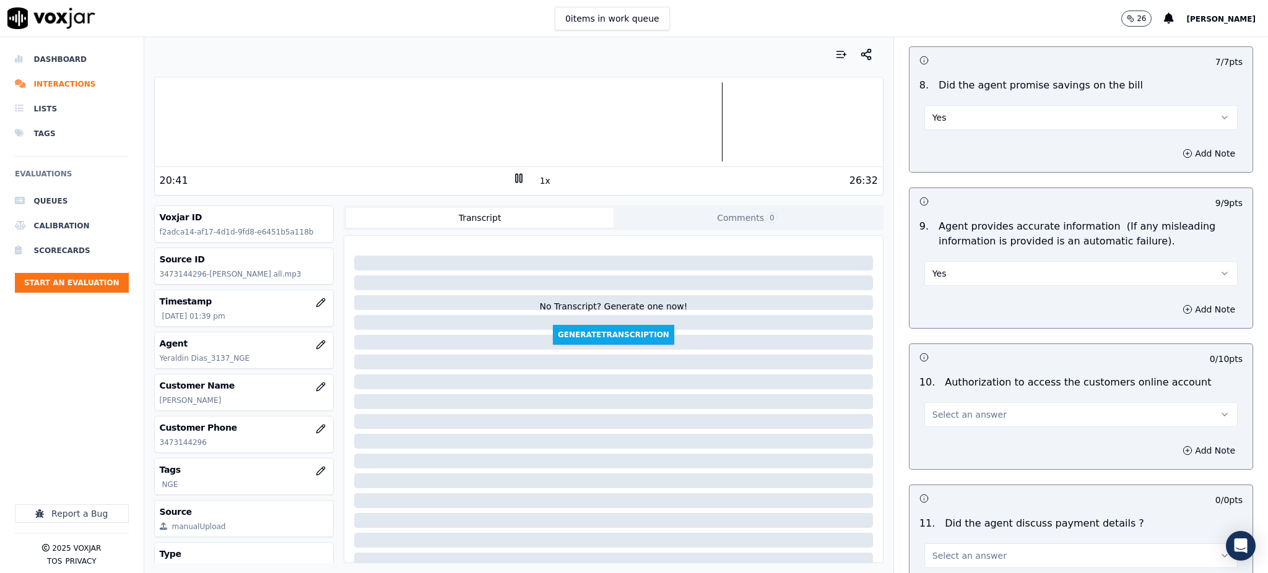
scroll to position [1238, 0]
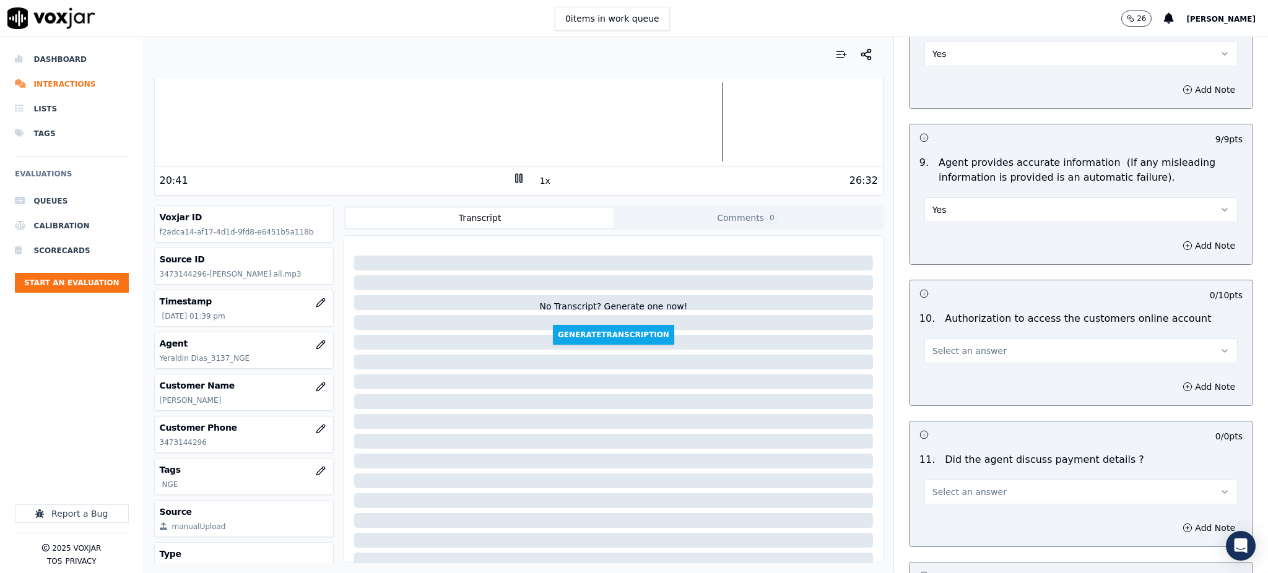
drag, startPoint x: 924, startPoint y: 320, endPoint x: 923, endPoint y: 328, distance: 8.1
click at [933, 345] on span "Select an answer" at bounding box center [970, 351] width 74 height 12
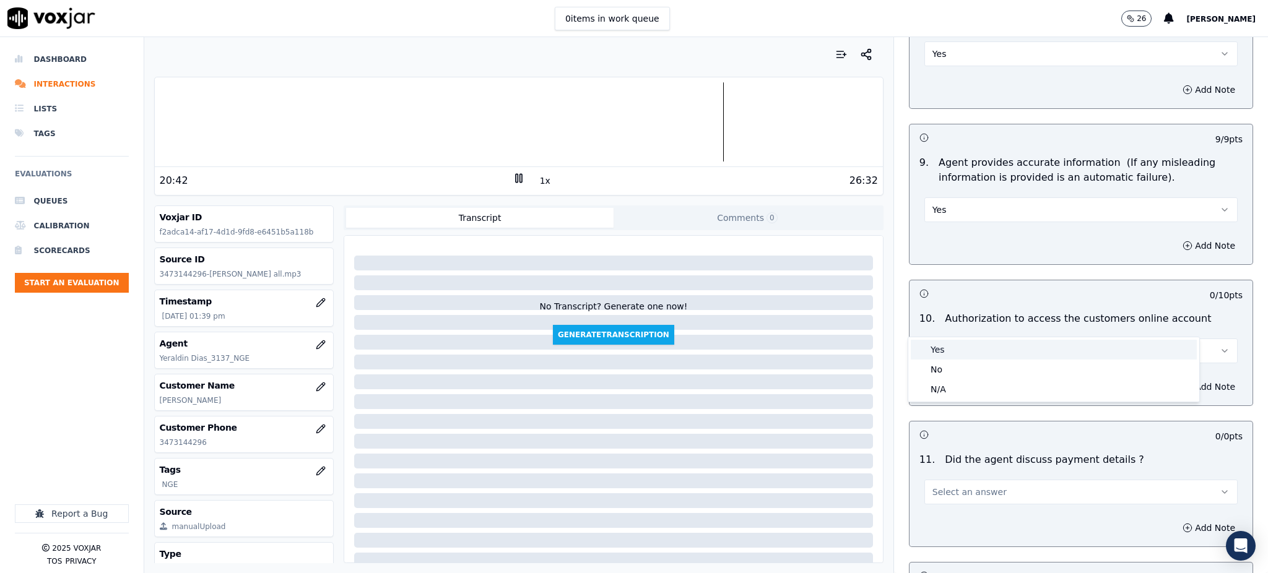
click at [933, 349] on div "Yes" at bounding box center [1054, 350] width 286 height 20
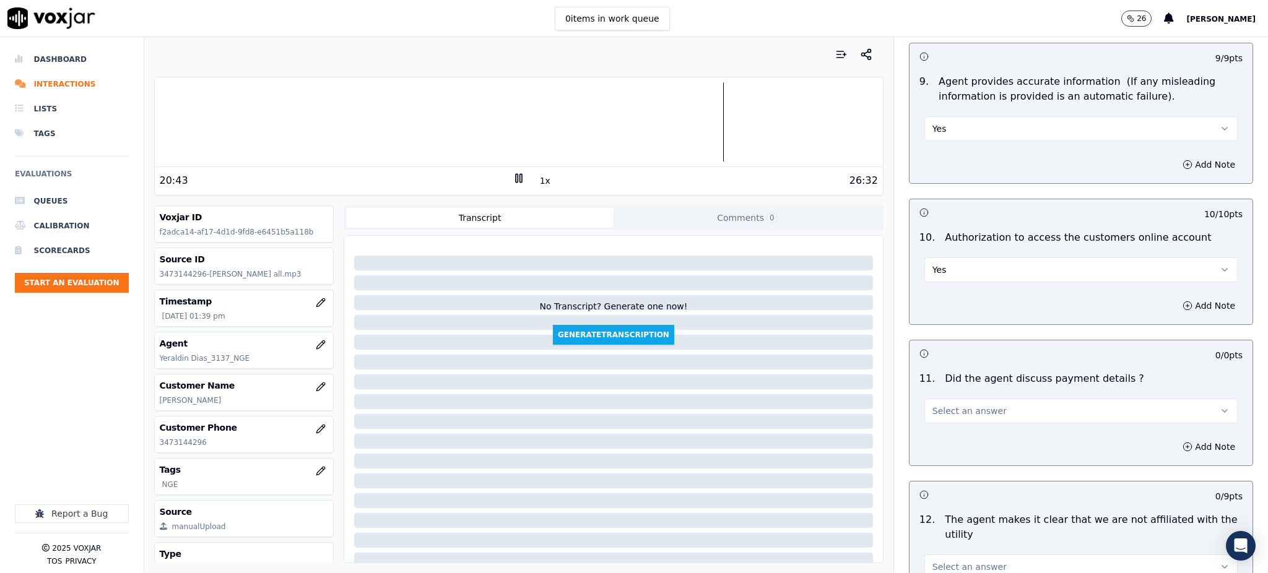
scroll to position [1321, 0]
drag, startPoint x: 939, startPoint y: 379, endPoint x: 939, endPoint y: 390, distance: 11.2
click at [939, 404] on span "Select an answer" at bounding box center [970, 410] width 74 height 12
click at [943, 449] on div "N/A" at bounding box center [1054, 448] width 286 height 20
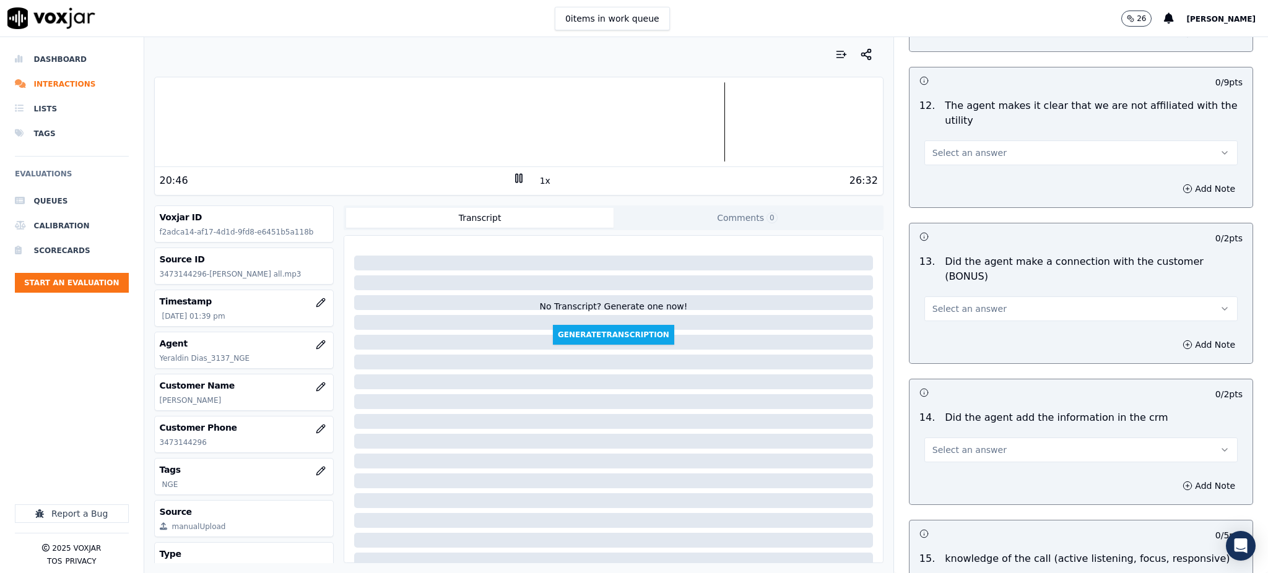
scroll to position [1569, 0]
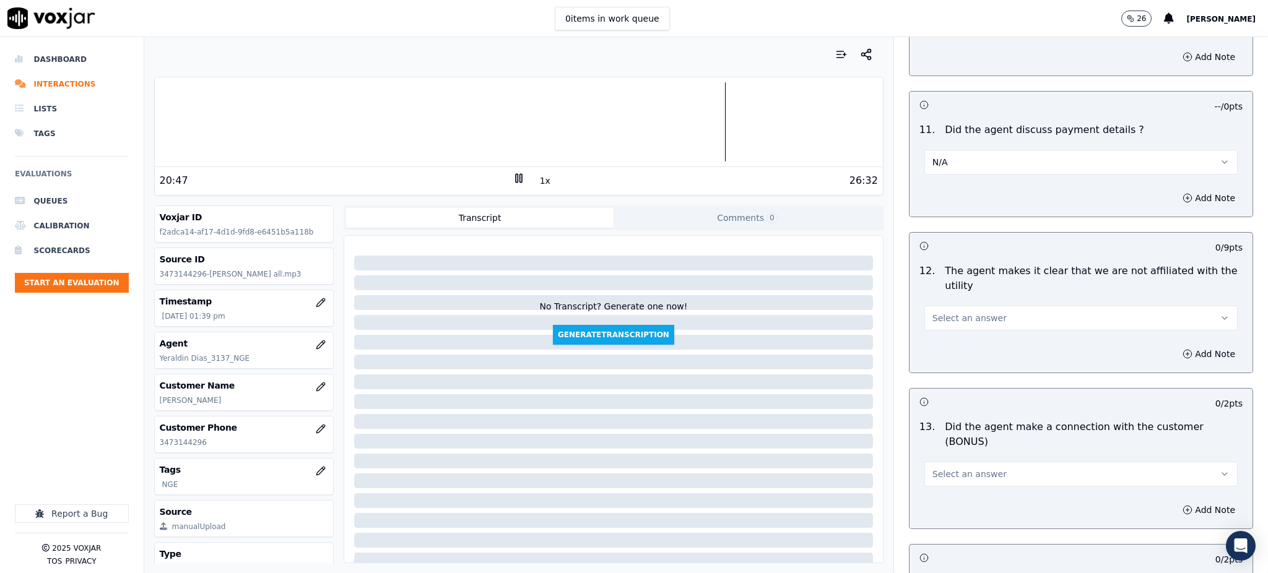
click at [937, 312] on span "Select an answer" at bounding box center [970, 318] width 74 height 12
click at [957, 316] on div "Yes" at bounding box center [1054, 317] width 286 height 20
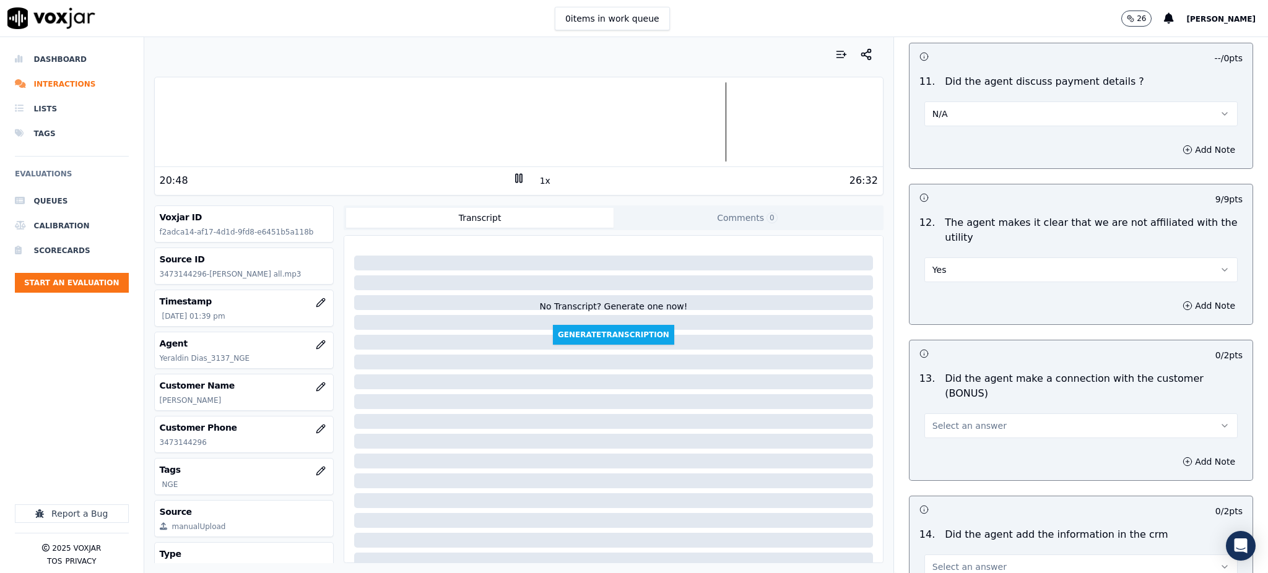
scroll to position [1651, 0]
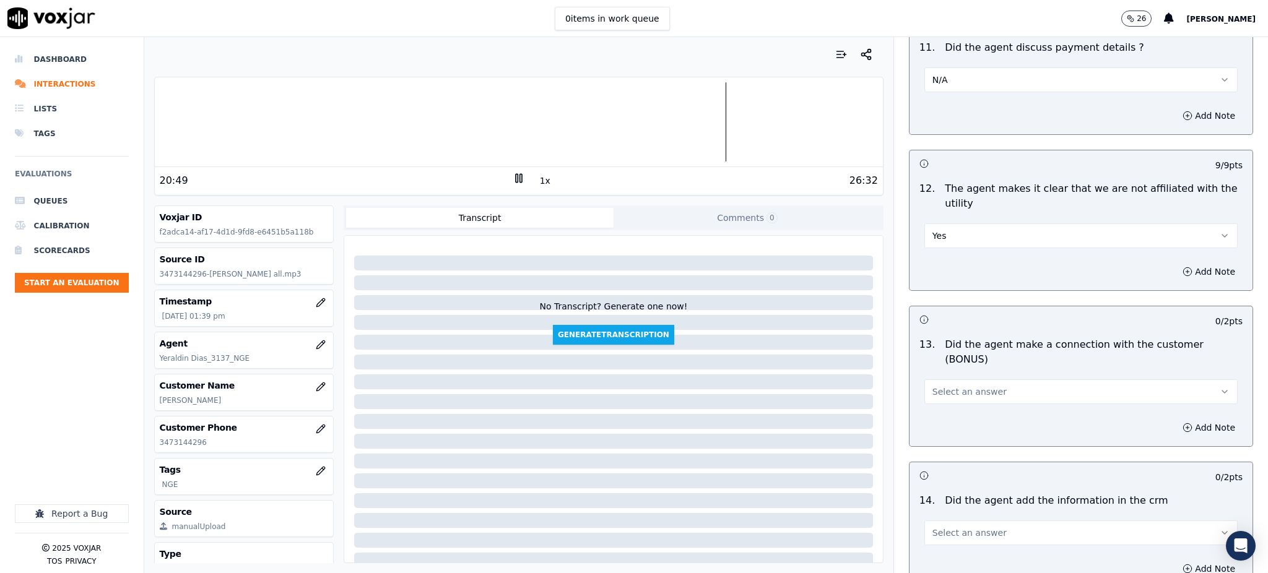
click at [965, 386] on span "Select an answer" at bounding box center [970, 392] width 74 height 12
drag, startPoint x: 937, startPoint y: 371, endPoint x: 942, endPoint y: 391, distance: 20.6
click at [938, 370] on div "Yes" at bounding box center [1054, 376] width 286 height 20
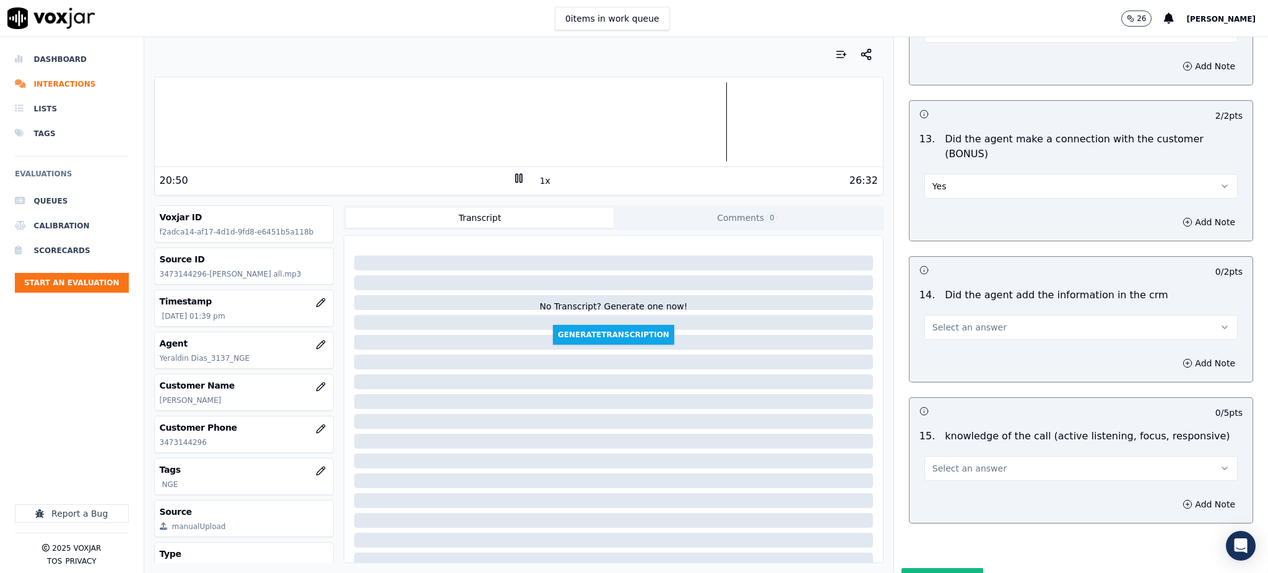
scroll to position [1874, 0]
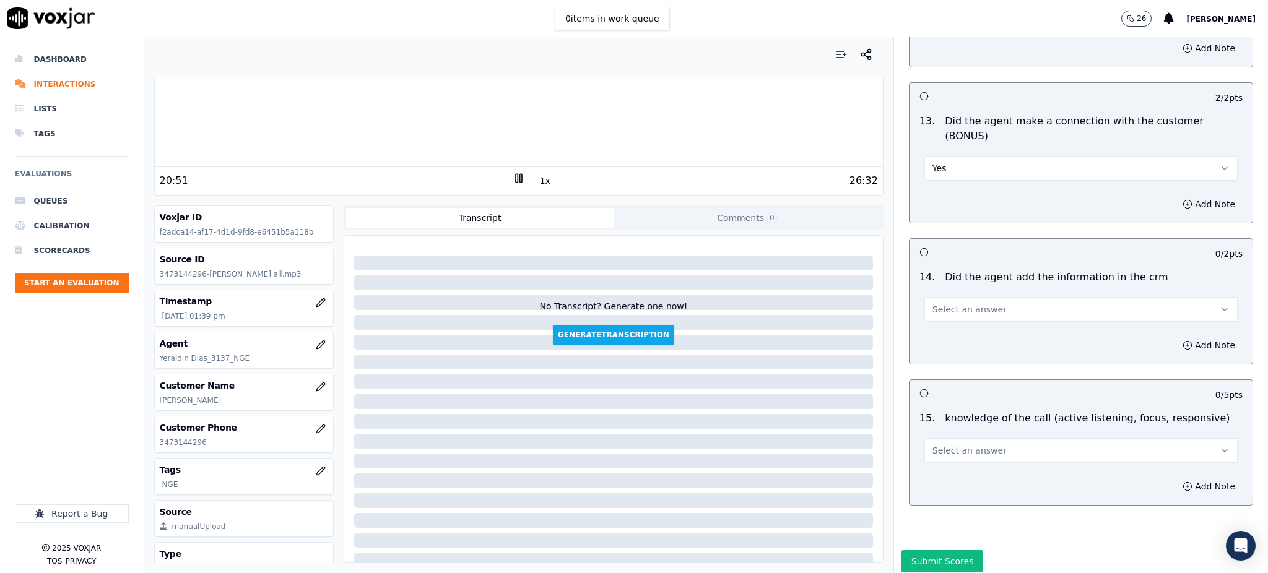
click at [946, 303] on span "Select an answer" at bounding box center [970, 309] width 74 height 12
click at [948, 297] on div "Yes" at bounding box center [1054, 294] width 286 height 20
click at [944, 445] on span "Select an answer" at bounding box center [970, 451] width 74 height 12
drag, startPoint x: 952, startPoint y: 429, endPoint x: 943, endPoint y: 452, distance: 25.3
click at [952, 430] on div "Yes" at bounding box center [1054, 435] width 286 height 20
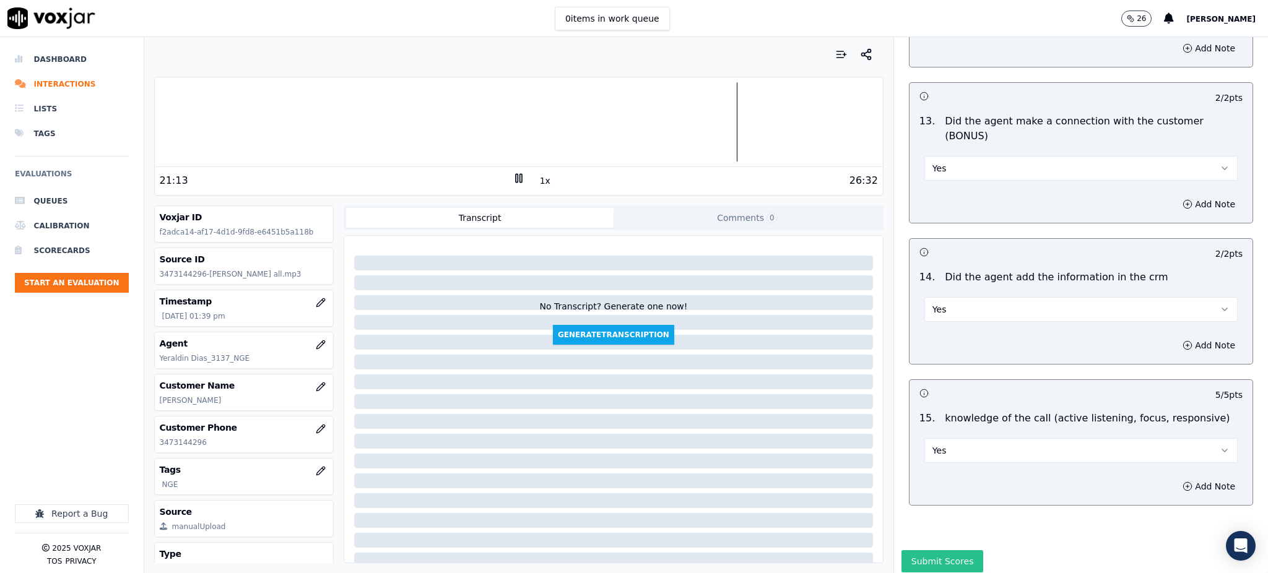
click at [910, 550] on button "Submit Scores" at bounding box center [943, 561] width 82 height 22
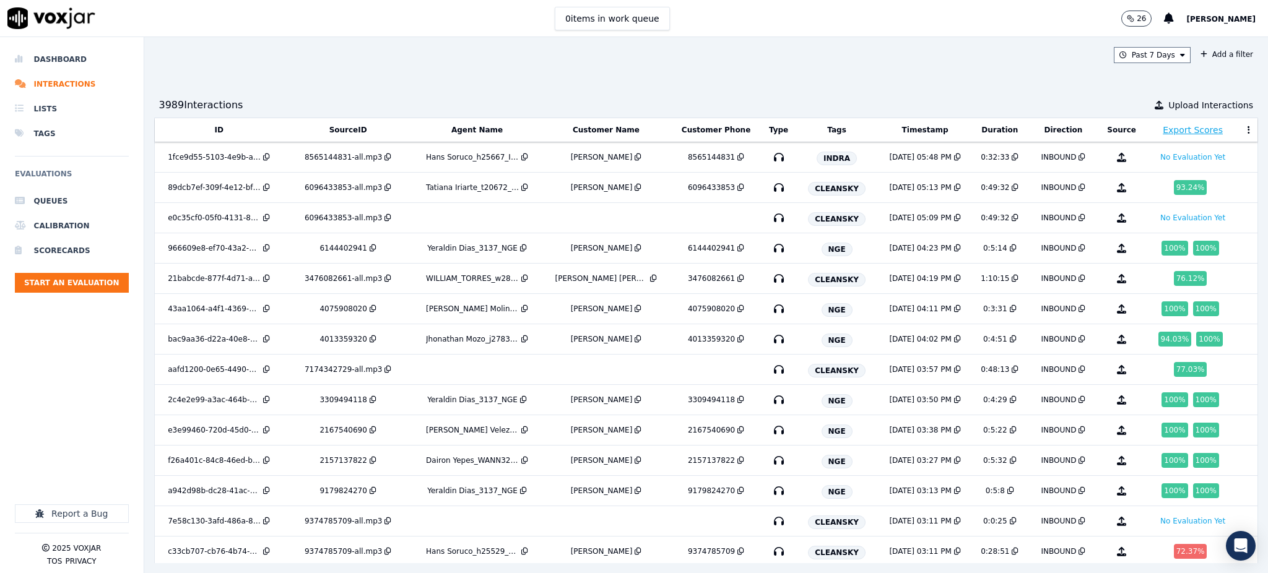
scroll to position [2213, 0]
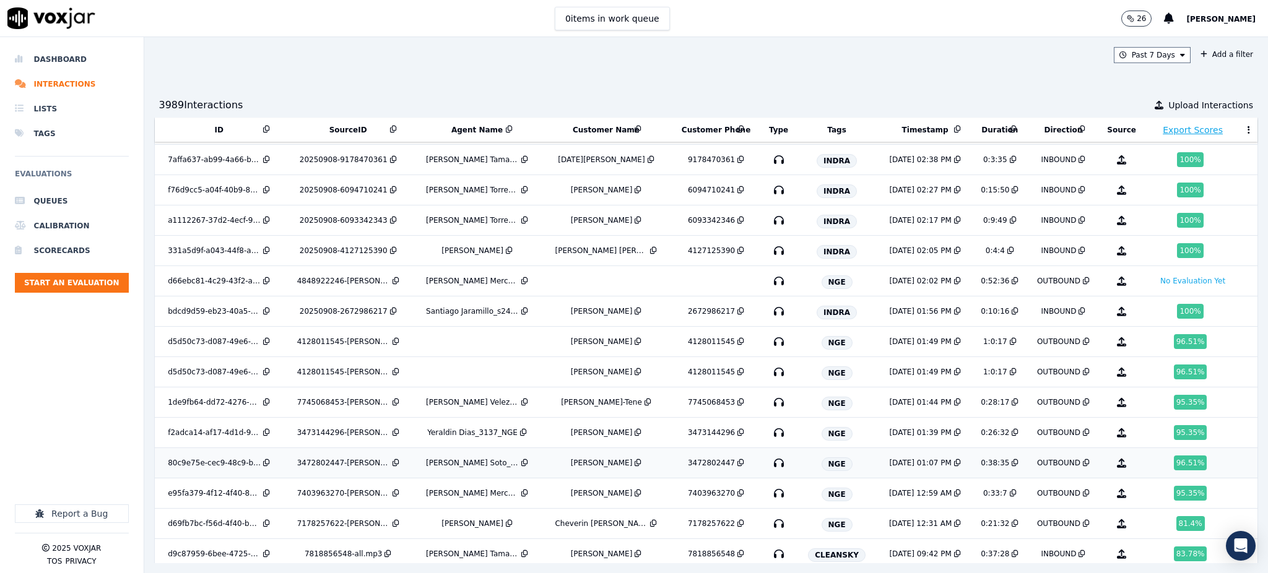
click at [769, 466] on icon "button" at bounding box center [779, 463] width 20 height 20
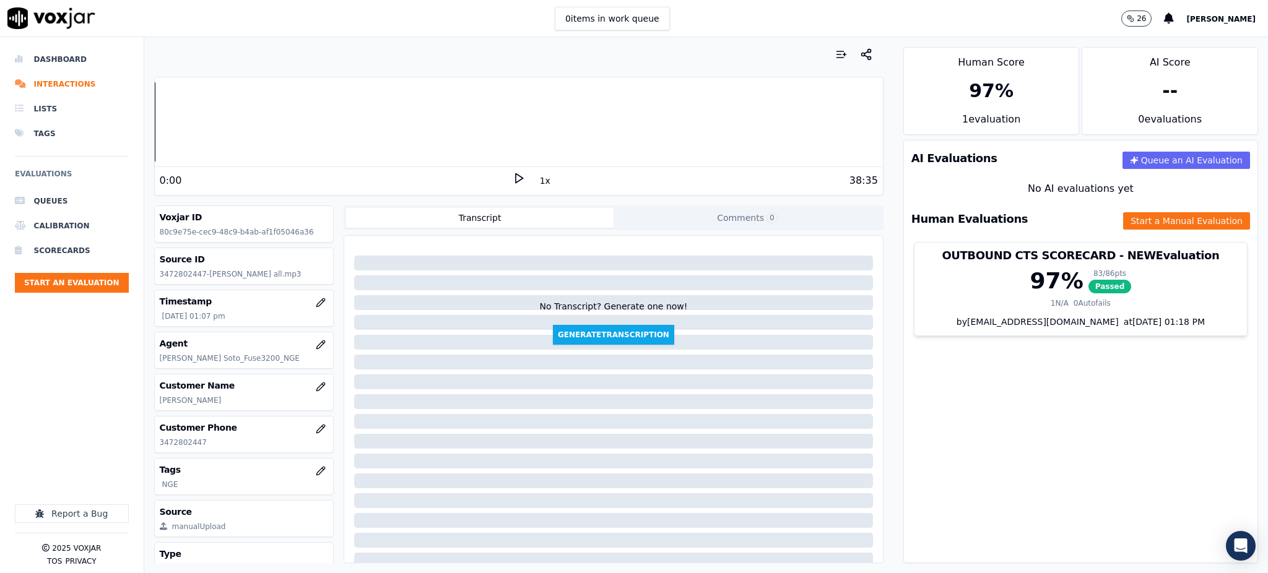
click at [513, 178] on icon at bounding box center [519, 178] width 12 height 12
drag, startPoint x: 206, startPoint y: 443, endPoint x: 159, endPoint y: 446, distance: 46.5
click at [160, 446] on p "3472802447" at bounding box center [244, 443] width 169 height 10
copy p "3472802447"
click at [513, 175] on icon at bounding box center [519, 178] width 12 height 12
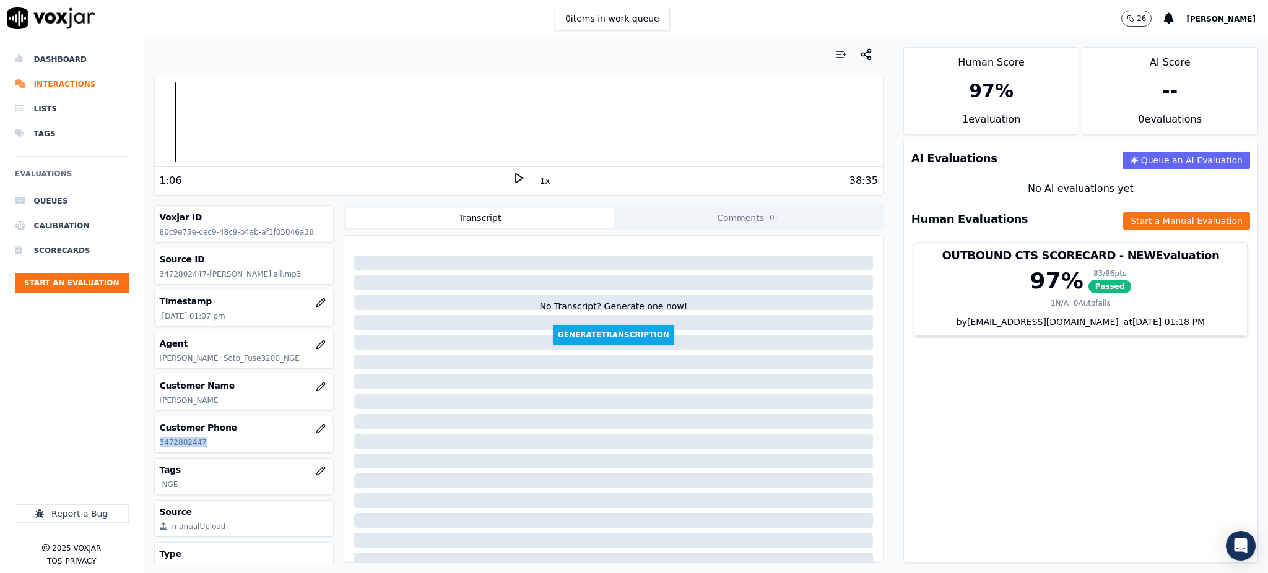
click at [516, 179] on polygon at bounding box center [519, 178] width 7 height 9
click at [501, 180] on div "7:55" at bounding box center [336, 180] width 353 height 15
click at [513, 180] on icon at bounding box center [519, 178] width 12 height 12
click at [513, 185] on div "1x" at bounding box center [519, 180] width 12 height 17
click at [516, 176] on polygon at bounding box center [519, 178] width 7 height 9
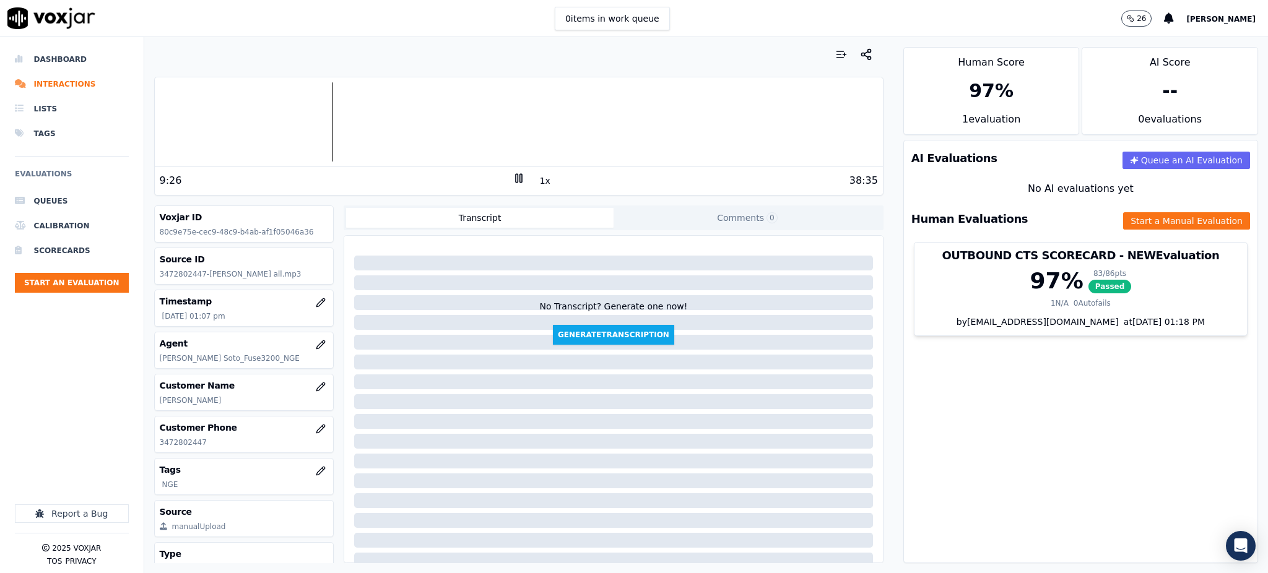
drag, startPoint x: 1197, startPoint y: 393, endPoint x: 777, endPoint y: 300, distance: 430.7
click at [1196, 394] on div "AI Evaluations Queue an AI Evaluation No AI evaluations yet Human Evaluations S…" at bounding box center [1080, 352] width 355 height 424
click at [516, 176] on rect at bounding box center [517, 178] width 2 height 8
drag, startPoint x: 1070, startPoint y: 456, endPoint x: 1059, endPoint y: 453, distance: 11.6
click at [1070, 456] on div "AI Evaluations Queue an AI Evaluation No AI evaluations yet Human Evaluations S…" at bounding box center [1080, 352] width 355 height 424
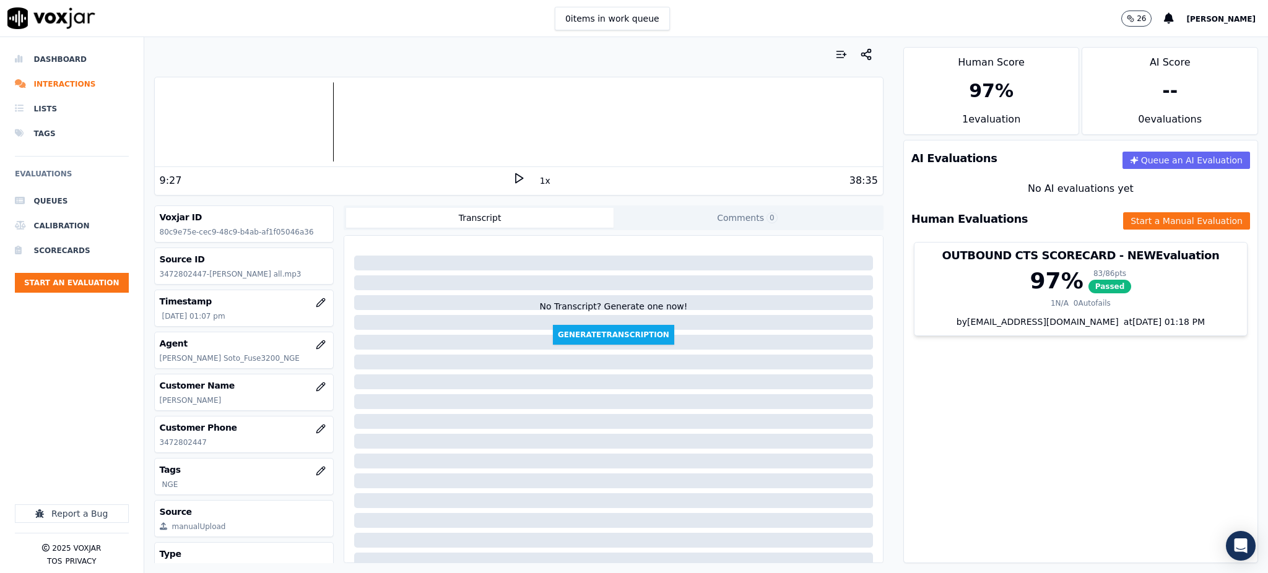
click at [513, 183] on icon at bounding box center [519, 178] width 12 height 12
click at [1147, 216] on button "Start a Manual Evaluation" at bounding box center [1186, 220] width 127 height 17
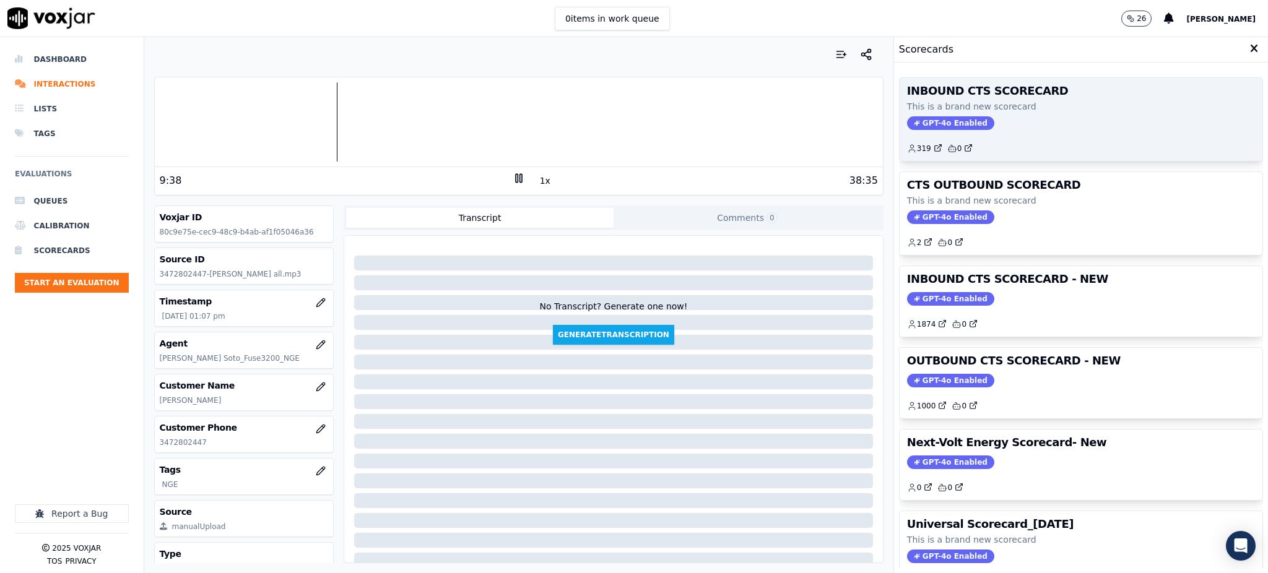
click at [942, 130] on div "INBOUND CTS SCORECARD This is a brand new scorecard GPT-4o Enabled 319 0" at bounding box center [1081, 119] width 363 height 83
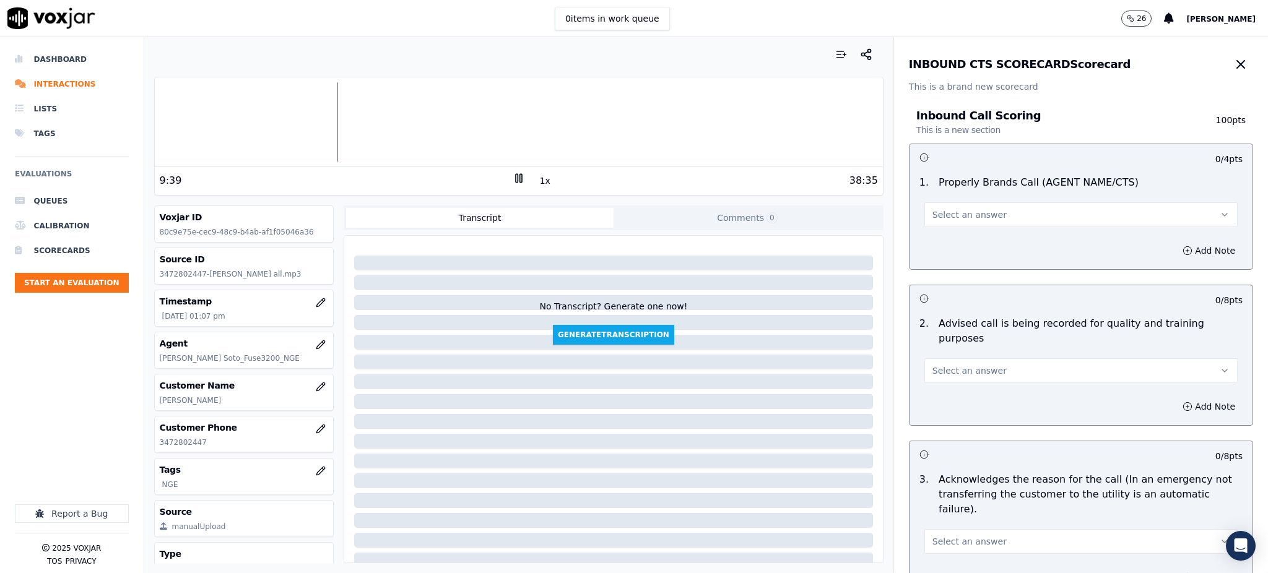
click at [949, 216] on span "Select an answer" at bounding box center [970, 215] width 74 height 12
click at [957, 249] on div "Yes" at bounding box center [1054, 243] width 286 height 20
click at [947, 365] on span "Select an answer" at bounding box center [970, 371] width 74 height 12
click at [941, 381] on div "Yes" at bounding box center [1054, 384] width 286 height 20
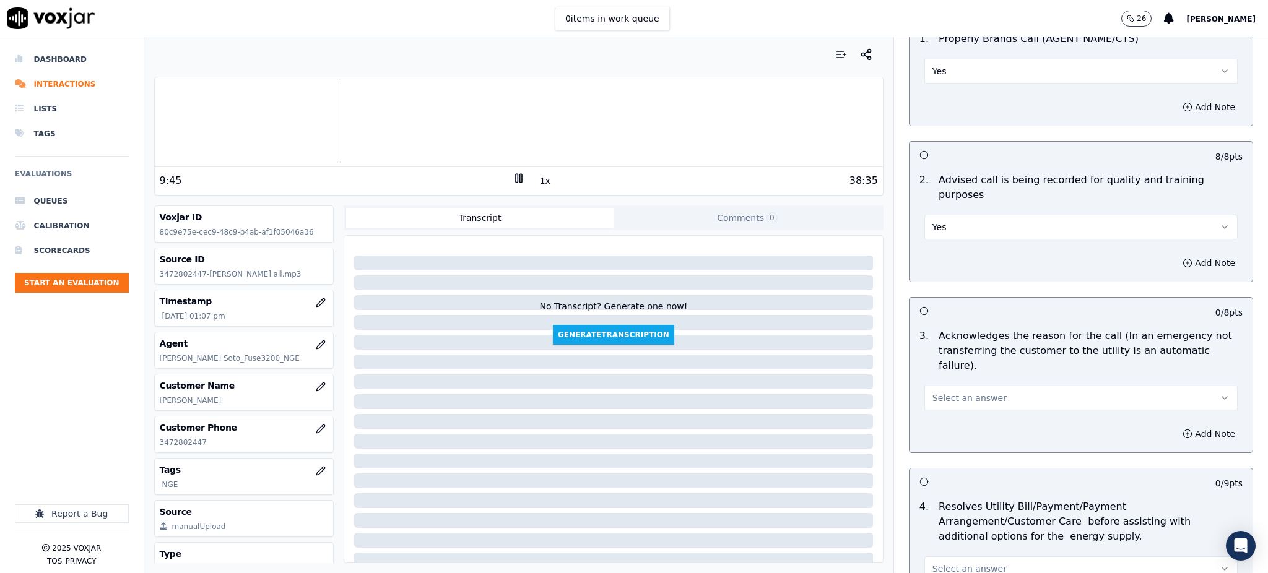
scroll to position [165, 0]
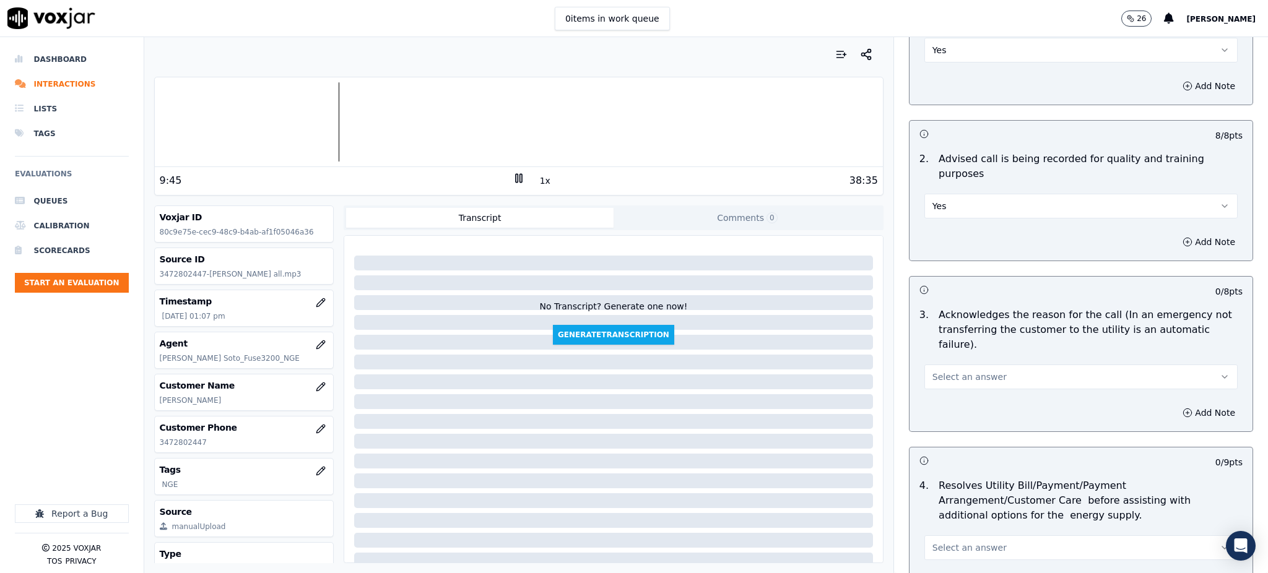
click at [939, 365] on button "Select an answer" at bounding box center [1081, 377] width 313 height 25
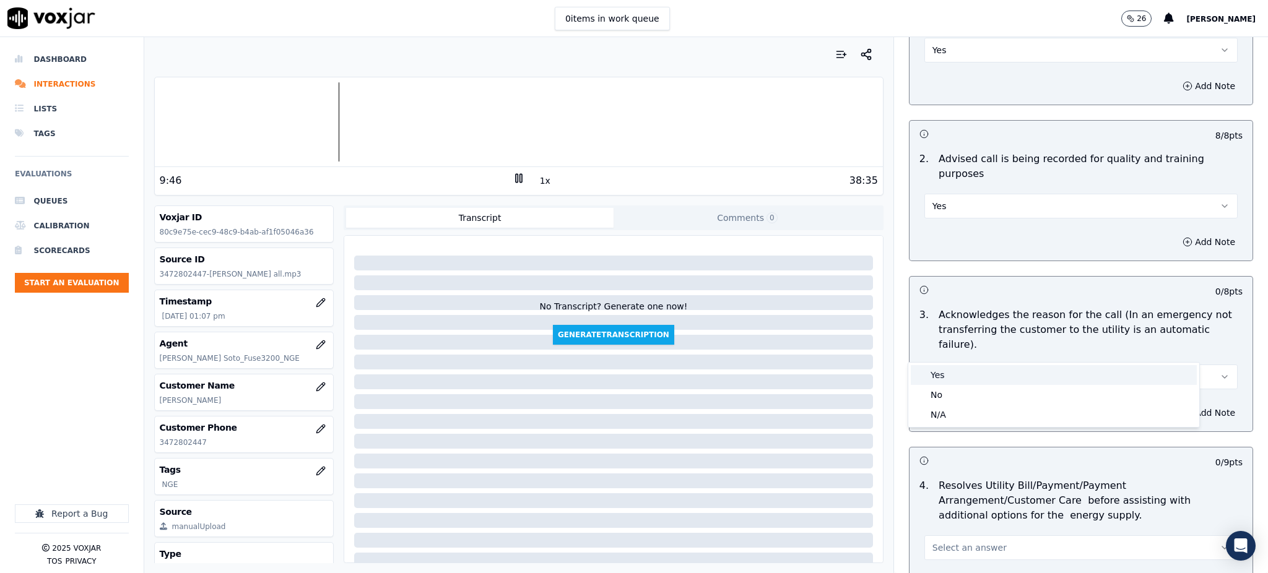
click at [952, 370] on div "Yes" at bounding box center [1054, 375] width 286 height 20
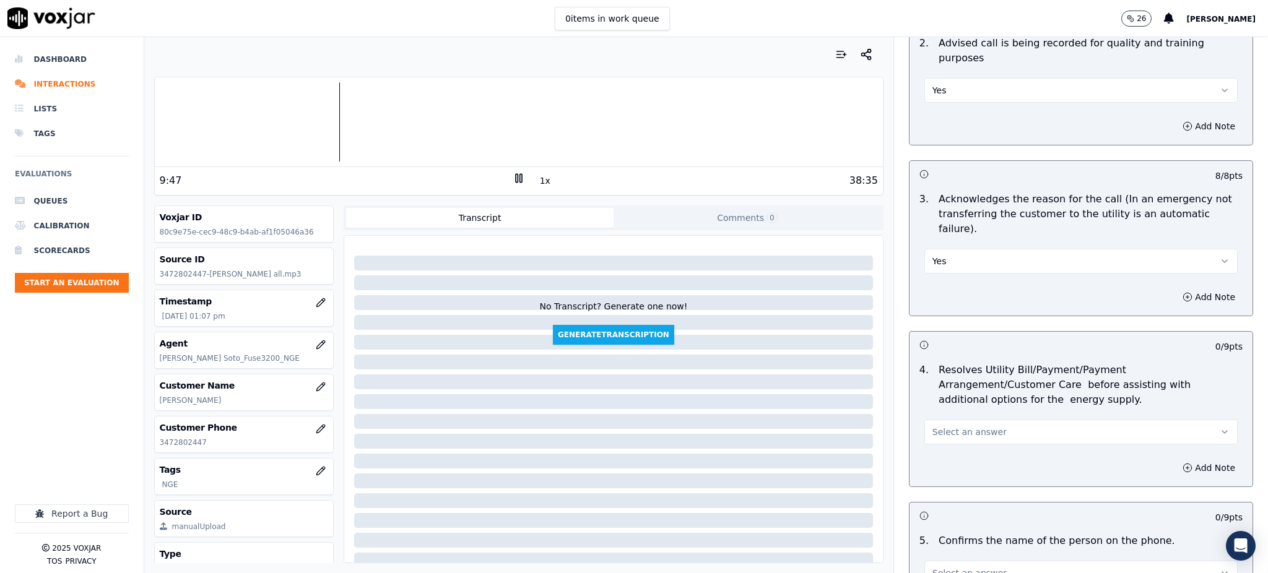
scroll to position [330, 0]
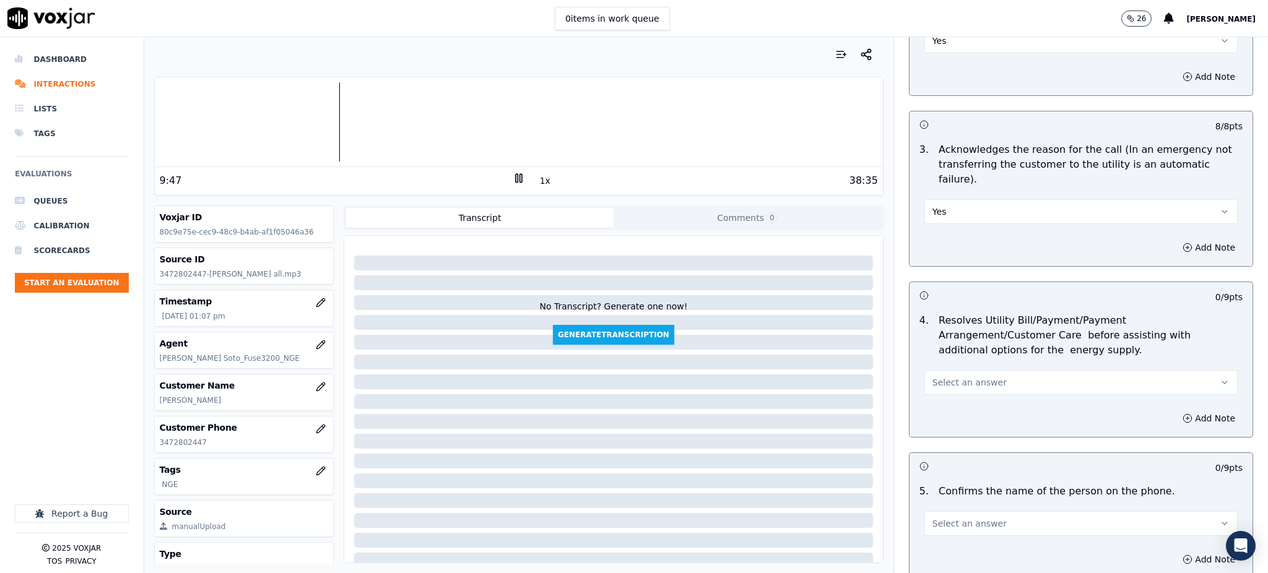
click at [946, 376] on span "Select an answer" at bounding box center [970, 382] width 74 height 12
click at [951, 380] on div "Yes" at bounding box center [1054, 381] width 286 height 20
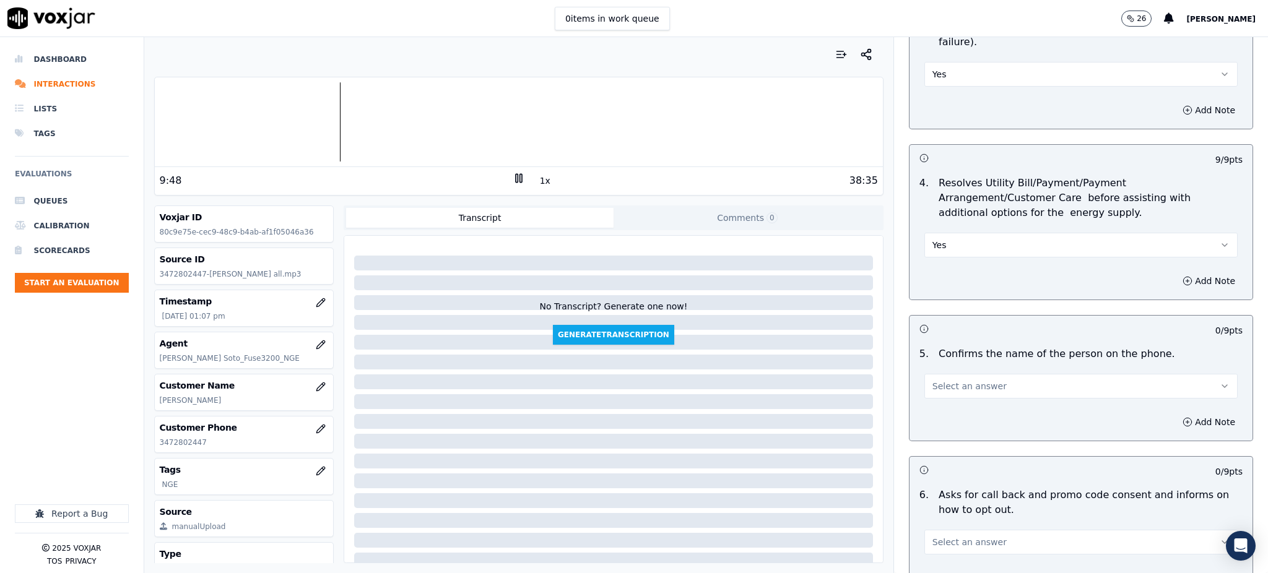
scroll to position [495, 0]
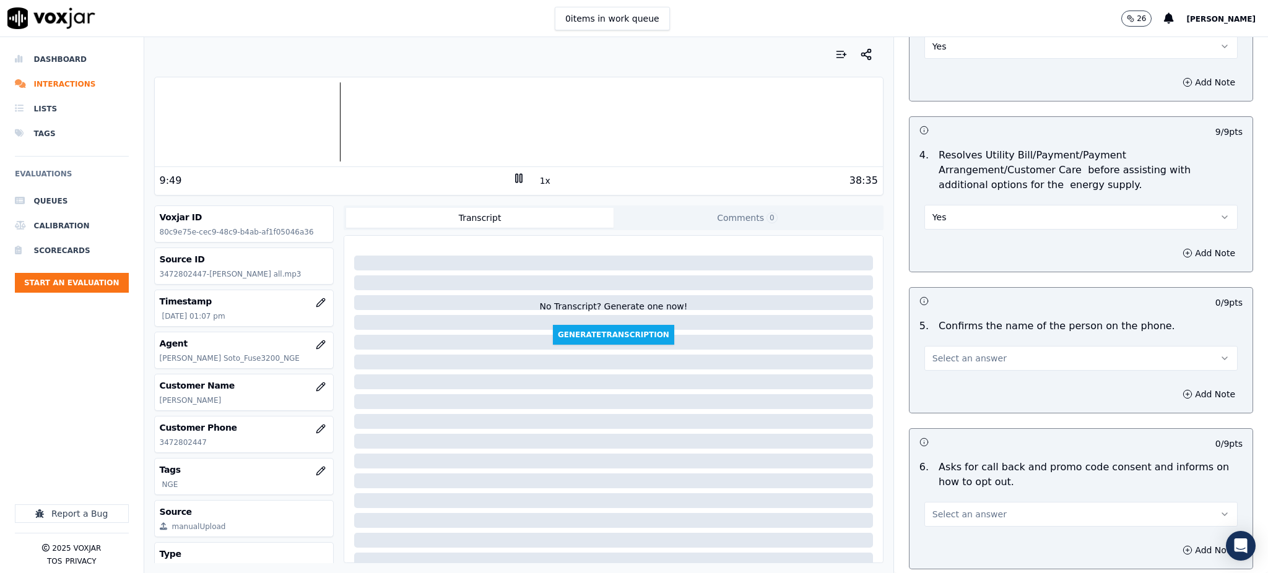
click at [945, 346] on button "Select an answer" at bounding box center [1081, 358] width 313 height 25
click at [946, 355] on div "Yes" at bounding box center [1054, 357] width 286 height 20
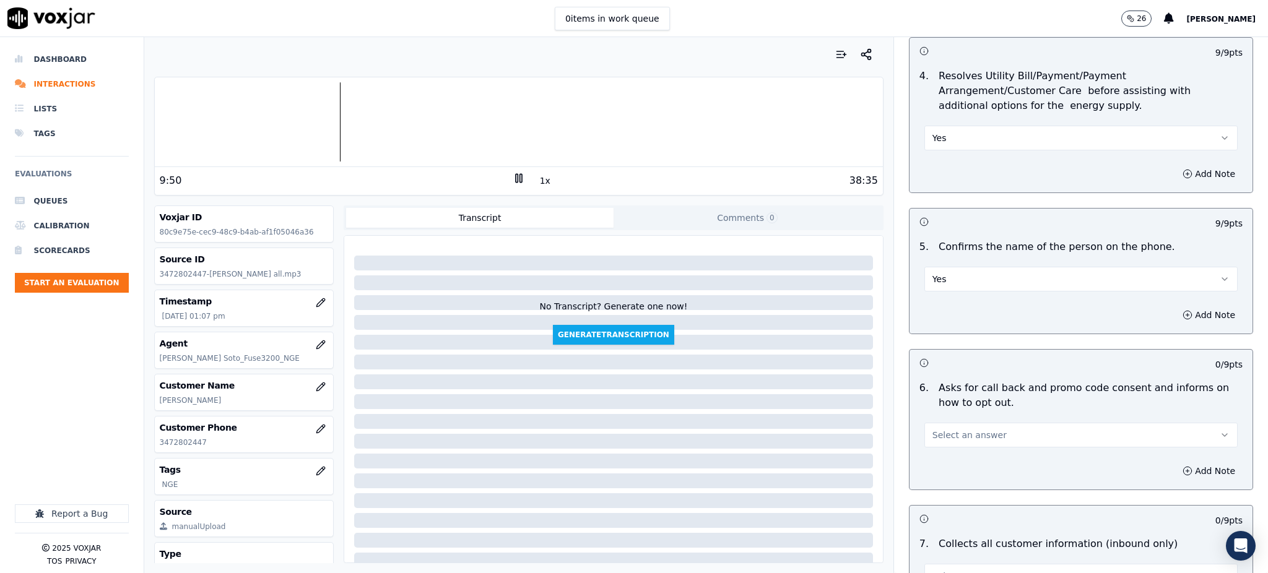
scroll to position [578, 0]
drag, startPoint x: 939, startPoint y: 400, endPoint x: 944, endPoint y: 416, distance: 17.0
click at [939, 426] on span "Select an answer" at bounding box center [970, 432] width 74 height 12
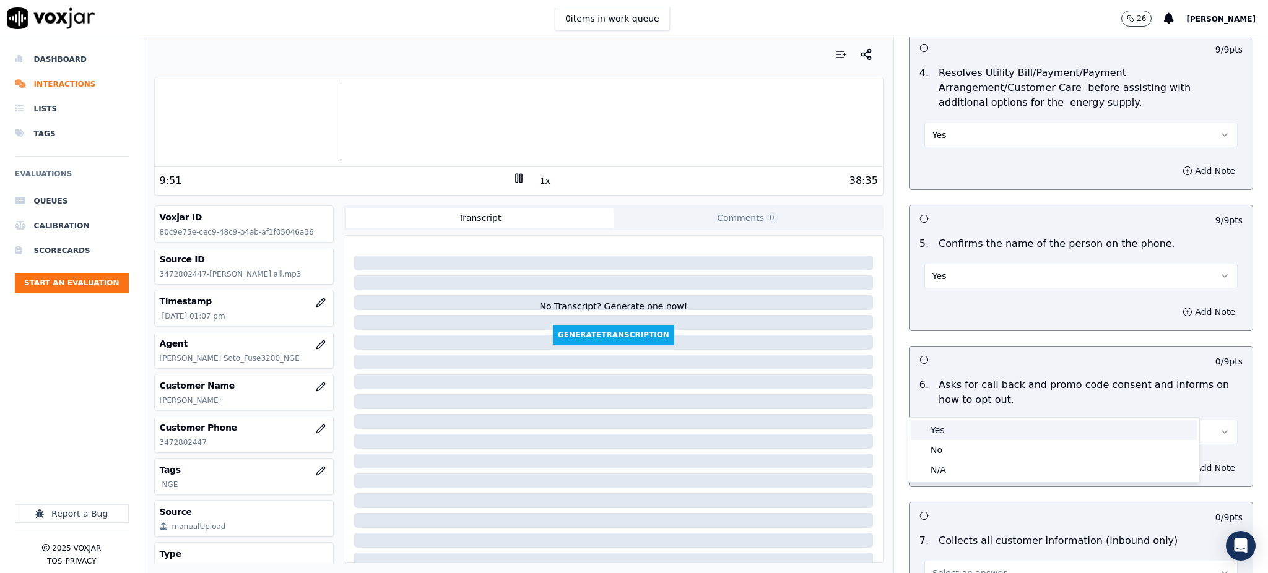
click at [947, 431] on div "Yes" at bounding box center [1054, 430] width 286 height 20
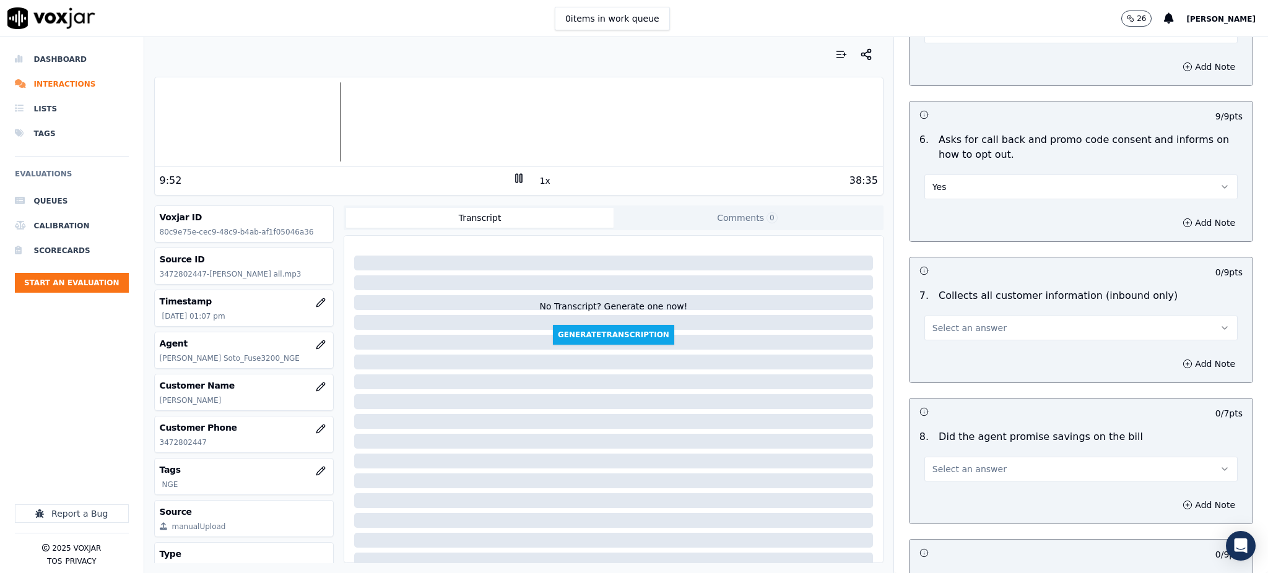
scroll to position [825, 0]
click at [932, 172] on button "Yes" at bounding box center [1081, 184] width 313 height 25
click at [936, 181] on div "Yes" at bounding box center [1054, 183] width 286 height 20
click at [938, 320] on span "Select an answer" at bounding box center [970, 326] width 74 height 12
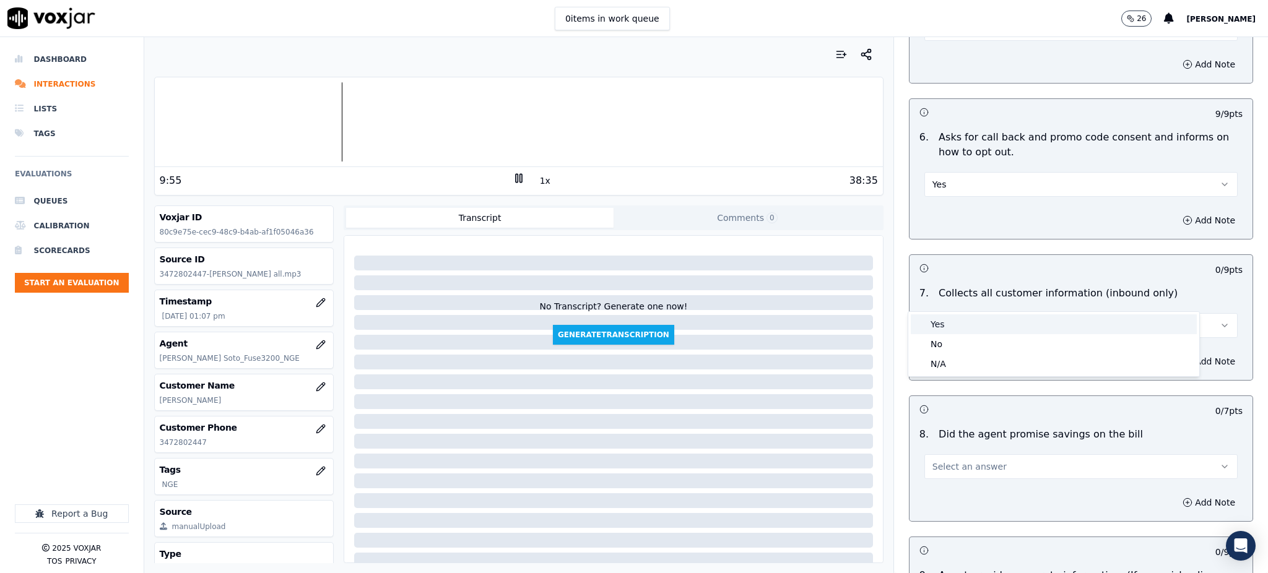
click at [939, 326] on div "Yes" at bounding box center [1054, 325] width 286 height 20
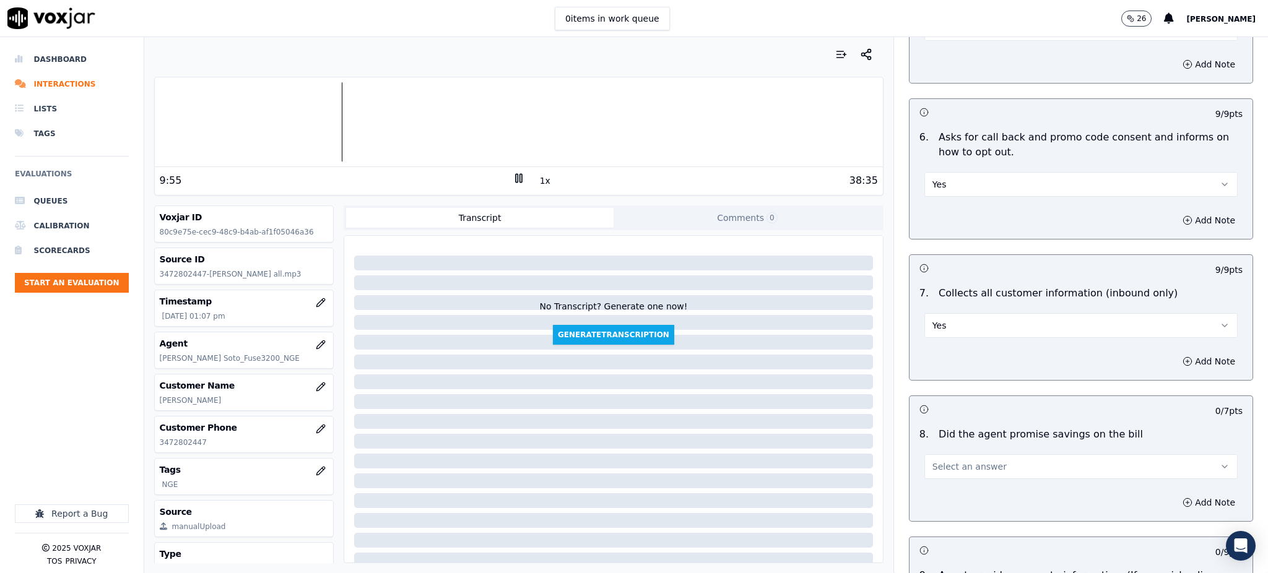
click at [933, 461] on span "Select an answer" at bounding box center [970, 467] width 74 height 12
click at [936, 470] on div "Yes" at bounding box center [1054, 466] width 286 height 20
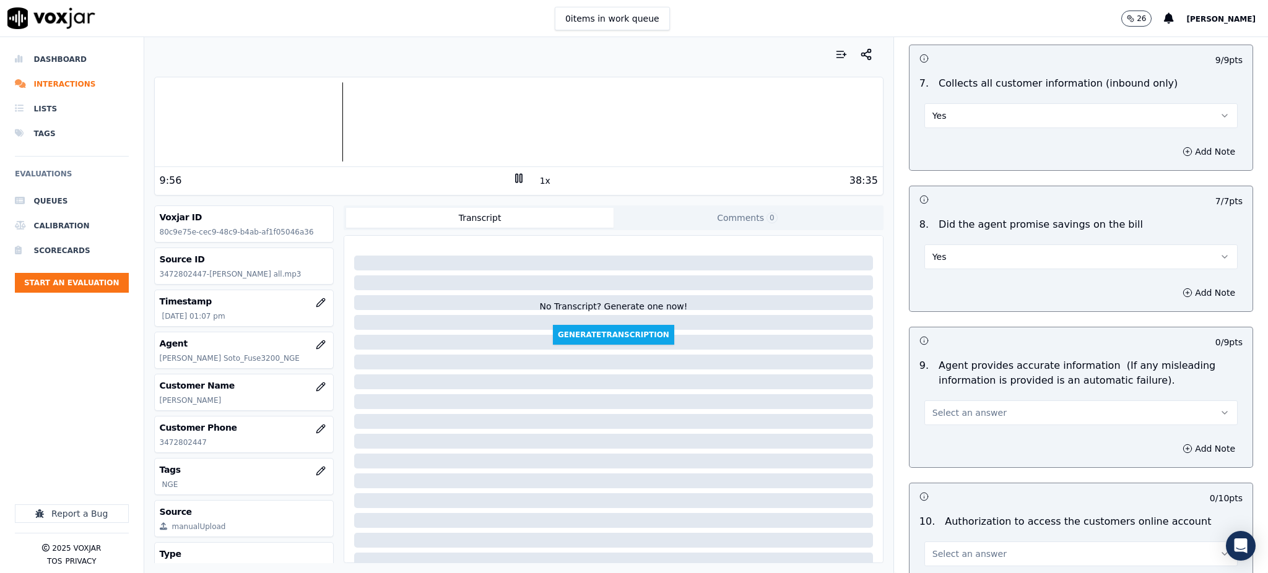
scroll to position [1073, 0]
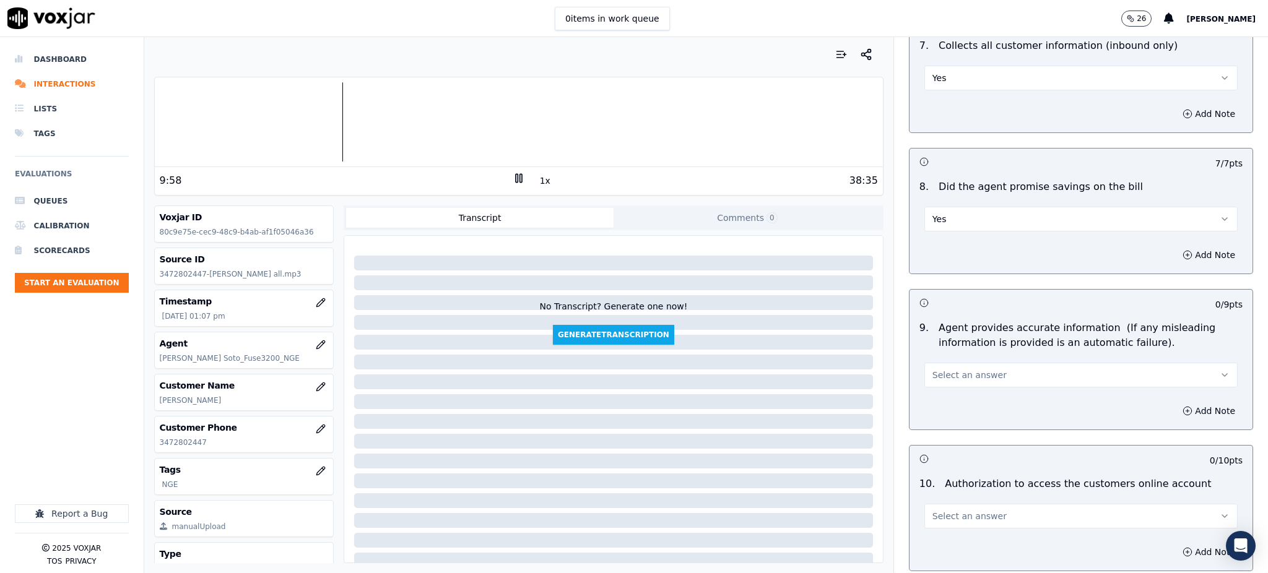
click at [933, 369] on span "Select an answer" at bounding box center [970, 375] width 74 height 12
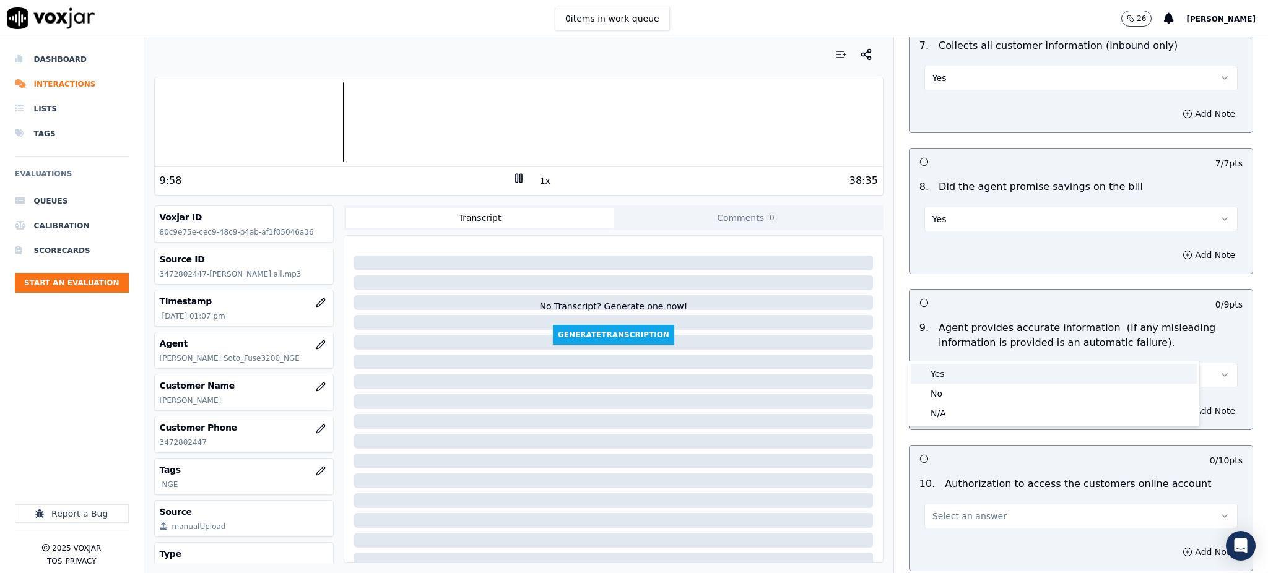
click at [937, 375] on div "Yes" at bounding box center [1054, 374] width 286 height 20
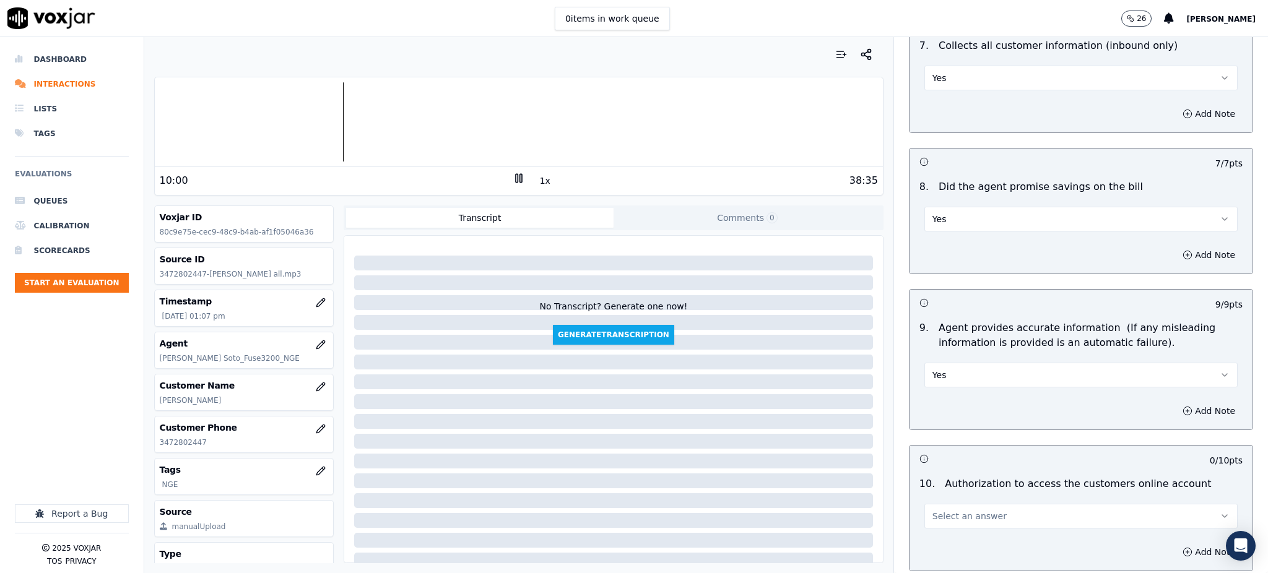
click at [938, 510] on span "Select an answer" at bounding box center [970, 516] width 74 height 12
click at [931, 515] on div "Yes" at bounding box center [1054, 515] width 286 height 20
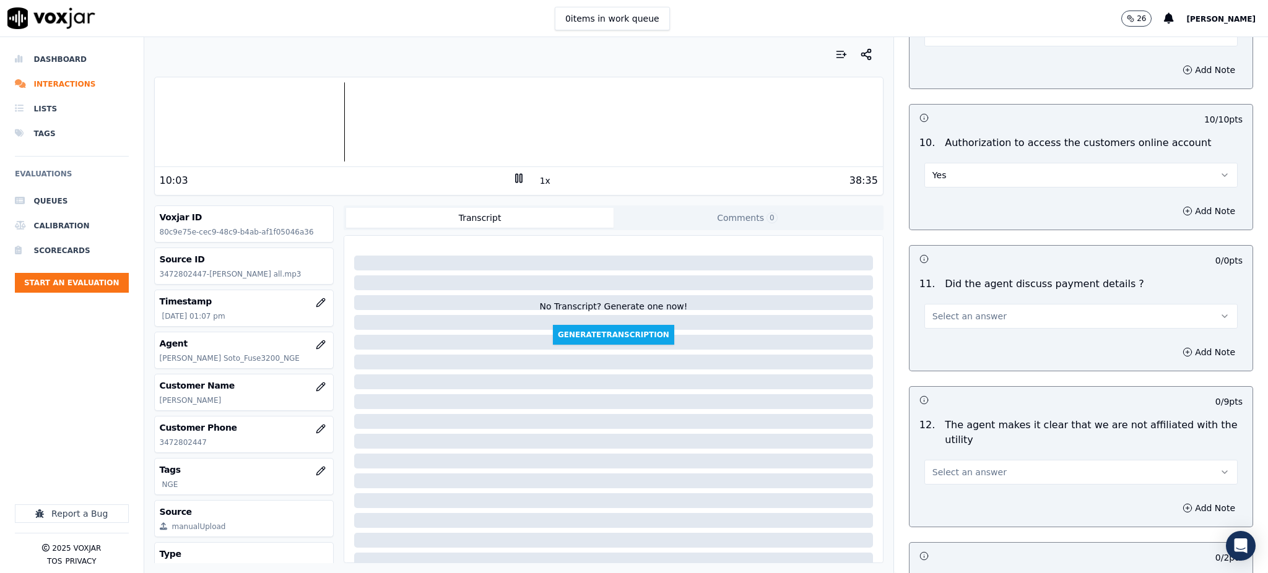
scroll to position [1486, 0]
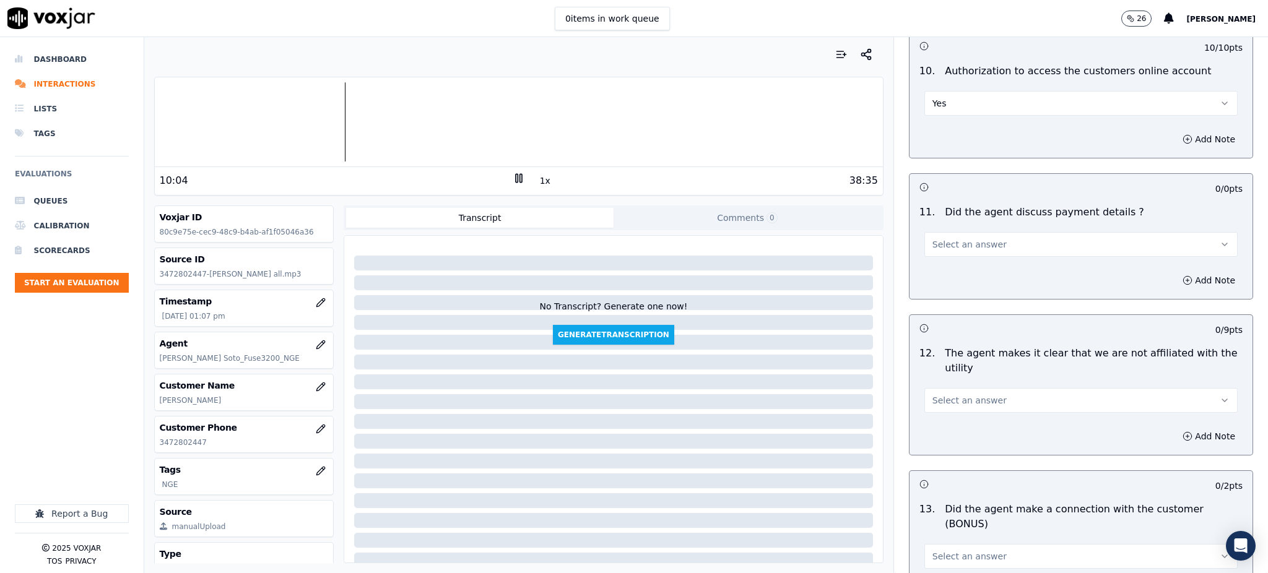
click at [955, 238] on span "Select an answer" at bounding box center [970, 244] width 74 height 12
click at [962, 291] on div "N/A" at bounding box center [1054, 283] width 286 height 20
click at [974, 394] on span "Select an answer" at bounding box center [970, 400] width 74 height 12
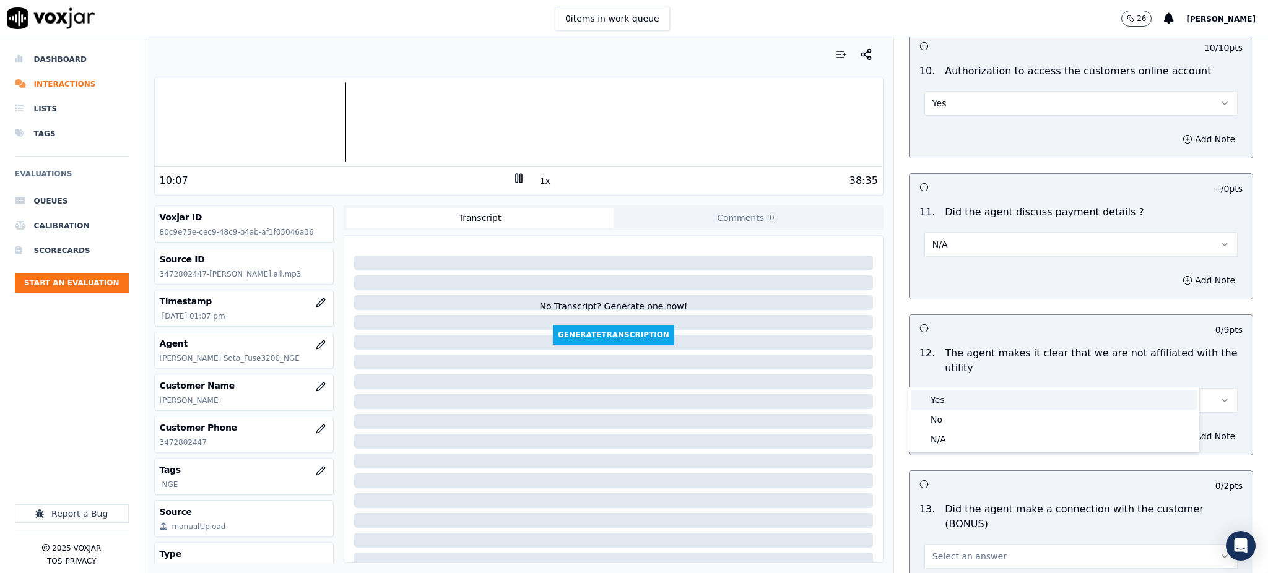
click at [973, 401] on div "Yes" at bounding box center [1054, 400] width 286 height 20
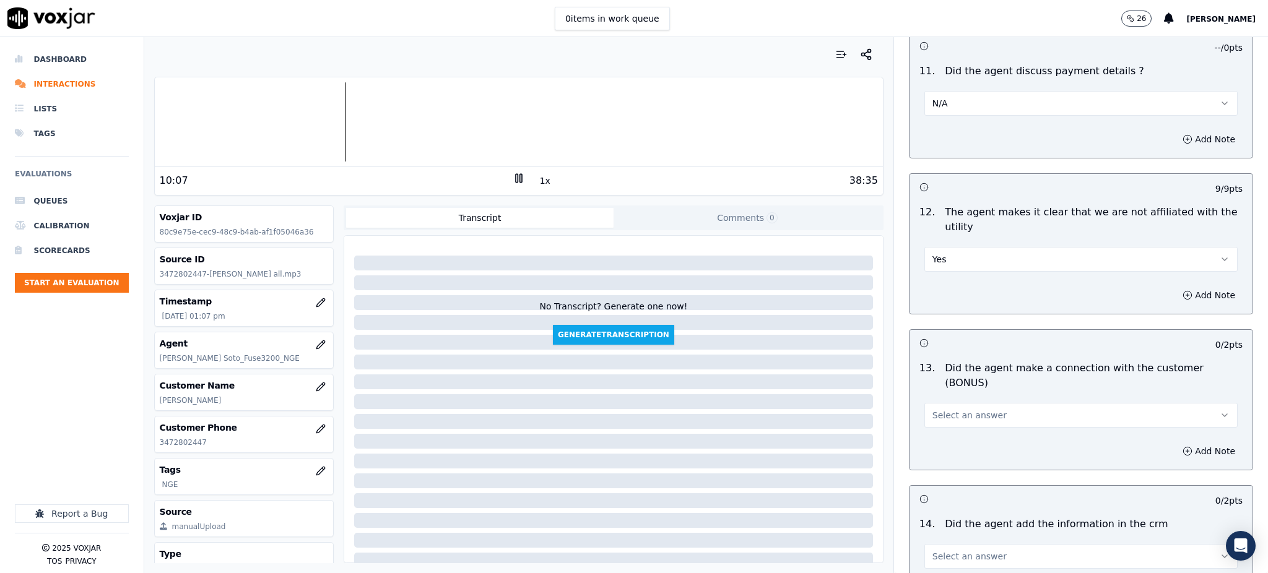
scroll to position [1651, 0]
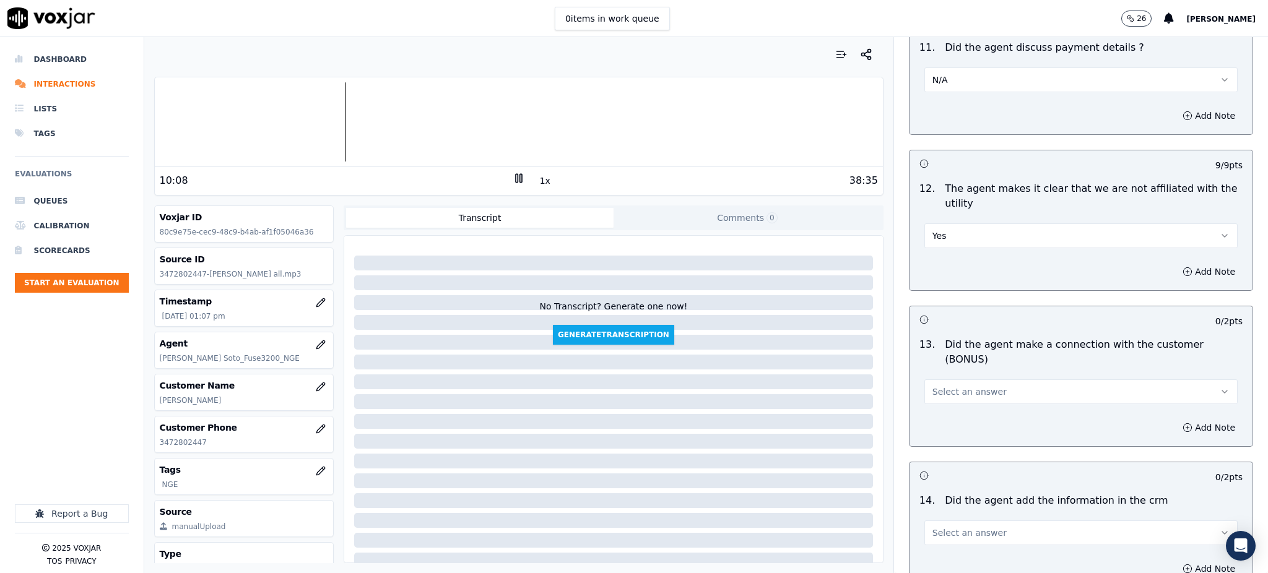
click at [946, 386] on span "Select an answer" at bounding box center [970, 392] width 74 height 12
click at [947, 375] on div "Yes" at bounding box center [1054, 376] width 286 height 20
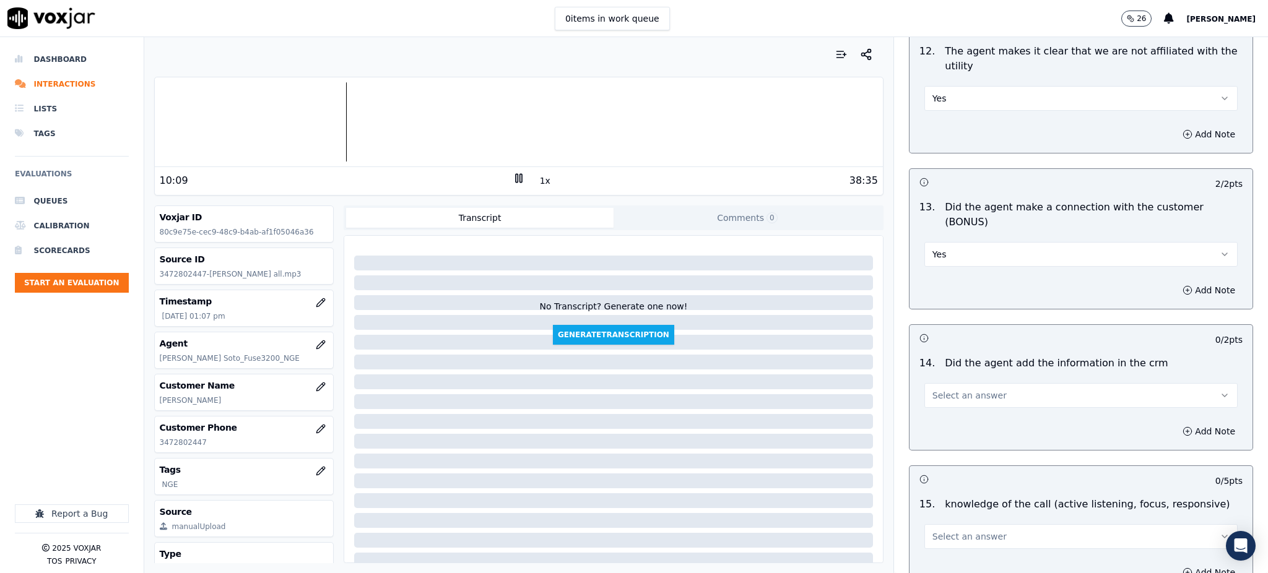
scroll to position [1816, 0]
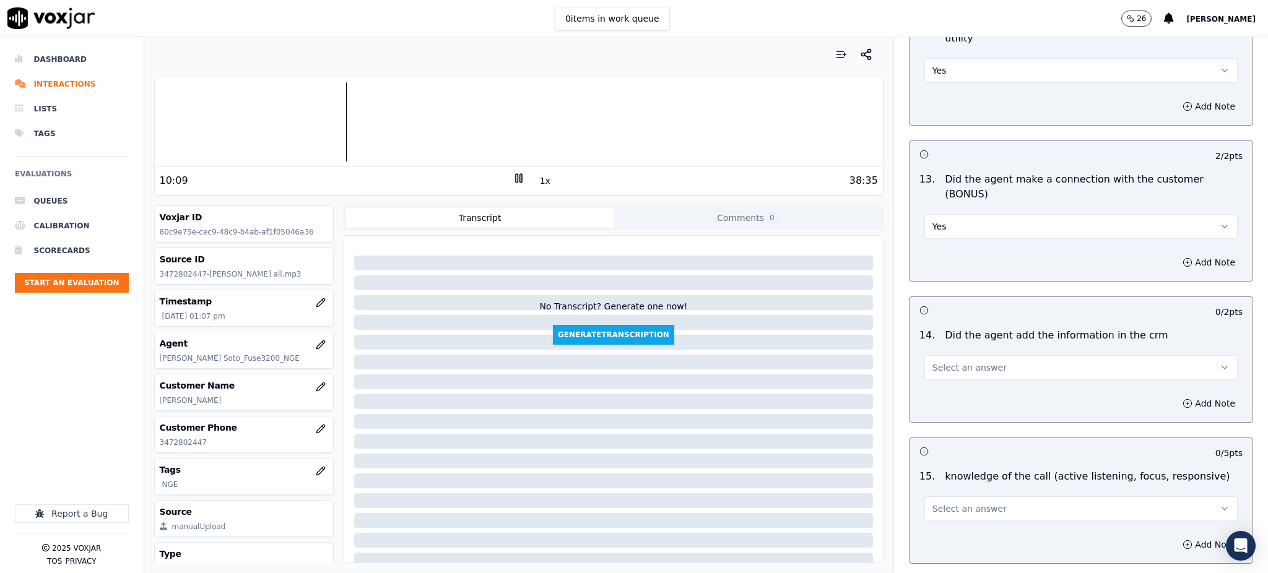
click at [952, 362] on span "Select an answer" at bounding box center [970, 368] width 74 height 12
click at [954, 354] on div "Yes" at bounding box center [1054, 352] width 286 height 20
click at [935, 503] on span "Select an answer" at bounding box center [970, 509] width 74 height 12
click at [935, 492] on div "Yes" at bounding box center [1054, 494] width 286 height 20
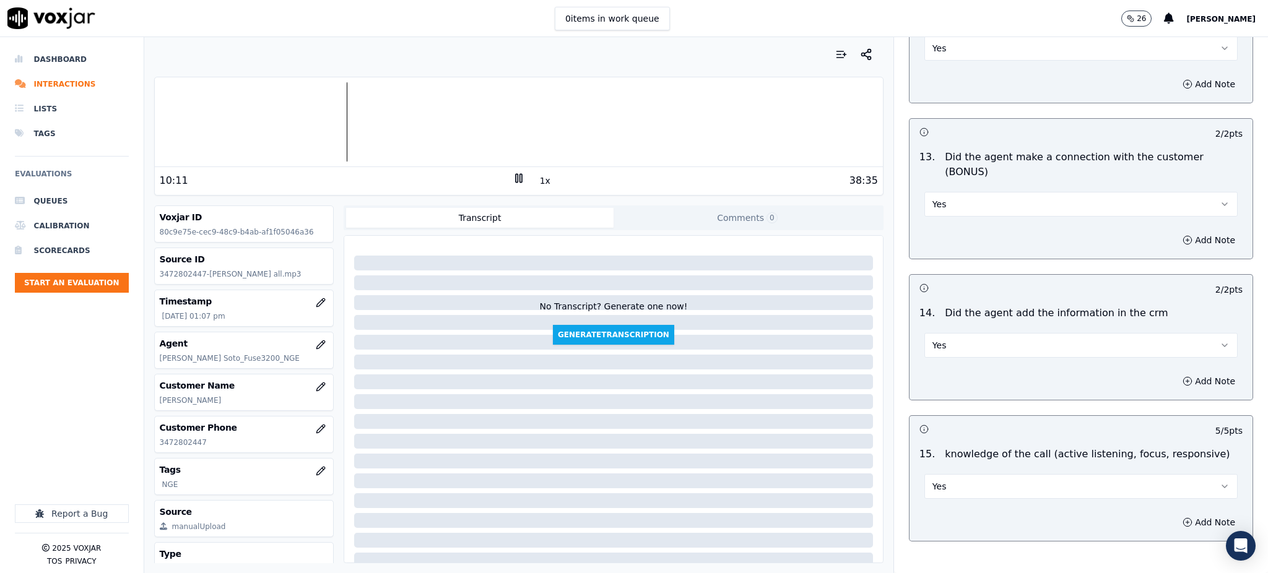
scroll to position [1874, 0]
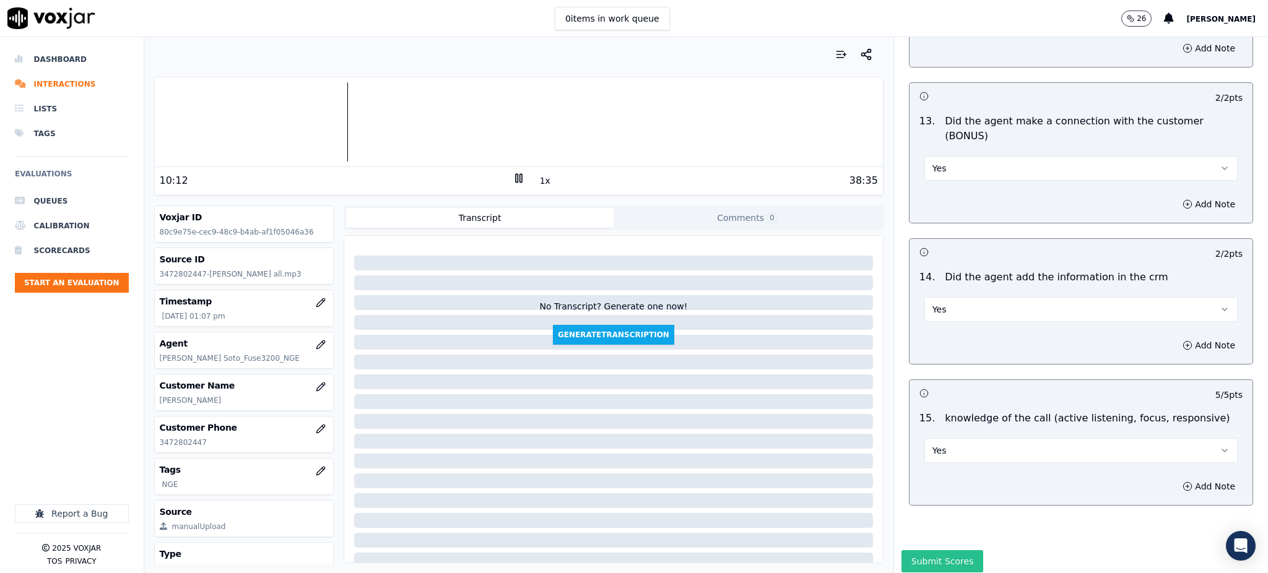
click at [929, 550] on button "Submit Scores" at bounding box center [943, 561] width 82 height 22
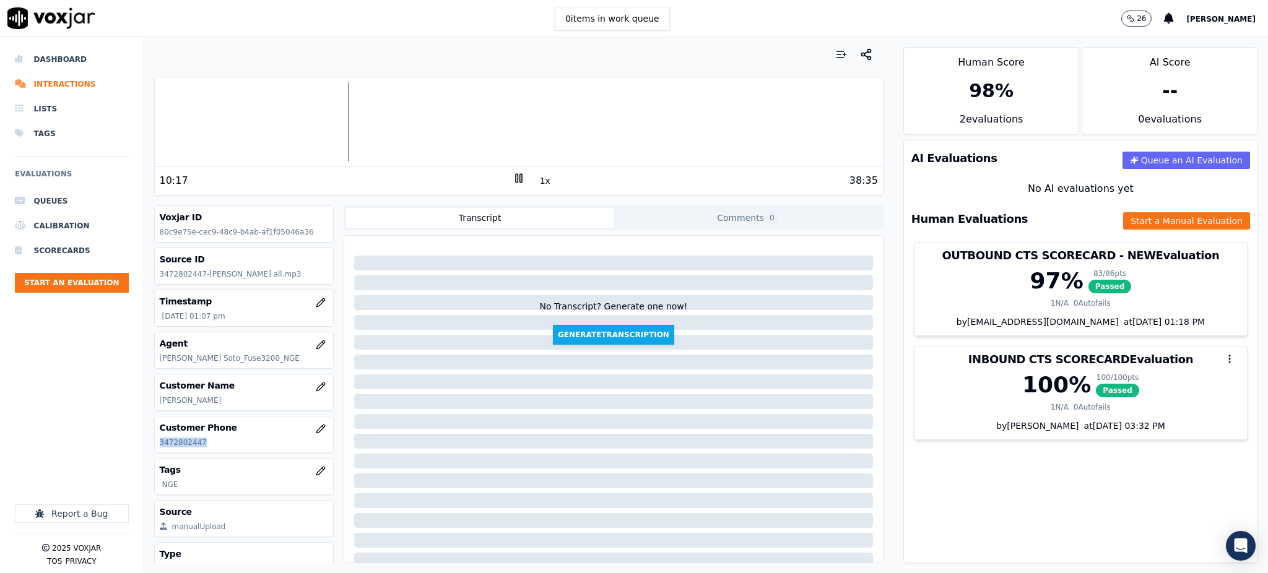
drag, startPoint x: 215, startPoint y: 440, endPoint x: 153, endPoint y: 443, distance: 62.6
click at [154, 443] on div "Customer Phone 3472802447" at bounding box center [244, 434] width 180 height 37
copy p "3472802447"
click at [513, 174] on icon at bounding box center [519, 178] width 12 height 12
click at [516, 179] on polygon at bounding box center [519, 178] width 7 height 9
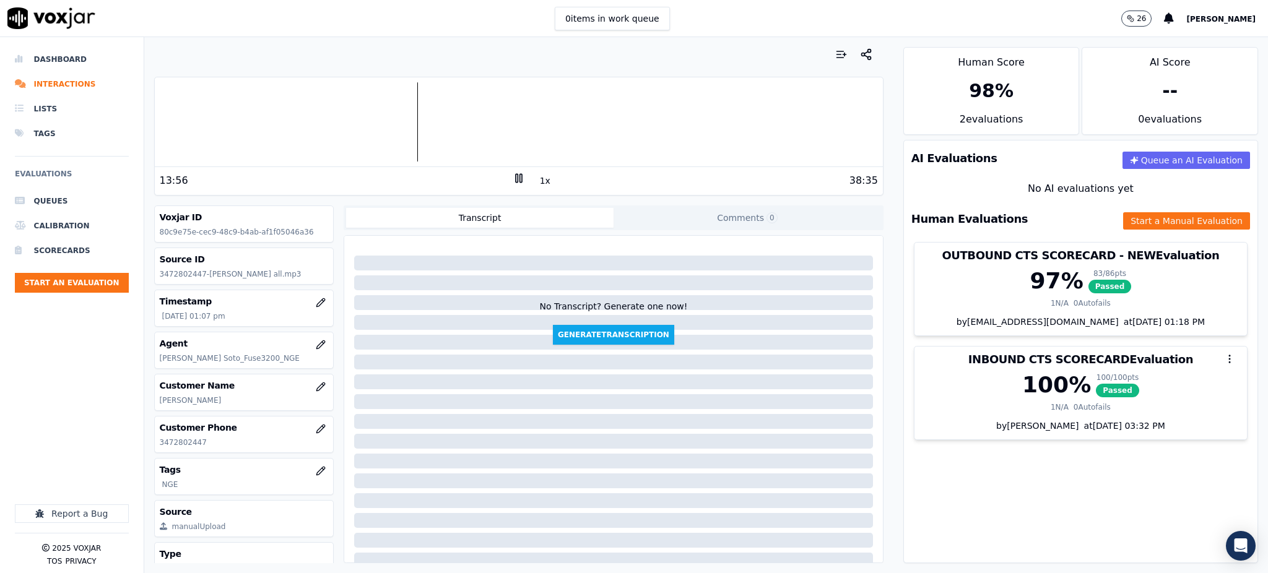
click at [508, 169] on div "13:56 1x 38:35" at bounding box center [519, 180] width 728 height 27
click at [513, 178] on icon at bounding box center [519, 178] width 12 height 12
click at [513, 180] on icon at bounding box center [519, 178] width 12 height 12
click at [513, 184] on icon at bounding box center [519, 178] width 12 height 12
click at [513, 177] on icon at bounding box center [519, 178] width 12 height 12
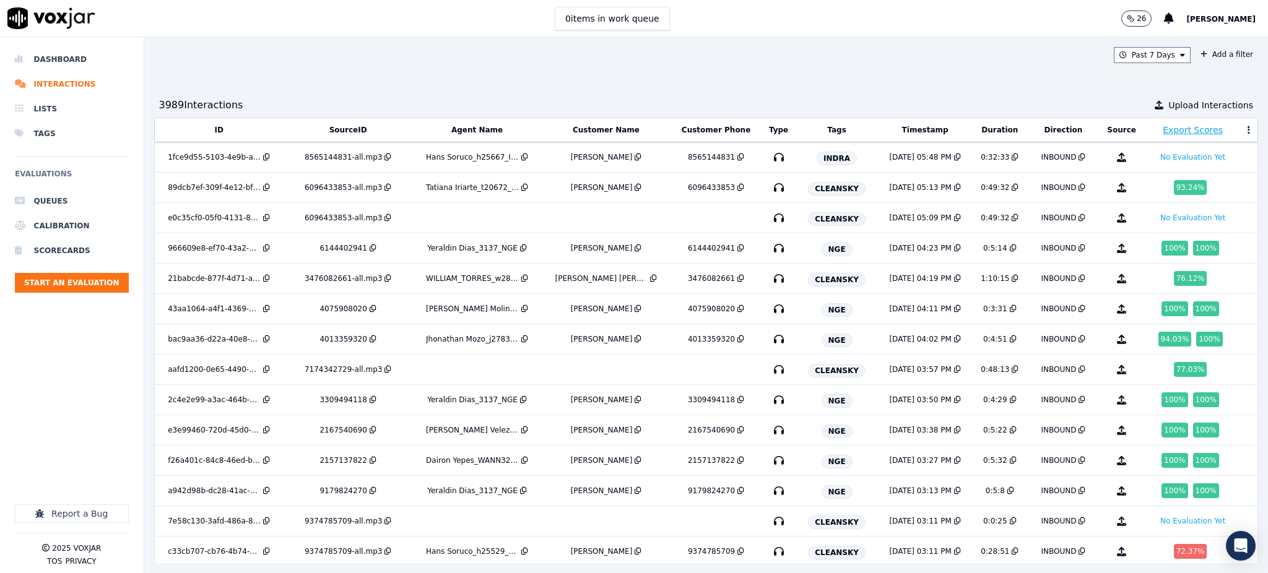
scroll to position [2213, 0]
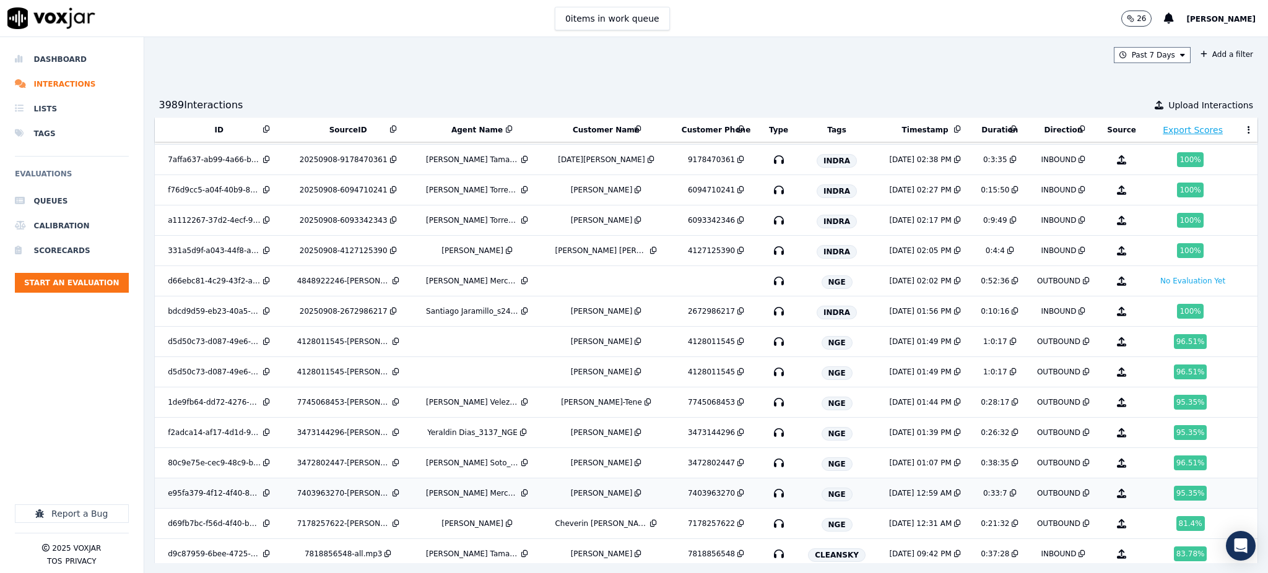
click at [769, 497] on icon "button" at bounding box center [779, 494] width 20 height 20
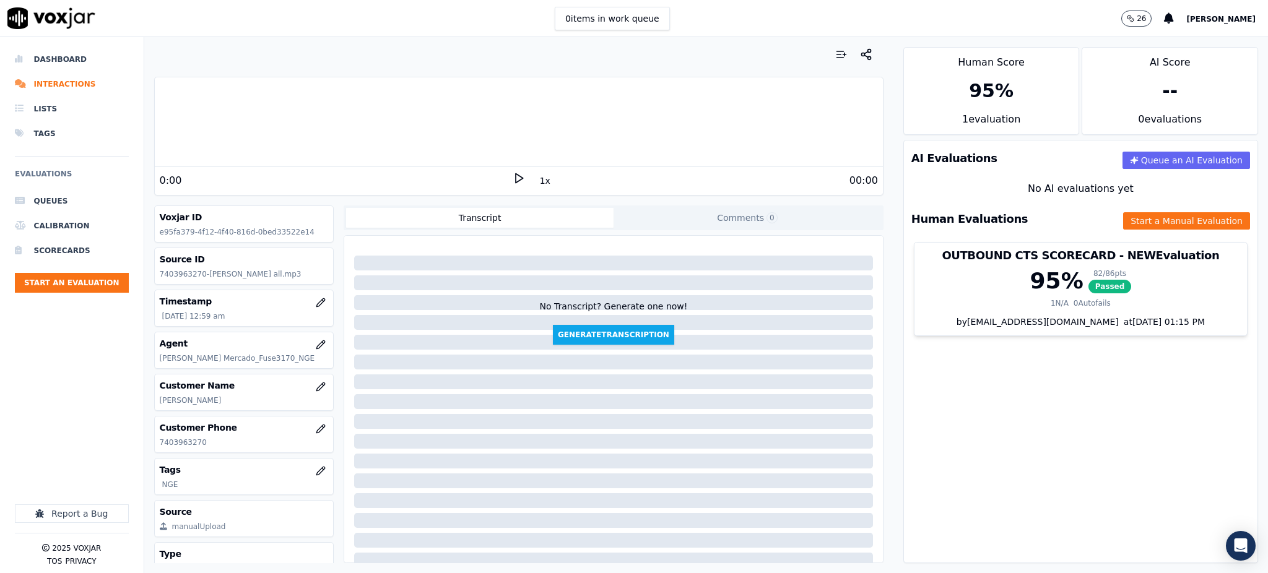
click at [513, 181] on icon at bounding box center [519, 178] width 12 height 12
drag, startPoint x: 204, startPoint y: 443, endPoint x: 152, endPoint y: 443, distance: 52.0
click at [152, 443] on div "Your browser does not support the audio element. 1:00 1x 33:07 Voxjar ID e95fa3…" at bounding box center [518, 305] width 749 height 536
copy p "7403963270"
drag, startPoint x: 1054, startPoint y: 375, endPoint x: 1045, endPoint y: 375, distance: 8.7
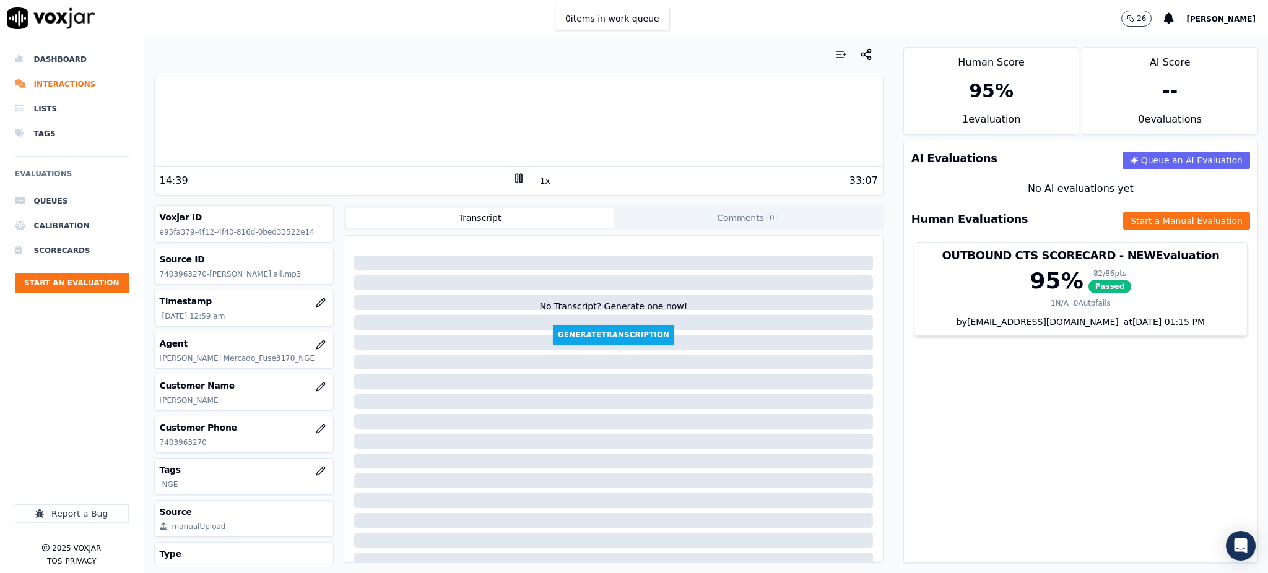
click at [1049, 375] on div "AI Evaluations Queue an AI Evaluation No AI evaluations yet Human Evaluations S…" at bounding box center [1080, 352] width 355 height 424
click at [503, 181] on div "14:40" at bounding box center [336, 180] width 353 height 15
click at [513, 181] on icon at bounding box center [519, 178] width 12 height 12
click at [513, 179] on icon at bounding box center [519, 178] width 12 height 12
click at [513, 180] on icon at bounding box center [519, 178] width 12 height 12
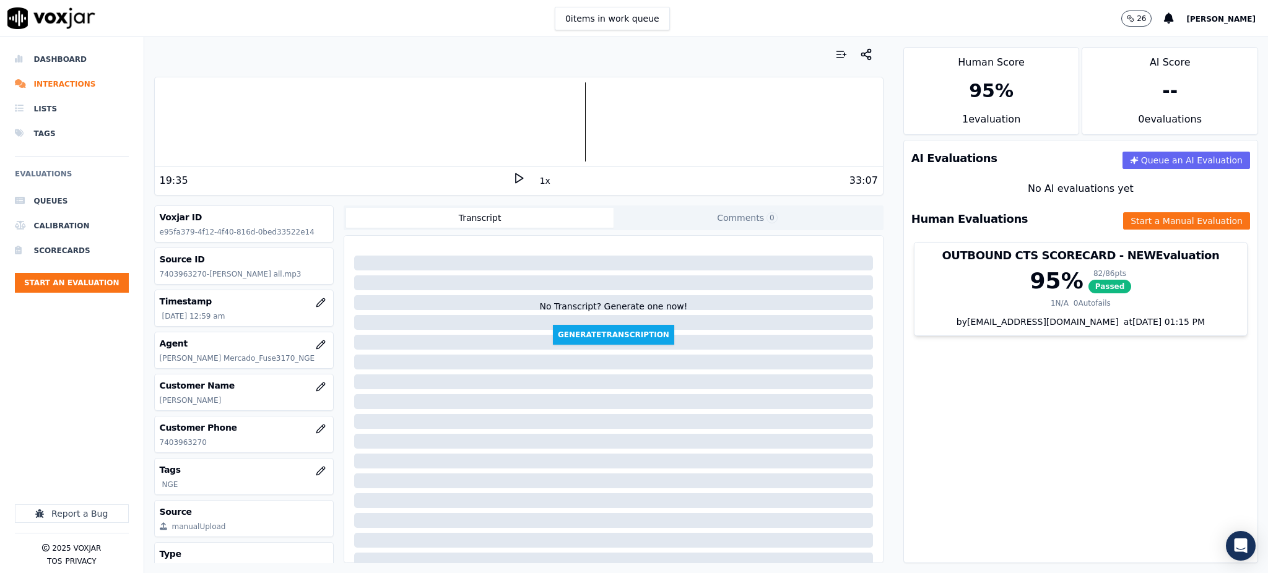
click at [514, 181] on icon at bounding box center [519, 178] width 12 height 12
click at [1141, 228] on button "Start a Manual Evaluation" at bounding box center [1186, 220] width 127 height 17
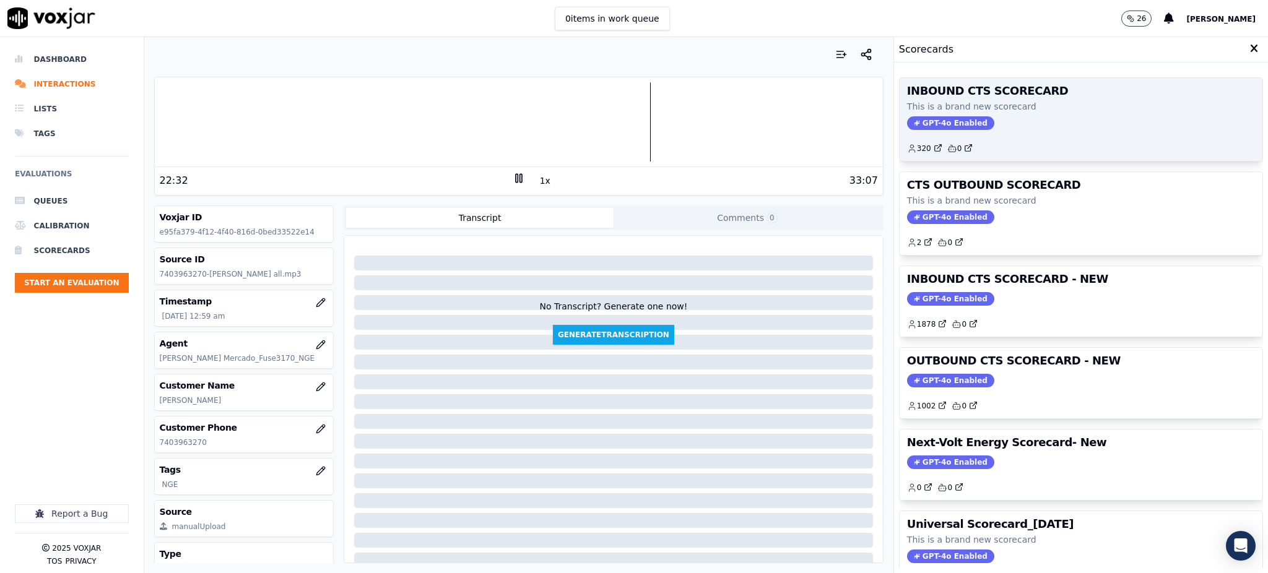
click at [917, 126] on span "GPT-4o Enabled" at bounding box center [950, 123] width 87 height 14
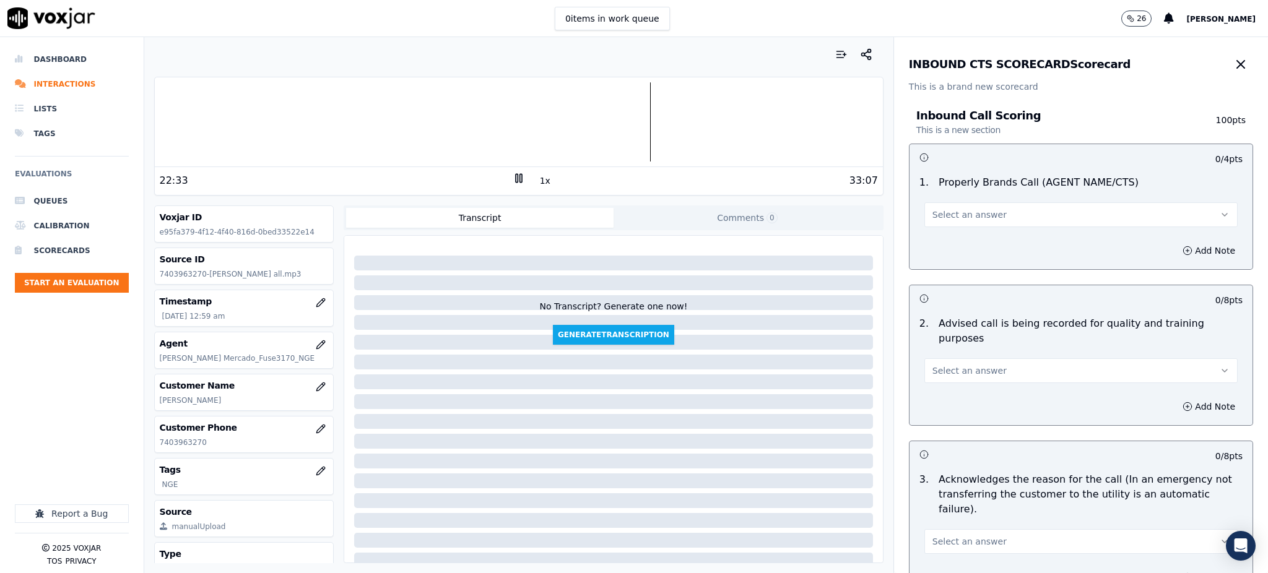
click at [933, 215] on span "Select an answer" at bounding box center [970, 215] width 74 height 12
click at [931, 248] on div "Yes" at bounding box center [1054, 243] width 286 height 20
click at [935, 365] on span "Select an answer" at bounding box center [970, 371] width 74 height 12
click at [935, 379] on div "Yes" at bounding box center [1054, 384] width 286 height 20
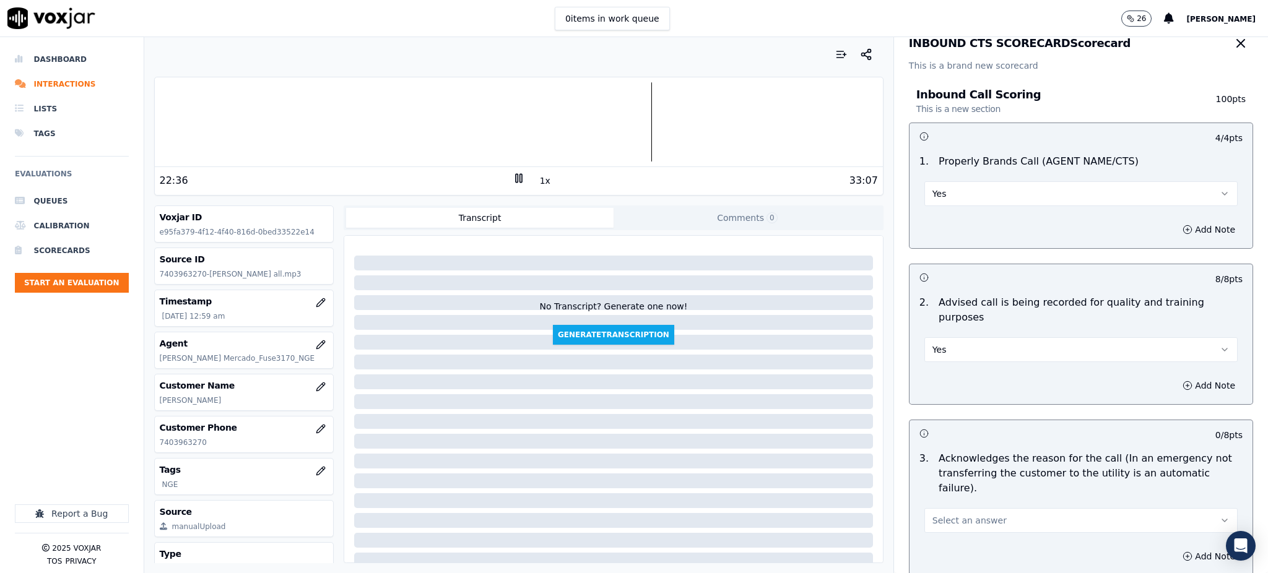
scroll to position [248, 0]
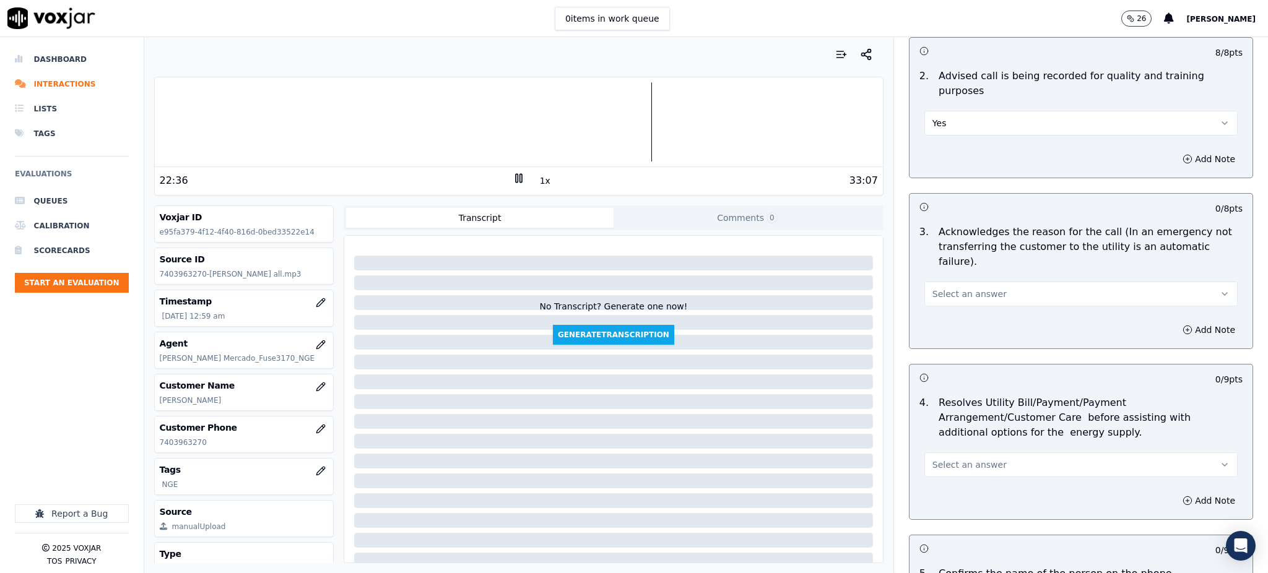
click at [938, 288] on span "Select an answer" at bounding box center [970, 294] width 74 height 12
click at [936, 288] on div "Yes" at bounding box center [1054, 292] width 286 height 20
click at [947, 459] on span "Select an answer" at bounding box center [970, 465] width 74 height 12
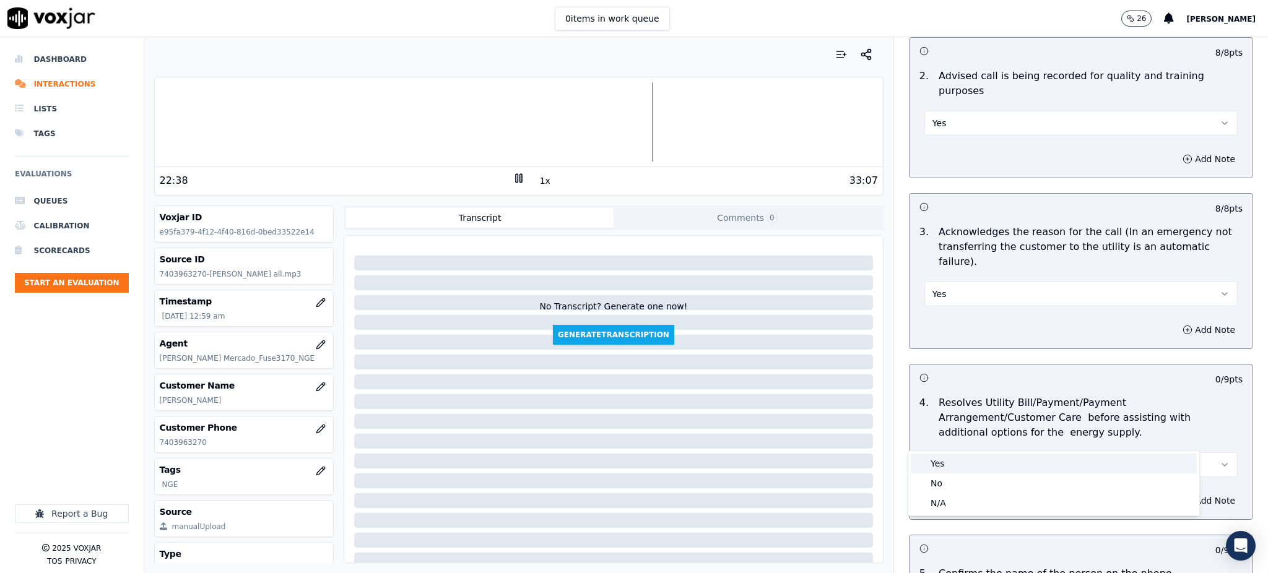
click at [946, 464] on div "Yes" at bounding box center [1054, 464] width 286 height 20
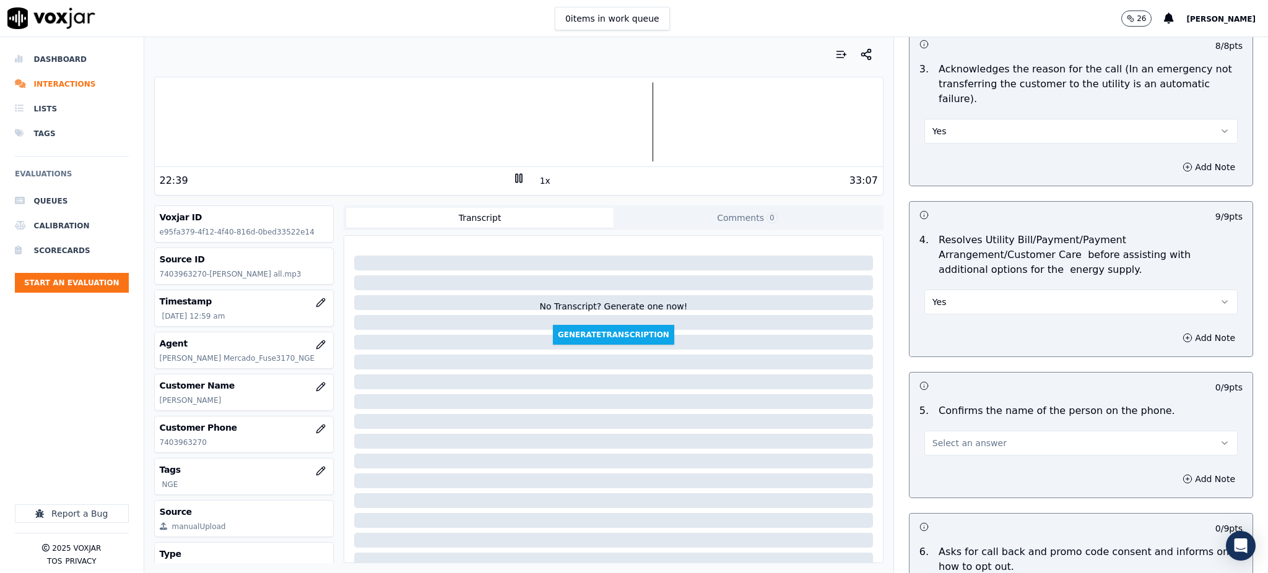
scroll to position [495, 0]
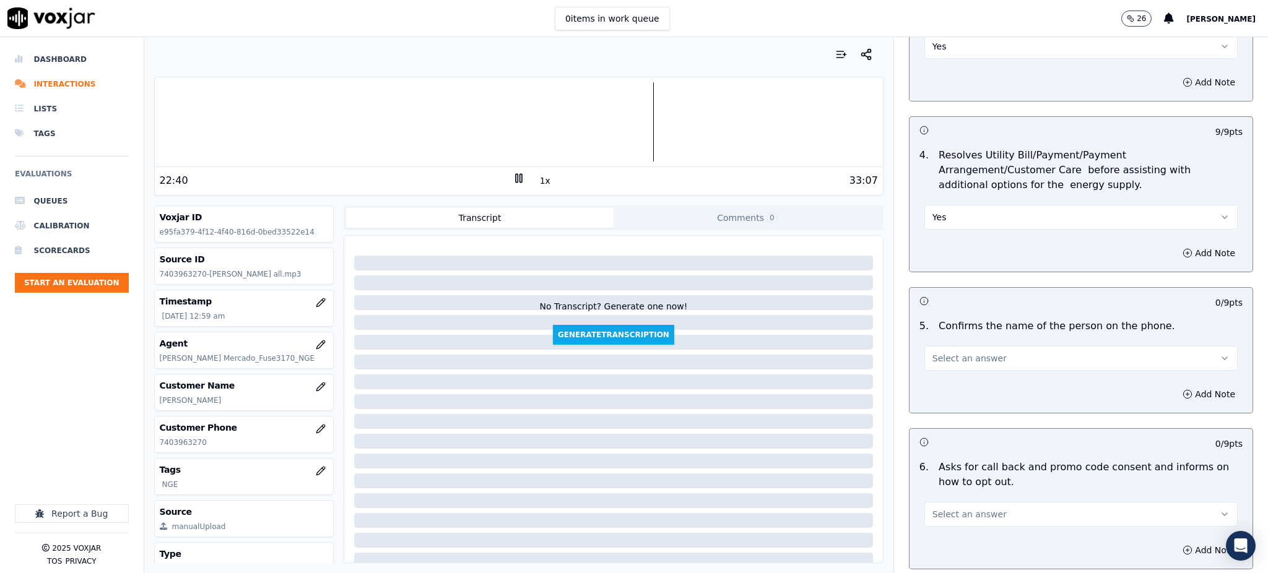
click at [939, 352] on span "Select an answer" at bounding box center [970, 358] width 74 height 12
click at [940, 357] on div "Yes" at bounding box center [1054, 357] width 286 height 20
click at [920, 297] on icon "button" at bounding box center [924, 301] width 9 height 9
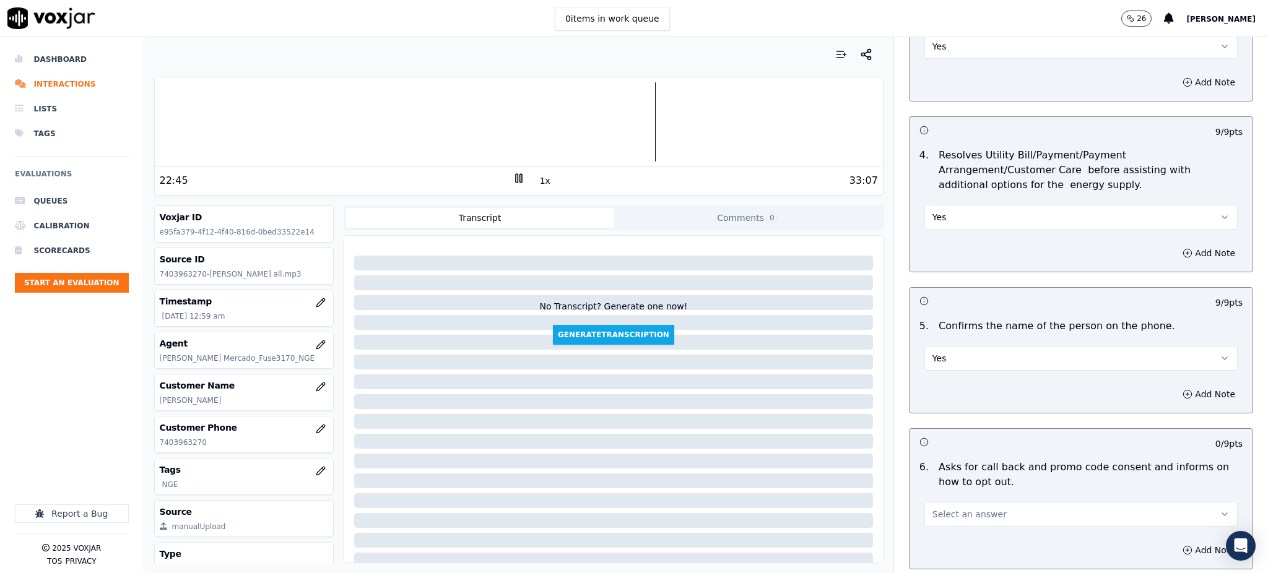
click at [920, 293] on h3 at bounding box center [1001, 301] width 162 height 16
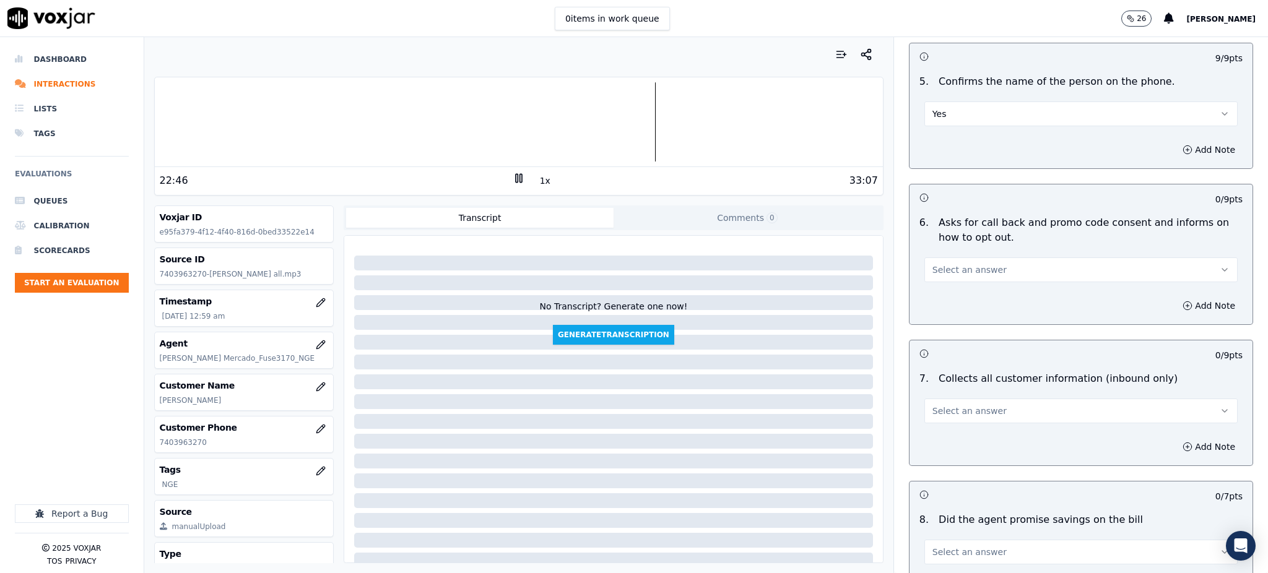
scroll to position [743, 0]
click at [946, 261] on span "Select an answer" at bounding box center [970, 267] width 74 height 12
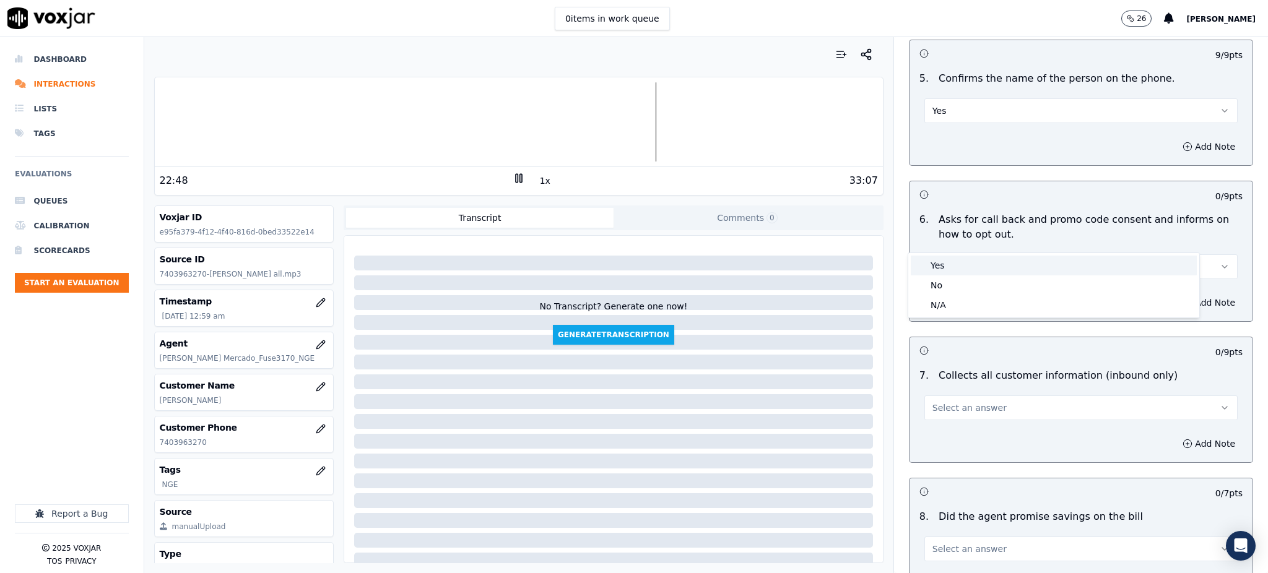
click at [950, 267] on div "Yes" at bounding box center [1054, 266] width 286 height 20
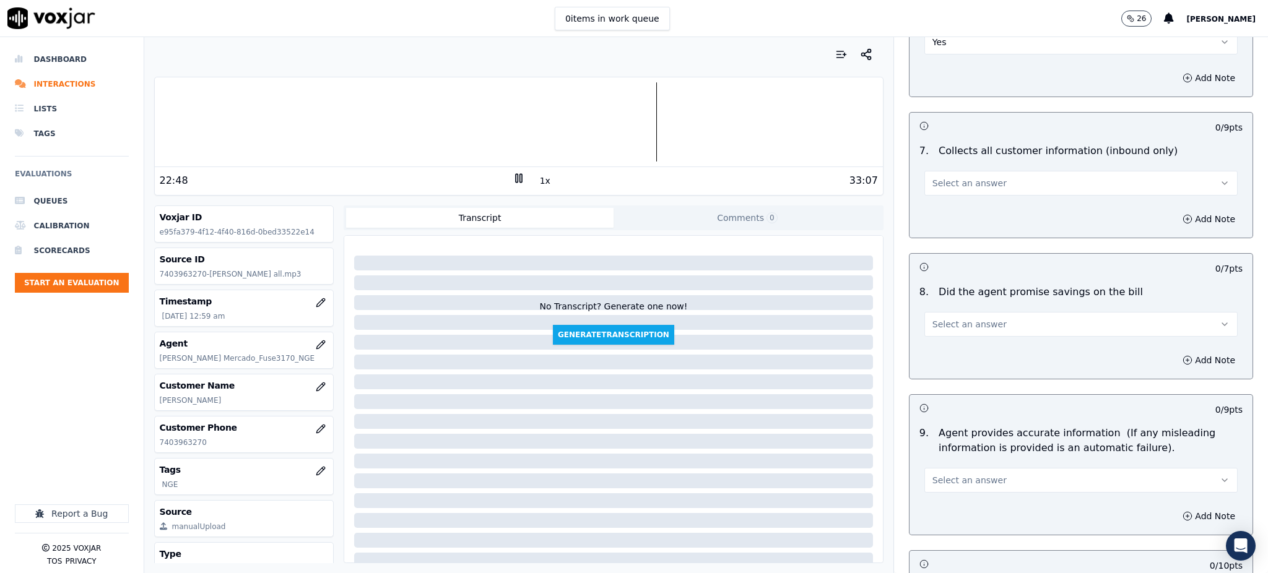
scroll to position [991, 0]
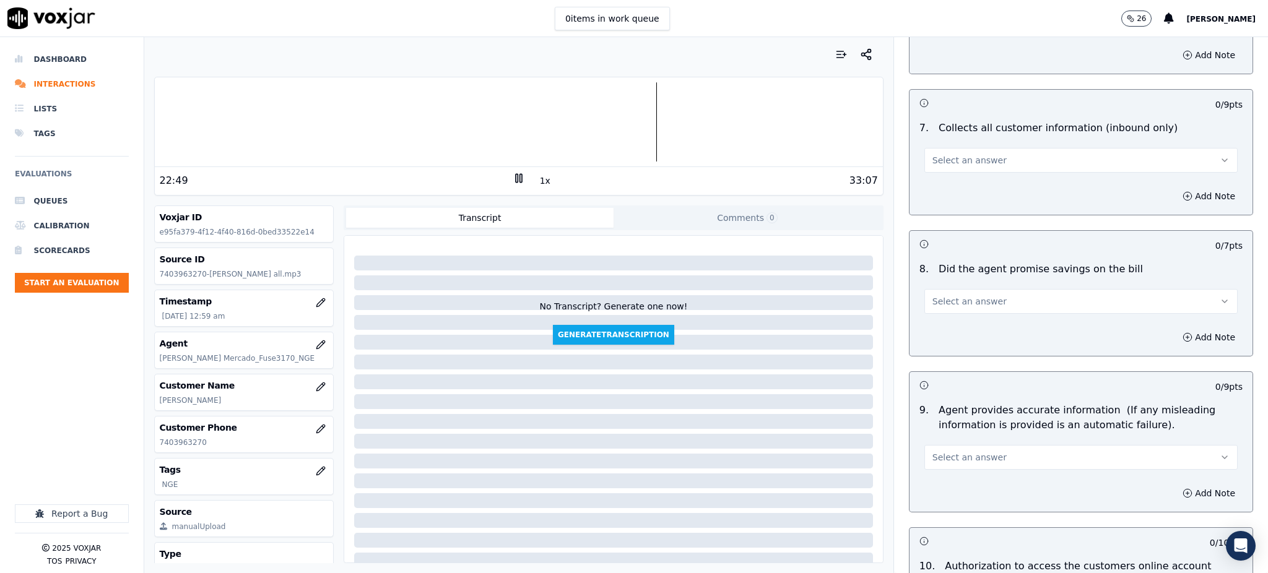
click at [936, 154] on span "Select an answer" at bounding box center [970, 160] width 74 height 12
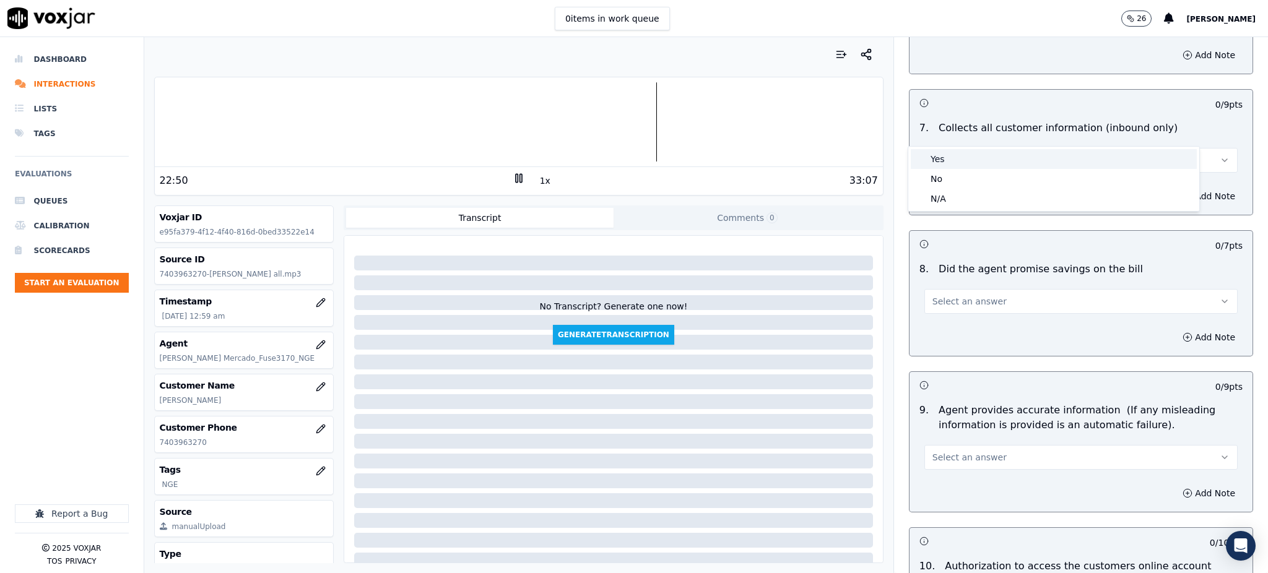
click at [936, 161] on div "Yes" at bounding box center [1054, 159] width 286 height 20
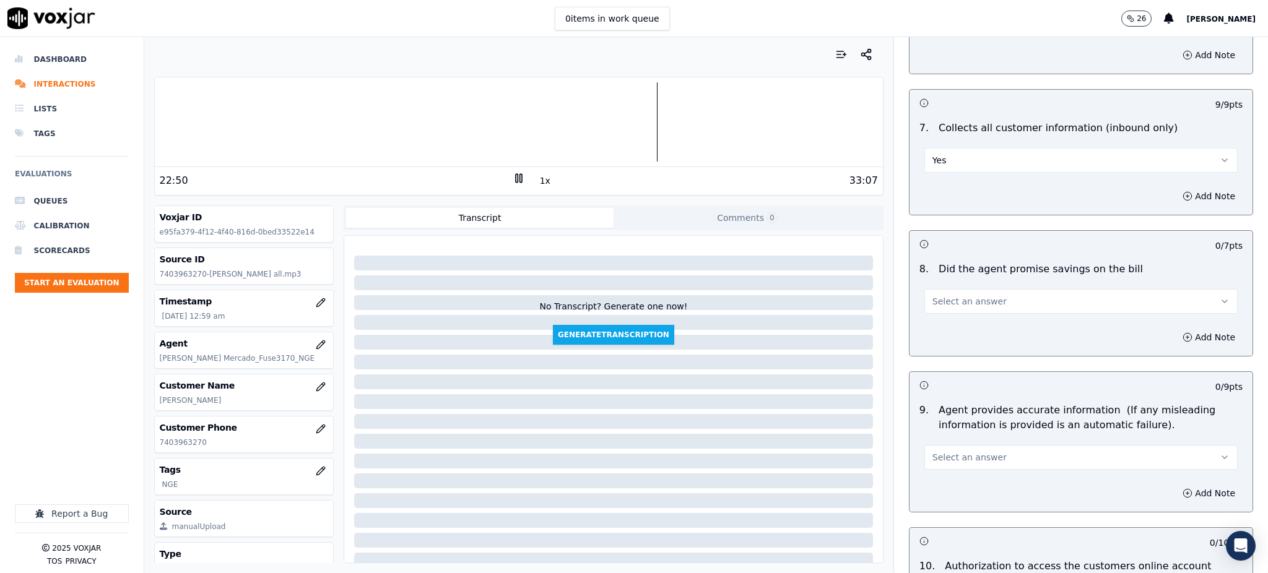
click at [939, 289] on button "Select an answer" at bounding box center [1081, 301] width 313 height 25
click at [945, 302] on div "Yes" at bounding box center [1054, 300] width 286 height 20
click at [933, 451] on span "Select an answer" at bounding box center [970, 457] width 74 height 12
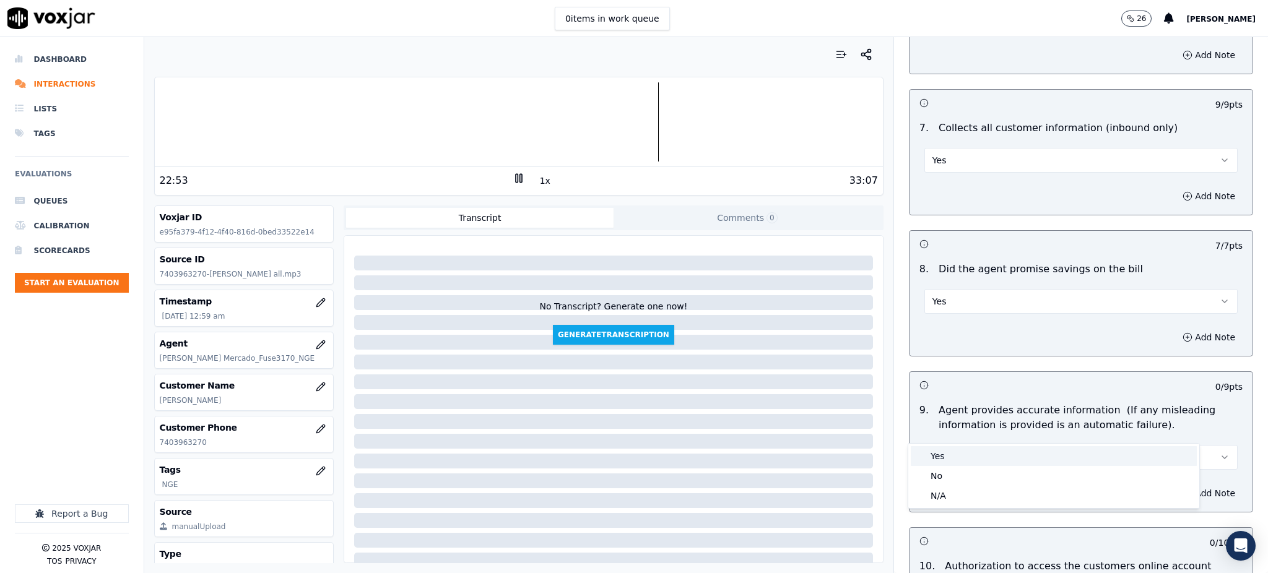
click at [932, 458] on div "Yes" at bounding box center [1054, 456] width 286 height 20
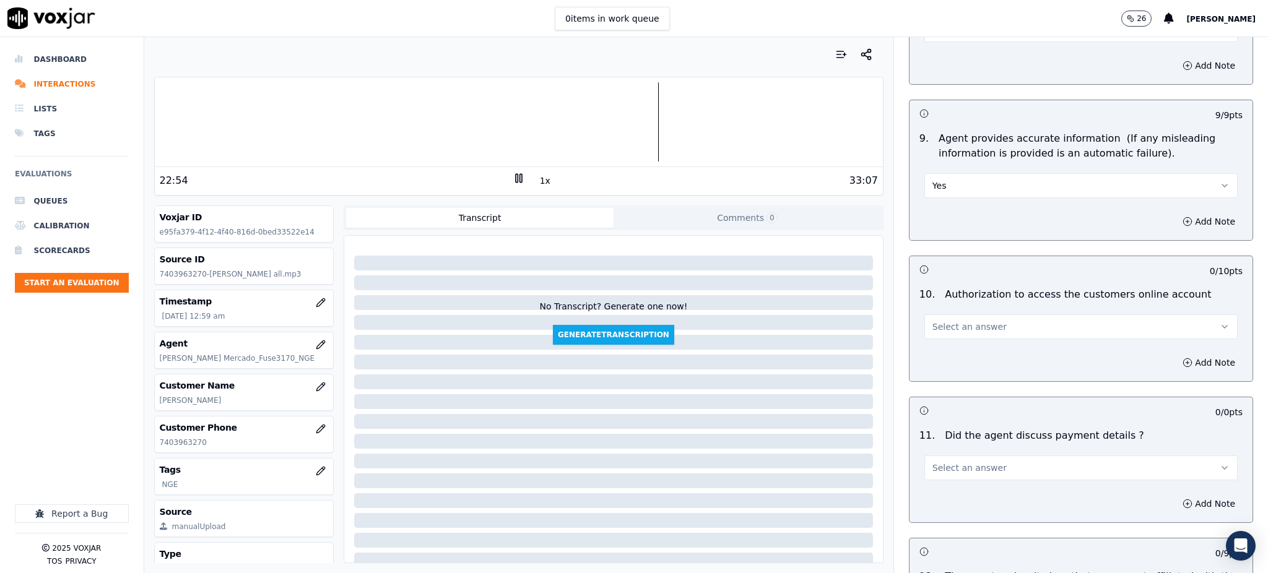
scroll to position [1321, 0]
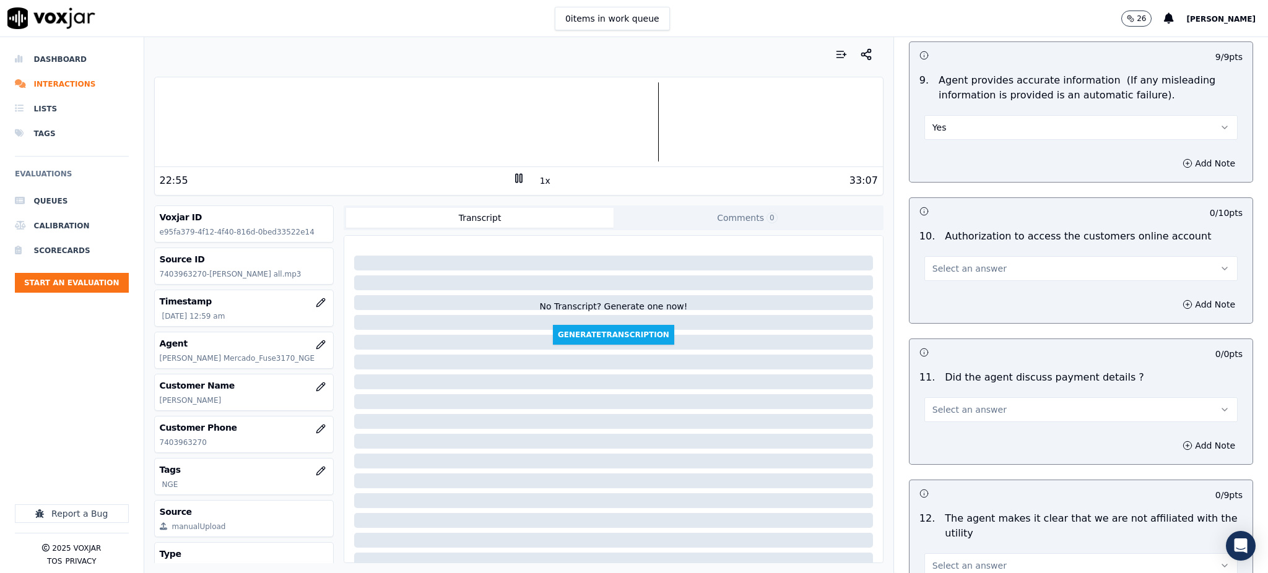
click at [933, 263] on span "Select an answer" at bounding box center [970, 269] width 74 height 12
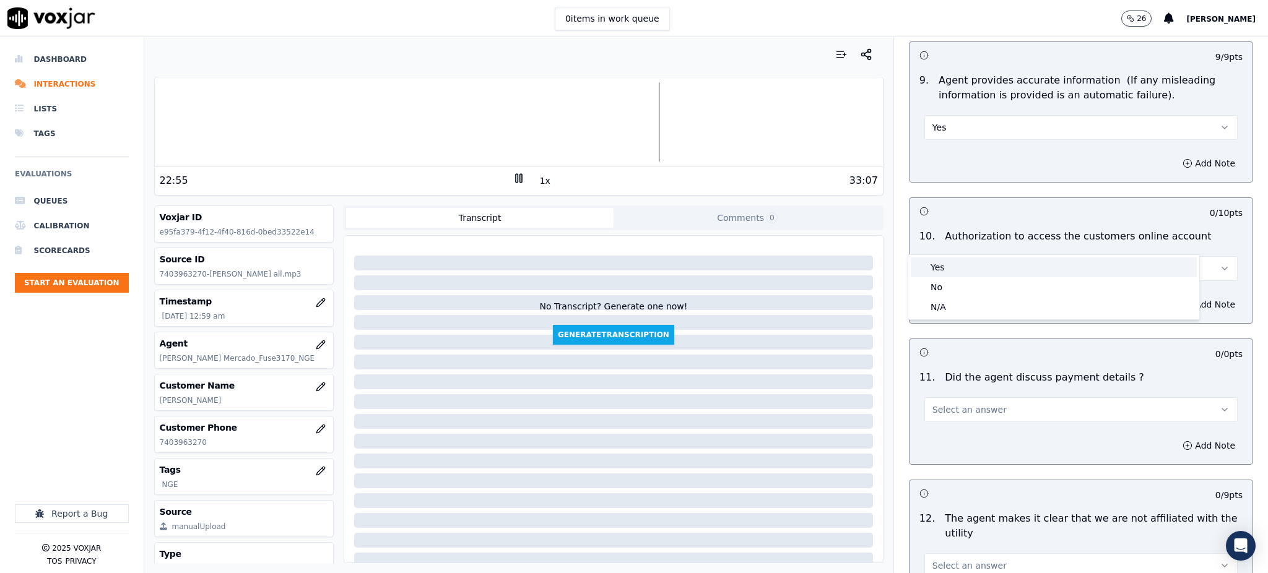
drag, startPoint x: 934, startPoint y: 261, endPoint x: 930, endPoint y: 360, distance: 98.6
click at [934, 263] on div "Yes" at bounding box center [1054, 268] width 286 height 20
click at [933, 404] on span "Select an answer" at bounding box center [970, 410] width 74 height 12
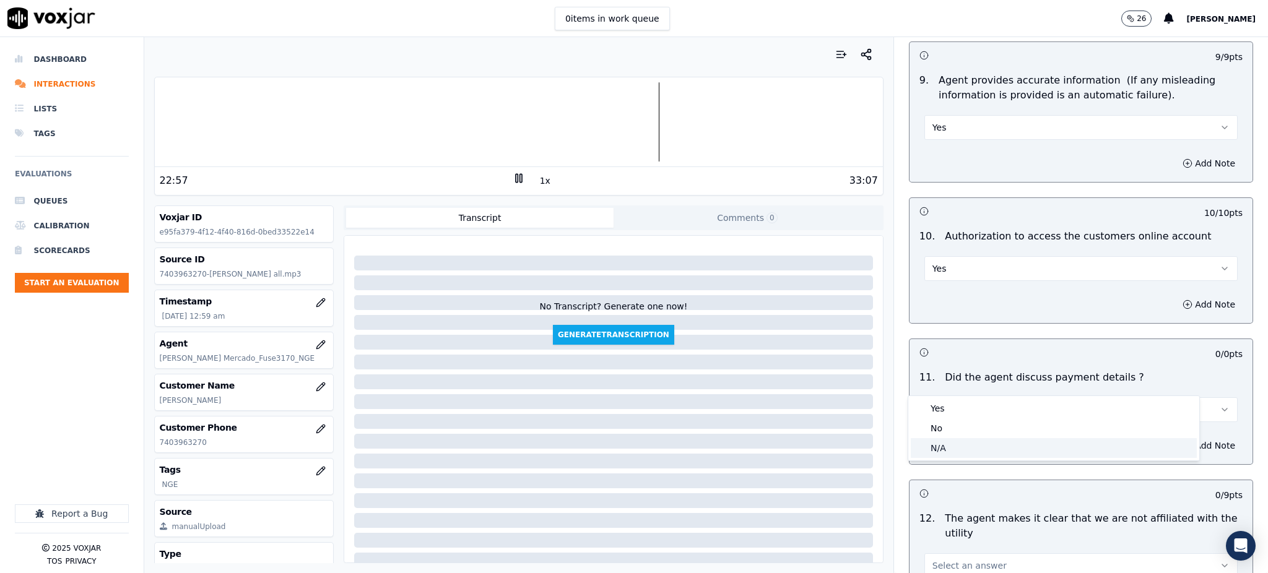
click at [931, 446] on div "N/A" at bounding box center [1054, 448] width 286 height 20
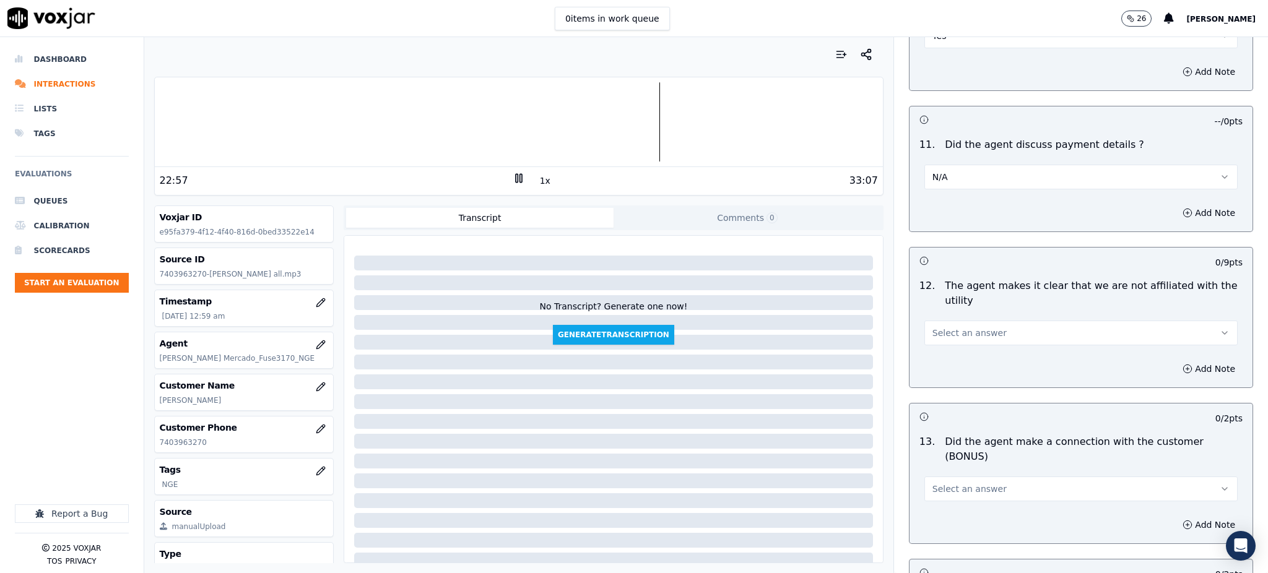
scroll to position [1569, 0]
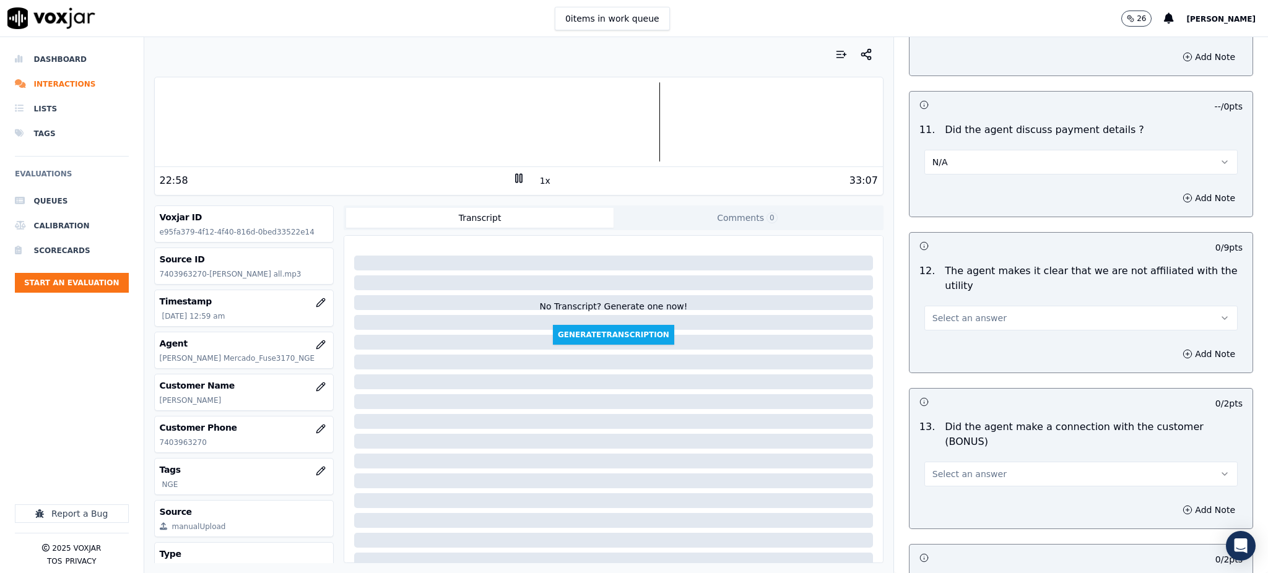
click at [942, 312] on span "Select an answer" at bounding box center [970, 318] width 74 height 12
drag, startPoint x: 942, startPoint y: 318, endPoint x: 948, endPoint y: 370, distance: 52.3
click at [942, 318] on div "Yes" at bounding box center [1054, 317] width 286 height 20
drag, startPoint x: 956, startPoint y: 422, endPoint x: 954, endPoint y: 434, distance: 11.9
click at [956, 462] on button "Select an answer" at bounding box center [1081, 474] width 313 height 25
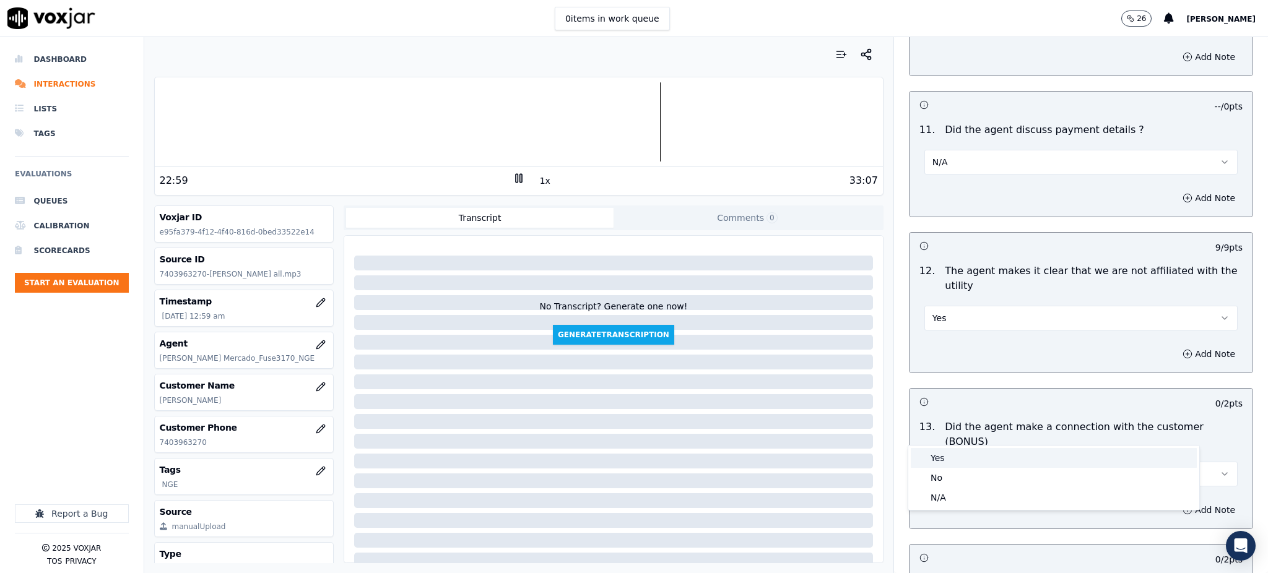
click at [949, 459] on div "Yes" at bounding box center [1054, 458] width 286 height 20
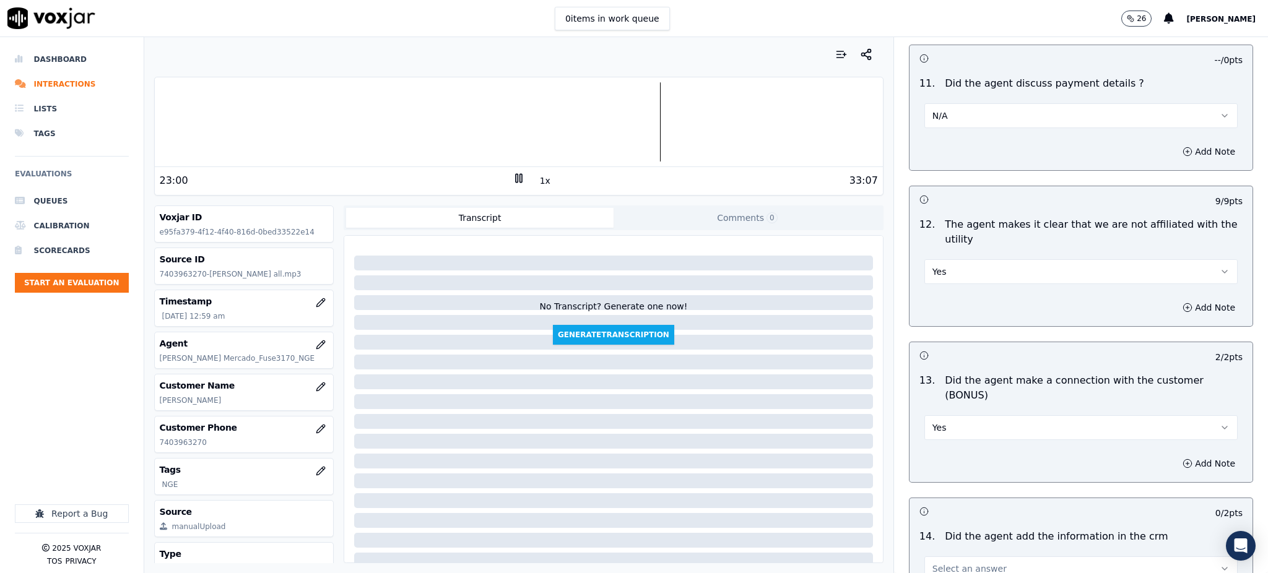
scroll to position [1816, 0]
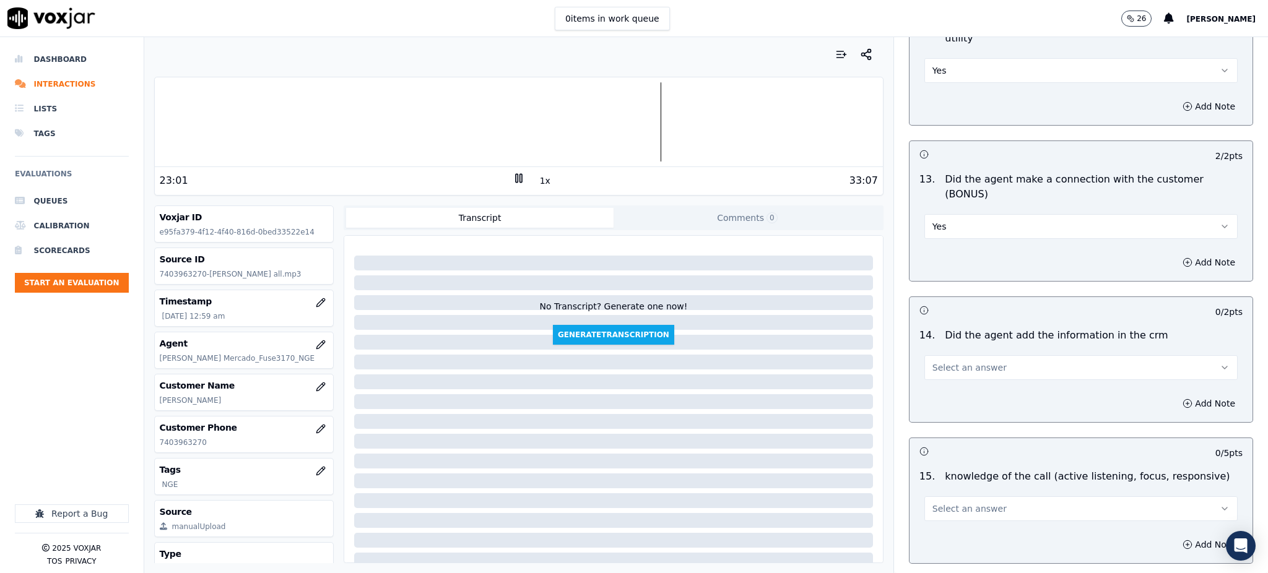
click at [939, 362] on span "Select an answer" at bounding box center [970, 368] width 74 height 12
drag, startPoint x: 943, startPoint y: 352, endPoint x: 944, endPoint y: 419, distance: 66.3
click at [944, 354] on div "Yes" at bounding box center [1054, 352] width 286 height 20
click at [936, 503] on span "Select an answer" at bounding box center [970, 509] width 74 height 12
click at [932, 492] on div "Yes" at bounding box center [1054, 494] width 286 height 20
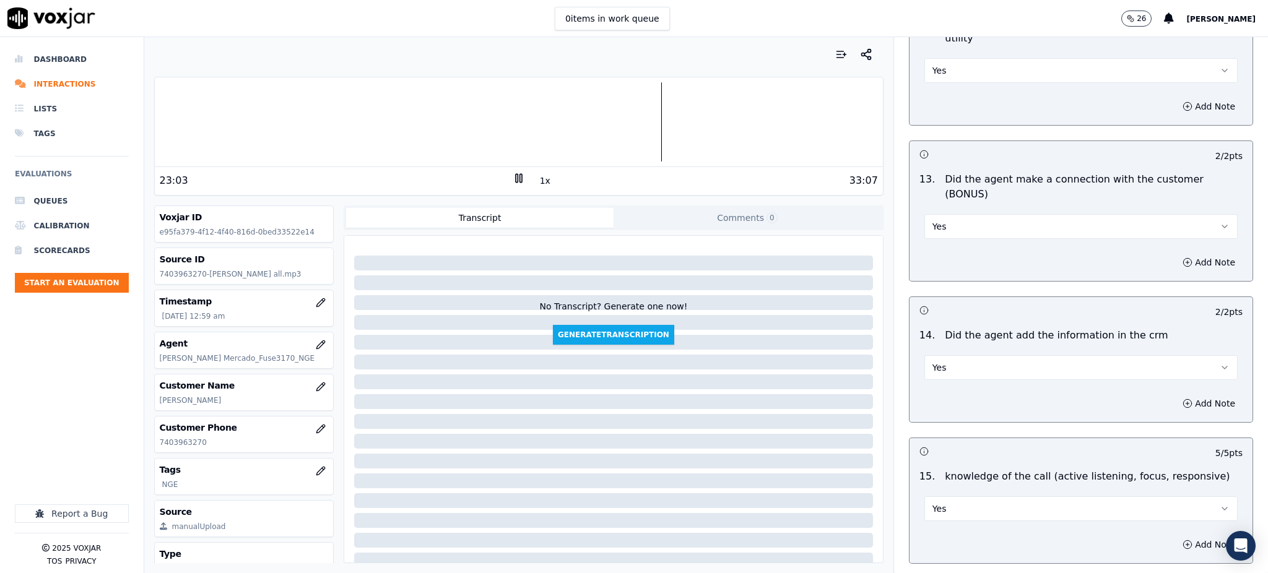
scroll to position [1874, 0]
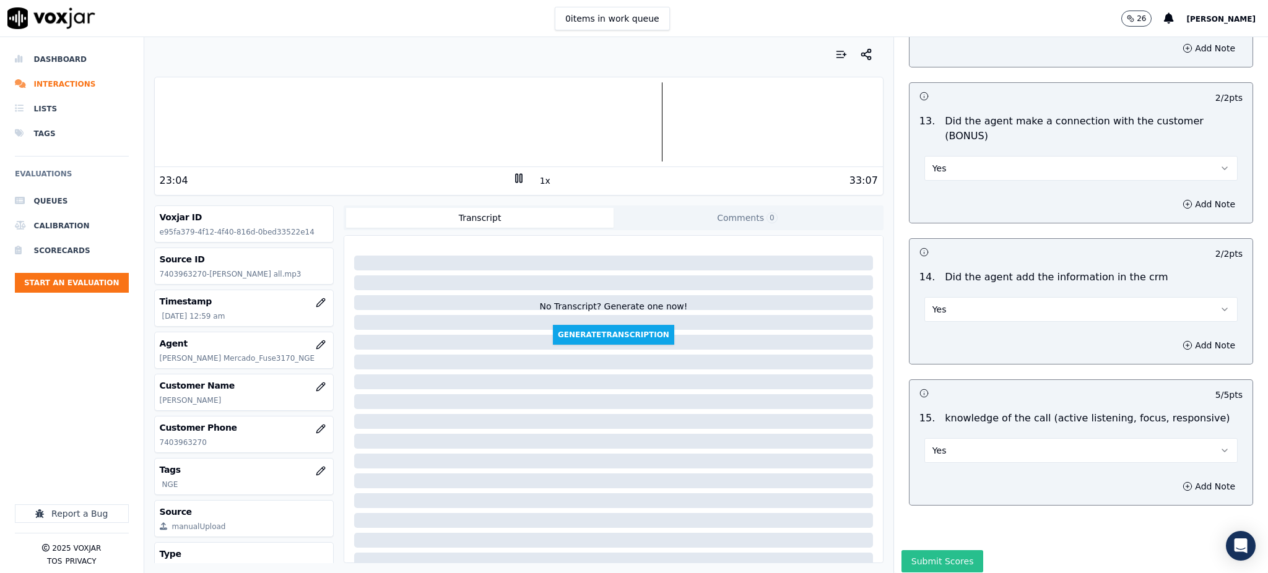
click at [929, 550] on button "Submit Scores" at bounding box center [943, 561] width 82 height 22
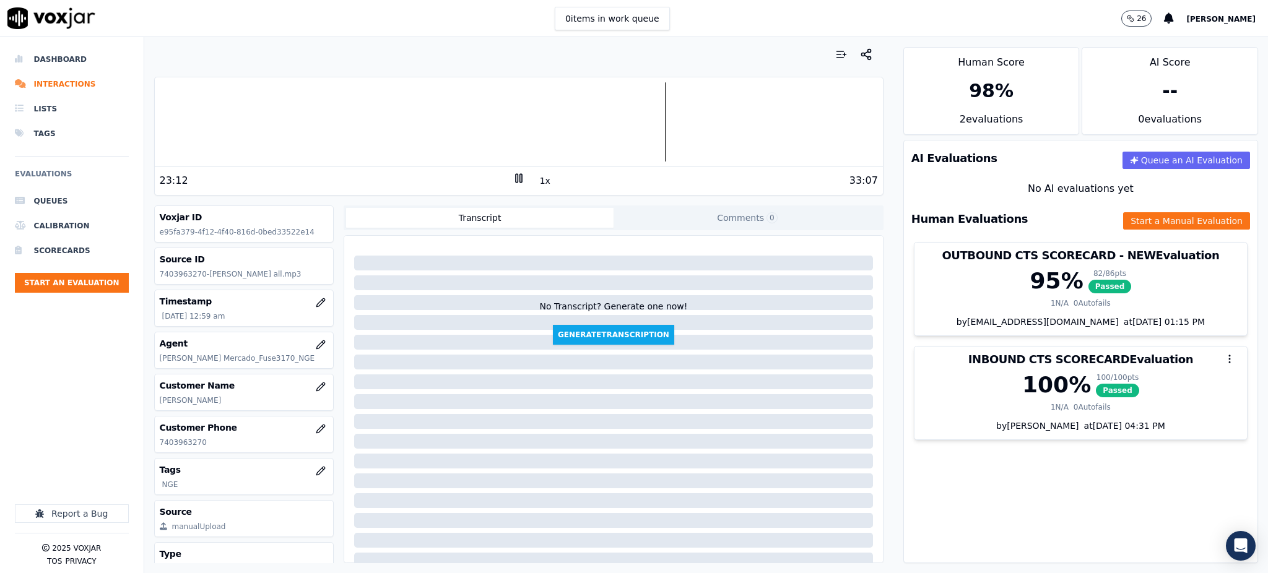
drag, startPoint x: 1055, startPoint y: 489, endPoint x: 1041, endPoint y: 484, distance: 14.3
click at [1051, 487] on div "AI Evaluations Queue an AI Evaluation No AI evaluations yet Human Evaluations S…" at bounding box center [1080, 352] width 355 height 424
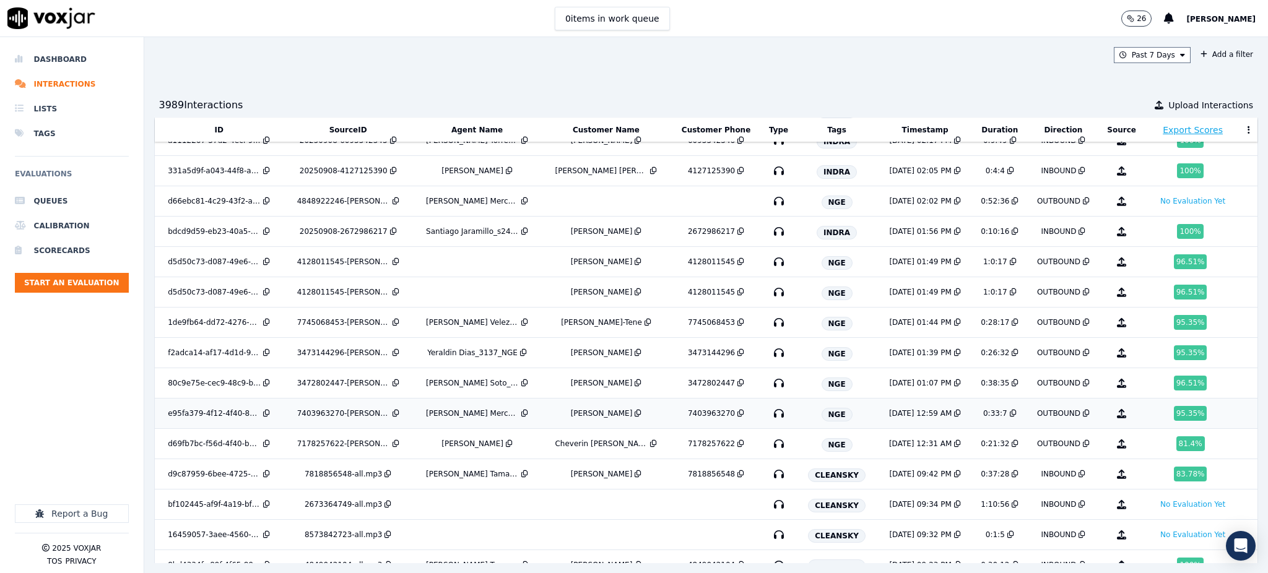
scroll to position [2295, 0]
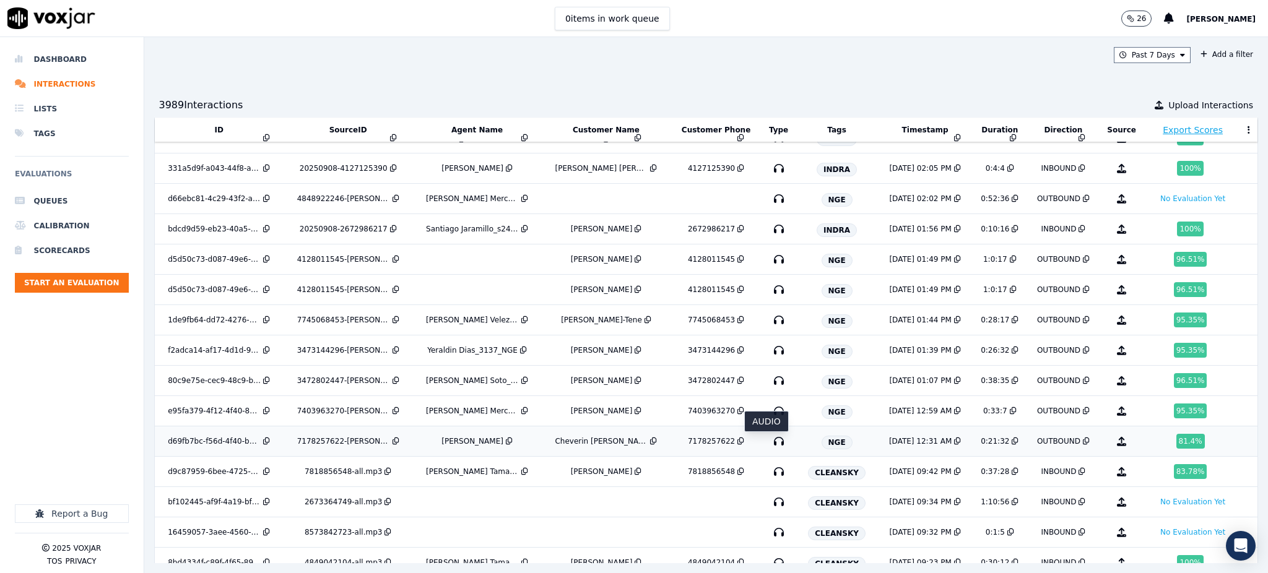
click at [769, 445] on icon "button" at bounding box center [779, 442] width 20 height 20
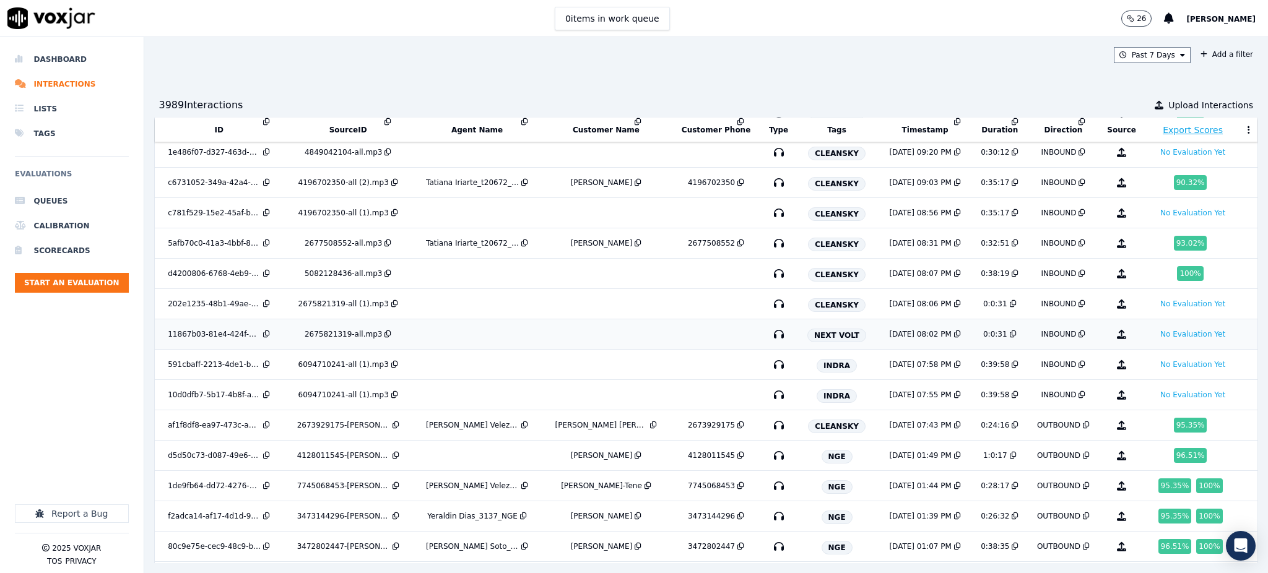
scroll to position [2738, 0]
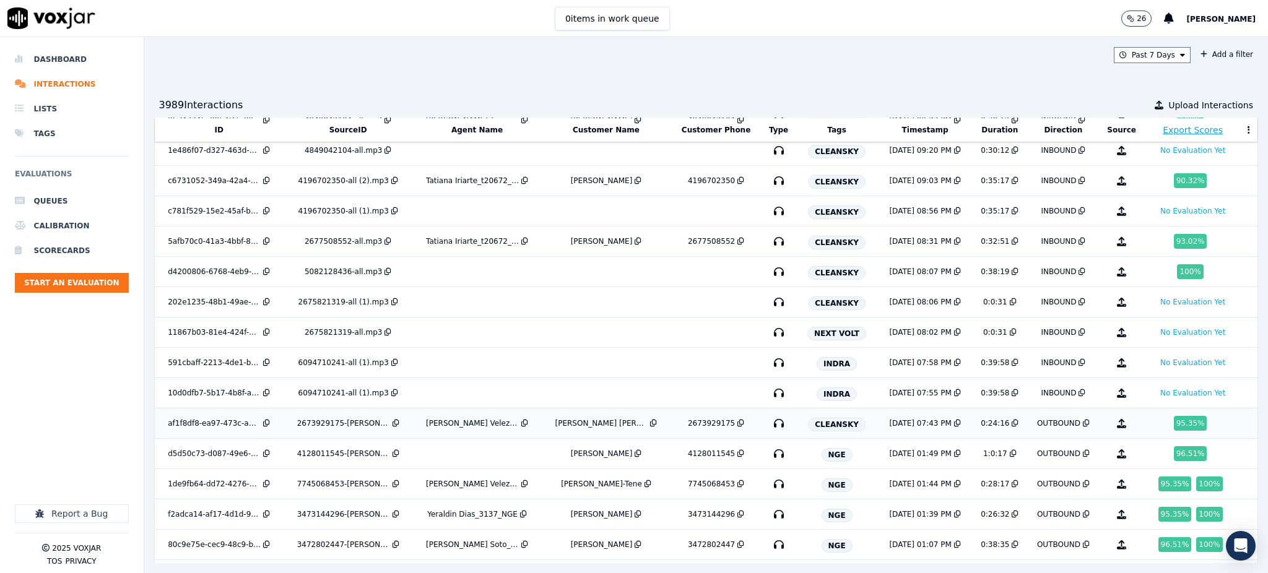
click at [769, 424] on icon "button" at bounding box center [779, 424] width 20 height 20
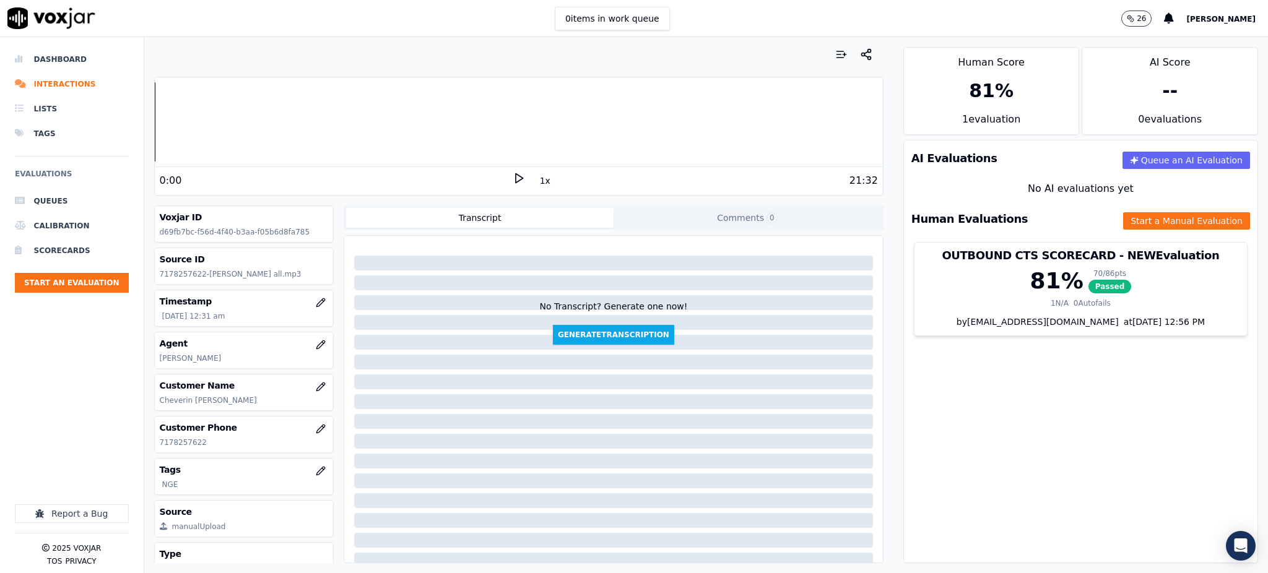
click at [513, 178] on icon at bounding box center [519, 178] width 12 height 12
drag, startPoint x: 208, startPoint y: 447, endPoint x: 157, endPoint y: 449, distance: 51.4
click at [157, 449] on div "Customer Phone [PHONE_NUMBER]" at bounding box center [244, 435] width 179 height 36
copy p "7178257622"
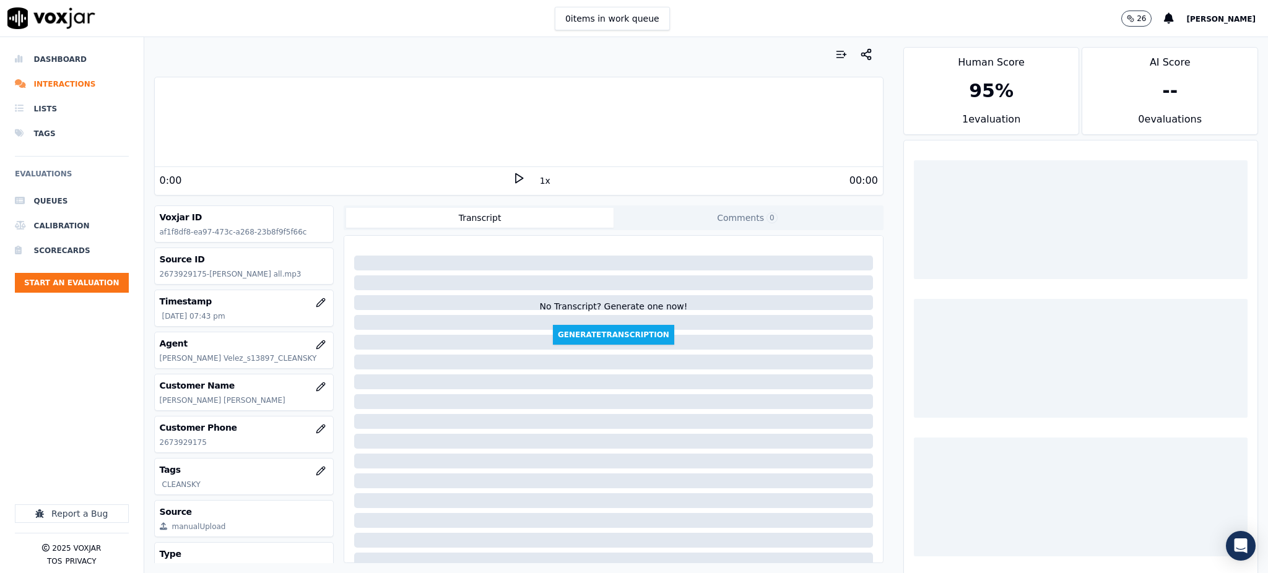
click at [516, 176] on polygon at bounding box center [519, 178] width 7 height 9
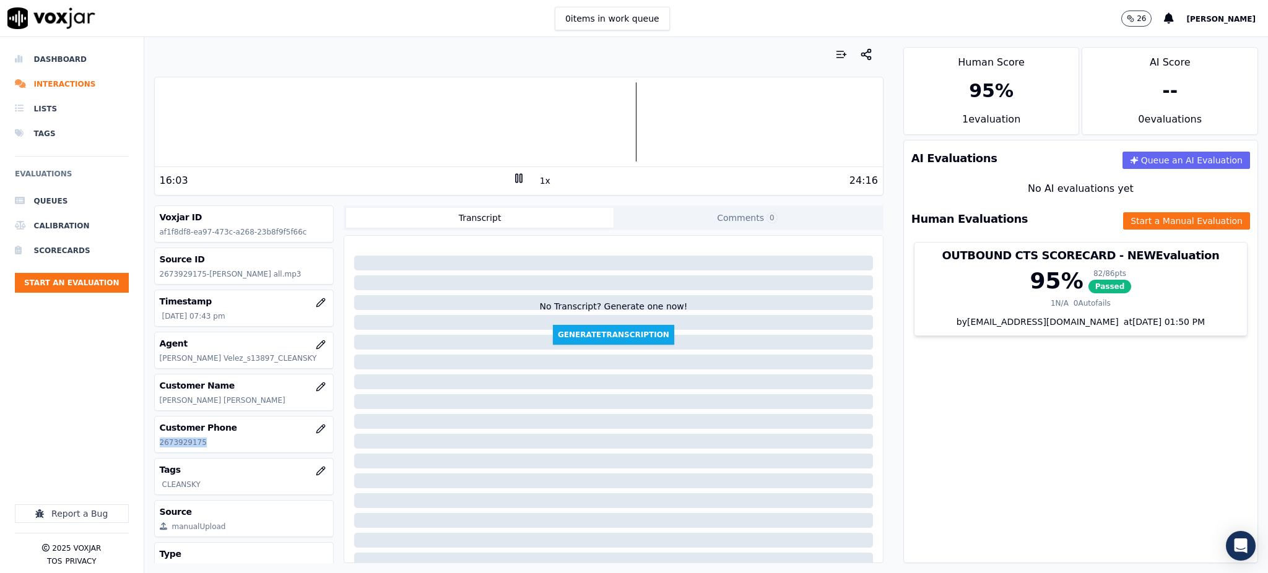
drag, startPoint x: 202, startPoint y: 442, endPoint x: 155, endPoint y: 452, distance: 48.1
click at [155, 452] on div "Customer Phone [PHONE_NUMBER]" at bounding box center [244, 435] width 179 height 36
copy p "2673929175"
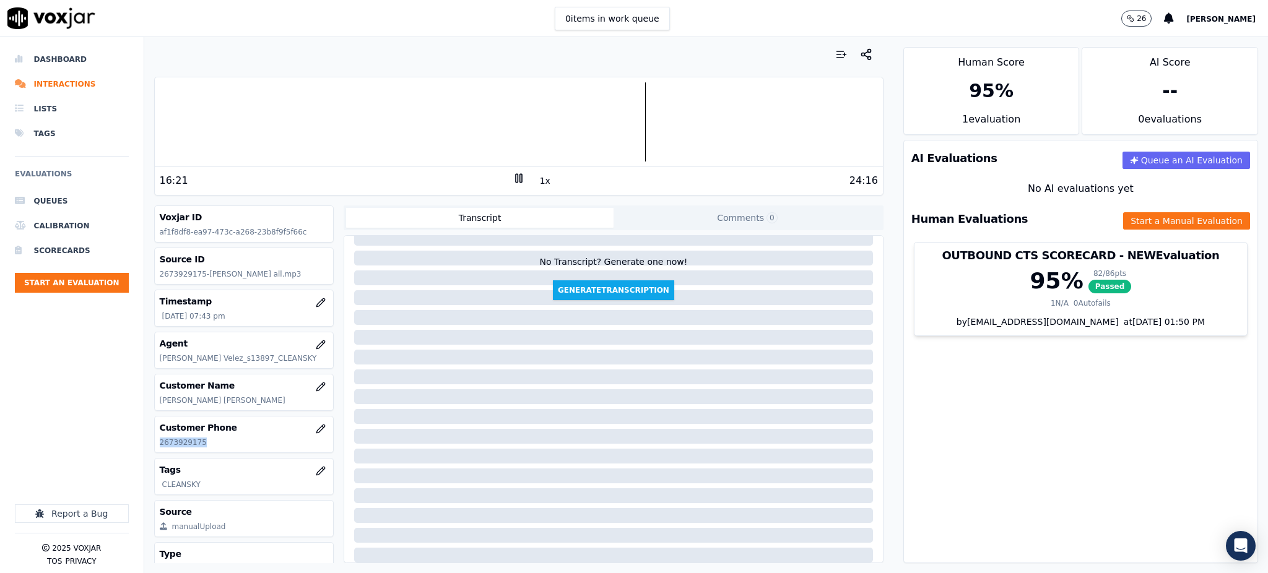
scroll to position [82, 0]
click at [1146, 224] on button "Start a Manual Evaluation" at bounding box center [1186, 220] width 127 height 17
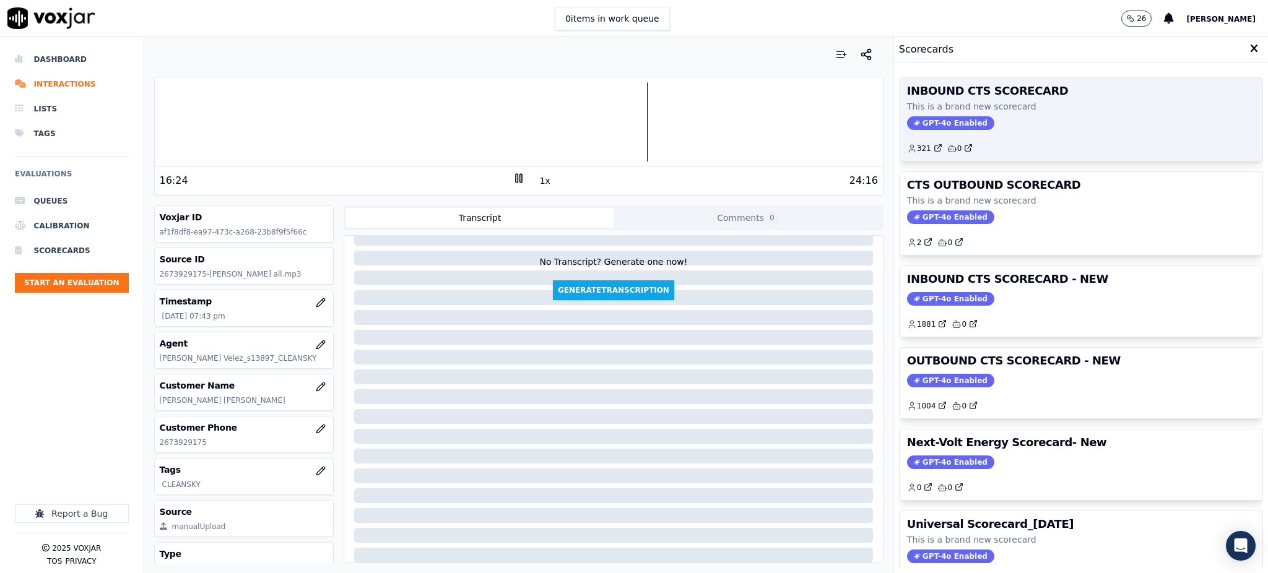
click at [918, 131] on div "INBOUND CTS SCORECARD This is a brand new scorecard GPT-4o Enabled 321 0" at bounding box center [1081, 119] width 363 height 83
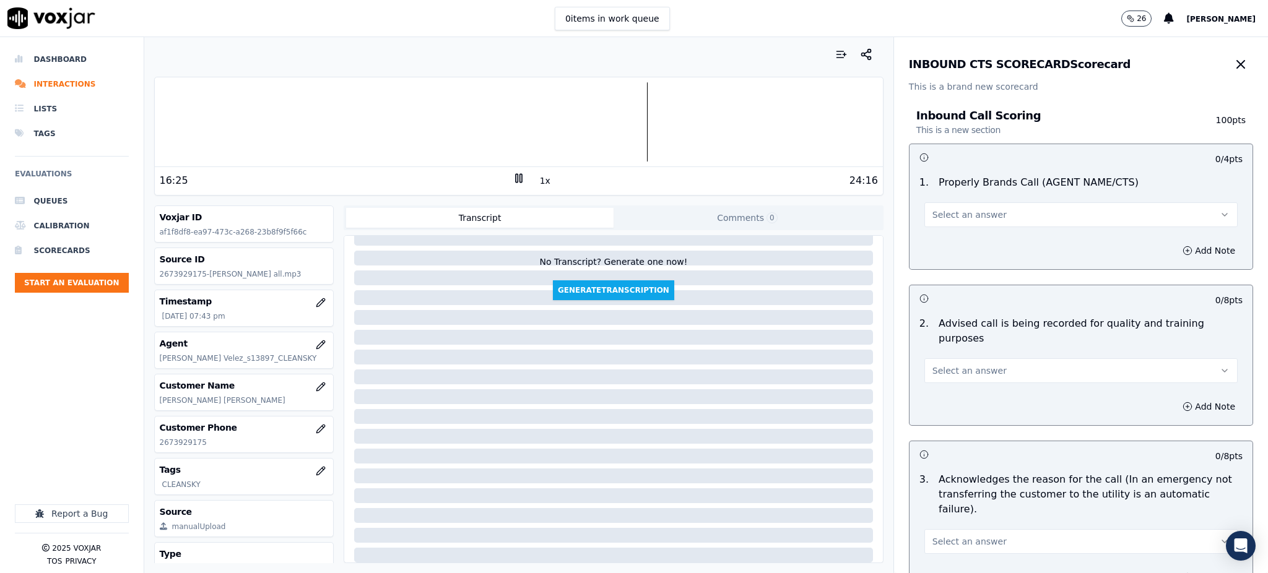
drag, startPoint x: 943, startPoint y: 199, endPoint x: 942, endPoint y: 206, distance: 6.8
click at [943, 202] on div "Select an answer" at bounding box center [1081, 213] width 313 height 27
click at [942, 207] on button "Select an answer" at bounding box center [1081, 214] width 313 height 25
click at [941, 243] on div "Yes" at bounding box center [1054, 243] width 286 height 20
drag, startPoint x: 952, startPoint y: 352, endPoint x: 947, endPoint y: 370, distance: 18.6
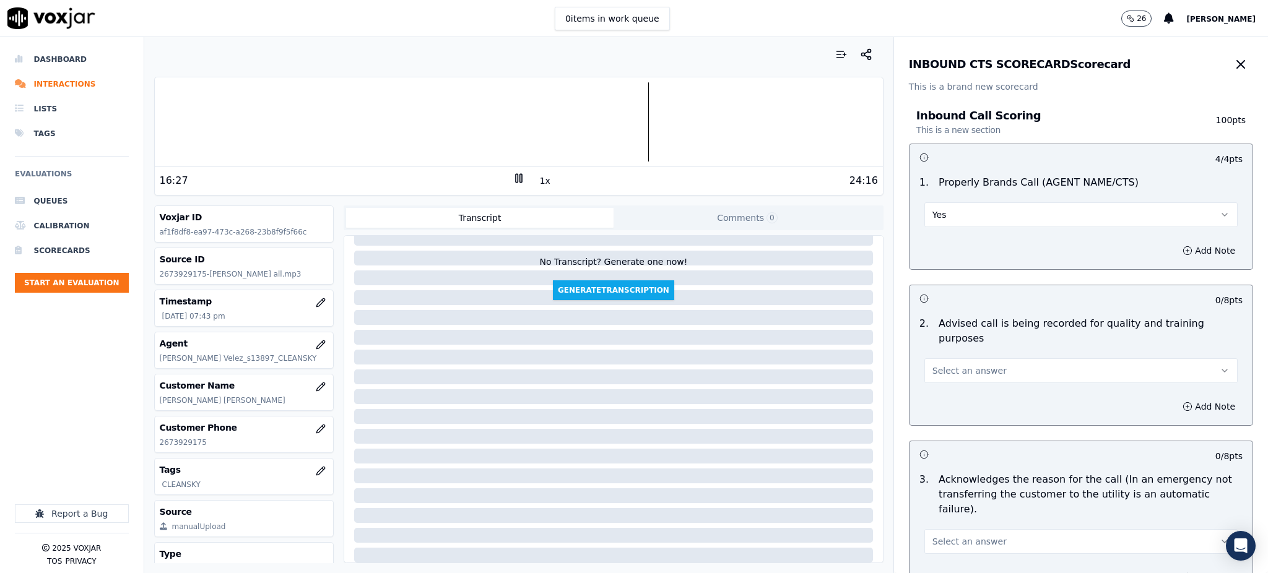
click at [952, 365] on span "Select an answer" at bounding box center [970, 371] width 74 height 12
drag, startPoint x: 941, startPoint y: 390, endPoint x: 933, endPoint y: 393, distance: 9.0
click at [940, 390] on div "Yes" at bounding box center [1054, 384] width 286 height 20
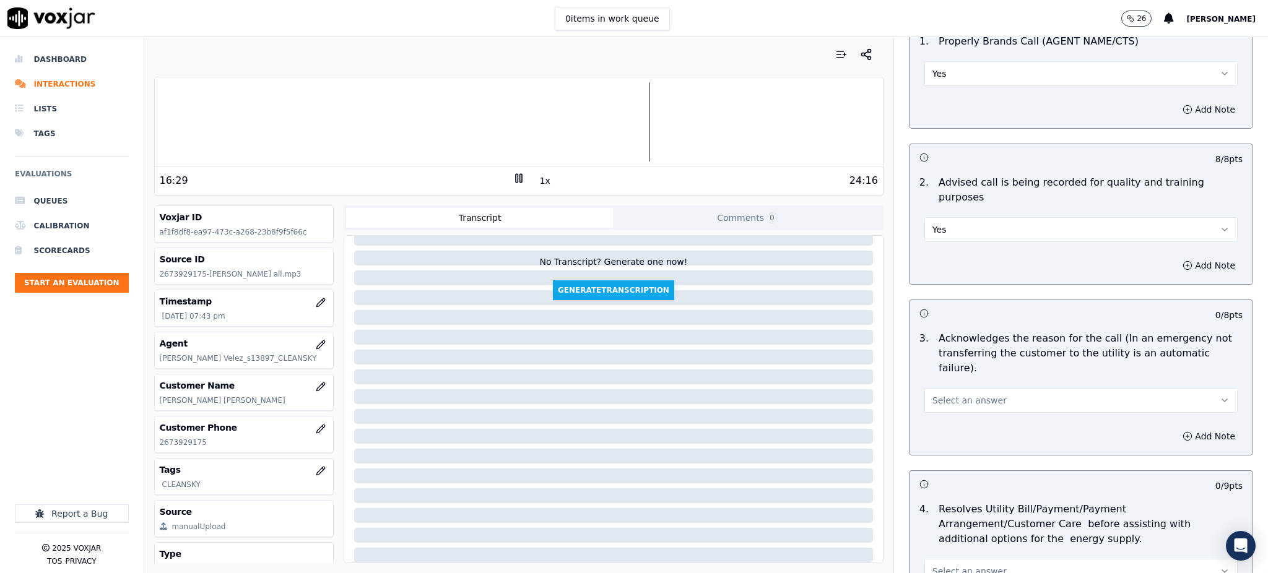
scroll to position [165, 0]
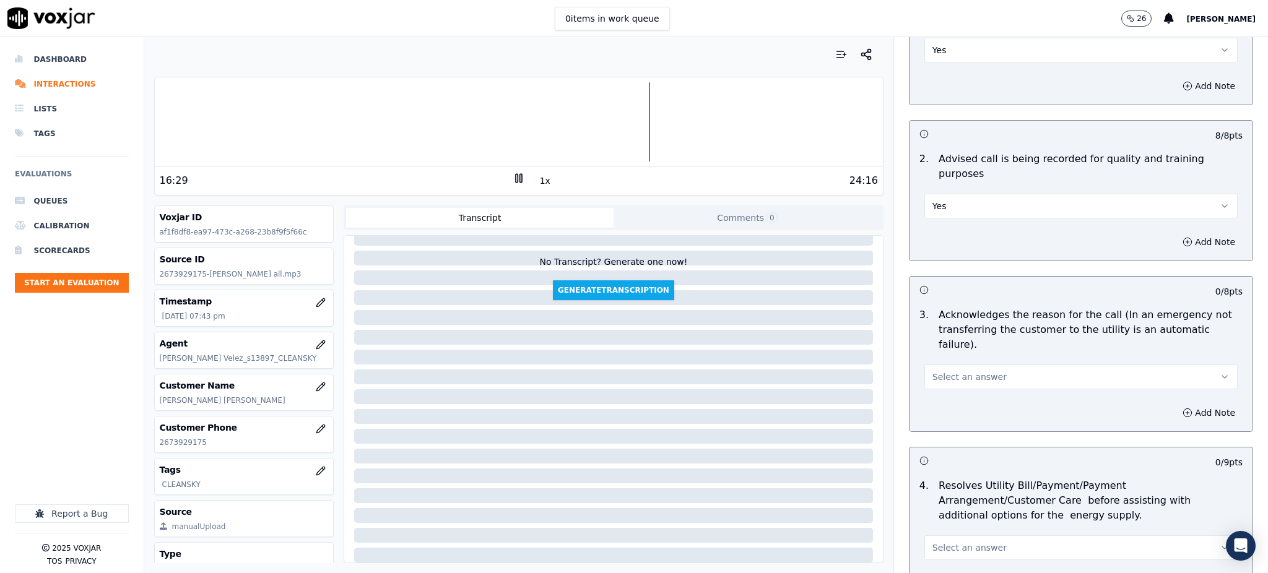
click at [933, 371] on span "Select an answer" at bounding box center [970, 377] width 74 height 12
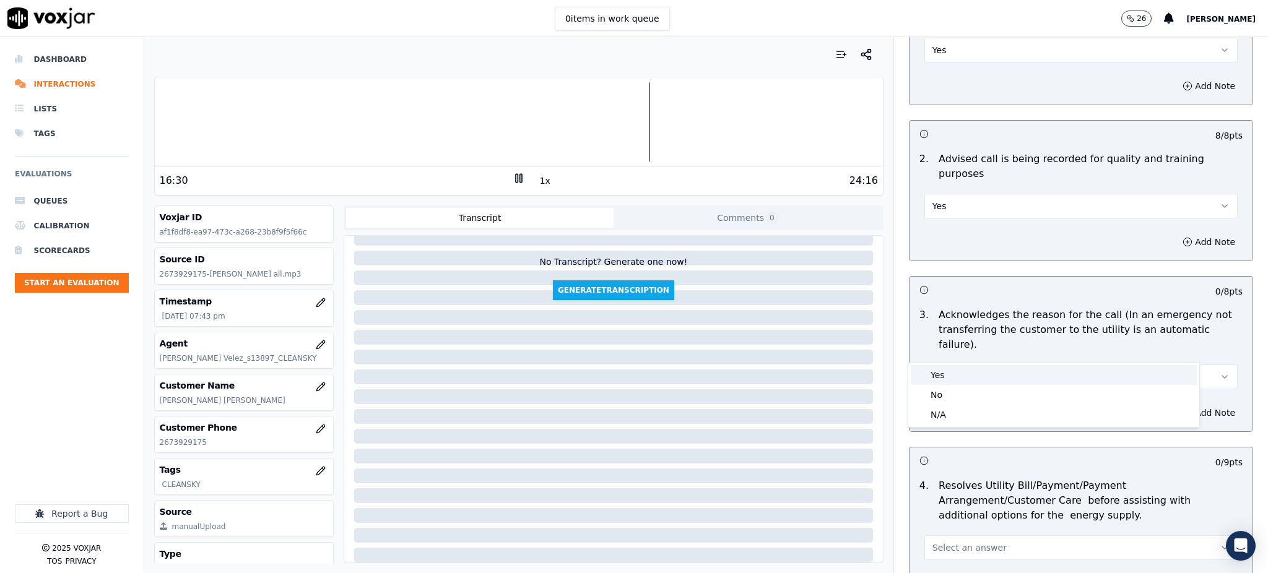
click at [934, 368] on div "Yes" at bounding box center [1054, 375] width 286 height 20
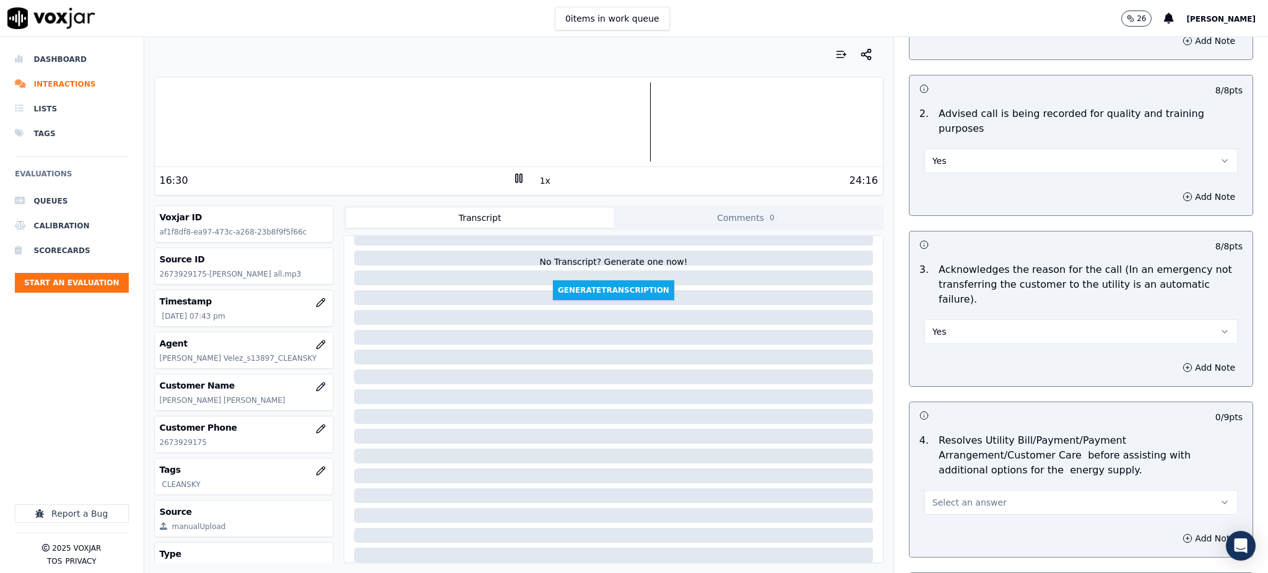
scroll to position [330, 0]
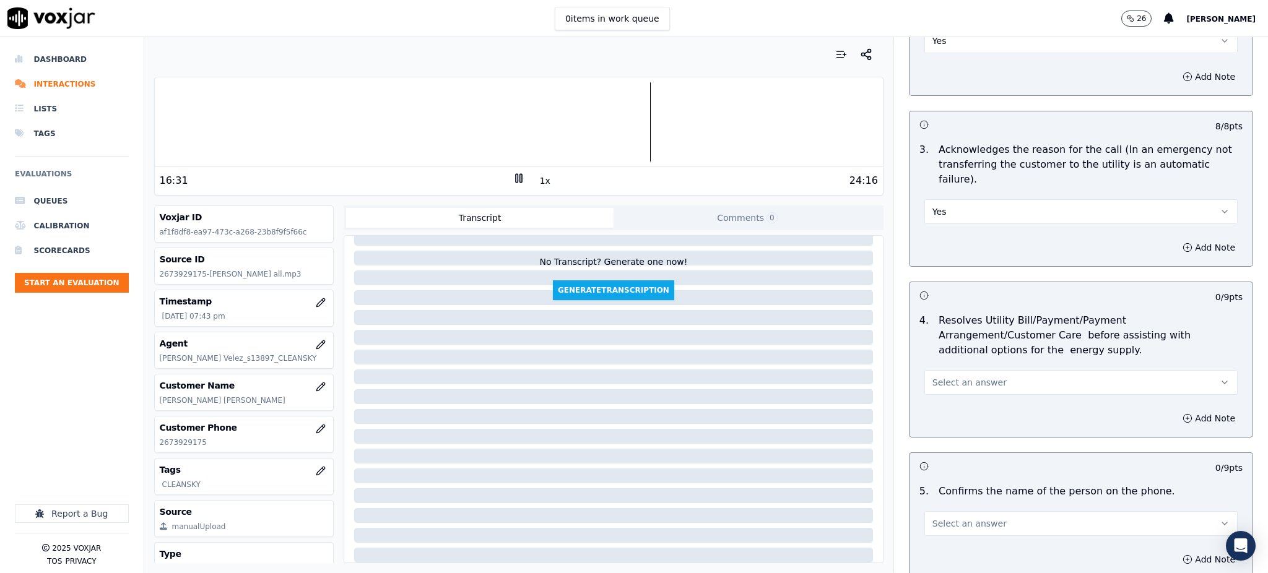
click at [941, 376] on span "Select an answer" at bounding box center [970, 382] width 74 height 12
click at [938, 381] on div "Yes" at bounding box center [1054, 381] width 286 height 20
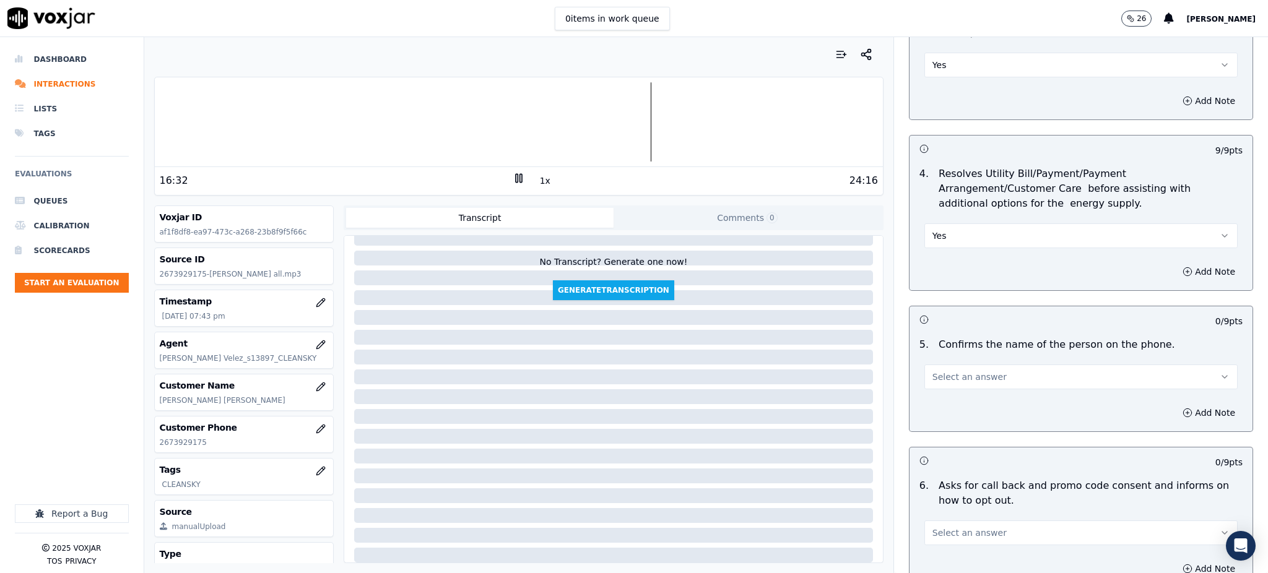
scroll to position [495, 0]
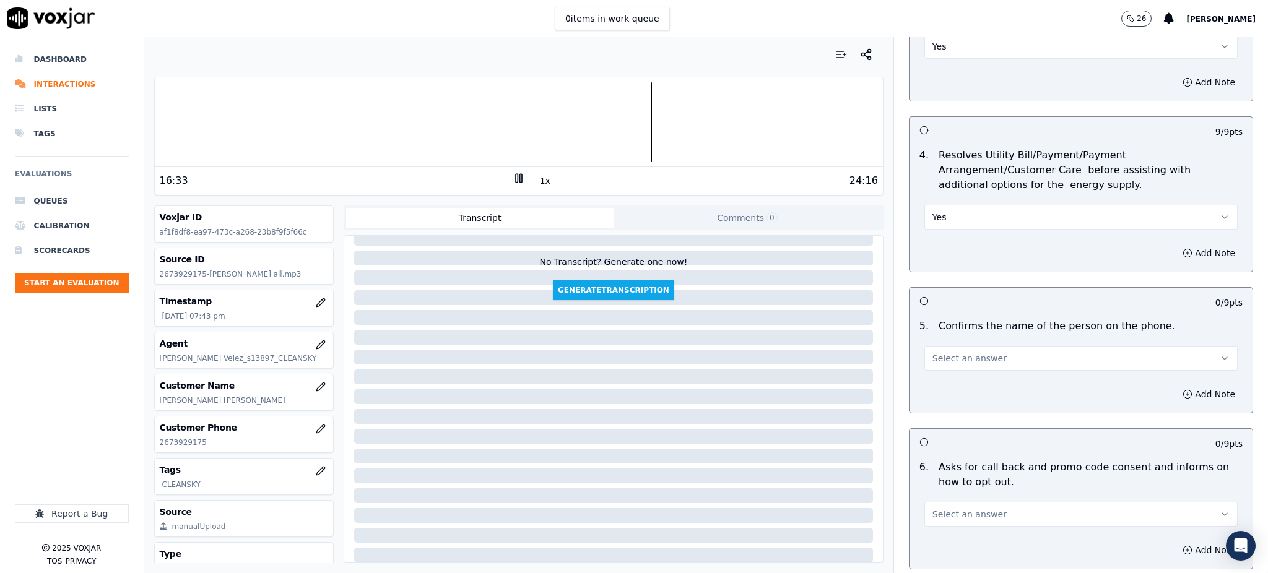
click at [928, 346] on button "Select an answer" at bounding box center [1081, 358] width 313 height 25
drag, startPoint x: 925, startPoint y: 351, endPoint x: 935, endPoint y: 363, distance: 16.3
click at [926, 352] on div "Yes" at bounding box center [1054, 357] width 286 height 20
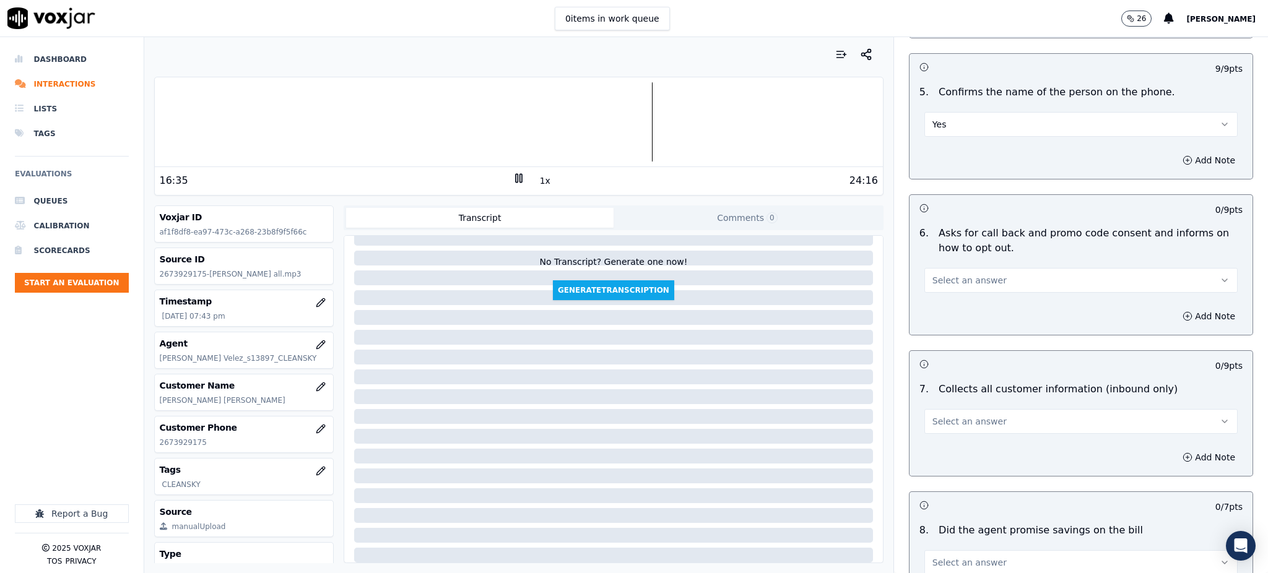
scroll to position [743, 0]
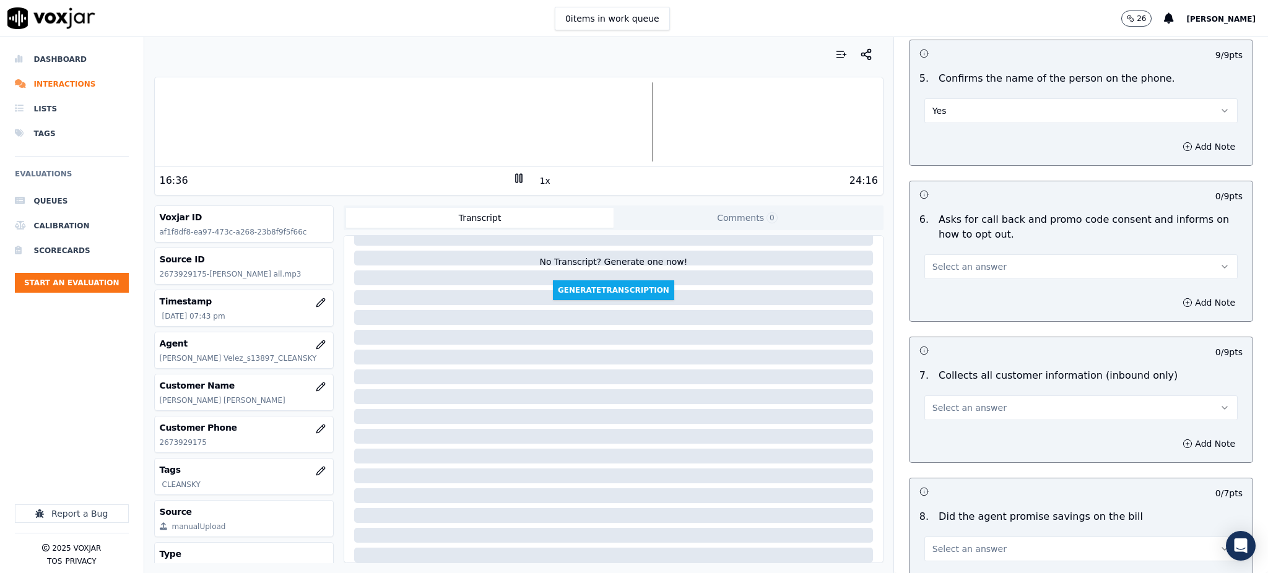
click at [942, 261] on span "Select an answer" at bounding box center [970, 267] width 74 height 12
click at [943, 266] on div "Yes" at bounding box center [1054, 266] width 286 height 20
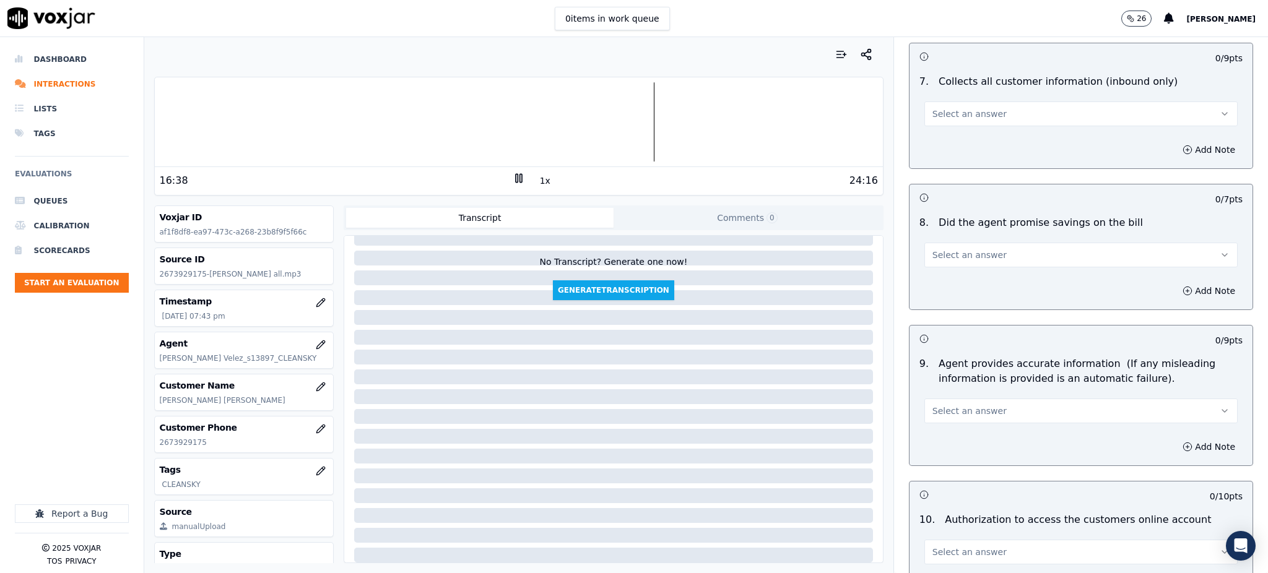
scroll to position [991, 0]
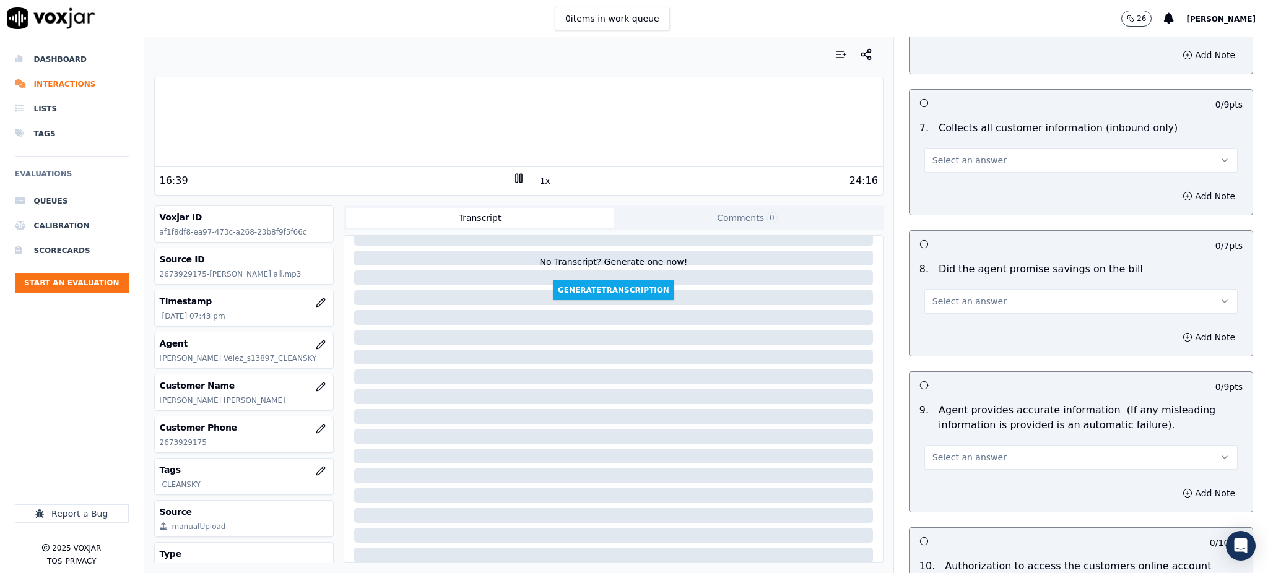
click at [933, 154] on span "Select an answer" at bounding box center [970, 160] width 74 height 12
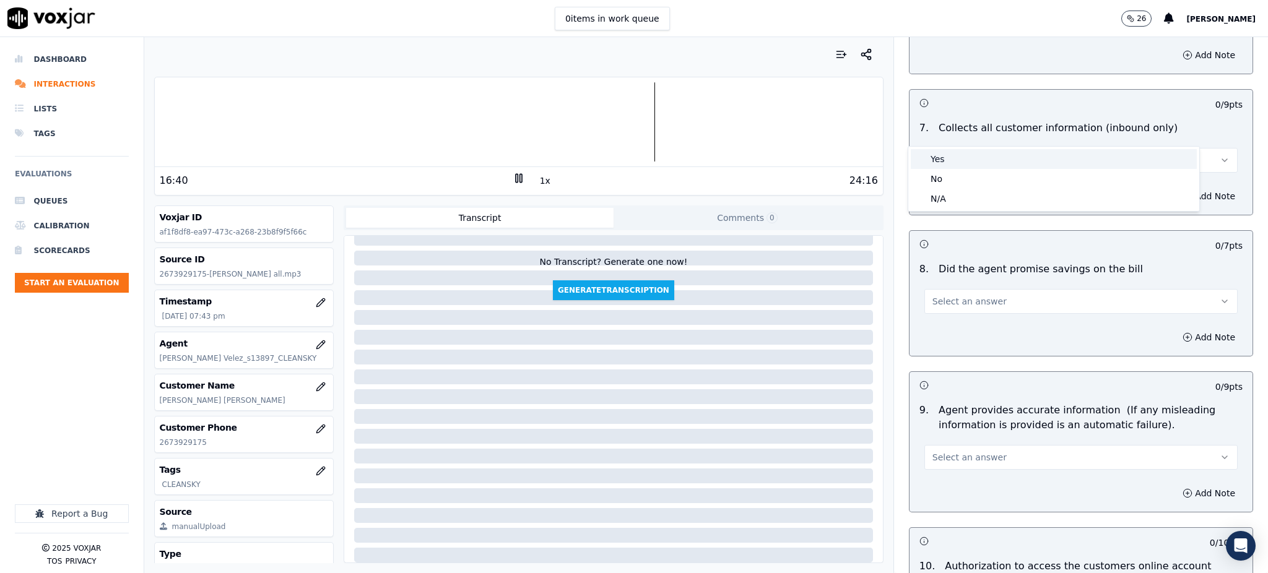
click at [935, 161] on div "Yes" at bounding box center [1054, 159] width 286 height 20
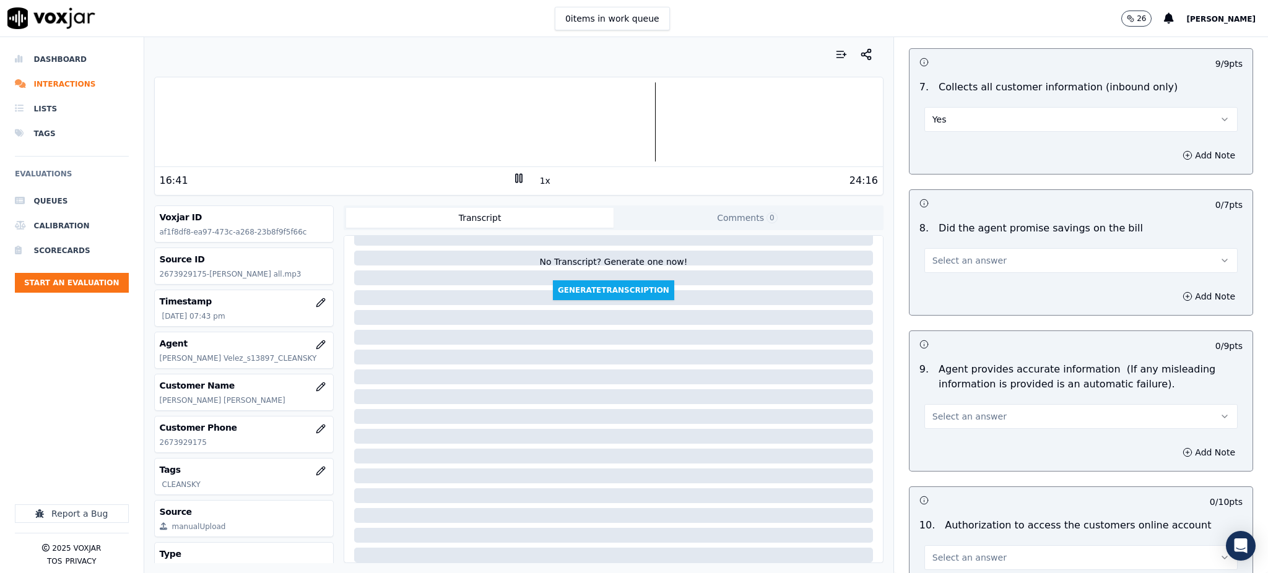
scroll to position [1073, 0]
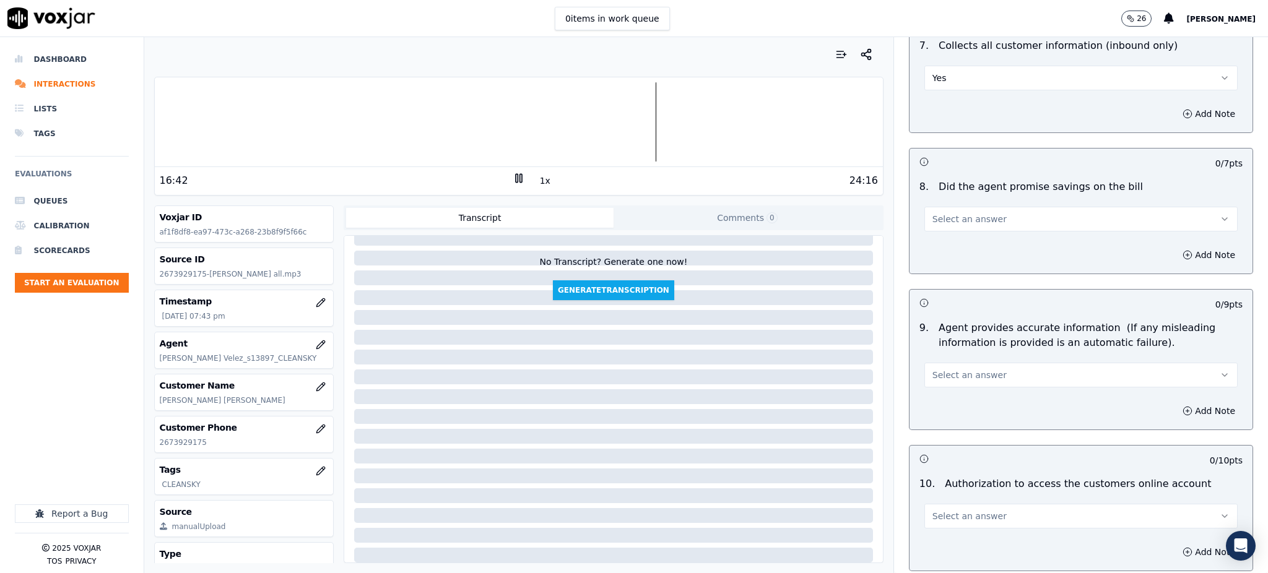
click at [939, 213] on span "Select an answer" at bounding box center [970, 219] width 74 height 12
click at [946, 224] on div "Yes" at bounding box center [1054, 218] width 286 height 20
click at [953, 369] on span "Select an answer" at bounding box center [970, 375] width 74 height 12
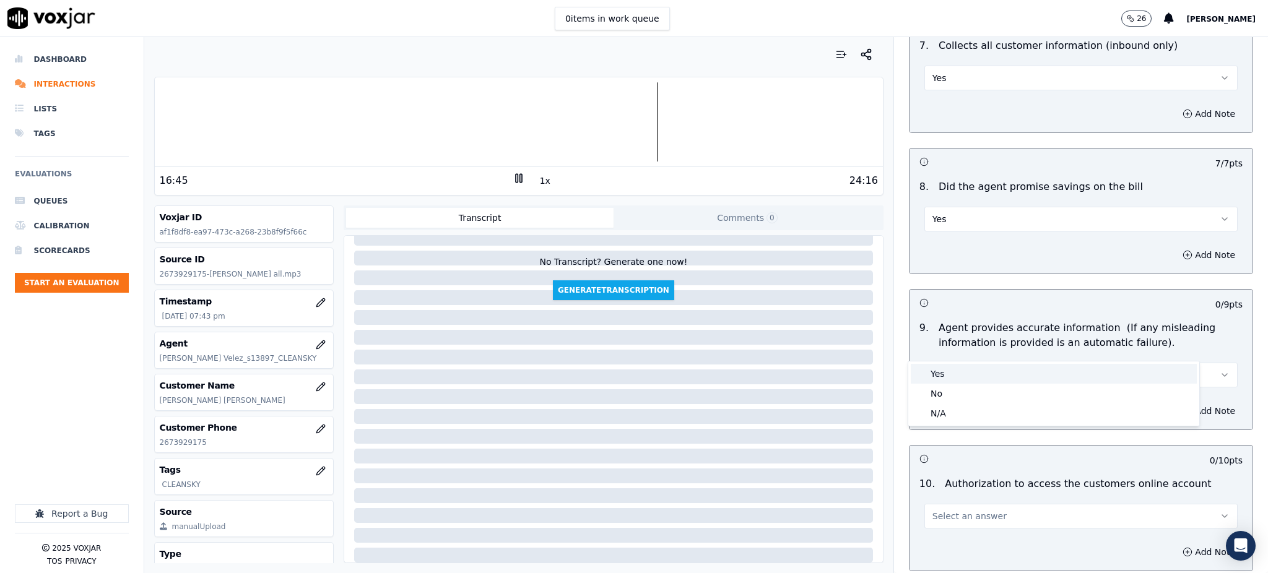
click at [950, 375] on div "Yes" at bounding box center [1054, 374] width 286 height 20
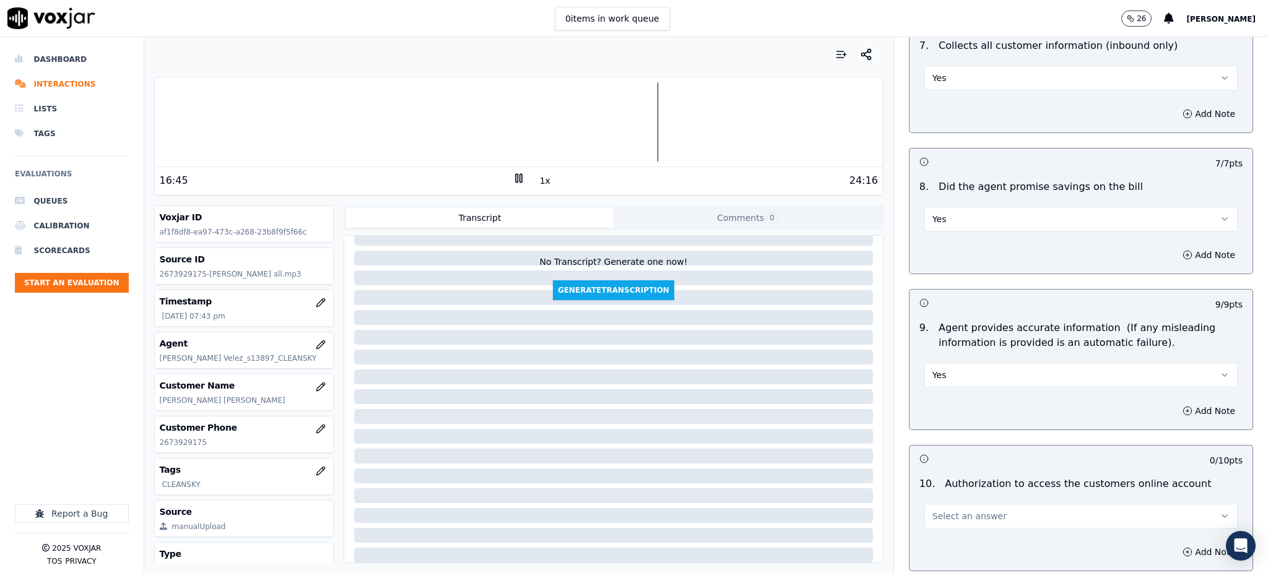
click at [933, 510] on span "Select an answer" at bounding box center [970, 516] width 74 height 12
click at [936, 518] on div "Yes" at bounding box center [1054, 515] width 286 height 20
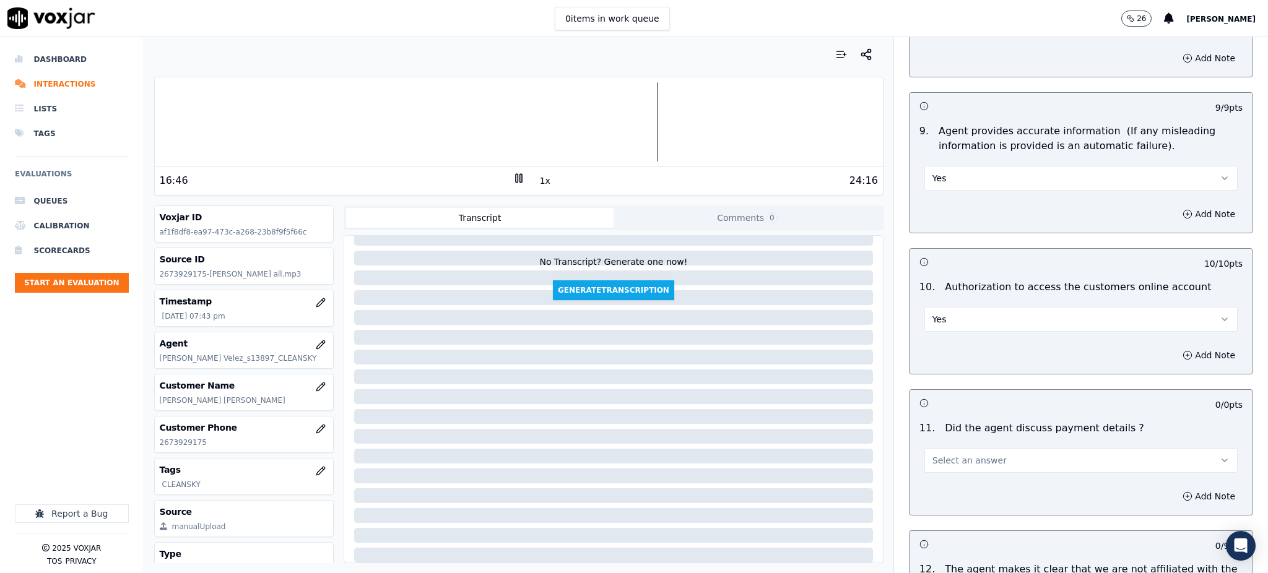
scroll to position [1321, 0]
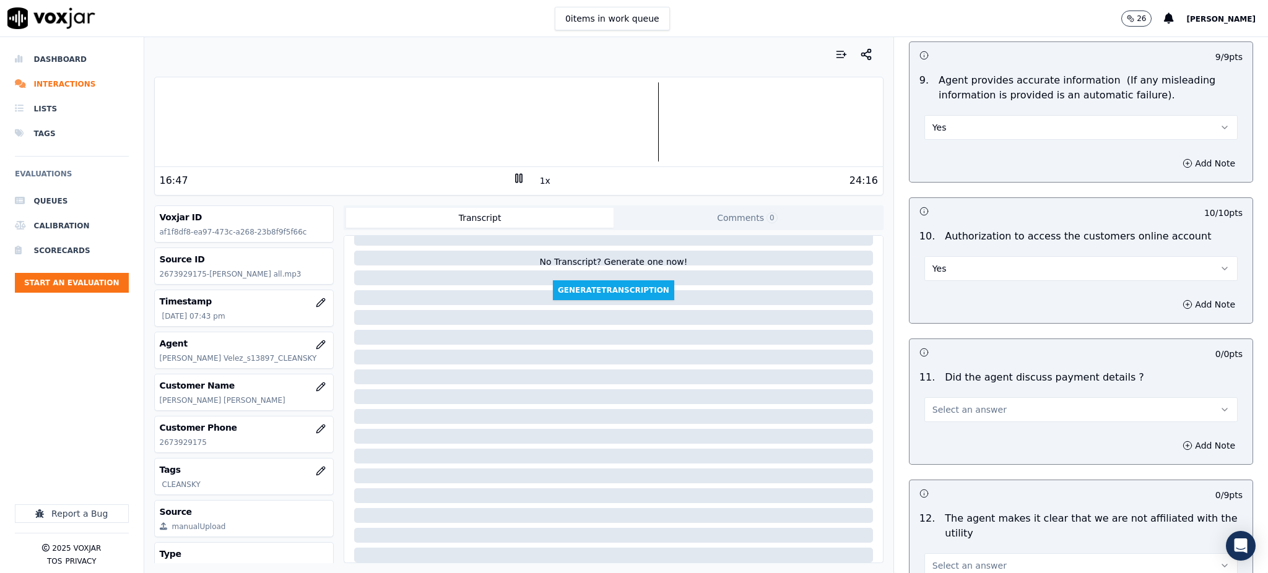
click at [938, 398] on button "Select an answer" at bounding box center [1081, 410] width 313 height 25
click at [942, 449] on div "N/A" at bounding box center [1054, 448] width 286 height 20
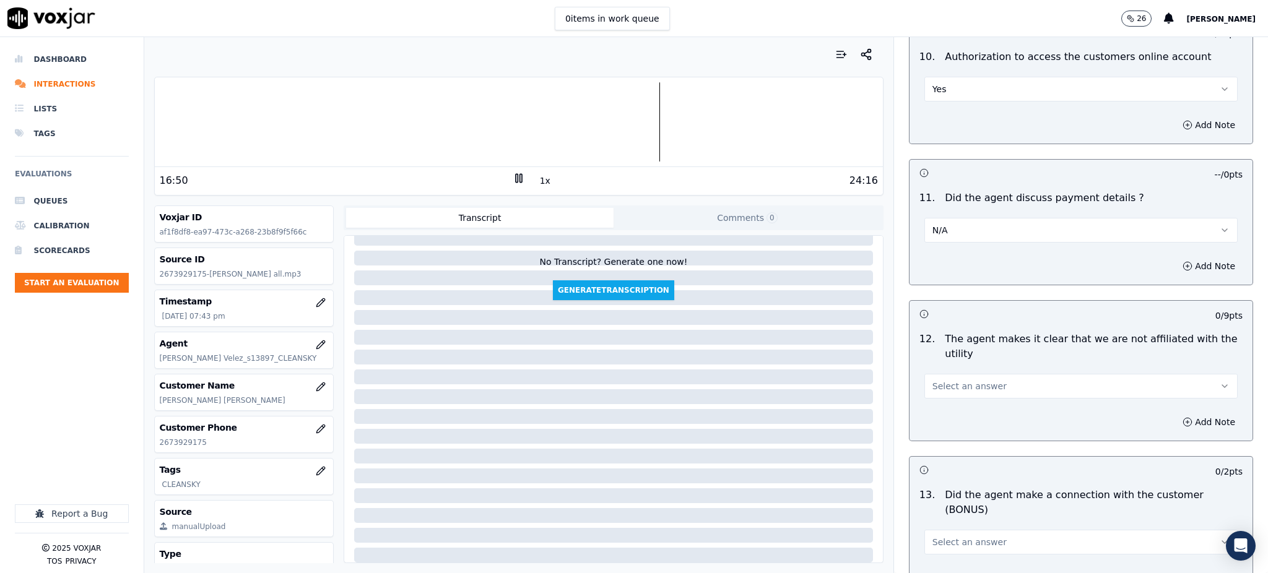
scroll to position [1569, 0]
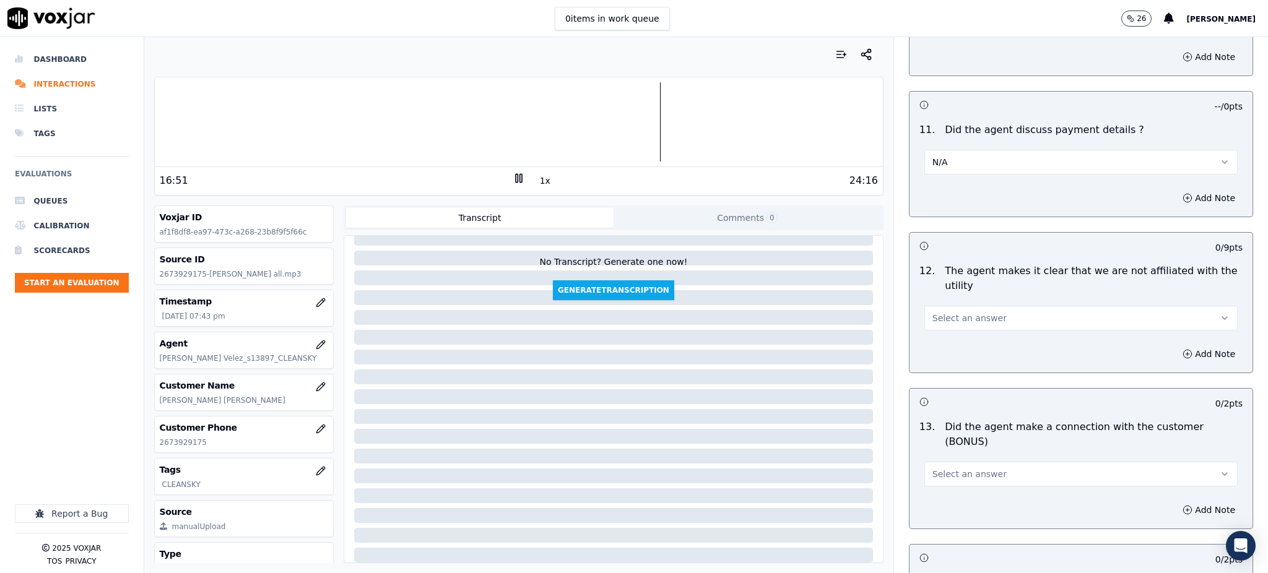
click at [942, 312] on span "Select an answer" at bounding box center [970, 318] width 74 height 12
click at [940, 315] on div "Yes" at bounding box center [1054, 317] width 286 height 20
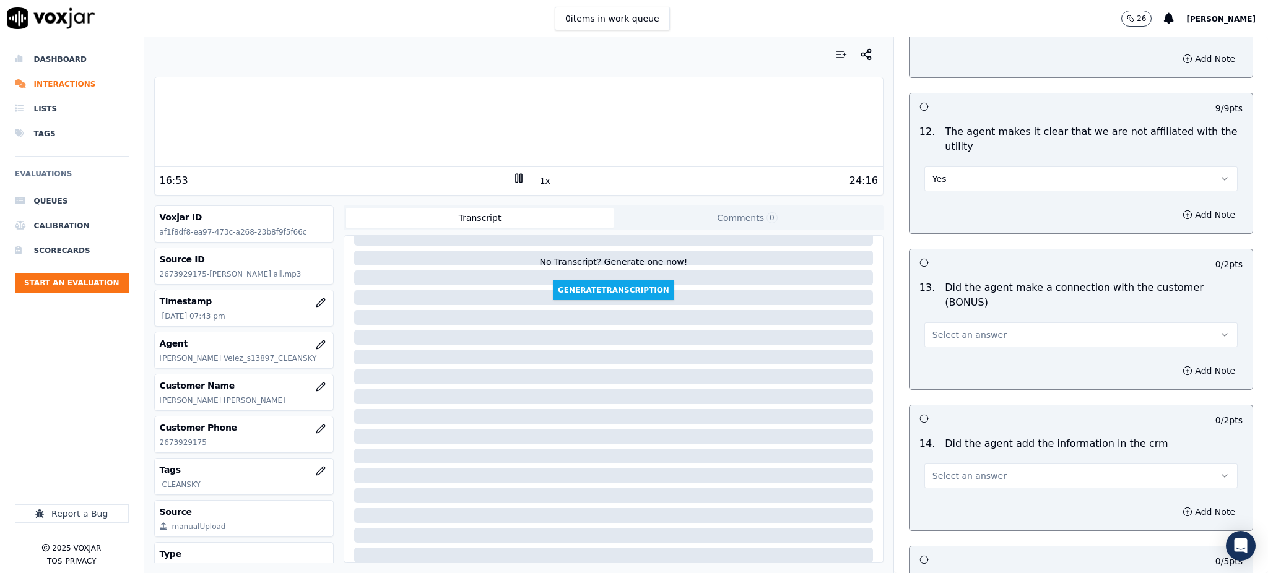
scroll to position [1734, 0]
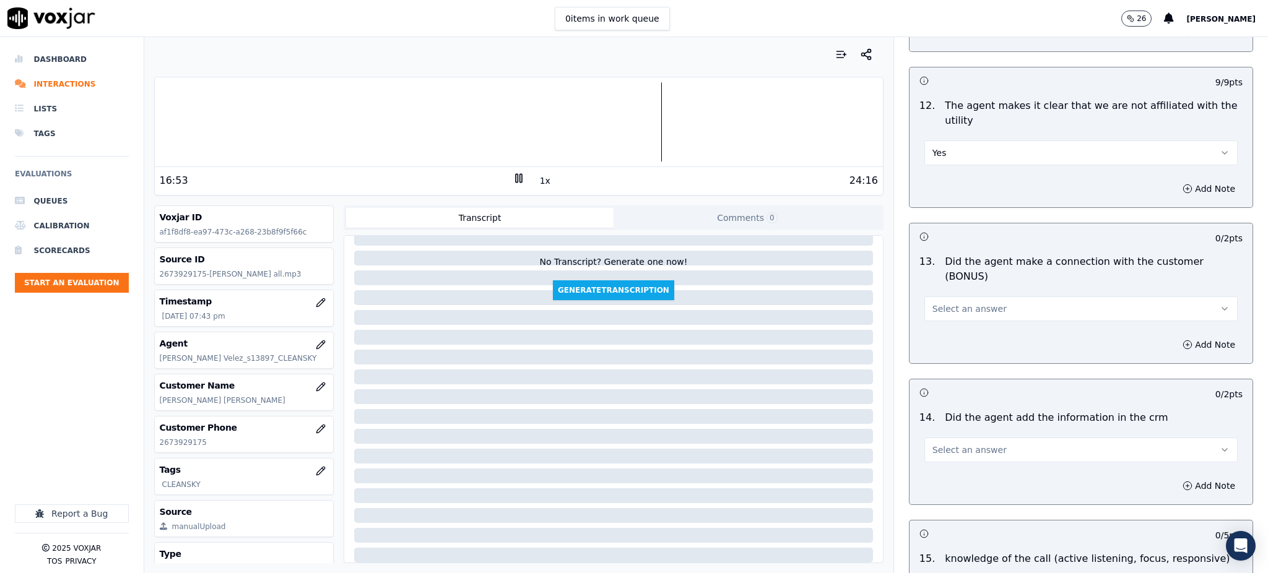
click at [936, 297] on button "Select an answer" at bounding box center [1081, 309] width 313 height 25
click at [955, 295] on div "Yes" at bounding box center [1054, 294] width 286 height 20
click at [944, 444] on span "Select an answer" at bounding box center [970, 450] width 74 height 12
click at [940, 436] on div "Yes" at bounding box center [1054, 435] width 286 height 20
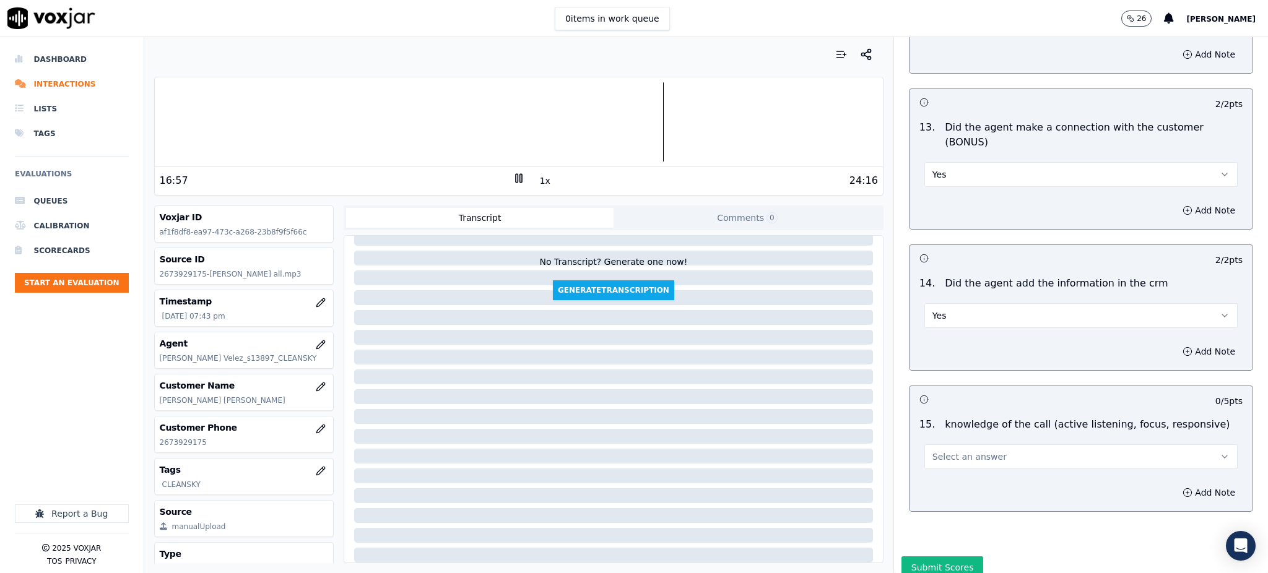
scroll to position [1874, 0]
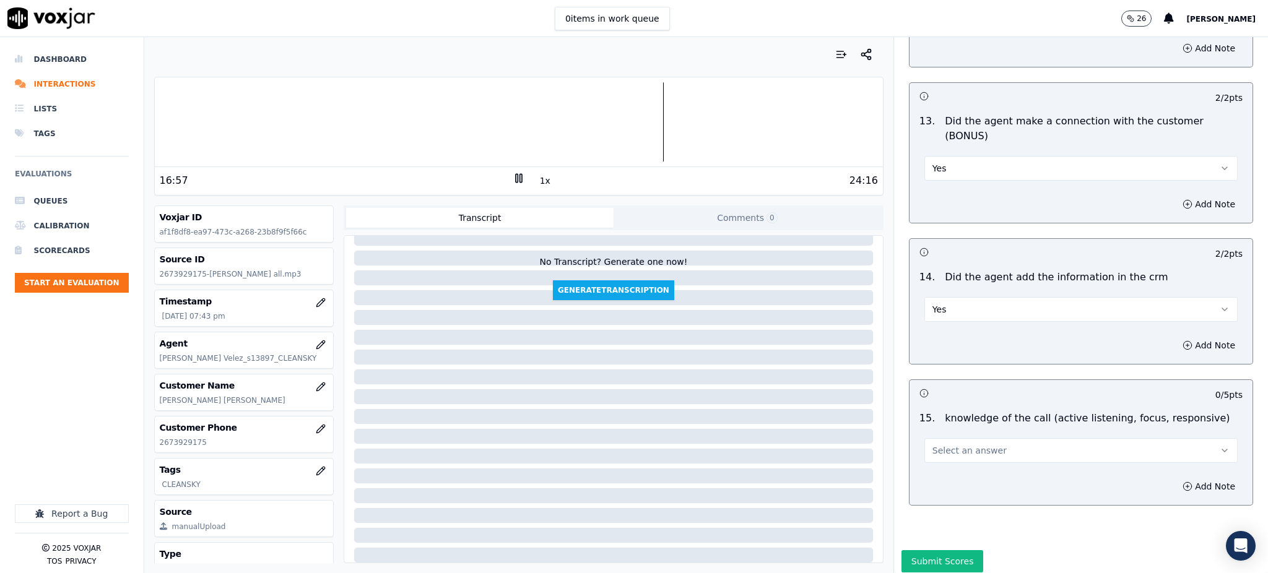
click at [959, 438] on button "Select an answer" at bounding box center [1081, 450] width 313 height 25
click at [936, 437] on div "Yes" at bounding box center [1054, 435] width 286 height 20
click at [918, 550] on button "Submit Scores" at bounding box center [943, 561] width 82 height 22
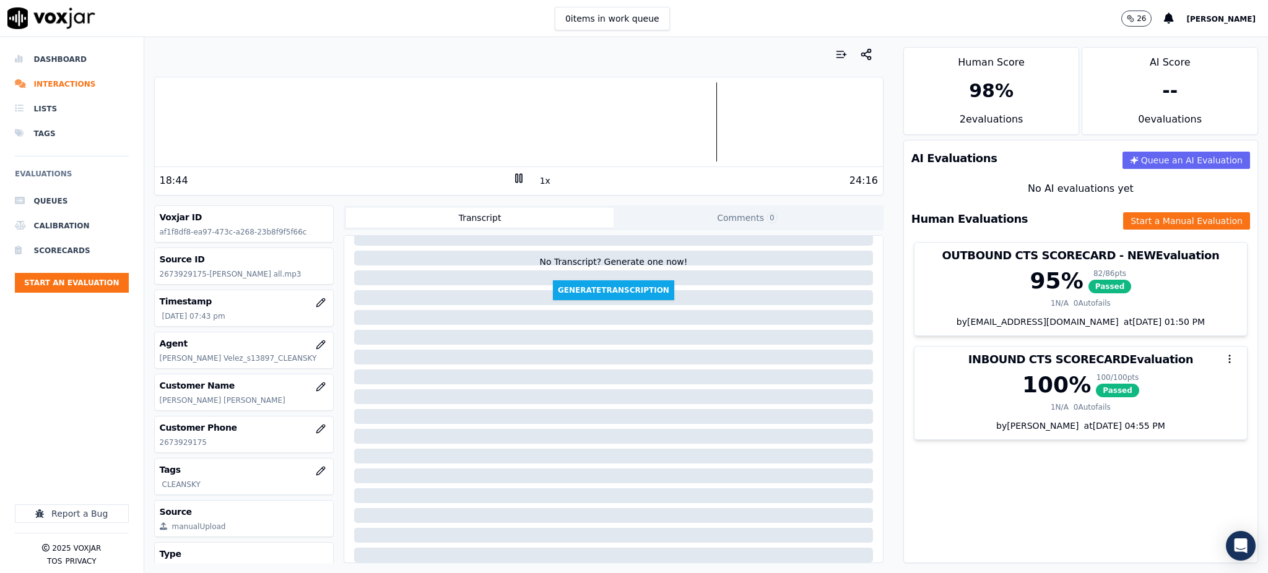
click at [548, 139] on div at bounding box center [519, 121] width 728 height 79
click at [331, 126] on div at bounding box center [519, 121] width 728 height 79
click at [503, 129] on div at bounding box center [519, 121] width 728 height 79
click at [516, 176] on rect at bounding box center [517, 178] width 2 height 8
click at [513, 176] on icon at bounding box center [519, 178] width 12 height 12
